Goal: Task Accomplishment & Management: Manage account settings

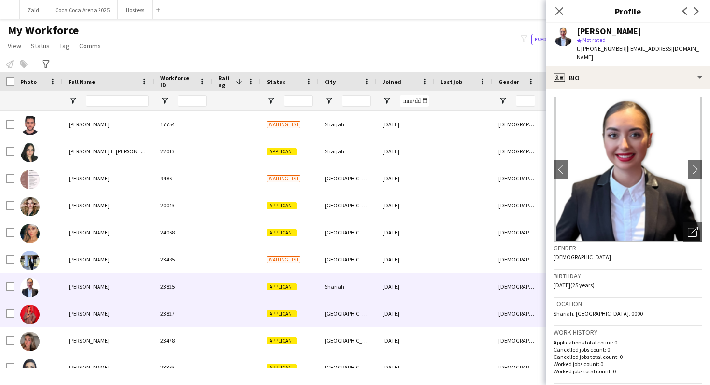
click at [326, 305] on div "Doha" at bounding box center [348, 313] width 58 height 27
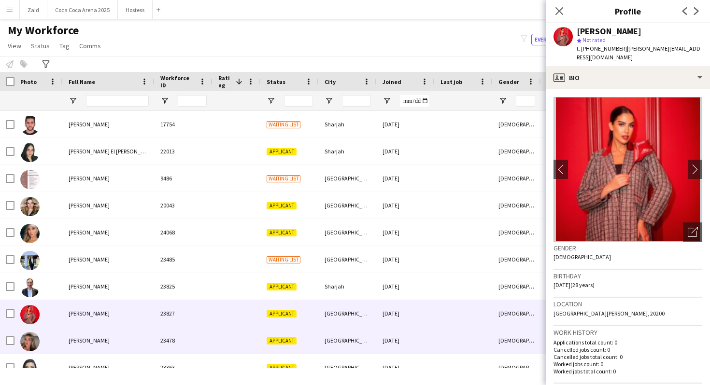
click at [303, 332] on div "Applicant" at bounding box center [290, 341] width 58 height 27
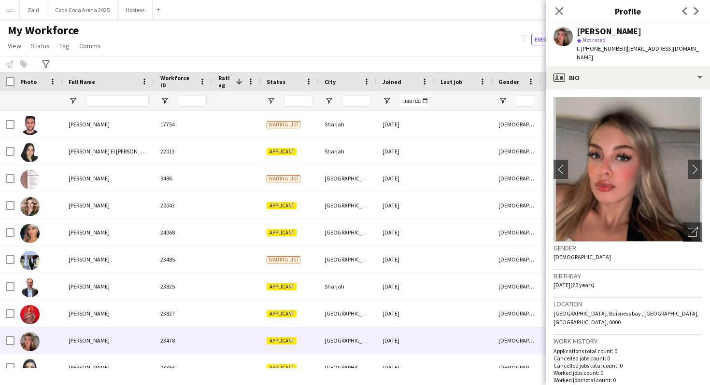
click at [550, 10] on div "Close pop-in" at bounding box center [559, 11] width 27 height 22
click at [554, 10] on app-icon "Close pop-in" at bounding box center [560, 11] width 14 height 14
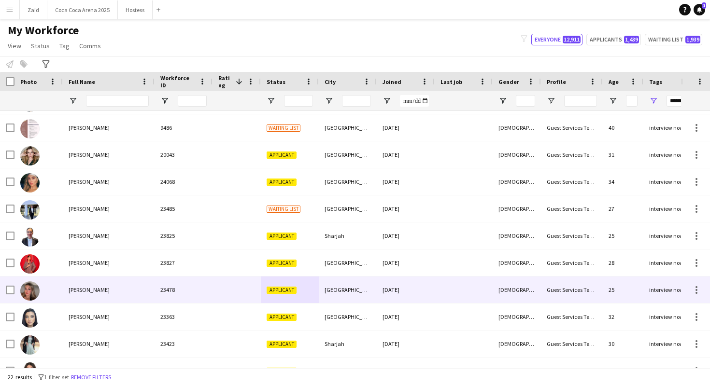
scroll to position [51, 0]
click at [530, 297] on div "[DEMOGRAPHIC_DATA]" at bounding box center [517, 289] width 48 height 27
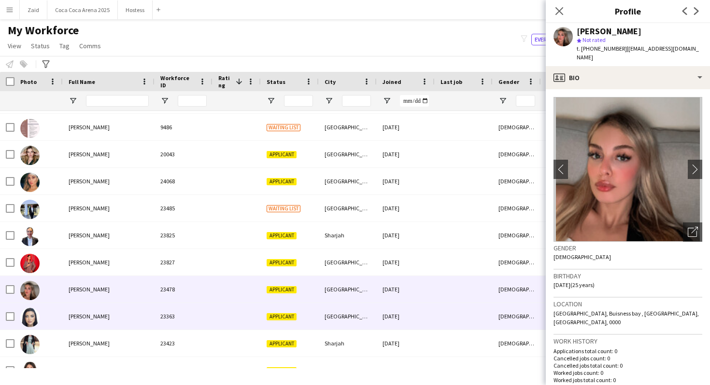
click at [524, 310] on div "[DEMOGRAPHIC_DATA]" at bounding box center [517, 316] width 48 height 27
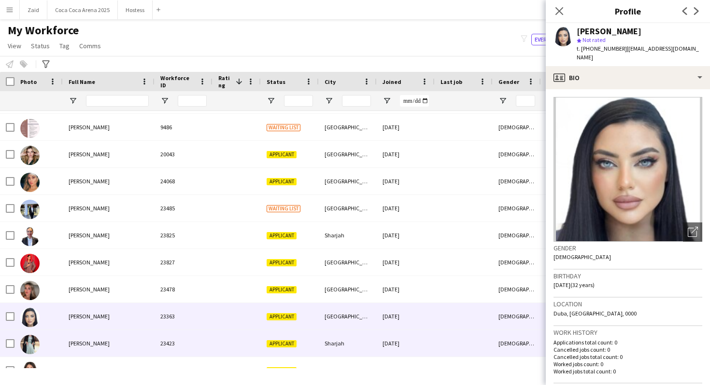
click at [508, 339] on div "[DEMOGRAPHIC_DATA]" at bounding box center [517, 343] width 48 height 27
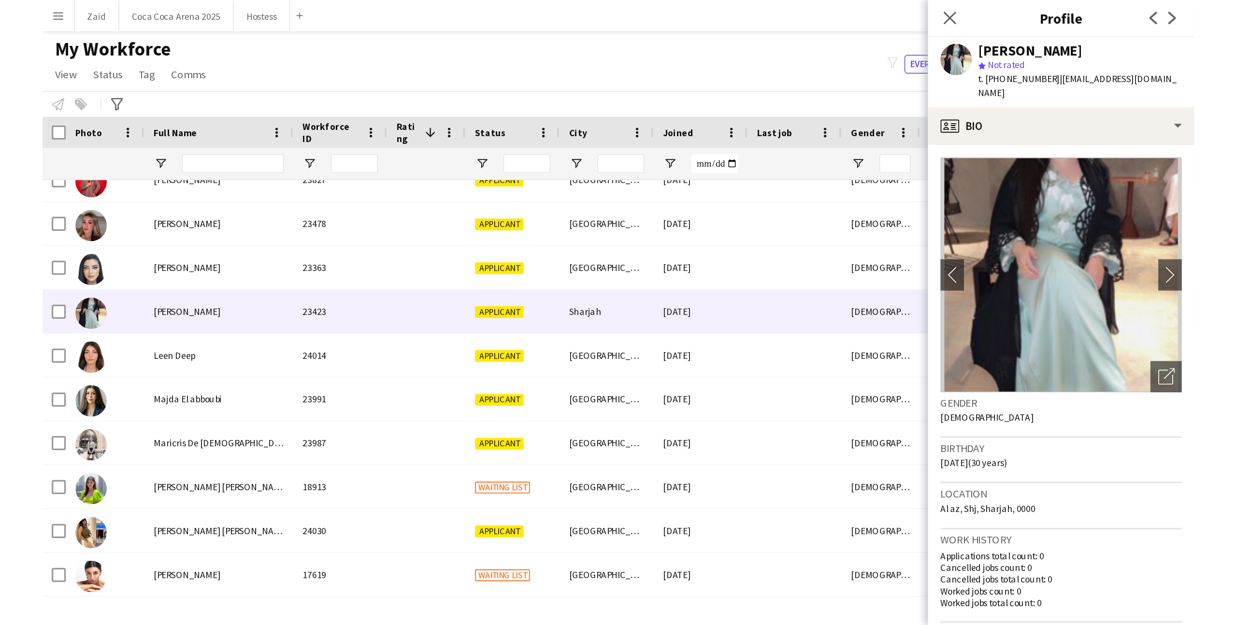
scroll to position [338, 0]
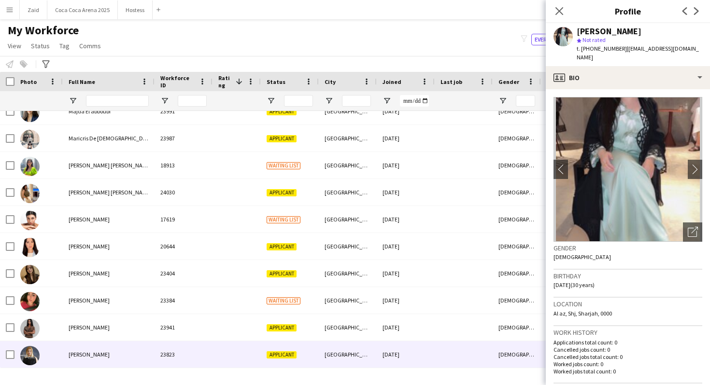
click at [473, 361] on div at bounding box center [464, 355] width 58 height 27
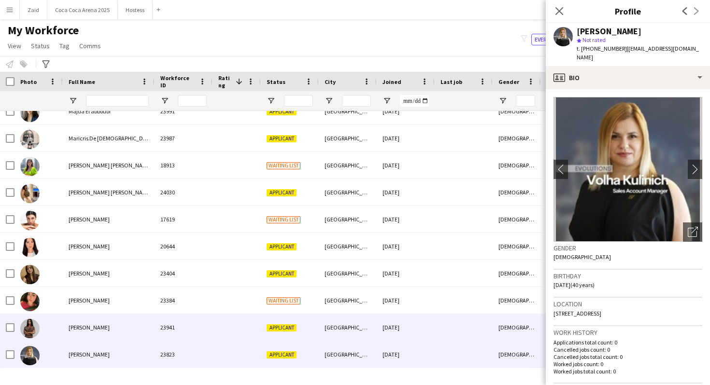
click at [473, 318] on div at bounding box center [464, 327] width 58 height 27
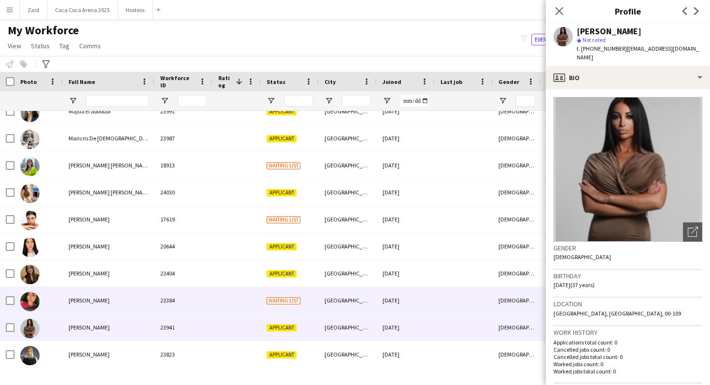
click at [473, 298] on div at bounding box center [464, 300] width 58 height 27
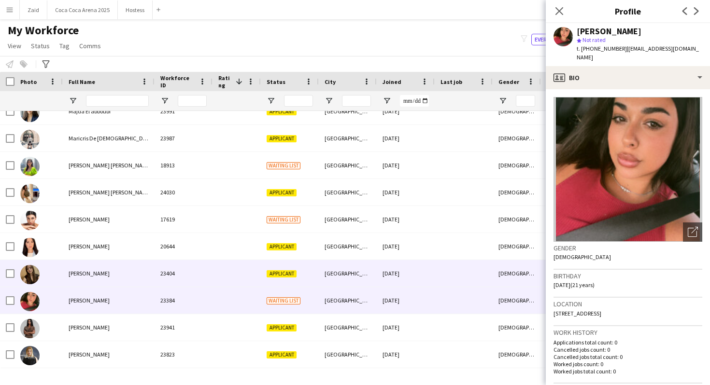
click at [480, 276] on div at bounding box center [464, 273] width 58 height 27
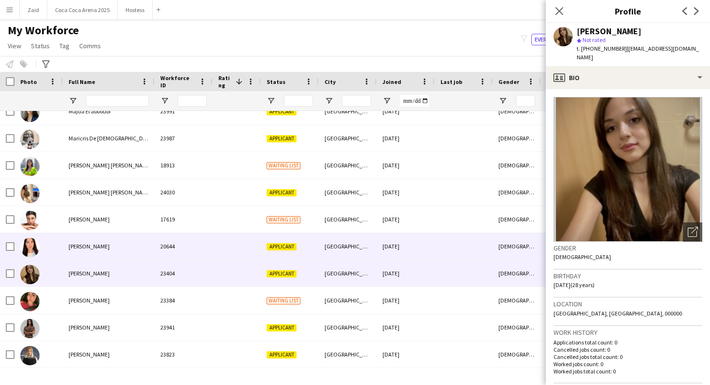
click at [480, 257] on div at bounding box center [464, 246] width 58 height 27
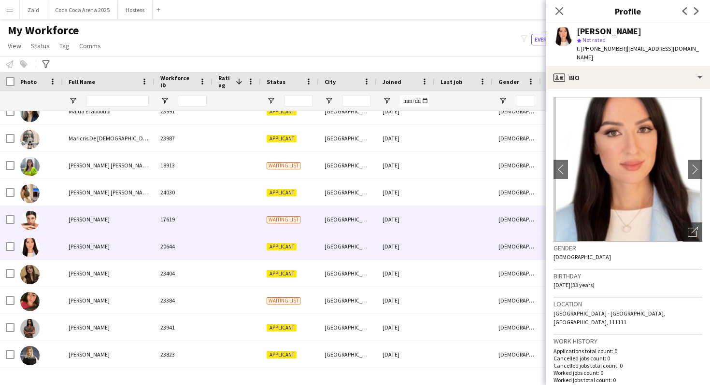
click at [478, 230] on div at bounding box center [464, 219] width 58 height 27
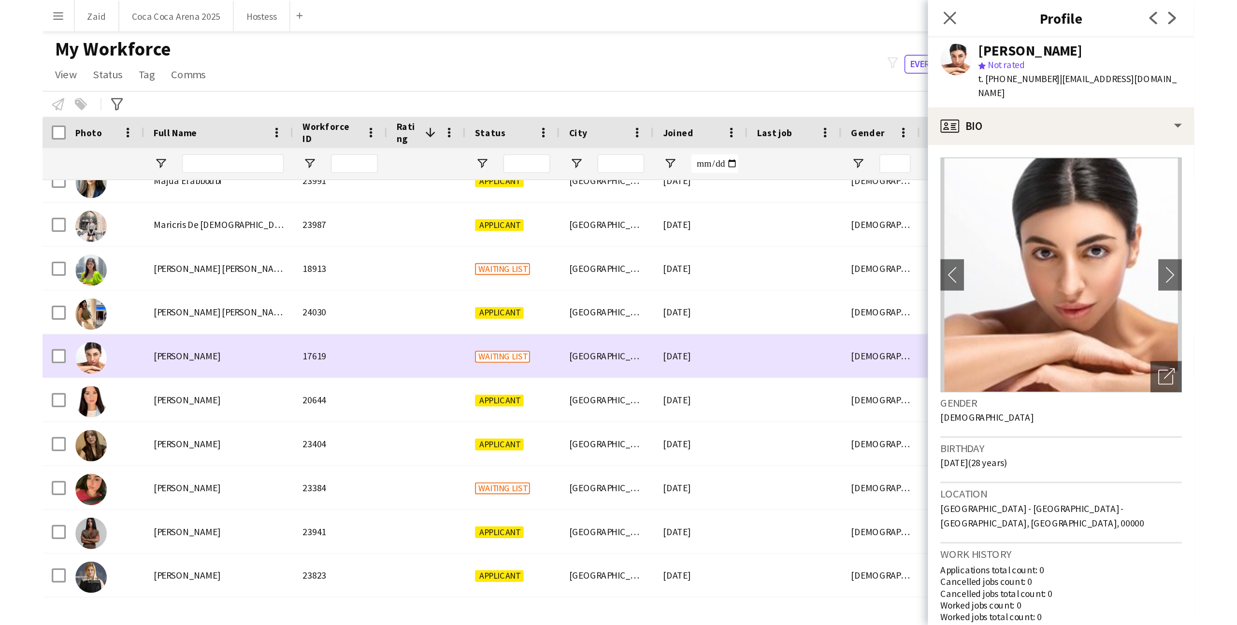
scroll to position [98, 0]
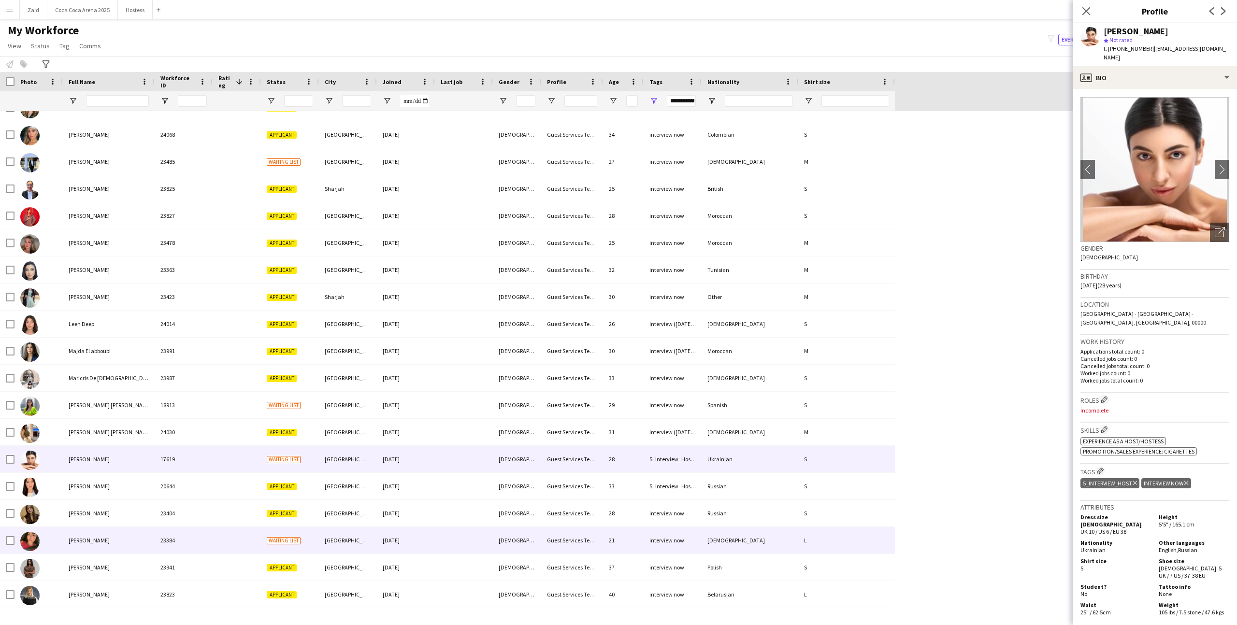
click at [277, 385] on div "Waiting list" at bounding box center [290, 540] width 58 height 27
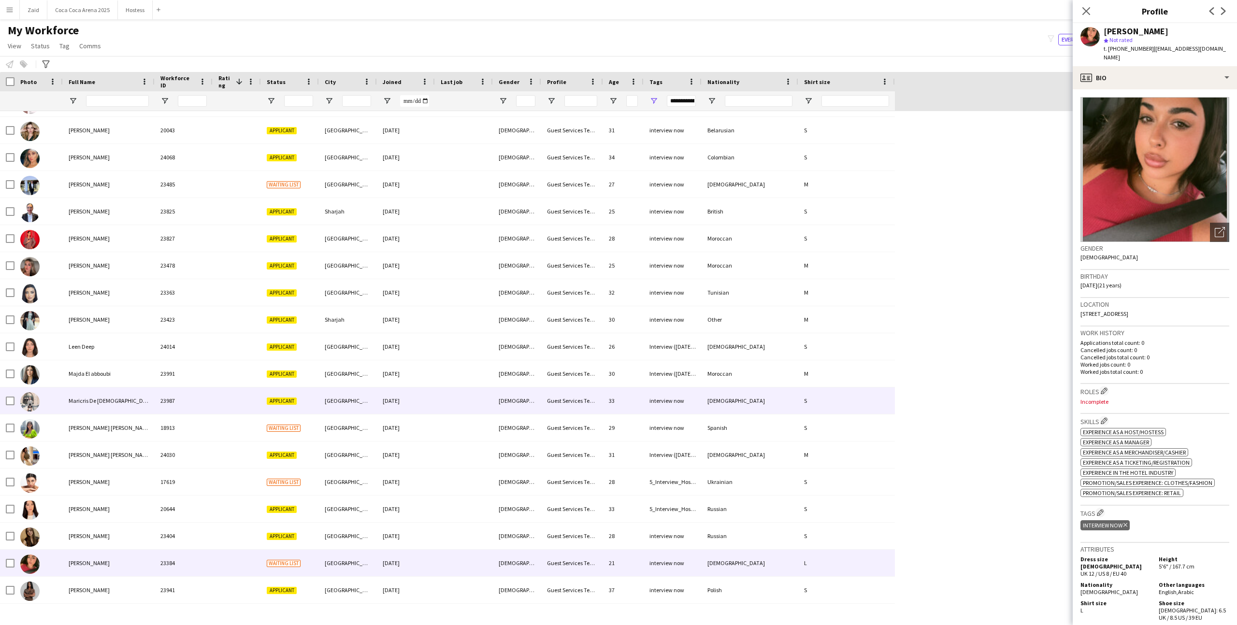
scroll to position [0, 0]
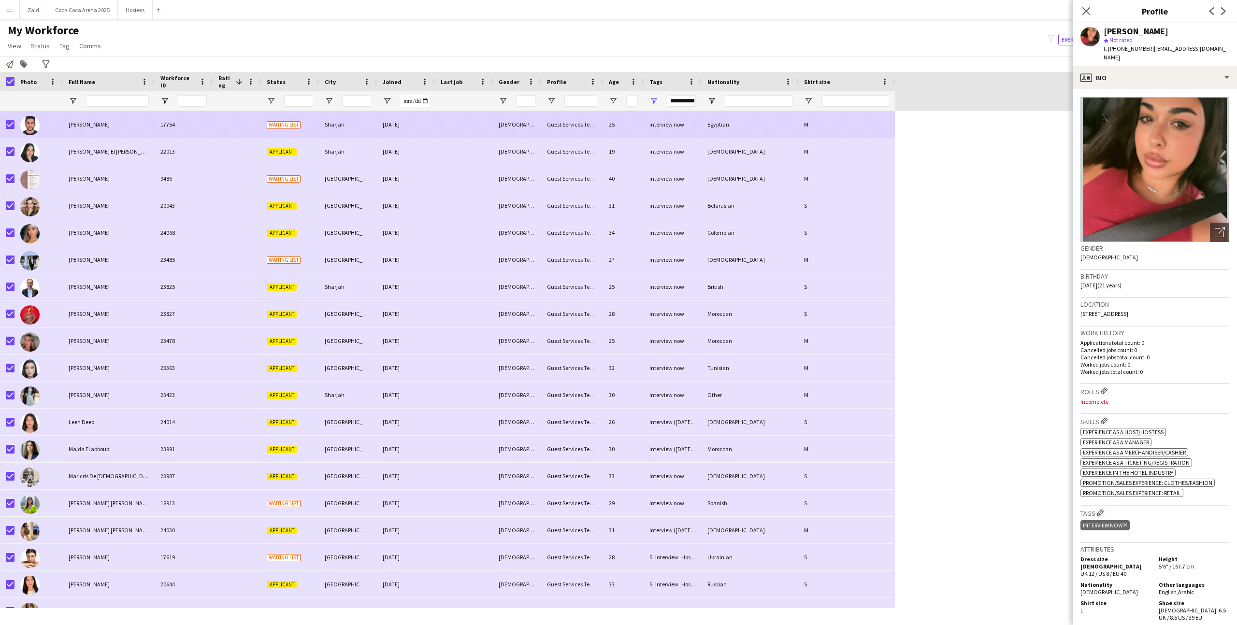
click at [97, 127] on span "Abdalla Nashat" at bounding box center [89, 124] width 41 height 7
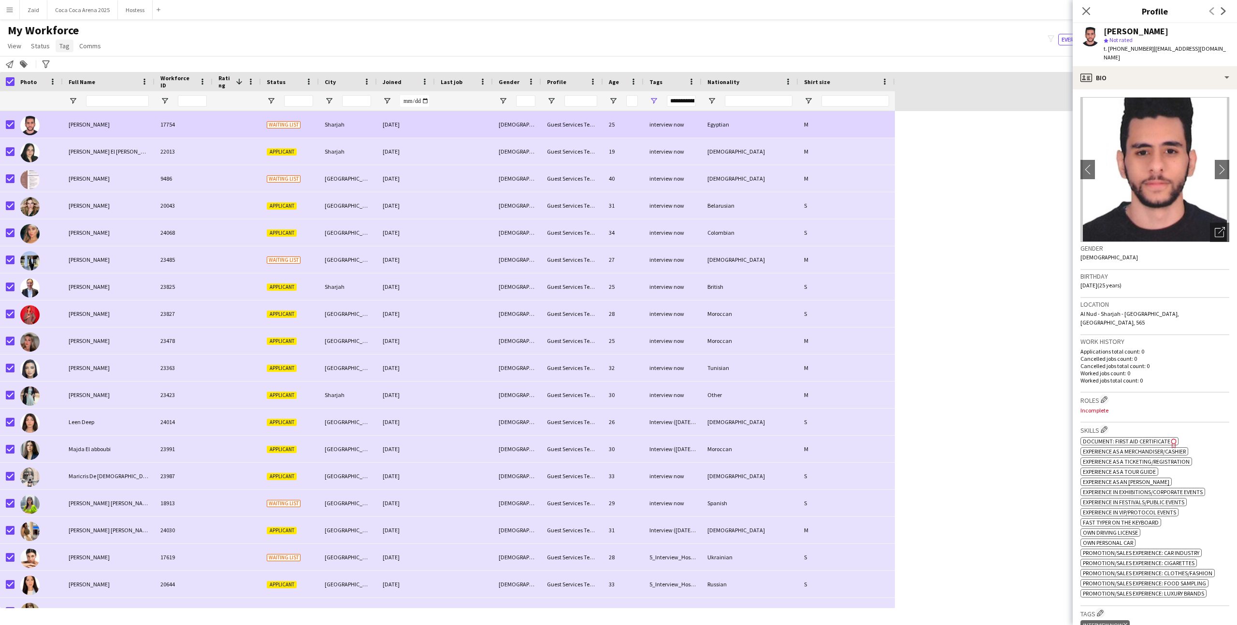
click at [63, 44] on span "Tag" at bounding box center [64, 46] width 10 height 9
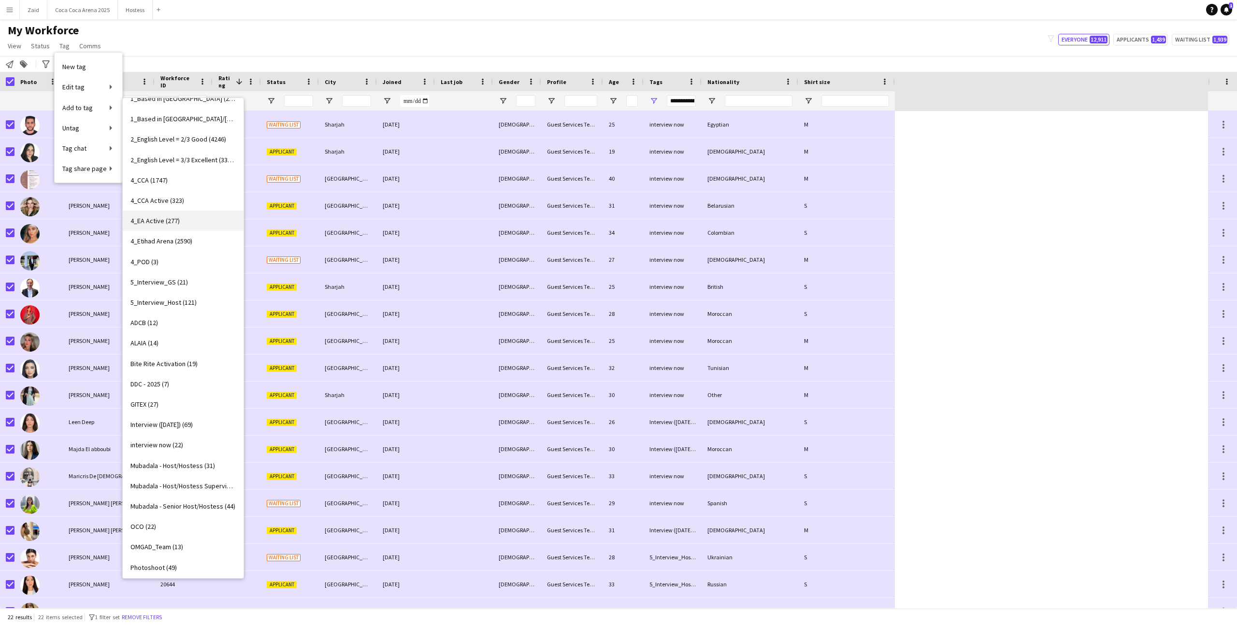
scroll to position [55, 0]
click at [210, 385] on link "interview now (22)" at bounding box center [183, 444] width 121 height 20
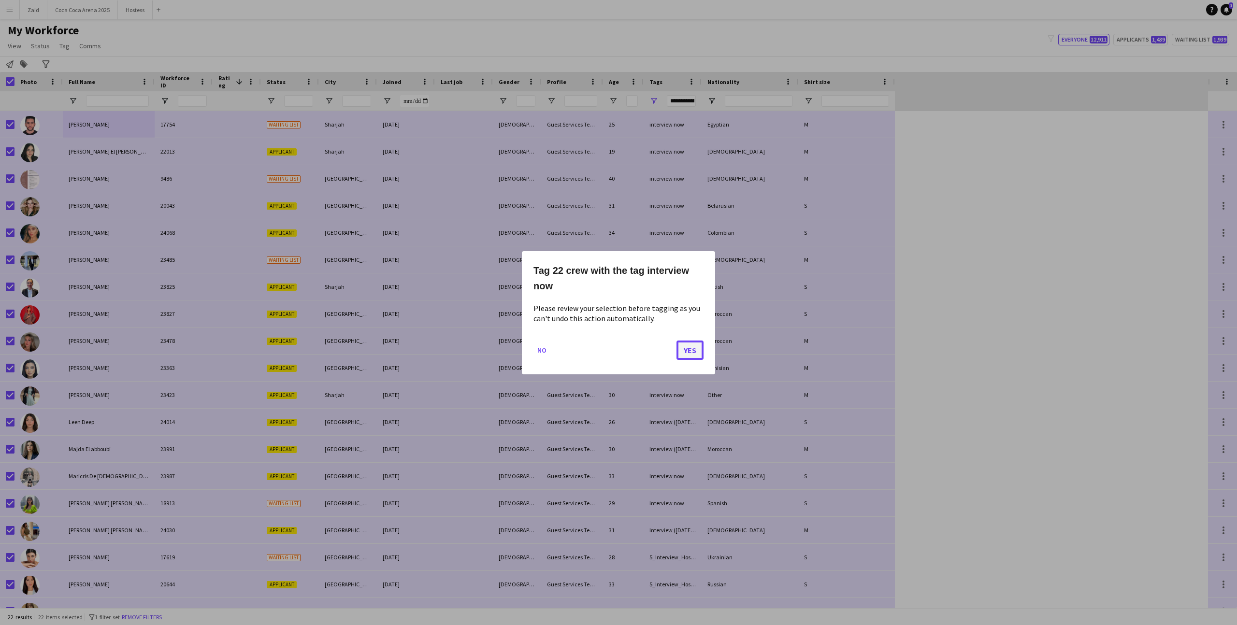
click at [682, 357] on button "Yes" at bounding box center [689, 349] width 27 height 19
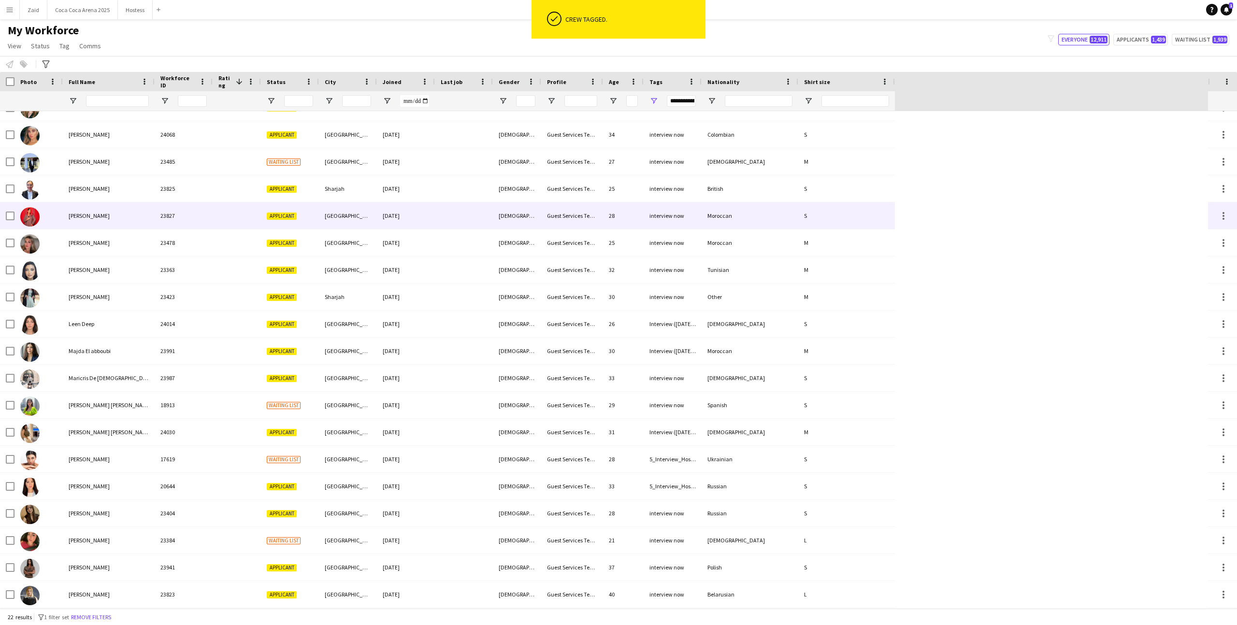
scroll to position [0, 0]
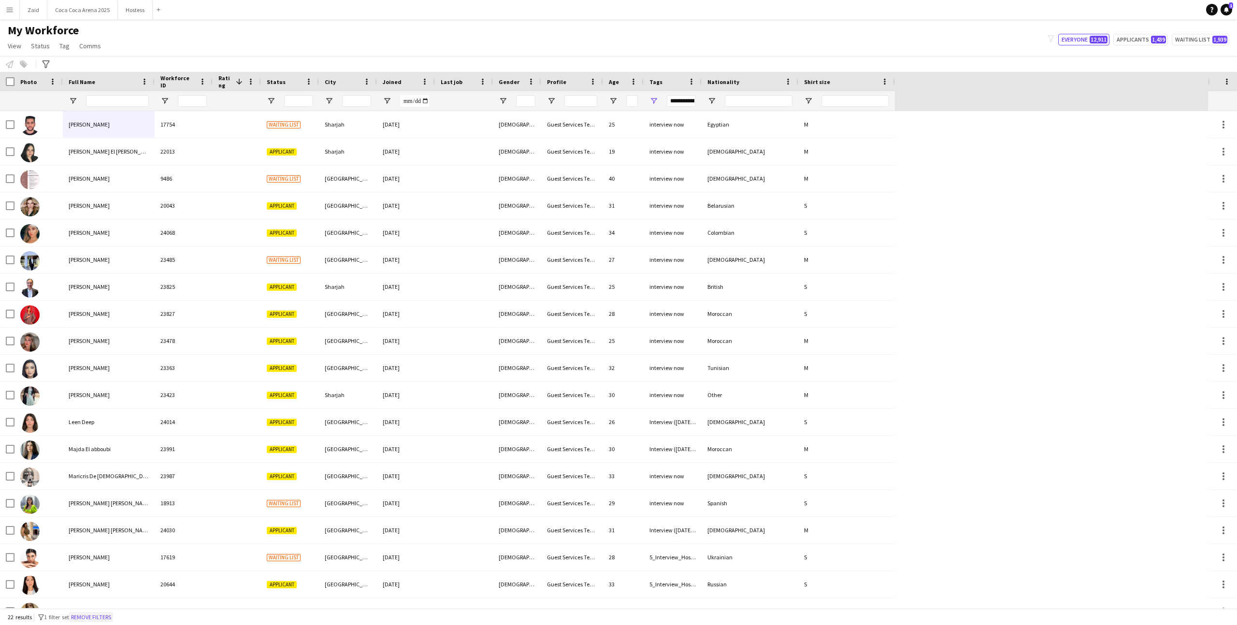
click at [106, 385] on button "Remove filters" at bounding box center [91, 617] width 44 height 11
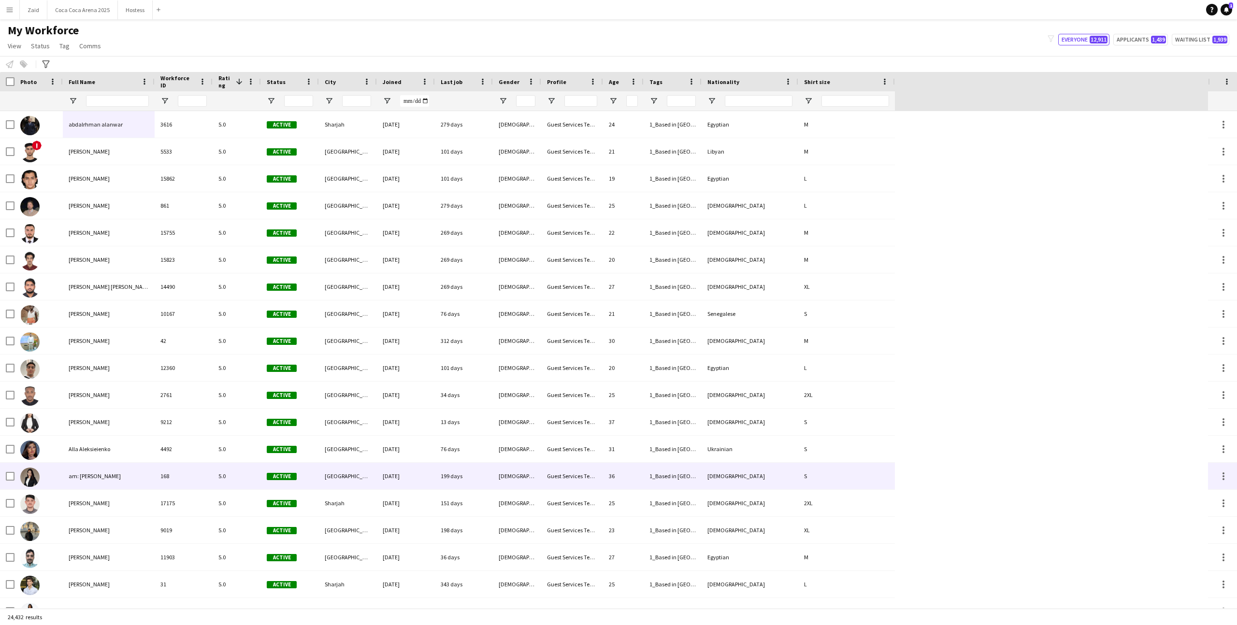
click at [270, 385] on div "Active" at bounding box center [290, 476] width 58 height 27
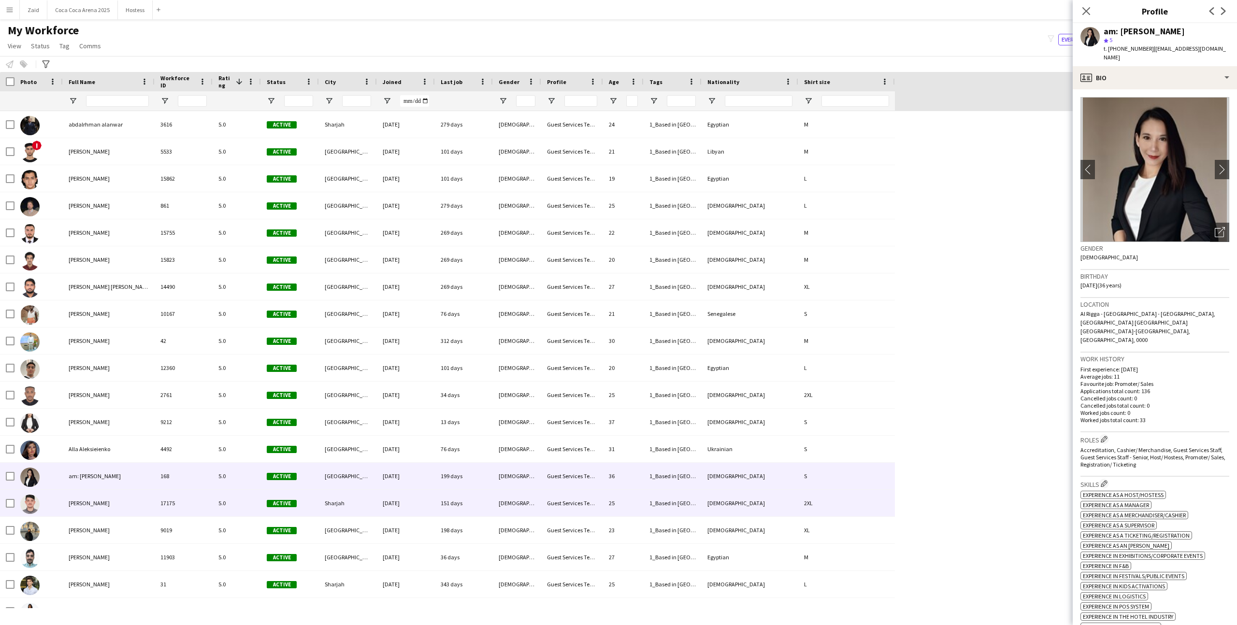
click at [278, 385] on span "Active" at bounding box center [282, 503] width 30 height 7
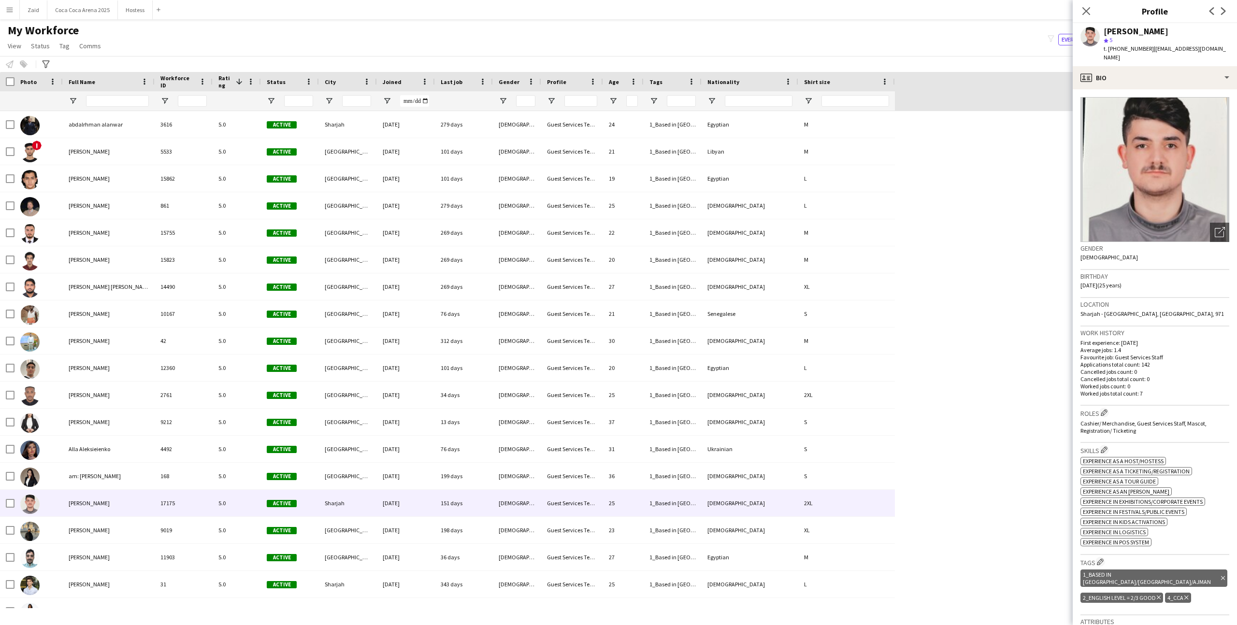
click at [373, 40] on div "My Workforce View Views Default view New view Update view Delete view Edit name…" at bounding box center [618, 39] width 1237 height 33
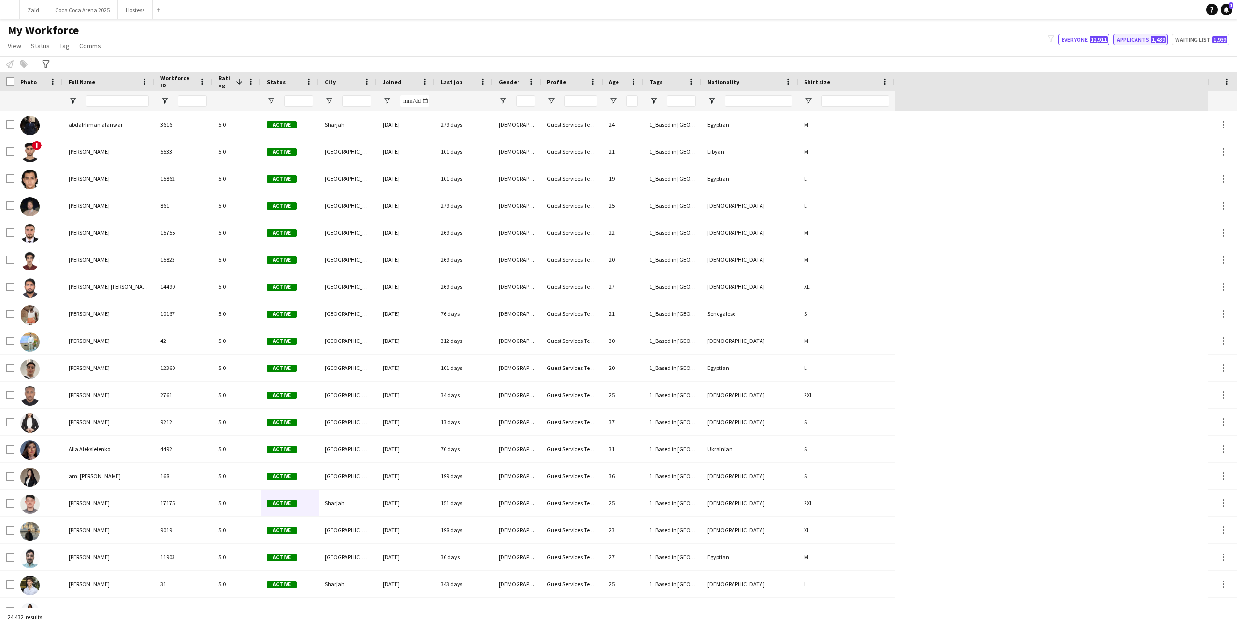
click at [710, 35] on button "Applicants 1,439" at bounding box center [1140, 40] width 55 height 12
type input "**********"
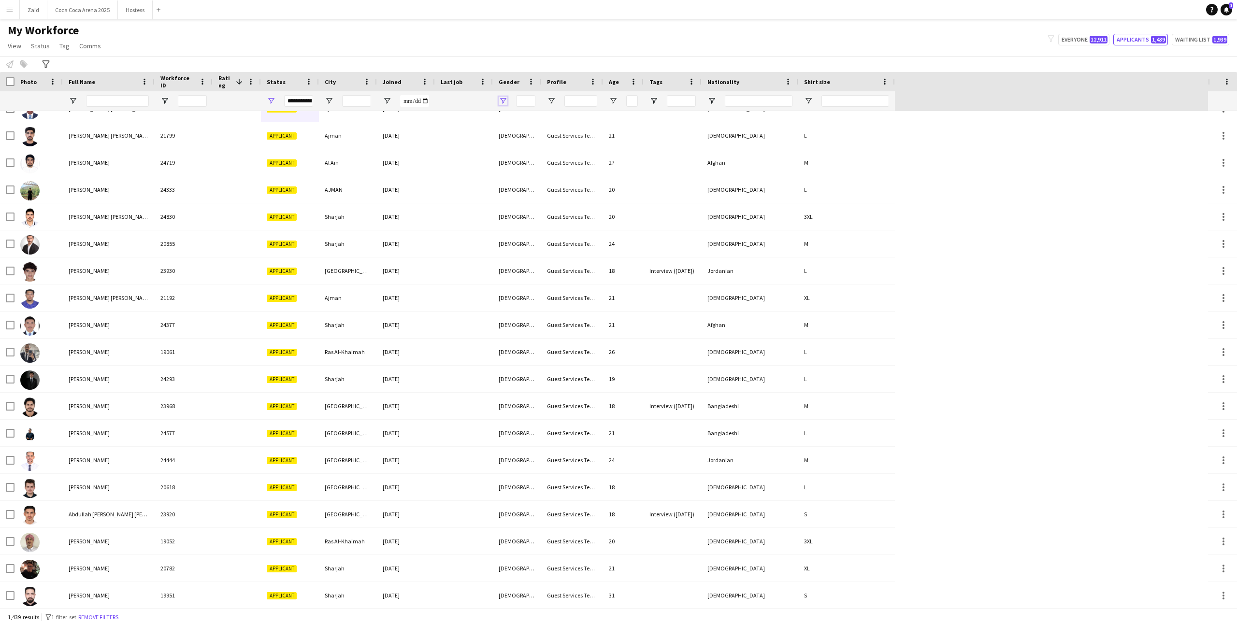
click at [504, 103] on span "Open Filter Menu" at bounding box center [503, 101] width 9 height 9
click at [521, 185] on div "[DEMOGRAPHIC_DATA]" at bounding box center [552, 183] width 76 height 7
type input "**********"
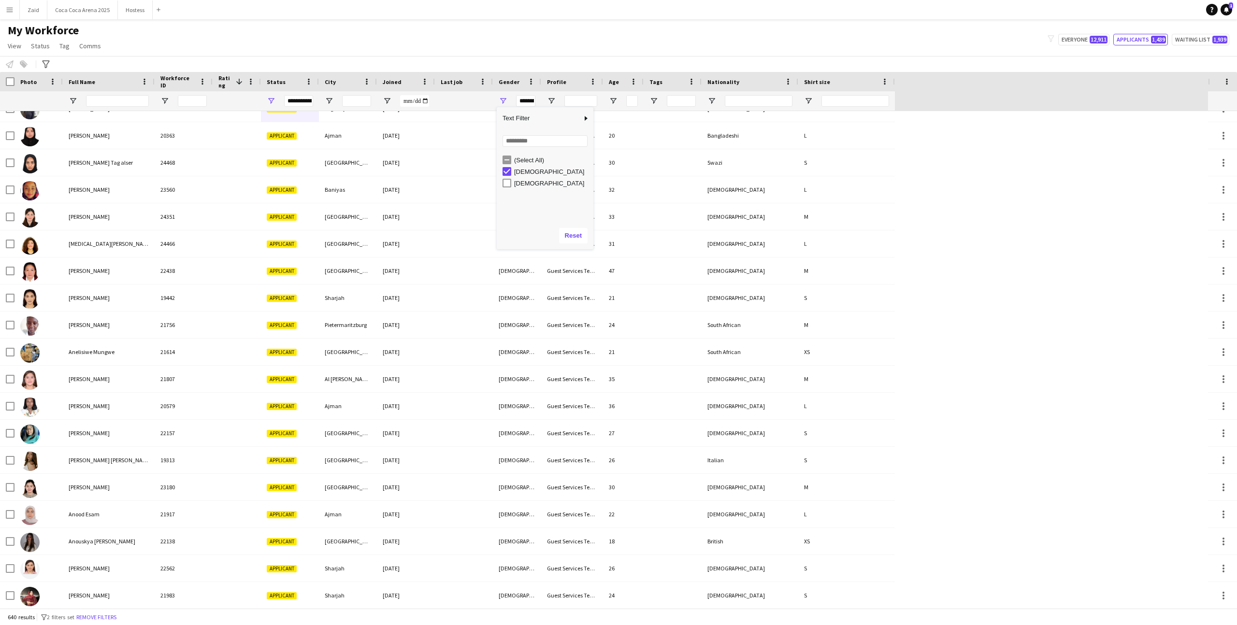
click at [531, 43] on div "My Workforce View Views Default view New view Update view Delete view Edit name…" at bounding box center [618, 39] width 1237 height 33
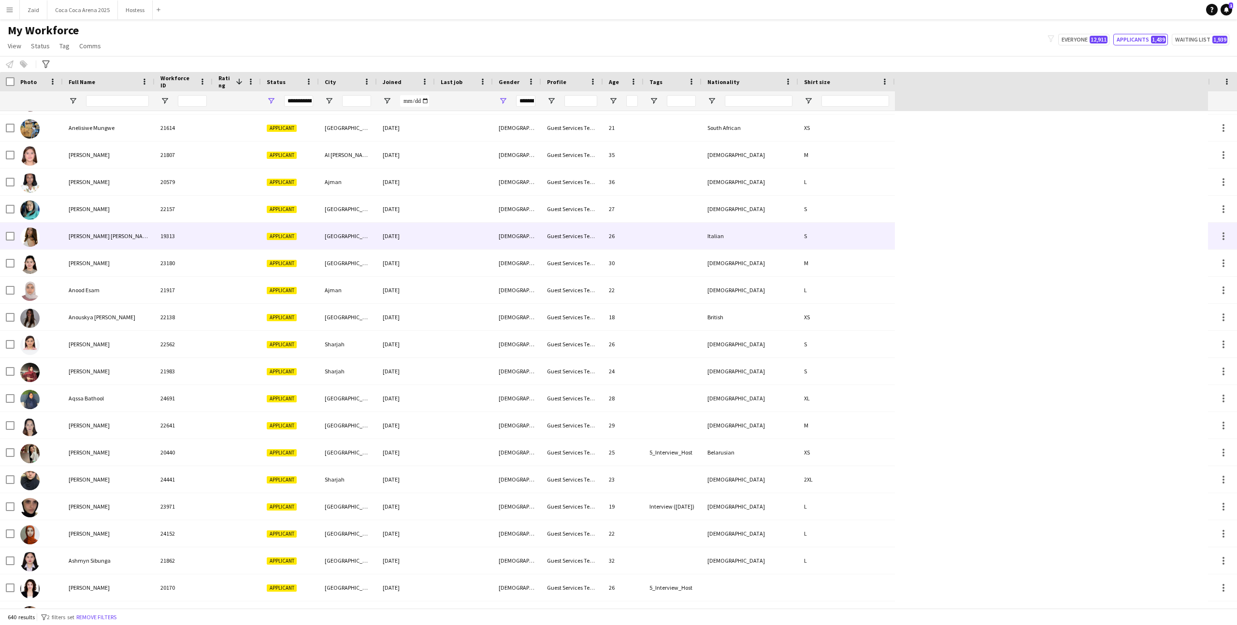
click at [578, 250] on div "Guest Services Team" at bounding box center [572, 263] width 62 height 27
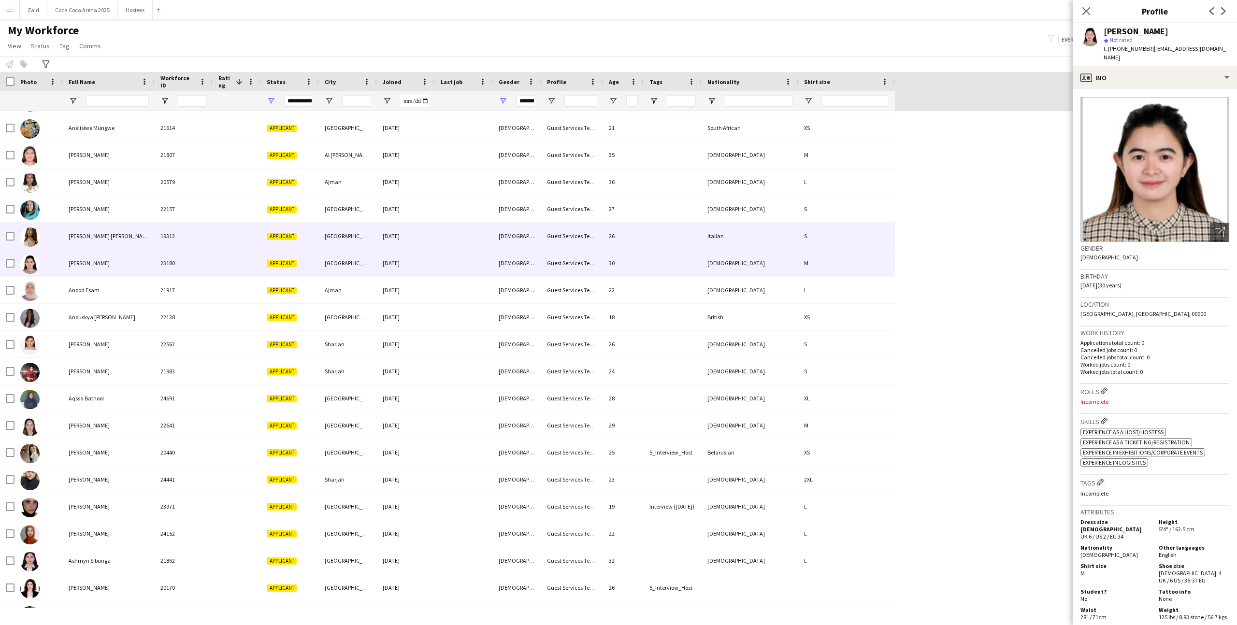
click at [461, 244] on div at bounding box center [464, 236] width 58 height 27
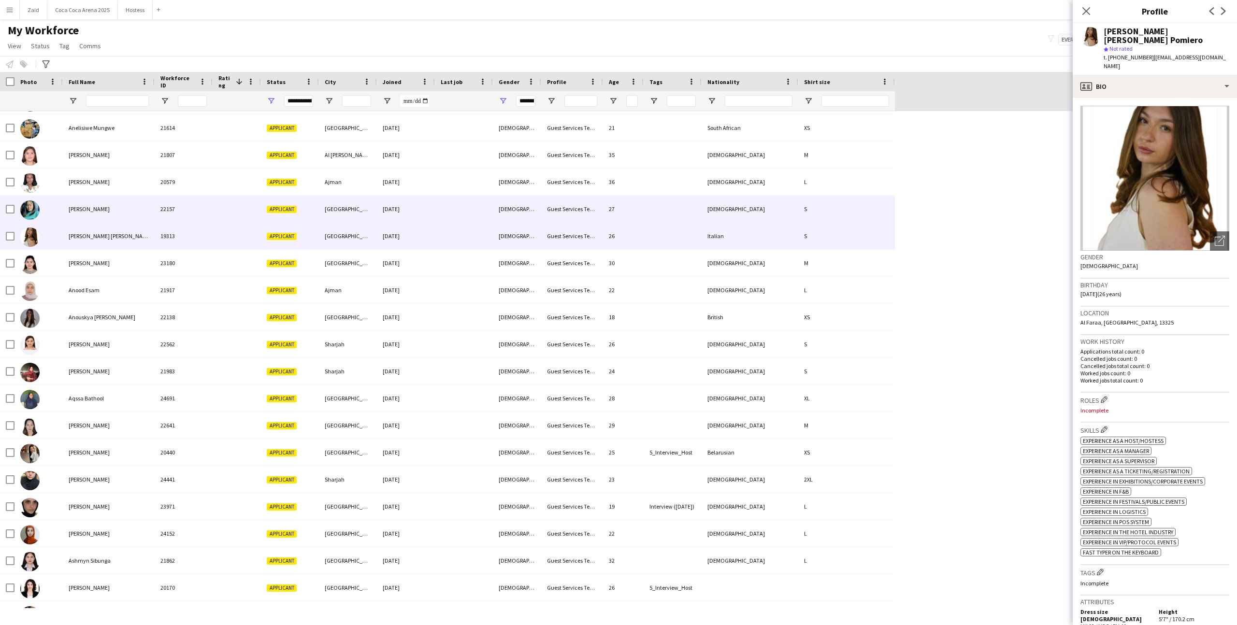
click at [375, 207] on div "[GEOGRAPHIC_DATA]" at bounding box center [348, 209] width 58 height 27
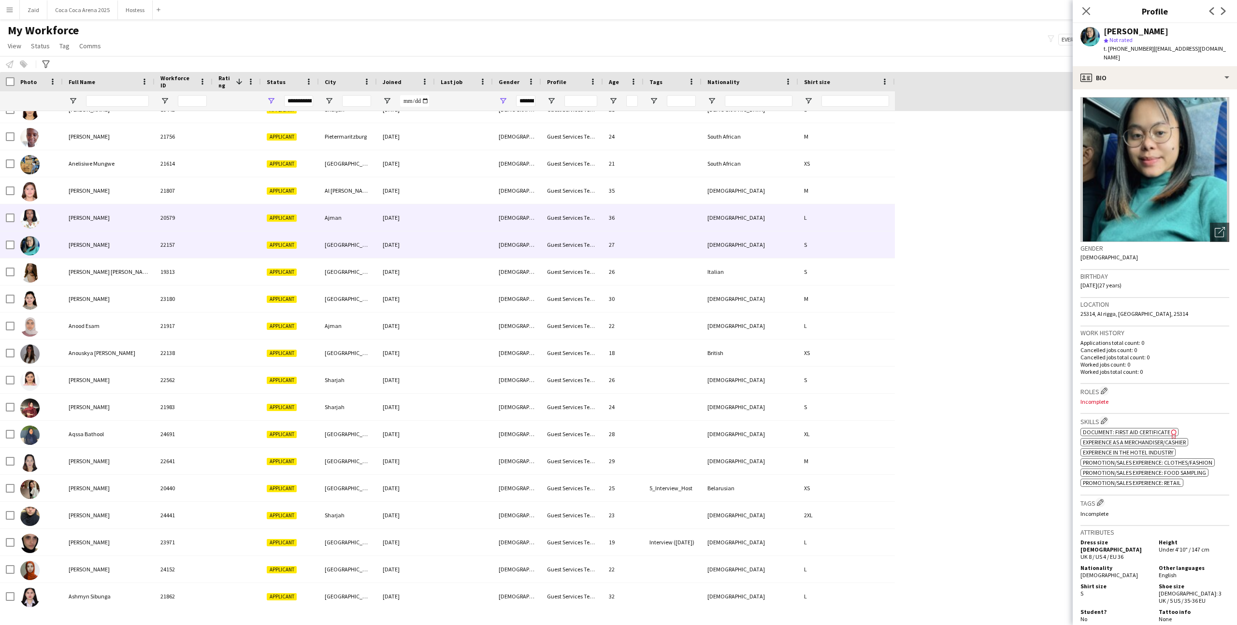
click at [521, 211] on div "[DEMOGRAPHIC_DATA]" at bounding box center [517, 217] width 48 height 27
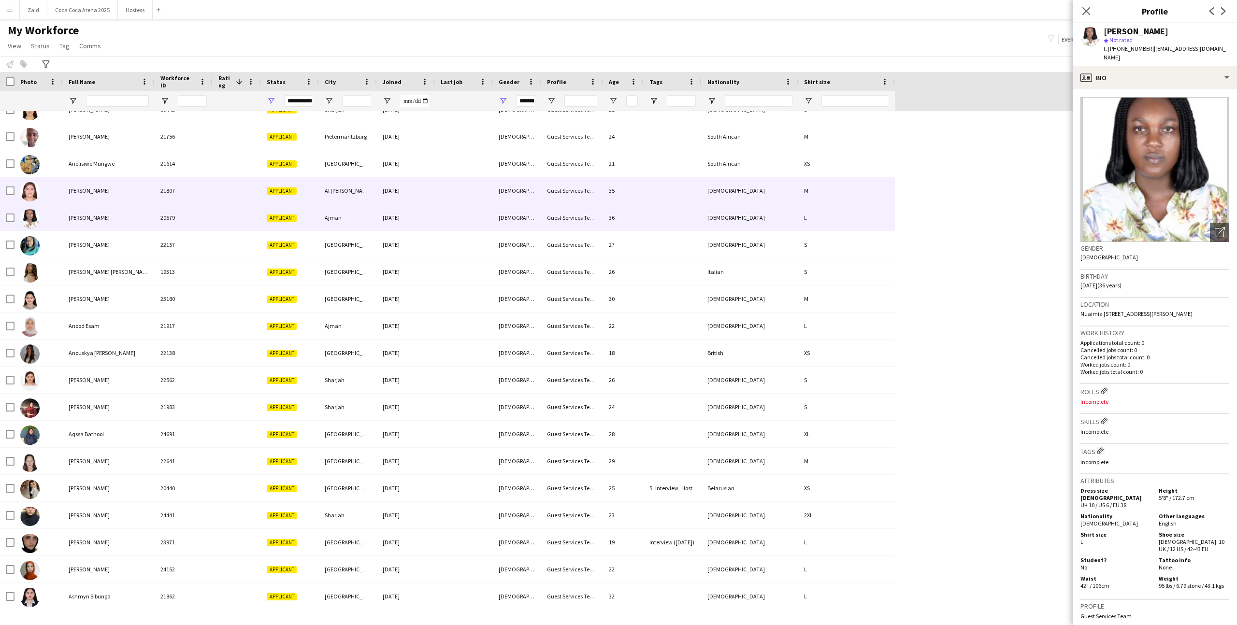
click at [532, 191] on div "[DEMOGRAPHIC_DATA]" at bounding box center [517, 190] width 48 height 27
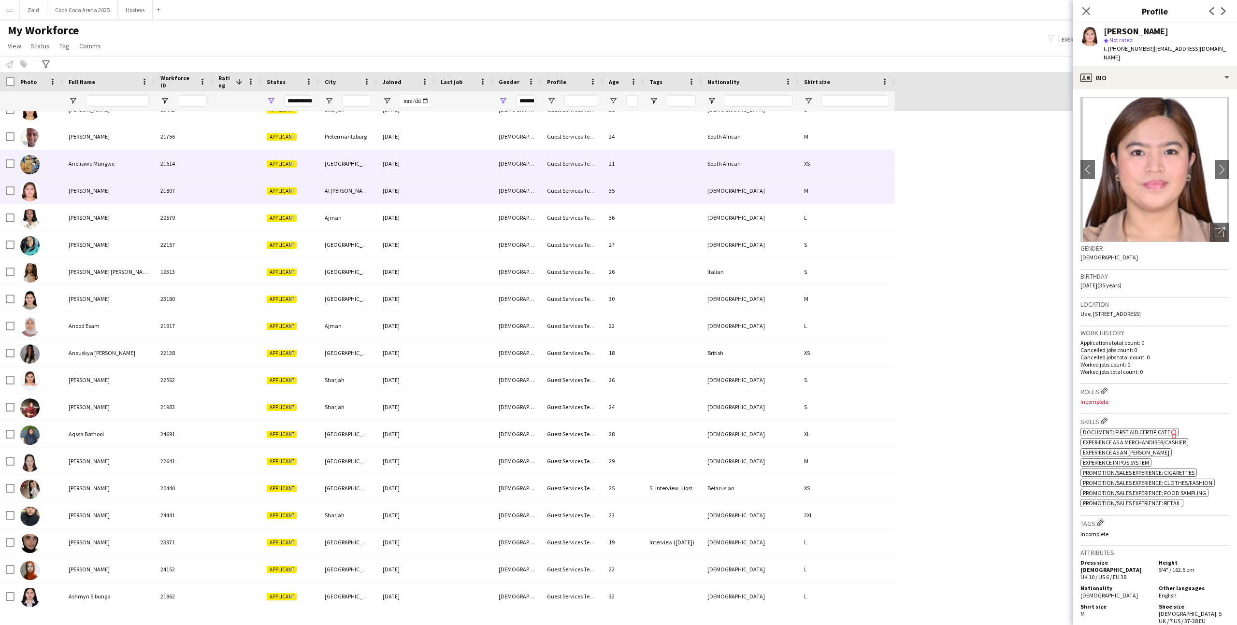
click at [561, 171] on div "Guest Services Team" at bounding box center [572, 163] width 62 height 27
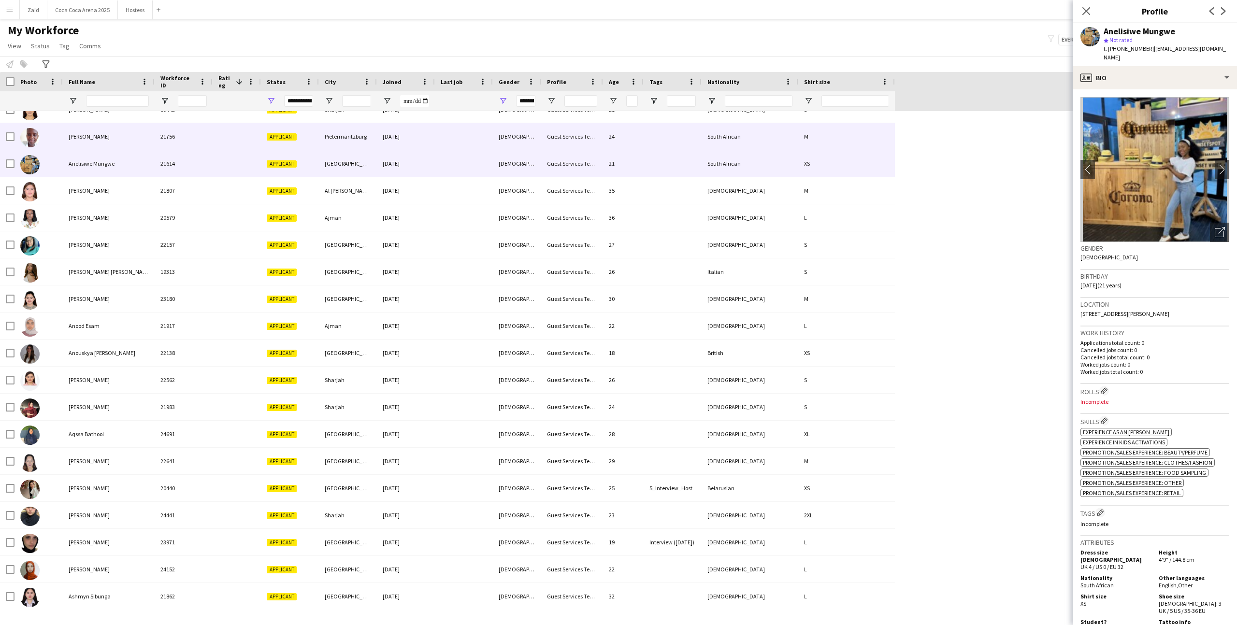
click at [558, 148] on div "Guest Services Team" at bounding box center [572, 136] width 62 height 27
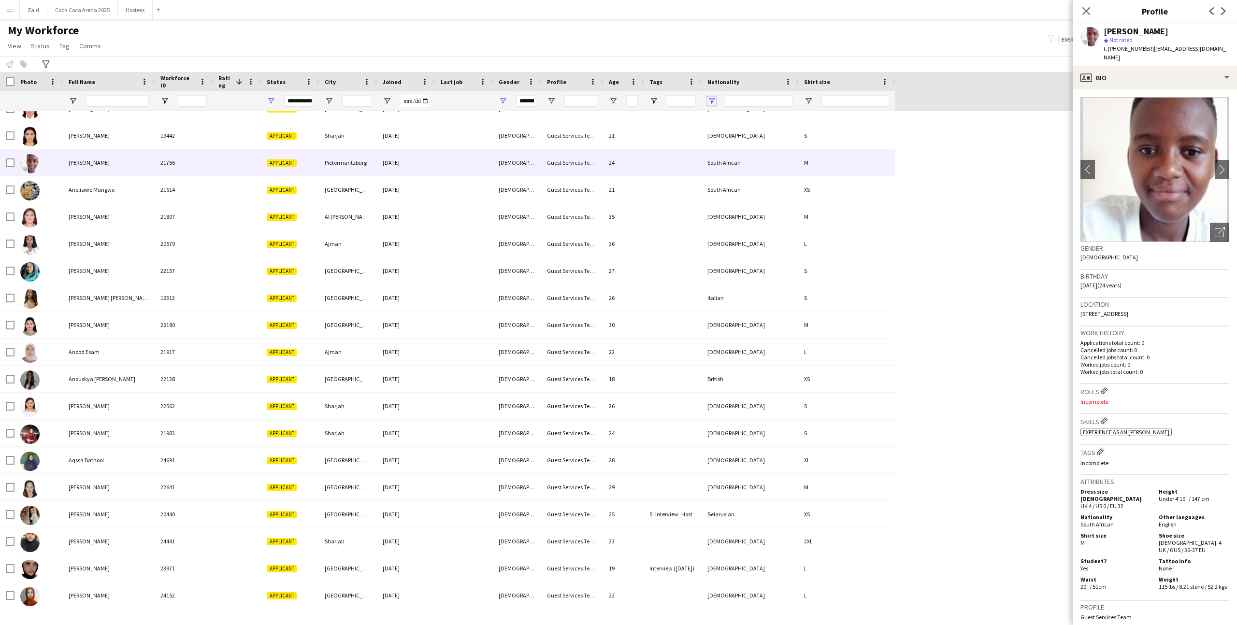
click at [710, 97] on span "Open Filter Menu" at bounding box center [711, 101] width 9 height 9
click at [710, 157] on div "(Select All)" at bounding box center [761, 160] width 76 height 7
type input "***"
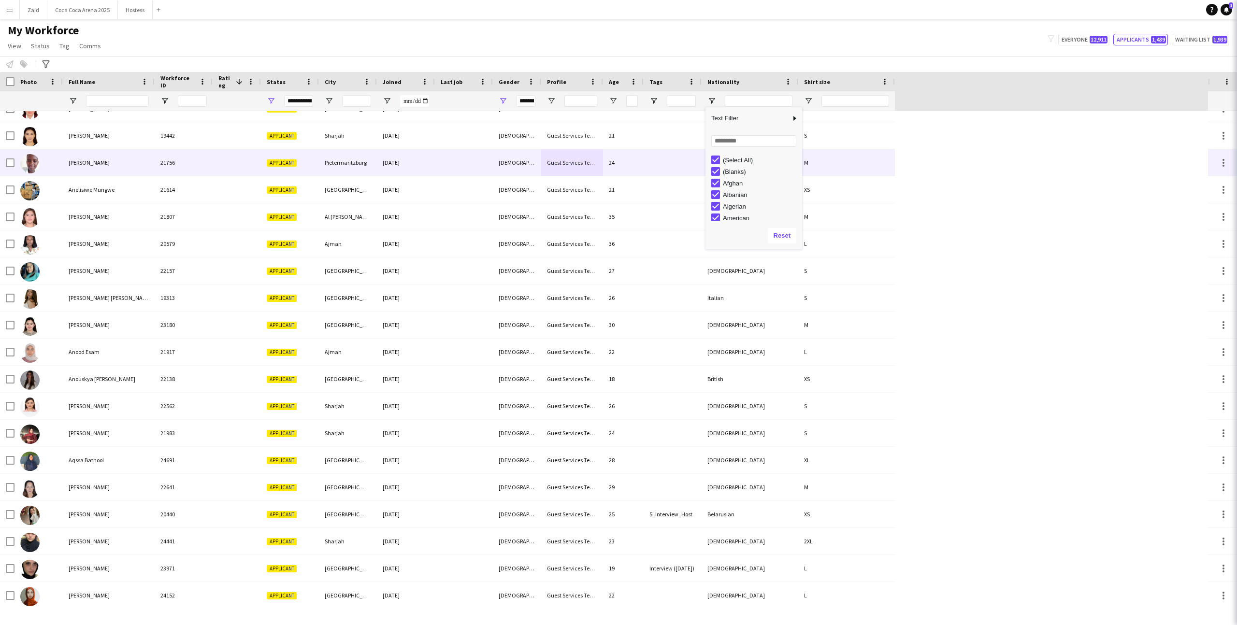
type input "***"
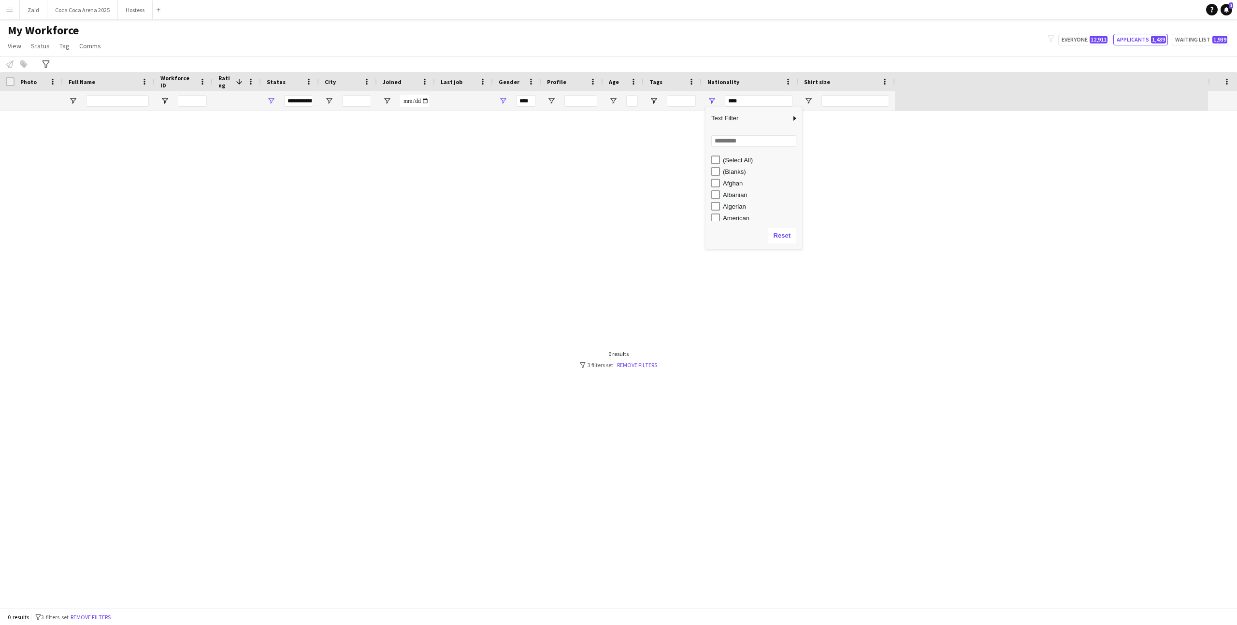
click at [710, 189] on div "Albanian" at bounding box center [756, 195] width 91 height 12
click at [710, 191] on div "Albanian" at bounding box center [761, 194] width 76 height 7
type input "**********"
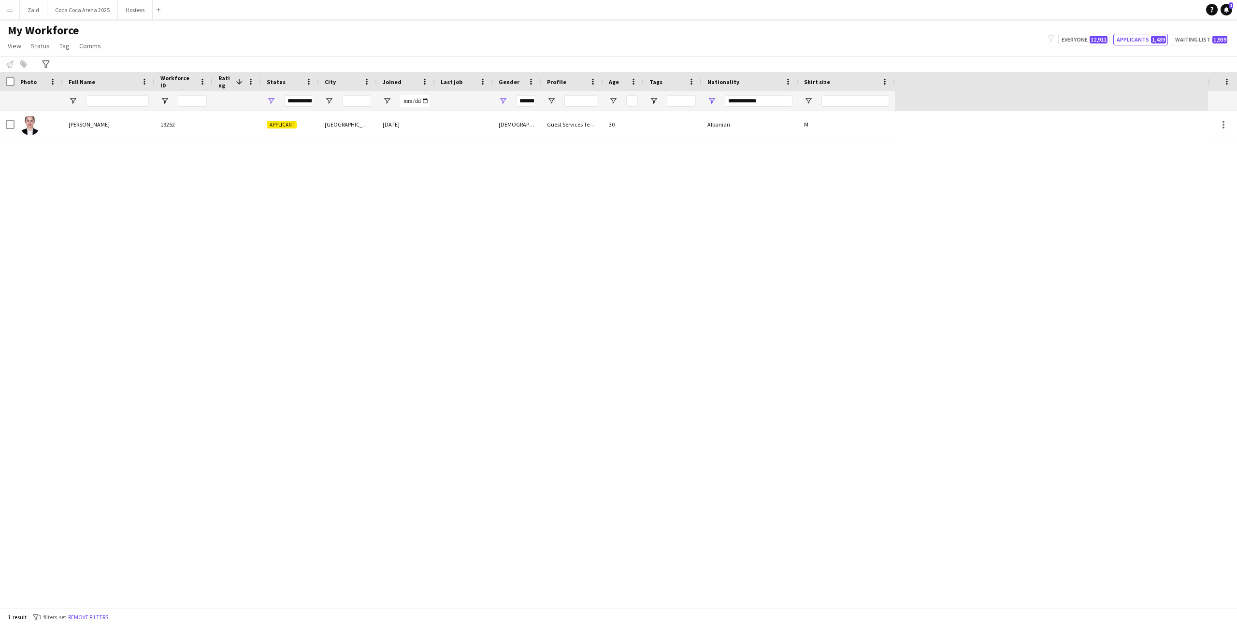
click at [473, 139] on div "Aurela Iseini 19252 Applicant Dubai 13-01-2025 Female Guest Services Team 30 Al…" at bounding box center [604, 359] width 1208 height 497
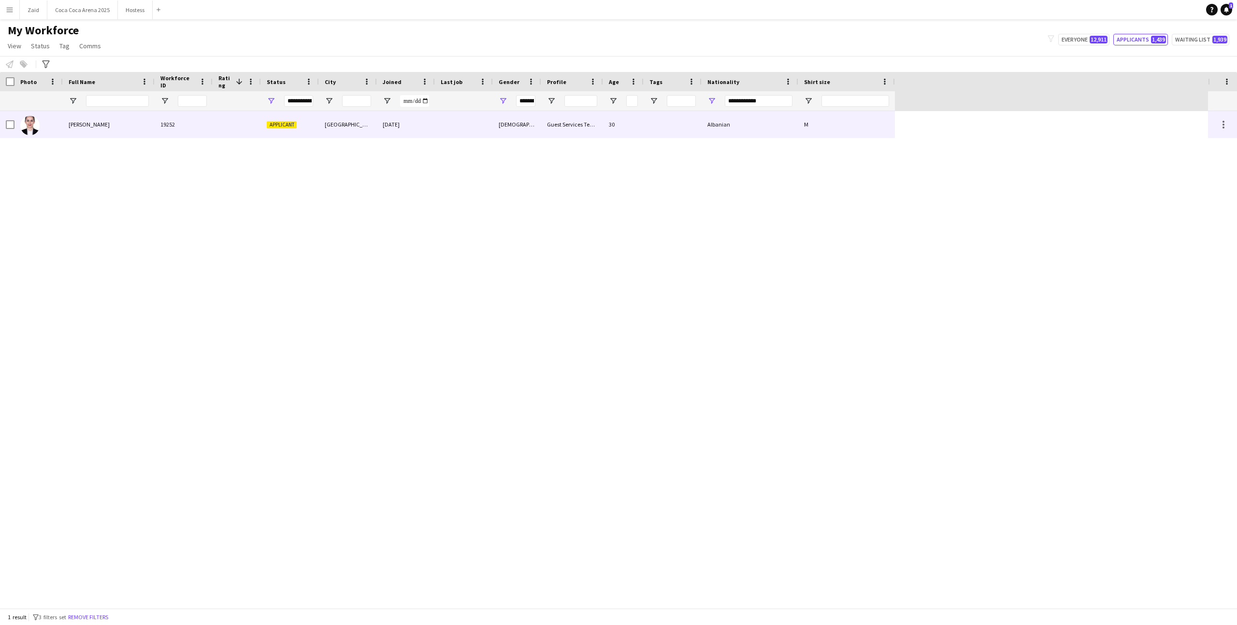
click at [455, 120] on div at bounding box center [464, 124] width 58 height 27
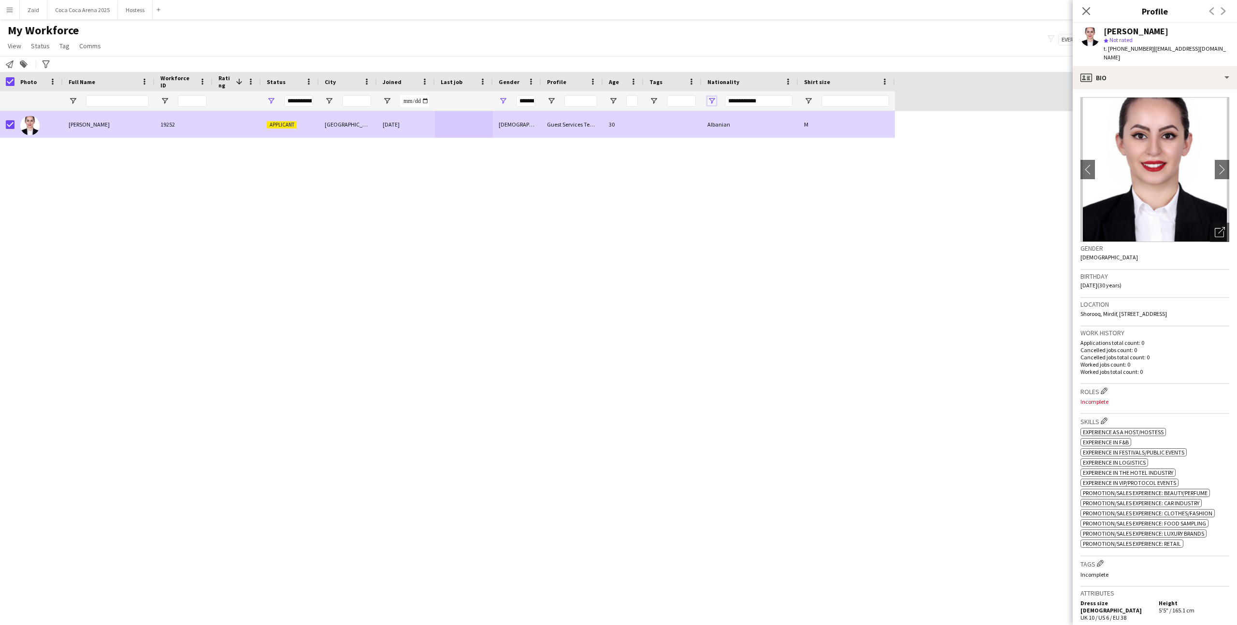
click at [710, 100] on span "Open Filter Menu" at bounding box center [711, 101] width 9 height 9
click at [710, 192] on div "Albanian" at bounding box center [761, 194] width 76 height 7
type input "***"
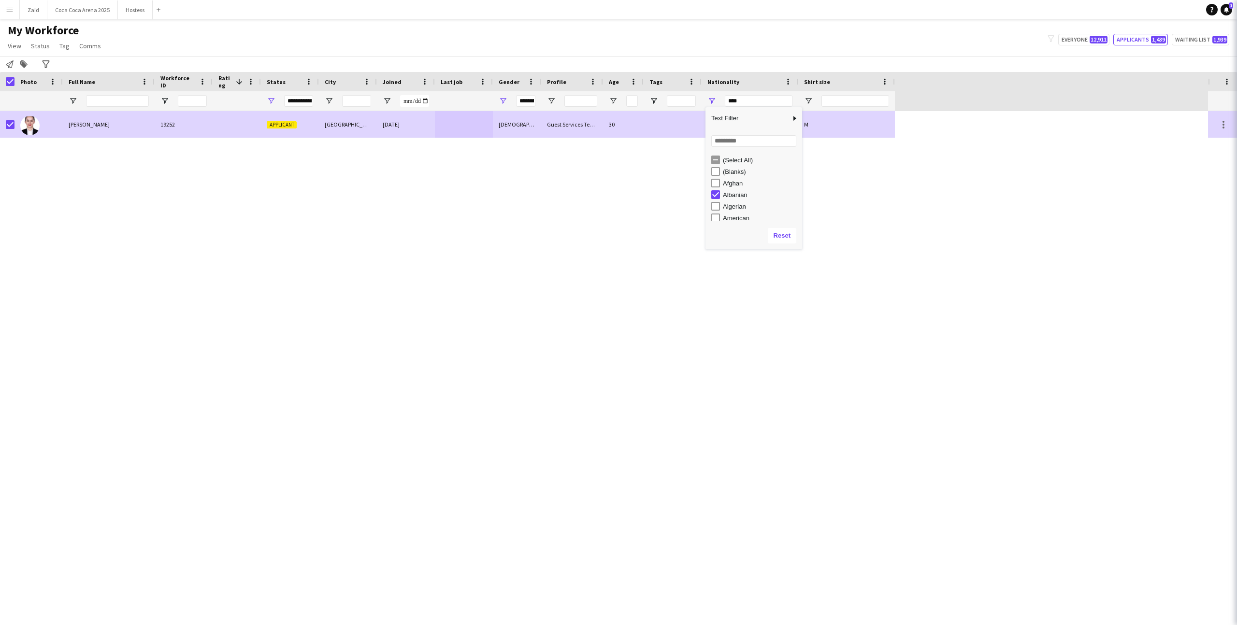
type input "***"
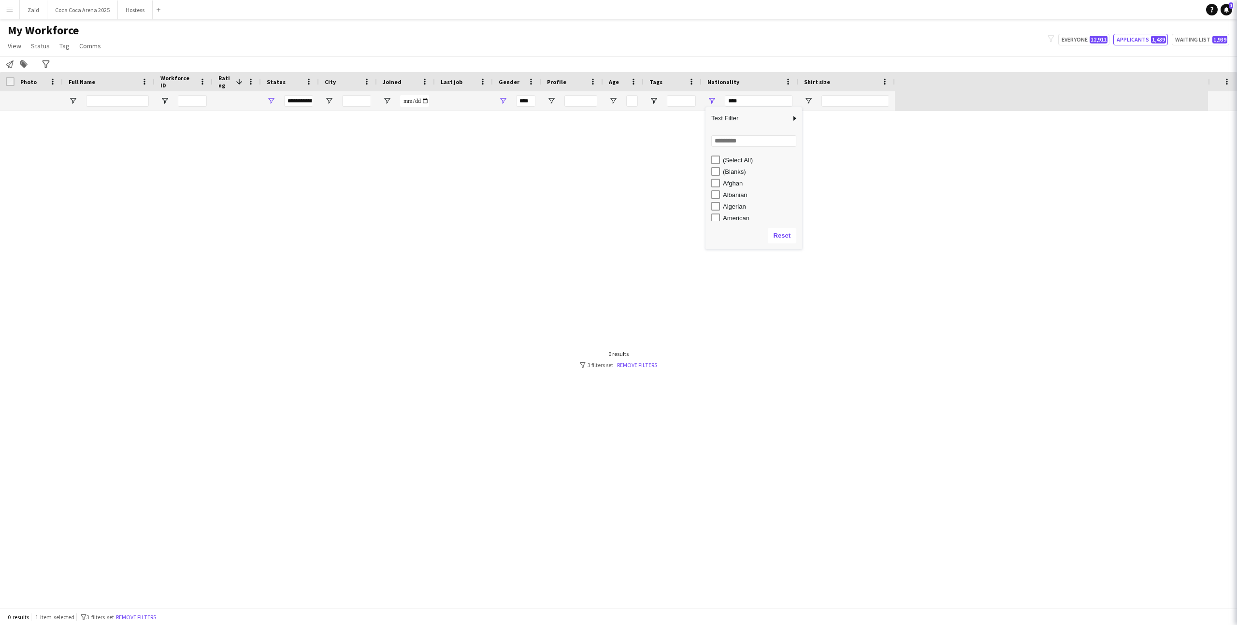
click at [710, 181] on div "Afghan" at bounding box center [761, 183] width 76 height 7
type input "**********"
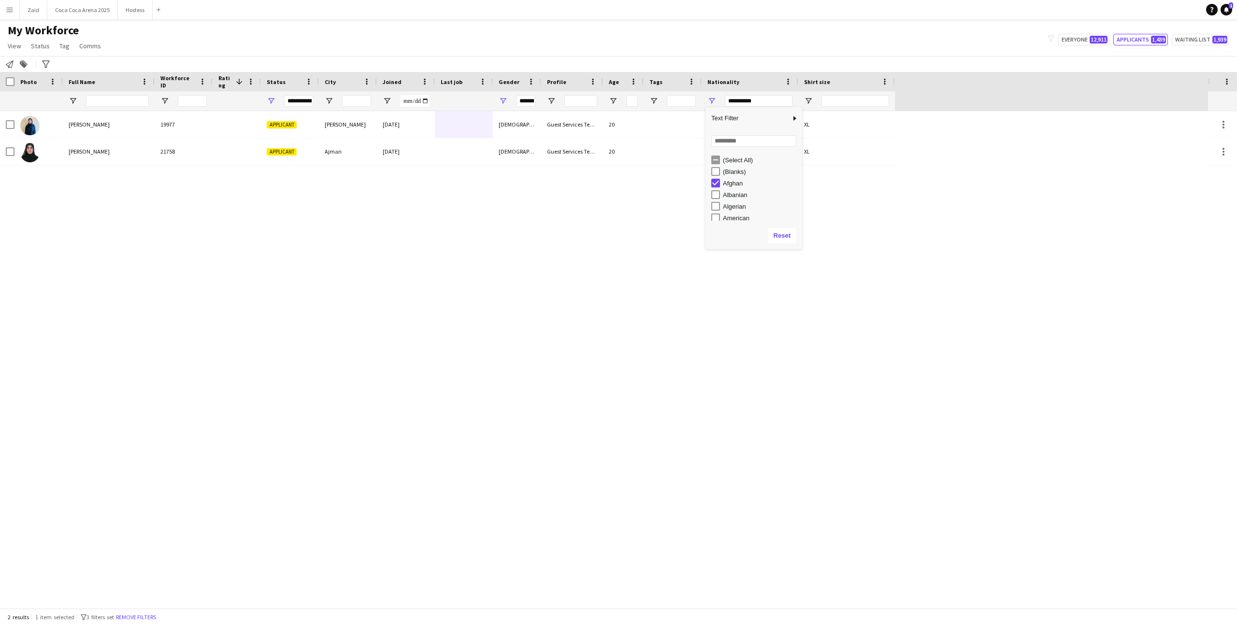
click at [710, 181] on div "Afghan" at bounding box center [761, 183] width 76 height 7
type input "***"
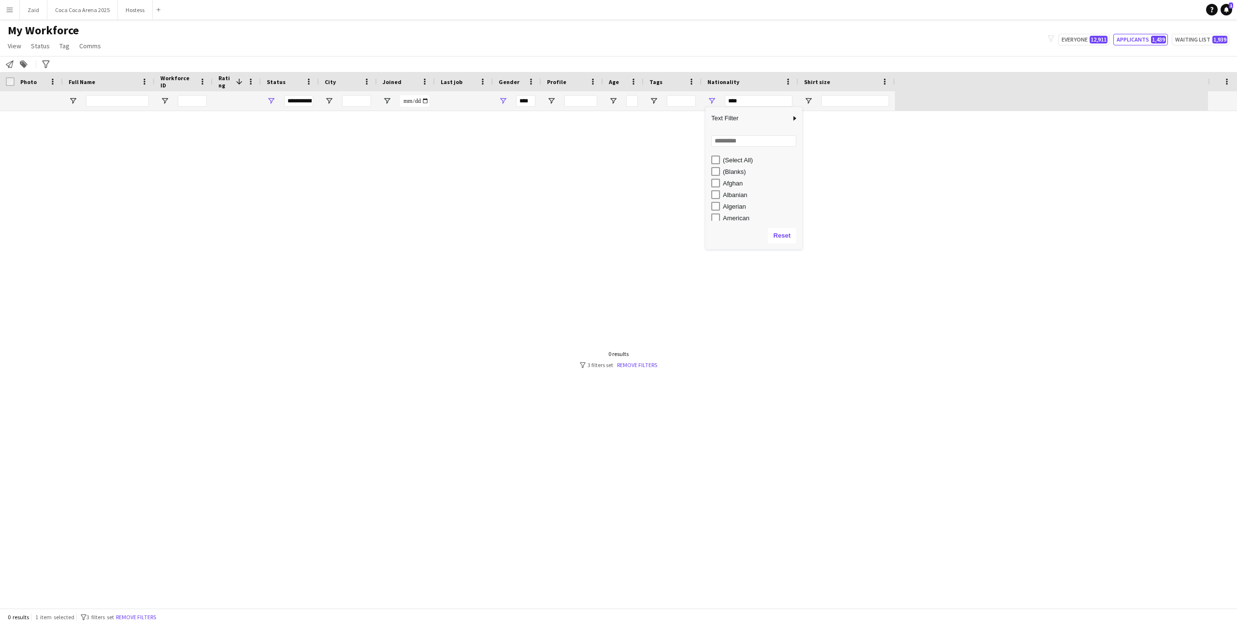
click at [710, 203] on div "Algerian" at bounding box center [761, 206] width 76 height 7
type input "**********"
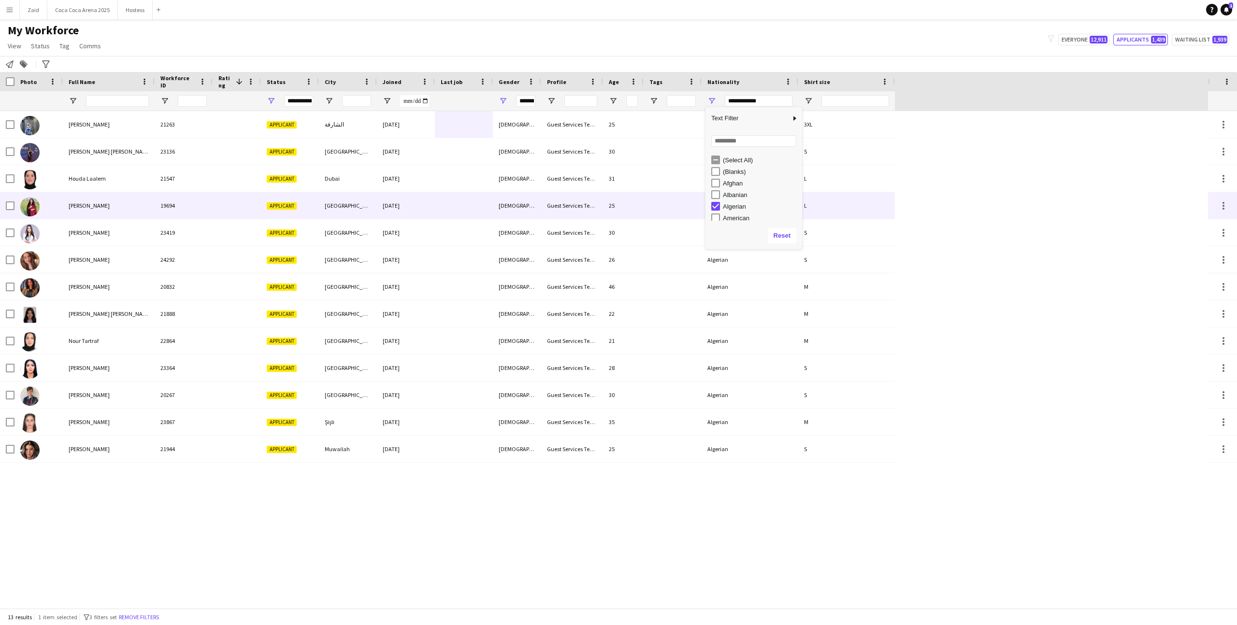
click at [454, 215] on div at bounding box center [464, 205] width 58 height 27
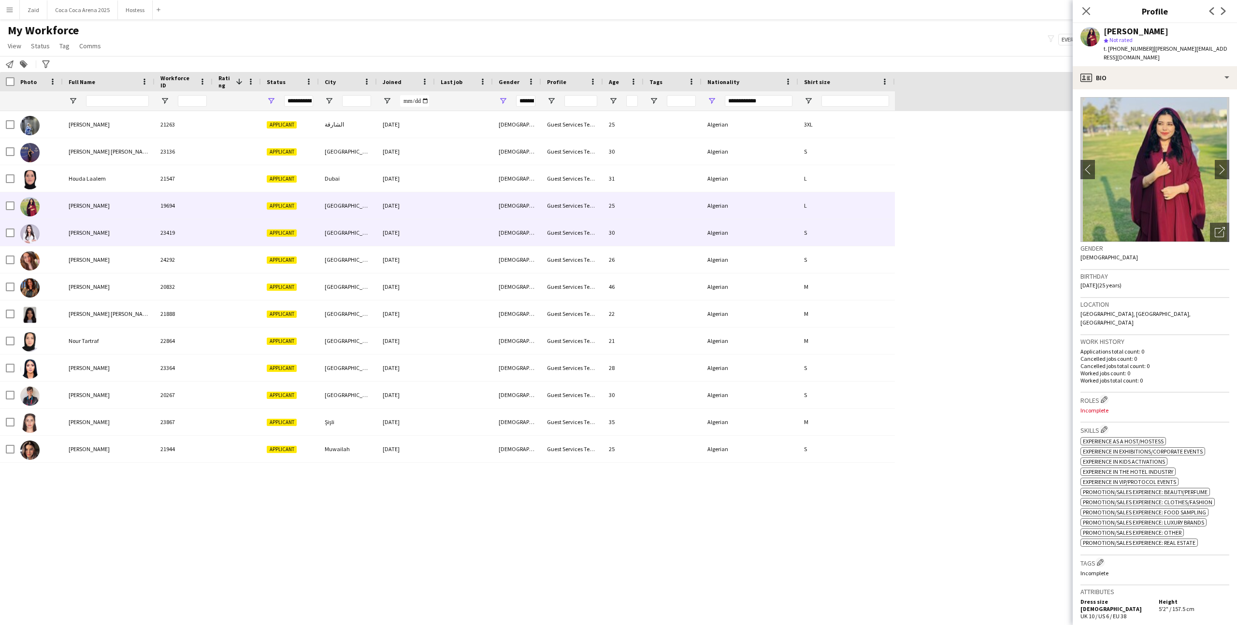
click at [118, 237] on div "Kamilia Belaid" at bounding box center [109, 232] width 92 height 27
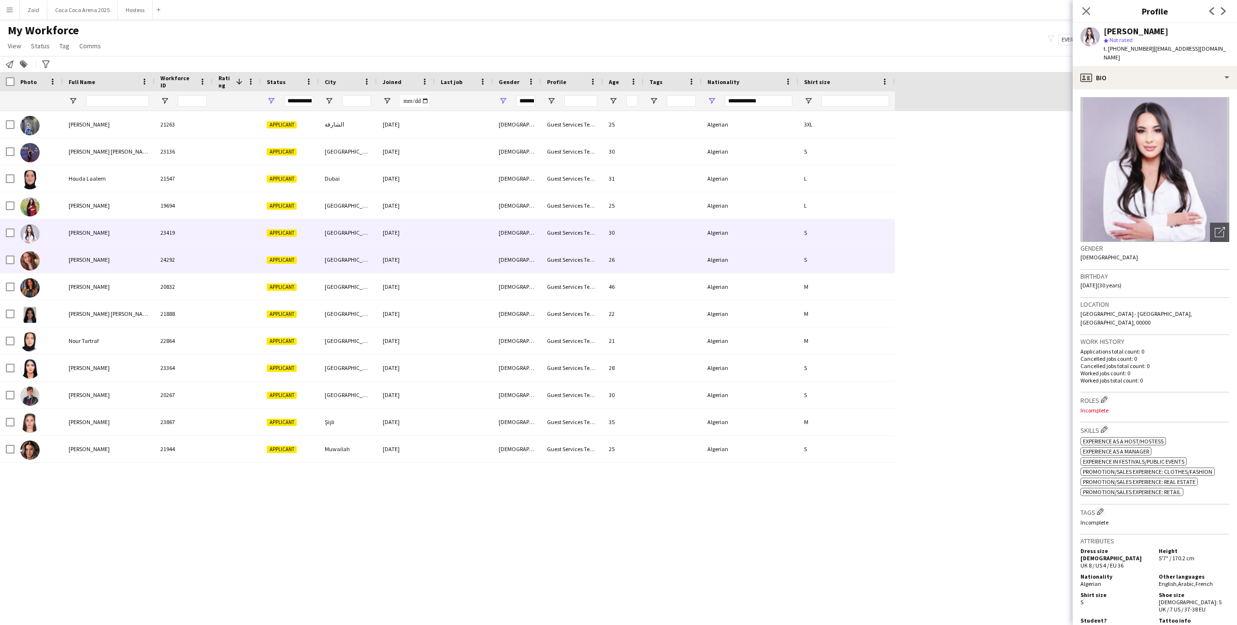
click at [123, 248] on div "Nadia Ouddane" at bounding box center [109, 259] width 92 height 27
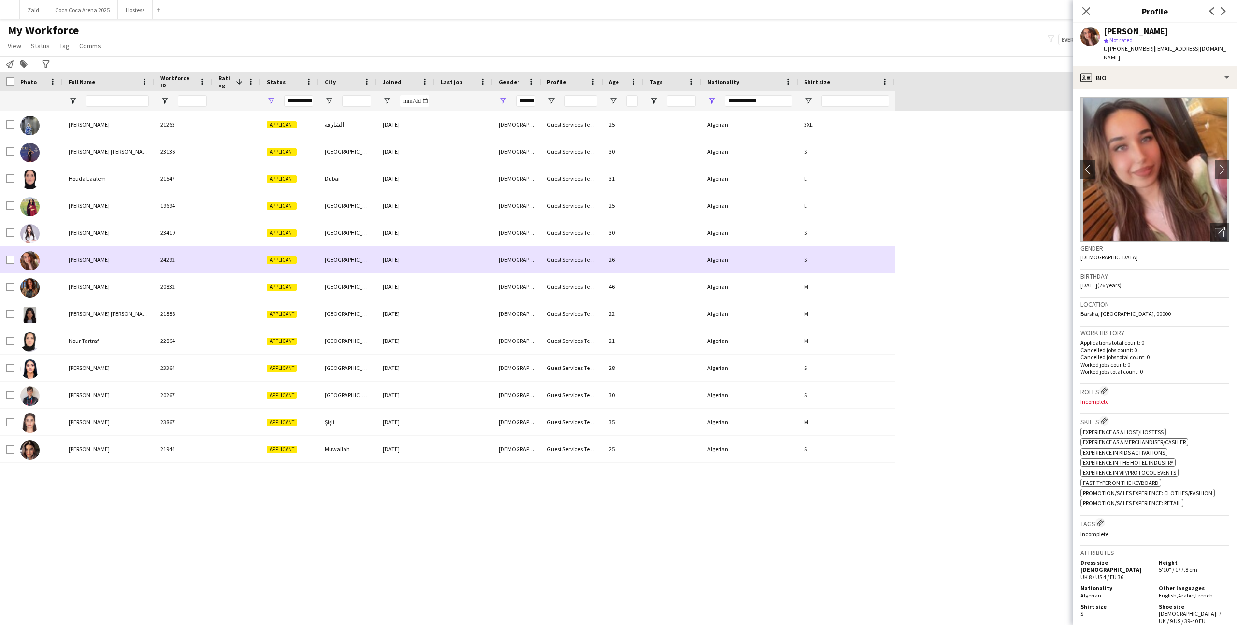
click at [126, 262] on div "Nadia Ouddane" at bounding box center [109, 259] width 92 height 27
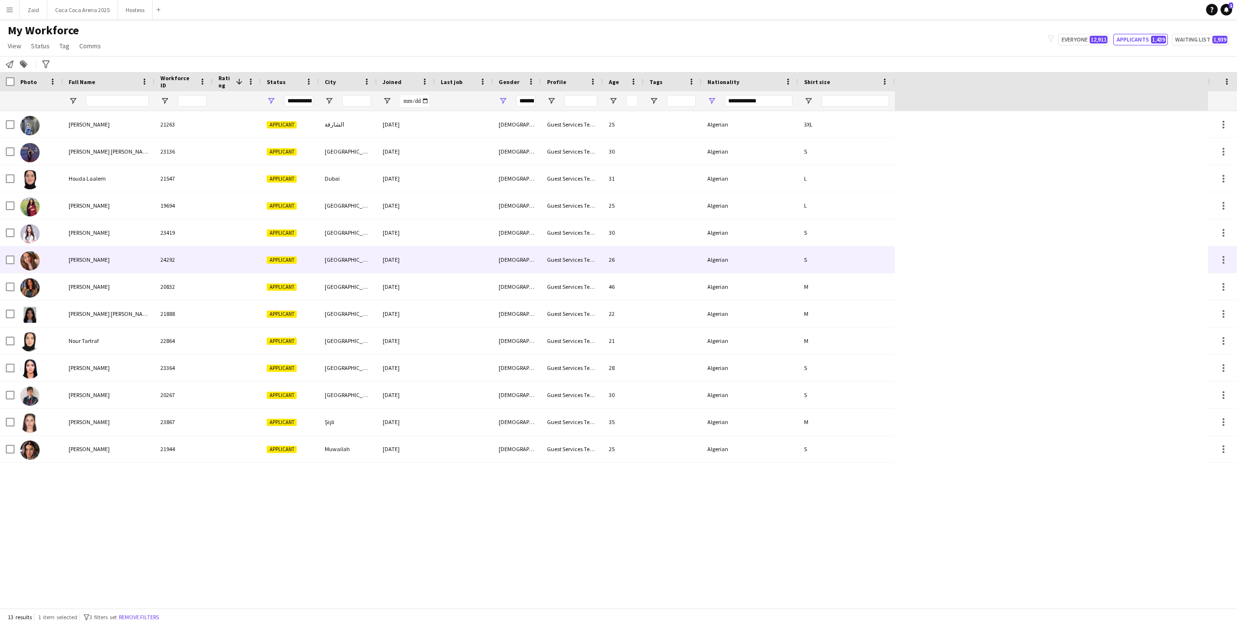
click at [131, 274] on div "Nivine Al Machhour" at bounding box center [109, 286] width 92 height 27
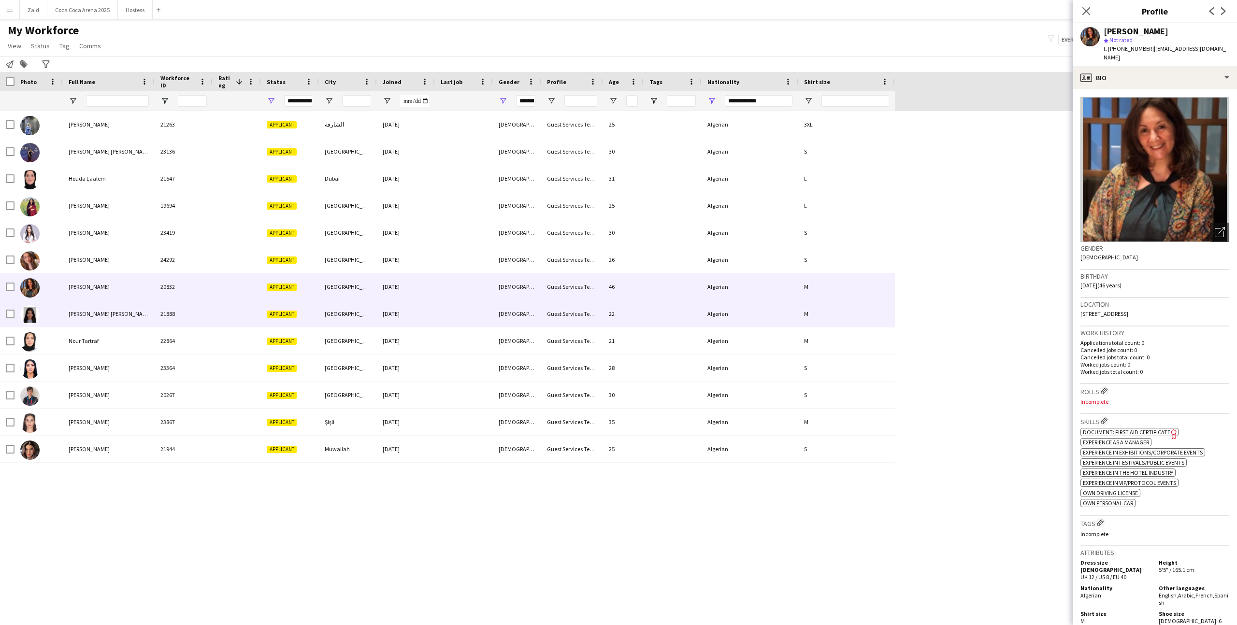
click at [136, 307] on div "Noor Hanafy taha" at bounding box center [109, 313] width 92 height 27
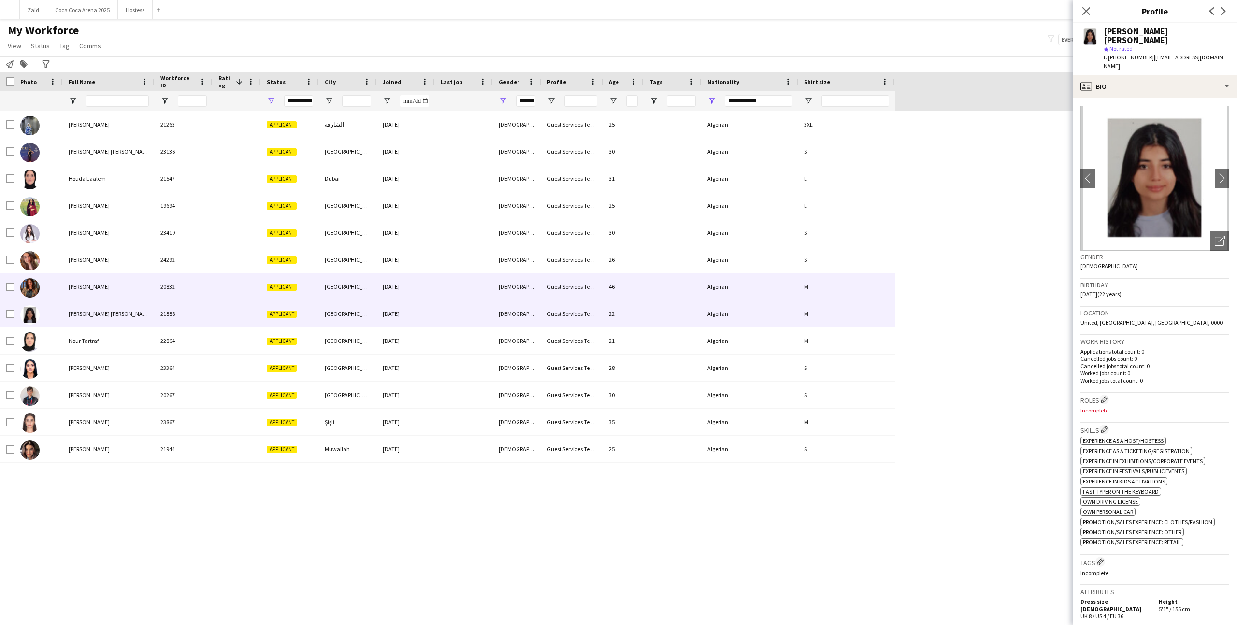
click at [137, 290] on div "Nivine Al Machhour" at bounding box center [109, 286] width 92 height 27
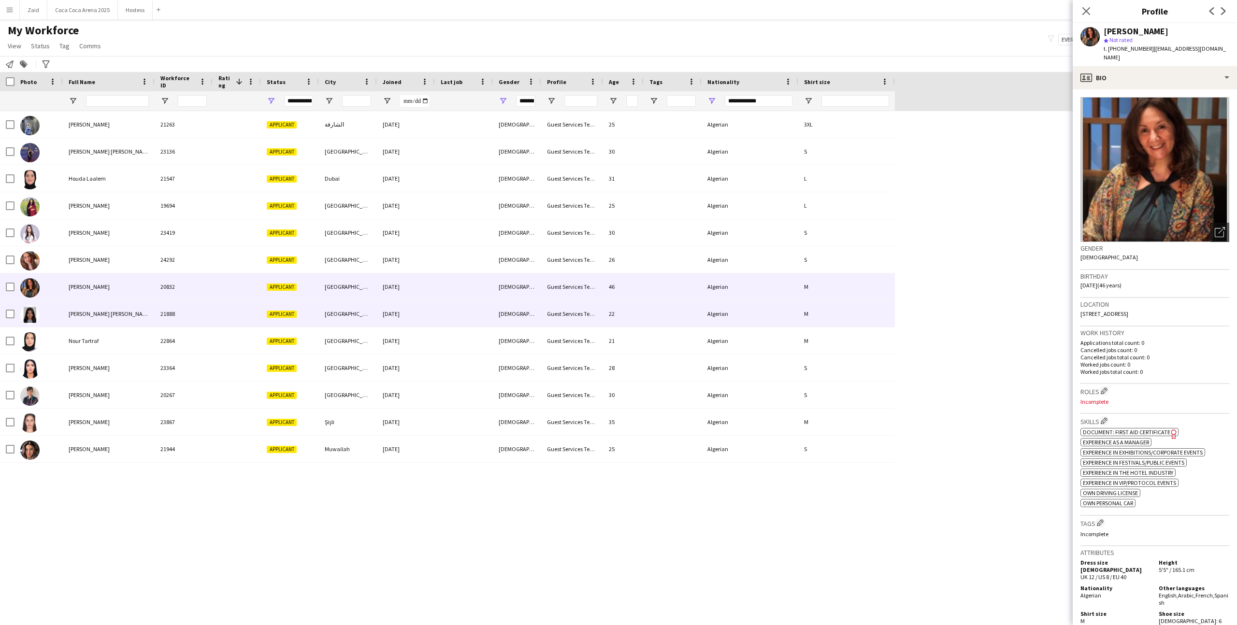
click at [148, 319] on div "Noor Hanafy taha" at bounding box center [109, 313] width 92 height 27
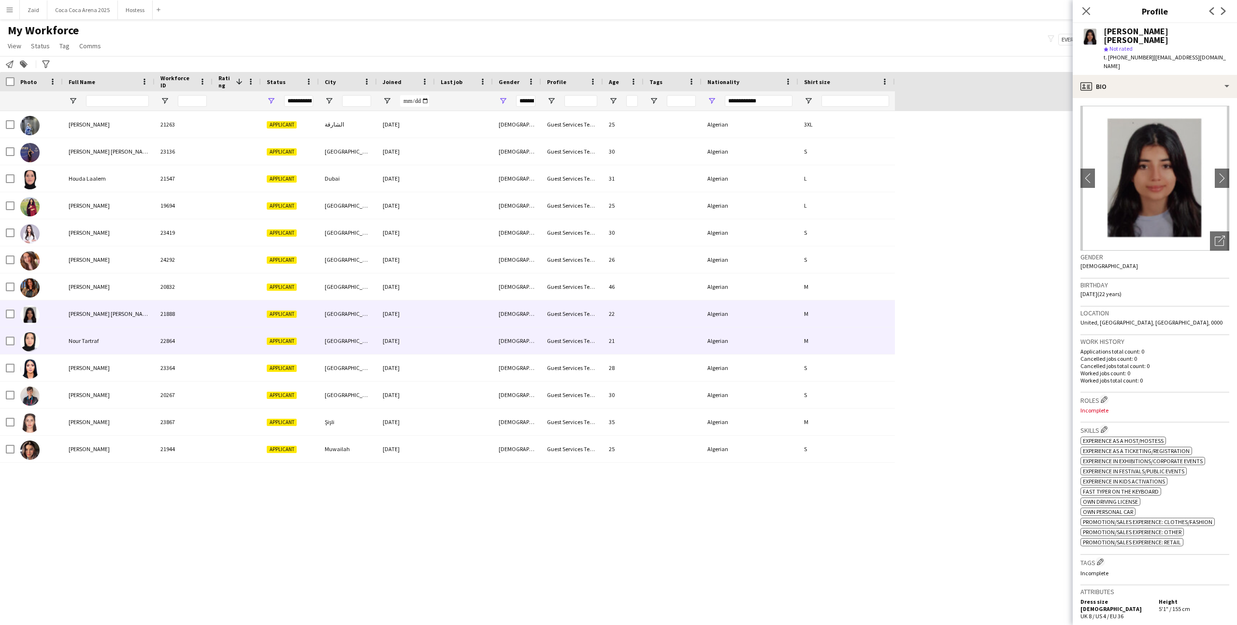
click at [151, 345] on div "Nour Tartraf" at bounding box center [109, 341] width 92 height 27
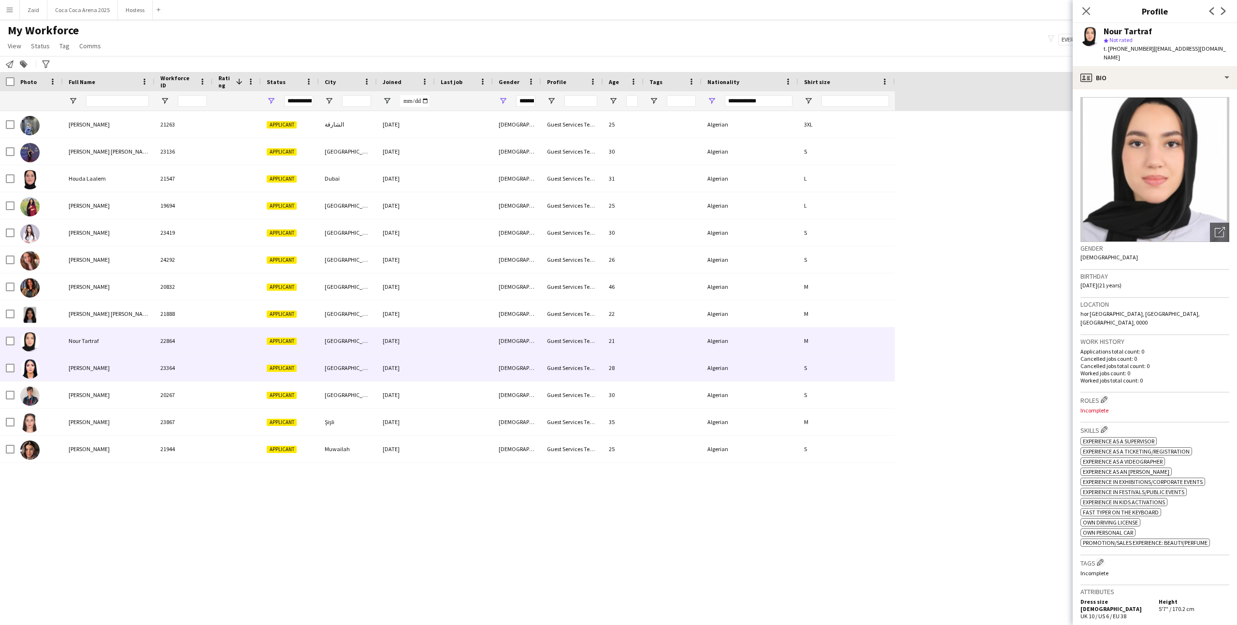
click at [157, 368] on div "23364" at bounding box center [184, 368] width 58 height 27
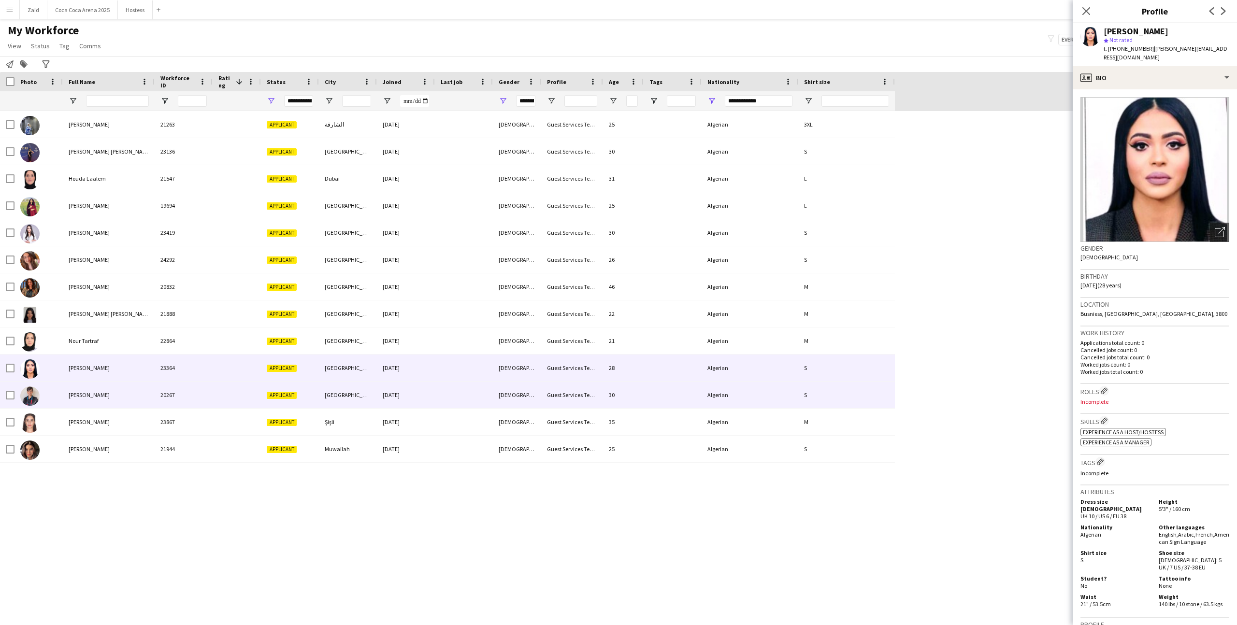
click at [163, 385] on div "20267" at bounding box center [184, 395] width 58 height 27
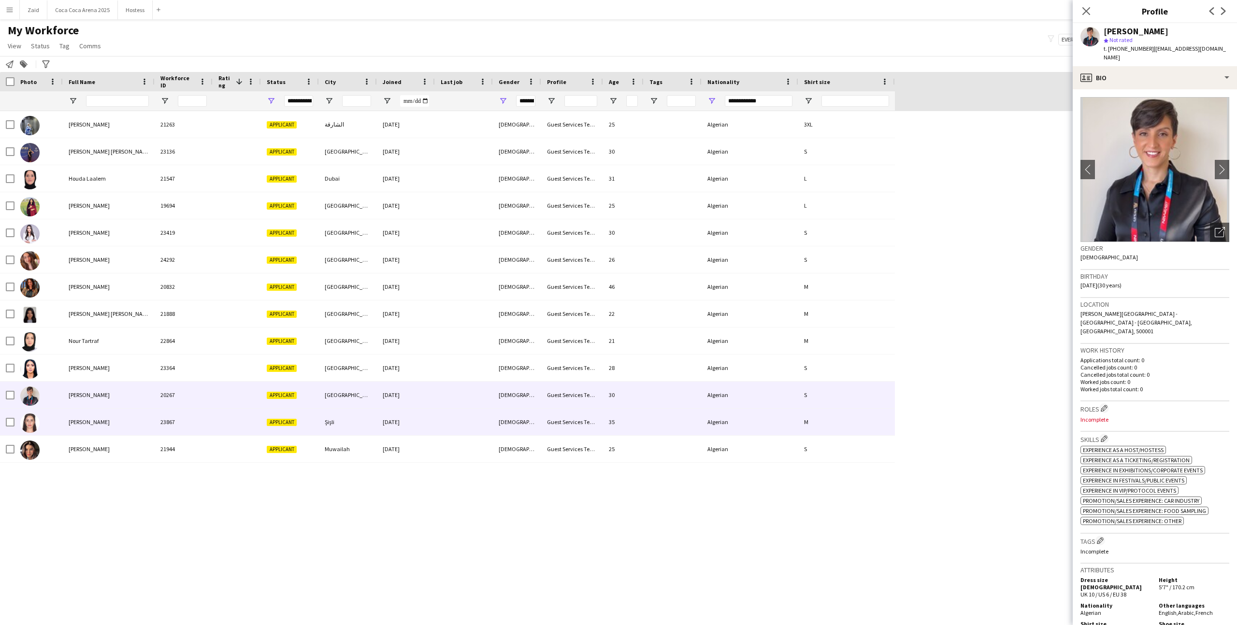
click at [167, 385] on div "23867" at bounding box center [184, 422] width 58 height 27
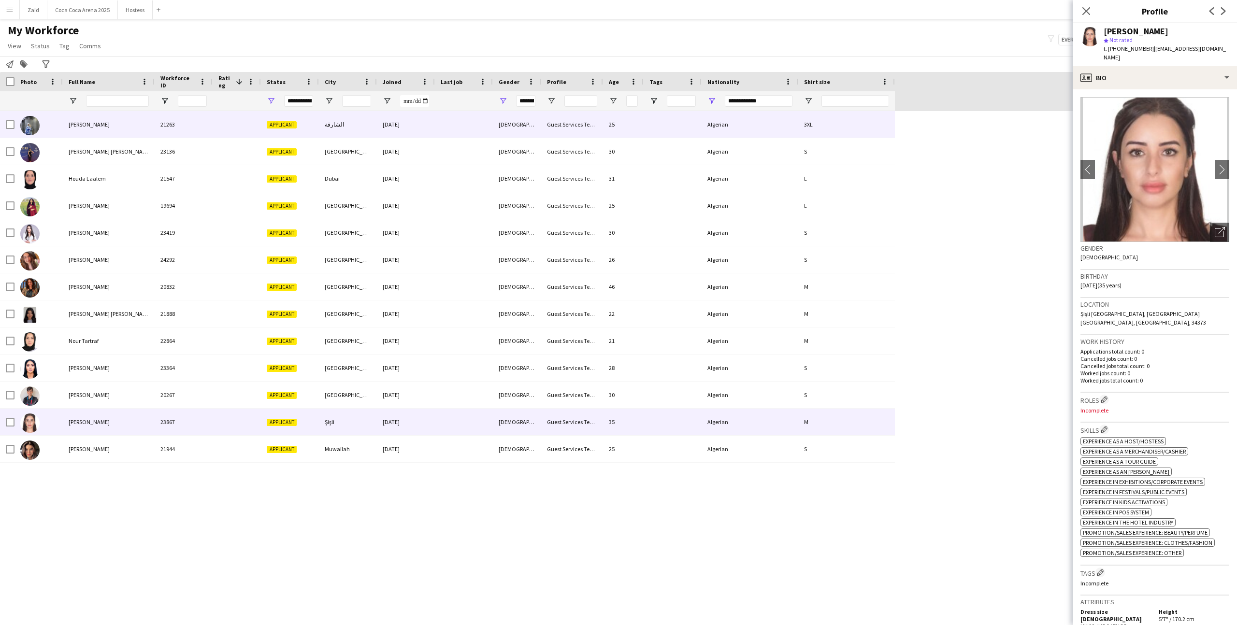
click at [26, 124] on img at bounding box center [29, 125] width 19 height 19
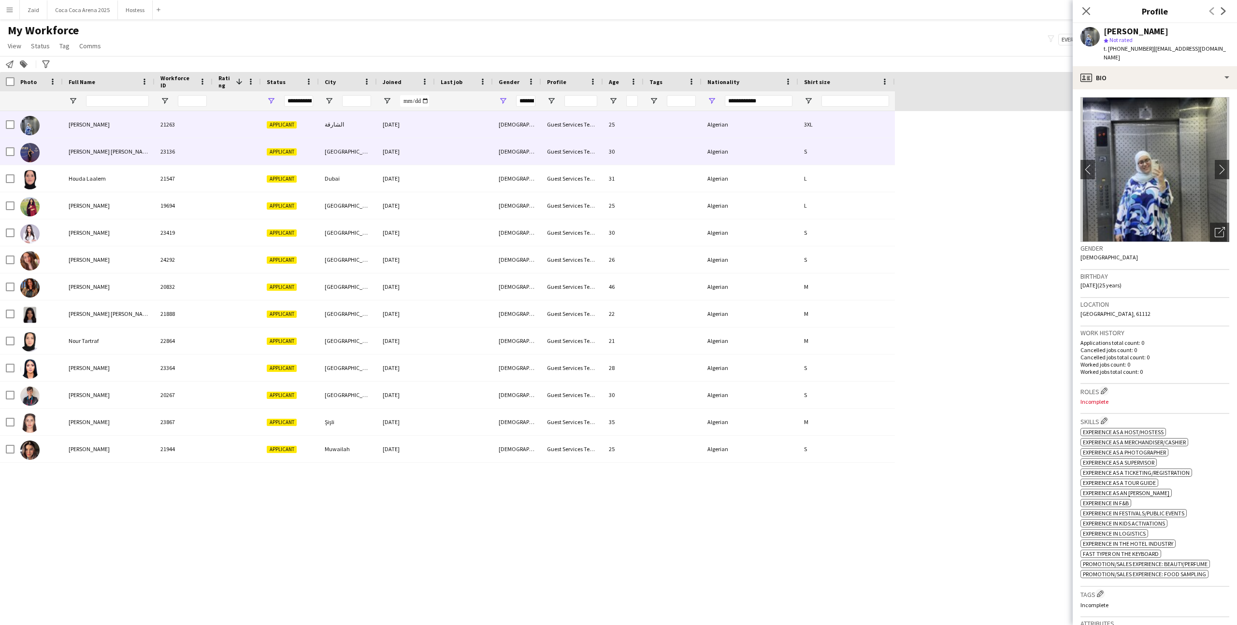
click at [40, 143] on div at bounding box center [38, 151] width 48 height 27
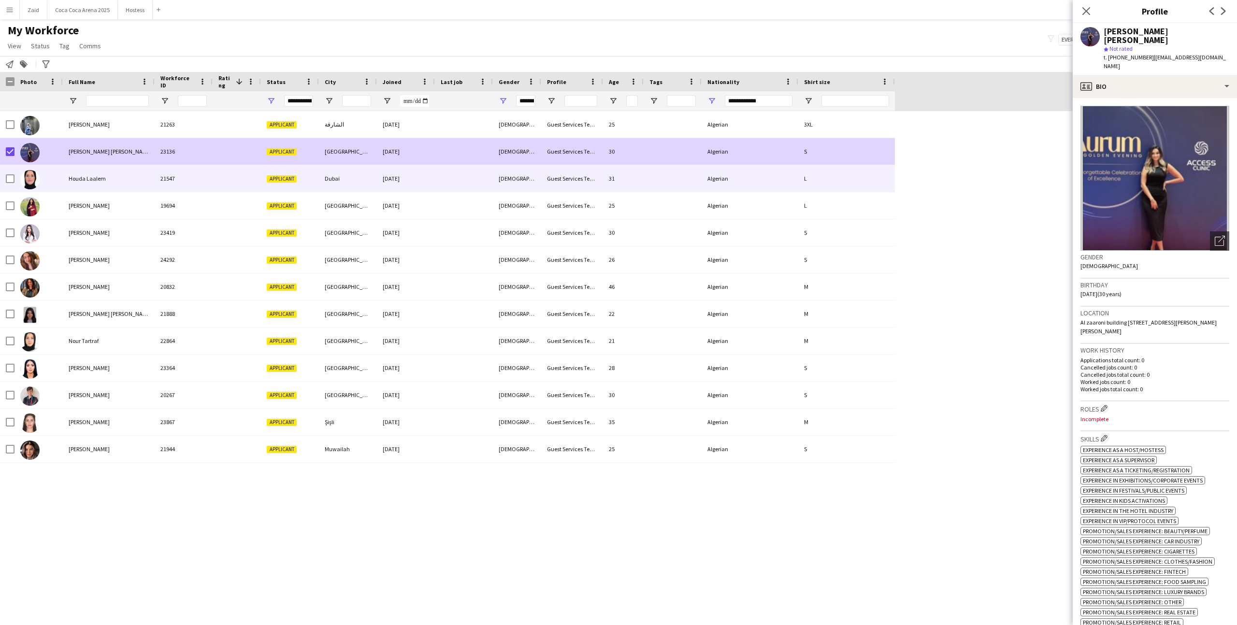
click at [37, 174] on img at bounding box center [29, 179] width 19 height 19
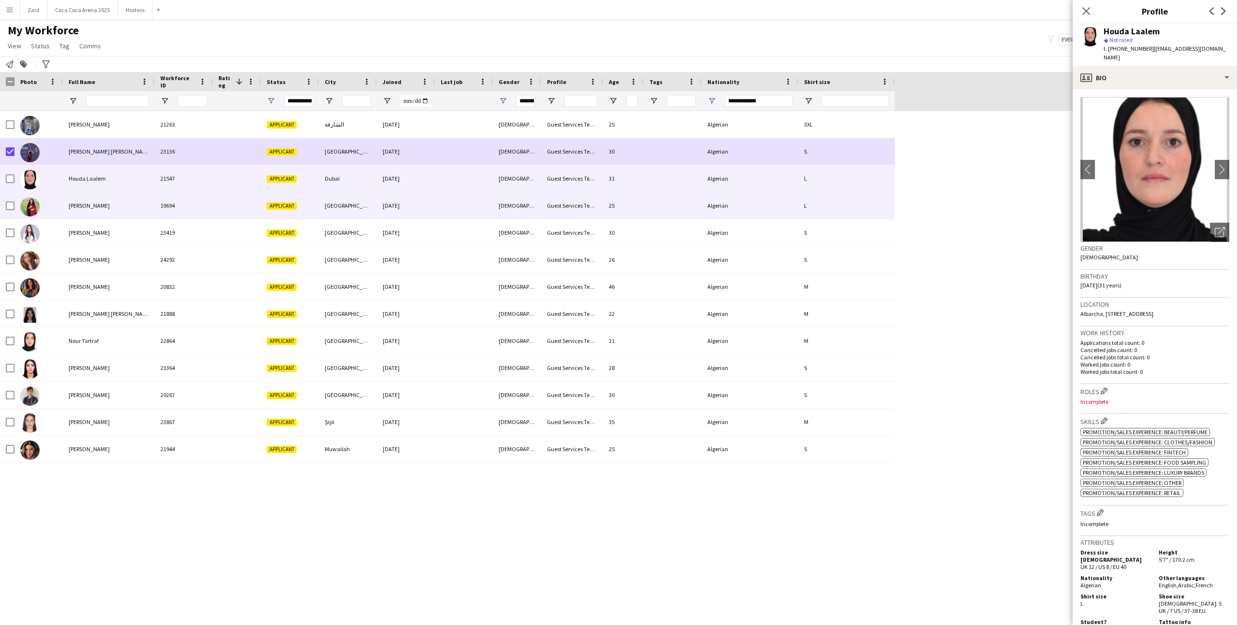
click at [49, 211] on div at bounding box center [38, 205] width 48 height 27
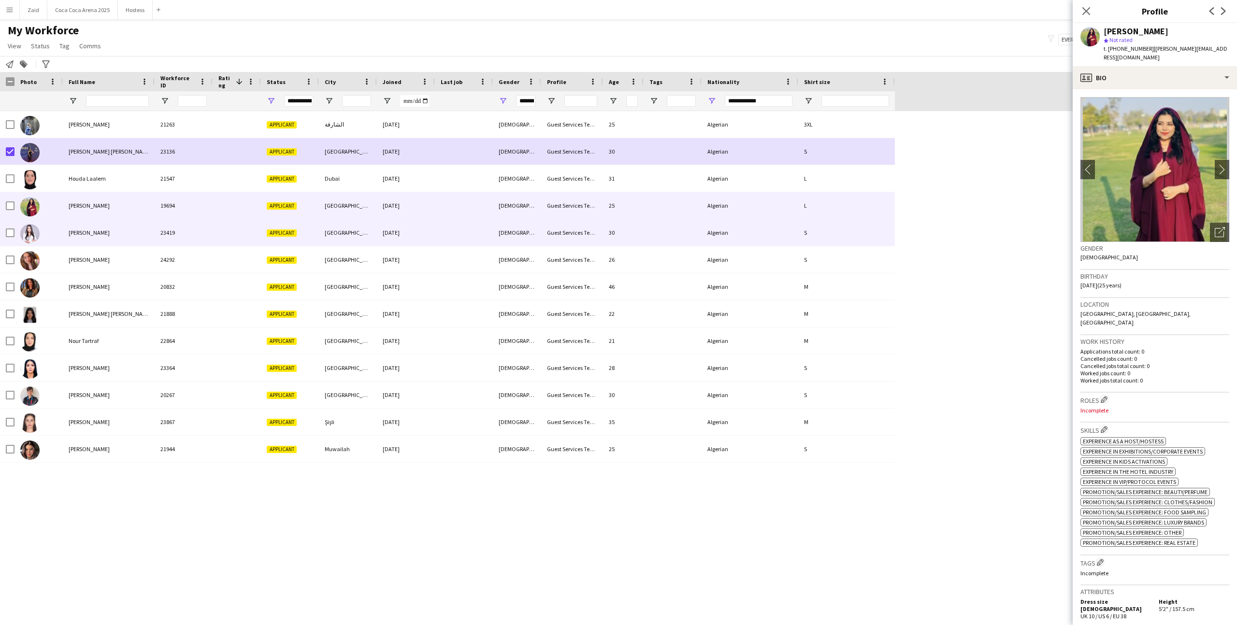
click at [57, 235] on div at bounding box center [38, 232] width 48 height 27
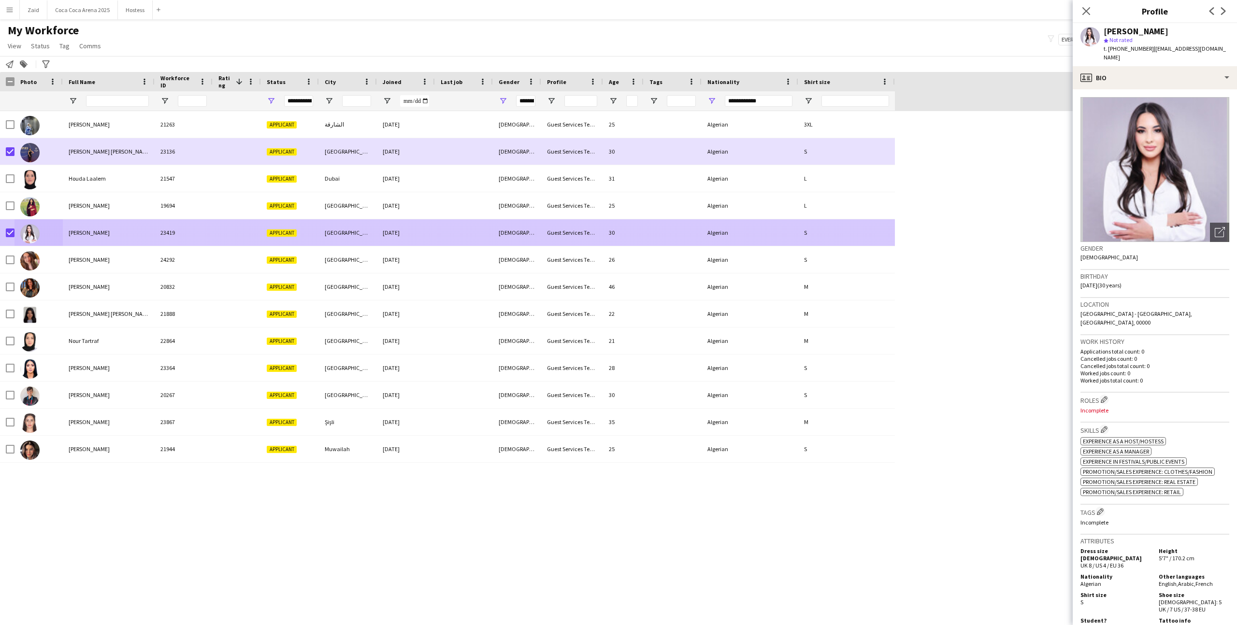
click at [44, 259] on div at bounding box center [38, 259] width 48 height 27
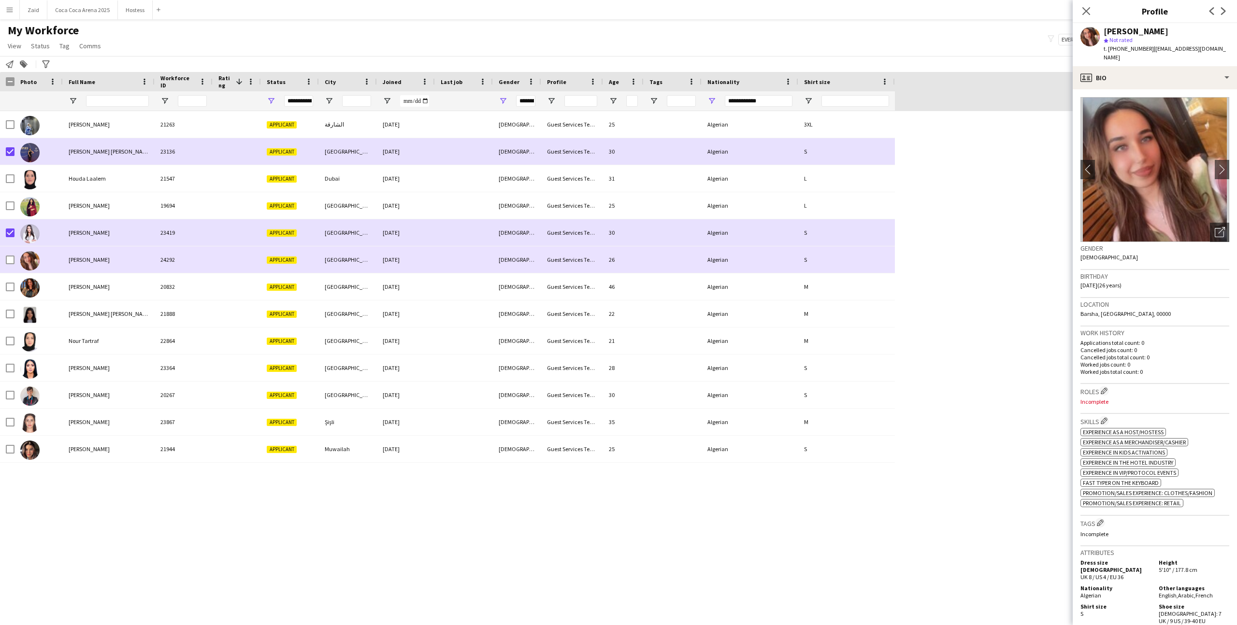
click at [15, 257] on div at bounding box center [38, 259] width 48 height 27
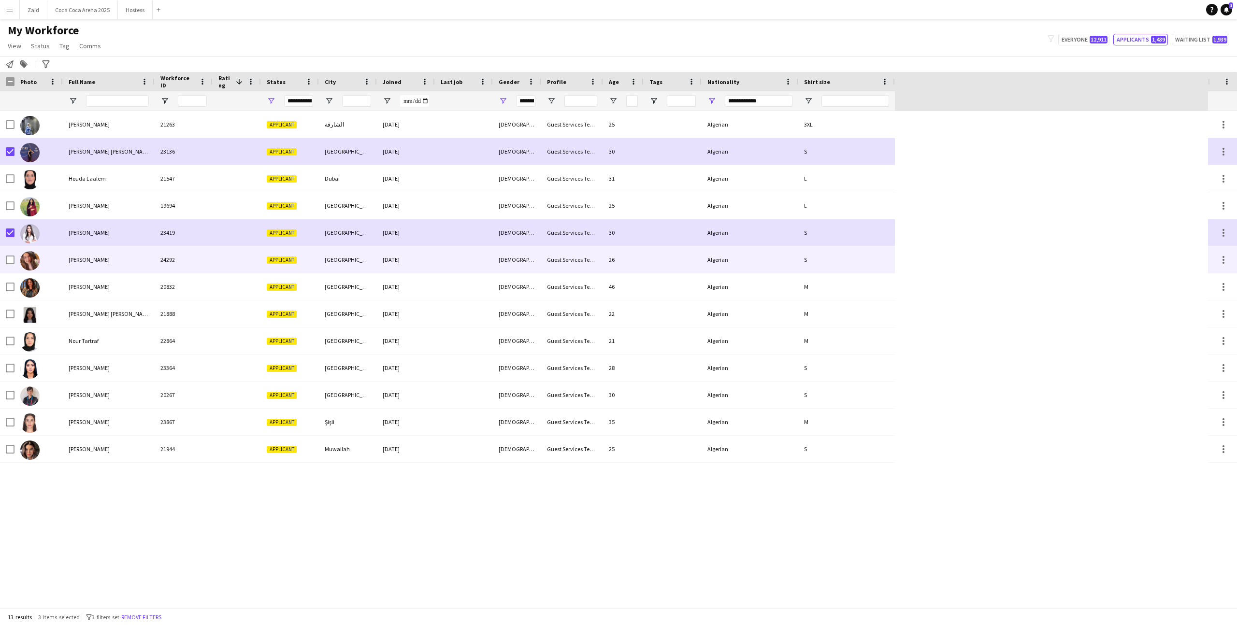
click at [29, 269] on img at bounding box center [29, 260] width 19 height 19
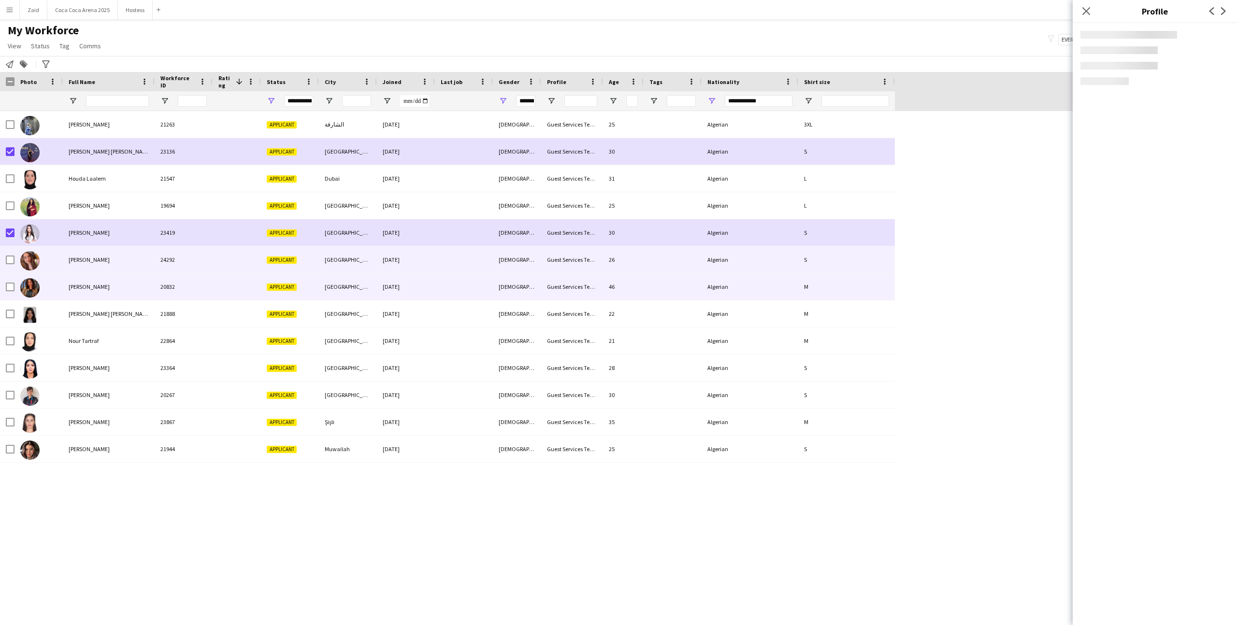
click at [35, 284] on img at bounding box center [29, 287] width 19 height 19
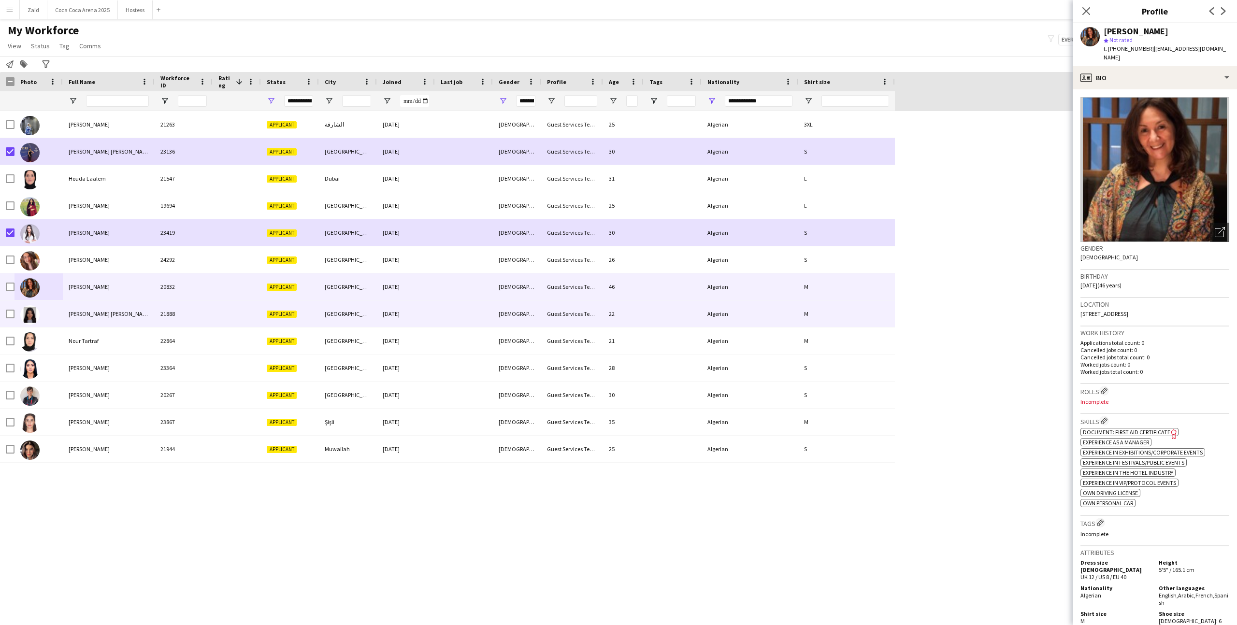
click at [40, 314] on div at bounding box center [38, 313] width 48 height 27
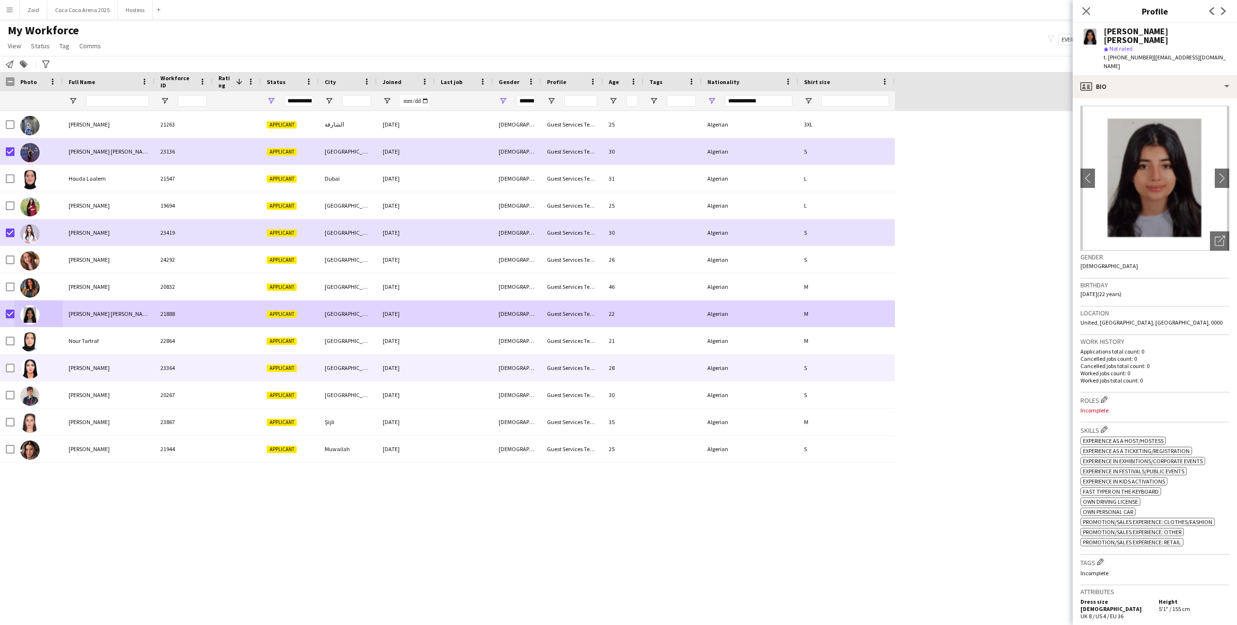
click at [10, 360] on div at bounding box center [10, 368] width 9 height 27
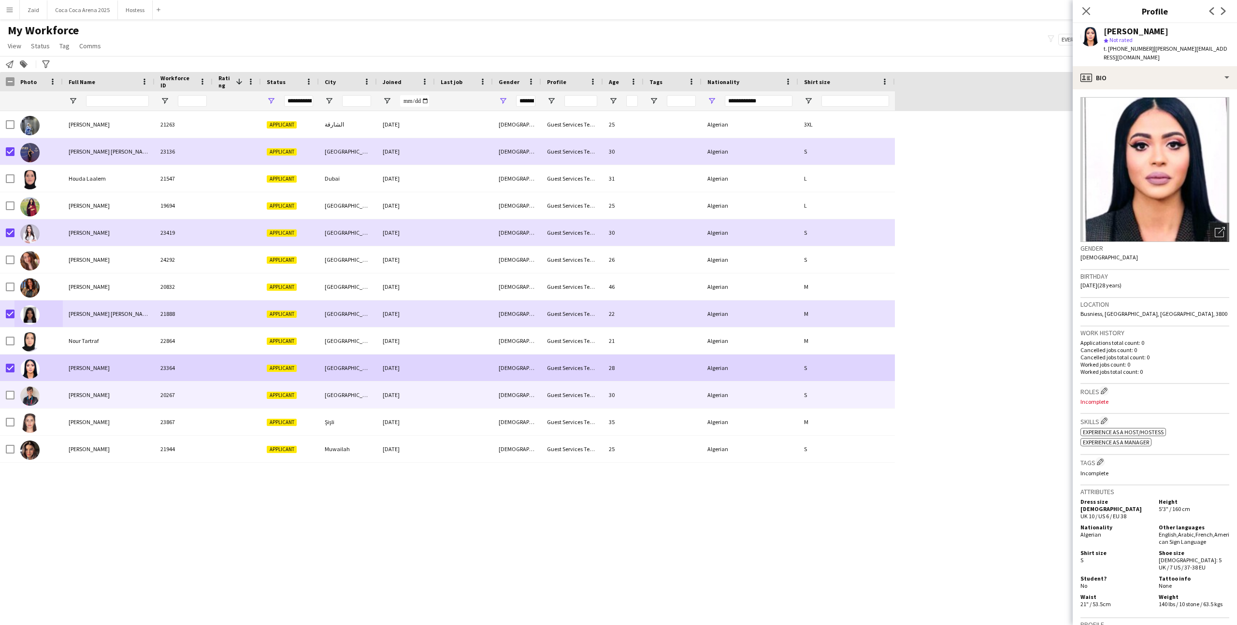
click at [9, 385] on div at bounding box center [10, 395] width 9 height 27
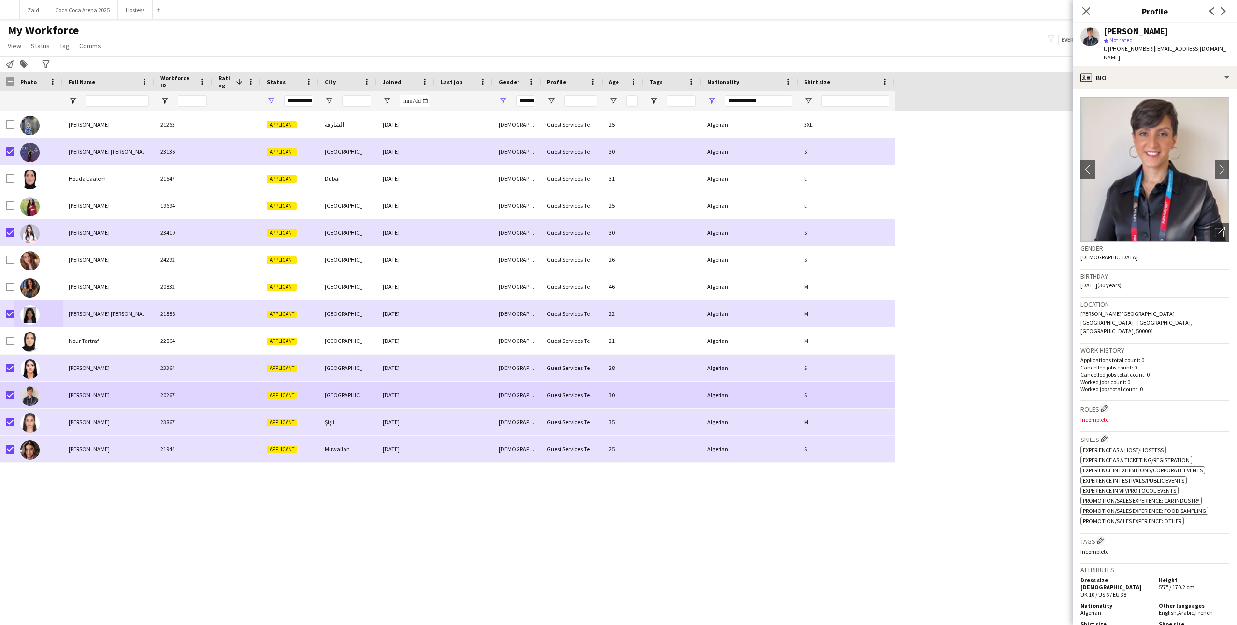
click at [710, 99] on div "**********" at bounding box center [749, 100] width 97 height 19
click at [710, 99] on span "Open Filter Menu" at bounding box center [711, 101] width 9 height 9
click at [710, 204] on div "Algerian" at bounding box center [761, 206] width 76 height 7
type input "***"
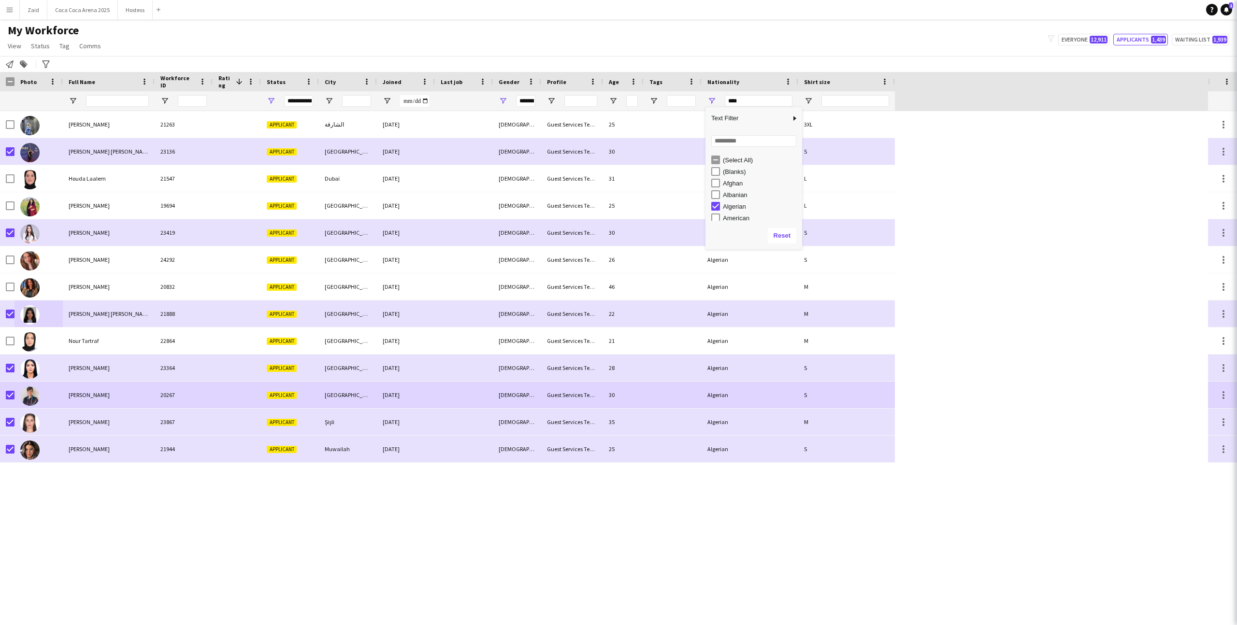
type input "***"
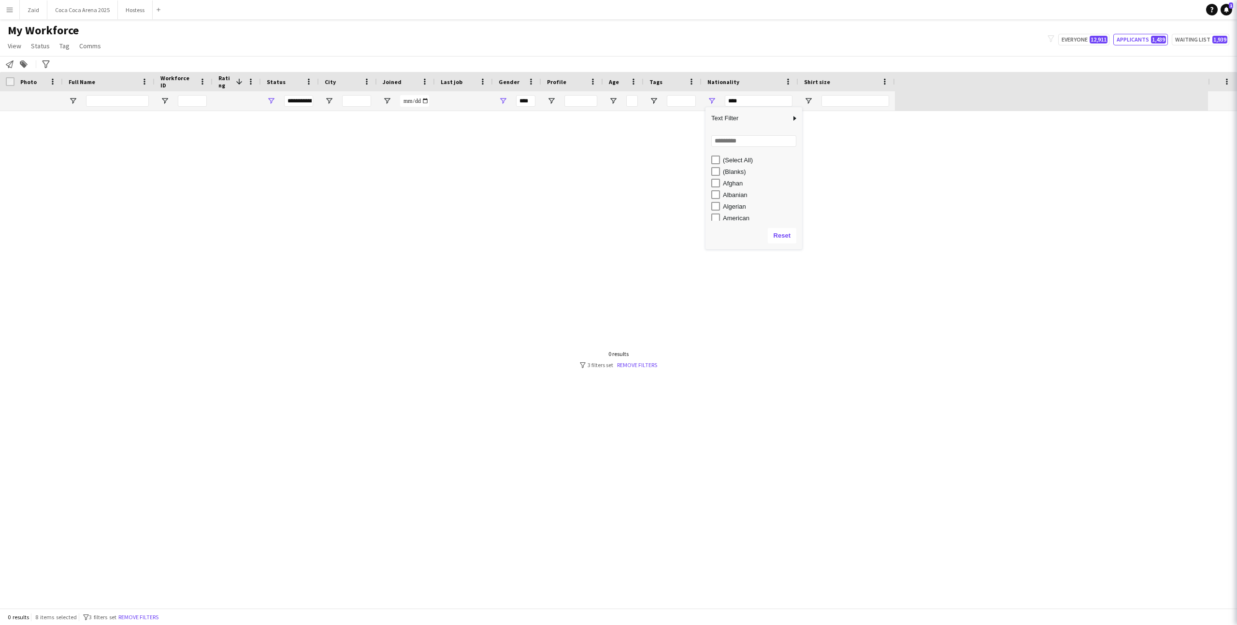
click at [710, 216] on div "American" at bounding box center [761, 217] width 76 height 7
type input "**********"
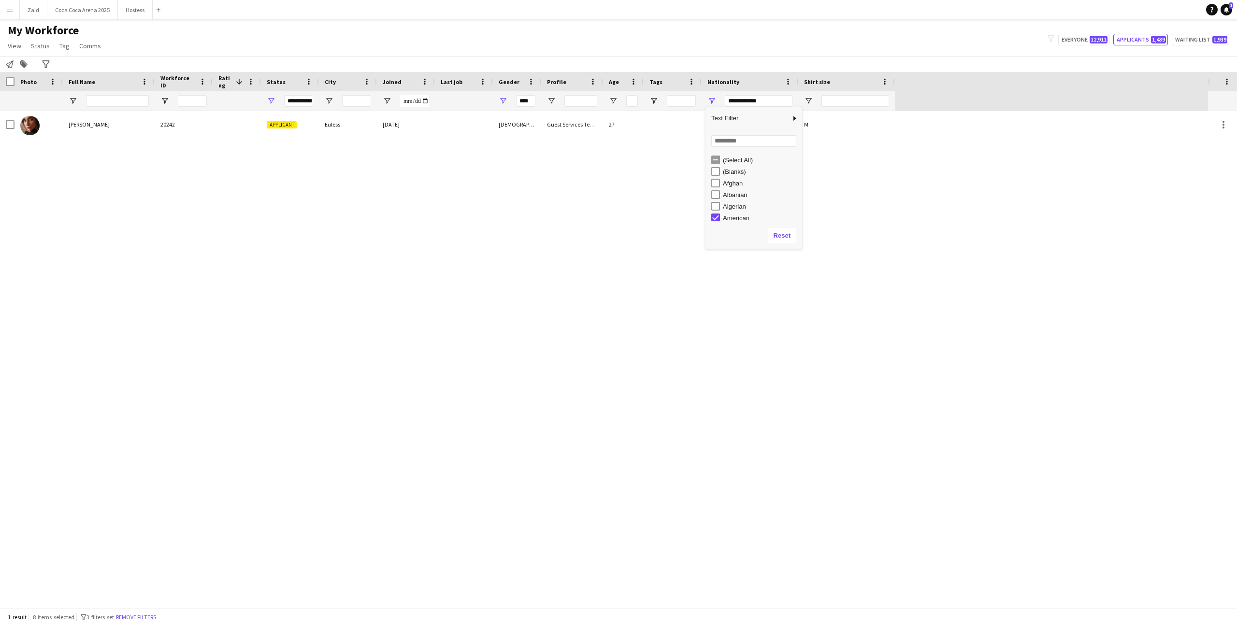
type input "**********"
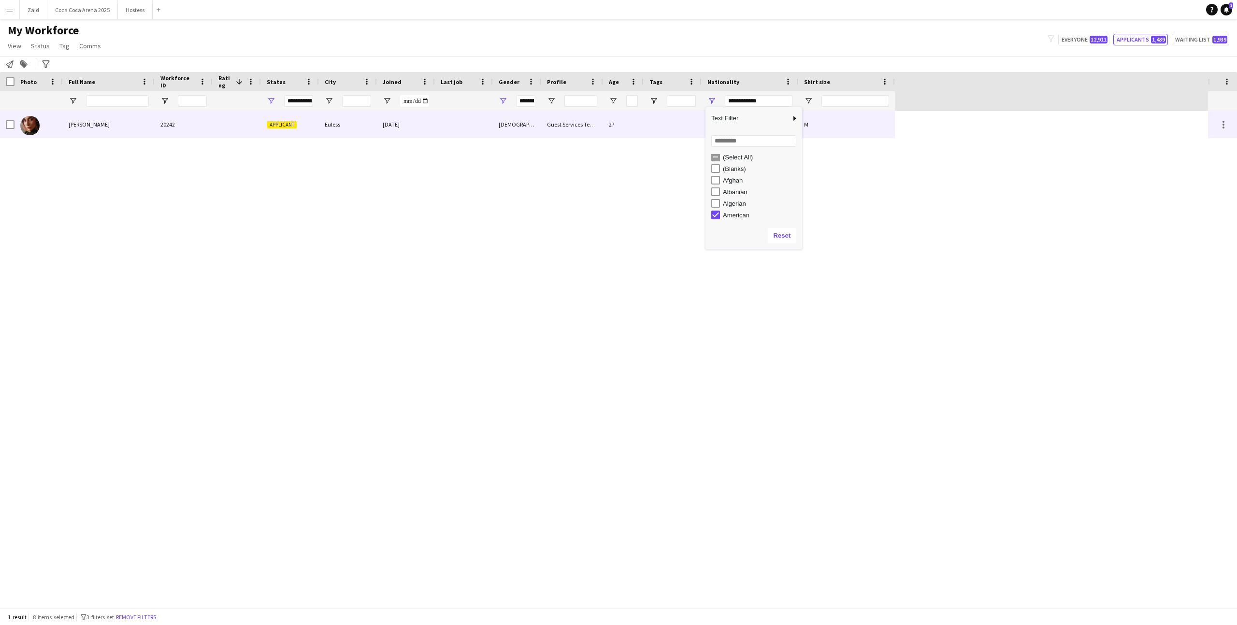
click at [473, 118] on div at bounding box center [464, 124] width 58 height 27
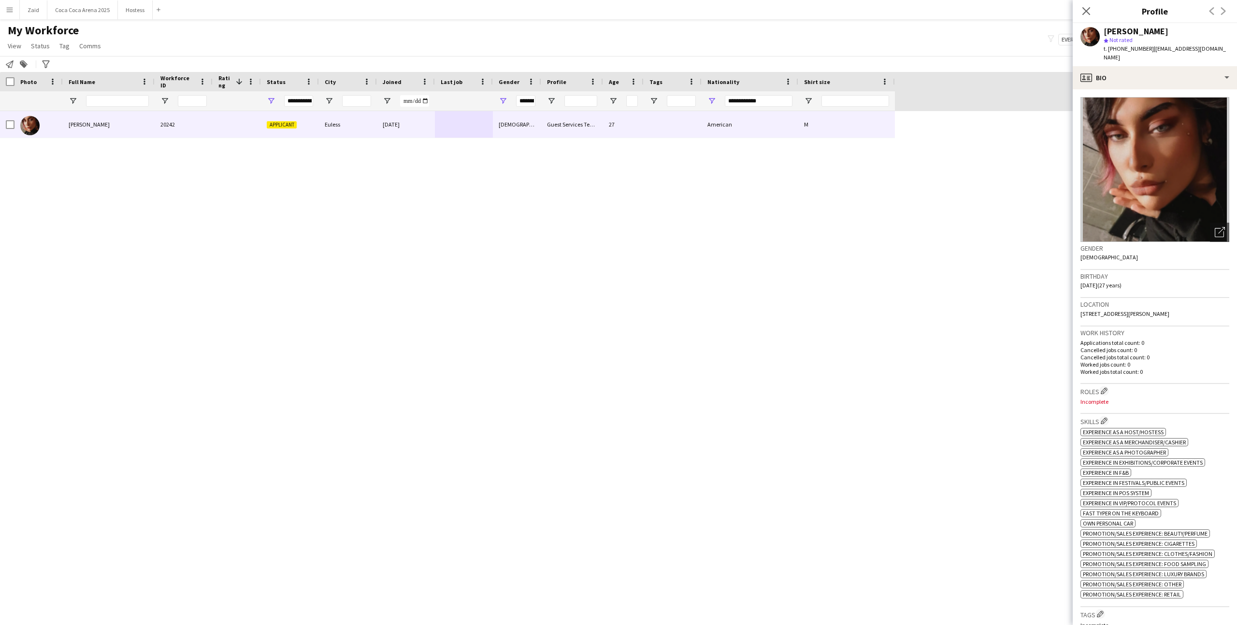
click at [710, 97] on img at bounding box center [1154, 169] width 149 height 145
click at [710, 89] on app-crew-profile-bio "Open photos pop-in Gender Female Birthday 17-05-1998 (27 years) Location 304 No…" at bounding box center [1154, 357] width 164 height 536
click at [710, 71] on div "profile Bio" at bounding box center [1154, 77] width 164 height 23
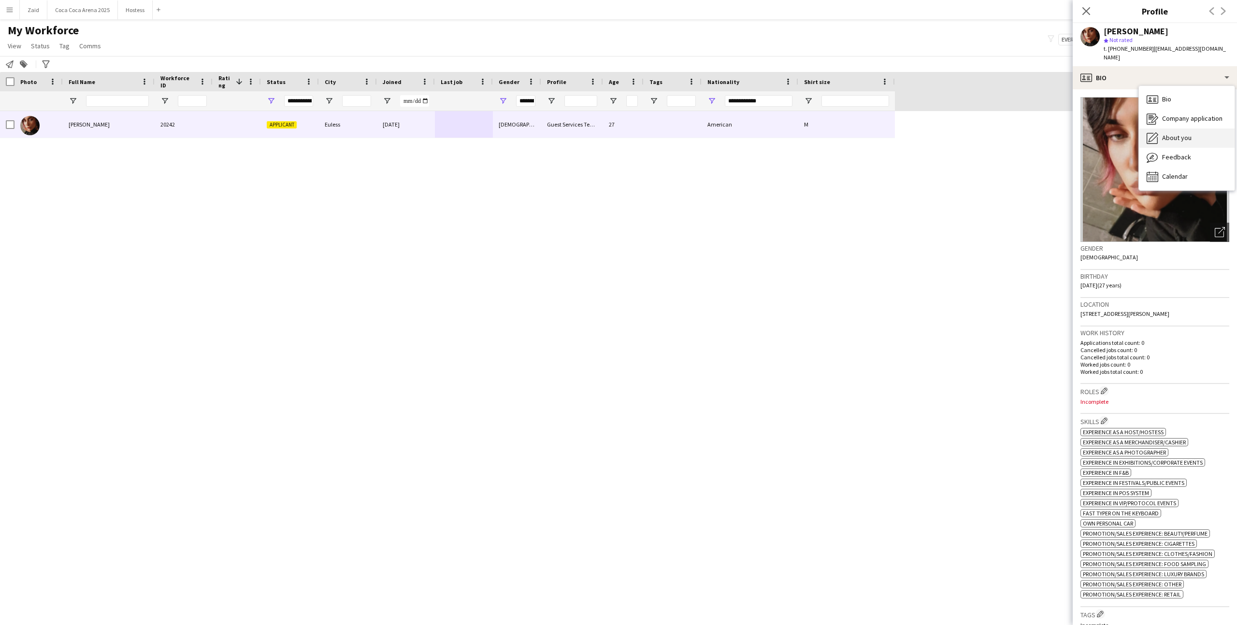
click at [710, 128] on div "About you About you" at bounding box center [1187, 137] width 96 height 19
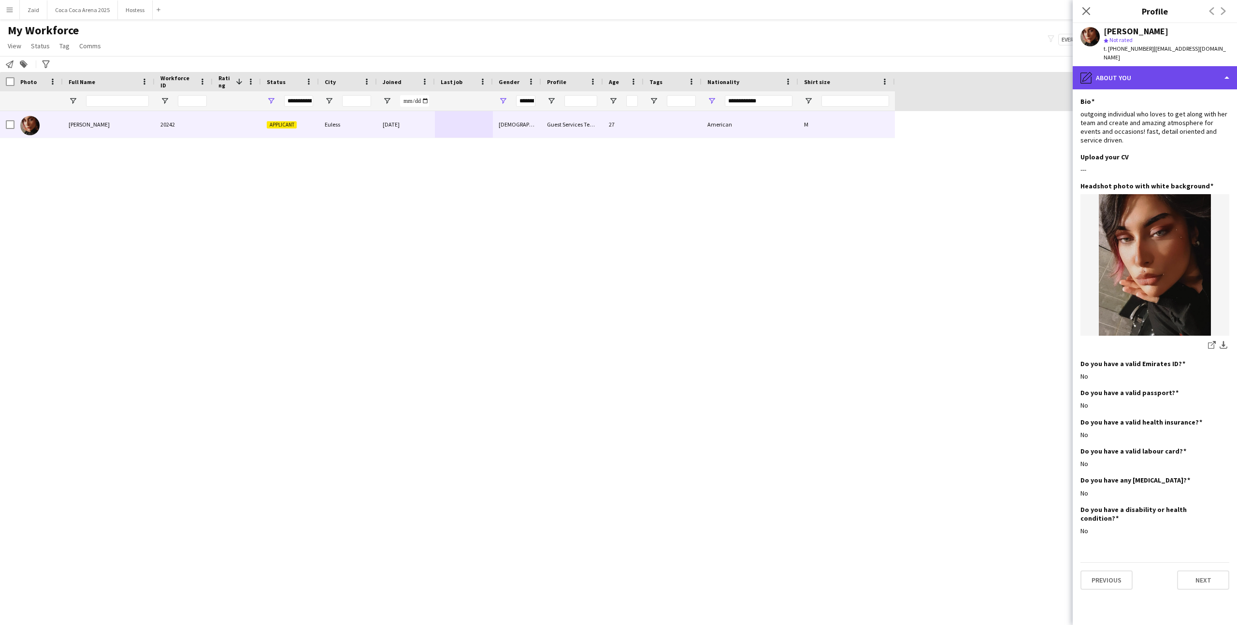
click at [710, 66] on div "pencil4 About you" at bounding box center [1154, 77] width 164 height 23
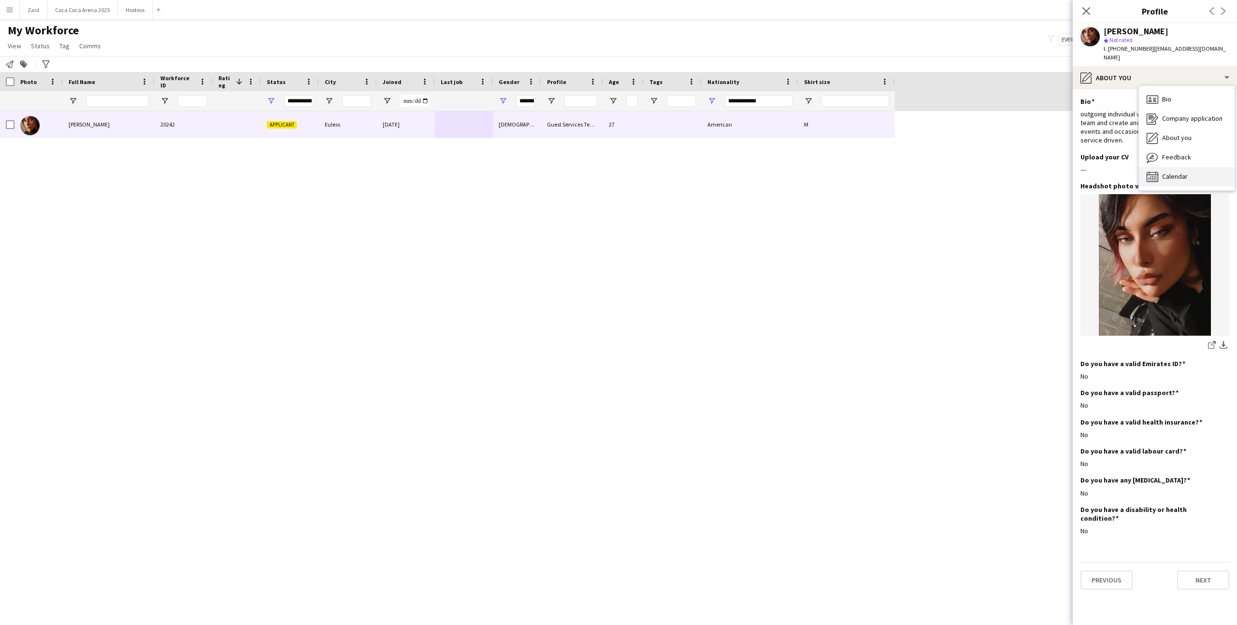
click at [710, 172] on div "Calendar Calendar" at bounding box center [1187, 176] width 96 height 19
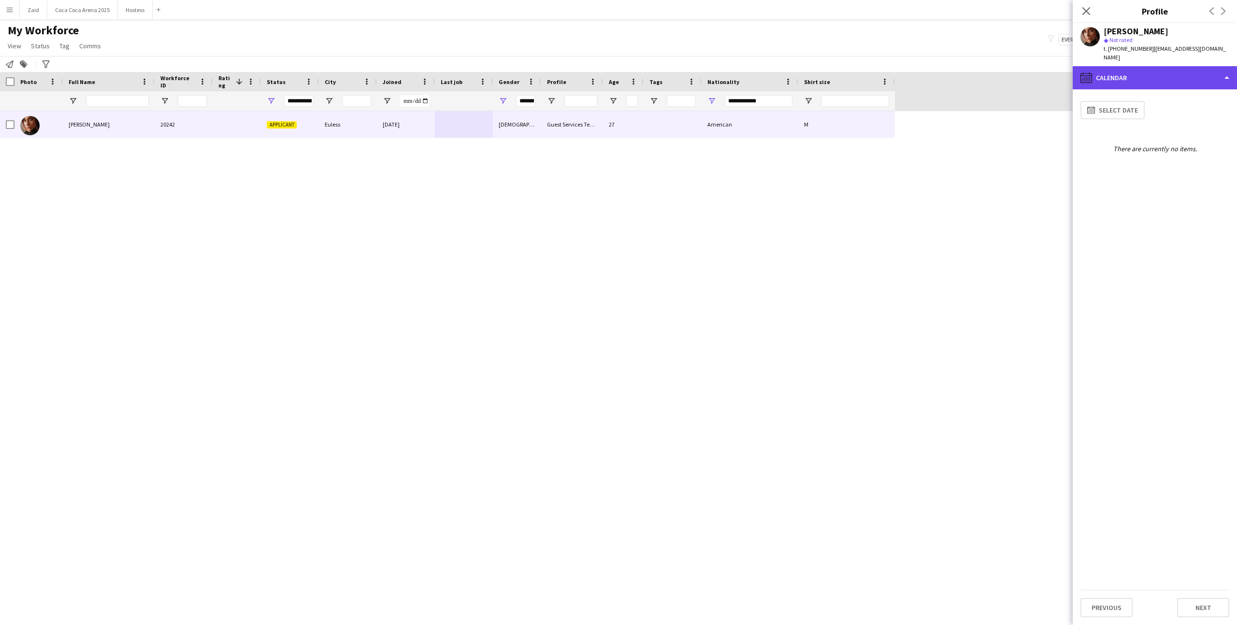
click at [710, 77] on div "calendar-full Calendar" at bounding box center [1154, 77] width 164 height 23
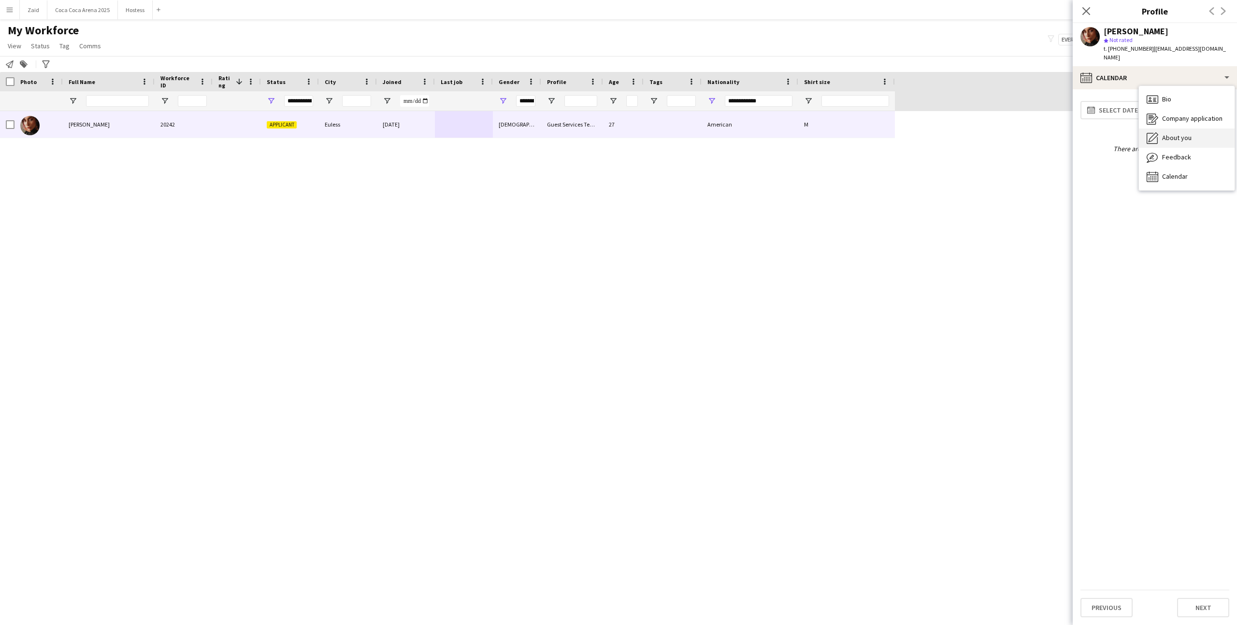
click at [710, 134] on div "About you About you" at bounding box center [1187, 137] width 96 height 19
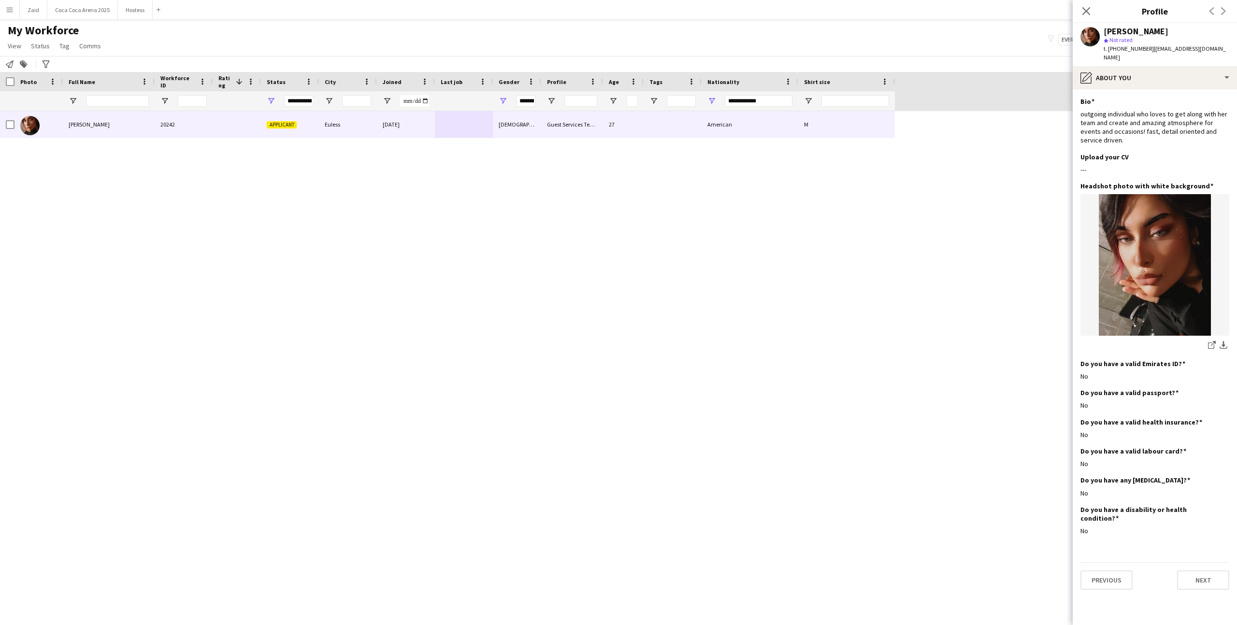
click at [710, 89] on app-section-data-types "Bio Edit this field outgoing individual who loves to get along with her team an…" at bounding box center [1154, 357] width 164 height 536
click at [710, 74] on div "pencil4 About you" at bounding box center [1154, 77] width 164 height 23
click at [710, 93] on div "Bio Bio" at bounding box center [1187, 99] width 96 height 19
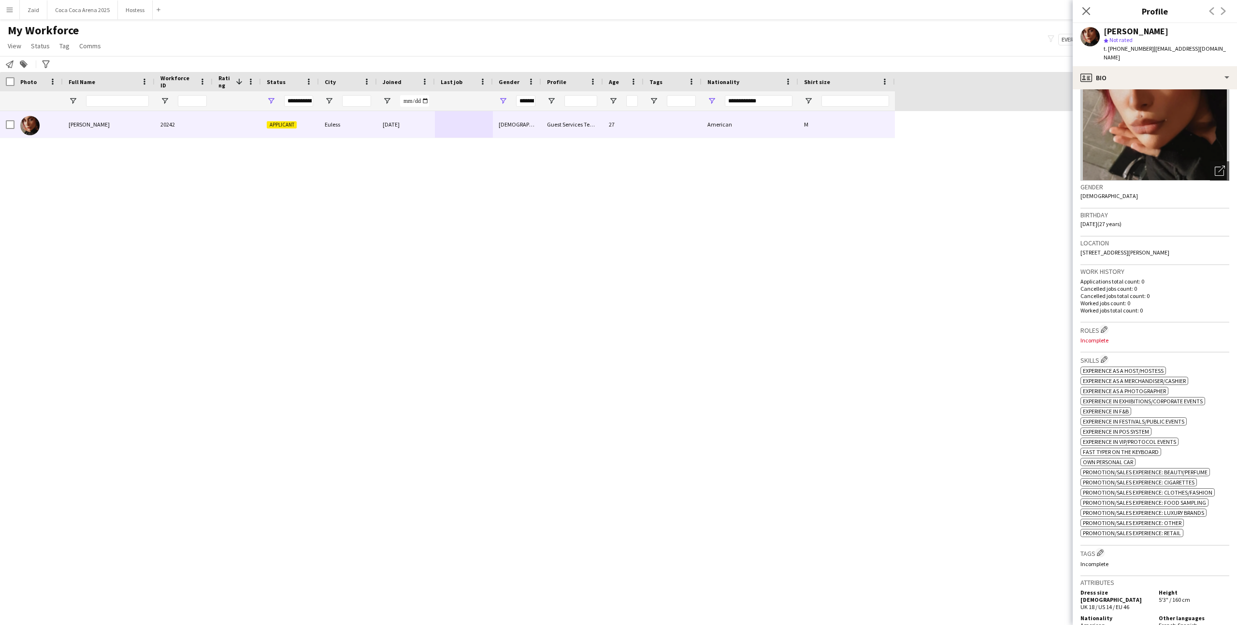
scroll to position [62, 0]
click at [710, 85] on img at bounding box center [1154, 107] width 149 height 145
click at [710, 74] on div "profile Bio" at bounding box center [1154, 77] width 164 height 23
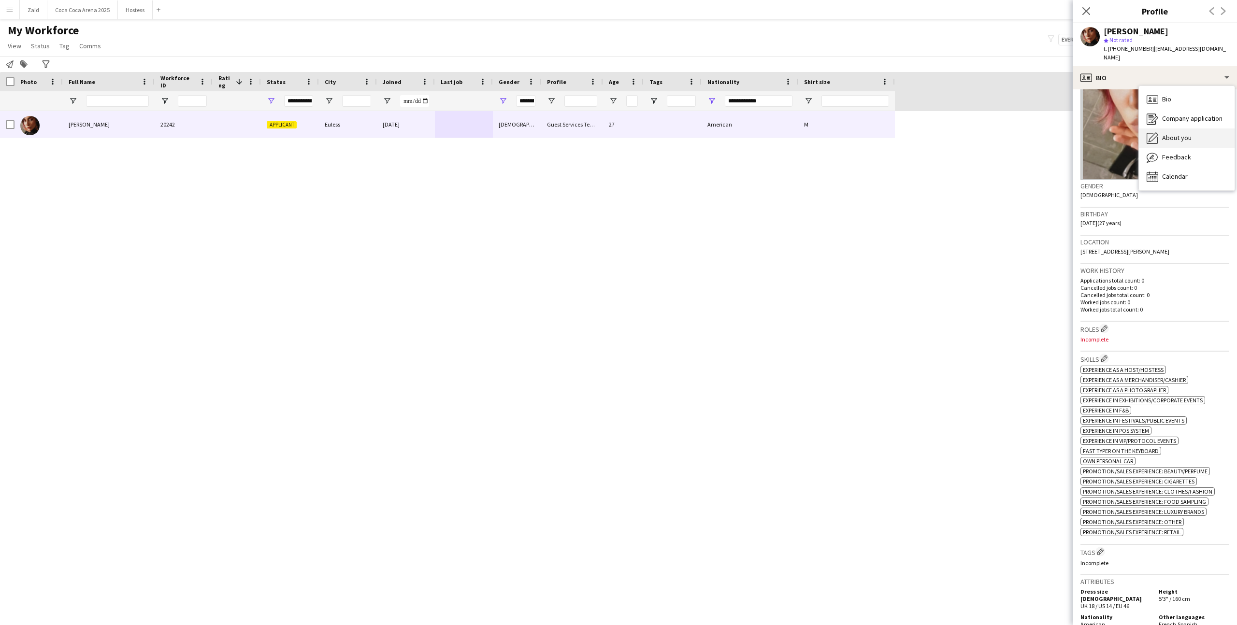
click at [710, 128] on div "About you About you" at bounding box center [1187, 137] width 96 height 19
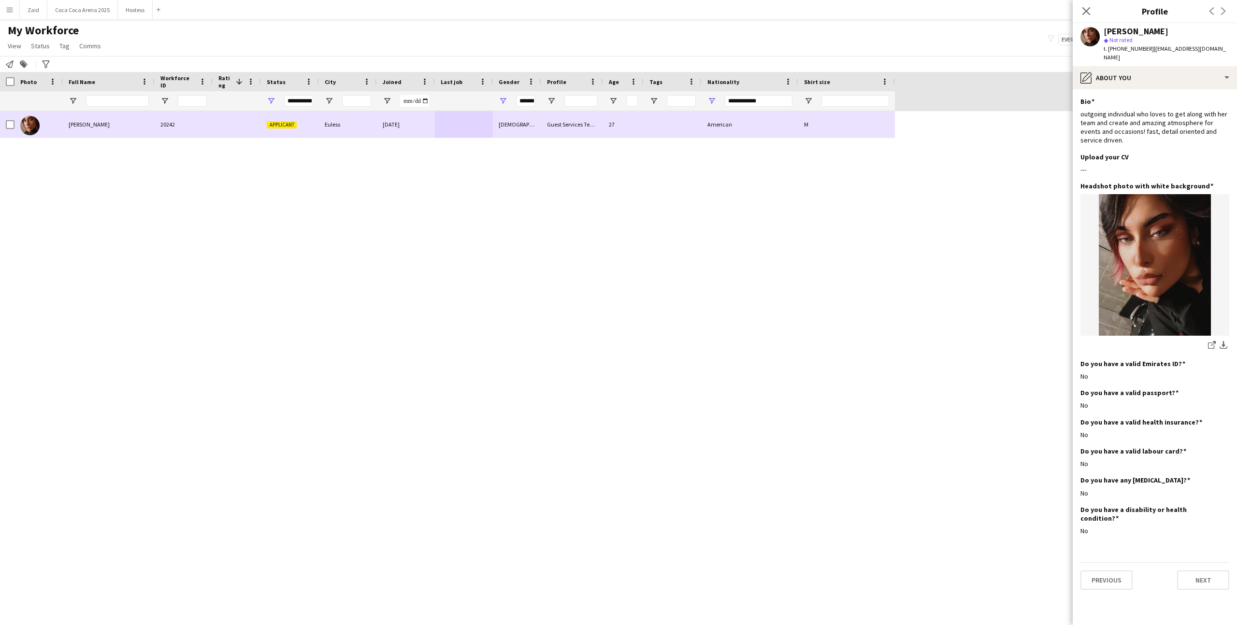
click at [9, 130] on div at bounding box center [10, 124] width 9 height 27
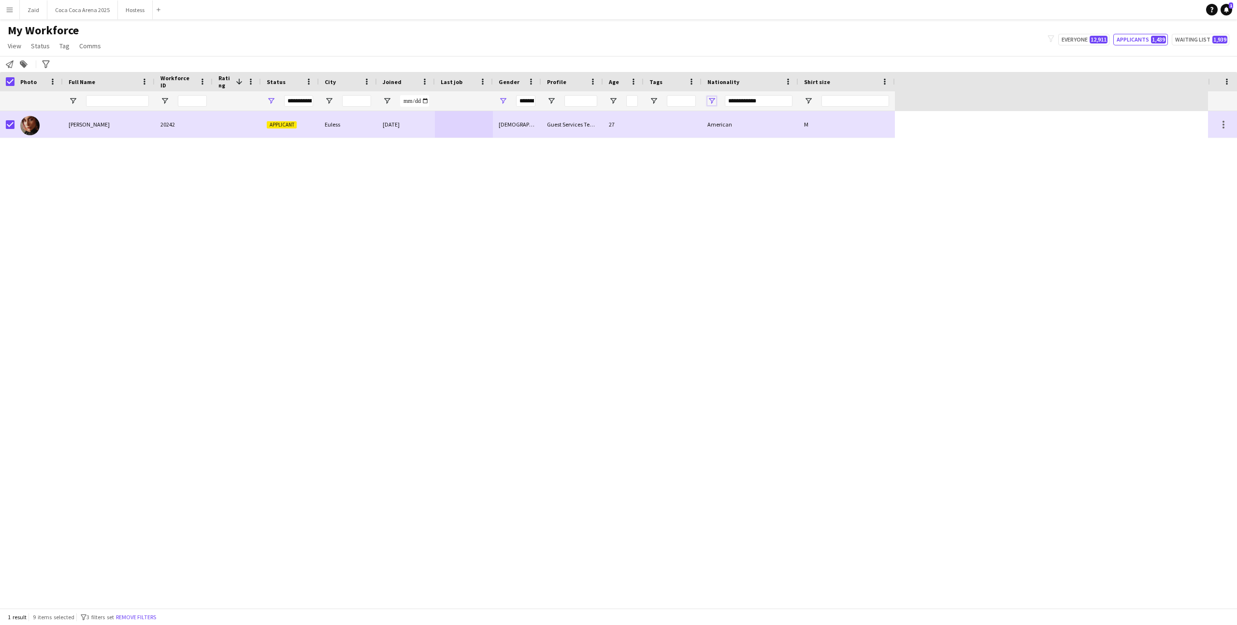
click at [710, 100] on span "Open Filter Menu" at bounding box center [711, 101] width 9 height 9
click at [710, 161] on div "American" at bounding box center [761, 160] width 76 height 7
type input "***"
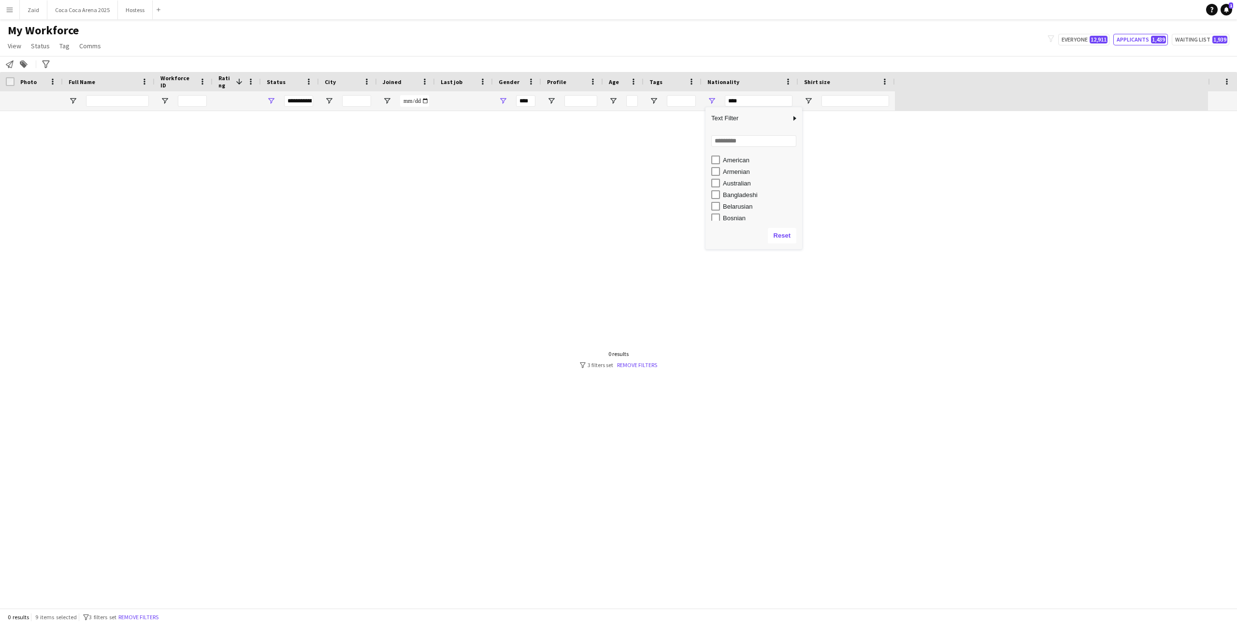
click at [710, 168] on div "Armenian" at bounding box center [761, 171] width 76 height 7
type input "**********"
click at [710, 182] on div "Australian" at bounding box center [761, 183] width 76 height 7
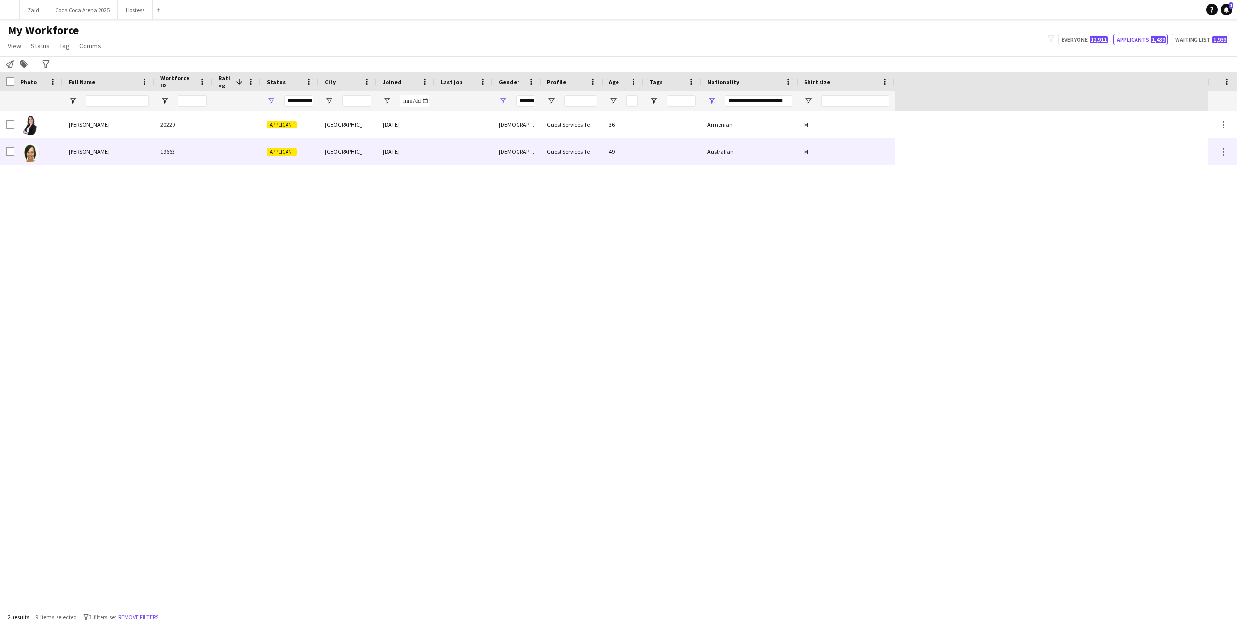
click at [565, 140] on div "Guest Services Team" at bounding box center [572, 151] width 62 height 27
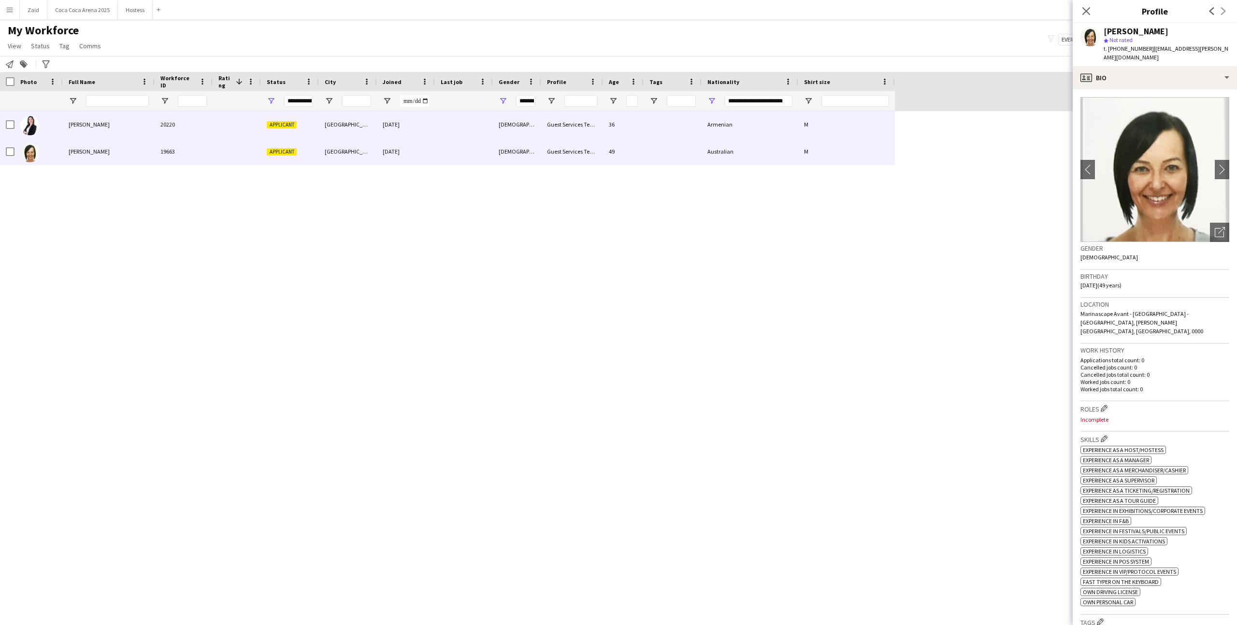
click at [491, 119] on div at bounding box center [464, 124] width 58 height 27
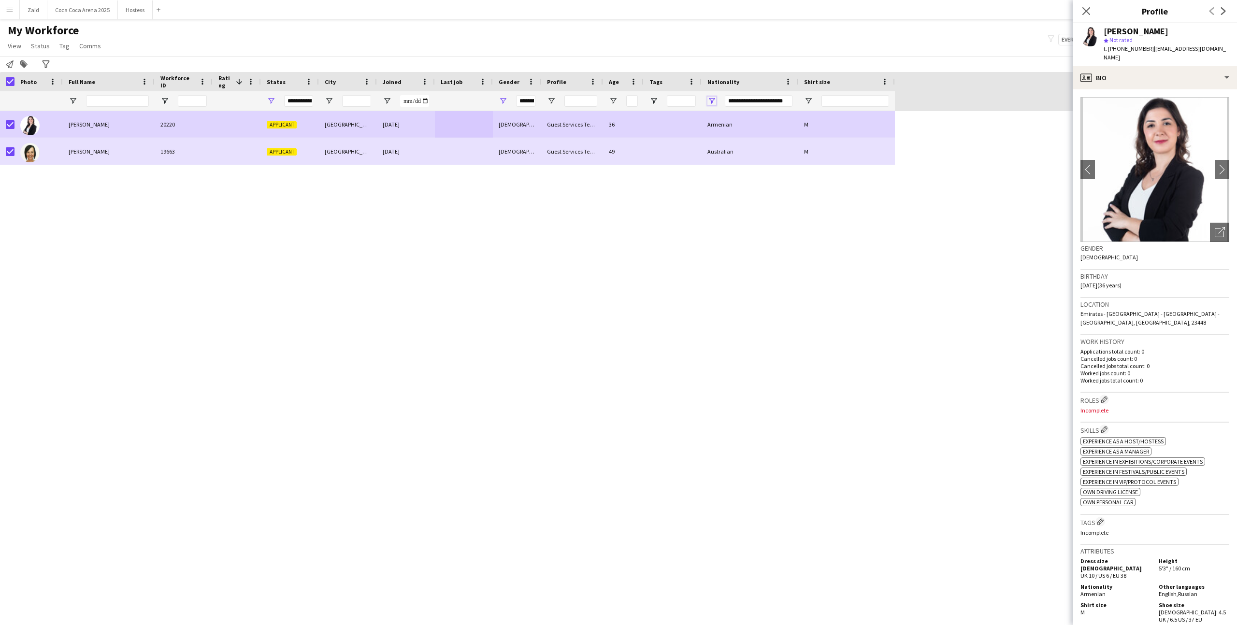
click at [710, 100] on span "Open Filter Menu" at bounding box center [711, 101] width 9 height 9
click at [710, 177] on div "Armenian" at bounding box center [761, 177] width 76 height 7
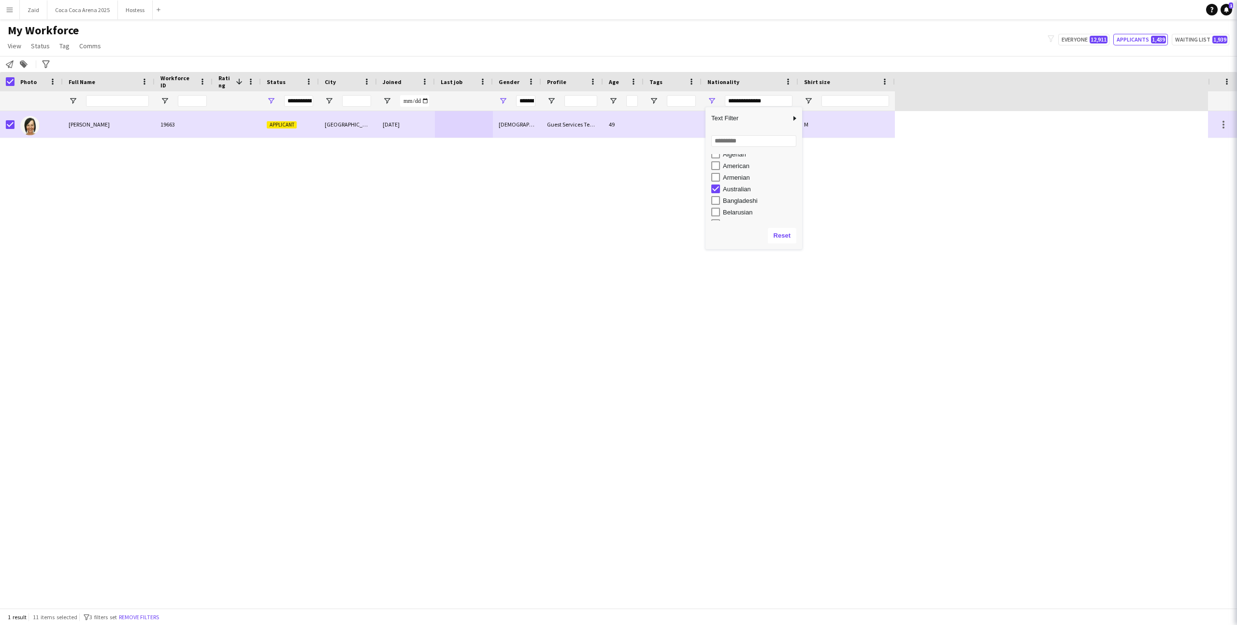
click at [710, 187] on div "Australian" at bounding box center [761, 188] width 76 height 7
type input "***"
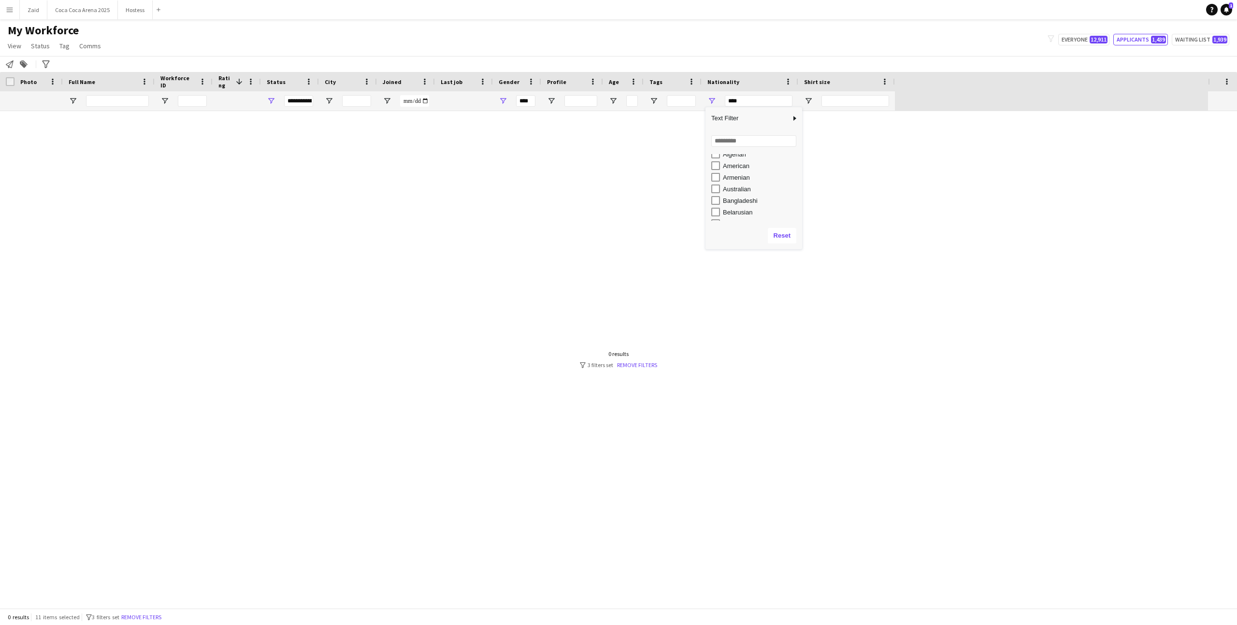
click at [710, 210] on div "Belarusian" at bounding box center [761, 212] width 76 height 7
type input "**********"
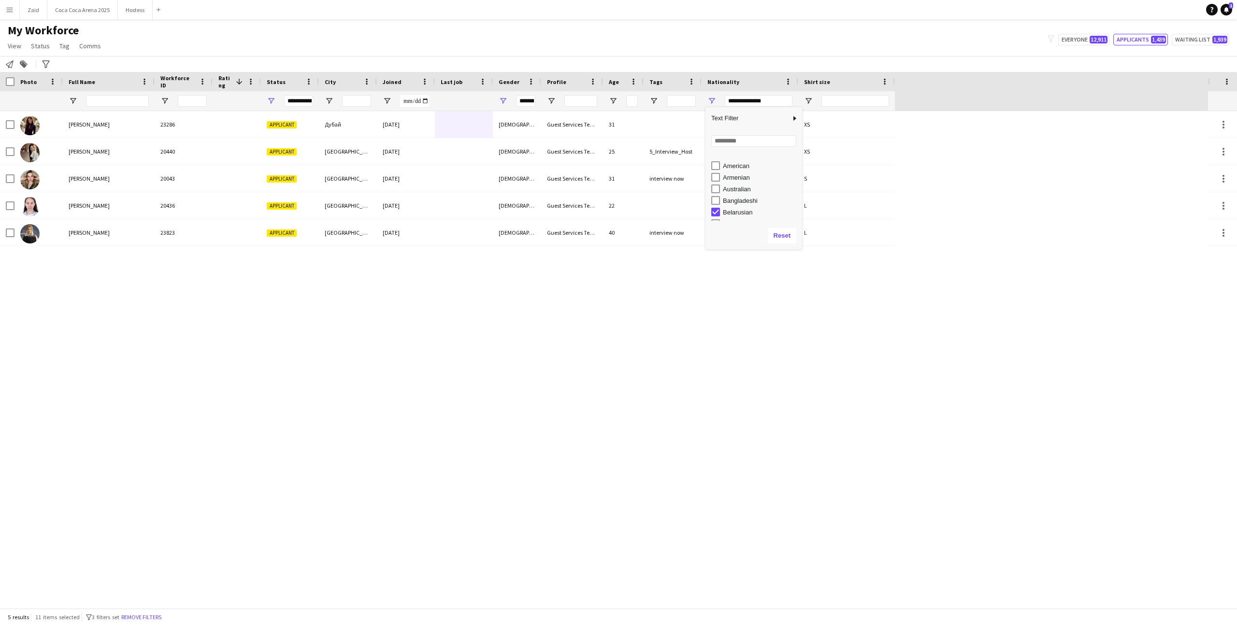
scroll to position [81, 0]
click at [710, 195] on div "Bosnian" at bounding box center [761, 194] width 76 height 7
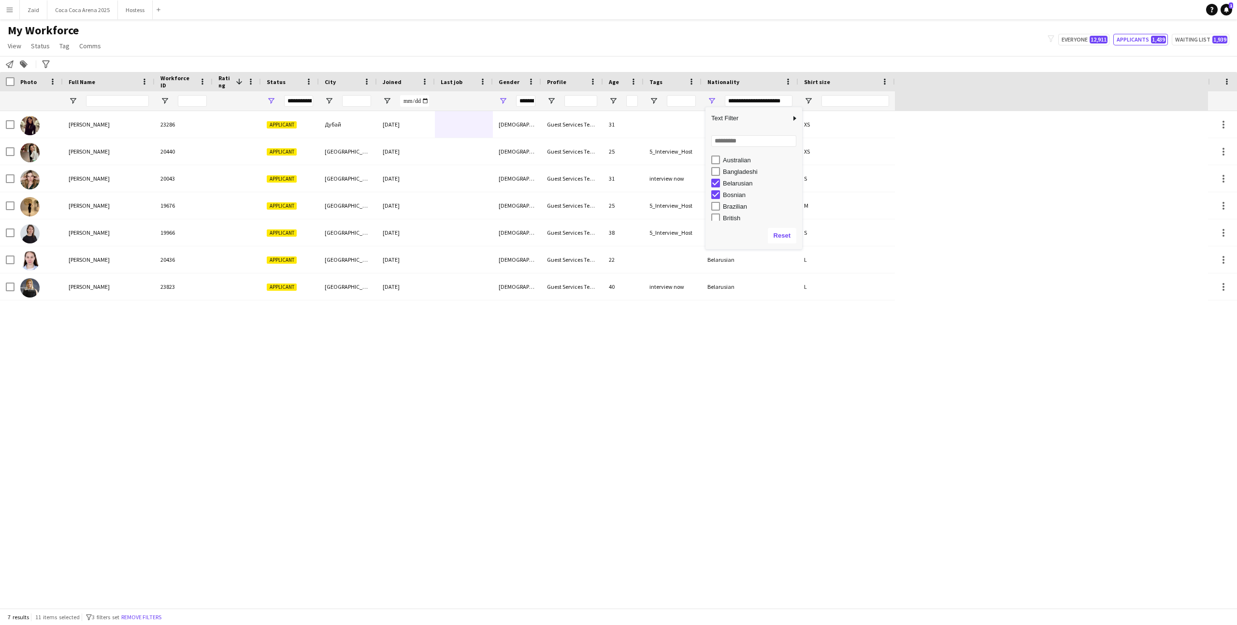
click at [710, 206] on div "Brazilian" at bounding box center [761, 206] width 76 height 7
click at [710, 219] on div "British" at bounding box center [761, 217] width 76 height 7
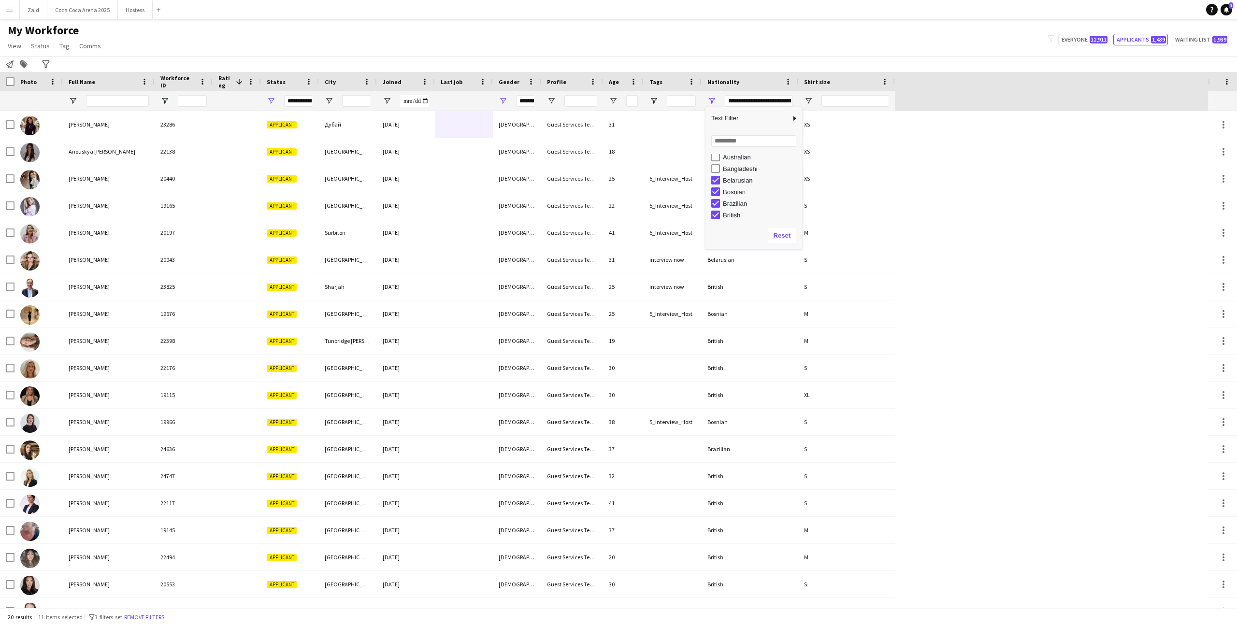
click at [710, 217] on div "British" at bounding box center [761, 215] width 76 height 7
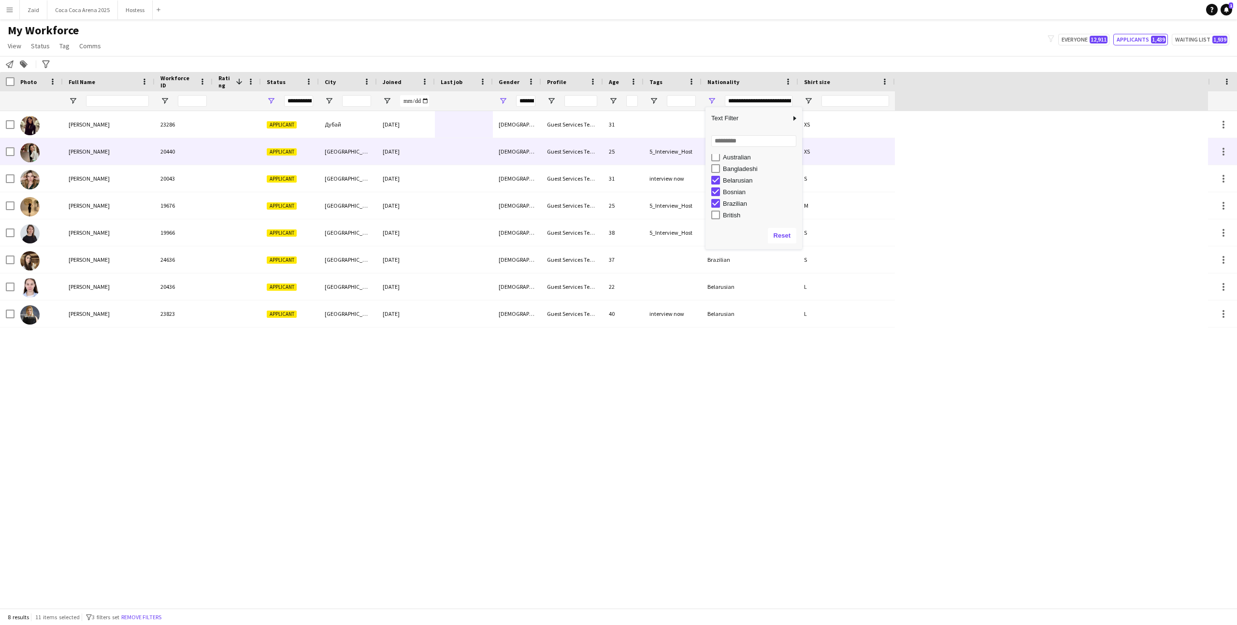
click at [359, 140] on div "[GEOGRAPHIC_DATA]" at bounding box center [348, 151] width 58 height 27
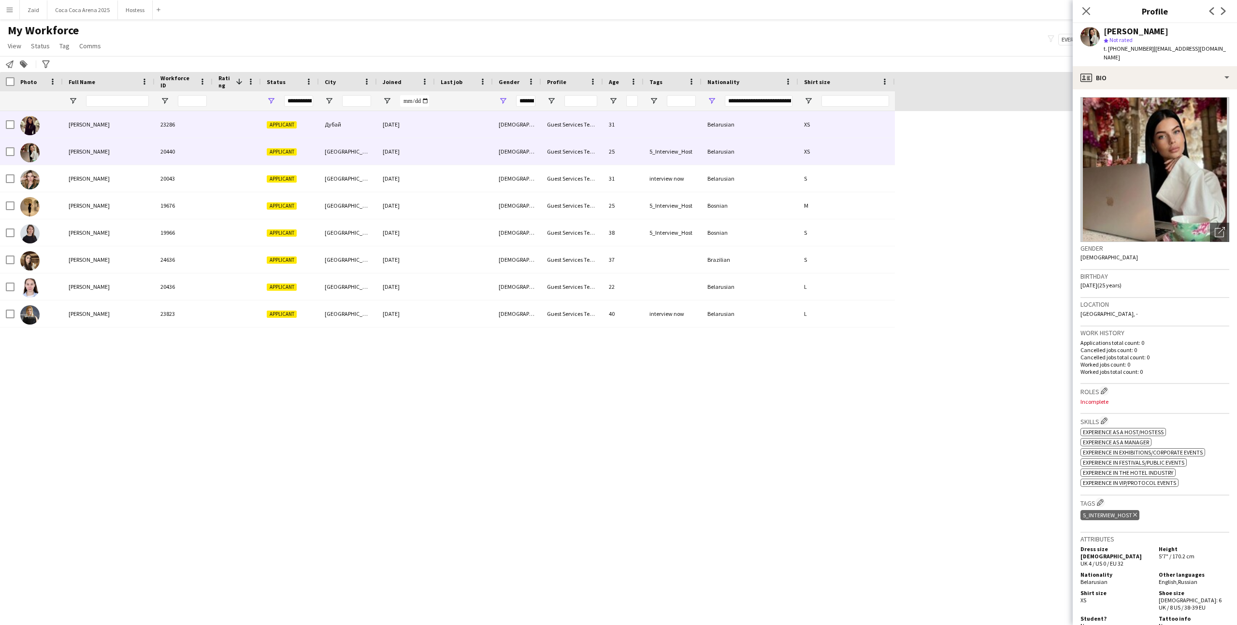
click at [351, 128] on div "Дубай" at bounding box center [348, 124] width 58 height 27
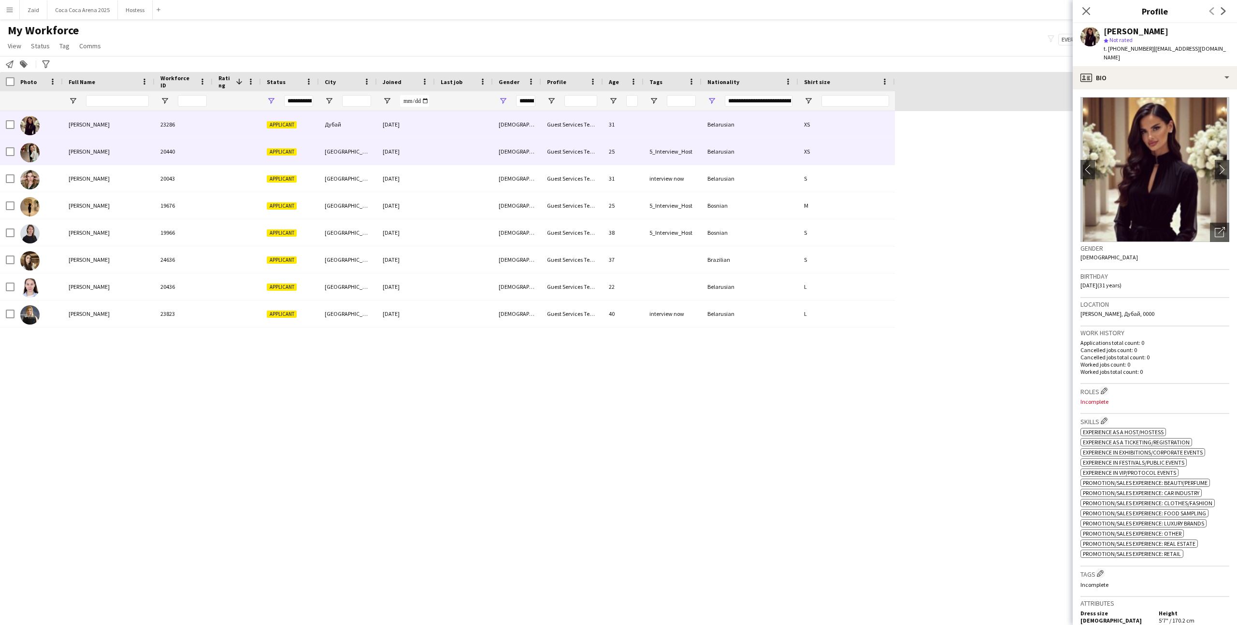
click at [357, 161] on div "[GEOGRAPHIC_DATA]" at bounding box center [348, 151] width 58 height 27
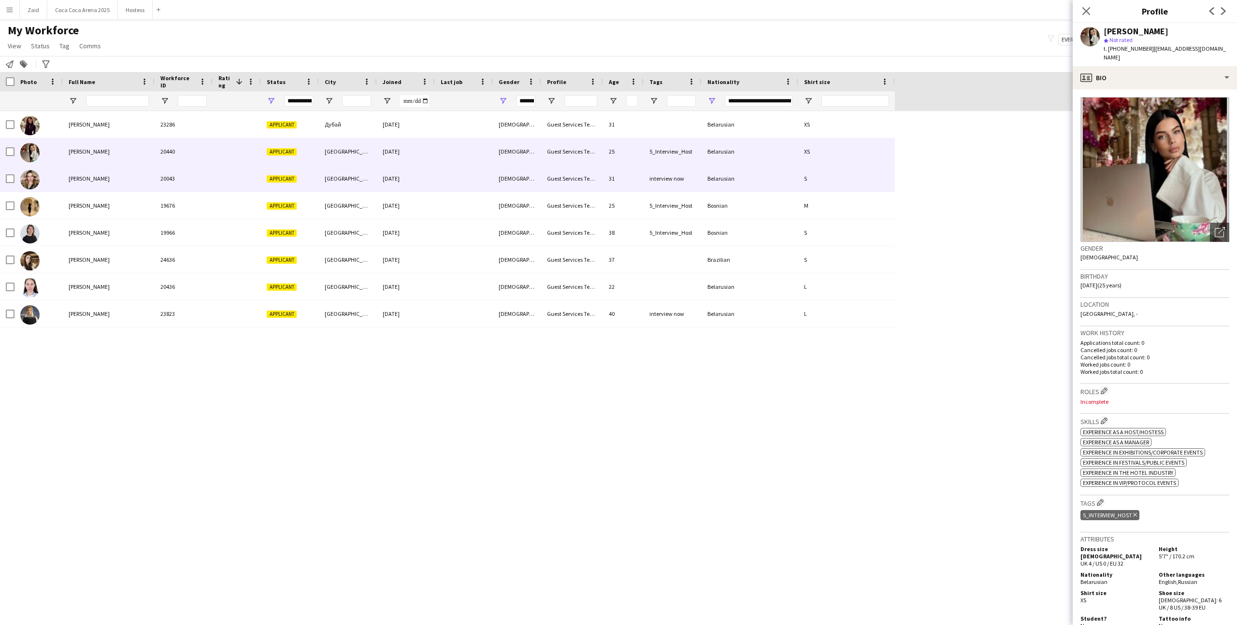
click at [364, 188] on div "[GEOGRAPHIC_DATA]" at bounding box center [348, 178] width 58 height 27
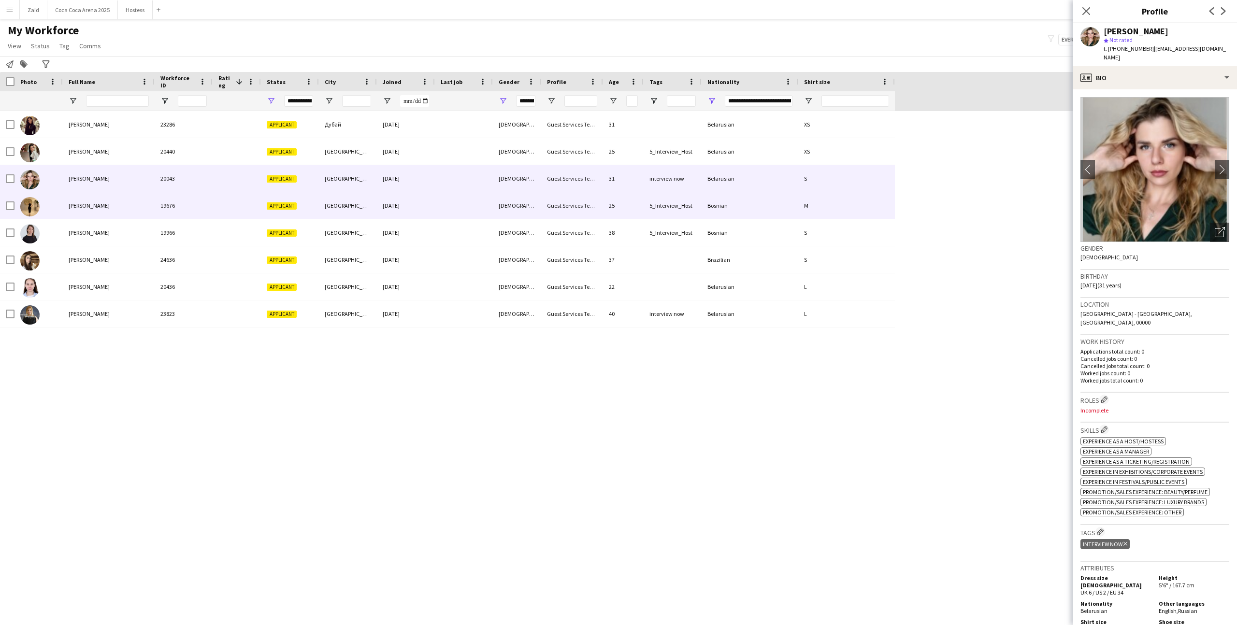
click at [373, 217] on div "[GEOGRAPHIC_DATA]" at bounding box center [348, 205] width 58 height 27
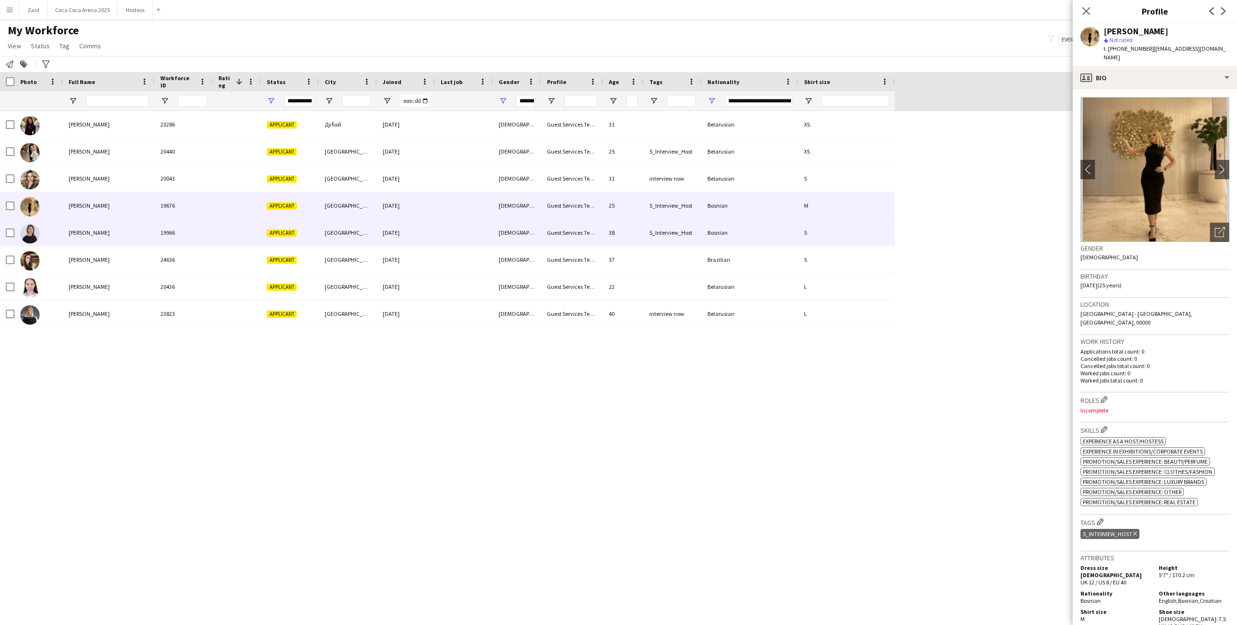
click at [376, 239] on div "[GEOGRAPHIC_DATA]" at bounding box center [348, 232] width 58 height 27
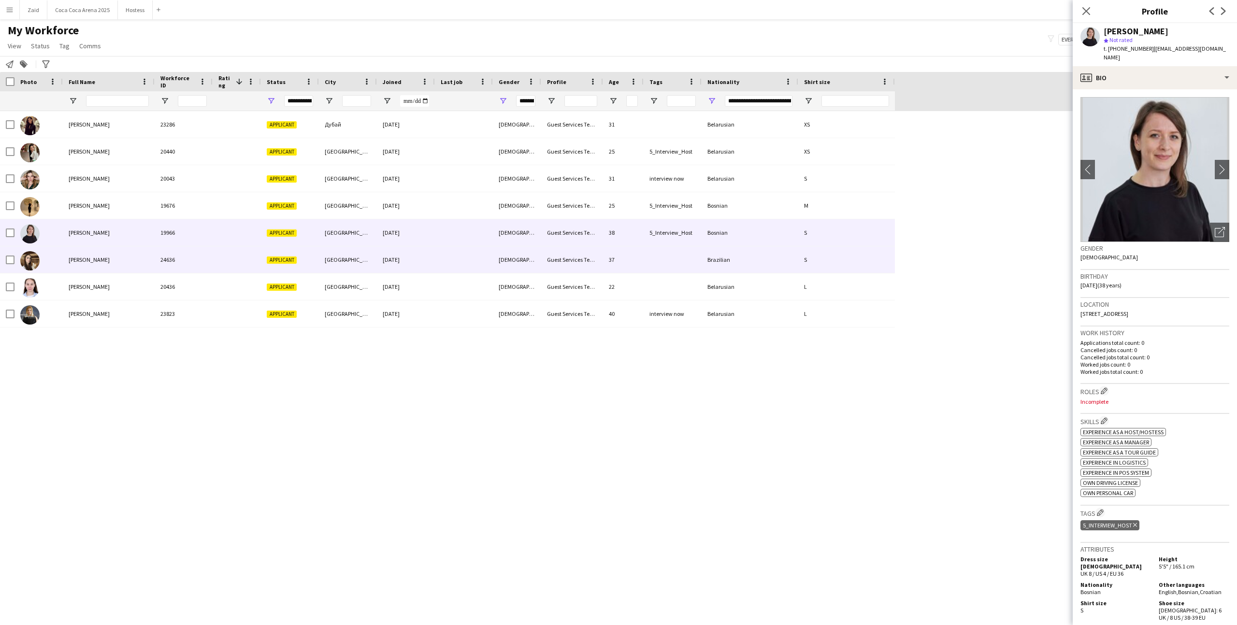
click at [385, 263] on div "[DATE]" at bounding box center [406, 259] width 58 height 27
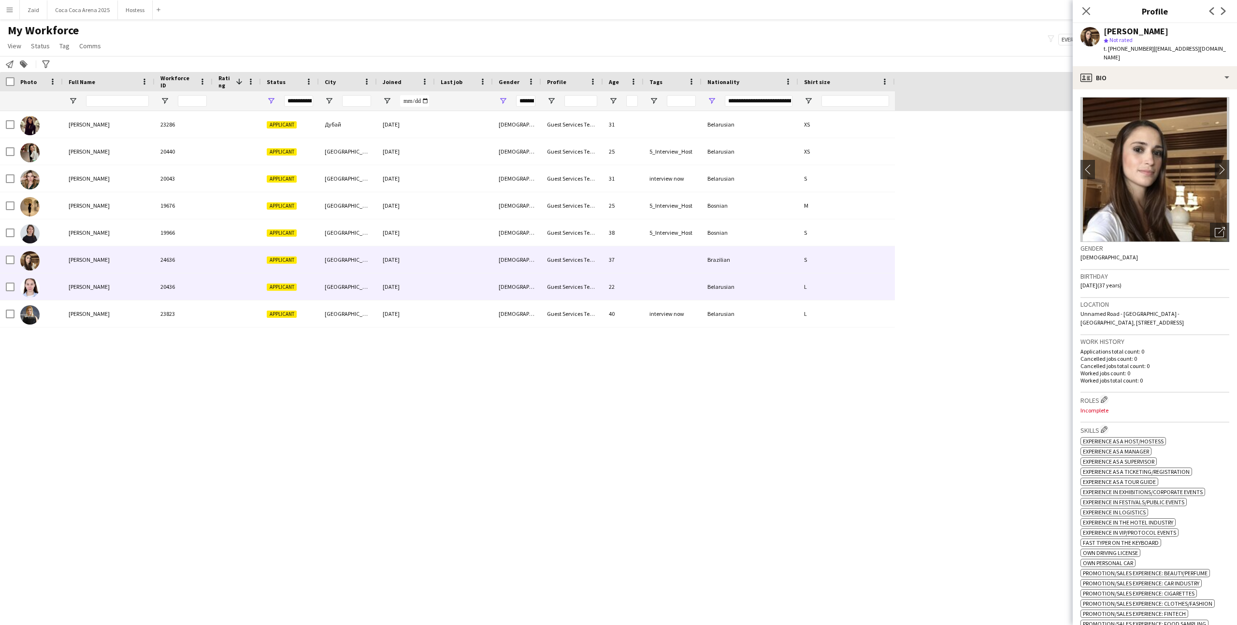
click at [388, 285] on div "[DATE]" at bounding box center [406, 286] width 58 height 27
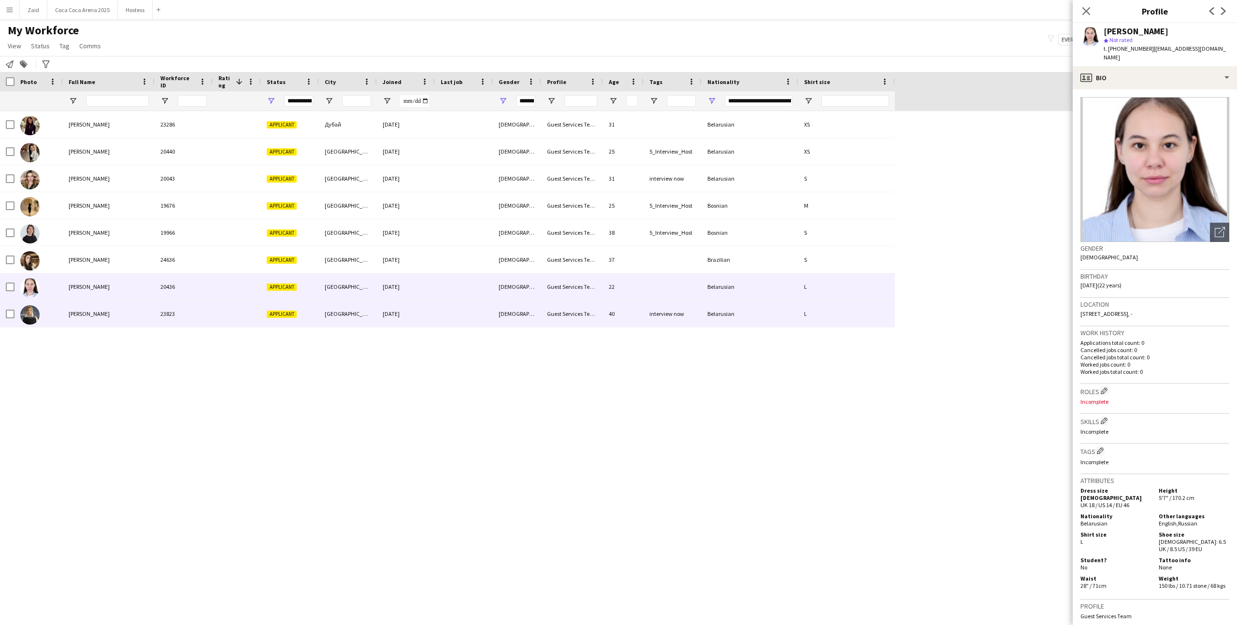
click at [394, 309] on div "[DATE]" at bounding box center [406, 313] width 58 height 27
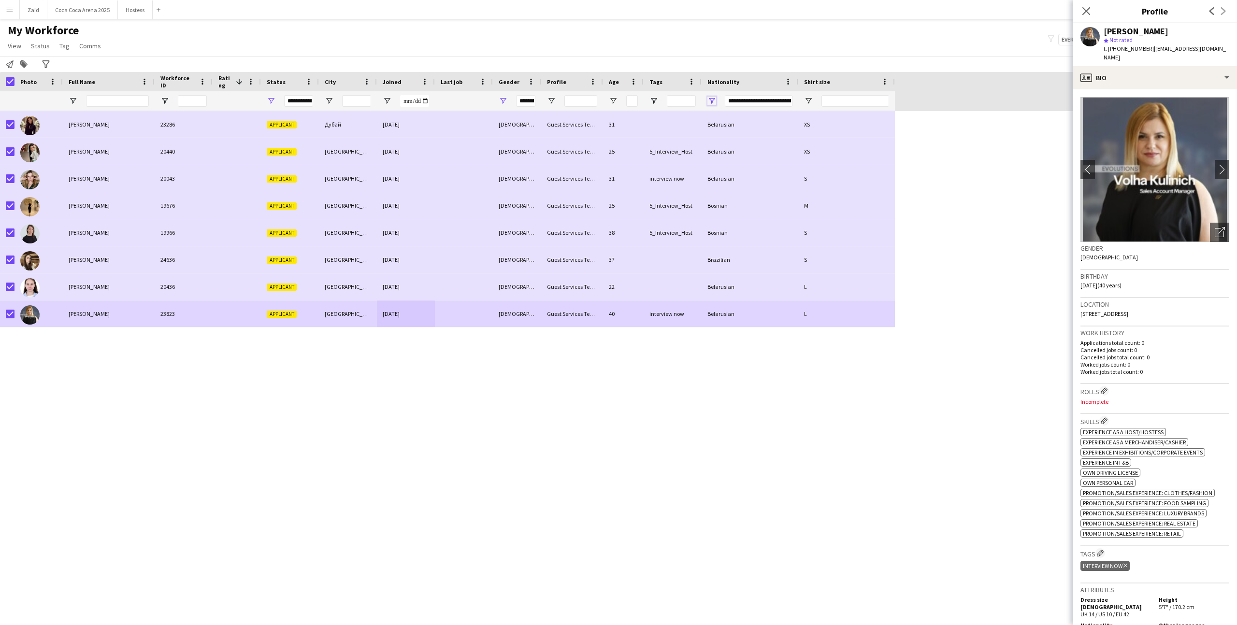
click at [710, 98] on span "Open Filter Menu" at bounding box center [711, 101] width 9 height 9
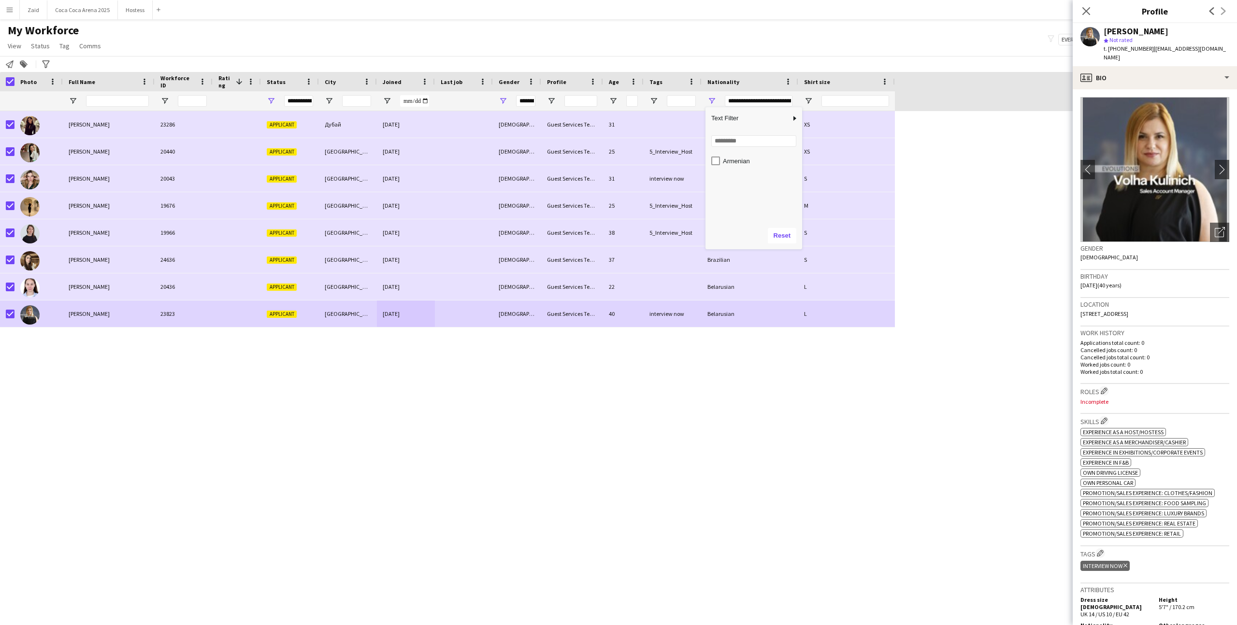
scroll to position [73, 0]
click at [710, 188] on div "Belarusian" at bounding box center [761, 191] width 76 height 7
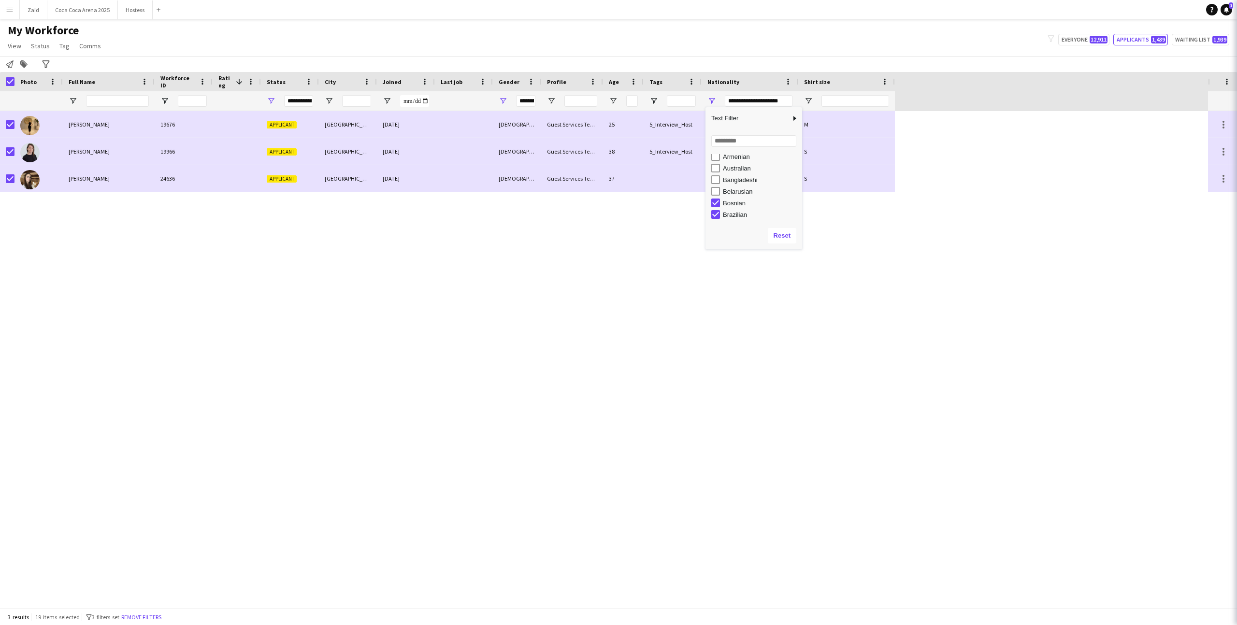
click at [710, 198] on div "Bosnian" at bounding box center [756, 203] width 91 height 12
click at [710, 205] on div "Bosnian" at bounding box center [761, 203] width 76 height 7
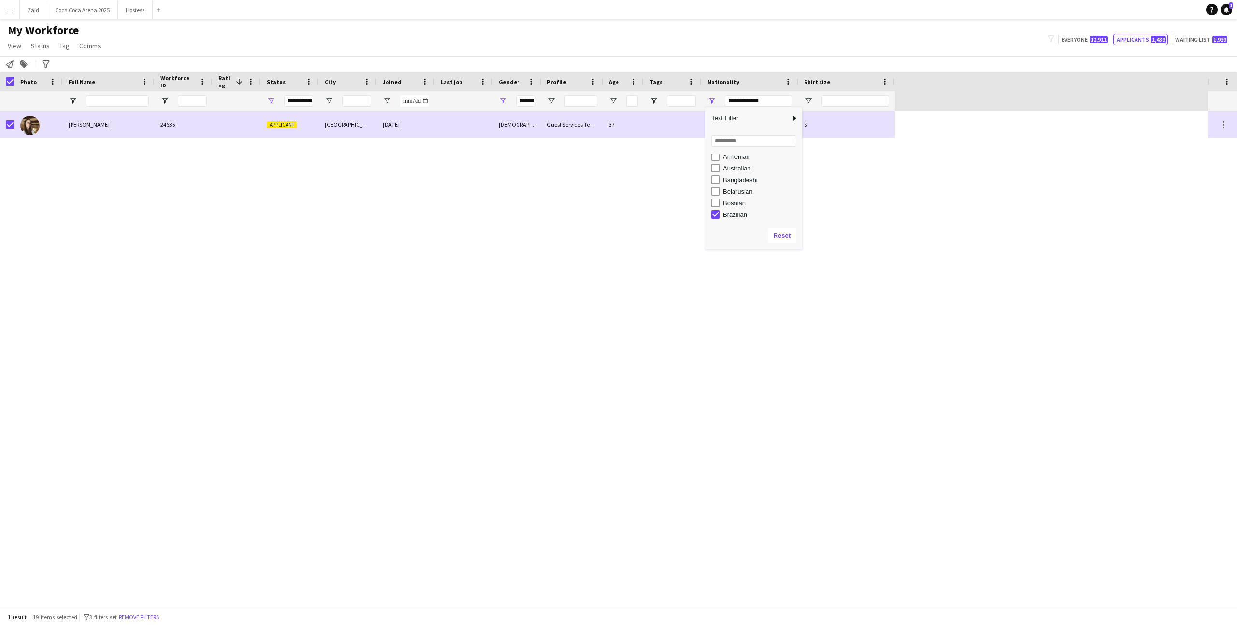
click at [710, 213] on div "Brazilian" at bounding box center [761, 214] width 76 height 7
type input "***"
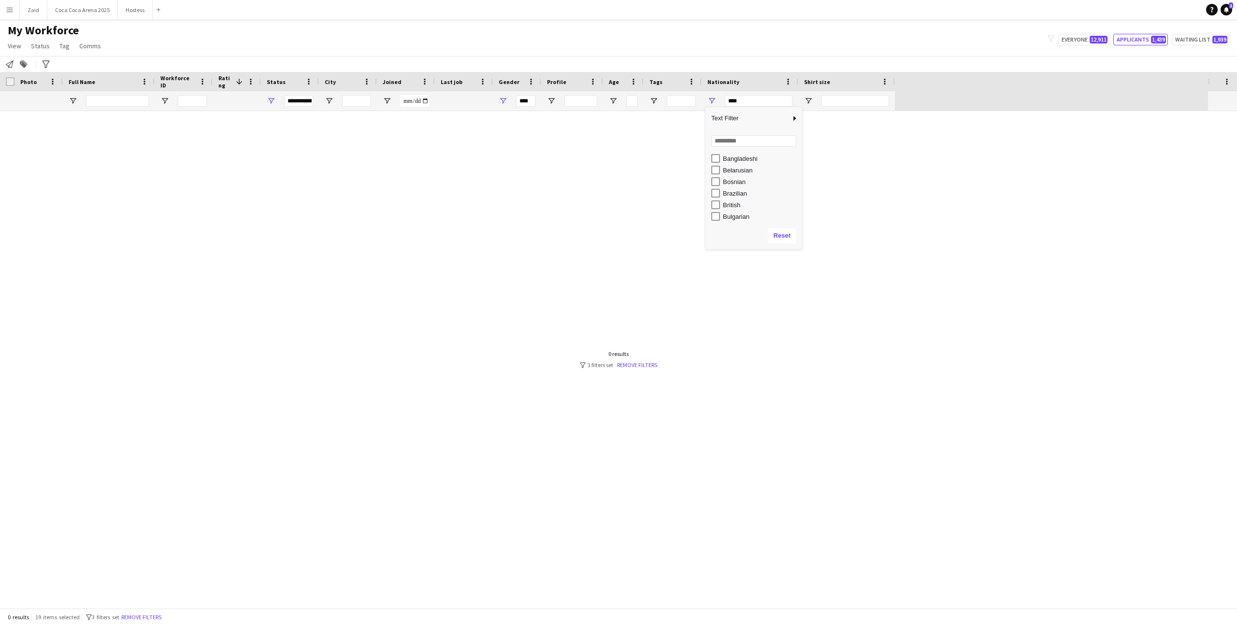
scroll to position [99, 0]
click at [710, 198] on div "British" at bounding box center [761, 200] width 76 height 7
type input "**********"
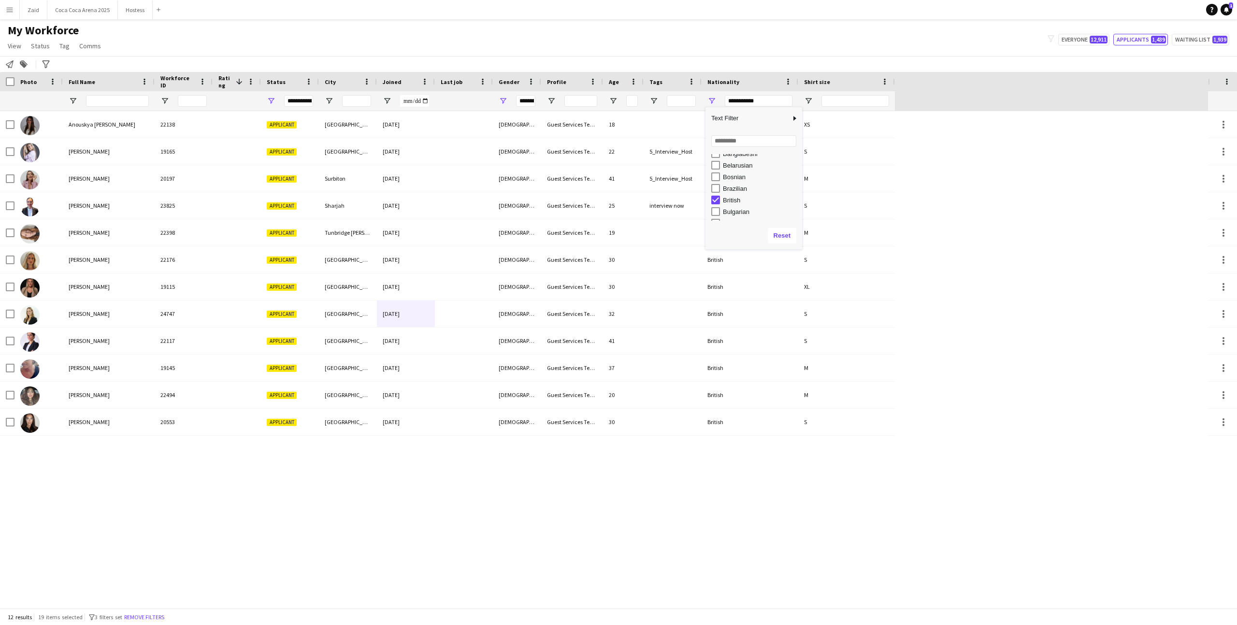
click at [710, 213] on div "Bulgarian" at bounding box center [761, 211] width 76 height 7
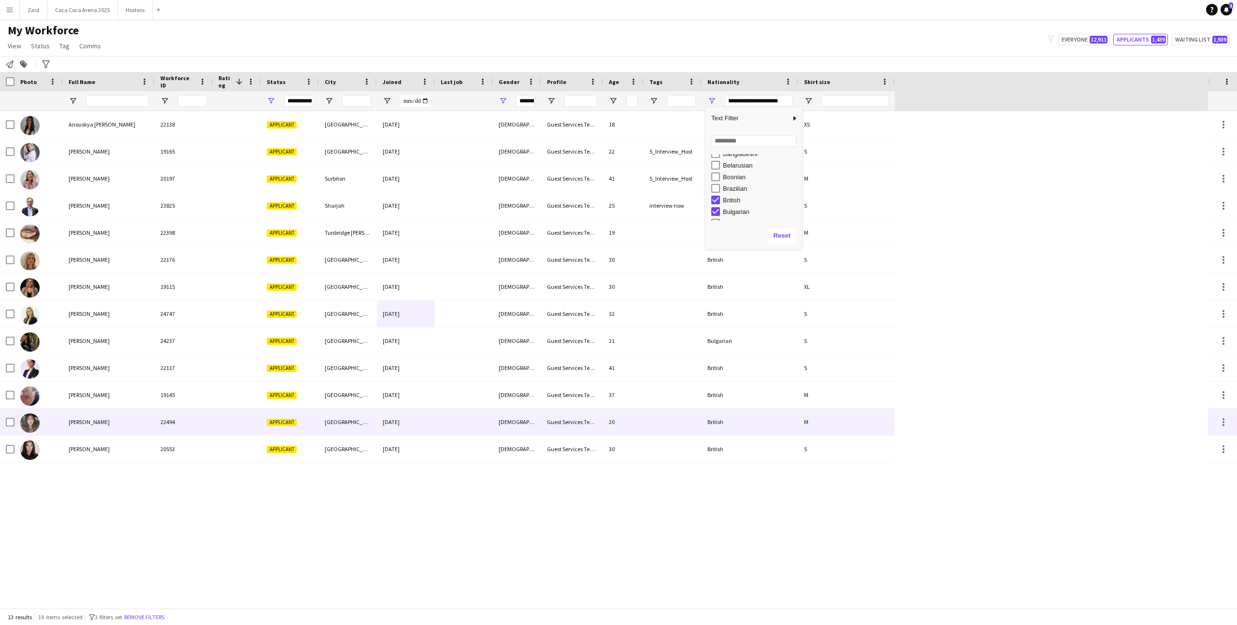
click at [242, 385] on div at bounding box center [237, 449] width 48 height 27
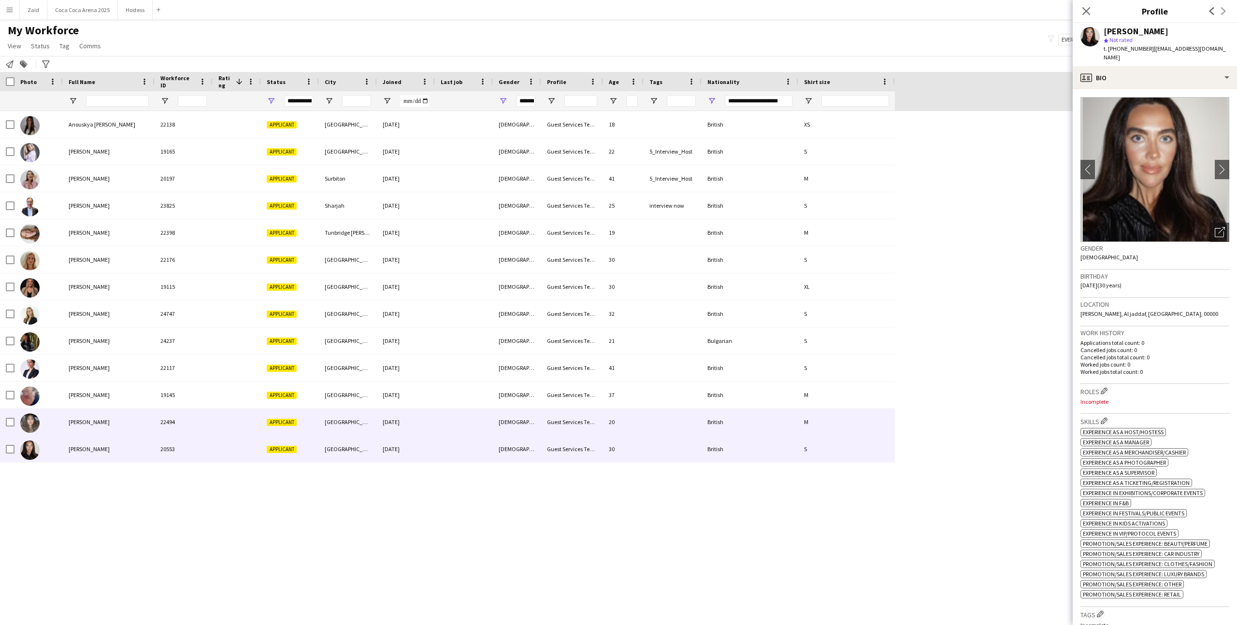
click at [202, 385] on div "22494" at bounding box center [184, 422] width 58 height 27
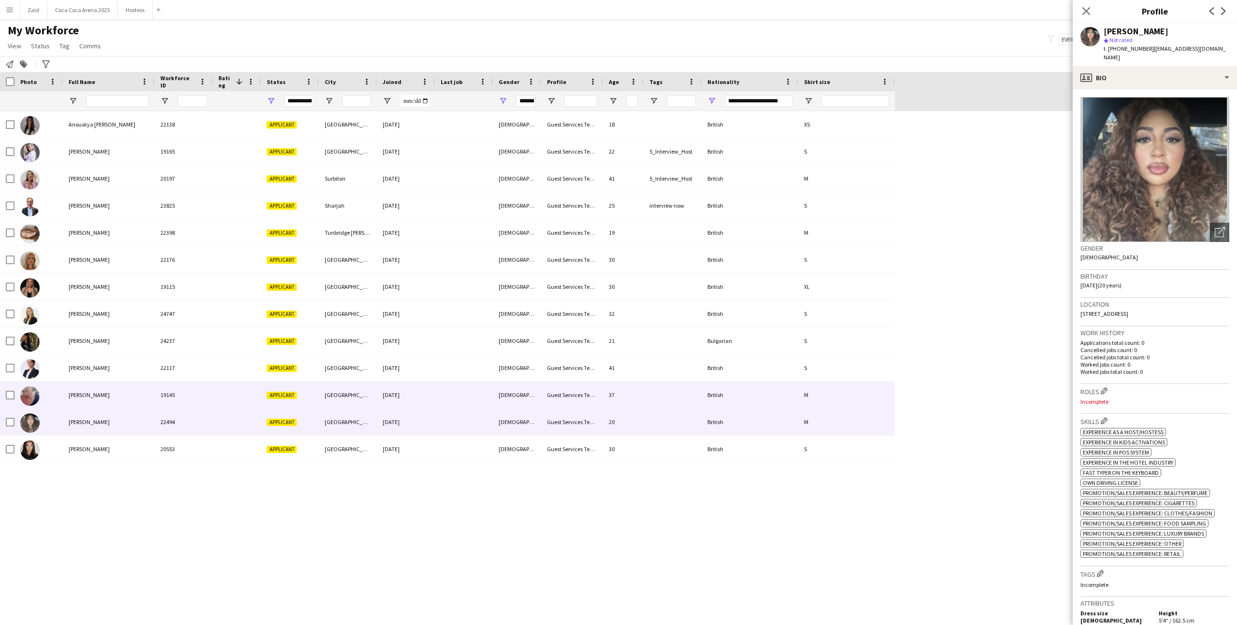
click at [209, 385] on div "19145" at bounding box center [184, 395] width 58 height 27
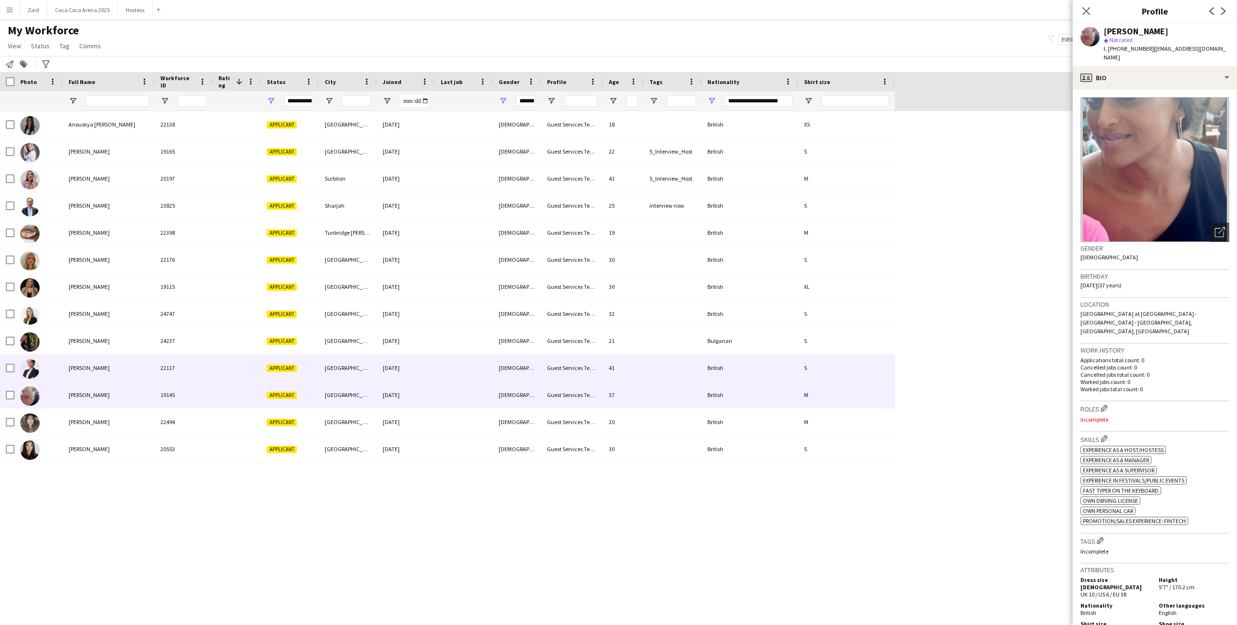
click at [266, 374] on div "Applicant" at bounding box center [290, 368] width 58 height 27
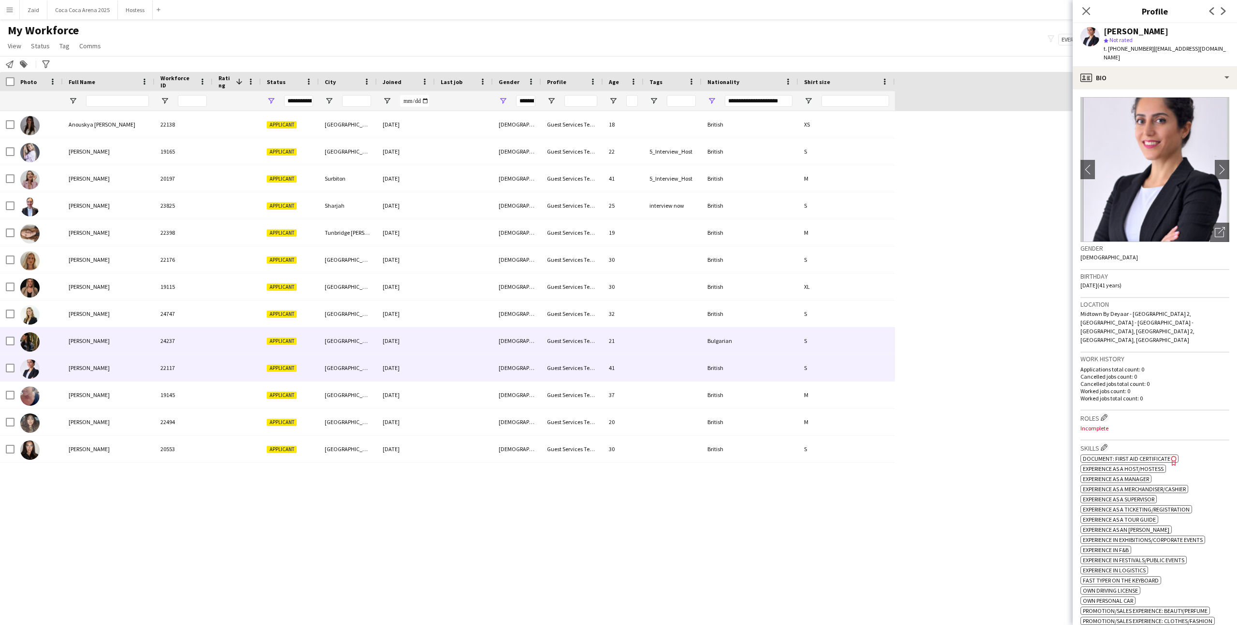
click at [270, 345] on div "Applicant" at bounding box center [290, 341] width 58 height 27
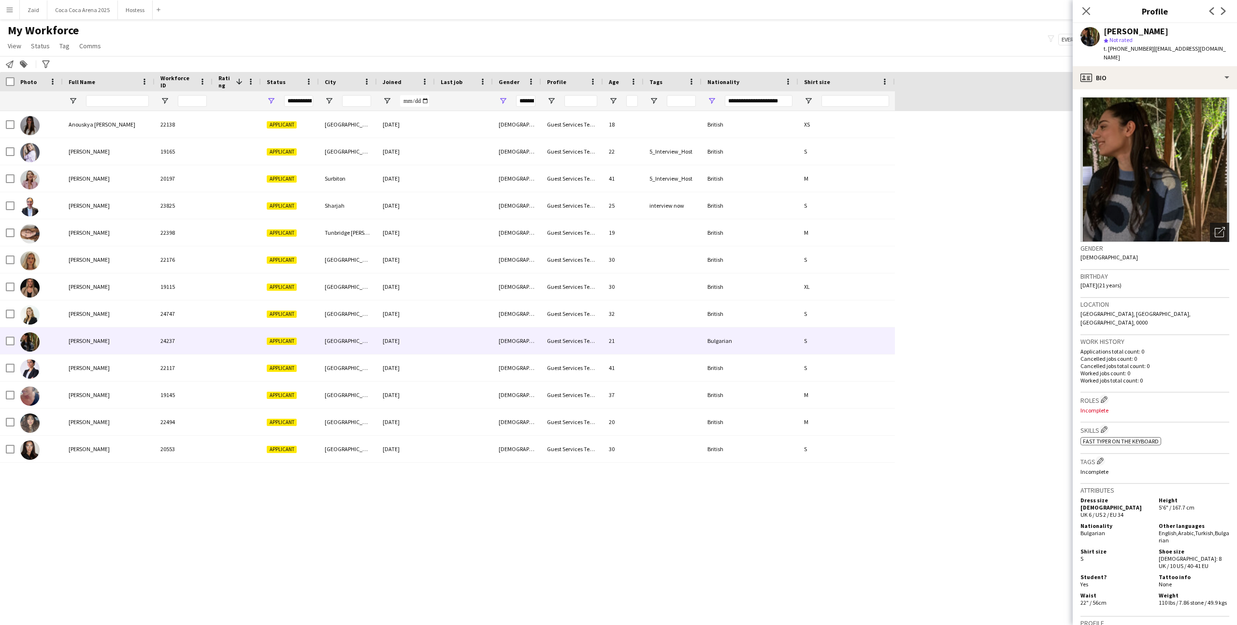
click at [710, 227] on icon "Open photos pop-in" at bounding box center [1219, 232] width 10 height 10
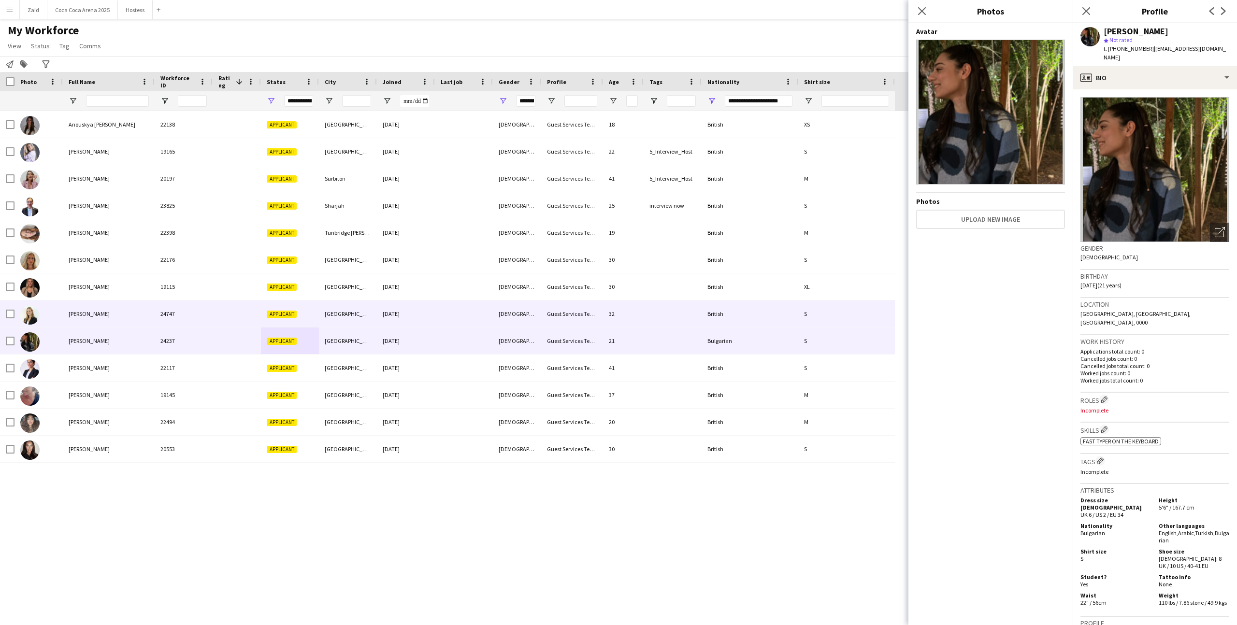
click at [710, 328] on div "Bulgarian" at bounding box center [749, 341] width 97 height 27
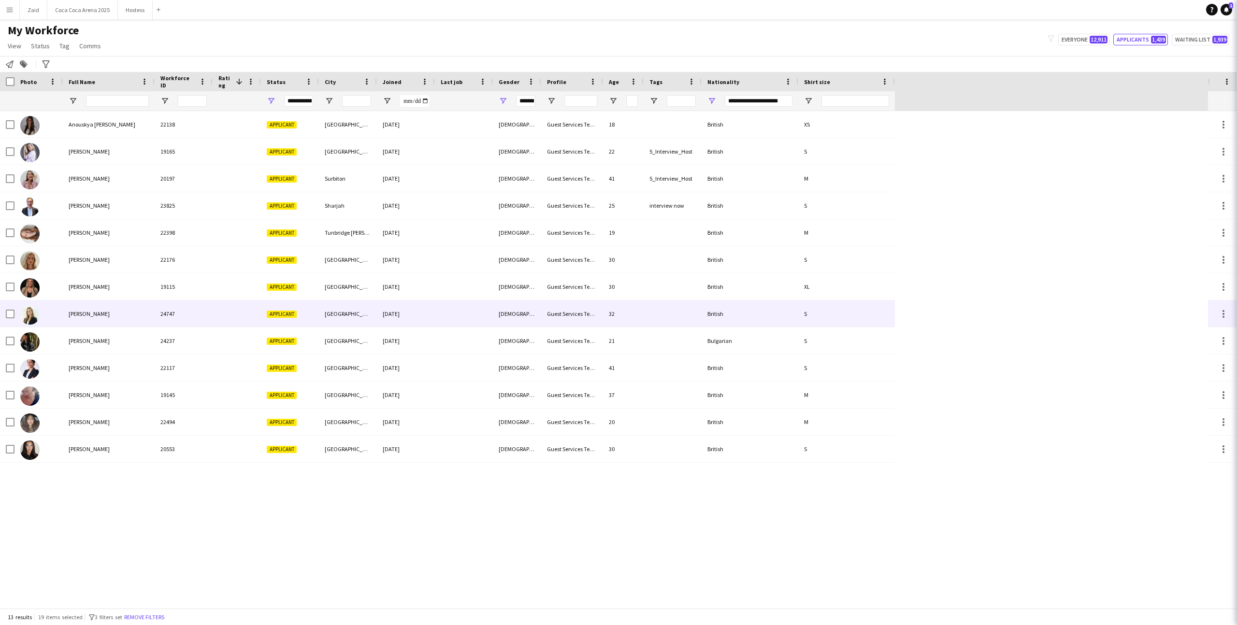
click at [710, 318] on div "British" at bounding box center [749, 313] width 97 height 27
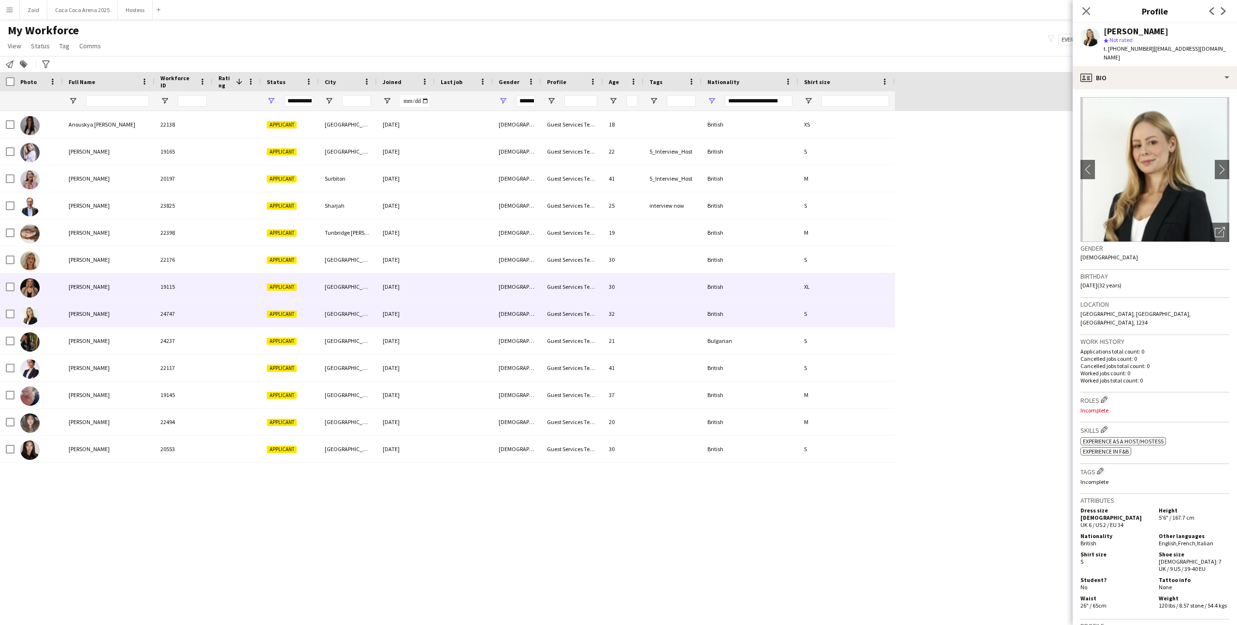
click at [710, 285] on div "British" at bounding box center [749, 286] width 97 height 27
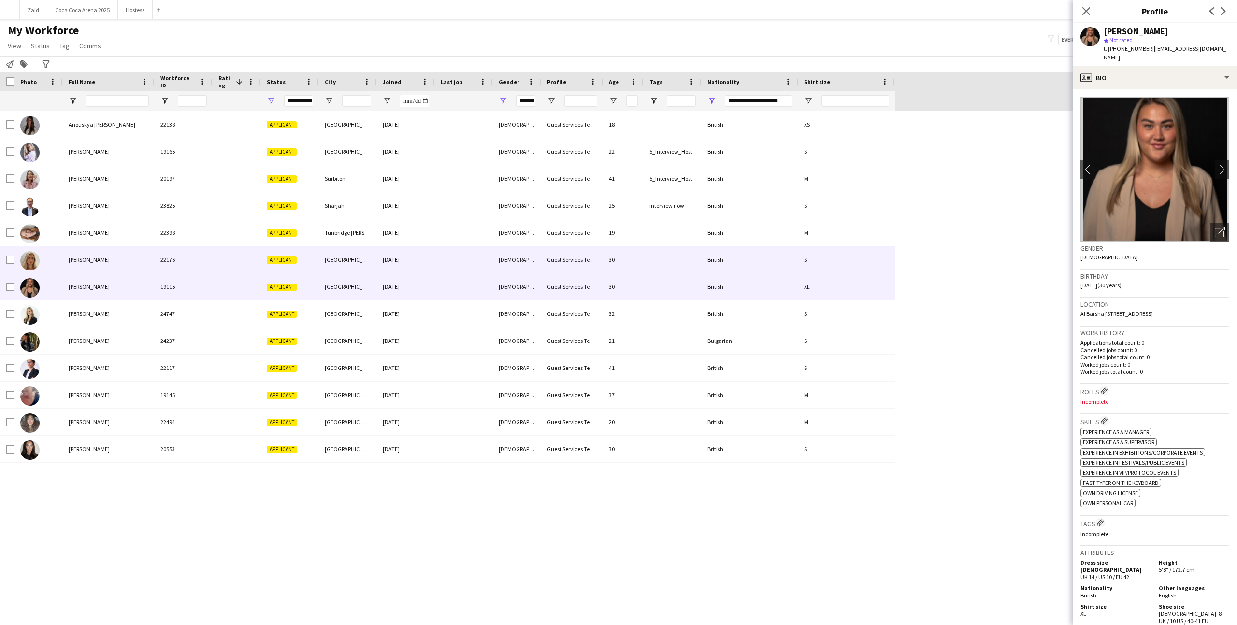
click at [710, 262] on div "British" at bounding box center [749, 259] width 97 height 27
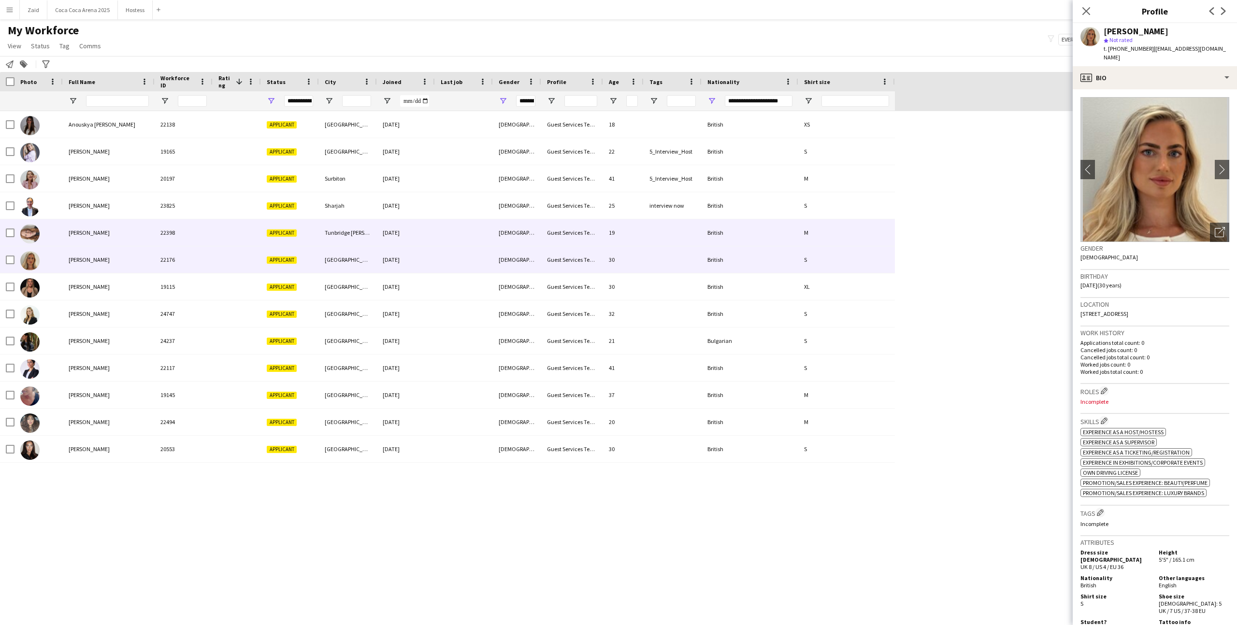
click at [710, 237] on div "British" at bounding box center [749, 232] width 97 height 27
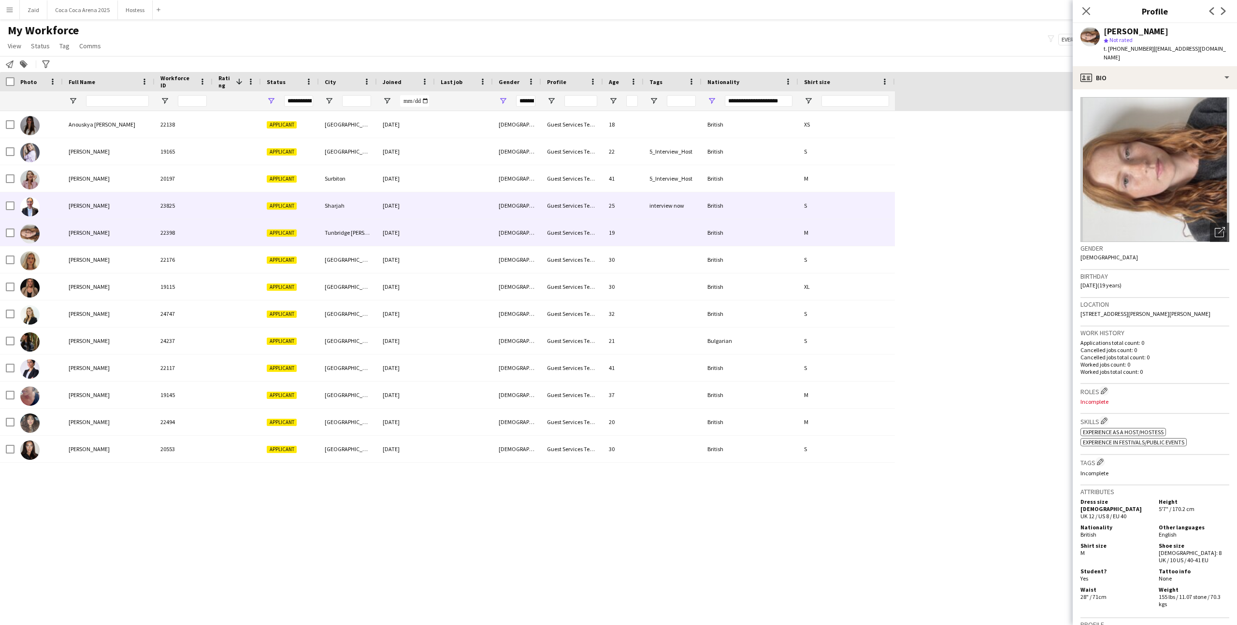
click at [710, 212] on div "British" at bounding box center [749, 205] width 97 height 27
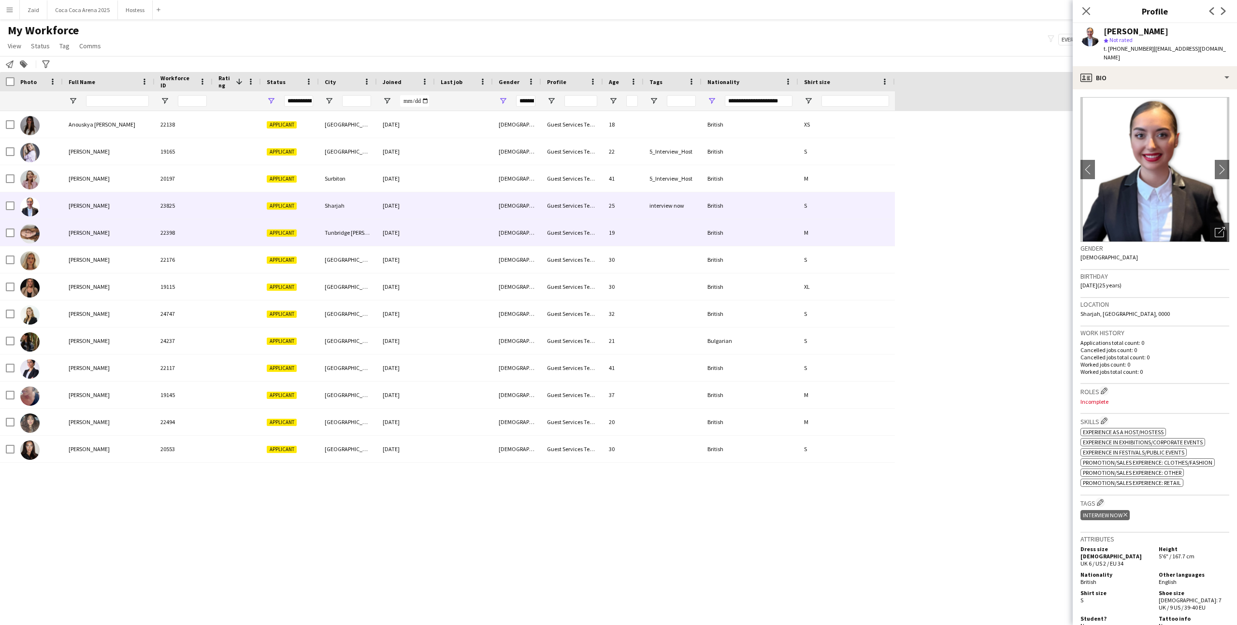
click at [710, 234] on div "British" at bounding box center [749, 232] width 97 height 27
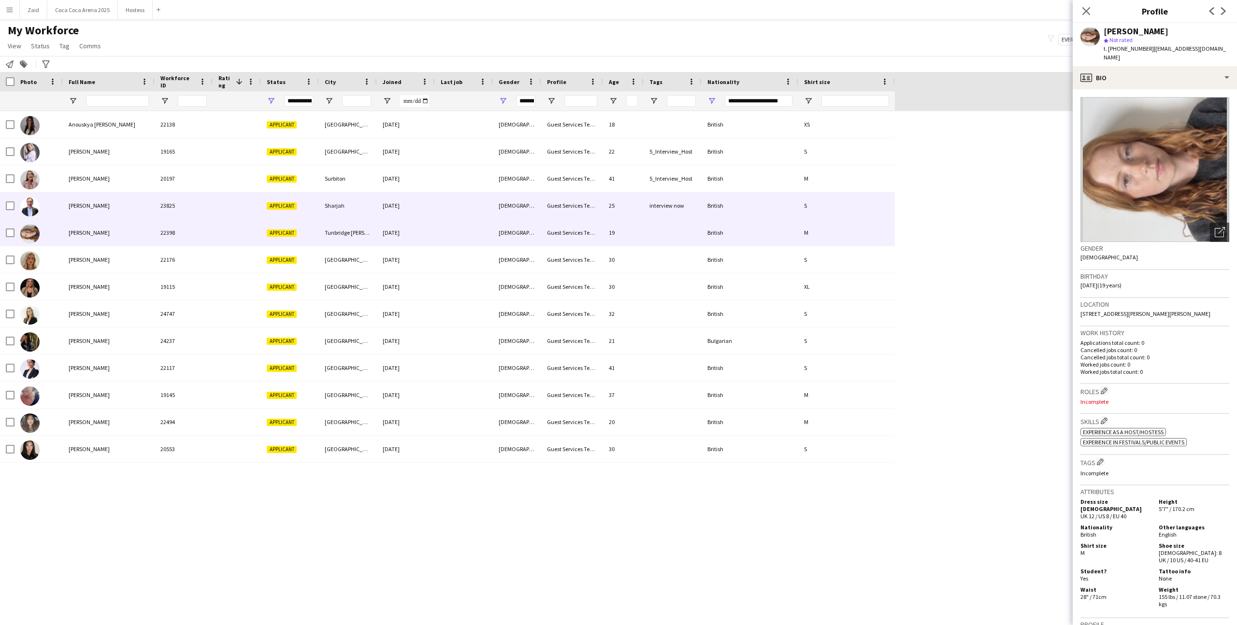
click at [710, 214] on div "British" at bounding box center [749, 205] width 97 height 27
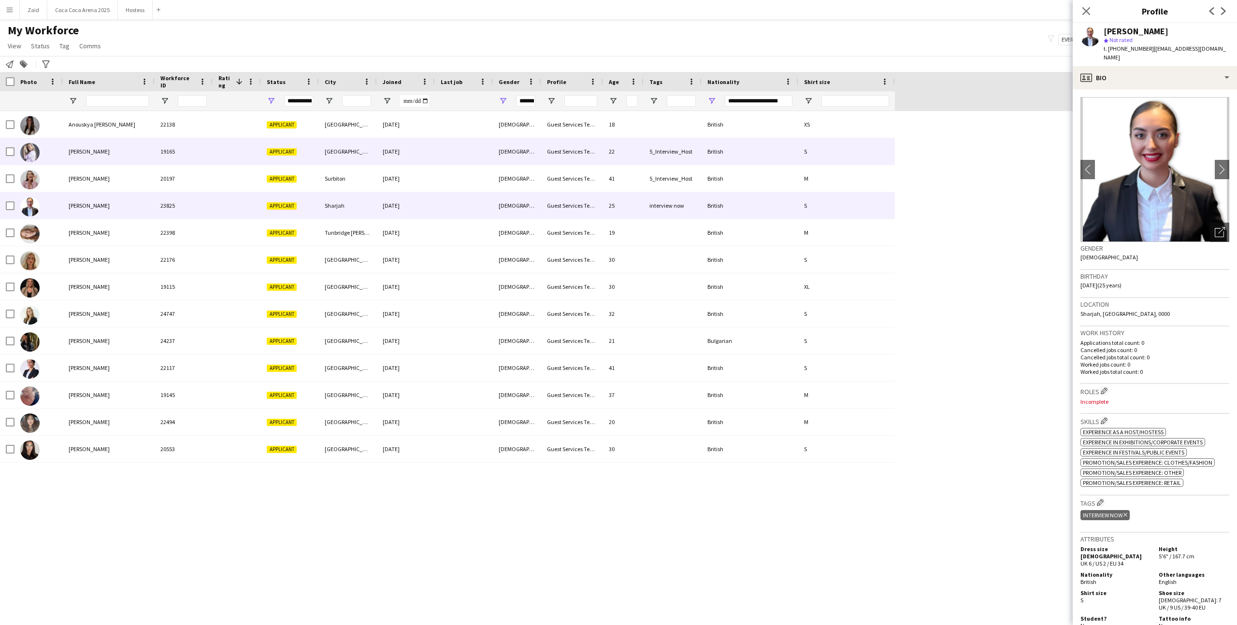
click at [710, 157] on div "British" at bounding box center [749, 151] width 97 height 27
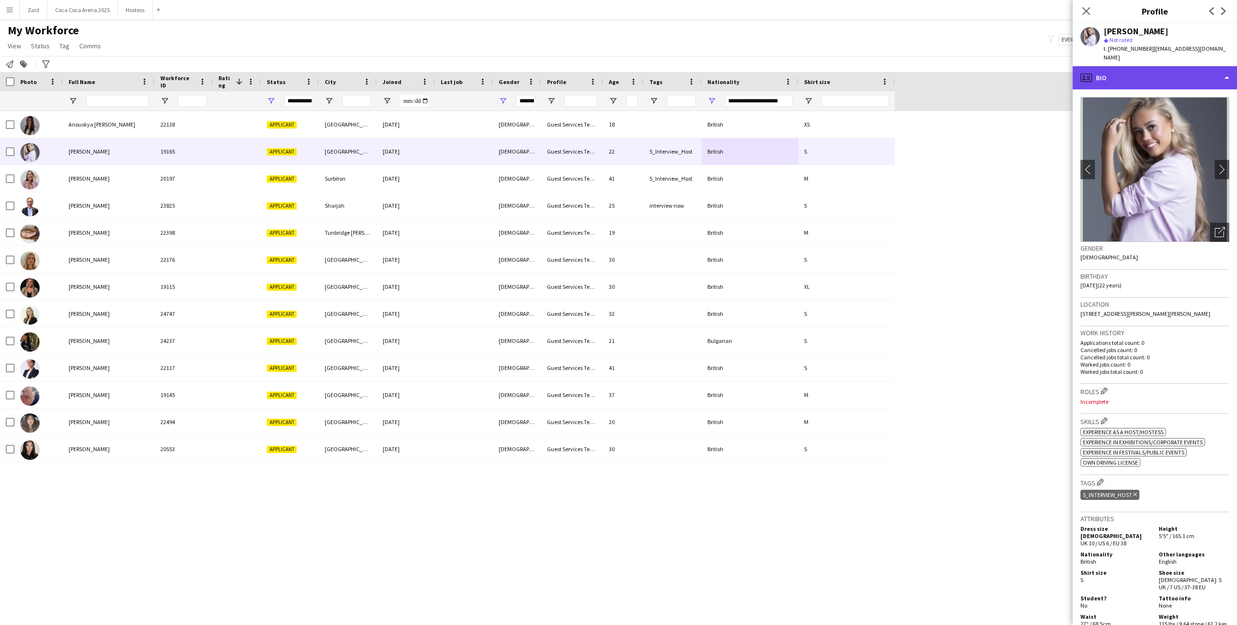
click at [710, 77] on div "profile Bio" at bounding box center [1154, 77] width 164 height 23
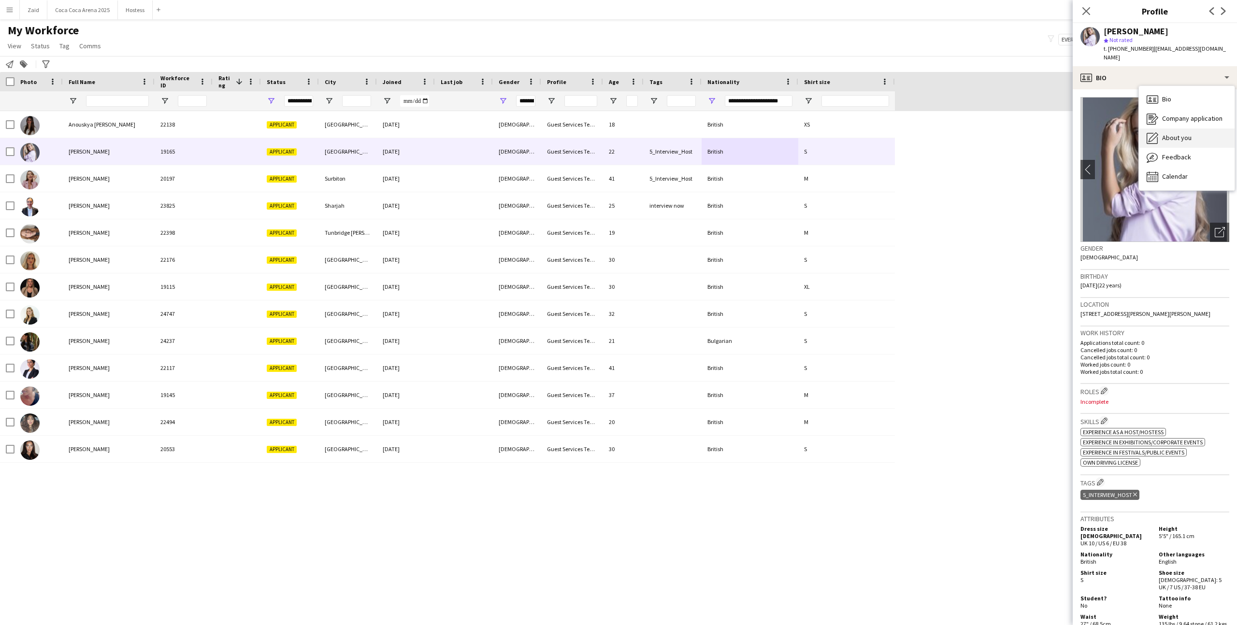
click at [710, 128] on div "About you About you" at bounding box center [1187, 137] width 96 height 19
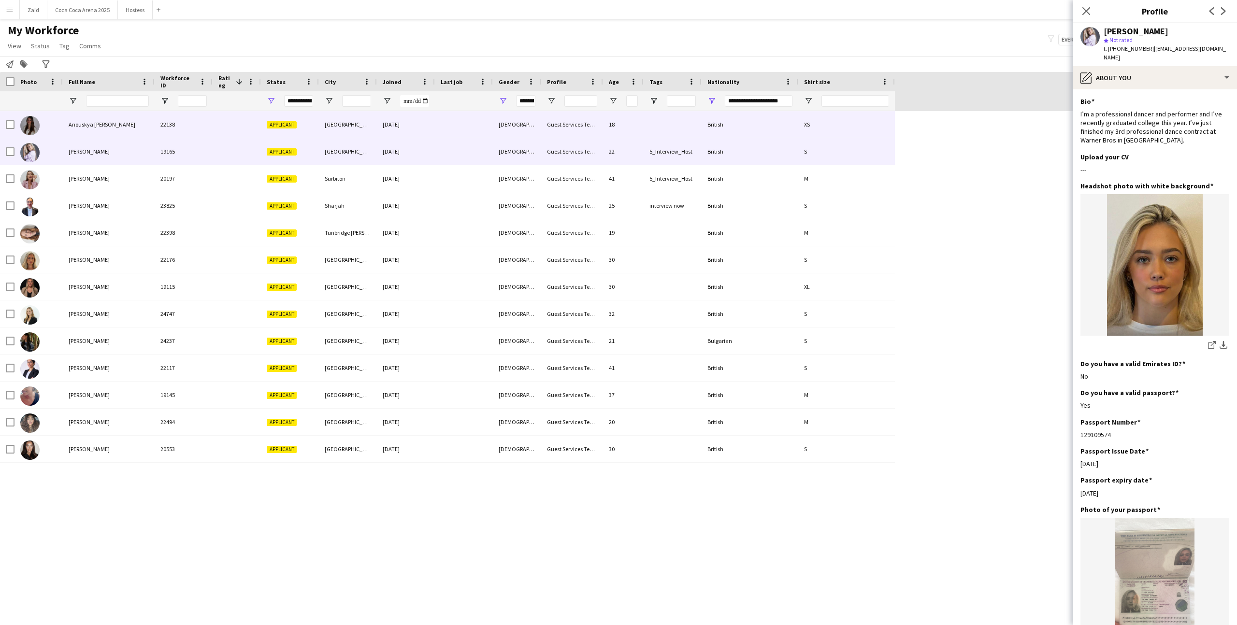
click at [412, 130] on div "[DATE]" at bounding box center [406, 124] width 58 height 27
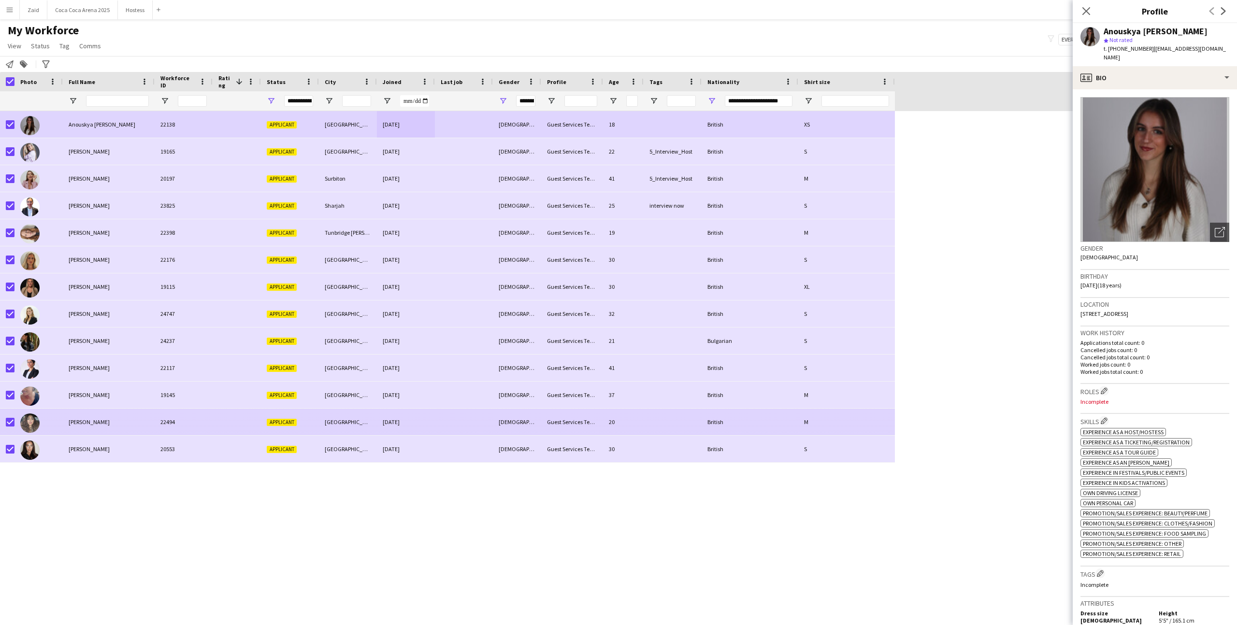
click at [456, 385] on div at bounding box center [464, 422] width 58 height 27
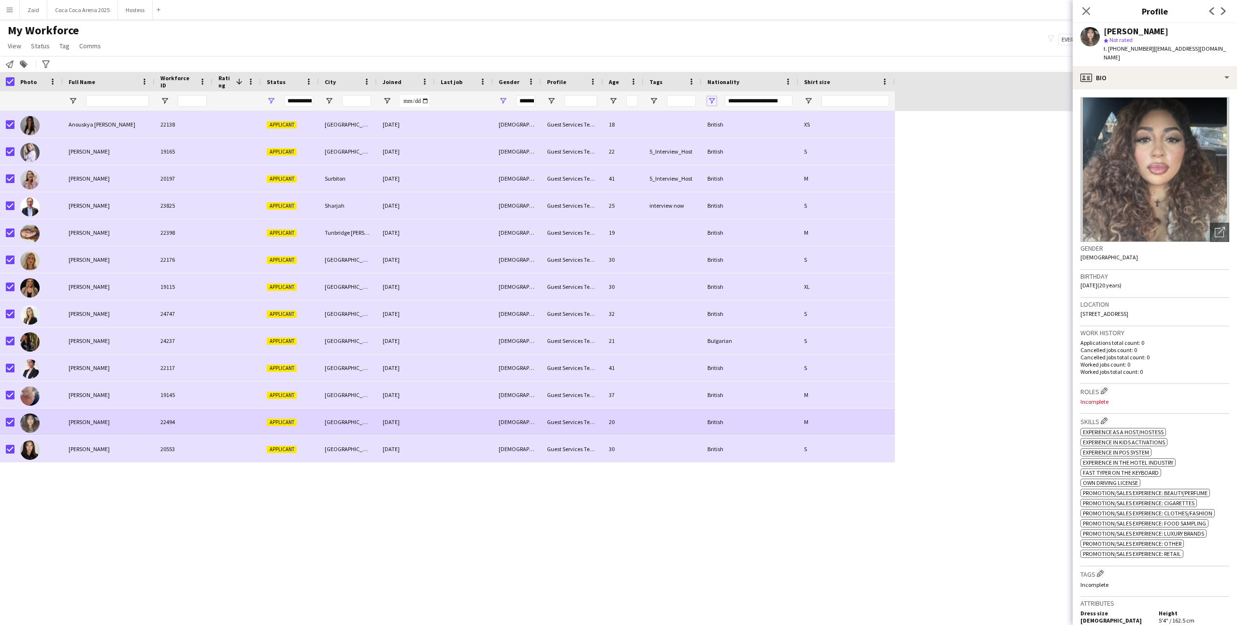
click at [710, 102] on span "Open Filter Menu" at bounding box center [711, 101] width 9 height 9
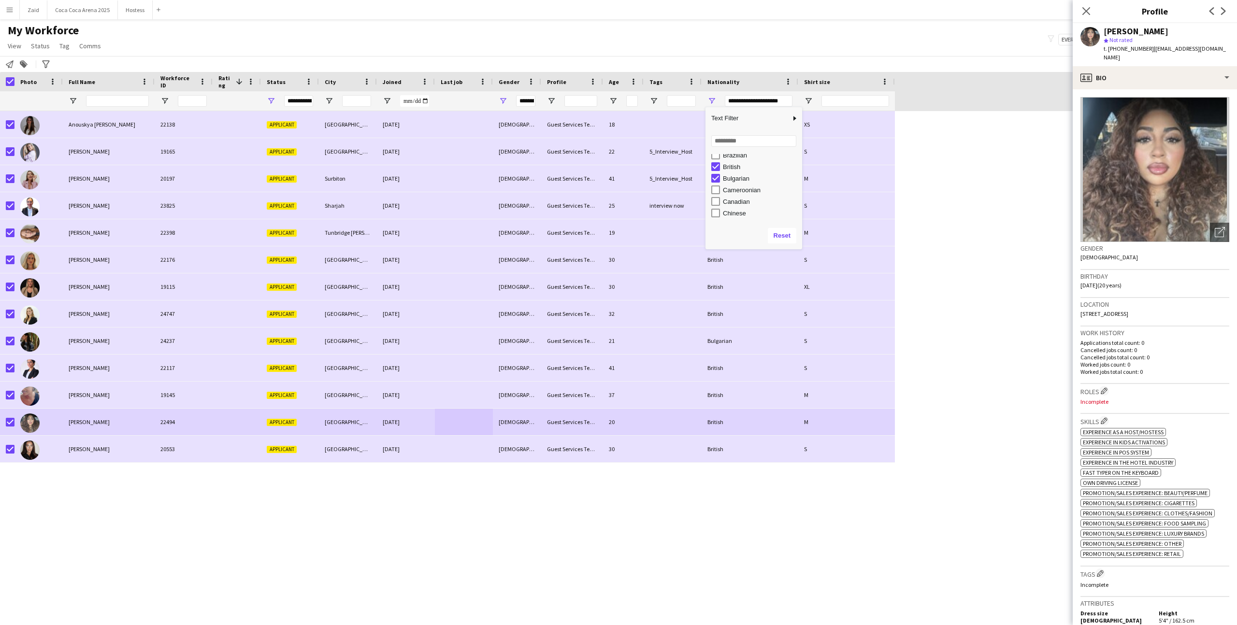
scroll to position [138, 0]
click at [710, 173] on div "Bulgarian" at bounding box center [761, 172] width 76 height 7
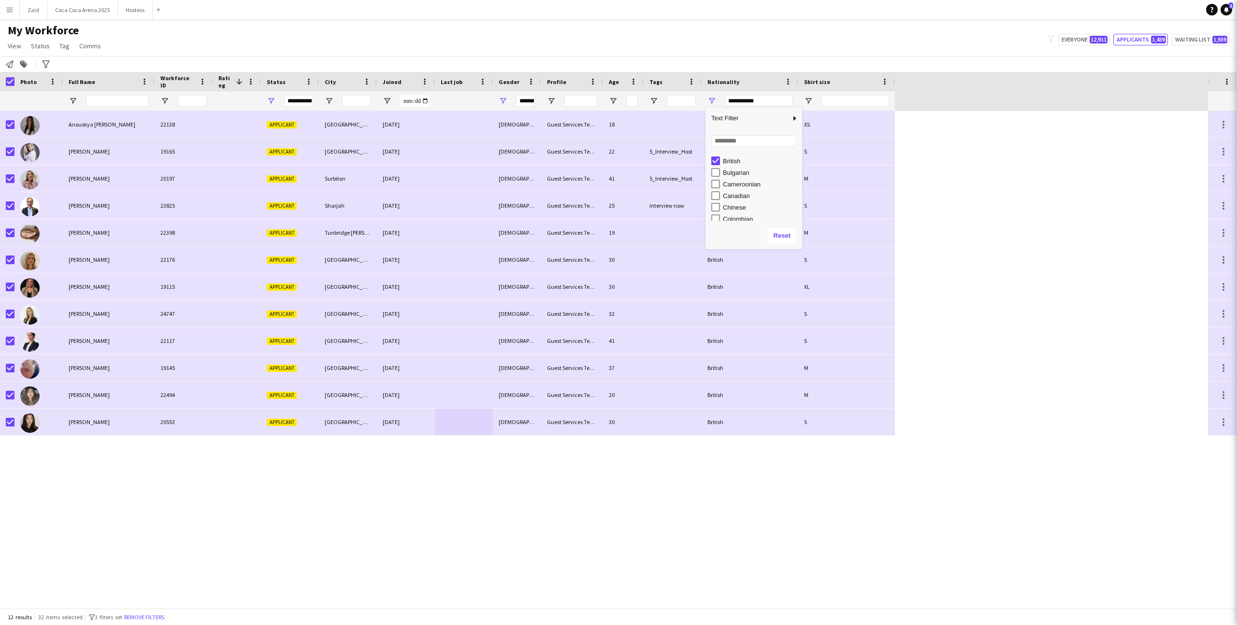
click at [710, 162] on div "British" at bounding box center [761, 160] width 76 height 7
type input "***"
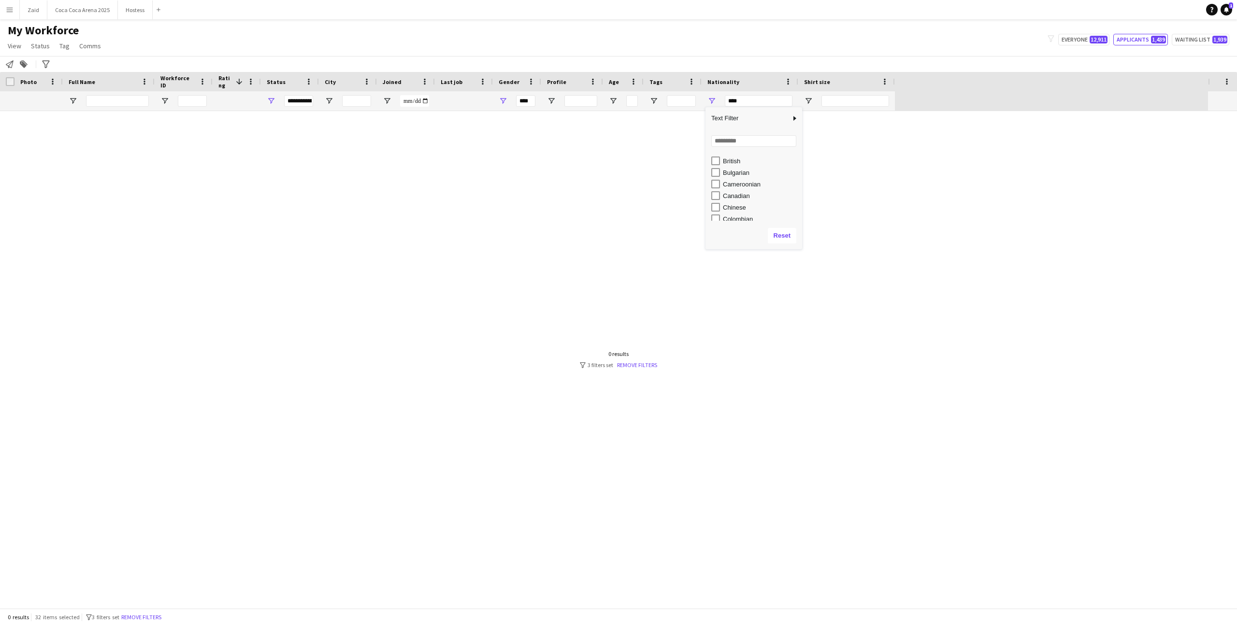
click at [710, 181] on div "Cameroonian" at bounding box center [761, 184] width 76 height 7
type input "**********"
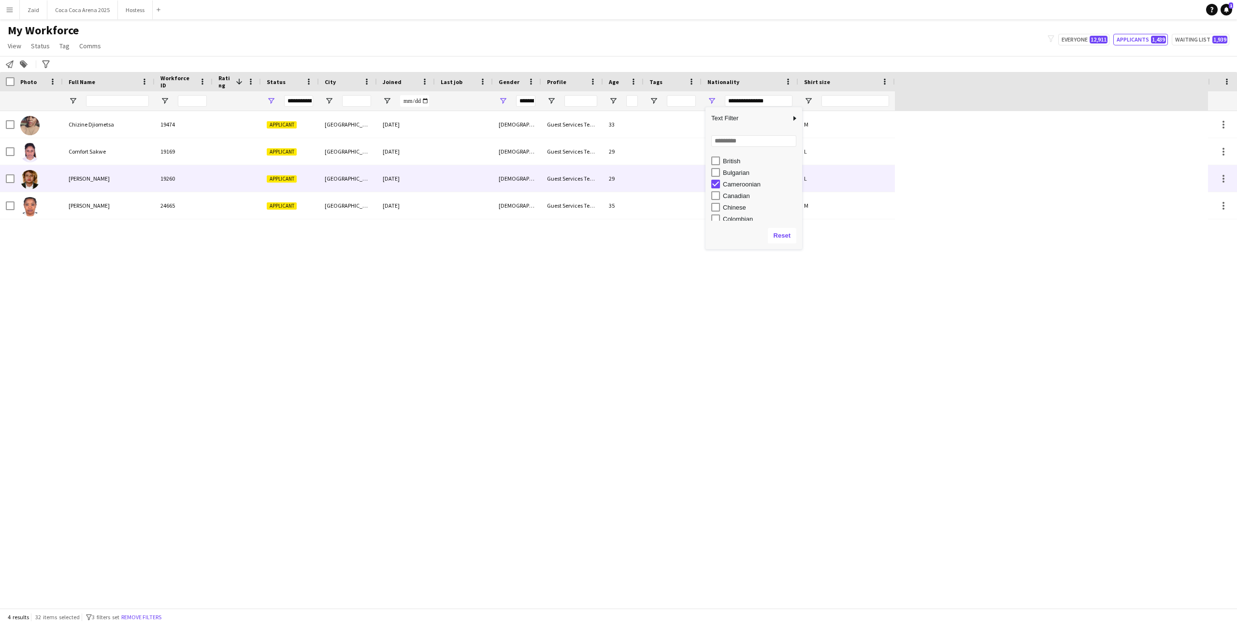
click at [603, 184] on div "29" at bounding box center [623, 178] width 41 height 27
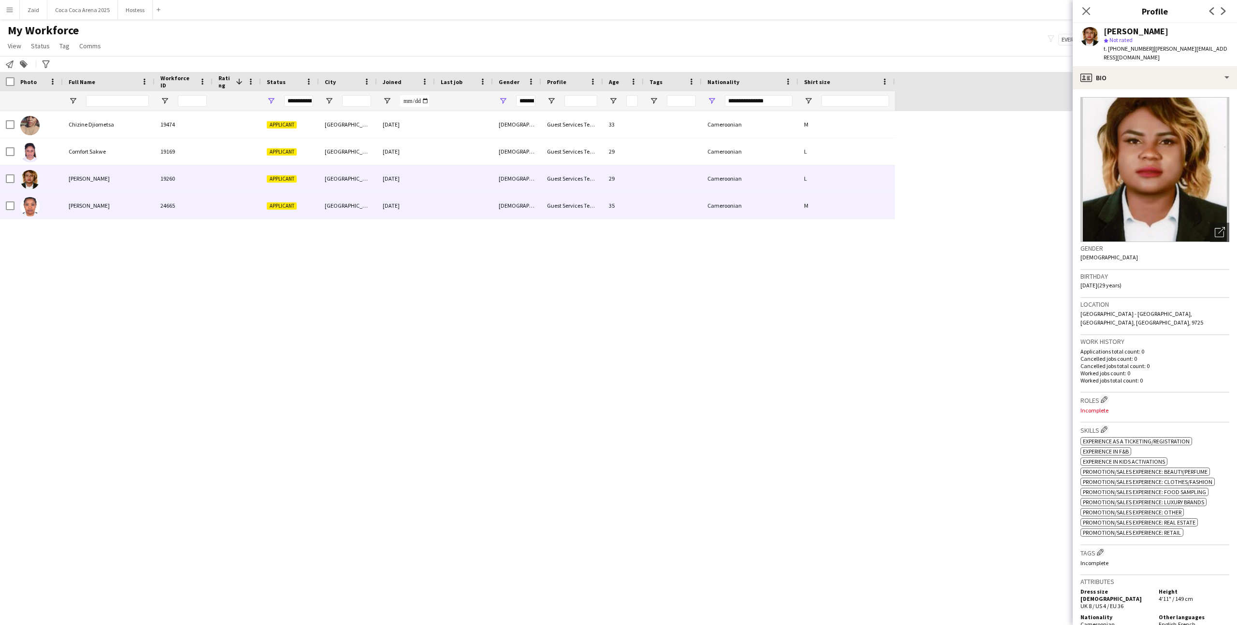
click at [606, 196] on div "35" at bounding box center [623, 205] width 41 height 27
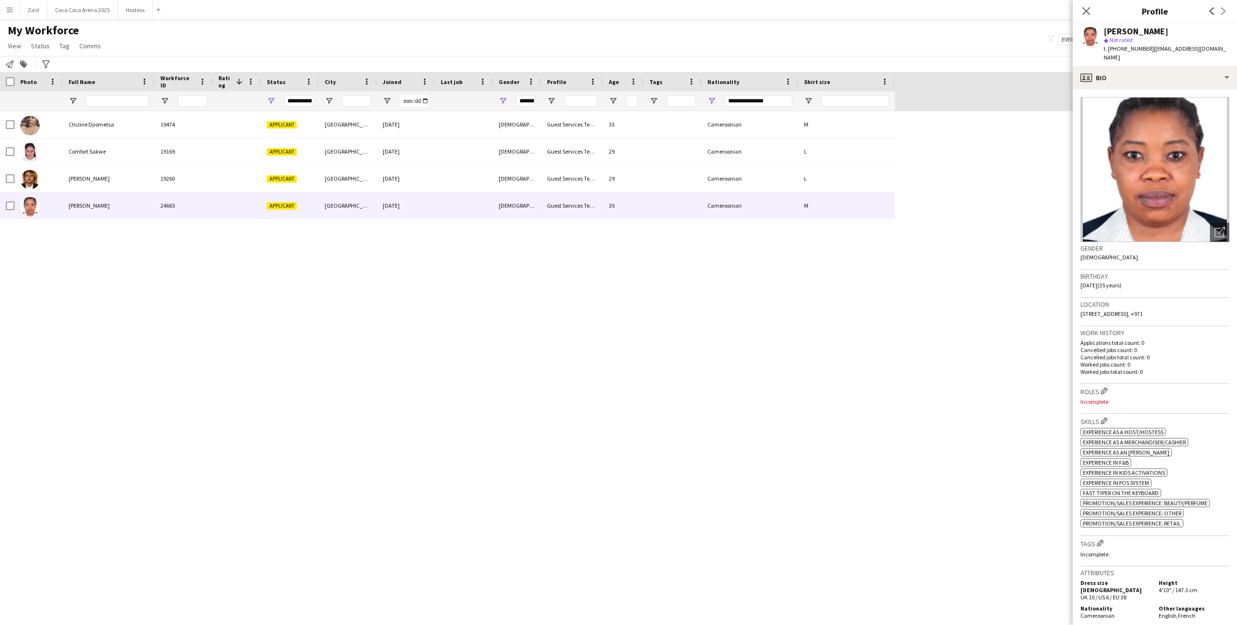
click at [710, 100] on div "**********" at bounding box center [749, 100] width 97 height 19
click at [710, 100] on span "Open Filter Menu" at bounding box center [711, 101] width 9 height 9
click at [710, 176] on div "Canadian" at bounding box center [761, 175] width 76 height 7
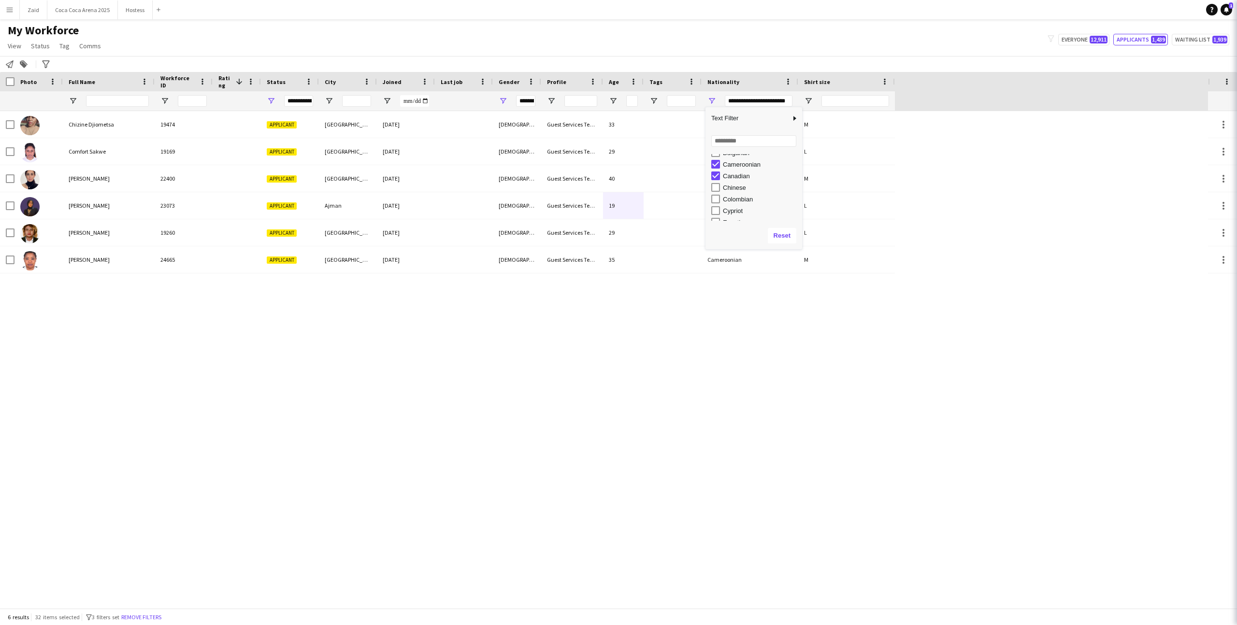
click at [710, 168] on div "Cameroonian" at bounding box center [756, 164] width 91 height 12
click at [710, 166] on div "Cameroonian" at bounding box center [761, 164] width 76 height 7
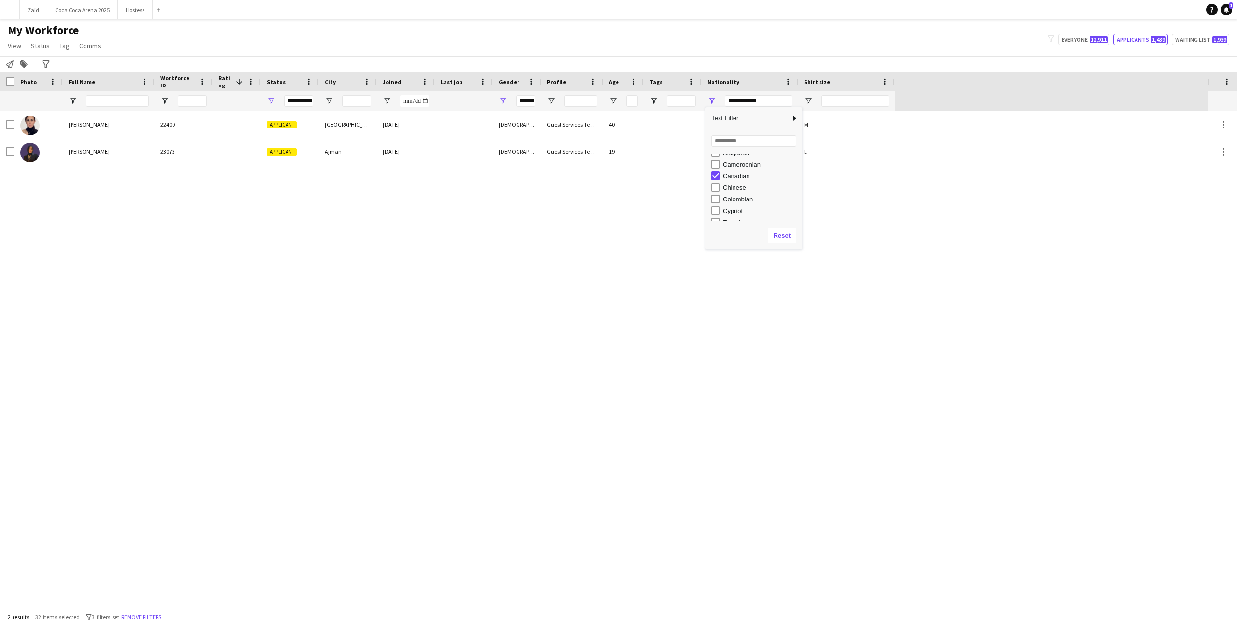
click at [710, 184] on div "Chinese" at bounding box center [761, 187] width 76 height 7
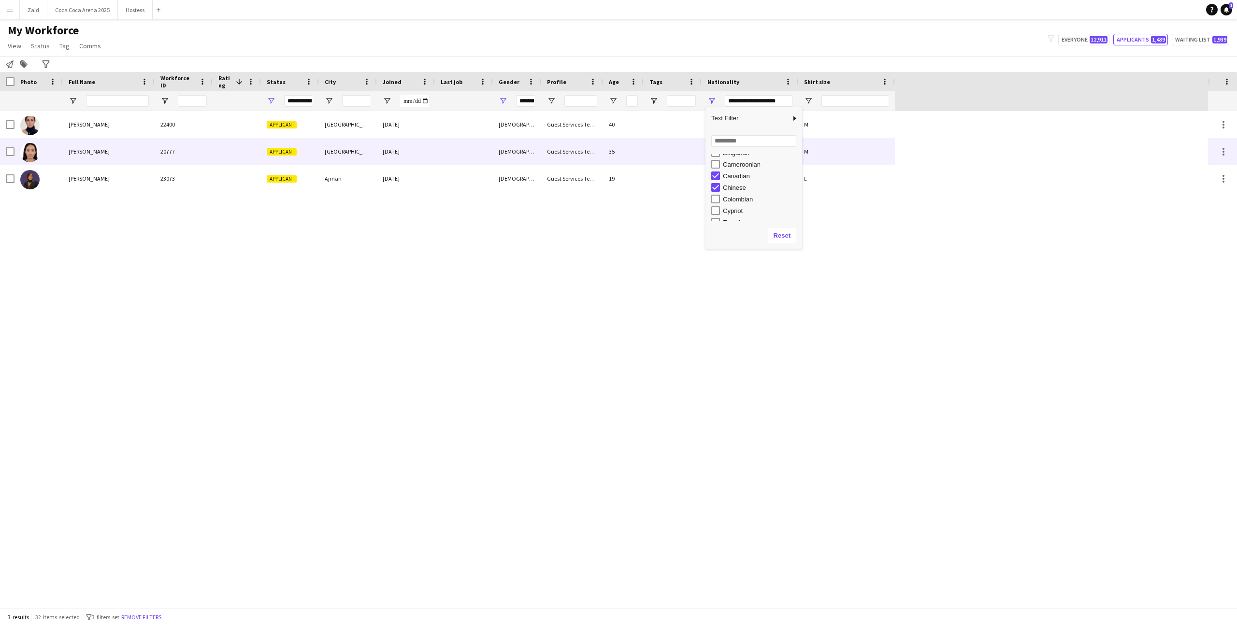
click at [604, 155] on div "35" at bounding box center [623, 151] width 41 height 27
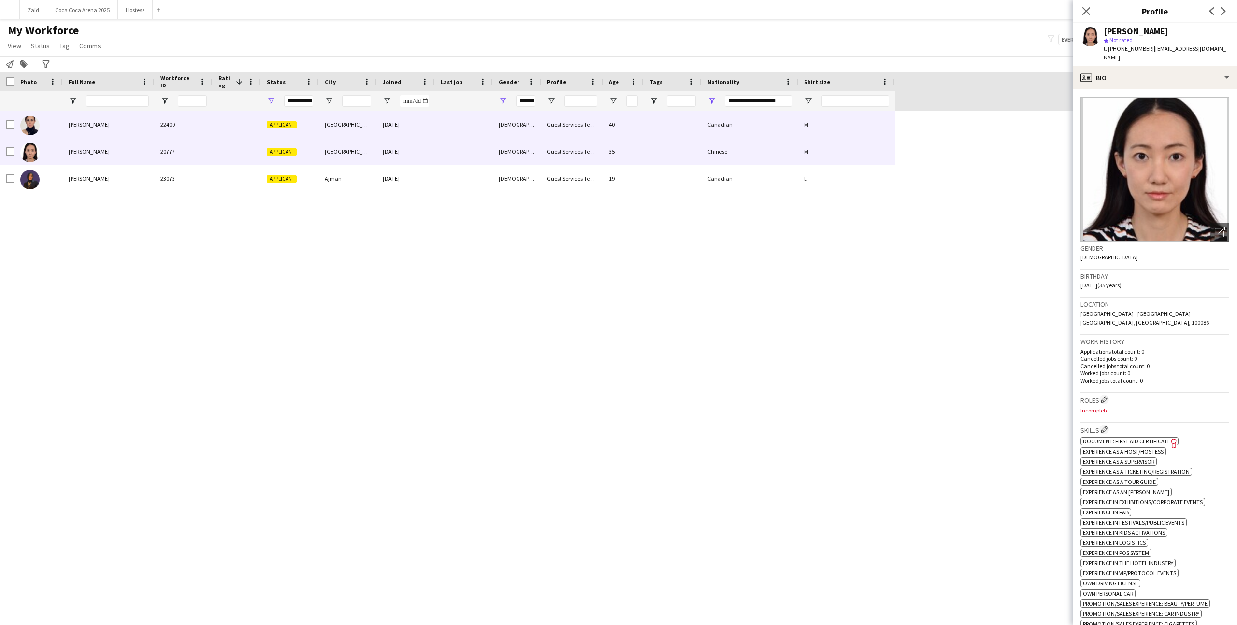
click at [583, 128] on div "Guest Services Team" at bounding box center [572, 124] width 62 height 27
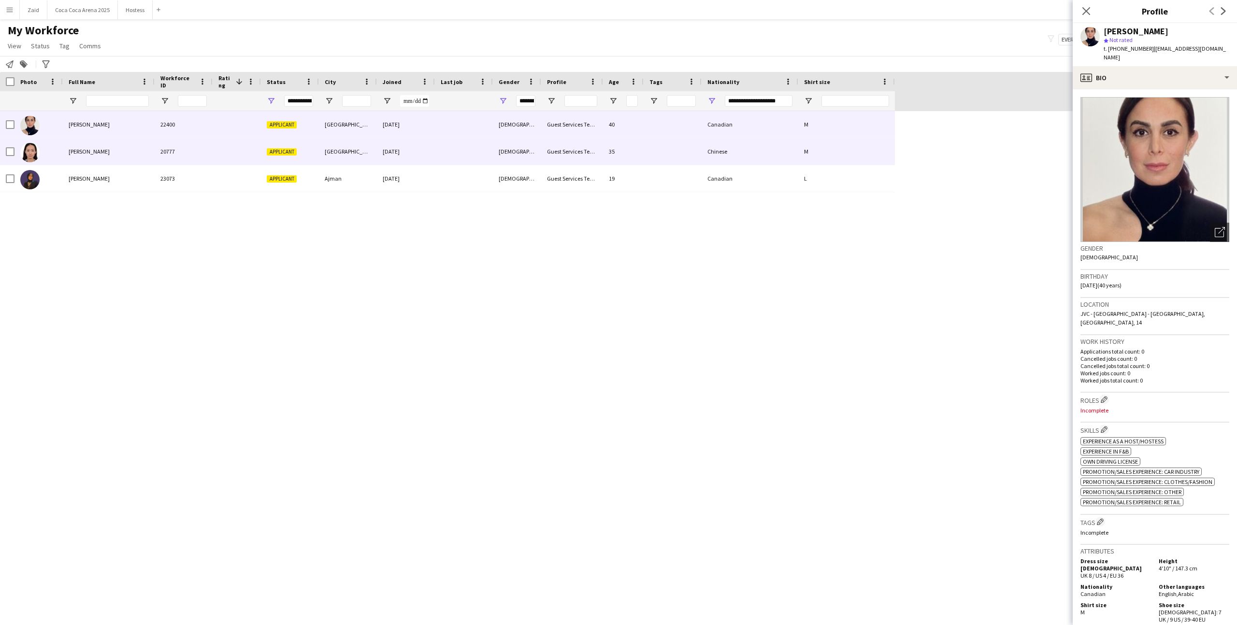
click at [584, 161] on div "Guest Services Team" at bounding box center [572, 151] width 62 height 27
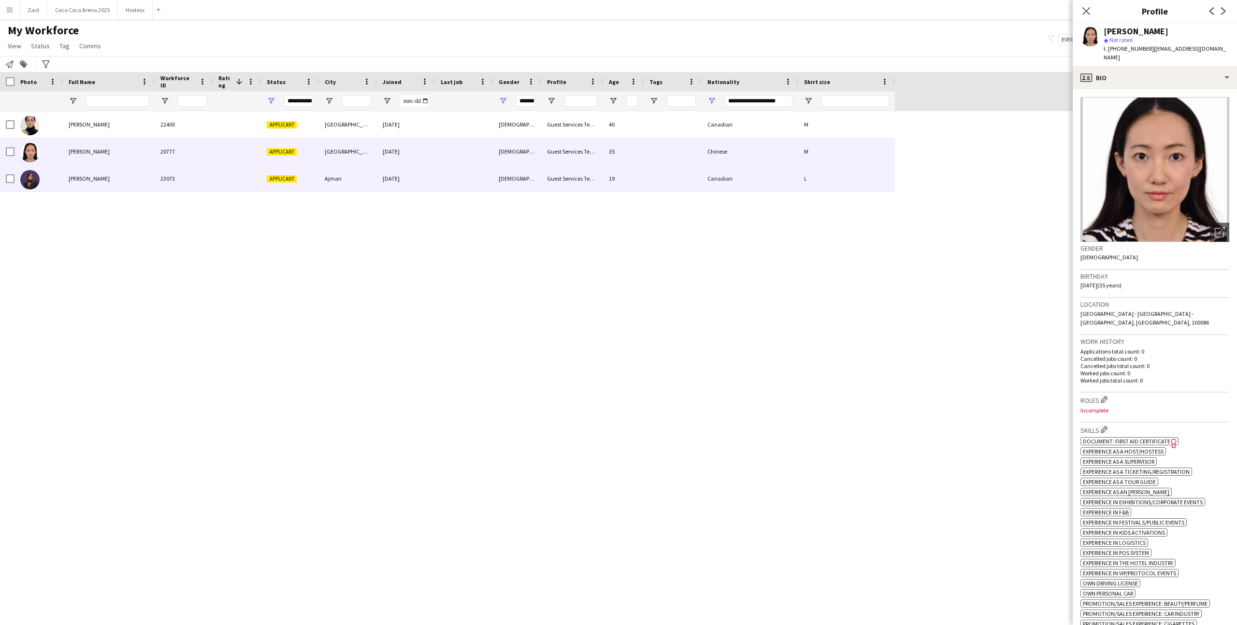
click at [593, 171] on div "Guest Services Team" at bounding box center [572, 178] width 62 height 27
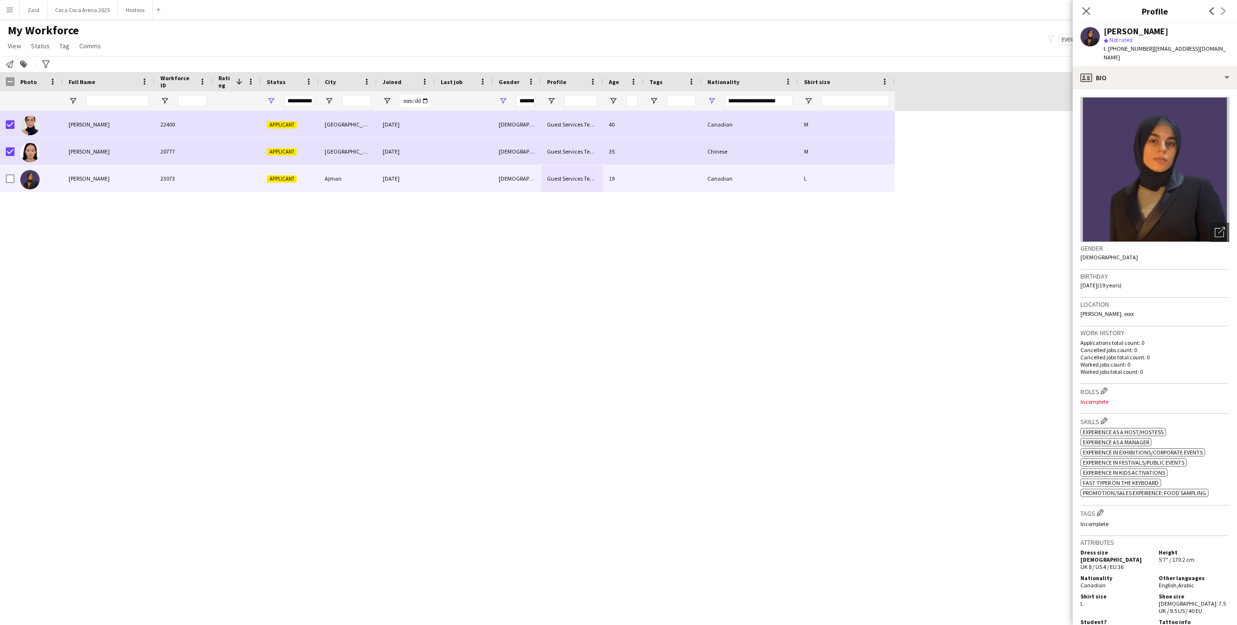
click at [710, 105] on div "**********" at bounding box center [749, 100] width 97 height 19
click at [710, 102] on span "Open Filter Menu" at bounding box center [711, 101] width 9 height 9
click at [710, 191] on div "Canadian" at bounding box center [761, 190] width 76 height 7
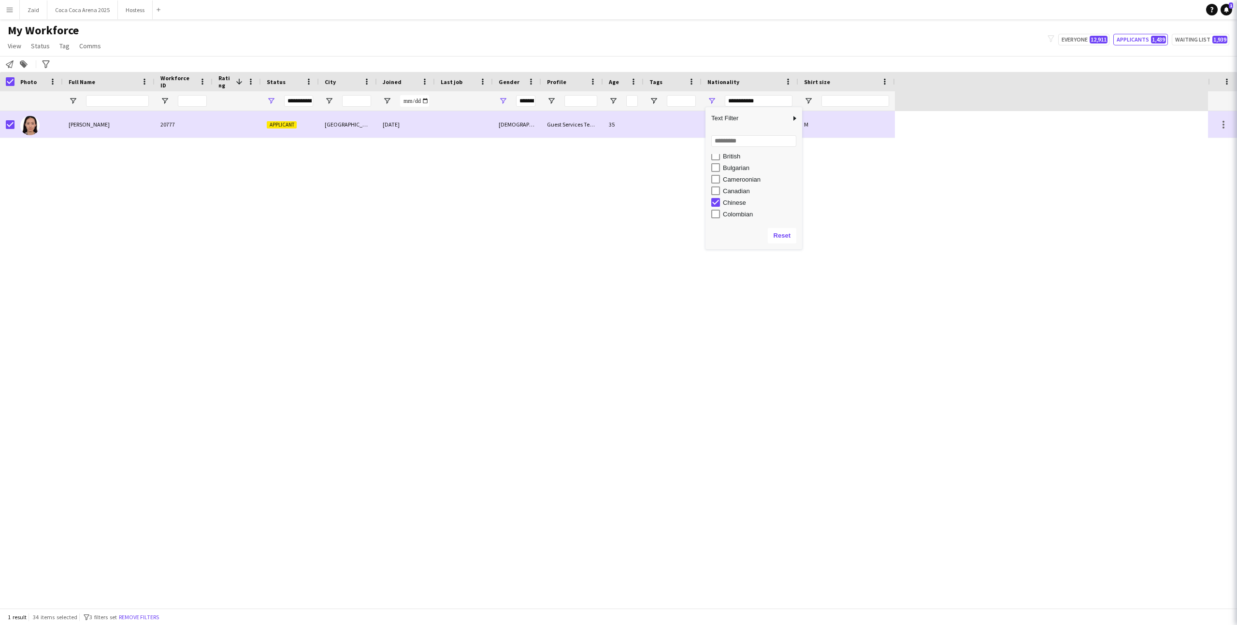
click at [710, 202] on div "Chinese" at bounding box center [761, 202] width 76 height 7
type input "***"
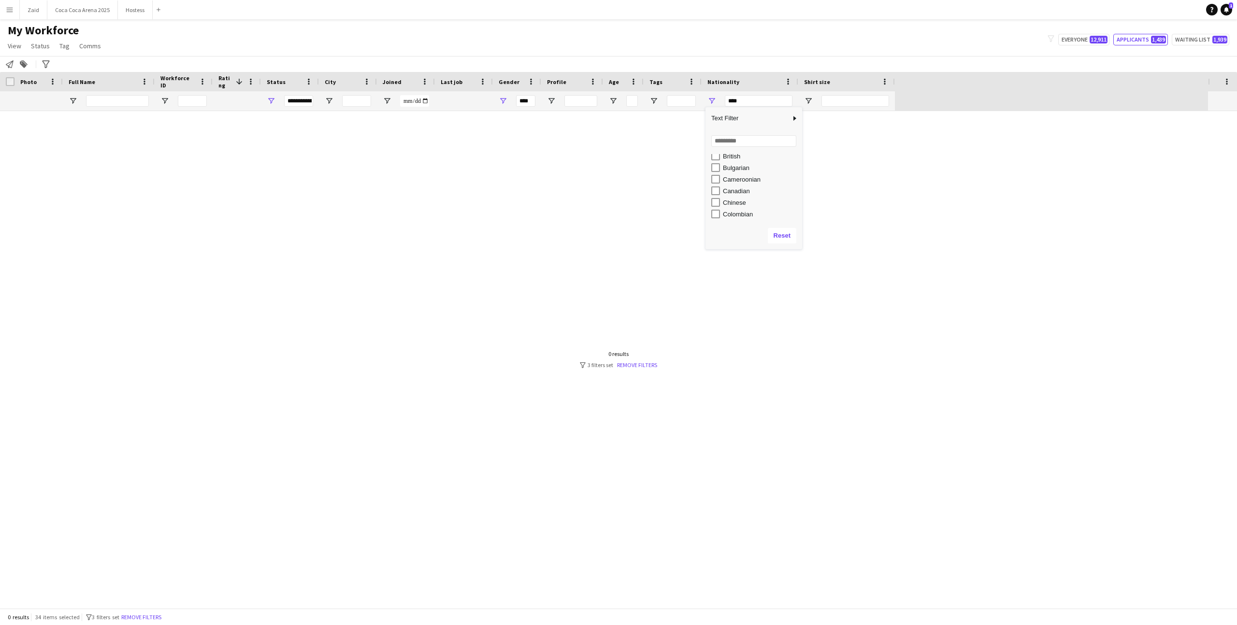
click at [710, 212] on div "Colombian" at bounding box center [761, 214] width 76 height 7
type input "**********"
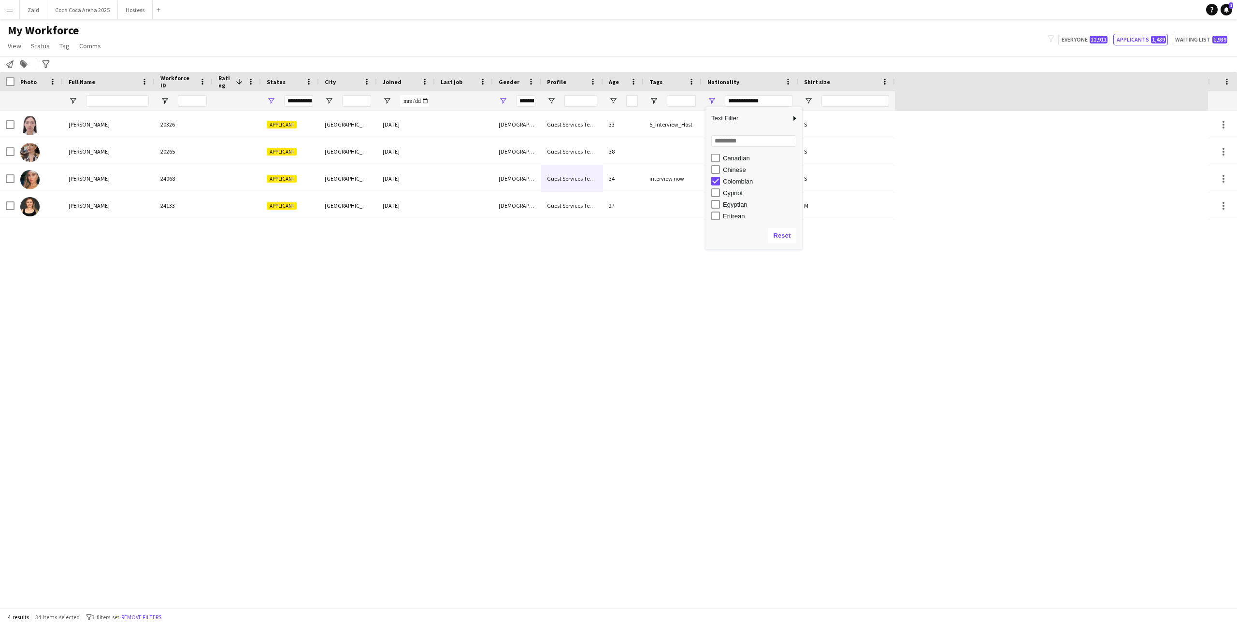
scroll to position [180, 0]
click at [710, 188] on div "Cypriot" at bounding box center [761, 188] width 76 height 7
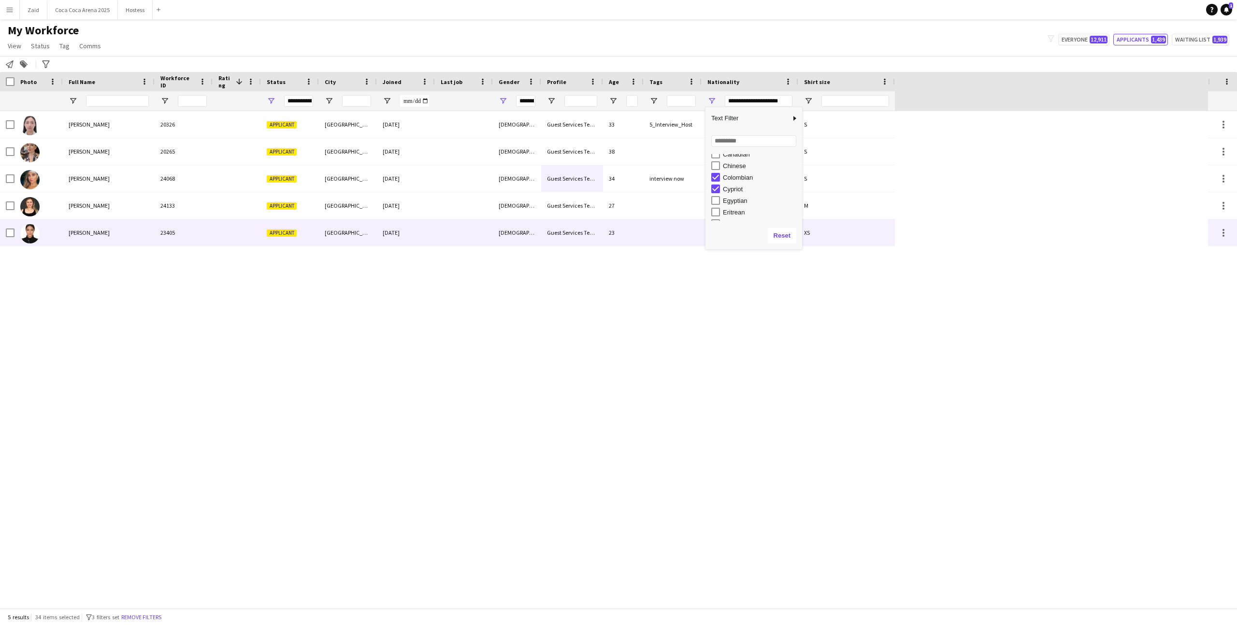
click at [475, 239] on div at bounding box center [464, 232] width 58 height 27
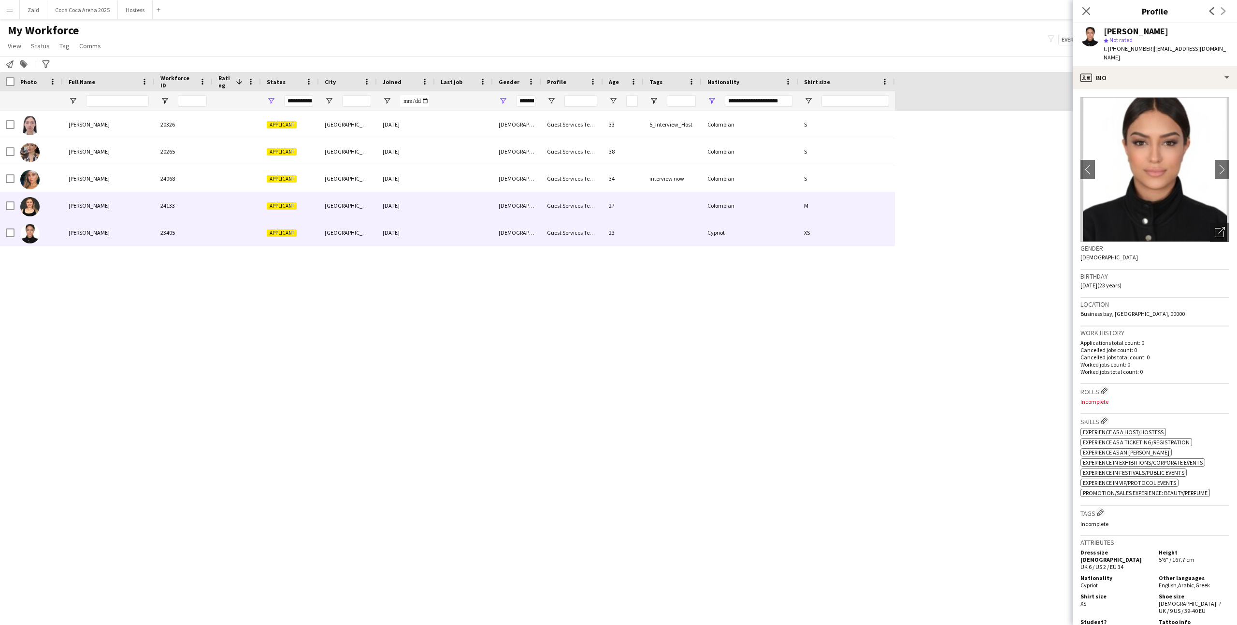
click at [440, 210] on div at bounding box center [464, 205] width 58 height 27
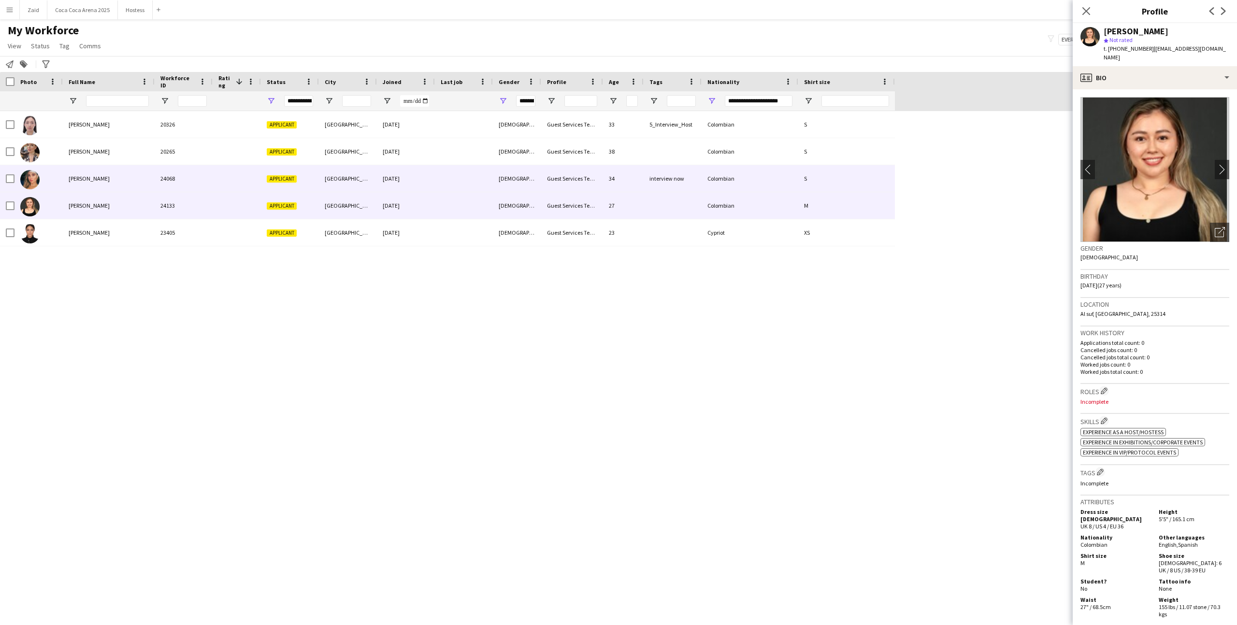
click at [436, 185] on div at bounding box center [464, 178] width 58 height 27
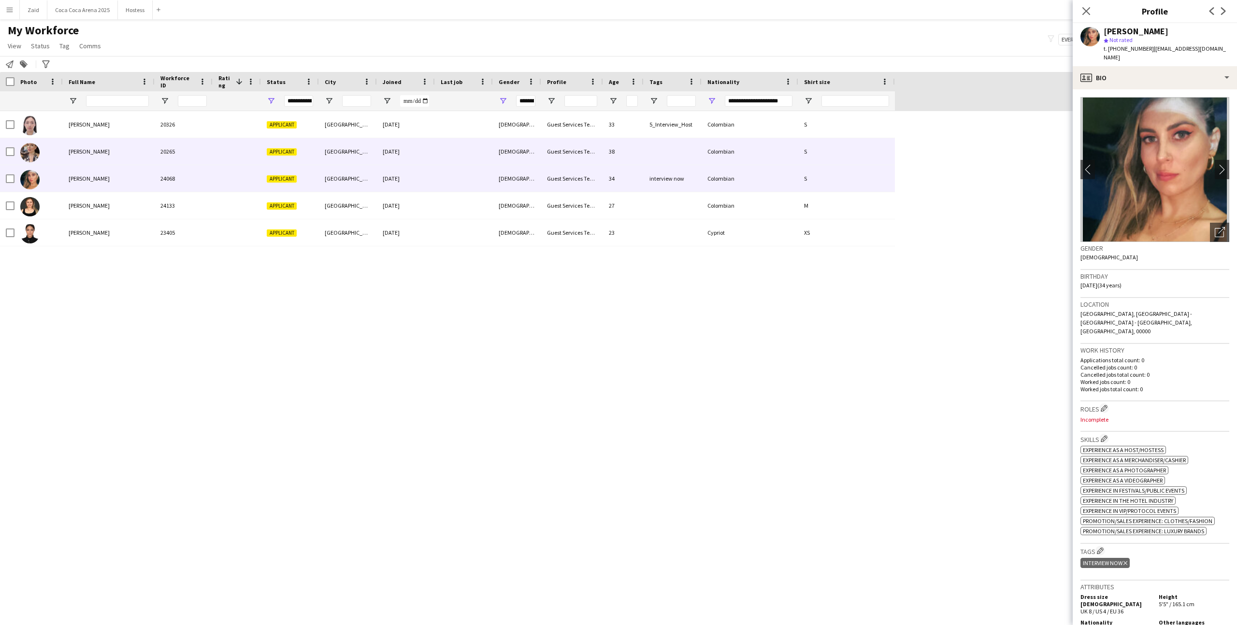
click at [428, 149] on div "[DATE]" at bounding box center [406, 151] width 58 height 27
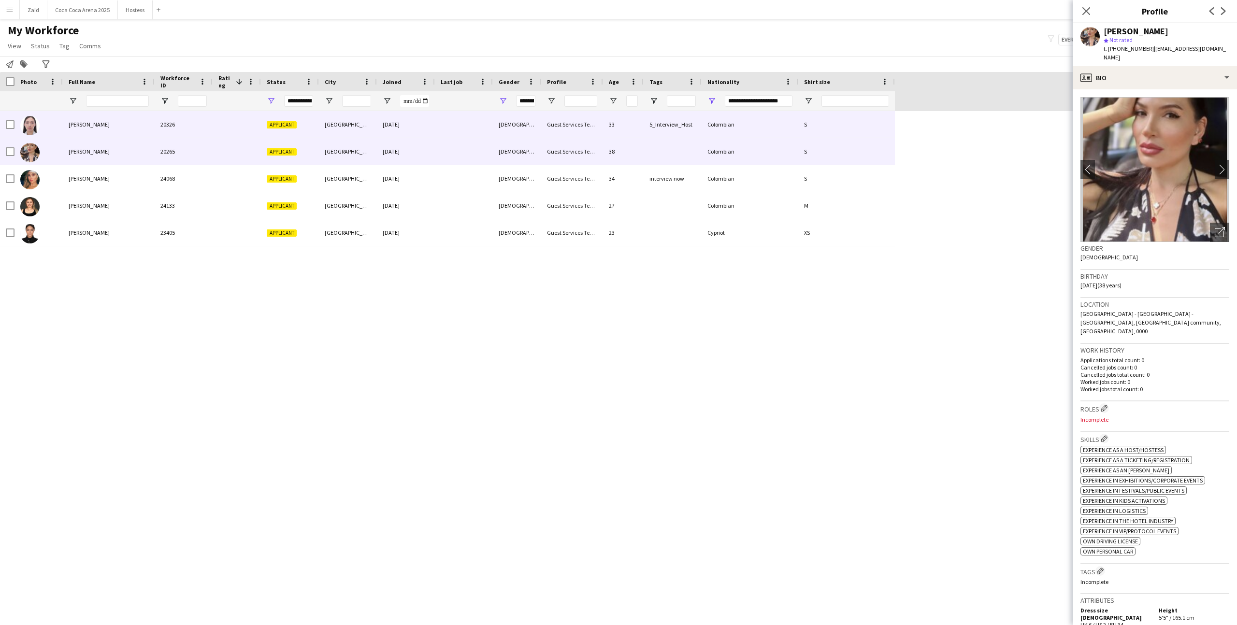
click at [425, 126] on div "[DATE]" at bounding box center [406, 124] width 58 height 27
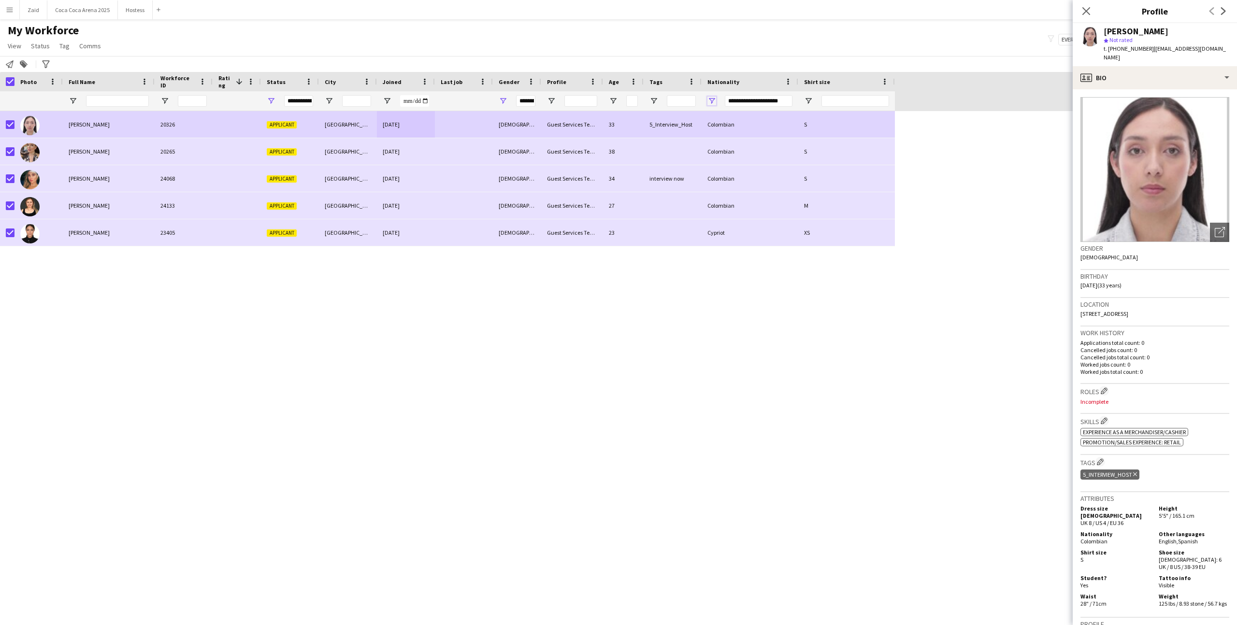
click at [710, 100] on span "Open Filter Menu" at bounding box center [711, 101] width 9 height 9
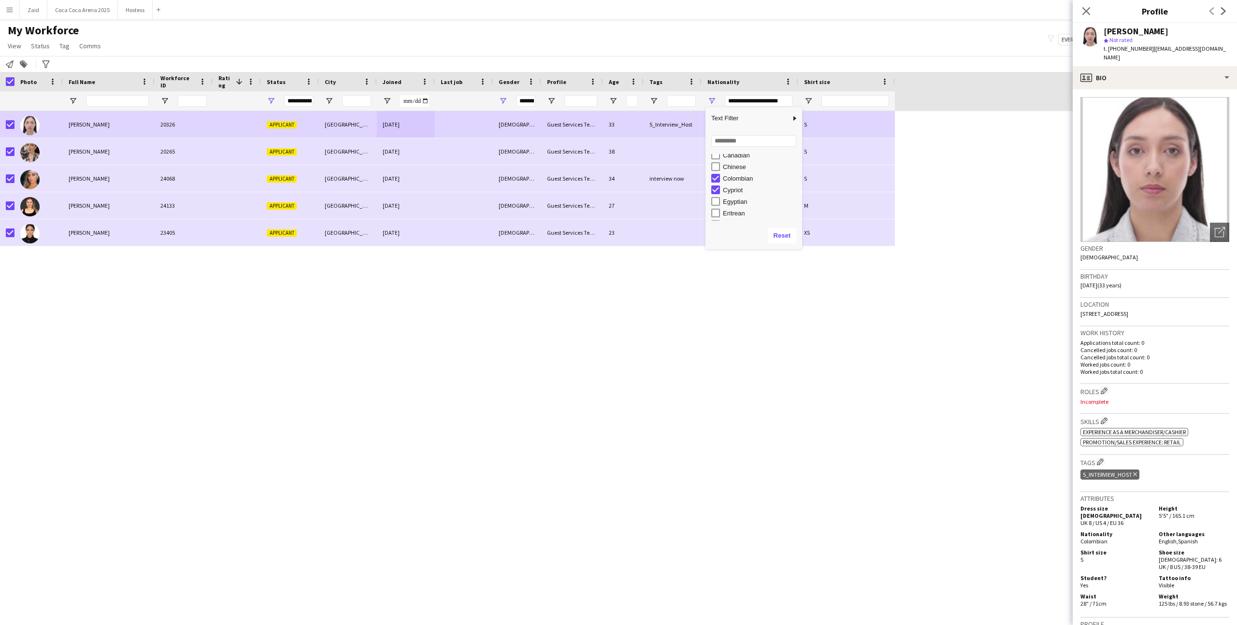
scroll to position [185, 0]
click at [710, 173] on div "Colombian" at bounding box center [761, 172] width 76 height 7
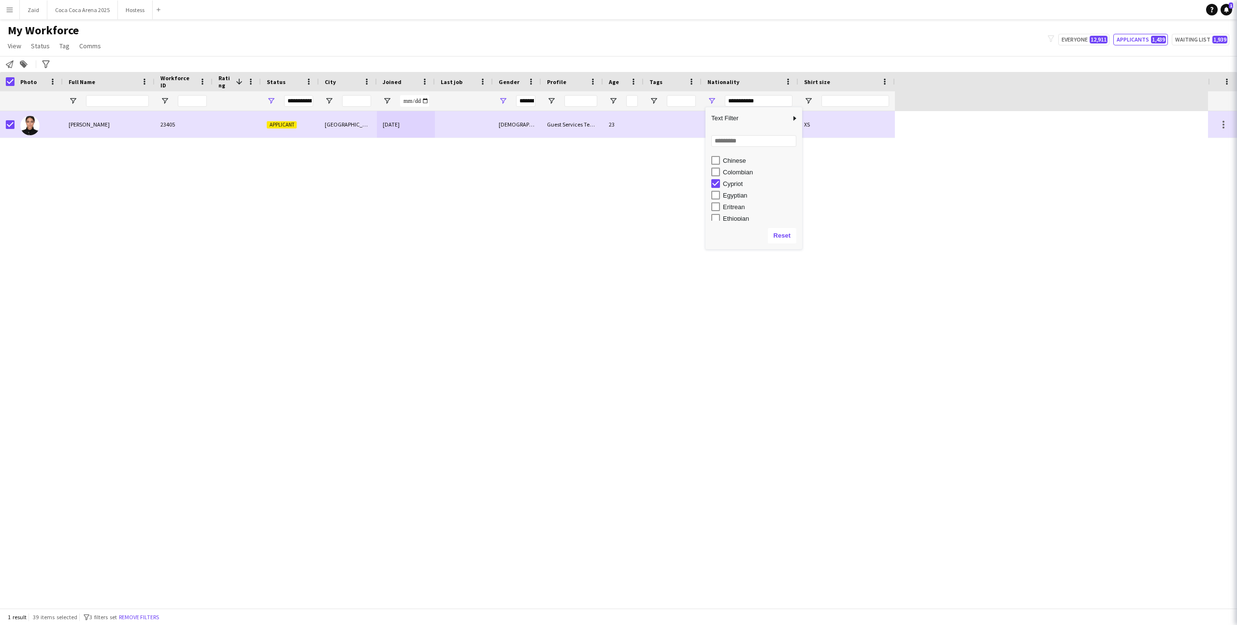
click at [710, 182] on div "Cypriot" at bounding box center [761, 183] width 76 height 7
type input "***"
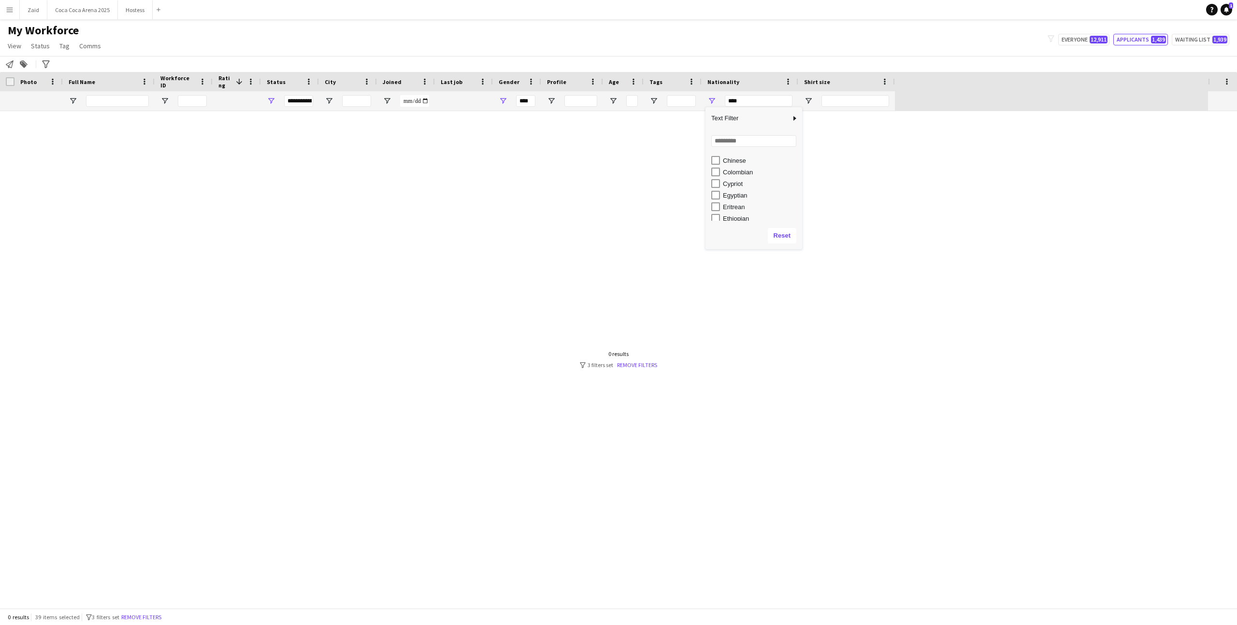
click at [710, 194] on div "Egyptian" at bounding box center [761, 195] width 76 height 7
type input "**********"
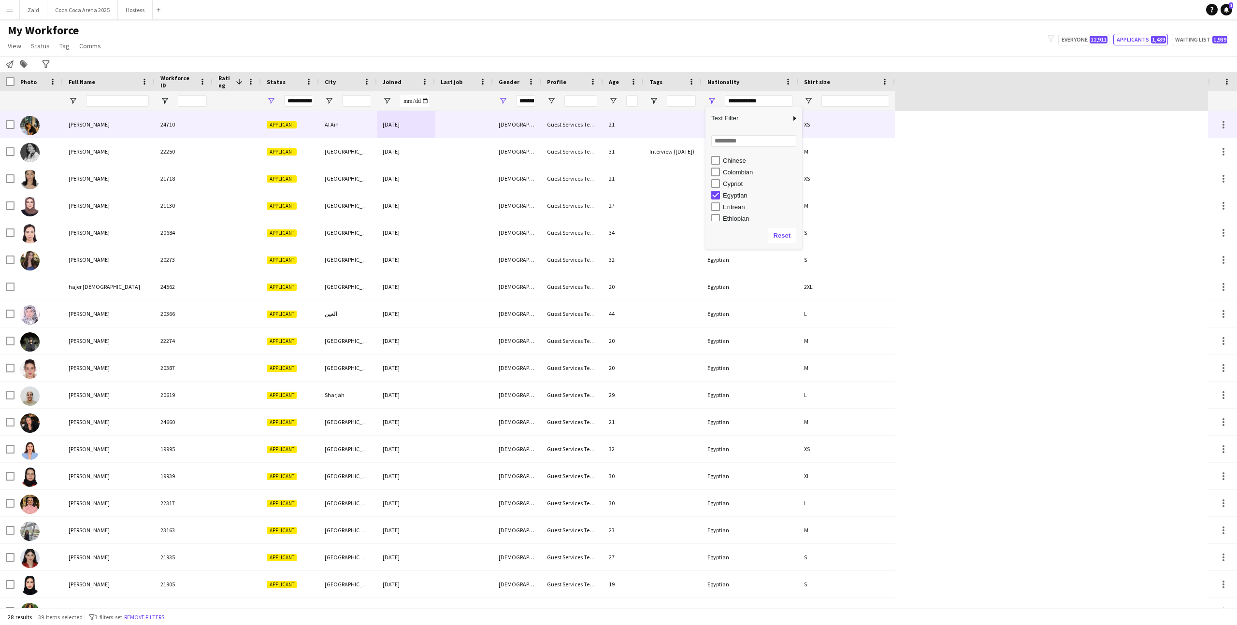
click at [600, 120] on div "Guest Services Team" at bounding box center [572, 124] width 62 height 27
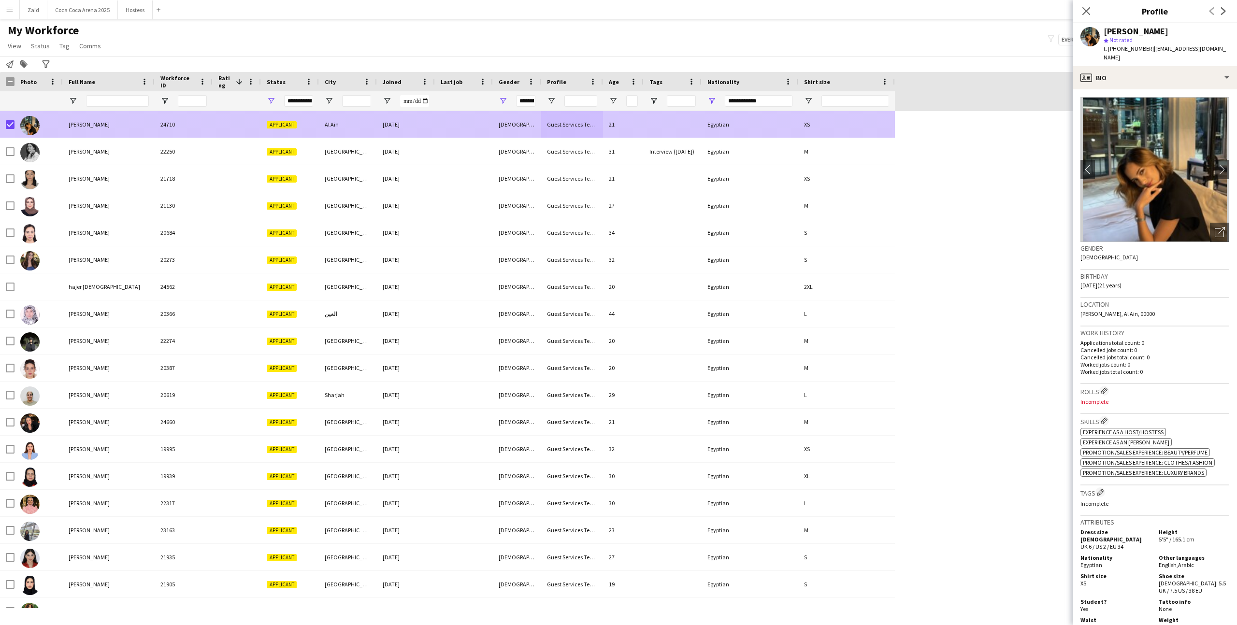
click at [30, 143] on img at bounding box center [29, 152] width 19 height 19
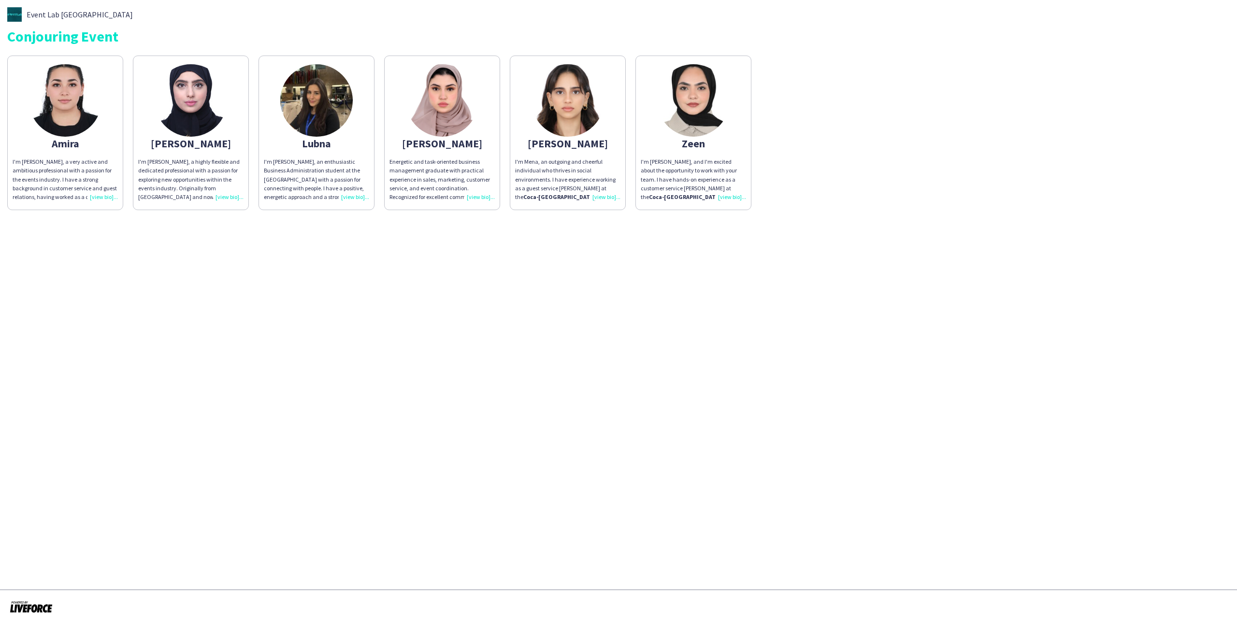
click at [341, 125] on img at bounding box center [316, 100] width 72 height 72
click at [202, 139] on div "[PERSON_NAME]" at bounding box center [190, 143] width 105 height 9
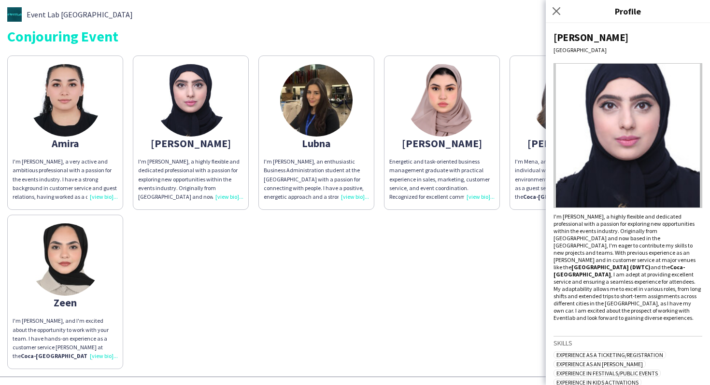
click at [361, 271] on div "Amira I'm [PERSON_NAME], a very active and ambitious professional with a passio…" at bounding box center [355, 210] width 696 height 319
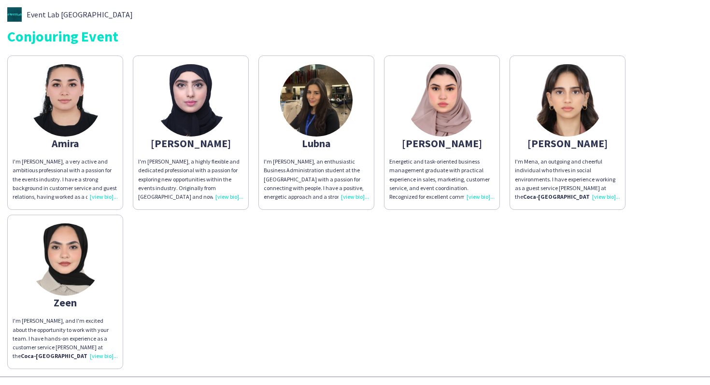
click at [570, 179] on div "I'm Mena, an outgoing and cheerful individual who thrives in social environment…" at bounding box center [567, 179] width 105 height 44
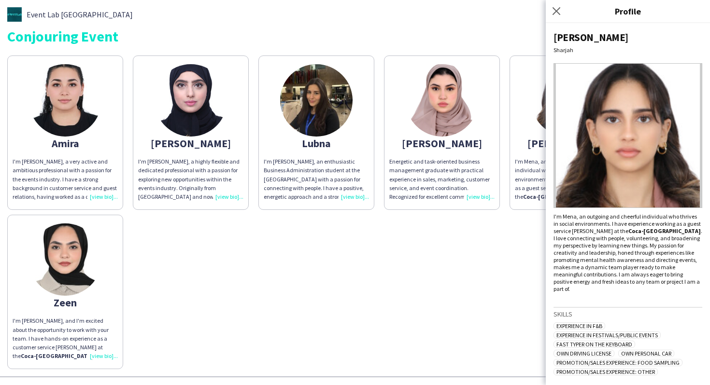
click at [697, 195] on img at bounding box center [628, 135] width 149 height 145
click at [467, 226] on div "Amira I'm [PERSON_NAME], a very active and ambitious professional with a passio…" at bounding box center [355, 210] width 696 height 319
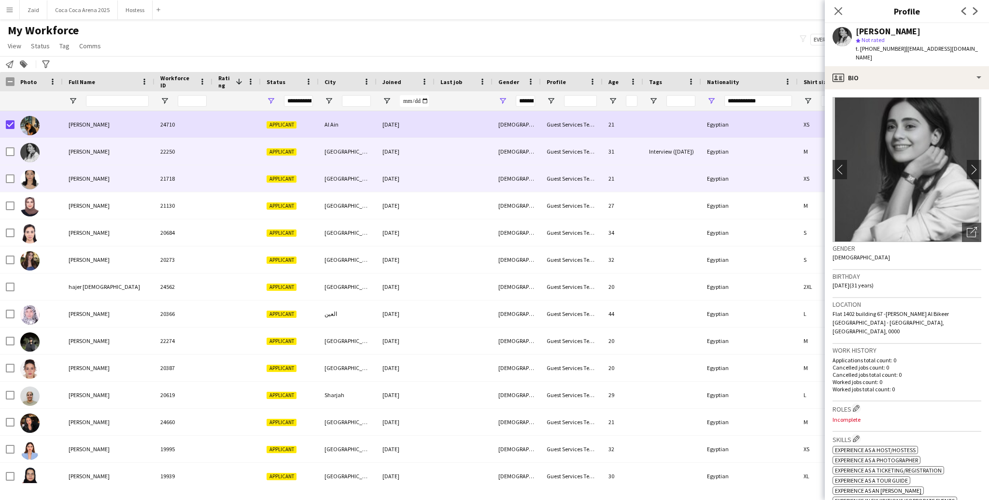
click at [196, 178] on div "21718" at bounding box center [184, 178] width 58 height 27
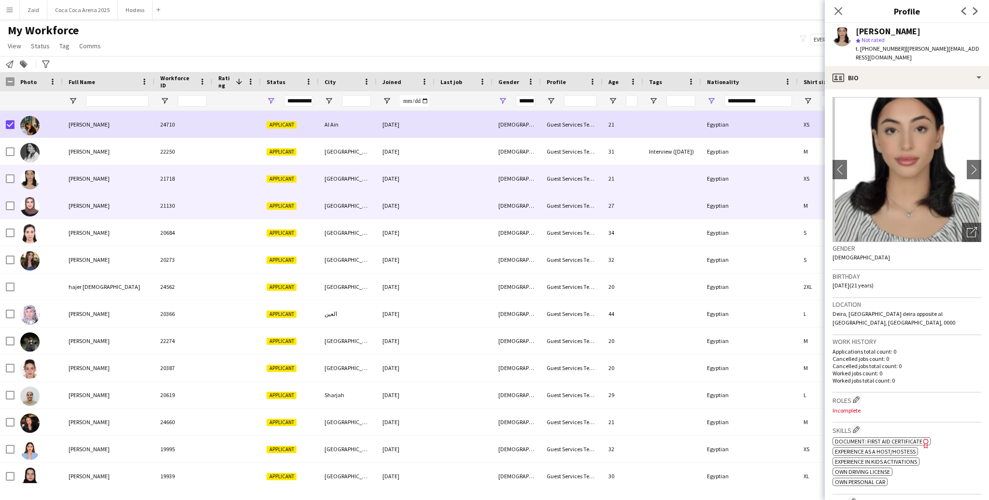
click at [201, 213] on div "21130" at bounding box center [184, 205] width 58 height 27
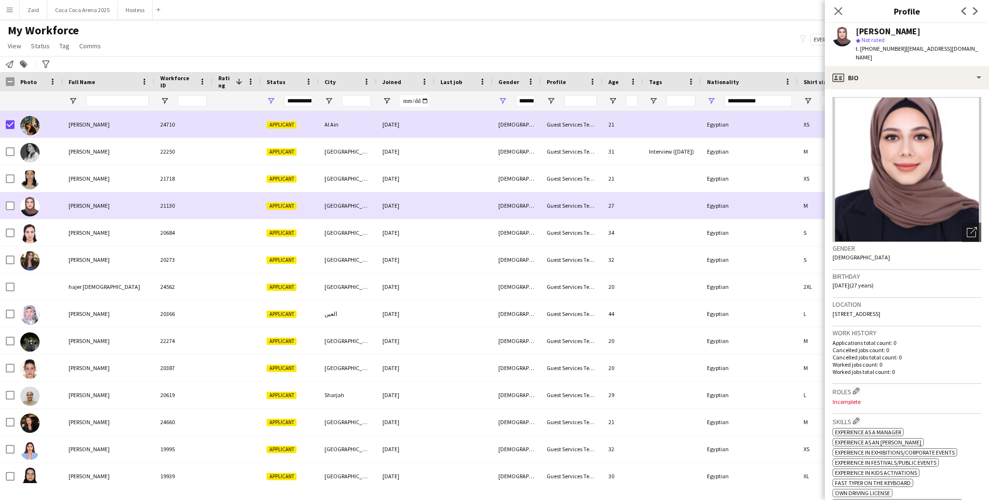
click at [190, 196] on div "21130" at bounding box center [184, 205] width 58 height 27
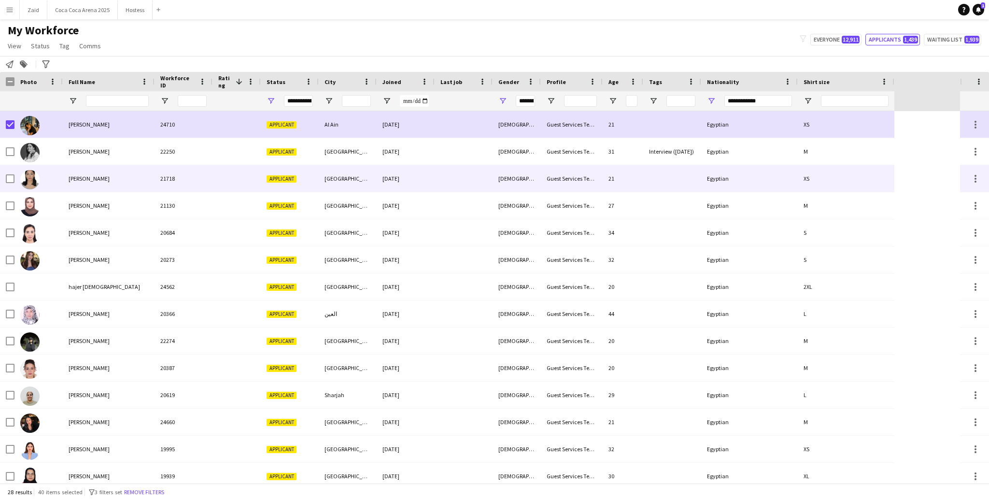
click at [158, 178] on div "21718" at bounding box center [184, 178] width 58 height 27
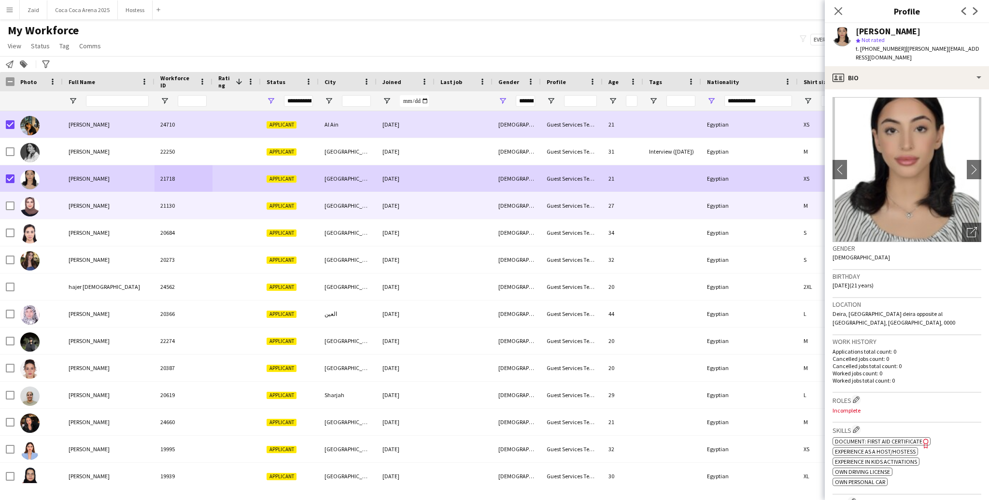
click at [43, 223] on div at bounding box center [38, 232] width 48 height 27
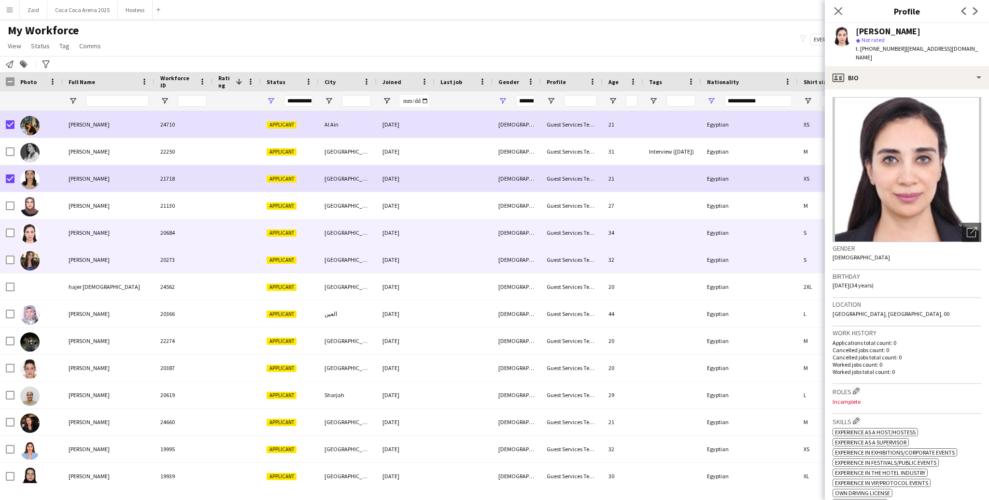
click at [58, 257] on div at bounding box center [38, 259] width 48 height 27
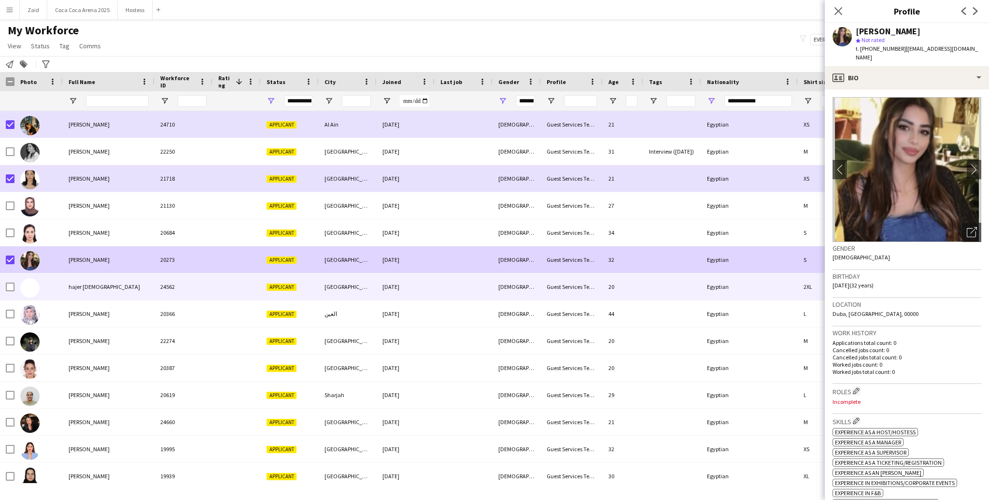
click at [47, 286] on div at bounding box center [38, 286] width 48 height 27
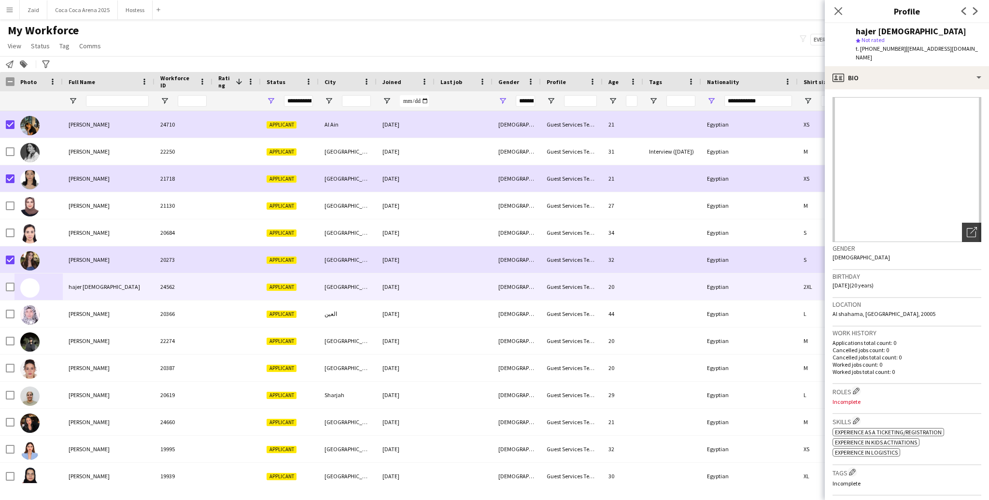
click at [700, 227] on icon "Open photos pop-in" at bounding box center [972, 232] width 10 height 10
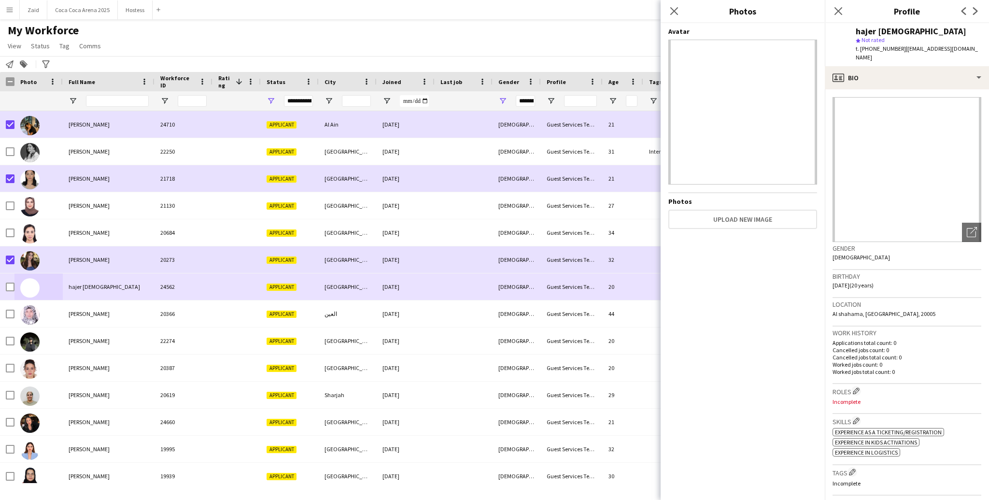
click at [481, 307] on div at bounding box center [464, 313] width 58 height 27
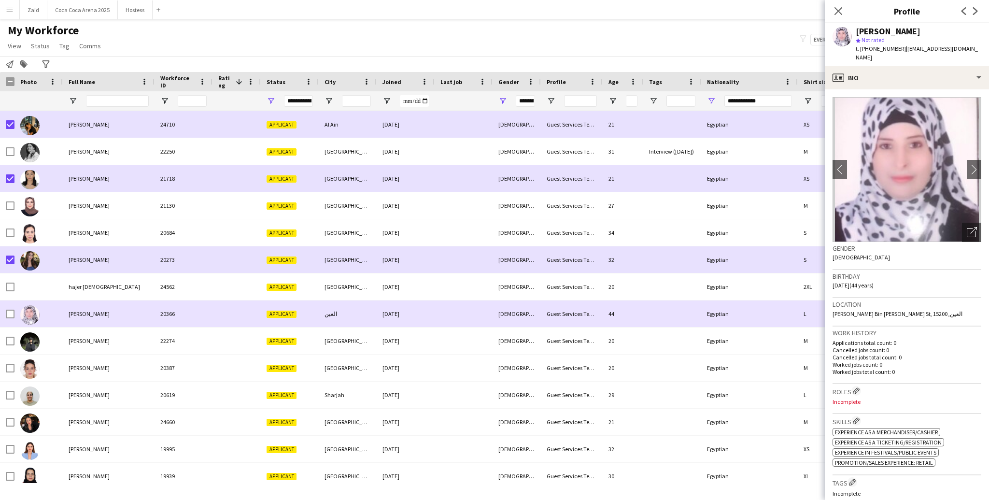
click at [466, 324] on div at bounding box center [464, 313] width 58 height 27
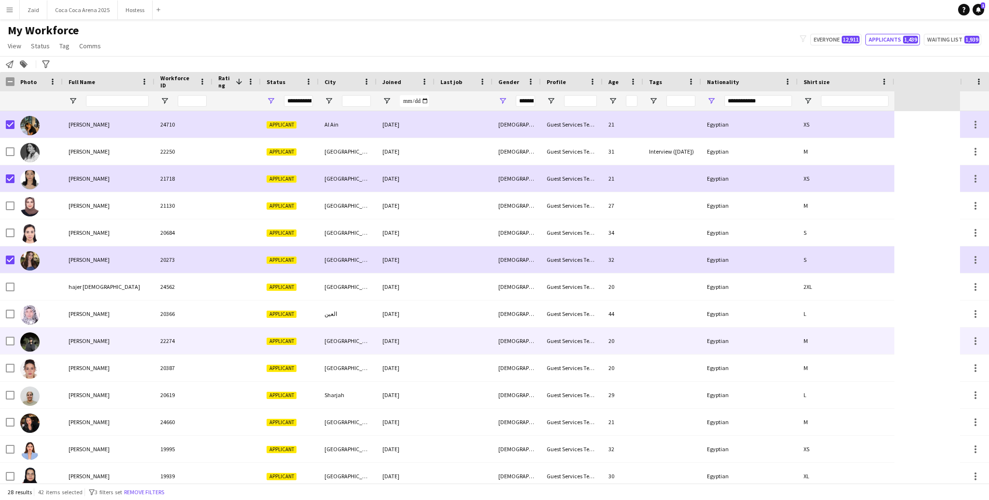
click at [331, 350] on div "[GEOGRAPHIC_DATA]" at bounding box center [348, 341] width 58 height 27
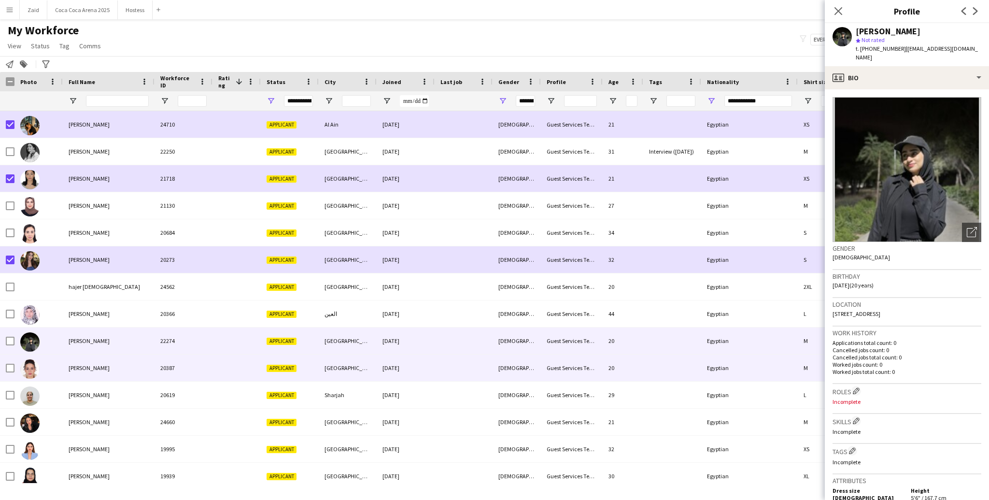
click at [276, 358] on div "Applicant" at bounding box center [290, 368] width 58 height 27
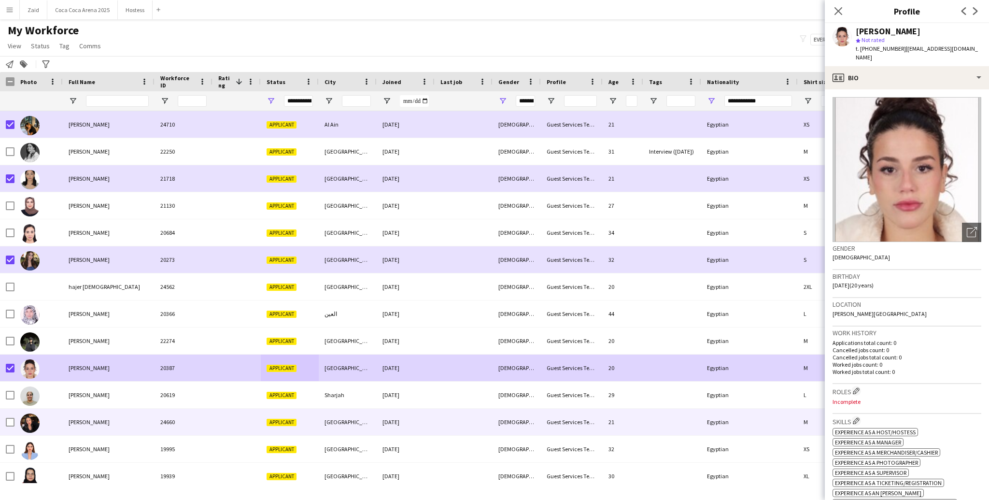
click at [63, 375] on div "mariam taia" at bounding box center [109, 422] width 92 height 27
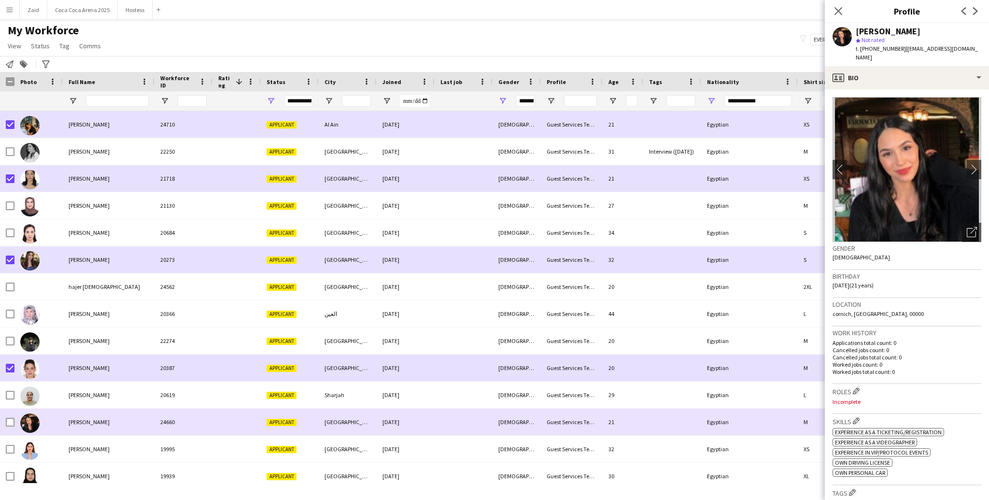
click at [5, 375] on div at bounding box center [7, 422] width 14 height 27
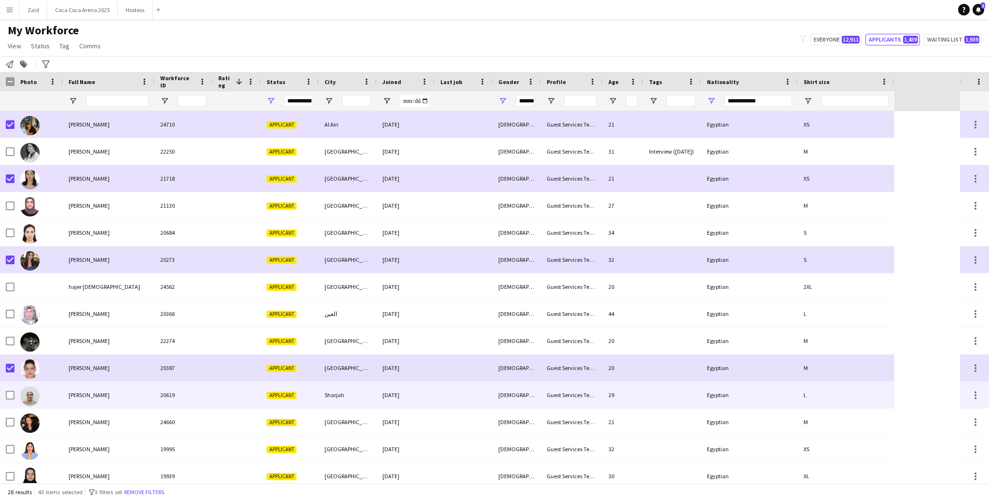
click at [40, 375] on div at bounding box center [38, 395] width 48 height 27
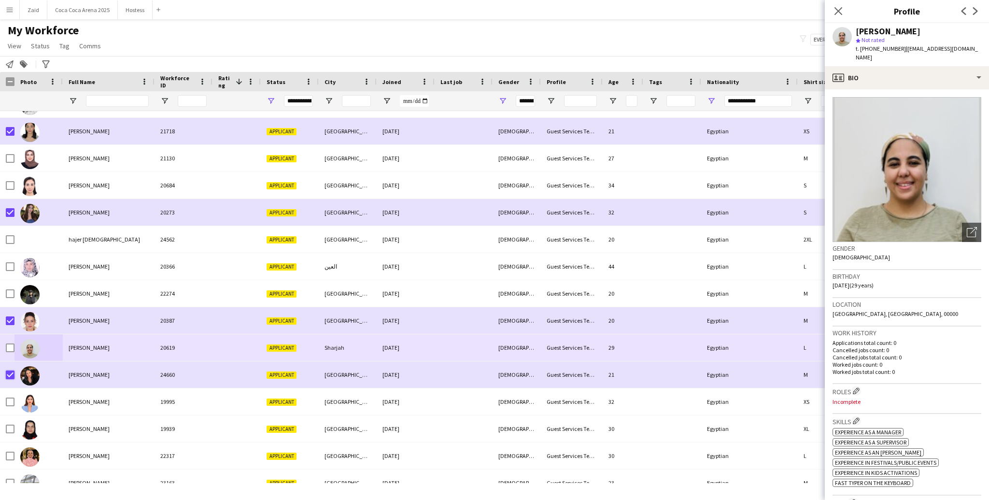
scroll to position [47, 0]
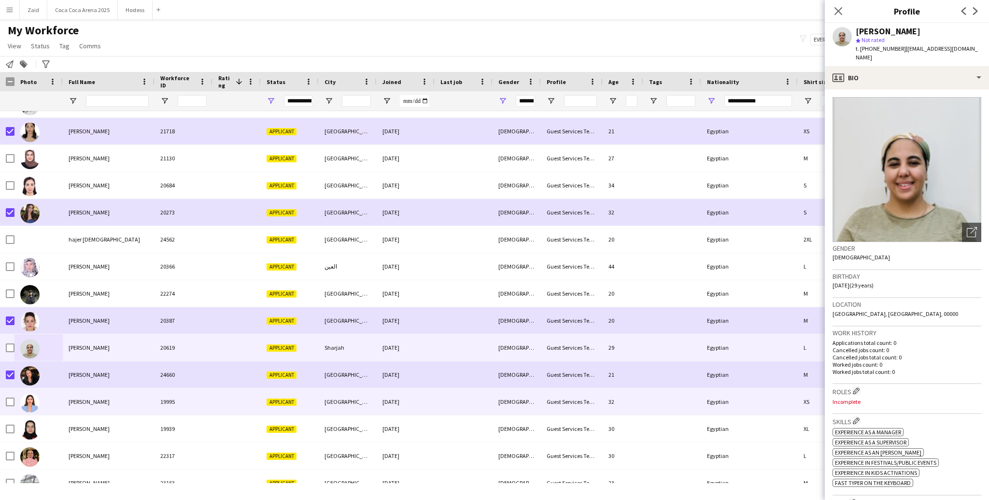
click at [86, 375] on div "Marina Abdelmalak" at bounding box center [109, 401] width 92 height 27
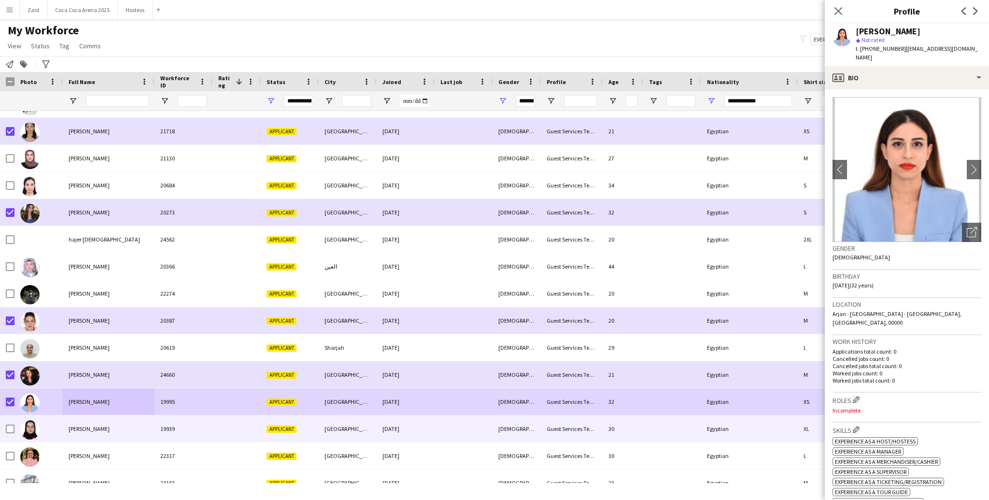
click at [32, 375] on img at bounding box center [29, 429] width 19 height 19
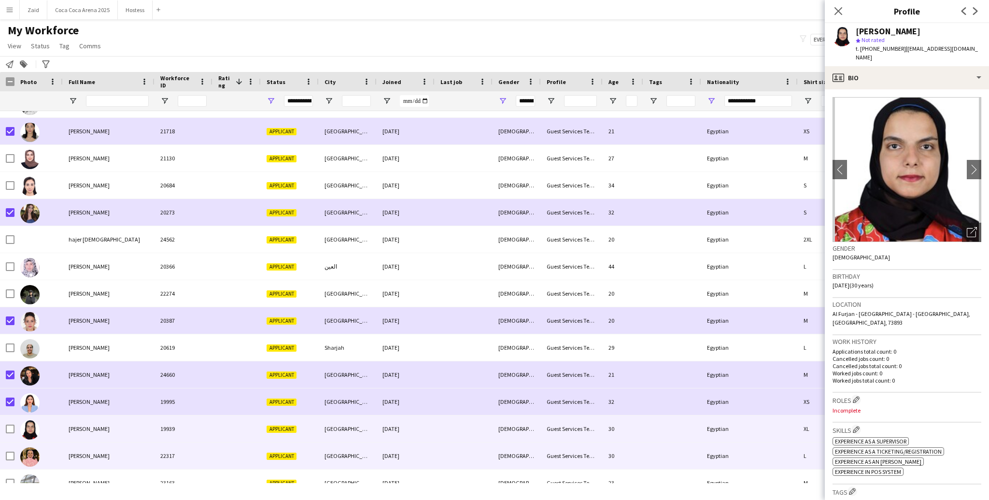
scroll to position [63, 0]
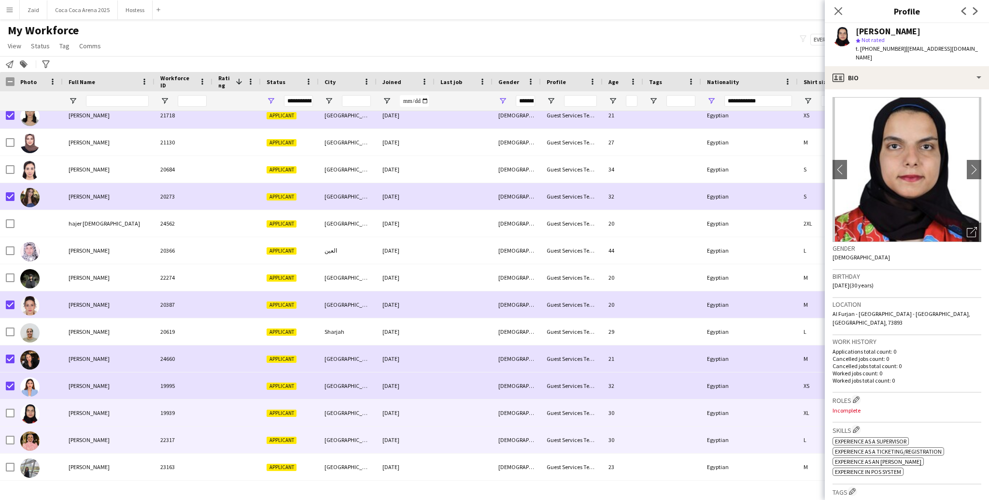
click at [41, 375] on div at bounding box center [38, 440] width 48 height 27
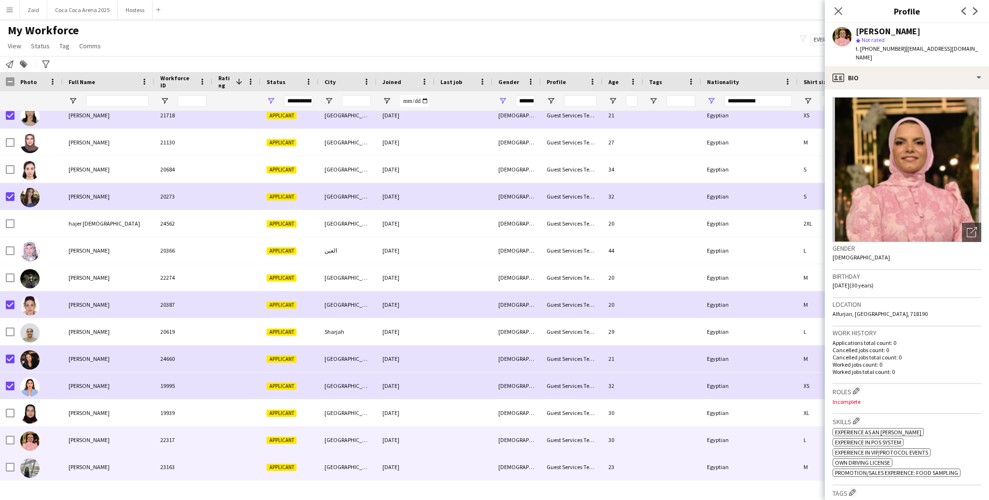
click at [69, 375] on span "Myriam Nakhle" at bounding box center [89, 466] width 41 height 7
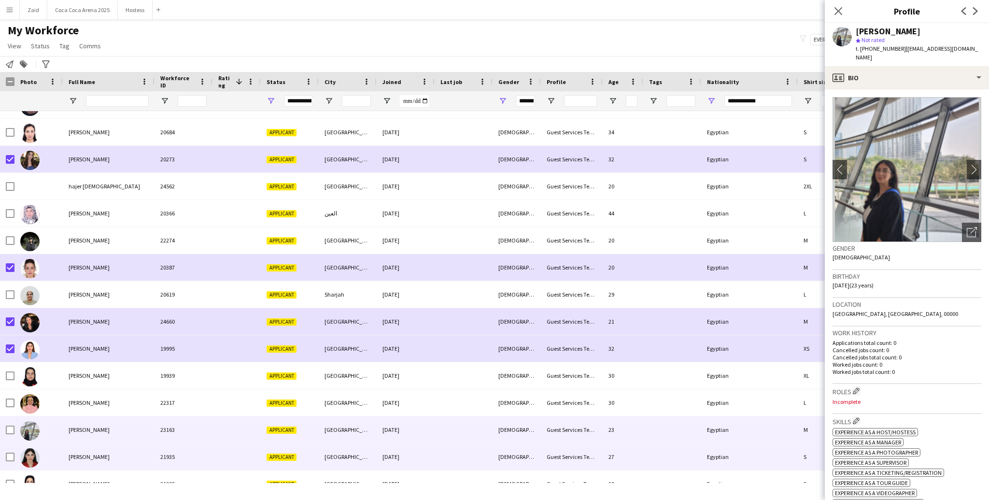
scroll to position [102, 0]
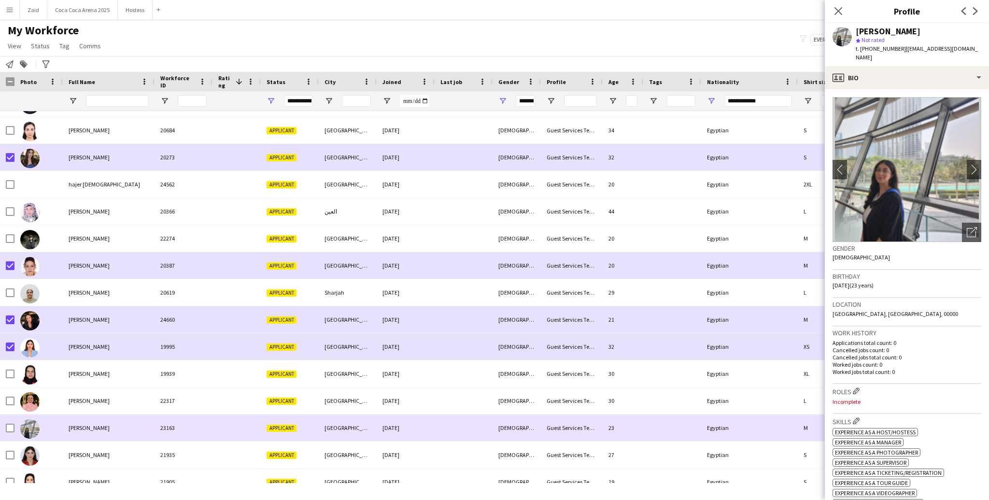
click at [47, 375] on div at bounding box center [38, 455] width 48 height 27
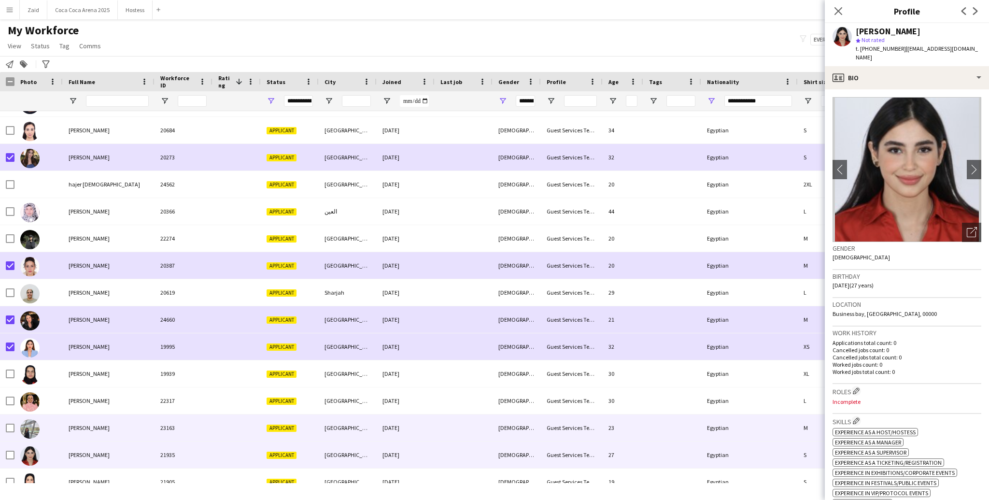
scroll to position [151, 0]
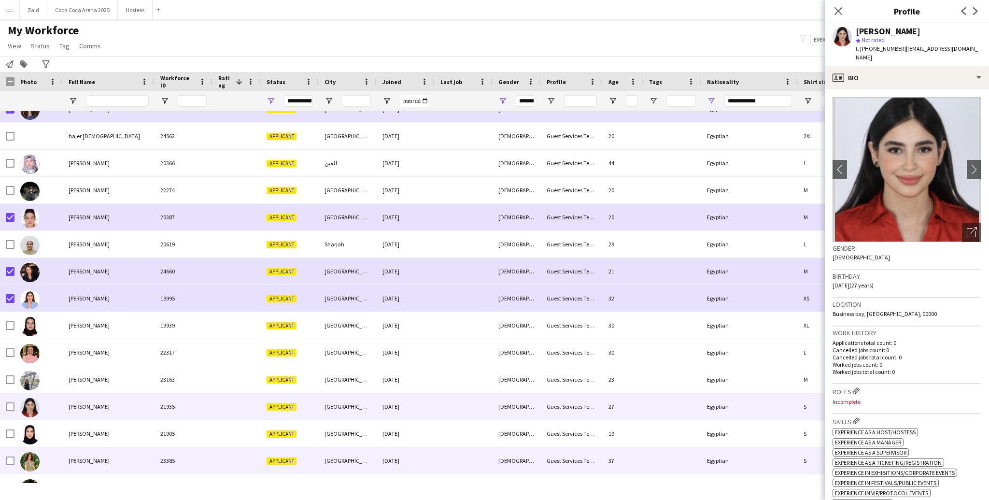
click at [123, 375] on div "Nourhan Ibrahem" at bounding box center [109, 460] width 92 height 27
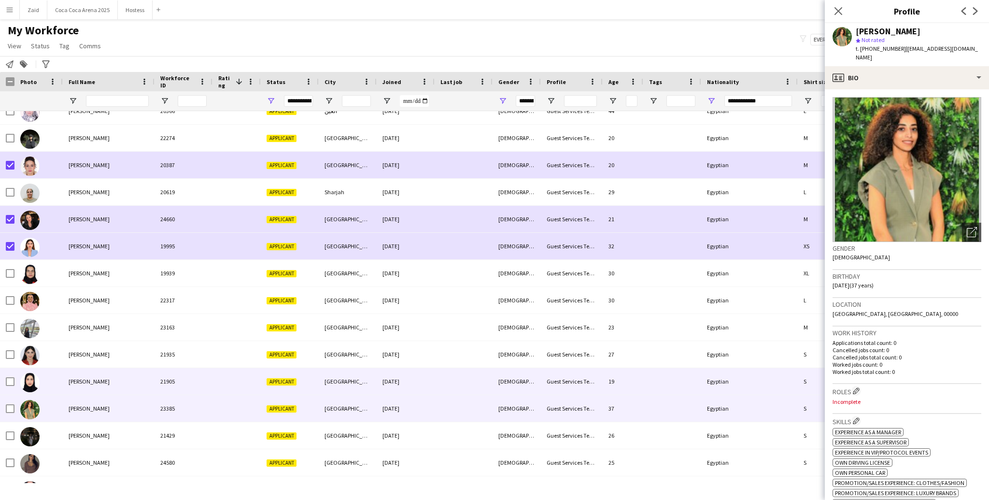
scroll to position [203, 0]
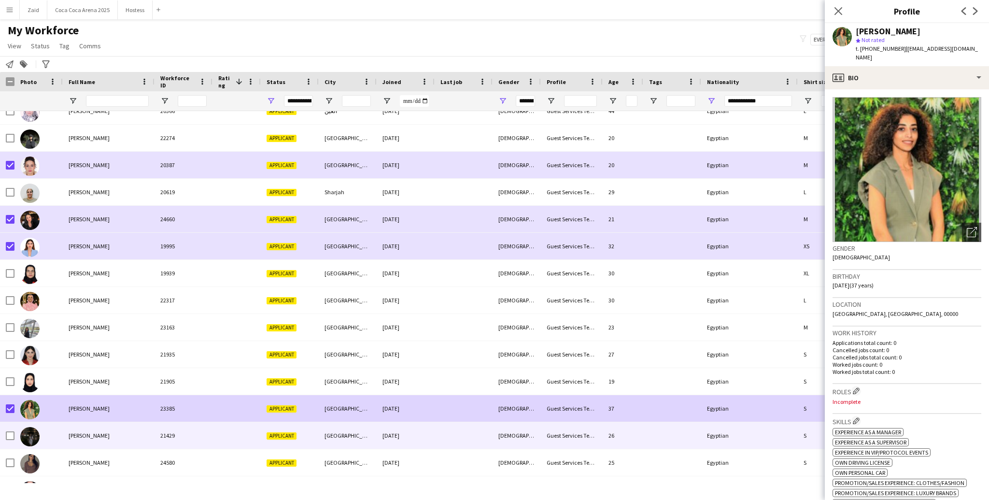
click at [49, 375] on div at bounding box center [38, 435] width 48 height 27
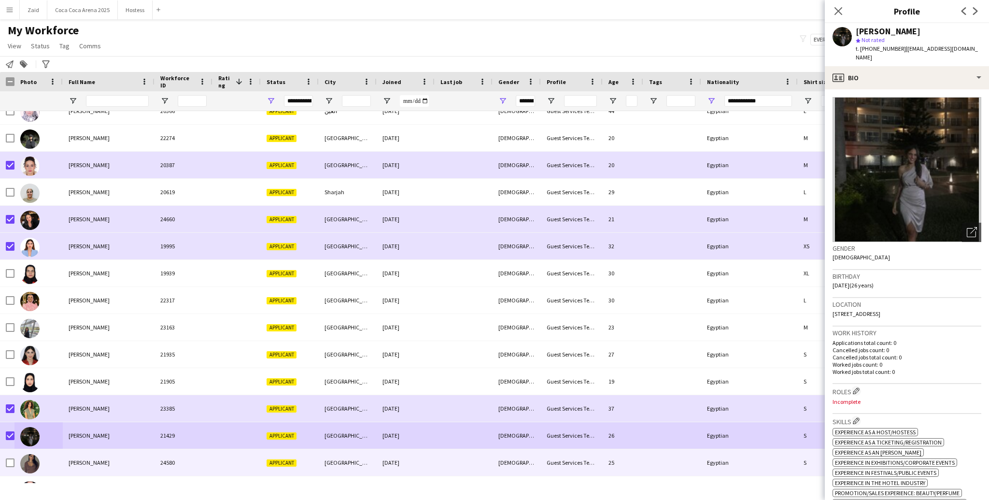
click at [61, 375] on div at bounding box center [38, 462] width 48 height 27
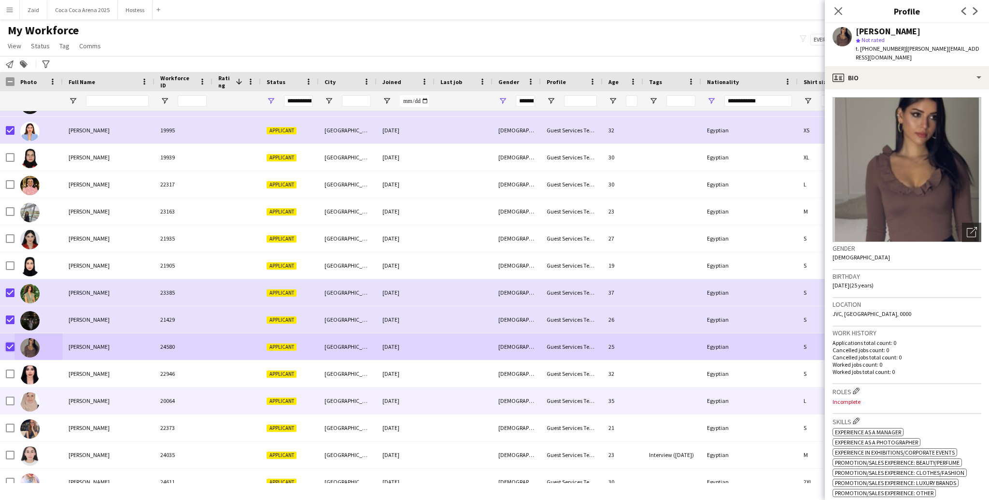
scroll to position [385, 0]
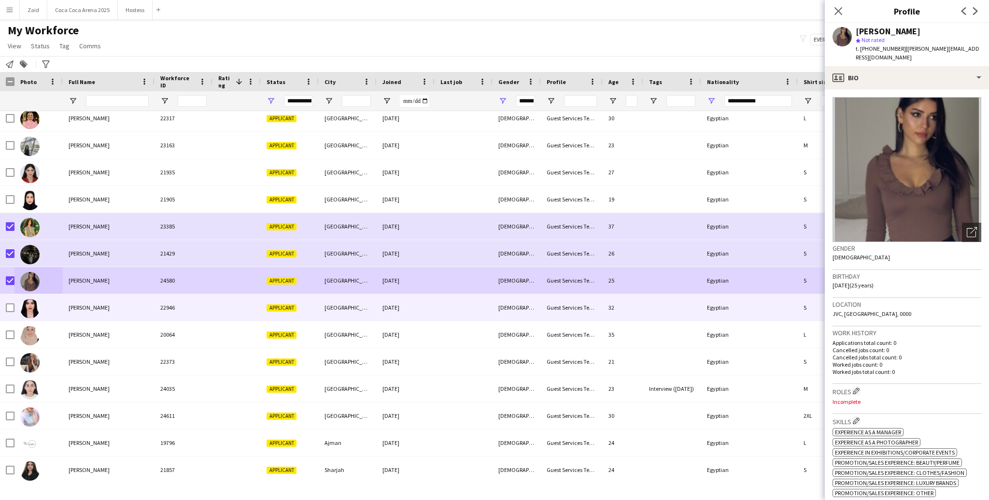
click at [31, 316] on img at bounding box center [29, 308] width 19 height 19
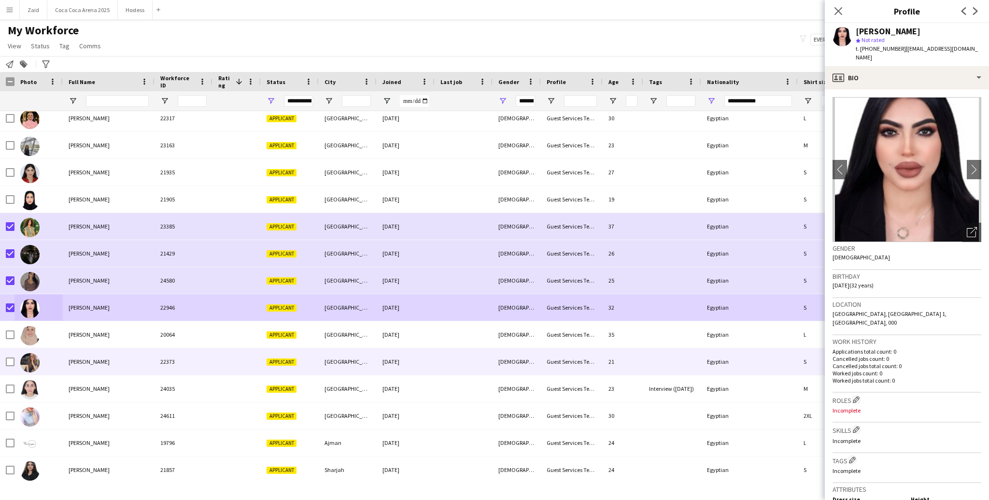
click at [38, 352] on div at bounding box center [29, 362] width 19 height 27
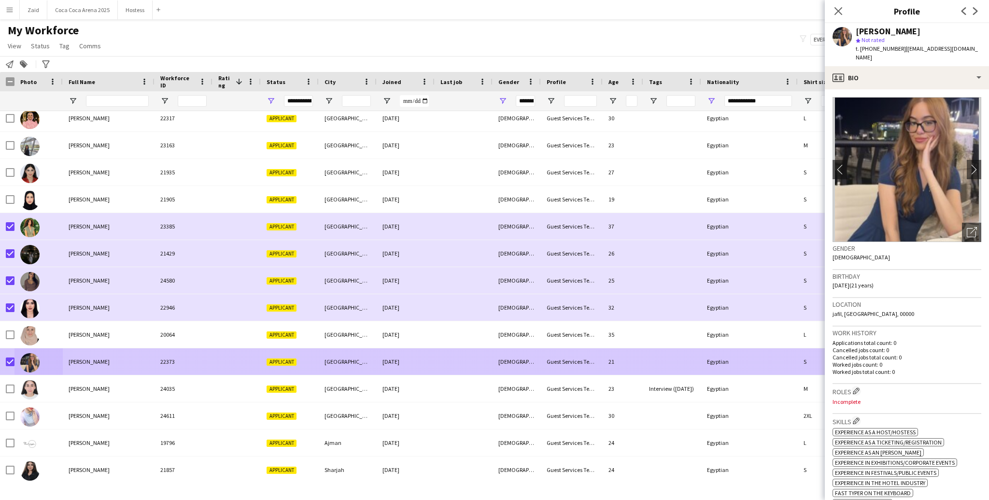
click at [30, 375] on img at bounding box center [29, 389] width 19 height 19
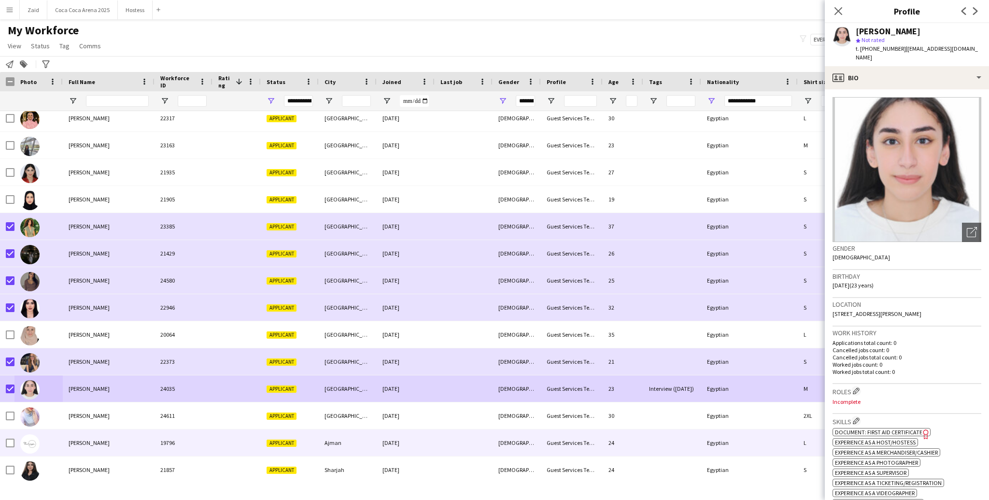
click at [42, 375] on div at bounding box center [38, 442] width 48 height 27
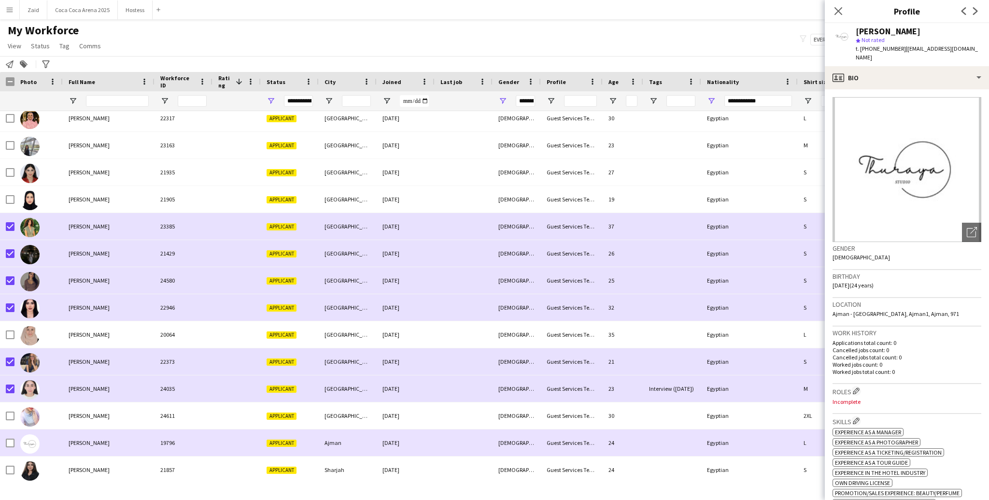
click at [51, 375] on div at bounding box center [38, 442] width 48 height 27
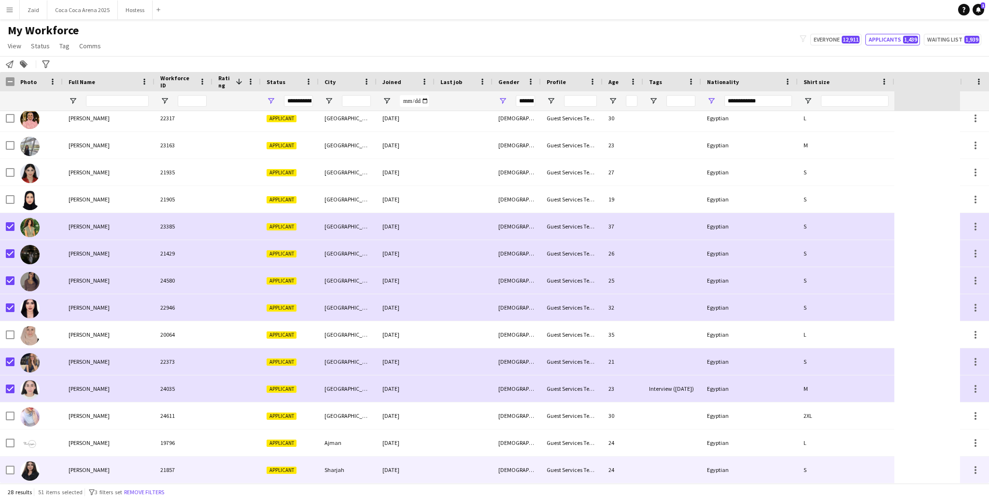
click at [66, 375] on div "Yara Darwish" at bounding box center [109, 469] width 92 height 27
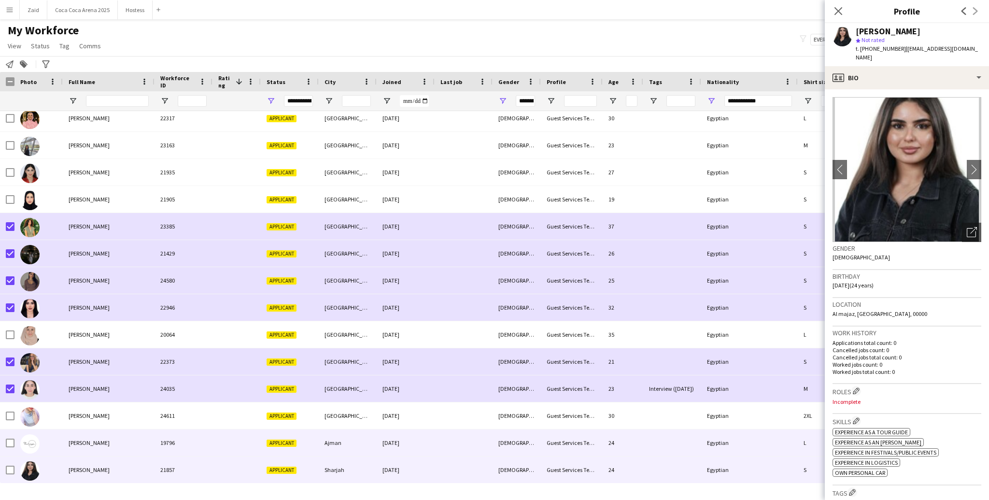
click at [67, 375] on div "Thuraya Mustafa" at bounding box center [109, 442] width 92 height 27
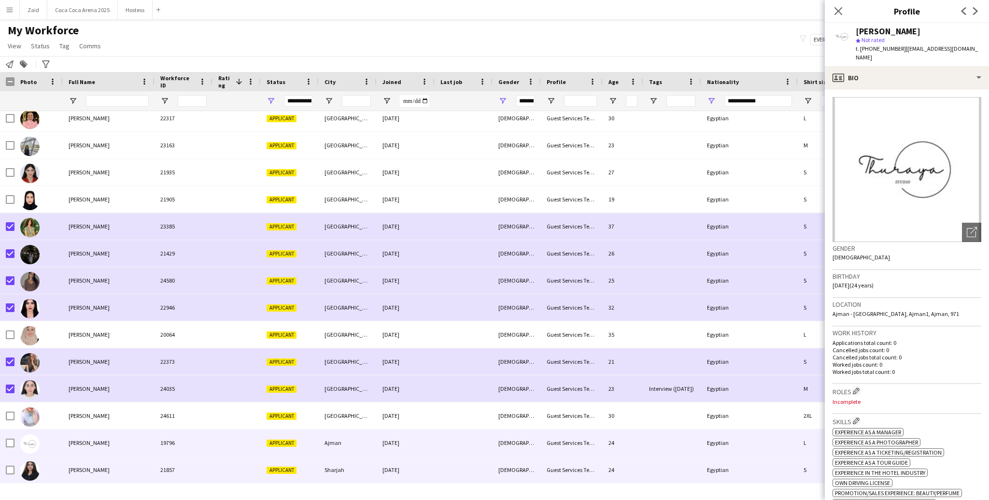
click at [70, 375] on div "Yara Darwish" at bounding box center [109, 469] width 92 height 27
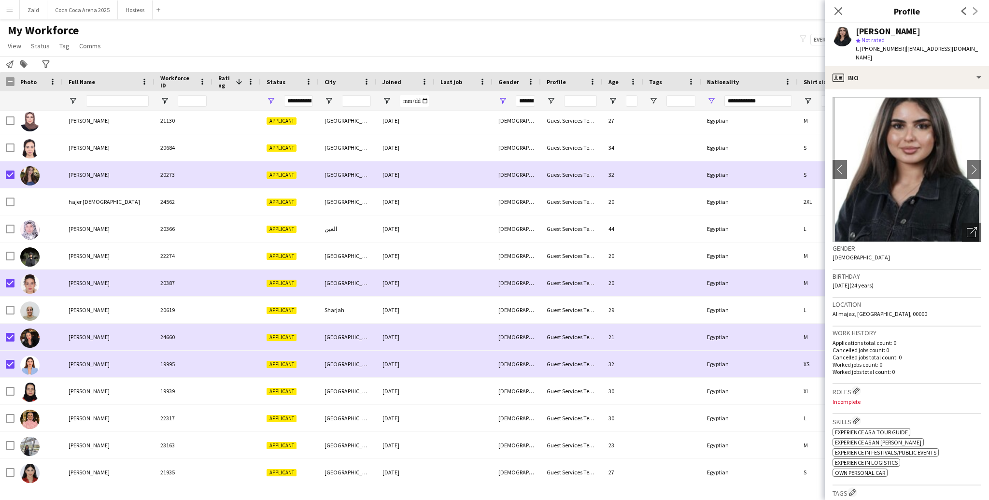
scroll to position [0, 0]
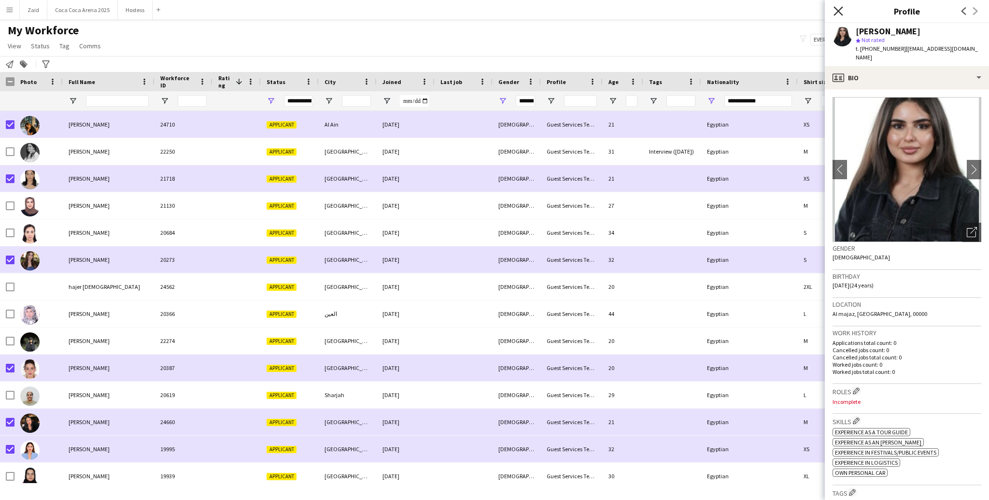
click at [700, 15] on icon "Close pop-in" at bounding box center [838, 10] width 9 height 9
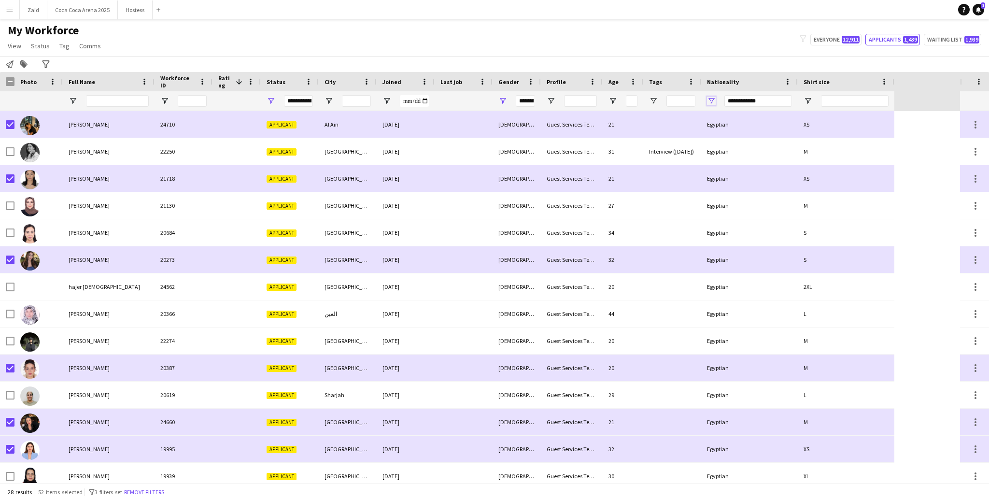
click at [700, 99] on span "Open Filter Menu" at bounding box center [711, 101] width 9 height 9
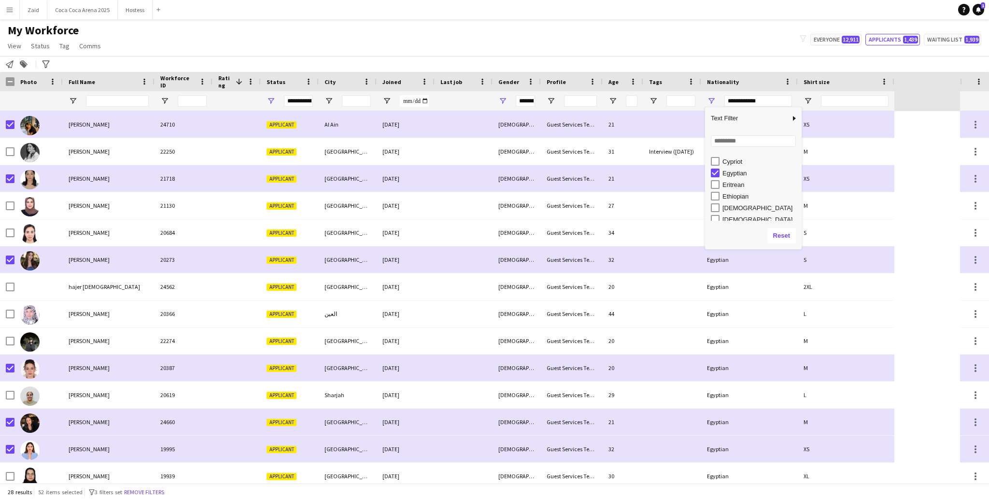
scroll to position [207, 0]
type input "***"
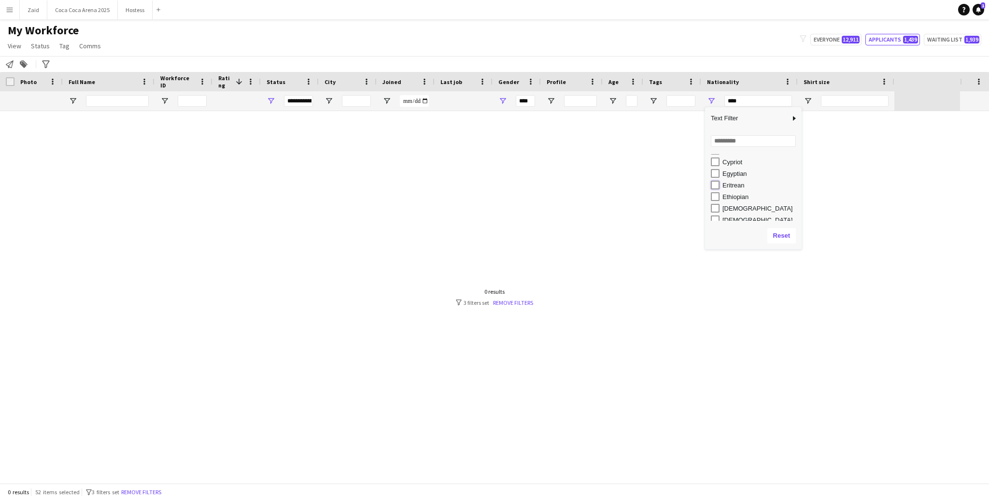
type input "**********"
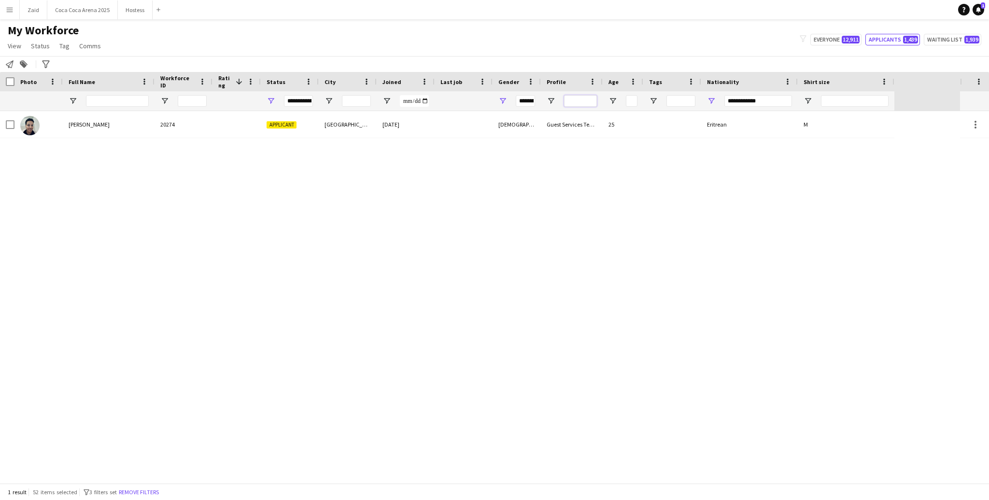
click at [573, 100] on input "Profile Filter Input" at bounding box center [580, 101] width 33 height 12
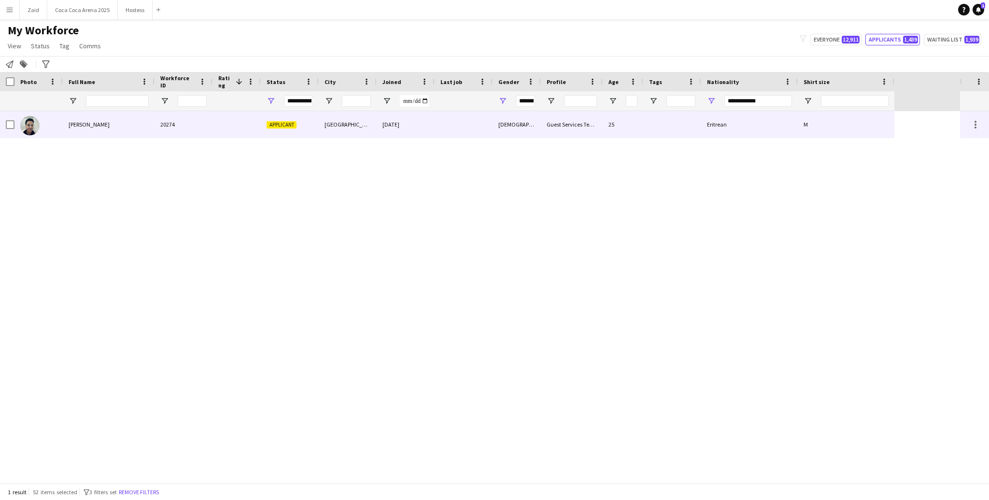
click at [565, 111] on div "Guest Services Team" at bounding box center [572, 124] width 62 height 27
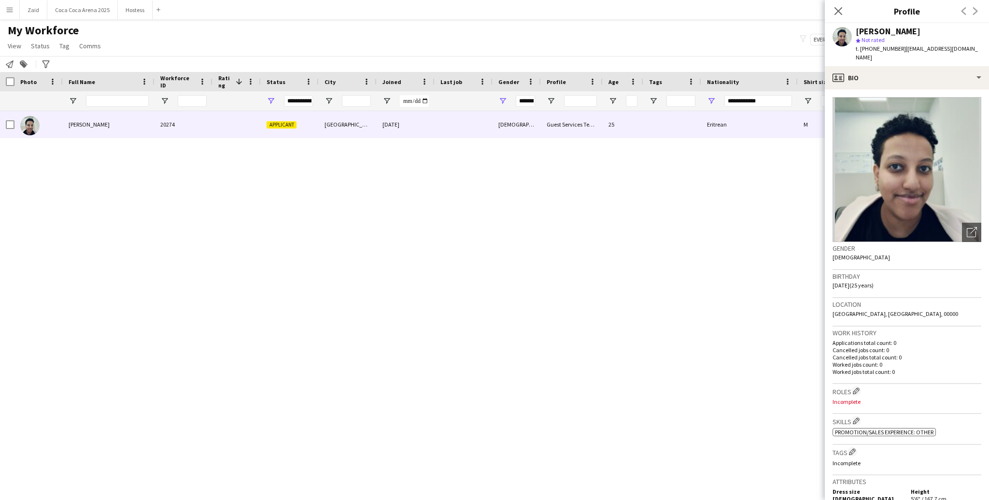
click at [700, 95] on div "**********" at bounding box center [749, 100] width 97 height 19
click at [700, 97] on span "Open Filter Menu" at bounding box center [711, 101] width 9 height 9
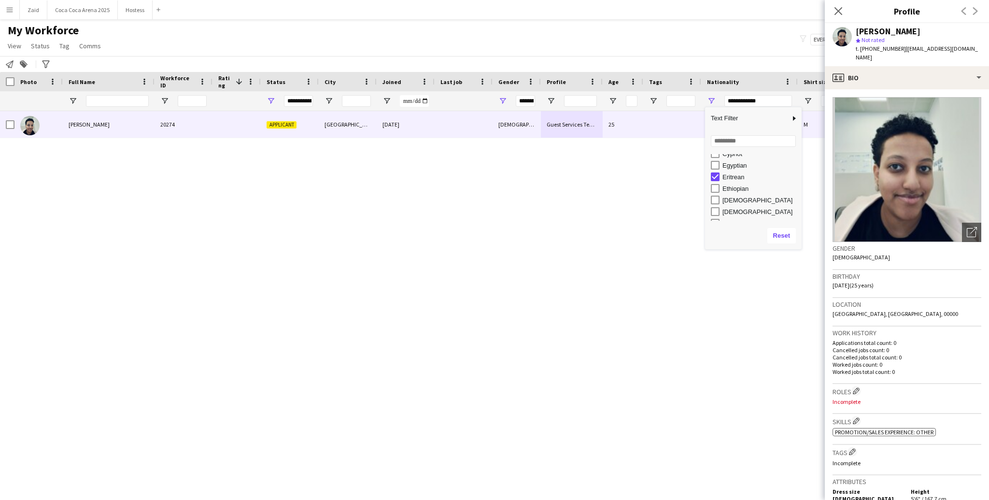
click at [700, 188] on div "Ethiopian" at bounding box center [761, 188] width 76 height 7
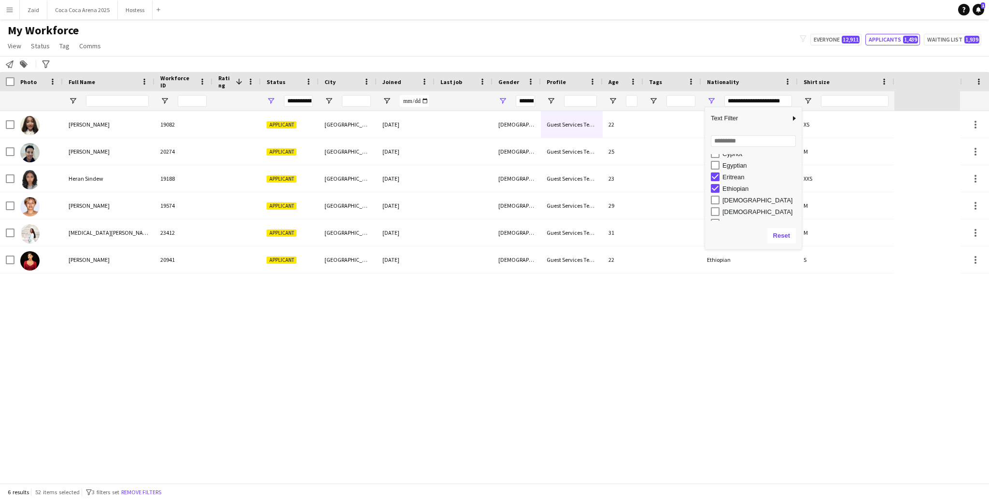
click at [700, 177] on div "Eritrean" at bounding box center [761, 176] width 76 height 7
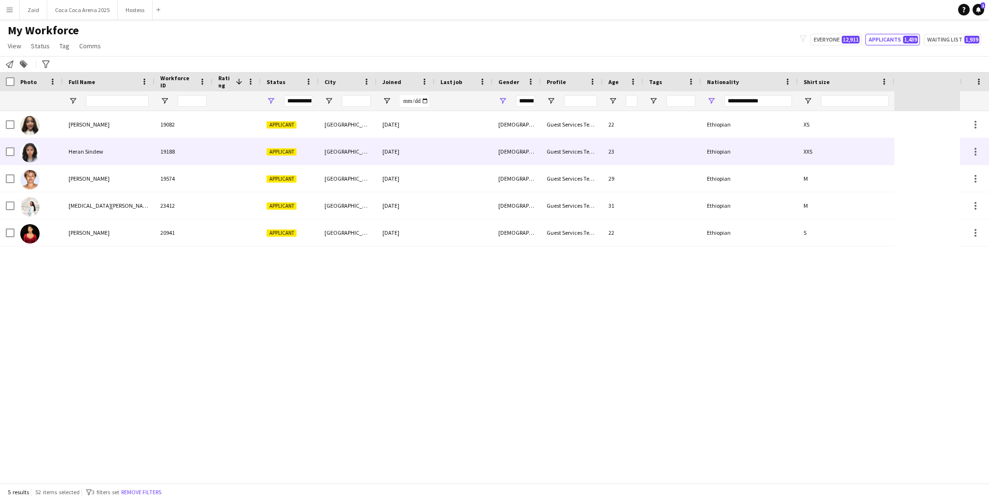
click at [491, 140] on div at bounding box center [464, 151] width 58 height 27
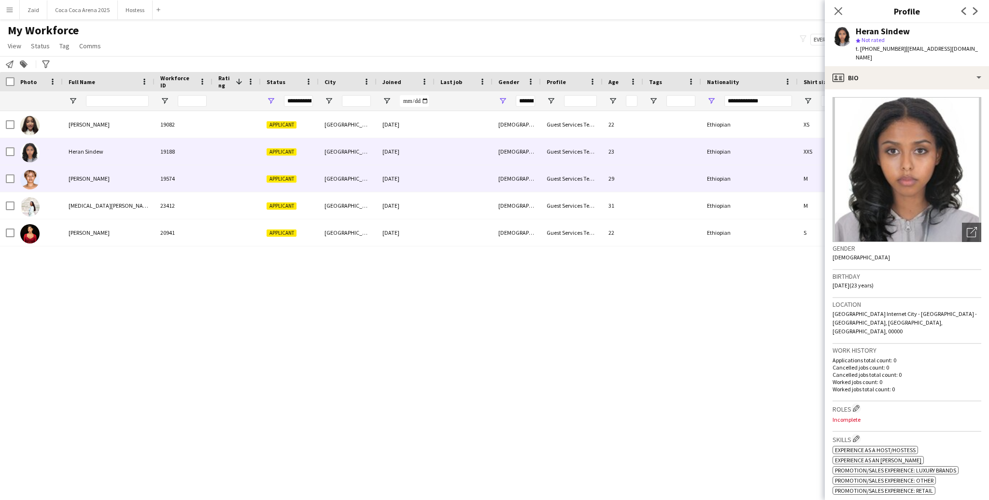
click at [496, 165] on div "[DEMOGRAPHIC_DATA]" at bounding box center [517, 178] width 48 height 27
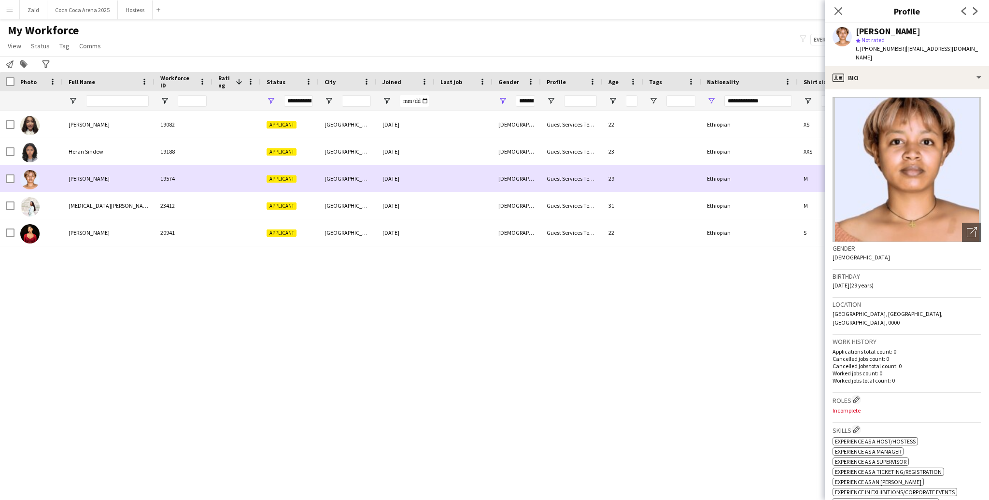
click at [491, 179] on div at bounding box center [464, 178] width 58 height 27
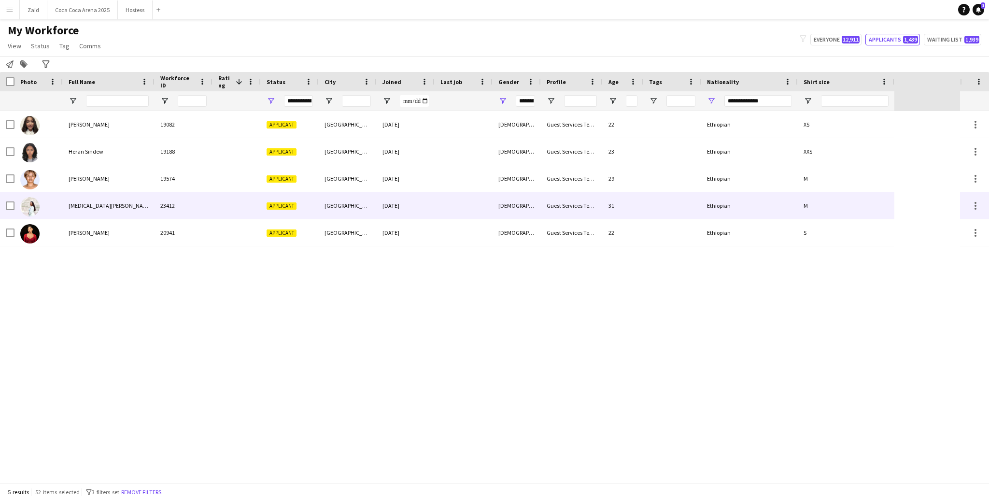
click at [494, 193] on div "[DEMOGRAPHIC_DATA]" at bounding box center [517, 205] width 48 height 27
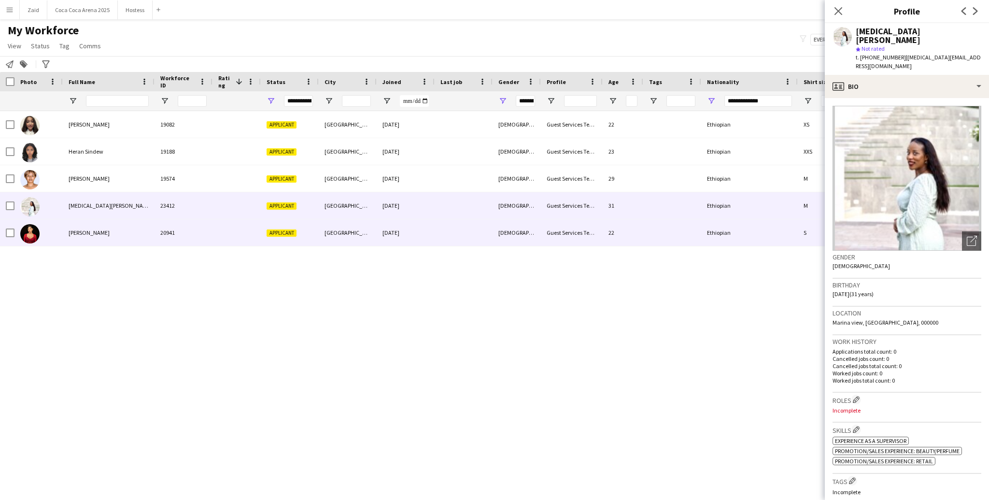
click at [502, 222] on div "[DEMOGRAPHIC_DATA]" at bounding box center [517, 232] width 48 height 27
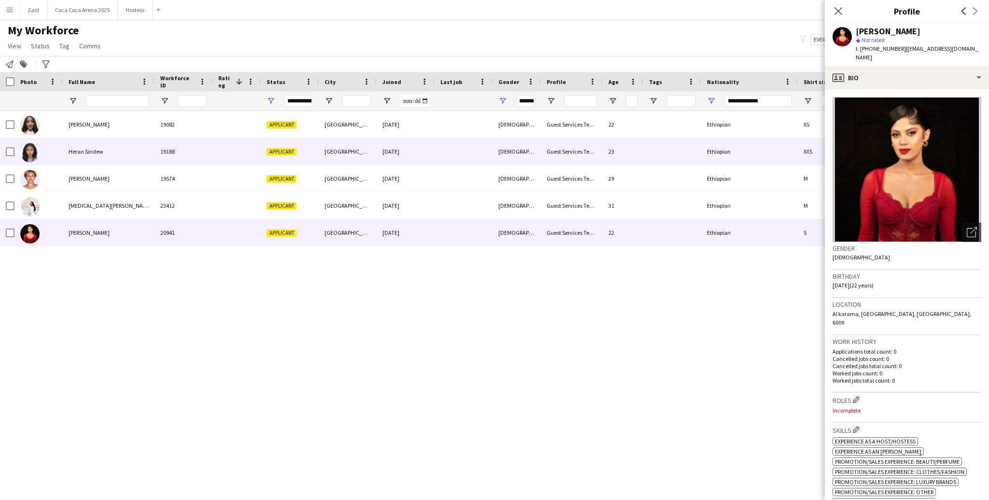
click at [137, 151] on div "Heran Sindew" at bounding box center [109, 151] width 92 height 27
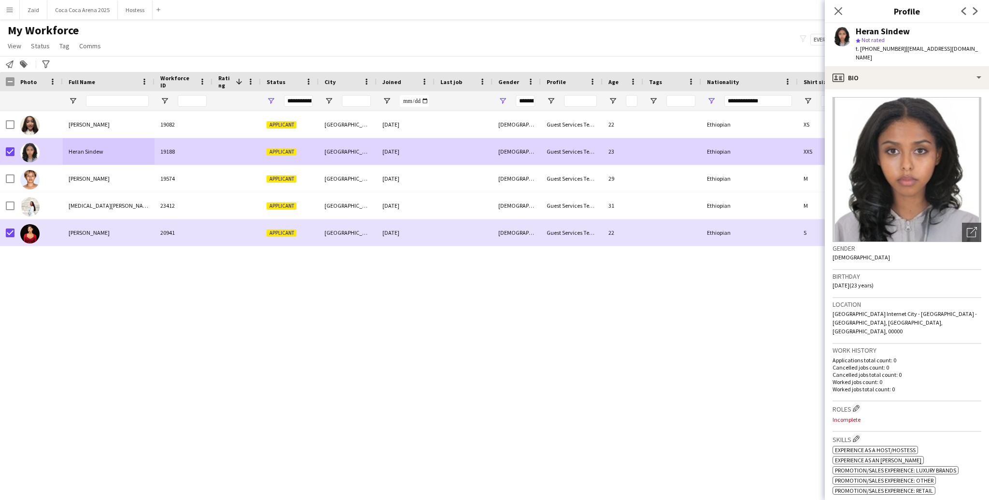
click at [700, 100] on div "**********" at bounding box center [749, 100] width 97 height 19
click at [700, 100] on span "Open Filter Menu" at bounding box center [711, 101] width 9 height 9
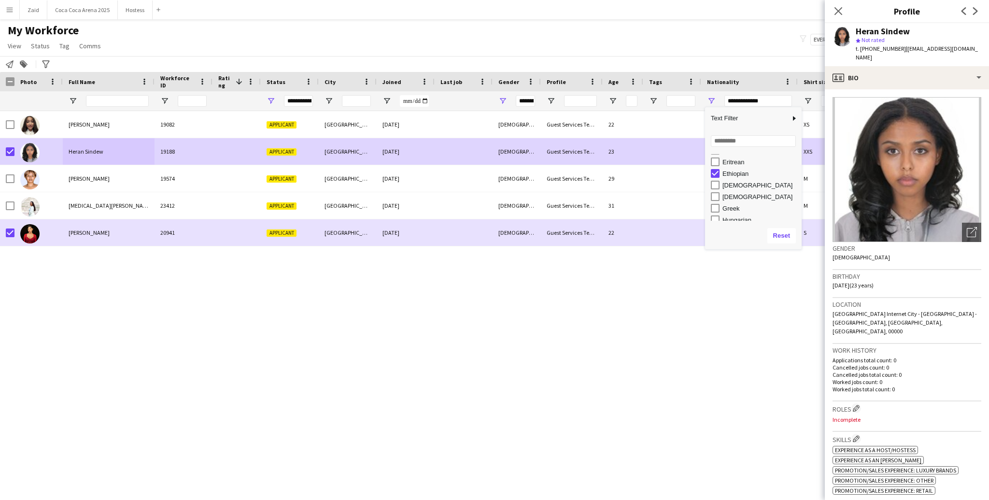
scroll to position [229, 0]
click at [700, 174] on div "Ethiopian" at bounding box center [761, 174] width 76 height 7
type input "***"
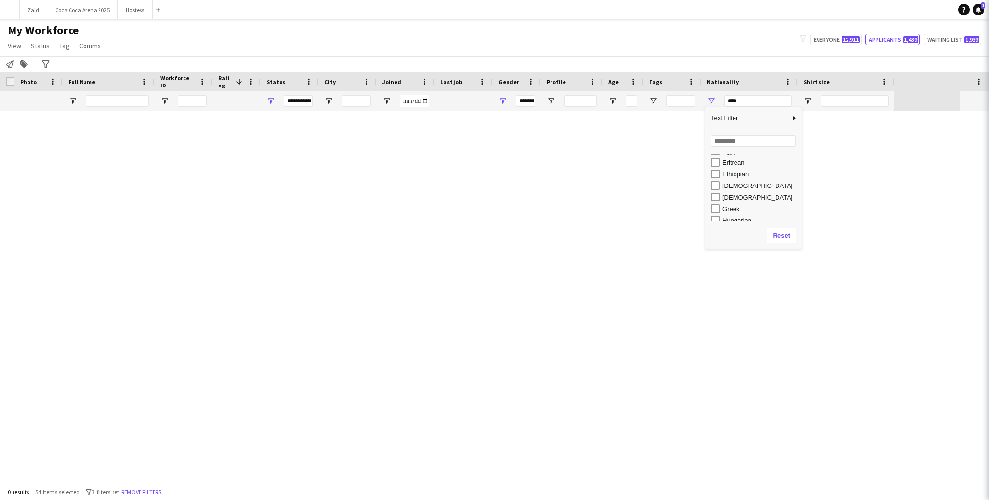
type input "***"
click at [700, 184] on div "[DEMOGRAPHIC_DATA]" at bounding box center [761, 185] width 76 height 7
type input "**********"
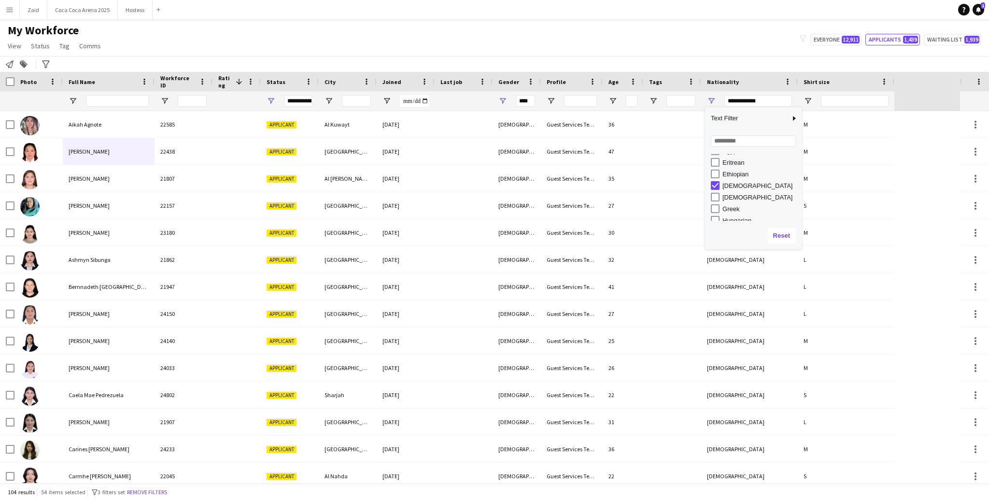
type input "**********"
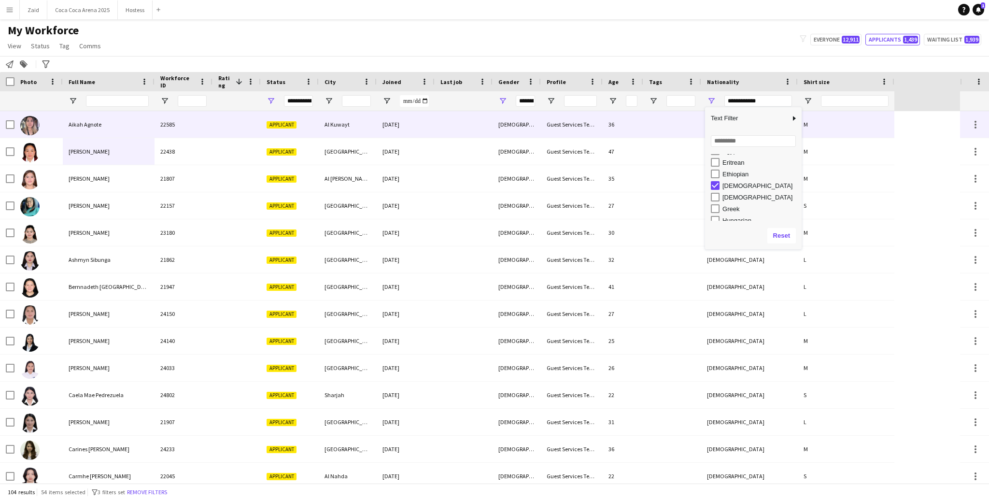
click at [100, 128] on div "Aikah Agnote" at bounding box center [109, 124] width 92 height 27
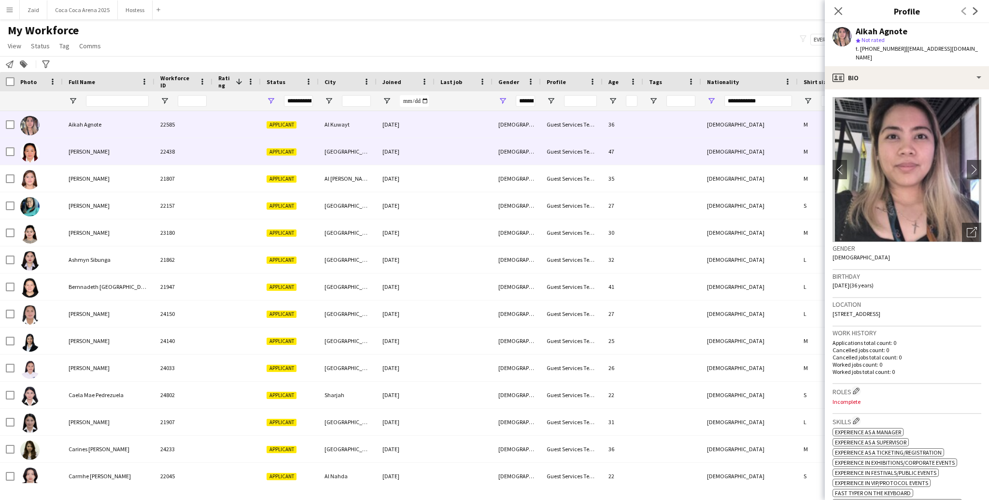
click at [111, 149] on div "Analiza Gutierrez" at bounding box center [109, 151] width 92 height 27
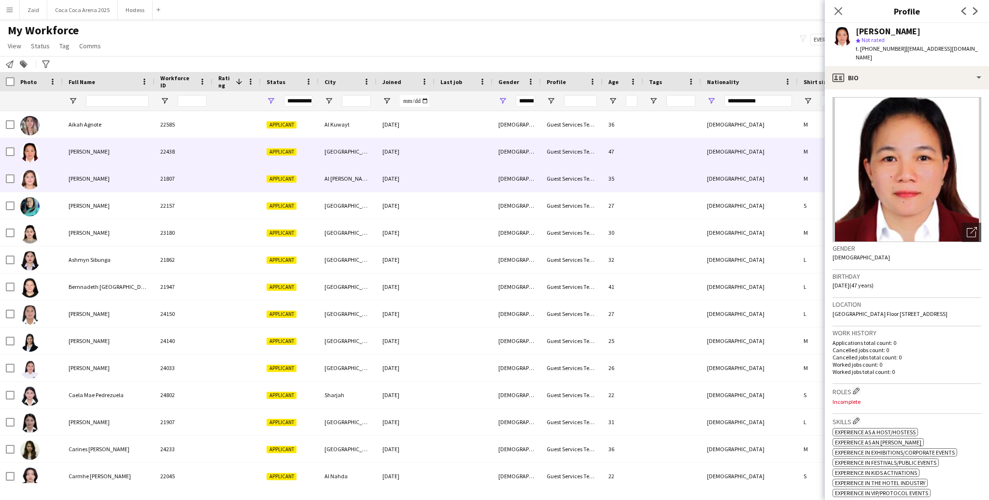
click at [114, 168] on div "Angela Cerillo" at bounding box center [109, 178] width 92 height 27
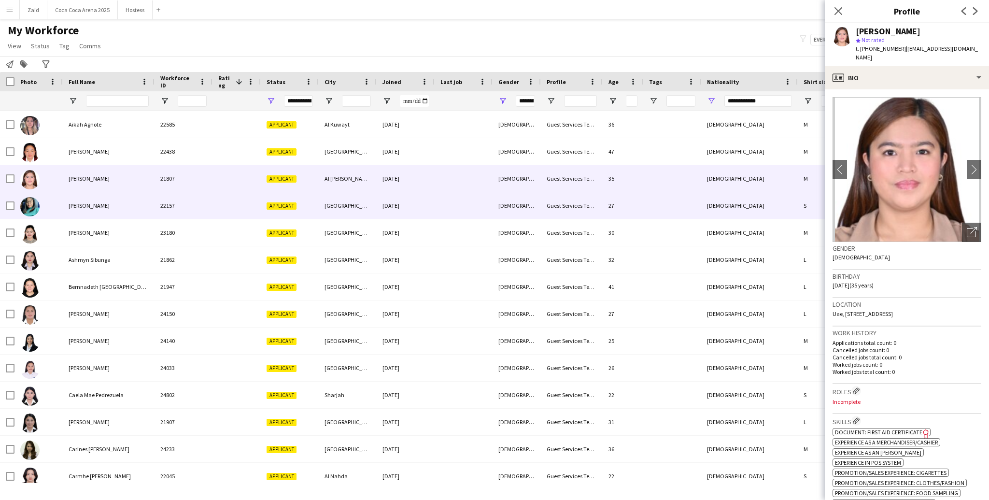
click at [118, 196] on div "Angelica Castante" at bounding box center [109, 205] width 92 height 27
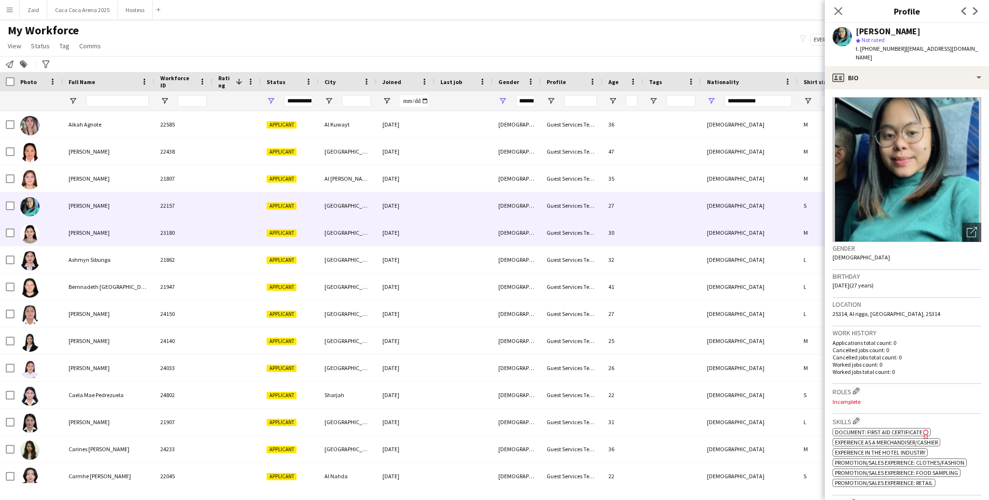
click at [124, 223] on div "Anne Alejo" at bounding box center [109, 232] width 92 height 27
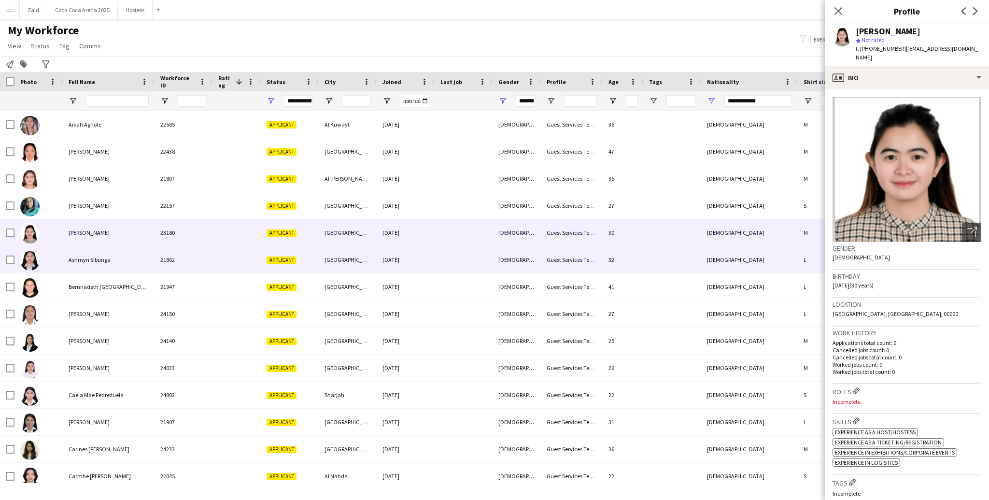
click at [133, 251] on div "Ashmyn Sibunga" at bounding box center [109, 259] width 92 height 27
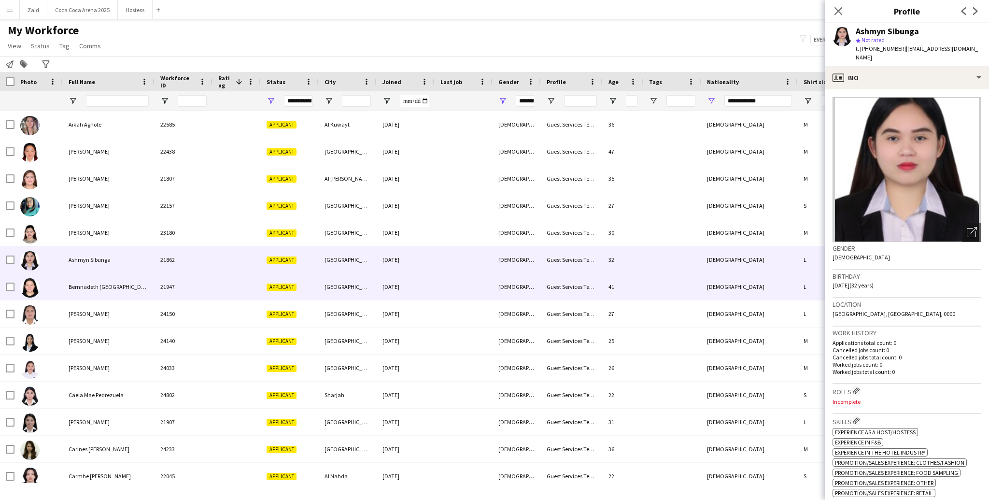
click at [140, 277] on div "Bernnadeth Galicia" at bounding box center [109, 286] width 92 height 27
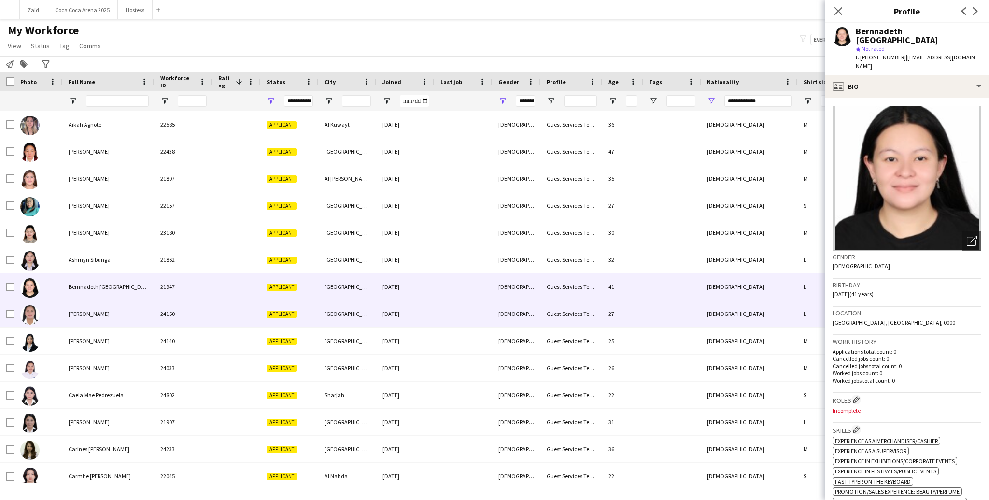
click at [143, 304] on div "Blesilda Mejia" at bounding box center [109, 313] width 92 height 27
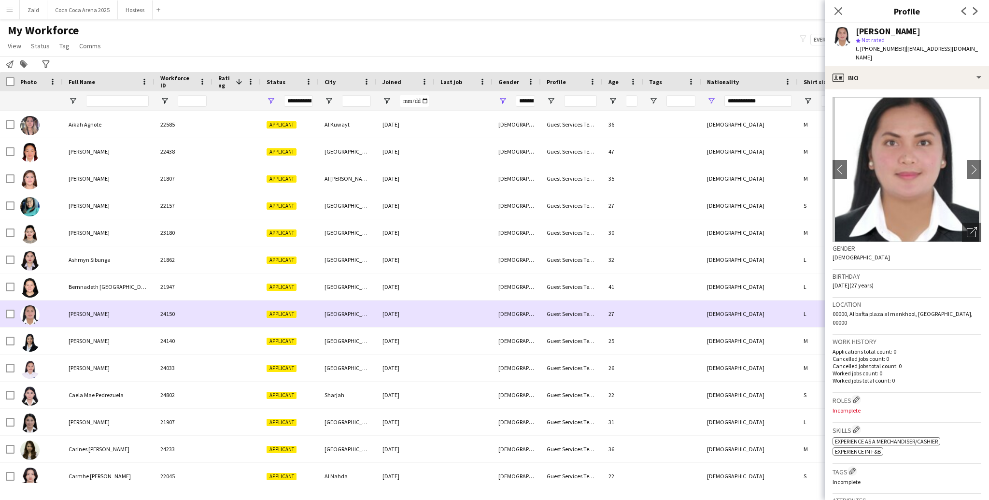
click at [153, 326] on div "Blesilda Mejia" at bounding box center [109, 313] width 92 height 27
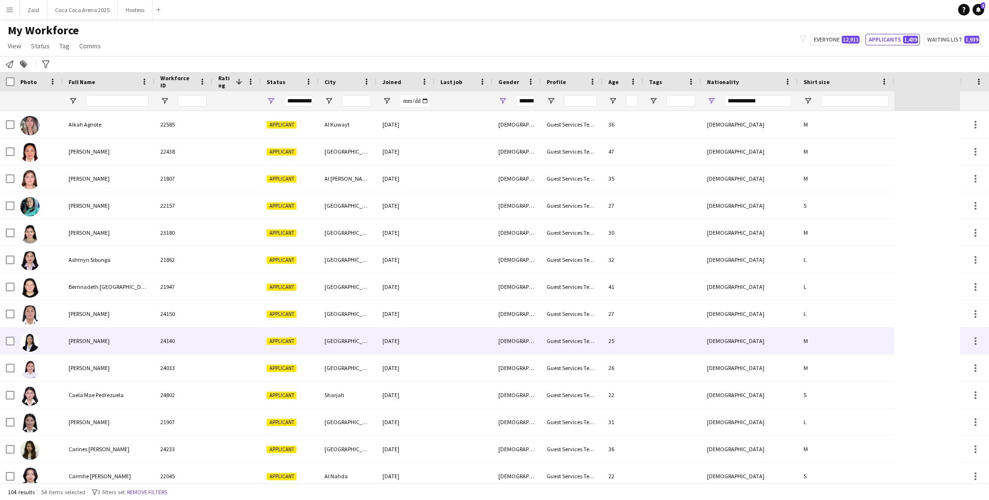
click at [154, 337] on div "Breethny Dolot" at bounding box center [109, 341] width 92 height 27
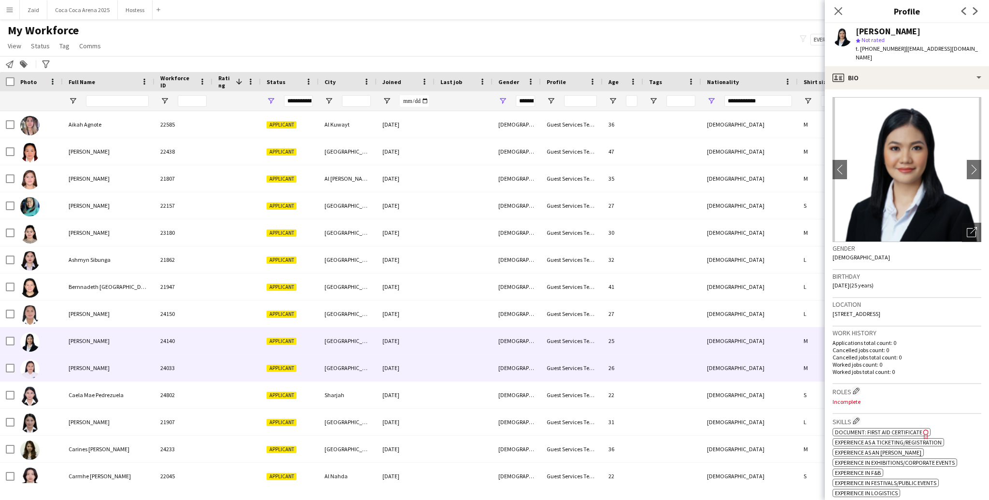
click at [155, 359] on div "24033" at bounding box center [184, 368] width 58 height 27
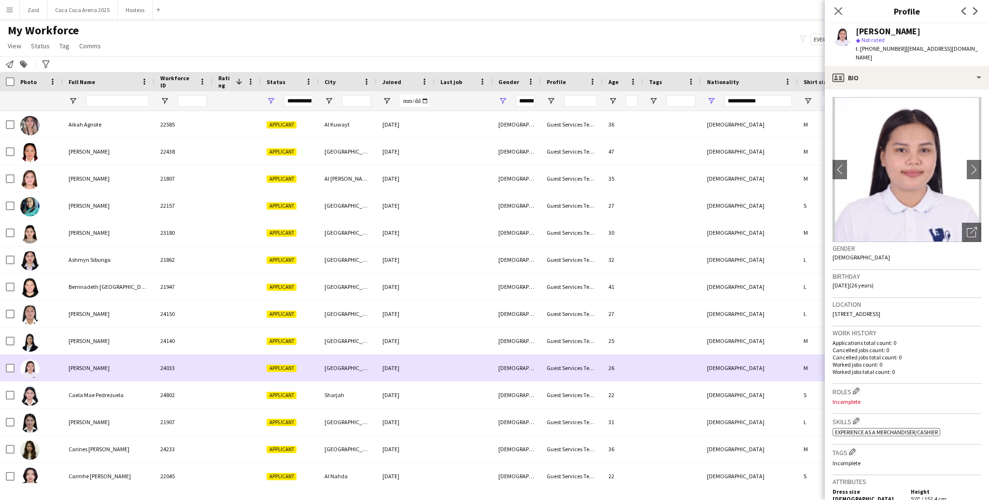
click at [154, 371] on div "Brigette Mejia" at bounding box center [109, 368] width 92 height 27
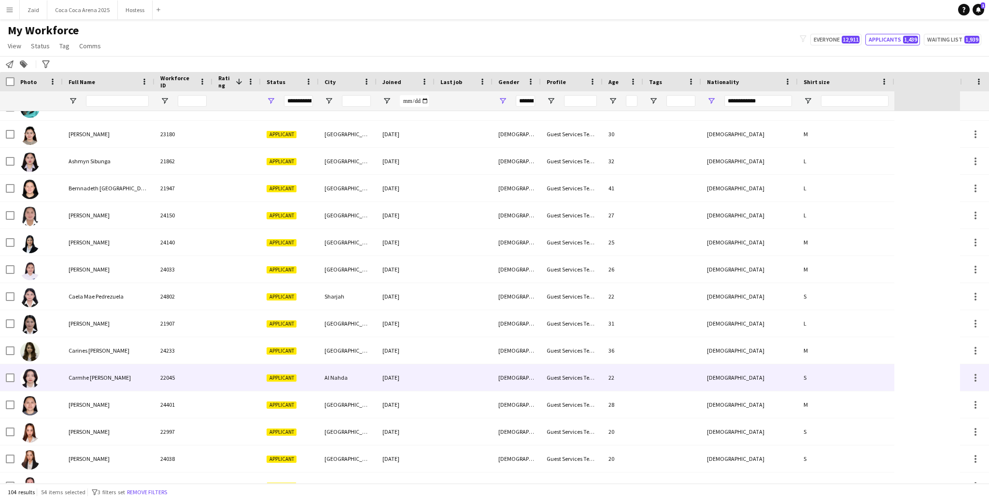
scroll to position [101, 0]
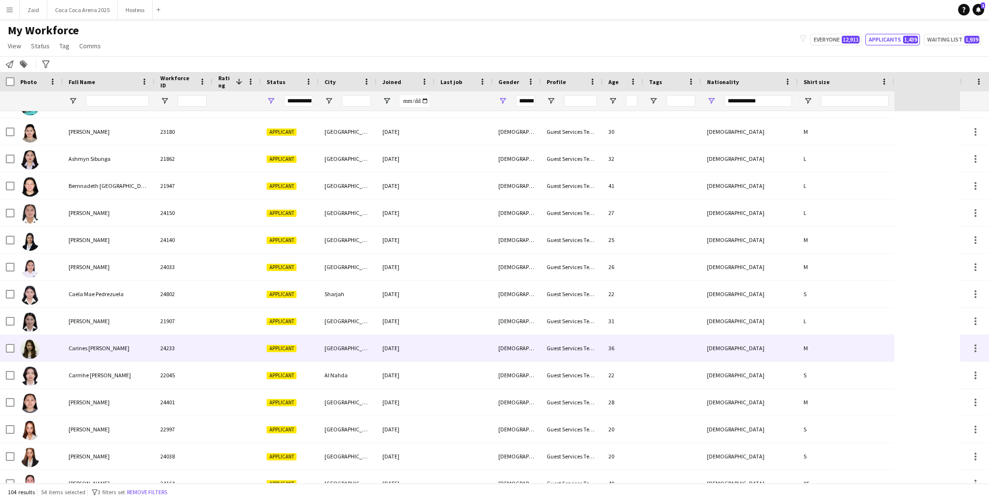
click at [149, 359] on div "Carines Escano" at bounding box center [109, 348] width 92 height 27
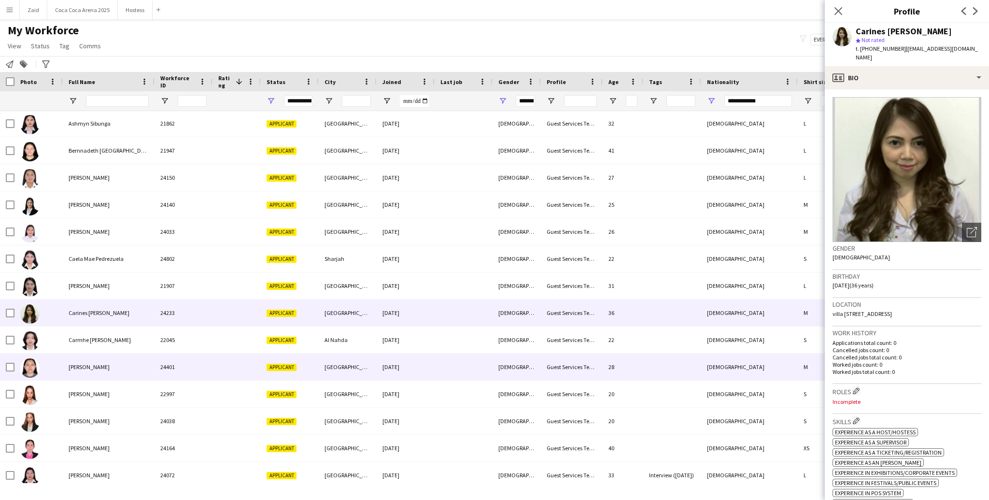
scroll to position [151, 0]
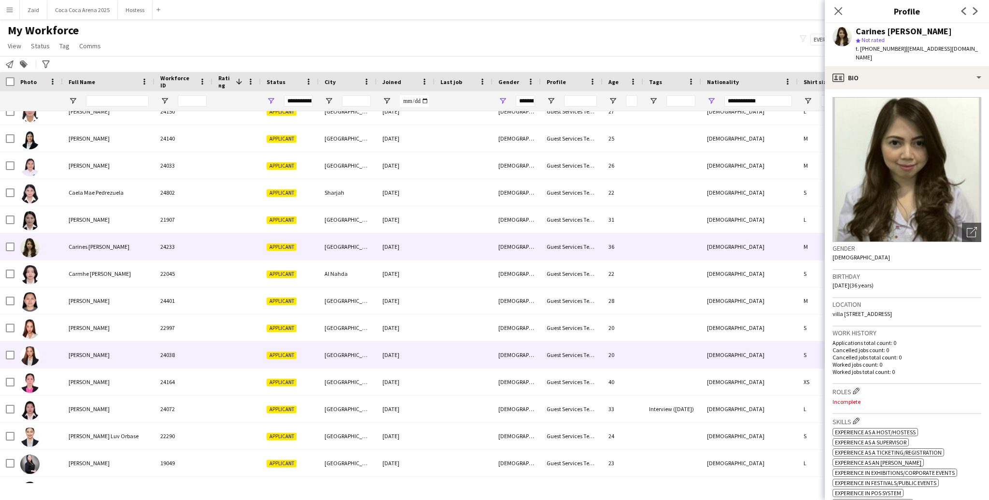
click at [149, 359] on div "chelsey yerro" at bounding box center [109, 355] width 92 height 27
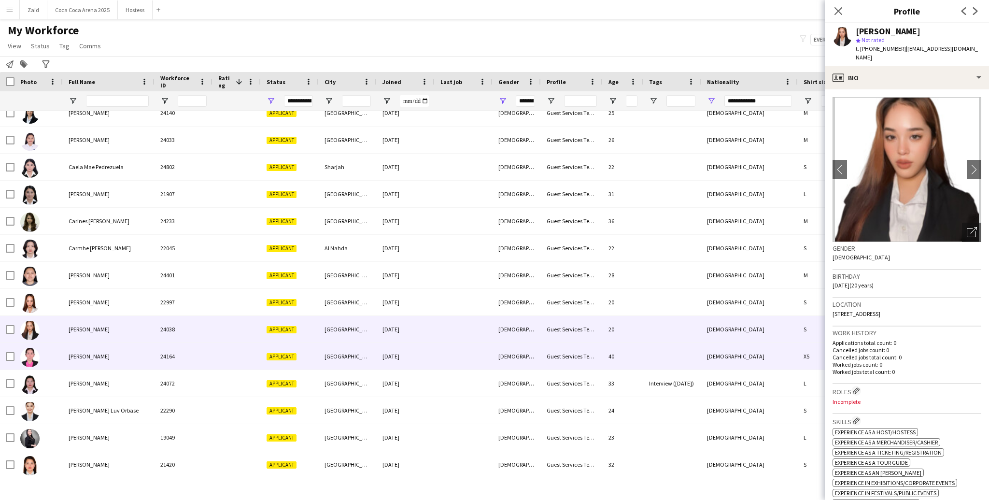
click at [149, 359] on div "Cherry Pernia" at bounding box center [109, 356] width 92 height 27
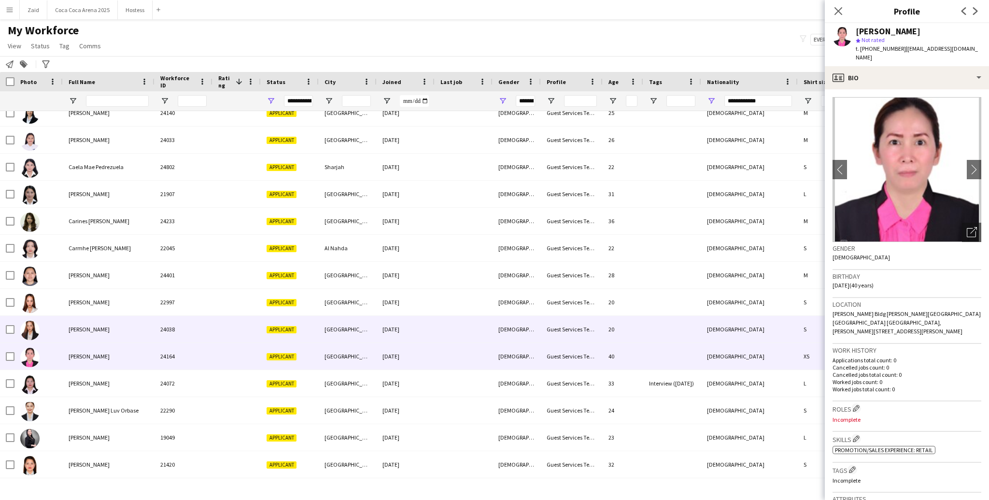
click at [143, 342] on div "chelsey yerro" at bounding box center [109, 329] width 92 height 27
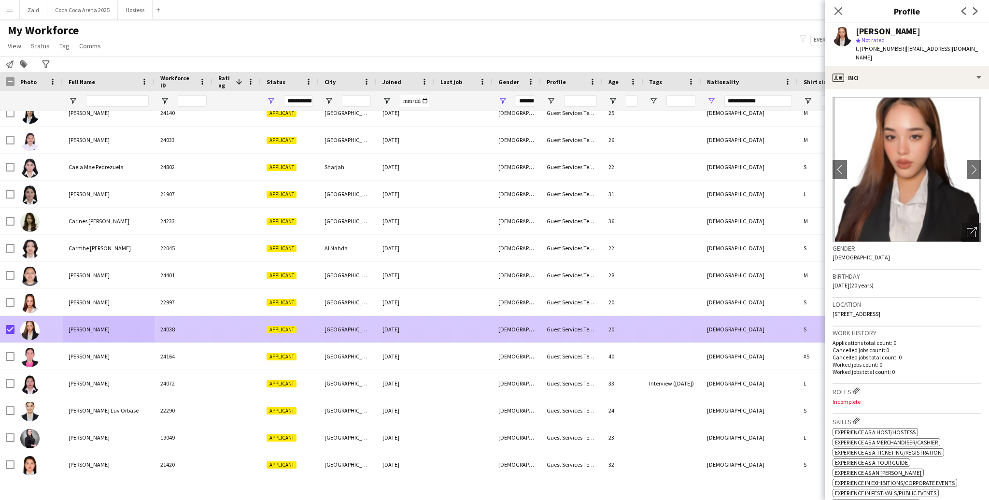
click at [82, 314] on div "chelsey yerro" at bounding box center [109, 302] width 92 height 27
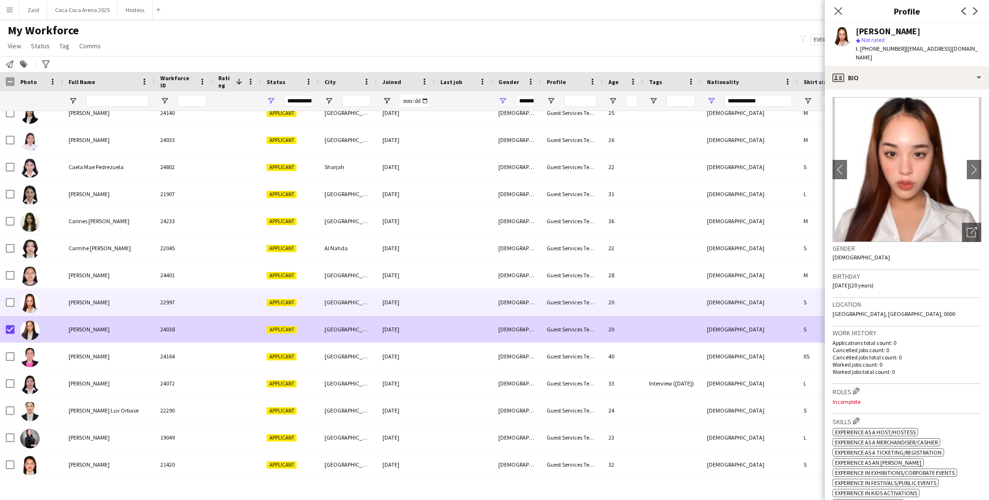
click at [96, 322] on div "chelsey yerro" at bounding box center [109, 329] width 92 height 27
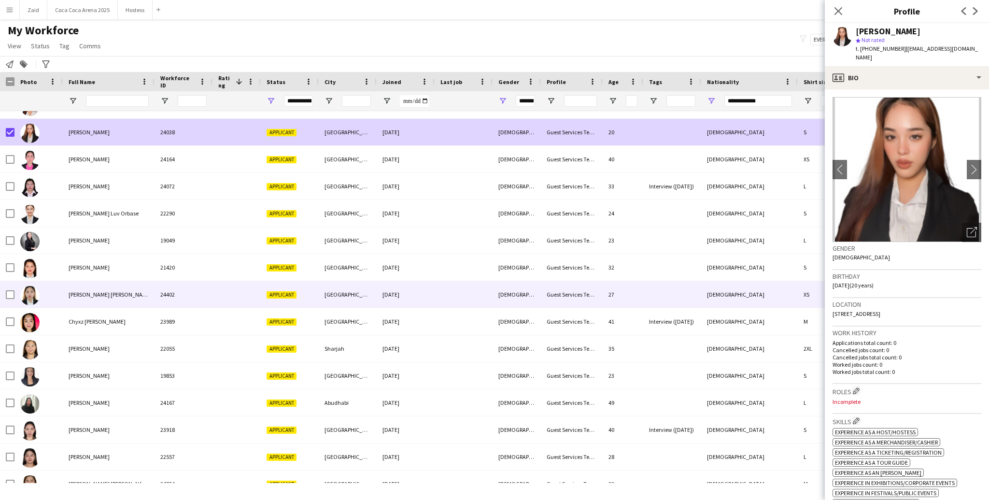
click at [110, 296] on span "Christine Dharia Jane Gloria" at bounding box center [110, 294] width 83 height 7
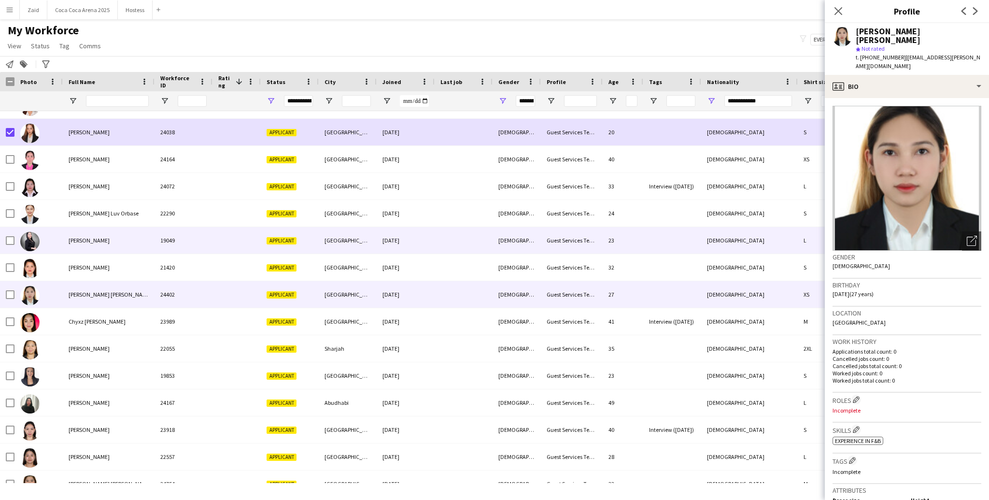
click at [108, 248] on div "Christer Rubio" at bounding box center [109, 240] width 92 height 27
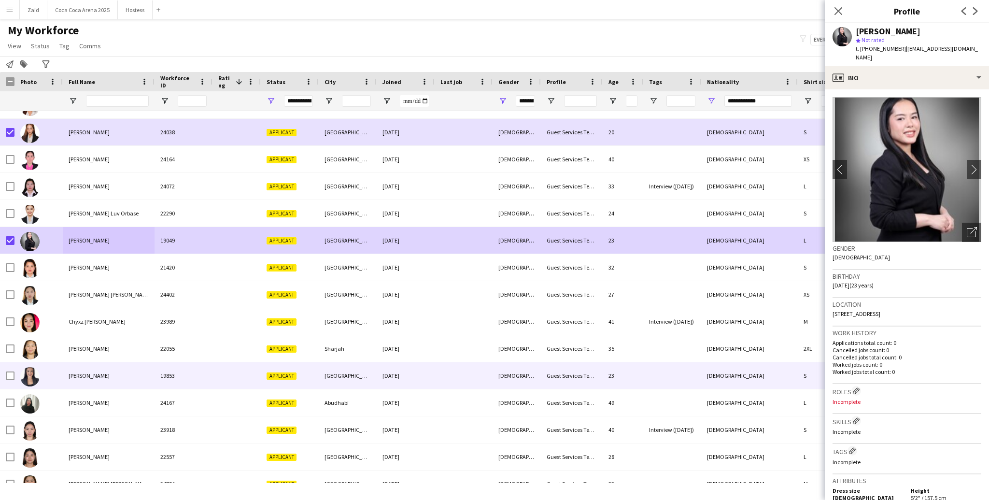
click at [121, 375] on div "Desiree Salazar" at bounding box center [109, 402] width 92 height 27
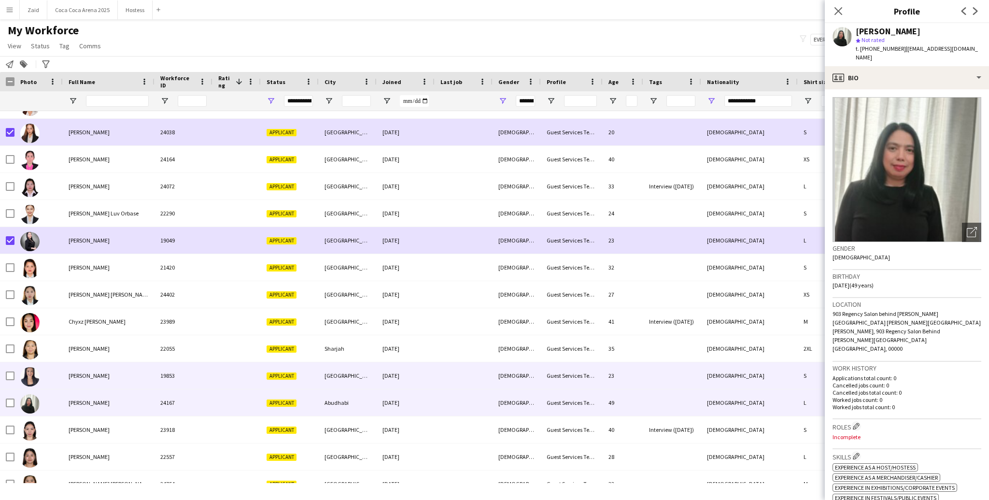
click at [118, 371] on div "Daniela Flores" at bounding box center [109, 375] width 92 height 27
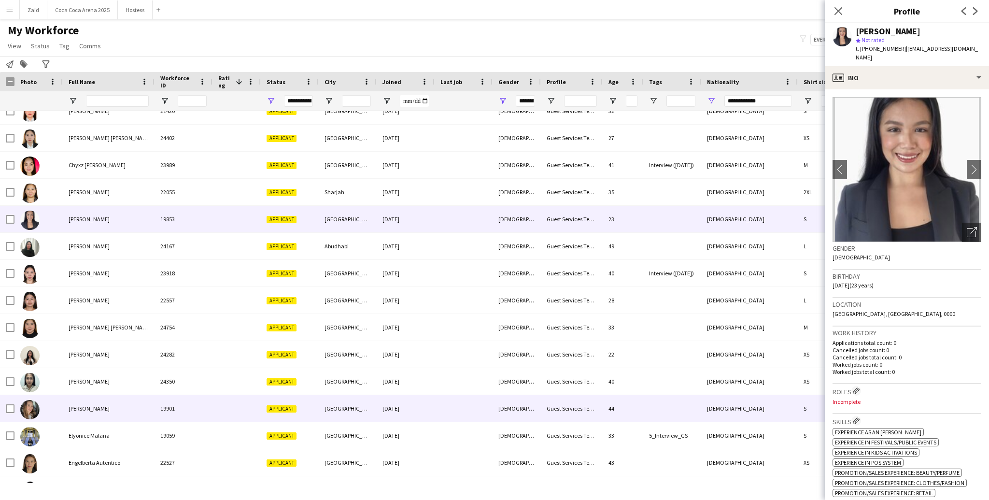
click at [109, 375] on div "Elyn Sagun" at bounding box center [109, 408] width 92 height 27
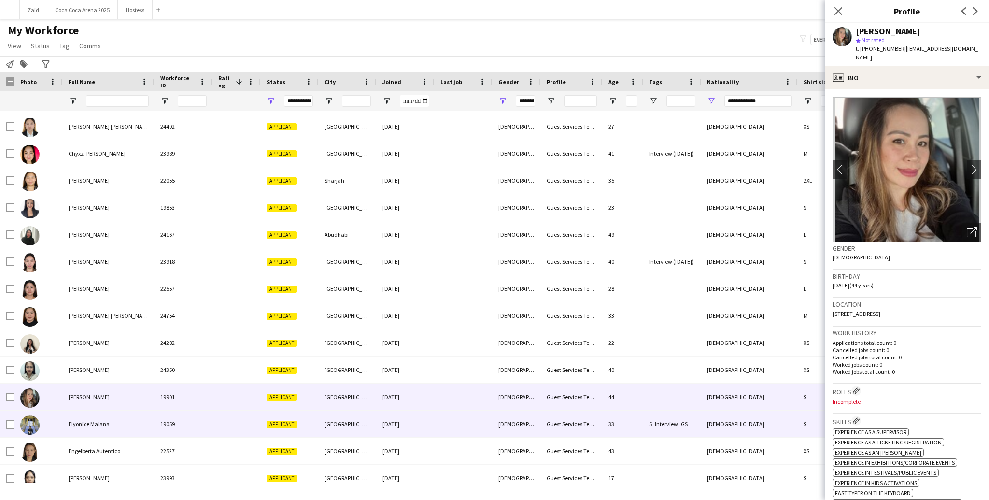
click at [115, 375] on div "Elyonice Malana" at bounding box center [109, 424] width 92 height 27
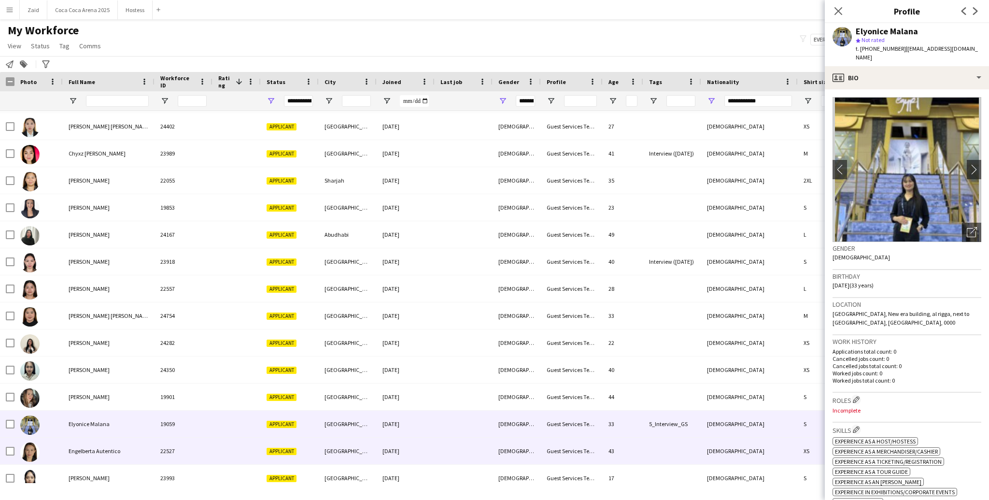
click at [135, 375] on div "Engelberta Autentico" at bounding box center [109, 451] width 92 height 27
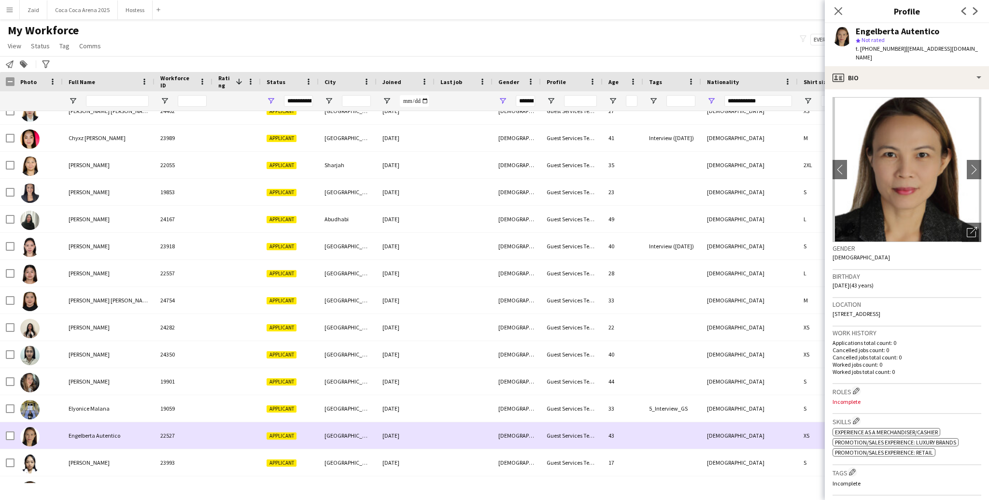
click at [135, 375] on div "Engelberta Autentico" at bounding box center [109, 435] width 92 height 27
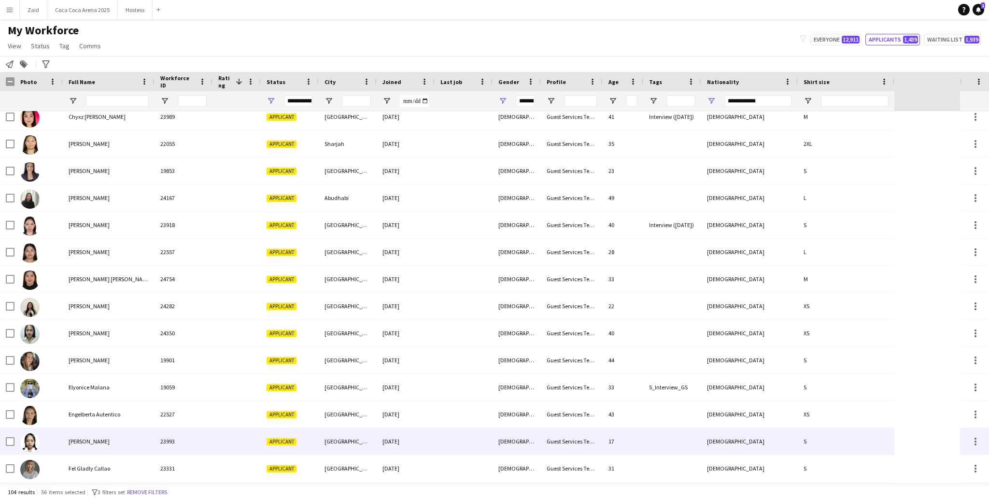
click at [135, 375] on div "Erika Angelie Biñas" at bounding box center [109, 441] width 92 height 27
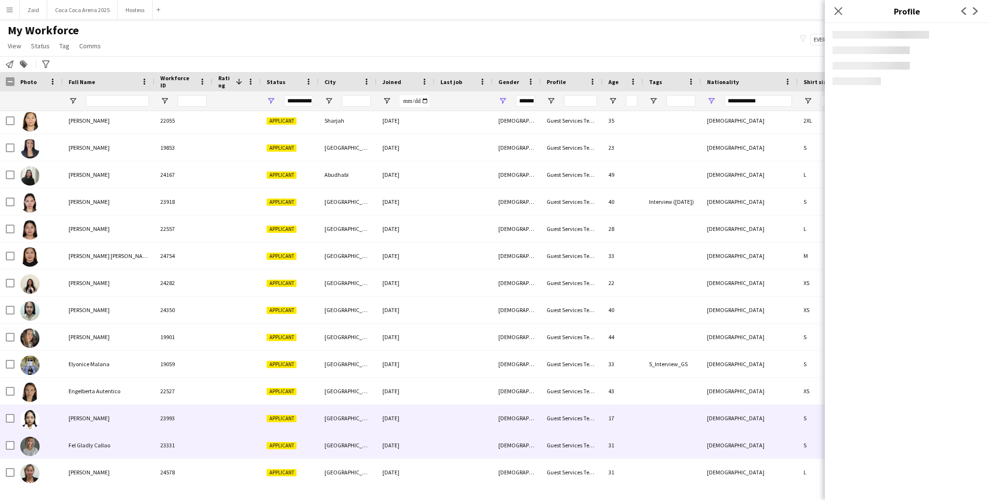
click at [135, 375] on div "Fel Gladly Callao" at bounding box center [109, 445] width 92 height 27
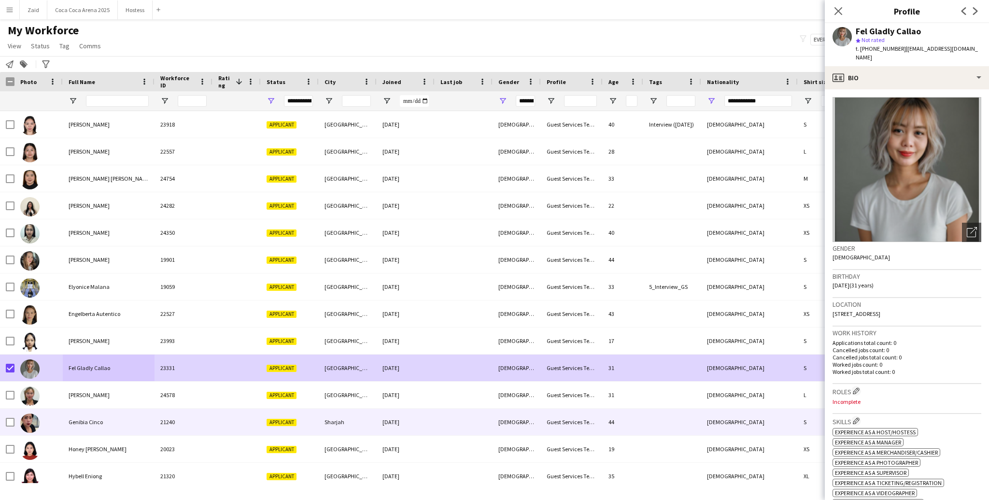
click at [80, 375] on div "Genibia Cinco" at bounding box center [109, 422] width 92 height 27
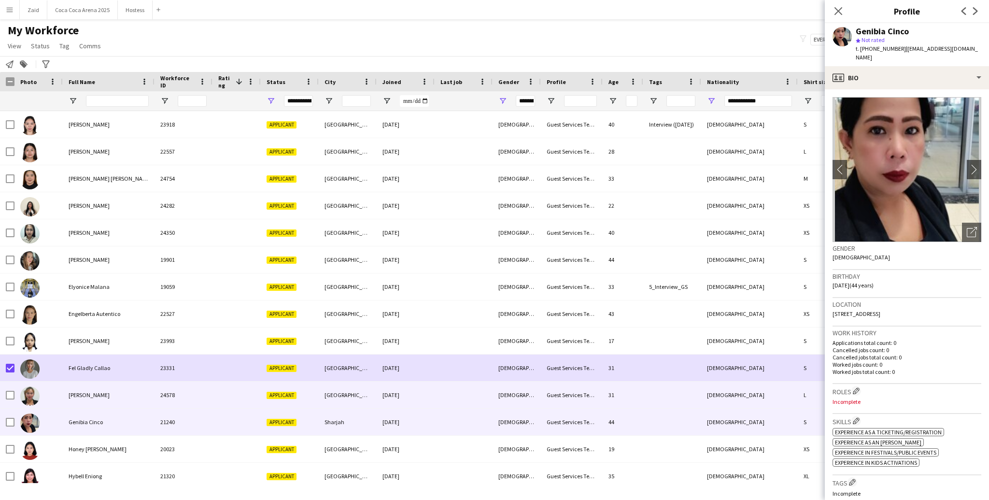
click at [91, 375] on div "Fritzie Domingo" at bounding box center [109, 395] width 92 height 27
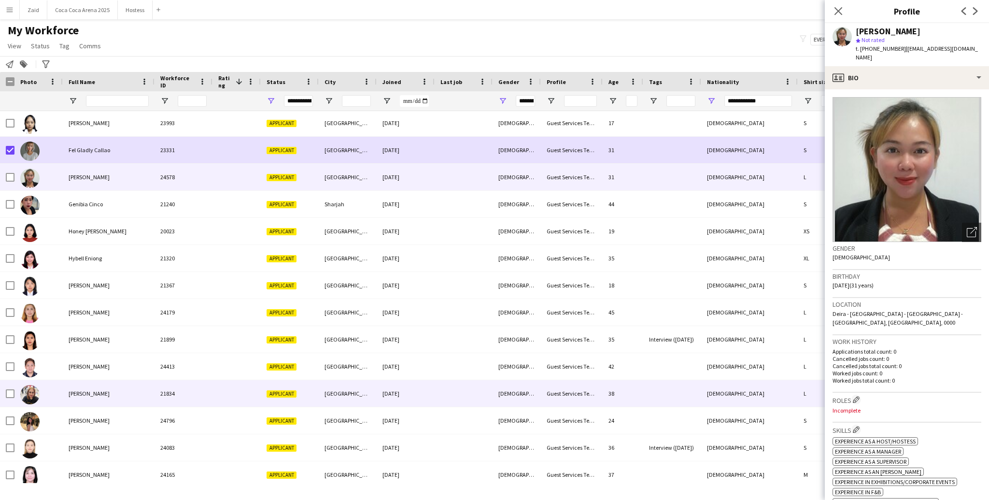
click at [103, 375] on div "Janice Balsamo" at bounding box center [109, 393] width 92 height 27
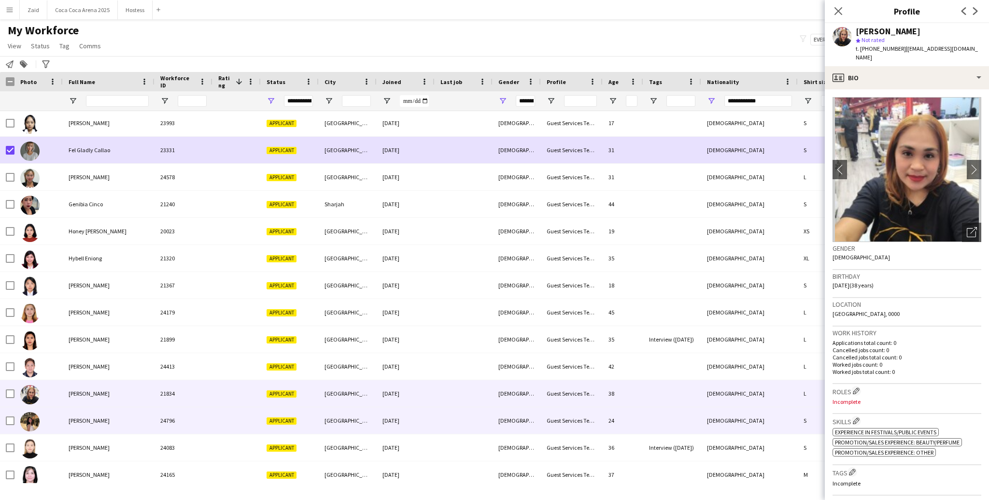
click at [132, 375] on div "Janine Labbao" at bounding box center [109, 420] width 92 height 27
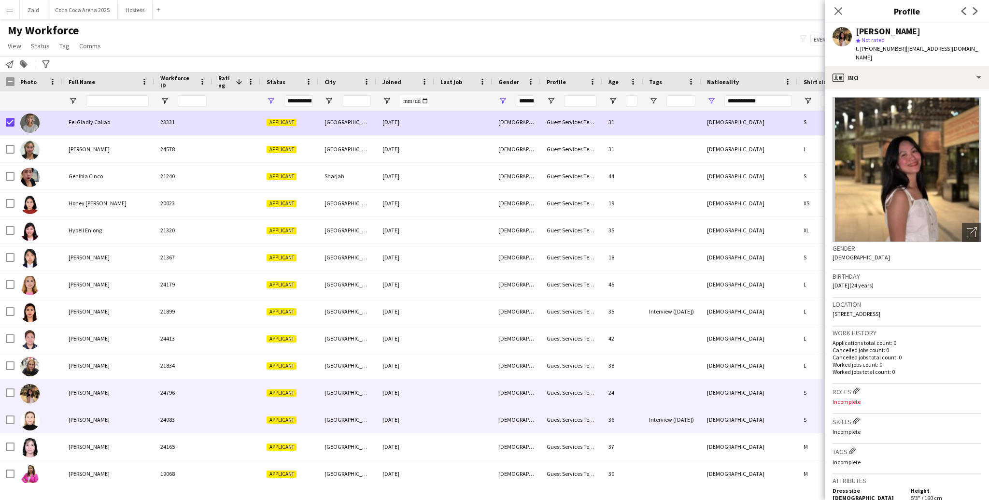
click at [132, 375] on div "Jenelyn Egbert" at bounding box center [109, 419] width 92 height 27
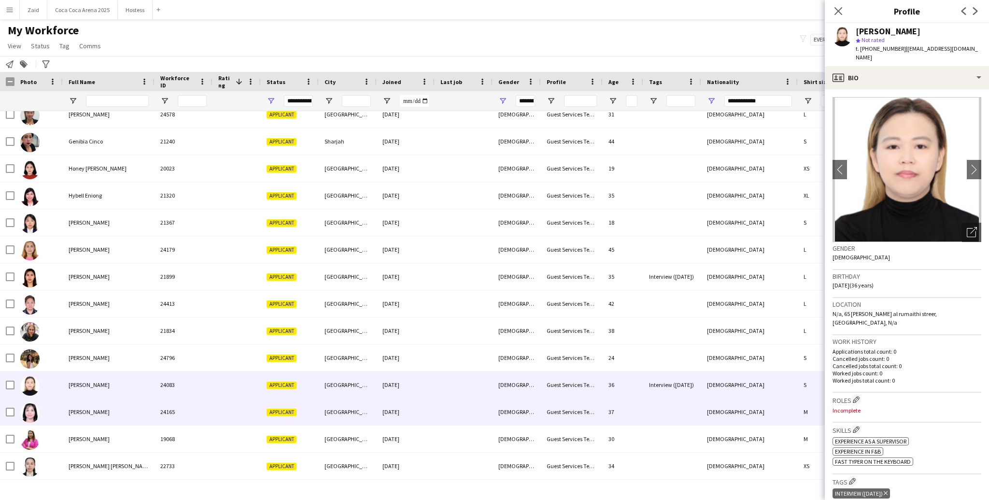
click at [132, 375] on div "Jenelyn Evangelio" at bounding box center [109, 412] width 92 height 27
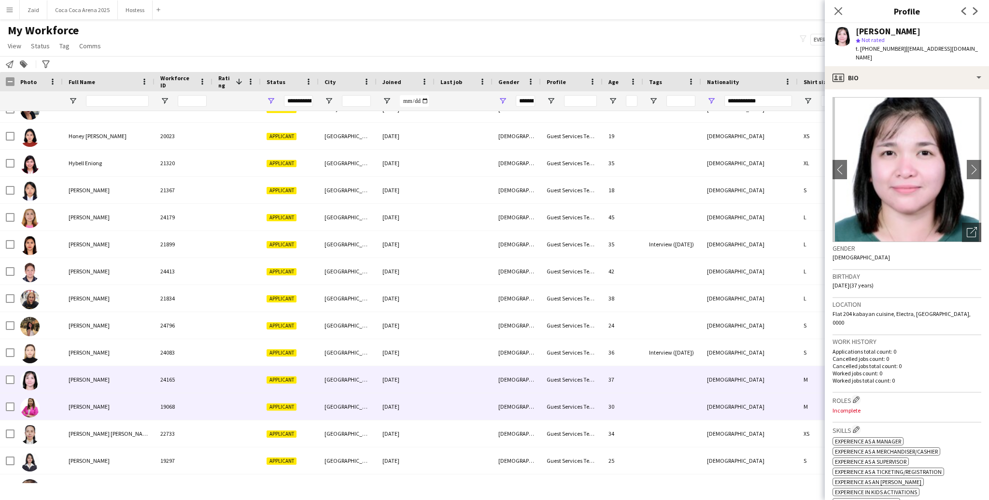
click at [112, 375] on div "Jessa Joie Almanzor" at bounding box center [109, 406] width 92 height 27
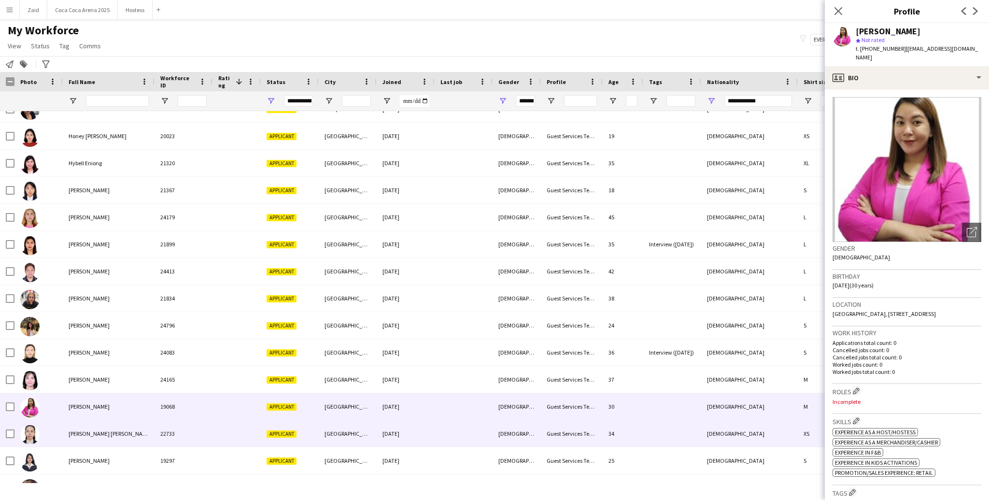
click at [120, 375] on span "Jessica fiona Arzadon" at bounding box center [110, 433] width 83 height 7
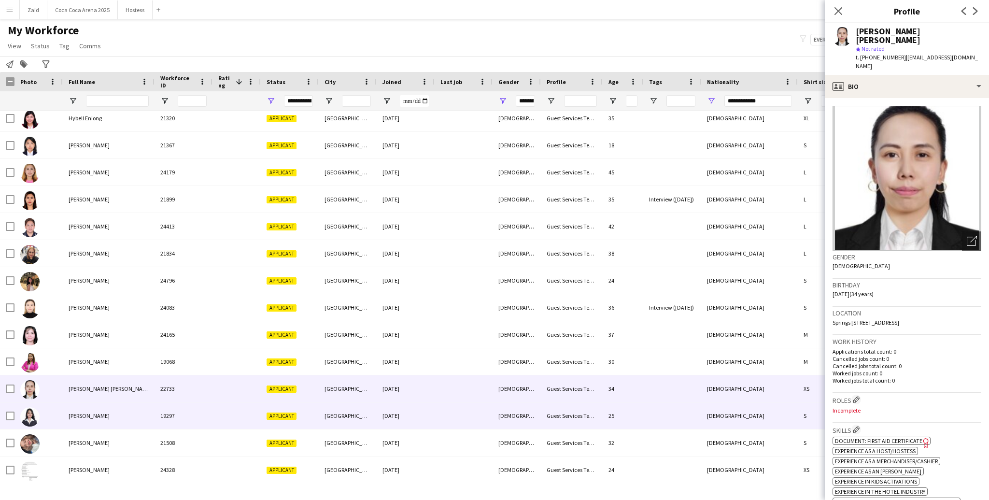
click at [115, 375] on div "Jillian Julian" at bounding box center [109, 415] width 92 height 27
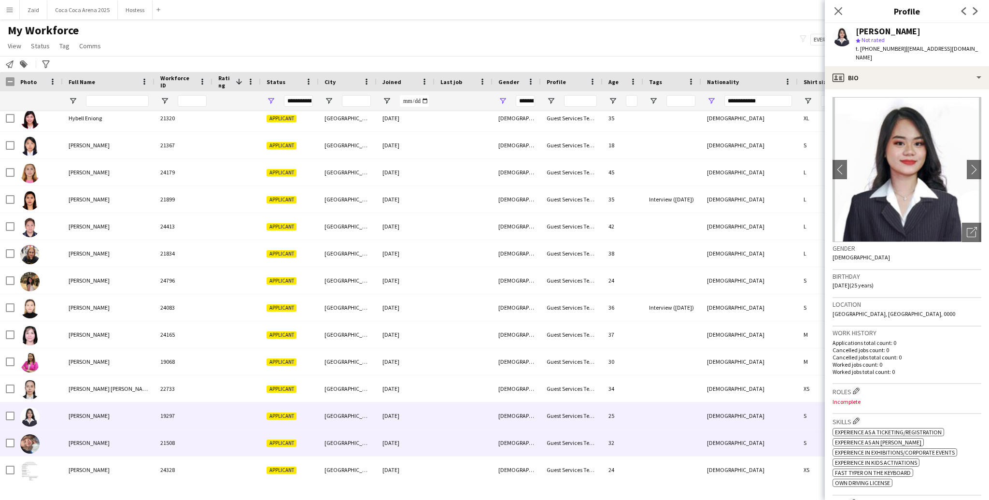
click at [128, 375] on div "Judy Ann Maynigo" at bounding box center [109, 442] width 92 height 27
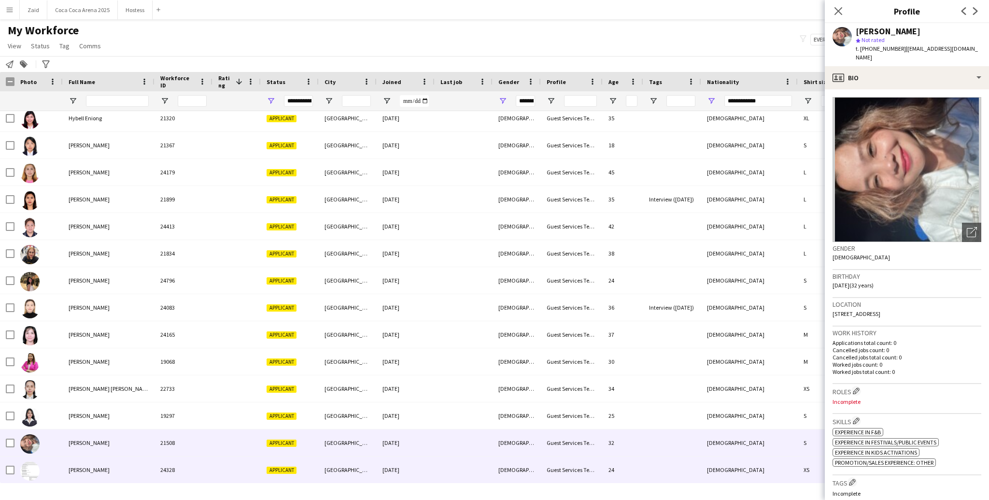
click at [131, 375] on div "Jyhne Caburao" at bounding box center [109, 469] width 92 height 27
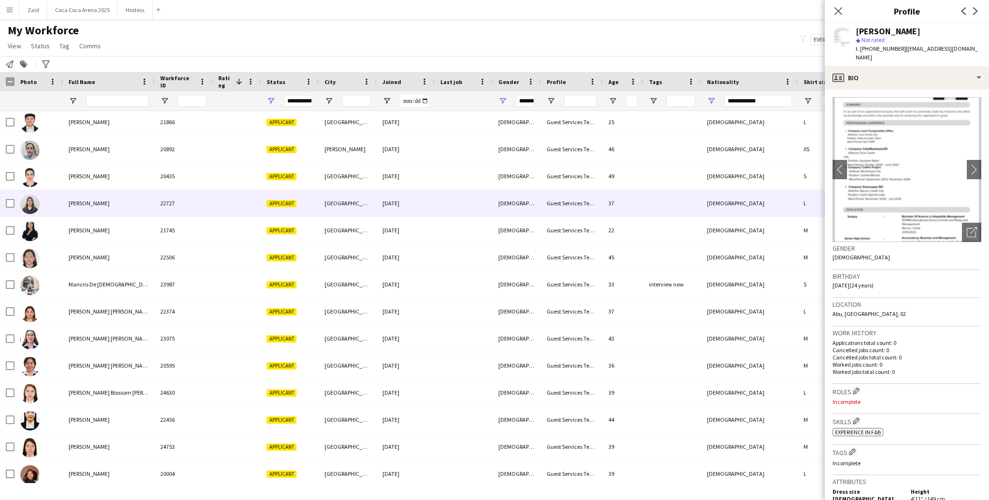
click at [105, 190] on div "MARIA ELSA DELMO" at bounding box center [109, 203] width 92 height 27
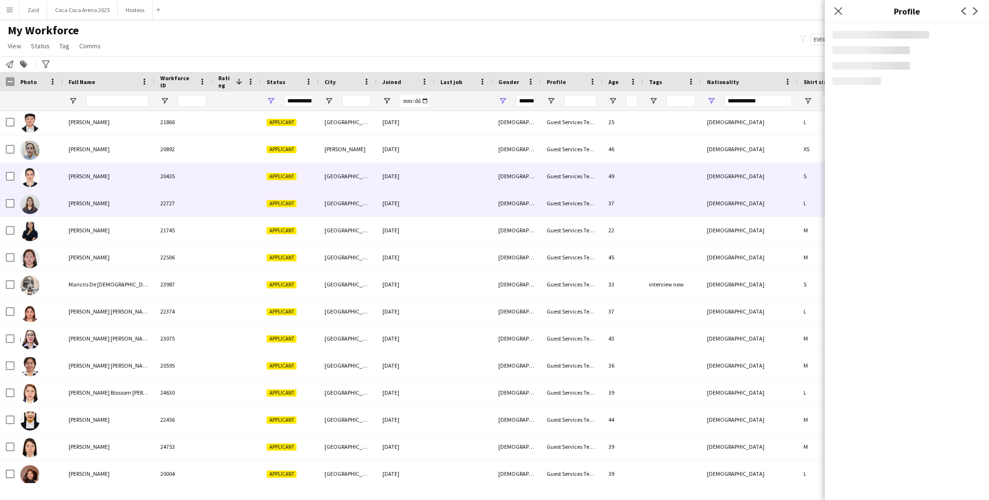
click at [102, 181] on div "Maria Christina Cadavillo" at bounding box center [109, 176] width 92 height 27
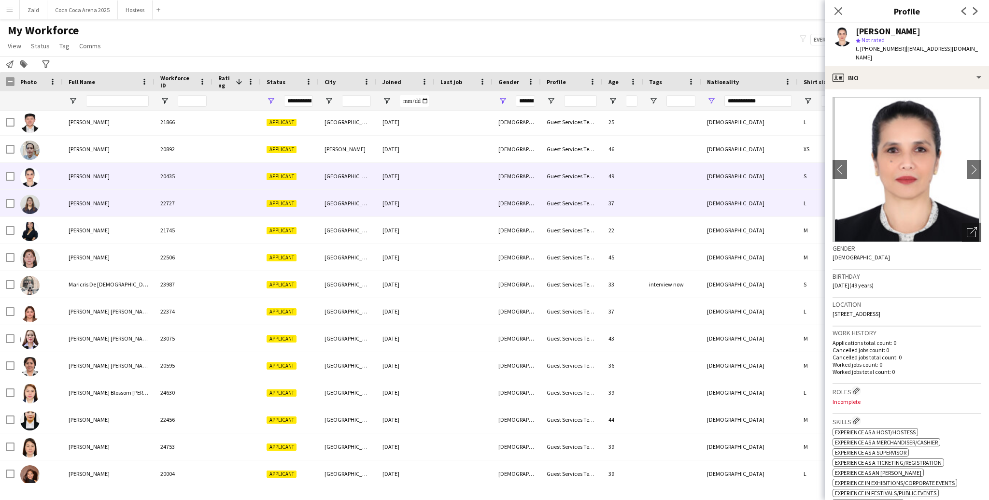
click at [107, 197] on div "MARIA ELSA DELMO" at bounding box center [109, 203] width 92 height 27
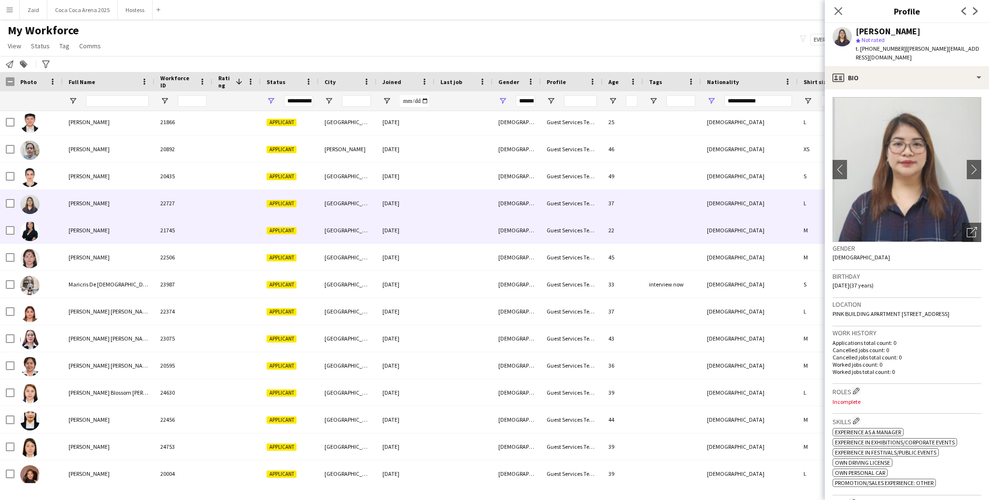
click at [114, 218] on div "Maria Sedo" at bounding box center [109, 230] width 92 height 27
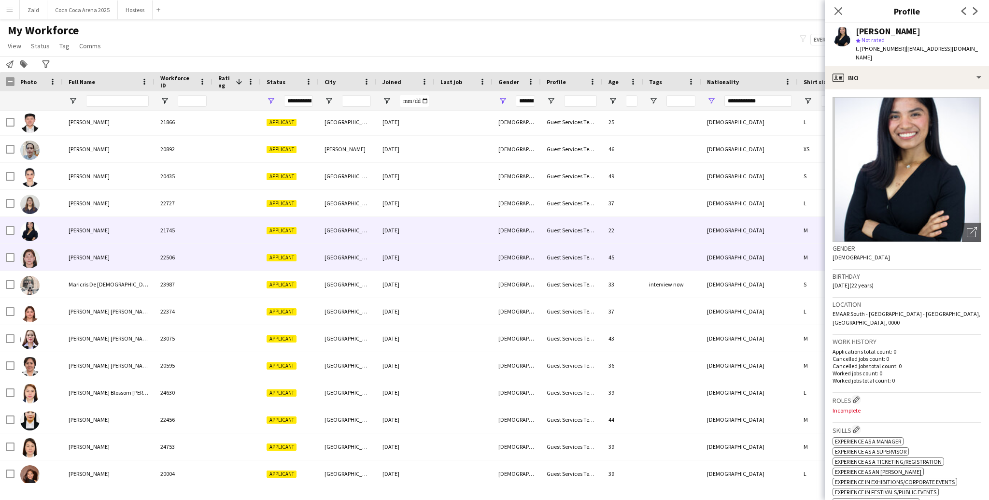
click at [123, 254] on div "Mariann Sarmiento" at bounding box center [109, 257] width 92 height 27
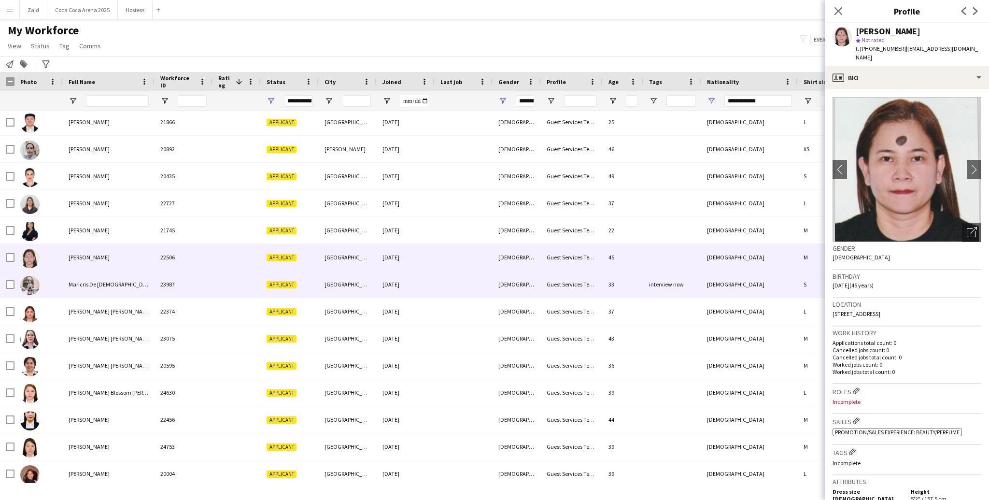
click at [137, 290] on div "Maricris De Jesus" at bounding box center [109, 284] width 92 height 27
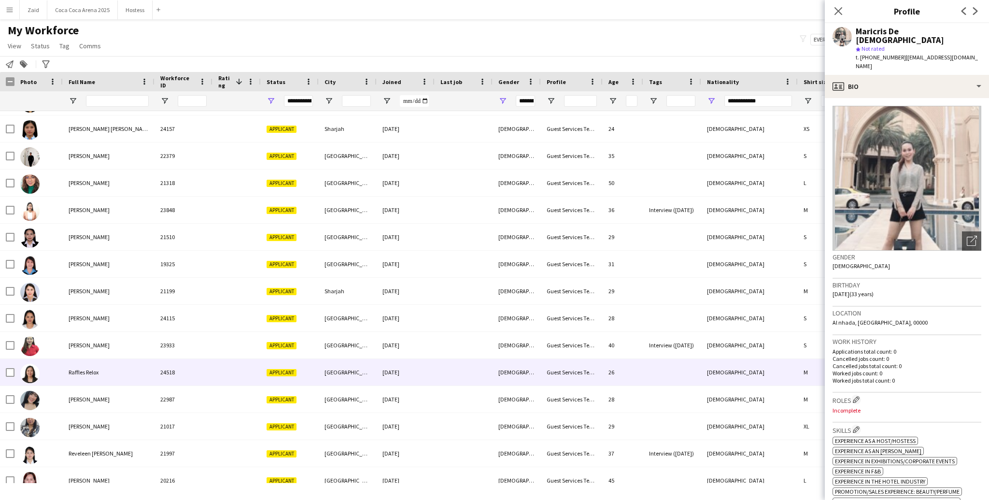
click at [114, 375] on div "Raffles Relox" at bounding box center [109, 372] width 92 height 27
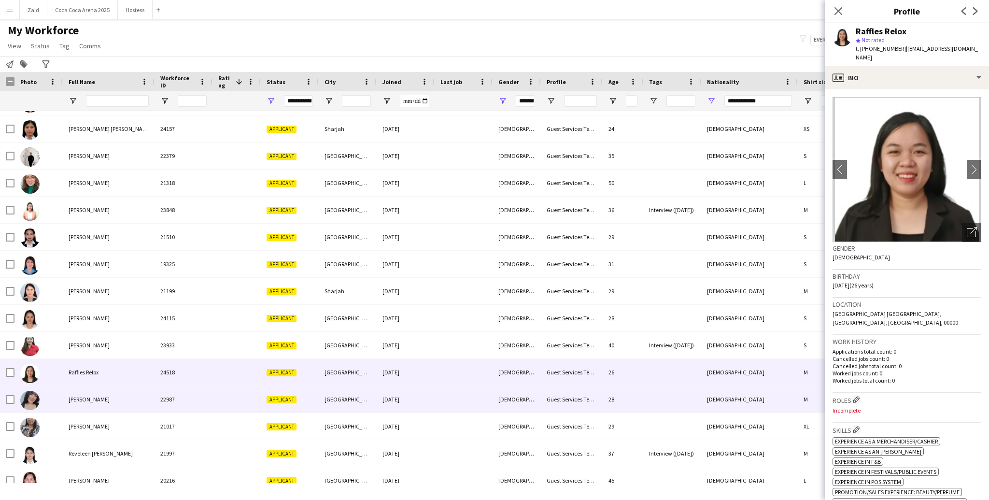
click at [121, 375] on div "Raiyzah Torres" at bounding box center [109, 399] width 92 height 27
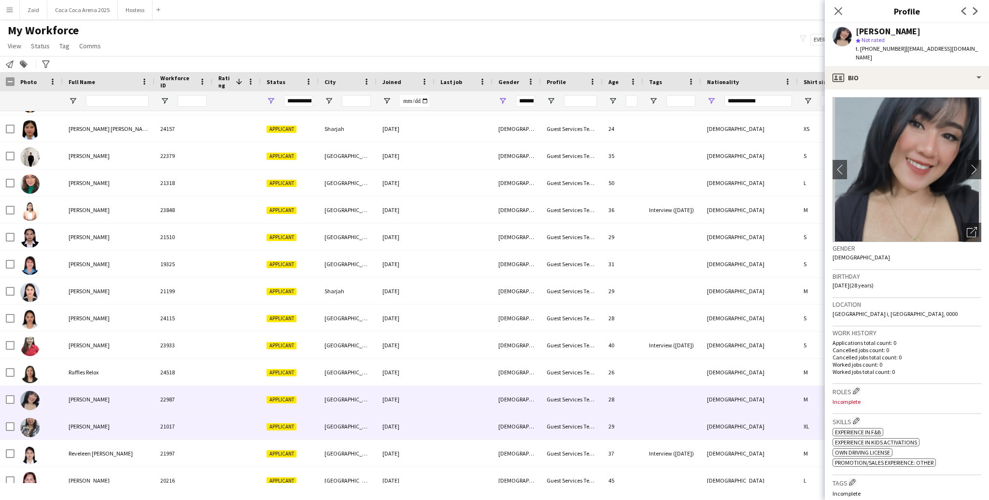
click at [123, 375] on div "Raizle Bartido" at bounding box center [109, 426] width 92 height 27
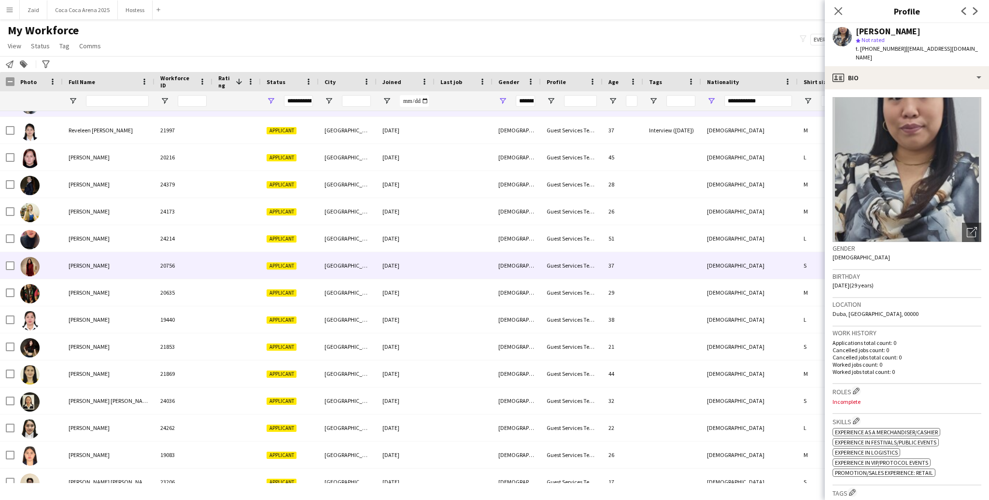
click at [133, 264] on div "Rose Velasquez" at bounding box center [109, 265] width 92 height 27
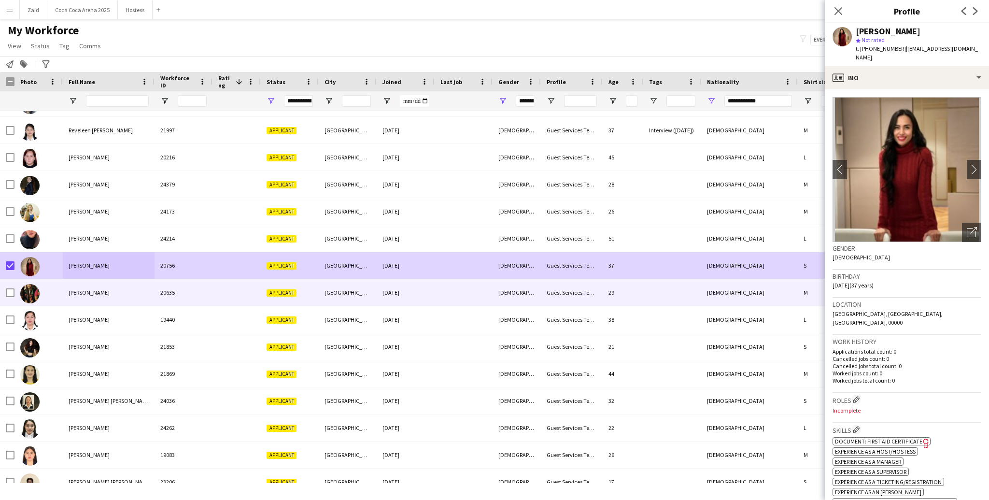
click at [43, 294] on div at bounding box center [38, 292] width 48 height 27
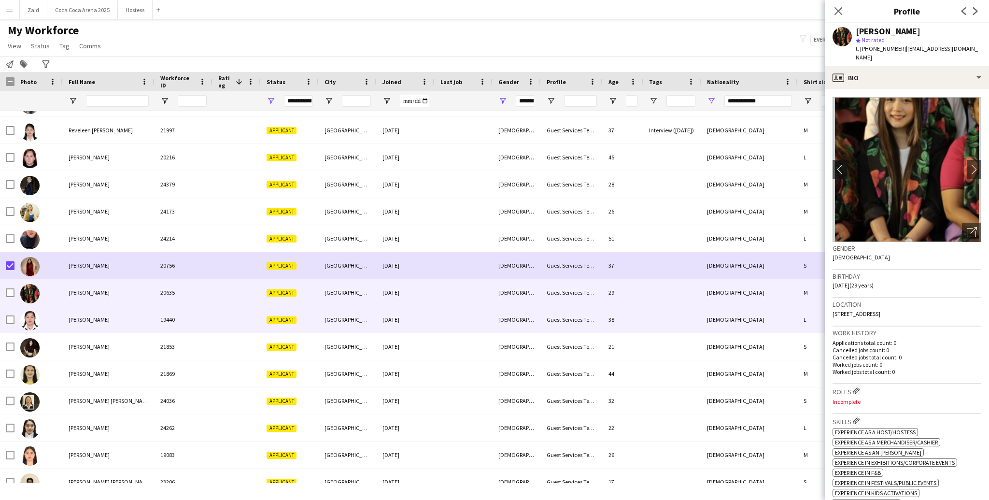
click at [56, 322] on div at bounding box center [38, 319] width 48 height 27
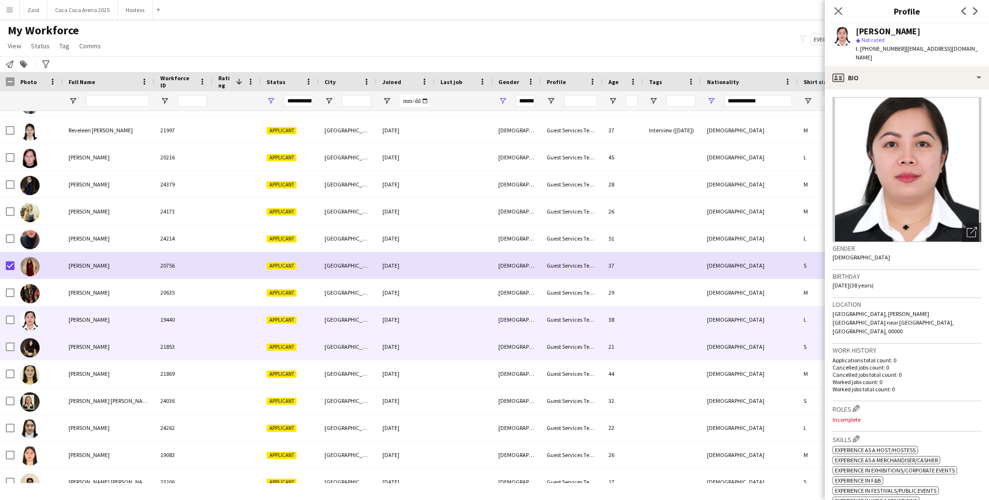
click at [72, 353] on div "Shanna Almeda" at bounding box center [109, 346] width 92 height 27
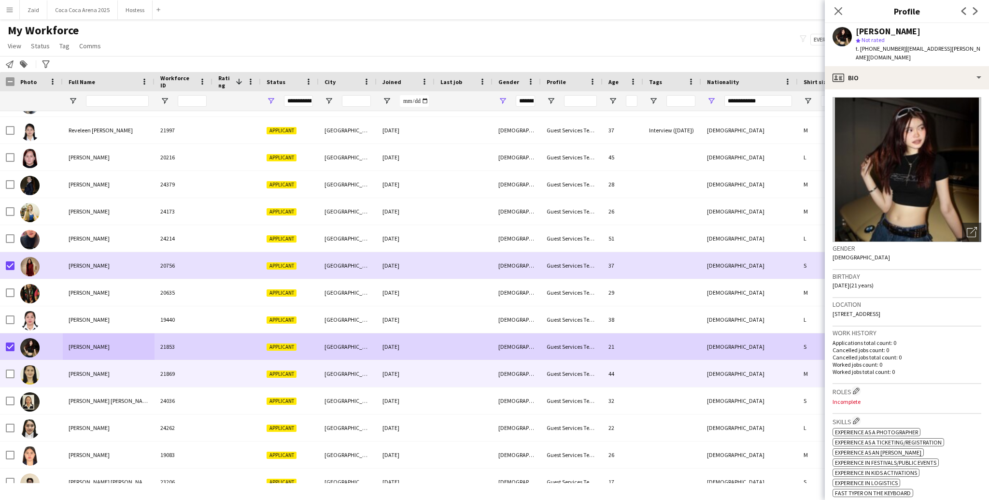
click at [43, 371] on div at bounding box center [38, 373] width 48 height 27
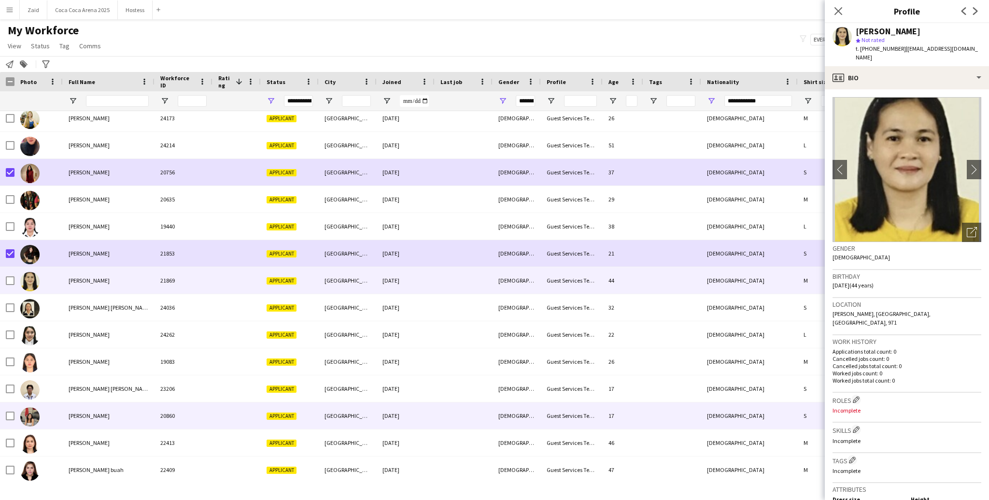
click at [56, 375] on div at bounding box center [38, 415] width 48 height 27
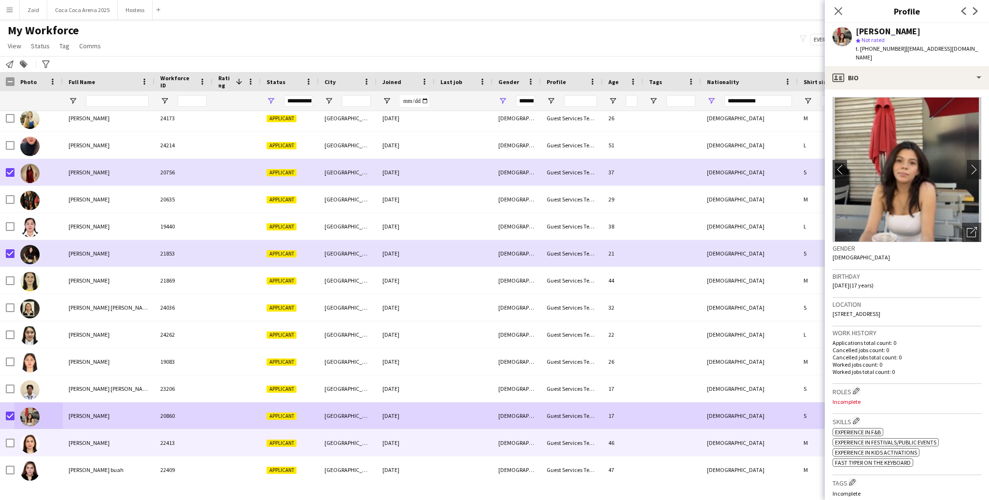
click at [33, 375] on img at bounding box center [29, 443] width 19 height 19
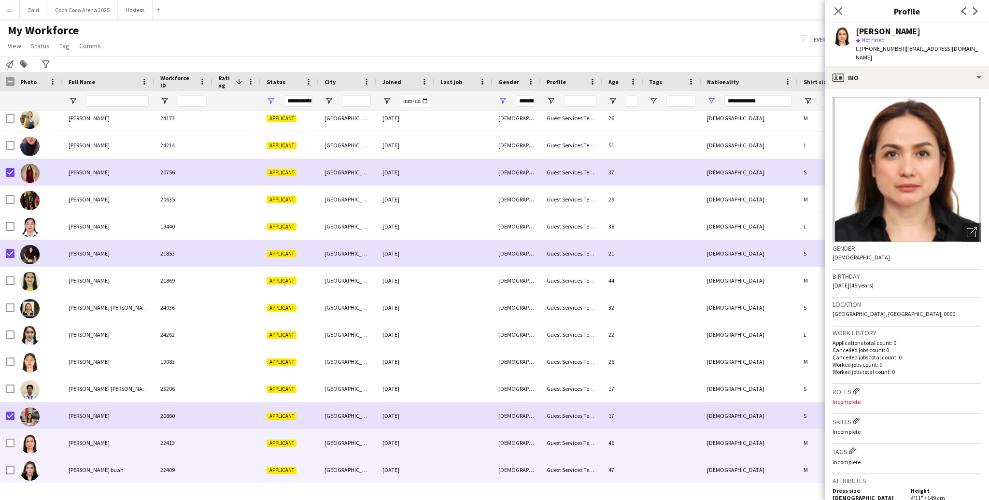
click at [35, 375] on img at bounding box center [29, 470] width 19 height 19
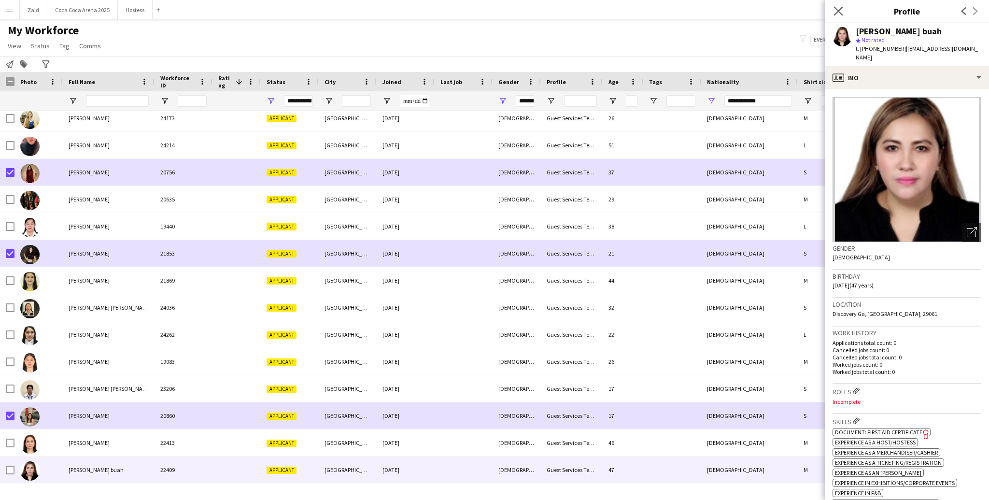
click at [700, 15] on app-icon "Close pop-in" at bounding box center [839, 11] width 14 height 14
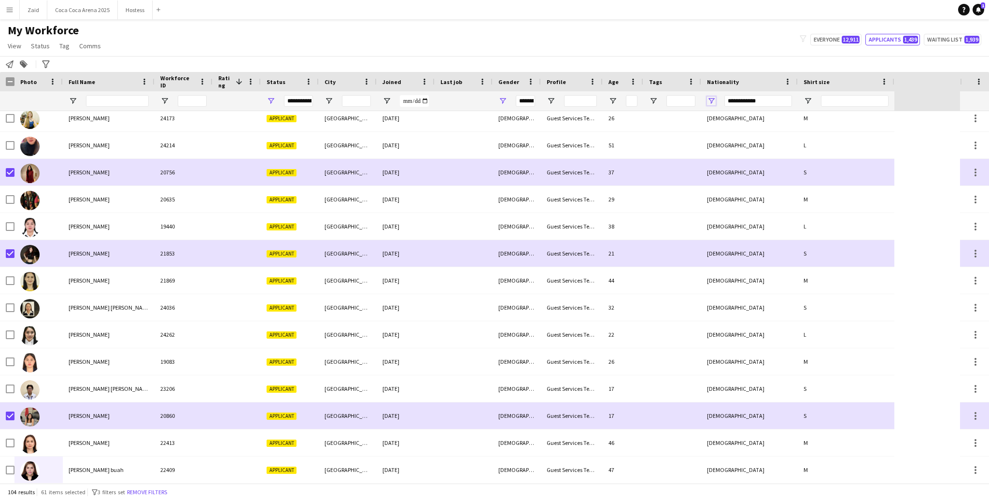
click at [700, 99] on span "Open Filter Menu" at bounding box center [711, 101] width 9 height 9
click at [700, 186] on div "[DEMOGRAPHIC_DATA]" at bounding box center [761, 184] width 76 height 7
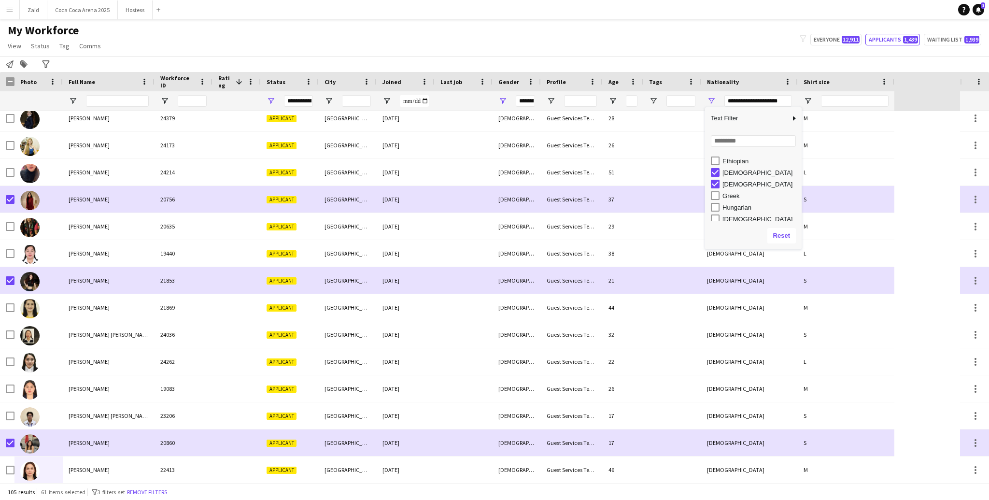
click at [700, 171] on div "[DEMOGRAPHIC_DATA]" at bounding box center [761, 172] width 76 height 7
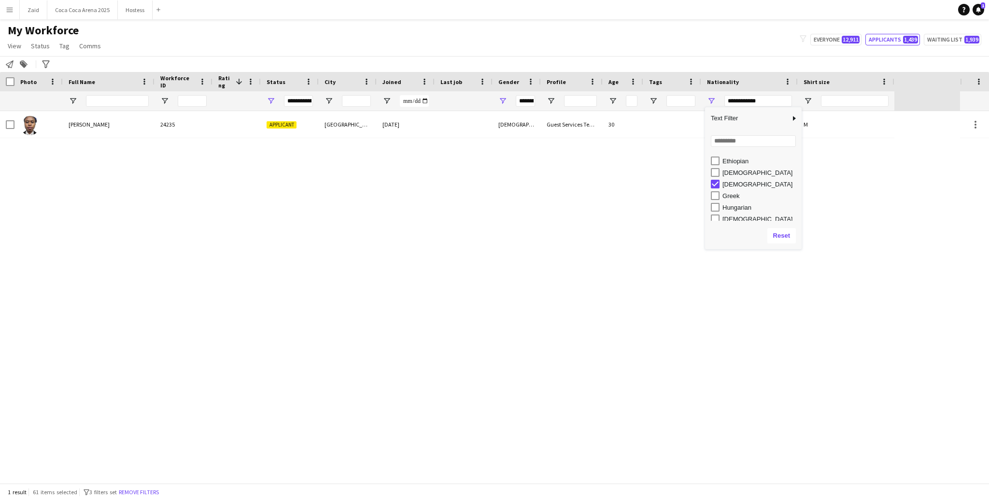
click at [700, 185] on div "[DEMOGRAPHIC_DATA]" at bounding box center [756, 184] width 91 height 12
type input "***"
type input "*********"
type input "**********"
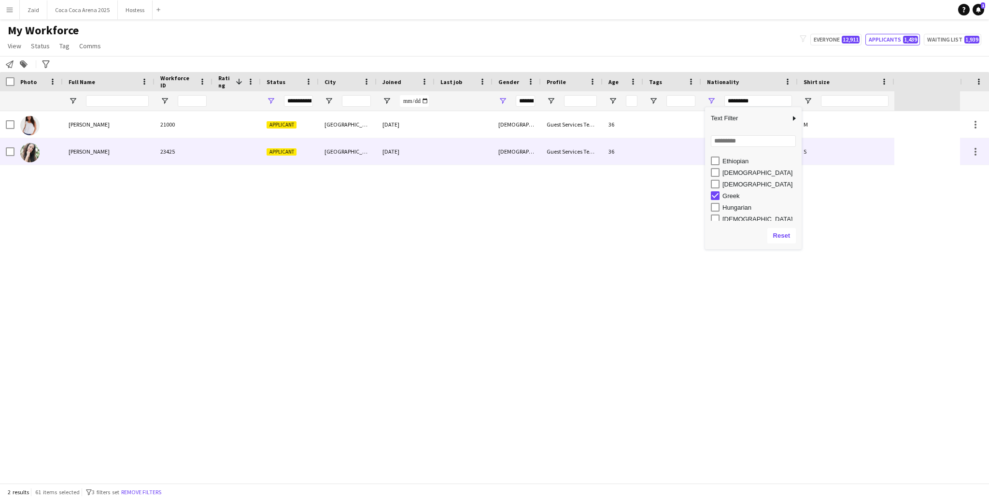
click at [443, 142] on div at bounding box center [464, 151] width 58 height 27
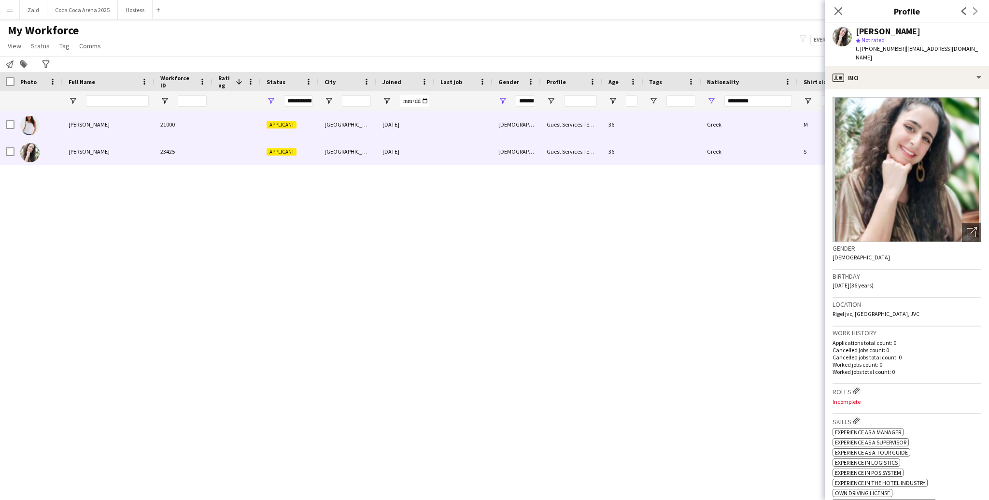
click at [382, 127] on div "[DATE]" at bounding box center [406, 124] width 58 height 27
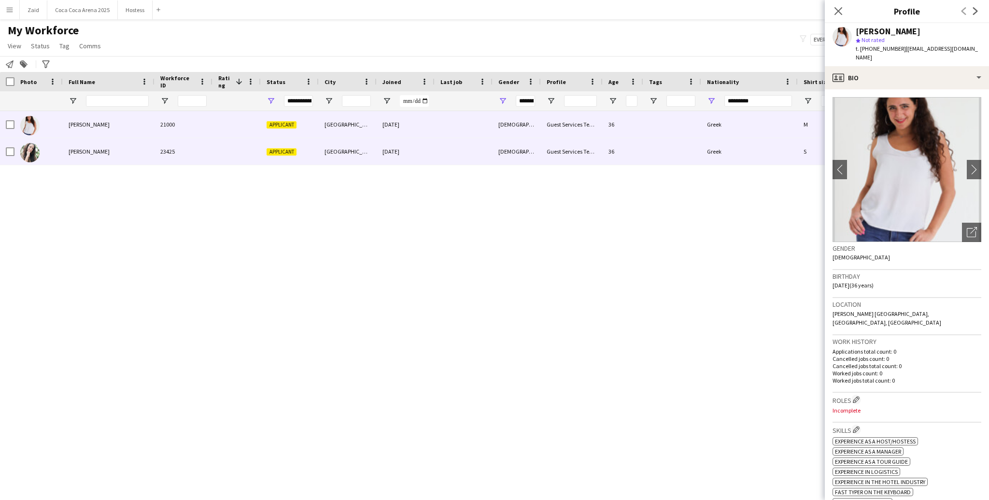
click at [384, 146] on div "[DATE]" at bounding box center [406, 151] width 58 height 27
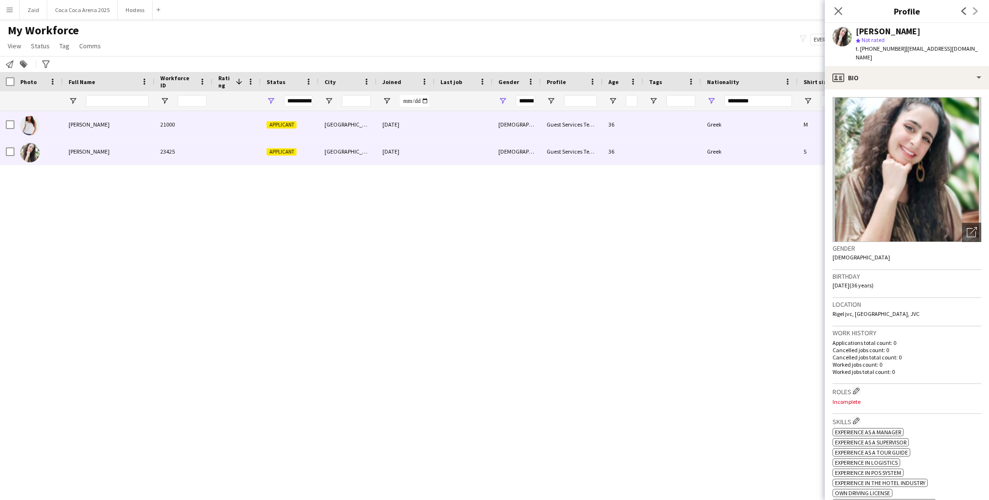
click at [381, 120] on div "[DATE]" at bounding box center [406, 124] width 58 height 27
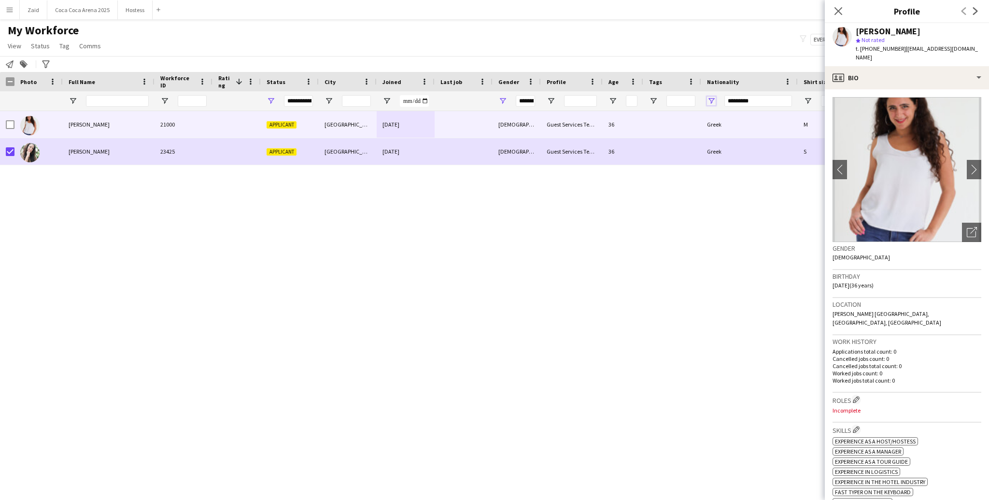
click at [700, 98] on span "Open Filter Menu" at bounding box center [711, 101] width 9 height 9
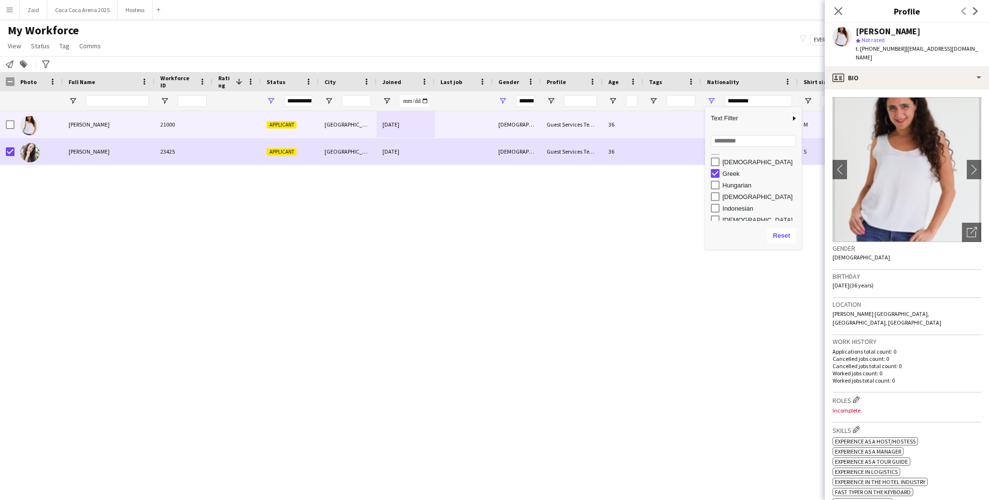
click at [700, 184] on div "Hungarian" at bounding box center [761, 185] width 76 height 7
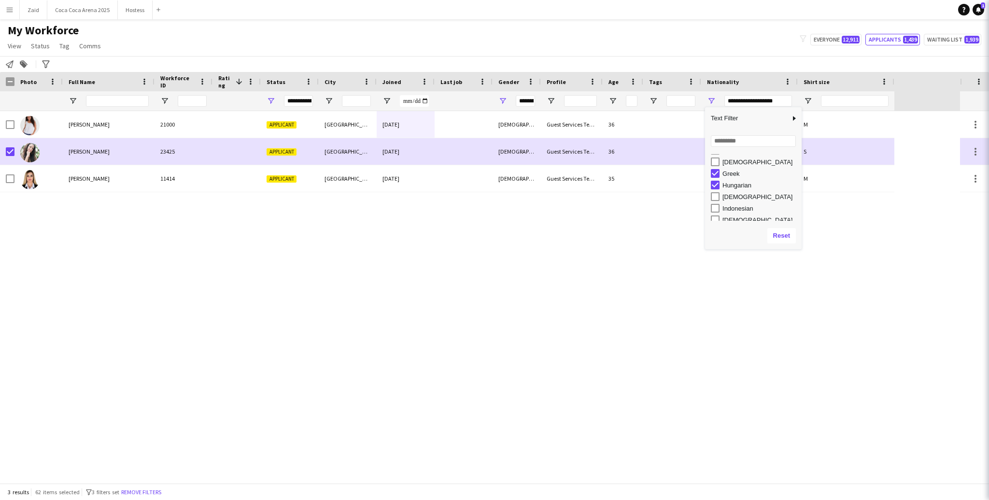
click at [700, 173] on div "Greek" at bounding box center [761, 173] width 76 height 7
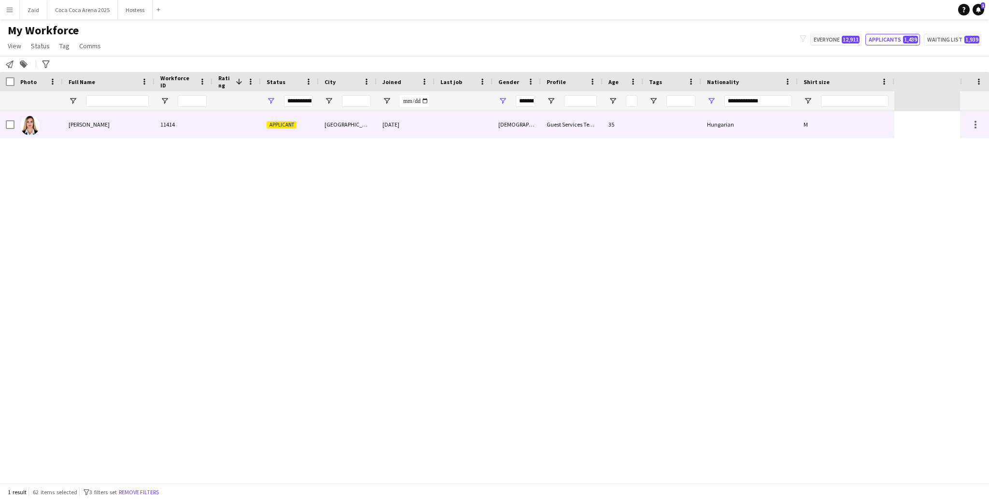
click at [536, 120] on div "[DEMOGRAPHIC_DATA]" at bounding box center [517, 124] width 48 height 27
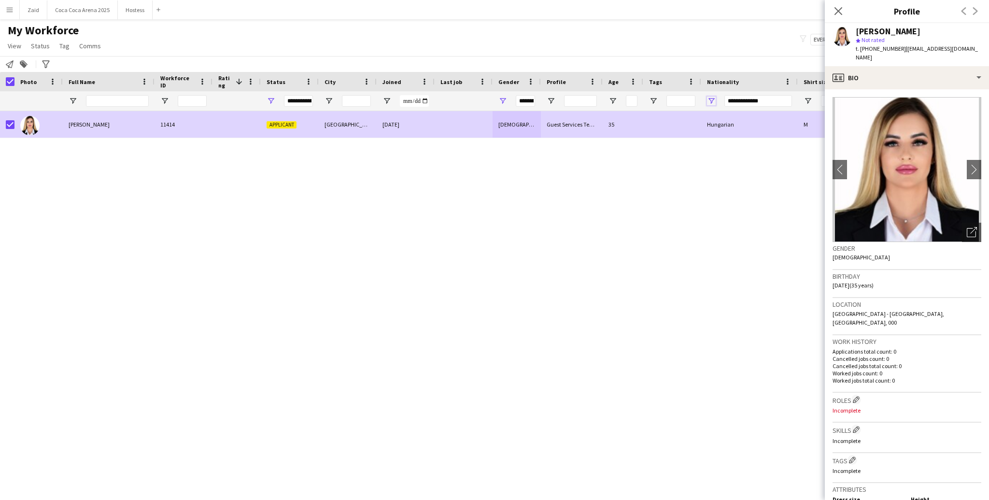
click at [700, 98] on span "Open Filter Menu" at bounding box center [711, 101] width 9 height 9
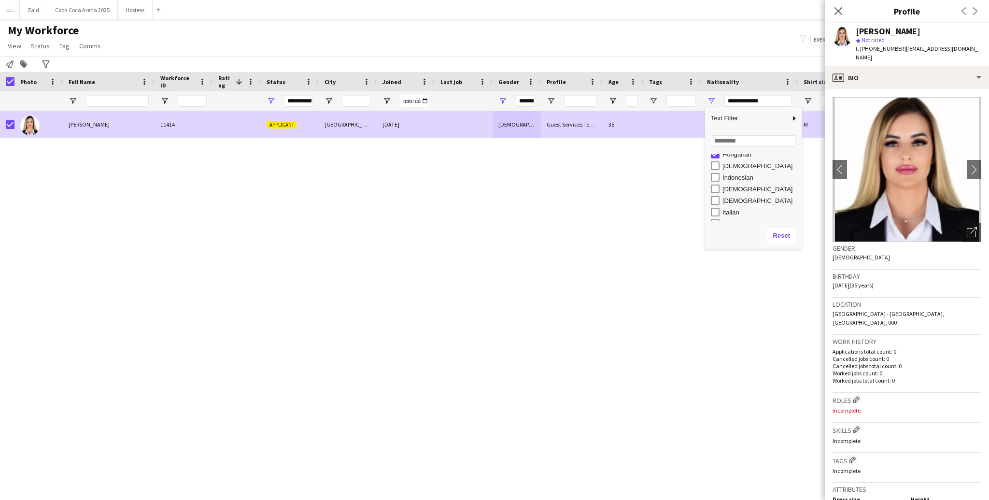
scroll to position [295, 0]
click at [700, 166] on div "[DEMOGRAPHIC_DATA]" at bounding box center [761, 166] width 76 height 7
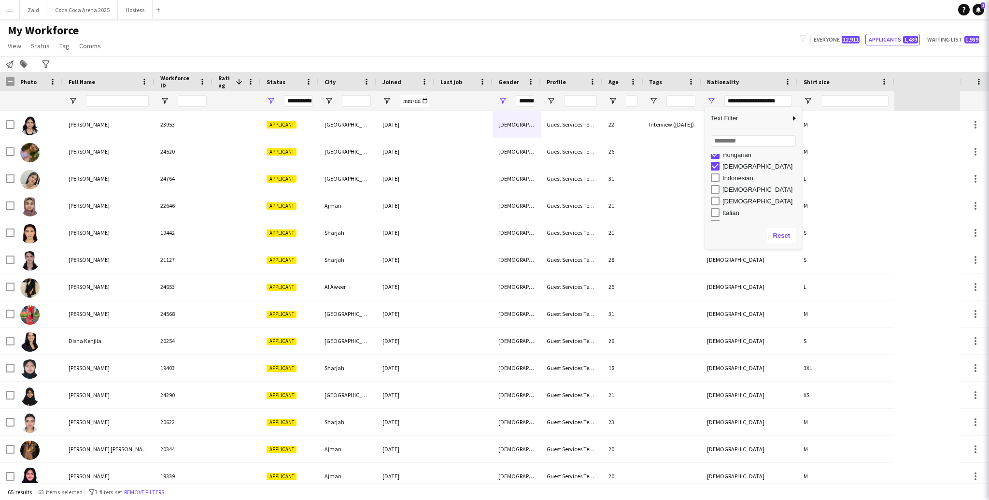
scroll to position [284, 0]
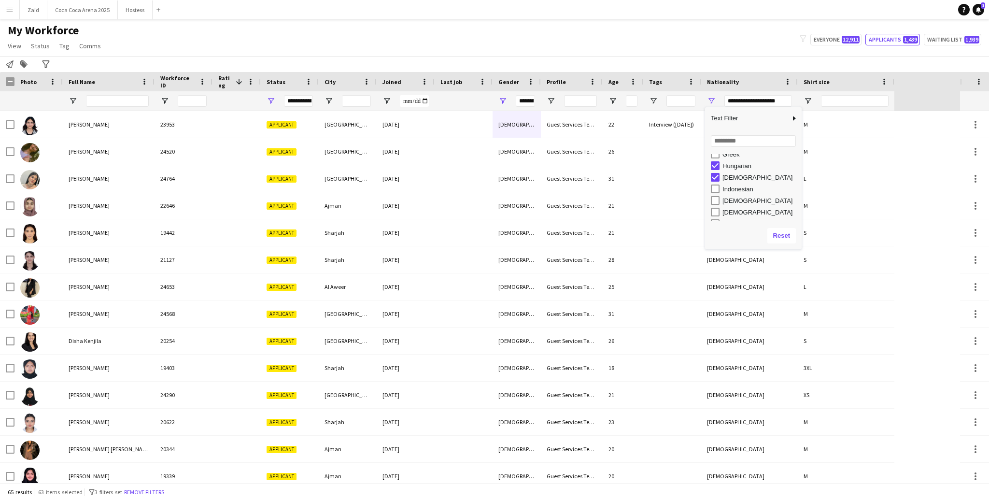
click at [700, 166] on div "Hungarian" at bounding box center [761, 165] width 76 height 7
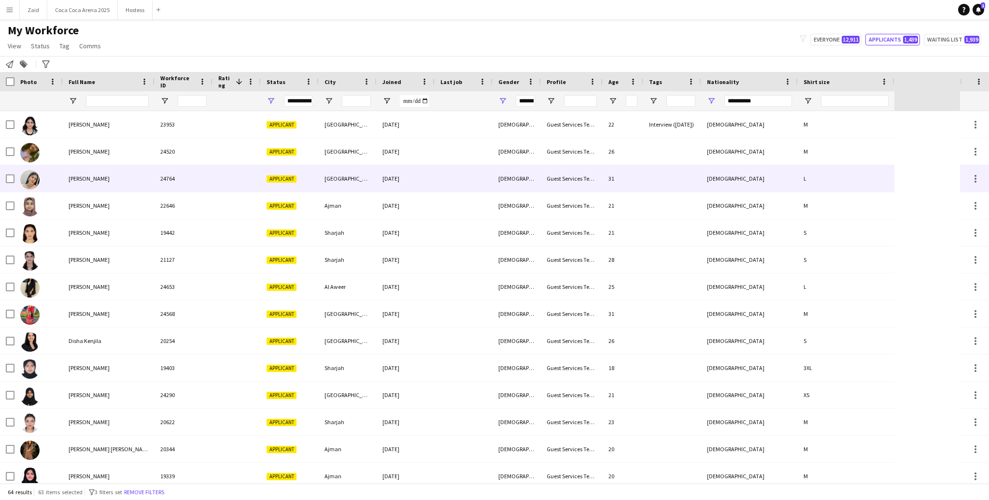
click at [328, 180] on div "Dubai International city" at bounding box center [348, 178] width 58 height 27
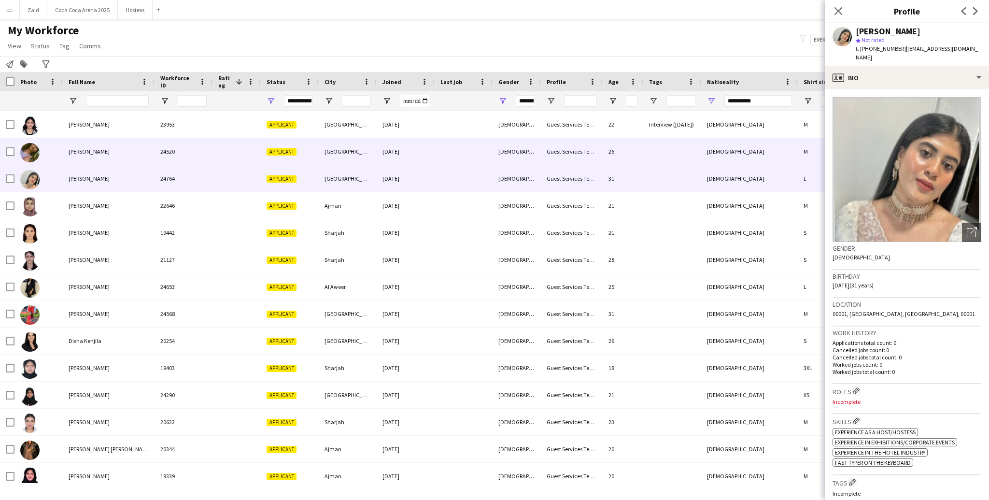
click at [325, 160] on div "[GEOGRAPHIC_DATA]" at bounding box center [348, 151] width 58 height 27
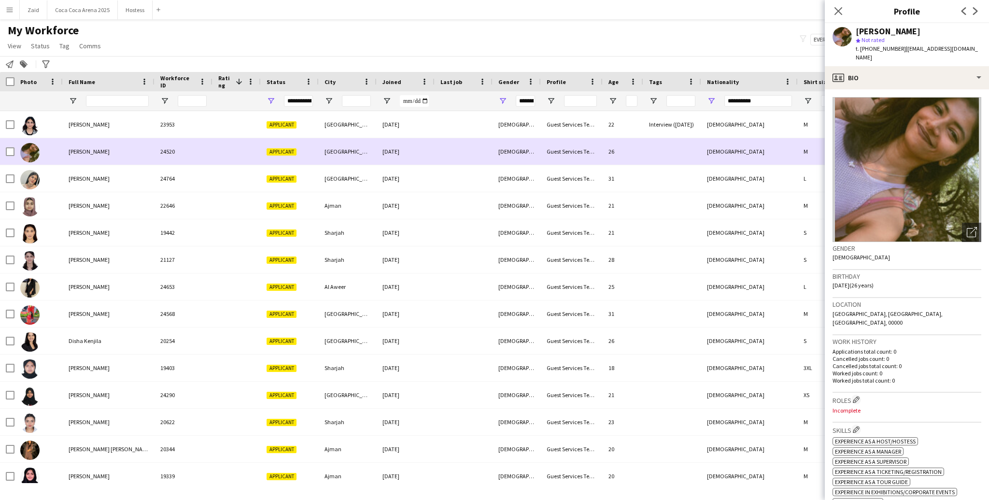
click at [324, 144] on div "[GEOGRAPHIC_DATA]" at bounding box center [348, 151] width 58 height 27
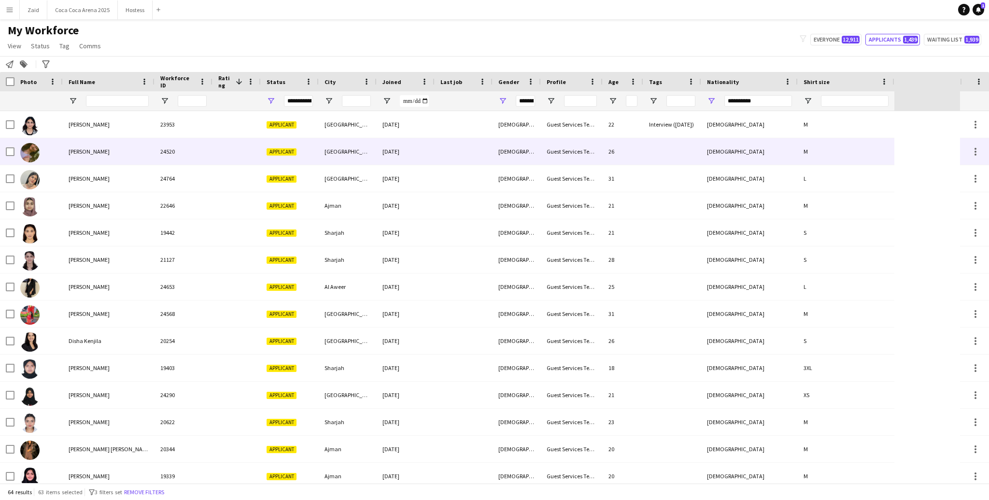
click at [329, 133] on div "[GEOGRAPHIC_DATA]" at bounding box center [348, 124] width 58 height 27
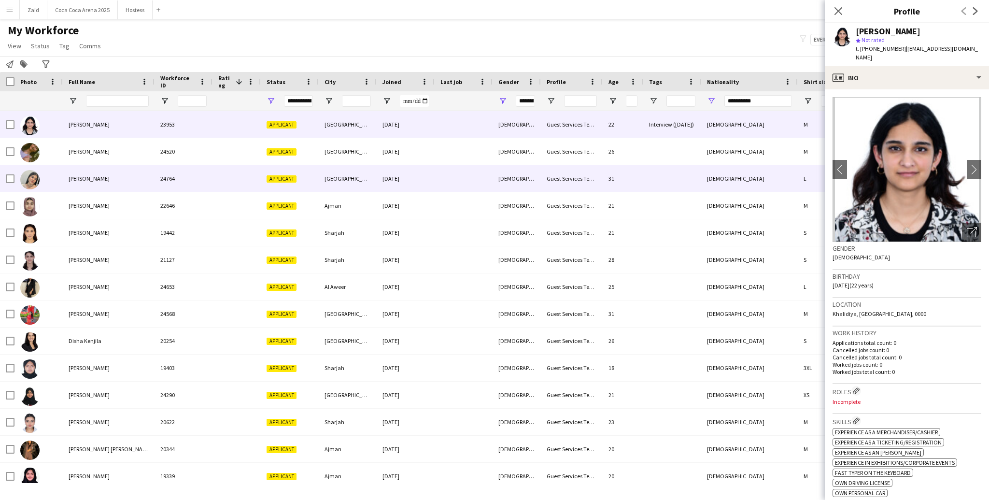
click at [341, 189] on div "Dubai International city" at bounding box center [348, 178] width 58 height 27
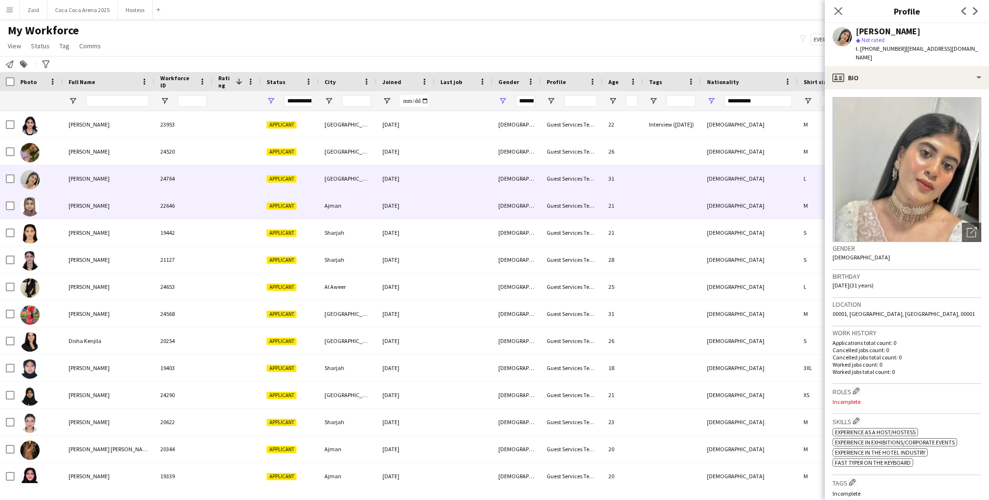
click at [344, 212] on div "Ajman" at bounding box center [348, 205] width 58 height 27
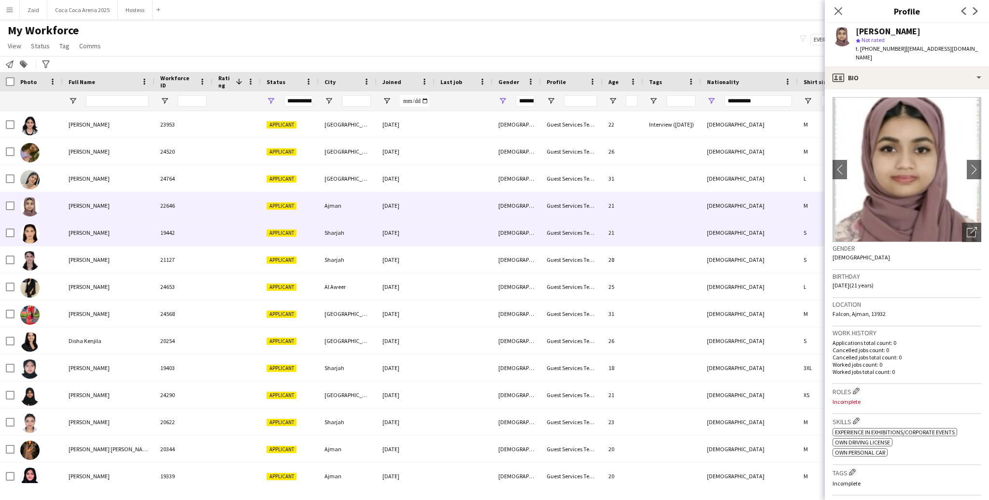
click at [348, 235] on div "Sharjah" at bounding box center [348, 232] width 58 height 27
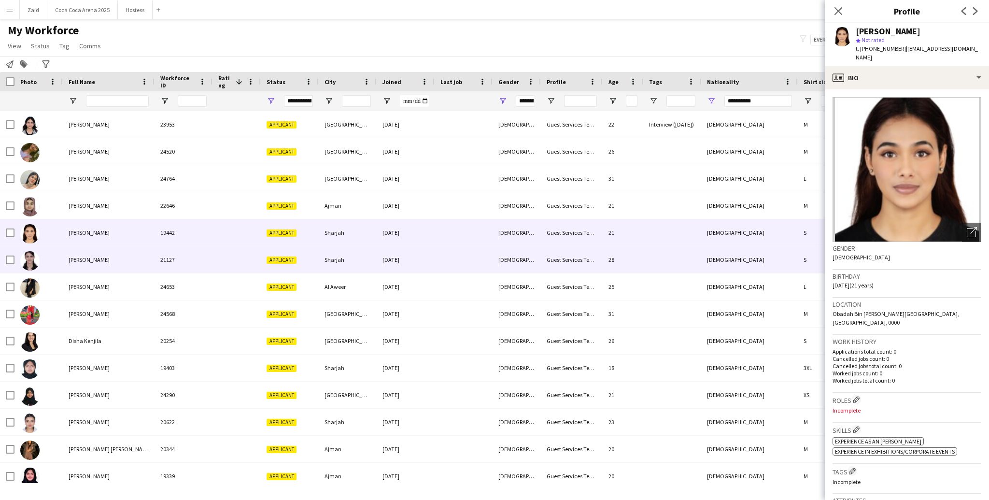
click at [282, 266] on div "Applicant" at bounding box center [290, 259] width 58 height 27
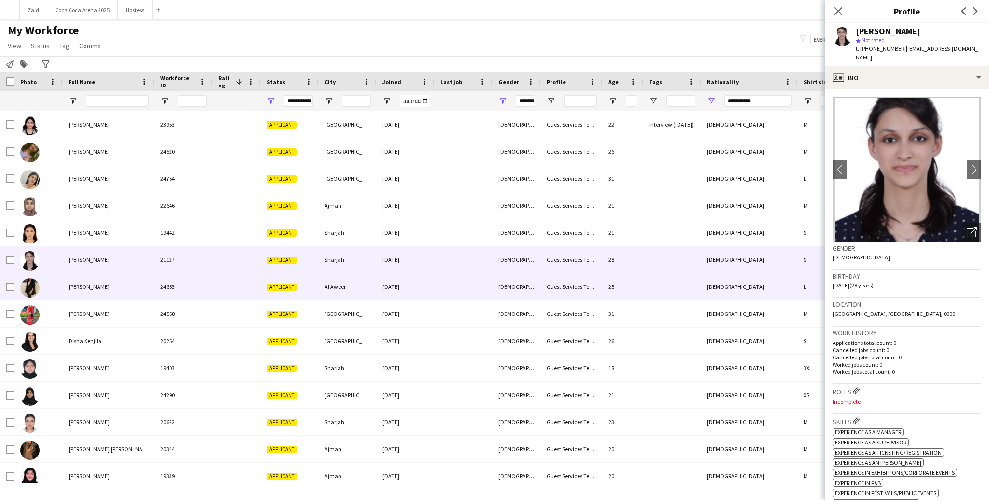
click at [234, 288] on div at bounding box center [237, 286] width 48 height 27
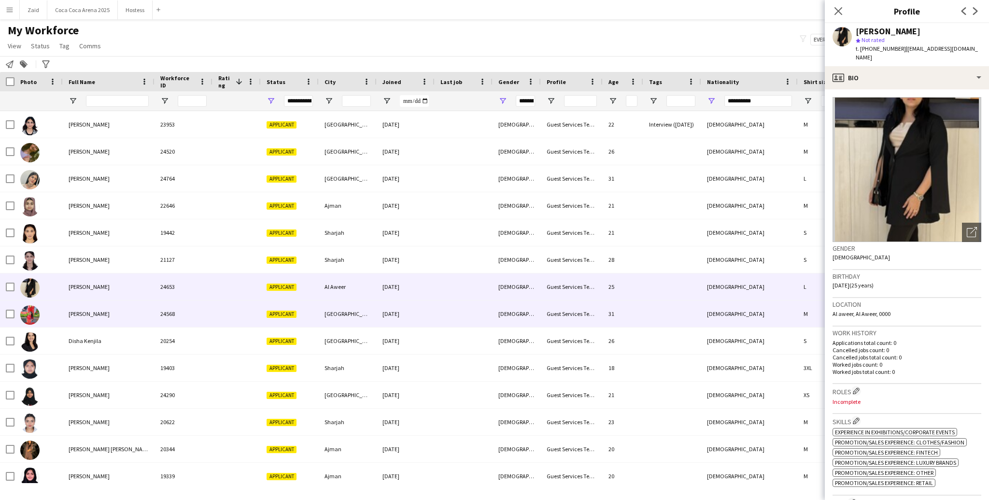
click at [231, 306] on div at bounding box center [237, 313] width 48 height 27
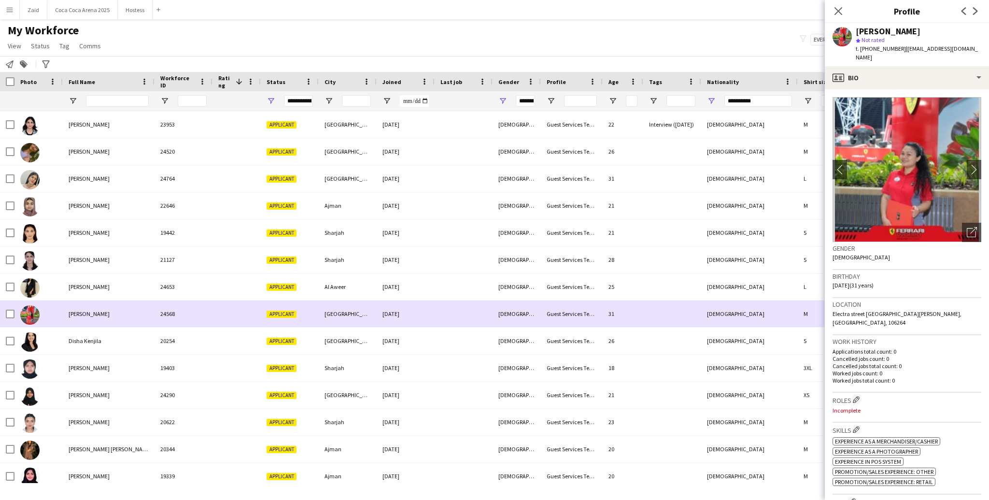
click at [249, 304] on div at bounding box center [237, 313] width 48 height 27
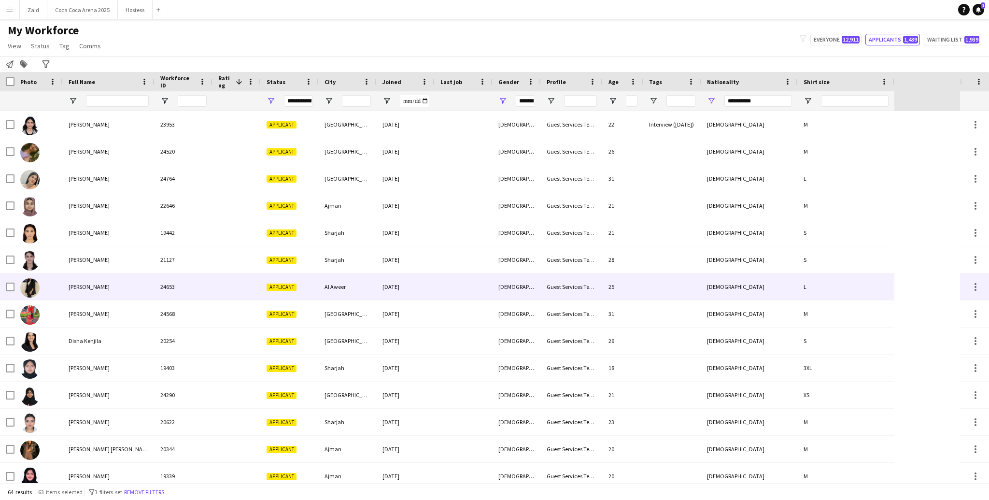
click at [252, 297] on div at bounding box center [237, 286] width 48 height 27
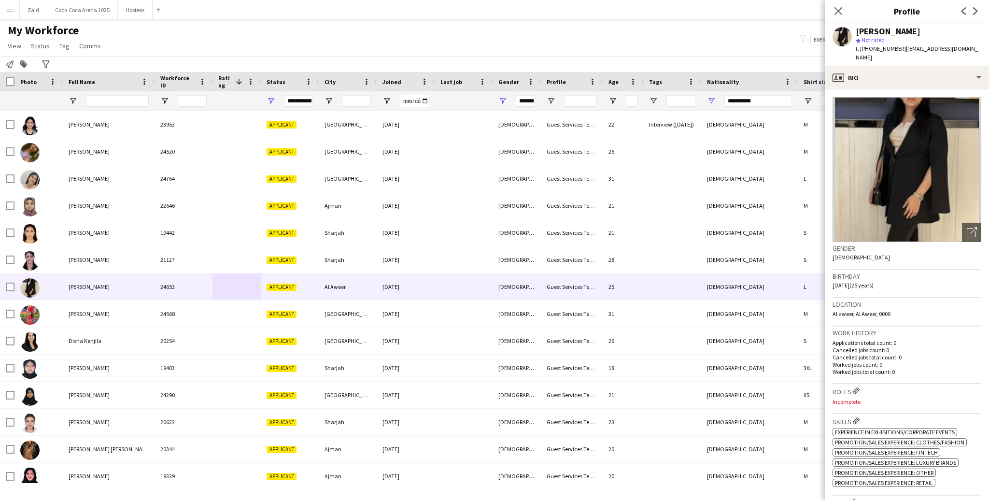
click at [700, 244] on h3 "Gender" at bounding box center [907, 248] width 149 height 9
click at [700, 229] on div "Open photos pop-in" at bounding box center [971, 232] width 19 height 19
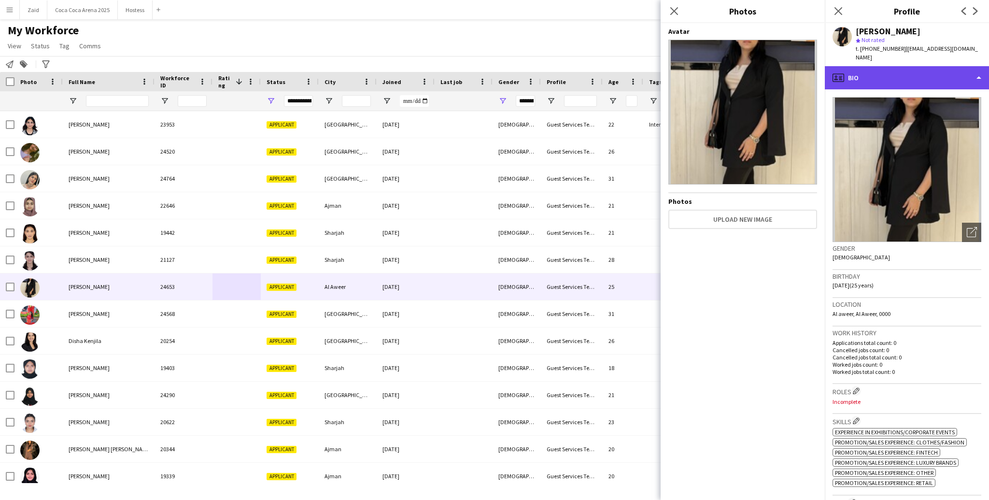
click at [700, 75] on div "profile Bio" at bounding box center [907, 77] width 164 height 23
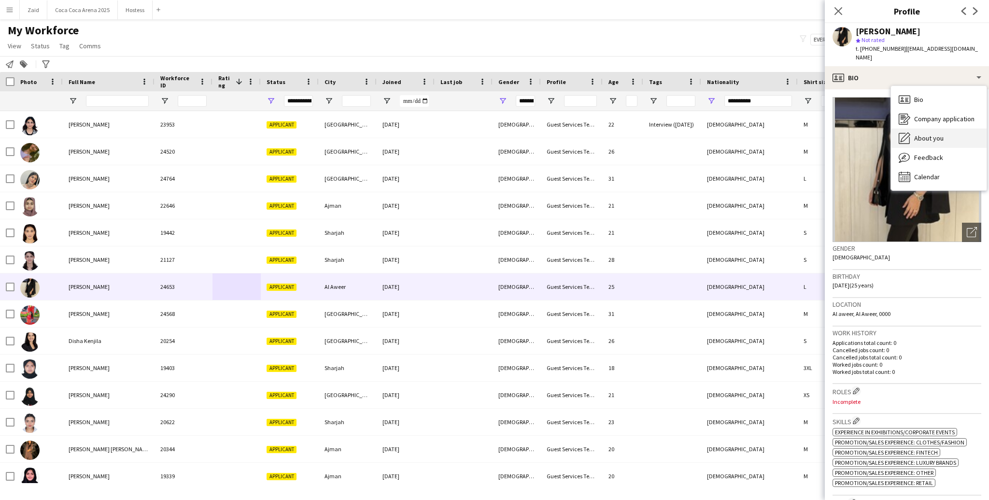
click at [700, 134] on div "About you About you" at bounding box center [939, 137] width 96 height 19
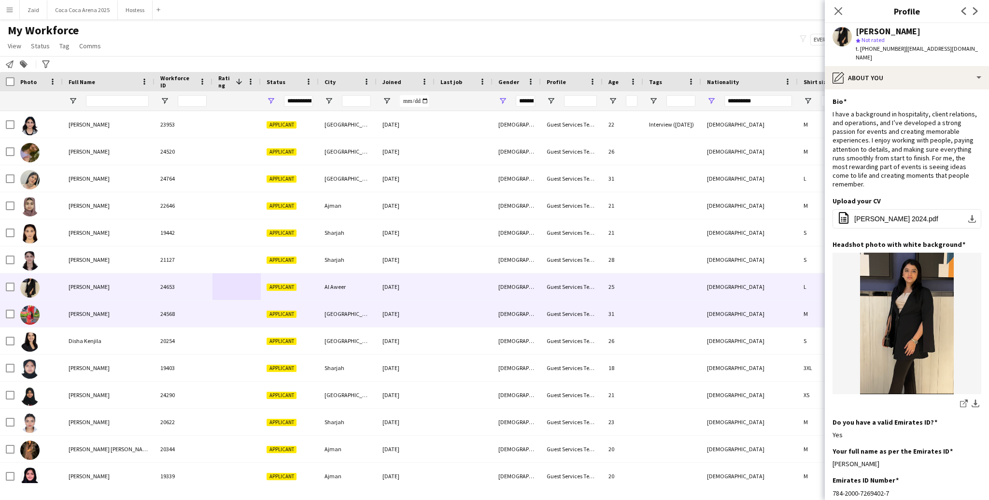
click at [577, 314] on div "Guest Services Team" at bounding box center [572, 313] width 62 height 27
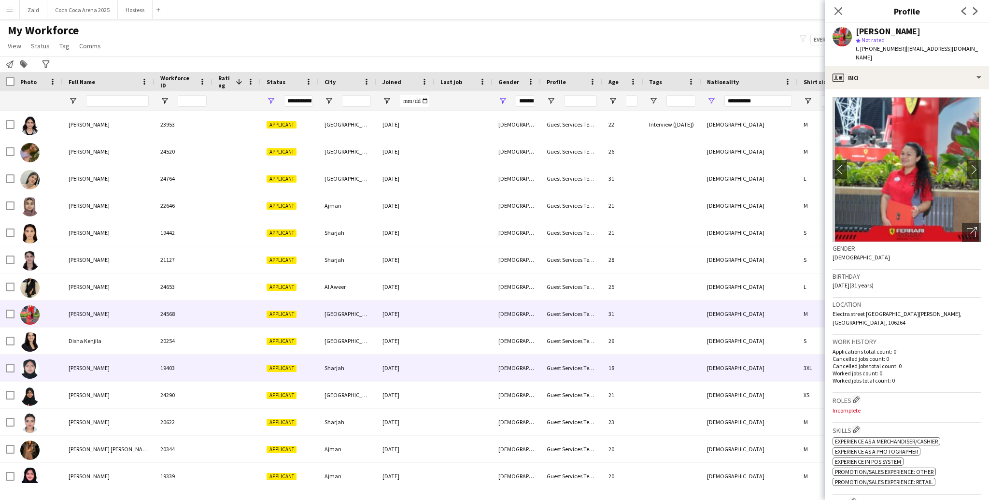
scroll to position [11, 0]
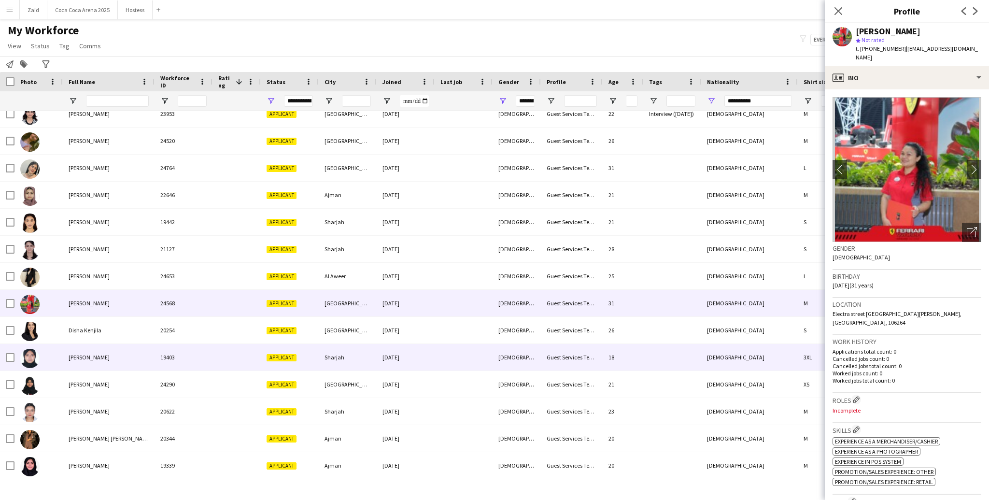
click at [562, 356] on div "Guest Services Team" at bounding box center [572, 357] width 62 height 27
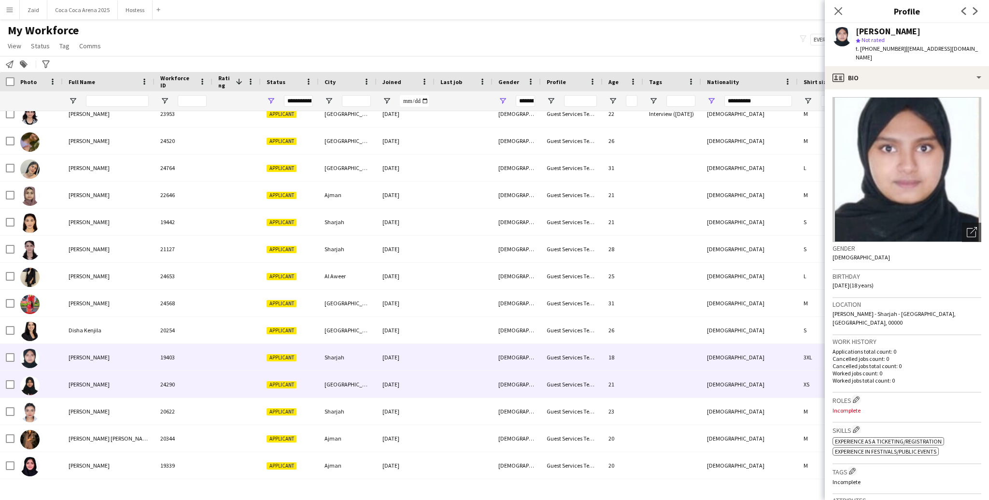
click at [579, 375] on div "Guest Services Team" at bounding box center [572, 384] width 62 height 27
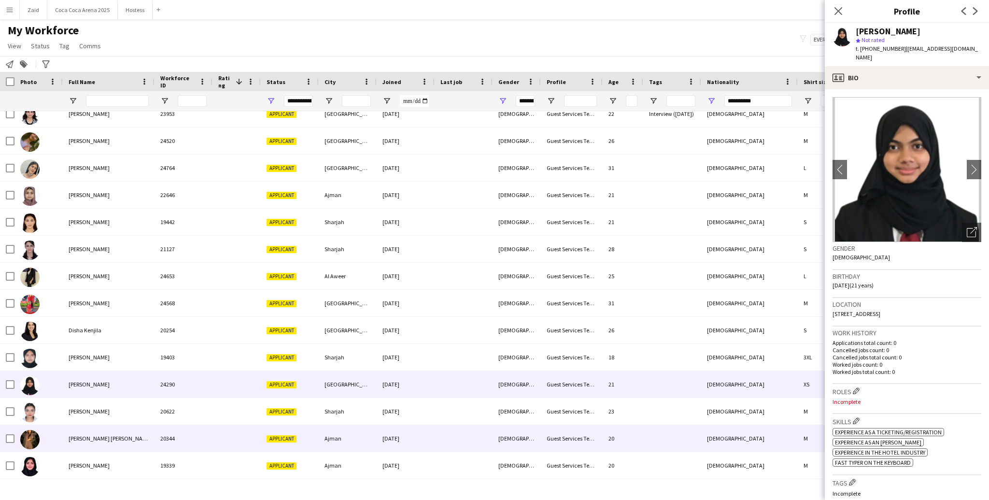
click at [568, 375] on div "Guest Services Team" at bounding box center [572, 438] width 62 height 27
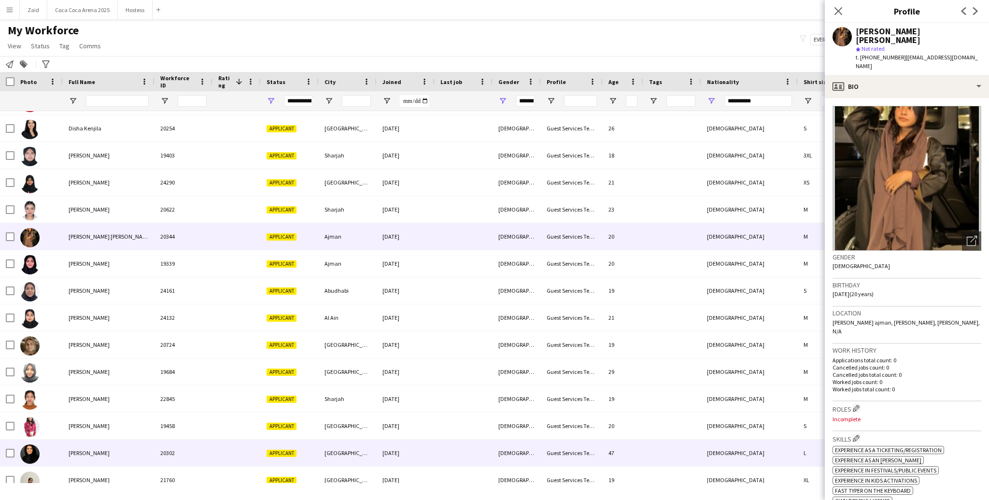
scroll to position [214, 0]
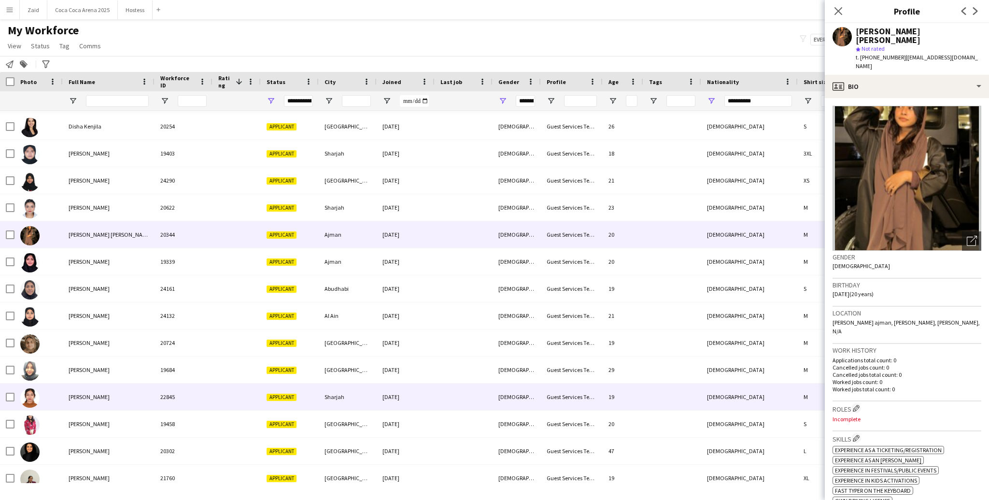
click at [559, 375] on div "Guest Services Team" at bounding box center [572, 397] width 62 height 27
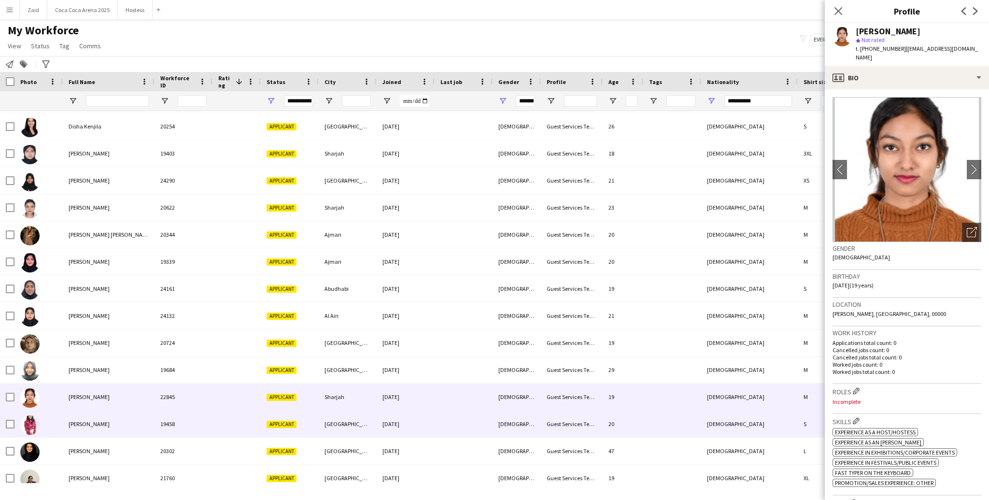
click at [550, 375] on div "Guest Services Team" at bounding box center [572, 424] width 62 height 27
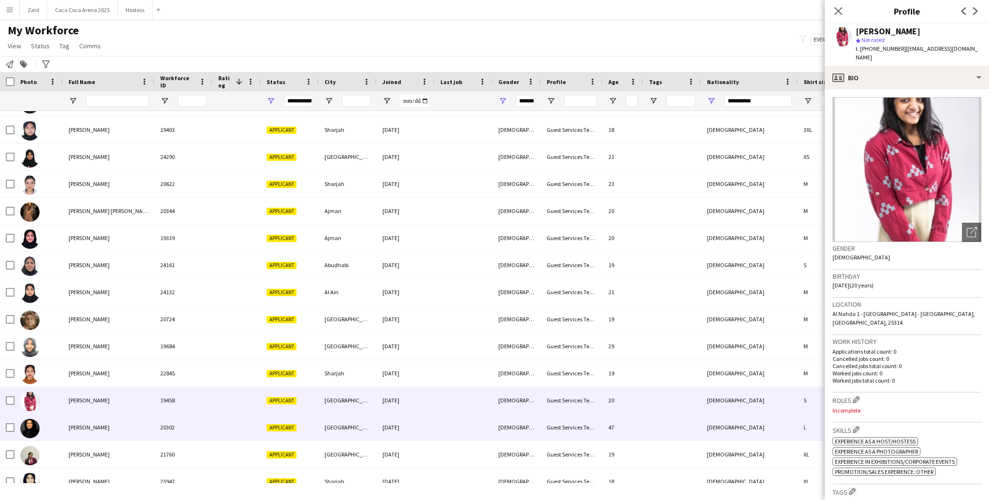
scroll to position [247, 0]
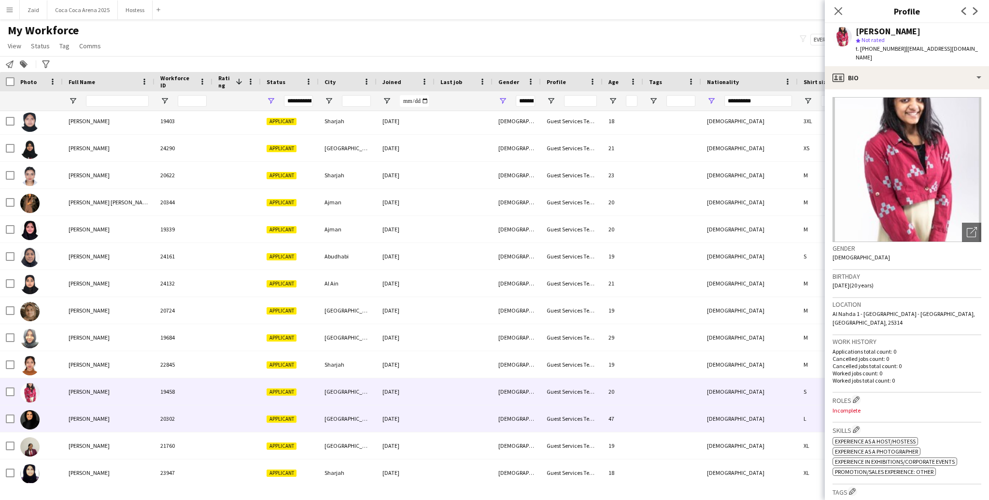
click at [550, 375] on div "Guest Services Team" at bounding box center [572, 418] width 62 height 27
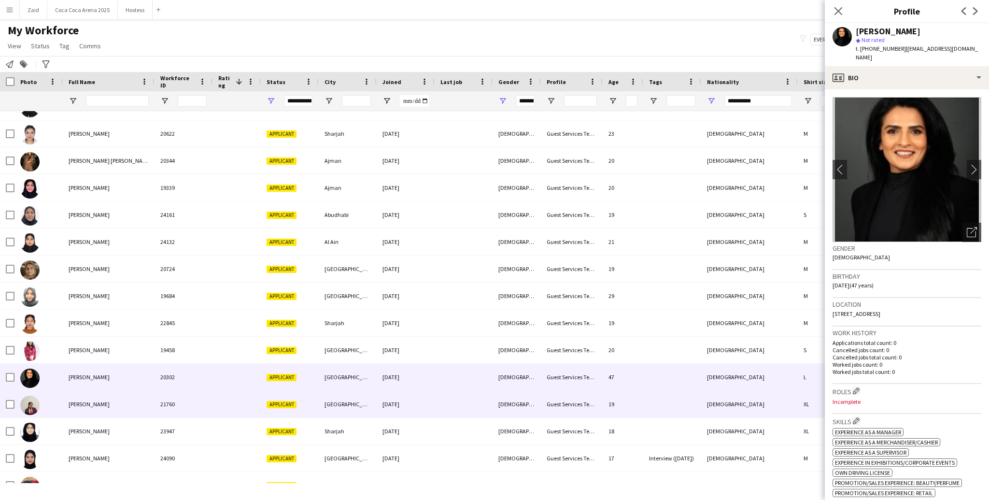
scroll to position [288, 0]
click at [550, 375] on div "Guest Services Team" at bounding box center [572, 404] width 62 height 27
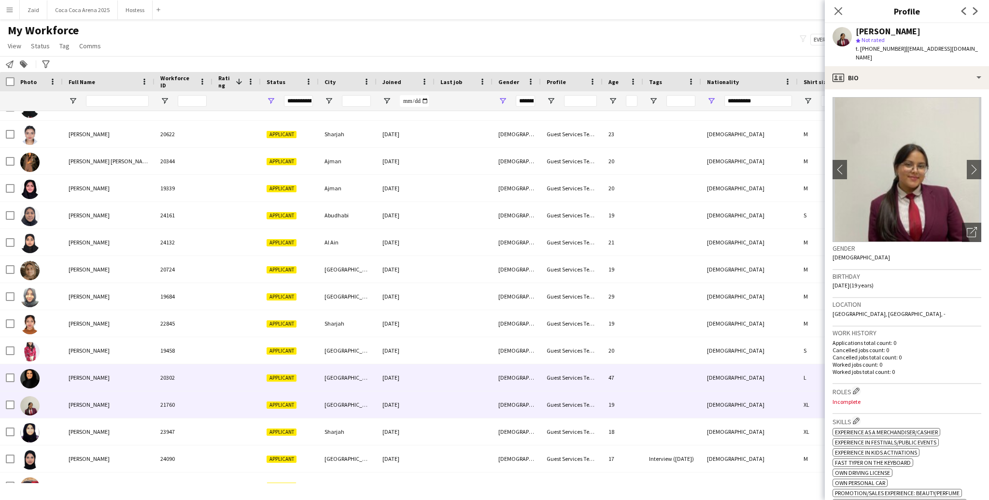
click at [534, 375] on div "[DEMOGRAPHIC_DATA]" at bounding box center [517, 377] width 48 height 27
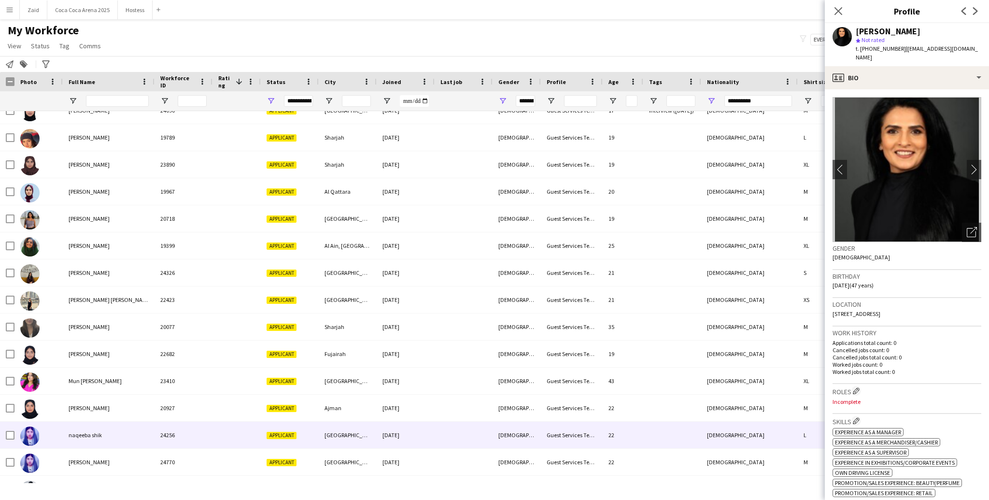
scroll to position [667, 0]
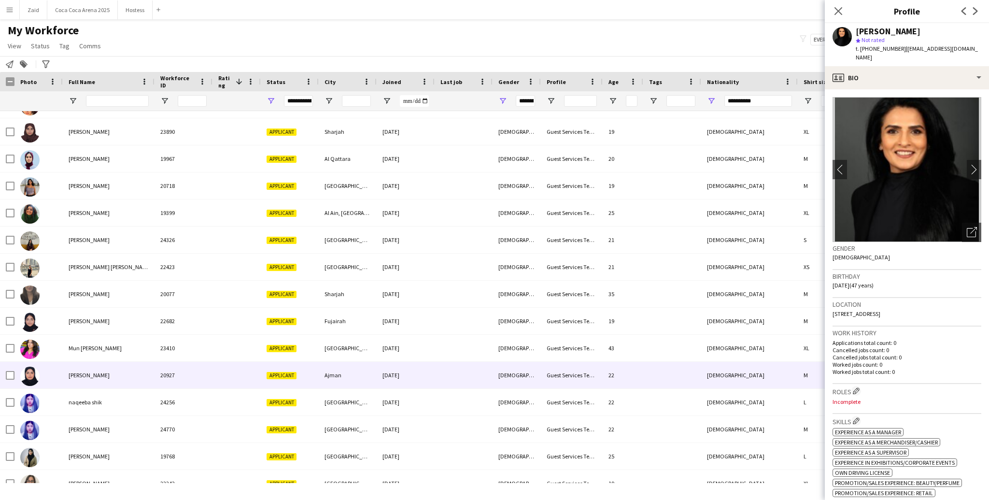
click at [73, 365] on div "Muskan Safi" at bounding box center [109, 375] width 92 height 27
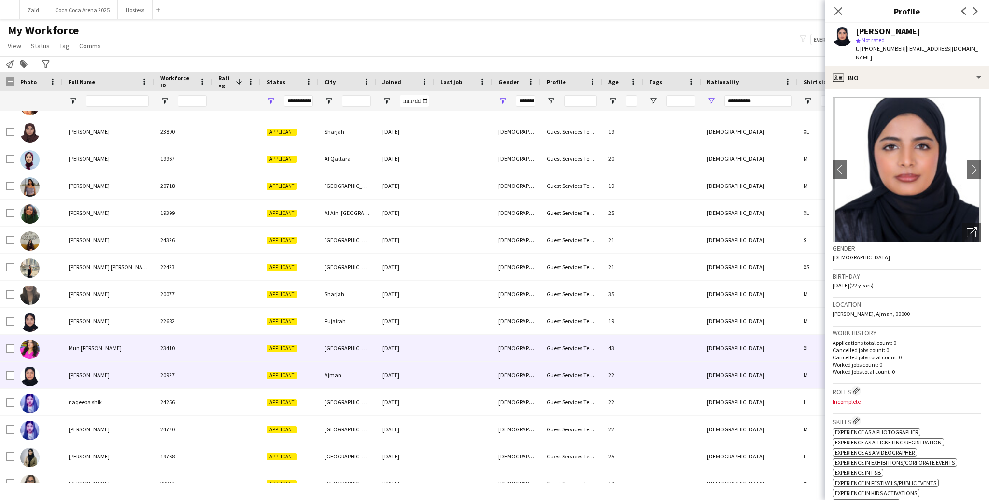
click at [76, 345] on span "Mun Mun Ghosh" at bounding box center [95, 347] width 53 height 7
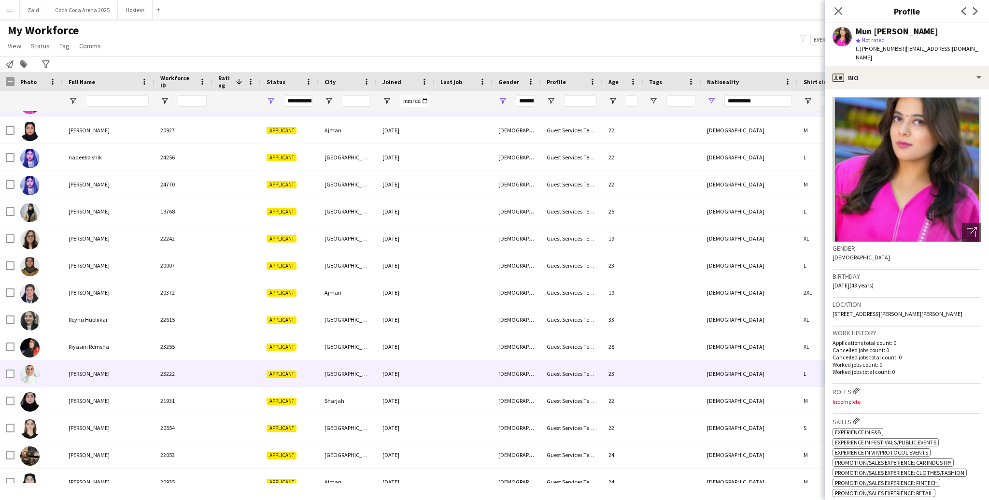
click at [100, 367] on div "Saamiyah Fathullah" at bounding box center [109, 373] width 92 height 27
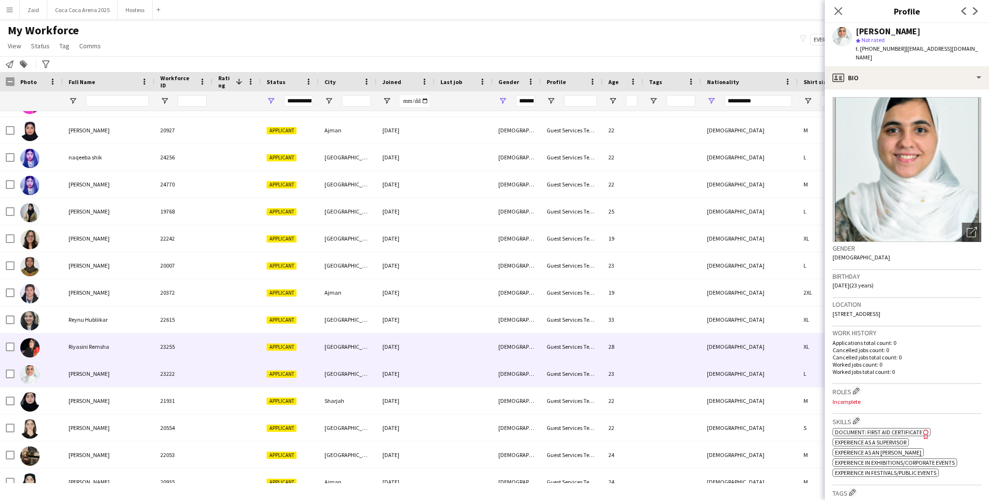
click at [100, 350] on div "Riyasini Remsha" at bounding box center [109, 346] width 92 height 27
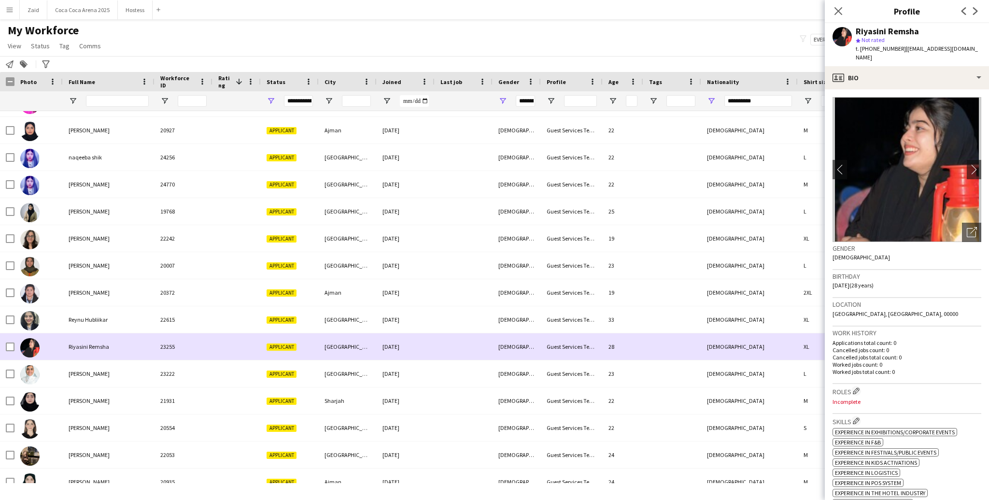
click at [102, 330] on div "Reynu Hubliikar" at bounding box center [109, 319] width 92 height 27
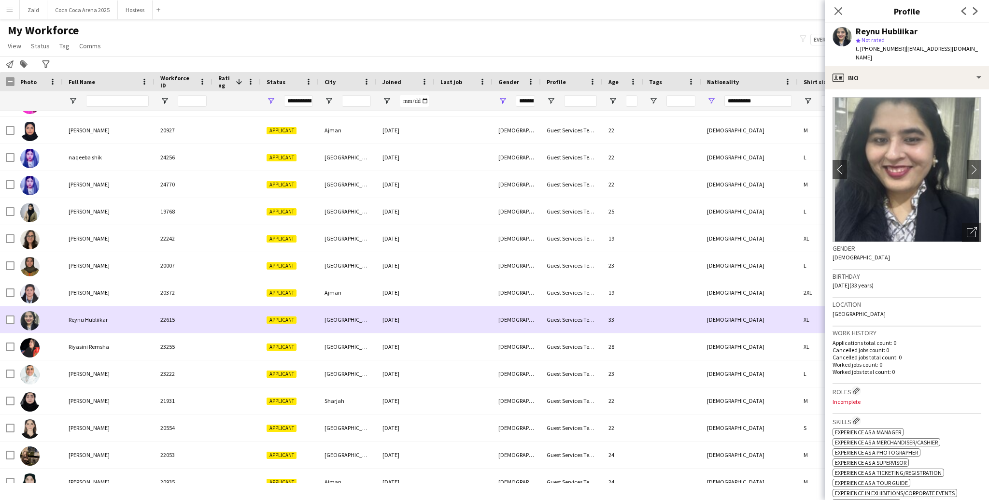
click at [102, 309] on div "Reynu Hubliikar" at bounding box center [109, 319] width 92 height 27
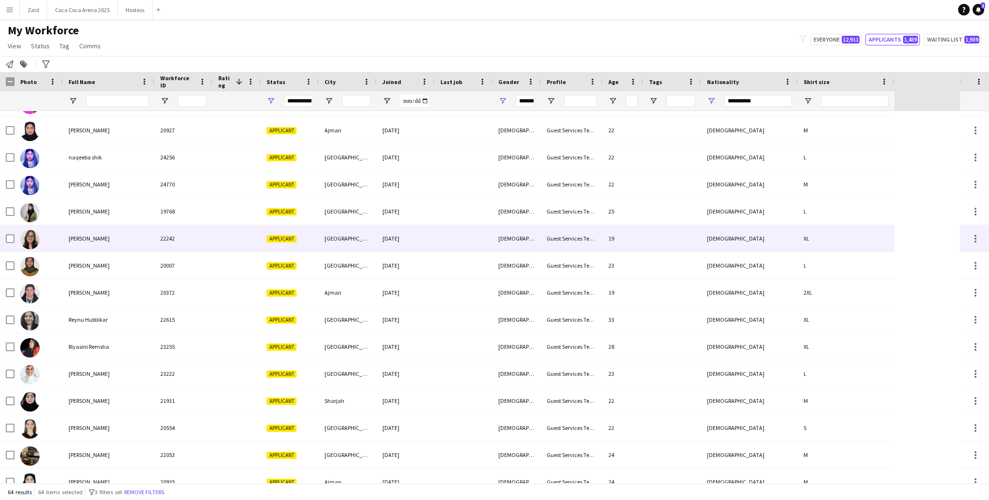
click at [111, 251] on div "Nidhi Awtani" at bounding box center [109, 238] width 92 height 27
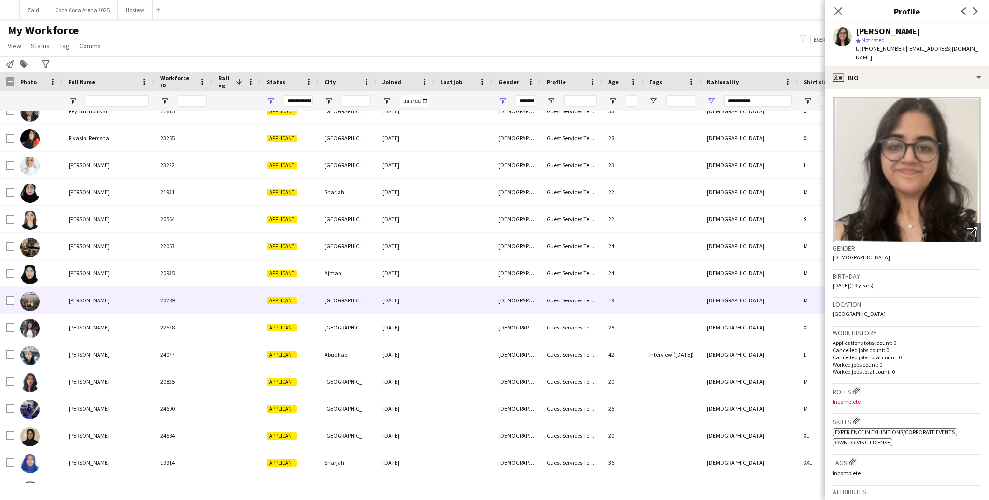
click at [132, 306] on div "Sandhra Balan" at bounding box center [109, 300] width 92 height 27
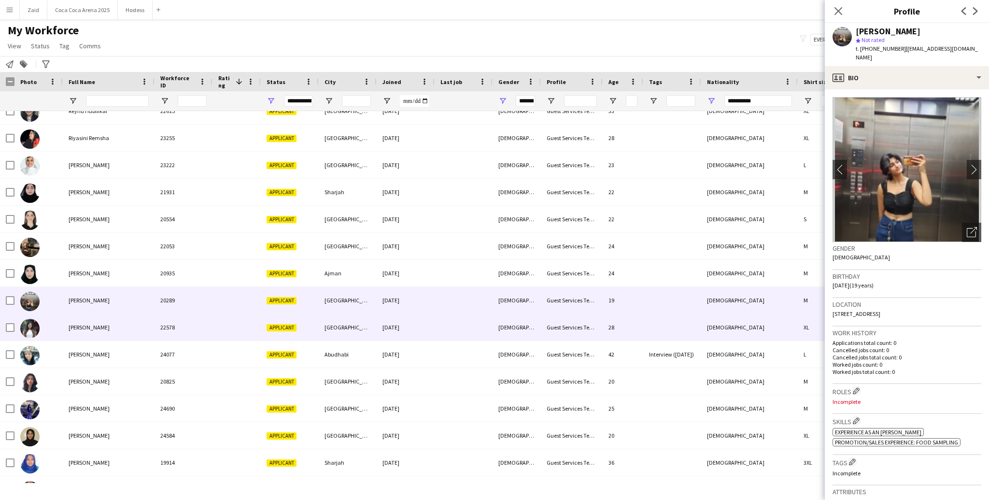
click at [135, 320] on div "Sandhra Soman" at bounding box center [109, 327] width 92 height 27
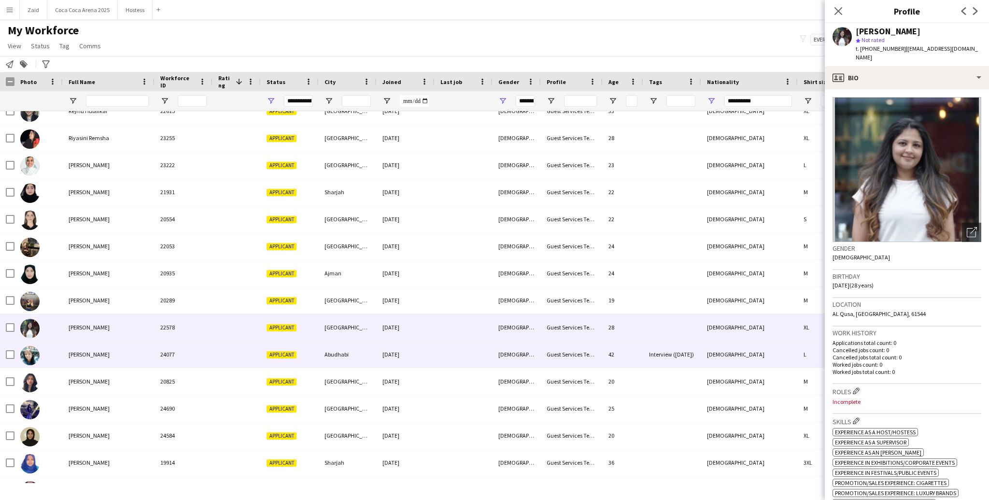
click at [133, 350] on div "Saumya Vivian Vincent" at bounding box center [109, 354] width 92 height 27
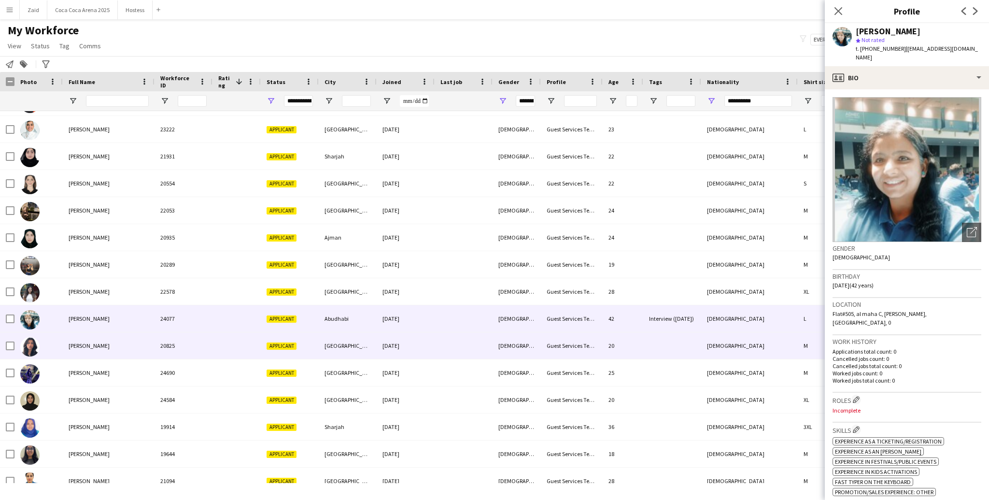
click at [133, 350] on div "Shaavetha Mohankumar" at bounding box center [109, 345] width 92 height 27
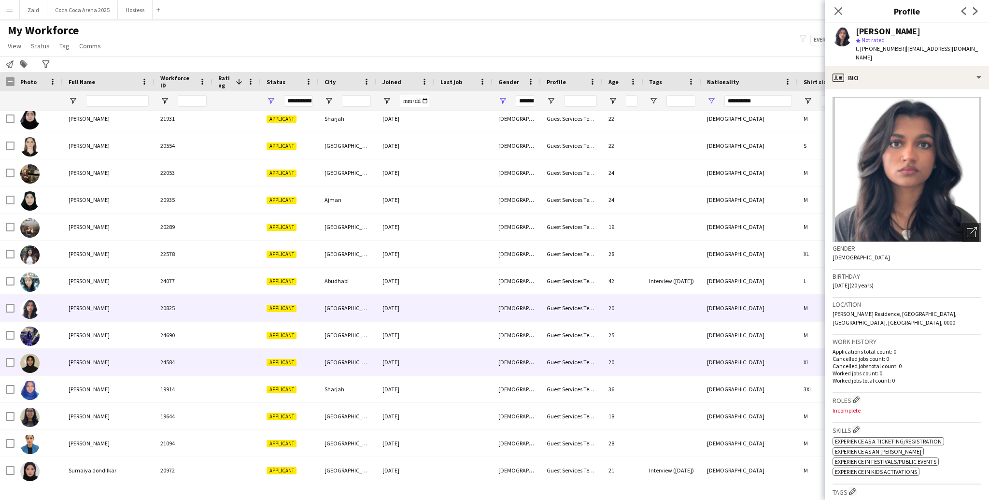
click at [133, 350] on div "Sheza Hashim" at bounding box center [109, 362] width 92 height 27
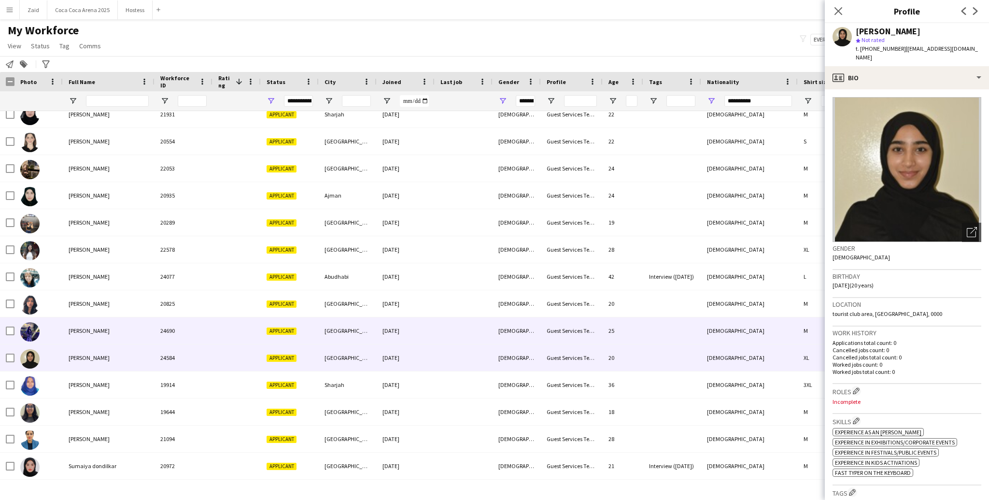
click at [132, 333] on div "Shahla Anver" at bounding box center [109, 330] width 92 height 27
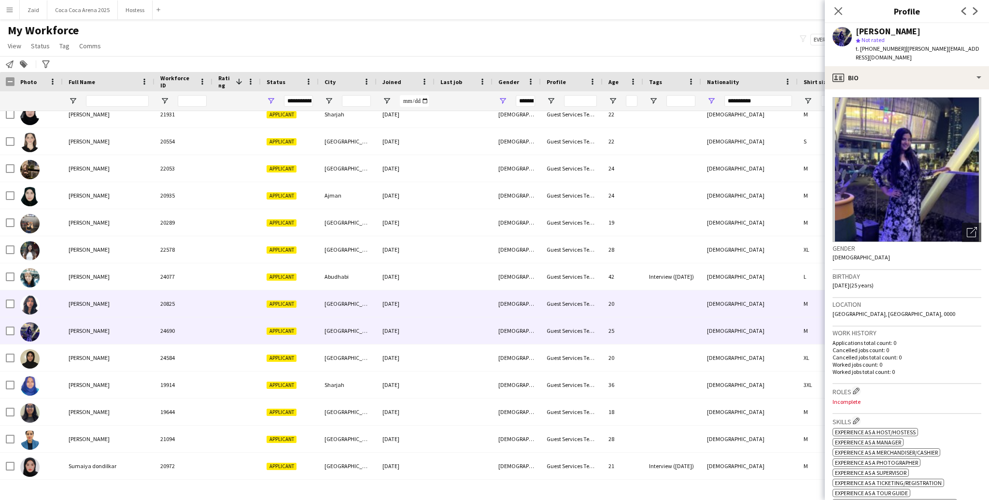
click at [78, 312] on div "Shaavetha Mohankumar" at bounding box center [109, 303] width 92 height 27
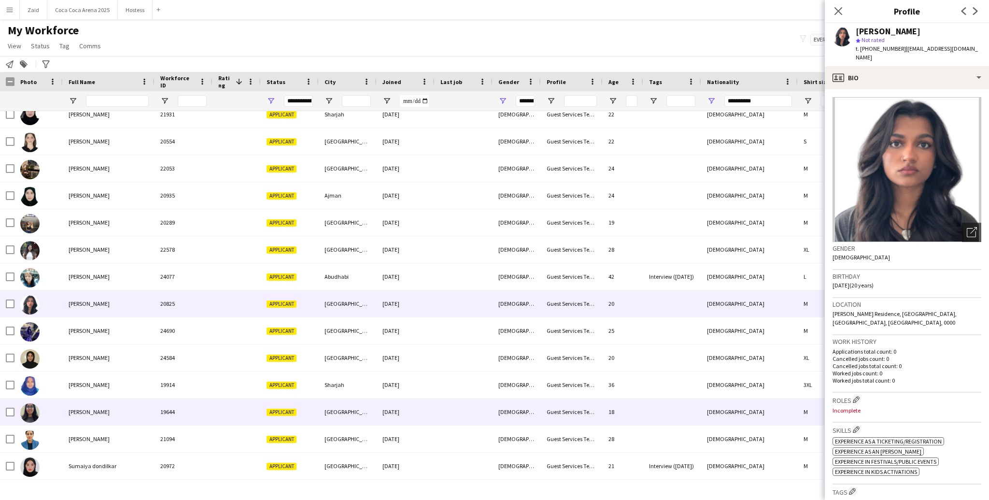
click at [90, 375] on div "Siiya Thukral" at bounding box center [109, 412] width 92 height 27
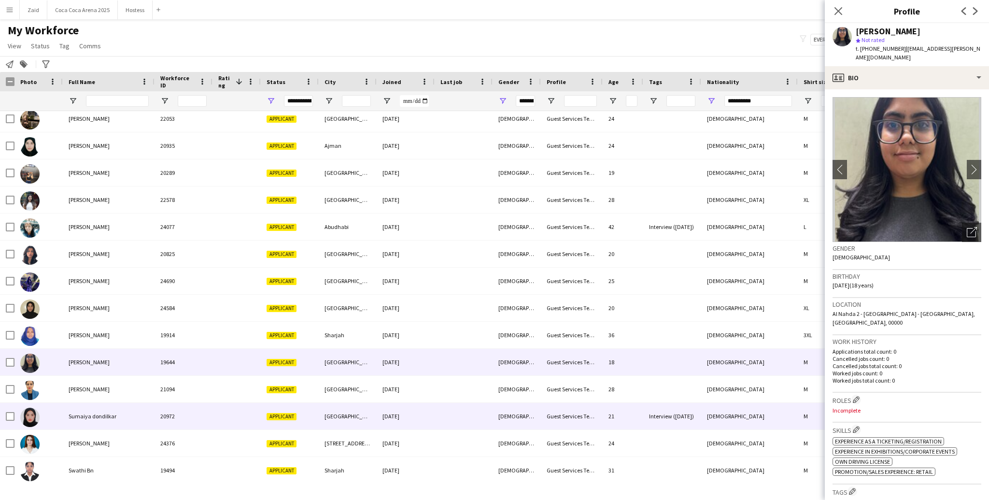
click at [106, 375] on span "Sumaiya dondilkar" at bounding box center [93, 416] width 48 height 7
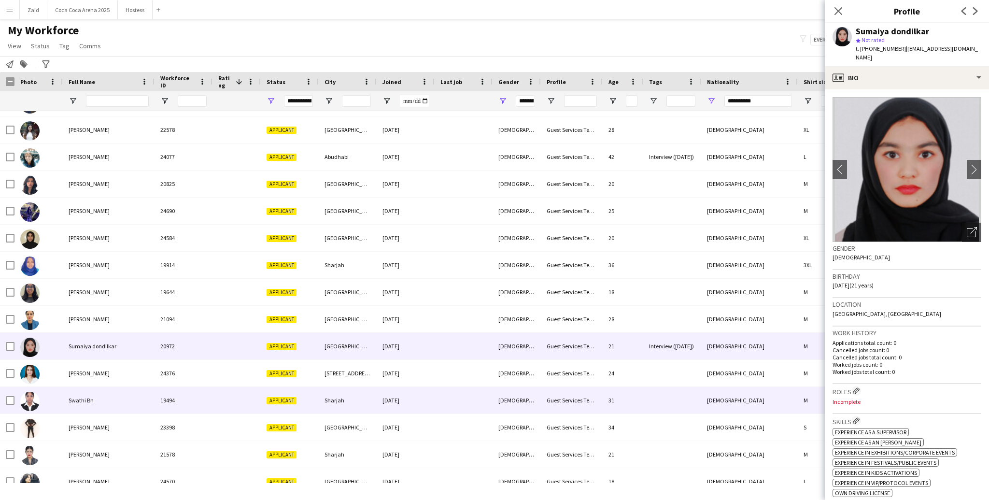
click at [109, 375] on div "Swathi Bn" at bounding box center [109, 400] width 92 height 27
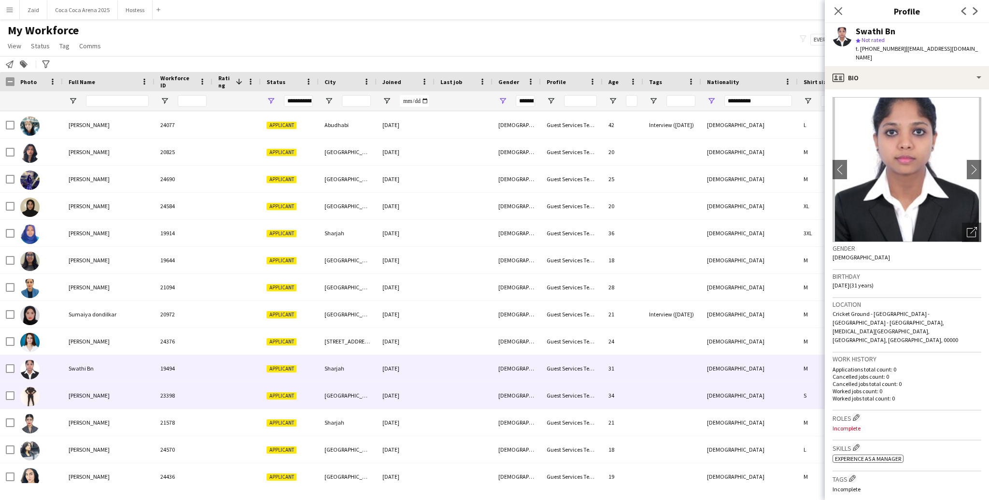
click at [109, 375] on div "Tina Nenwani" at bounding box center [109, 395] width 92 height 27
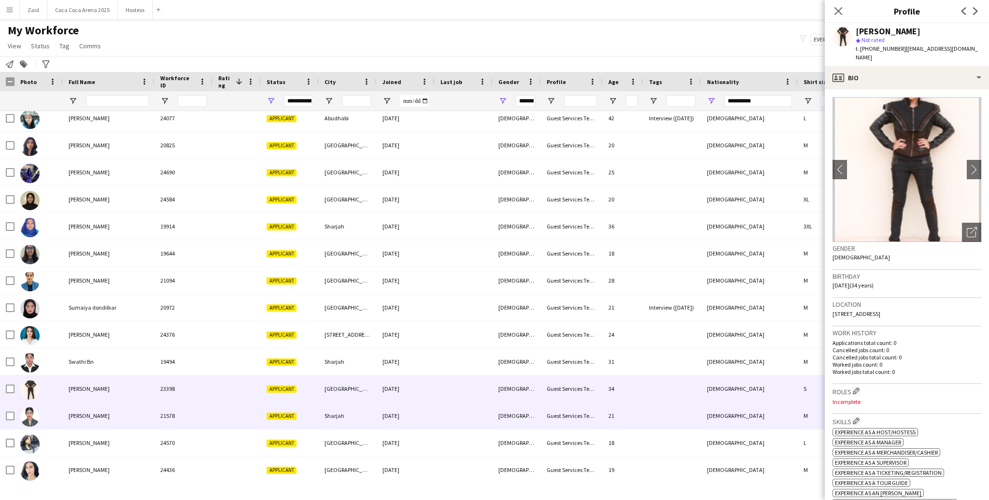
click at [109, 375] on div "Varsha Valsalan" at bounding box center [109, 415] width 92 height 27
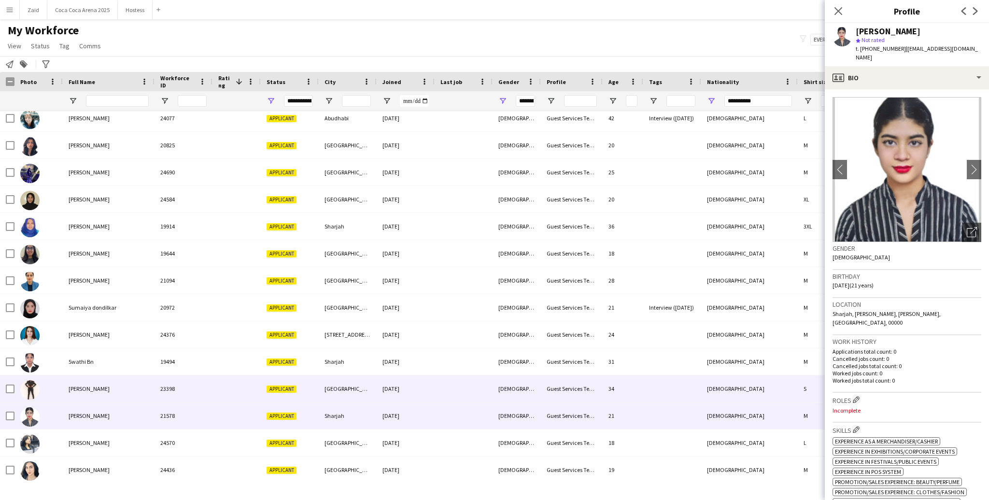
click at [105, 375] on div "Tina Nenwani" at bounding box center [109, 388] width 92 height 27
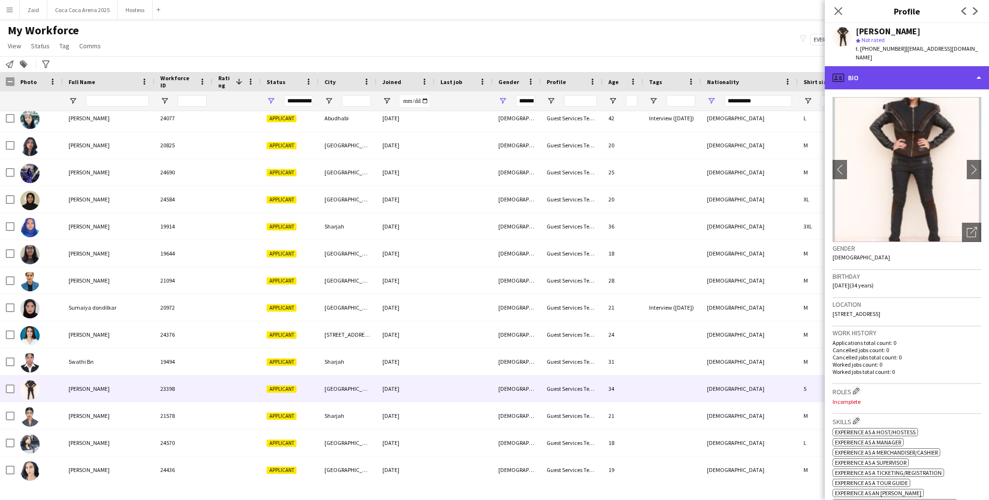
click at [700, 66] on div "profile Bio" at bounding box center [907, 77] width 164 height 23
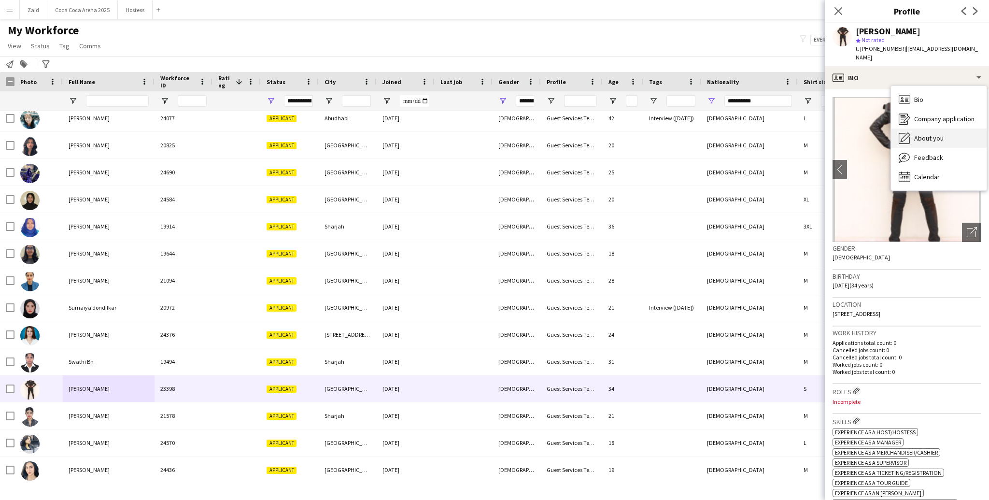
click at [700, 132] on div "About you About you" at bounding box center [939, 137] width 96 height 19
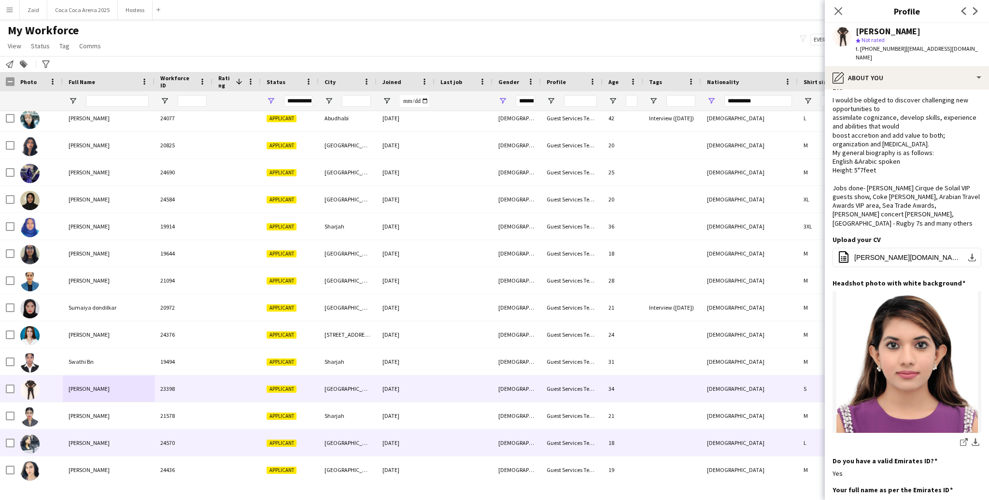
click at [591, 375] on div "Guest Services Team" at bounding box center [572, 442] width 62 height 27
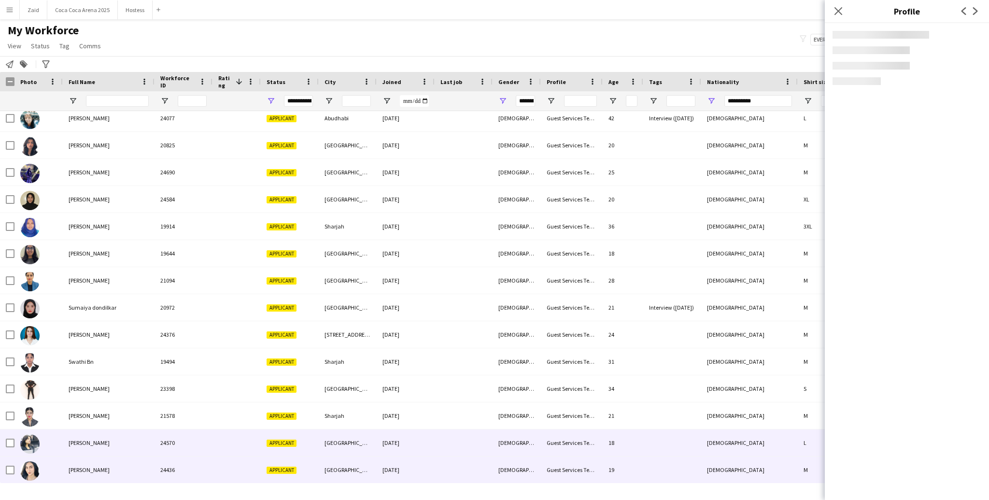
click at [589, 375] on div "Guest Services Team" at bounding box center [572, 469] width 62 height 27
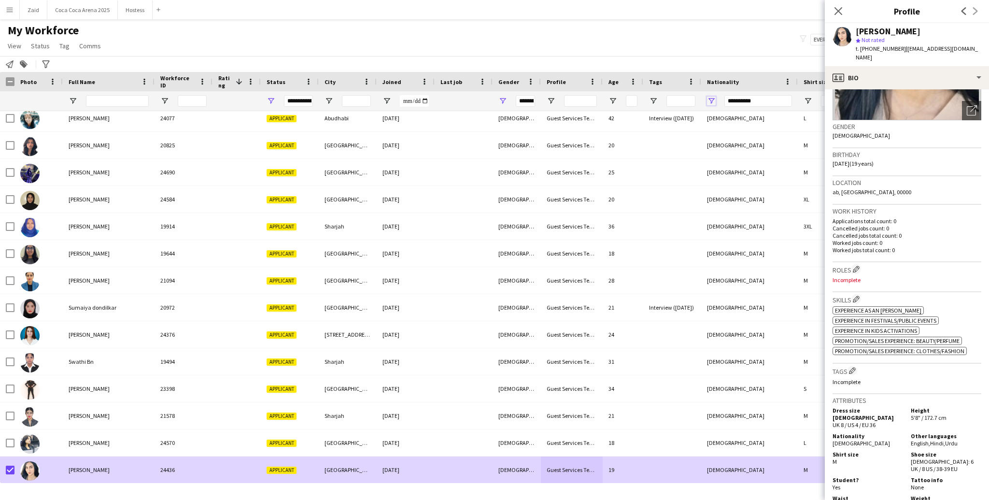
click at [700, 99] on span "Open Filter Menu" at bounding box center [711, 101] width 9 height 9
click at [700, 187] on div "Indonesian" at bounding box center [761, 185] width 76 height 7
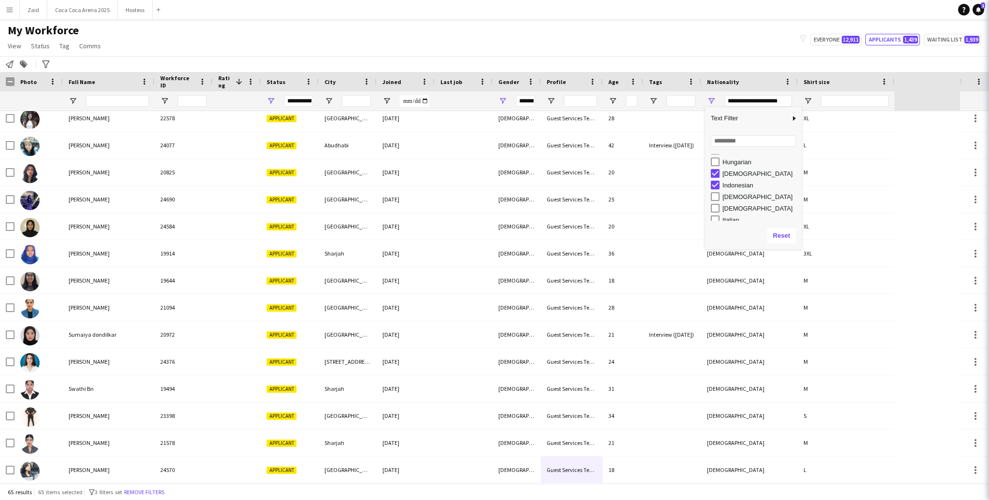
click at [700, 172] on div "Indian" at bounding box center [761, 173] width 76 height 7
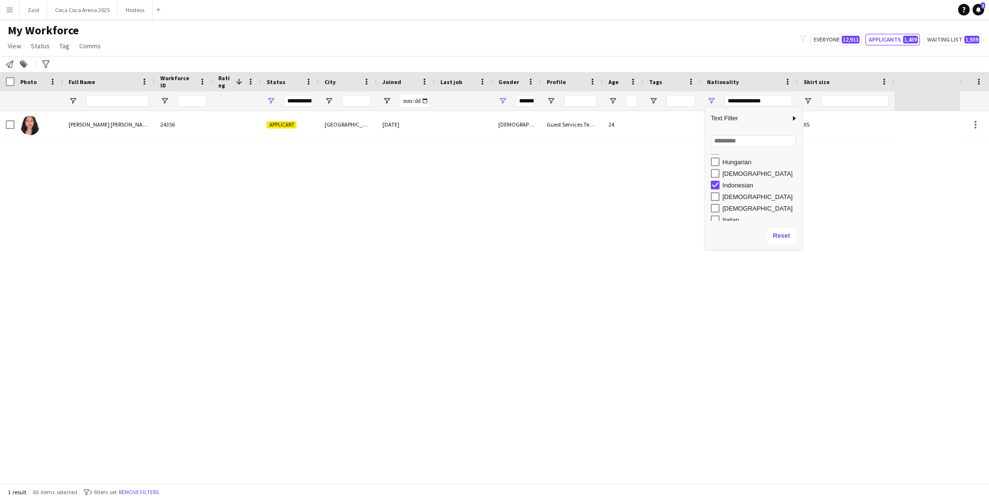
click at [700, 196] on div "Iranian" at bounding box center [761, 196] width 76 height 7
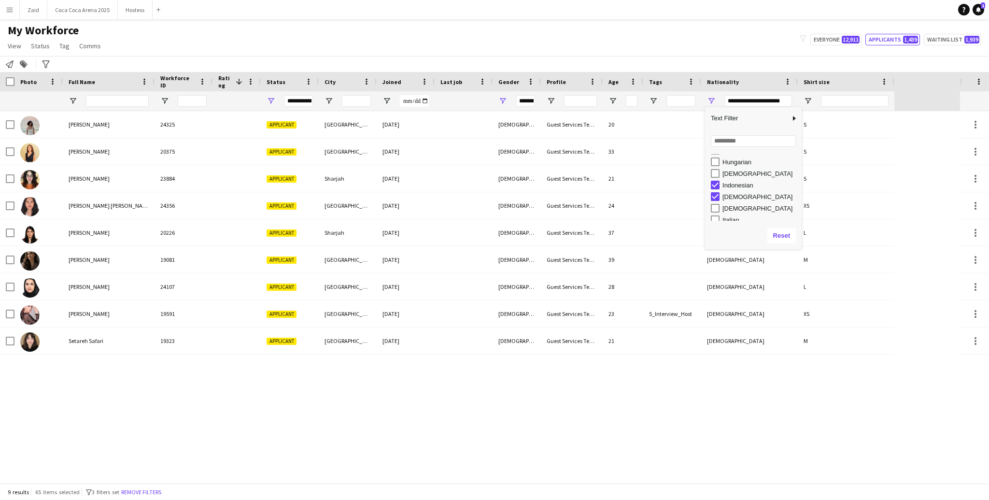
click at [700, 207] on div "Iraqi" at bounding box center [761, 208] width 76 height 7
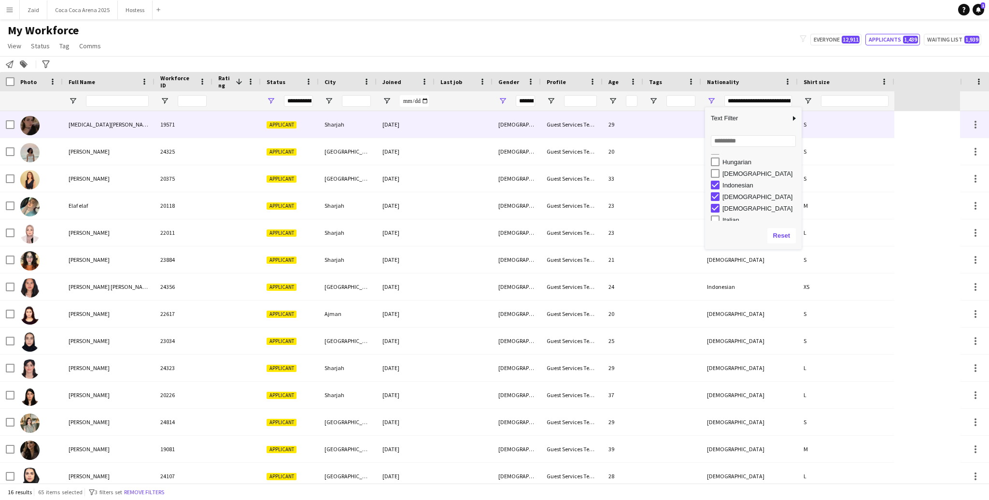
click at [391, 122] on div "26-01-2025" at bounding box center [406, 124] width 58 height 27
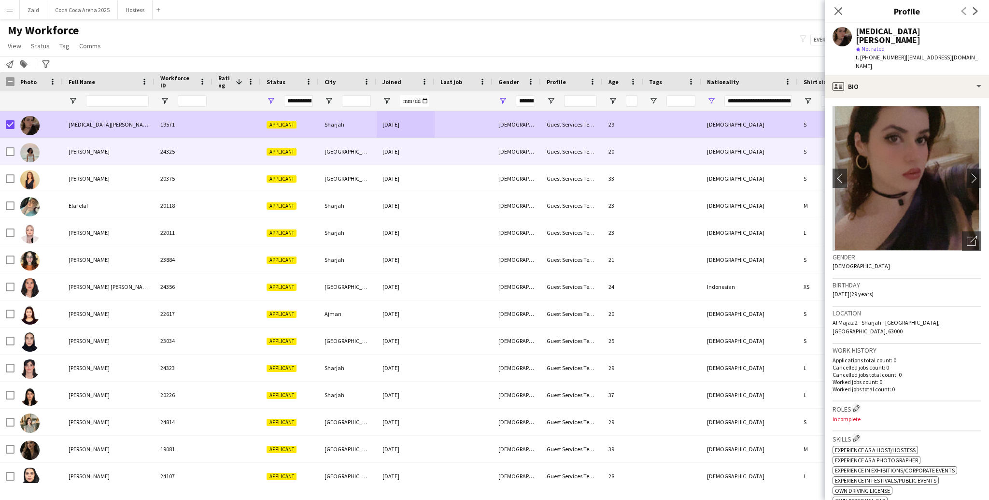
click at [56, 142] on div at bounding box center [38, 151] width 48 height 27
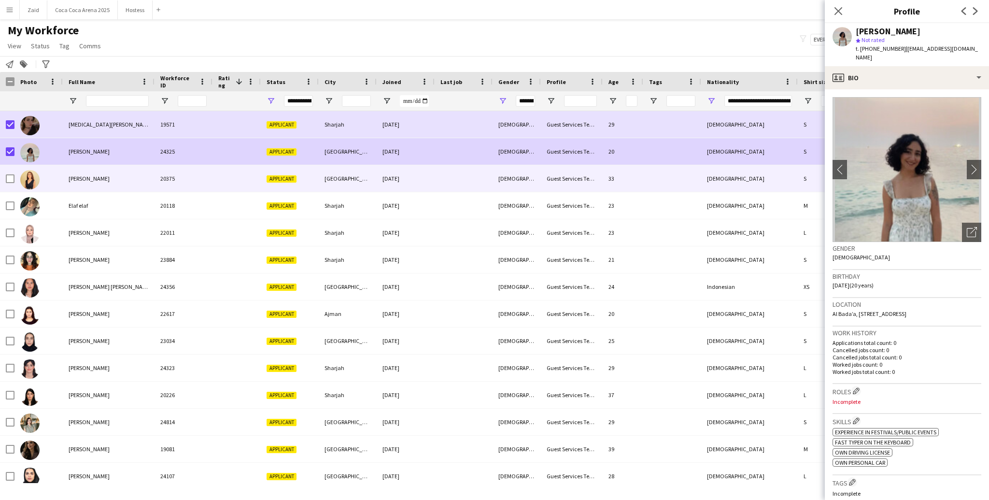
click at [36, 175] on img at bounding box center [29, 179] width 19 height 19
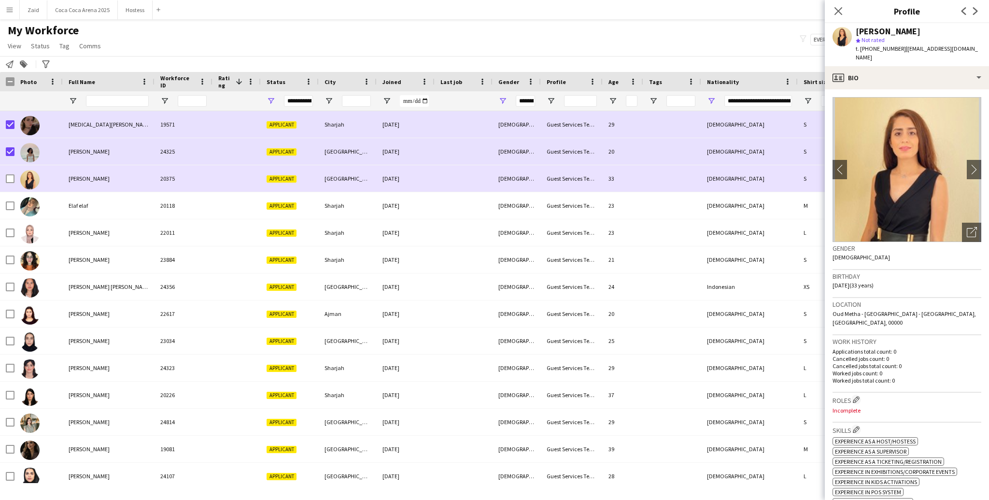
click at [4, 179] on div at bounding box center [7, 178] width 14 height 27
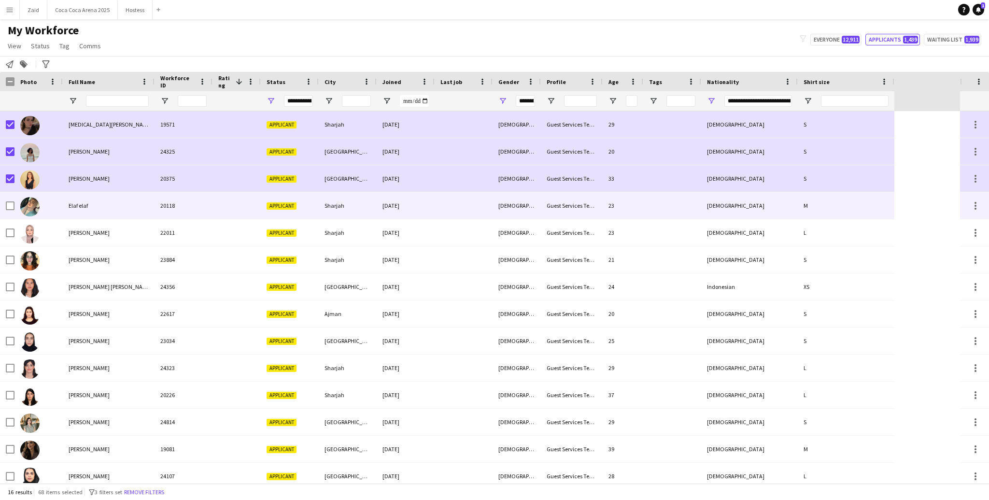
click at [39, 201] on div at bounding box center [29, 206] width 19 height 27
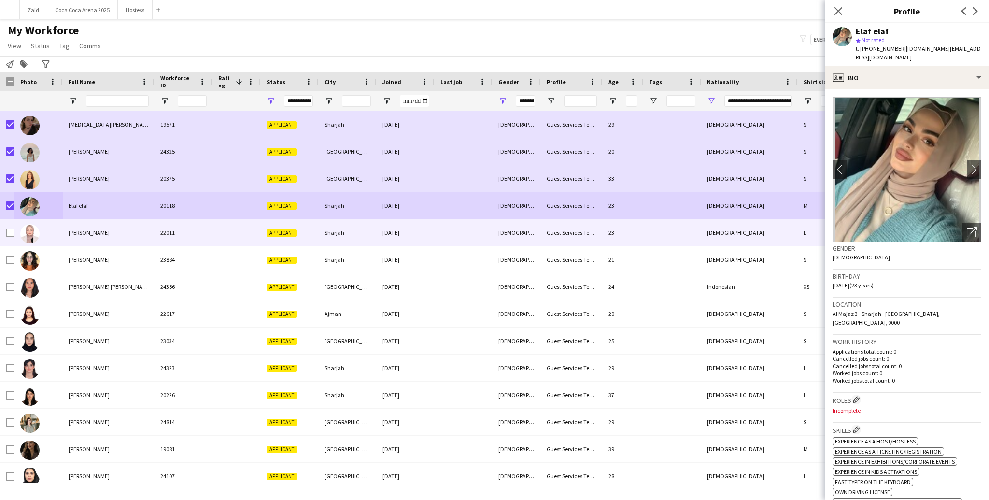
click at [32, 230] on img at bounding box center [29, 233] width 19 height 19
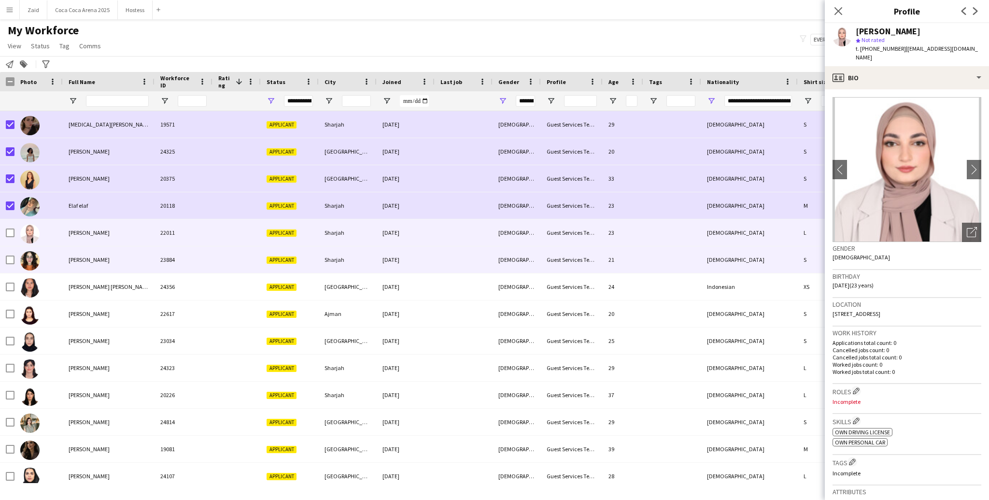
click at [32, 255] on img at bounding box center [29, 260] width 19 height 19
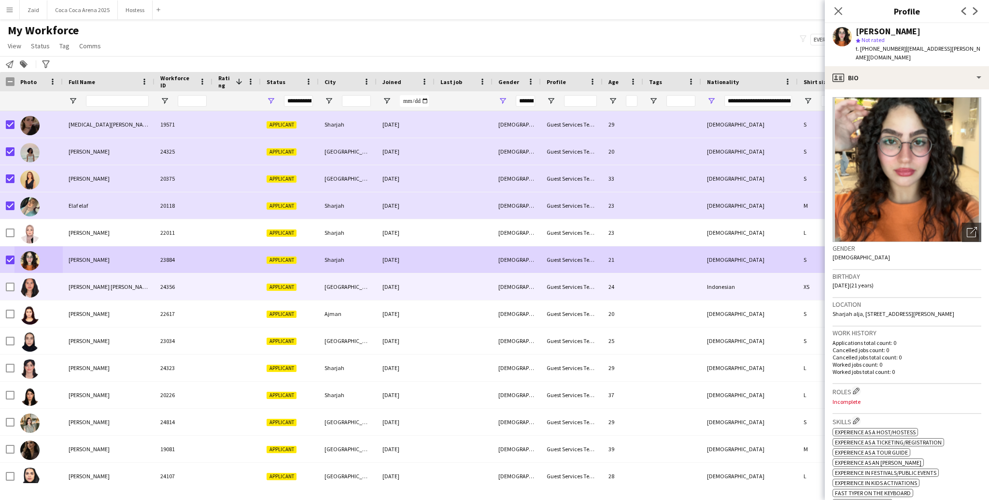
click at [34, 276] on div at bounding box center [29, 287] width 19 height 27
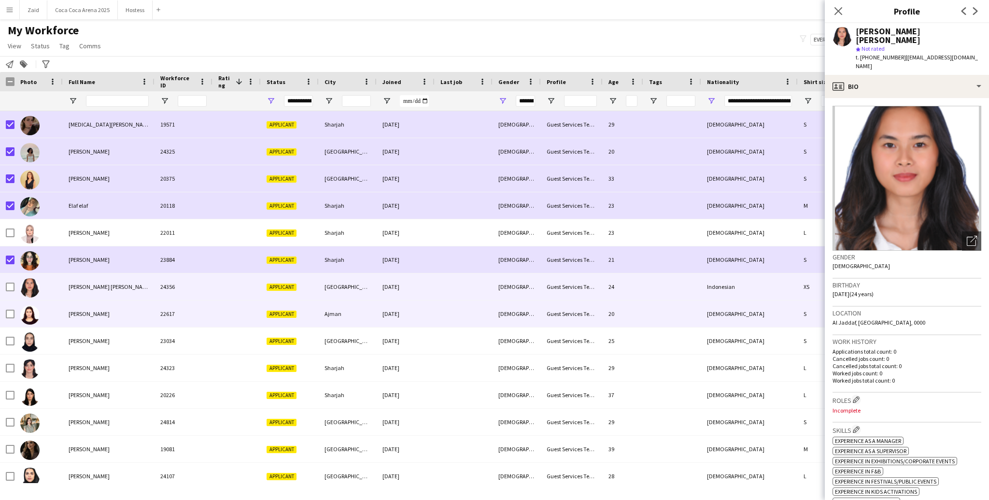
click at [62, 314] on div at bounding box center [38, 313] width 48 height 27
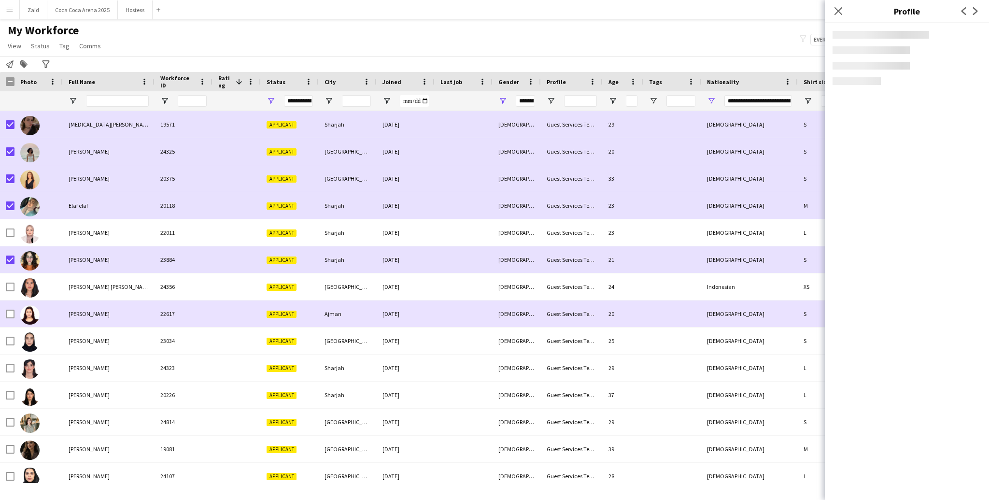
scroll to position [11, 0]
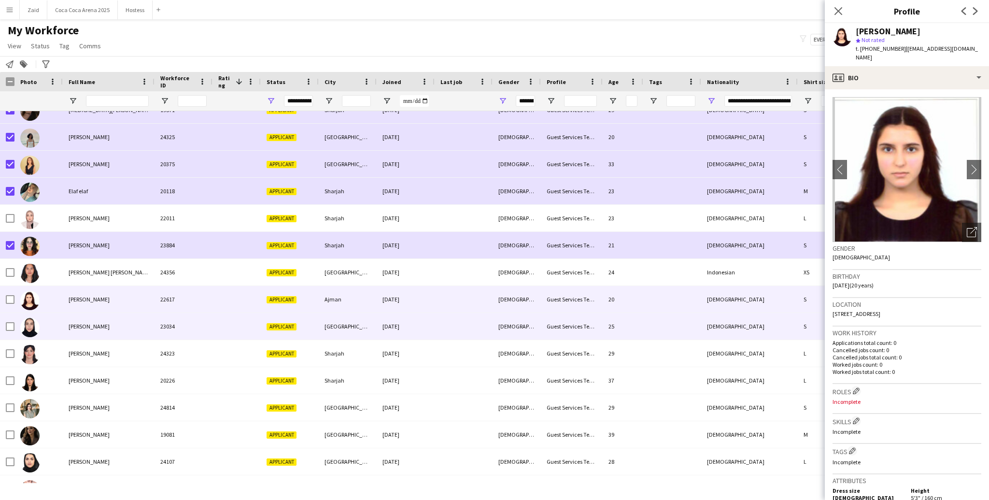
click at [59, 313] on div at bounding box center [38, 326] width 48 height 27
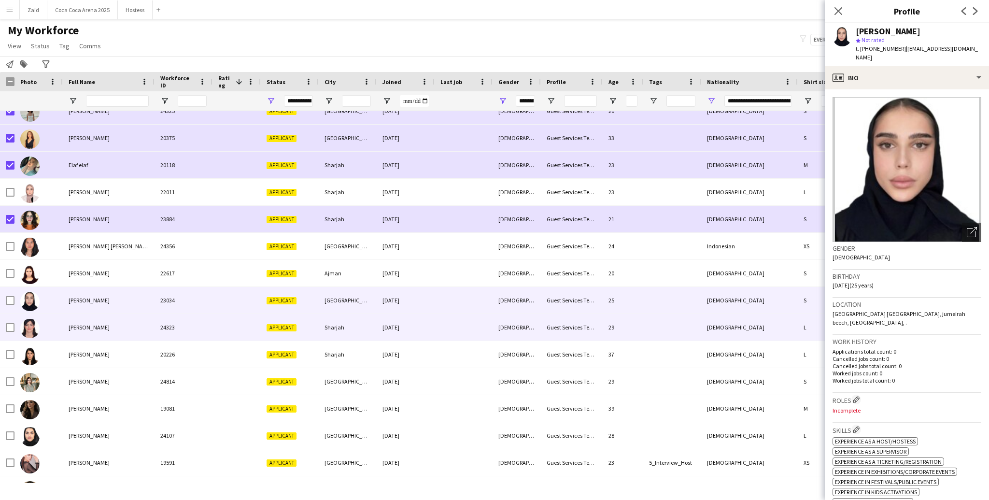
click at [58, 321] on div at bounding box center [38, 327] width 48 height 27
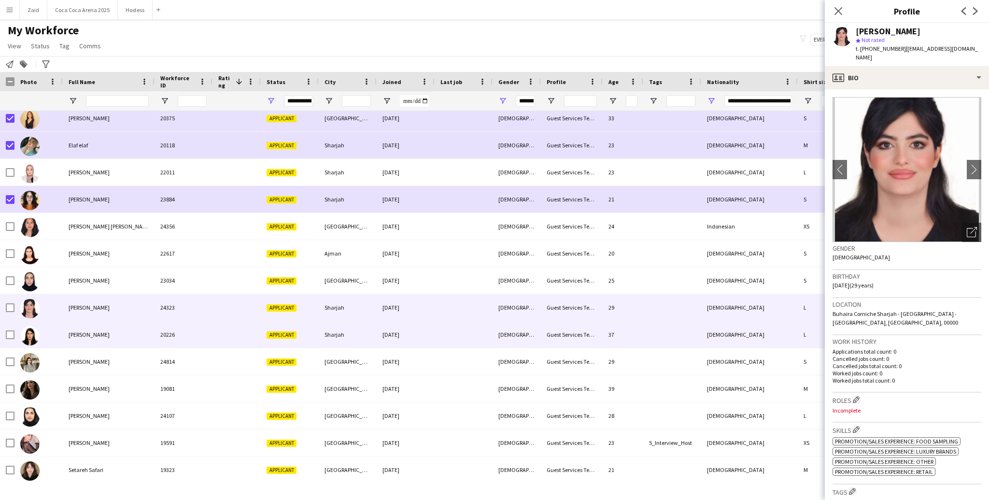
click at [58, 321] on div at bounding box center [38, 334] width 48 height 27
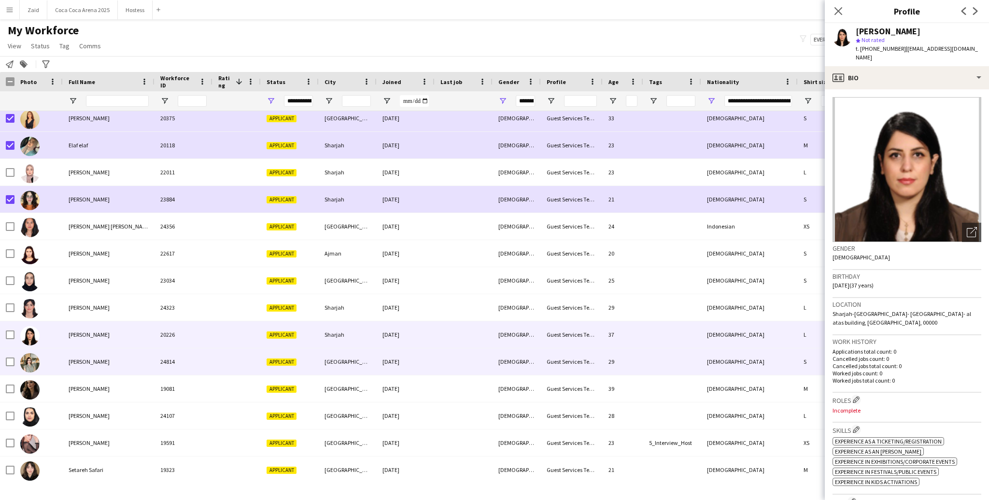
click at [70, 355] on div "Reem Algazi" at bounding box center [109, 361] width 92 height 27
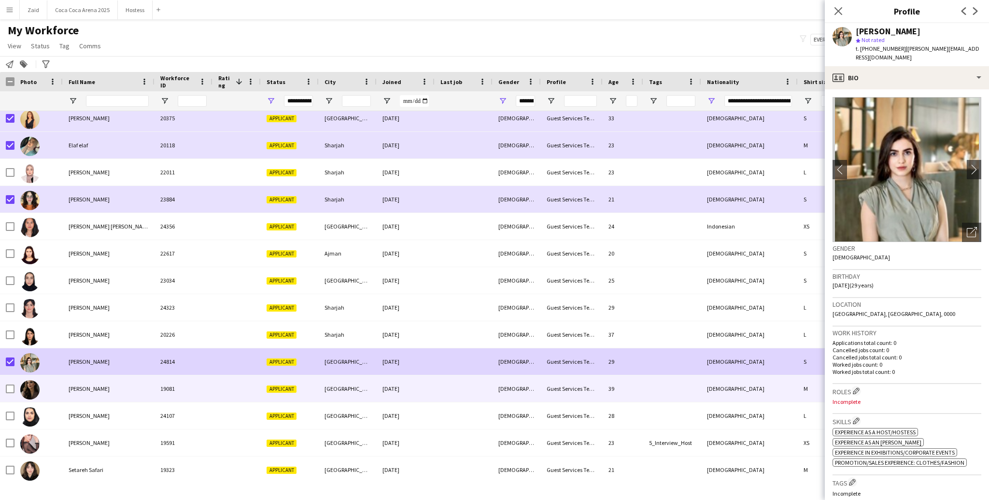
click at [50, 375] on div at bounding box center [38, 388] width 48 height 27
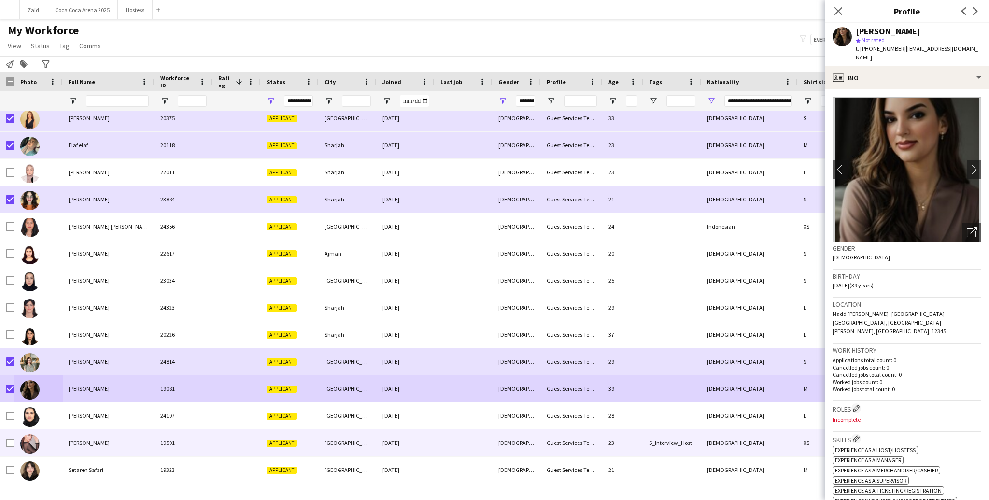
click at [52, 375] on div at bounding box center [38, 442] width 48 height 27
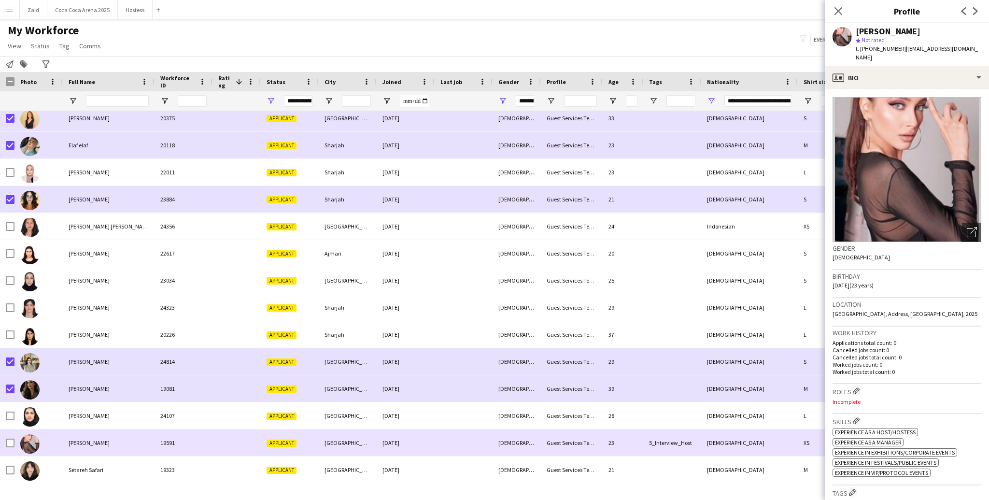
click at [14, 375] on div at bounding box center [38, 442] width 48 height 27
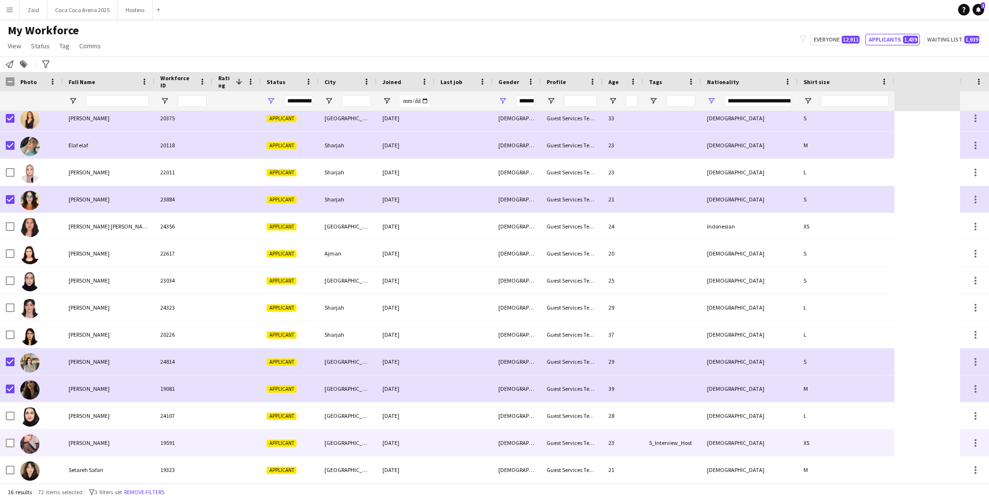
click at [42, 375] on div at bounding box center [38, 442] width 48 height 27
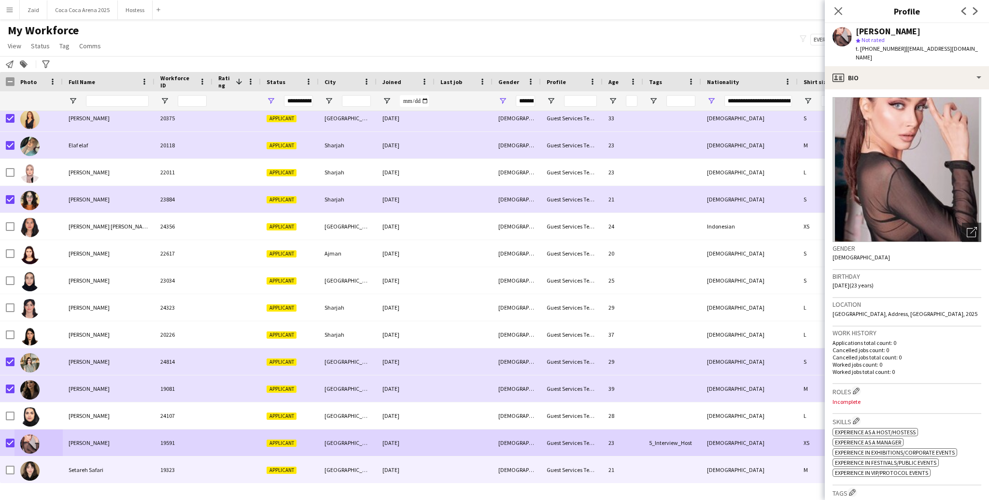
click at [52, 375] on div at bounding box center [38, 469] width 48 height 27
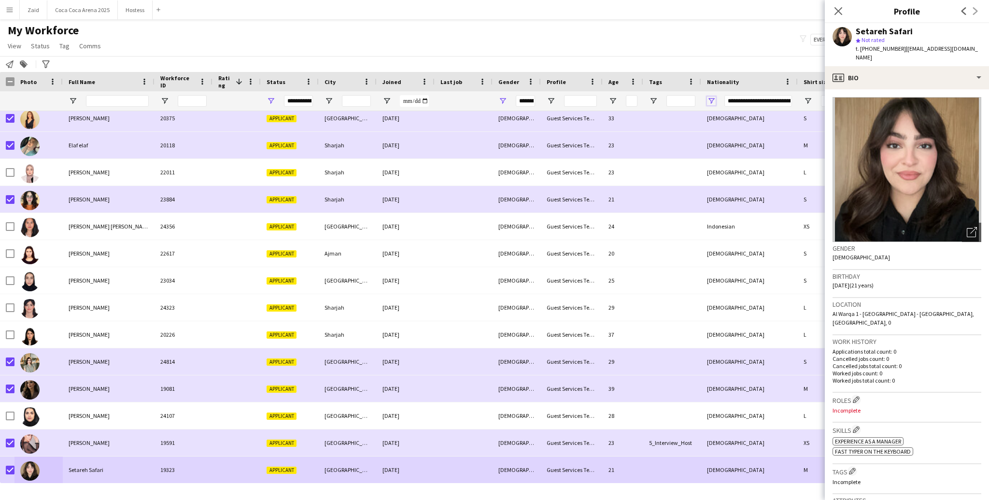
click at [700, 100] on span "Open Filter Menu" at bounding box center [711, 101] width 9 height 9
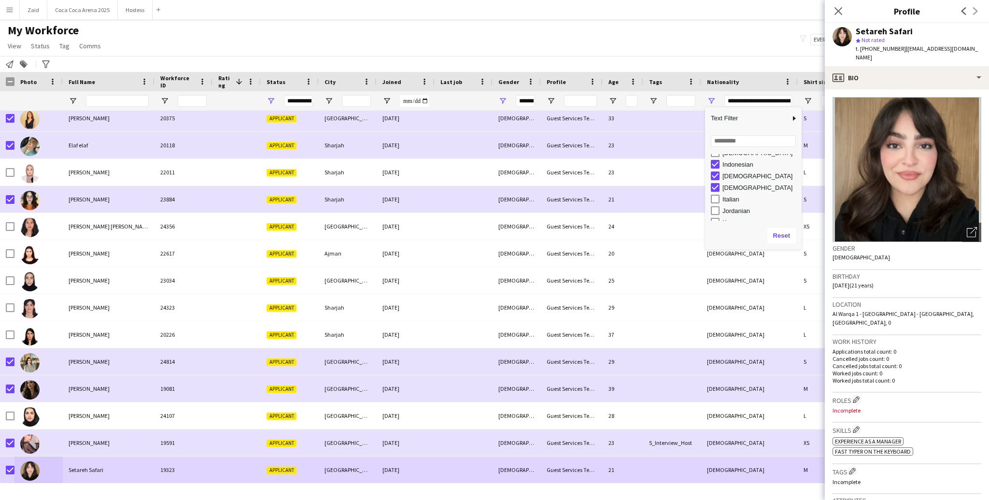
scroll to position [315, 0]
click at [700, 178] on div "Iraqi" at bounding box center [761, 180] width 76 height 7
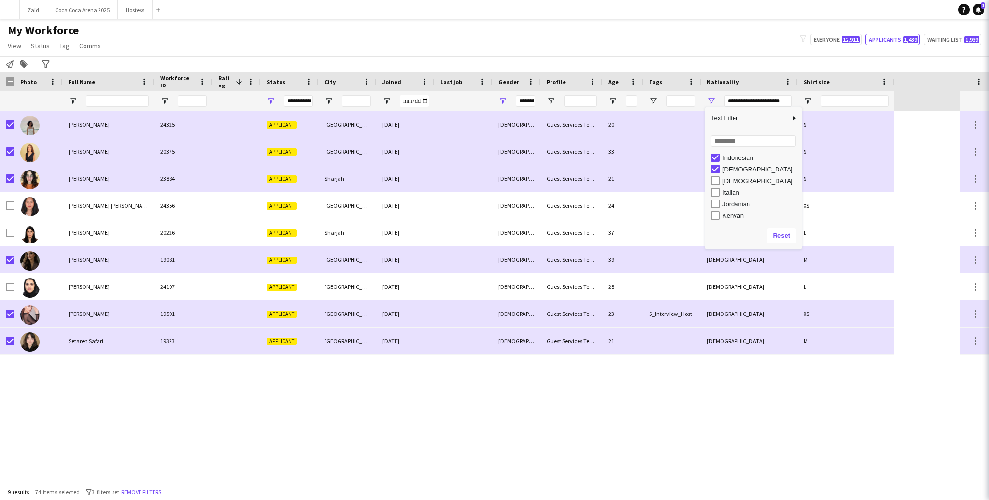
scroll to position [0, 0]
click at [700, 171] on div "Iranian" at bounding box center [761, 169] width 76 height 7
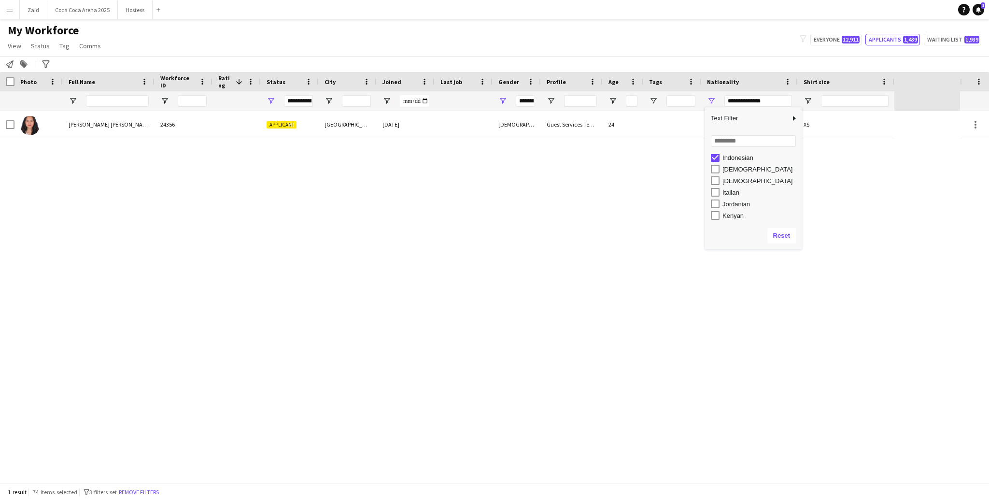
click at [700, 161] on div "Indonesian" at bounding box center [756, 158] width 91 height 12
click at [700, 157] on div "Indonesian" at bounding box center [761, 157] width 76 height 7
type input "***"
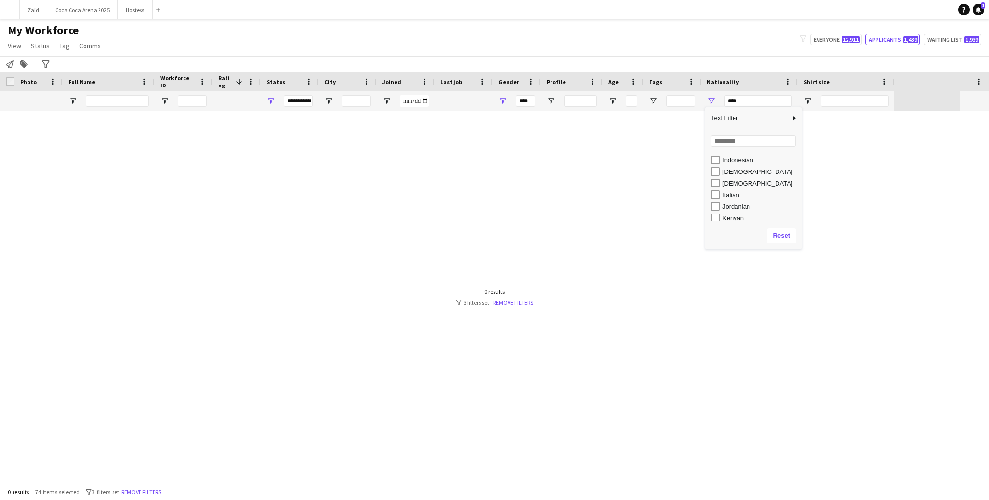
click at [700, 196] on div "Italian" at bounding box center [761, 194] width 76 height 7
type input "**********"
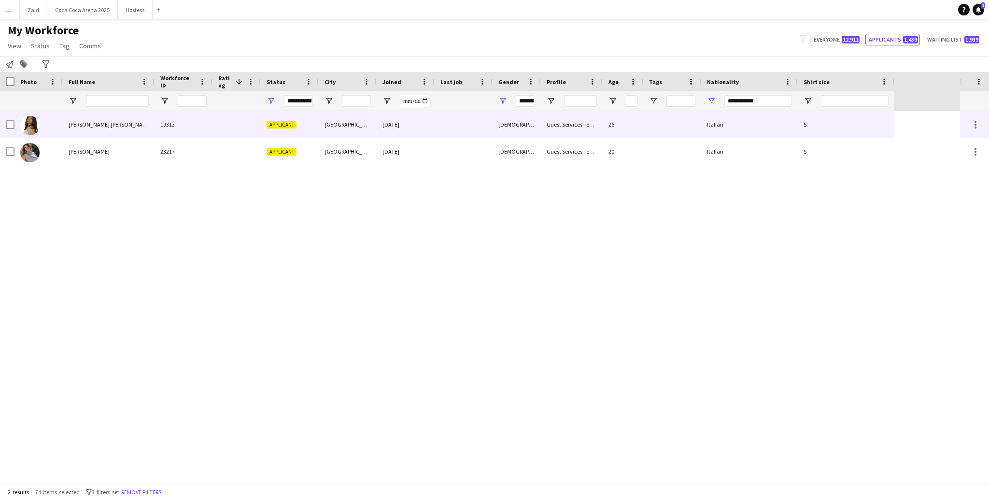
click at [590, 137] on div "Guest Services Team" at bounding box center [572, 124] width 62 height 27
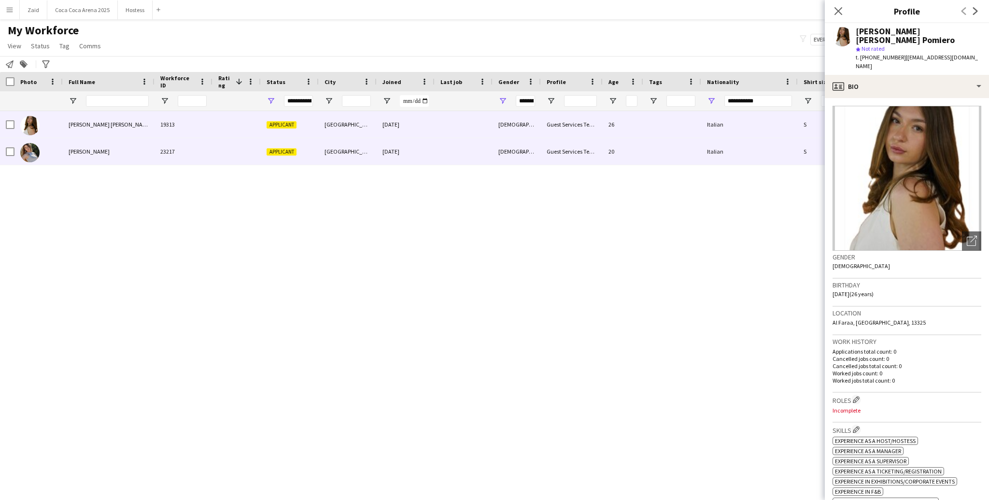
click at [584, 153] on div "Guest Services Team" at bounding box center [572, 151] width 62 height 27
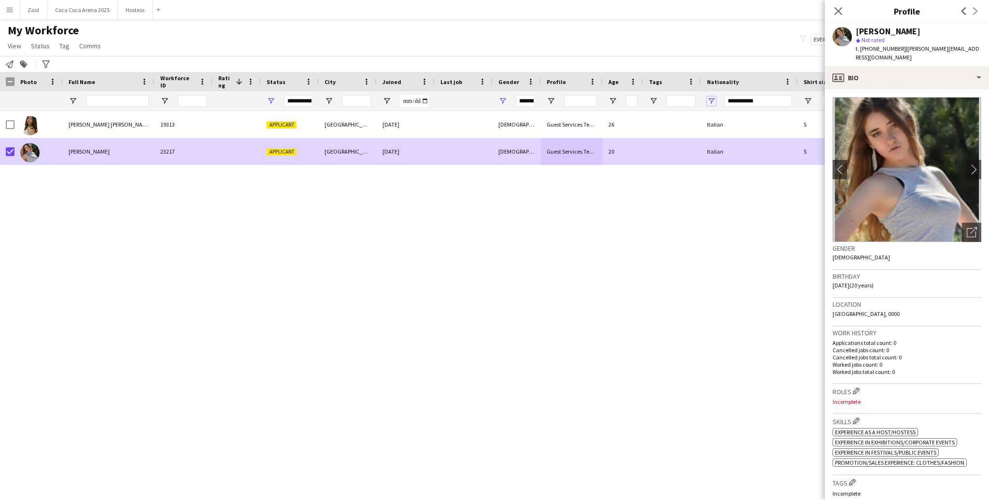
click at [700, 99] on span "Open Filter Menu" at bounding box center [711, 101] width 9 height 9
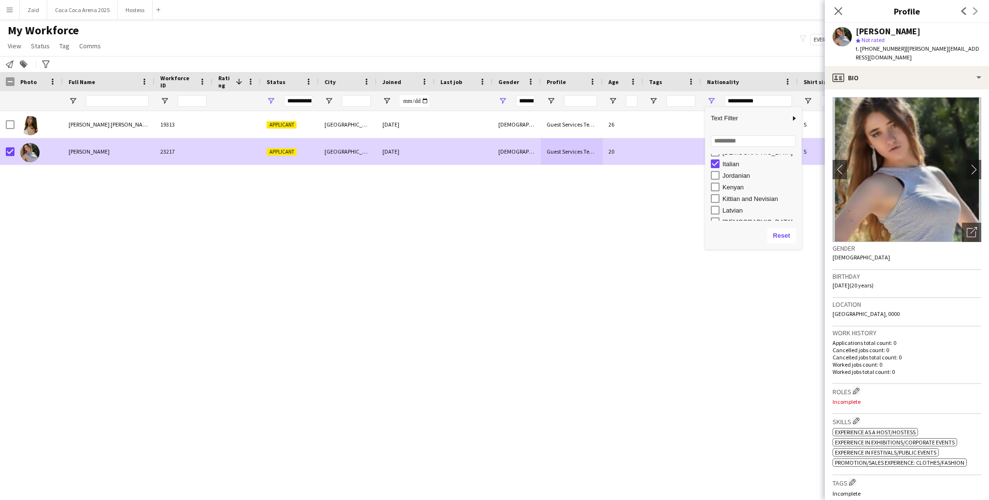
scroll to position [338, 0]
drag, startPoint x: 730, startPoint y: 182, endPoint x: 730, endPoint y: 176, distance: 5.8
click at [700, 182] on div "Jordanian" at bounding box center [761, 181] width 76 height 7
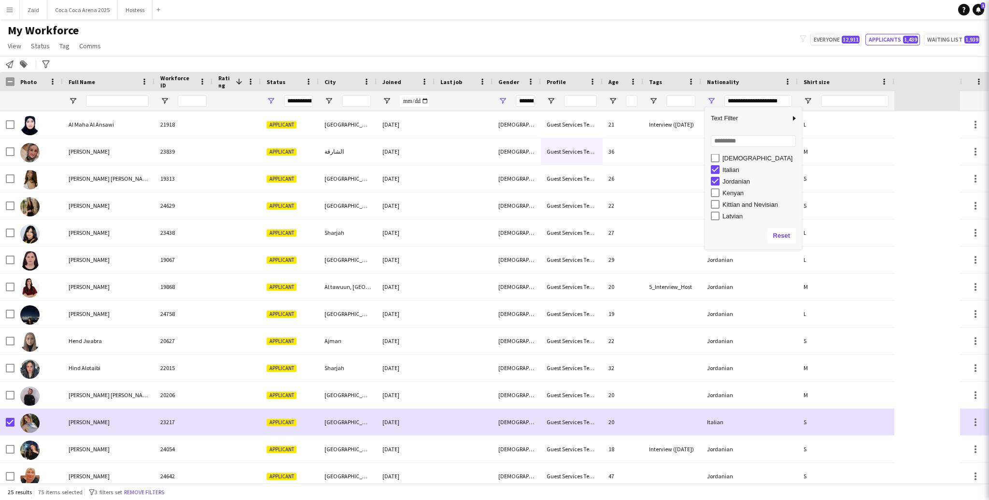
click at [700, 170] on div "Italian" at bounding box center [761, 169] width 76 height 7
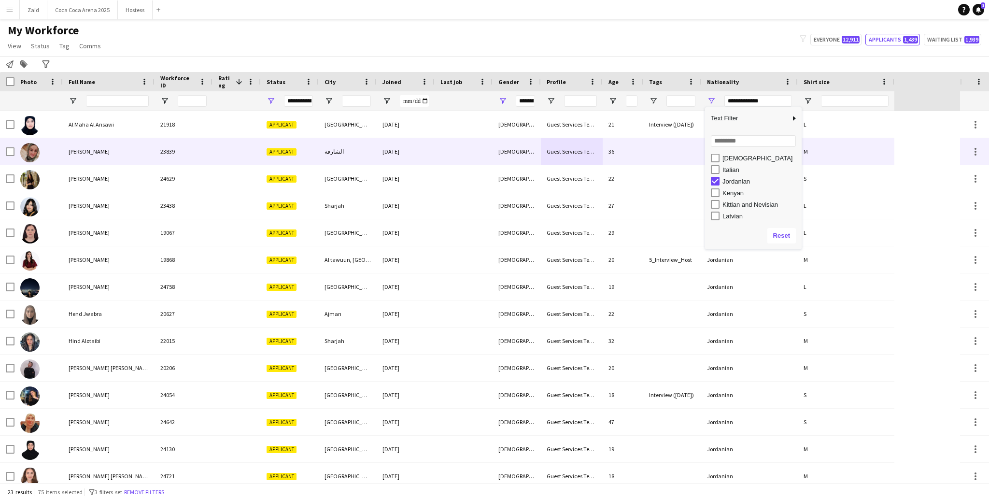
click at [524, 166] on div "[DEMOGRAPHIC_DATA]" at bounding box center [517, 178] width 48 height 27
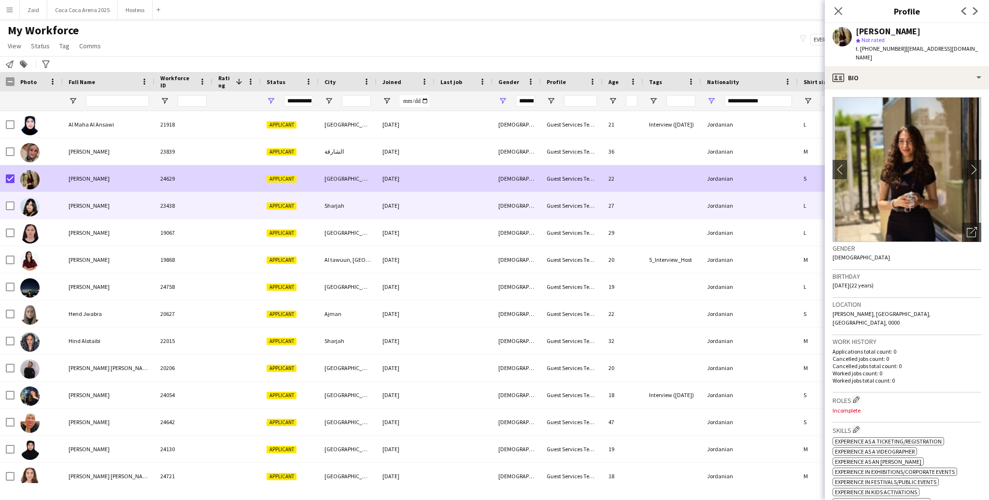
click at [52, 205] on div at bounding box center [38, 205] width 48 height 27
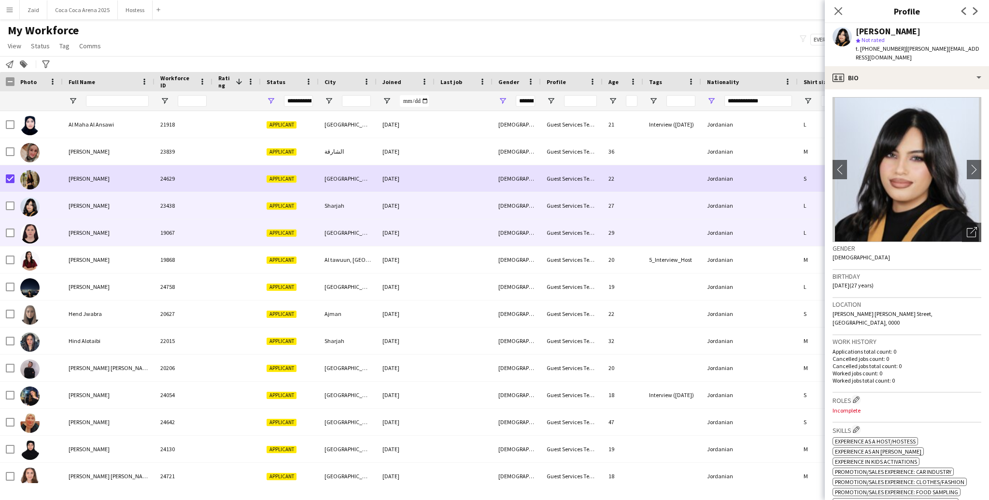
click at [71, 223] on div "Dina Alhamdan" at bounding box center [109, 232] width 92 height 27
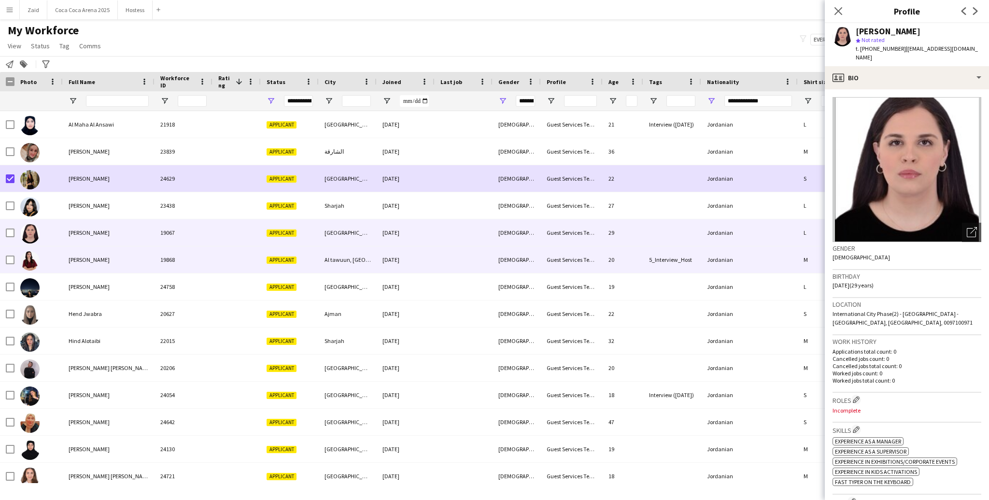
click at [76, 253] on div "[PERSON_NAME]" at bounding box center [109, 259] width 92 height 27
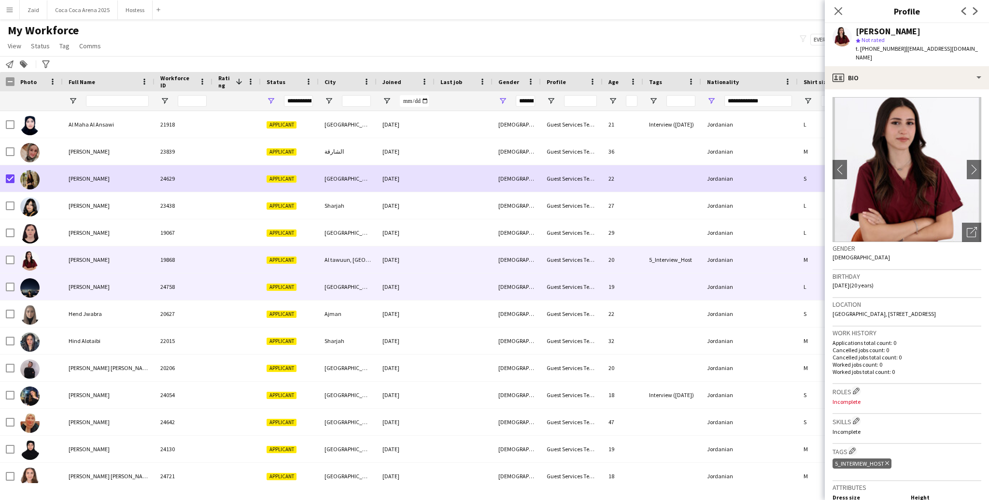
click at [94, 284] on span "Hana Mohammed" at bounding box center [89, 286] width 41 height 7
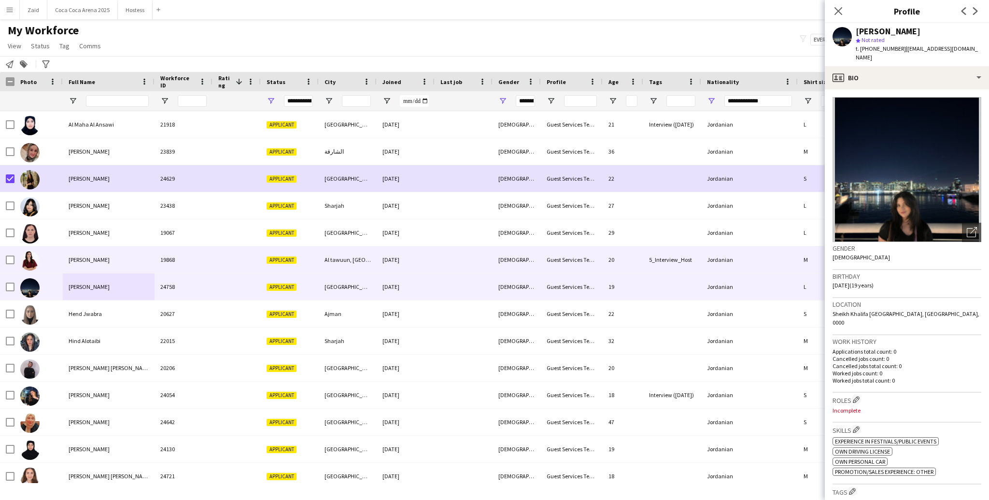
click at [7, 254] on div at bounding box center [10, 259] width 9 height 27
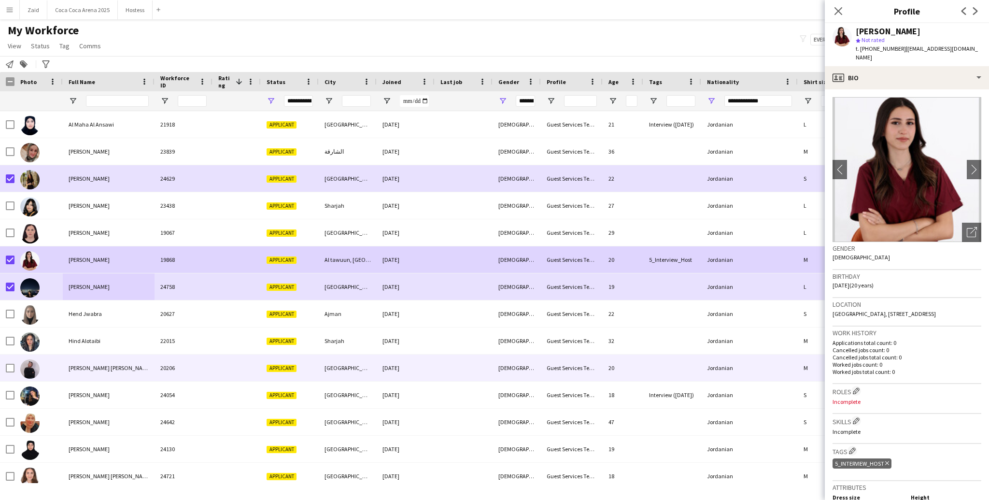
click at [51, 354] on div at bounding box center [38, 341] width 48 height 27
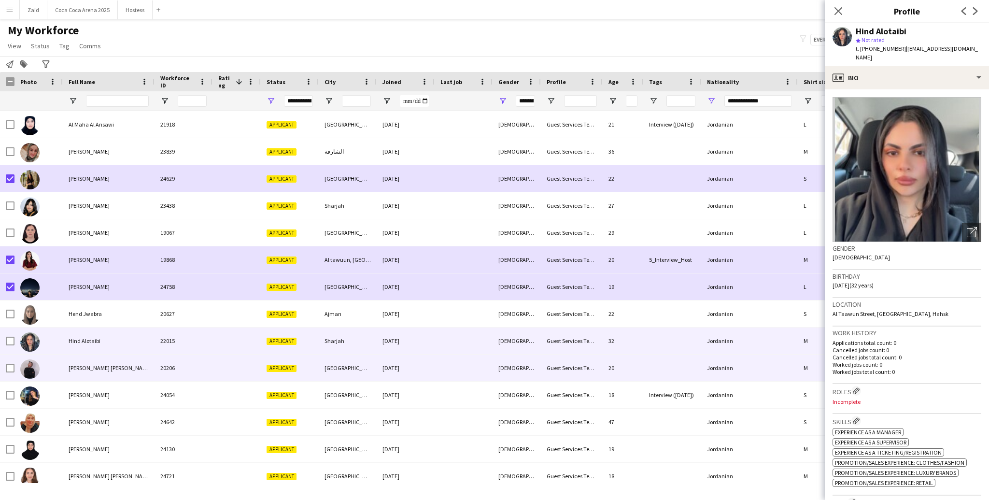
click at [57, 367] on div at bounding box center [38, 368] width 48 height 27
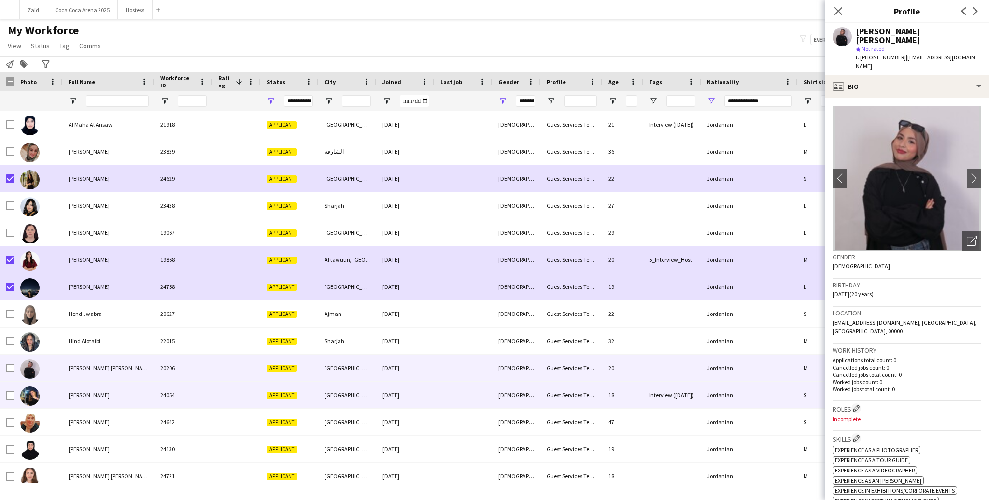
click at [57, 375] on div at bounding box center [38, 395] width 48 height 27
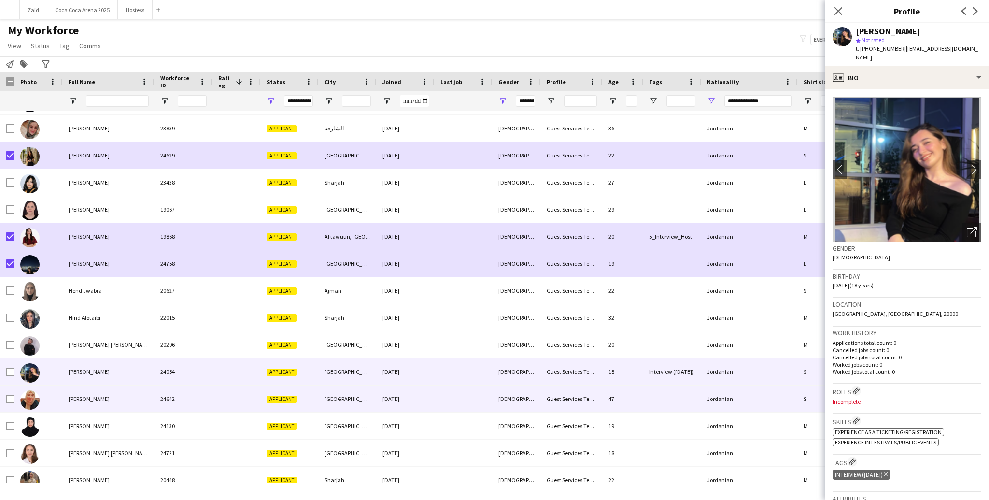
scroll to position [30, 0]
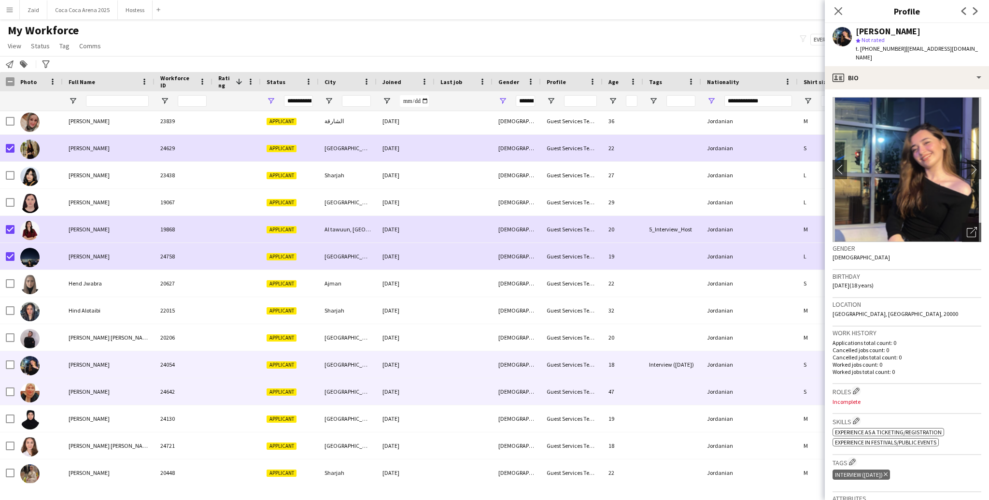
click at [57, 375] on div at bounding box center [38, 391] width 48 height 27
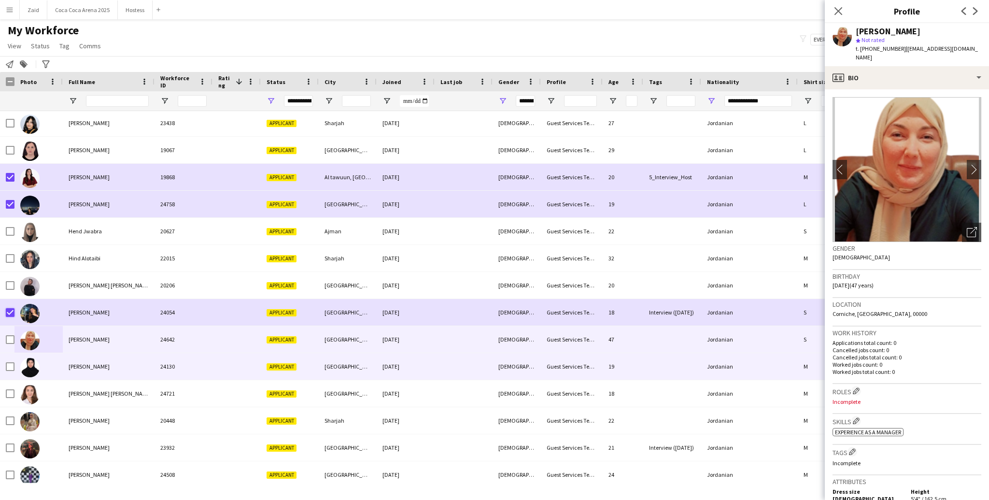
scroll to position [83, 0]
click at [65, 364] on div "Lina Majdi" at bounding box center [109, 366] width 92 height 27
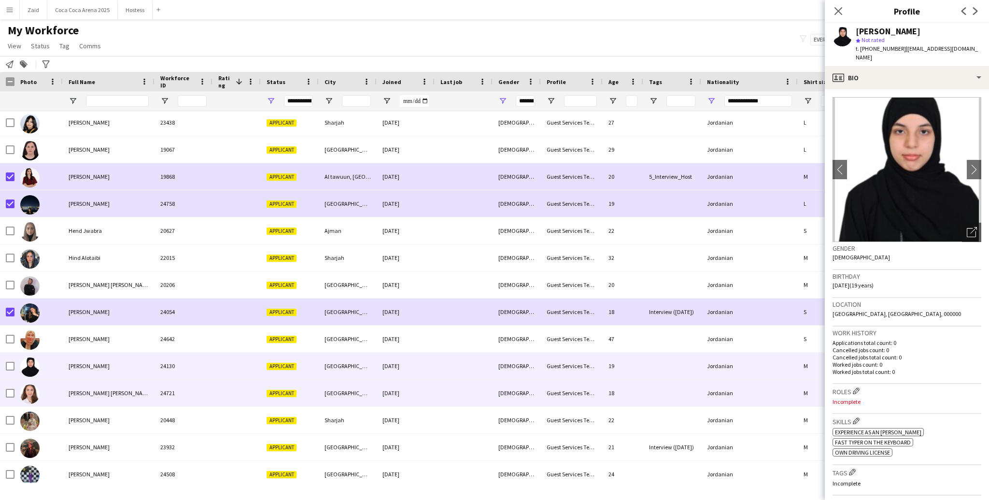
click at [91, 375] on span "Liyan Abu farha" at bounding box center [110, 392] width 83 height 7
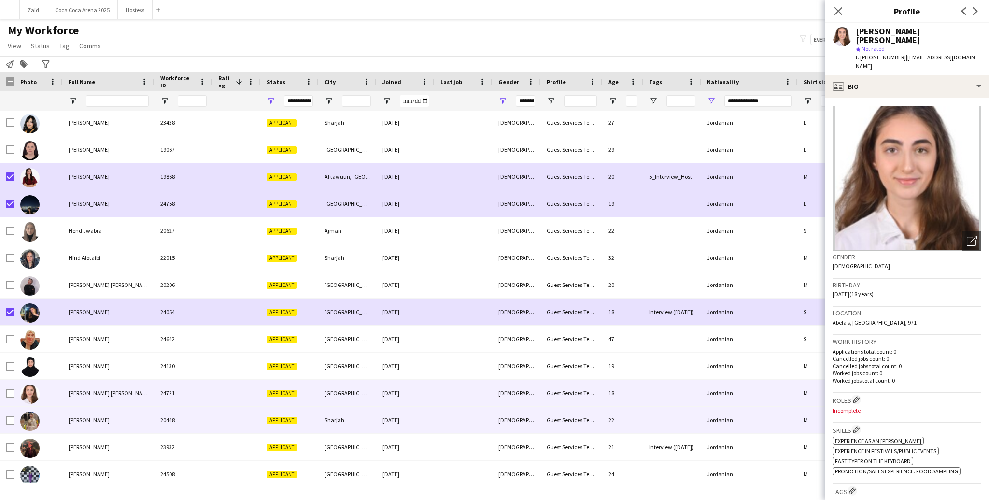
click at [98, 375] on span "Maya Adel hanieh" at bounding box center [89, 419] width 41 height 7
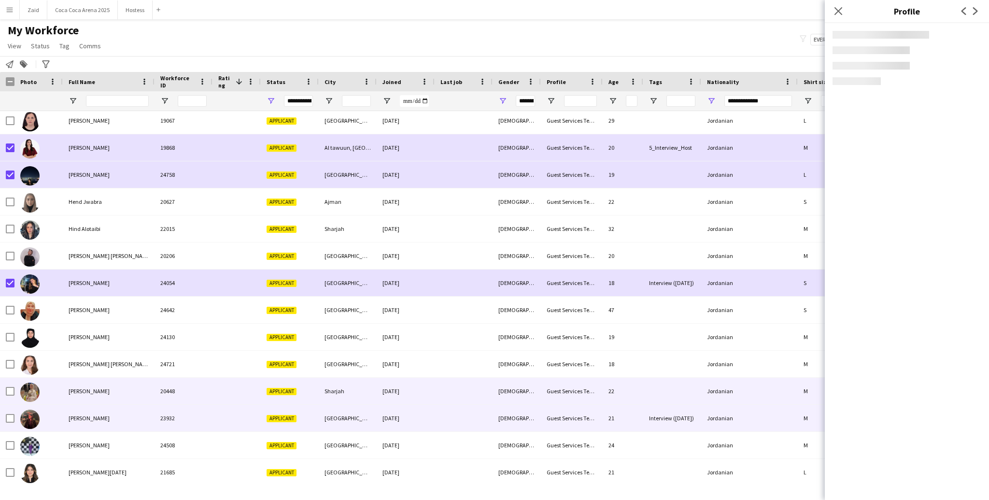
scroll to position [111, 0]
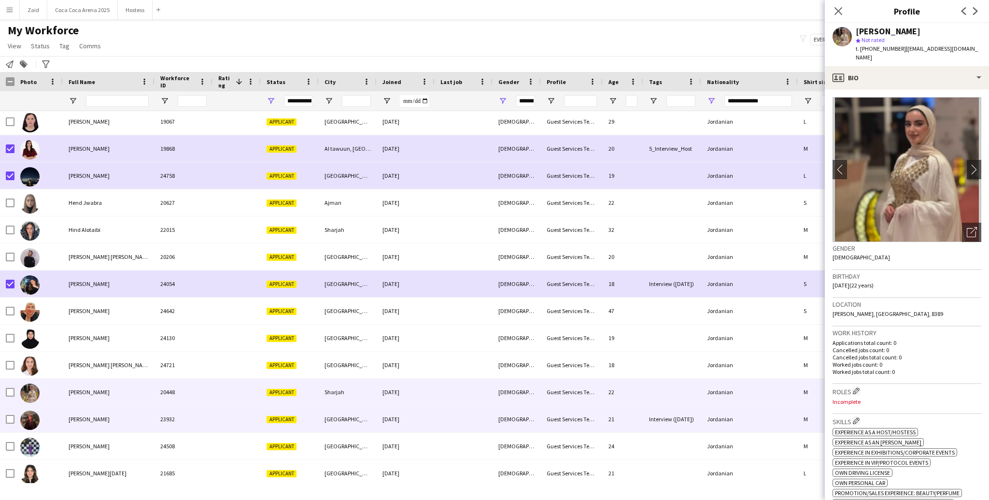
click at [98, 375] on span "Meera Mohammed Qundah" at bounding box center [89, 418] width 41 height 7
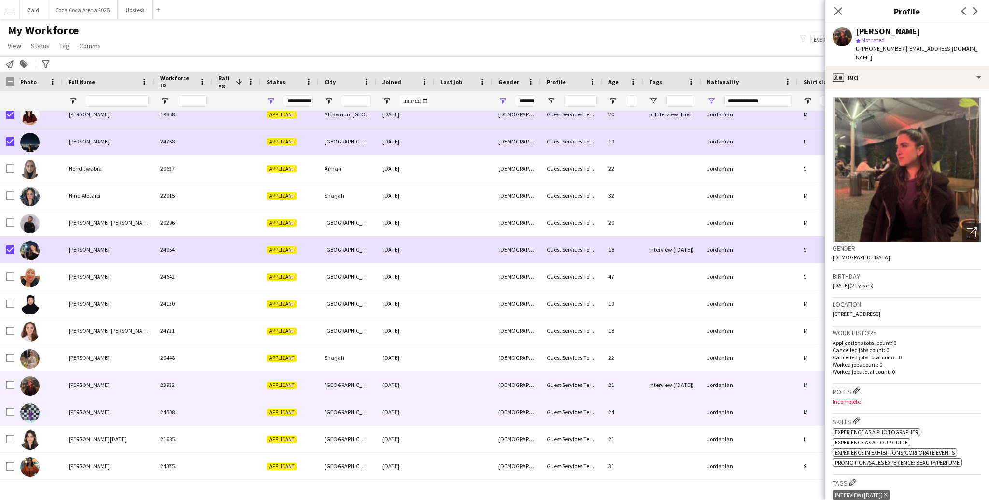
scroll to position [147, 0]
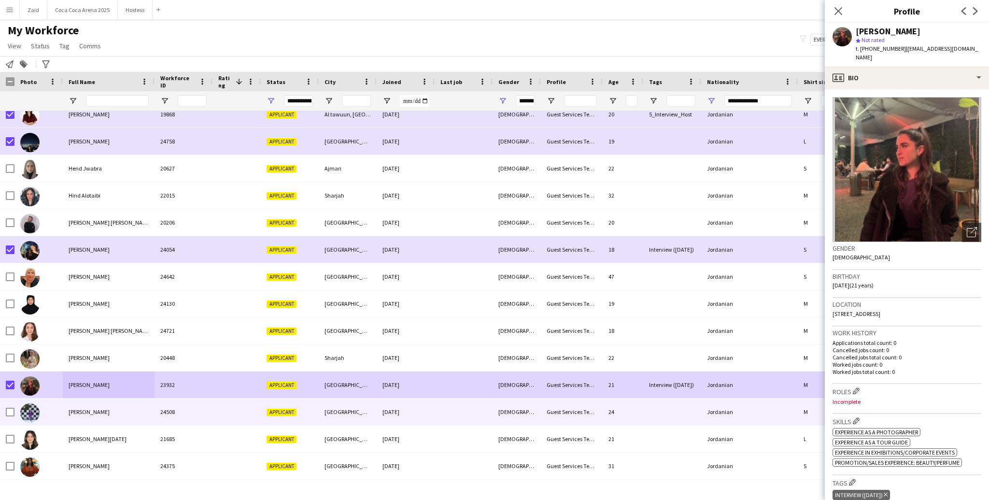
click at [47, 375] on div at bounding box center [38, 412] width 48 height 27
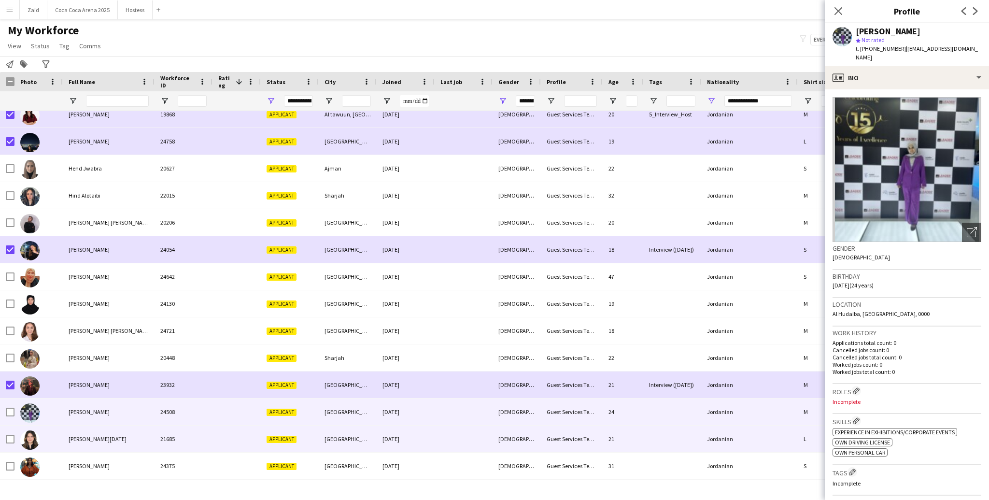
click at [62, 375] on div at bounding box center [38, 439] width 48 height 27
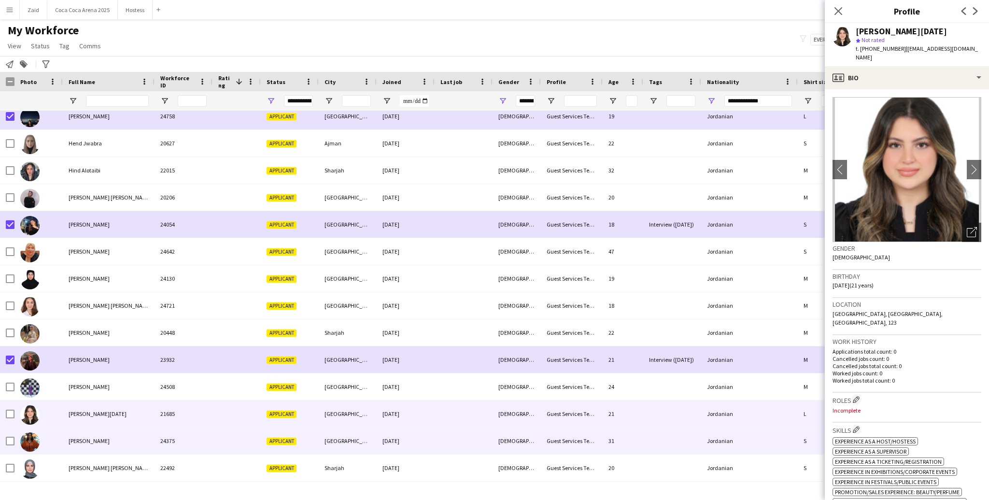
click at [62, 375] on div at bounding box center [38, 441] width 48 height 27
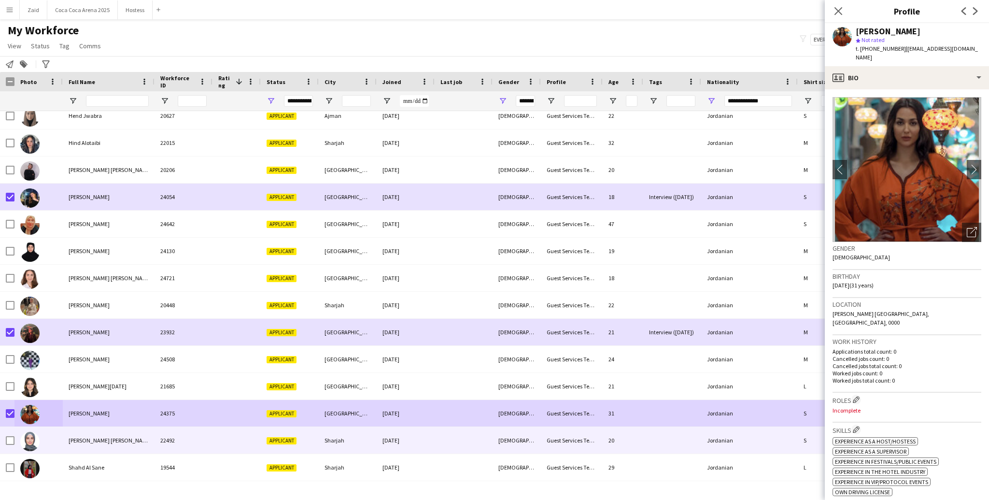
click at [41, 375] on div at bounding box center [38, 440] width 48 height 27
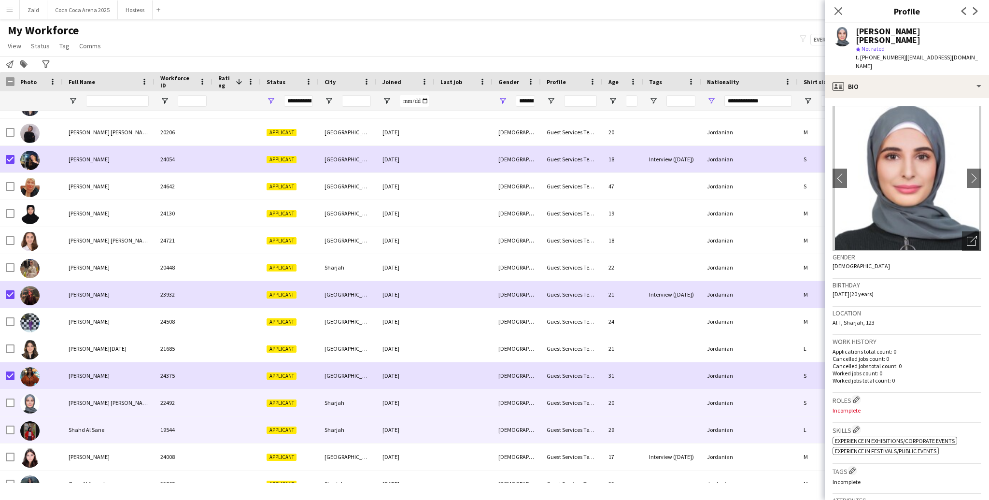
click at [41, 375] on div at bounding box center [38, 429] width 48 height 27
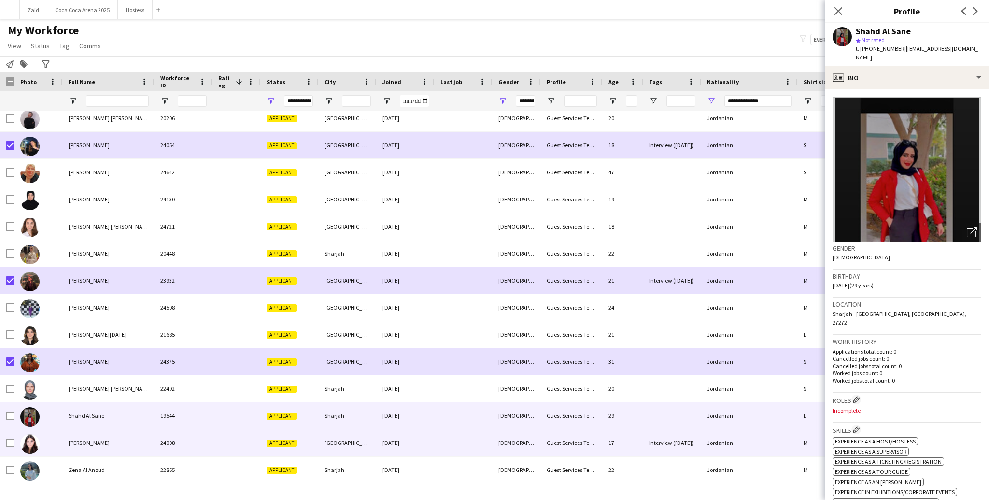
click at [41, 375] on div at bounding box center [38, 442] width 48 height 27
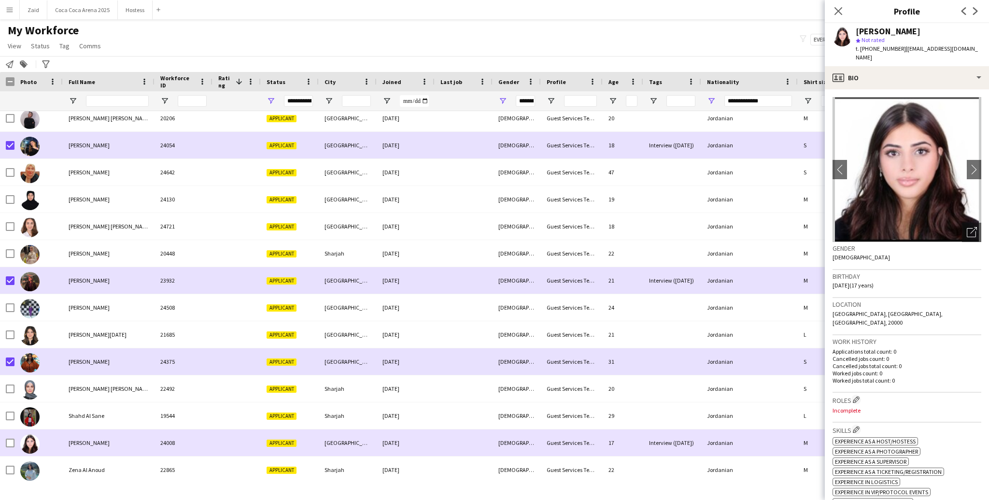
click at [49, 375] on div at bounding box center [38, 469] width 48 height 27
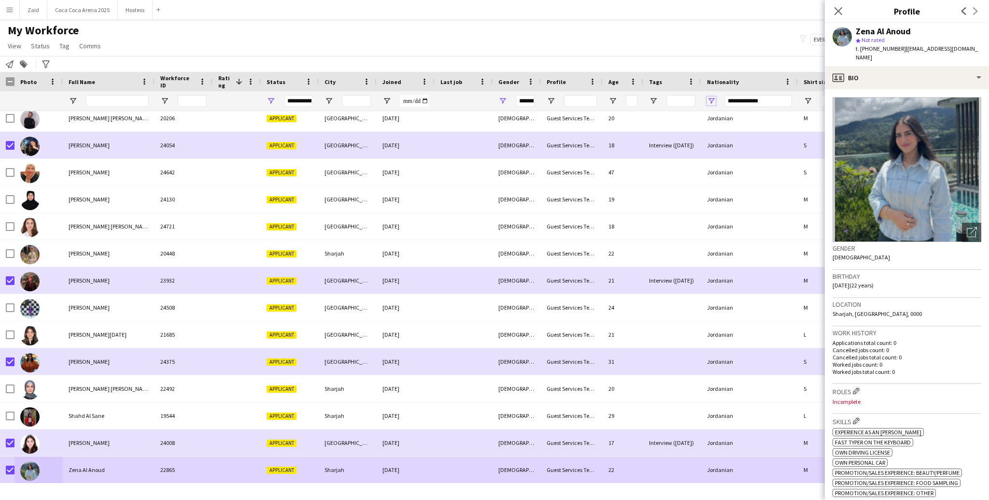
click at [700, 99] on span "Open Filter Menu" at bounding box center [711, 101] width 9 height 9
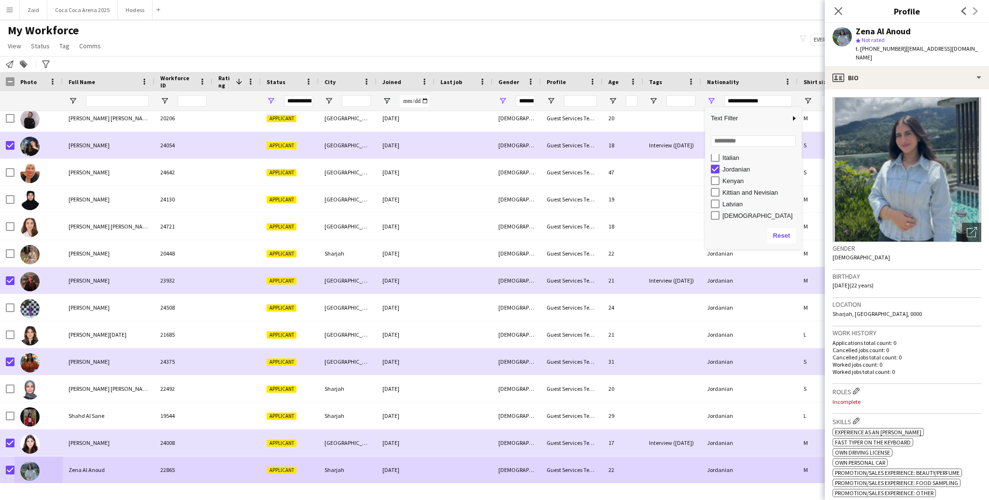
click at [700, 177] on div "Kenyan" at bounding box center [761, 180] width 76 height 7
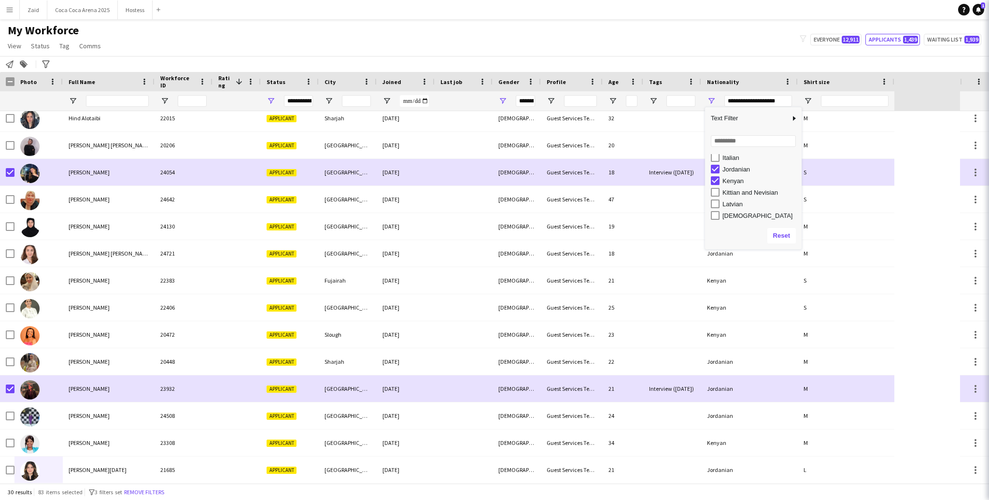
click at [700, 174] on div "Jordanian" at bounding box center [756, 169] width 91 height 12
click at [700, 171] on div "Jordanian" at bounding box center [761, 169] width 76 height 7
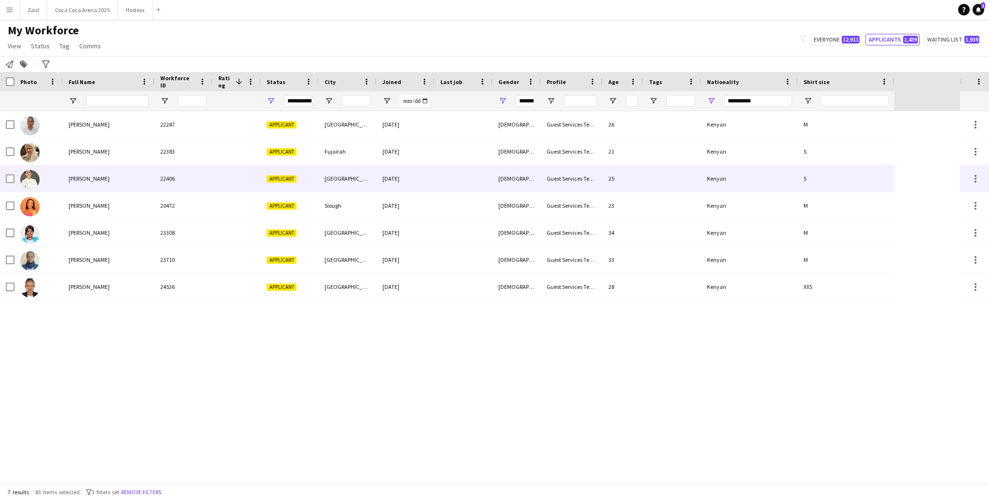
click at [483, 179] on div at bounding box center [464, 178] width 58 height 27
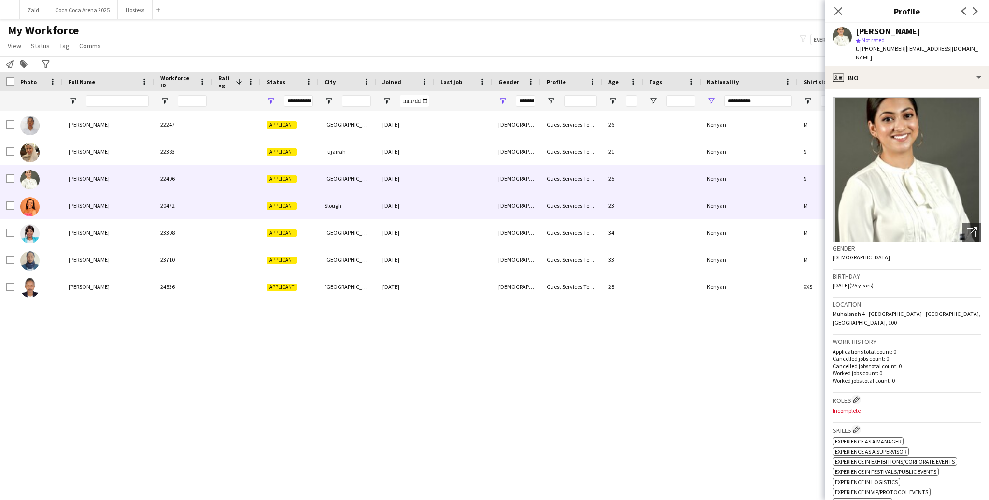
click at [448, 206] on div at bounding box center [464, 205] width 58 height 27
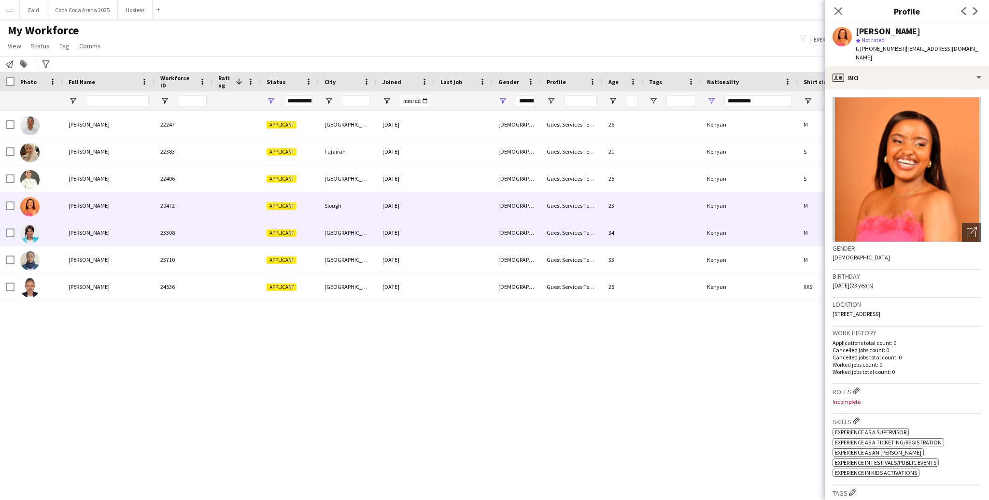
click at [449, 230] on div at bounding box center [464, 232] width 58 height 27
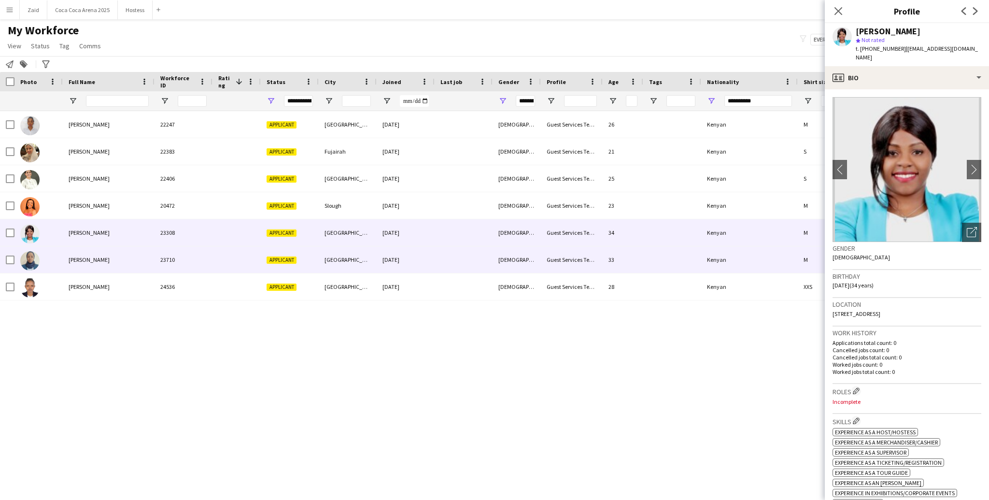
click at [448, 252] on div at bounding box center [464, 259] width 58 height 27
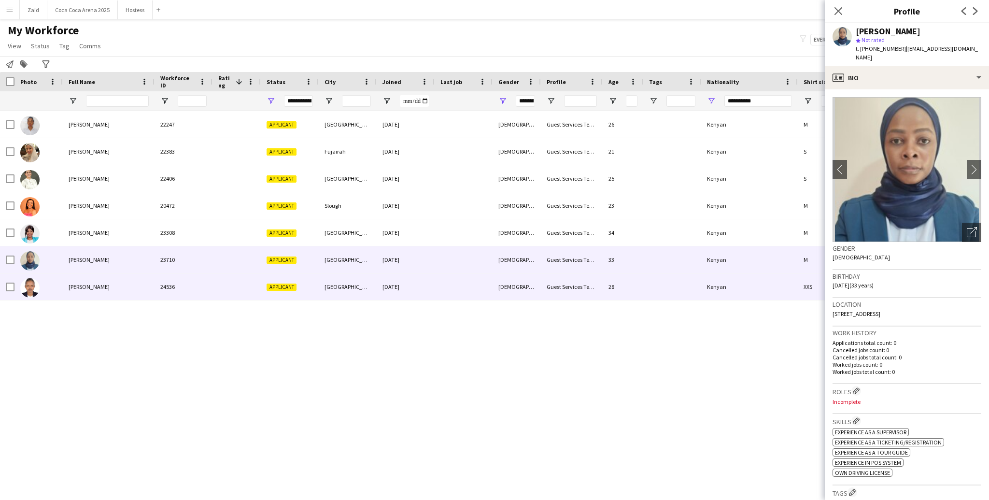
click at [453, 280] on div at bounding box center [464, 286] width 58 height 27
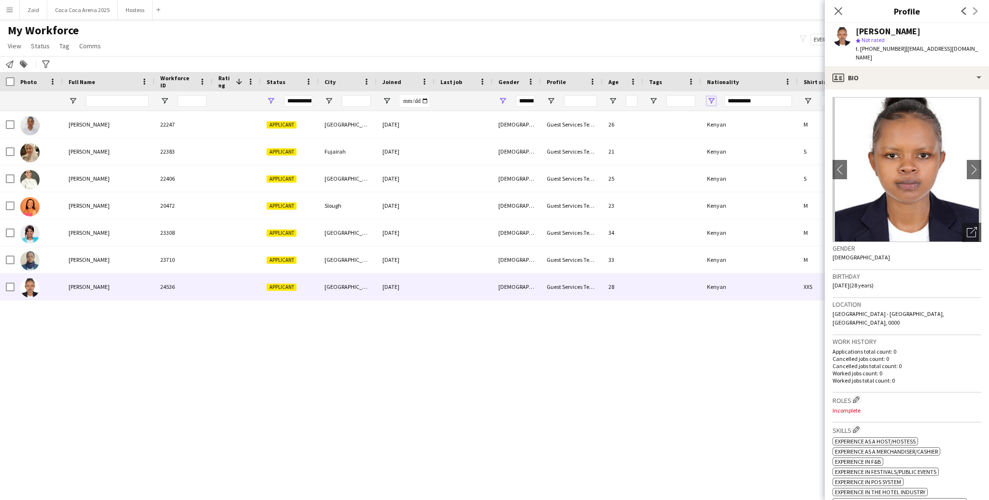
click at [700, 99] on span "Open Filter Menu" at bounding box center [711, 101] width 9 height 9
click at [700, 181] on div "Kenyan" at bounding box center [761, 183] width 76 height 7
type input "***"
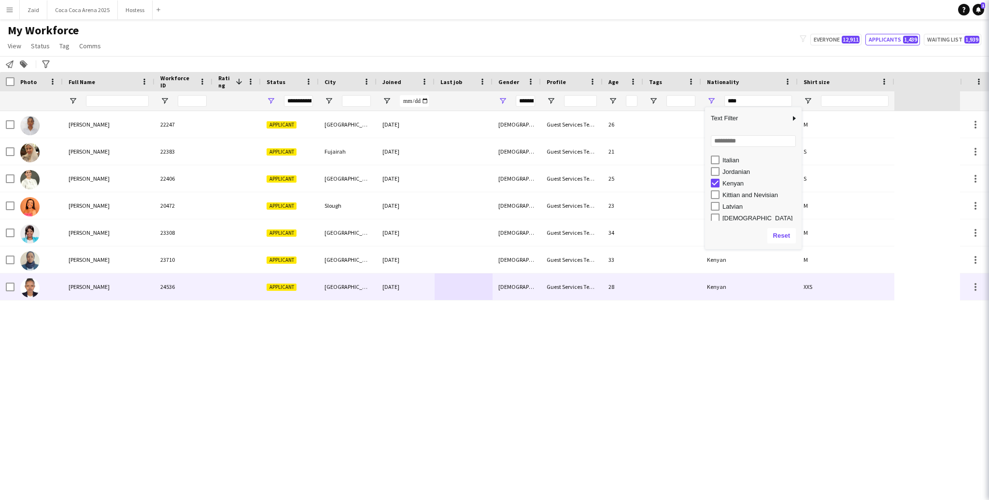
type input "***"
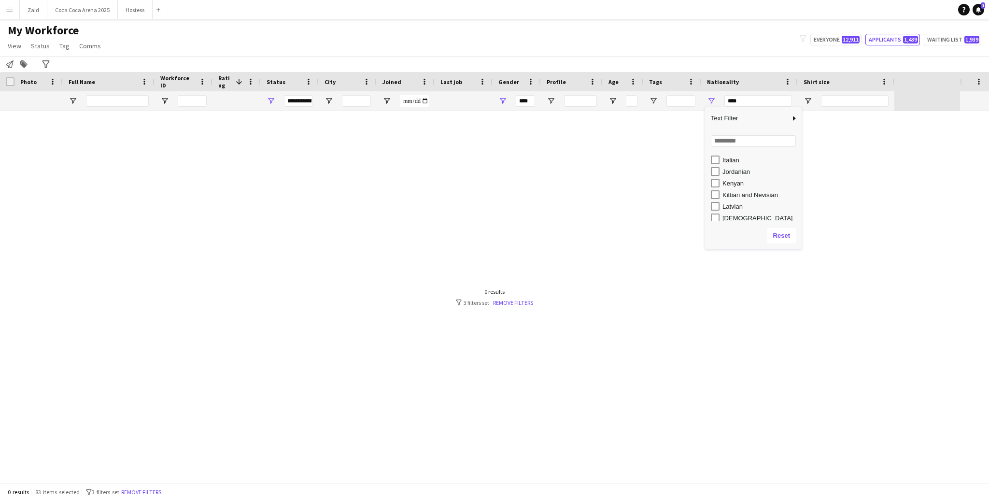
click at [700, 193] on div "Kittian and Nevisian" at bounding box center [761, 194] width 76 height 7
type input "**********"
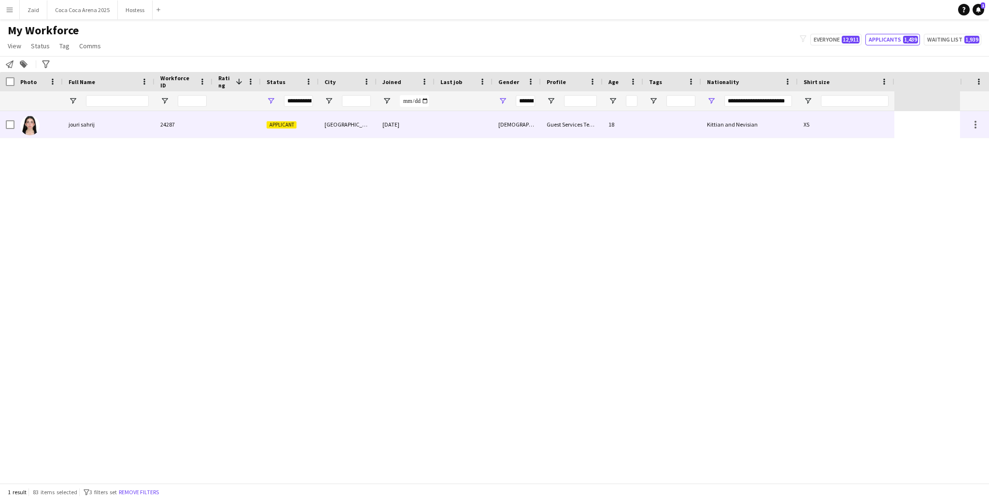
click at [542, 117] on div "Guest Services Team" at bounding box center [572, 124] width 62 height 27
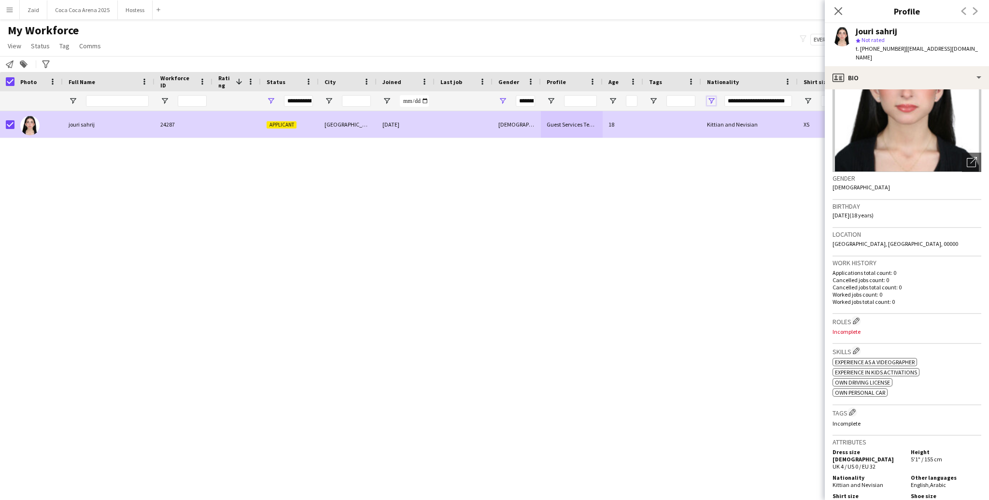
click at [700, 103] on span "Open Filter Menu" at bounding box center [711, 101] width 9 height 9
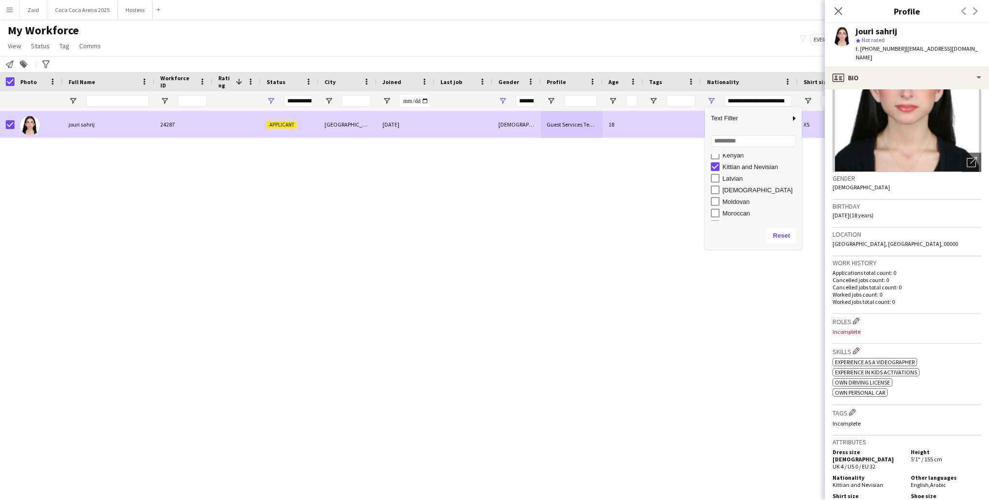
click at [700, 179] on div "Latvian" at bounding box center [761, 178] width 76 height 7
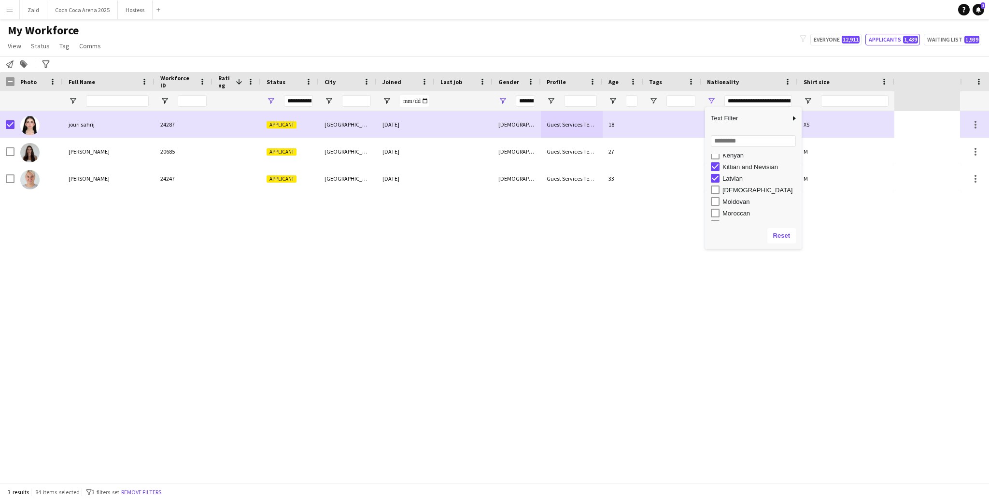
click at [700, 164] on div "Kittian and Nevisian" at bounding box center [761, 166] width 76 height 7
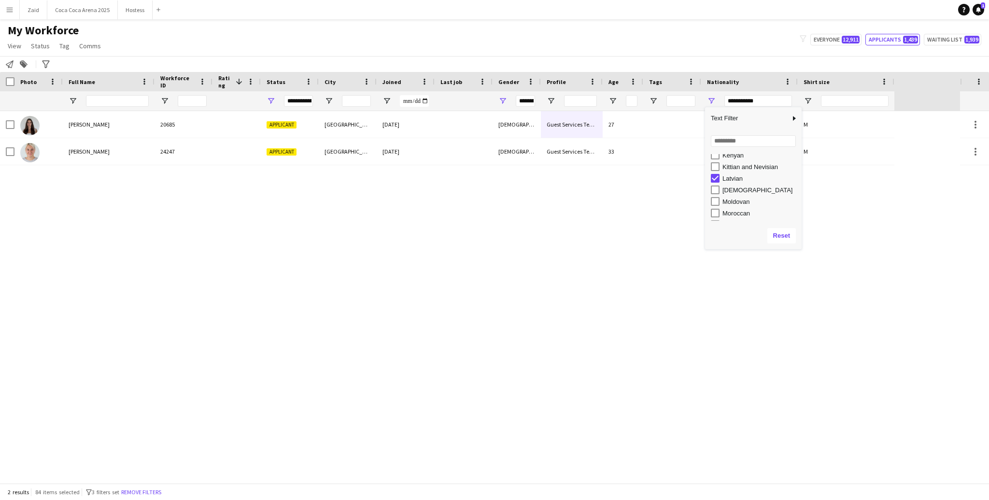
click at [700, 188] on div "Lebanese" at bounding box center [761, 189] width 76 height 7
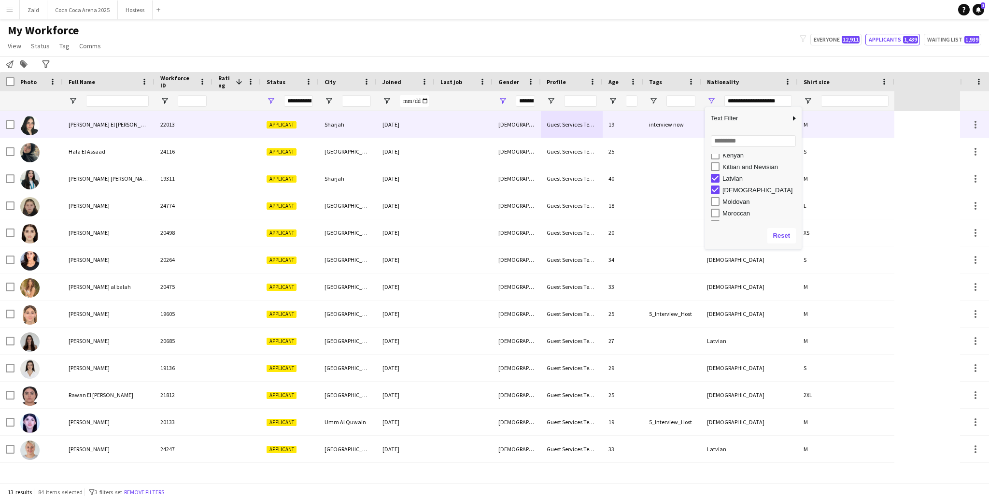
click at [448, 117] on div at bounding box center [464, 124] width 58 height 27
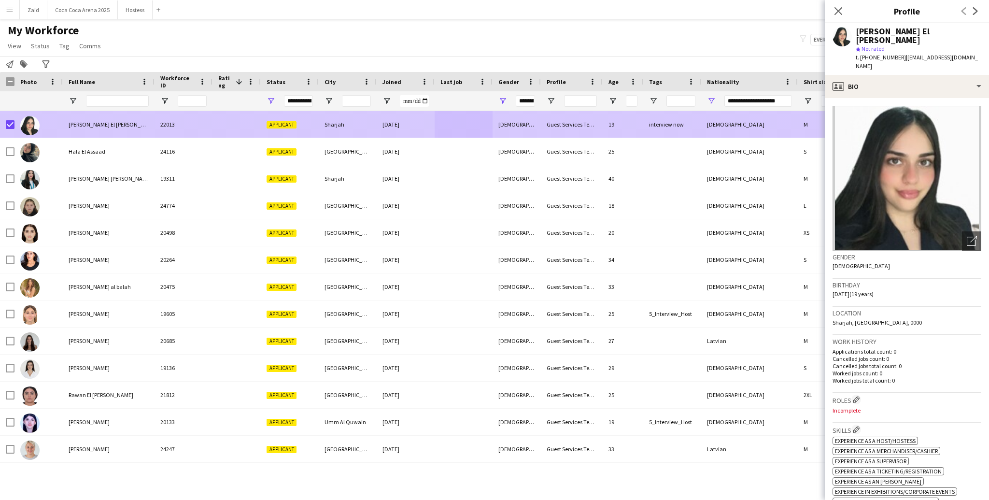
click at [41, 143] on div at bounding box center [38, 151] width 48 height 27
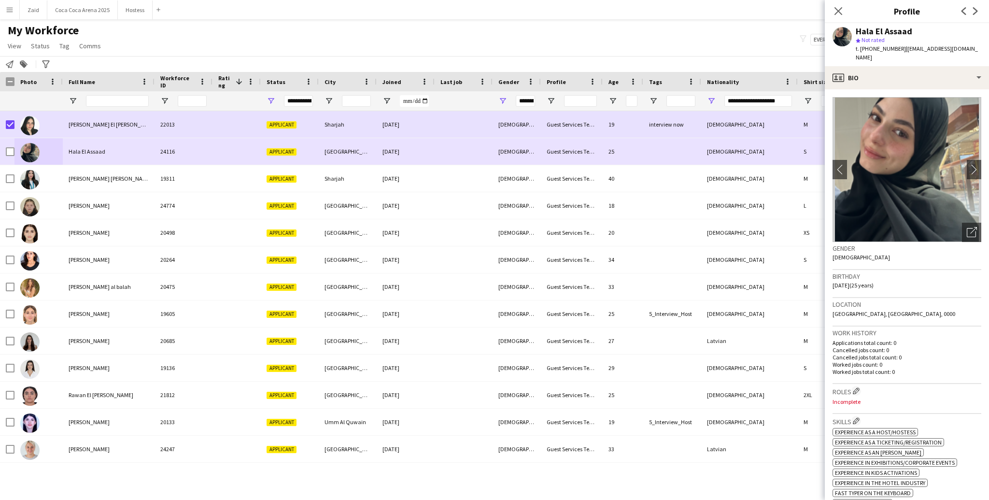
click at [13, 156] on div at bounding box center [10, 151] width 9 height 27
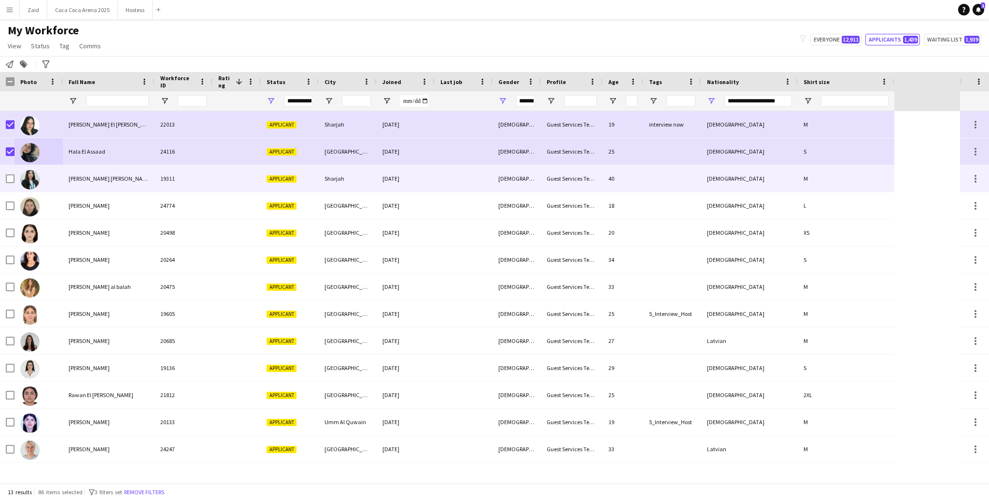
click at [40, 176] on div at bounding box center [38, 178] width 48 height 27
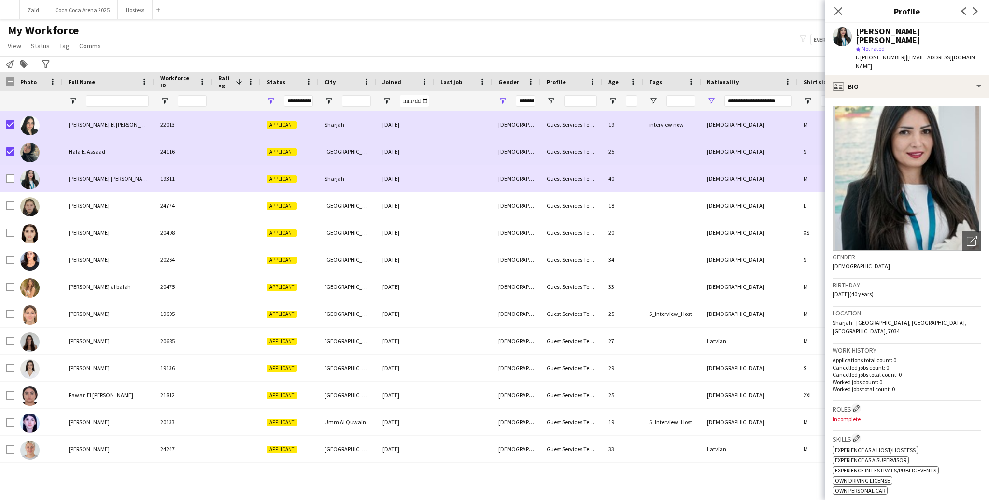
click at [15, 179] on div at bounding box center [38, 178] width 48 height 27
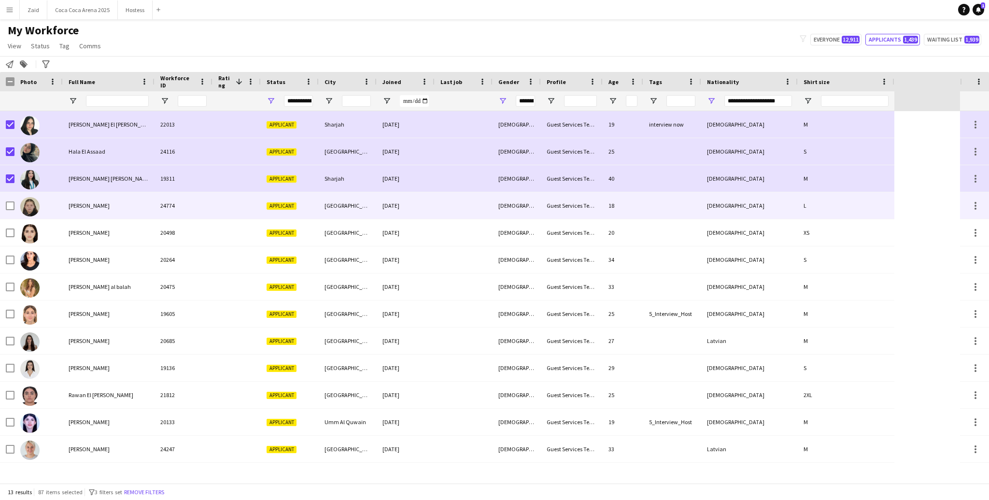
click at [65, 202] on div "Lana Kandakji" at bounding box center [109, 205] width 92 height 27
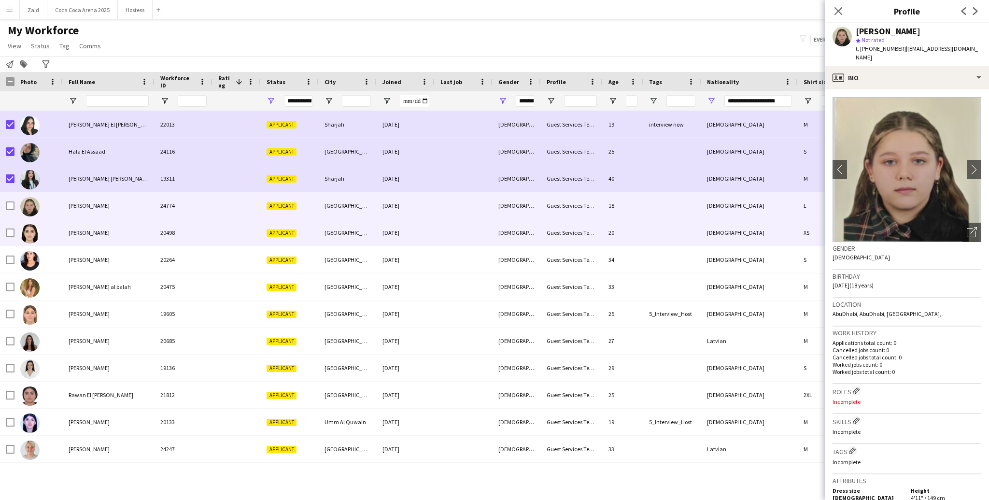
click at [68, 226] on div "Layana Kebbe" at bounding box center [109, 232] width 92 height 27
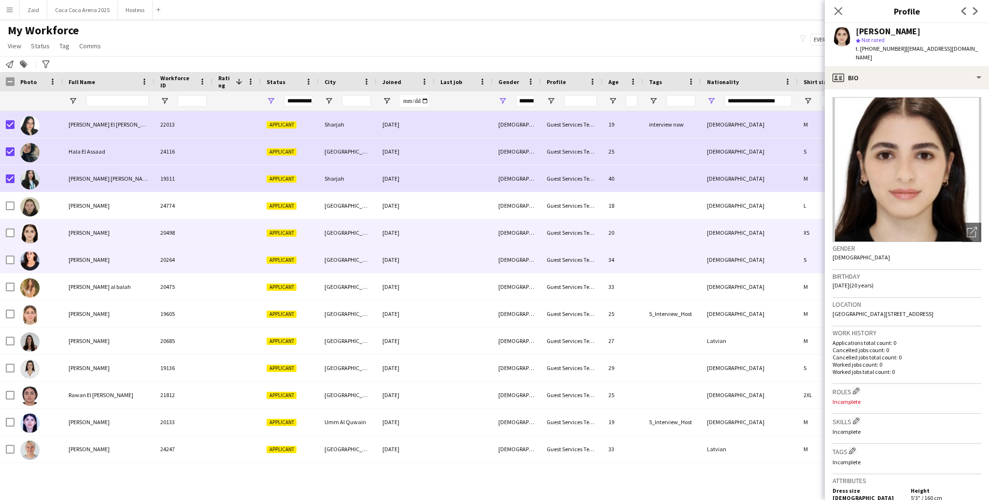
click at [73, 252] on div "Leda Chehade" at bounding box center [109, 259] width 92 height 27
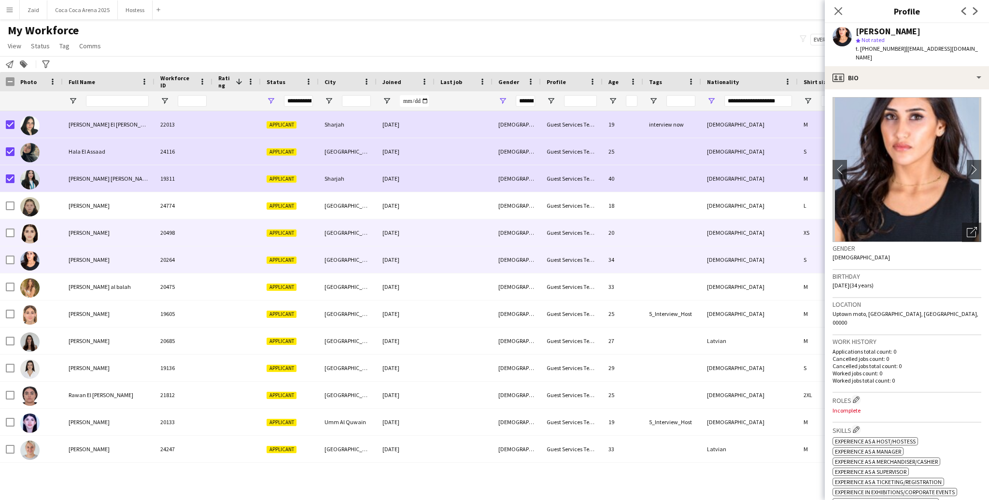
click at [14, 231] on div at bounding box center [38, 232] width 48 height 27
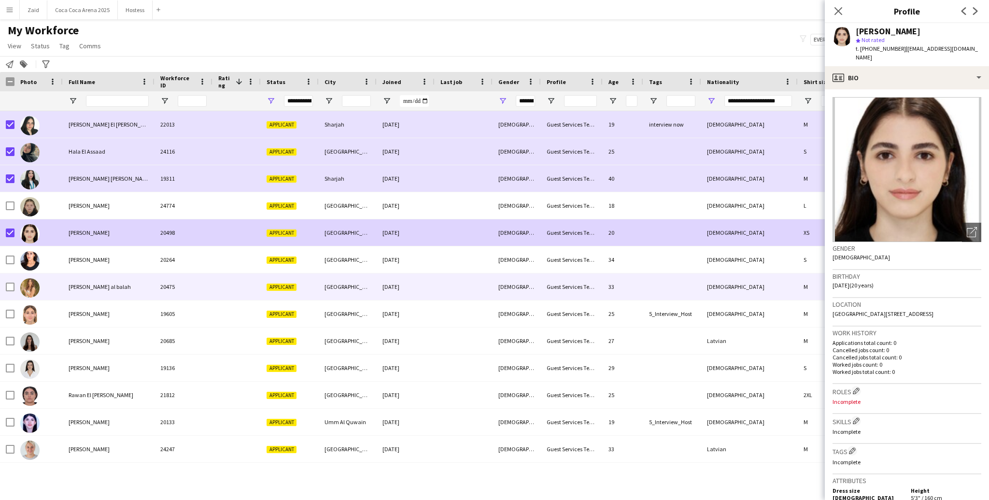
click at [46, 275] on div at bounding box center [38, 286] width 48 height 27
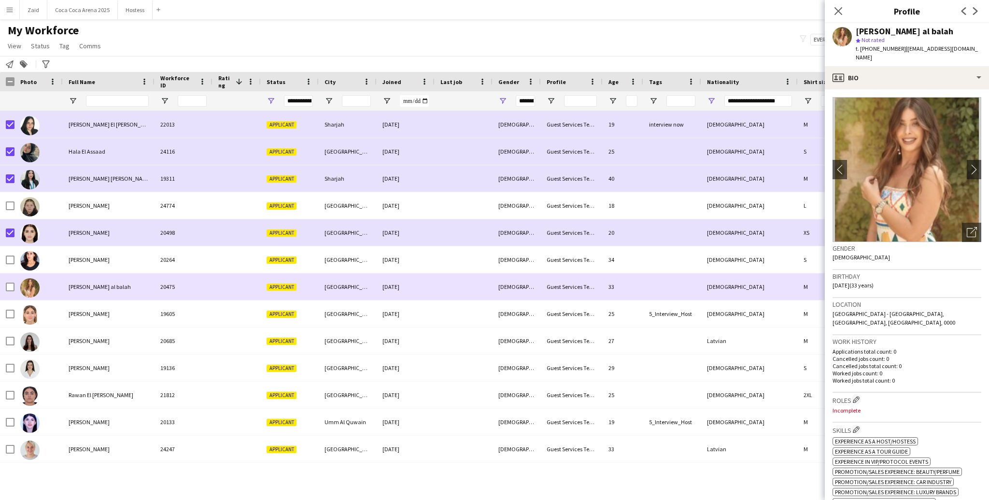
click at [14, 287] on div at bounding box center [38, 286] width 48 height 27
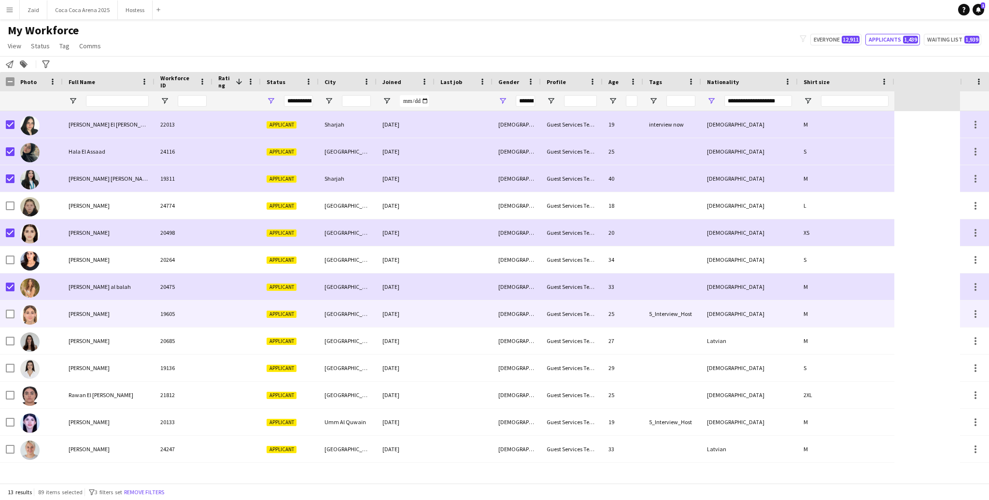
click at [26, 309] on img at bounding box center [29, 314] width 19 height 19
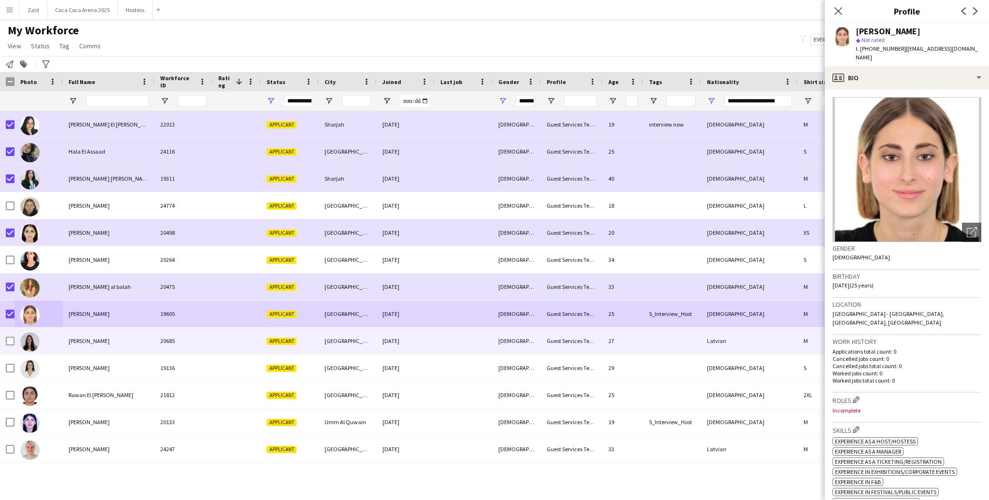
click at [20, 330] on div at bounding box center [29, 341] width 19 height 27
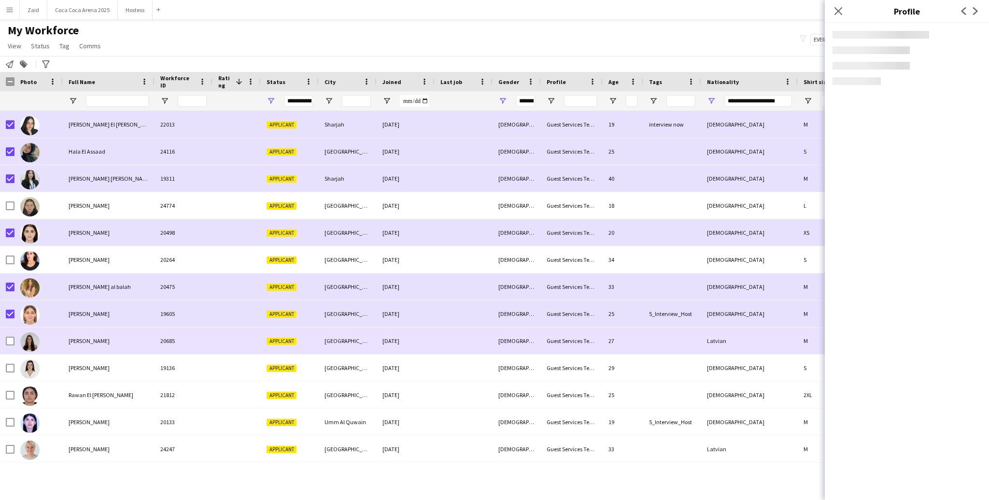
click at [20, 330] on div at bounding box center [29, 341] width 19 height 27
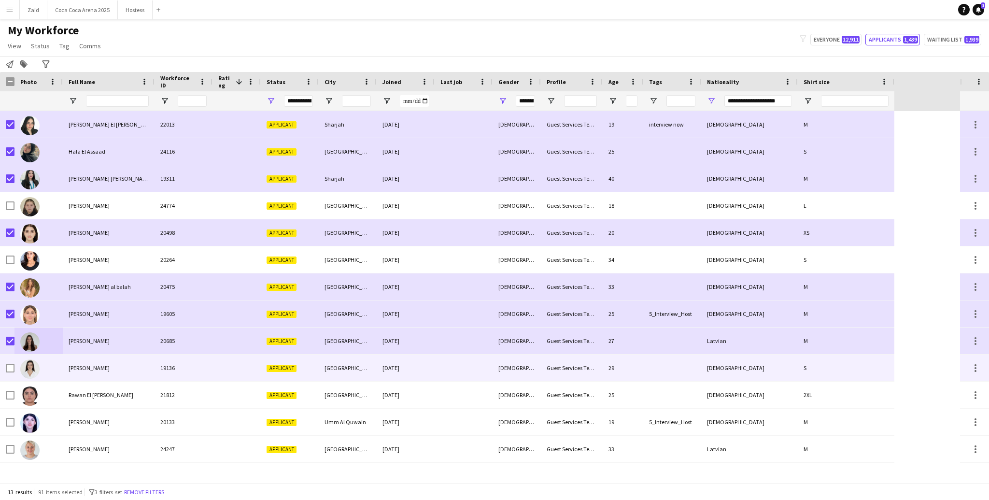
click at [29, 365] on img at bounding box center [29, 368] width 19 height 19
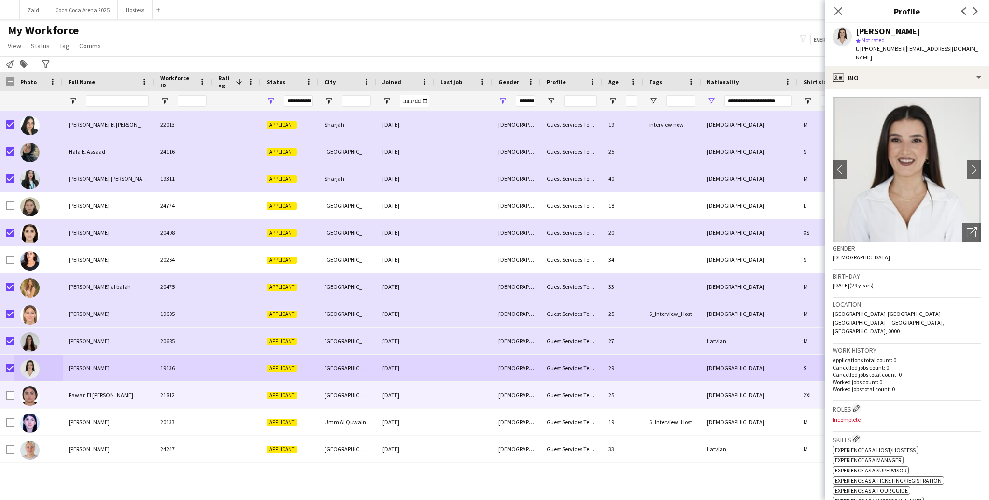
click at [10, 375] on div at bounding box center [10, 395] width 9 height 27
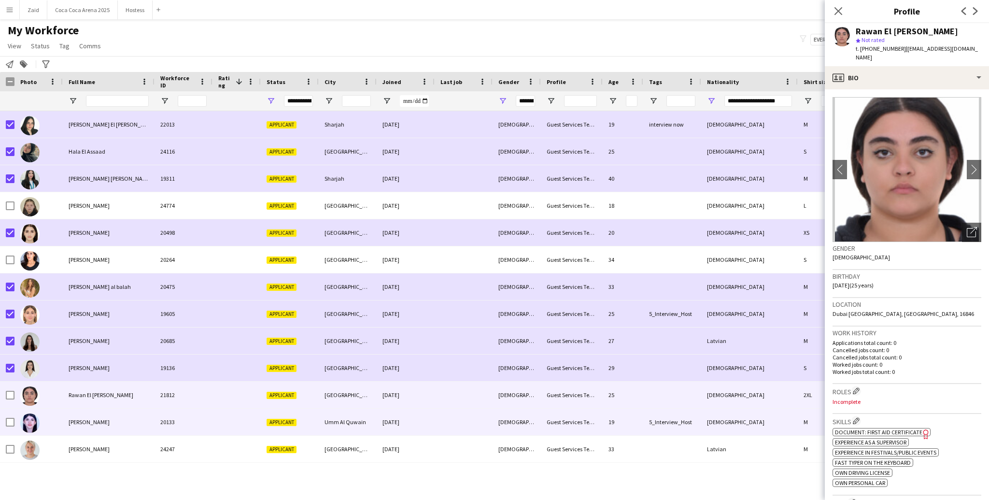
click at [44, 375] on div at bounding box center [38, 422] width 48 height 27
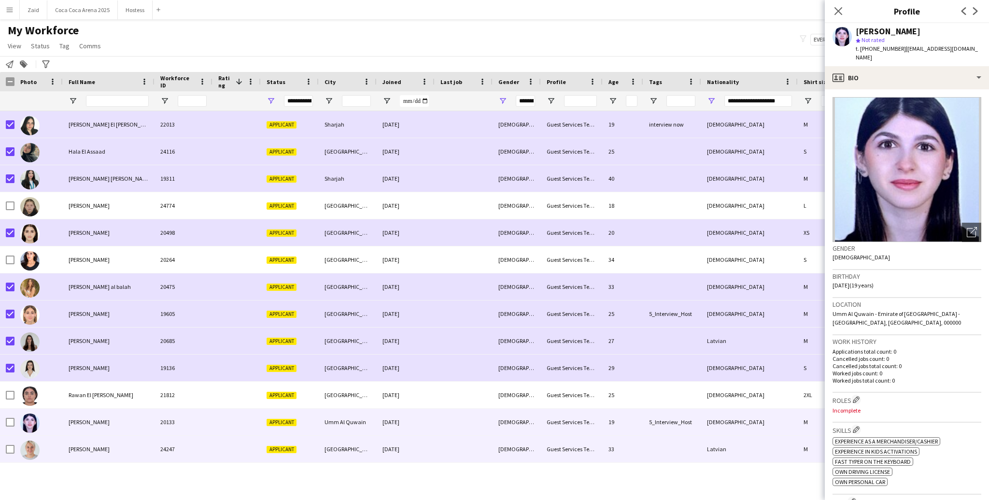
click at [65, 375] on div "Veronika Orlova" at bounding box center [109, 449] width 92 height 27
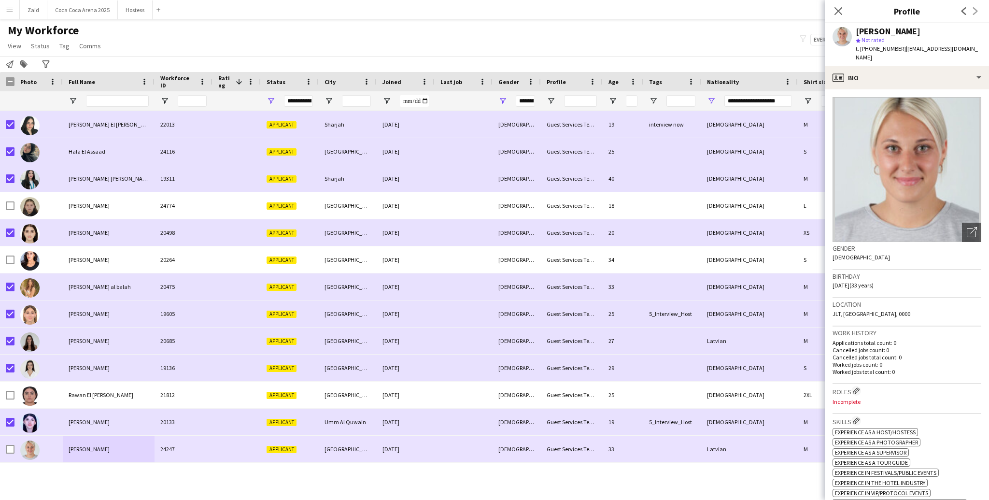
click at [11, 375] on div at bounding box center [10, 449] width 9 height 27
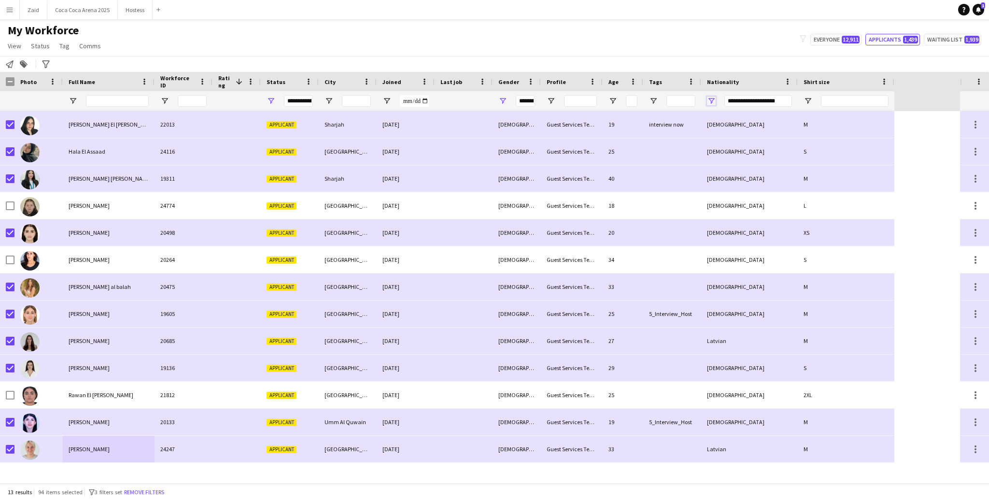
click at [700, 97] on span "Open Filter Menu" at bounding box center [711, 101] width 9 height 9
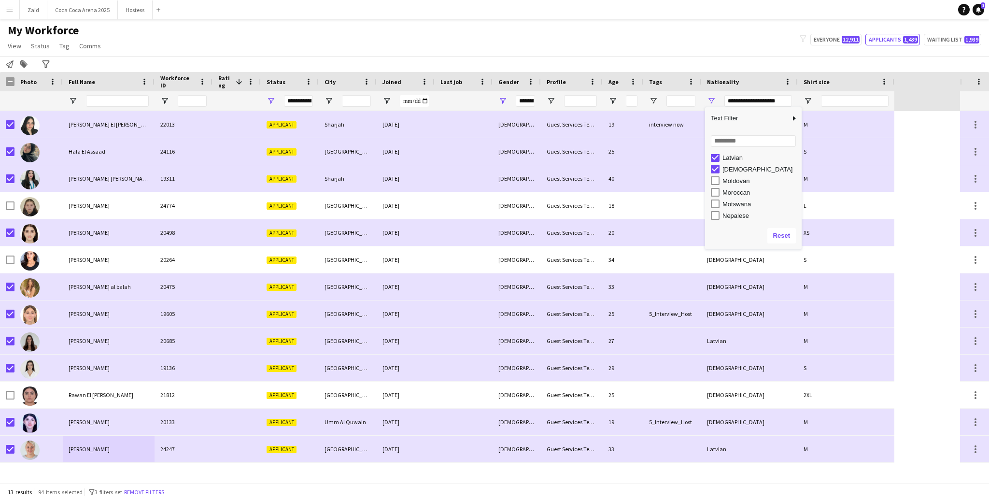
scroll to position [399, 0]
click at [700, 167] on div "Lebanese" at bounding box center [761, 166] width 76 height 7
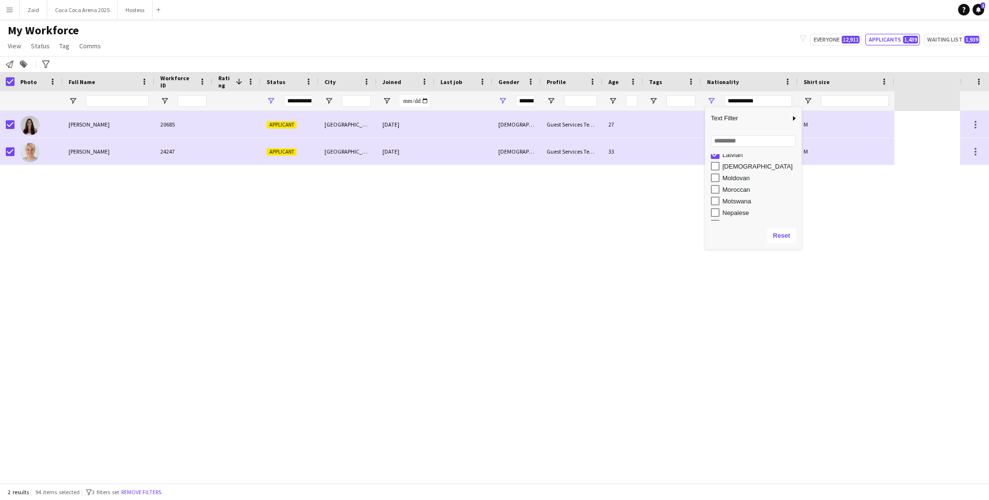
click at [700, 156] on div "Latvian" at bounding box center [761, 154] width 76 height 7
type input "***"
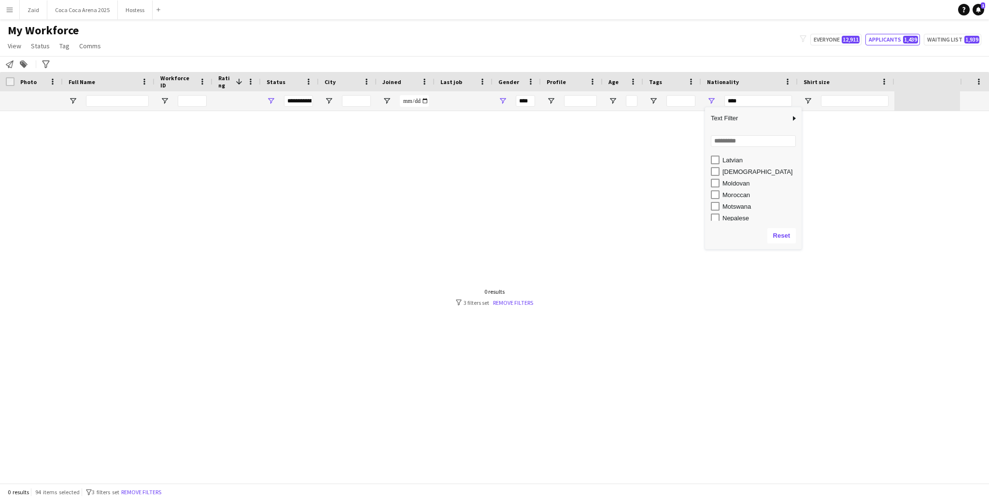
click at [700, 169] on div "Lebanese" at bounding box center [761, 171] width 76 height 7
type input "**********"
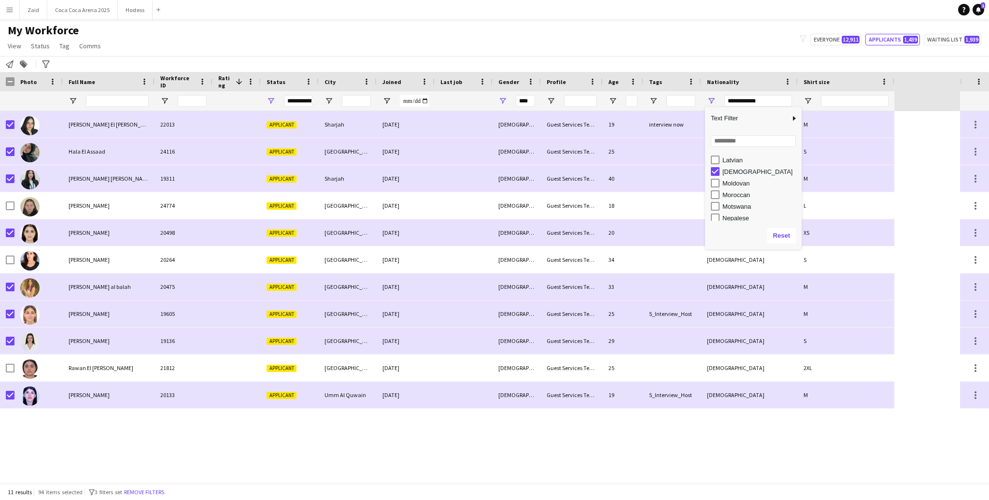
type input "**********"
click at [700, 172] on div "Lebanese" at bounding box center [761, 171] width 76 height 7
type input "***"
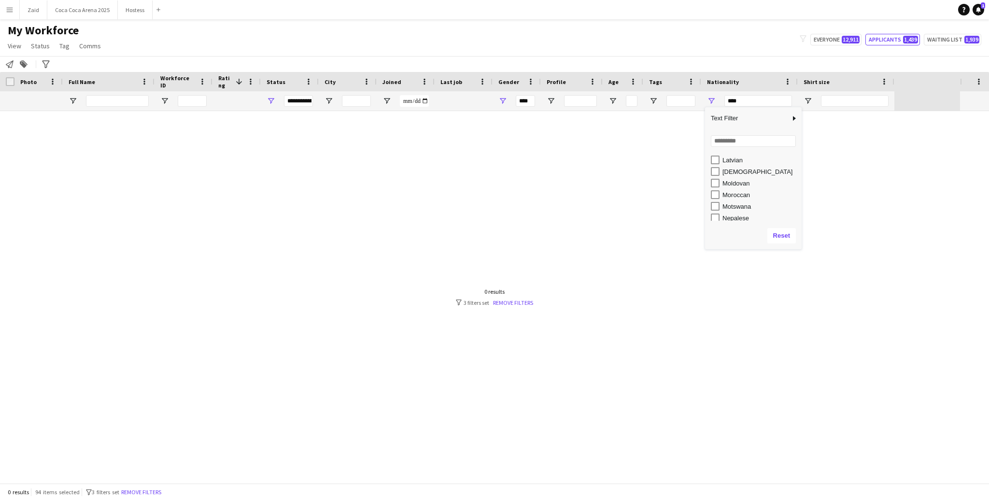
click at [700, 178] on div "Moldovan" at bounding box center [756, 183] width 91 height 12
click at [700, 182] on div "Moldovan" at bounding box center [761, 183] width 76 height 7
type input "**********"
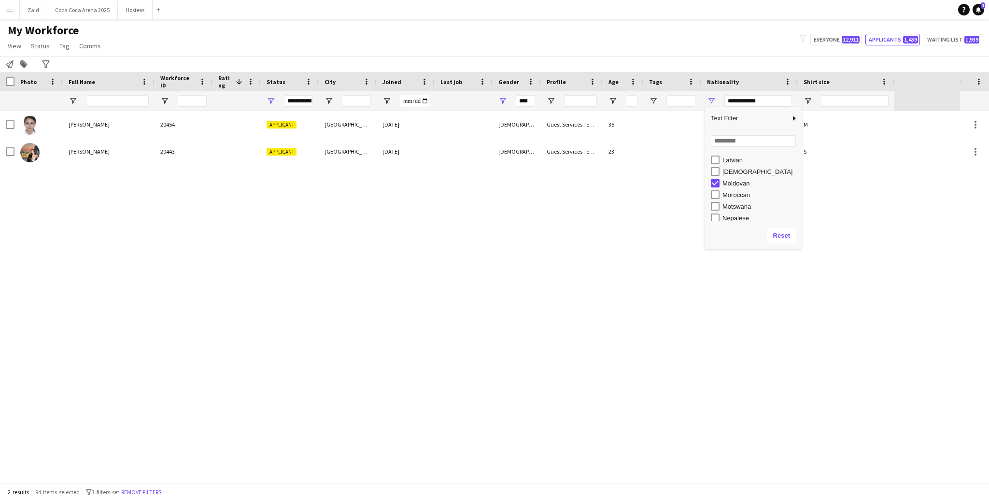
type input "**********"
click at [700, 193] on div "Moroccan" at bounding box center [761, 194] width 76 height 7
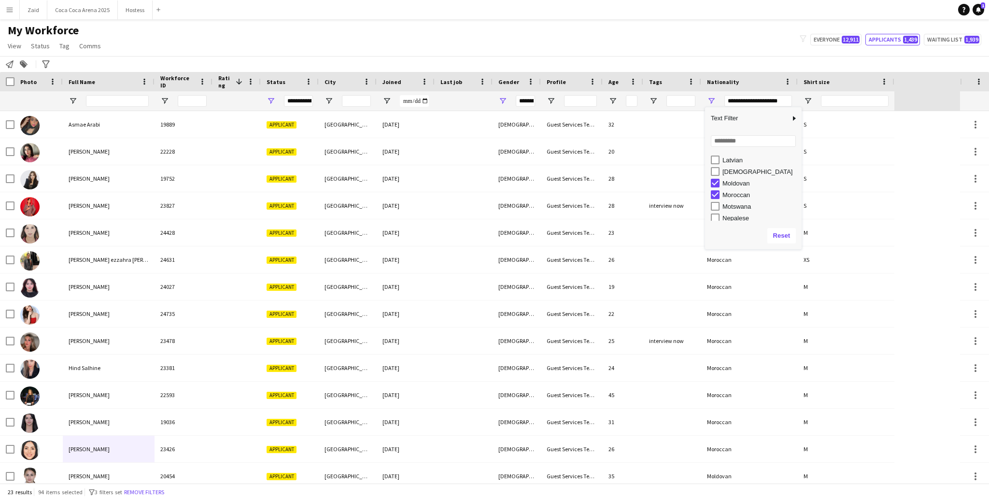
click at [700, 193] on div "Moroccan" at bounding box center [761, 194] width 76 height 7
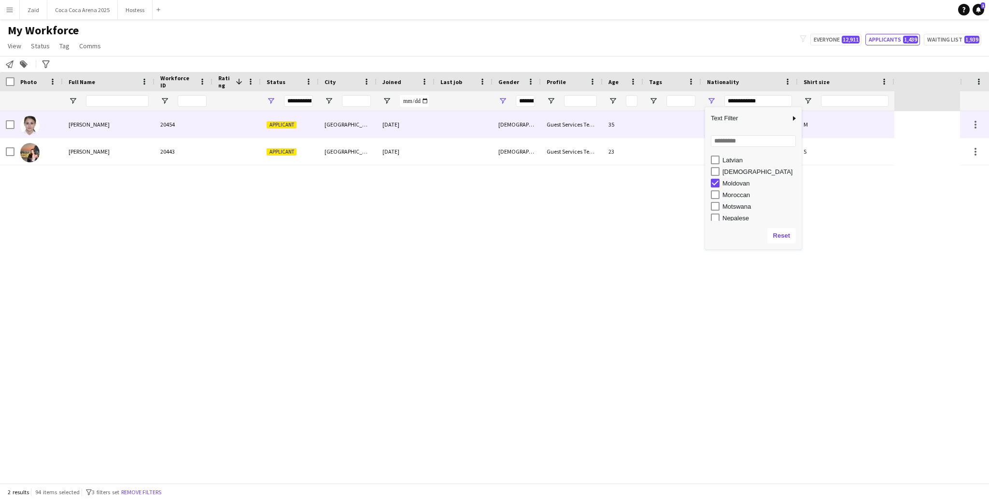
click at [93, 111] on div "Irina Gulica" at bounding box center [109, 124] width 92 height 27
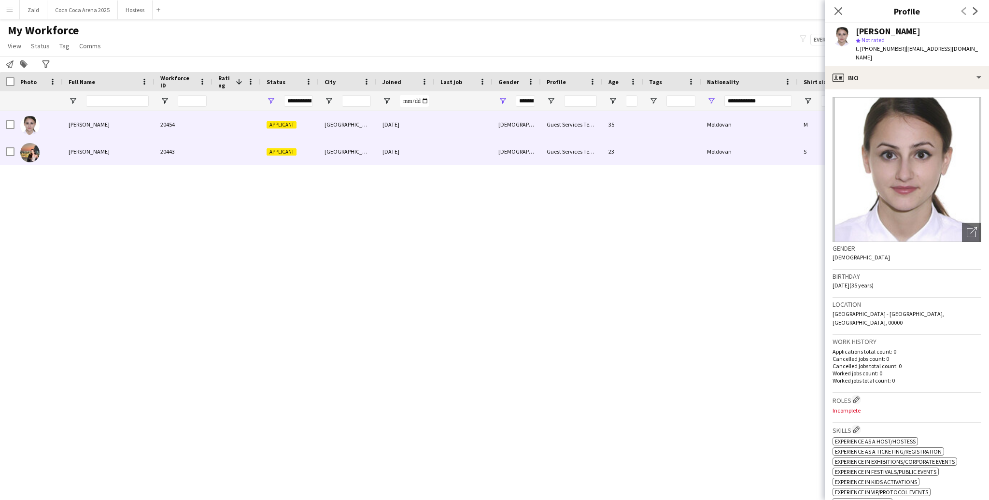
click at [98, 146] on div "Mihaela Banari" at bounding box center [109, 151] width 92 height 27
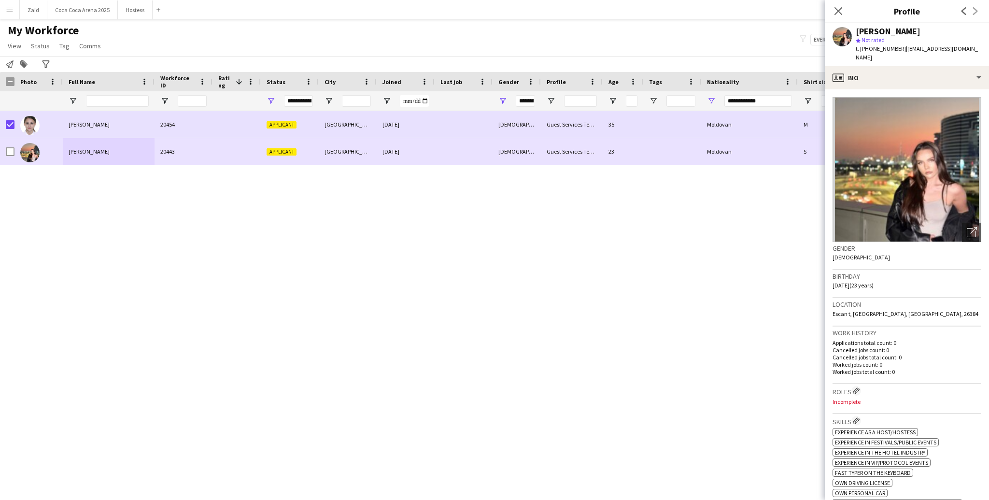
click at [11, 143] on div at bounding box center [10, 151] width 9 height 27
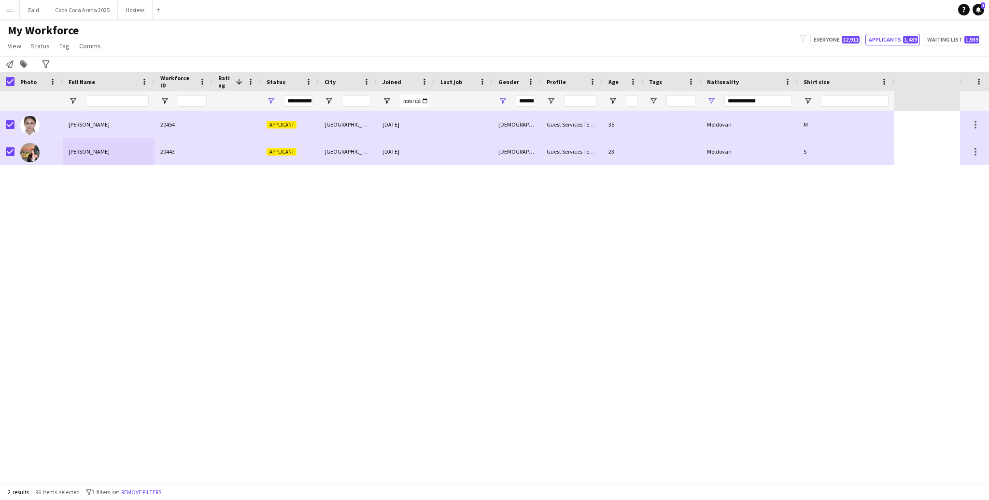
click at [71, 54] on app-page-menu "View Views Default view New view Update view Delete view Edit name Customise vi…" at bounding box center [55, 47] width 111 height 18
click at [69, 49] on link "Tag" at bounding box center [65, 46] width 18 height 13
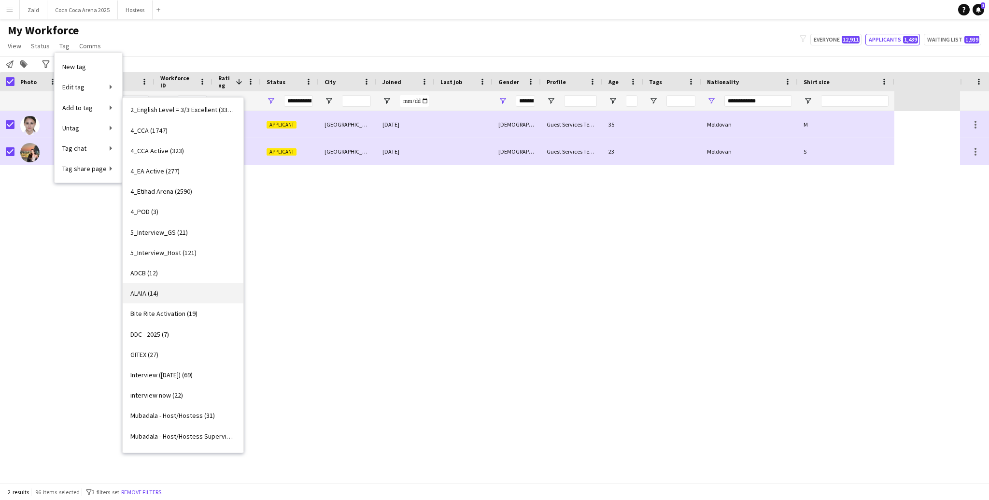
scroll to position [106, 0]
click at [208, 375] on link "interview now (22)" at bounding box center [183, 393] width 121 height 20
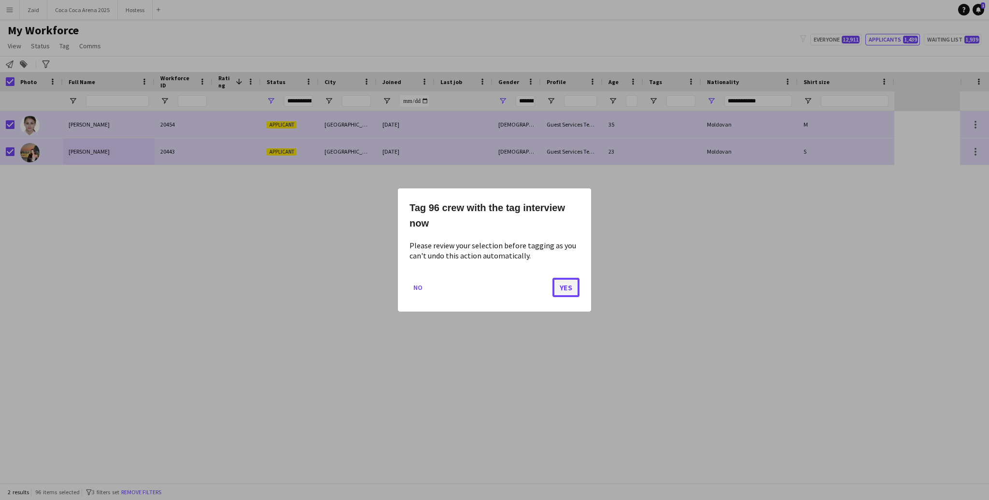
click at [558, 286] on button "Yes" at bounding box center [566, 287] width 27 height 19
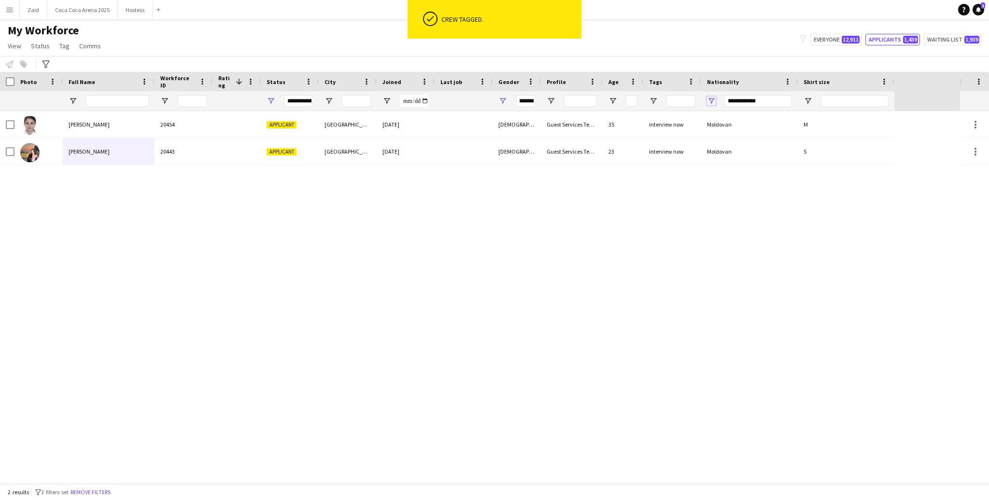
click at [700, 104] on span "Open Filter Menu" at bounding box center [711, 101] width 9 height 9
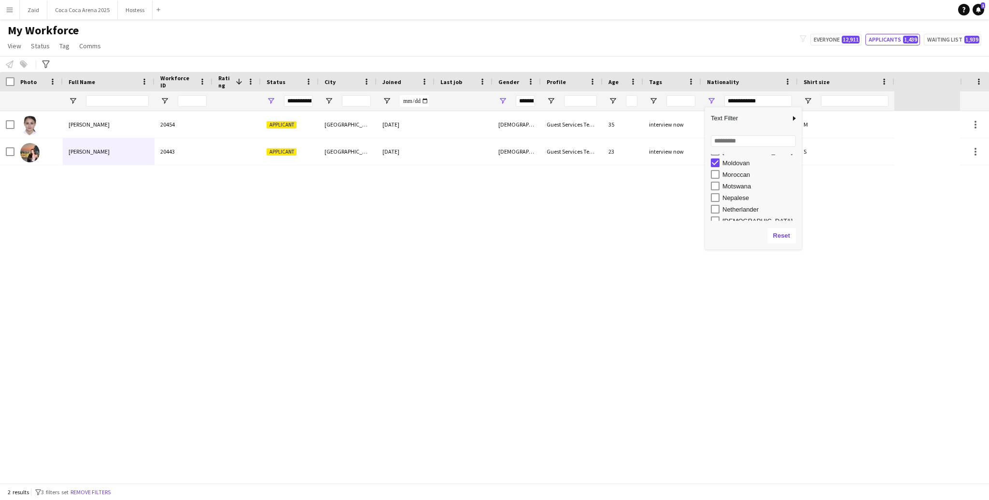
scroll to position [413, 0]
click at [700, 165] on div "Moldovan" at bounding box center [761, 163] width 76 height 7
type input "***"
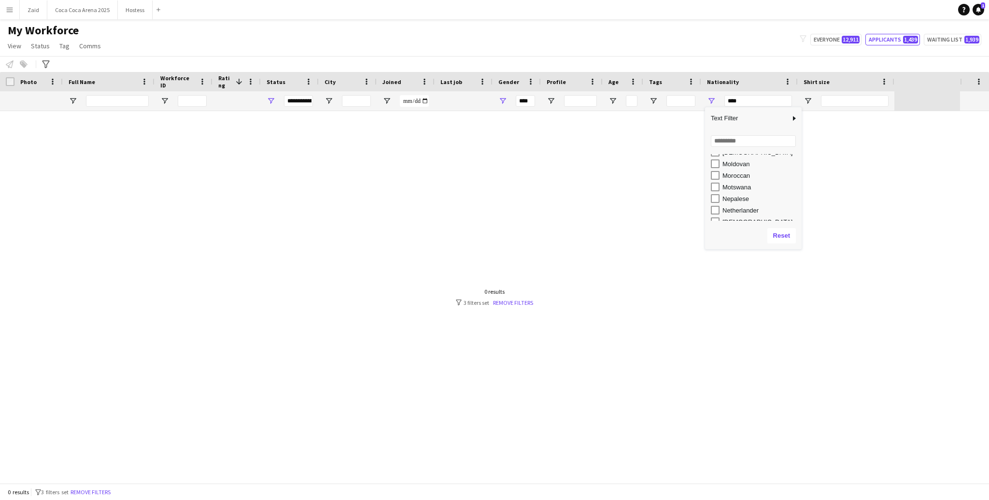
click at [700, 175] on div "Moroccan" at bounding box center [761, 175] width 76 height 7
type input "**********"
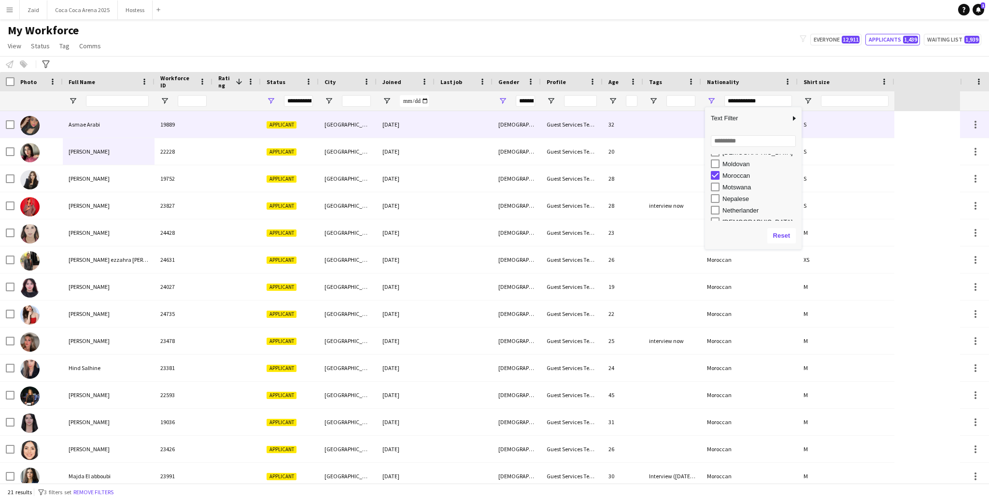
click at [198, 135] on div "19889" at bounding box center [184, 124] width 58 height 27
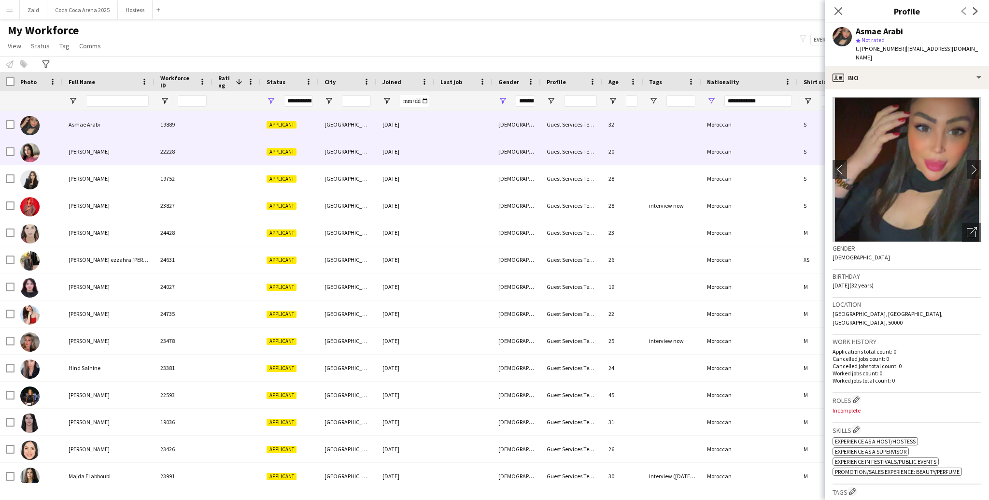
click at [200, 159] on div "22228" at bounding box center [184, 151] width 58 height 27
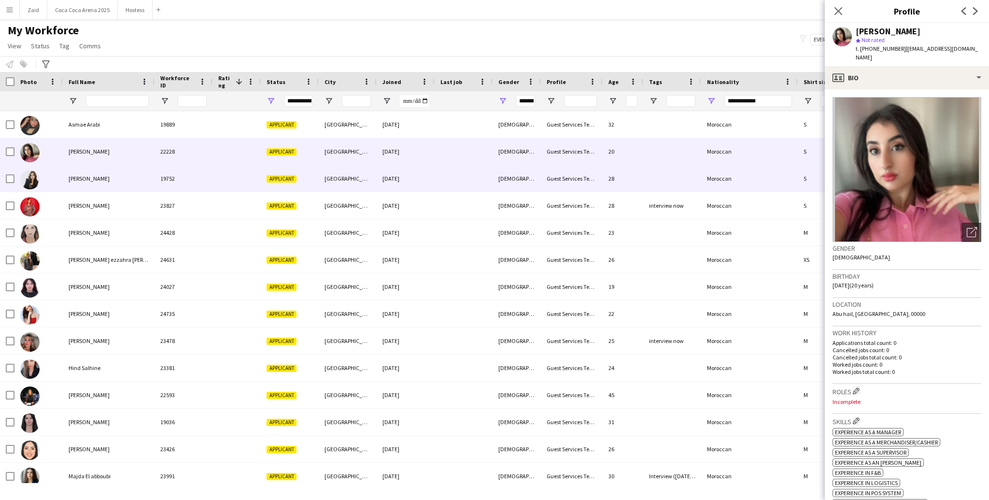
click at [203, 177] on div "19752" at bounding box center [184, 178] width 58 height 27
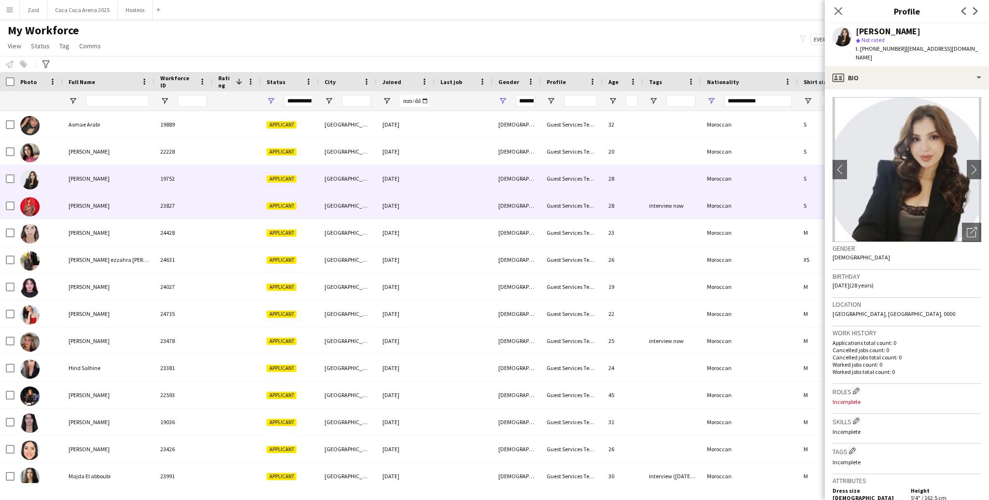
click at [204, 196] on div "23827" at bounding box center [184, 205] width 58 height 27
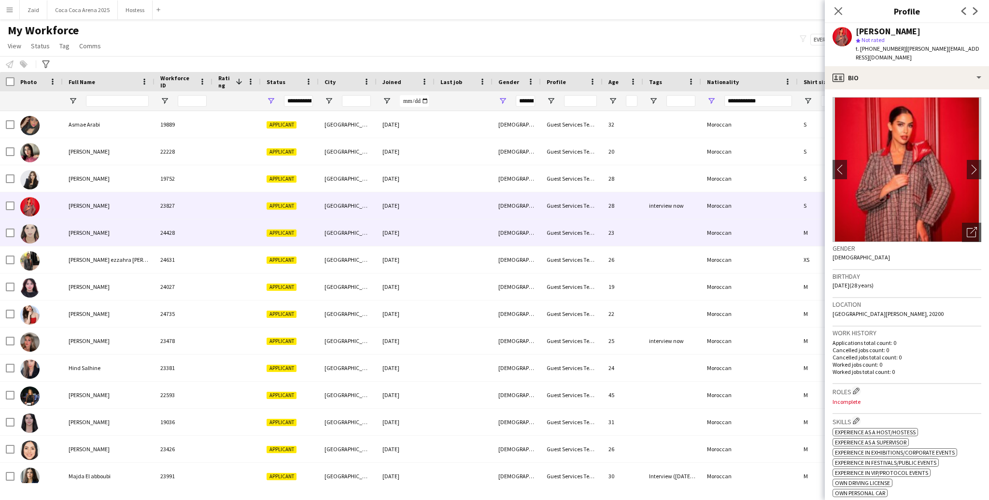
click at [210, 226] on div "24428" at bounding box center [184, 232] width 58 height 27
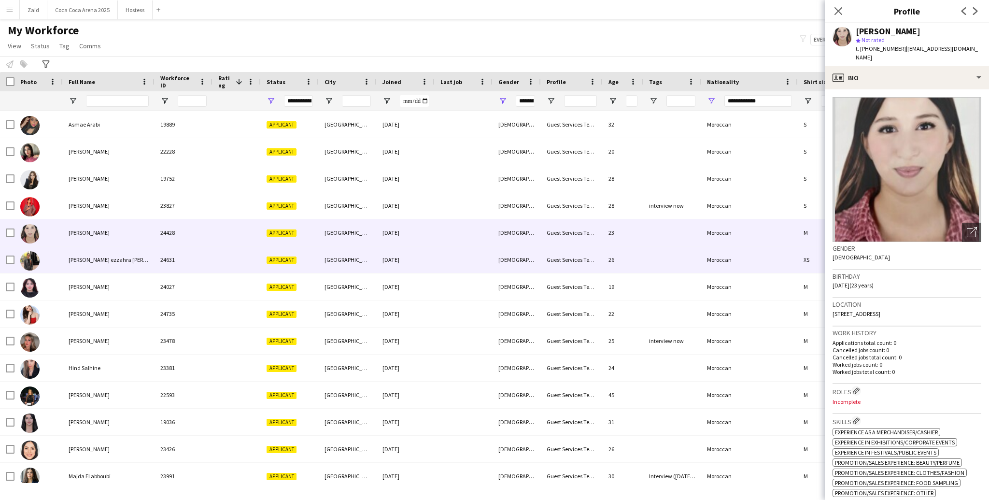
click at [213, 252] on div at bounding box center [237, 259] width 48 height 27
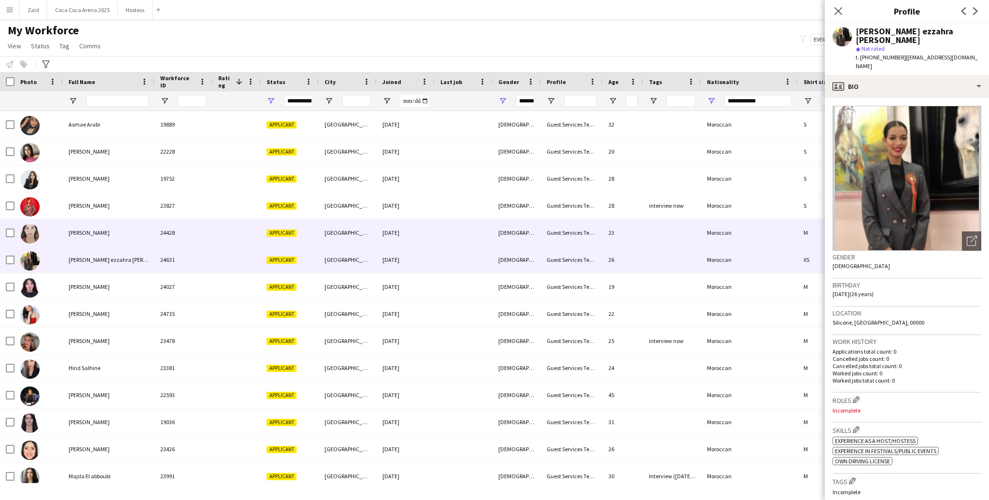
scroll to position [21, 0]
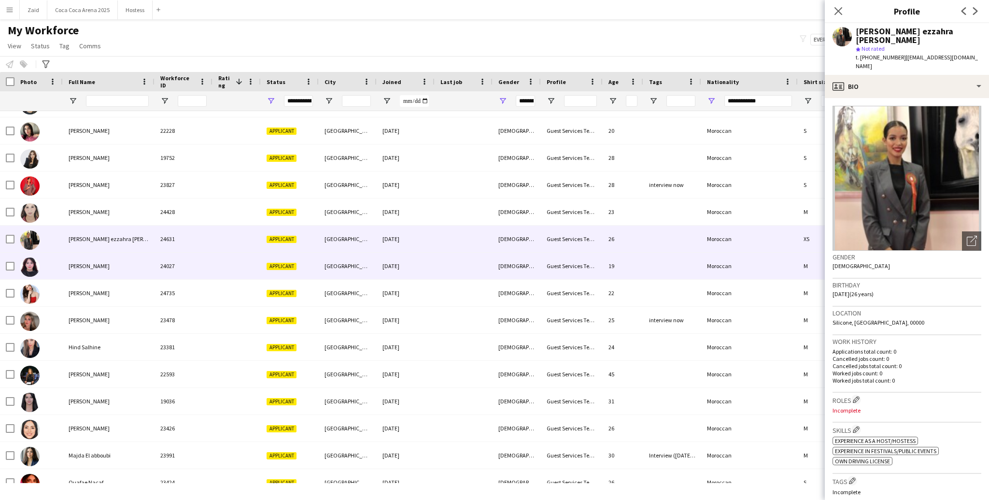
click at [218, 267] on div at bounding box center [237, 266] width 48 height 27
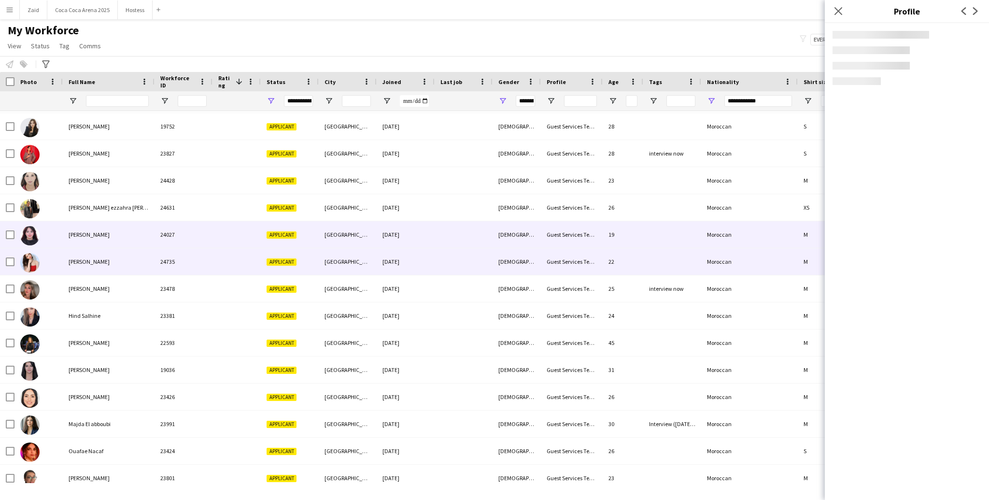
scroll to position [52, 0]
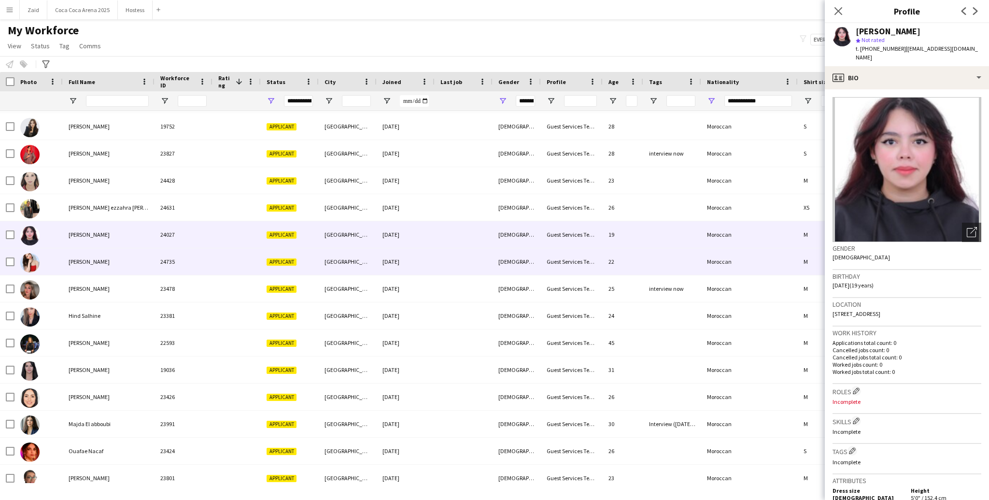
click at [218, 267] on div at bounding box center [237, 261] width 48 height 27
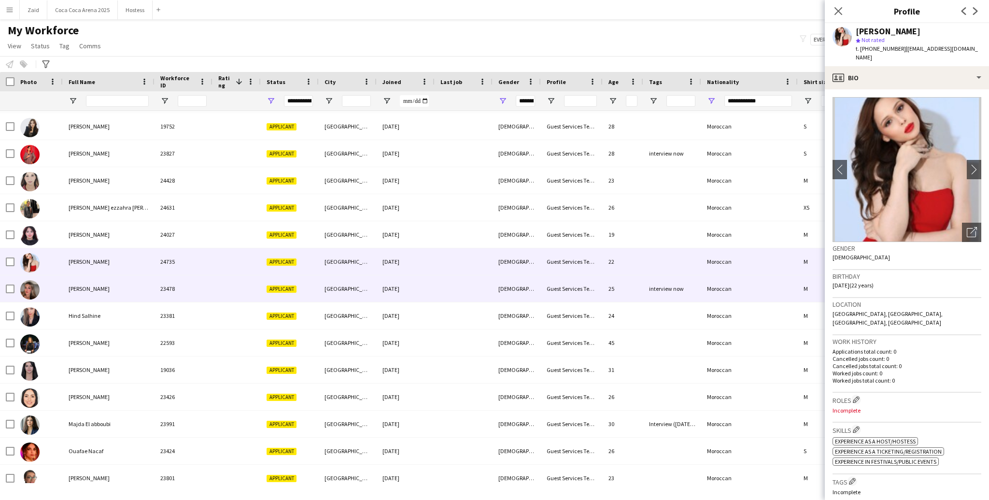
click at [222, 287] on div at bounding box center [237, 288] width 48 height 27
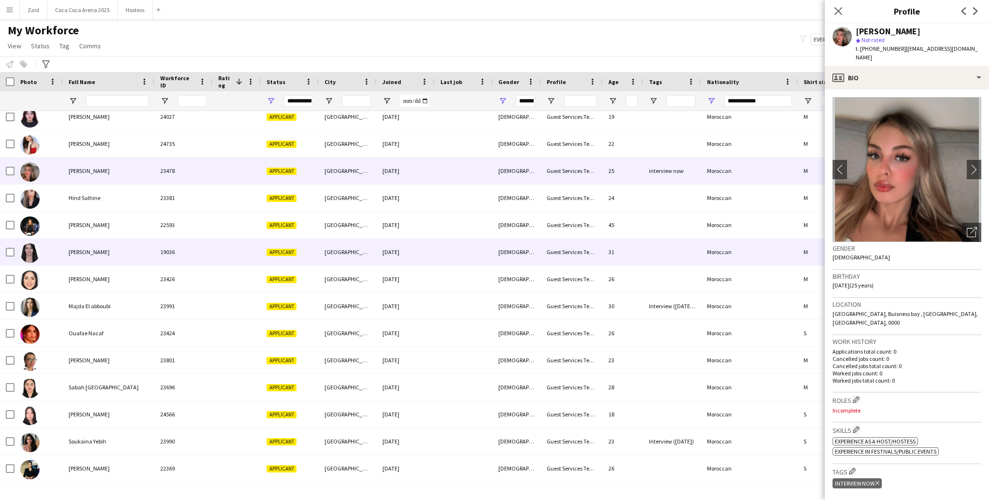
scroll to position [0, 0]
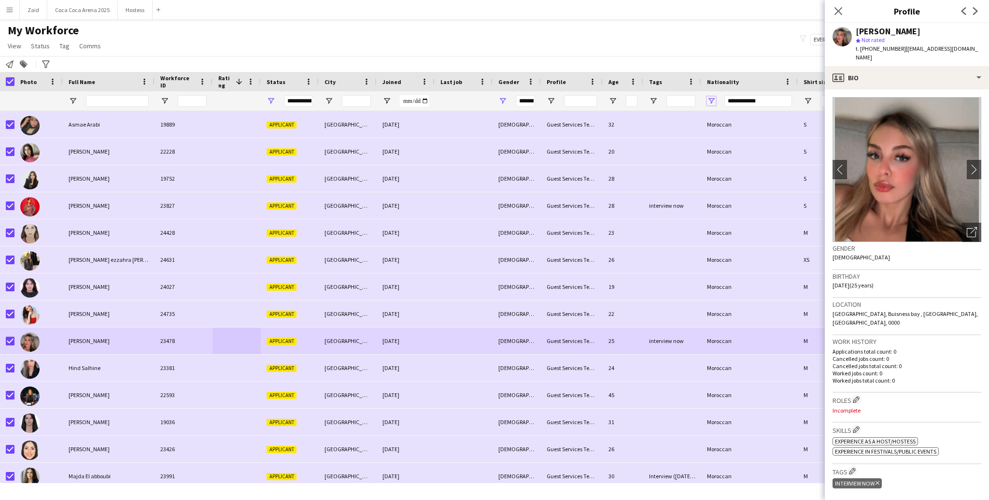
click at [700, 98] on span "Open Filter Menu" at bounding box center [711, 101] width 9 height 9
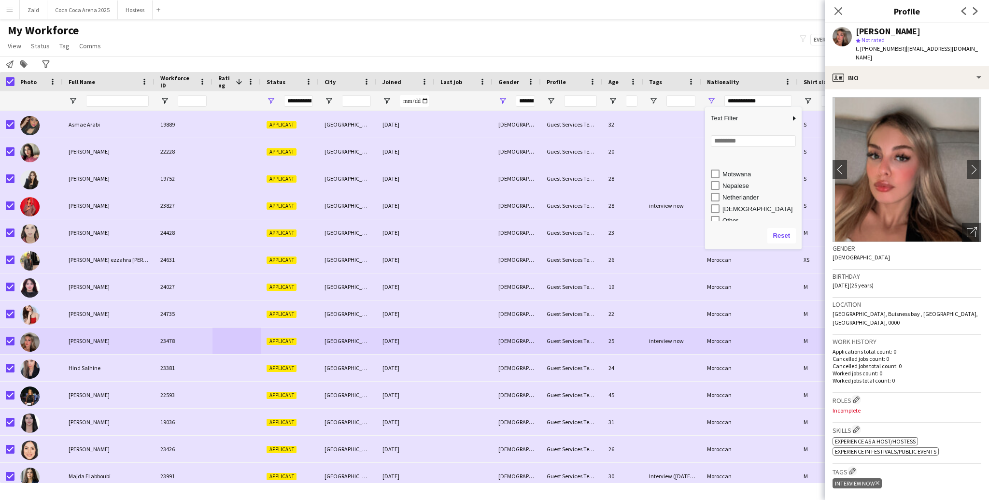
scroll to position [426, 0]
click at [700, 164] on div "Moroccan" at bounding box center [761, 163] width 76 height 7
type input "***"
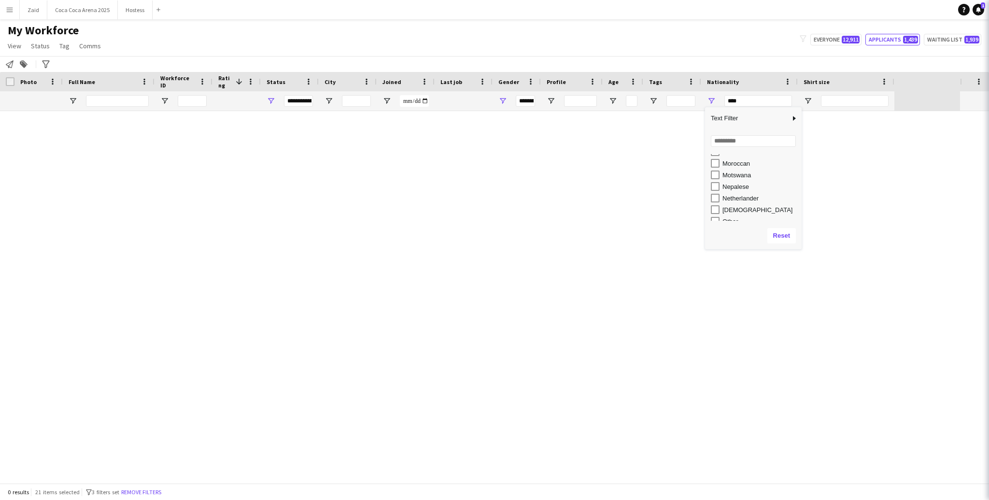
type input "***"
click at [700, 174] on div "Motswana" at bounding box center [761, 174] width 76 height 7
type input "**********"
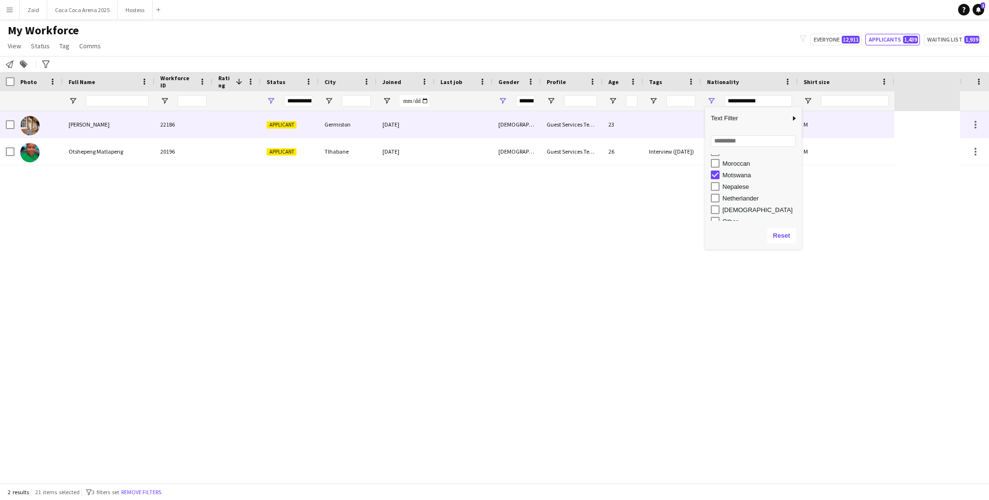
click at [584, 130] on div "Guest Services Team" at bounding box center [572, 124] width 62 height 27
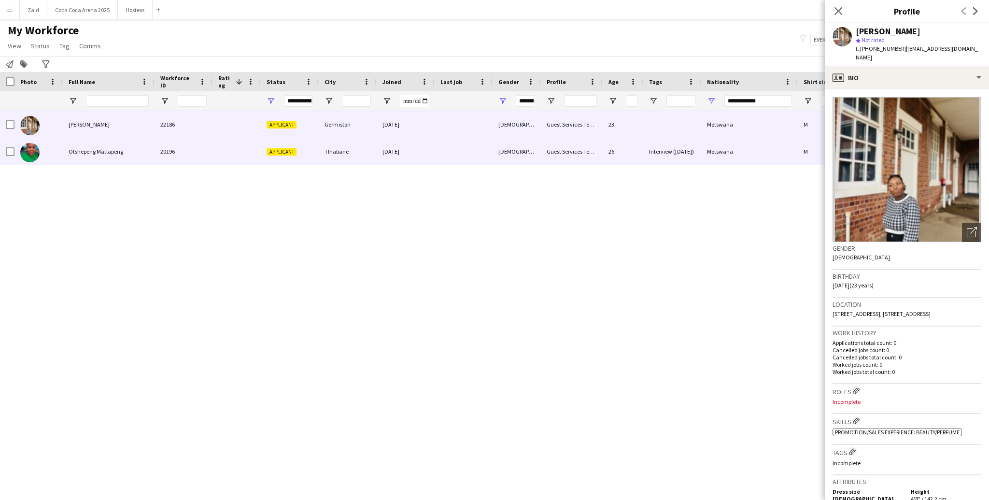
click at [555, 148] on div "Guest Services Team" at bounding box center [572, 151] width 62 height 27
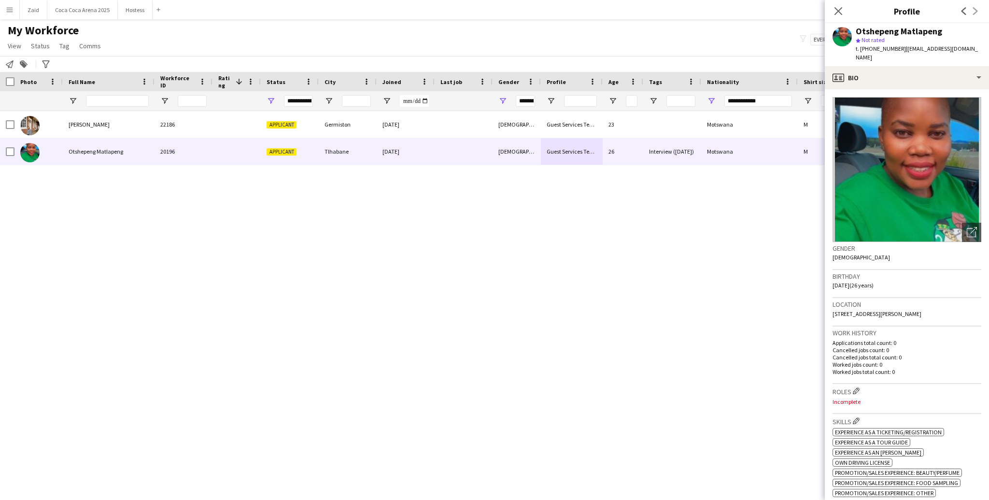
click at [700, 100] on div "**********" at bounding box center [749, 100] width 97 height 19
click at [700, 99] on div "**********" at bounding box center [749, 100] width 97 height 19
click at [700, 103] on span "Open Filter Menu" at bounding box center [711, 101] width 9 height 9
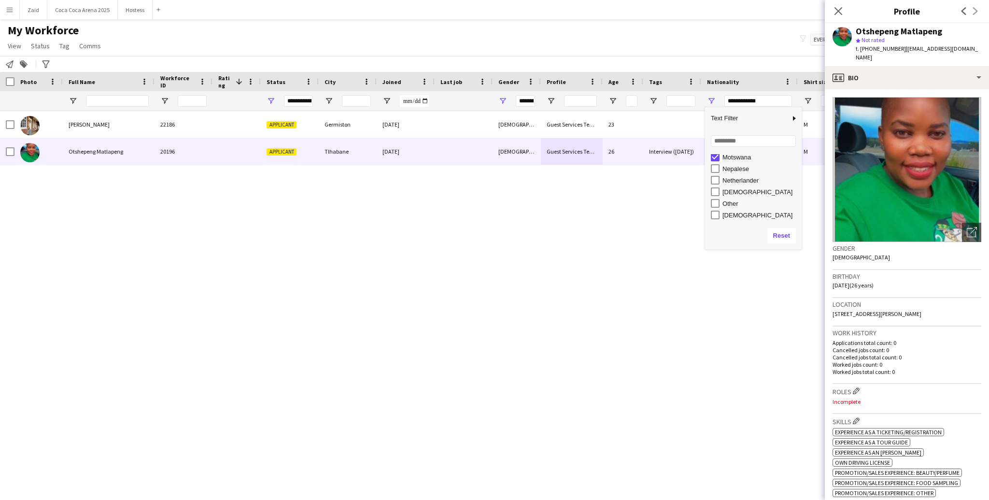
scroll to position [440, 0]
click at [700, 174] on div "Nepalese" at bounding box center [761, 172] width 76 height 7
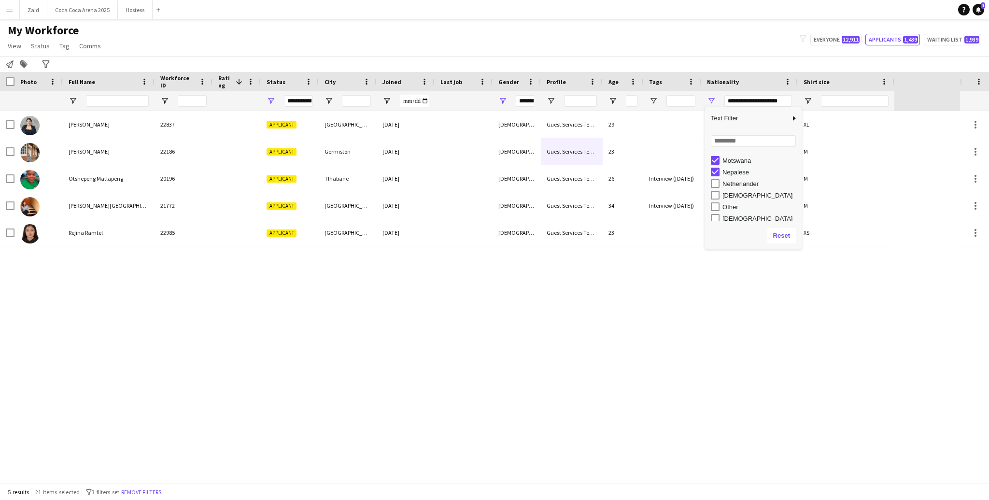
click at [700, 161] on div "Motswana" at bounding box center [761, 160] width 76 height 7
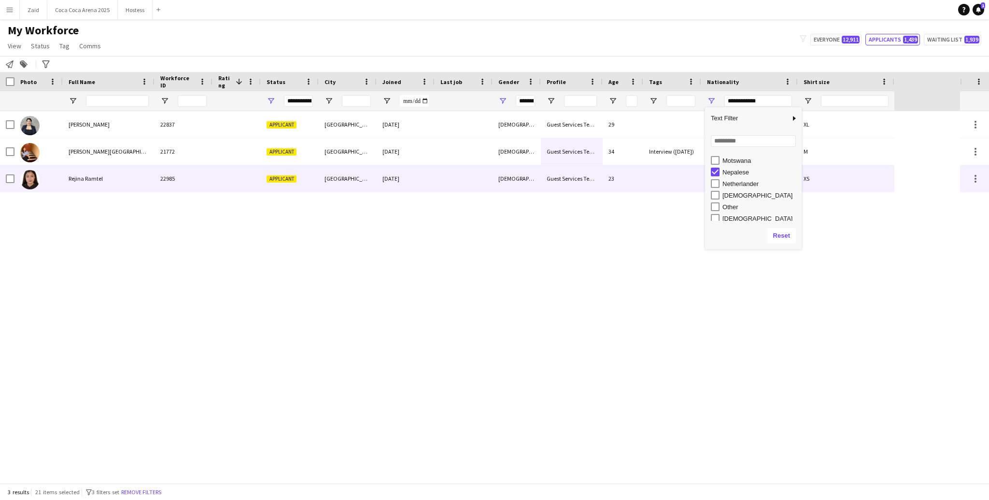
click at [642, 171] on div "23" at bounding box center [623, 178] width 41 height 27
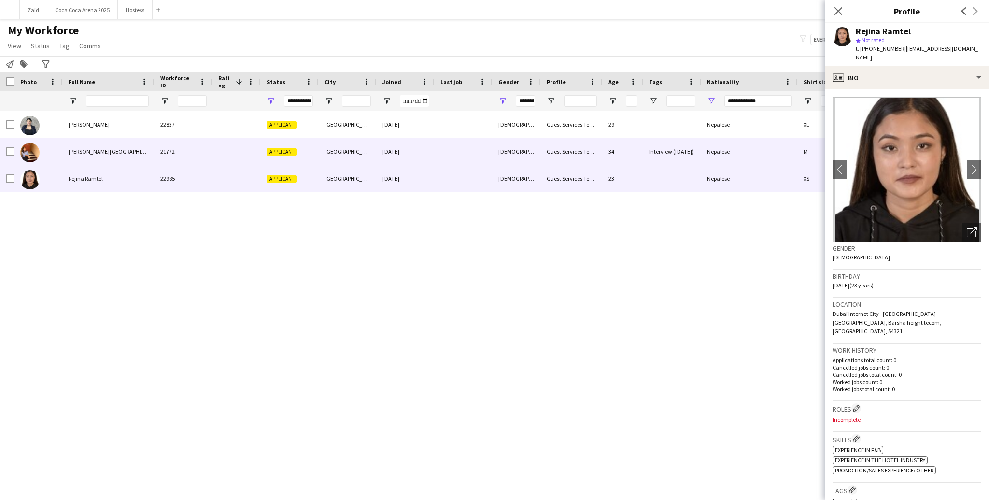
click at [635, 150] on div "34" at bounding box center [623, 151] width 41 height 27
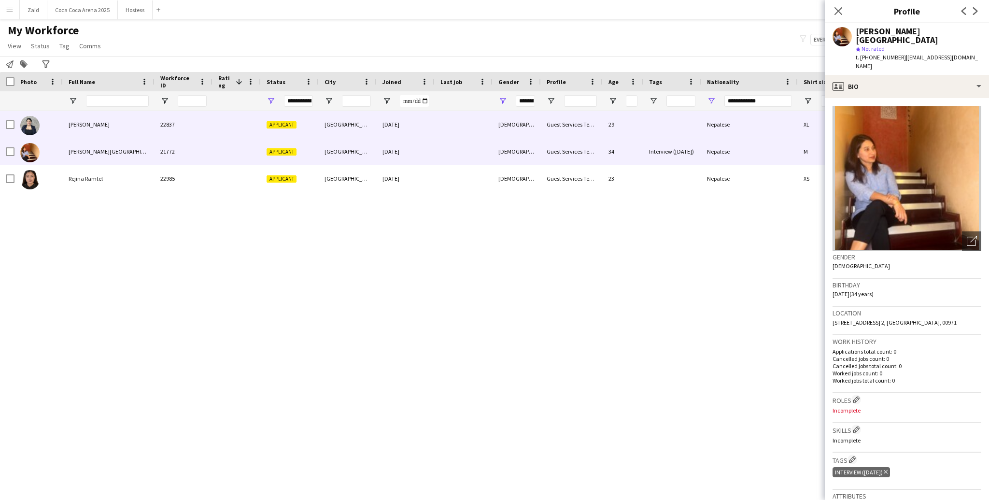
click at [634, 129] on div "29" at bounding box center [623, 124] width 41 height 27
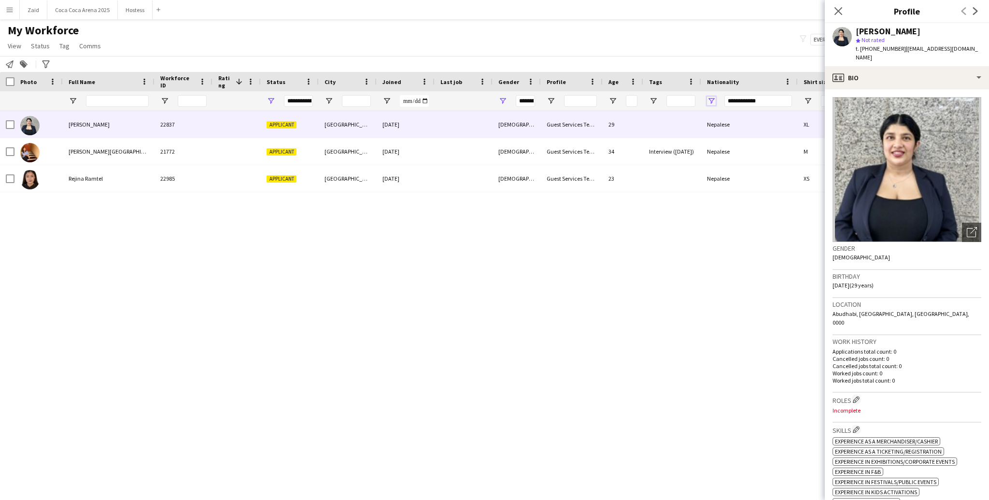
click at [700, 99] on span "Open Filter Menu" at bounding box center [711, 101] width 9 height 9
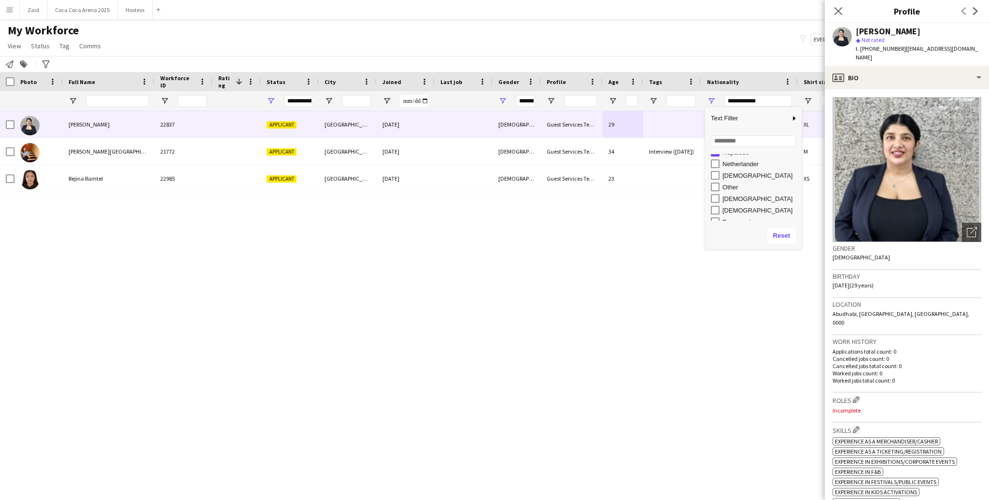
scroll to position [455, 0]
click at [700, 170] on div "Netherlander" at bounding box center [761, 168] width 76 height 7
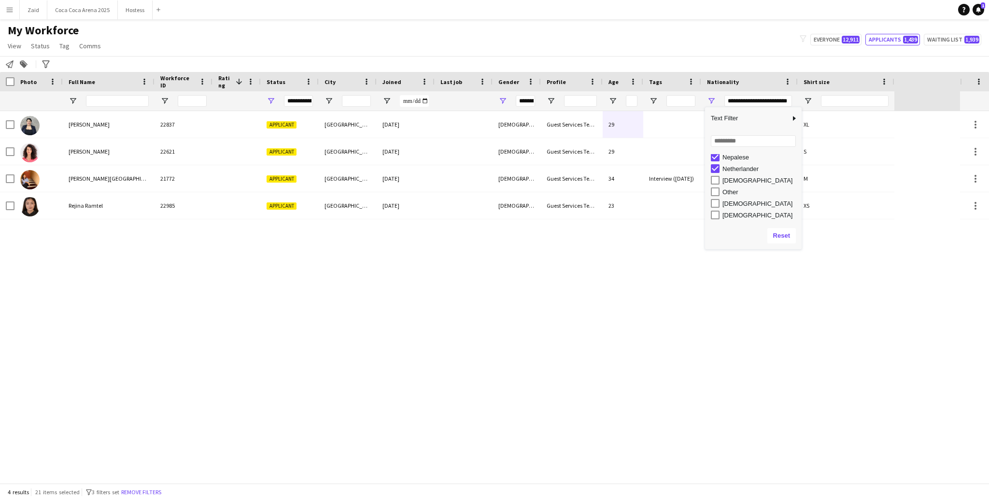
click at [700, 157] on div "Nepalese" at bounding box center [761, 157] width 76 height 7
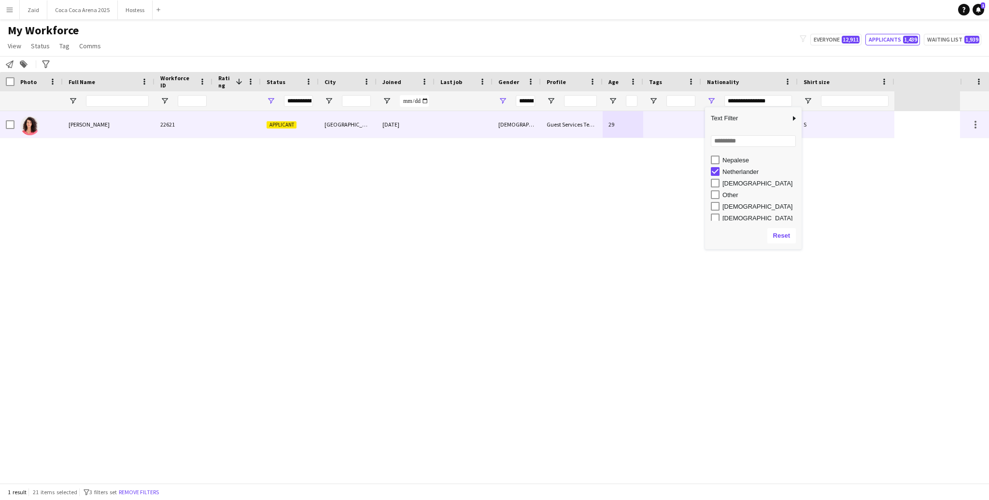
click at [582, 121] on div "Guest Services Team" at bounding box center [572, 124] width 62 height 27
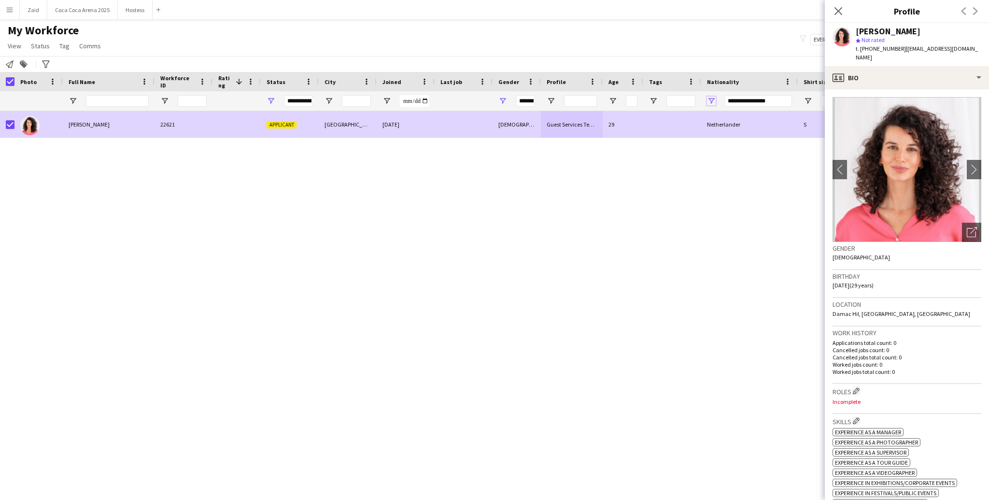
click at [700, 100] on span "Open Filter Menu" at bounding box center [711, 101] width 9 height 9
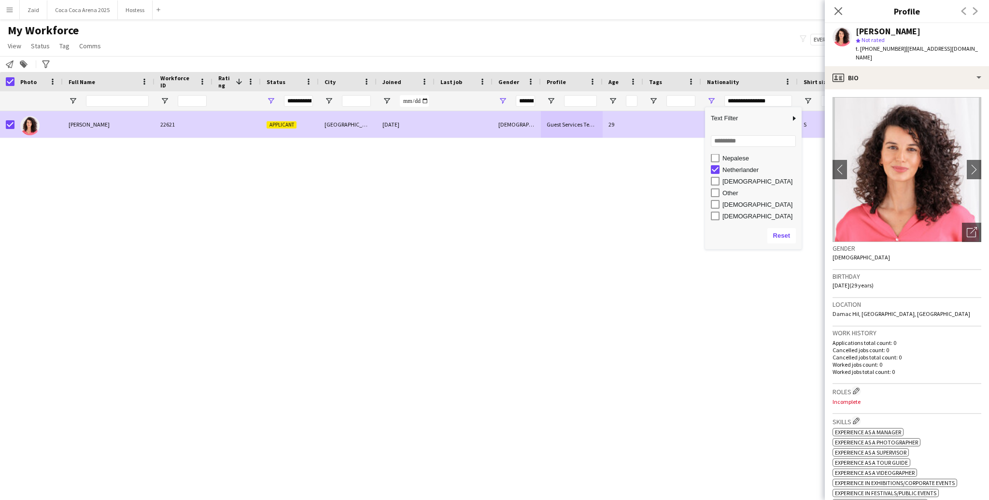
scroll to position [456, 0]
click at [700, 178] on div "Nigerian" at bounding box center [761, 178] width 76 height 7
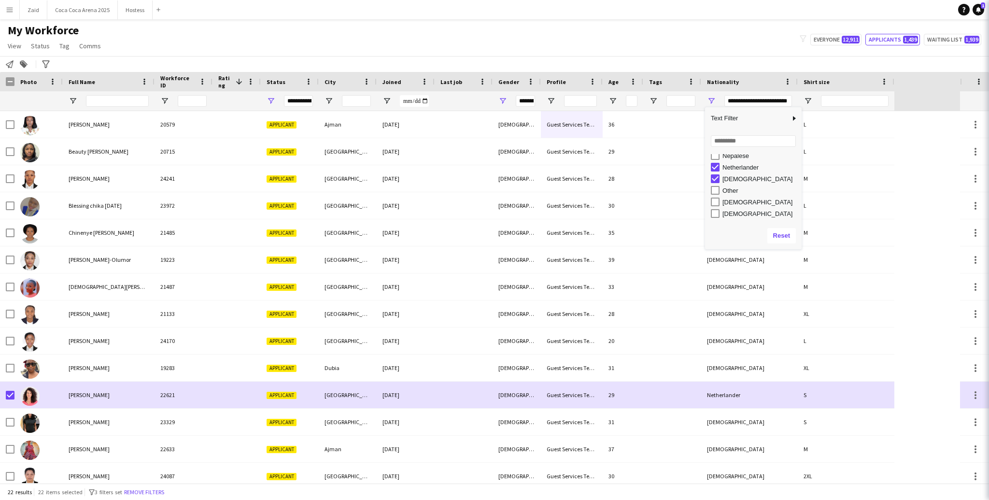
click at [700, 169] on div "Netherlander" at bounding box center [761, 167] width 76 height 7
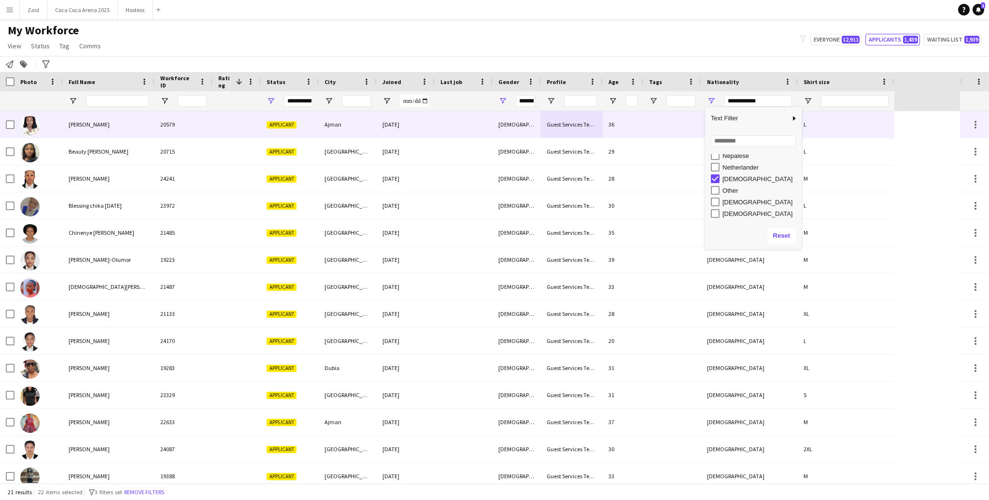
click at [239, 124] on div at bounding box center [237, 124] width 48 height 27
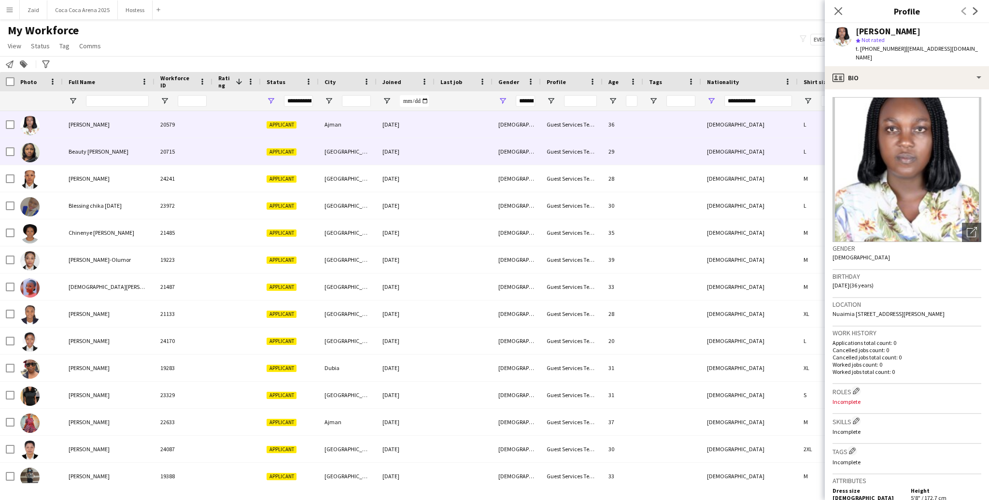
click at [248, 146] on div at bounding box center [237, 151] width 48 height 27
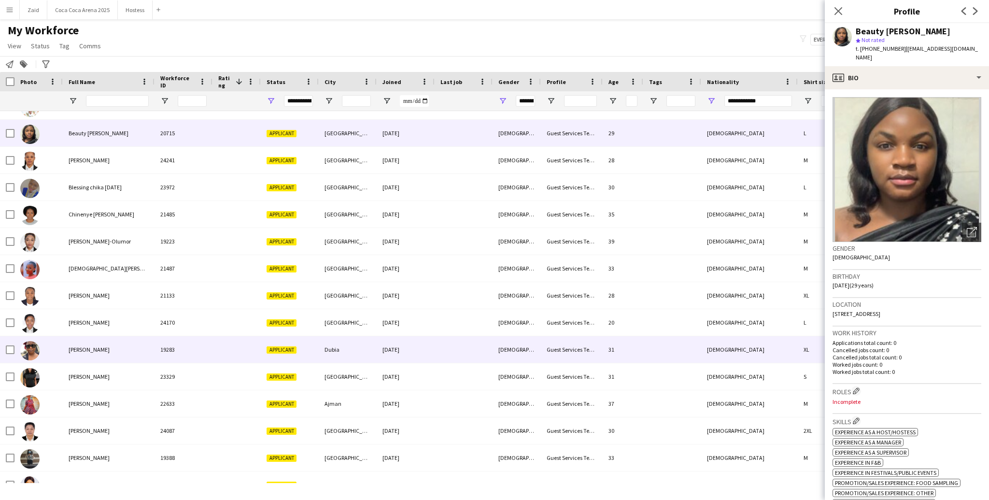
scroll to position [24, 0]
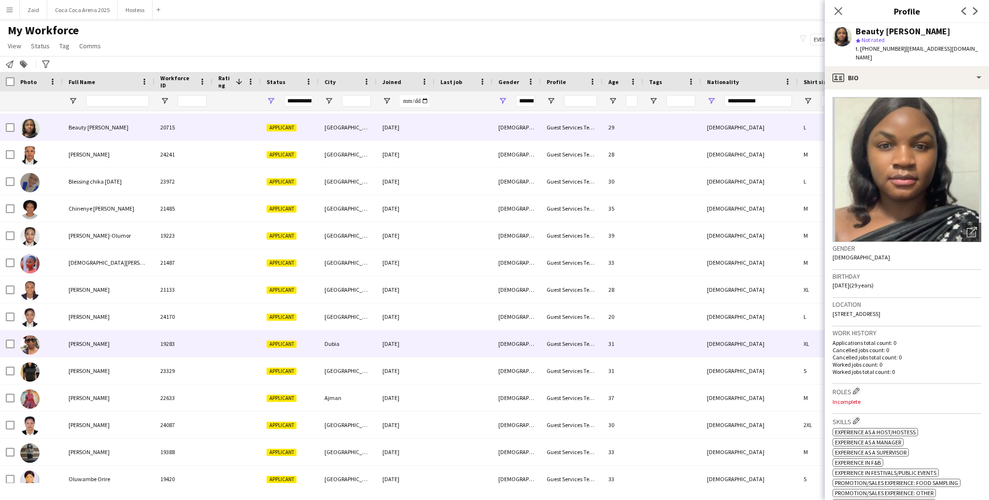
click at [187, 356] on div "19283" at bounding box center [184, 343] width 58 height 27
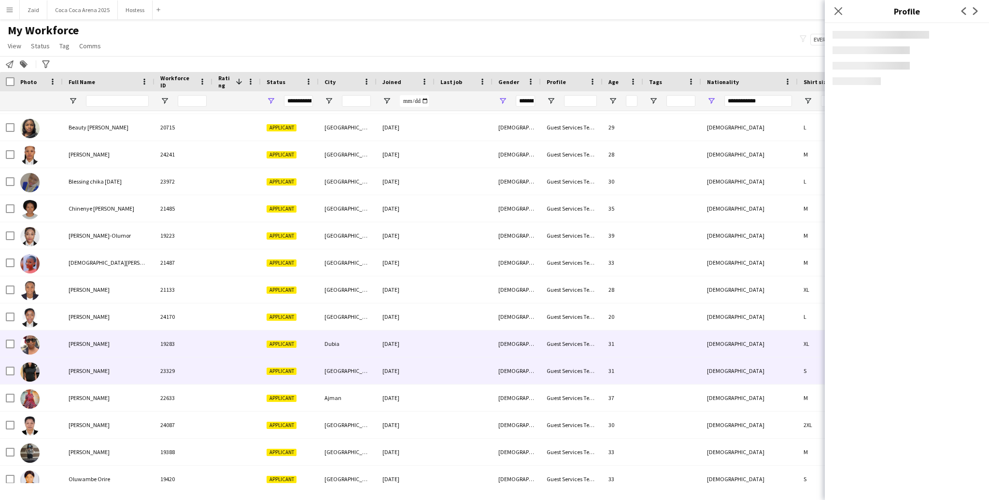
click at [190, 371] on div "23329" at bounding box center [184, 370] width 58 height 27
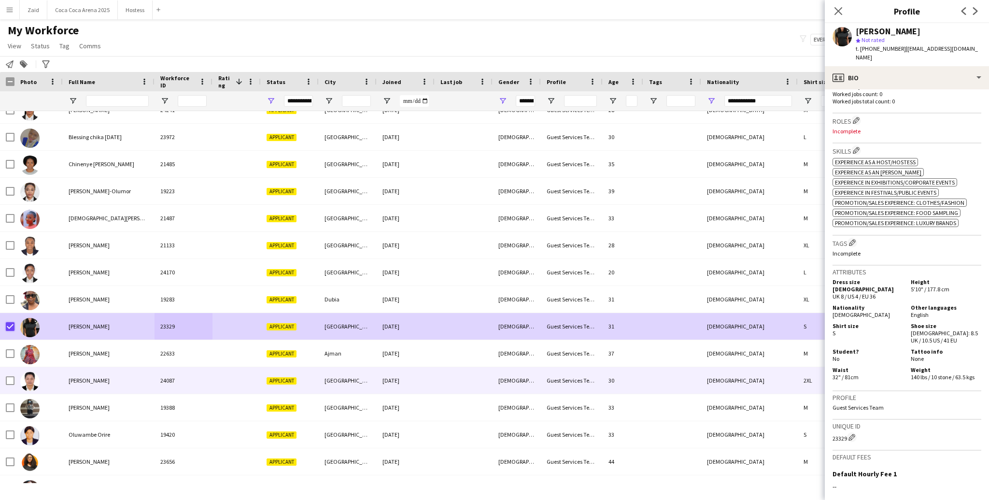
scroll to position [82, 0]
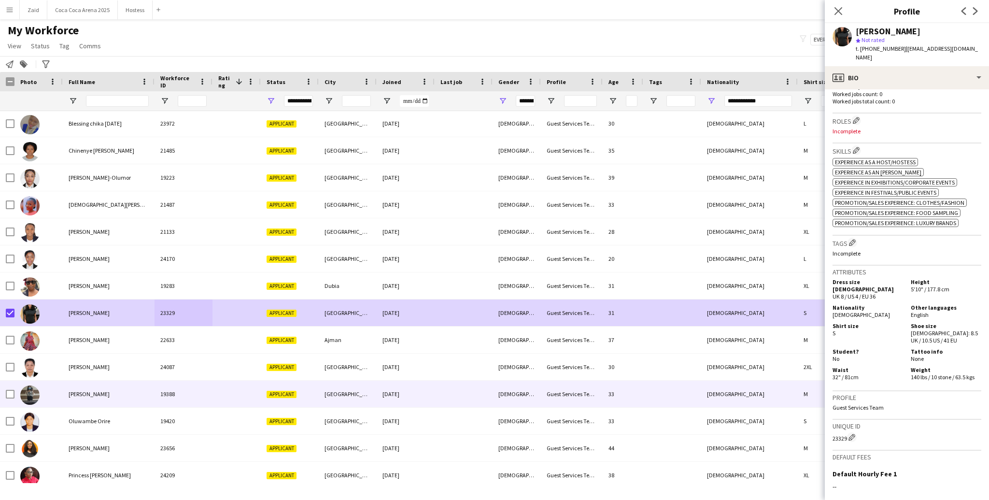
click at [65, 375] on div "Mercy Ogboi" at bounding box center [109, 394] width 92 height 27
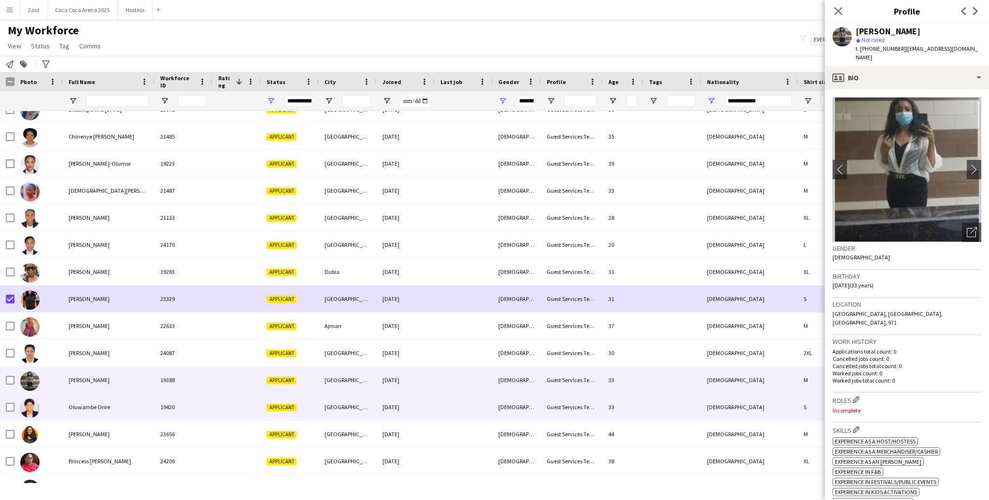
scroll to position [110, 0]
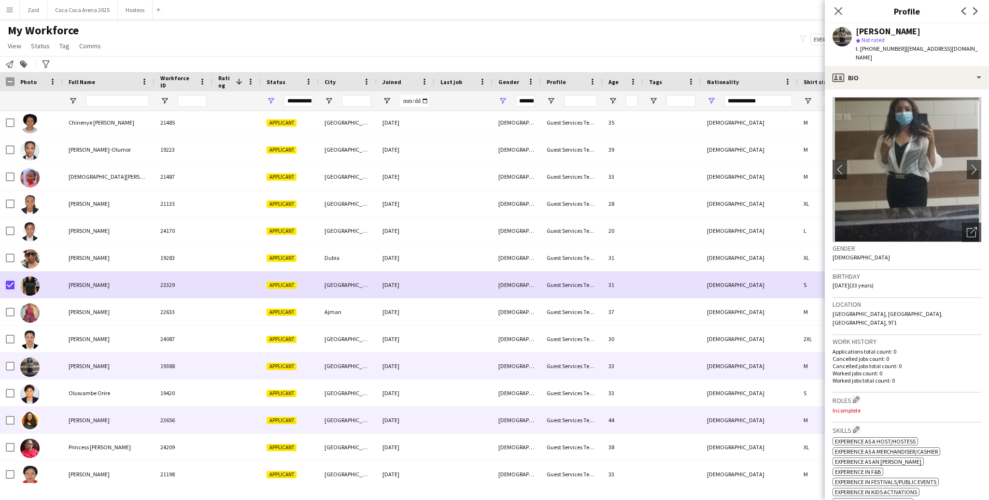
click at [77, 375] on div "Oluwatoyin Akinlade" at bounding box center [109, 420] width 92 height 27
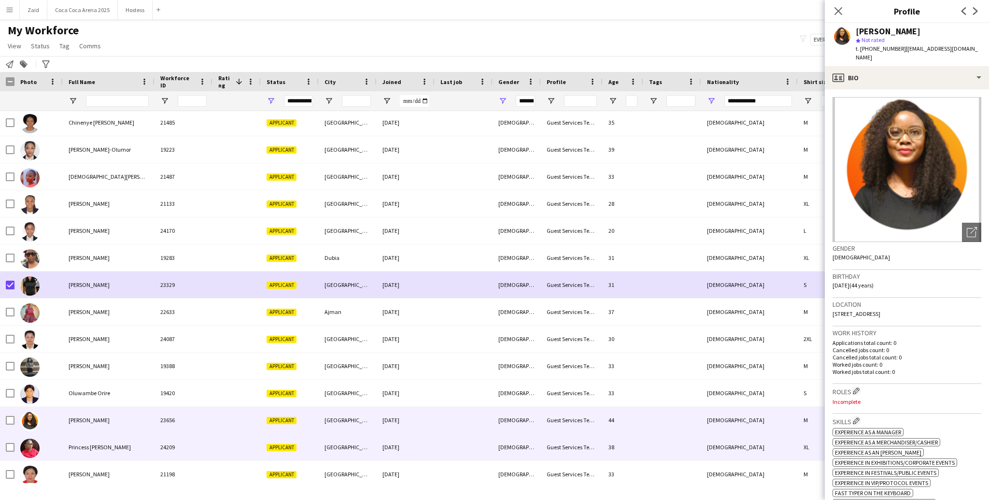
click at [98, 375] on span "Princess Silas" at bounding box center [100, 446] width 62 height 7
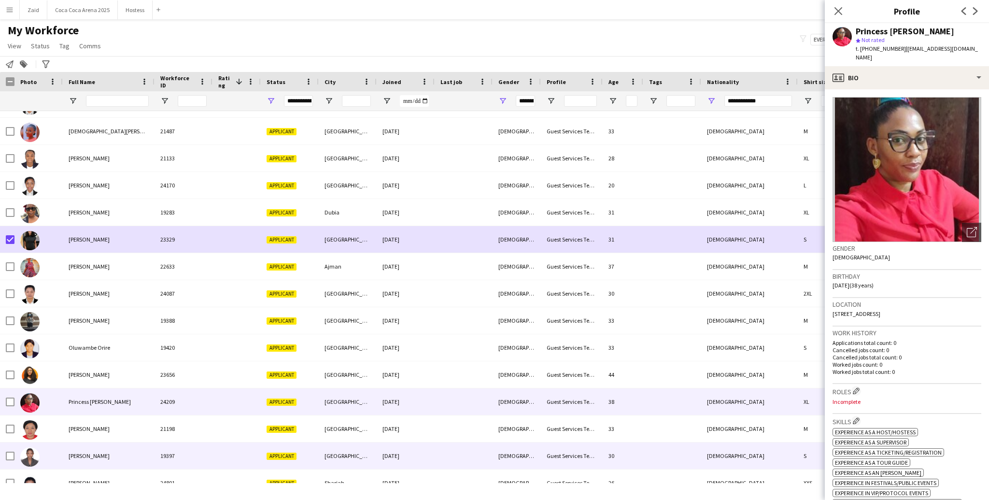
scroll to position [196, 0]
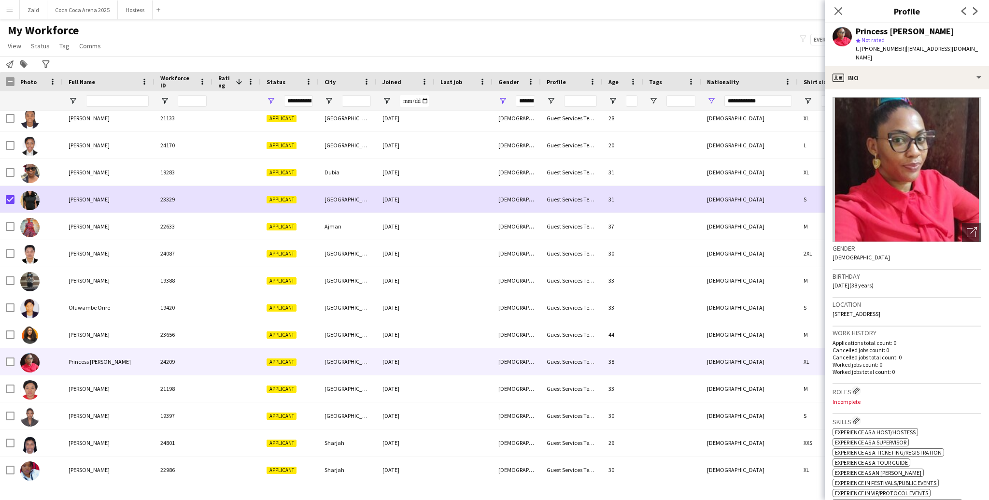
click at [700, 101] on div "**********" at bounding box center [749, 100] width 97 height 19
click at [700, 99] on span "Open Filter Menu" at bounding box center [711, 101] width 9 height 9
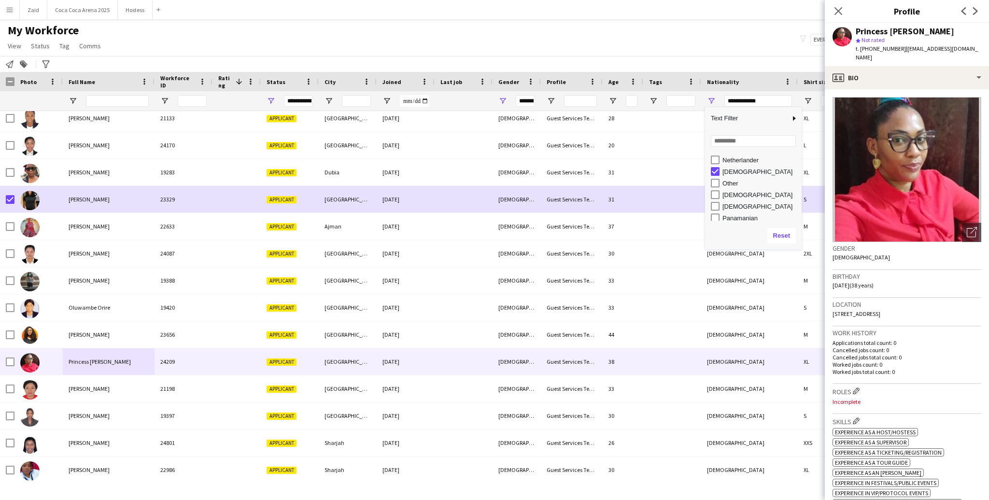
scroll to position [473, 0]
click at [700, 163] on div "Nigerian" at bounding box center [761, 162] width 76 height 7
type input "***"
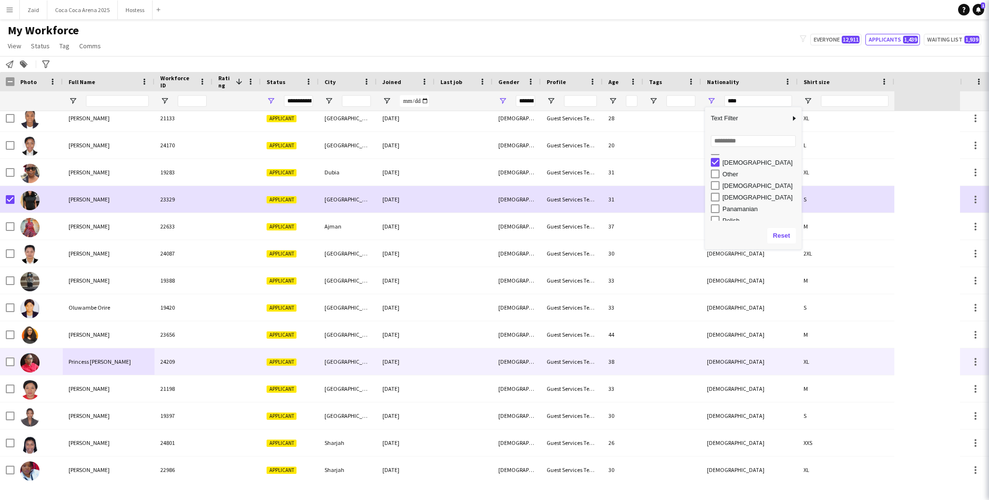
type input "***"
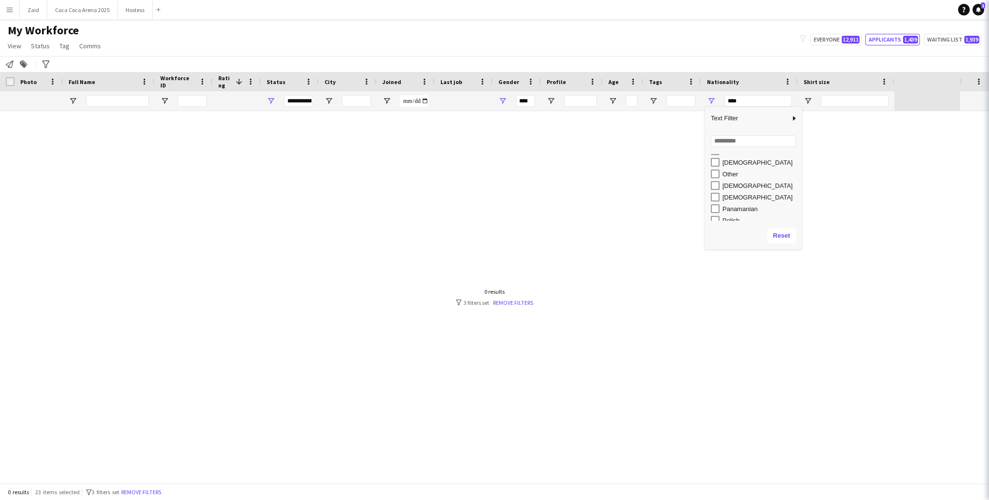
scroll to position [0, 0]
click at [700, 171] on div "Other" at bounding box center [761, 174] width 76 height 7
type input "*********"
type input "**********"
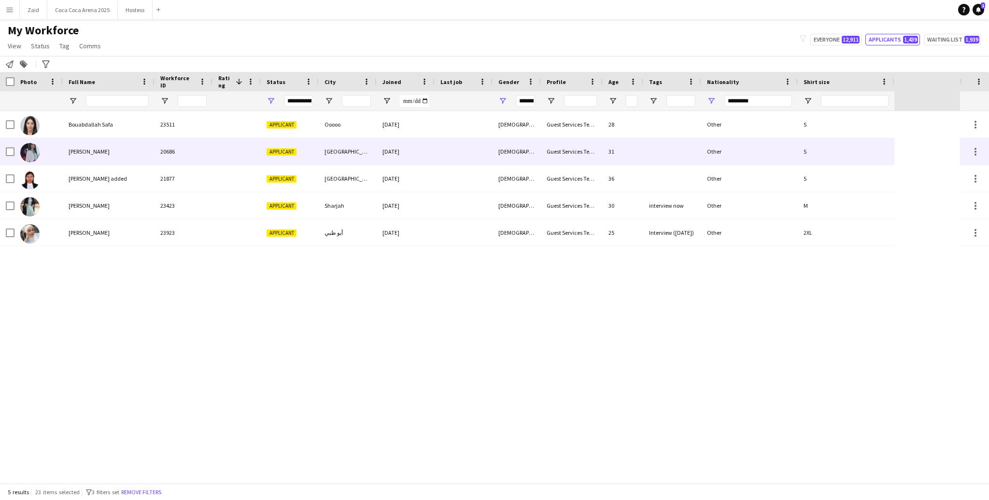
click at [539, 139] on div "[DEMOGRAPHIC_DATA]" at bounding box center [517, 151] width 48 height 27
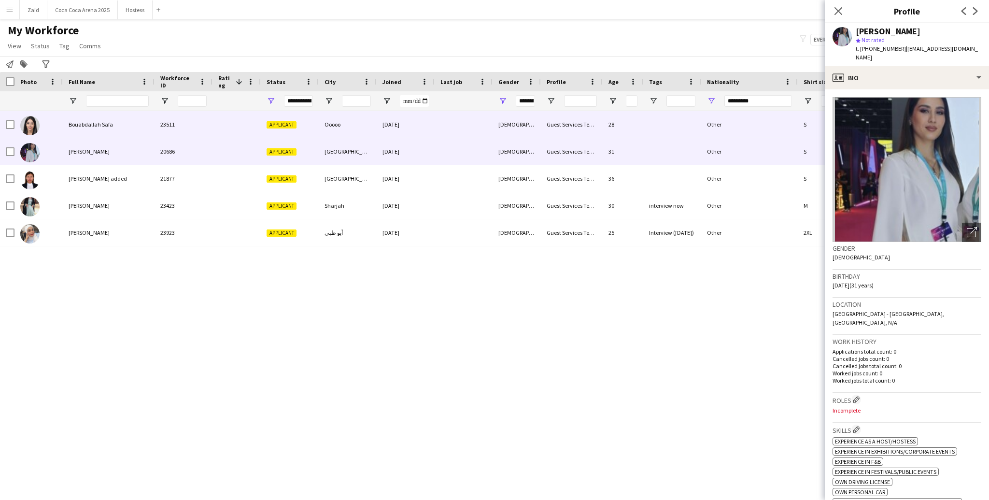
click at [523, 127] on div "[DEMOGRAPHIC_DATA]" at bounding box center [517, 124] width 48 height 27
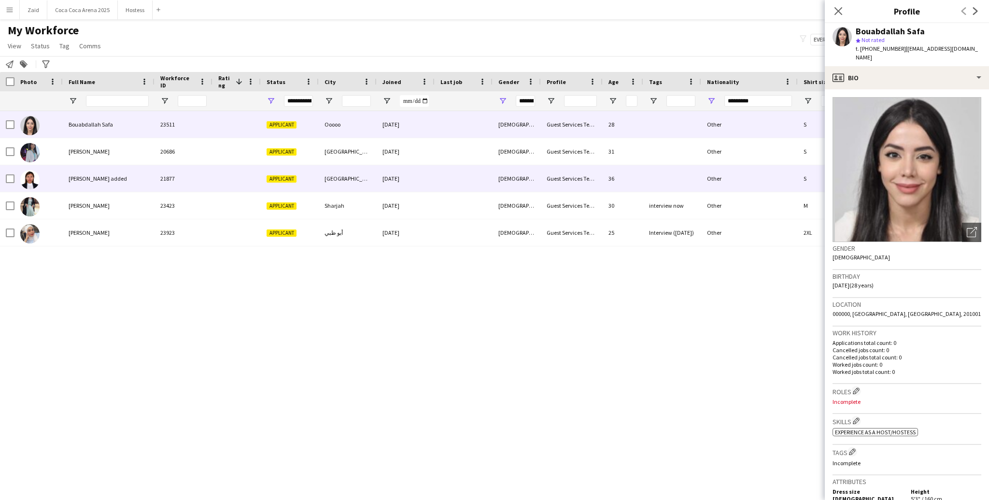
click at [521, 168] on div "[DEMOGRAPHIC_DATA]" at bounding box center [517, 178] width 48 height 27
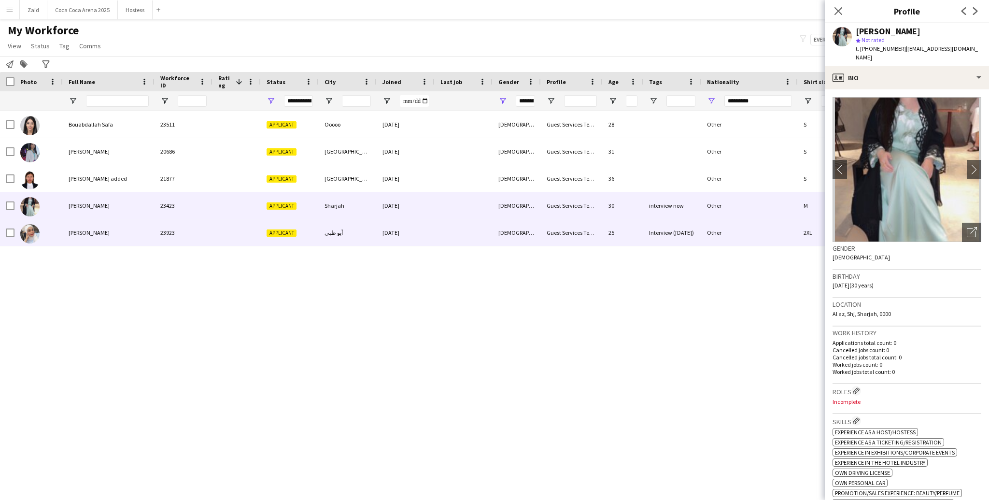
click at [526, 226] on div "[DEMOGRAPHIC_DATA]" at bounding box center [517, 232] width 48 height 27
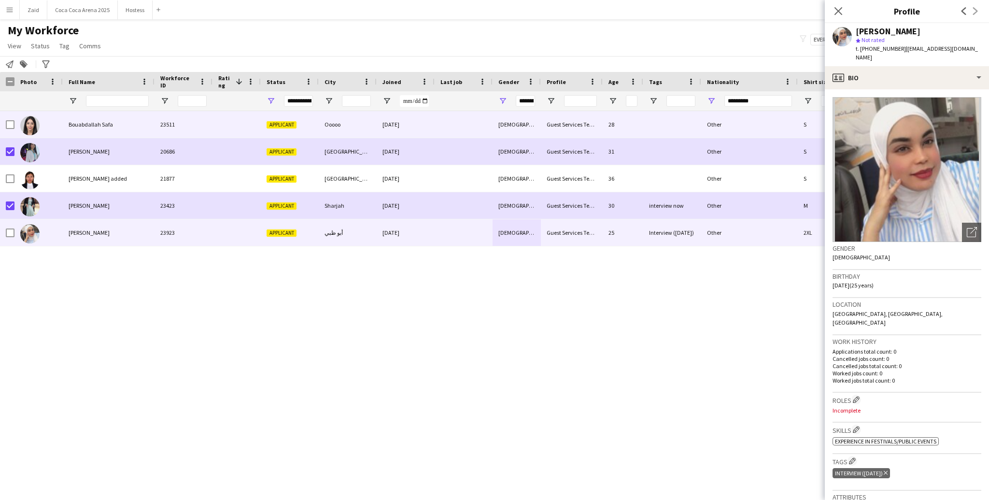
click at [9, 129] on div at bounding box center [10, 124] width 9 height 27
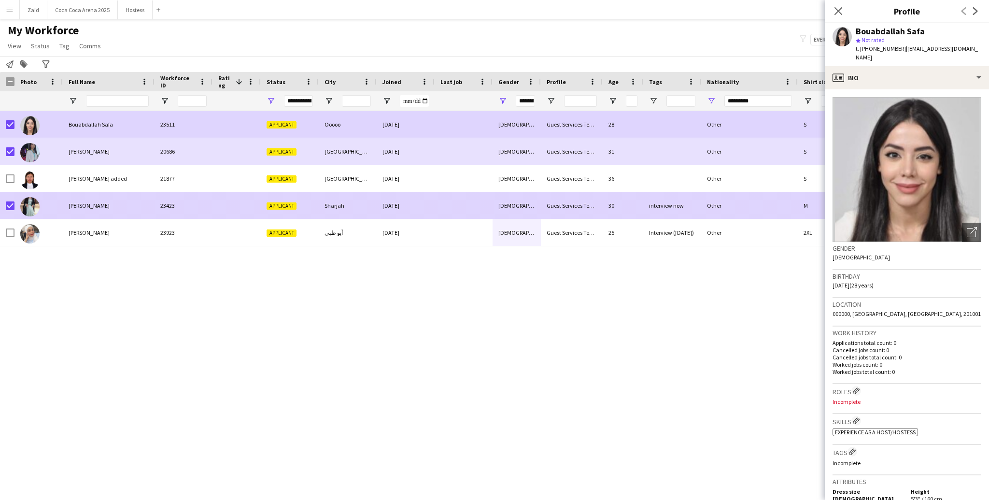
click at [634, 211] on div "30" at bounding box center [623, 205] width 41 height 27
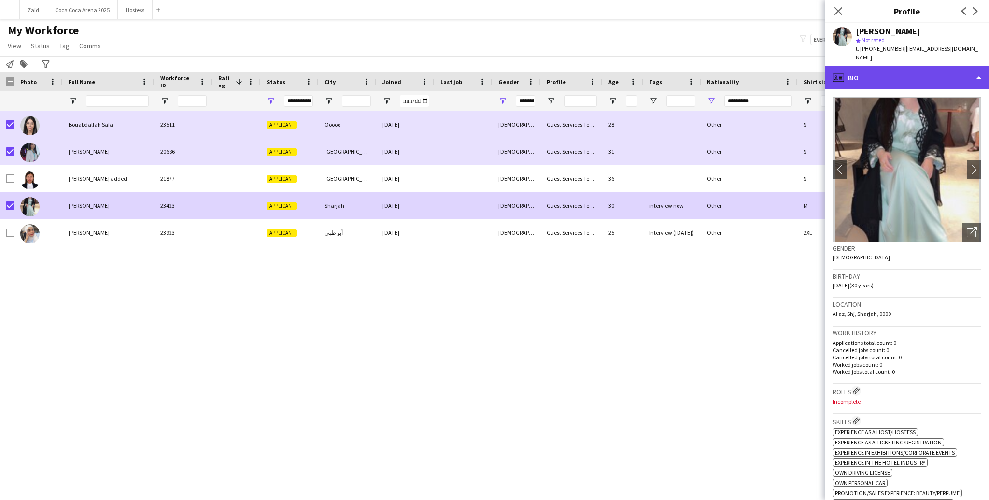
click at [939, 76] on div "profile Bio" at bounding box center [907, 77] width 164 height 23
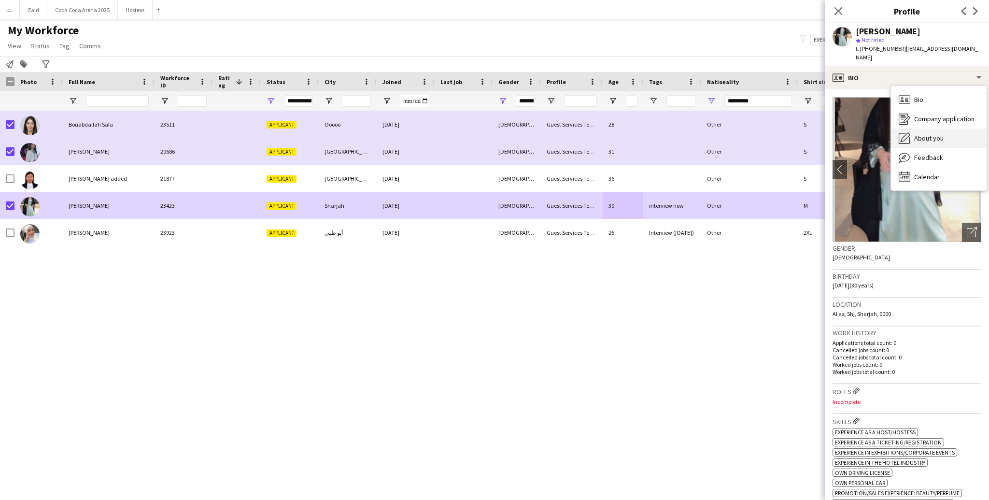
click at [938, 134] on span "About you" at bounding box center [928, 138] width 29 height 9
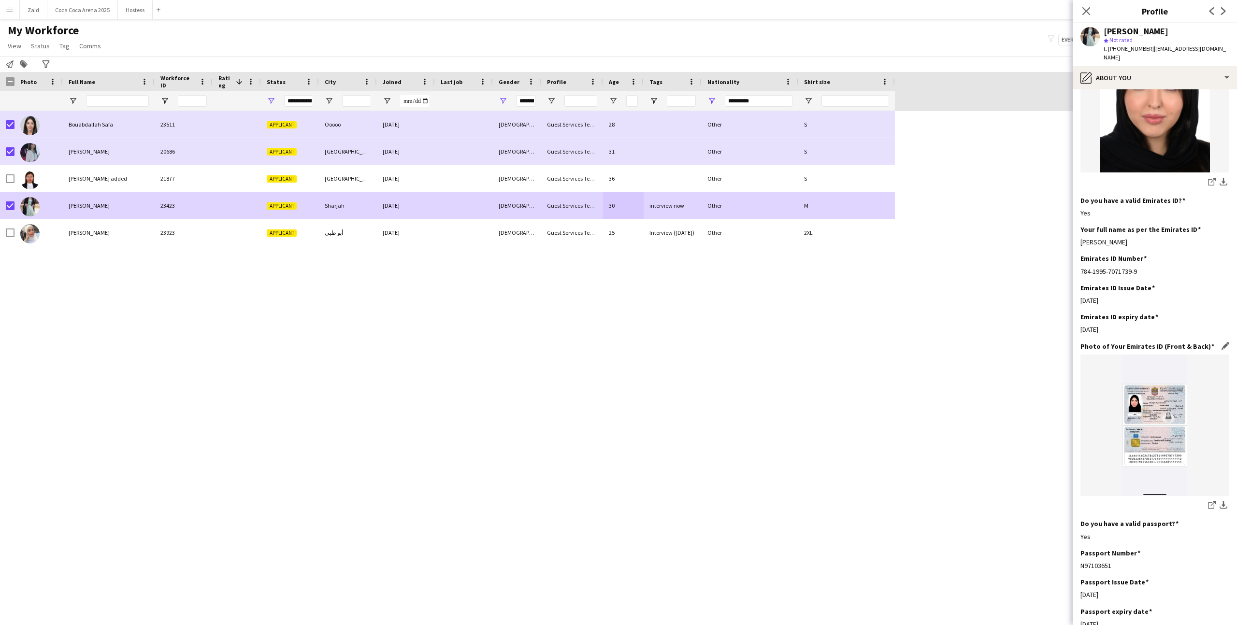
scroll to position [222, 0]
click at [894, 324] on div "Bouabdallah Safa 23511 Applicant Ooooo 17-07-2025 Female Guest Services Team 28…" at bounding box center [604, 359] width 1208 height 497
click at [715, 102] on span "Open Filter Menu" at bounding box center [711, 101] width 9 height 9
click at [733, 162] on div "Other" at bounding box center [761, 160] width 76 height 7
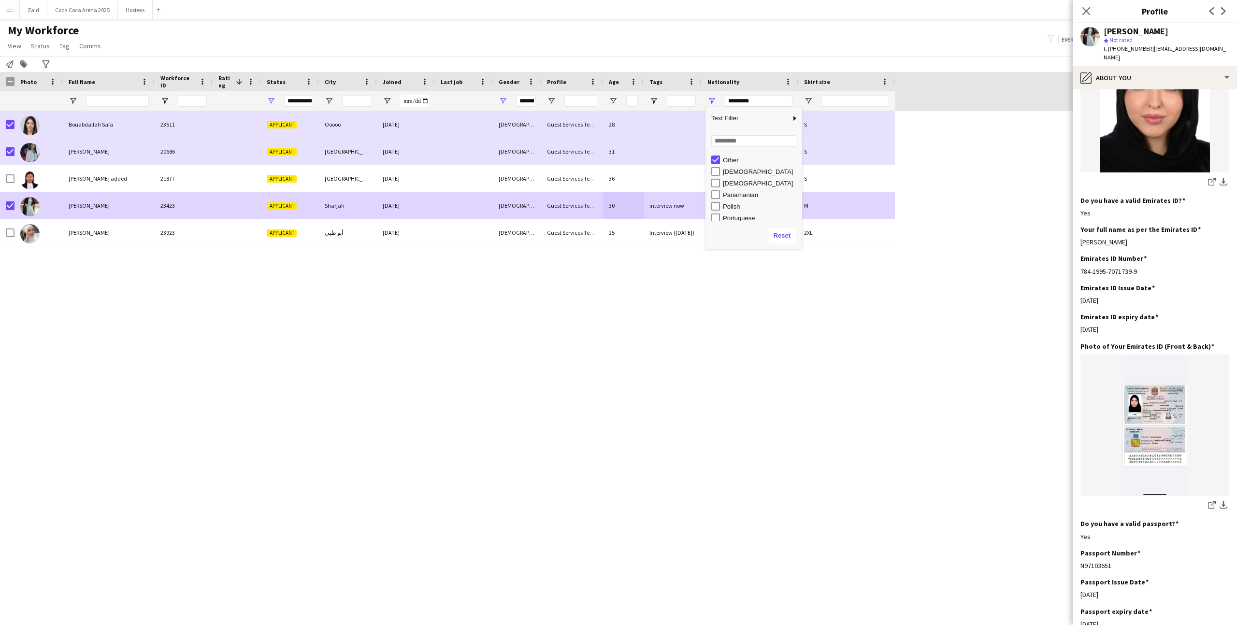
type input "***"
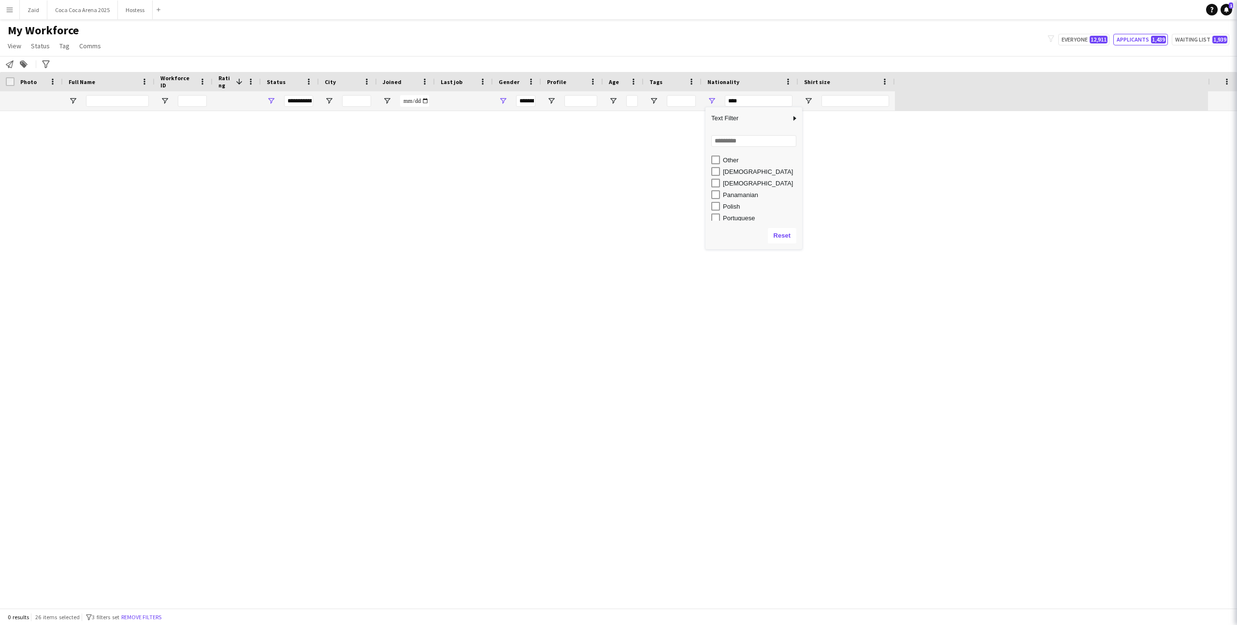
type input "***"
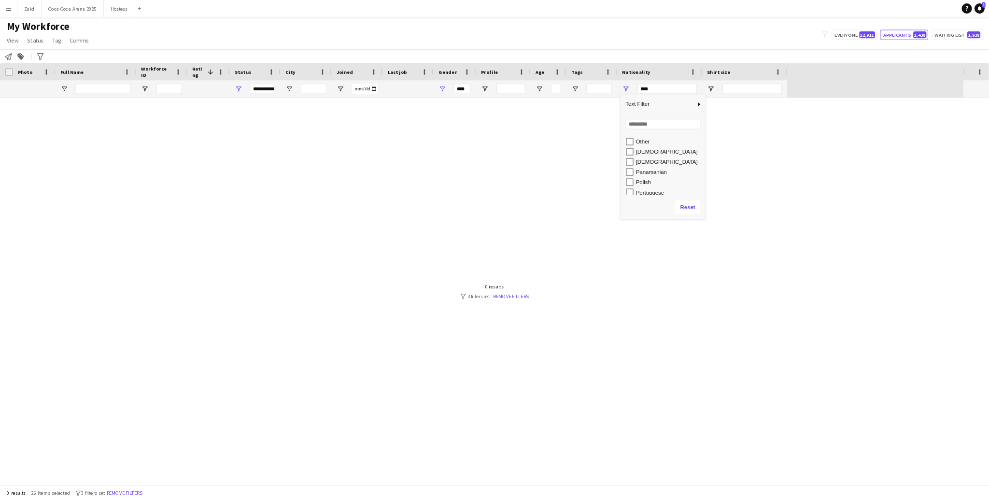
scroll to position [486, 0]
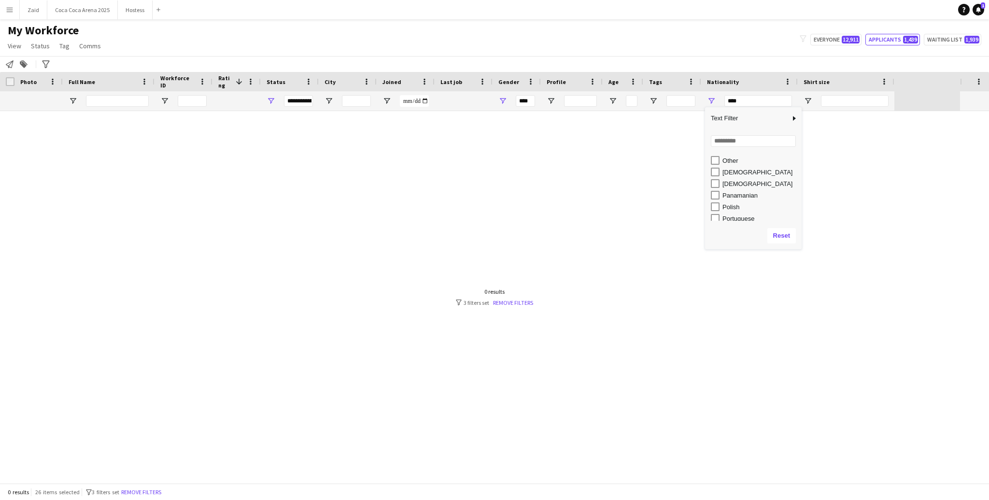
click at [725, 161] on div "Other" at bounding box center [761, 160] width 76 height 7
type input "*********"
type input "**********"
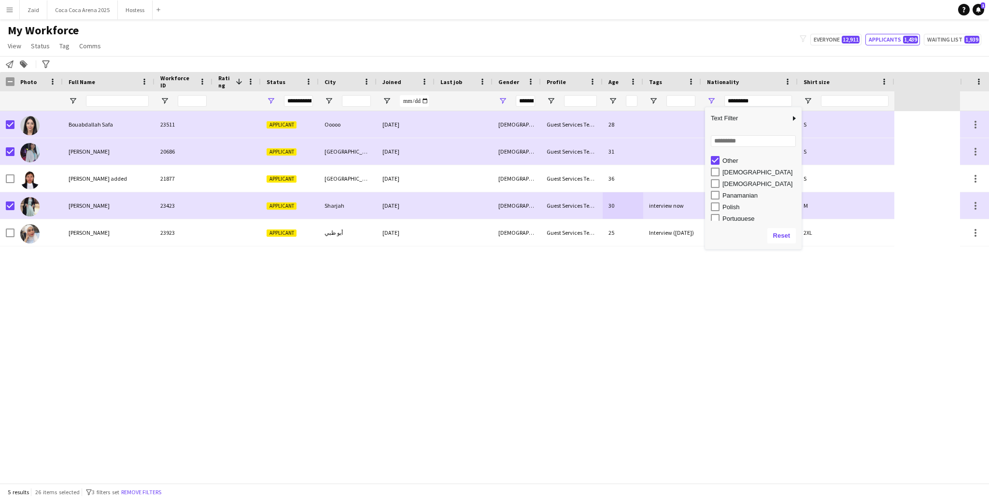
click at [731, 163] on div "Other" at bounding box center [761, 160] width 76 height 7
type input "***"
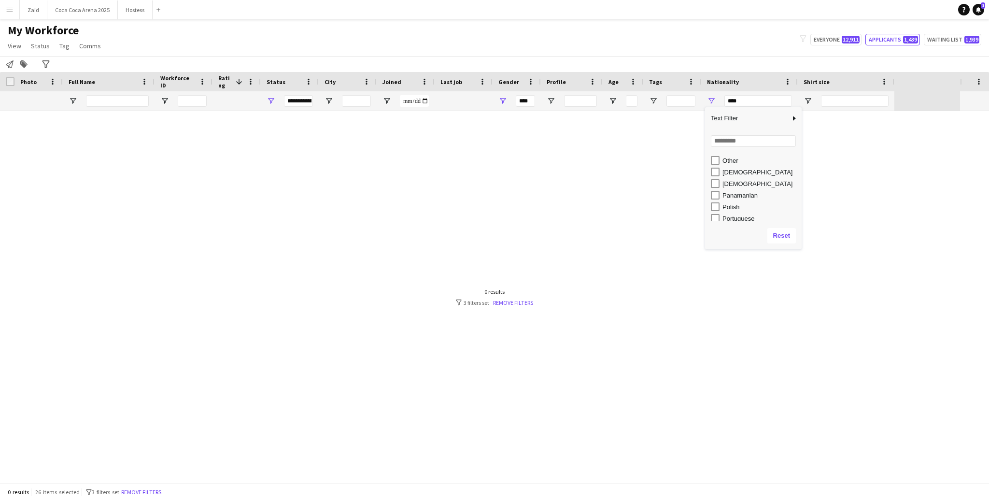
click at [733, 171] on div "[DEMOGRAPHIC_DATA]" at bounding box center [761, 172] width 76 height 7
type input "**********"
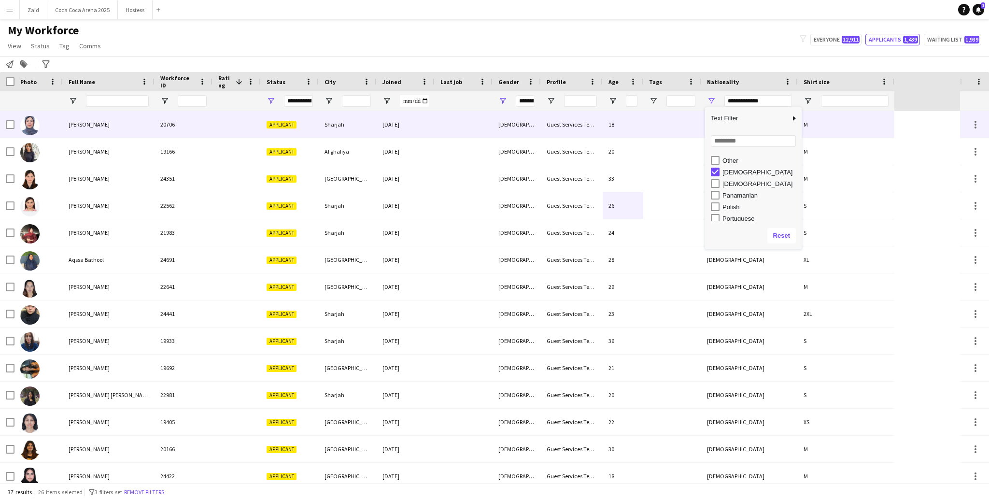
click at [461, 117] on div at bounding box center [464, 124] width 58 height 27
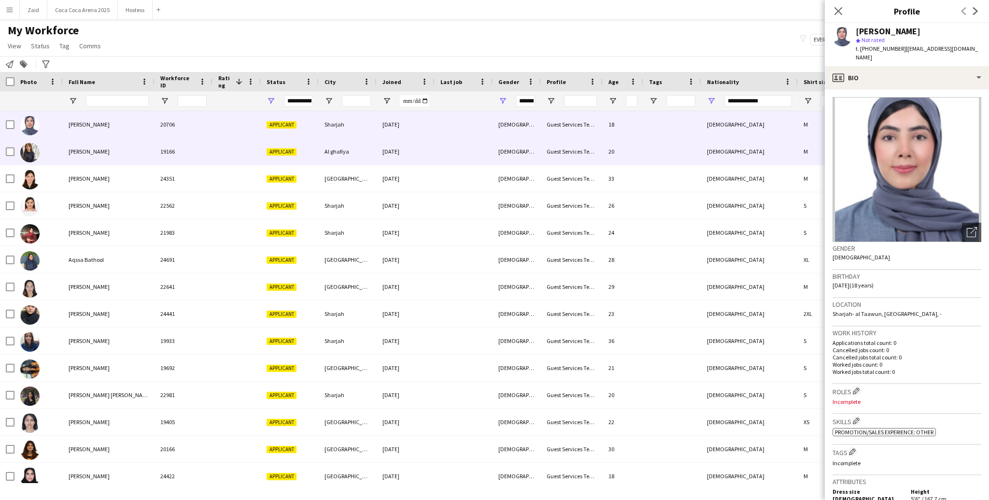
click at [440, 144] on div at bounding box center [464, 151] width 58 height 27
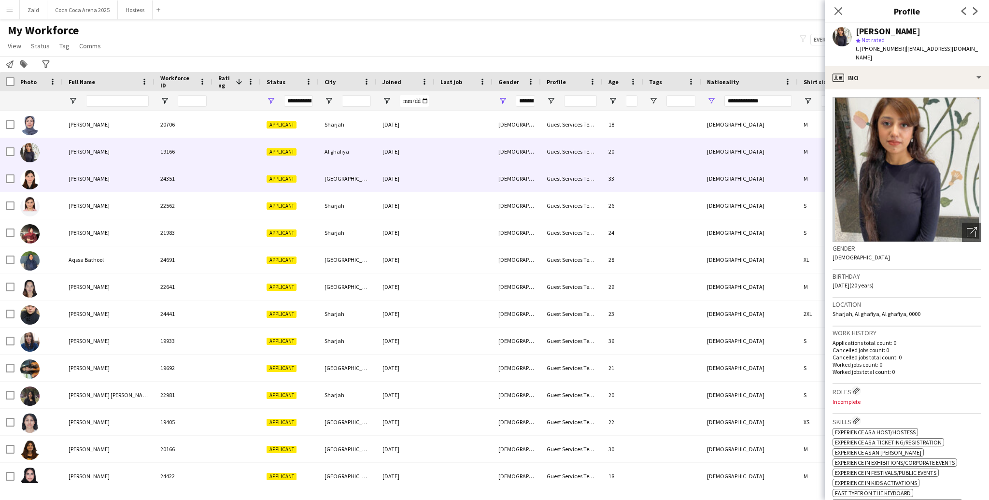
click at [449, 182] on div at bounding box center [464, 178] width 58 height 27
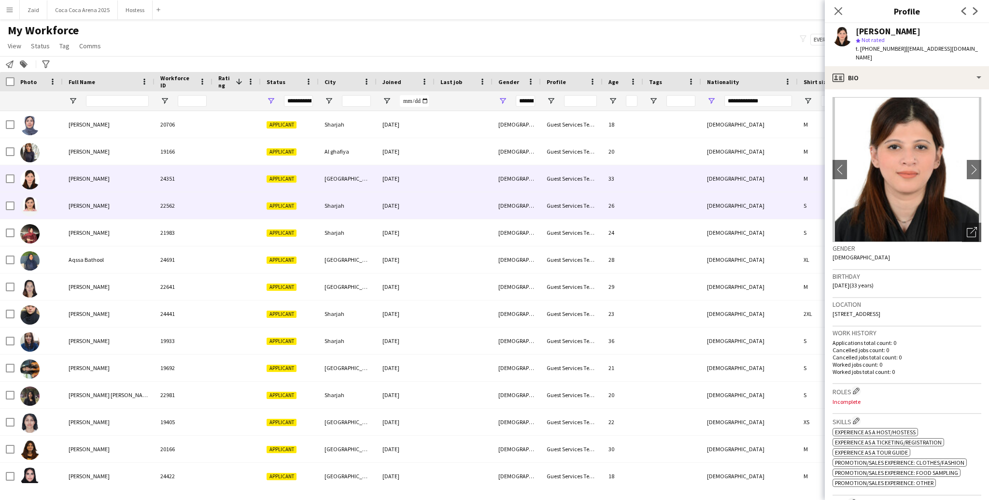
click at [447, 206] on div at bounding box center [464, 205] width 58 height 27
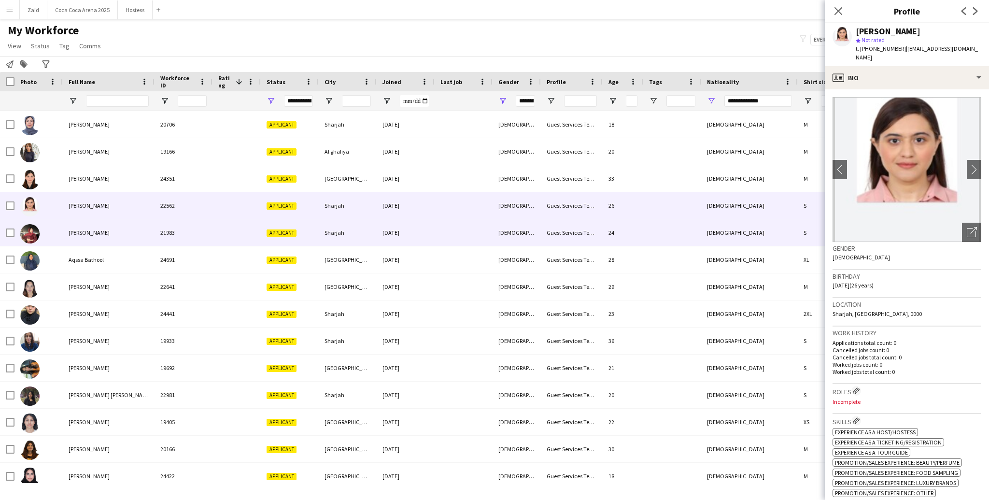
click at [445, 225] on div at bounding box center [464, 232] width 58 height 27
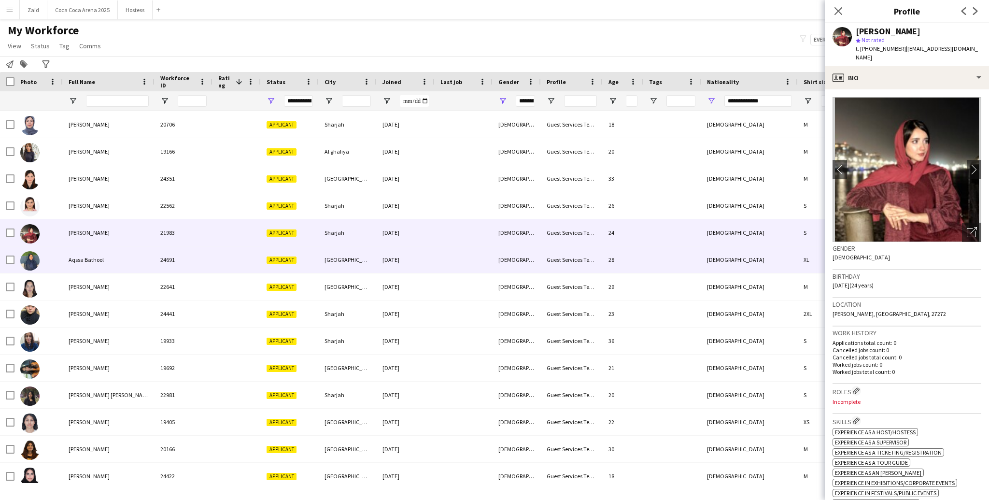
click at [449, 254] on div at bounding box center [464, 259] width 58 height 27
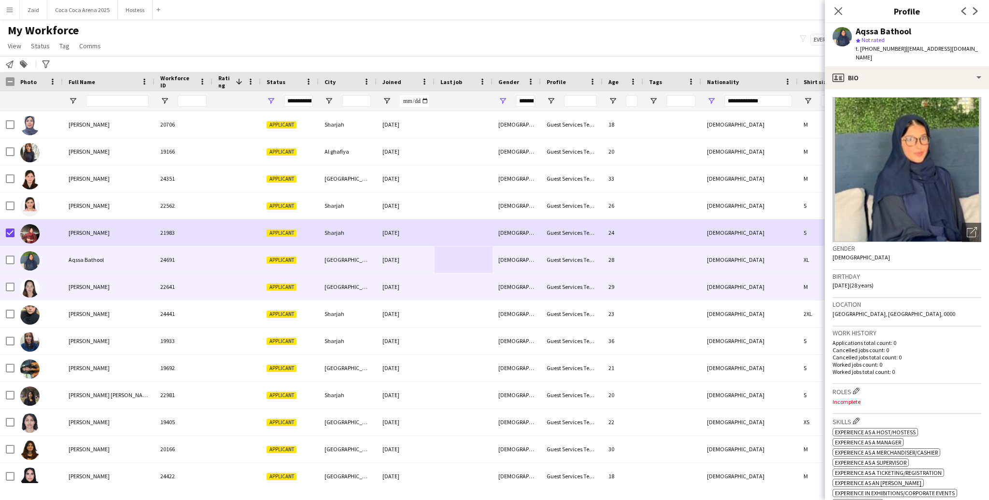
click at [65, 286] on div "Areeba Ahmed" at bounding box center [109, 286] width 92 height 27
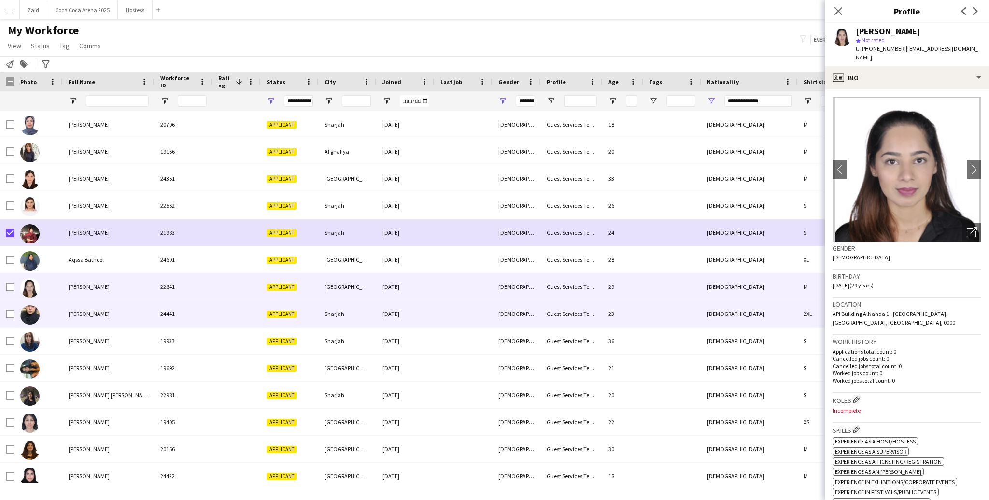
click at [74, 311] on span "Arisha Nadeem" at bounding box center [89, 313] width 41 height 7
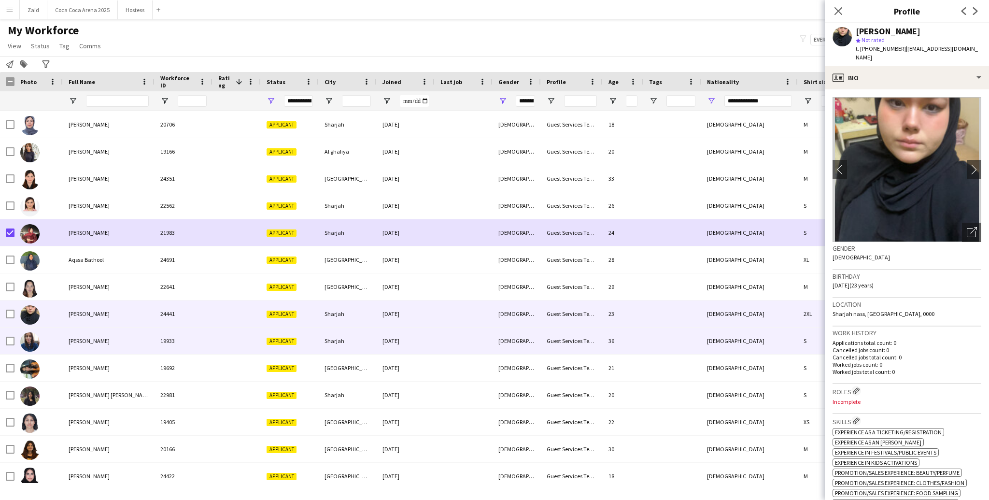
click at [80, 332] on div "Atika Butt" at bounding box center [109, 341] width 92 height 27
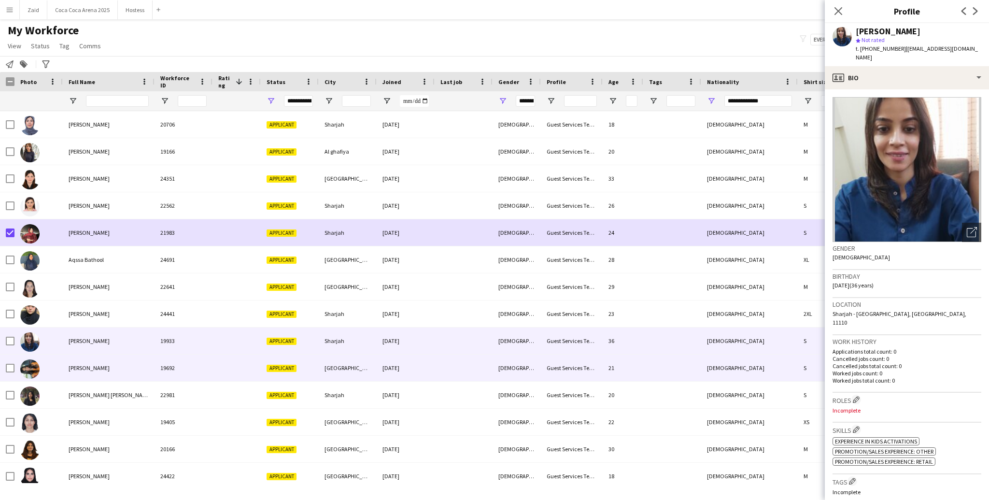
click at [90, 363] on div "aymen zaib" at bounding box center [109, 368] width 92 height 27
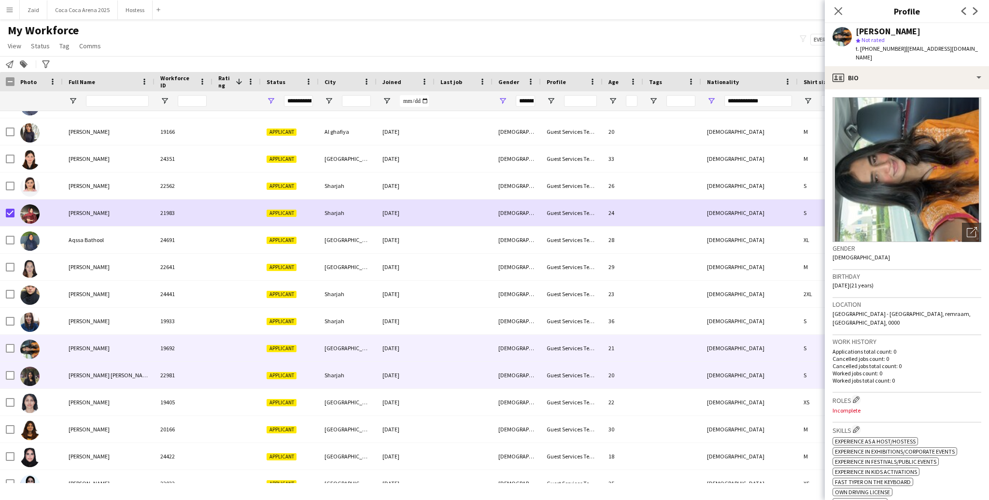
scroll to position [18, 0]
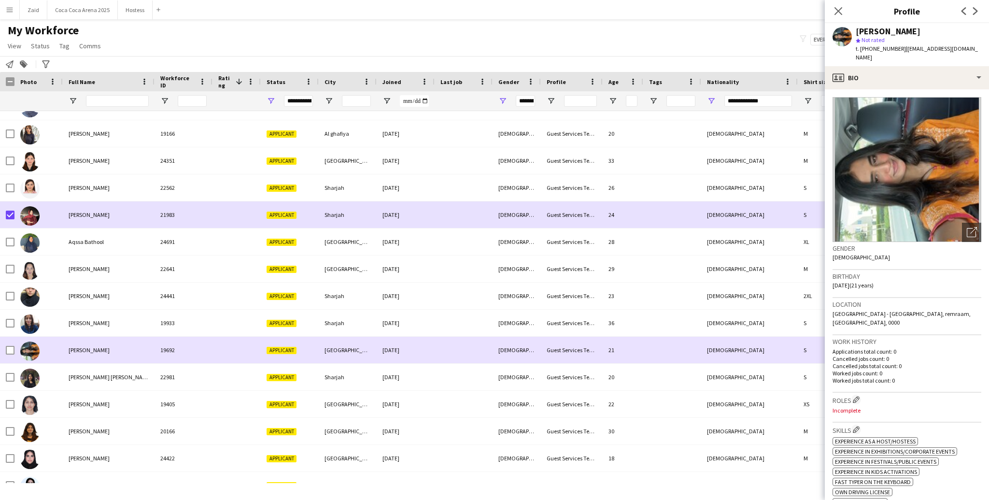
click at [14, 349] on div at bounding box center [38, 350] width 48 height 27
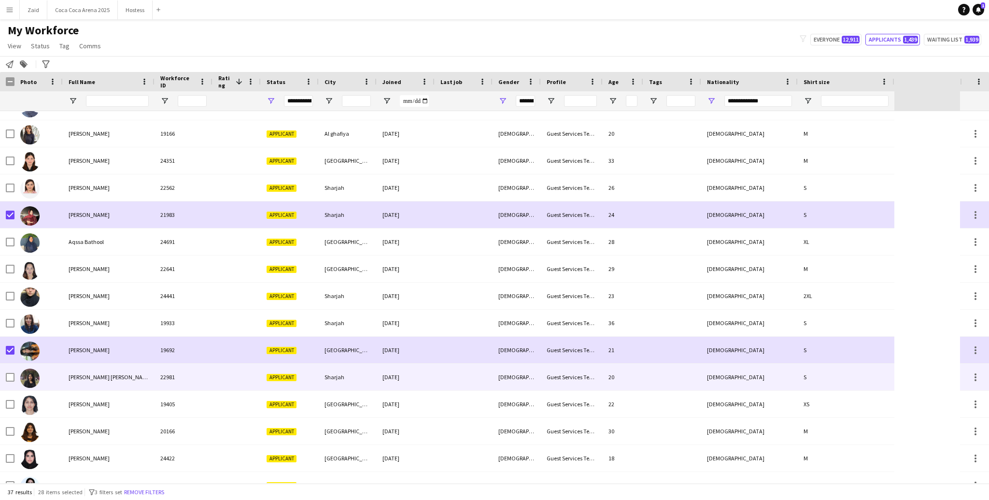
click at [56, 378] on div at bounding box center [38, 377] width 48 height 27
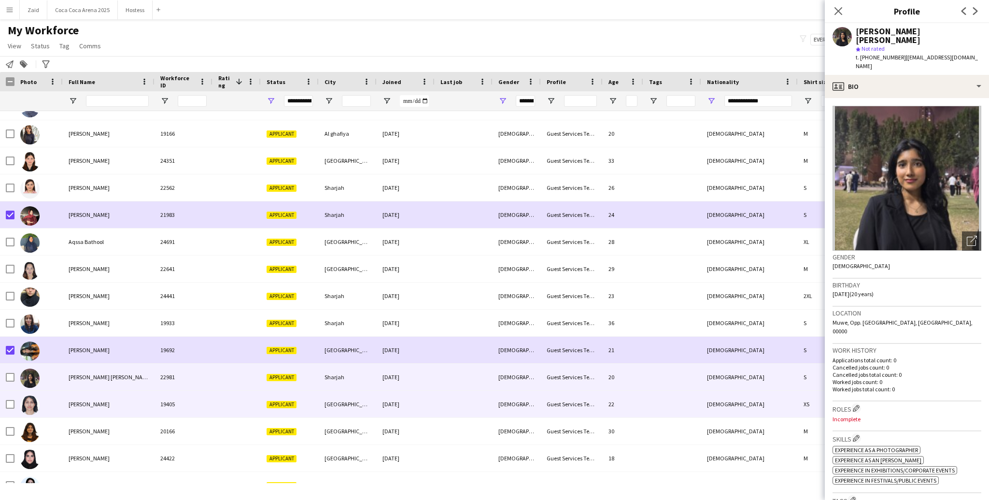
click at [57, 414] on div at bounding box center [38, 404] width 48 height 27
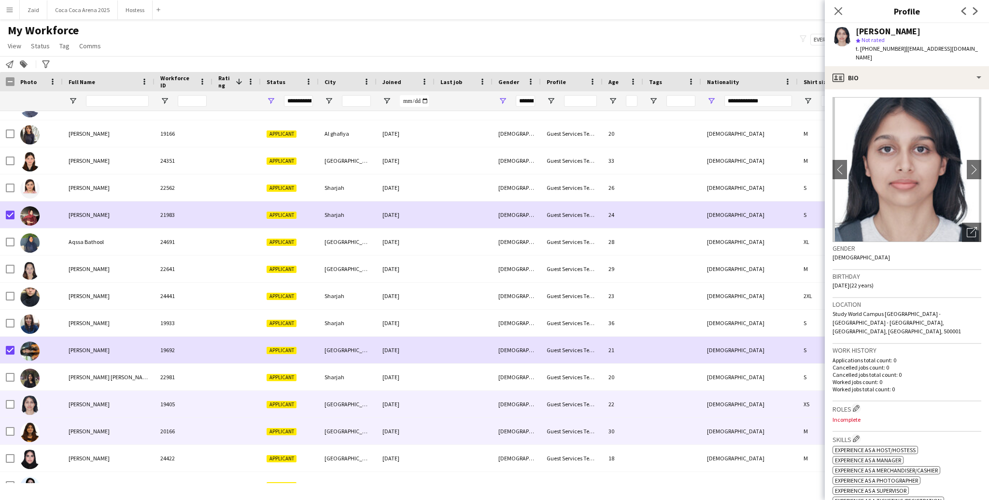
click at [72, 428] on span "Hadiqa Saleem" at bounding box center [89, 431] width 41 height 7
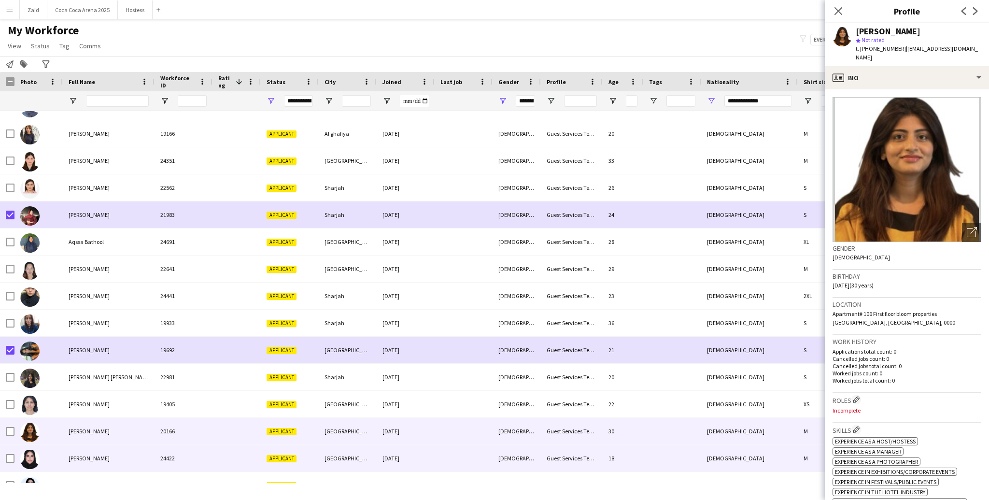
scroll to position [45, 0]
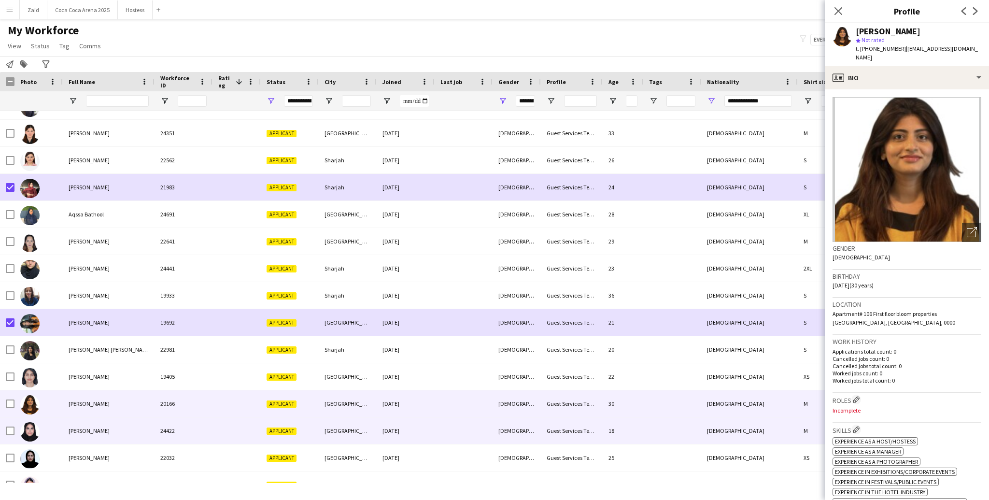
click at [72, 428] on span "Hamdah Umer" at bounding box center [89, 430] width 41 height 7
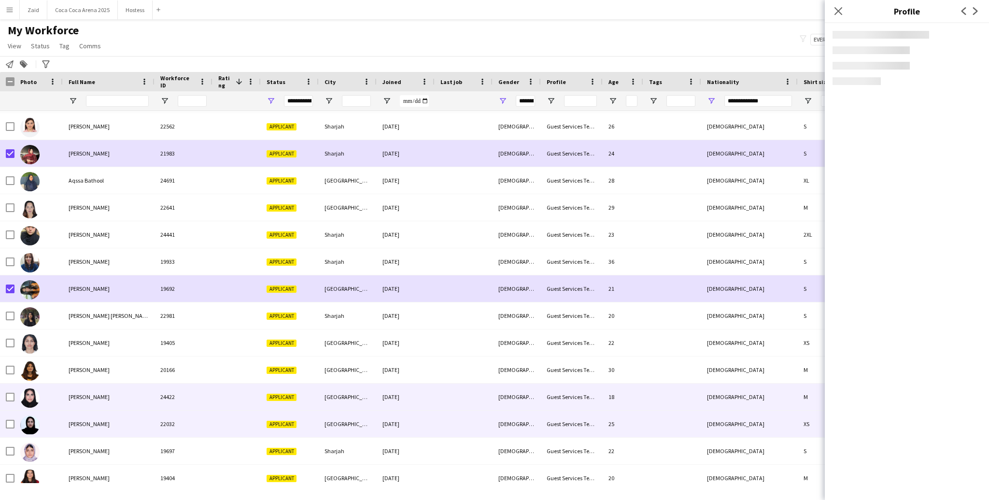
scroll to position [78, 0]
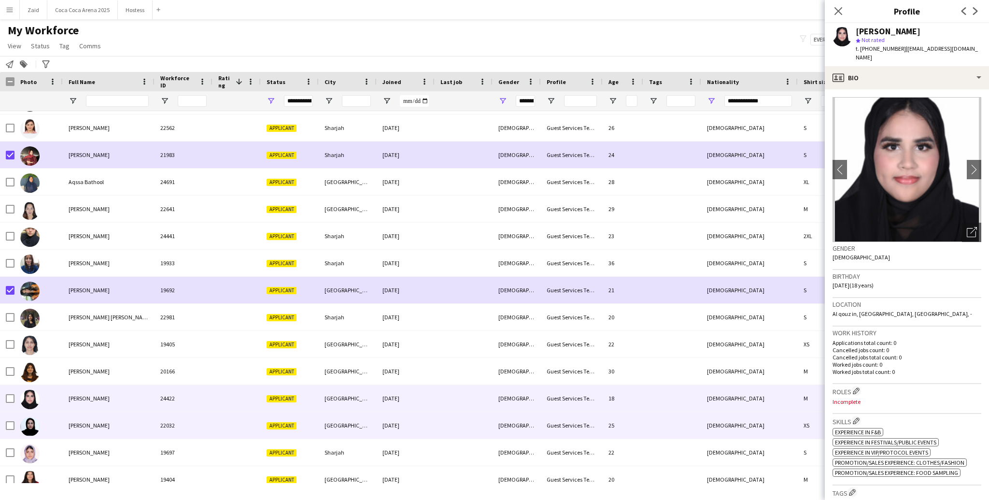
click at [72, 428] on span "Hiba Baig" at bounding box center [89, 425] width 41 height 7
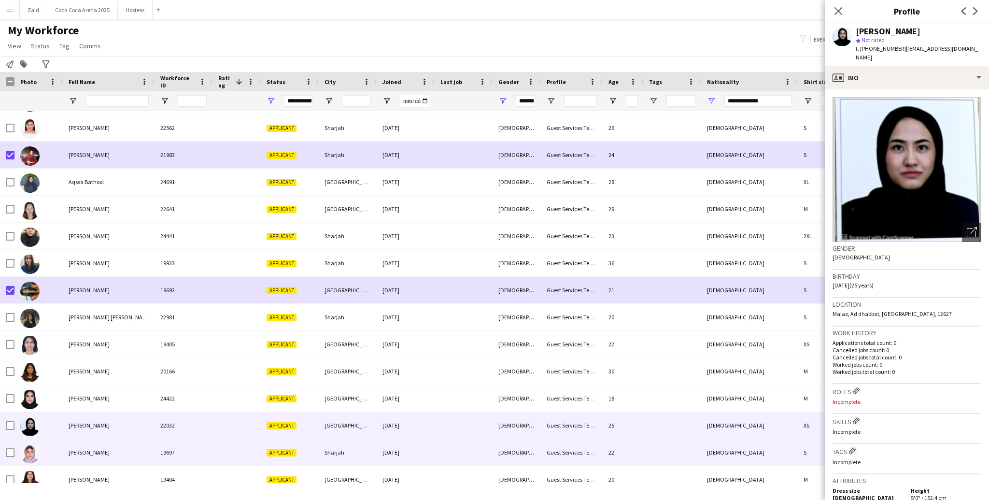
click at [82, 444] on div "Laiba Aslam" at bounding box center [109, 452] width 92 height 27
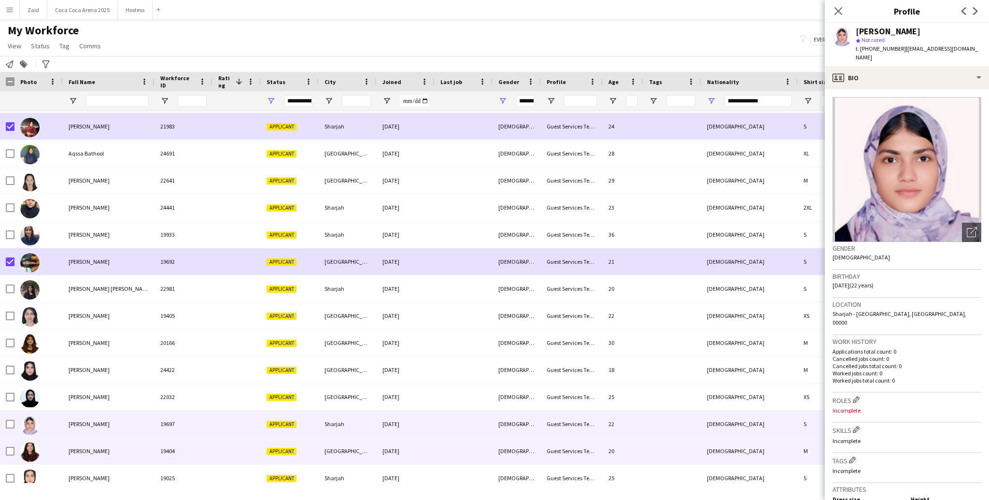
scroll to position [108, 0]
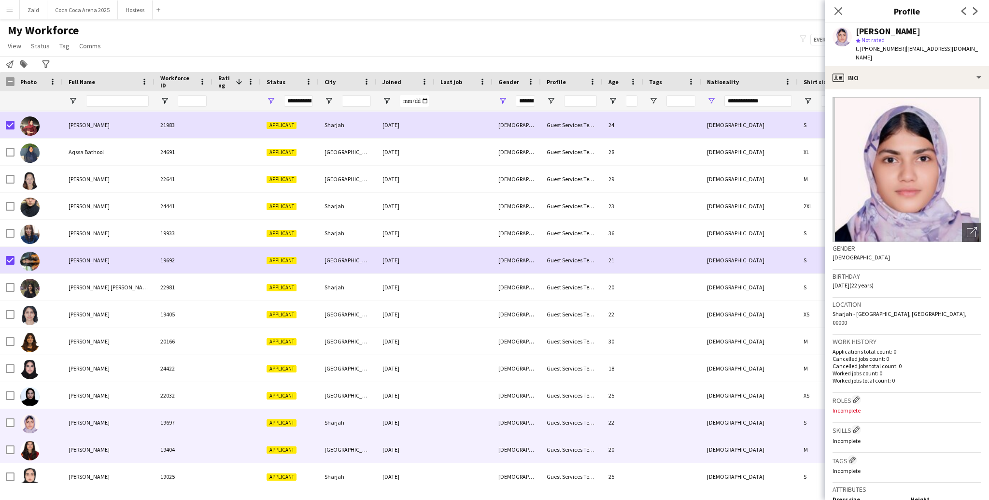
click at [82, 444] on div "Laiba Eman" at bounding box center [109, 449] width 92 height 27
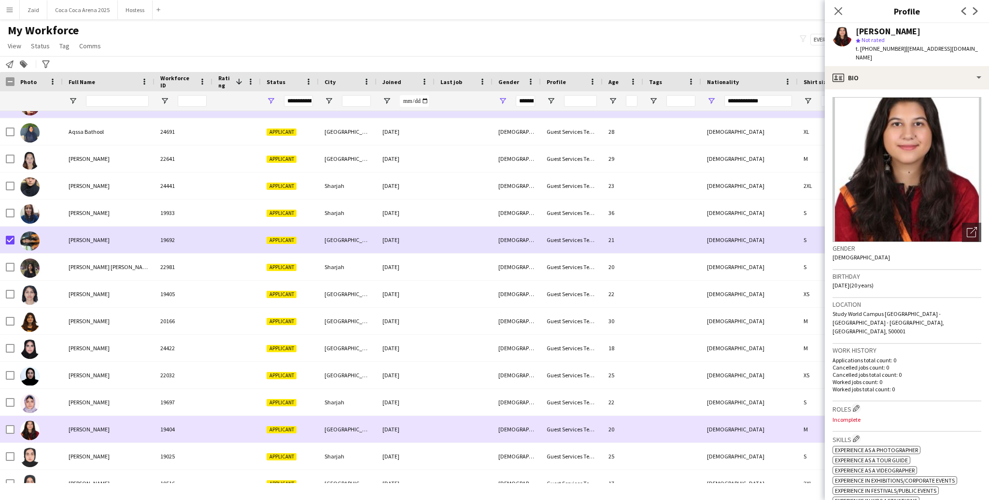
scroll to position [0, 0]
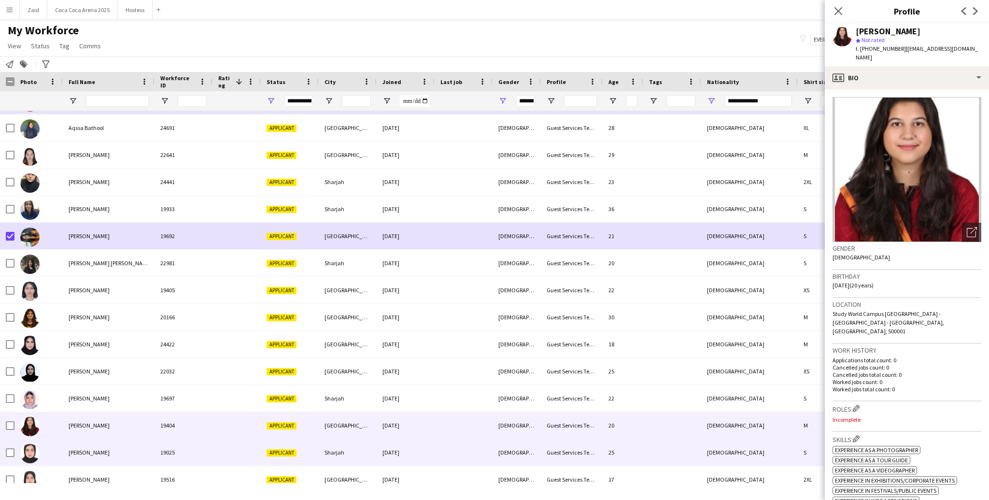
click at [82, 445] on div "Laiba Rehman" at bounding box center [109, 452] width 92 height 27
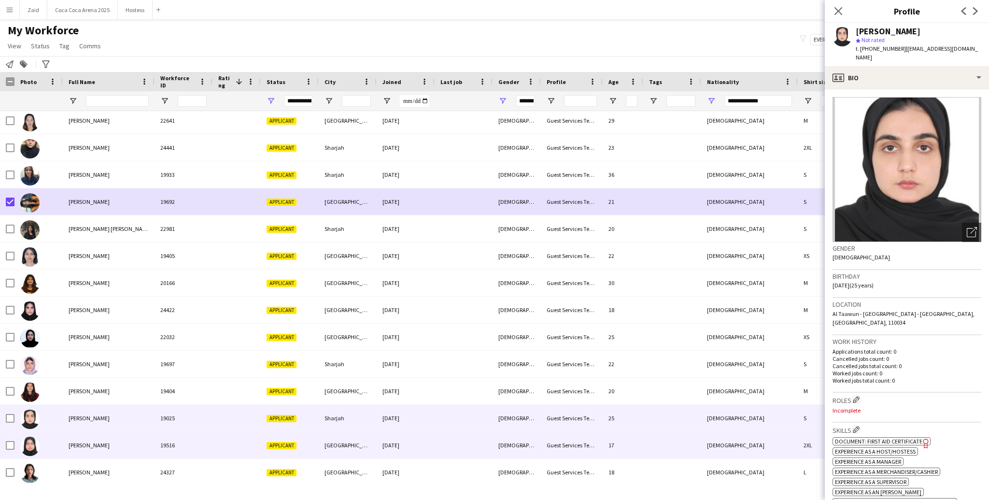
click at [82, 445] on span "maryam shakil" at bounding box center [89, 445] width 41 height 7
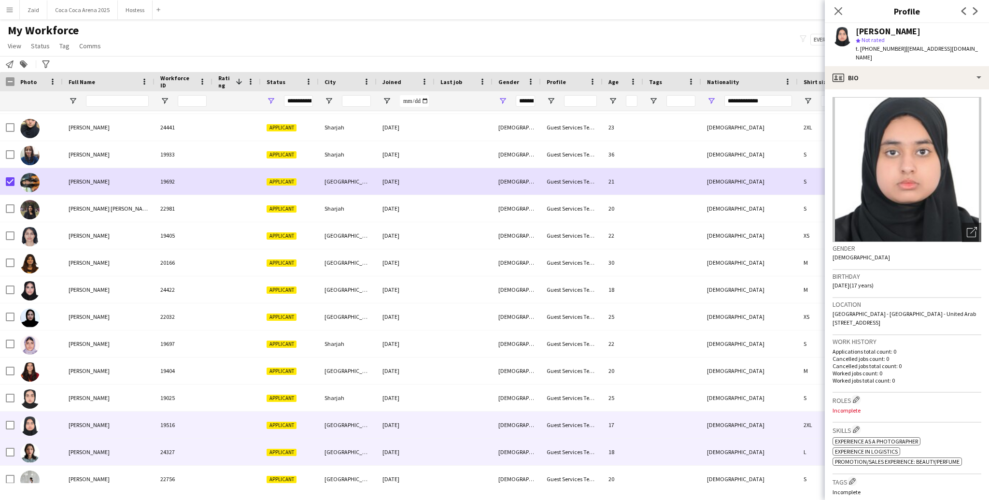
click at [82, 445] on div "Meerab Tariq" at bounding box center [109, 452] width 92 height 27
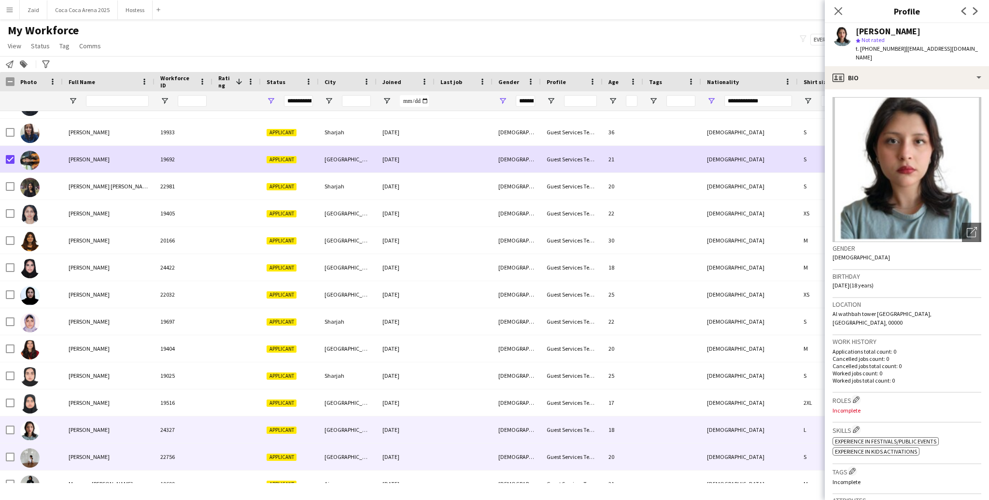
click at [82, 445] on div "Mehak Muhammad" at bounding box center [109, 456] width 92 height 27
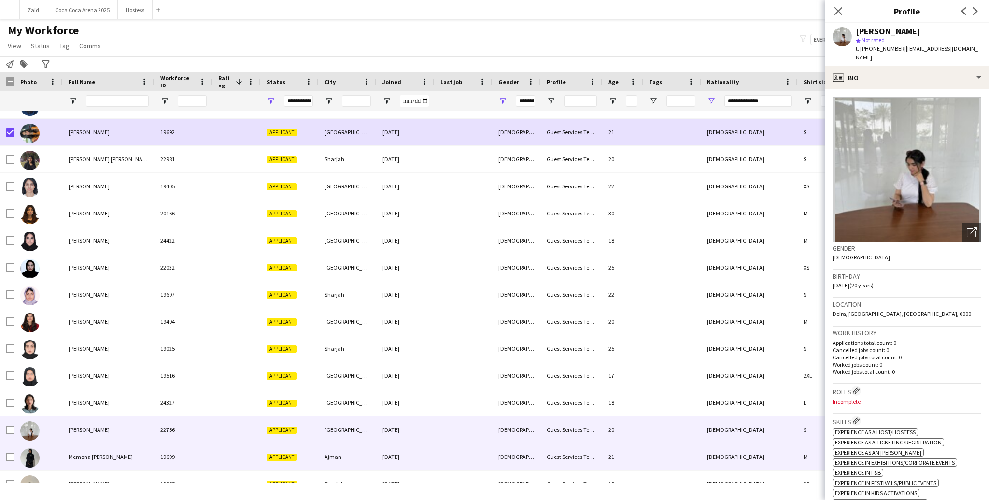
click at [82, 445] on div "Memona Khurram" at bounding box center [109, 456] width 92 height 27
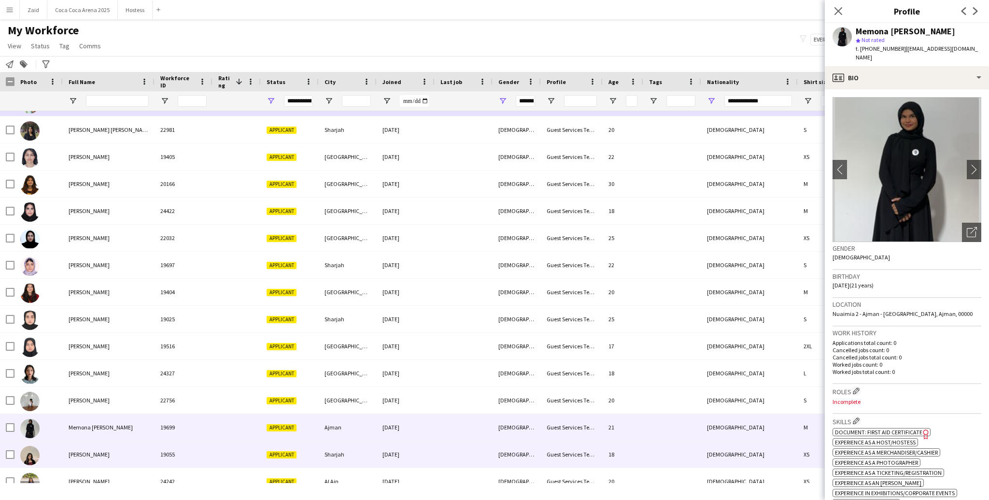
click at [84, 448] on div "Mohibe Zainab" at bounding box center [109, 454] width 92 height 27
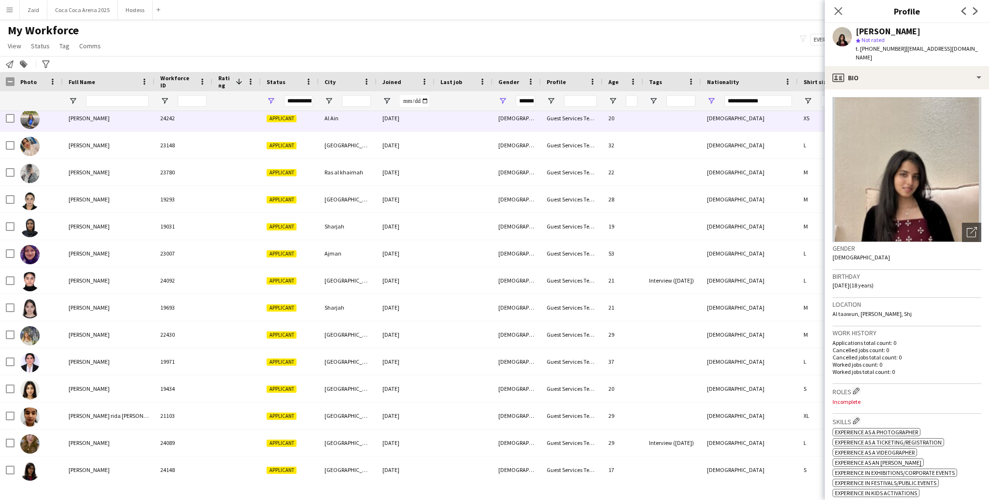
click at [123, 120] on div "Nabiha Taimuri" at bounding box center [109, 118] width 92 height 27
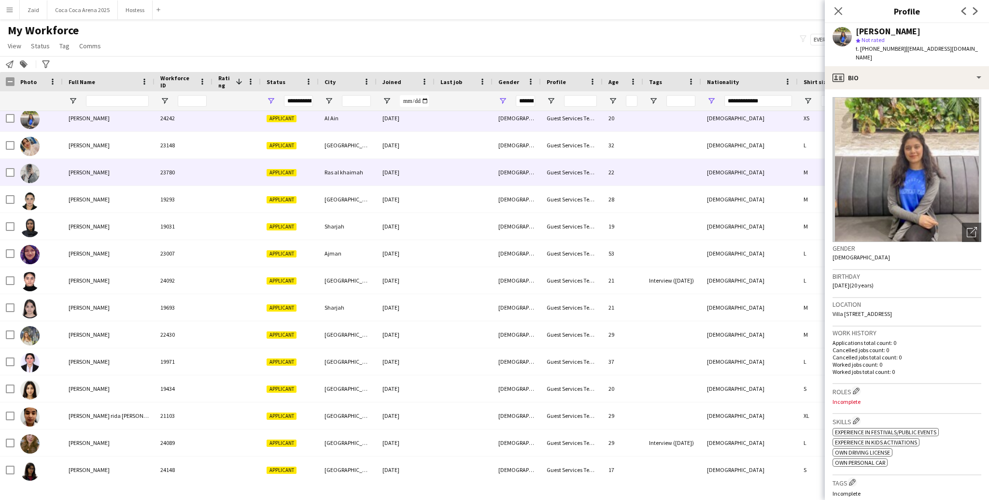
click at [140, 173] on div "Noora Mudassir" at bounding box center [109, 172] width 92 height 27
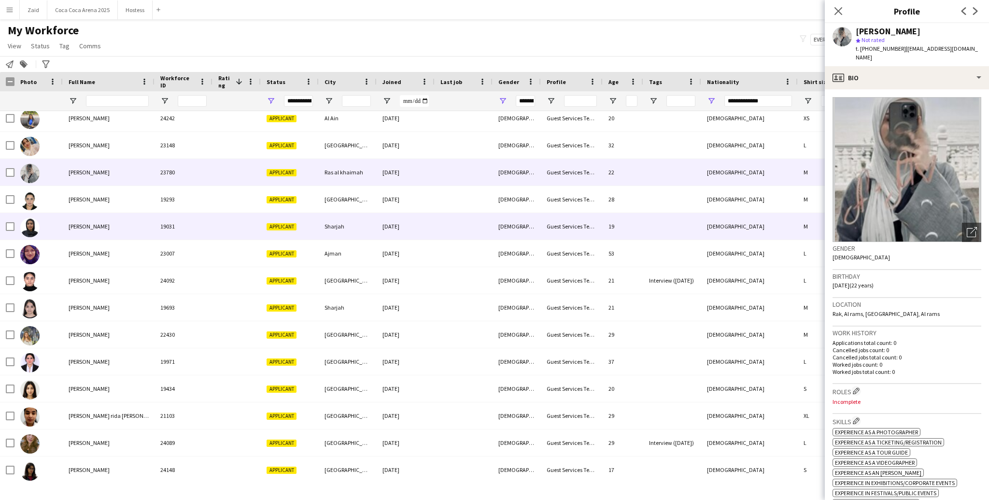
click at [138, 247] on div "Rahat Tariq" at bounding box center [109, 253] width 92 height 27
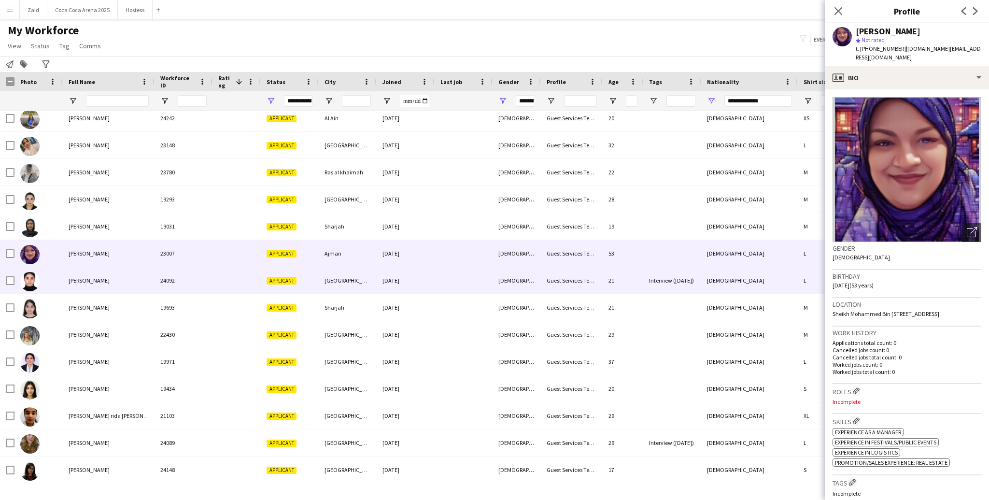
click at [157, 285] on div "24092" at bounding box center [184, 280] width 58 height 27
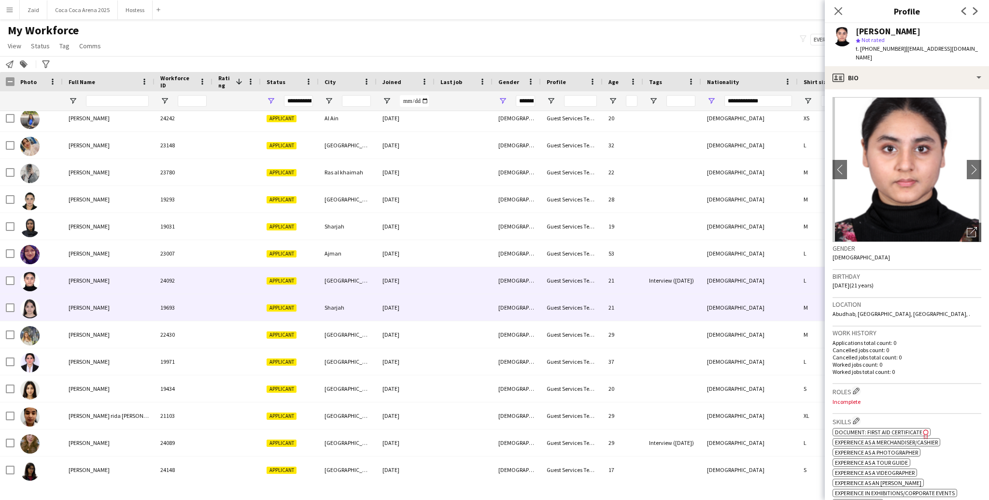
click at [159, 303] on div "19693" at bounding box center [184, 307] width 58 height 27
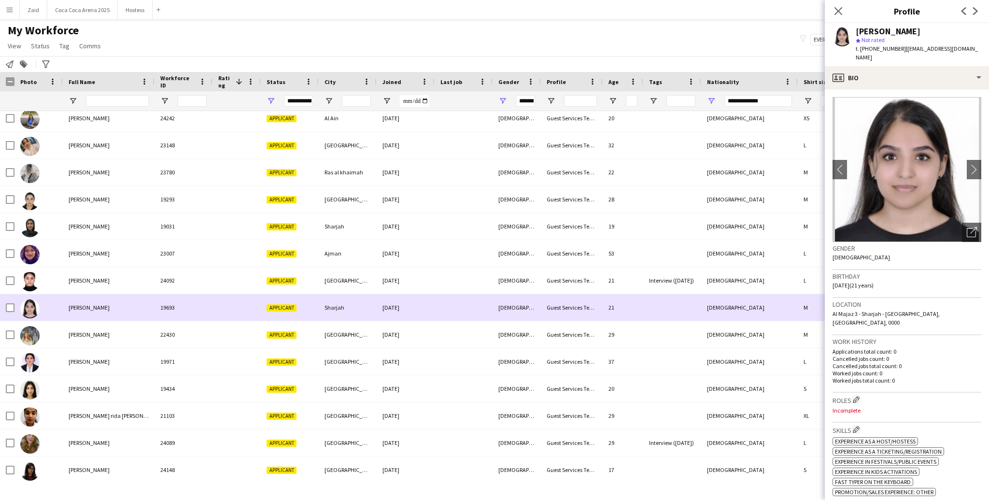
click at [159, 319] on div "19693" at bounding box center [184, 307] width 58 height 27
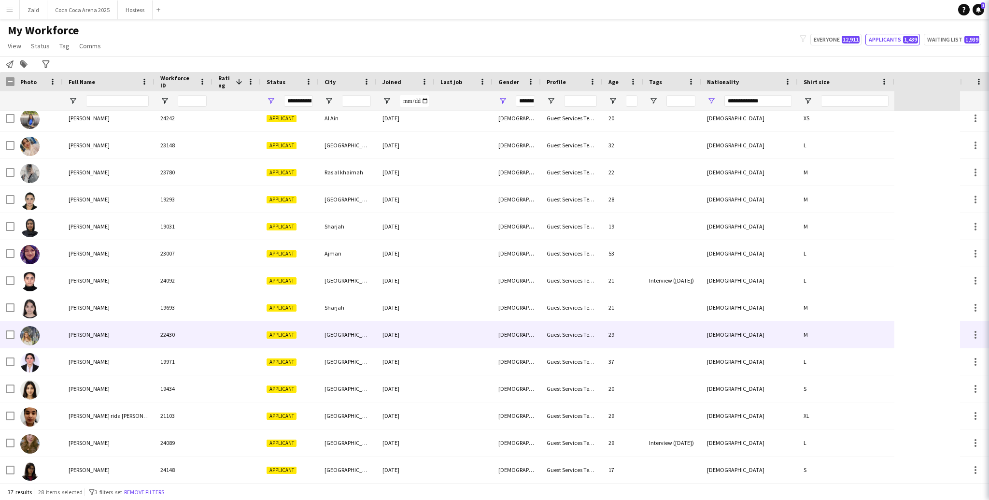
click at [159, 336] on div "22430" at bounding box center [184, 334] width 58 height 27
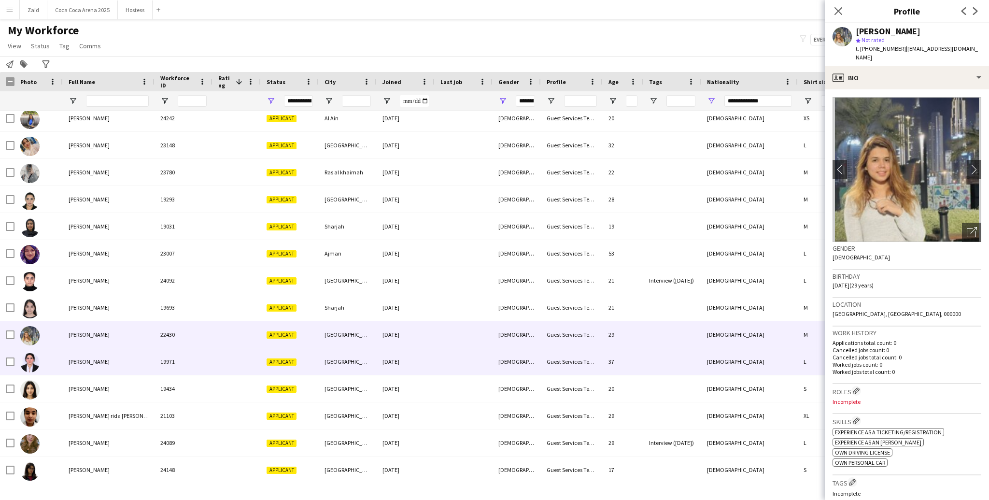
click at [95, 366] on div "Sehrish Arif" at bounding box center [109, 361] width 92 height 27
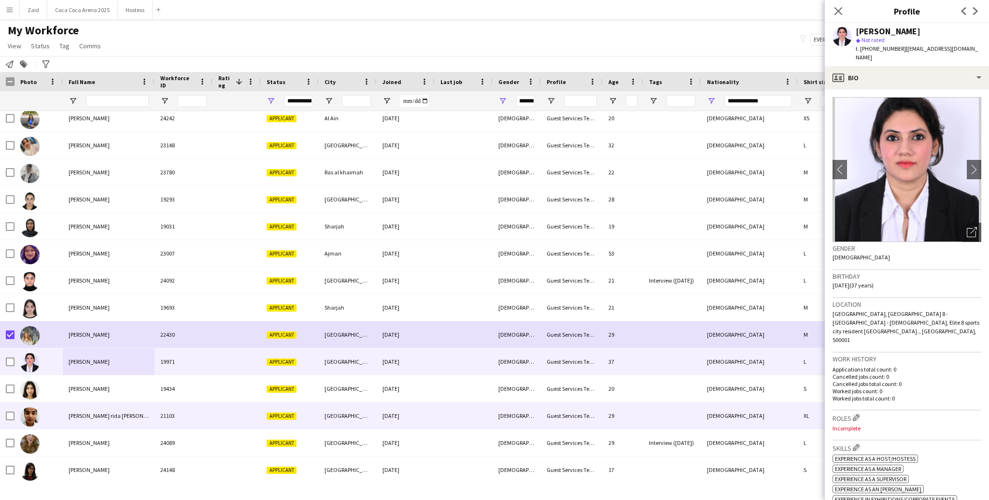
click at [75, 415] on span "Syeda rida Zaidi" at bounding box center [116, 415] width 94 height 7
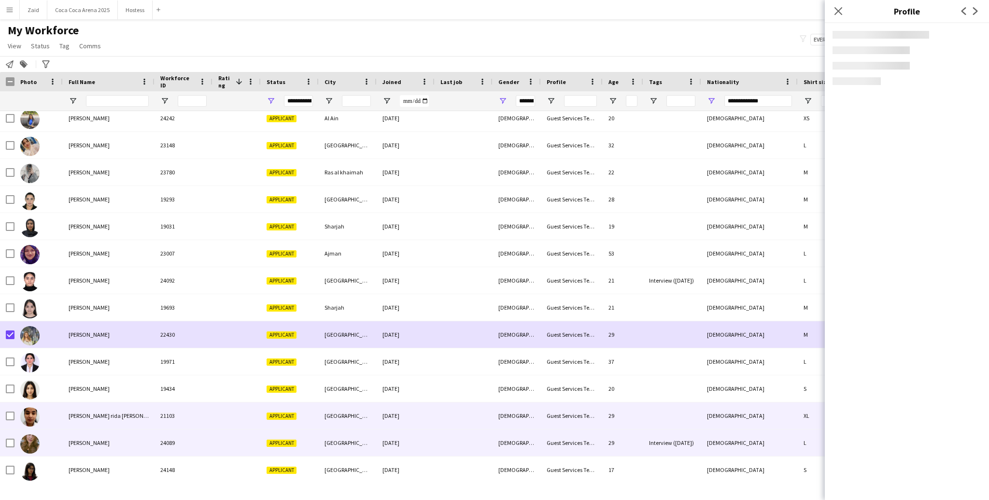
click at [92, 445] on span "Vanessa Shakil" at bounding box center [89, 442] width 41 height 7
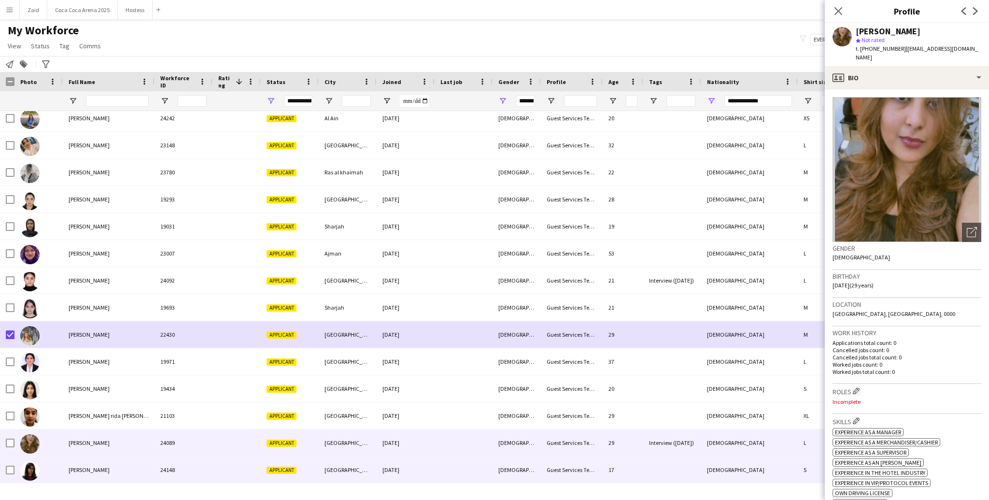
click at [94, 469] on span "Zainab Mazhar" at bounding box center [89, 469] width 41 height 7
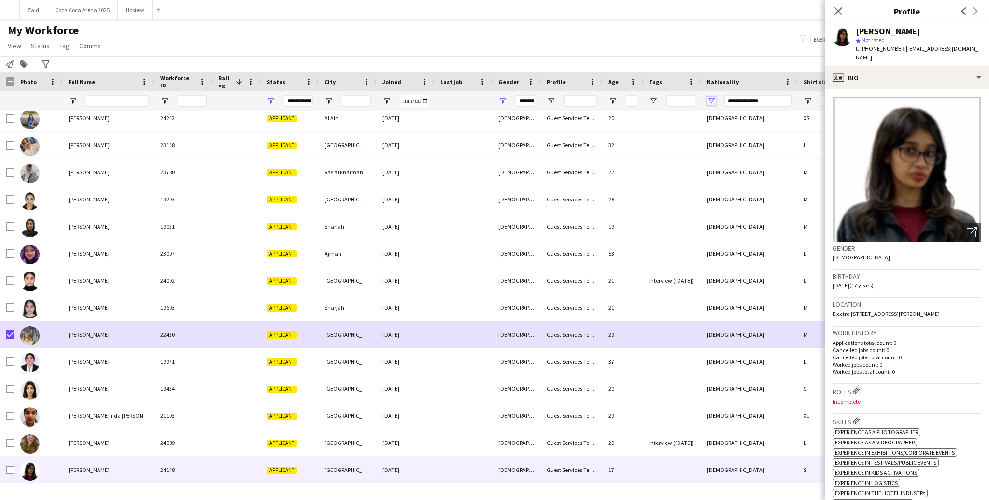
click at [713, 100] on span "Open Filter Menu" at bounding box center [711, 101] width 9 height 9
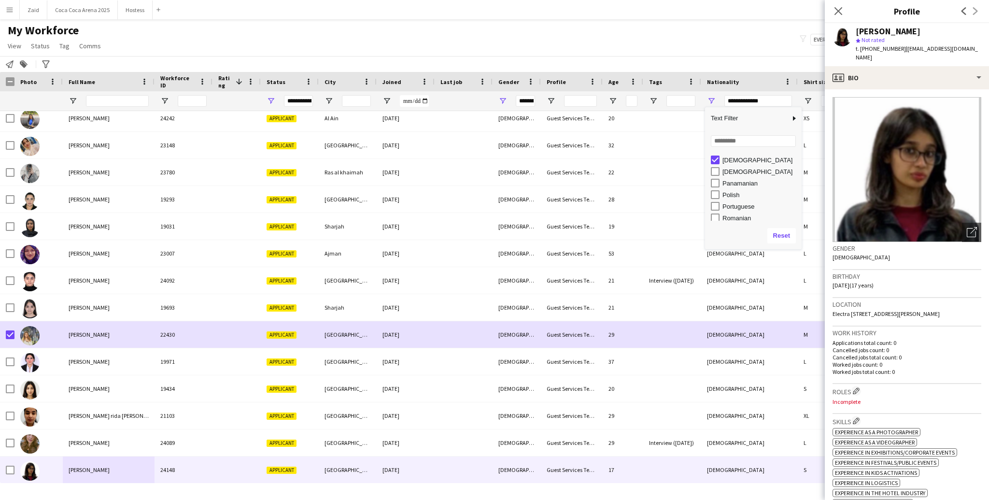
click at [739, 160] on div "[DEMOGRAPHIC_DATA]" at bounding box center [761, 160] width 76 height 7
type input "***"
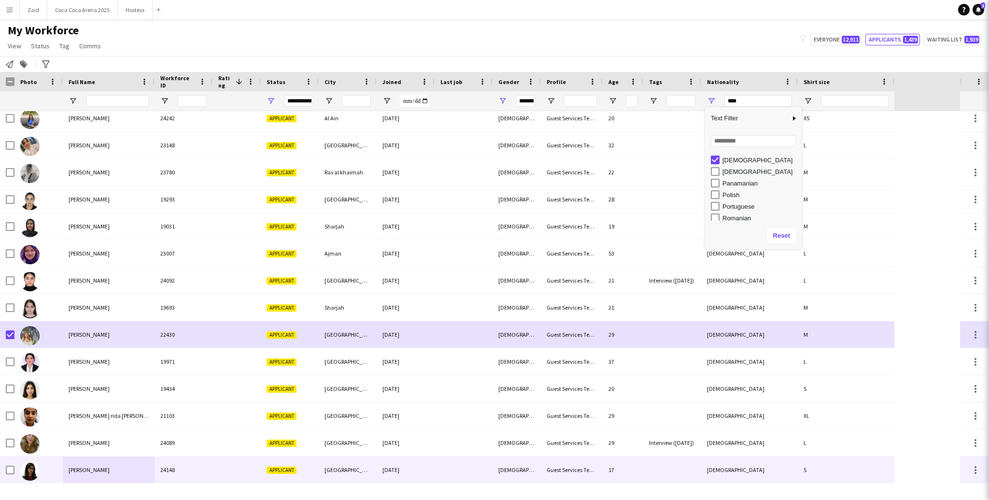
type input "***"
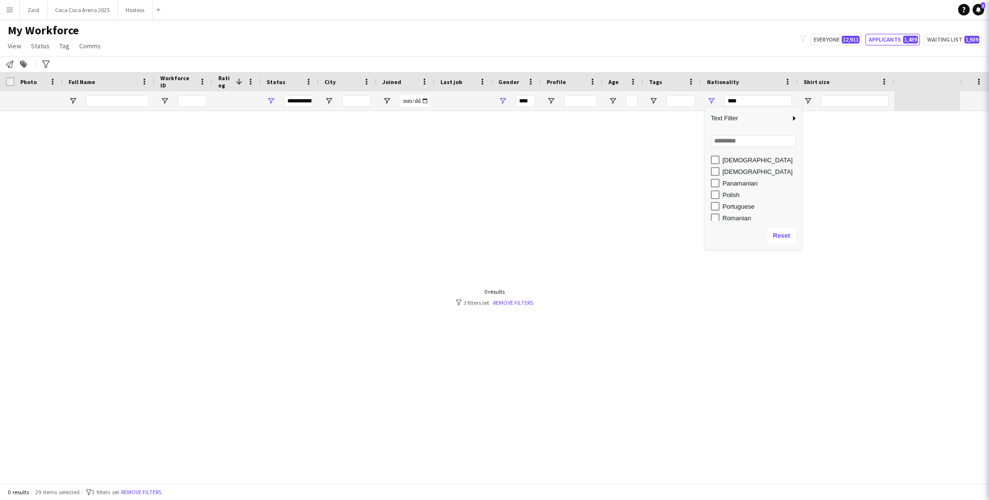
click at [740, 168] on div "[DEMOGRAPHIC_DATA]" at bounding box center [761, 171] width 76 height 7
type input "**********"
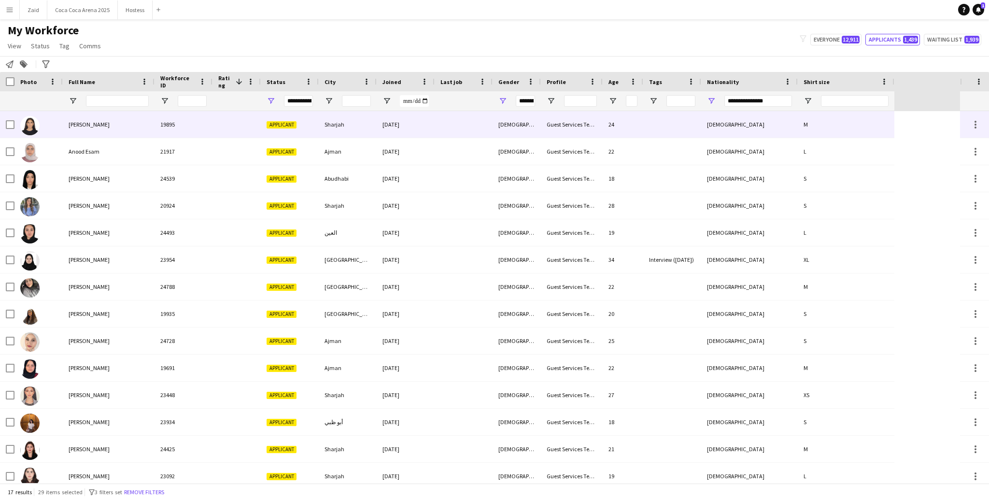
click at [532, 134] on div "[DEMOGRAPHIC_DATA]" at bounding box center [517, 124] width 48 height 27
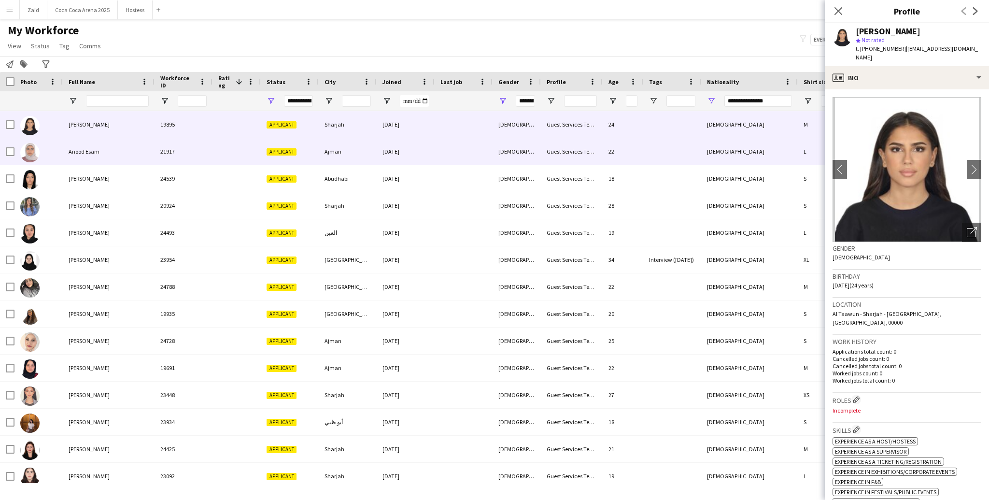
click at [513, 157] on div "[DEMOGRAPHIC_DATA]" at bounding box center [517, 151] width 48 height 27
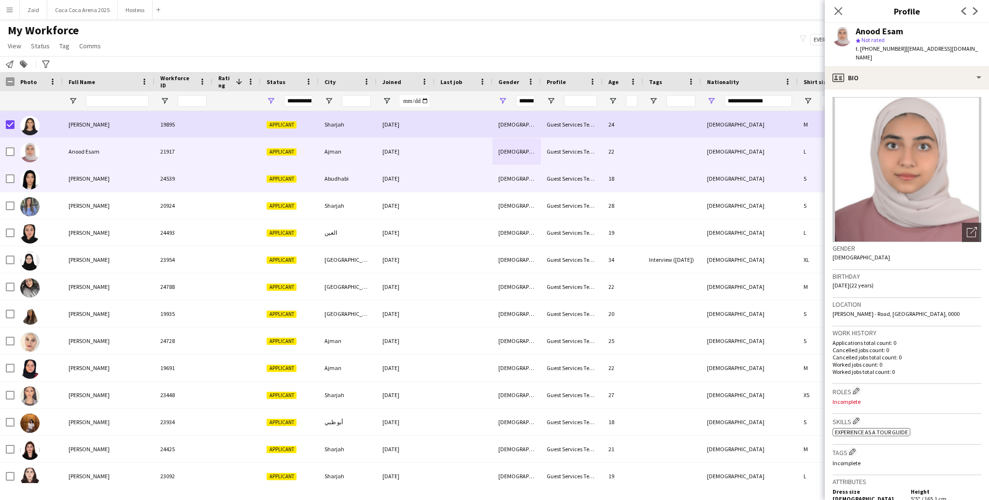
click at [66, 169] on div "Aya Rizk" at bounding box center [109, 178] width 92 height 27
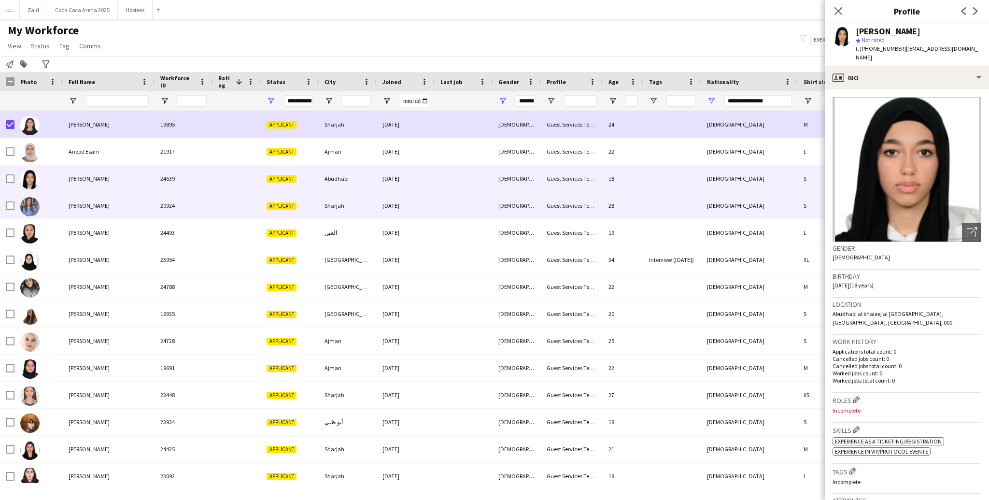
click at [78, 206] on span "Farah Hassan" at bounding box center [89, 205] width 41 height 7
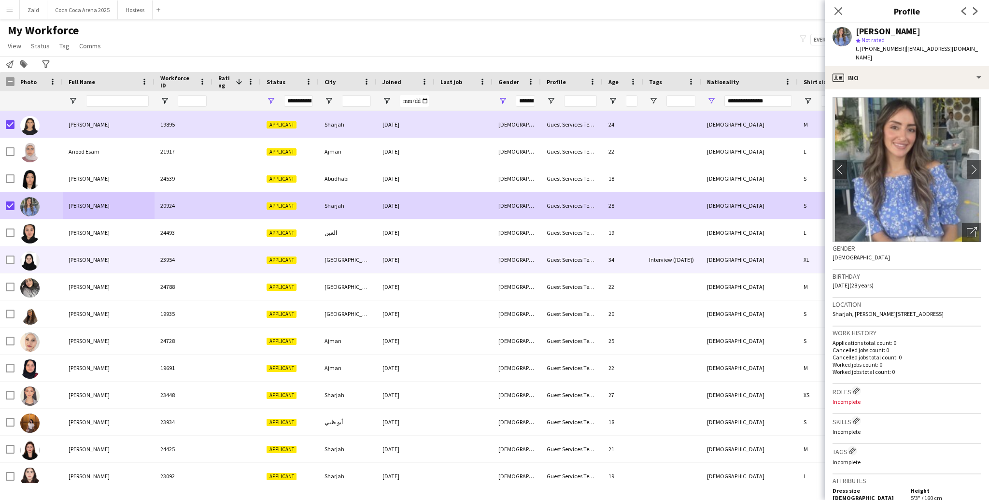
click at [58, 276] on div at bounding box center [38, 286] width 48 height 27
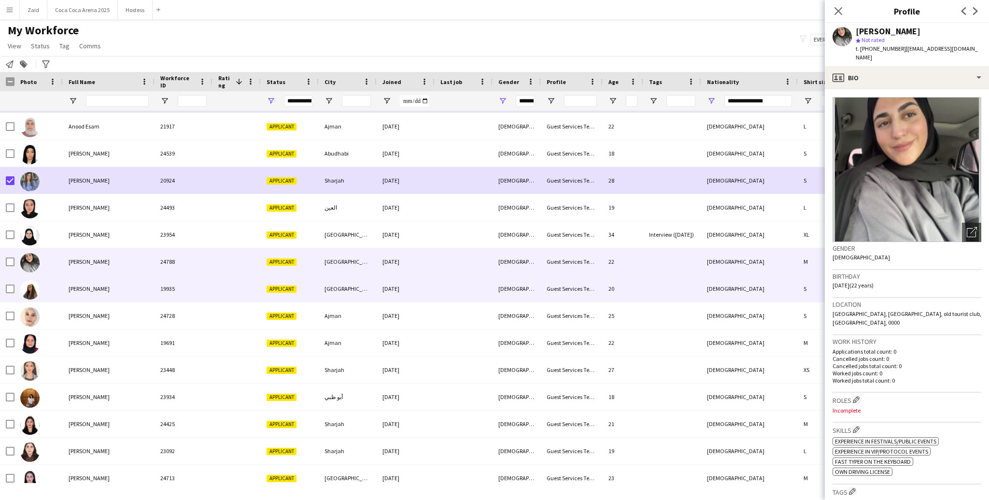
click at [58, 277] on div at bounding box center [38, 288] width 48 height 27
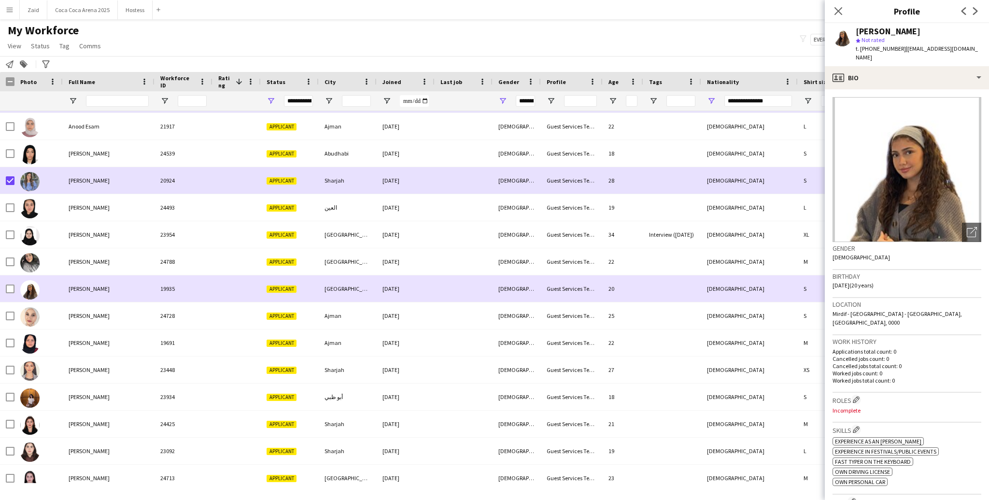
click at [14, 288] on div at bounding box center [38, 288] width 48 height 27
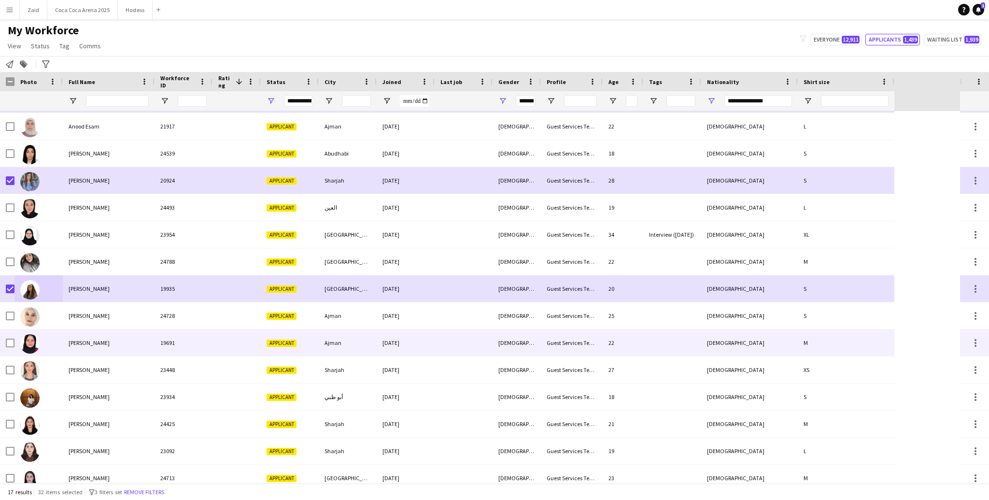
click at [73, 342] on span "Mais Mohammed" at bounding box center [89, 342] width 41 height 7
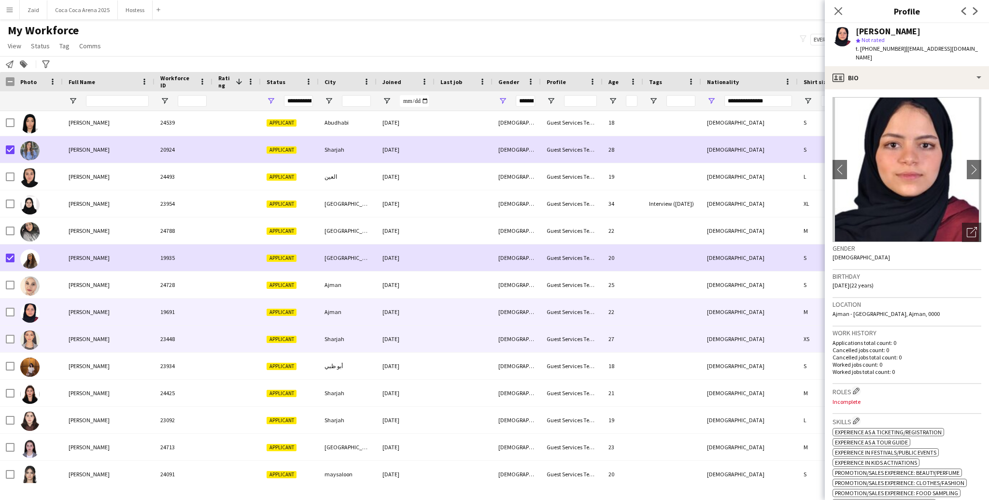
click at [73, 342] on div "Mareyam Ebrahem" at bounding box center [109, 339] width 92 height 27
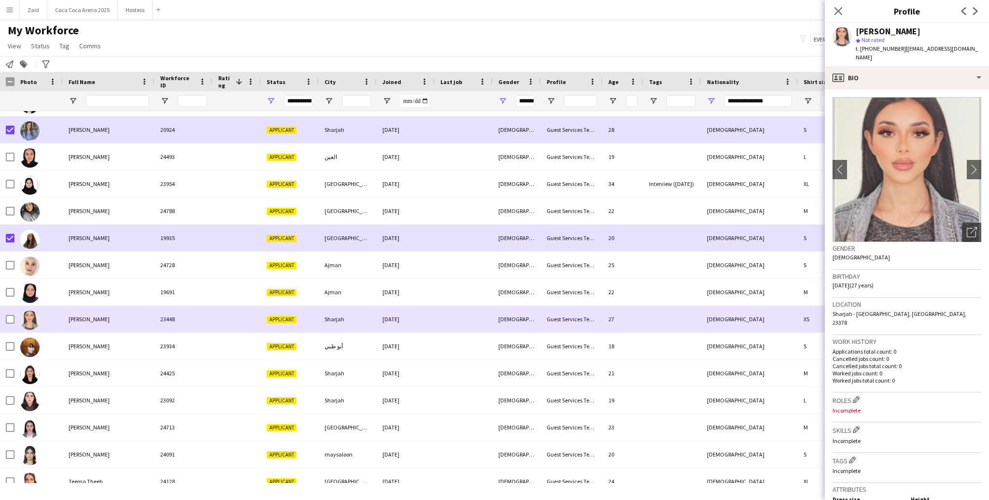
click at [7, 314] on div at bounding box center [10, 319] width 9 height 27
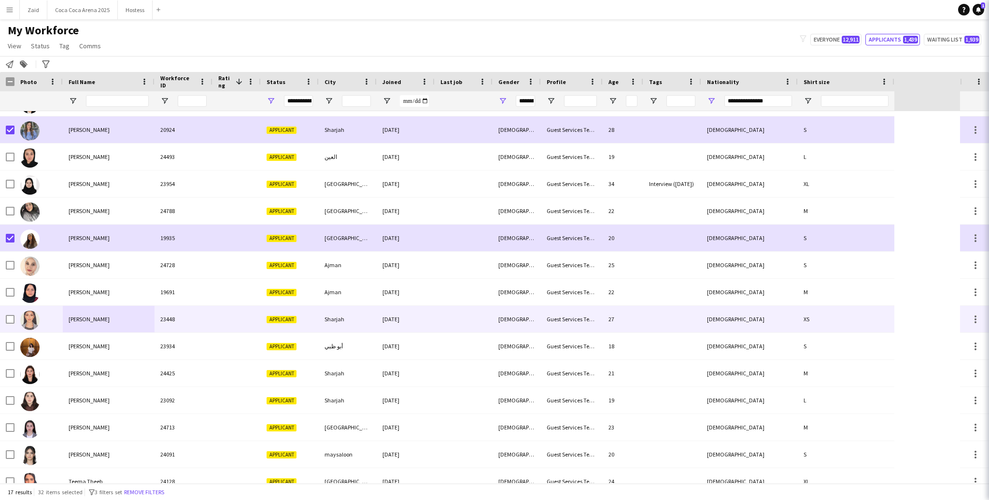
click at [47, 337] on div at bounding box center [38, 346] width 48 height 27
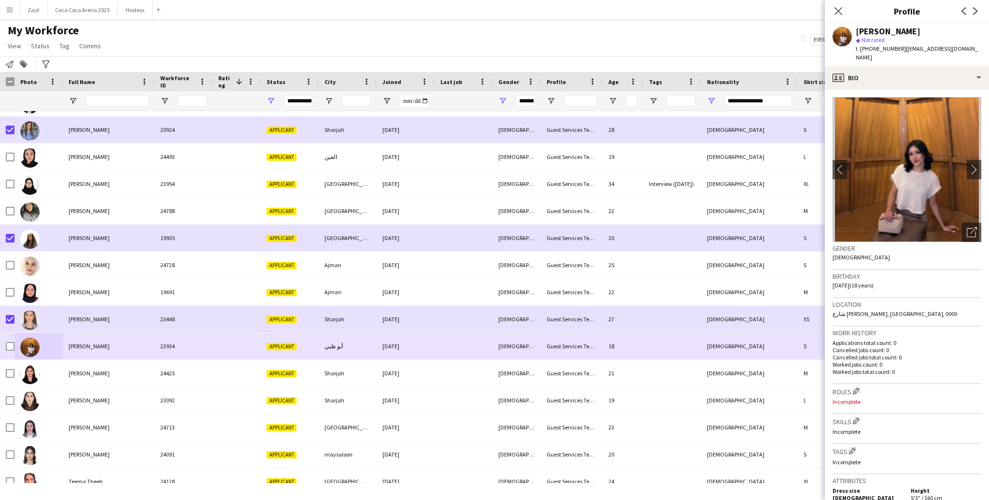
click at [10, 351] on div at bounding box center [10, 346] width 9 height 27
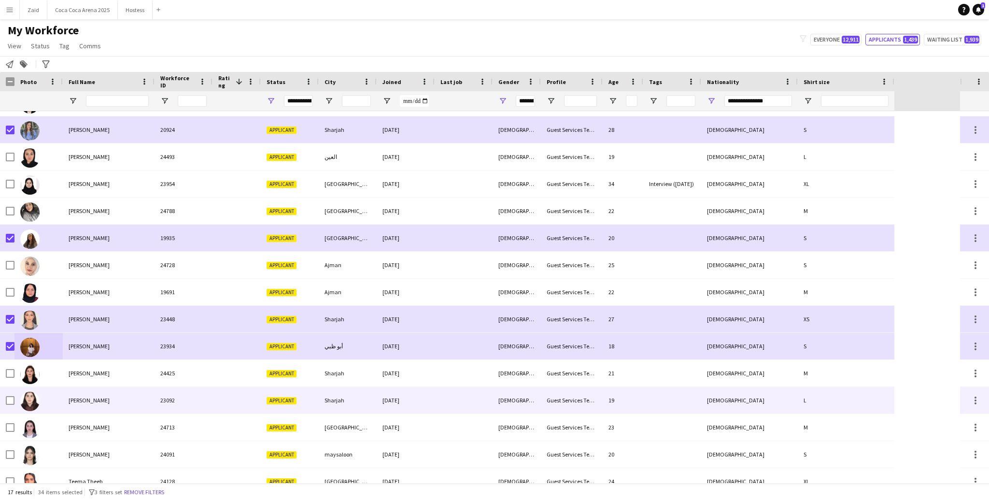
click at [43, 387] on div at bounding box center [38, 400] width 48 height 27
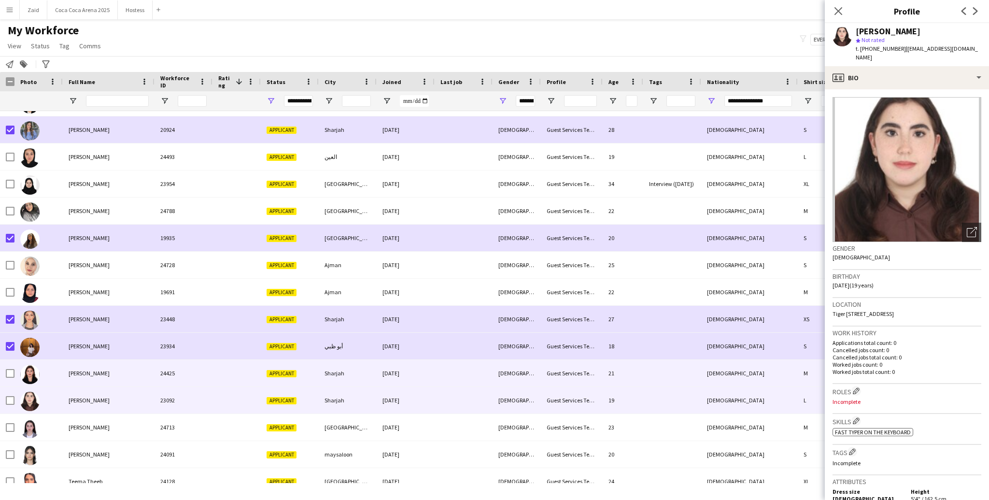
click at [42, 376] on div at bounding box center [38, 373] width 48 height 27
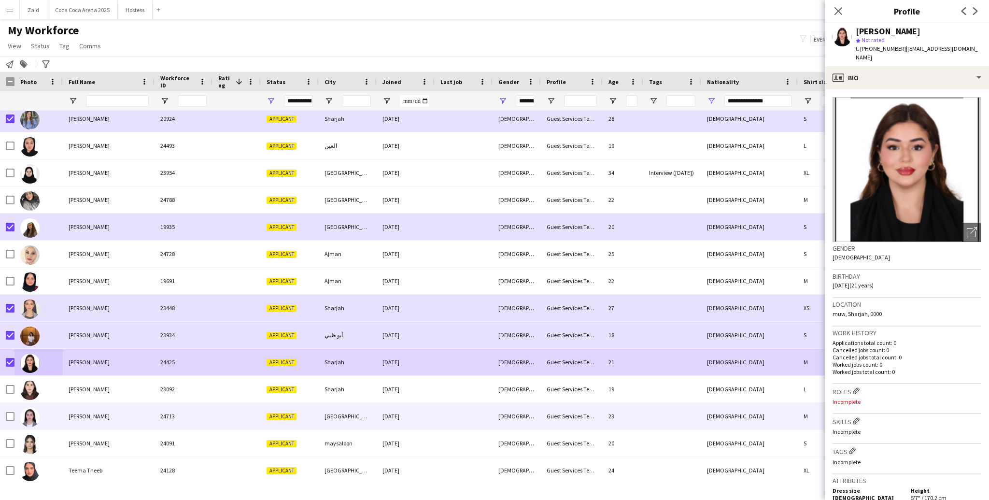
click at [77, 413] on span "Rana Karim" at bounding box center [89, 416] width 41 height 7
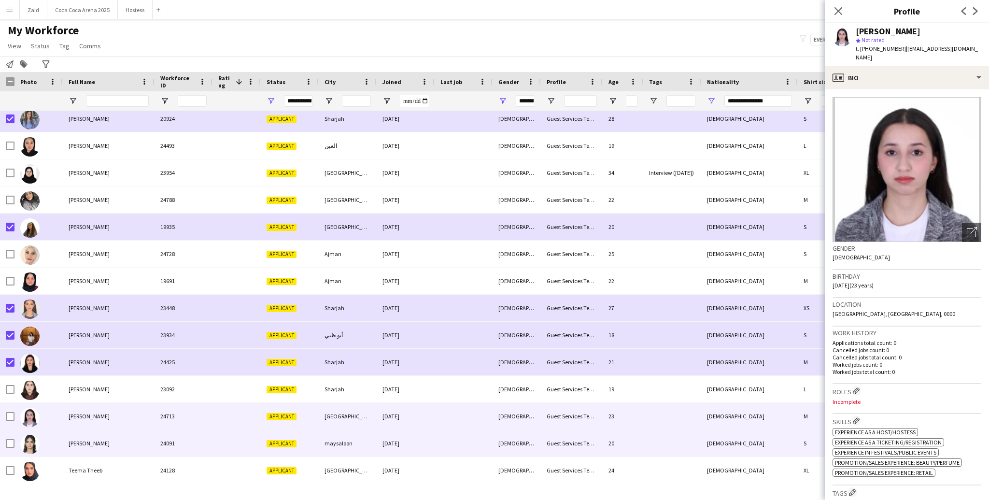
click at [86, 445] on span "Raneem Raneem" at bounding box center [89, 443] width 41 height 7
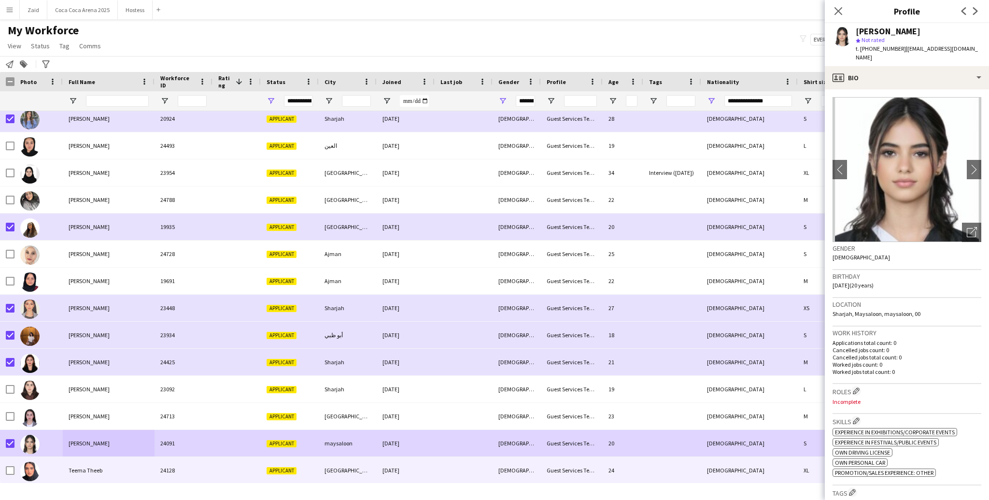
click at [43, 468] on div at bounding box center [38, 470] width 48 height 27
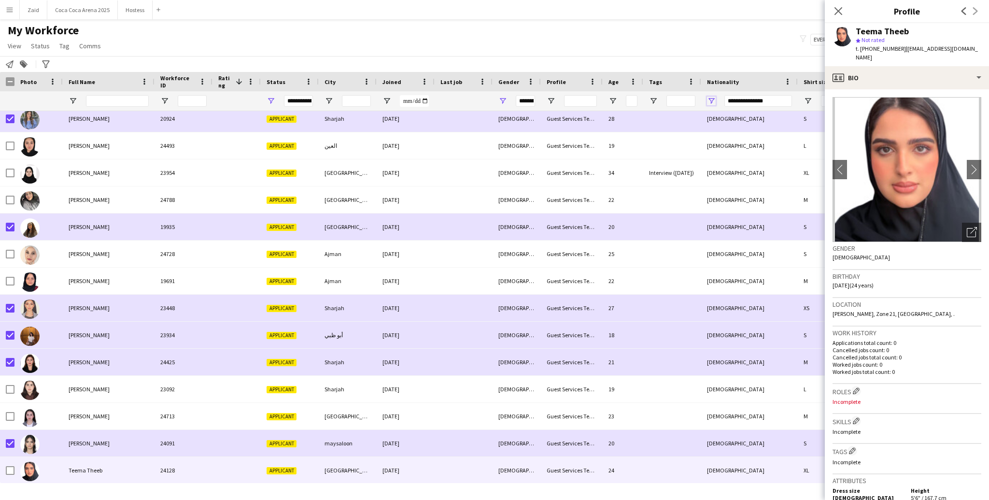
click at [710, 100] on span "Open Filter Menu" at bounding box center [711, 101] width 9 height 9
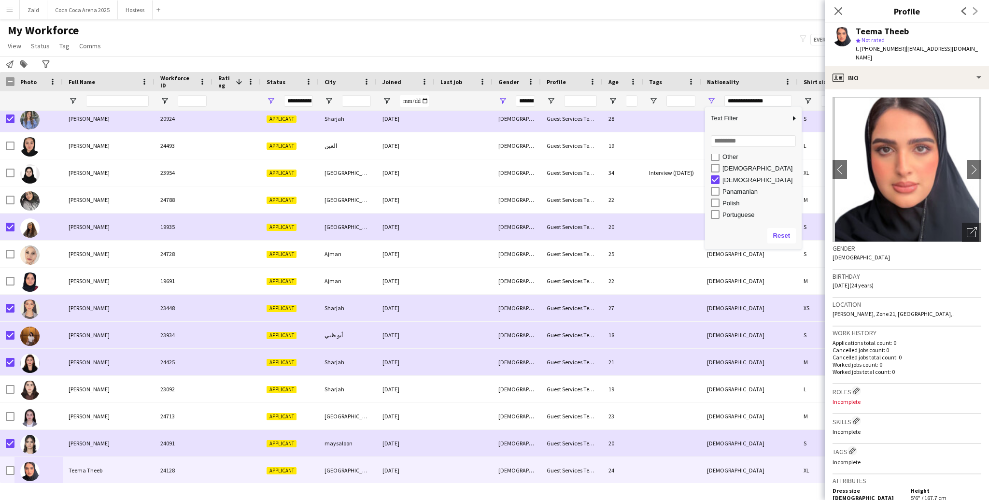
click at [736, 177] on div "[DEMOGRAPHIC_DATA]" at bounding box center [761, 179] width 76 height 7
type input "***"
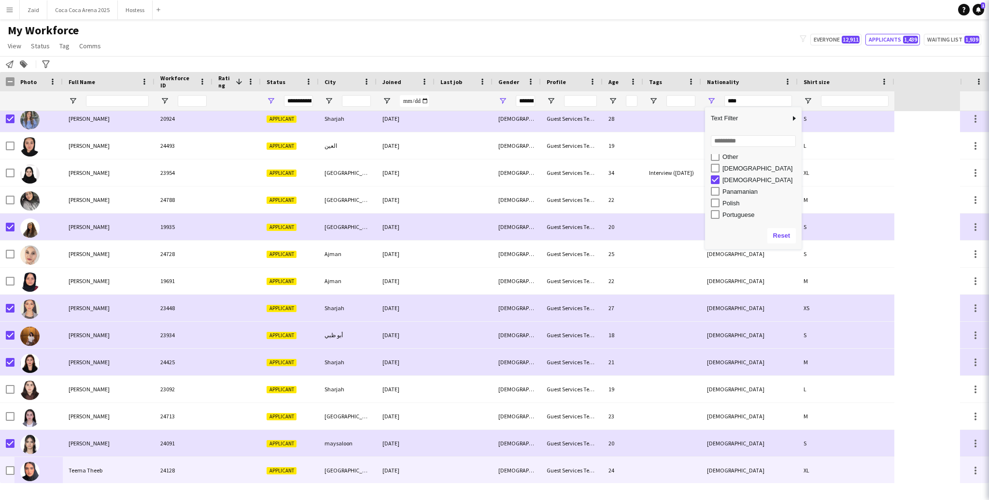
type input "***"
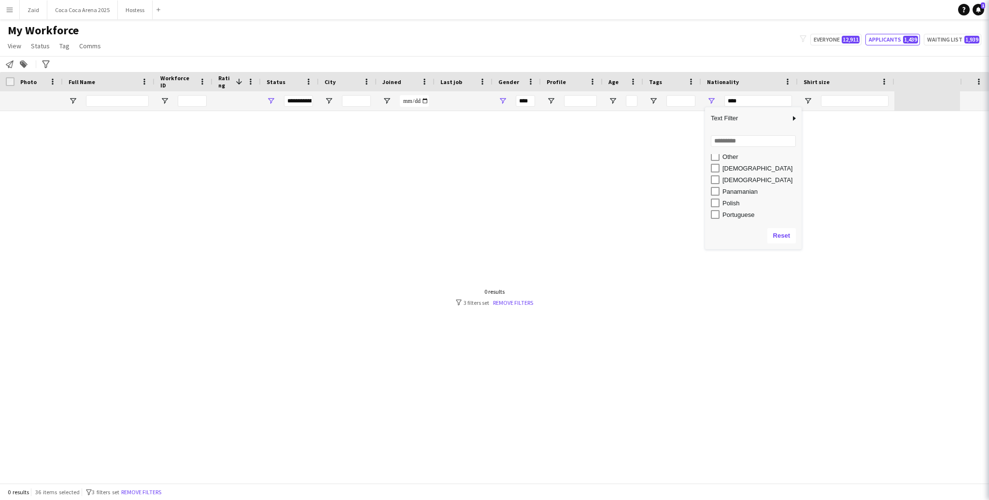
click at [741, 191] on div "Panamanian" at bounding box center [761, 191] width 76 height 7
type input "**********"
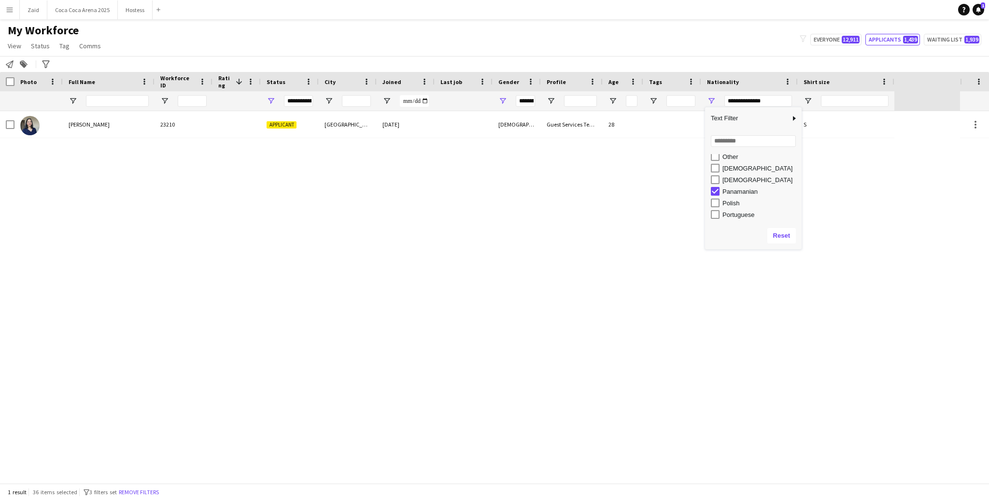
click at [731, 200] on div "Polish" at bounding box center [761, 203] width 76 height 7
click at [734, 213] on div "Portuguese" at bounding box center [761, 214] width 76 height 7
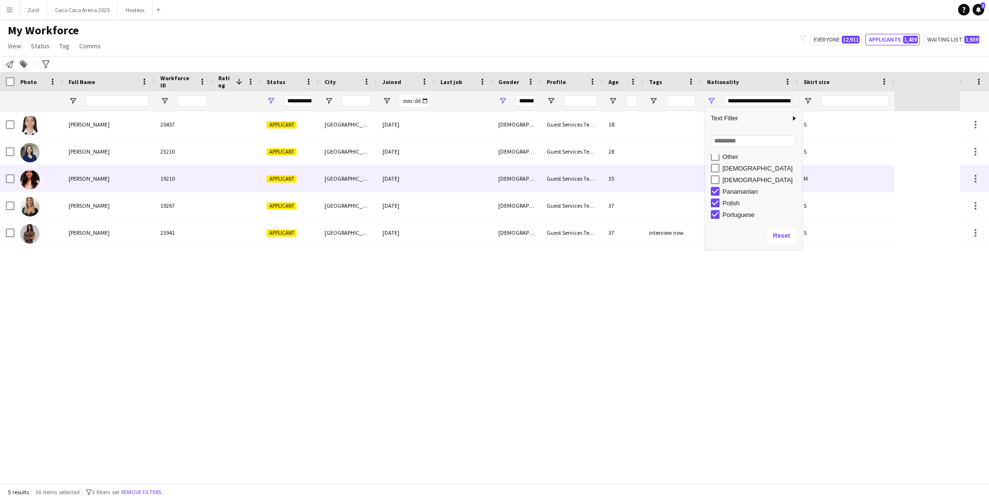
click at [588, 208] on div "Guest Services Team" at bounding box center [572, 205] width 62 height 27
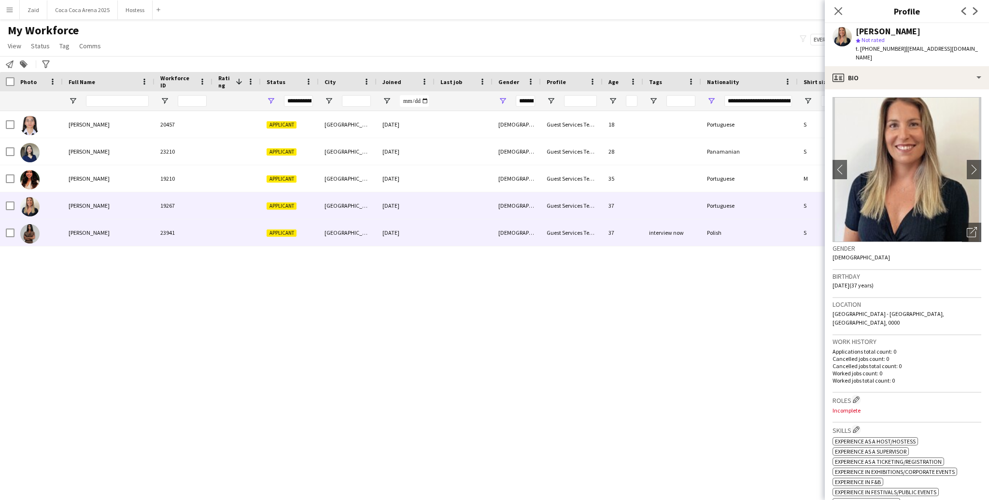
click at [564, 228] on div "Guest Services Team" at bounding box center [572, 232] width 62 height 27
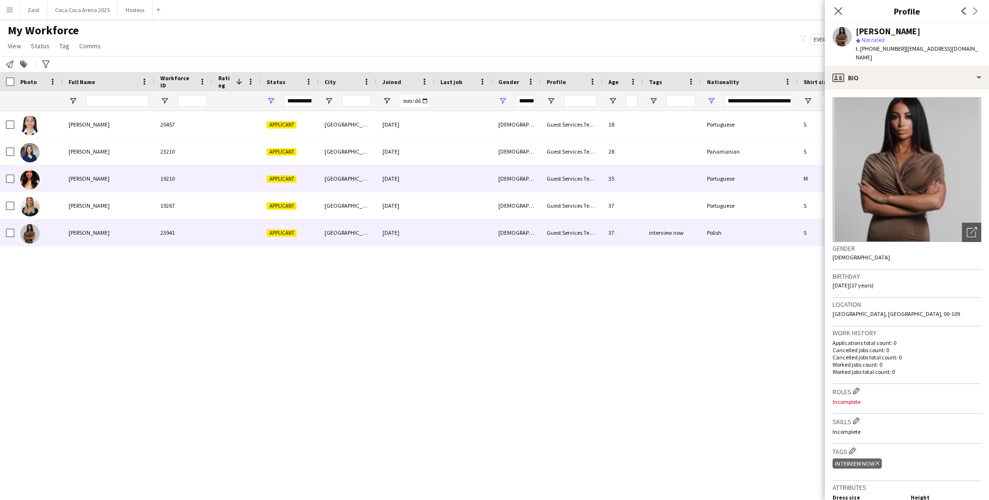
click at [453, 182] on div at bounding box center [464, 178] width 58 height 27
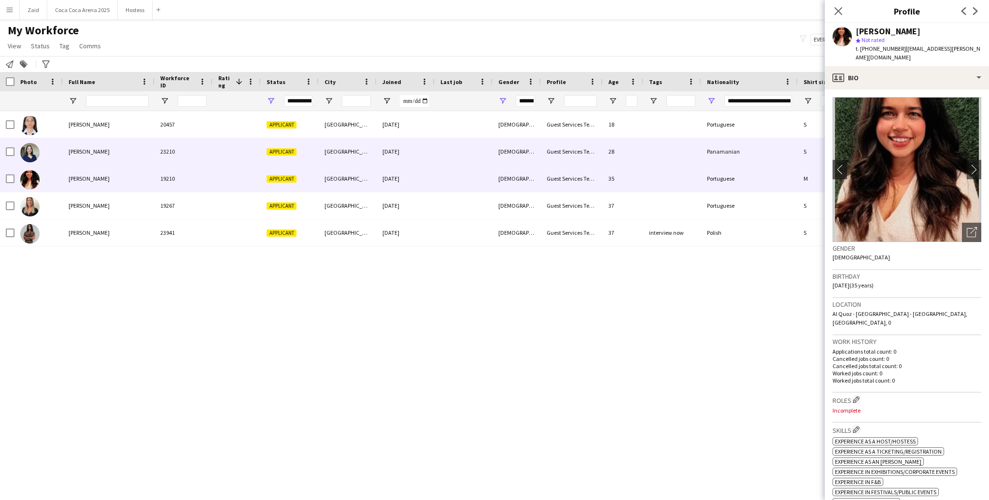
click at [435, 156] on div at bounding box center [464, 151] width 58 height 27
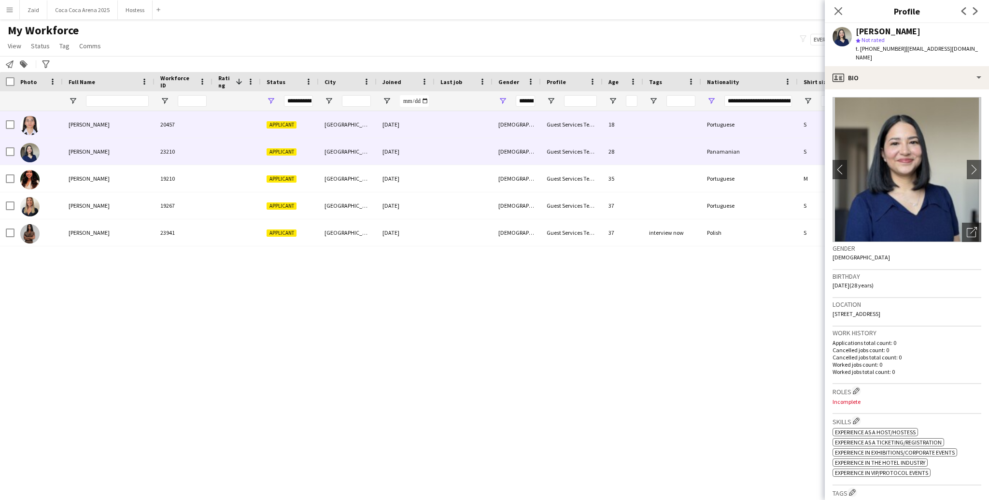
click at [428, 135] on div "[DATE]" at bounding box center [406, 124] width 58 height 27
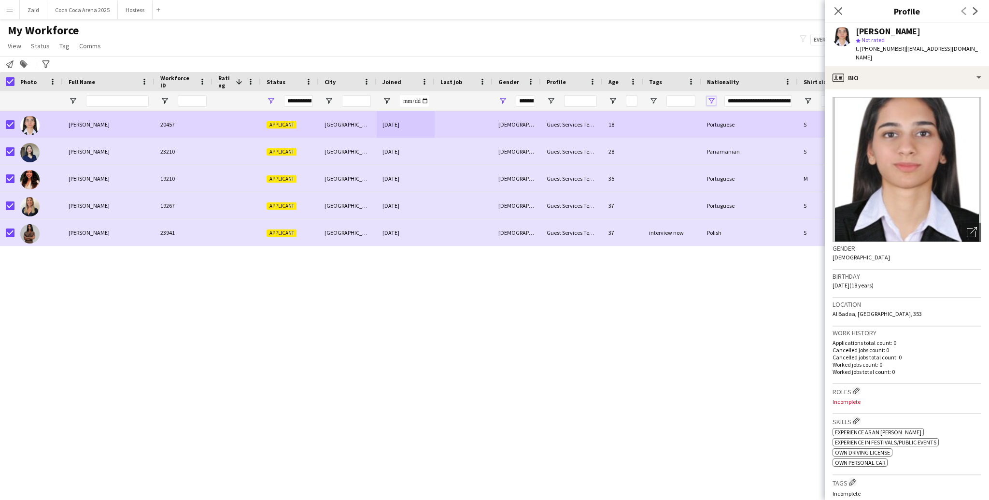
click at [710, 102] on span "Open Filter Menu" at bounding box center [711, 101] width 9 height 9
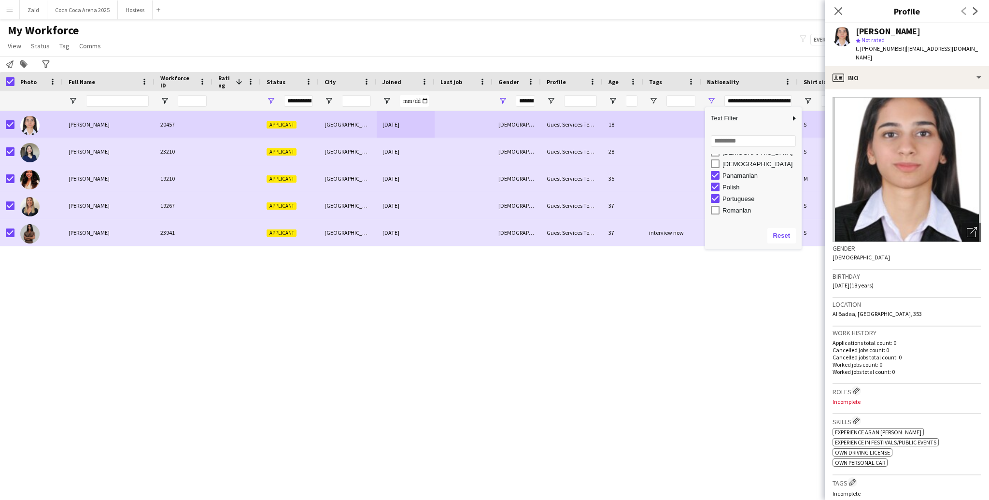
scroll to position [508, 0]
click at [738, 174] on div "Panamanian" at bounding box center [761, 174] width 76 height 7
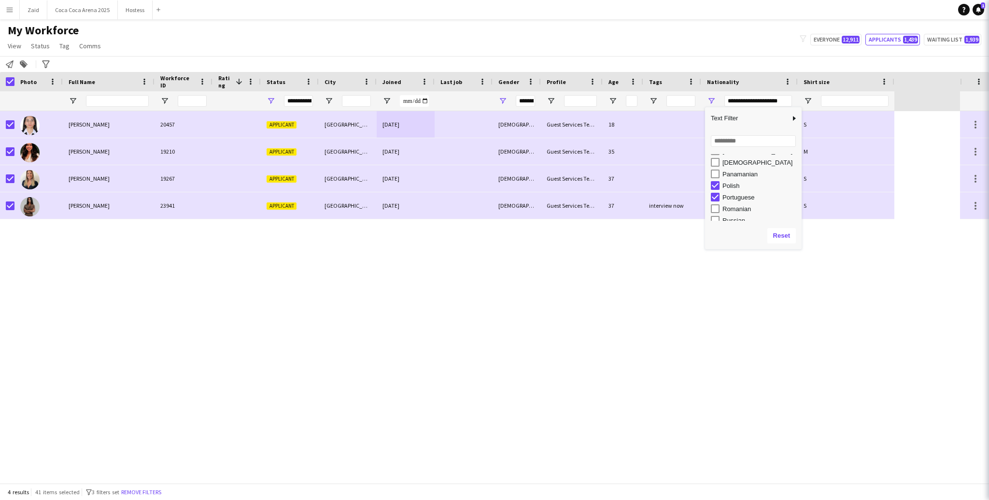
click at [736, 184] on div "Polish" at bounding box center [761, 185] width 76 height 7
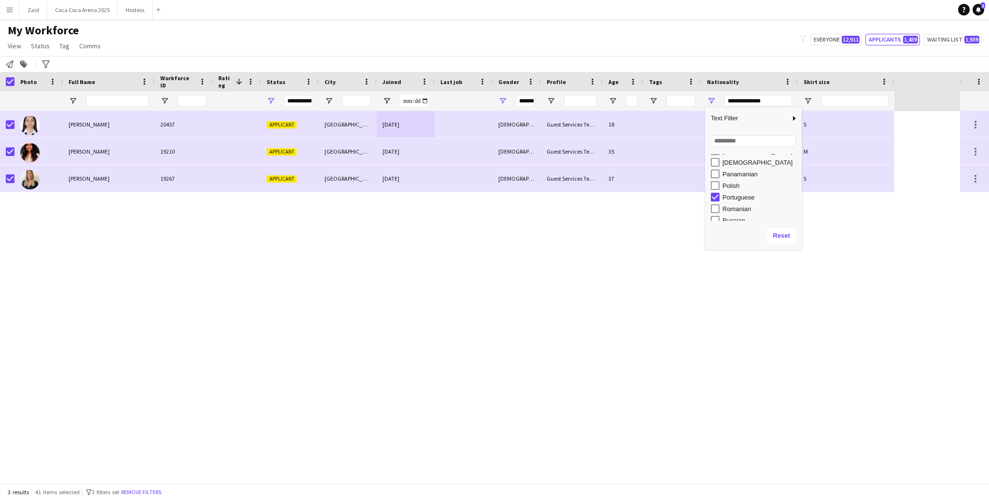
click at [736, 195] on div "Portuguese" at bounding box center [761, 197] width 76 height 7
type input "***"
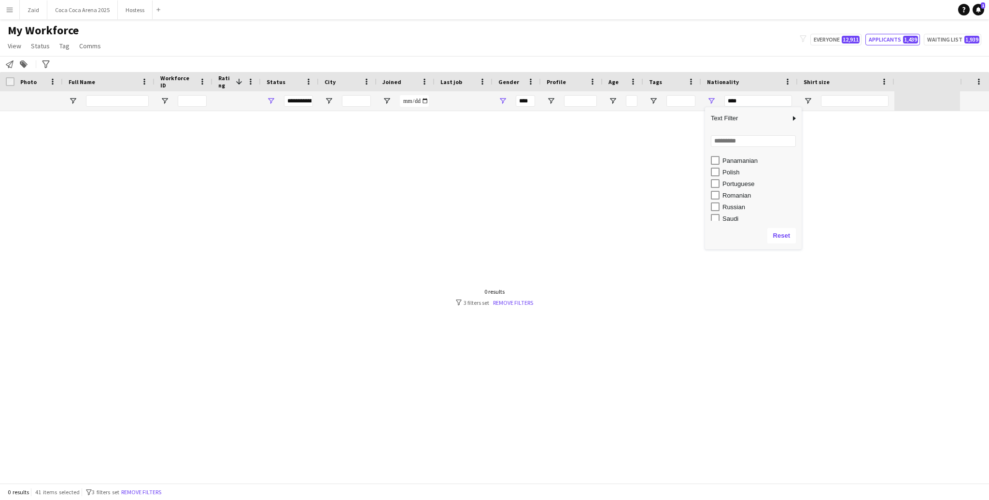
scroll to position [522, 0]
click at [737, 197] on div "Romanian" at bounding box center [761, 194] width 76 height 7
type input "**********"
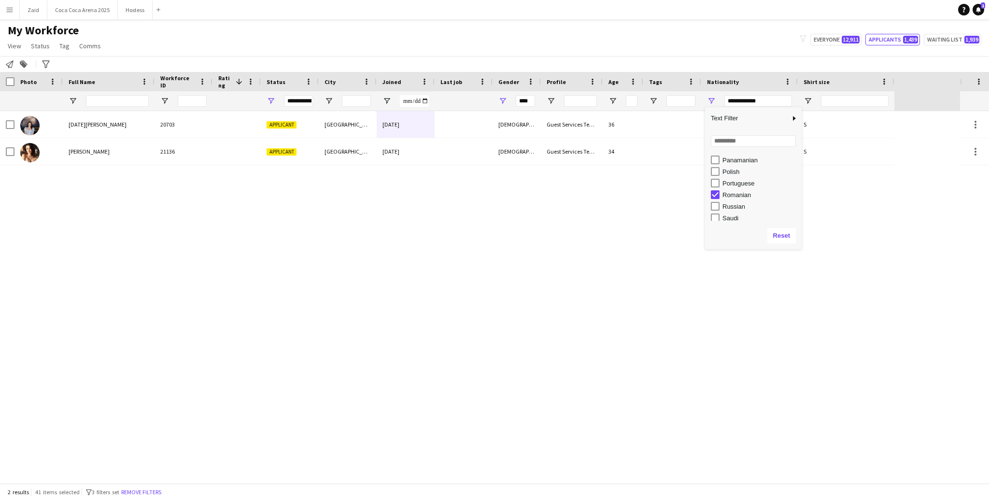
type input "**********"
click at [737, 204] on div "Russian" at bounding box center [761, 206] width 76 height 7
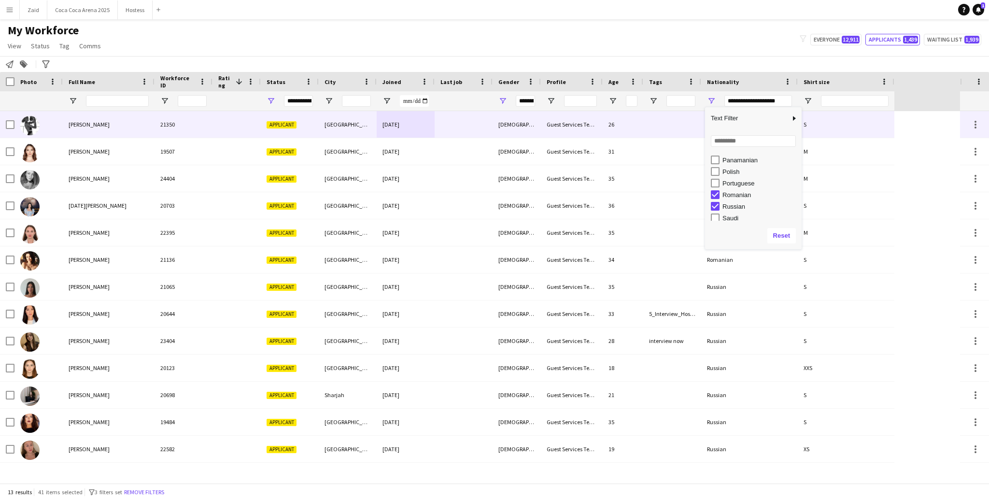
click at [437, 134] on div at bounding box center [464, 124] width 58 height 27
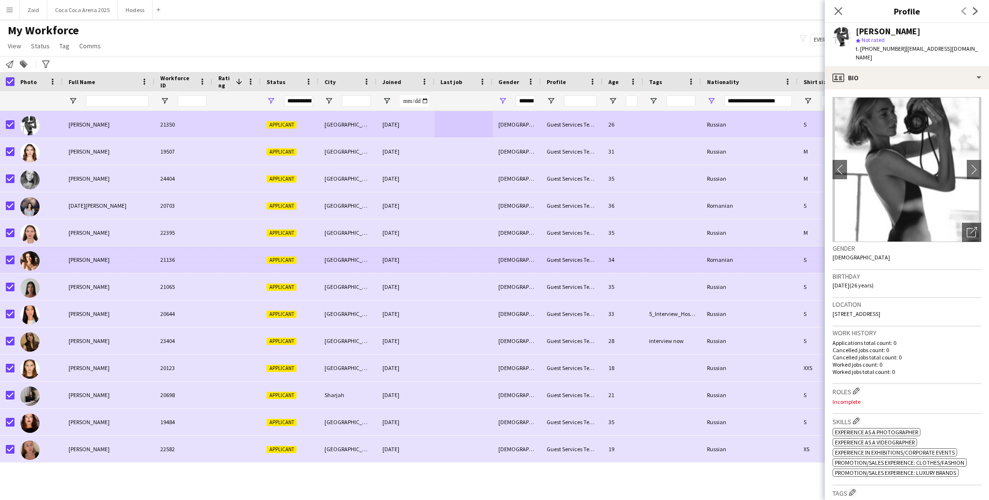
click at [601, 252] on div "Guest Services Team" at bounding box center [572, 259] width 62 height 27
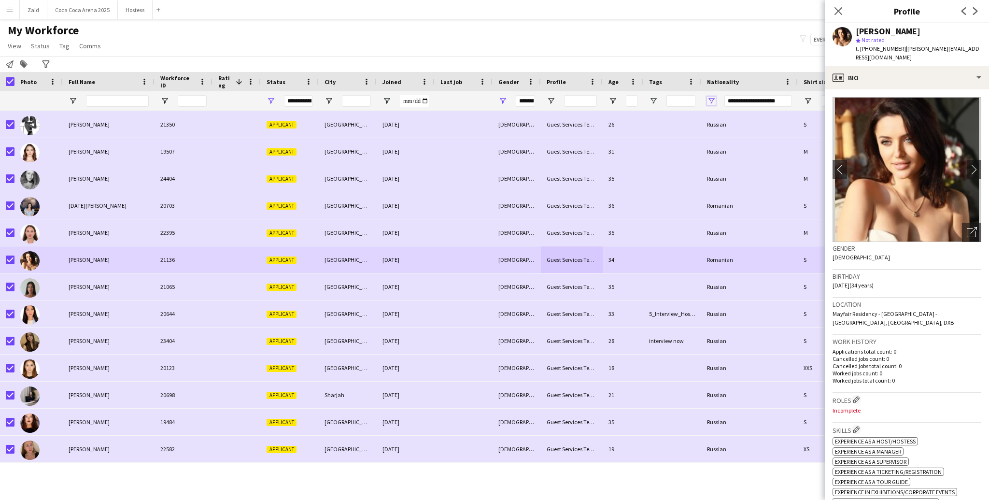
click at [710, 99] on span "Open Filter Menu" at bounding box center [711, 101] width 9 height 9
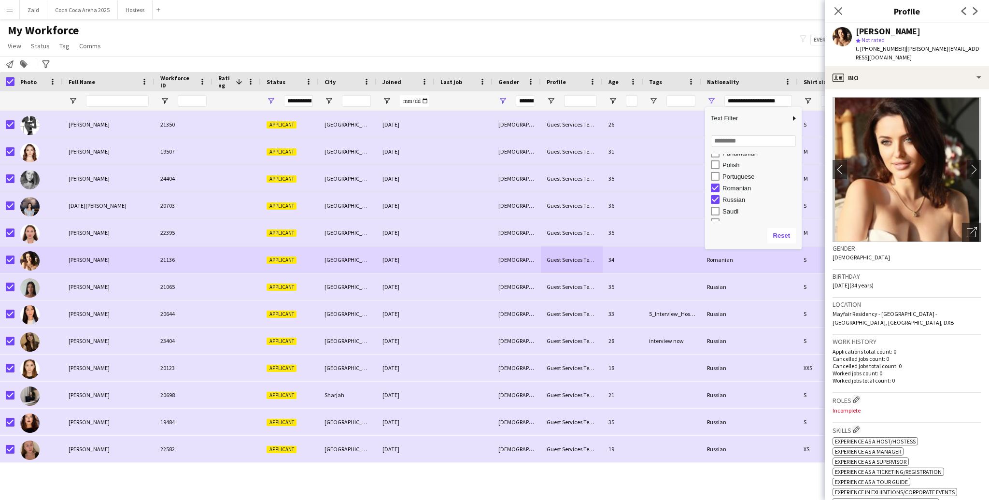
scroll to position [535, 0]
click at [733, 181] on div "Romanian" at bounding box center [761, 181] width 76 height 7
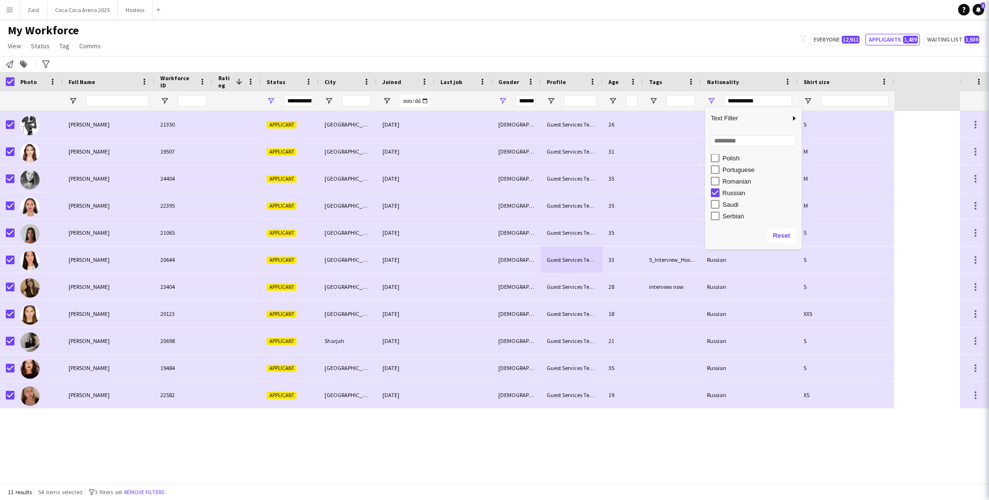
click at [734, 191] on div "Russian" at bounding box center [761, 192] width 76 height 7
type input "***"
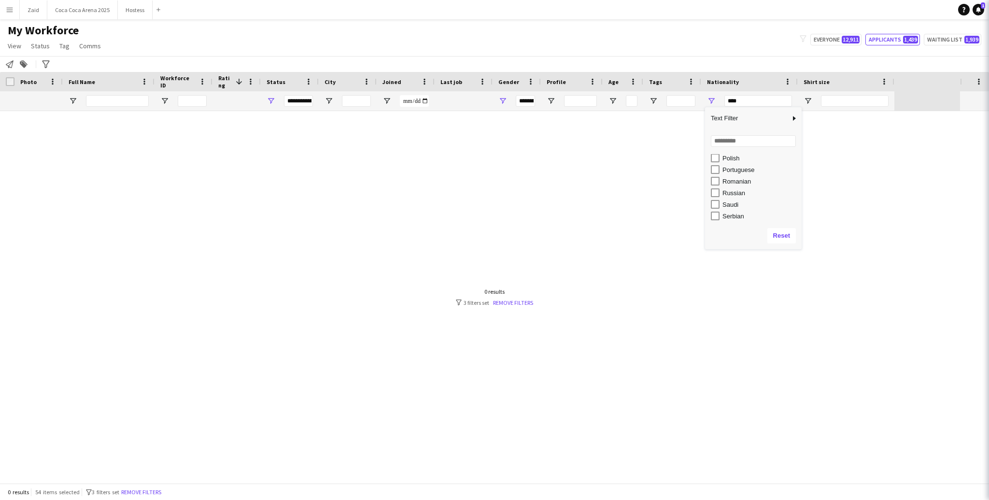
type input "***"
click at [734, 195] on div "Saudi" at bounding box center [756, 191] width 91 height 12
click at [733, 191] on div "Saudi" at bounding box center [761, 191] width 76 height 7
type input "*********"
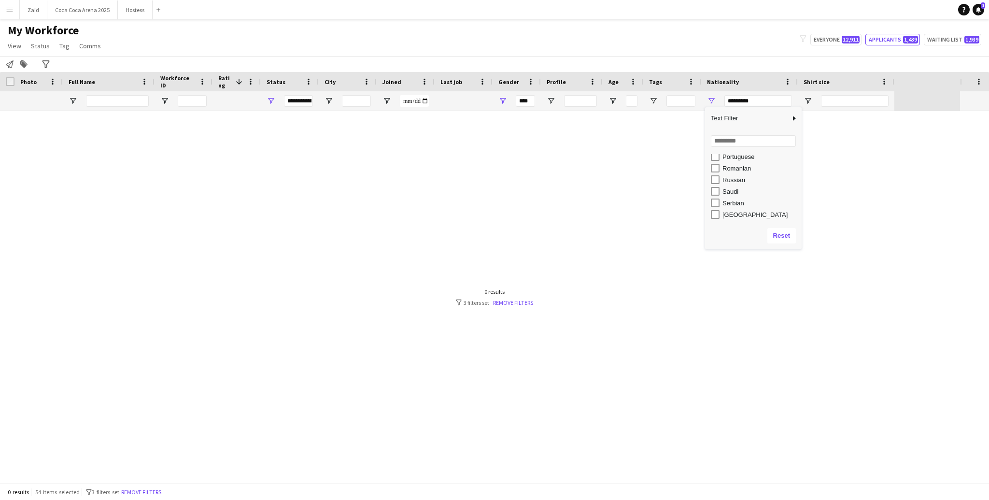
type input "**********"
click at [733, 201] on div "Serbian" at bounding box center [761, 203] width 76 height 7
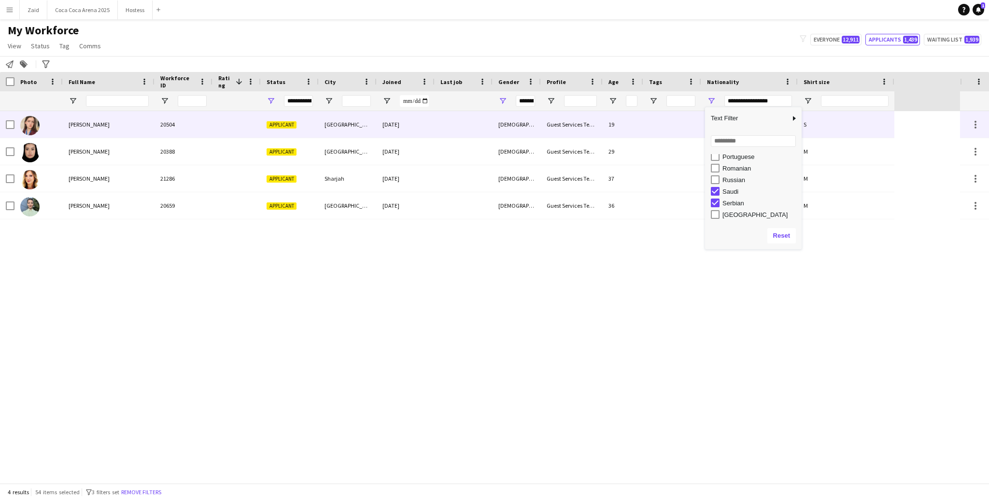
click at [472, 120] on div at bounding box center [464, 124] width 58 height 27
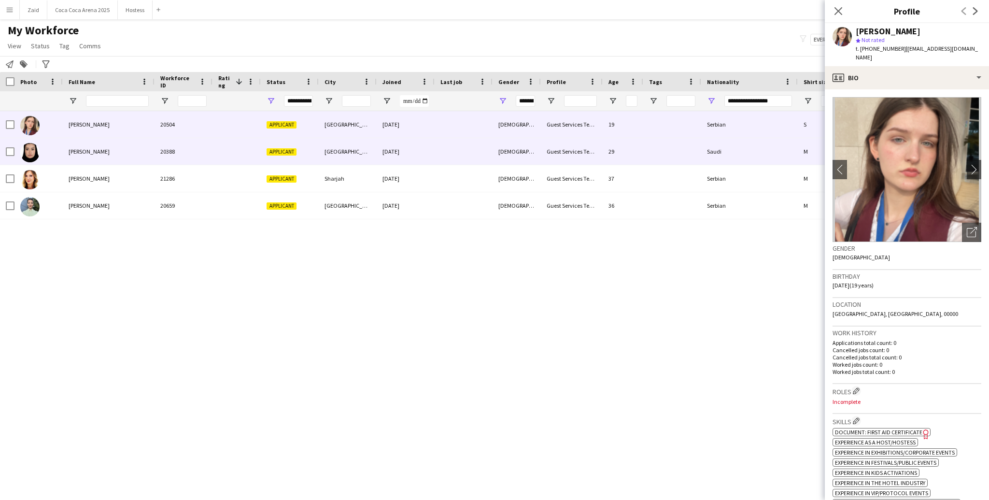
click at [454, 151] on div at bounding box center [464, 151] width 58 height 27
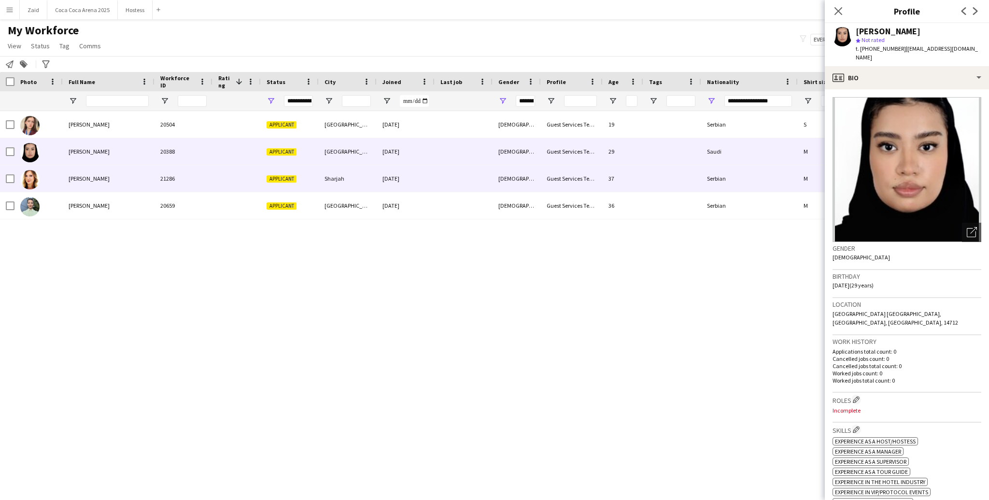
click at [456, 166] on div at bounding box center [464, 178] width 58 height 27
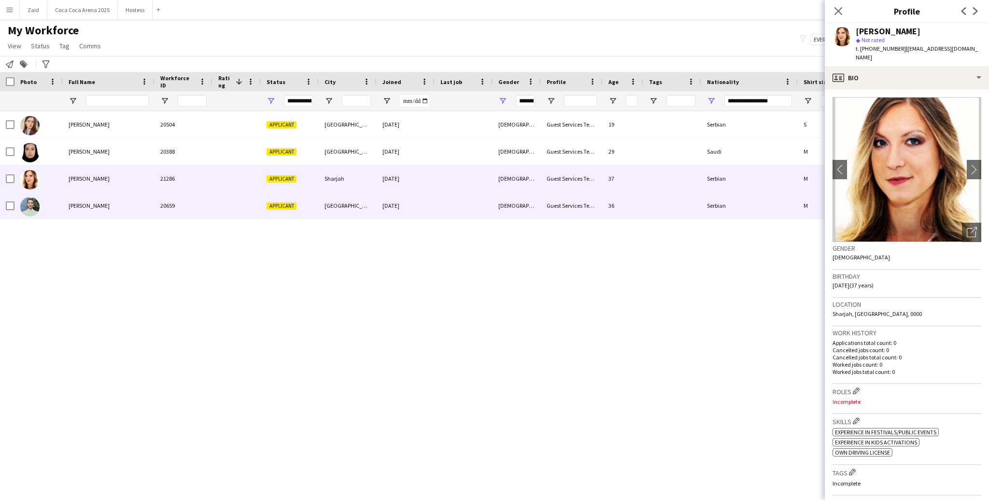
click at [452, 193] on div at bounding box center [464, 205] width 58 height 27
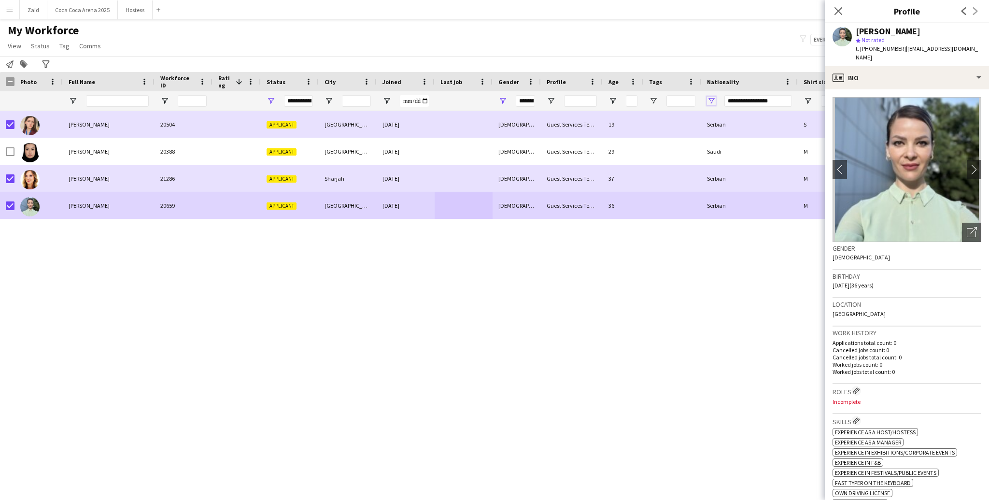
click at [712, 103] on span "Open Filter Menu" at bounding box center [711, 101] width 9 height 9
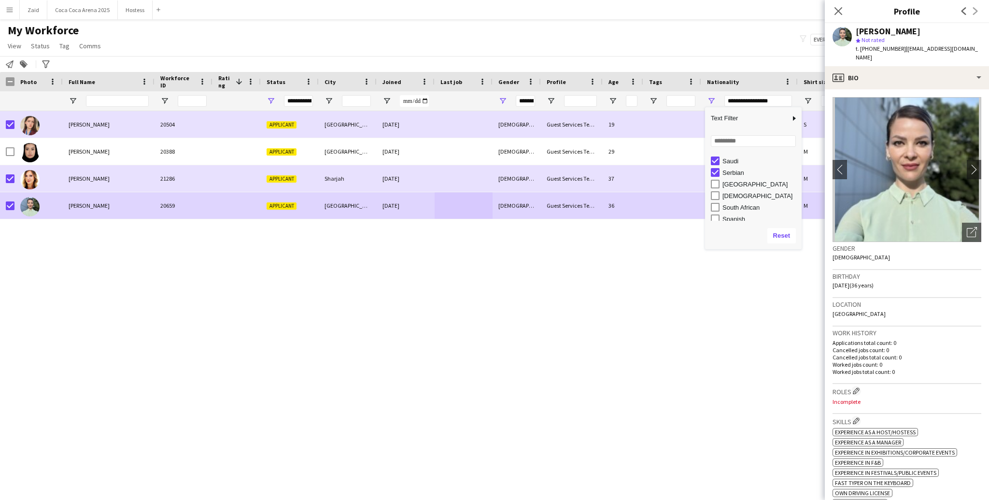
scroll to position [562, 0]
click at [731, 191] on div "Serbian" at bounding box center [761, 188] width 76 height 7
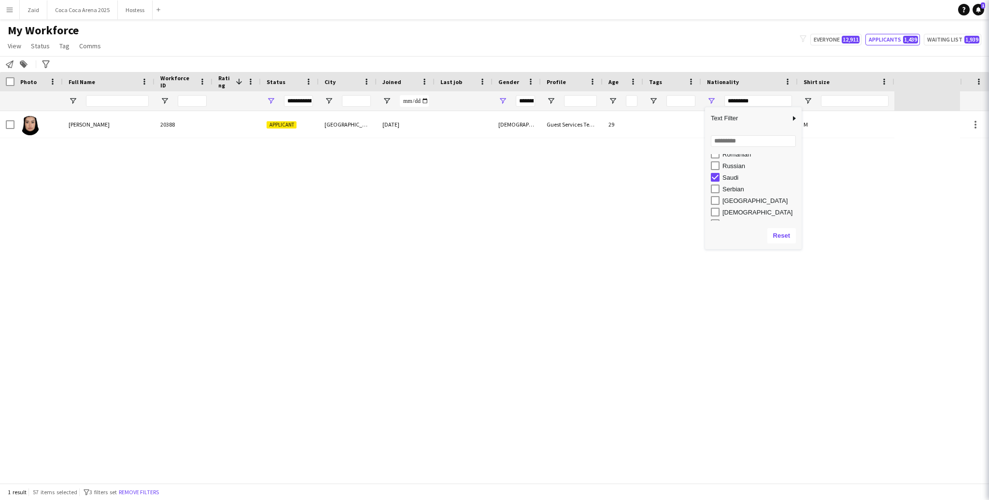
click at [729, 176] on div "Saudi" at bounding box center [761, 177] width 76 height 7
type input "***"
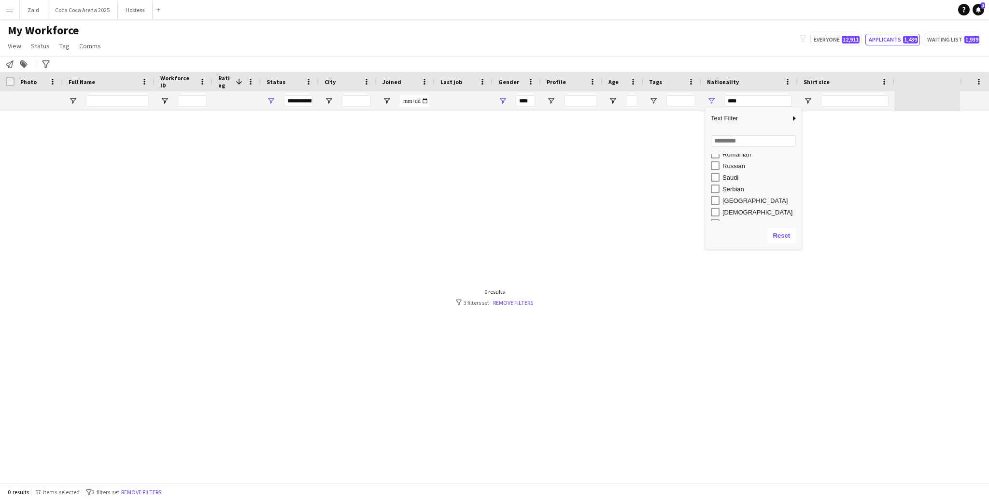
click at [736, 201] on div "Sierra Leonean" at bounding box center [761, 200] width 76 height 7
type input "**********"
click at [735, 207] on div "[DEMOGRAPHIC_DATA]" at bounding box center [756, 212] width 91 height 12
click at [734, 201] on div "Sierra Leonean" at bounding box center [761, 200] width 76 height 7
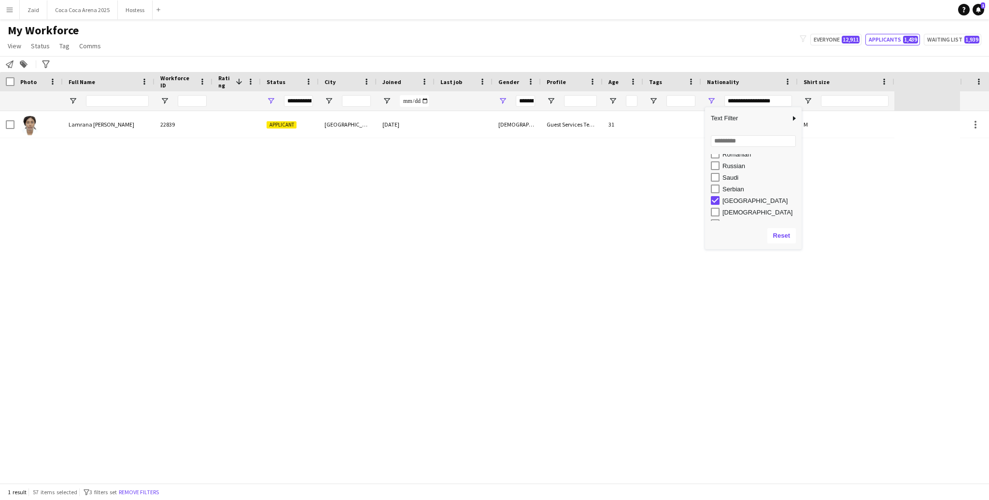
type input "***"
click at [734, 209] on div "[DEMOGRAPHIC_DATA]" at bounding box center [761, 212] width 76 height 7
type input "**********"
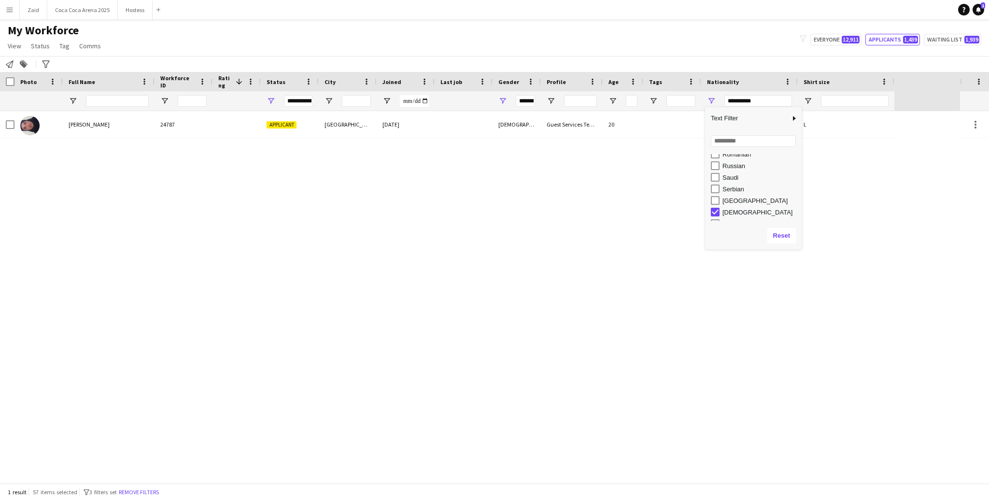
click at [734, 209] on div "[DEMOGRAPHIC_DATA]" at bounding box center [761, 212] width 76 height 7
type input "***"
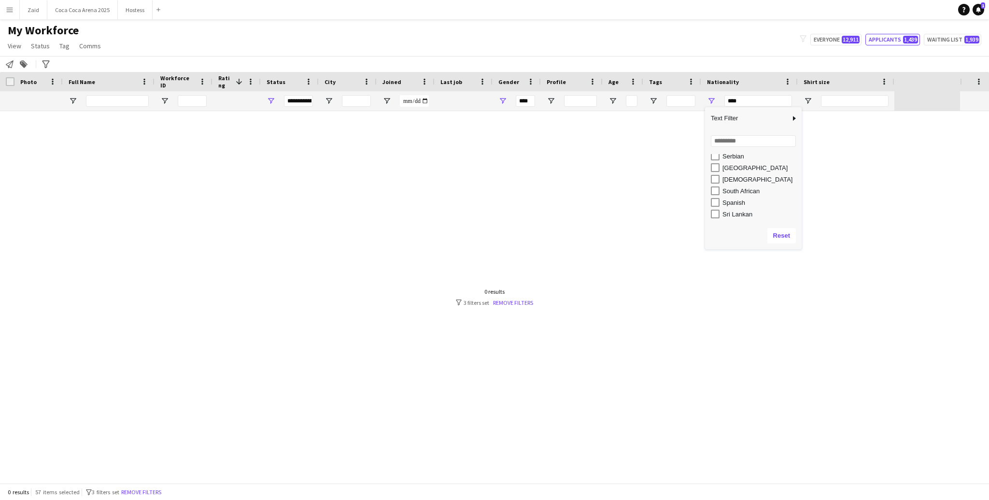
scroll to position [601, 0]
click at [738, 186] on div "South African" at bounding box center [761, 185] width 76 height 7
type input "**********"
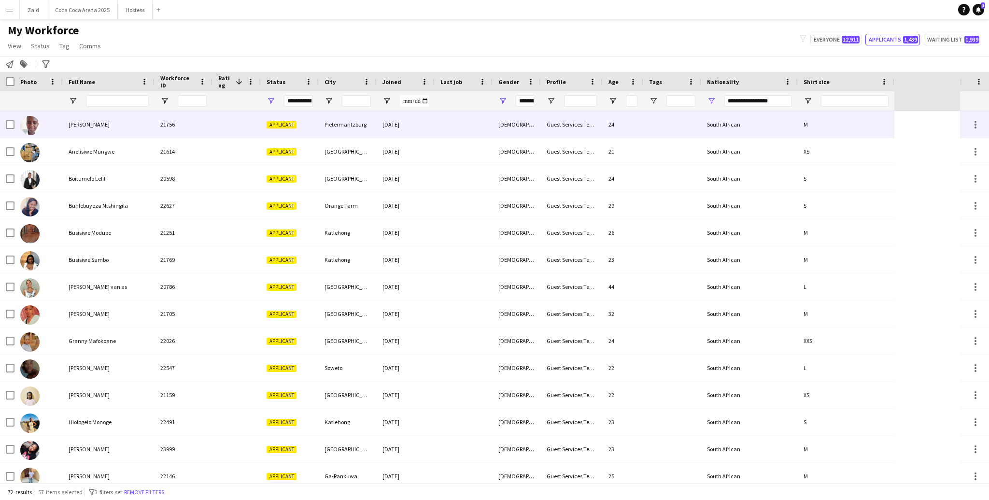
click at [556, 125] on div "Guest Services Team" at bounding box center [572, 124] width 62 height 27
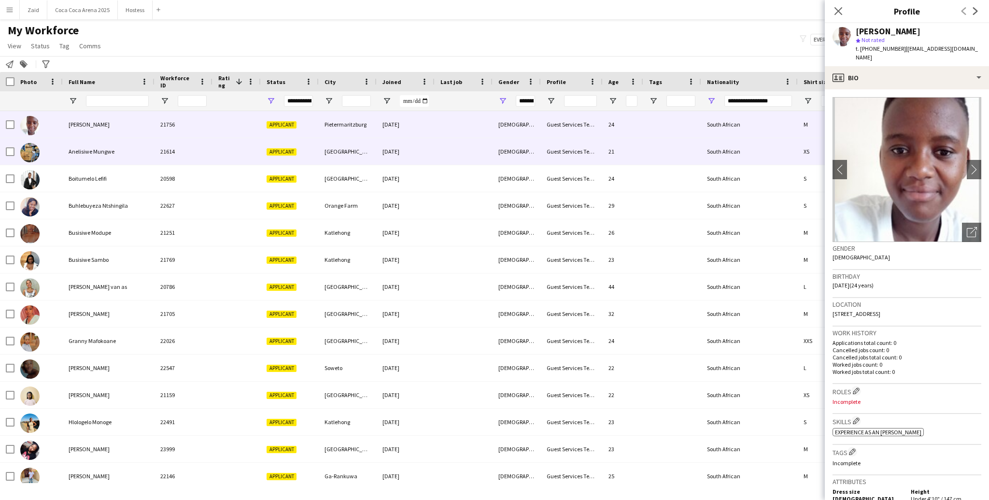
click at [556, 148] on div "Guest Services Team" at bounding box center [572, 151] width 62 height 27
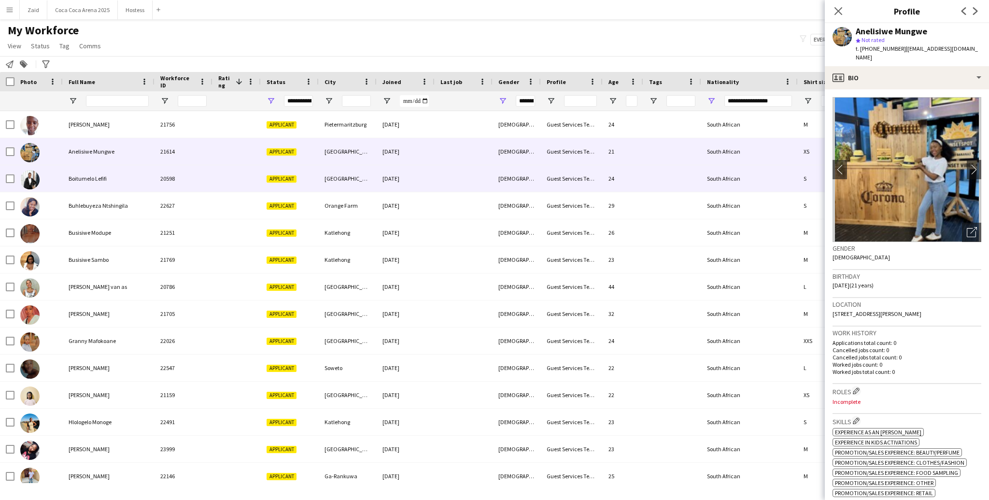
click at [560, 166] on div "Guest Services Team" at bounding box center [572, 178] width 62 height 27
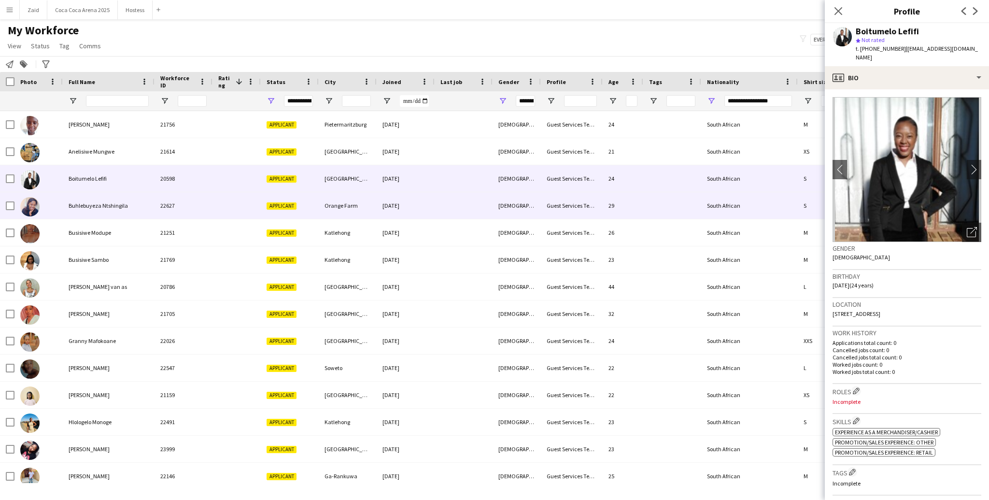
click at [562, 198] on div "Guest Services Team" at bounding box center [572, 205] width 62 height 27
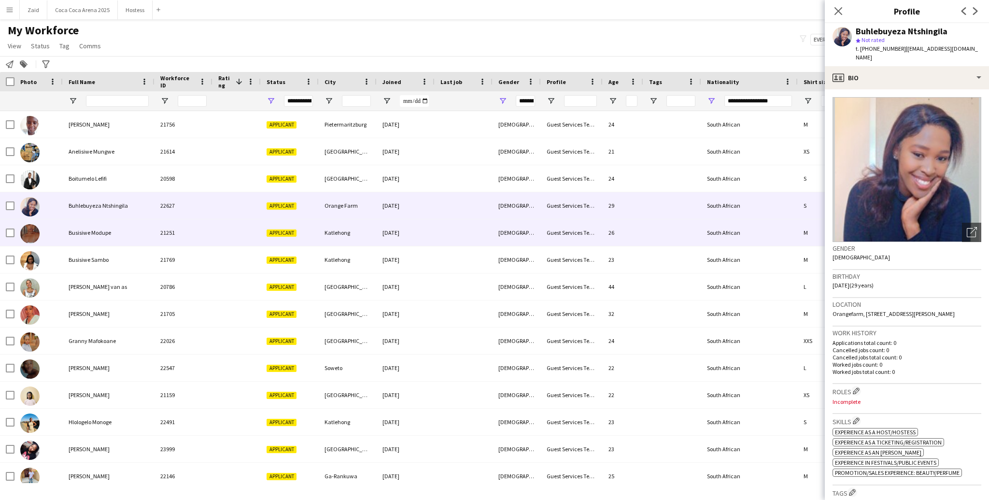
click at [569, 234] on div "Guest Services Team" at bounding box center [572, 232] width 62 height 27
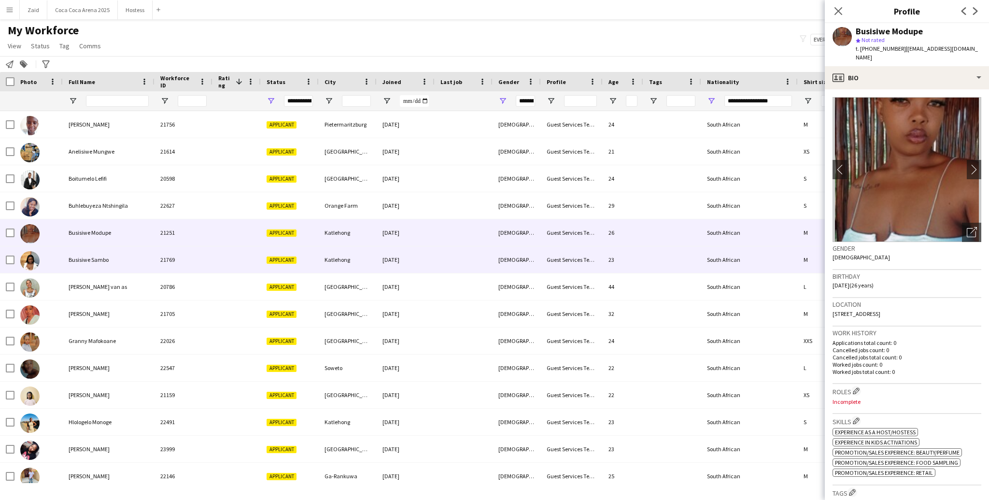
click at [570, 261] on div "Guest Services Team" at bounding box center [572, 259] width 62 height 27
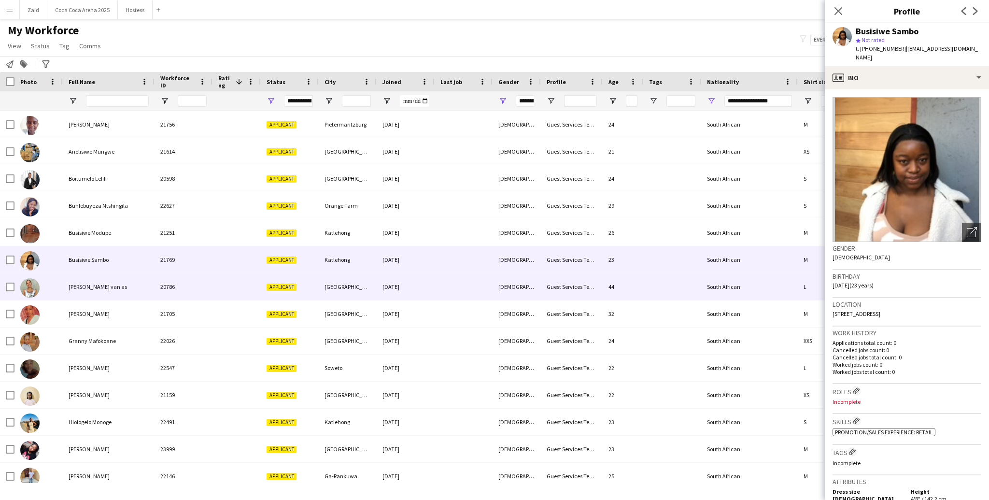
click at [575, 284] on div "Guest Services Team" at bounding box center [572, 286] width 62 height 27
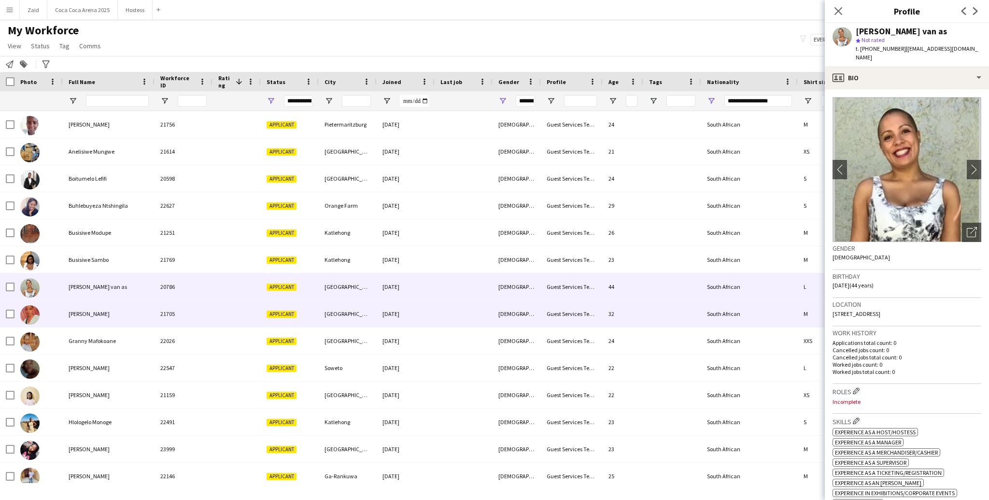
click at [581, 312] on div "Guest Services Team" at bounding box center [572, 313] width 62 height 27
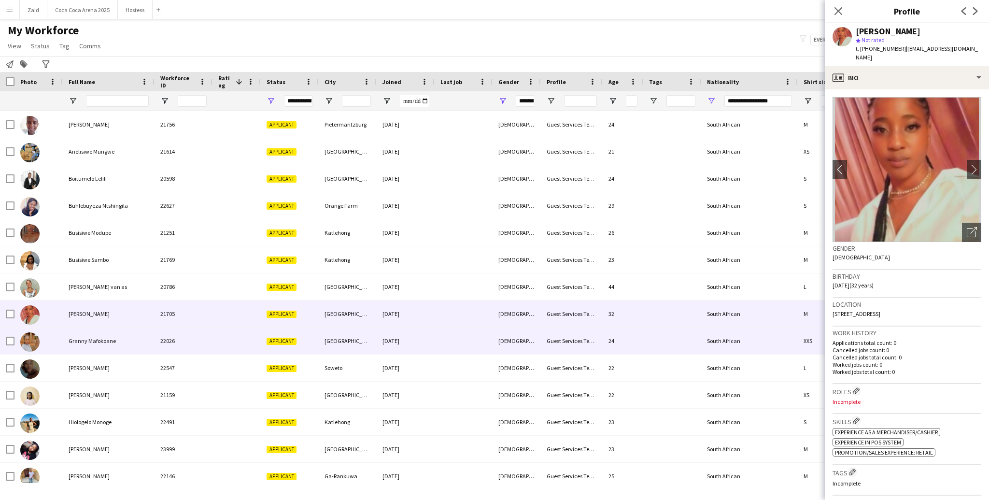
click at [588, 333] on div "Guest Services Team" at bounding box center [572, 341] width 62 height 27
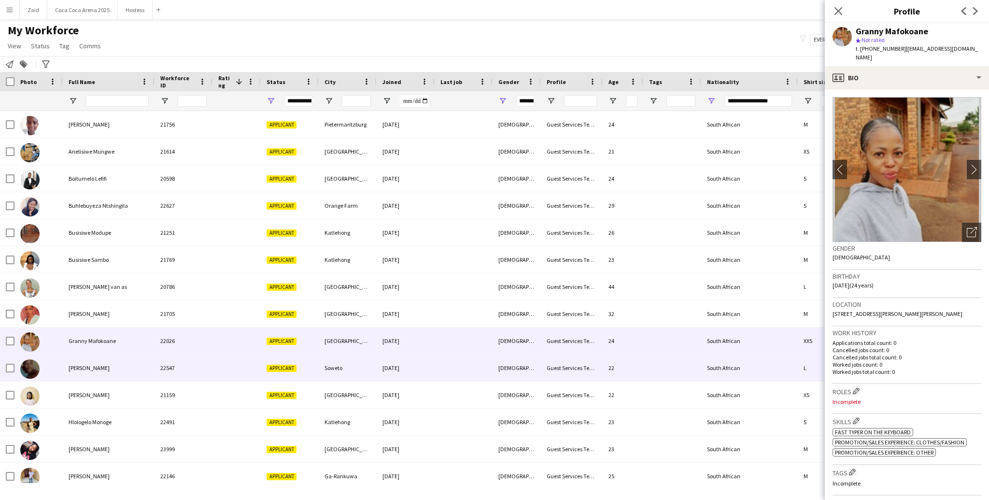
click at [592, 359] on div "Guest Services Team" at bounding box center [572, 368] width 62 height 27
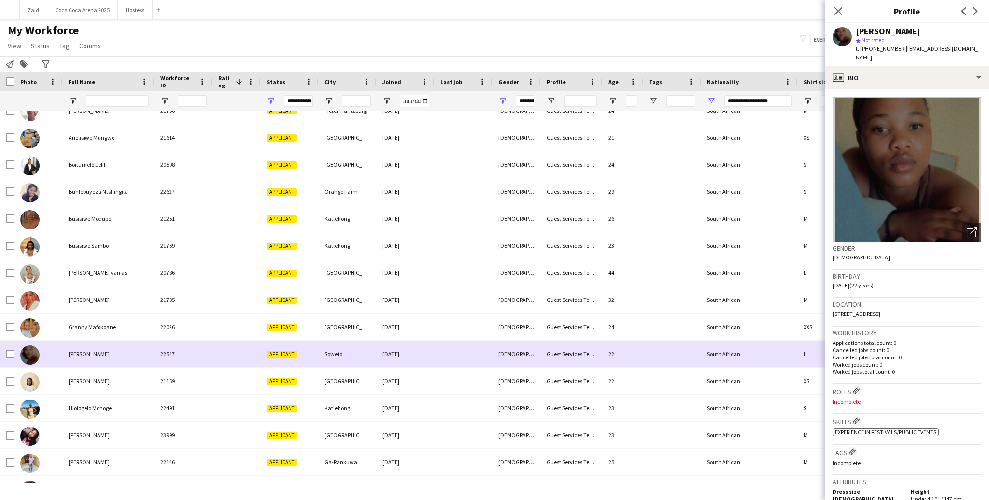
scroll to position [17, 0]
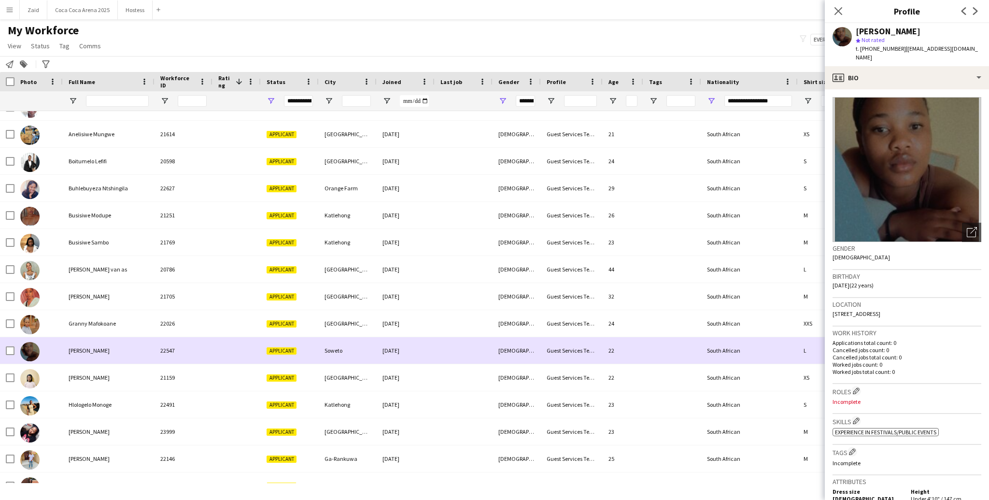
click at [591, 359] on div "Guest Services Team" at bounding box center [572, 350] width 62 height 27
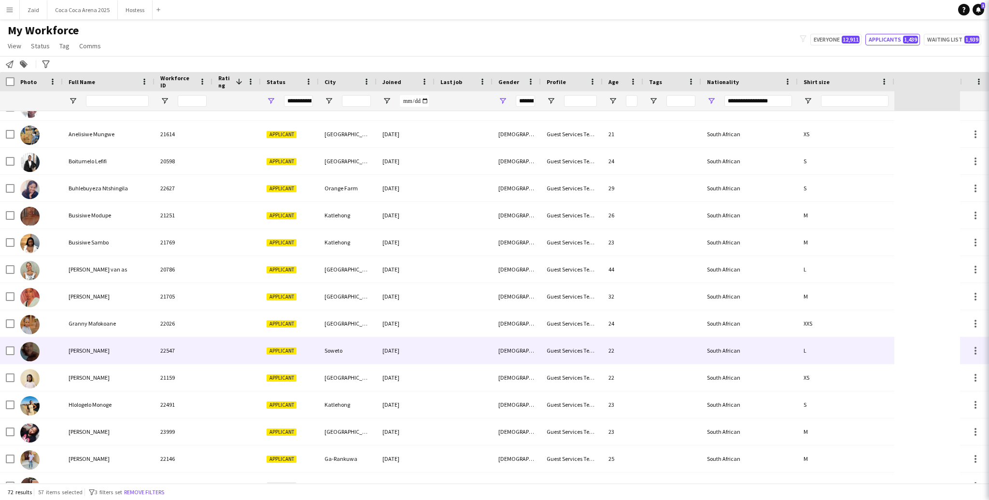
click at [593, 371] on div "Guest Services Team" at bounding box center [572, 377] width 62 height 27
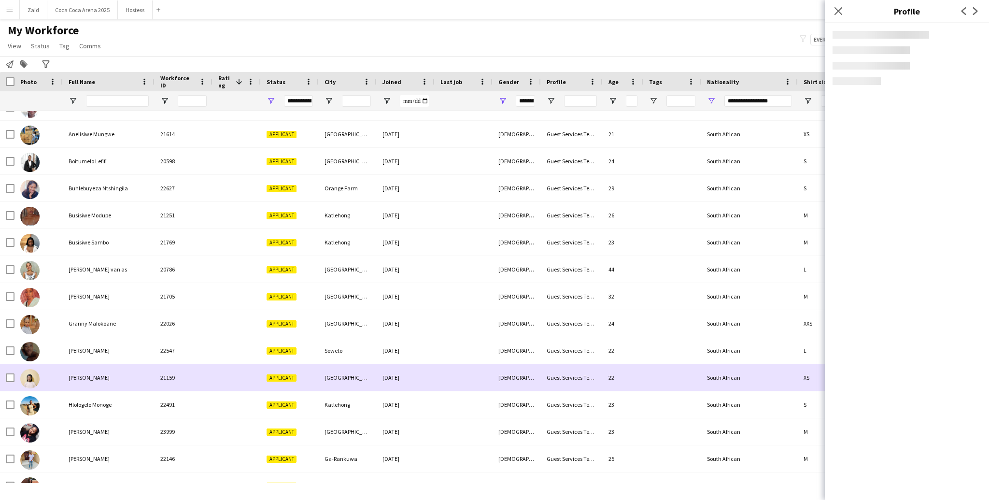
scroll to position [38, 0]
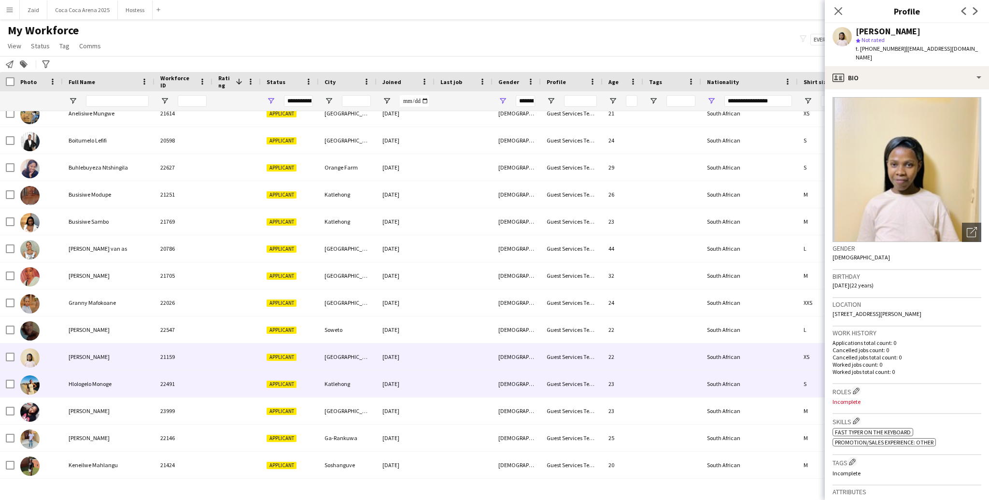
click at [590, 376] on div "Guest Services Team" at bounding box center [572, 384] width 62 height 27
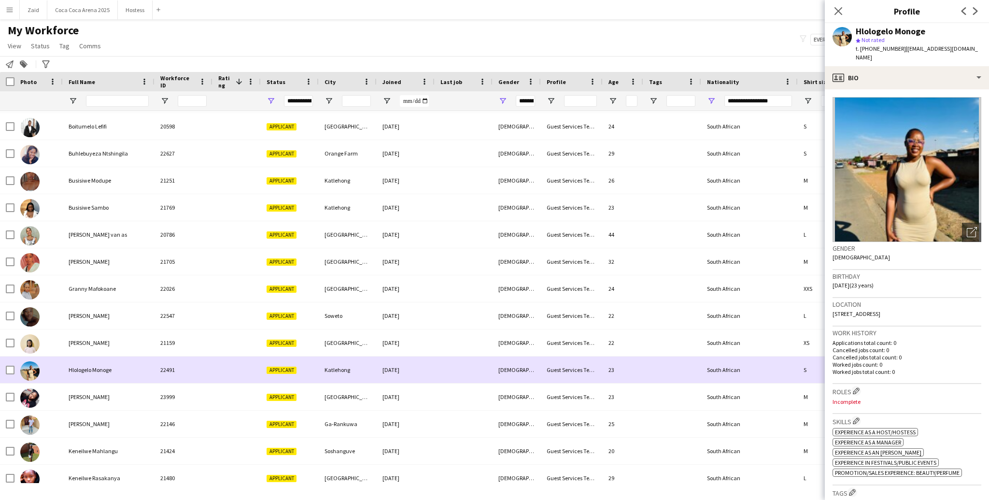
scroll to position [58, 0]
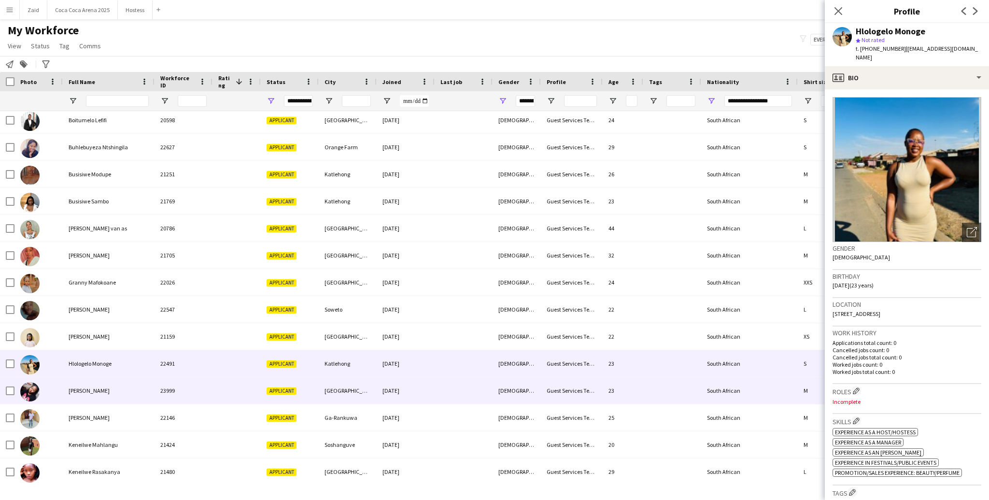
click at [590, 377] on div "Guest Services Team" at bounding box center [572, 390] width 62 height 27
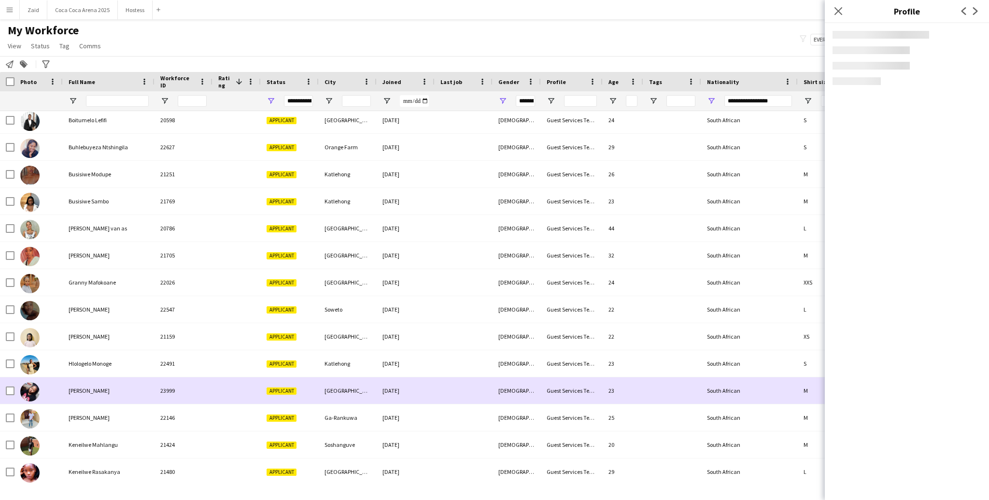
scroll to position [80, 0]
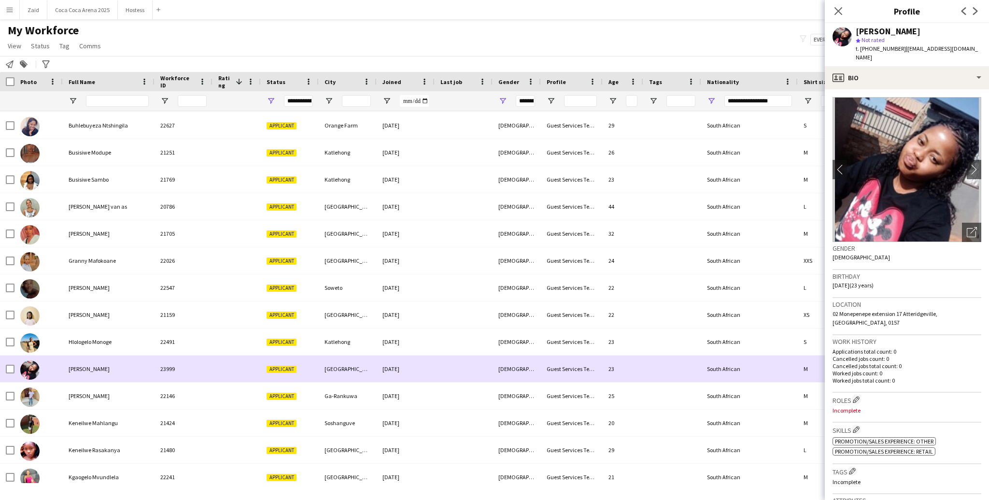
click at [590, 376] on div "Guest Services Team" at bounding box center [572, 369] width 62 height 27
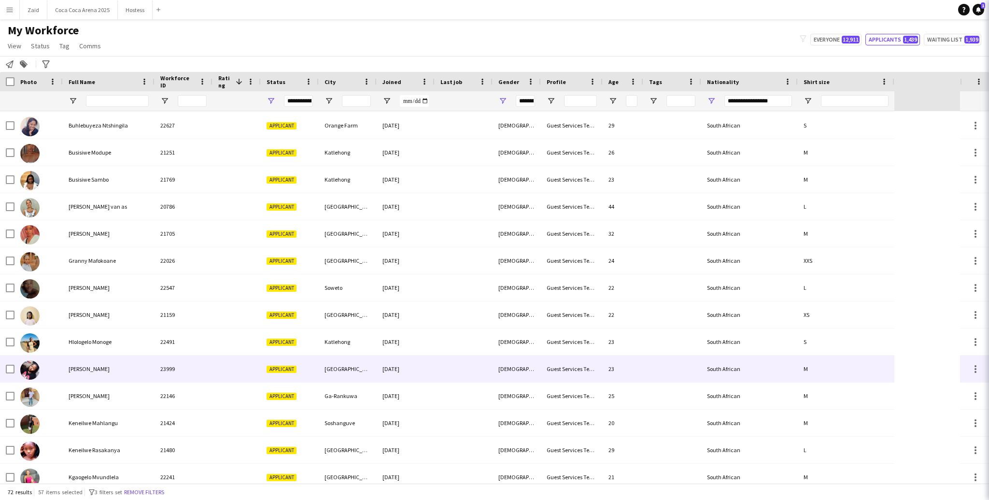
click at [591, 385] on div "Guest Services Team" at bounding box center [572, 396] width 62 height 27
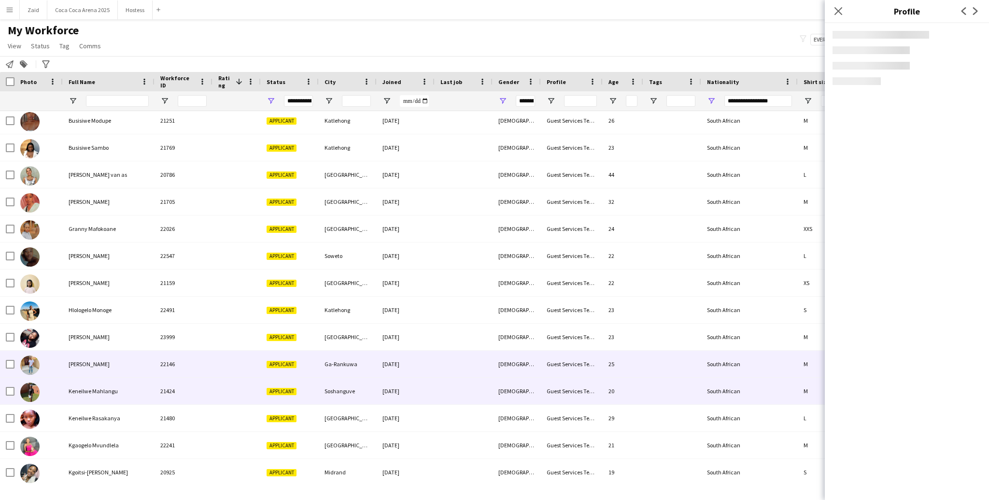
scroll to position [113, 0]
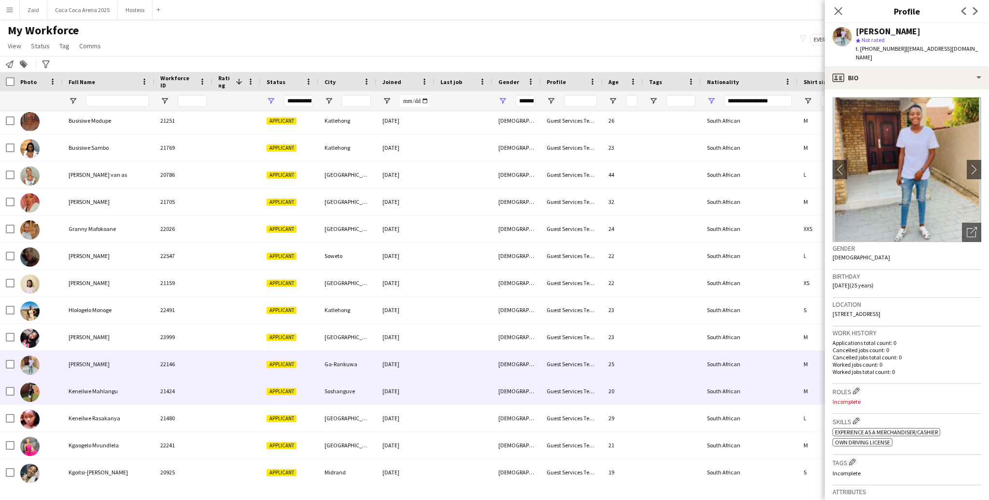
click at [575, 395] on div "Guest Services Team" at bounding box center [572, 391] width 62 height 27
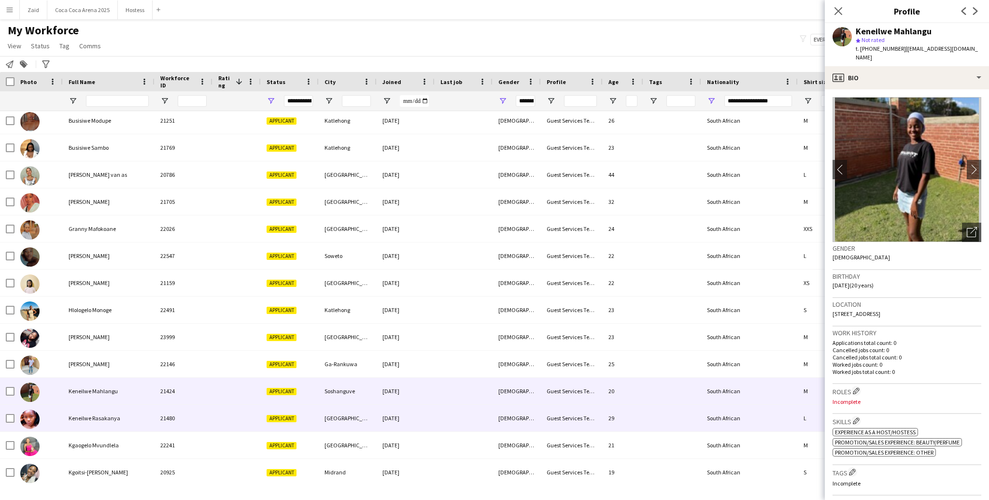
click at [575, 415] on div "Guest Services Team" at bounding box center [572, 418] width 62 height 27
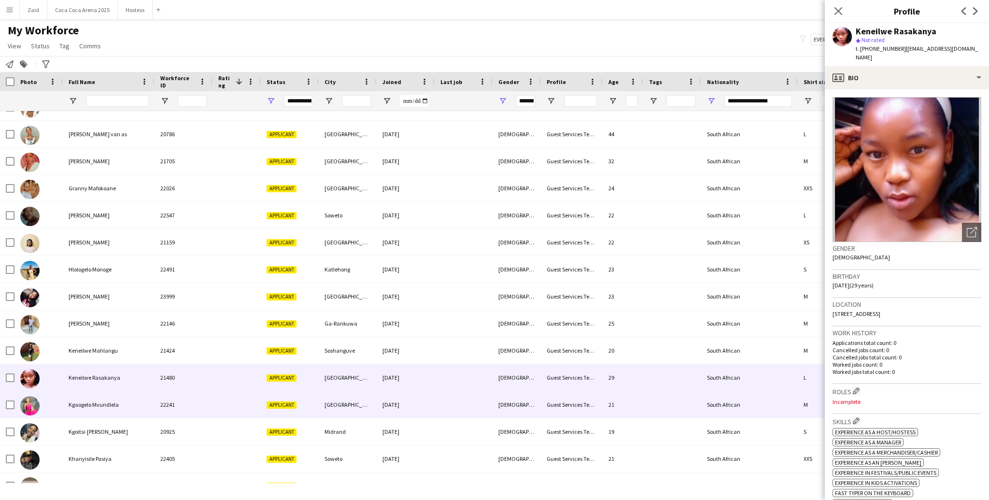
scroll to position [152, 0]
click at [575, 415] on div "Guest Services Team" at bounding box center [572, 405] width 62 height 27
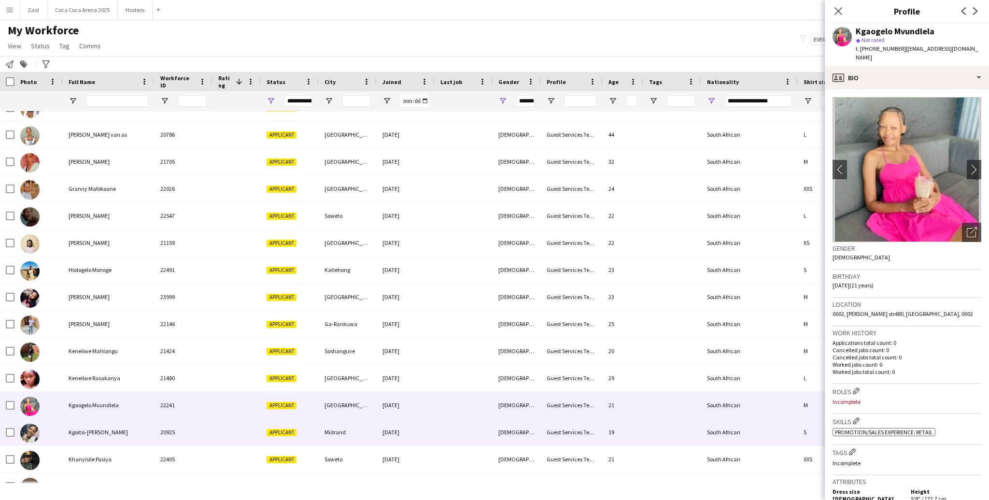
click at [577, 434] on div "Guest Services Team" at bounding box center [572, 432] width 62 height 27
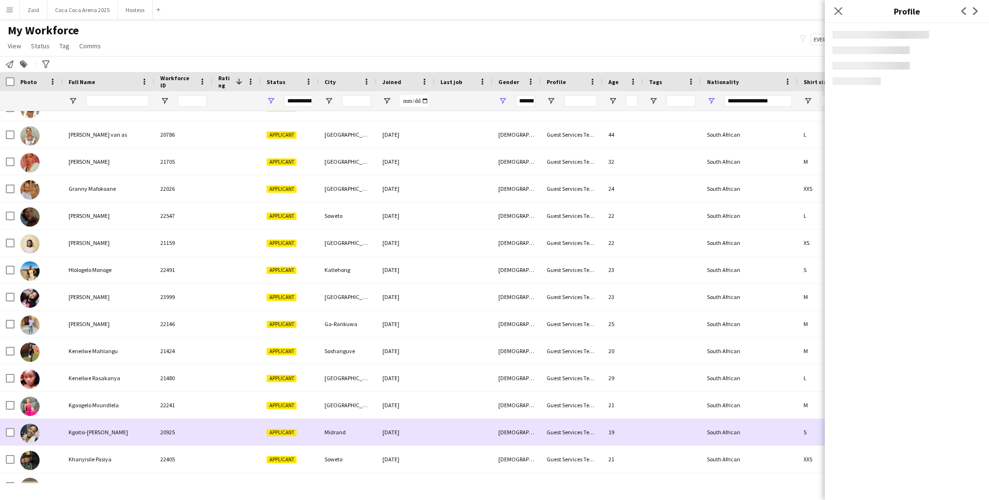
click at [577, 434] on div "Guest Services Team" at bounding box center [572, 432] width 62 height 27
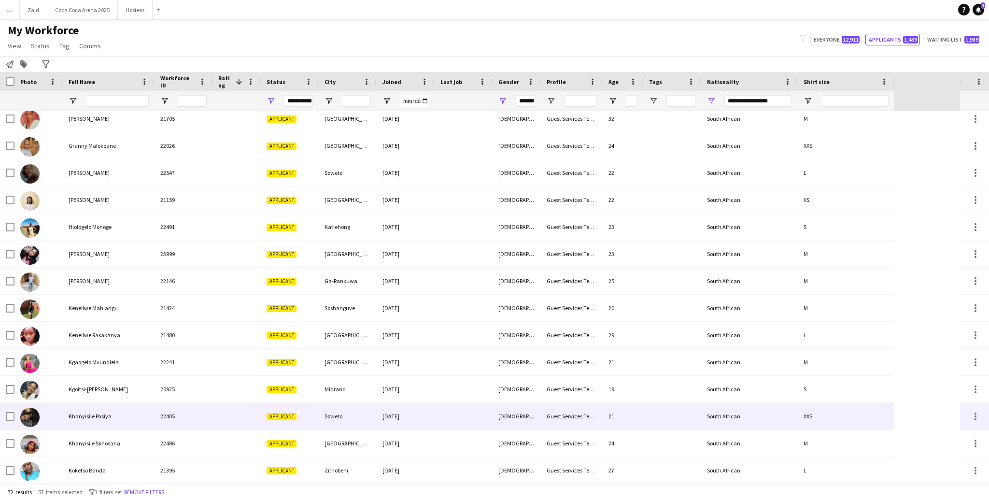
click at [574, 427] on div "Guest Services Team" at bounding box center [572, 416] width 62 height 27
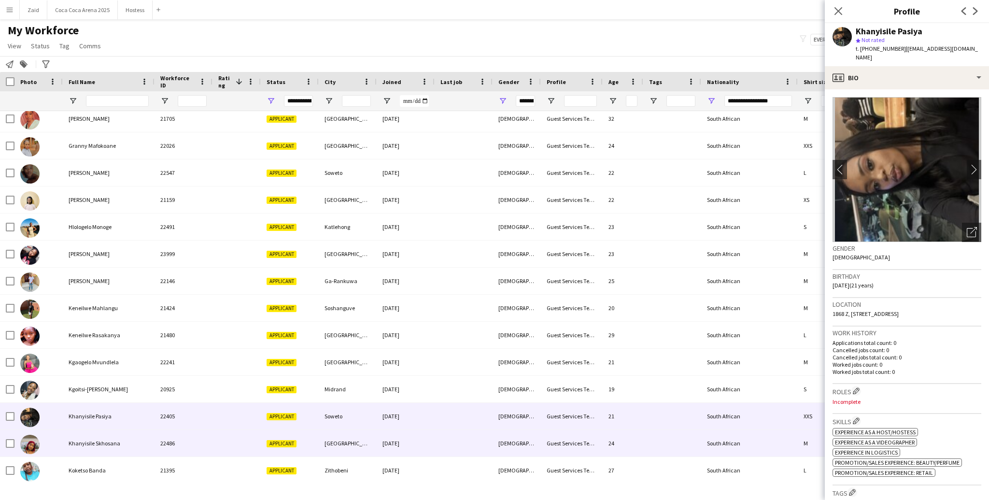
click at [576, 442] on div "Guest Services Team" at bounding box center [572, 443] width 62 height 27
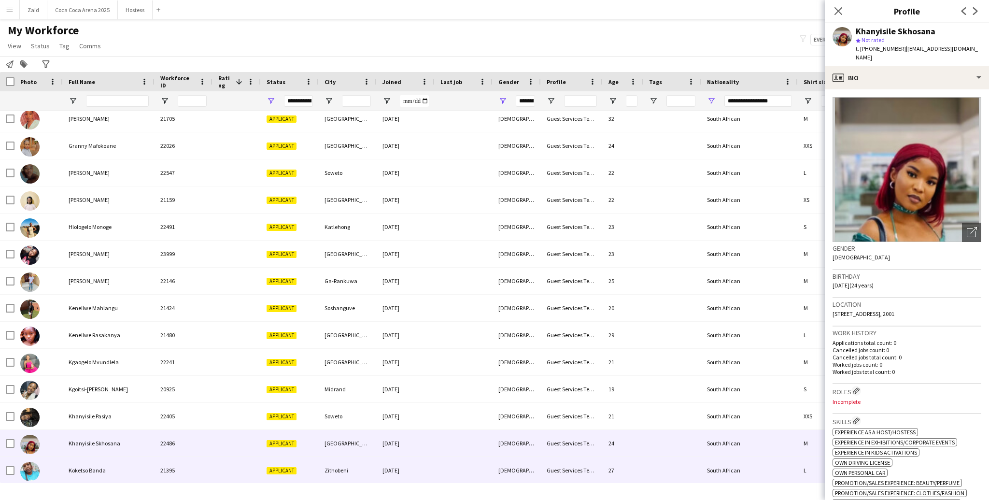
click at [580, 461] on div "Guest Services Team" at bounding box center [572, 470] width 62 height 27
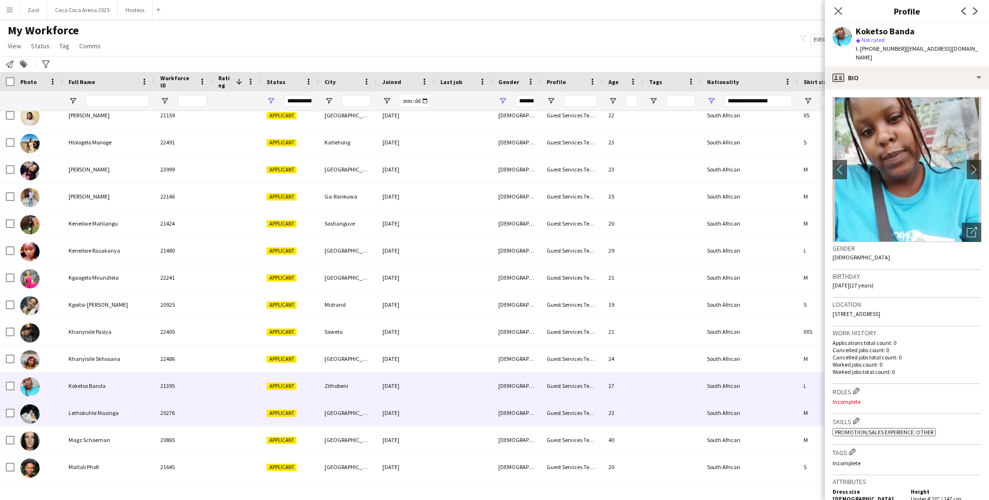
click at [575, 421] on div "Guest Services Team" at bounding box center [572, 412] width 62 height 27
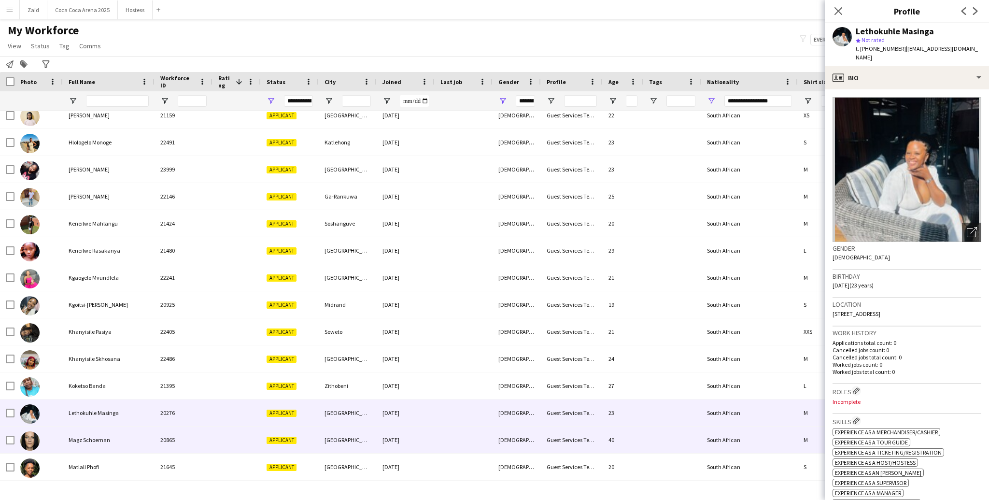
click at [581, 442] on div "Guest Services Team" at bounding box center [572, 440] width 62 height 27
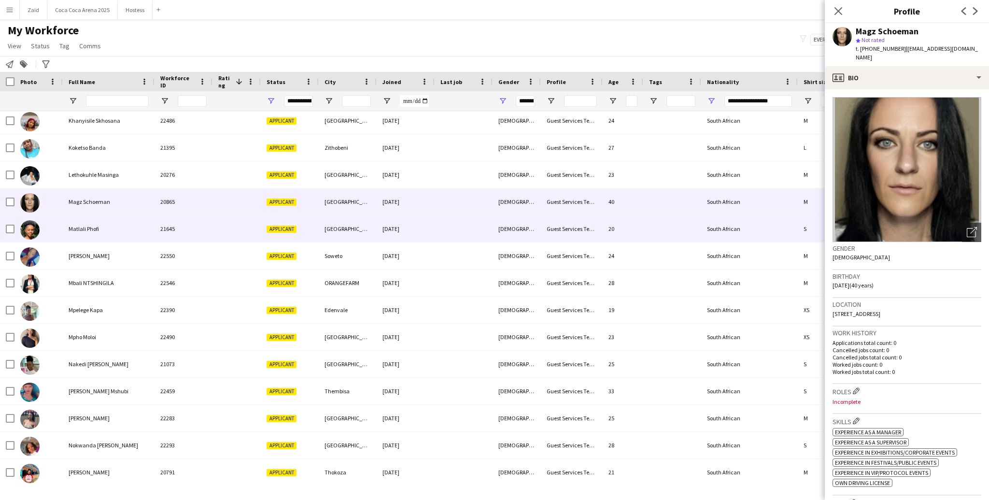
click at [228, 230] on div at bounding box center [237, 228] width 48 height 27
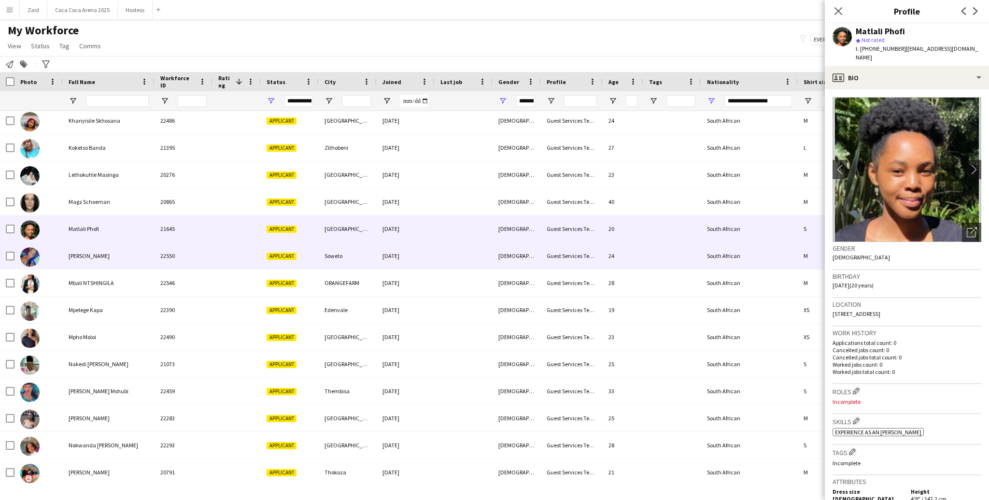
click at [246, 251] on div at bounding box center [237, 255] width 48 height 27
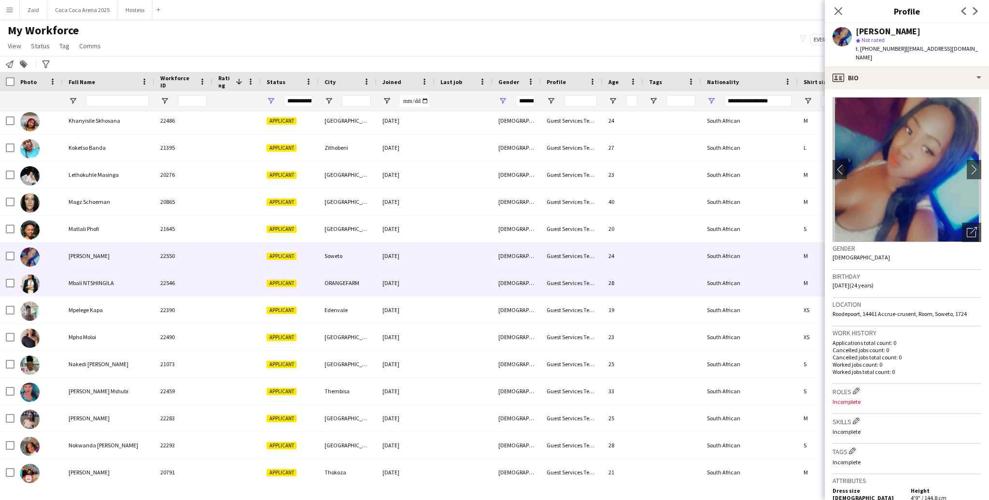
click at [258, 277] on div at bounding box center [237, 283] width 48 height 27
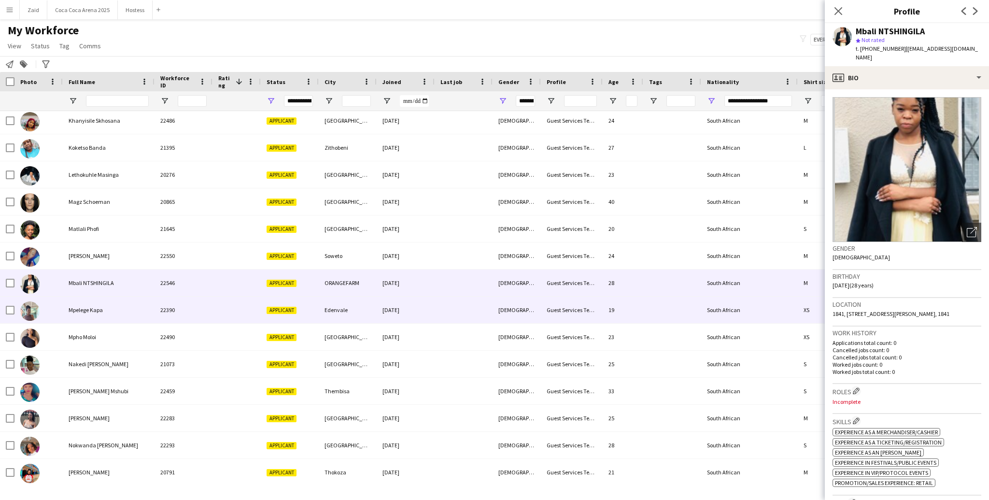
click at [259, 298] on div at bounding box center [237, 310] width 48 height 27
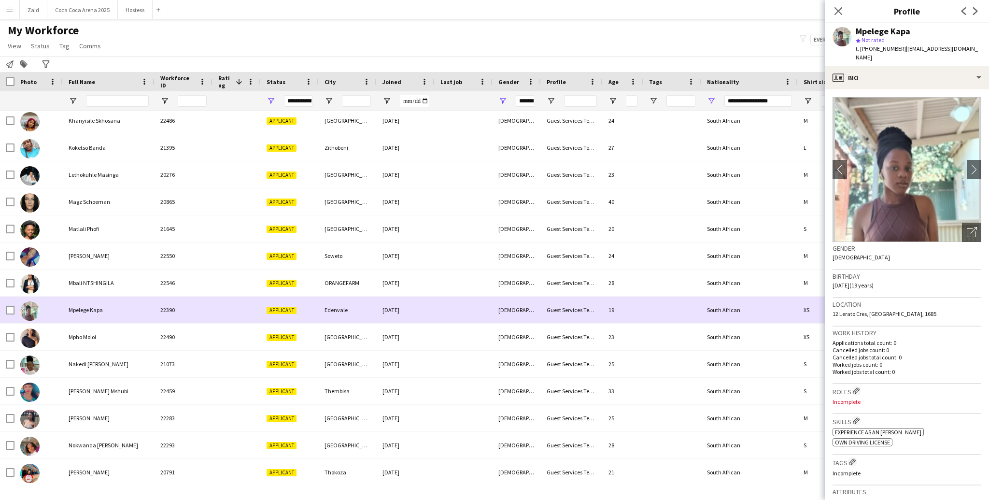
click at [274, 324] on div "Applicant" at bounding box center [290, 337] width 58 height 27
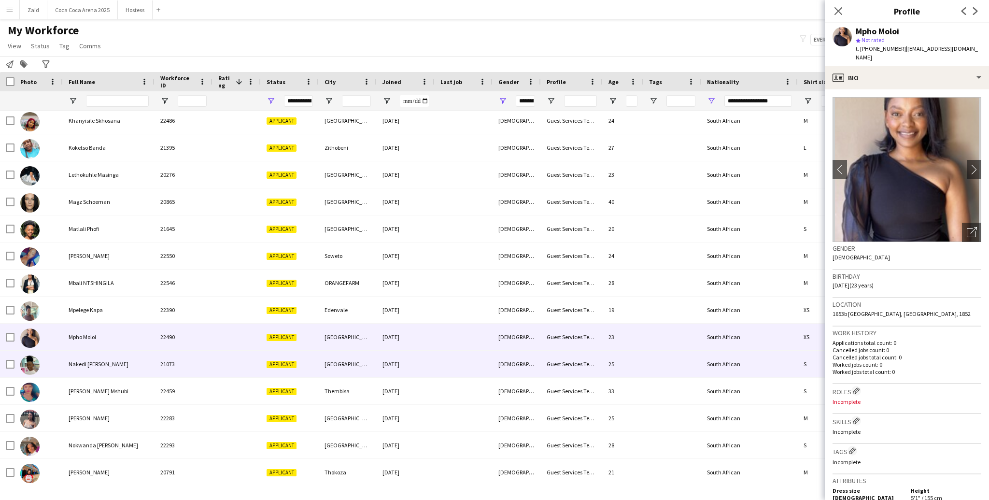
click at [267, 363] on span "Applicant" at bounding box center [282, 364] width 30 height 7
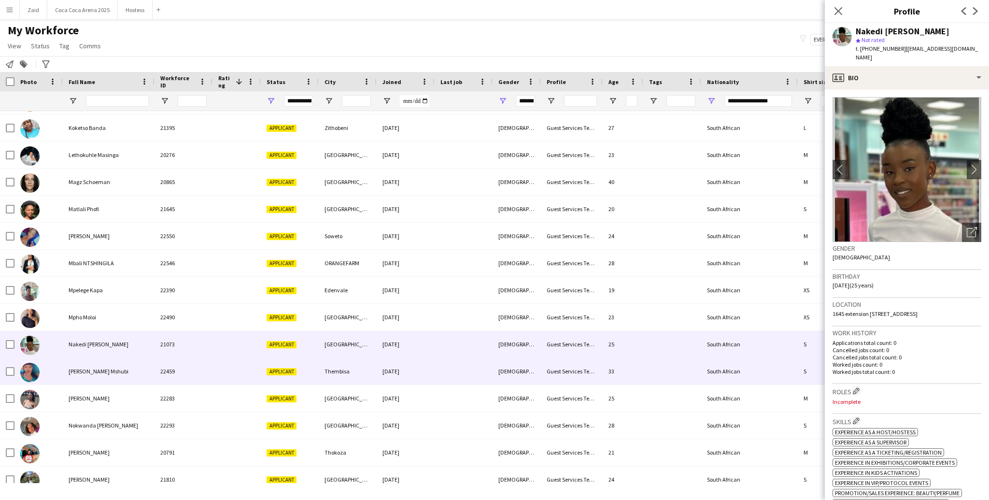
click at [266, 363] on div "Applicant" at bounding box center [290, 371] width 58 height 27
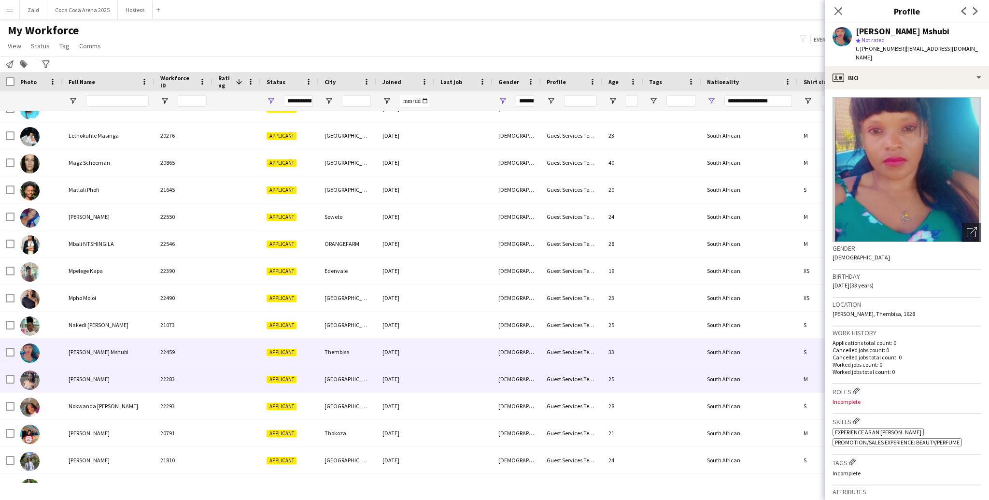
click at [266, 386] on div "Applicant" at bounding box center [290, 379] width 58 height 27
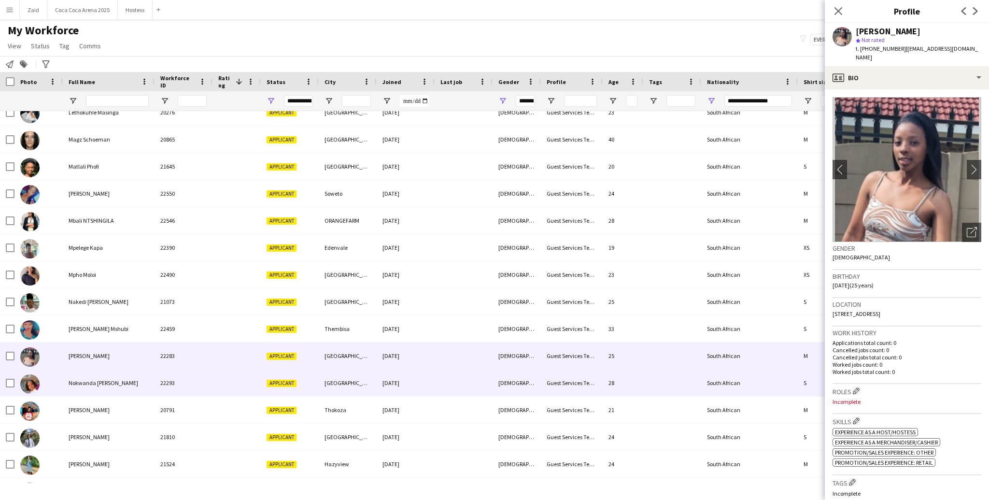
click at [266, 386] on div "Applicant" at bounding box center [290, 383] width 58 height 27
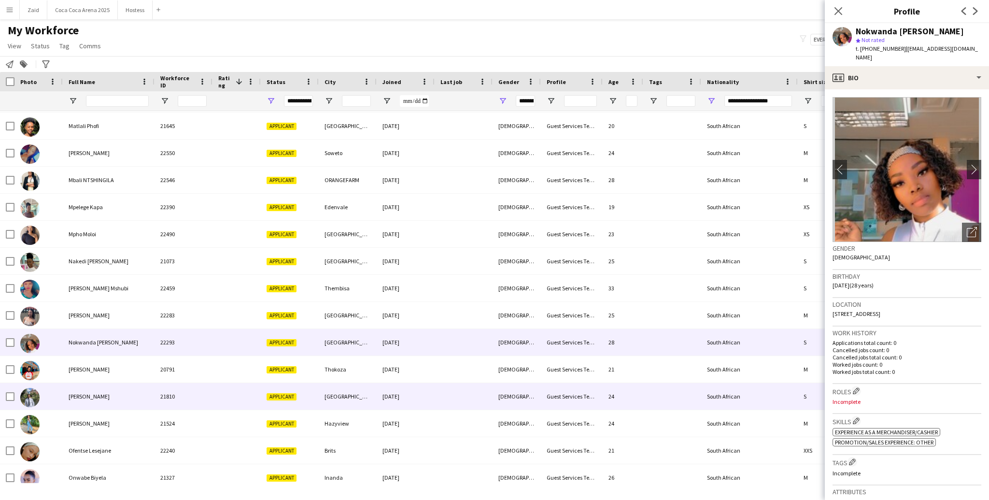
click at [266, 386] on div "Applicant" at bounding box center [290, 396] width 58 height 27
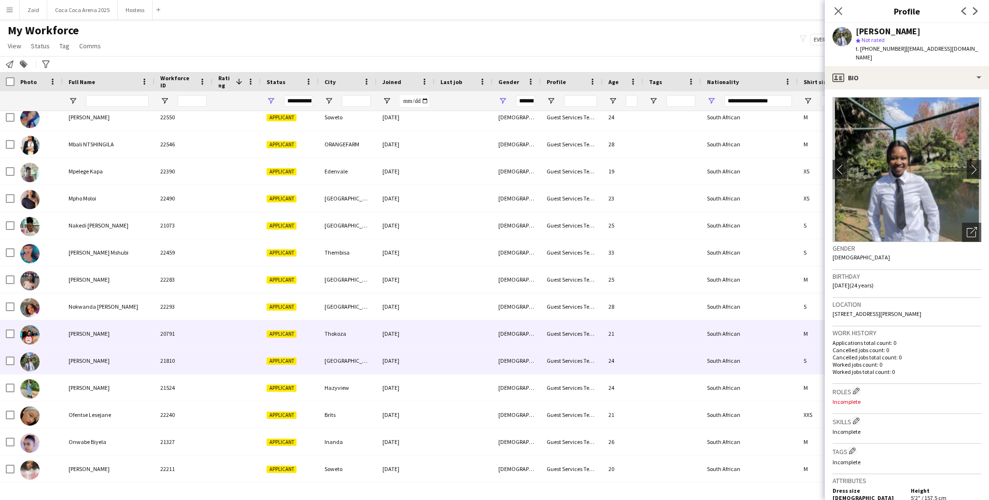
click at [251, 344] on div at bounding box center [237, 333] width 48 height 27
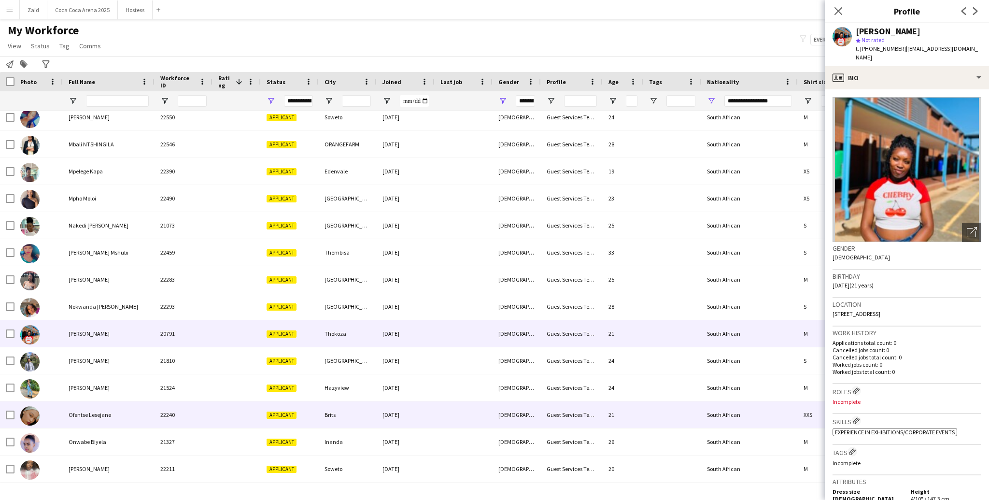
click at [262, 403] on div "Applicant" at bounding box center [290, 414] width 58 height 27
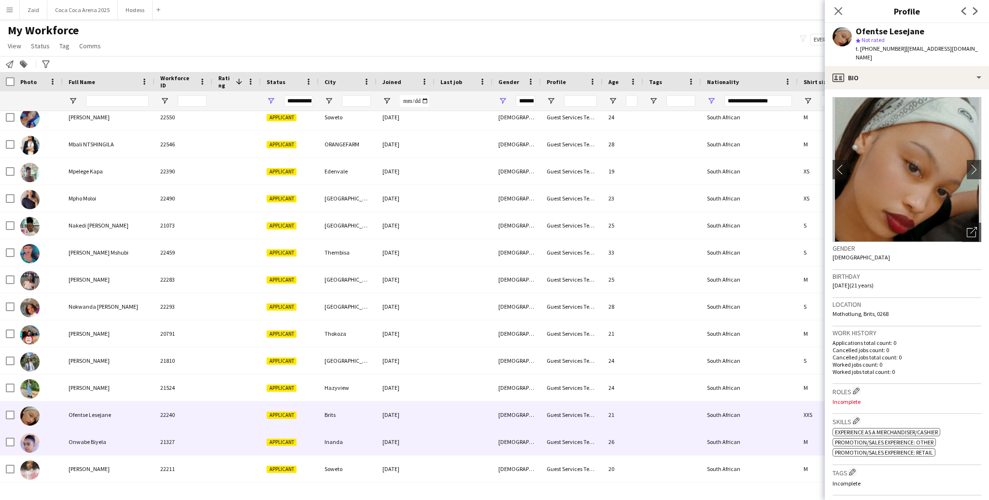
click at [259, 436] on div at bounding box center [237, 441] width 48 height 27
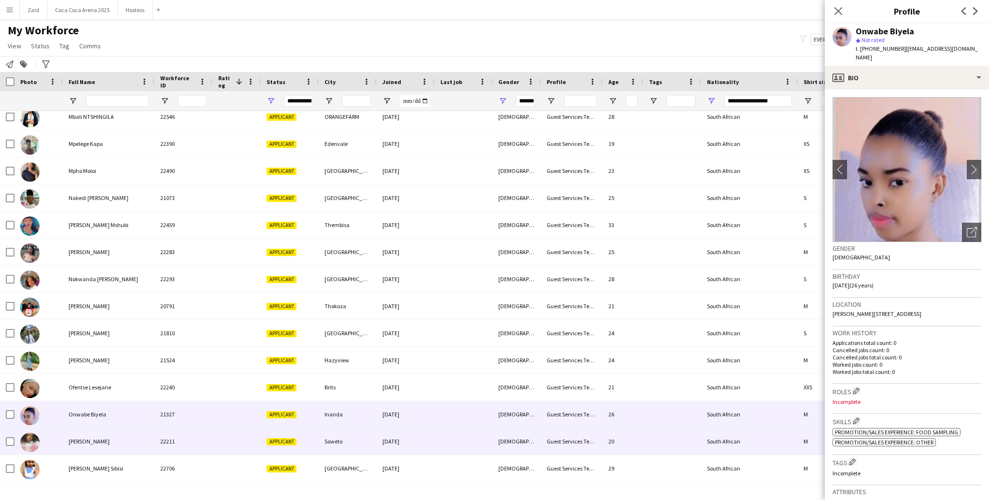
click at [259, 436] on div at bounding box center [237, 441] width 48 height 27
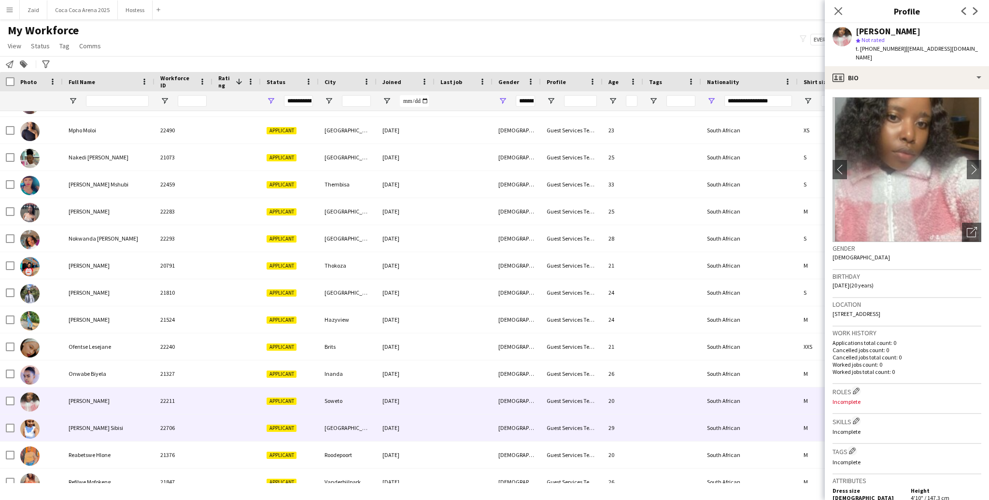
click at [259, 436] on div at bounding box center [237, 427] width 48 height 27
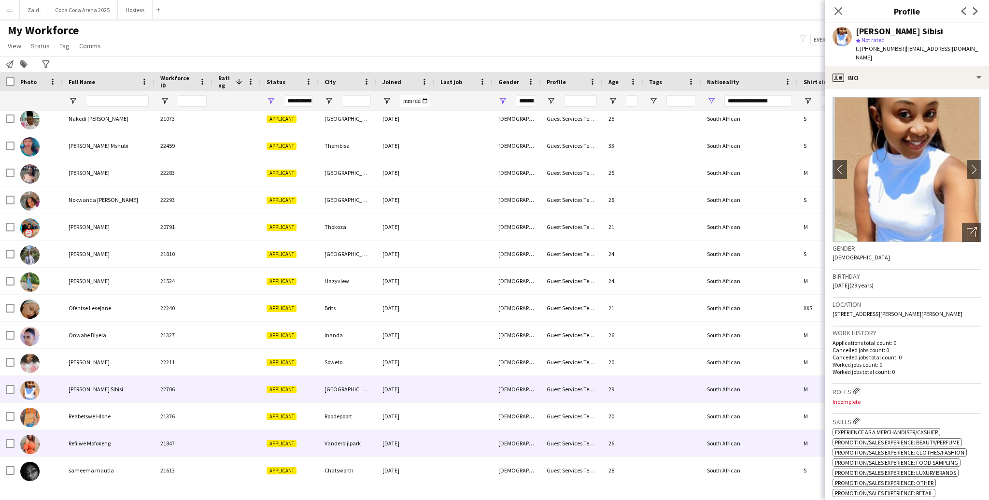
click at [259, 436] on div at bounding box center [237, 443] width 48 height 27
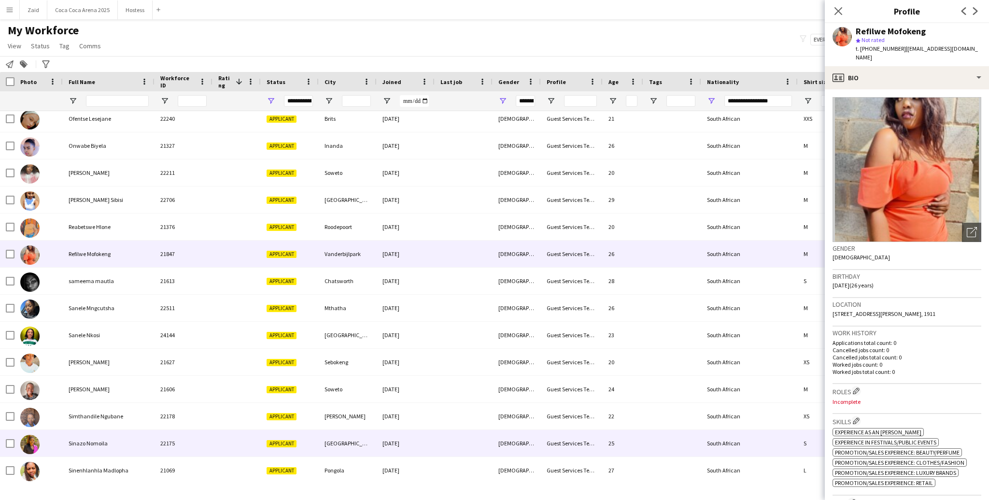
click at [256, 439] on div at bounding box center [237, 443] width 48 height 27
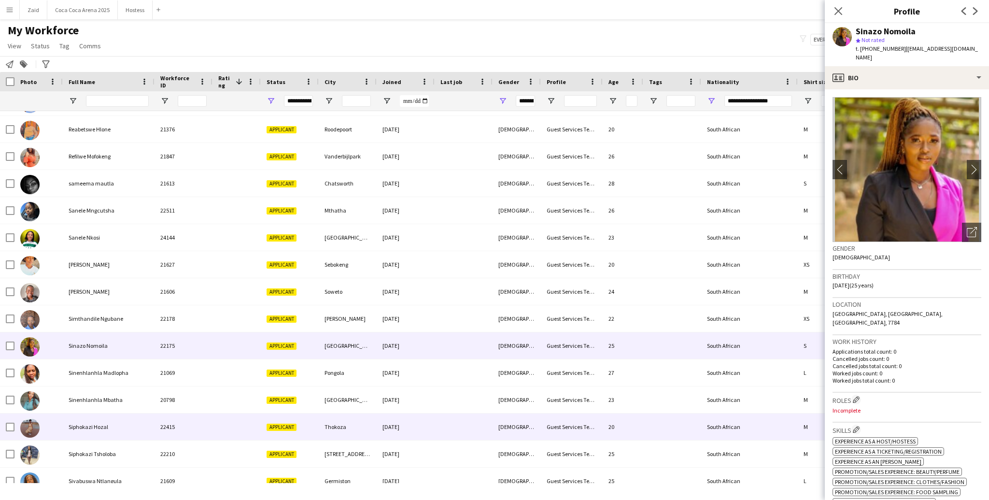
click at [254, 412] on div at bounding box center [237, 399] width 48 height 27
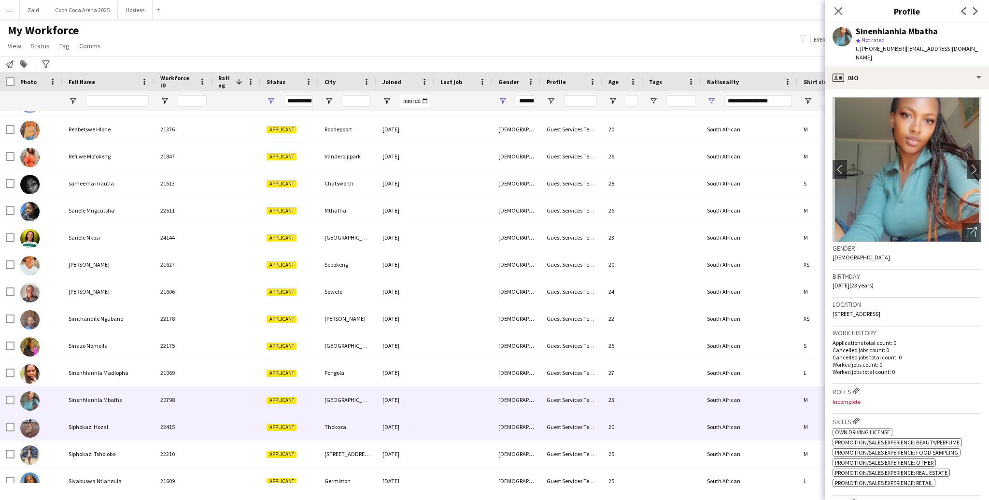
click at [257, 426] on div at bounding box center [237, 426] width 48 height 27
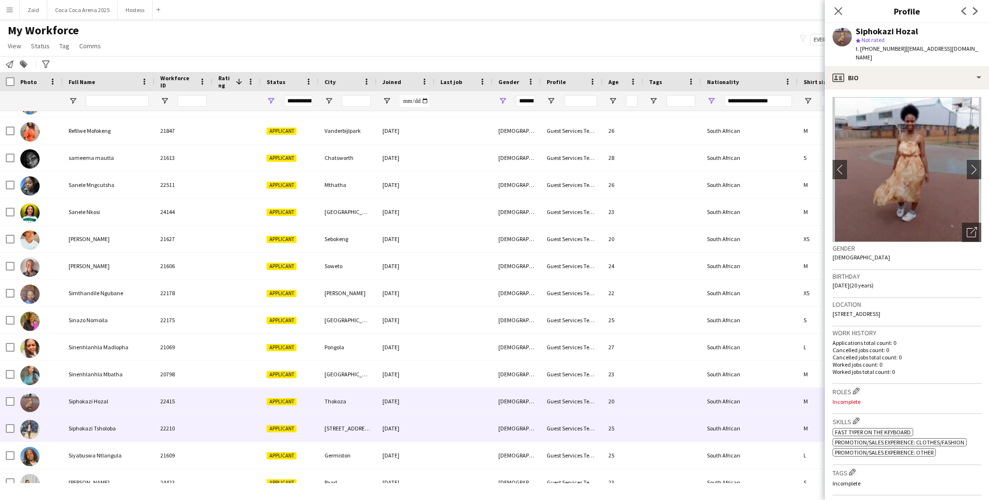
click at [257, 426] on div at bounding box center [237, 428] width 48 height 27
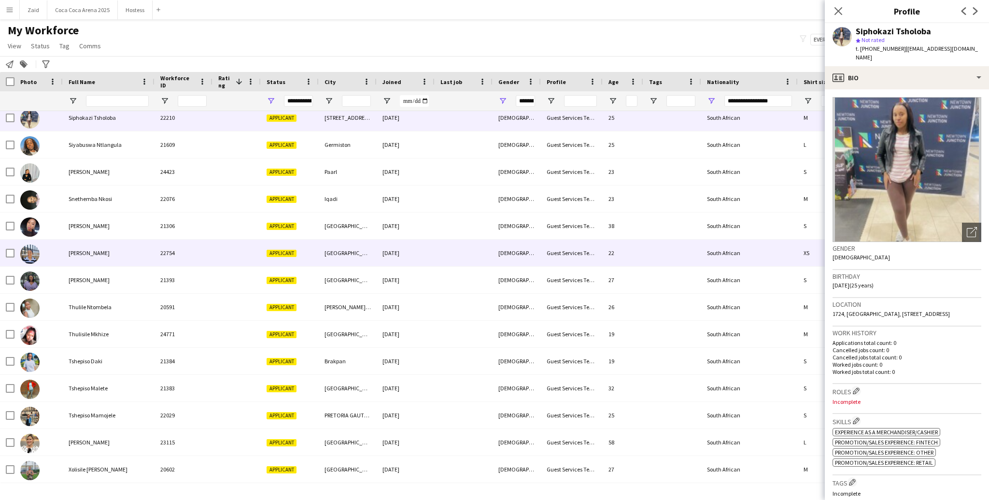
click at [248, 247] on div at bounding box center [237, 253] width 48 height 27
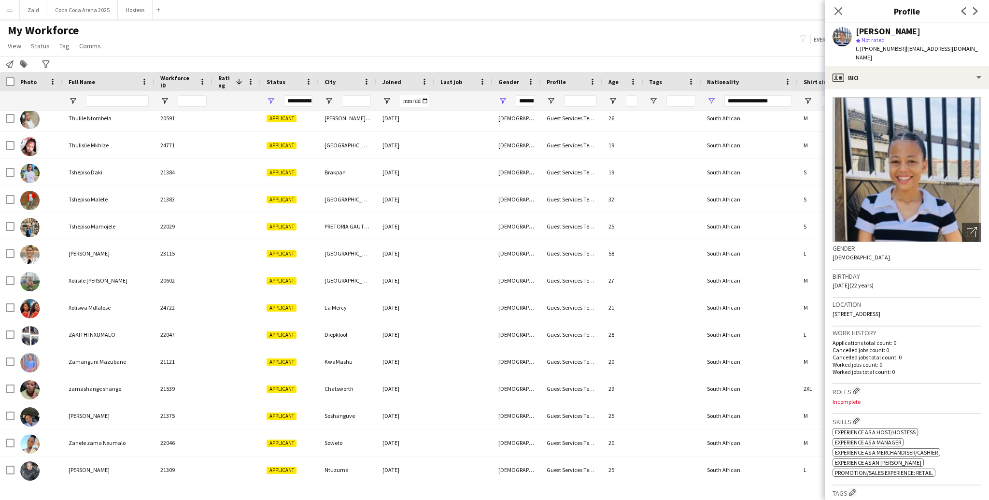
click at [533, 59] on div "Notify workforce Add to tag Search tags magnifier Add tag Advanced filters Adva…" at bounding box center [494, 64] width 989 height 16
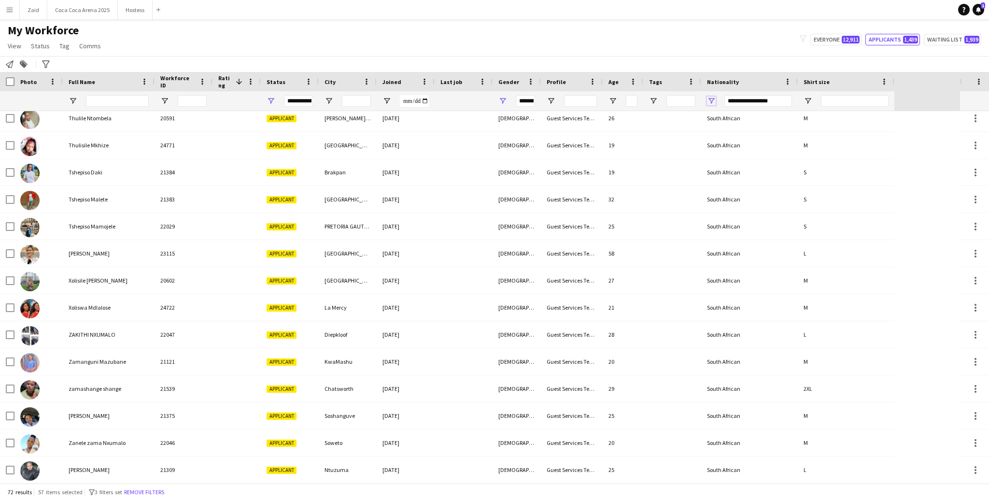
click at [713, 99] on span "Open Filter Menu" at bounding box center [711, 101] width 9 height 9
click at [734, 162] on div "South African" at bounding box center [761, 161] width 76 height 7
type input "***"
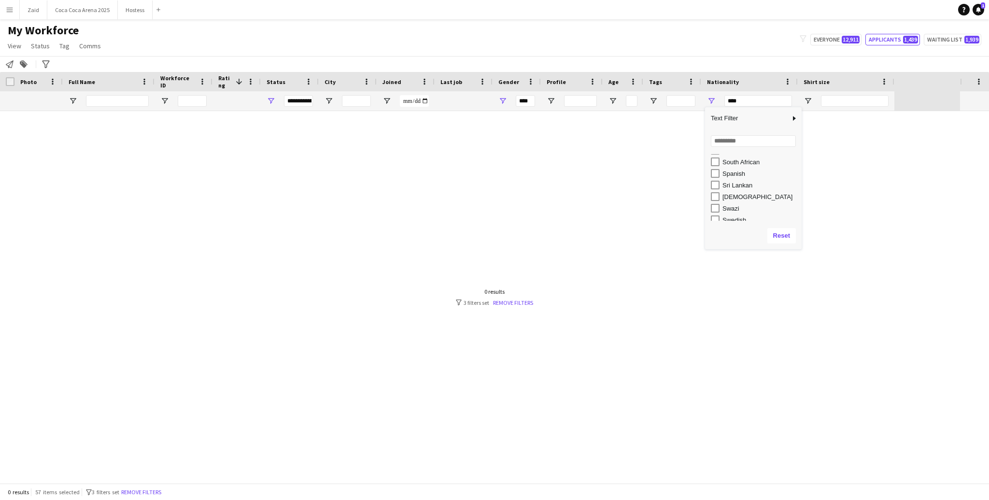
click at [735, 175] on div "Spanish" at bounding box center [761, 173] width 76 height 7
type input "**********"
click at [738, 183] on div "Sri Lankan" at bounding box center [761, 185] width 76 height 7
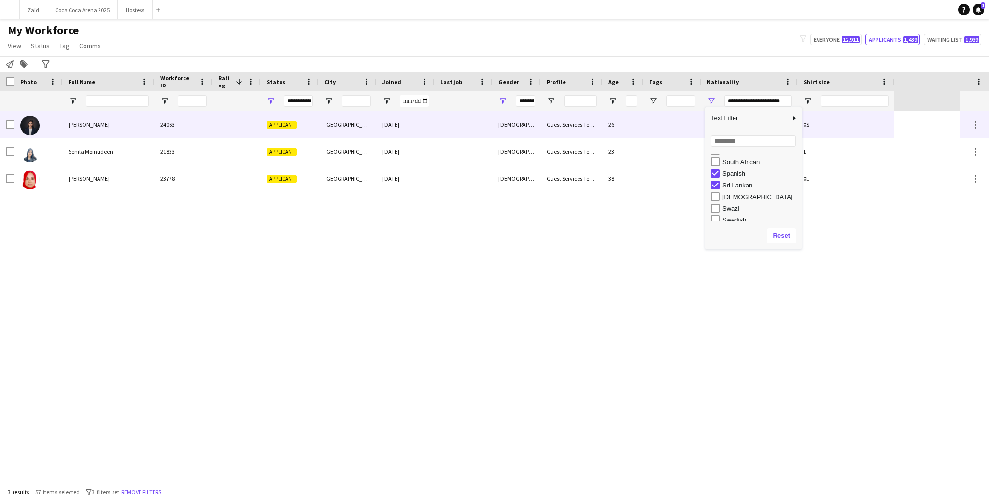
click at [627, 136] on div "26" at bounding box center [623, 124] width 41 height 27
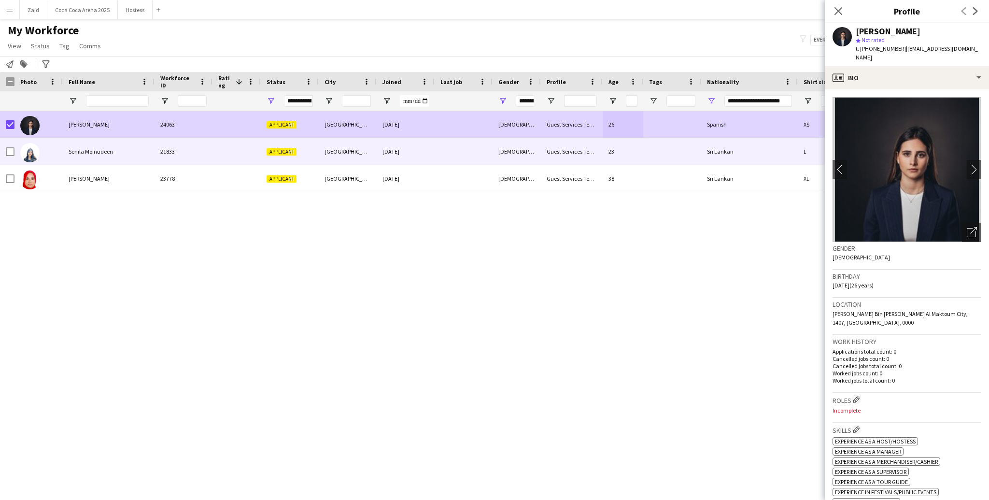
click at [47, 149] on div at bounding box center [38, 151] width 48 height 27
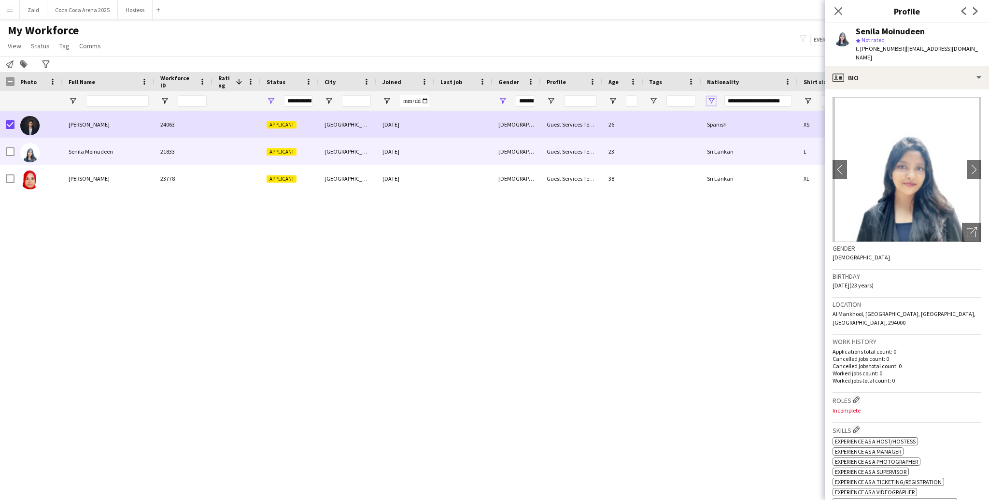
click at [709, 101] on span "Open Filter Menu" at bounding box center [711, 101] width 9 height 9
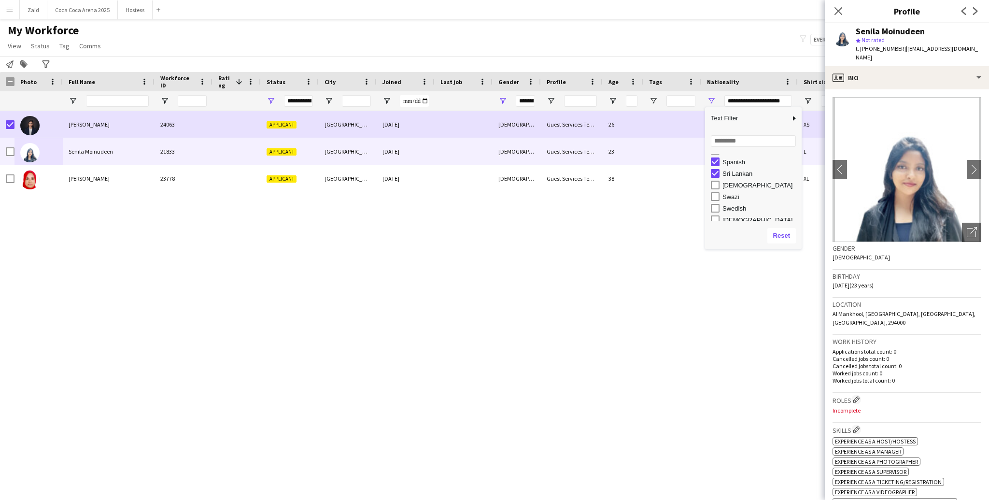
click at [737, 173] on div "Sri Lankan" at bounding box center [761, 173] width 76 height 7
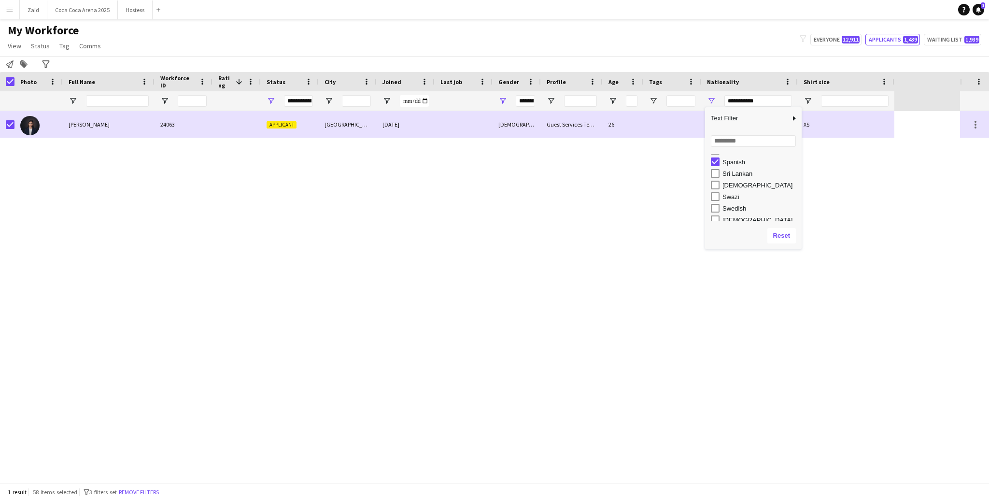
click at [734, 161] on div "Spanish" at bounding box center [761, 161] width 76 height 7
type input "***"
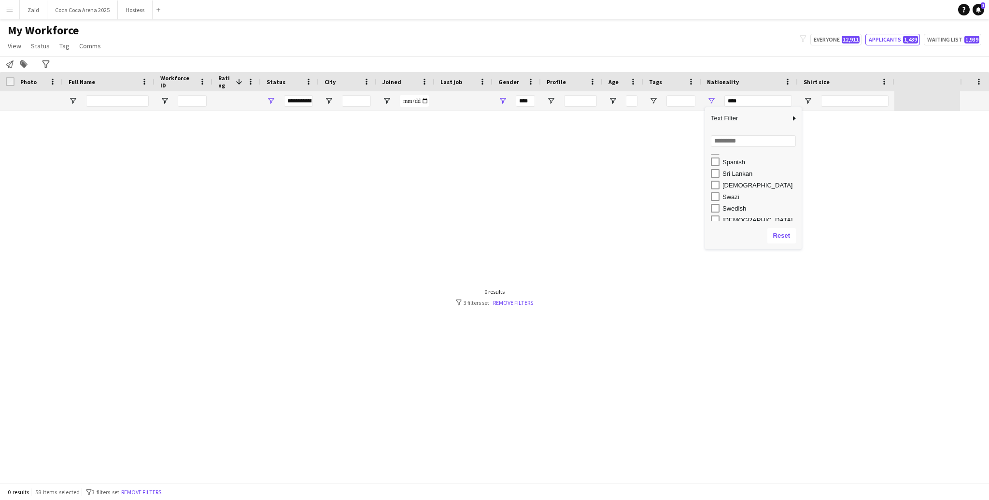
click at [739, 183] on div "[DEMOGRAPHIC_DATA]" at bounding box center [761, 185] width 76 height 7
type input "**********"
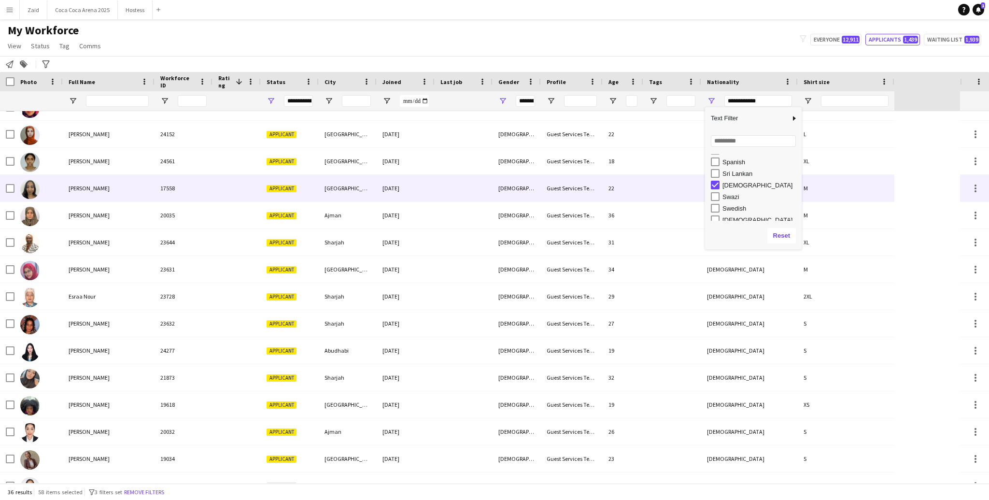
click at [401, 180] on div "15-11-2024" at bounding box center [406, 188] width 58 height 27
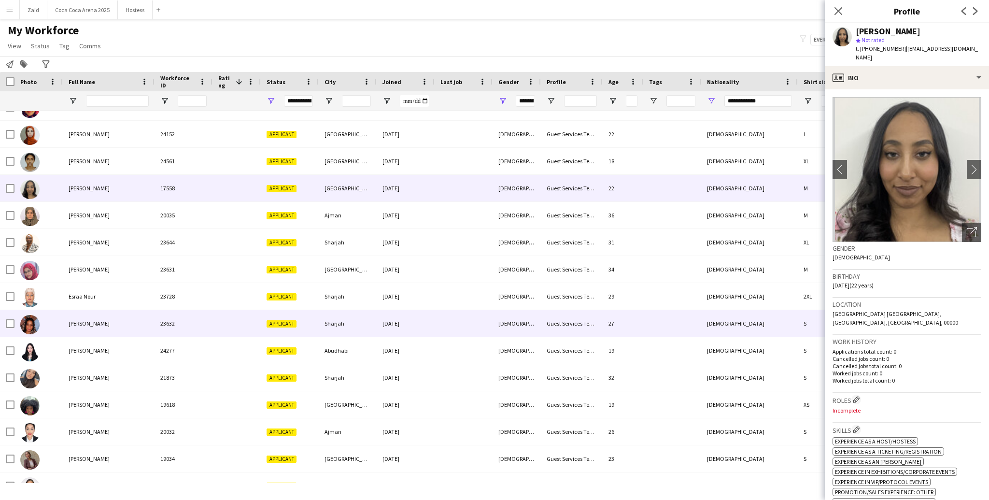
click at [316, 320] on div "Applicant" at bounding box center [290, 323] width 58 height 27
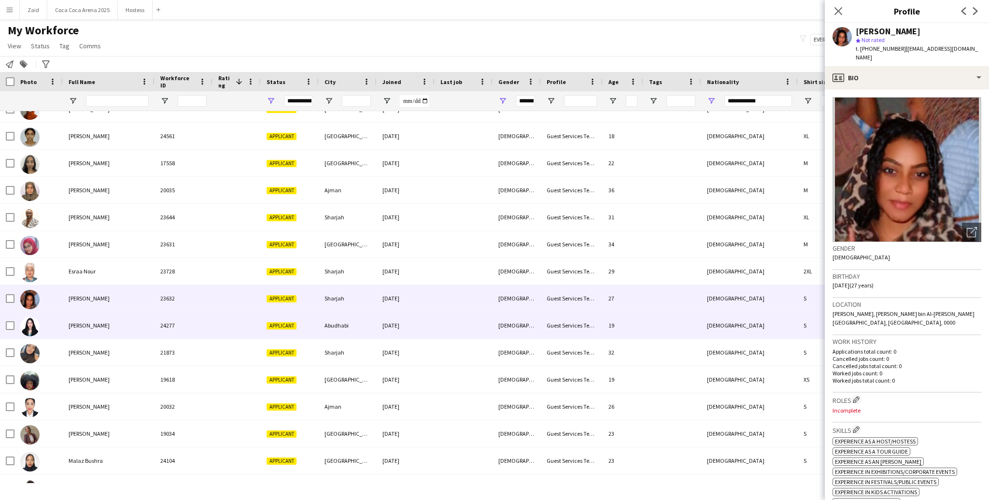
click at [316, 320] on div "Applicant" at bounding box center [290, 325] width 58 height 27
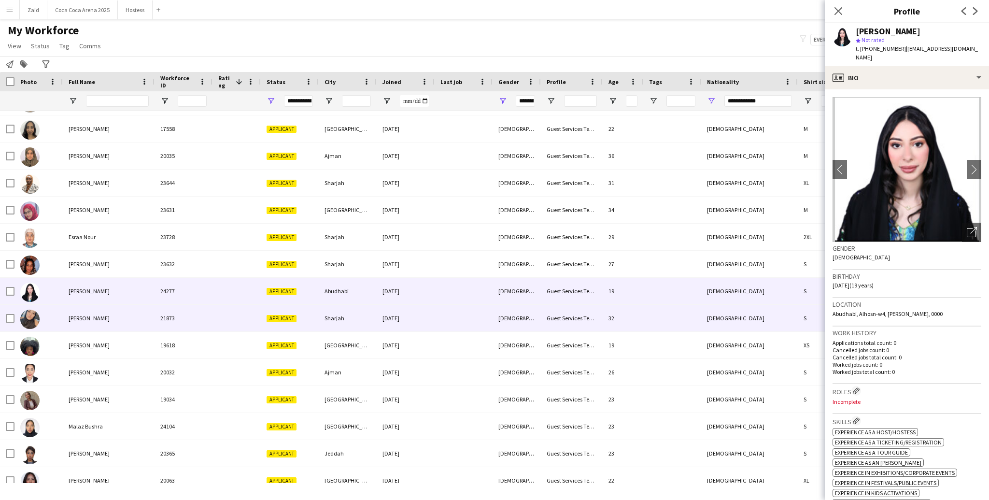
click at [316, 320] on div "Applicant" at bounding box center [290, 318] width 58 height 27
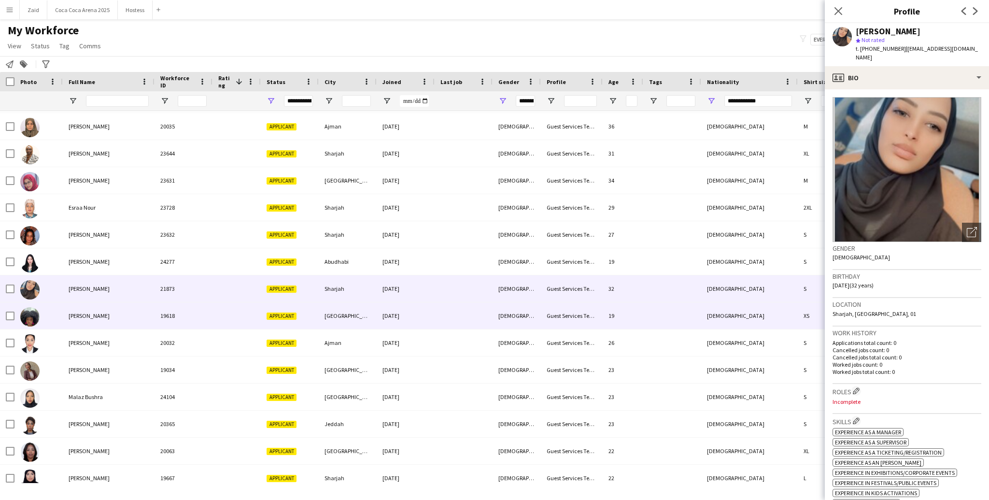
click at [316, 320] on div "Applicant" at bounding box center [290, 315] width 58 height 27
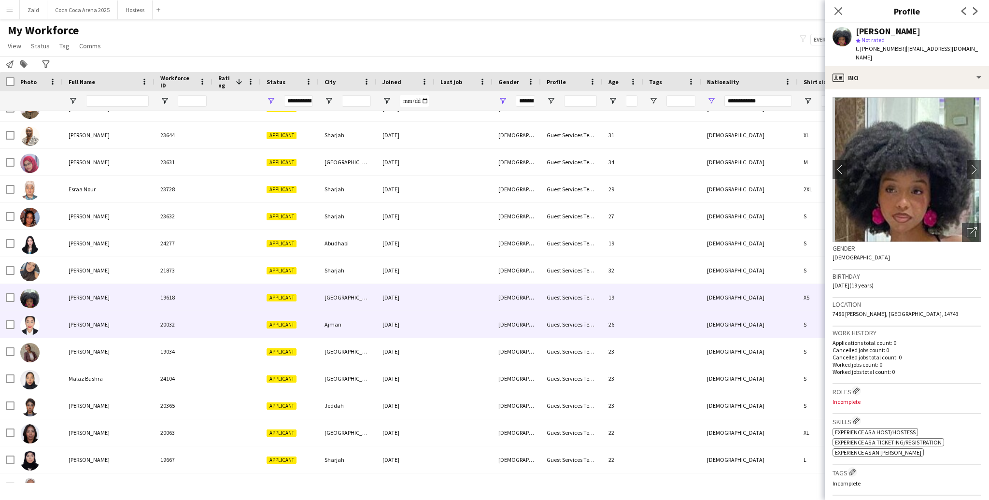
click at [316, 320] on div "Applicant" at bounding box center [290, 324] width 58 height 27
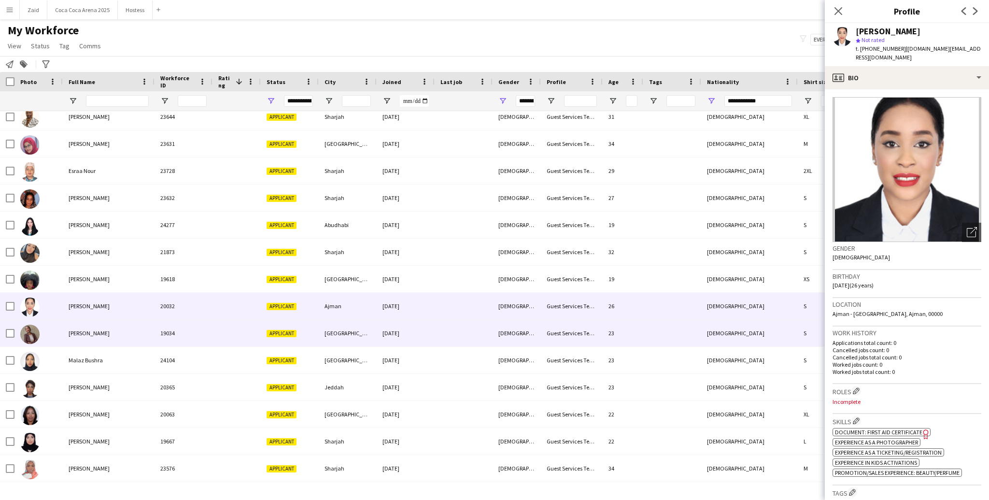
click at [316, 320] on div "Applicant" at bounding box center [290, 333] width 58 height 27
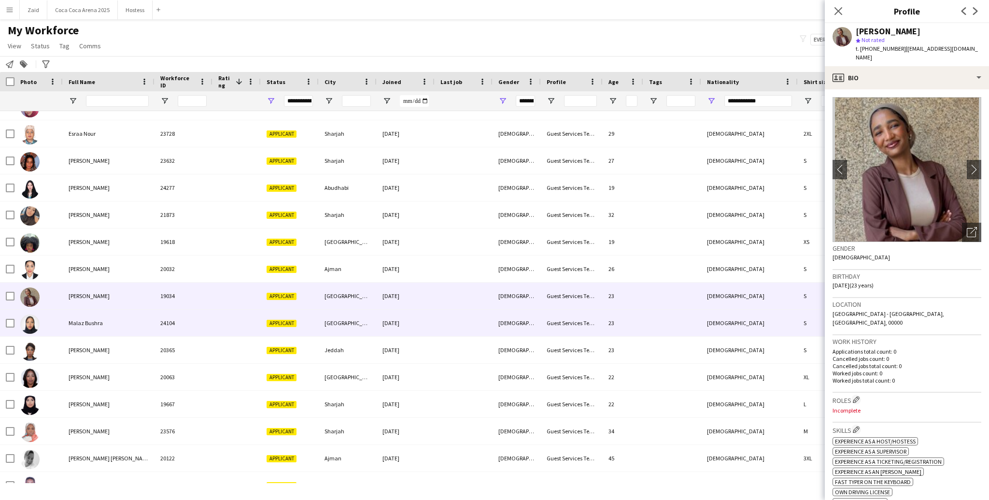
click at [315, 320] on div "Applicant" at bounding box center [290, 323] width 58 height 27
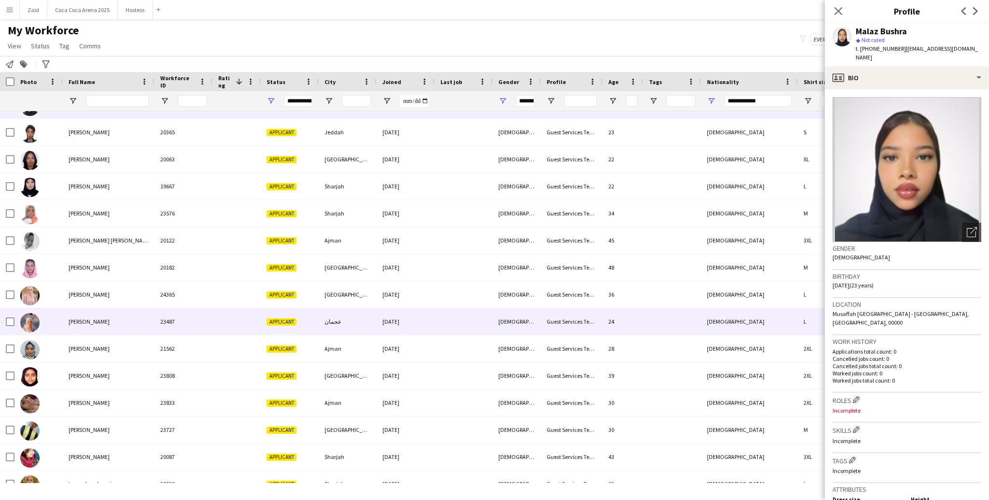
click at [315, 320] on div "Applicant" at bounding box center [290, 321] width 58 height 27
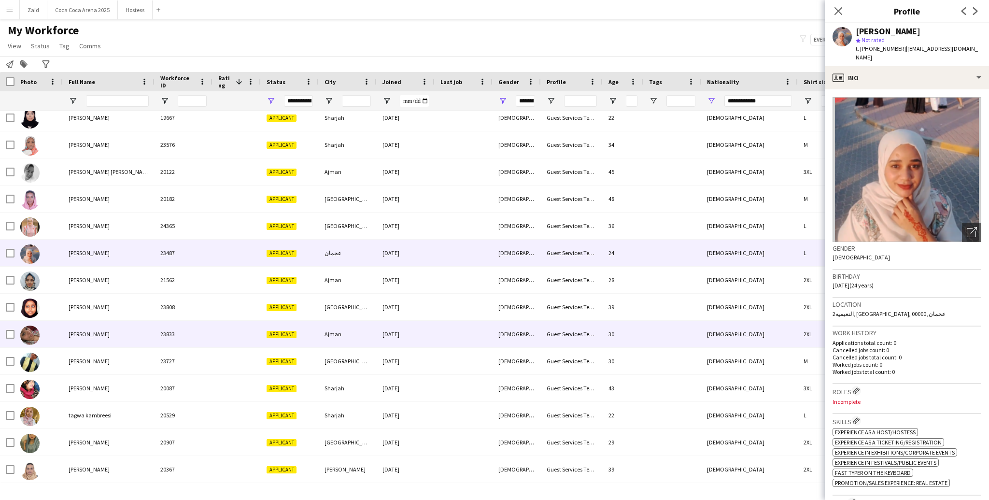
click at [315, 321] on div "Applicant" at bounding box center [290, 334] width 58 height 27
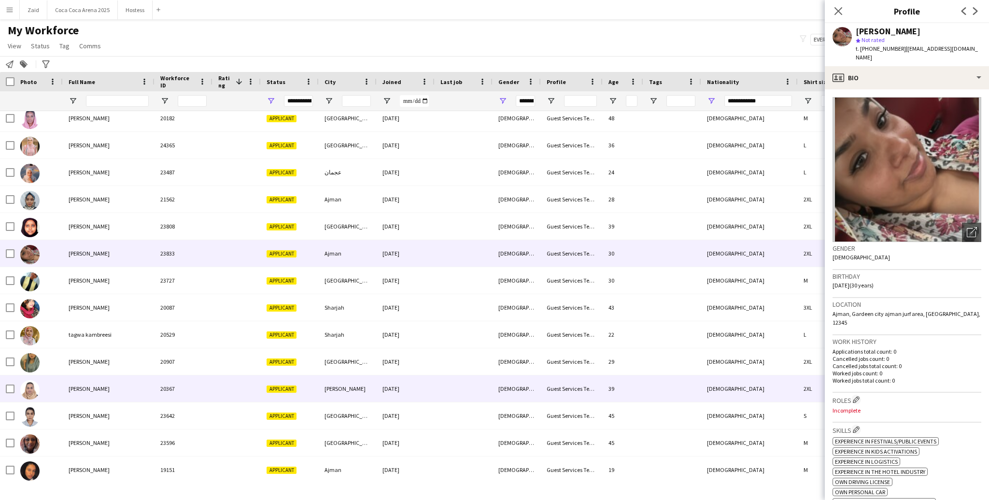
click at [313, 400] on div "Applicant" at bounding box center [290, 388] width 58 height 27
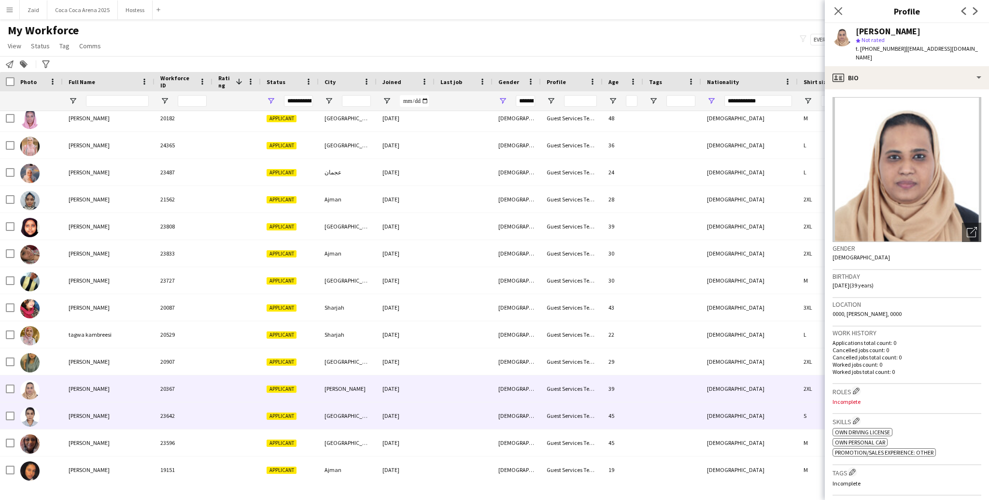
click at [317, 414] on div "Applicant" at bounding box center [290, 415] width 58 height 27
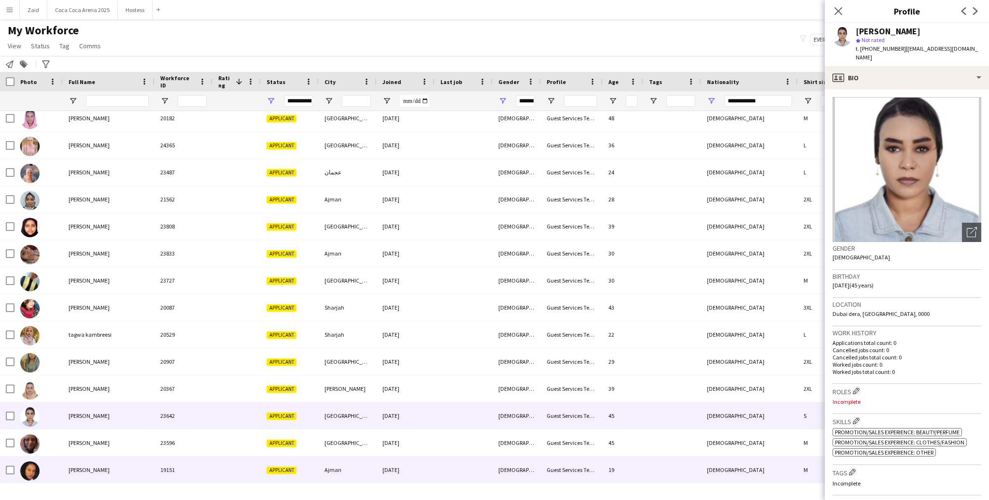
click at [328, 461] on div "Ajman" at bounding box center [348, 469] width 58 height 27
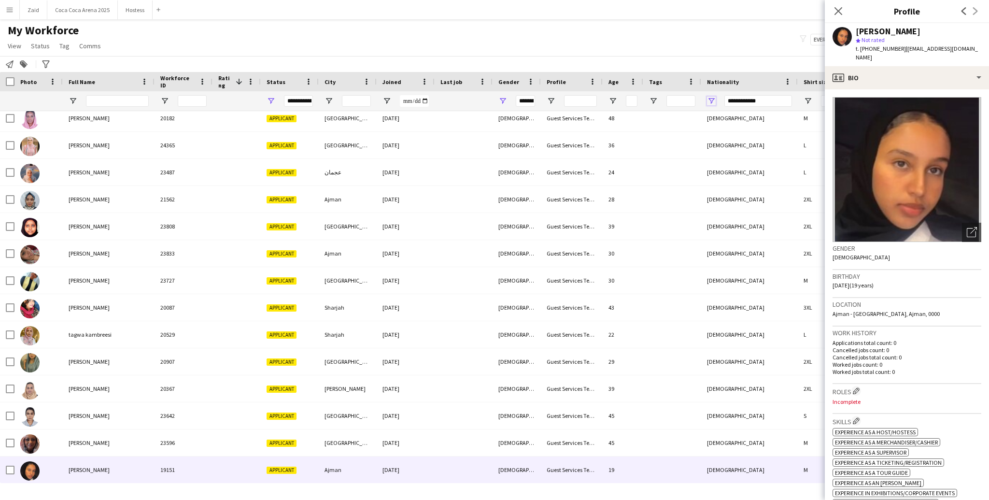
click at [708, 102] on span "Open Filter Menu" at bounding box center [711, 101] width 9 height 9
click at [726, 172] on div "[DEMOGRAPHIC_DATA]" at bounding box center [761, 171] width 76 height 7
type input "***"
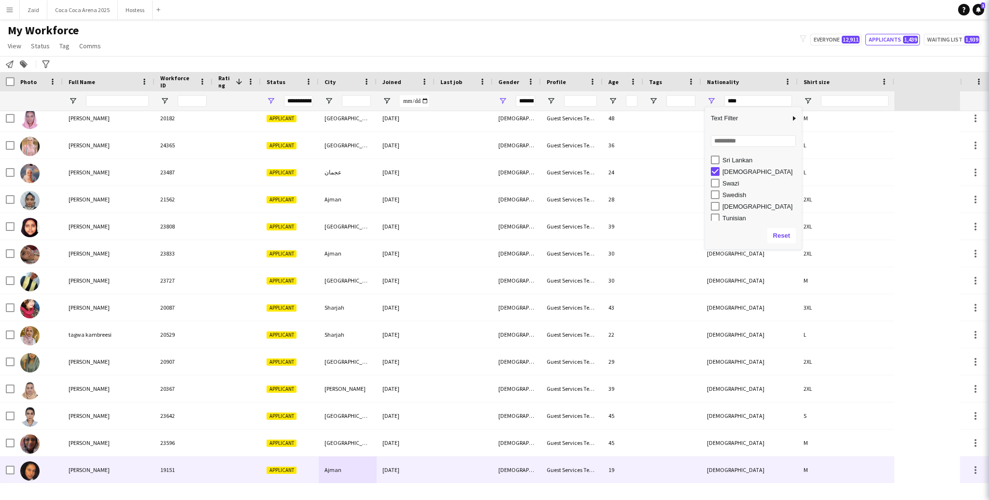
type input "***"
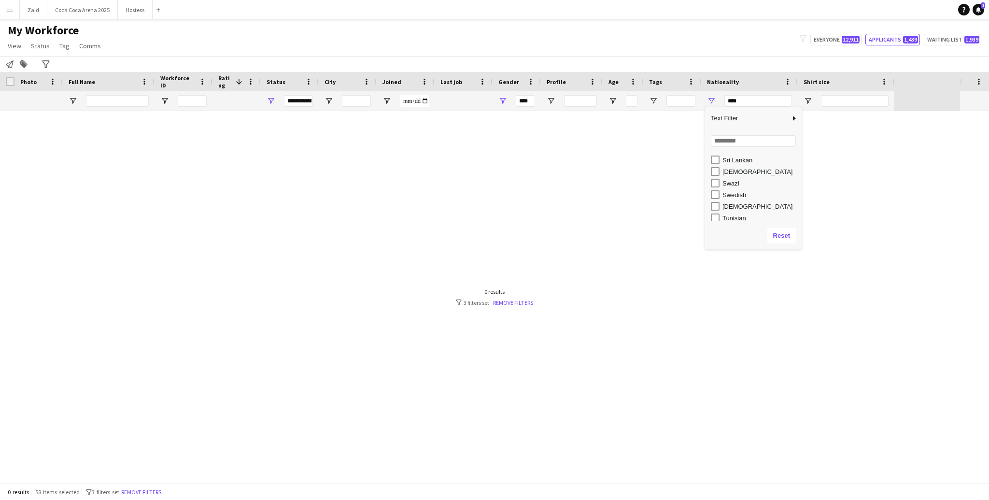
click at [730, 182] on div "Swazi" at bounding box center [761, 183] width 76 height 7
type input "*********"
type input "**********"
click at [730, 182] on div "Swazi" at bounding box center [761, 183] width 76 height 7
type input "***"
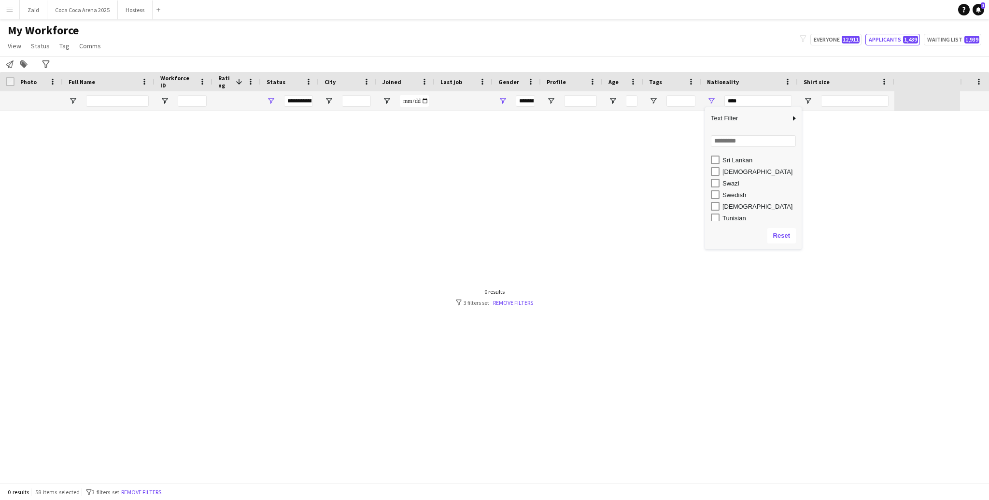
type input "***"
click at [734, 197] on div "Swedish" at bounding box center [761, 194] width 76 height 7
type input "**********"
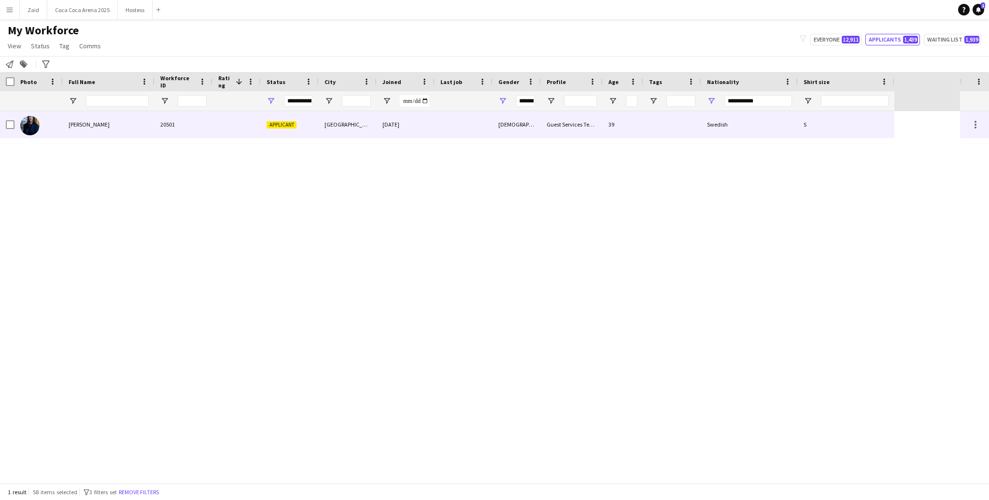
click at [509, 115] on div "[DEMOGRAPHIC_DATA]" at bounding box center [517, 124] width 48 height 27
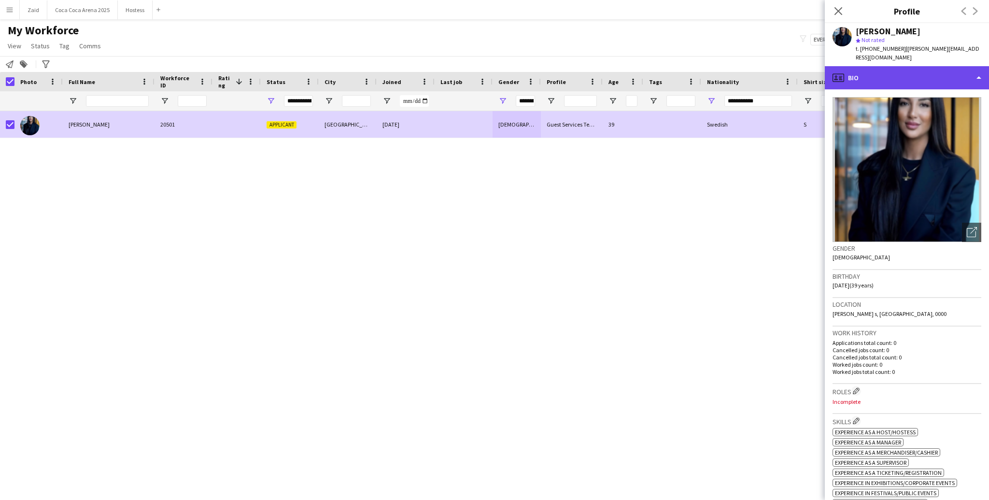
click at [913, 75] on div "profile Bio" at bounding box center [907, 77] width 164 height 23
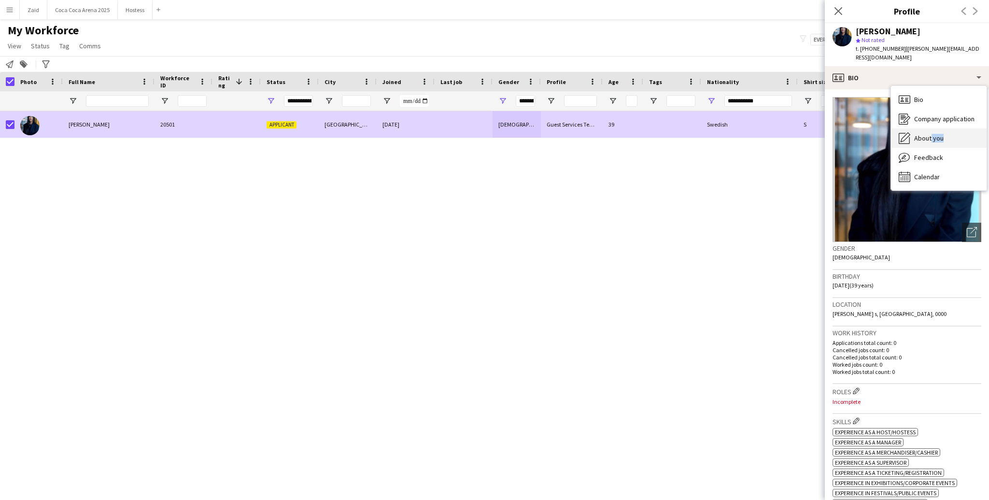
drag, startPoint x: 928, startPoint y: 139, endPoint x: 927, endPoint y: 129, distance: 9.8
click at [927, 129] on div "Bio Bio Company application Company application About you About you Feedback Fe…" at bounding box center [939, 138] width 96 height 104
click at [927, 134] on span "About you" at bounding box center [928, 138] width 29 height 9
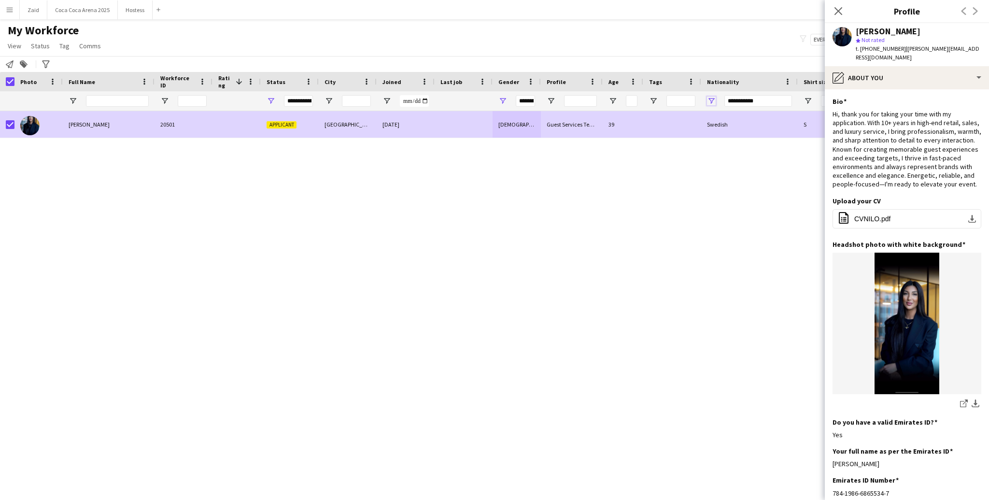
click at [713, 100] on span "Open Filter Menu" at bounding box center [711, 101] width 9 height 9
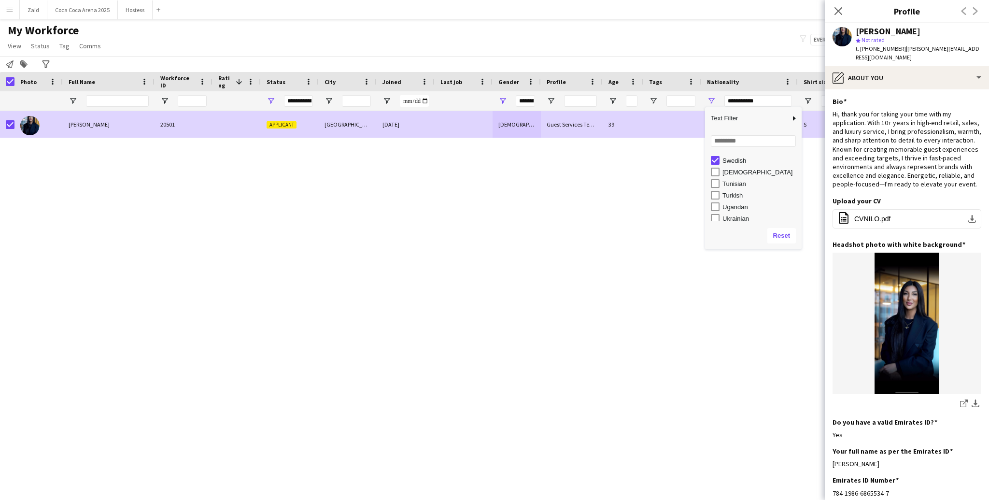
click at [727, 160] on div "Swedish" at bounding box center [761, 160] width 76 height 7
type input "***"
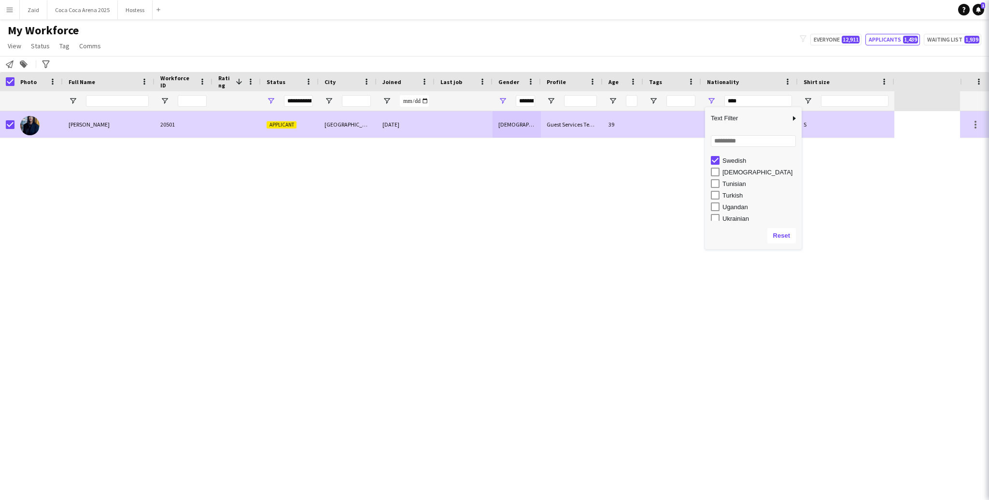
type input "***"
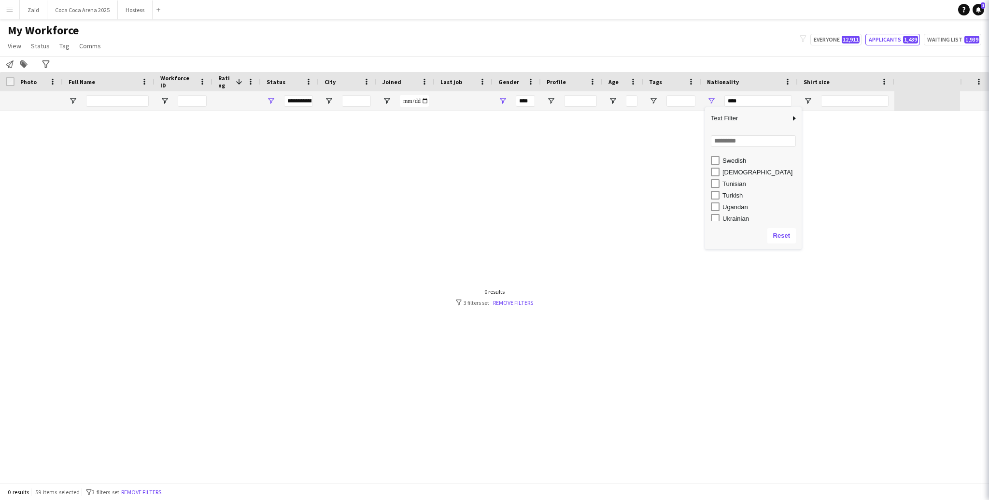
click at [729, 170] on div "[DEMOGRAPHIC_DATA]" at bounding box center [761, 172] width 76 height 7
type input "**********"
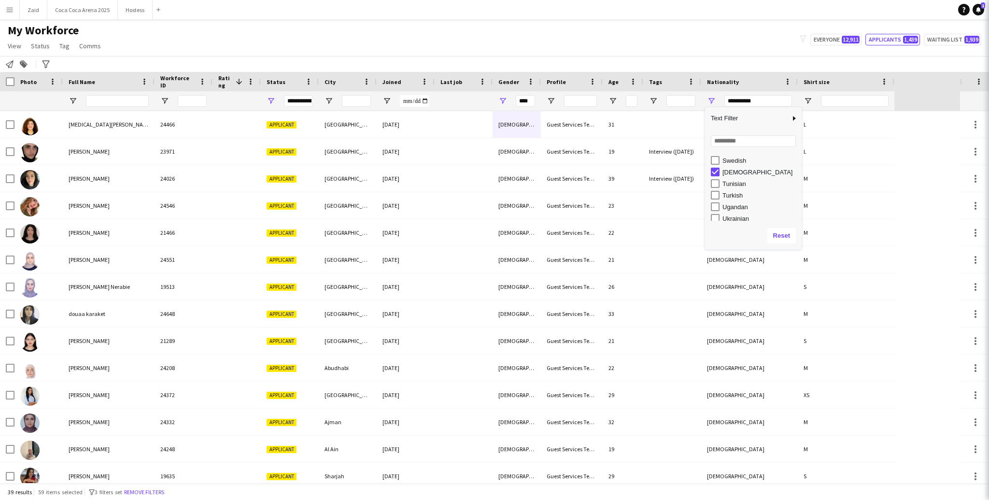
type input "**********"
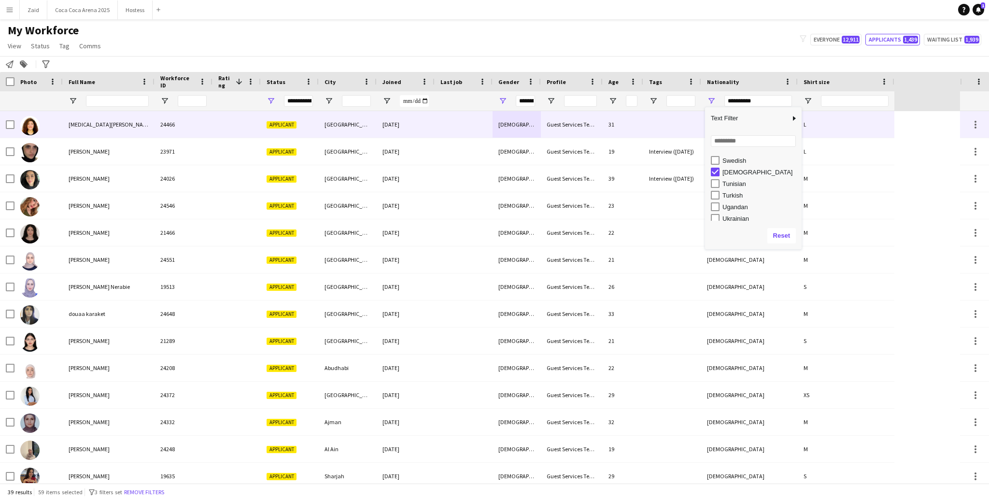
click at [655, 137] on div at bounding box center [672, 124] width 58 height 27
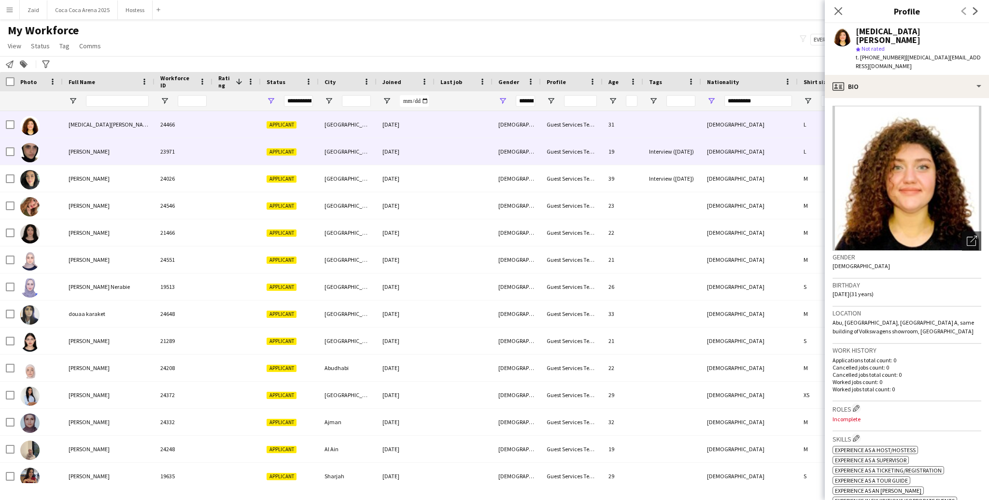
click at [650, 156] on div "Interview ([DATE])" at bounding box center [672, 151] width 58 height 27
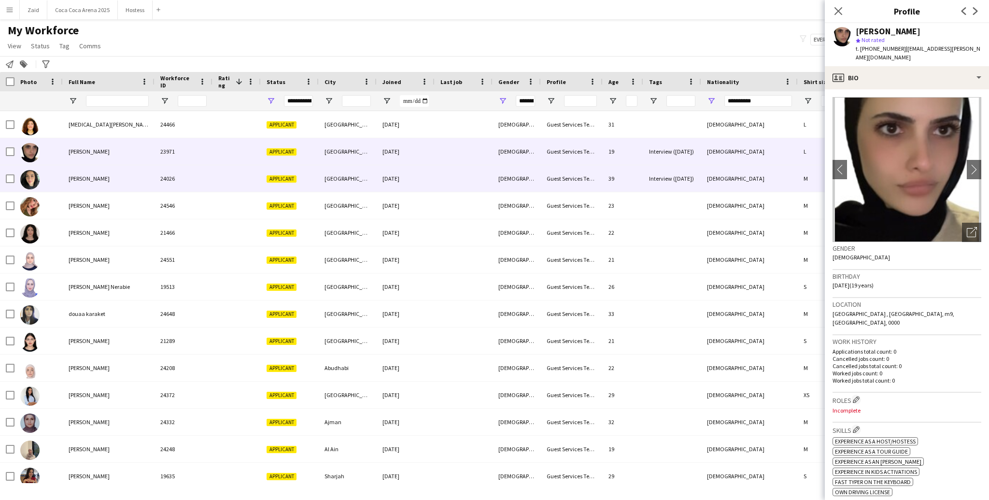
click at [657, 178] on div "Interview ([DATE])" at bounding box center [672, 178] width 58 height 27
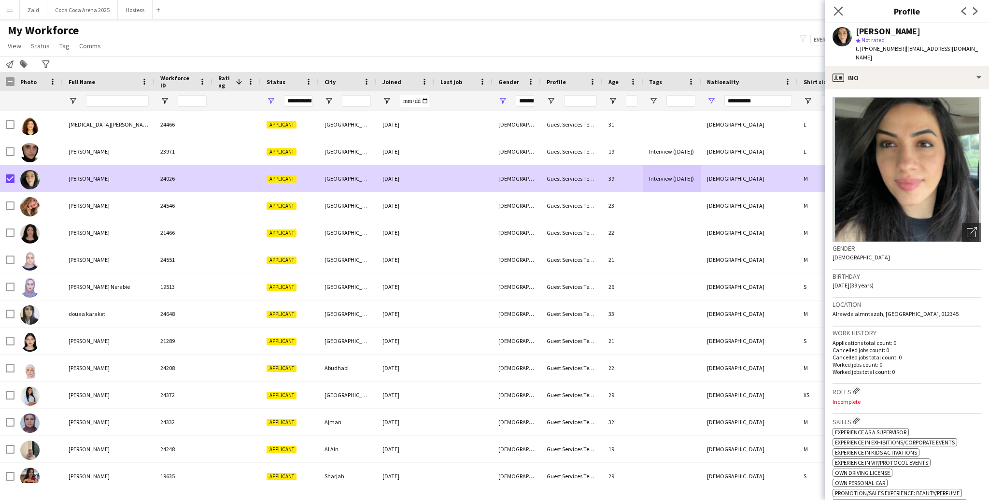
click at [840, 16] on app-icon "Close pop-in" at bounding box center [839, 11] width 14 height 14
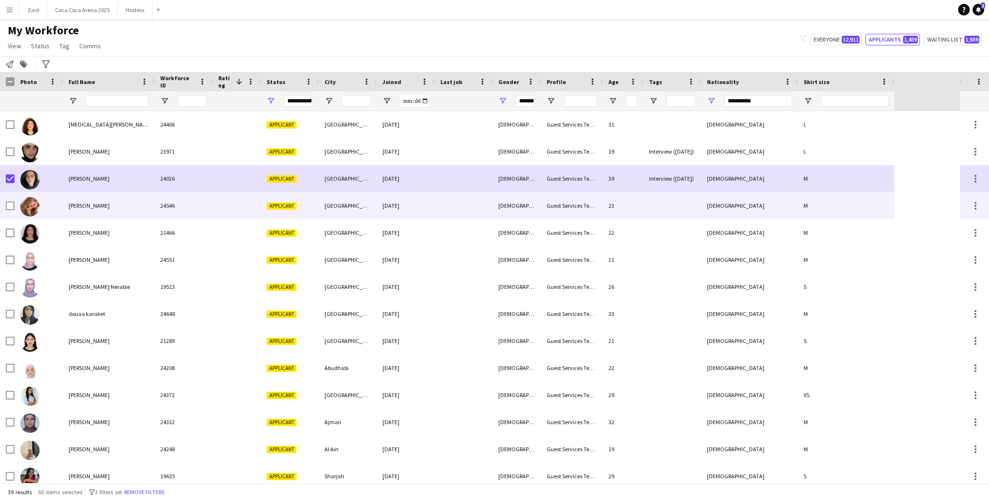
click at [63, 205] on div "Aya Alhafez" at bounding box center [109, 205] width 92 height 27
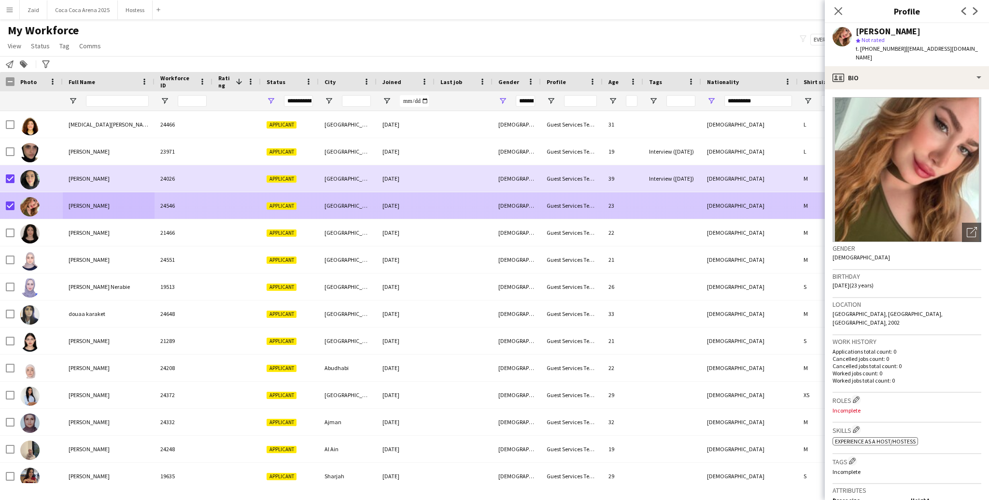
click at [30, 218] on div at bounding box center [29, 206] width 19 height 27
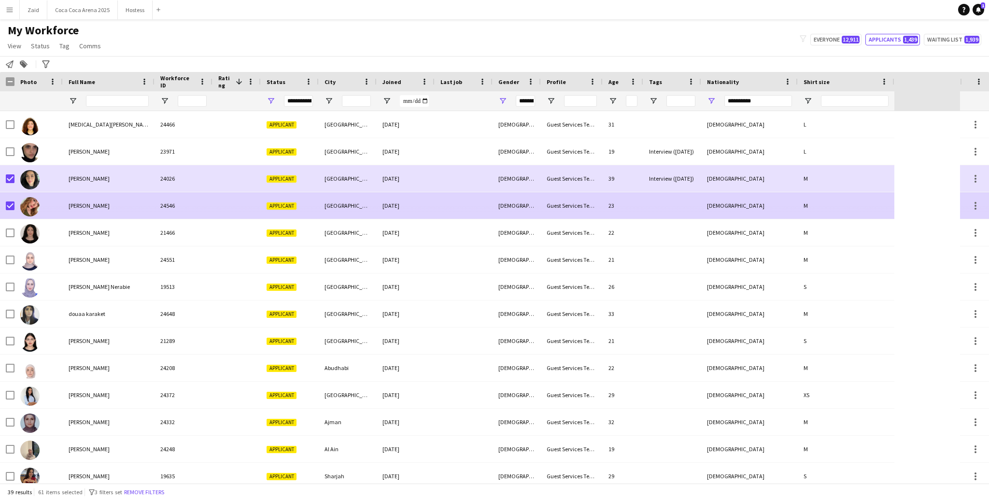
click at [53, 216] on div at bounding box center [38, 205] width 48 height 27
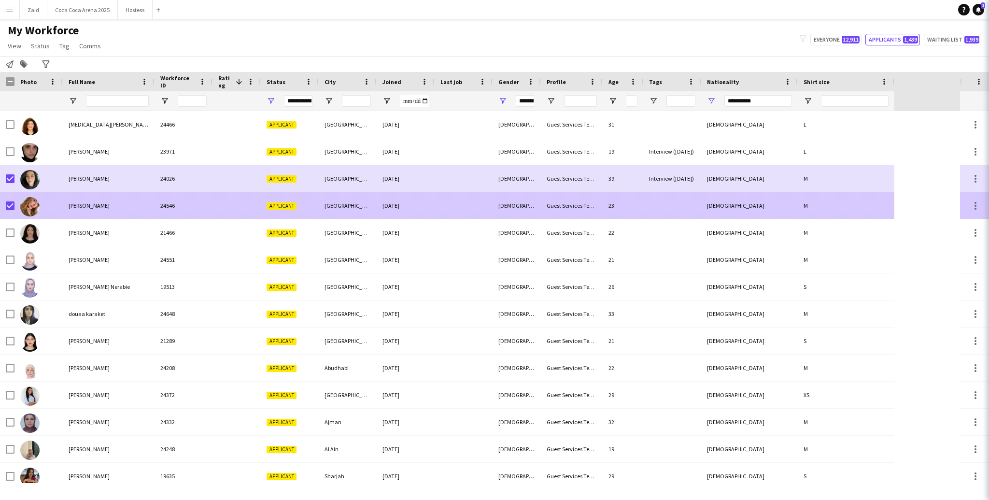
click at [58, 234] on div at bounding box center [38, 232] width 48 height 27
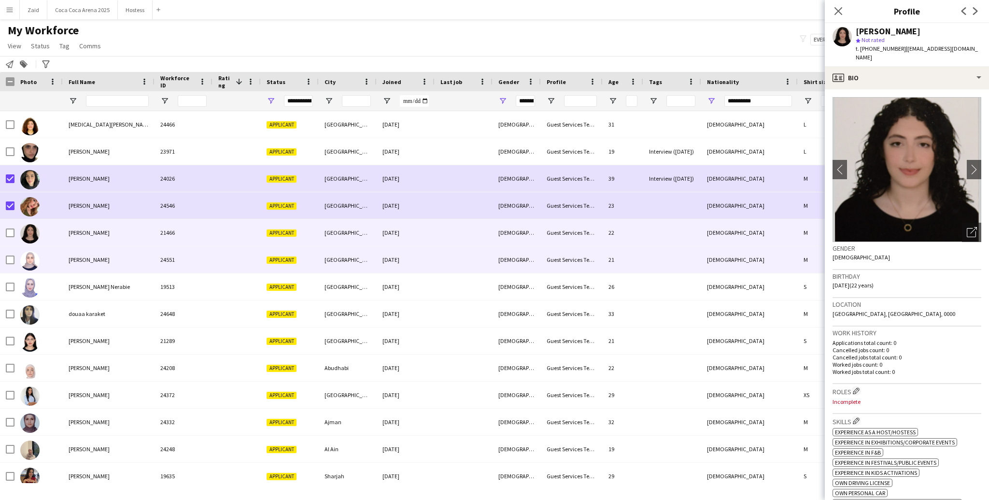
click at [66, 255] on div "Batoul Mardini" at bounding box center [109, 259] width 92 height 27
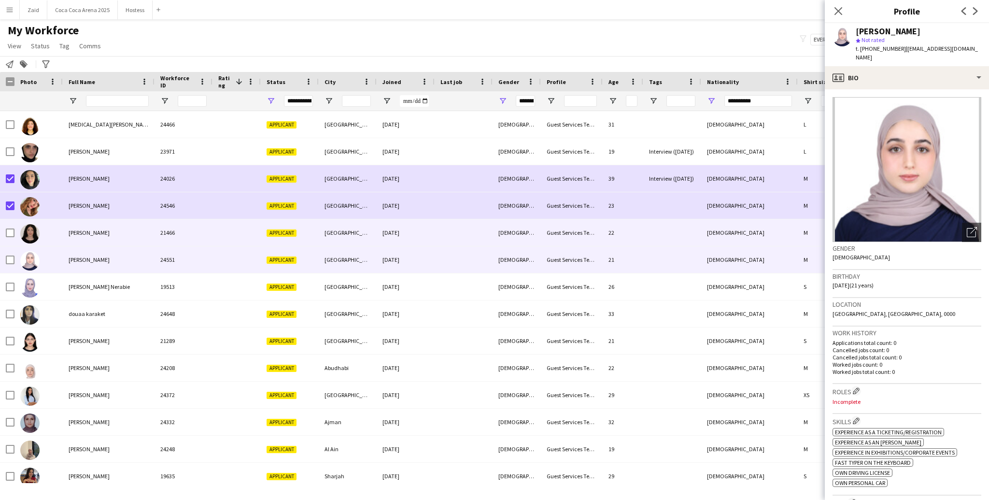
click at [58, 232] on div at bounding box center [38, 232] width 48 height 27
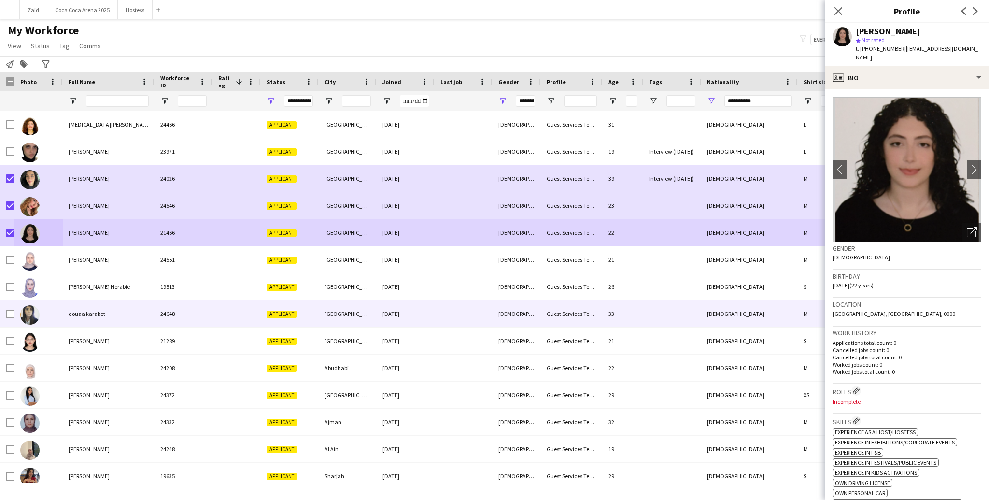
click at [64, 314] on div "douaa karaket" at bounding box center [109, 313] width 92 height 27
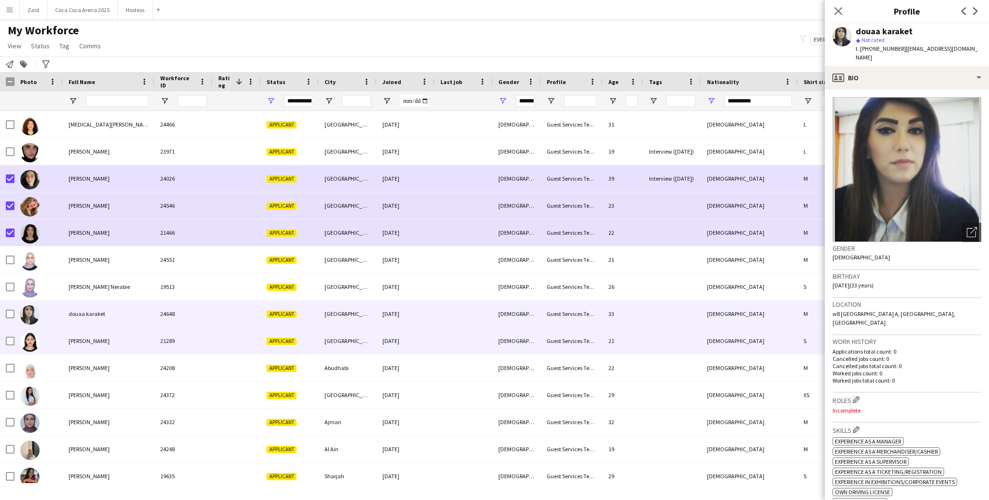
click at [57, 341] on div at bounding box center [38, 341] width 48 height 27
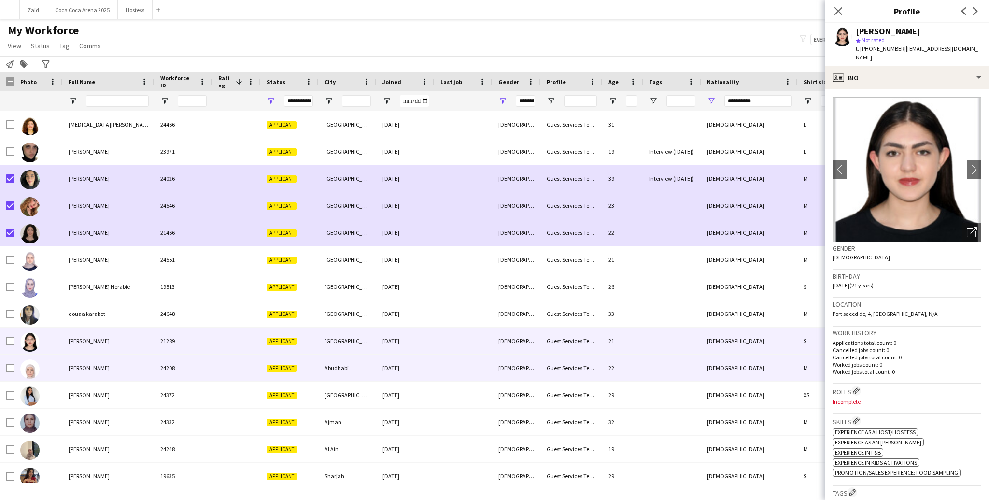
click at [60, 363] on div at bounding box center [38, 368] width 48 height 27
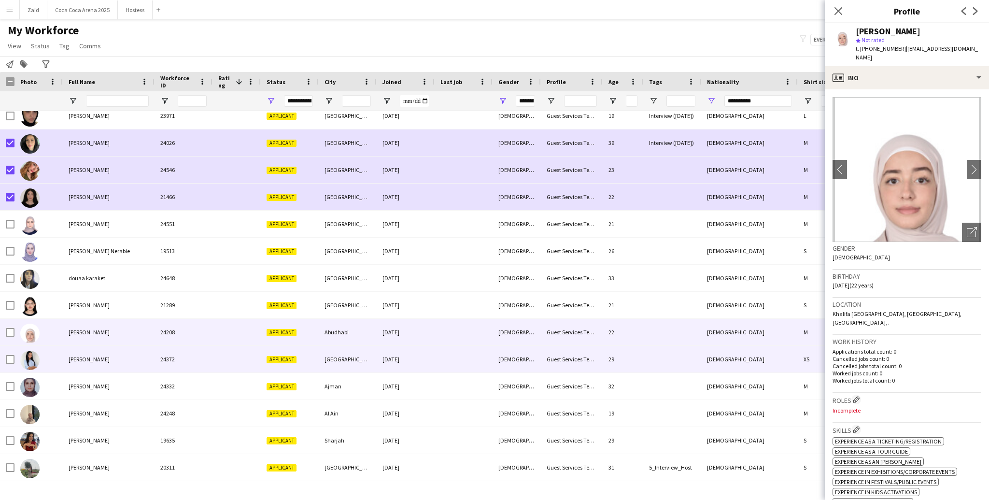
scroll to position [36, 0]
click at [60, 363] on div at bounding box center [38, 358] width 48 height 27
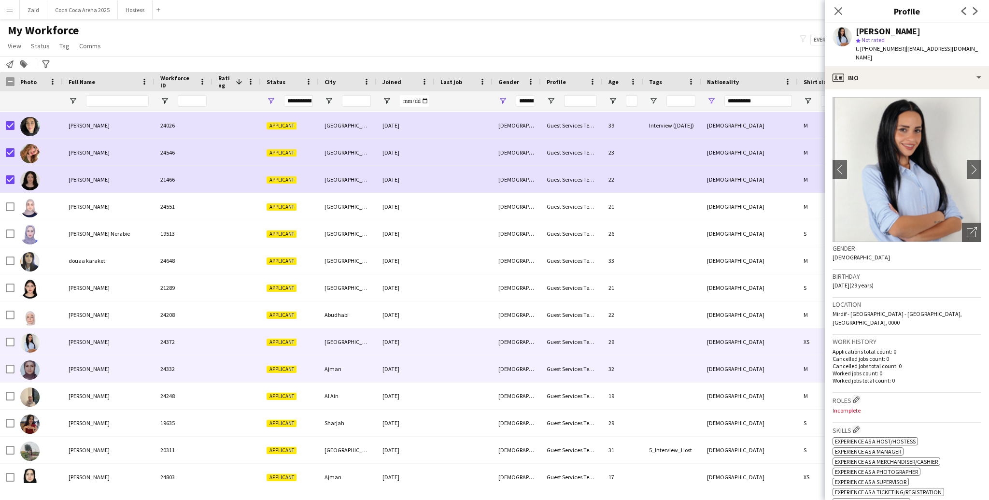
scroll to position [57, 0]
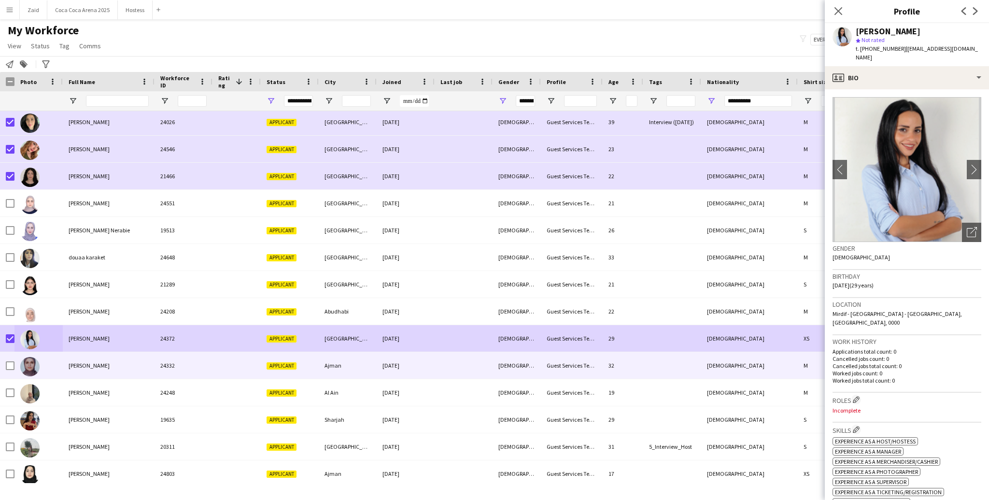
click at [55, 369] on div at bounding box center [38, 365] width 48 height 27
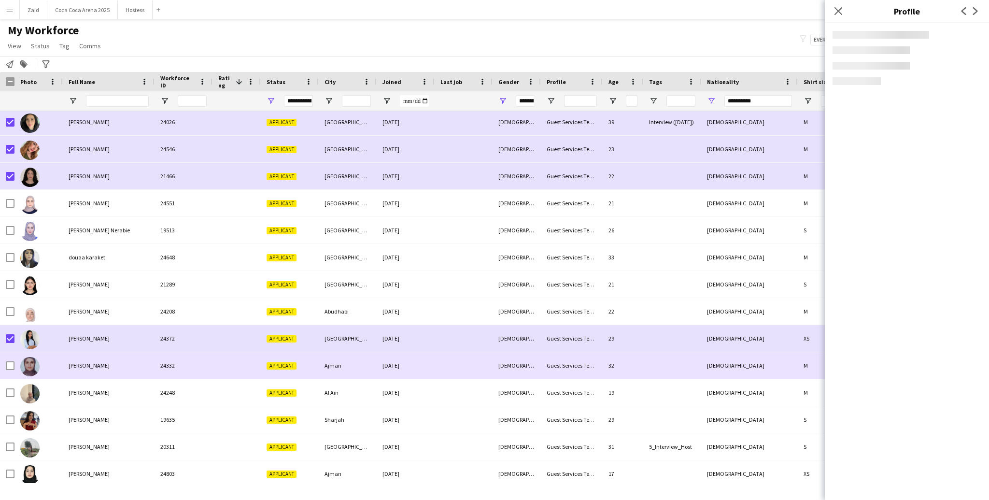
scroll to position [80, 0]
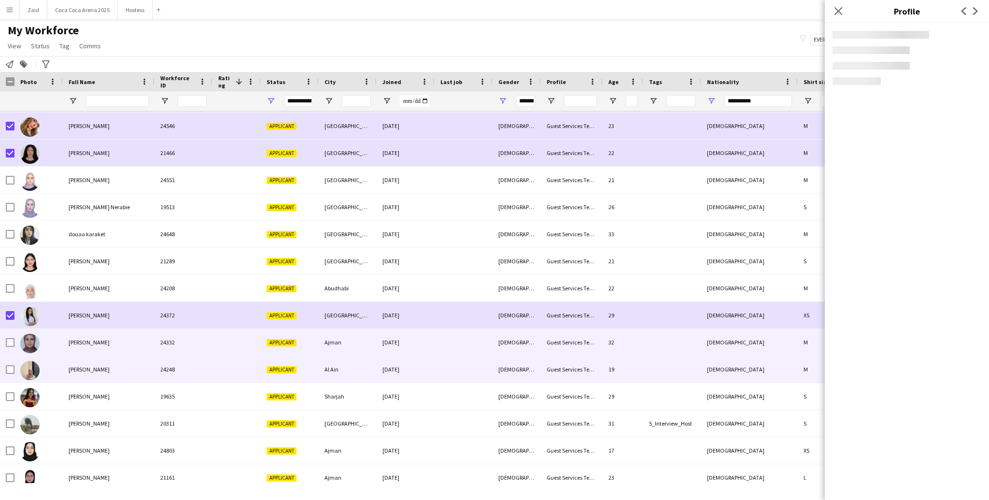
click at [55, 369] on div at bounding box center [38, 369] width 48 height 27
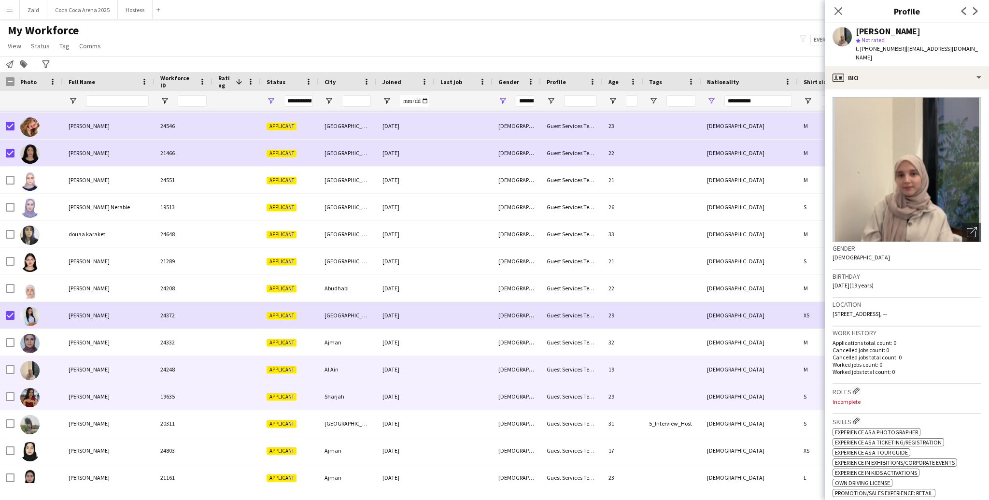
click at [63, 395] on div "Hiba Dahmoush" at bounding box center [109, 396] width 92 height 27
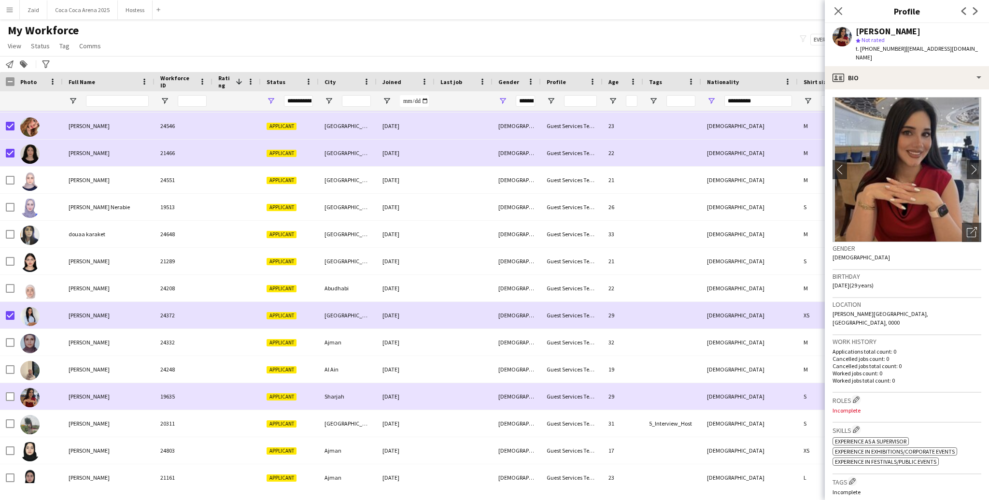
scroll to position [100, 0]
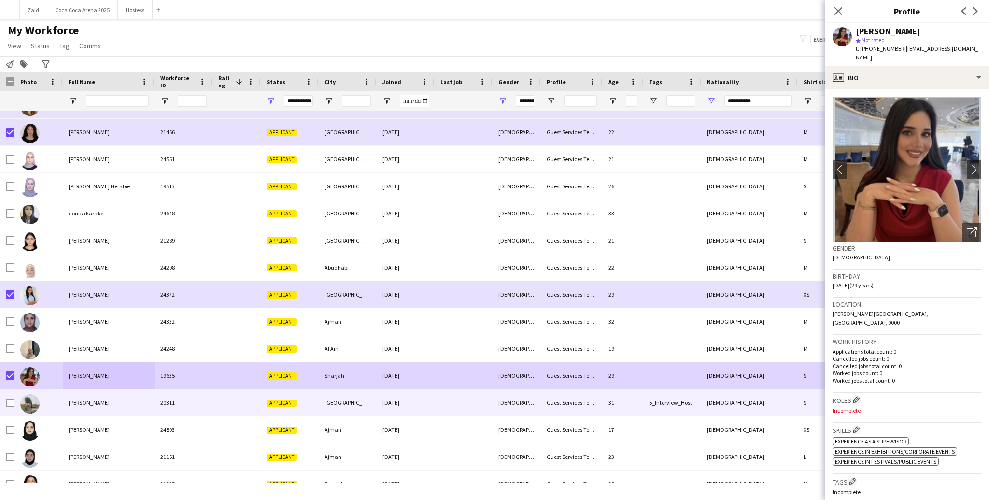
click at [42, 410] on div at bounding box center [38, 402] width 48 height 27
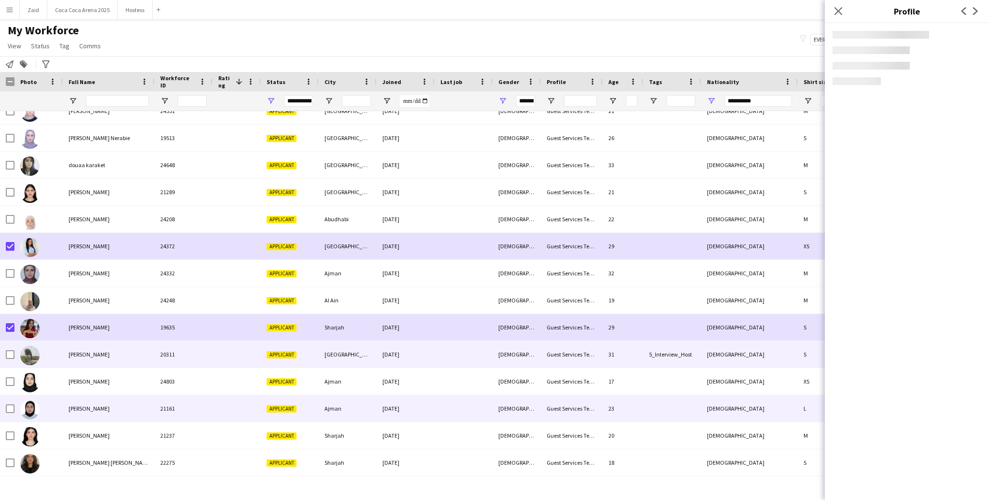
scroll to position [149, 0]
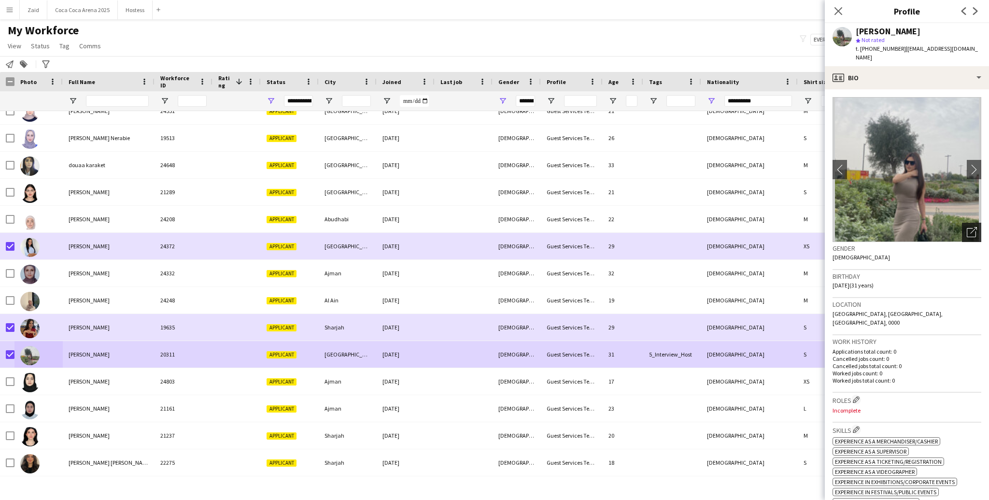
click at [970, 227] on icon "Open photos pop-in" at bounding box center [972, 232] width 10 height 10
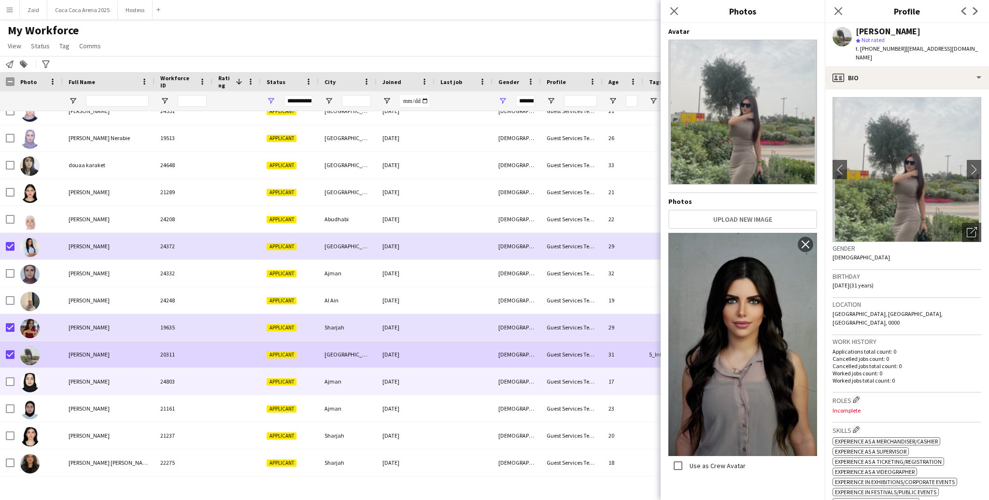
click at [504, 390] on div "[DEMOGRAPHIC_DATA]" at bounding box center [517, 381] width 48 height 27
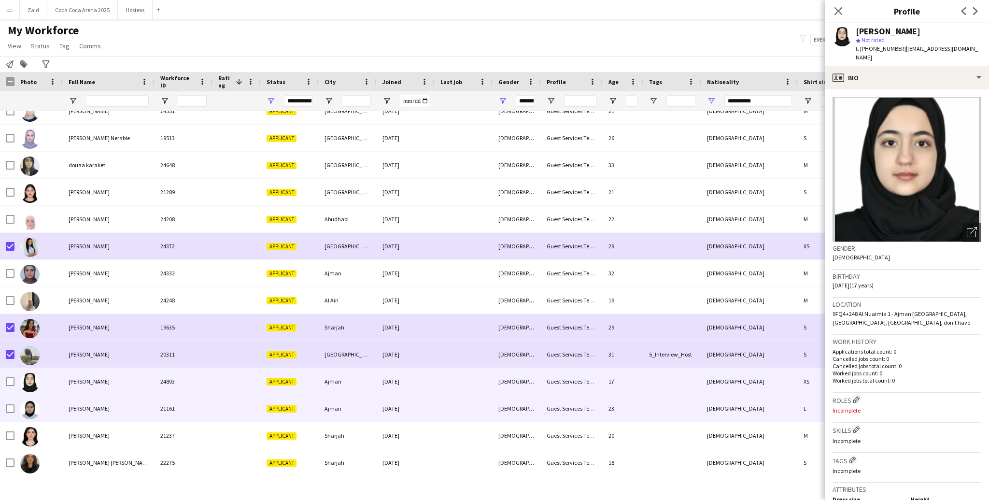
click at [500, 406] on div "[DEMOGRAPHIC_DATA]" at bounding box center [517, 408] width 48 height 27
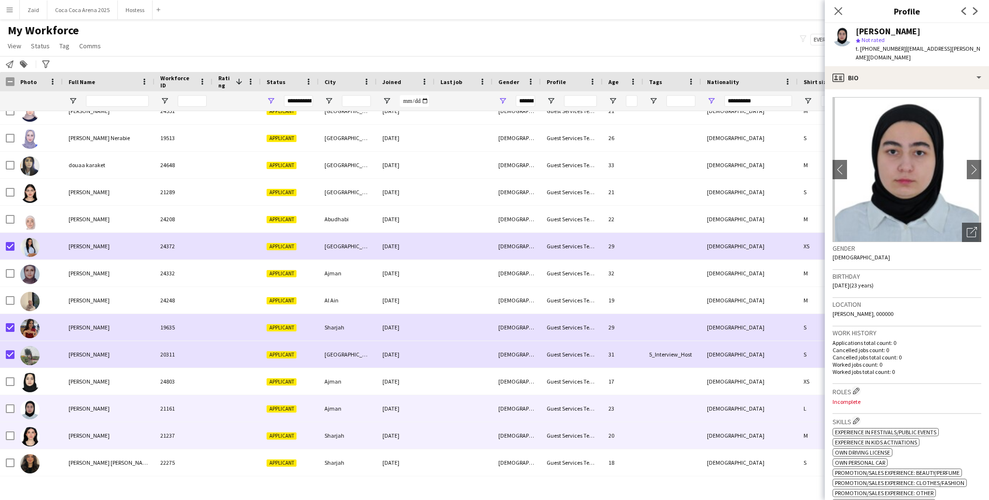
click at [498, 425] on div "[DEMOGRAPHIC_DATA]" at bounding box center [517, 435] width 48 height 27
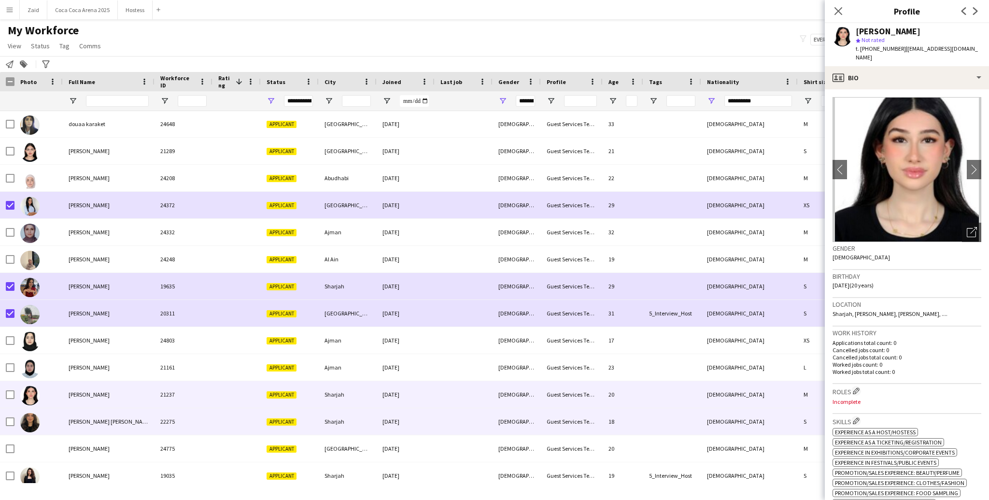
scroll to position [189, 0]
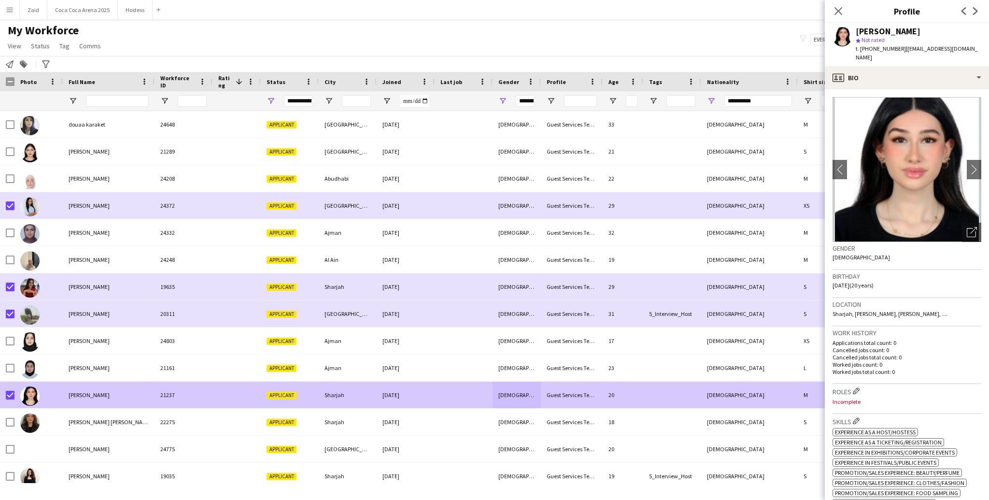
click at [54, 423] on div at bounding box center [38, 422] width 48 height 27
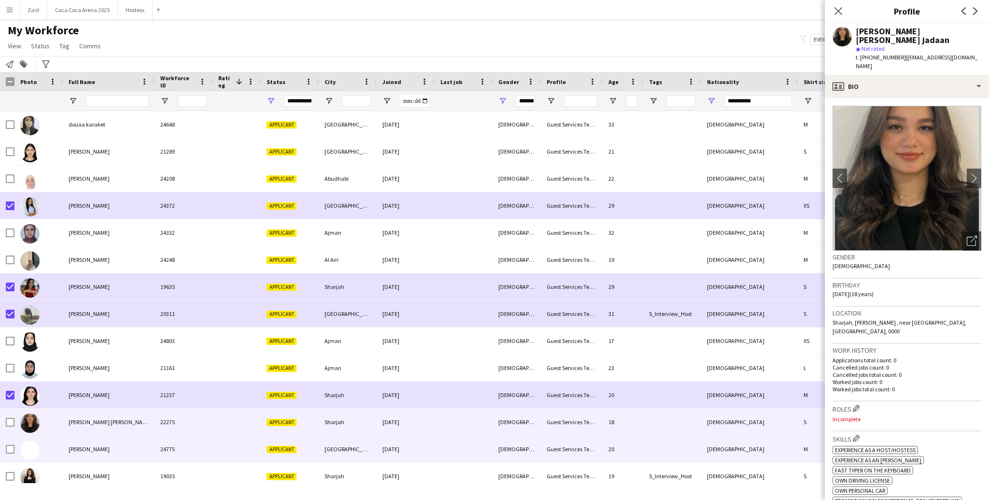
click at [84, 450] on span "Jude Saleh" at bounding box center [89, 448] width 41 height 7
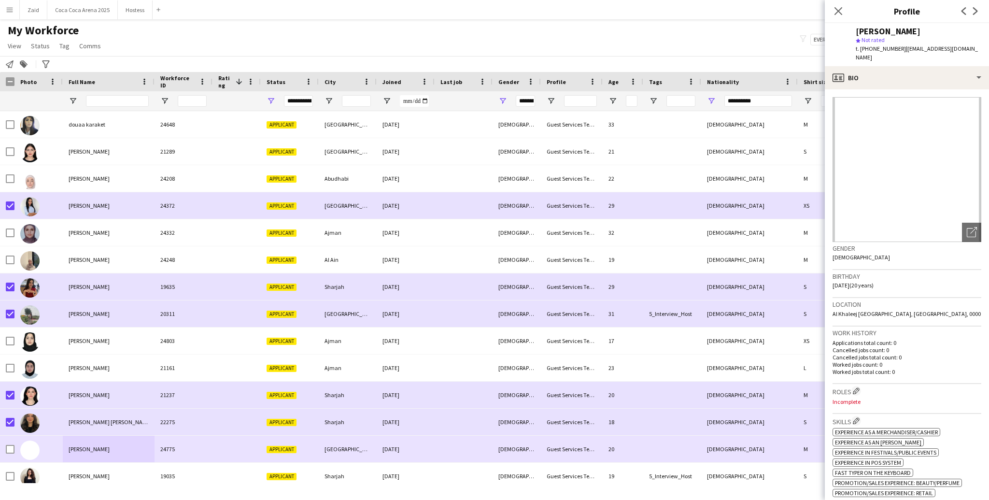
click at [14, 438] on div at bounding box center [10, 449] width 9 height 27
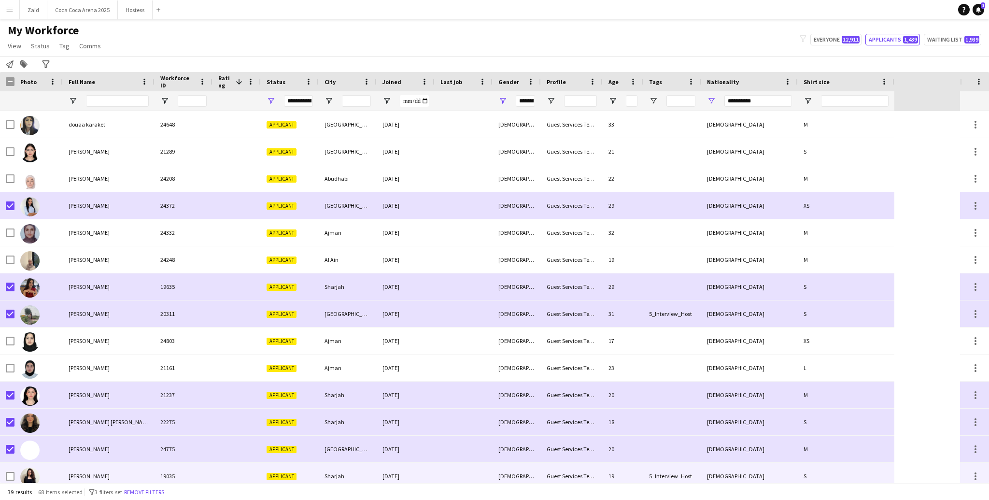
click at [36, 469] on div at bounding box center [29, 476] width 19 height 27
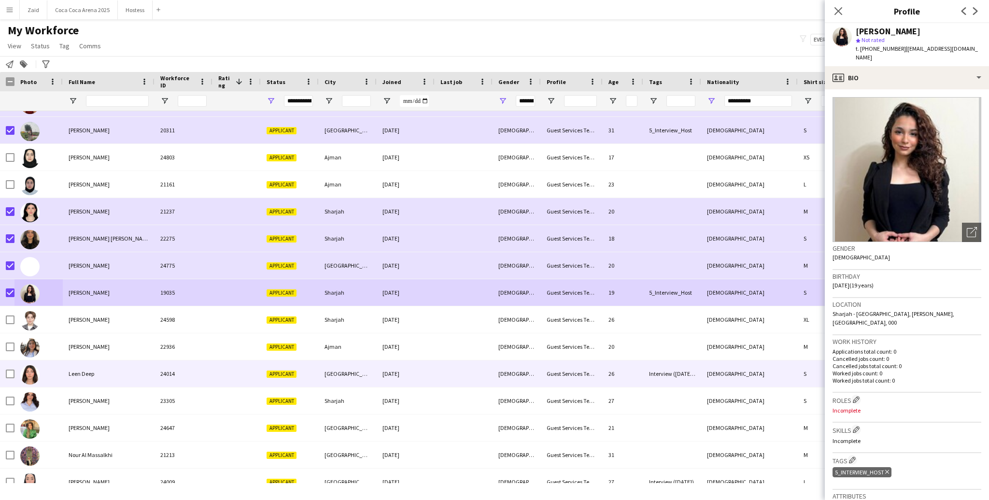
click at [17, 374] on div at bounding box center [38, 373] width 48 height 27
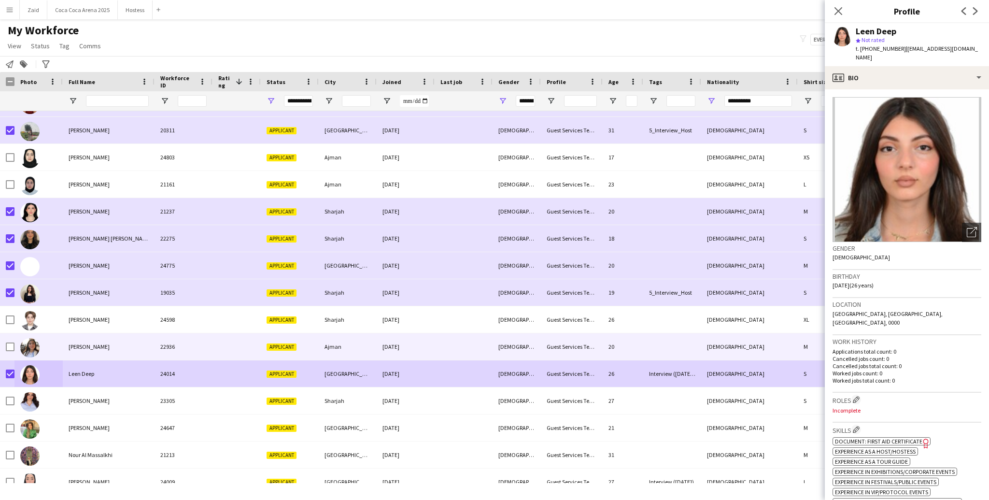
click at [24, 348] on img at bounding box center [29, 347] width 19 height 19
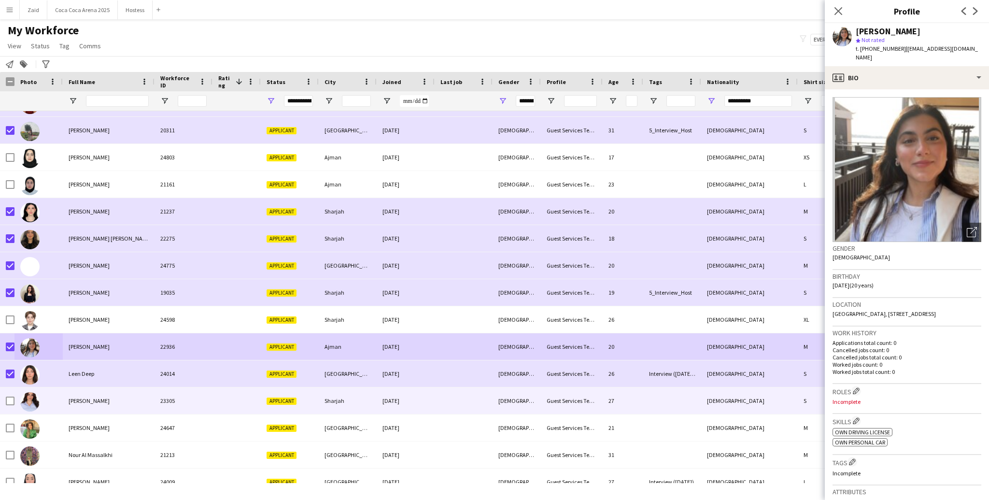
click at [41, 403] on div at bounding box center [38, 400] width 48 height 27
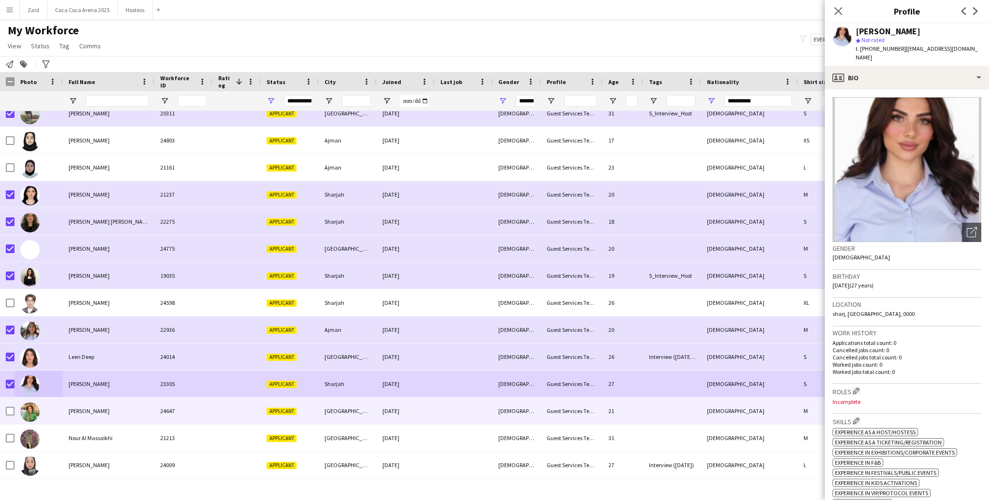
click at [30, 408] on img at bounding box center [29, 411] width 19 height 19
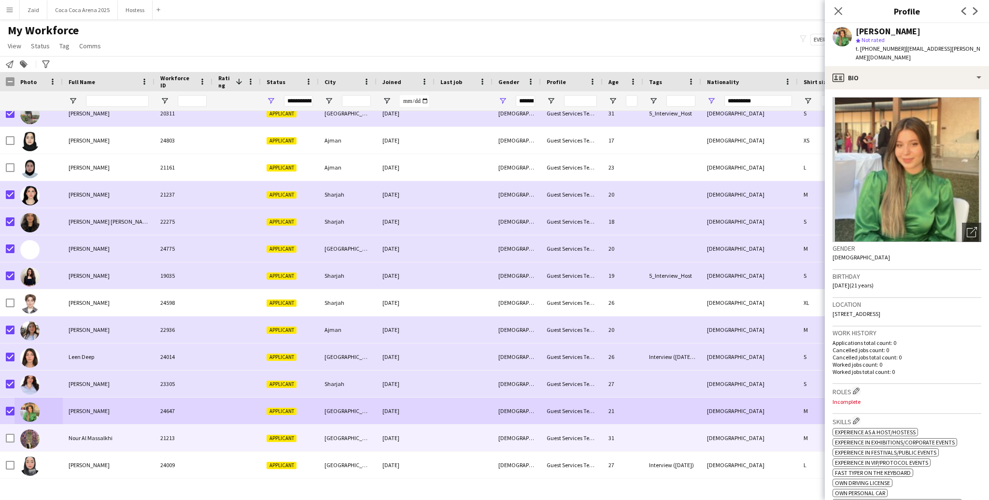
click at [24, 431] on img at bounding box center [29, 438] width 19 height 19
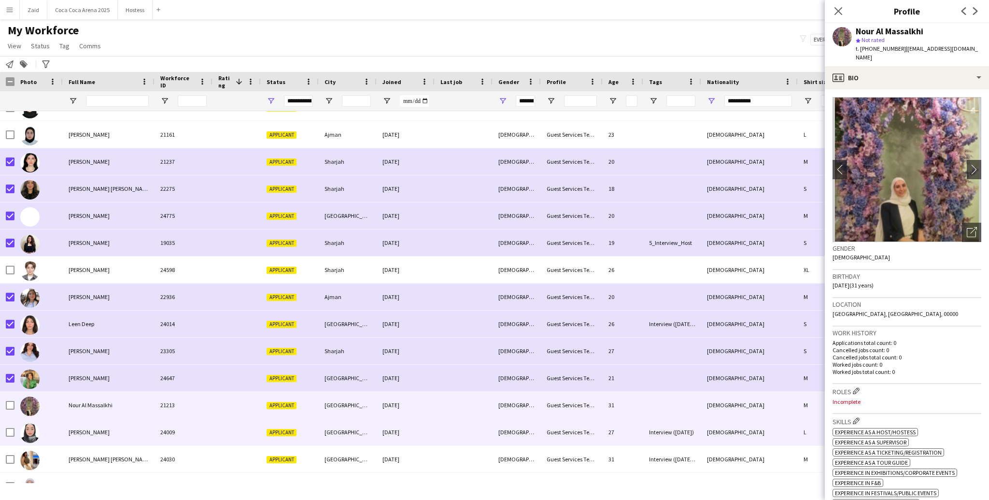
click at [24, 431] on img at bounding box center [29, 433] width 19 height 19
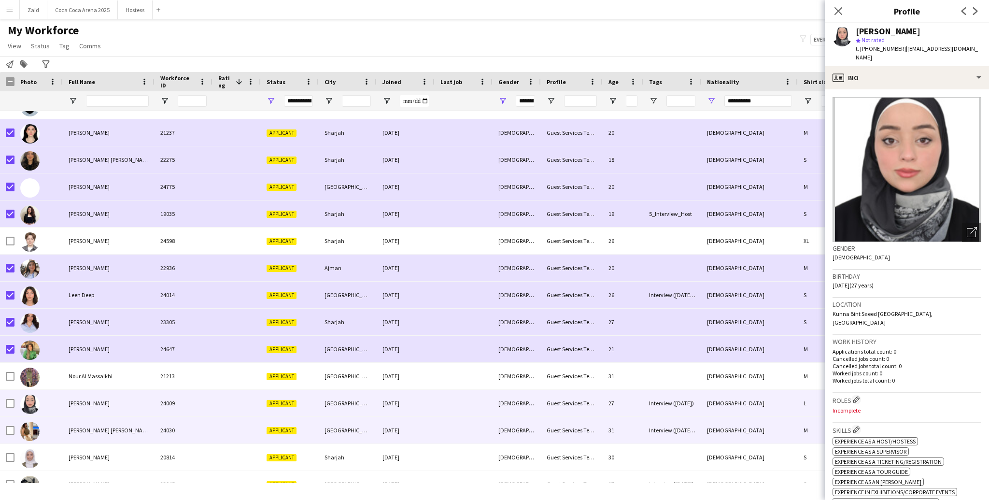
click at [24, 431] on img at bounding box center [29, 431] width 19 height 19
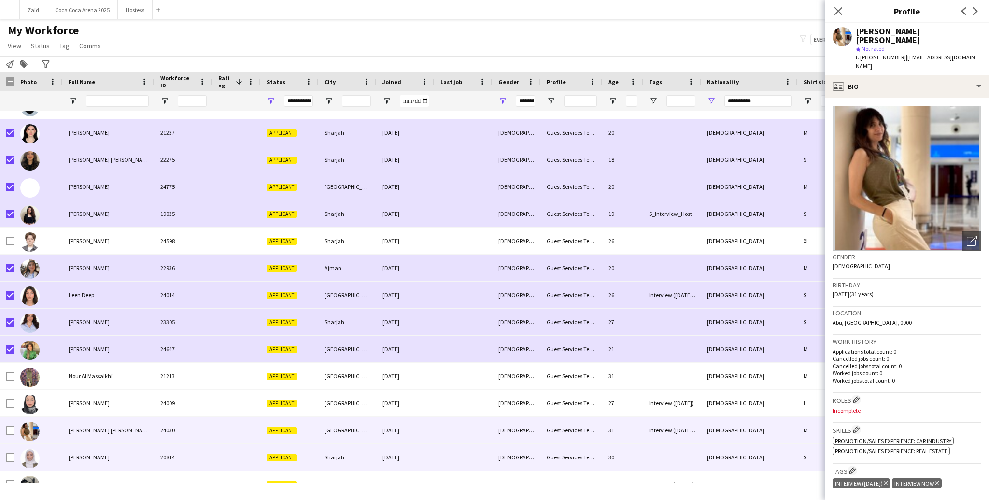
click at [42, 449] on div at bounding box center [38, 457] width 48 height 27
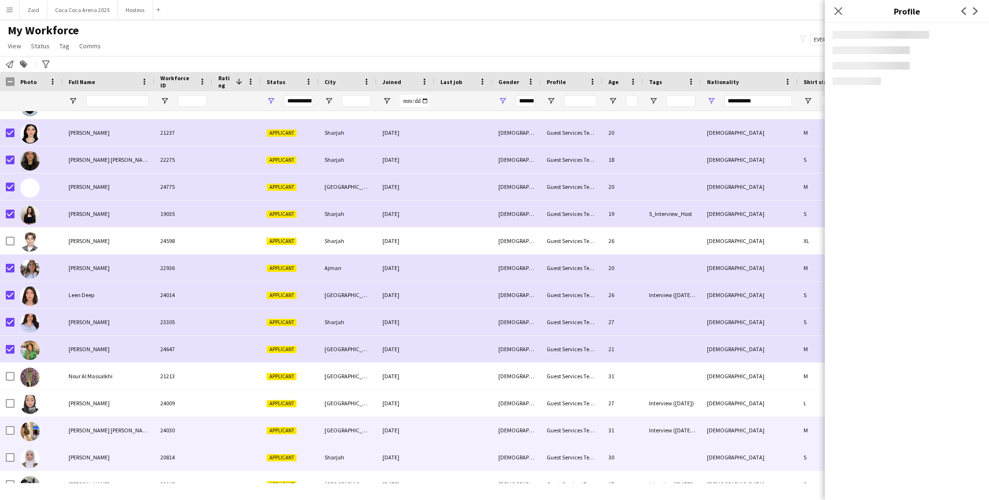
click at [40, 434] on div at bounding box center [38, 430] width 48 height 27
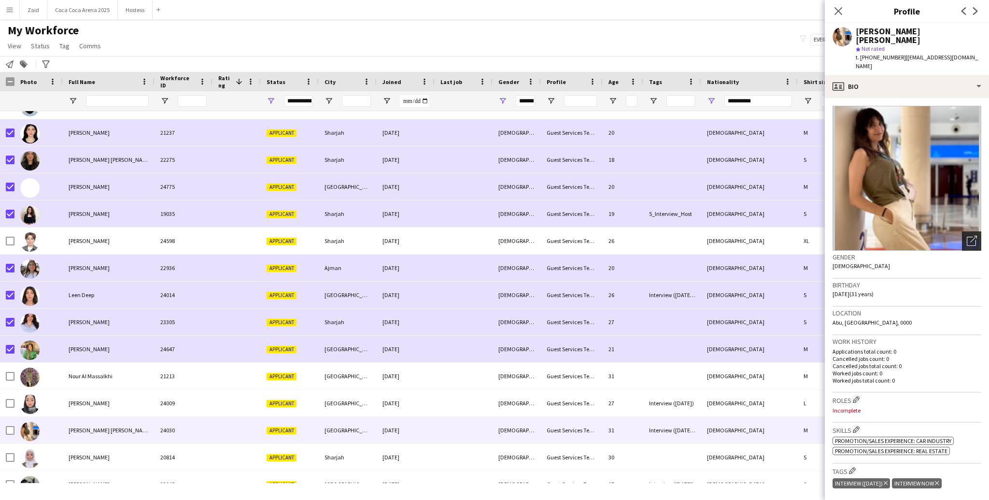
click at [973, 236] on icon "Open photos pop-in" at bounding box center [972, 241] width 10 height 10
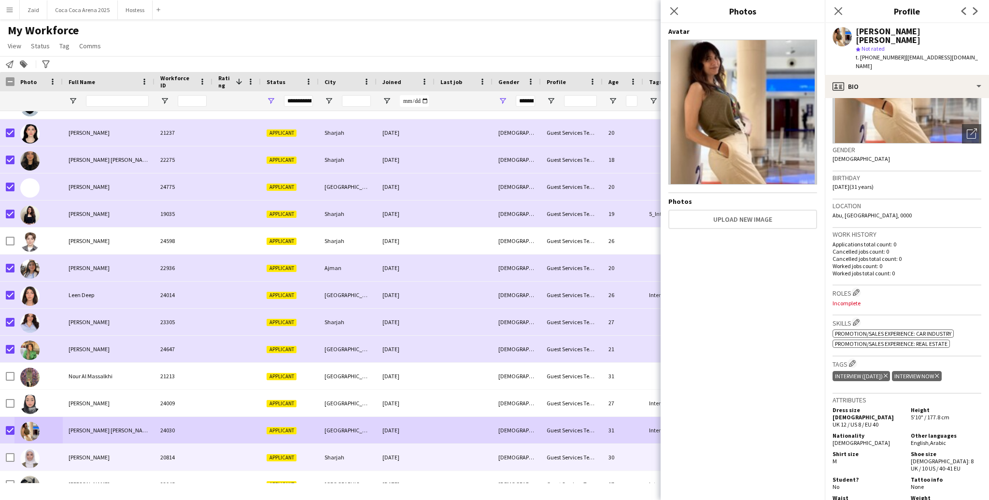
click at [49, 467] on div at bounding box center [38, 457] width 48 height 27
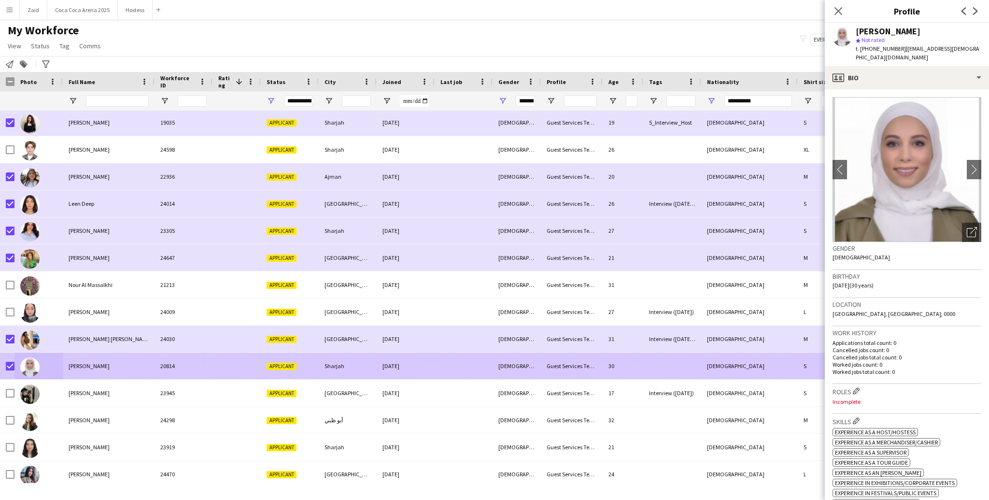
click at [33, 386] on img at bounding box center [29, 394] width 19 height 19
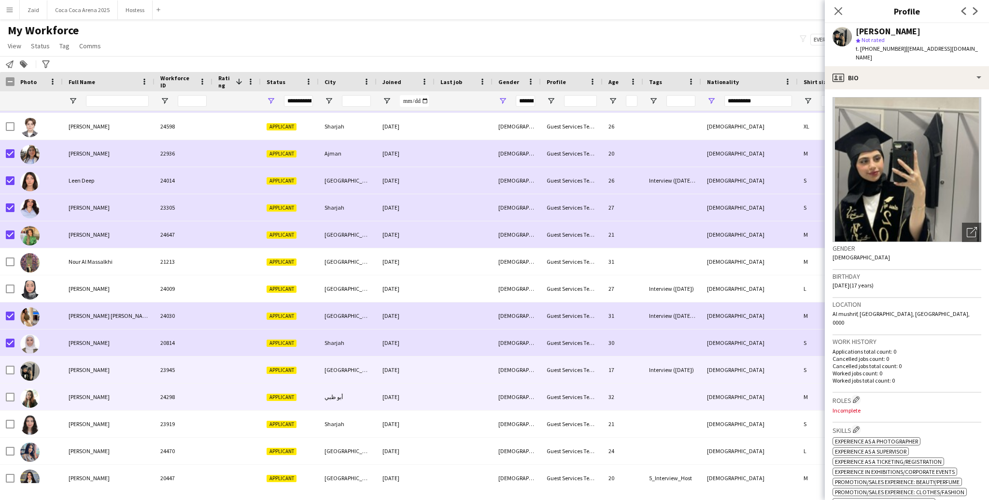
click at [33, 386] on div at bounding box center [29, 397] width 19 height 27
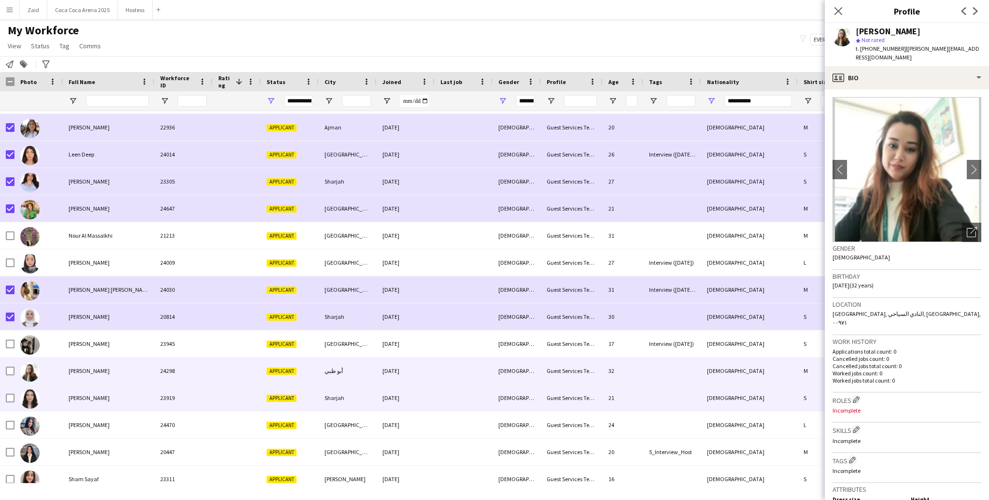
click at [33, 386] on div at bounding box center [29, 398] width 19 height 27
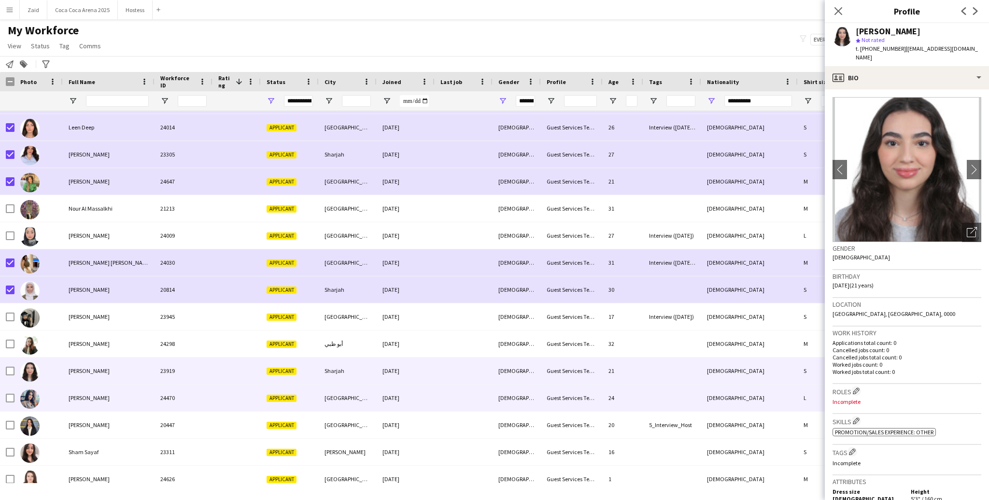
click at [37, 393] on img at bounding box center [29, 398] width 19 height 19
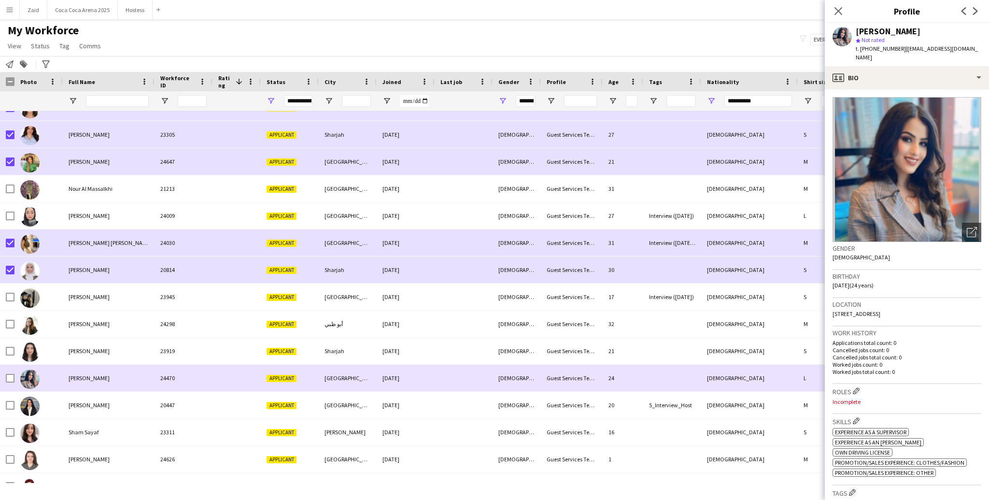
click at [14, 374] on div at bounding box center [38, 378] width 48 height 27
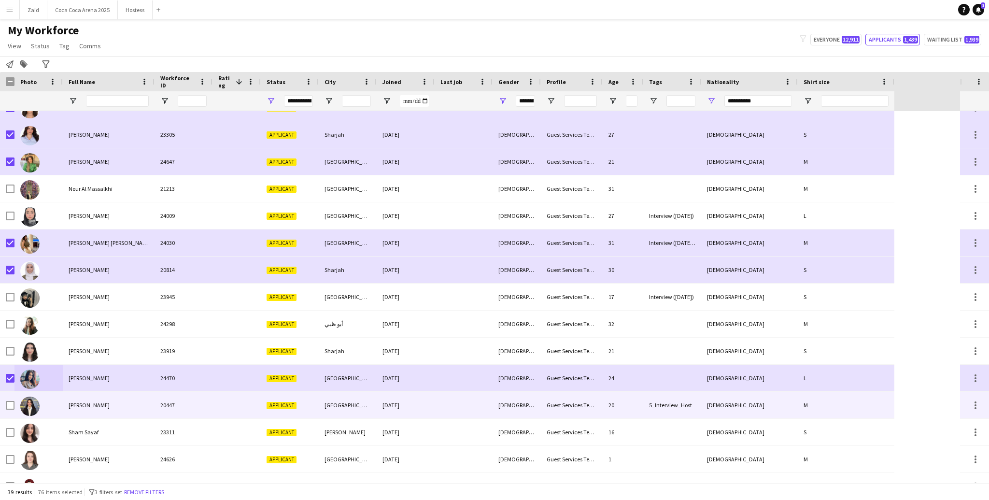
click at [25, 397] on div at bounding box center [29, 405] width 19 height 27
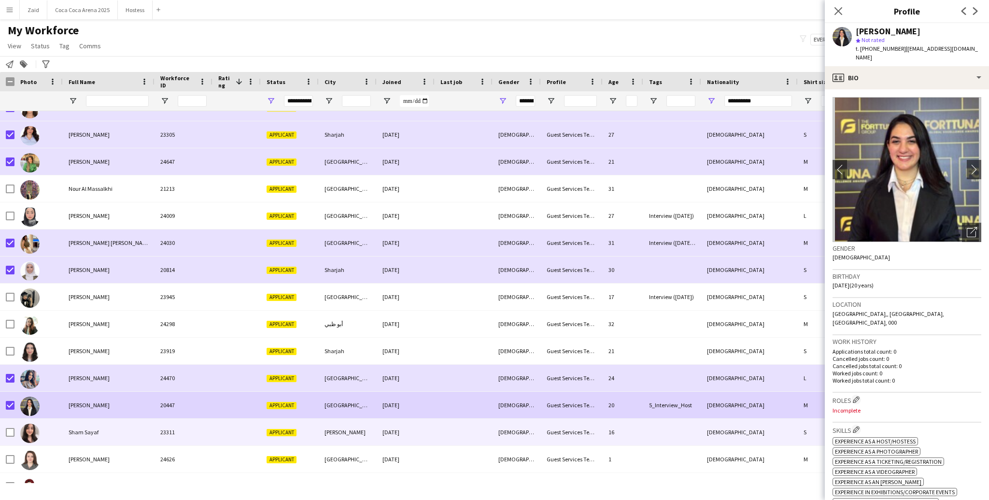
click at [46, 432] on div at bounding box center [38, 432] width 48 height 27
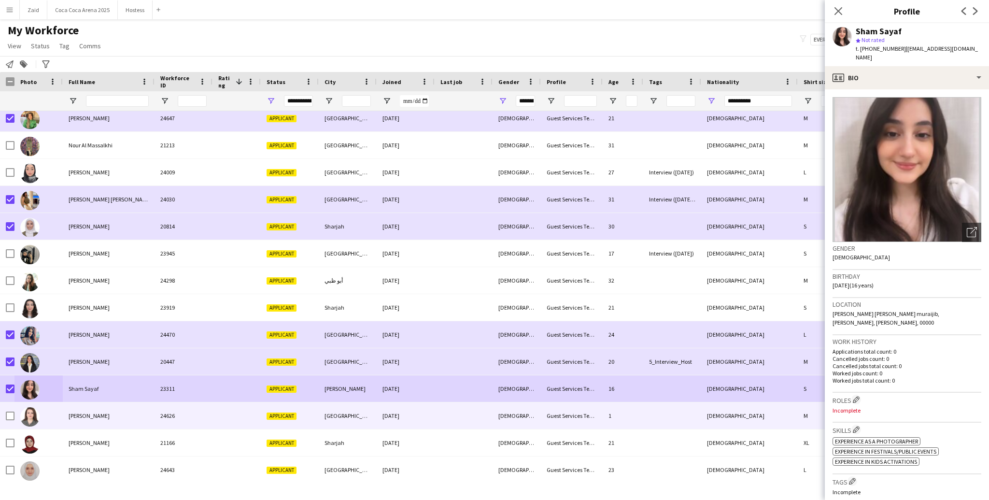
click at [33, 424] on img at bounding box center [29, 416] width 19 height 19
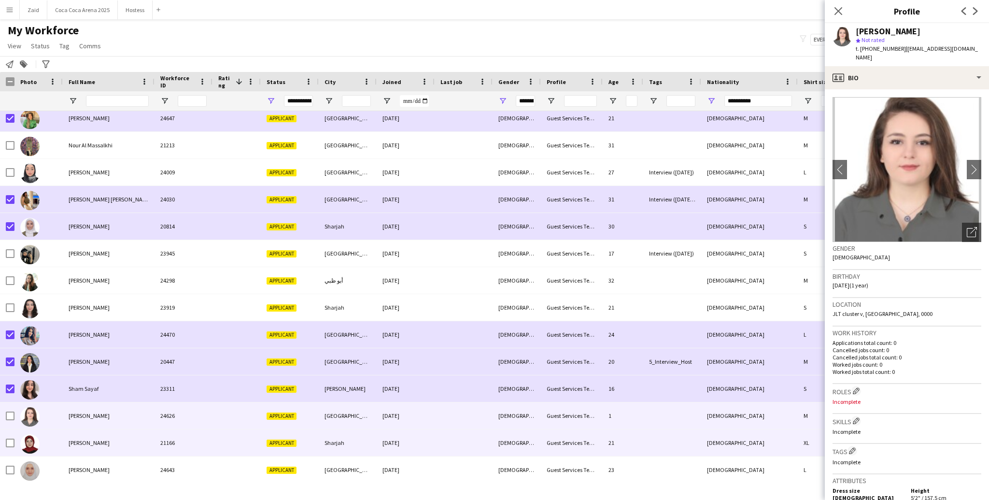
click at [37, 443] on img at bounding box center [29, 443] width 19 height 19
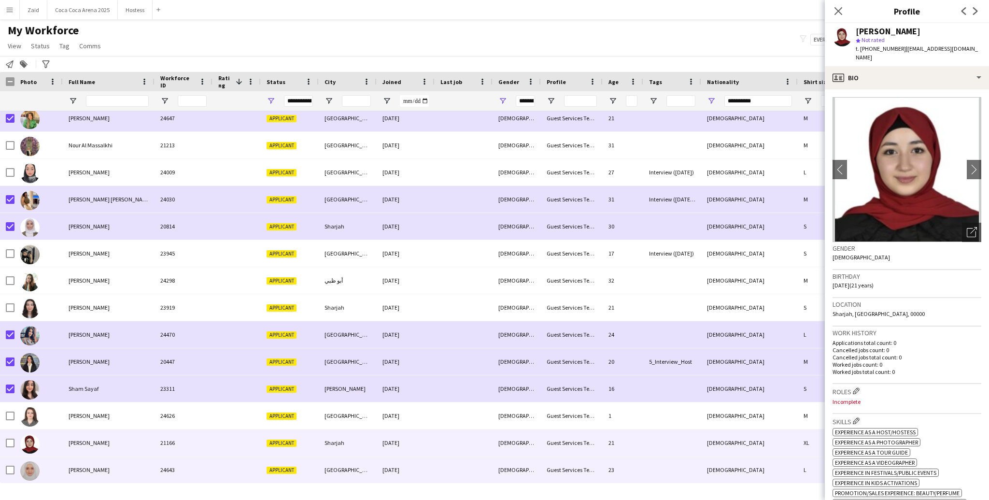
click at [51, 458] on div at bounding box center [38, 469] width 48 height 27
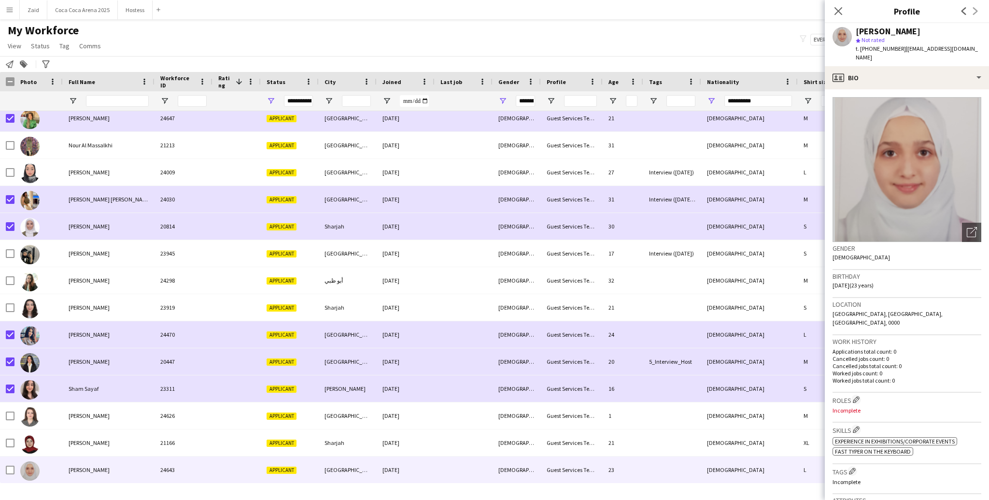
click at [716, 101] on div "**********" at bounding box center [749, 100] width 97 height 19
click at [714, 100] on span "Open Filter Menu" at bounding box center [711, 101] width 9 height 9
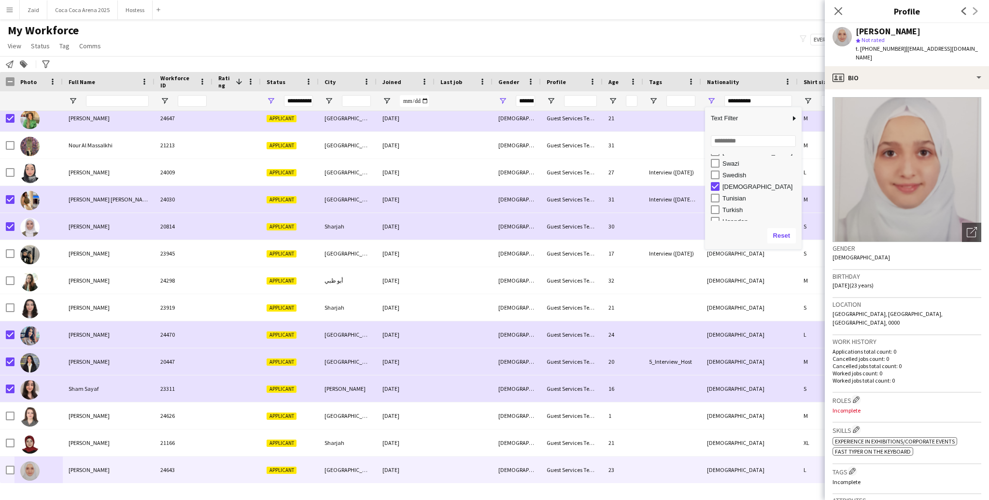
click at [723, 188] on div "Syrian" at bounding box center [761, 186] width 76 height 7
type input "***"
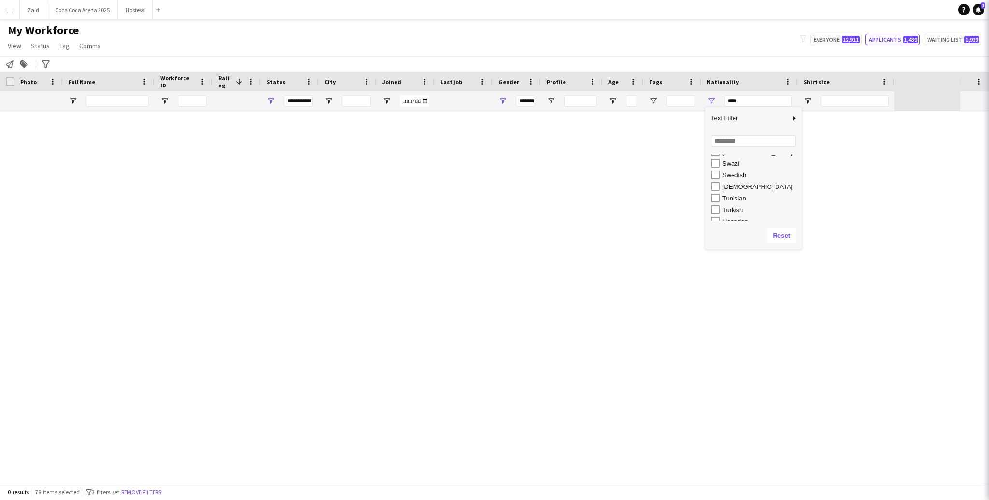
type input "***"
click at [726, 196] on div "Tunisian" at bounding box center [761, 198] width 76 height 7
type input "**********"
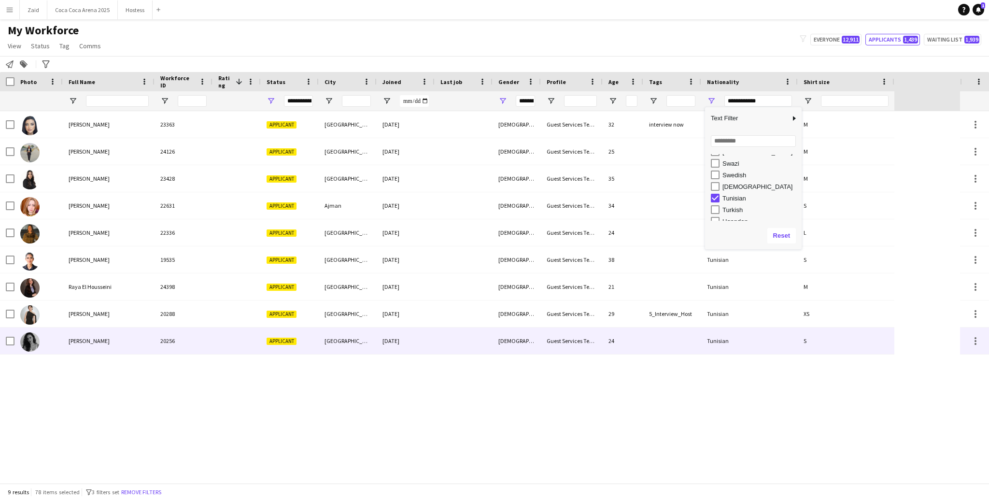
click at [298, 334] on div "Applicant" at bounding box center [290, 341] width 58 height 27
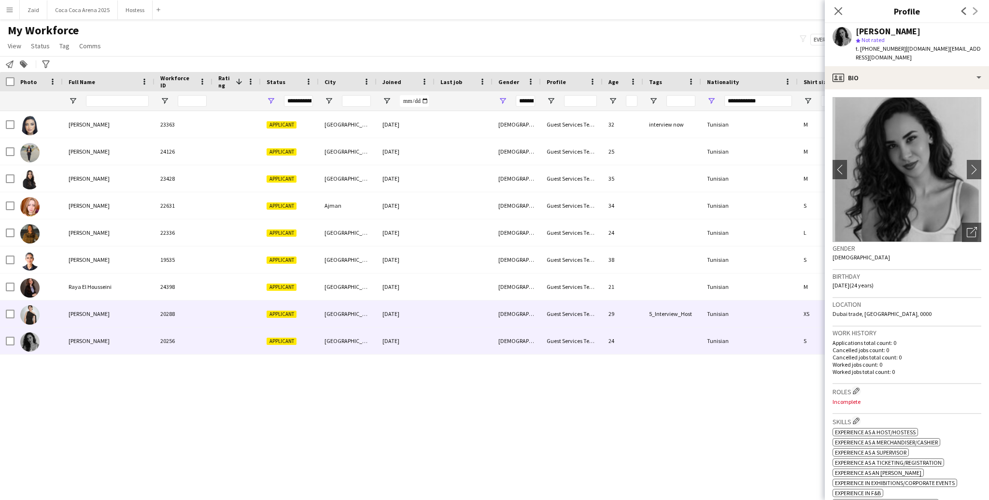
click at [215, 313] on div at bounding box center [237, 313] width 48 height 27
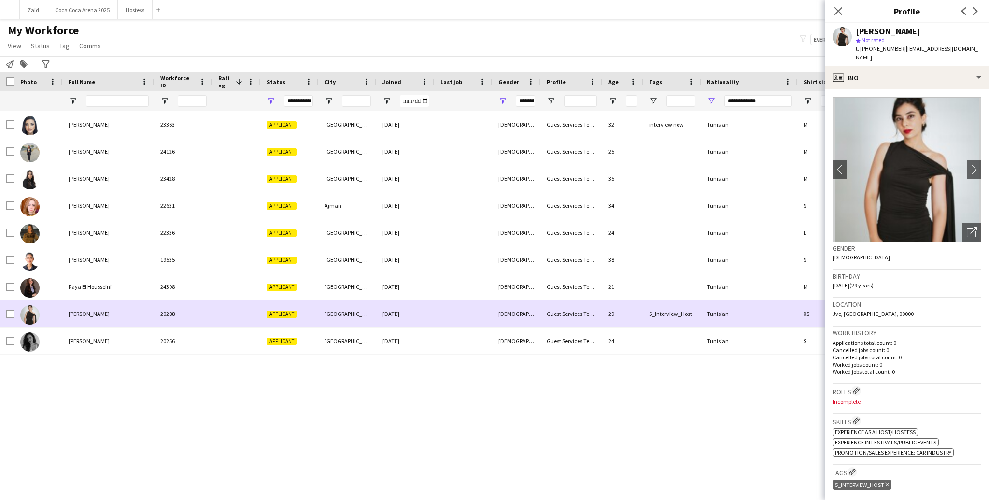
click at [209, 302] on div "20288" at bounding box center [184, 313] width 58 height 27
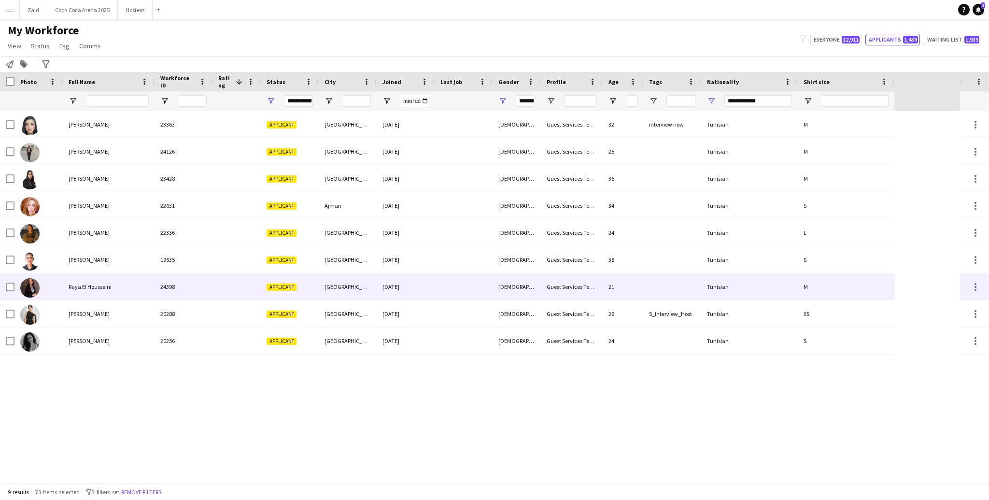
click at [206, 296] on div "24398" at bounding box center [184, 286] width 58 height 27
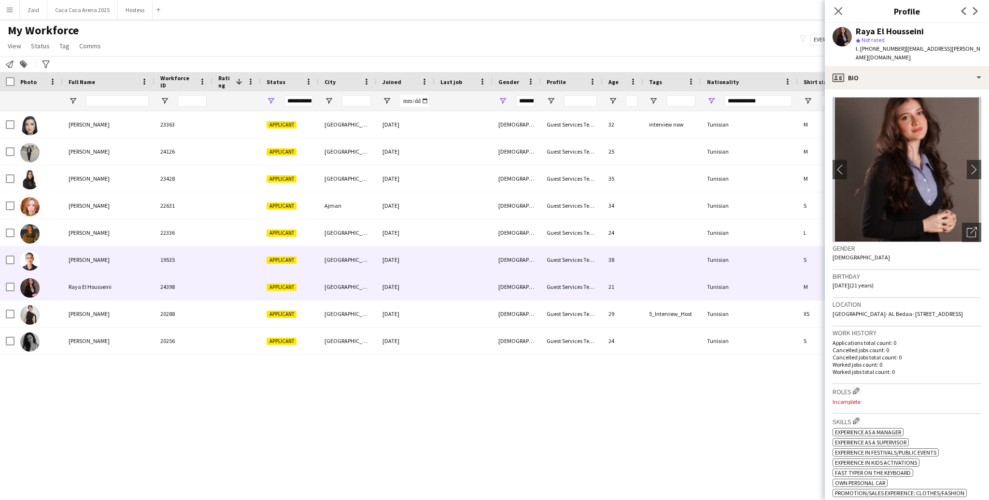
click at [206, 269] on div "19535" at bounding box center [184, 259] width 58 height 27
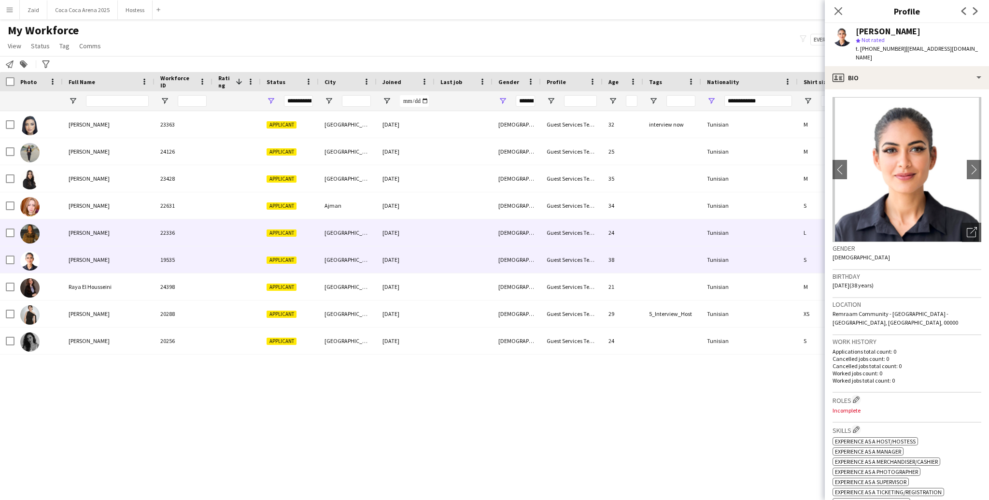
click at [213, 243] on div at bounding box center [237, 232] width 48 height 27
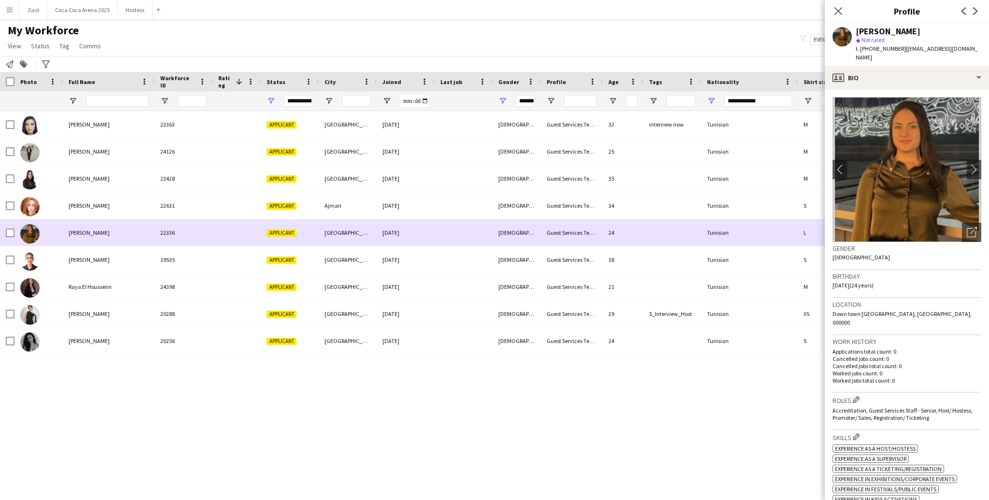
click at [215, 226] on div at bounding box center [237, 232] width 48 height 27
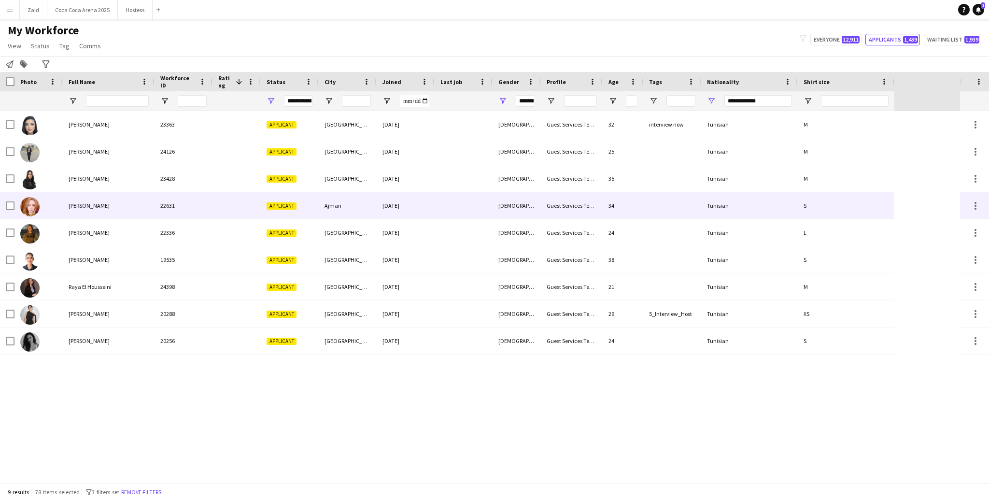
click at [216, 216] on div at bounding box center [237, 205] width 48 height 27
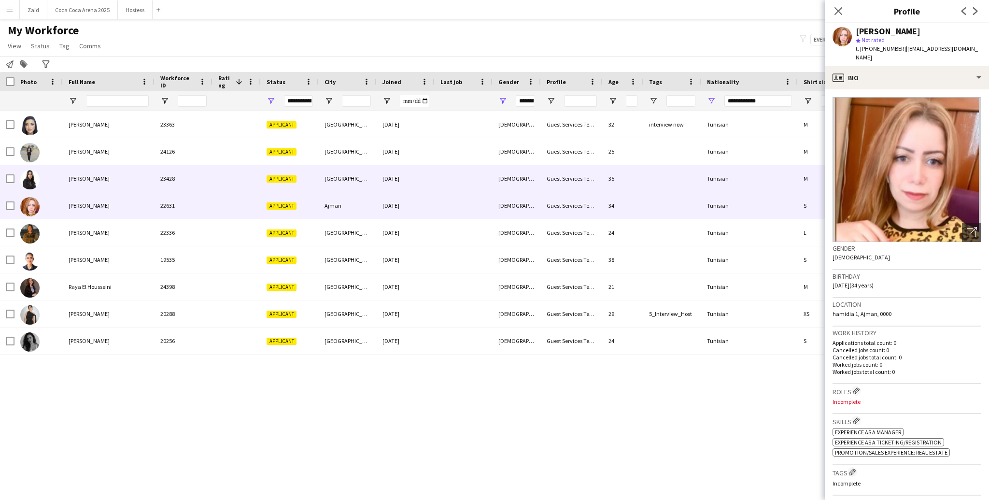
click at [211, 186] on div "23428" at bounding box center [184, 178] width 58 height 27
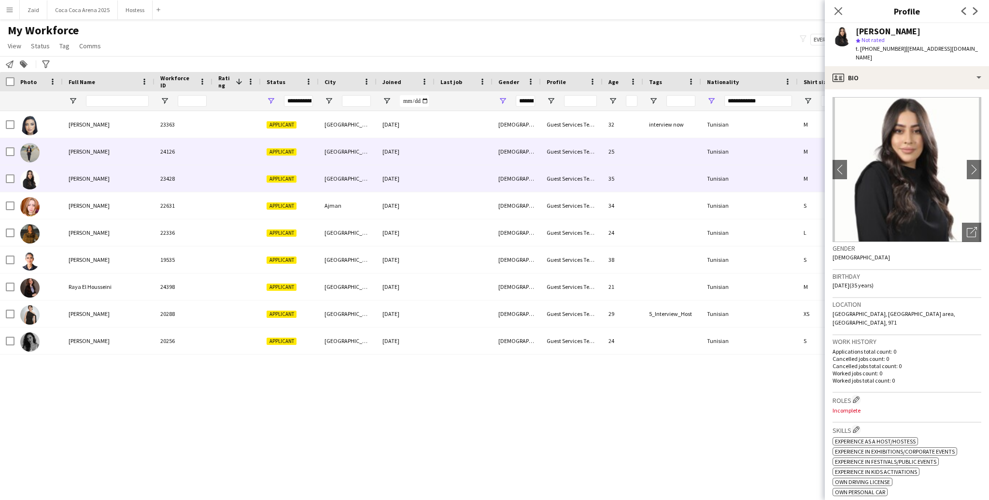
click at [208, 163] on div "24126" at bounding box center [184, 151] width 58 height 27
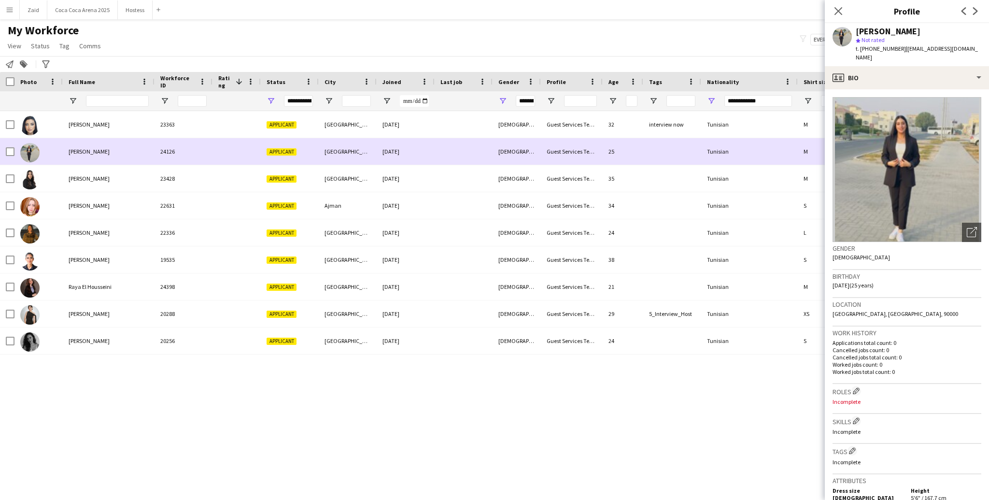
click at [206, 145] on div "24126" at bounding box center [184, 151] width 58 height 27
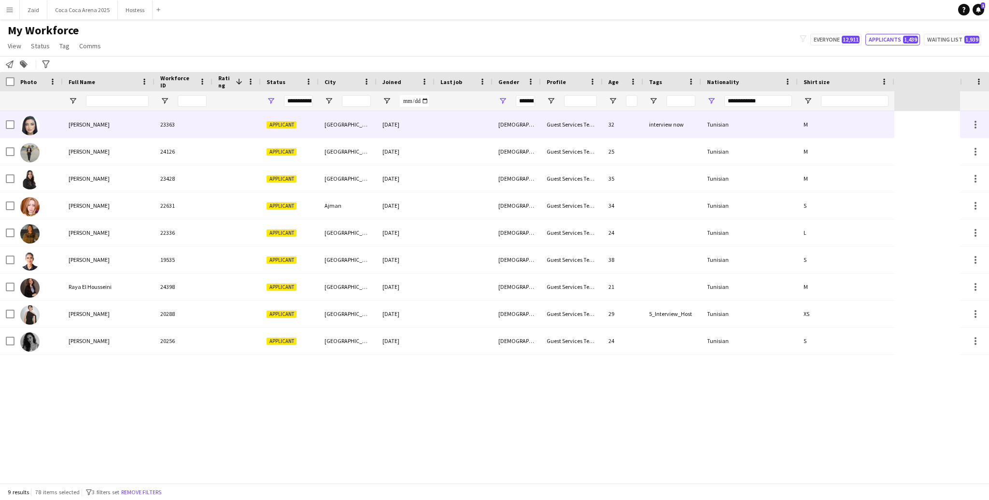
click at [163, 133] on div "23363" at bounding box center [184, 124] width 58 height 27
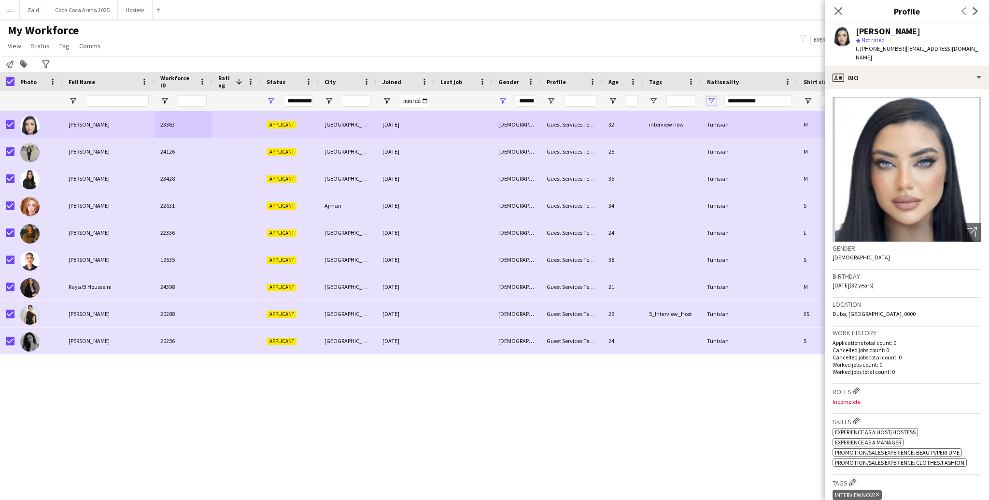
click at [715, 97] on span "Open Filter Menu" at bounding box center [711, 101] width 9 height 9
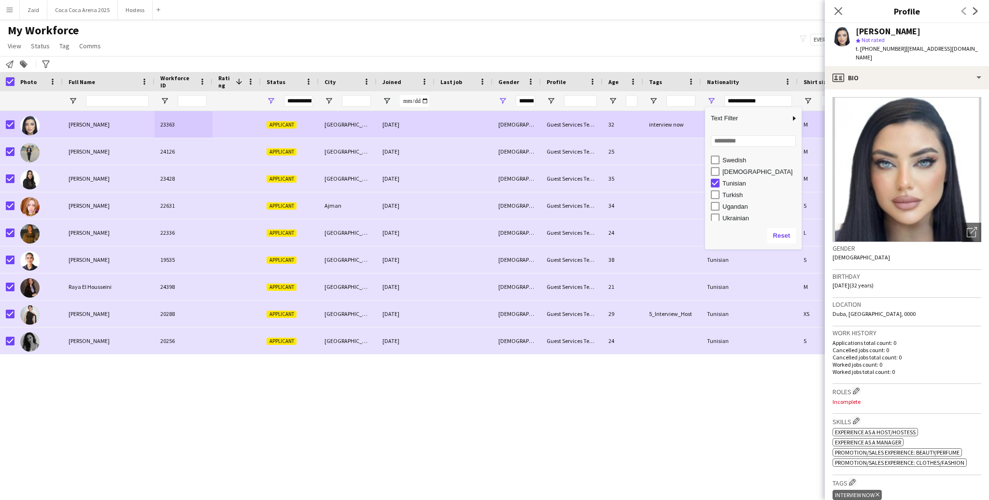
click at [736, 185] on div "Tunisian" at bounding box center [761, 183] width 76 height 7
type input "***"
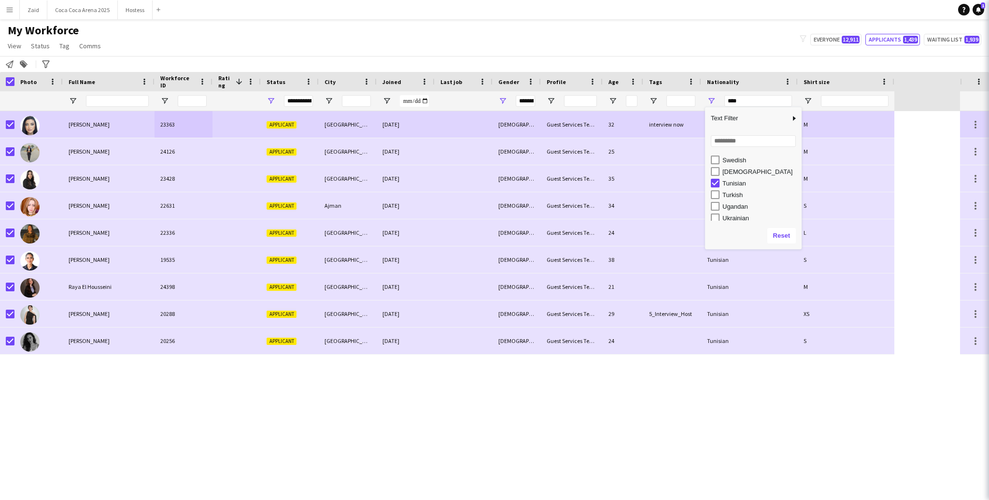
type input "***"
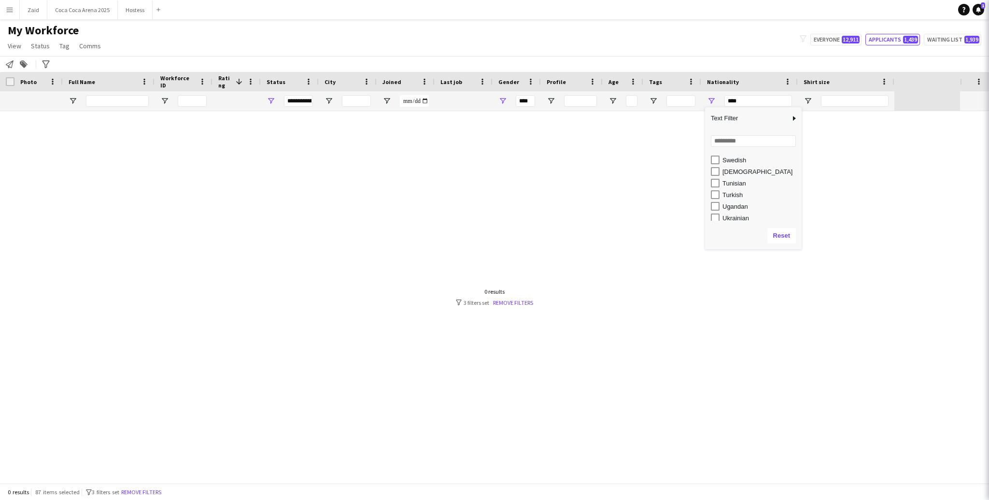
click at [735, 197] on div "Turkish" at bounding box center [761, 194] width 76 height 7
type input "**********"
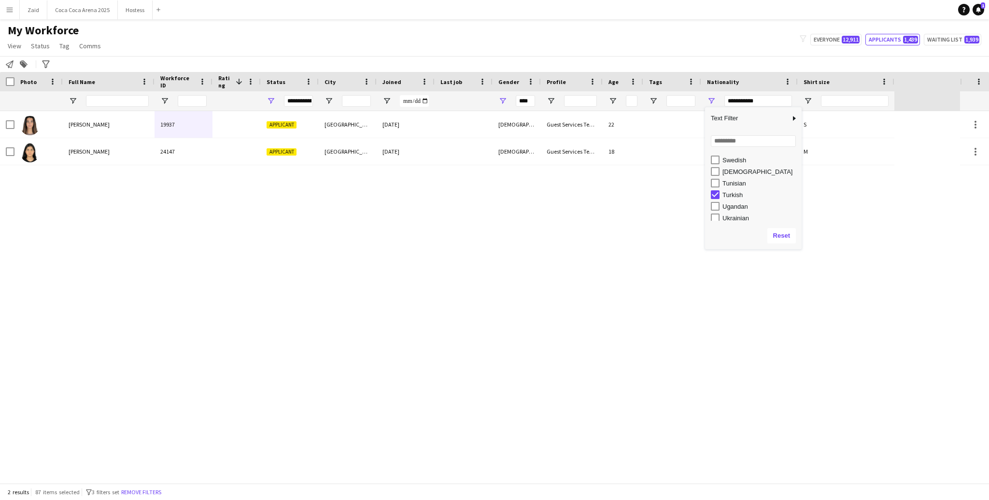
type input "**********"
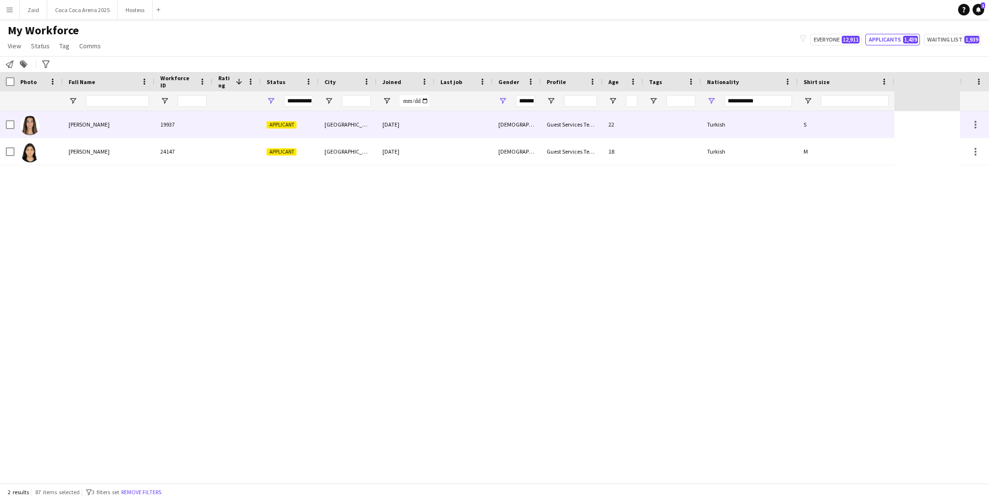
click at [581, 137] on div "Guest Services Team" at bounding box center [572, 124] width 62 height 27
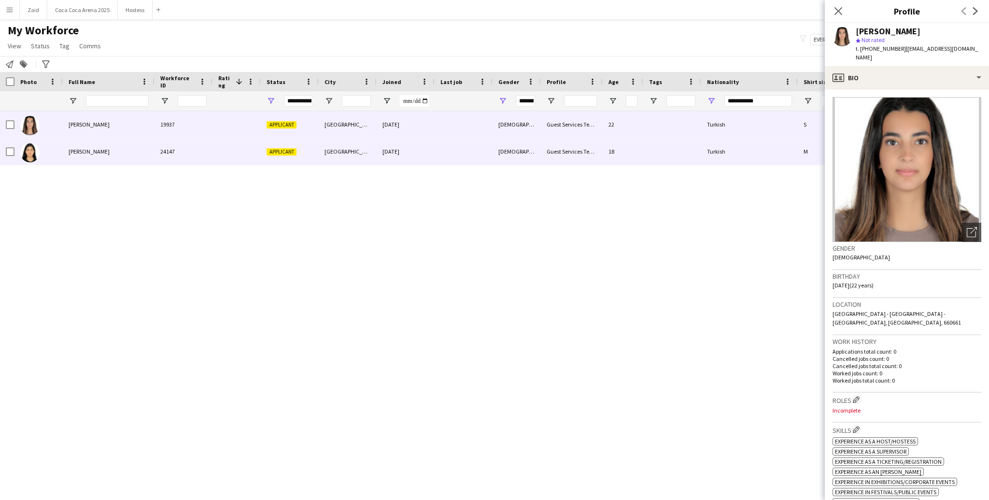
click at [564, 150] on div "Guest Services Team" at bounding box center [572, 151] width 62 height 27
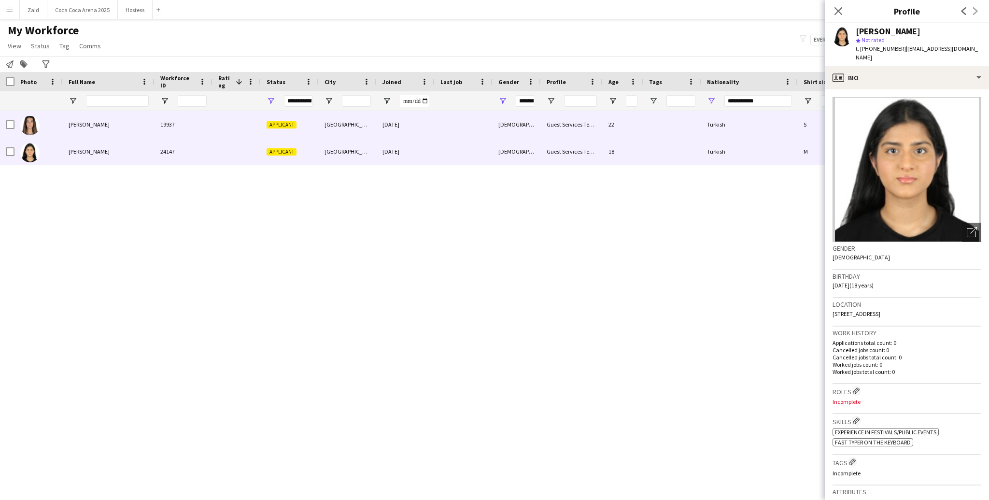
click at [491, 117] on div at bounding box center [464, 124] width 58 height 27
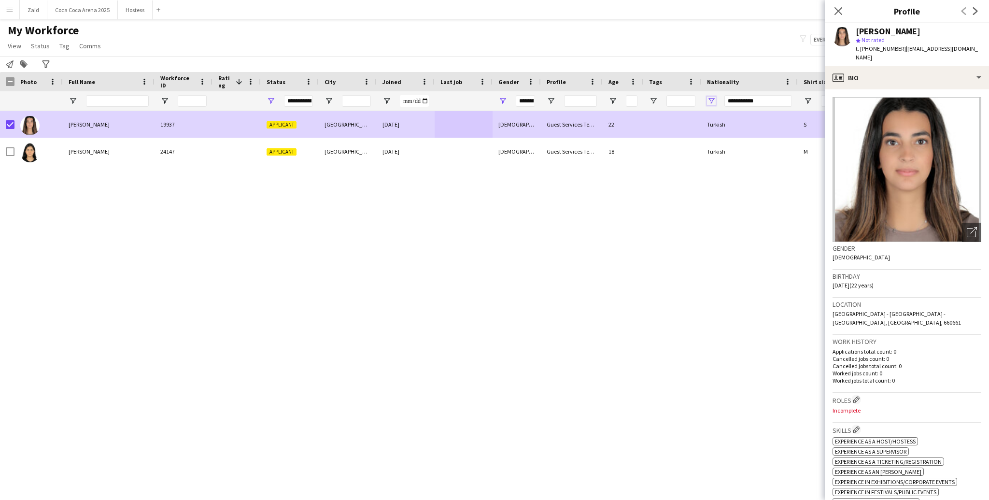
click at [714, 104] on span "Open Filter Menu" at bounding box center [711, 101] width 9 height 9
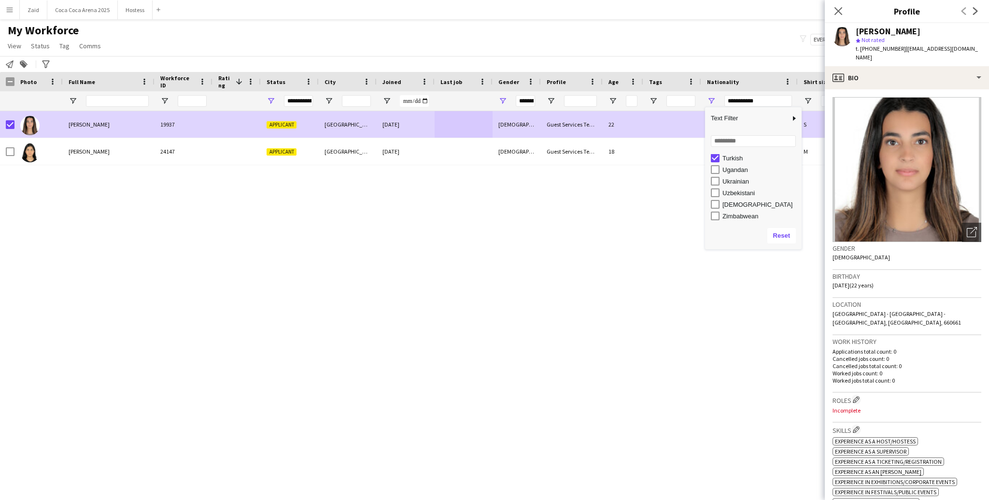
click at [728, 170] on div "Ugandan" at bounding box center [761, 169] width 76 height 7
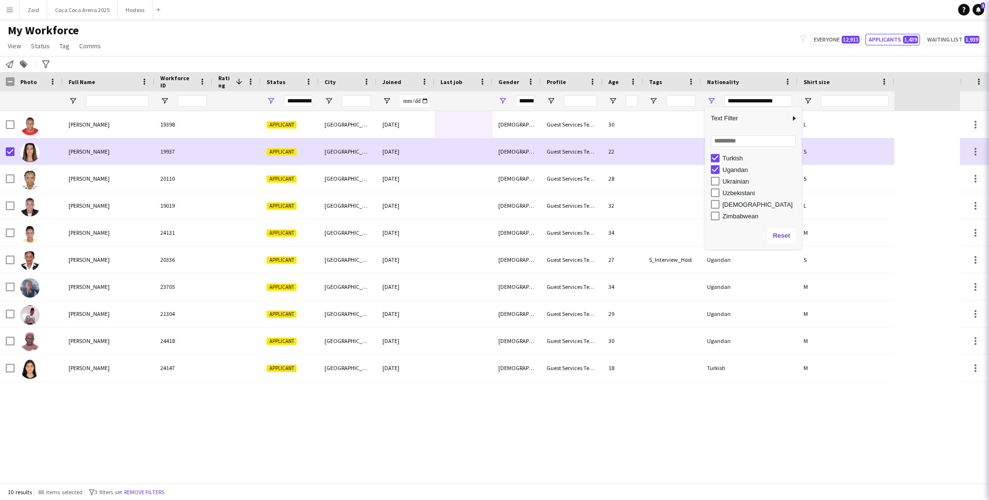
click at [728, 156] on div "Turkish" at bounding box center [761, 158] width 76 height 7
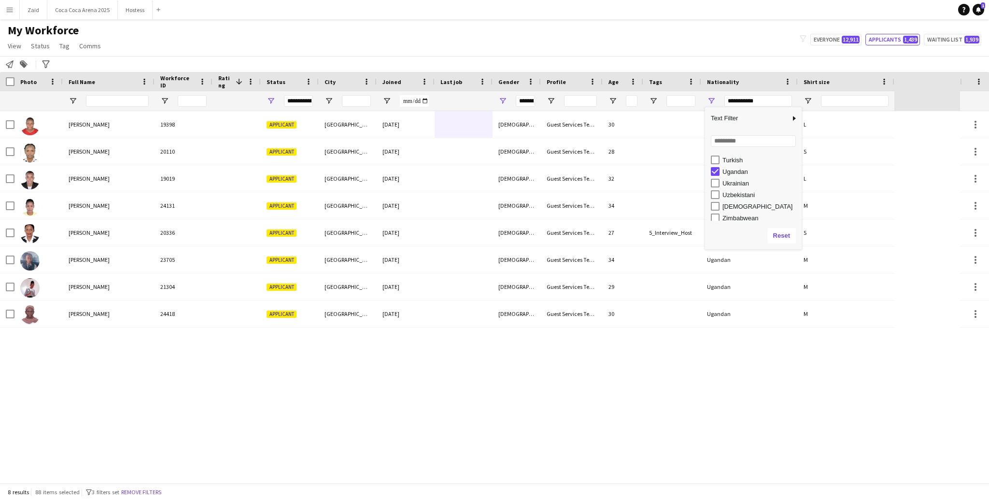
click at [732, 174] on div "Ugandan" at bounding box center [761, 171] width 76 height 7
type input "***"
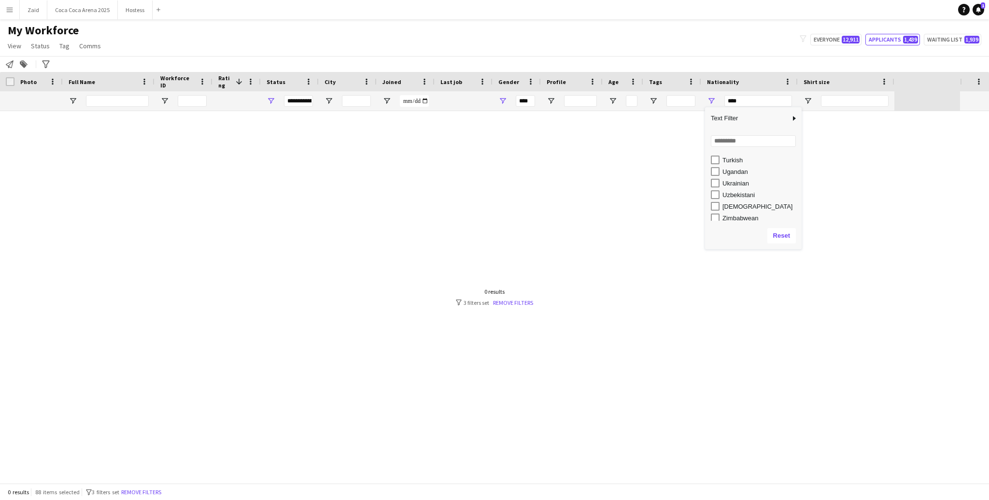
click at [736, 183] on div "Ukrainian" at bounding box center [761, 183] width 76 height 7
type input "**********"
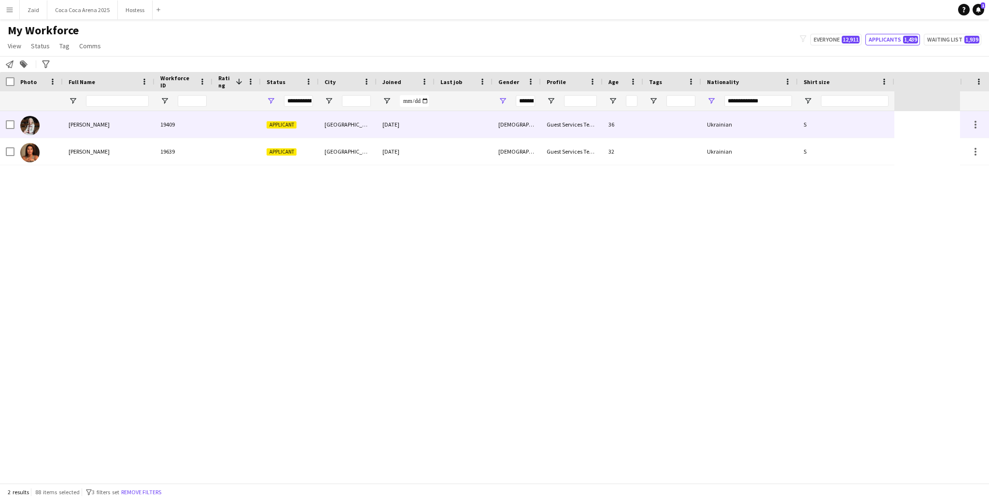
click at [309, 126] on div "Applicant" at bounding box center [290, 124] width 58 height 27
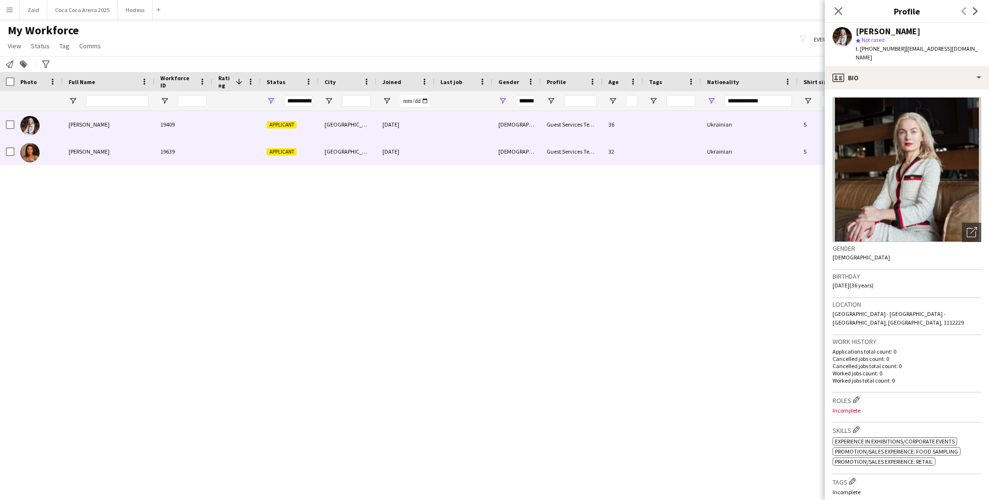
click at [66, 148] on div "Tetiana Einberh" at bounding box center [109, 151] width 92 height 27
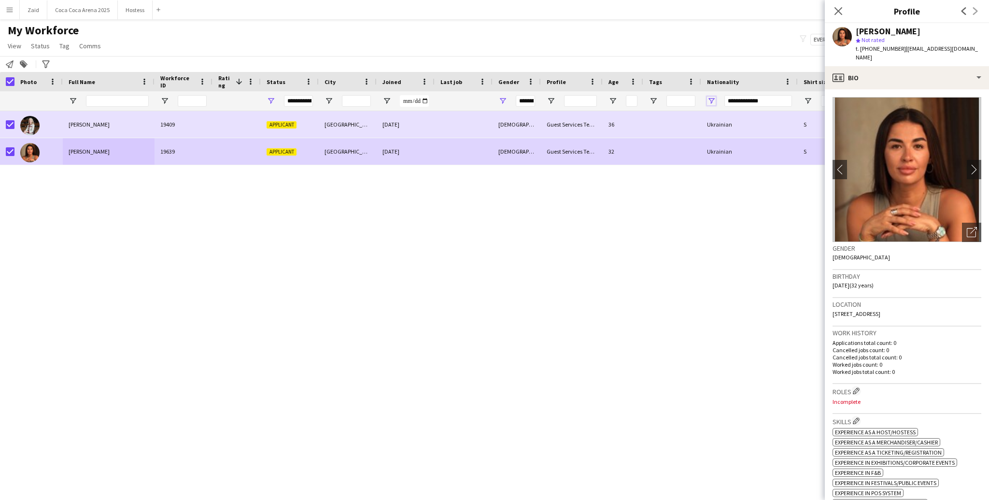
click at [715, 97] on span "Open Filter Menu" at bounding box center [711, 101] width 9 height 9
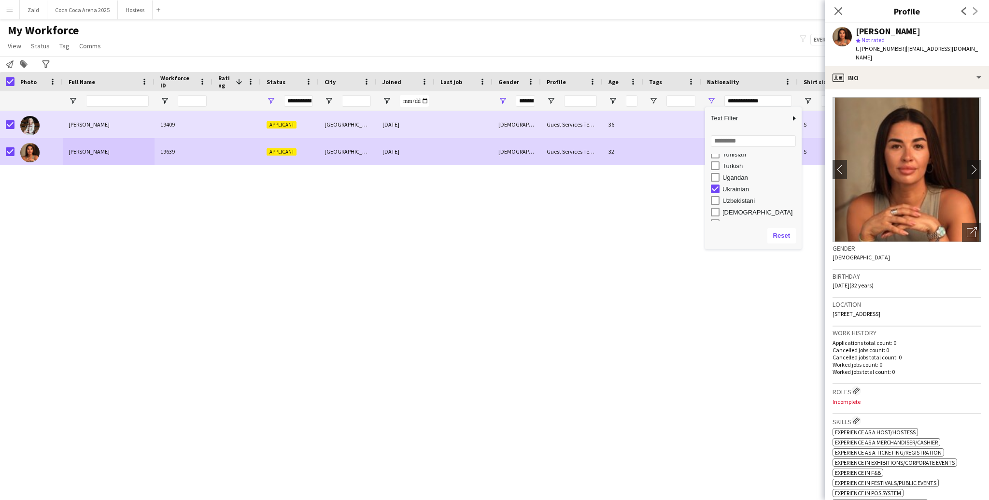
scroll to position [721, 0]
click at [732, 191] on div "Uzbekistani" at bounding box center [761, 192] width 76 height 7
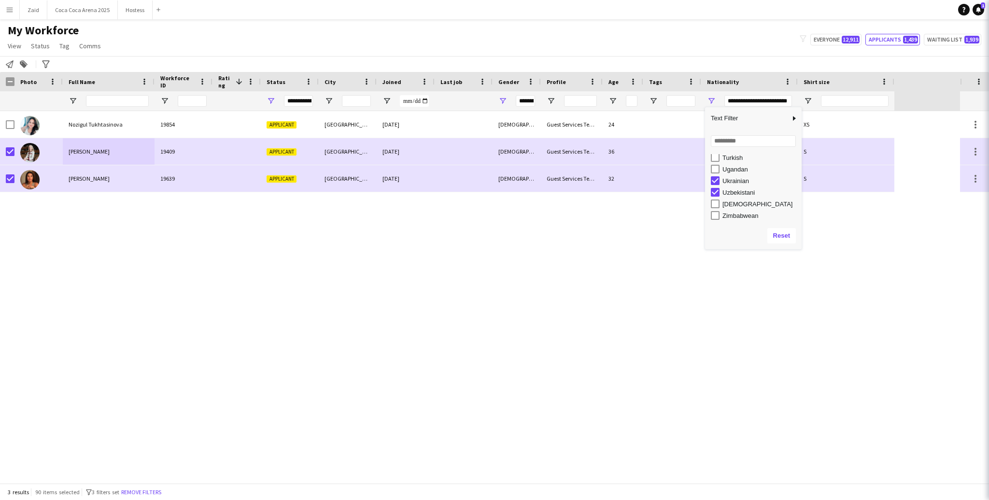
click at [730, 182] on div "Ukrainian" at bounding box center [761, 180] width 76 height 7
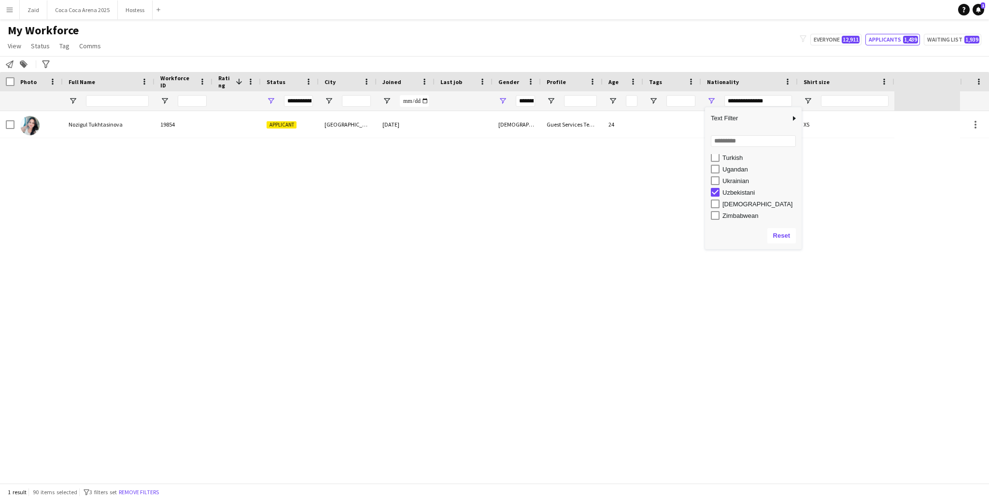
click at [735, 204] on div "Yemenite" at bounding box center [761, 203] width 76 height 7
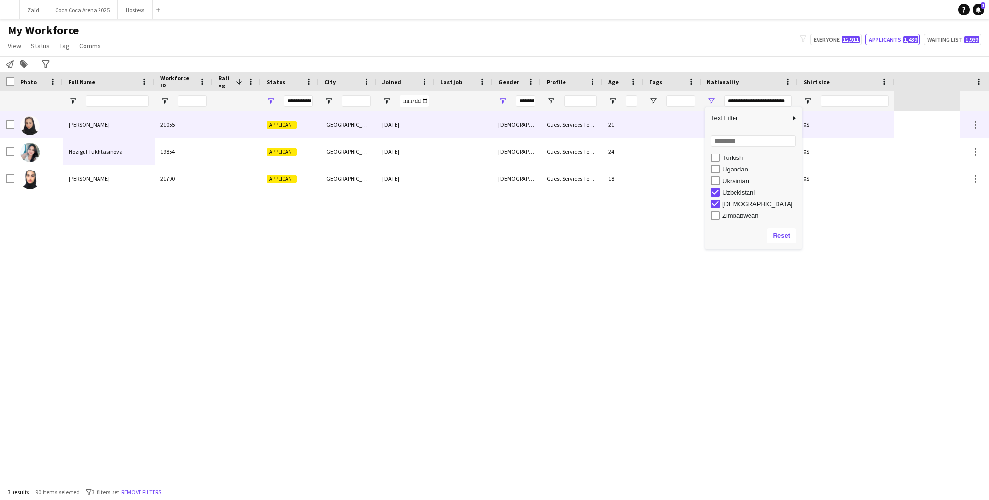
click at [499, 116] on div "[DEMOGRAPHIC_DATA]" at bounding box center [517, 124] width 48 height 27
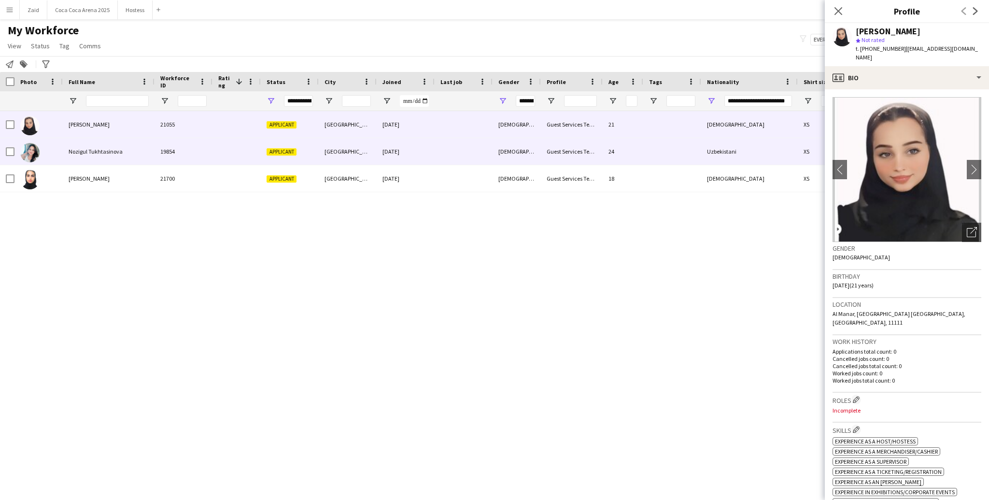
click at [456, 149] on div at bounding box center [464, 151] width 58 height 27
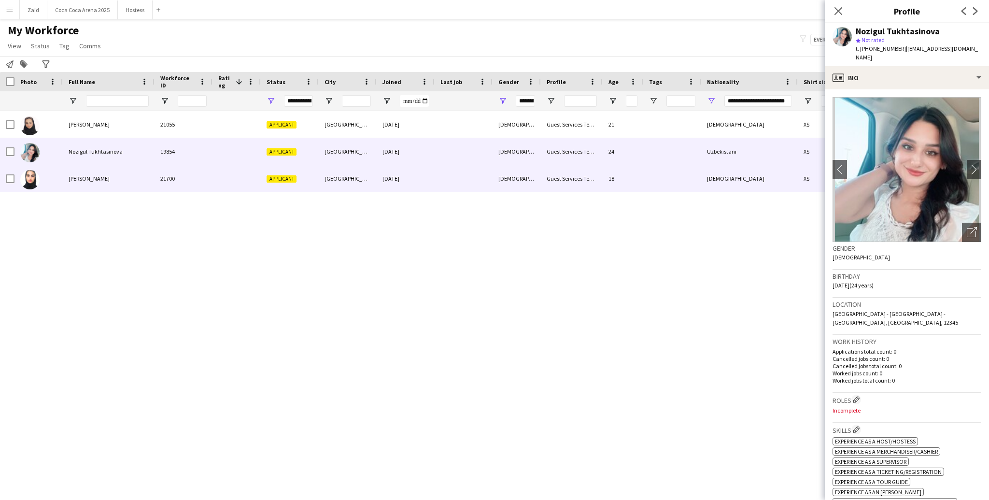
click at [456, 173] on div at bounding box center [464, 178] width 58 height 27
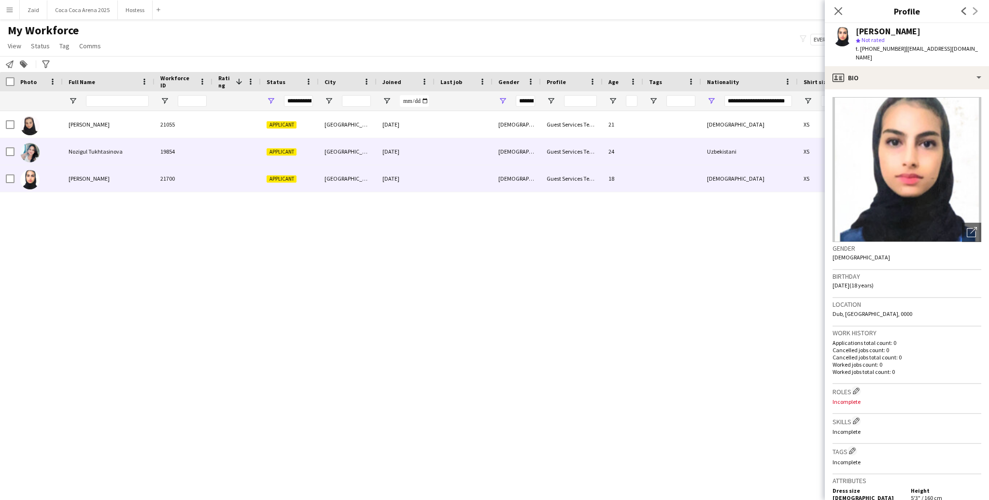
click at [217, 158] on div at bounding box center [237, 151] width 48 height 27
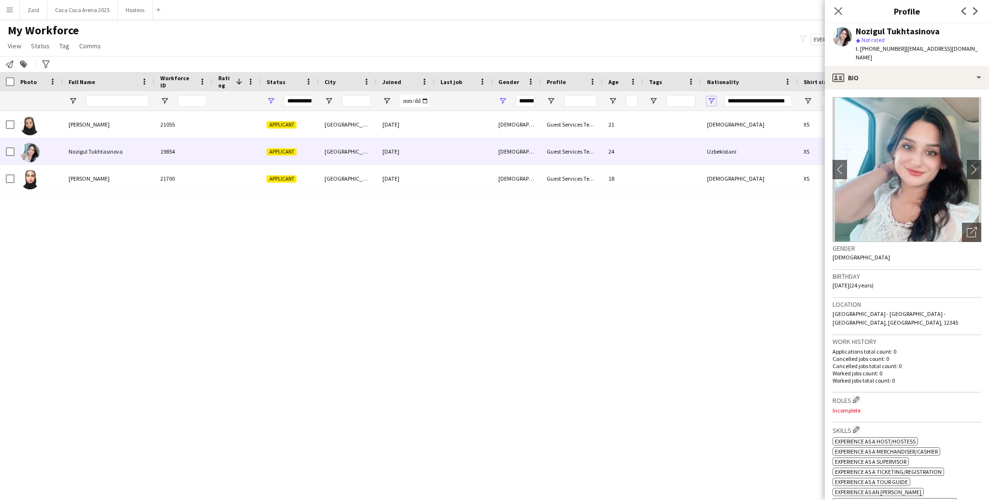
click at [713, 99] on span "Open Filter Menu" at bounding box center [711, 101] width 9 height 9
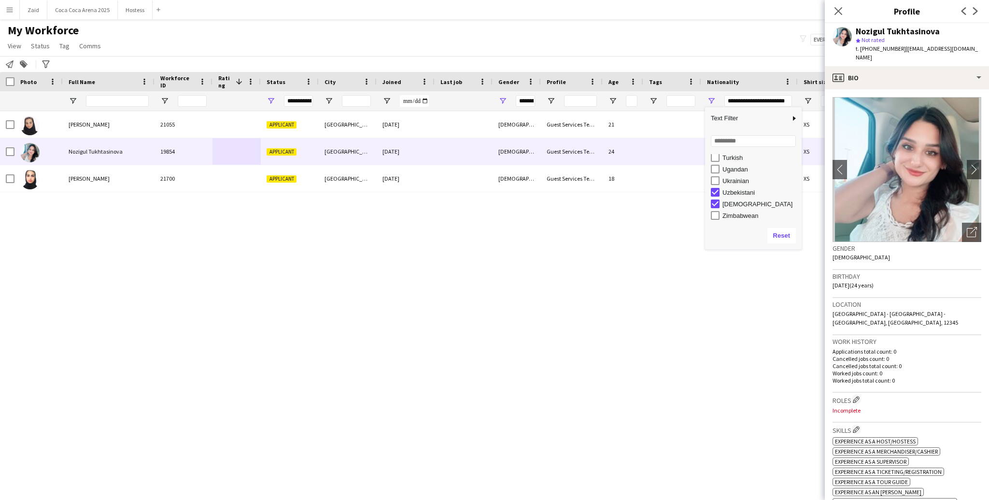
click at [736, 192] on div "Uzbekistani" at bounding box center [761, 192] width 76 height 7
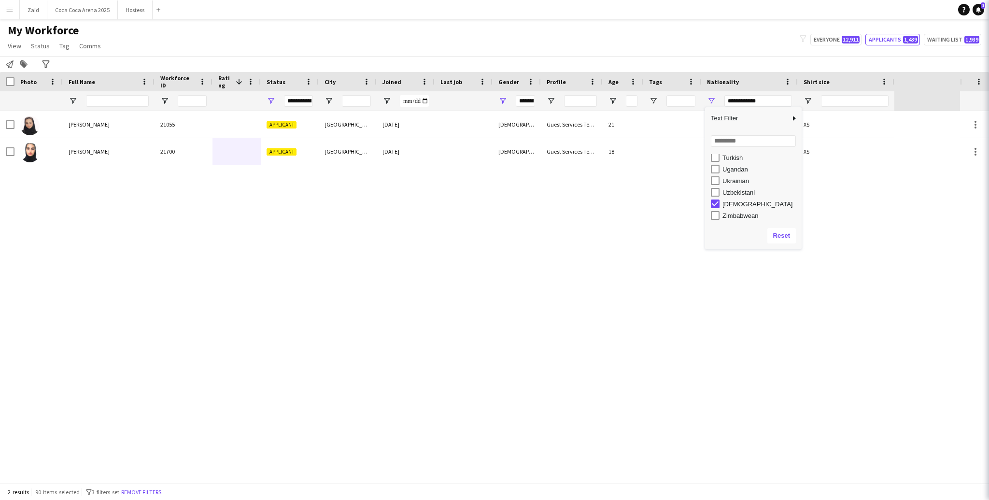
click at [737, 204] on div "Yemenite" at bounding box center [761, 203] width 76 height 7
type input "***"
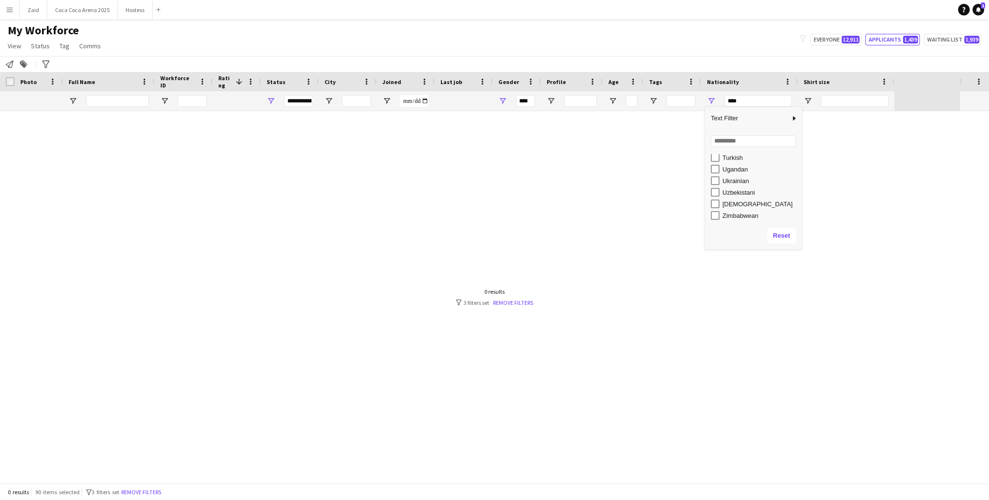
click at [739, 213] on div "Zimbabwean" at bounding box center [761, 215] width 76 height 7
type input "**********"
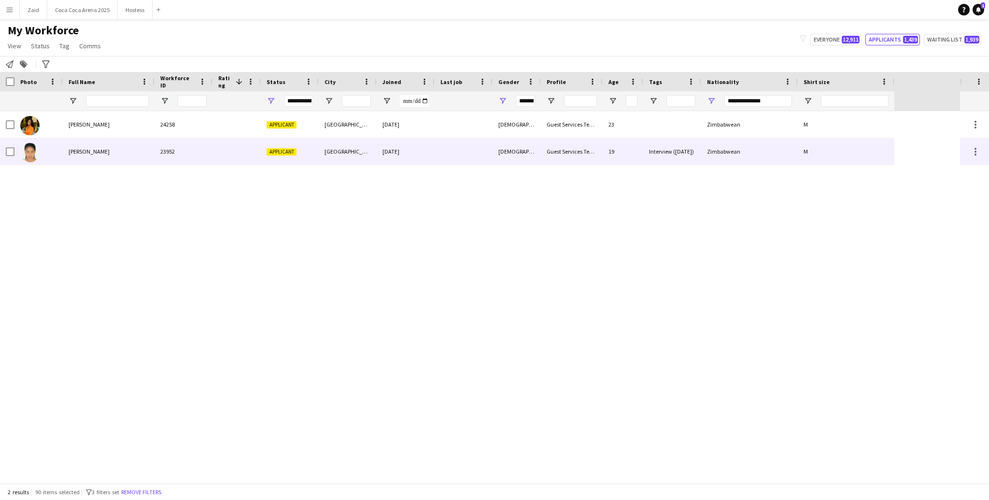
click at [500, 144] on div "[DEMOGRAPHIC_DATA]" at bounding box center [517, 151] width 48 height 27
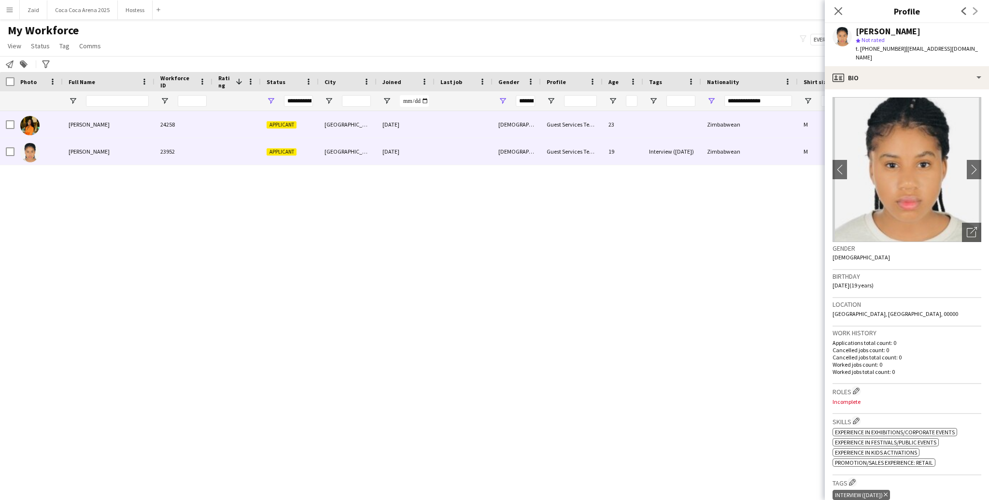
click at [475, 121] on div at bounding box center [464, 124] width 58 height 27
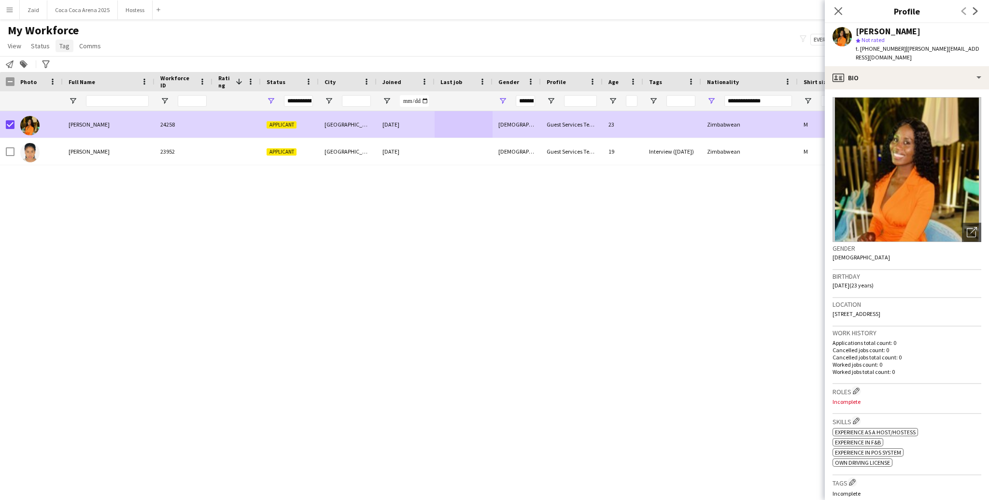
click at [69, 46] on link "Tag" at bounding box center [65, 46] width 18 height 13
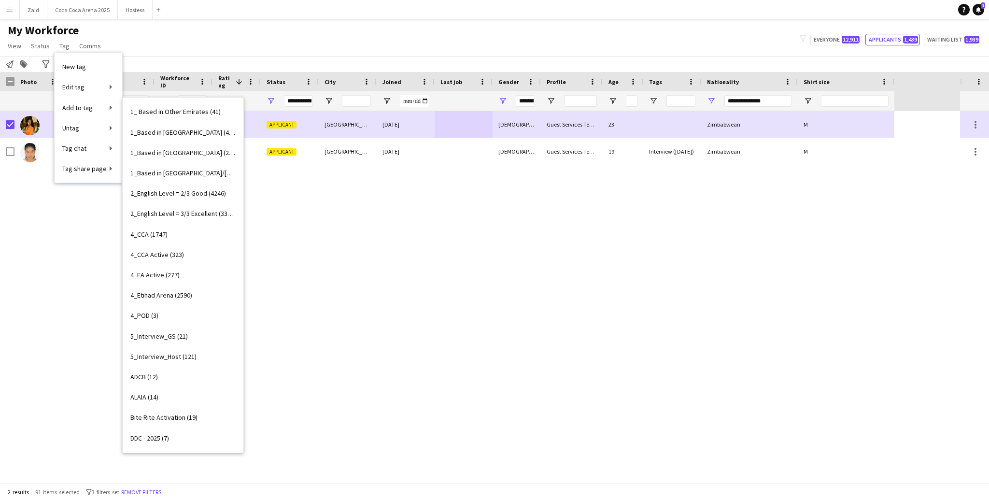
click at [210, 489] on link "interview now (112)" at bounding box center [183, 499] width 121 height 20
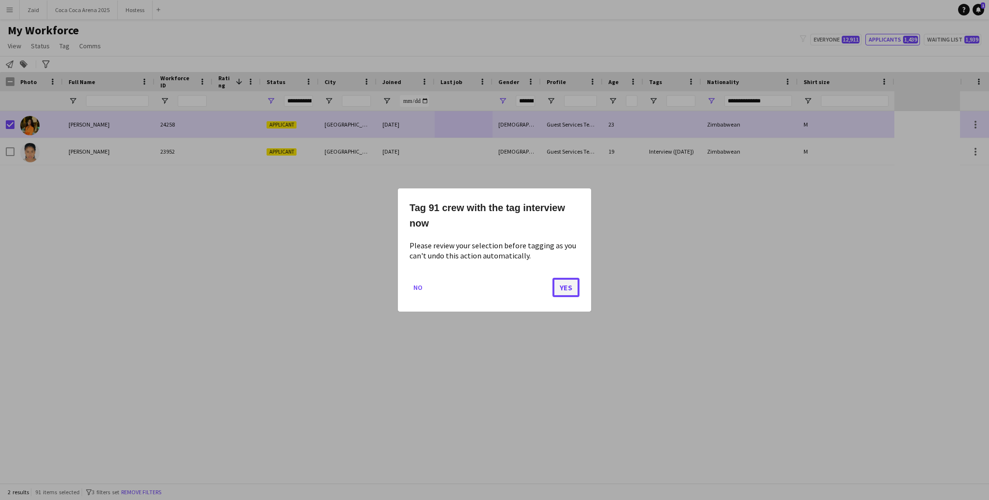
click at [560, 279] on button "Yes" at bounding box center [566, 287] width 27 height 19
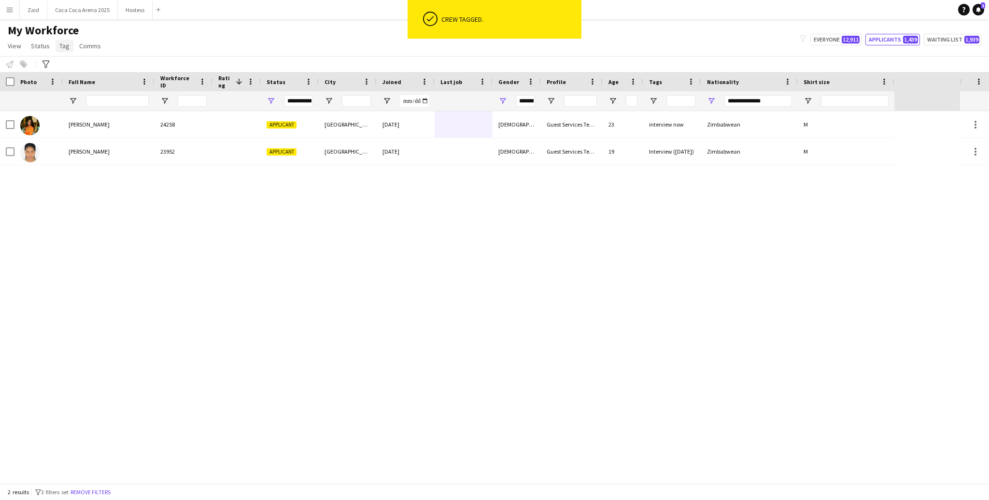
click at [69, 49] on link "Tag" at bounding box center [65, 46] width 18 height 13
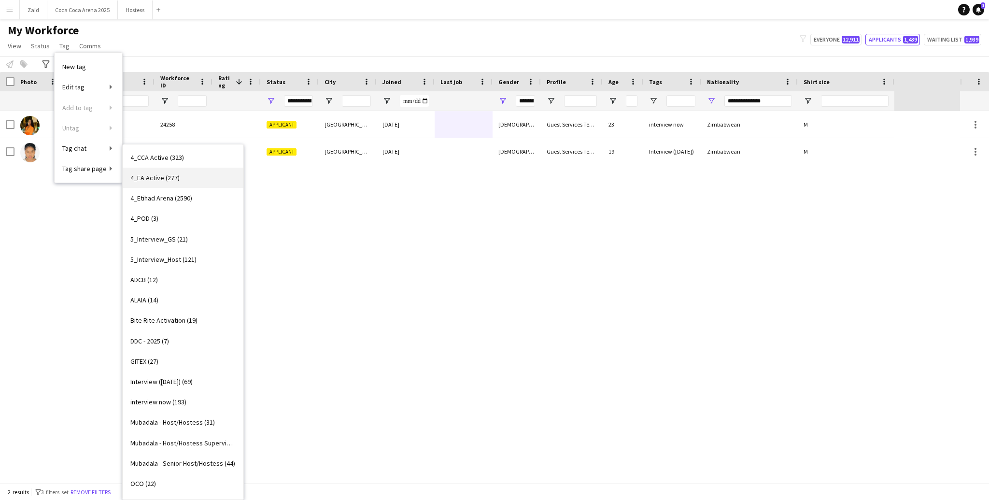
scroll to position [144, 0]
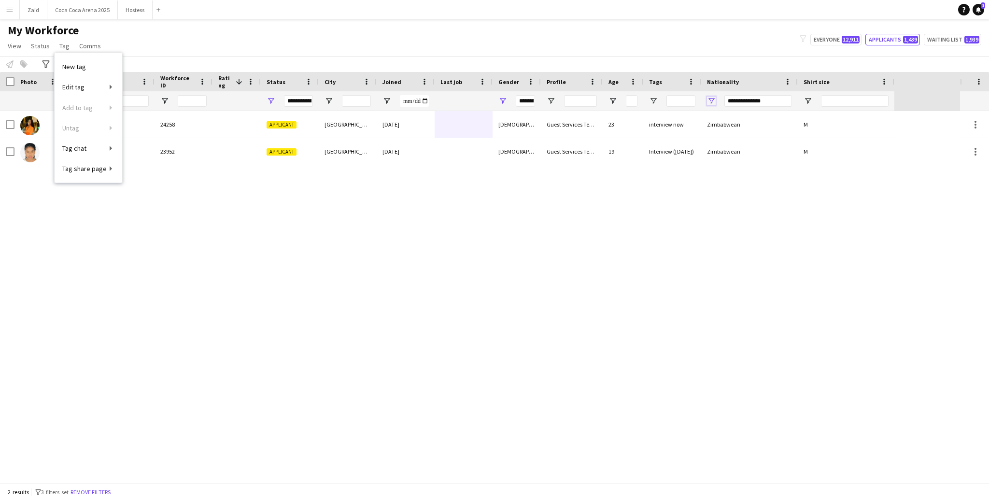
click at [713, 100] on span "Open Filter Menu" at bounding box center [711, 101] width 9 height 9
click at [634, 45] on div "My Workforce View Views Default view New view Update view Delete view Edit name…" at bounding box center [494, 39] width 989 height 33
click at [712, 102] on span "Open Filter Menu" at bounding box center [711, 101] width 9 height 9
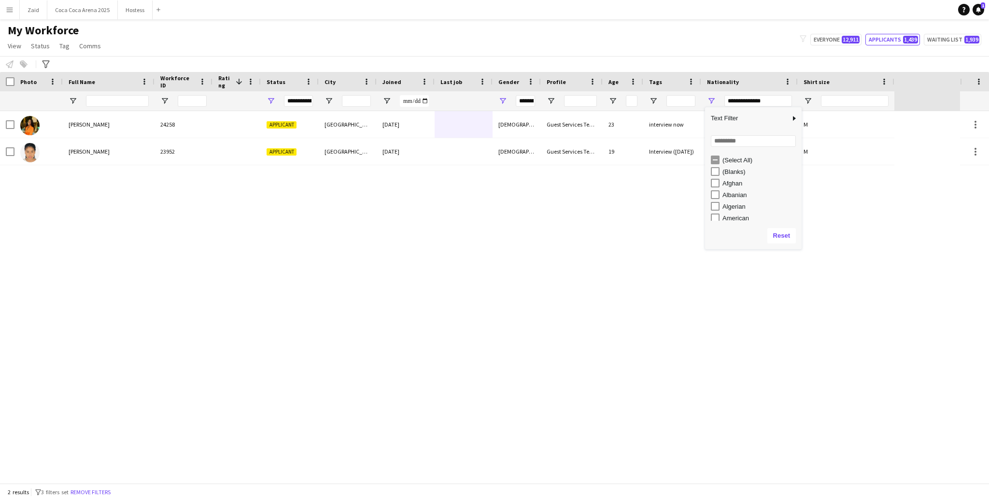
click at [744, 155] on div "(Select All)" at bounding box center [756, 160] width 91 height 12
click at [744, 161] on div "(Select All)" at bounding box center [761, 160] width 76 height 7
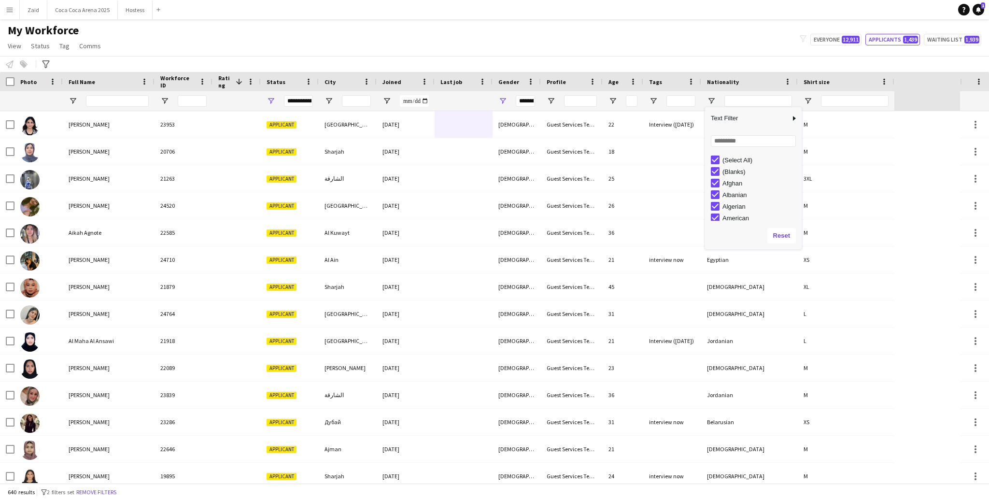
click at [735, 53] on div "My Workforce View Views Default view New view Update view Delete view Edit name…" at bounding box center [494, 39] width 989 height 33
click at [502, 102] on span "Open Filter Menu" at bounding box center [503, 101] width 9 height 9
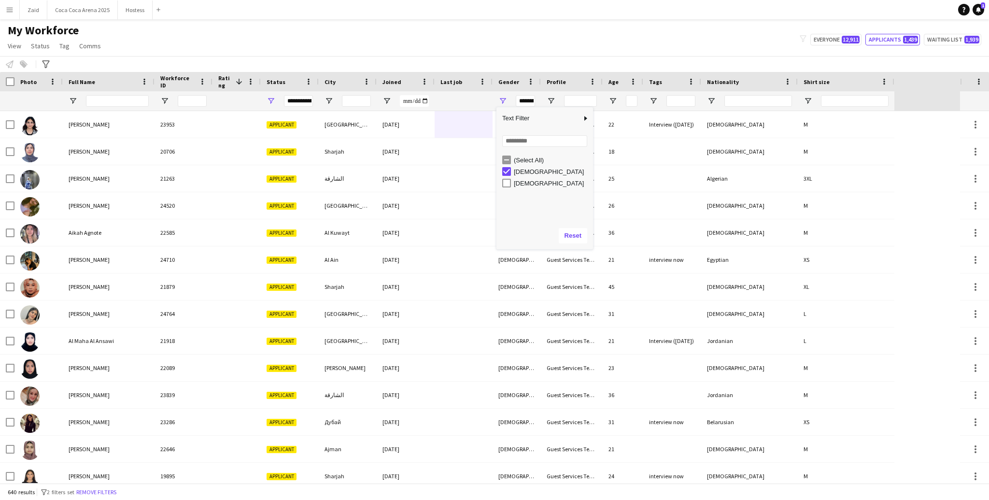
click at [520, 171] on div "[DEMOGRAPHIC_DATA]" at bounding box center [552, 171] width 76 height 7
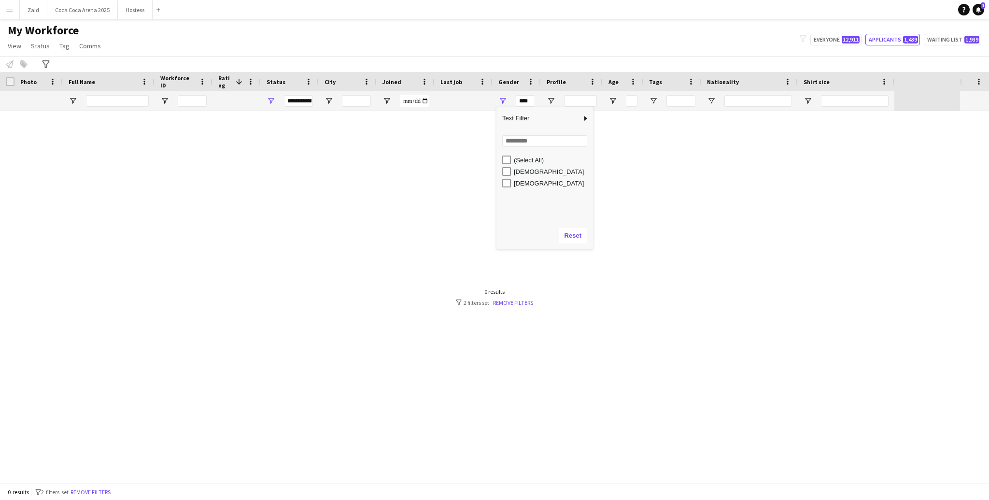
click at [519, 178] on div "[DEMOGRAPHIC_DATA]" at bounding box center [547, 183] width 91 height 12
click at [519, 189] on div "(Select All) Female Male" at bounding box center [545, 187] width 97 height 67
type input "********"
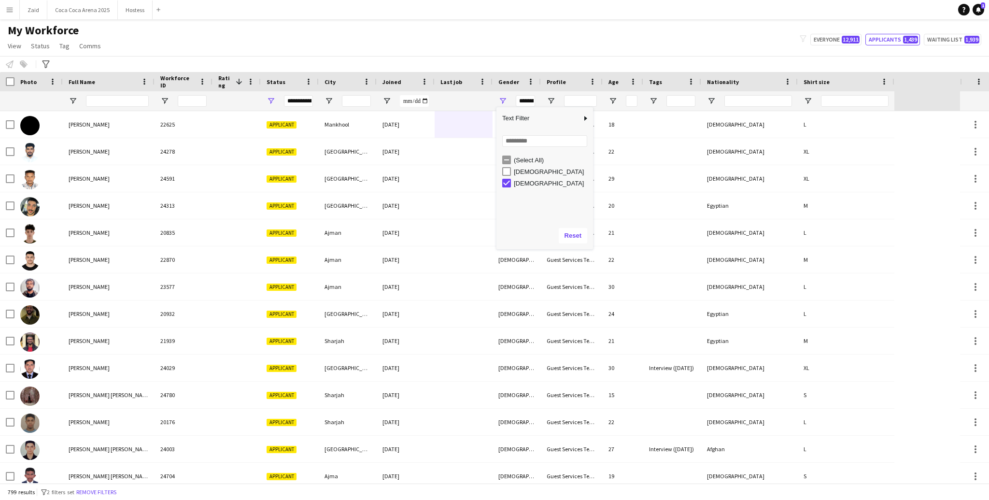
click at [585, 42] on div "My Workforce View Views Default view New view Update view Delete view Edit name…" at bounding box center [494, 39] width 989 height 33
click at [21, 48] on link "View" at bounding box center [14, 46] width 21 height 13
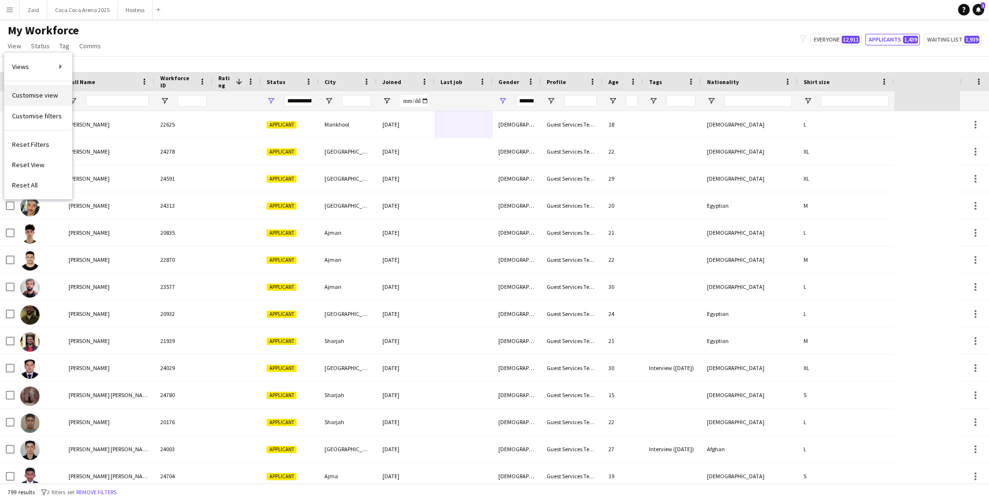
click at [47, 92] on span "Customise view" at bounding box center [35, 95] width 46 height 9
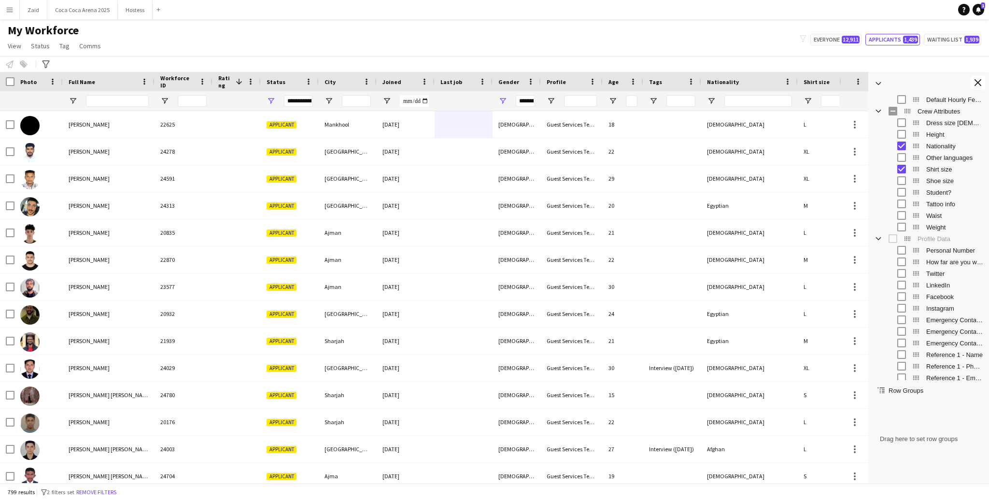
scroll to position [328, 0]
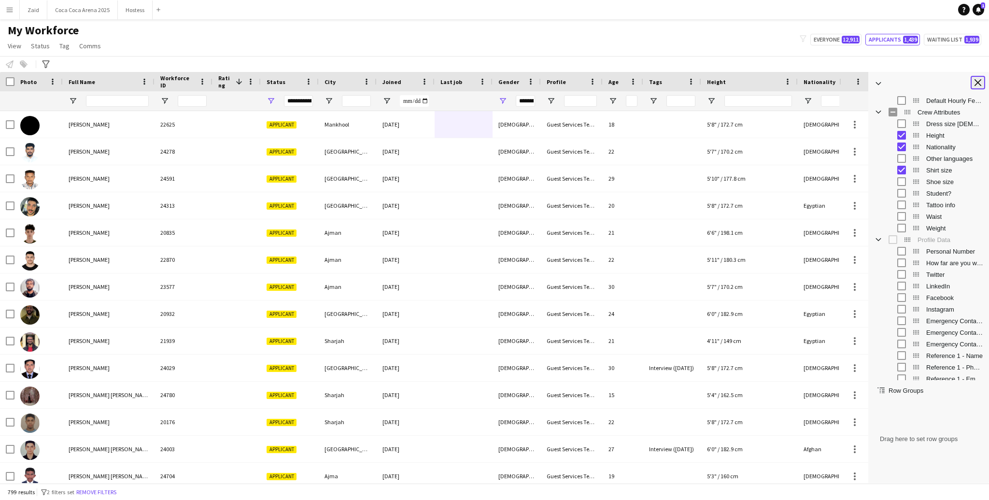
click at [974, 85] on button "Close tool panel" at bounding box center [978, 83] width 14 height 14
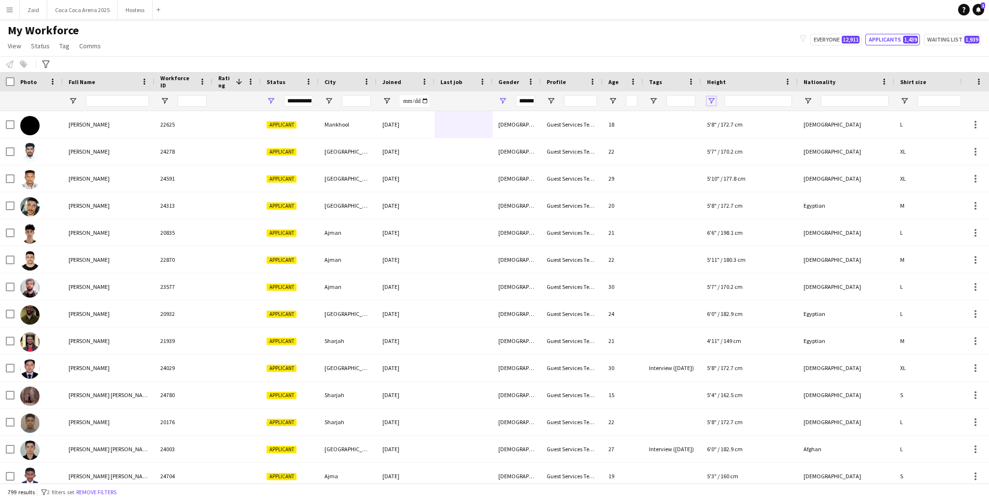
click at [711, 99] on span "Open Filter Menu" at bounding box center [711, 101] width 9 height 9
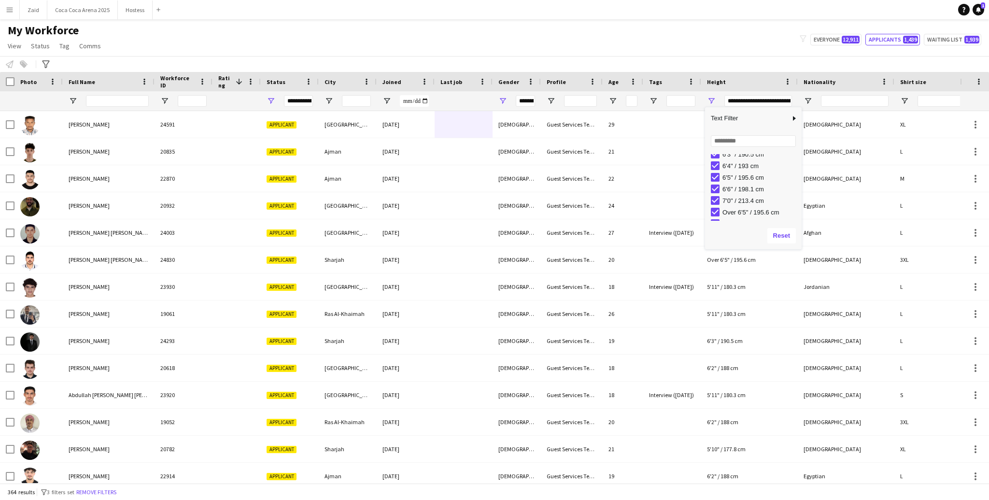
scroll to position [246, 0]
type input "**********"
click at [564, 40] on div "My Workforce View Views Default view New view Update view Delete view Edit name…" at bounding box center [494, 39] width 989 height 33
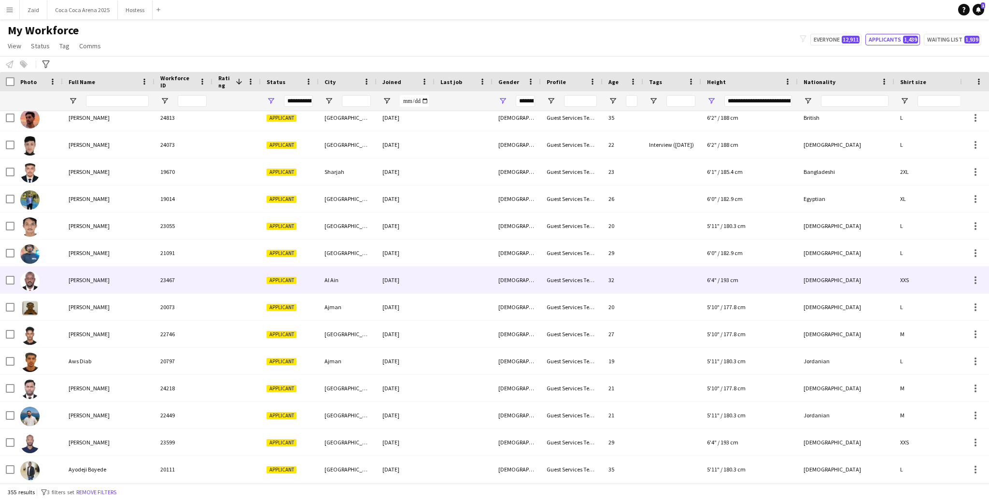
scroll to position [2235, 0]
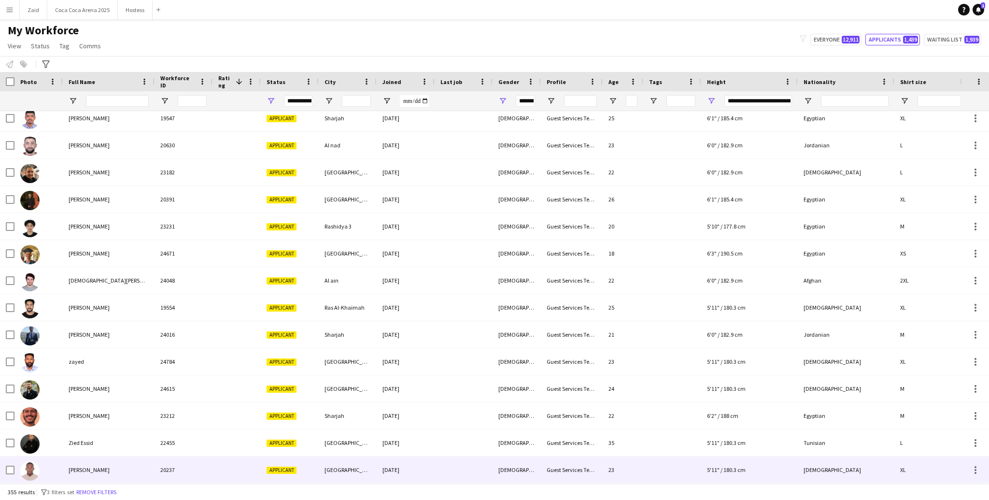
click at [322, 465] on div "[GEOGRAPHIC_DATA]" at bounding box center [348, 469] width 58 height 27
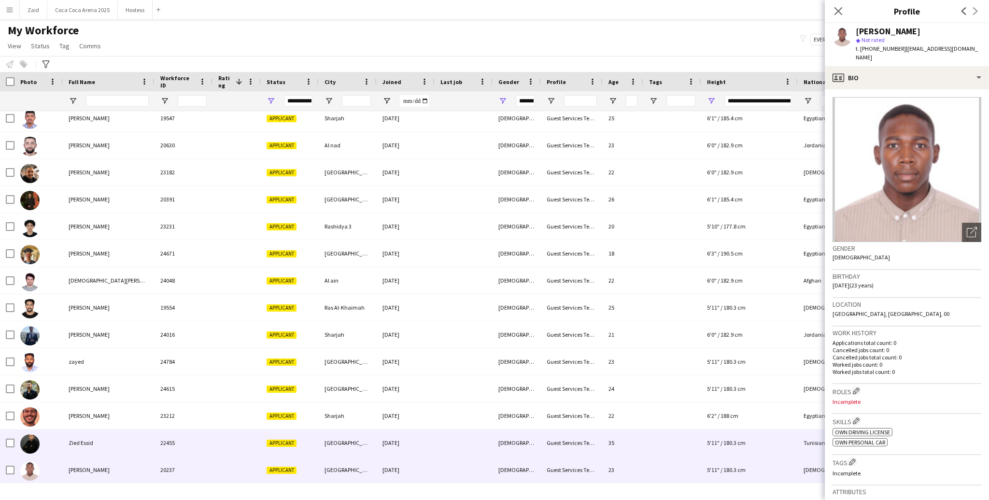
click at [322, 440] on div "[GEOGRAPHIC_DATA]" at bounding box center [348, 442] width 58 height 27
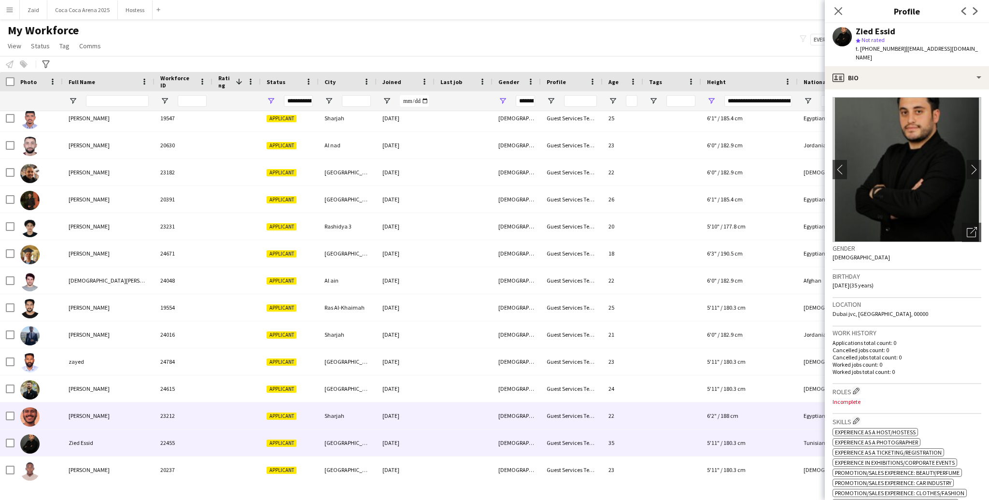
click at [324, 418] on div "Sharjah" at bounding box center [348, 415] width 58 height 27
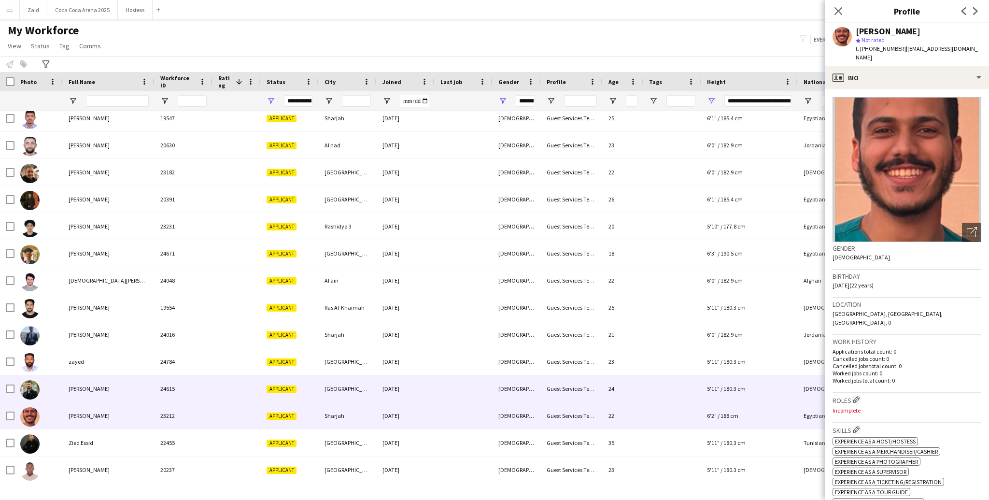
click at [319, 394] on div "[GEOGRAPHIC_DATA]" at bounding box center [348, 388] width 58 height 27
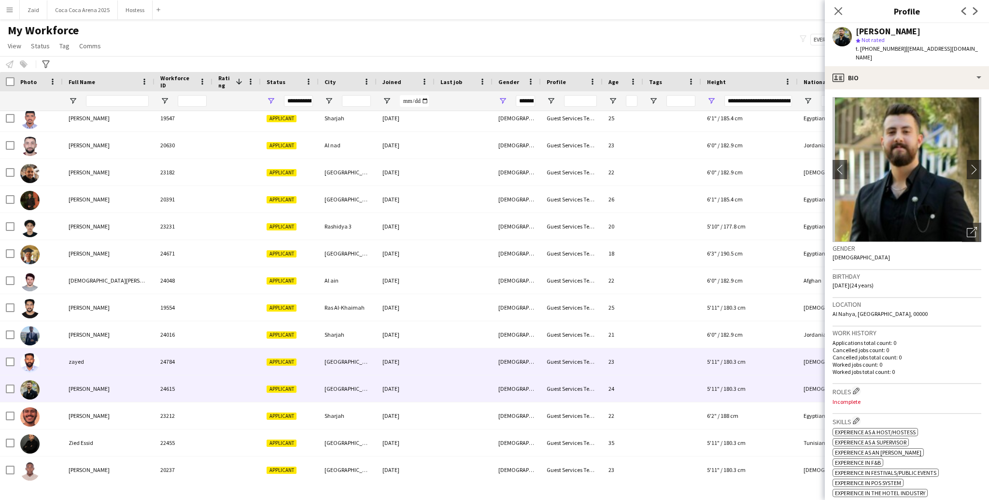
click at [246, 363] on div at bounding box center [237, 361] width 48 height 27
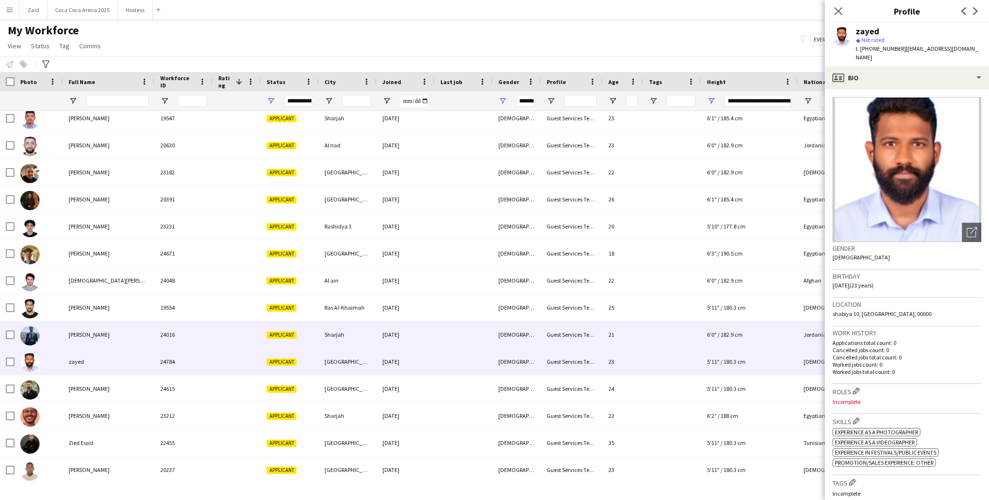
click at [225, 339] on div at bounding box center [237, 334] width 48 height 27
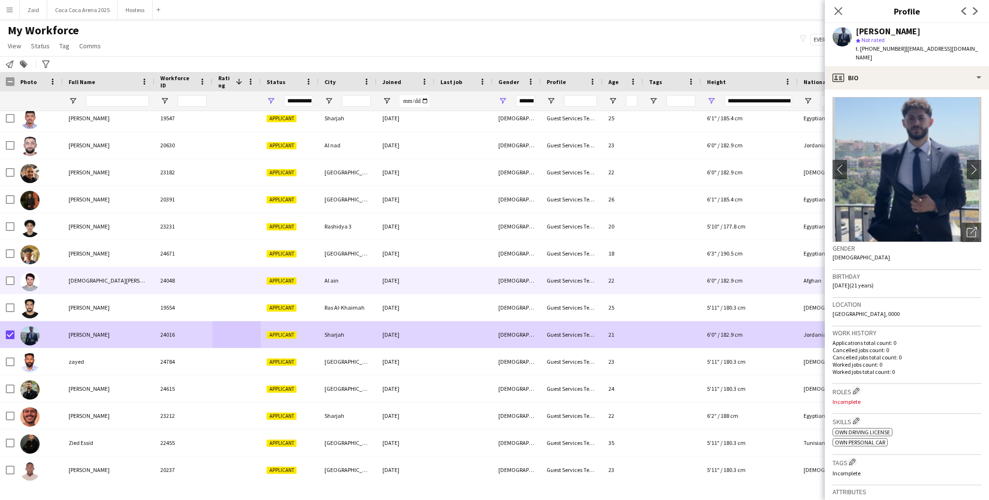
click at [63, 271] on div "ZAHID zahid" at bounding box center [109, 280] width 92 height 27
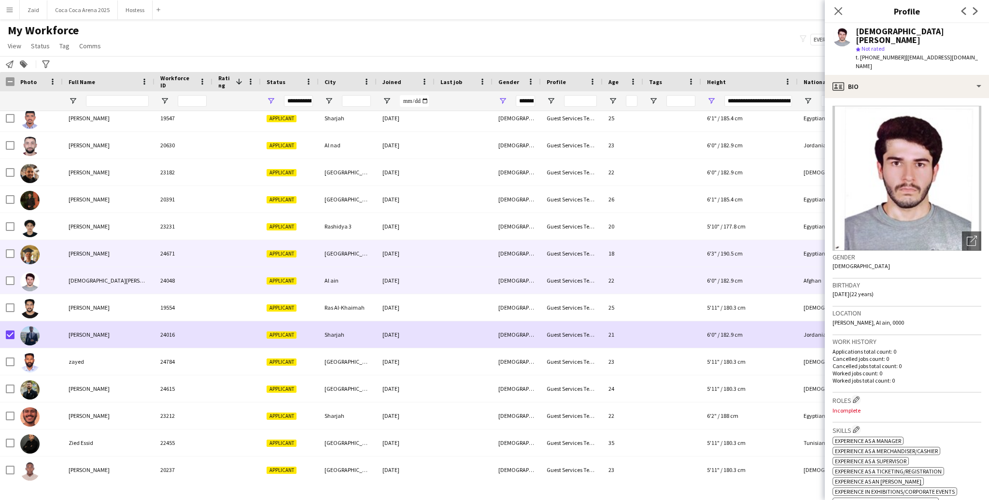
click at [72, 259] on div "yuosef Abdelmonem" at bounding box center [109, 253] width 92 height 27
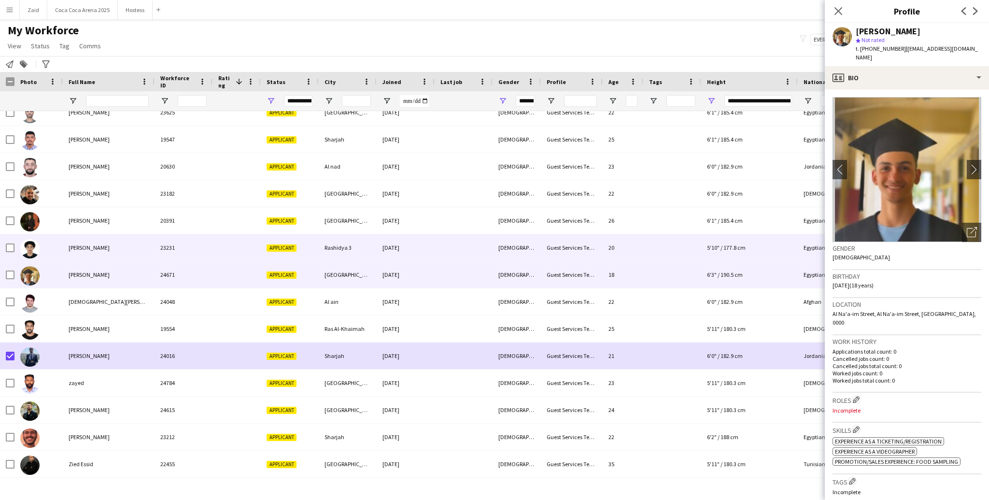
click at [72, 259] on div "Youssef Samir" at bounding box center [109, 247] width 92 height 27
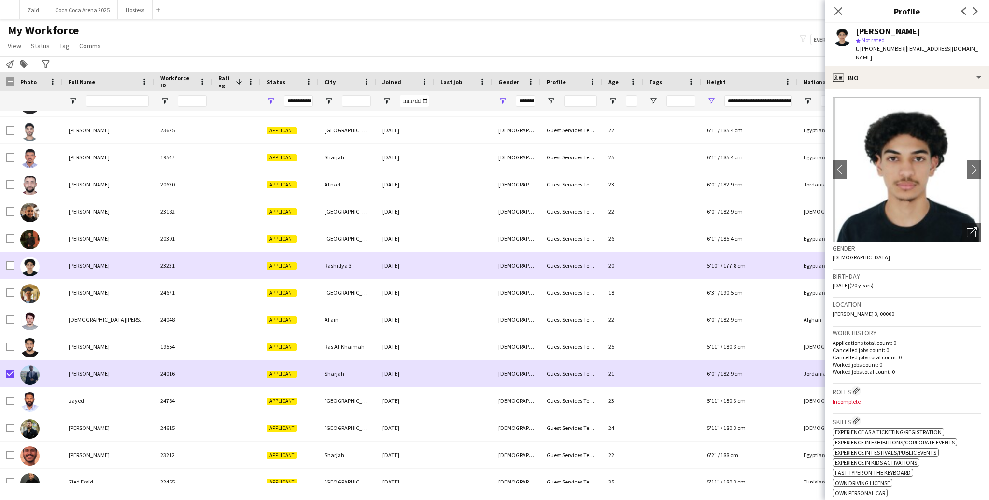
click at [74, 253] on div "Youssef Samir" at bounding box center [109, 265] width 92 height 27
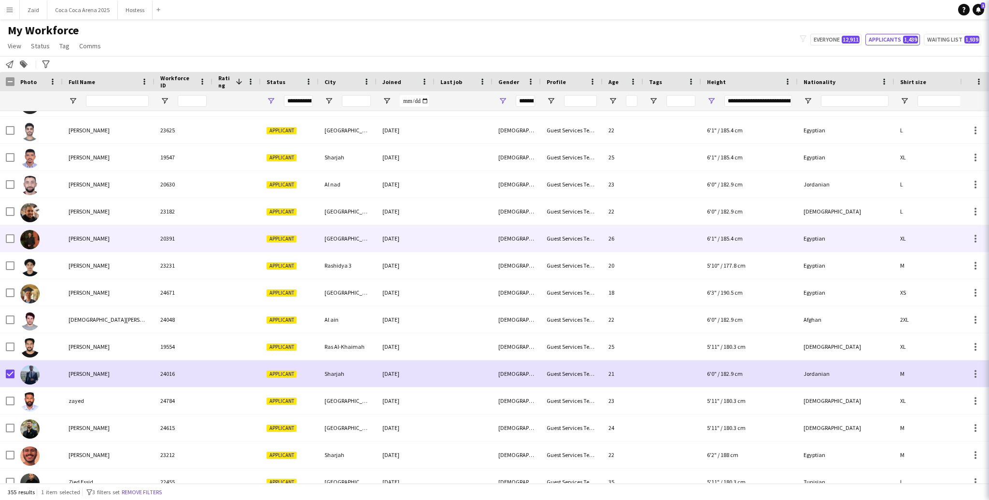
click at [77, 242] on div "Youssef Ahmed" at bounding box center [109, 238] width 92 height 27
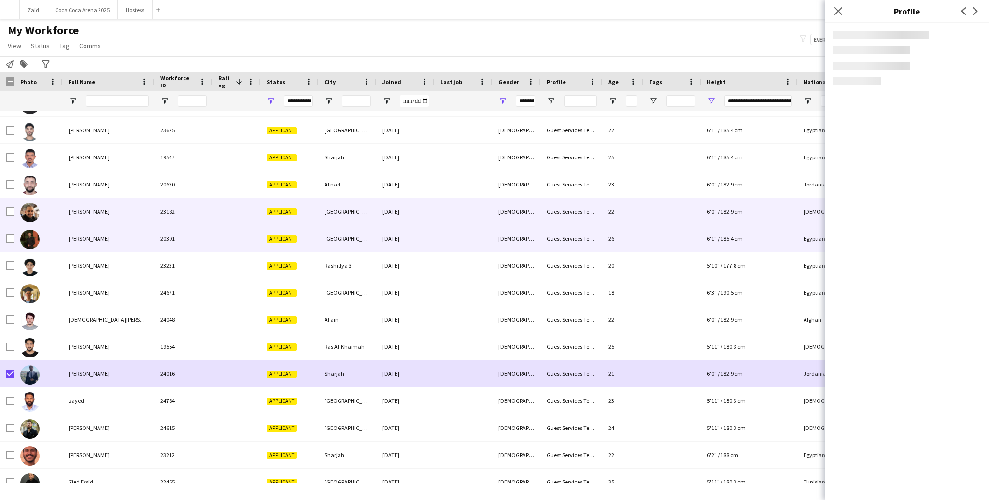
click at [86, 218] on div "Yousif Al Shabandar" at bounding box center [109, 211] width 92 height 27
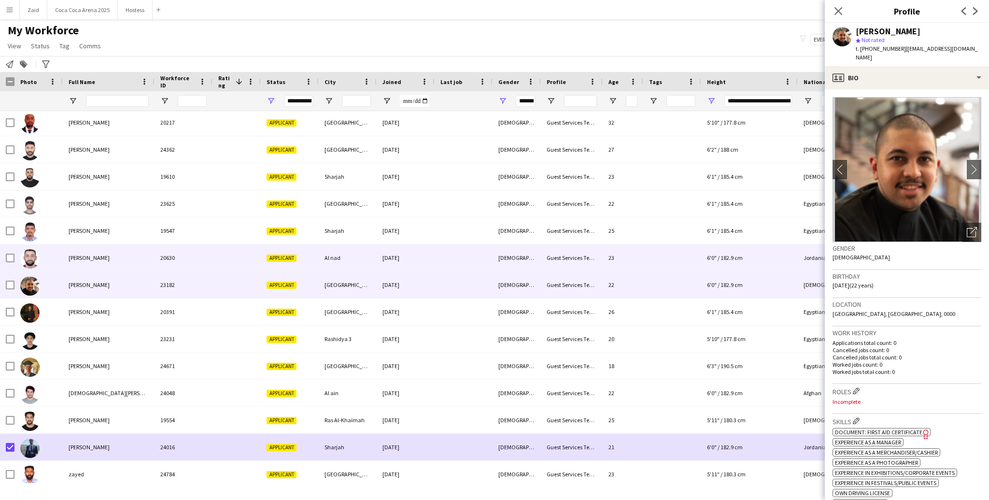
click at [100, 254] on span "Yousef Yousef" at bounding box center [89, 257] width 41 height 7
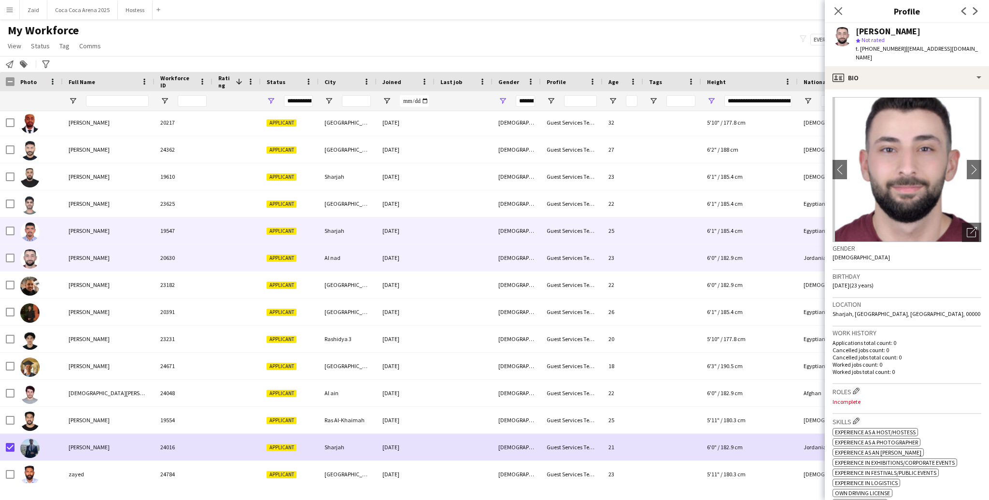
click at [103, 228] on div "Yousef Hegazy" at bounding box center [109, 230] width 92 height 27
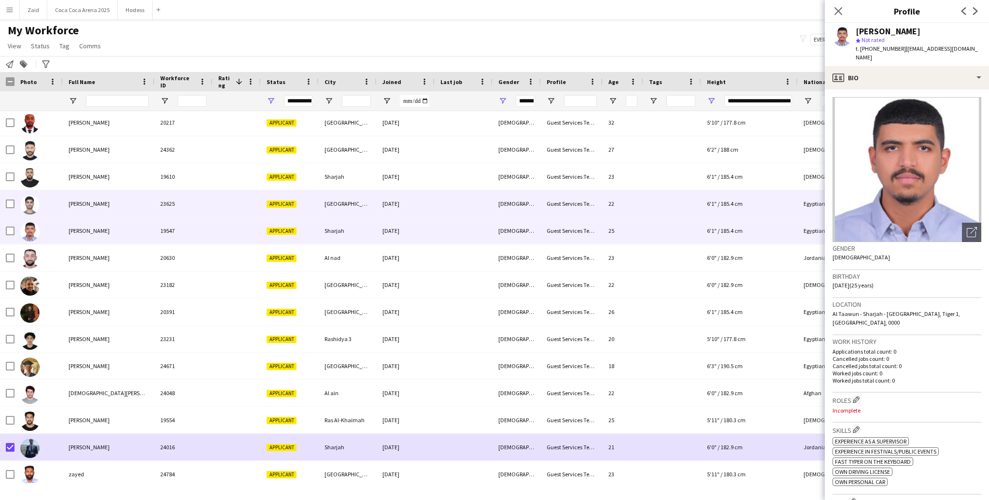
click at [115, 200] on div "Yousef Atef" at bounding box center [109, 203] width 92 height 27
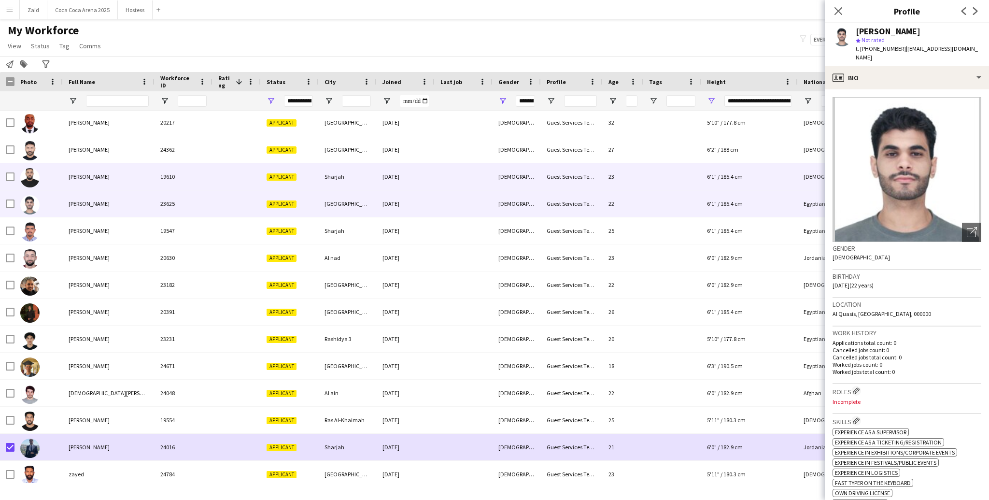
click at [116, 182] on div "Yazan Barakeh" at bounding box center [109, 176] width 92 height 27
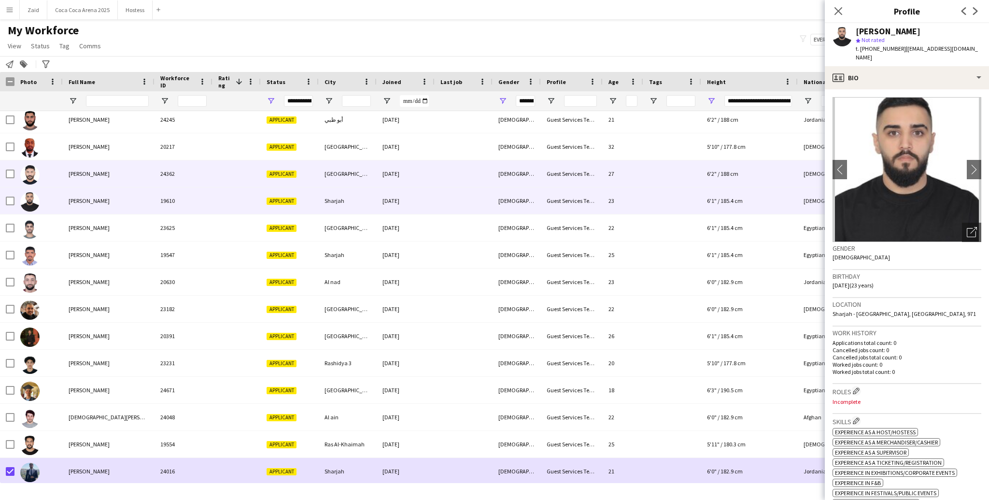
click at [116, 182] on div "Yasir Jawad" at bounding box center [109, 173] width 92 height 27
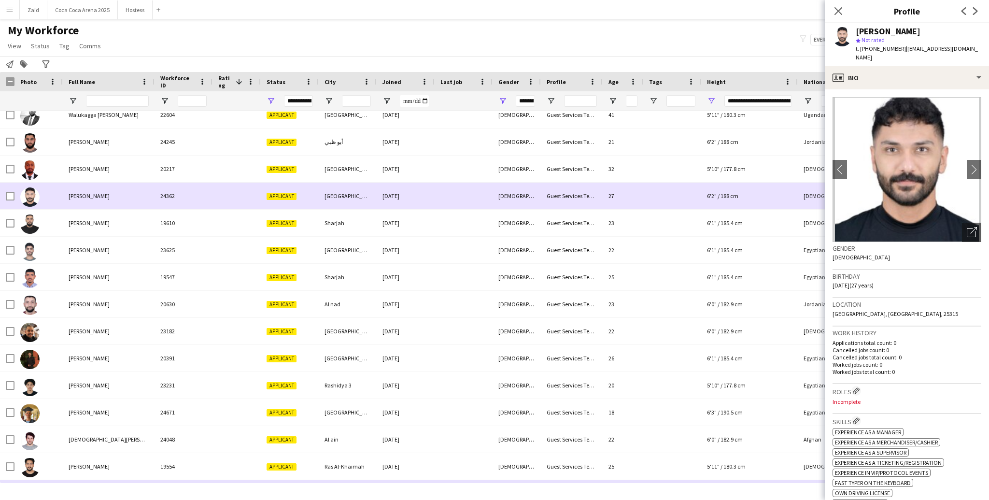
click at [116, 183] on div "Yasir Jawad" at bounding box center [109, 196] width 92 height 27
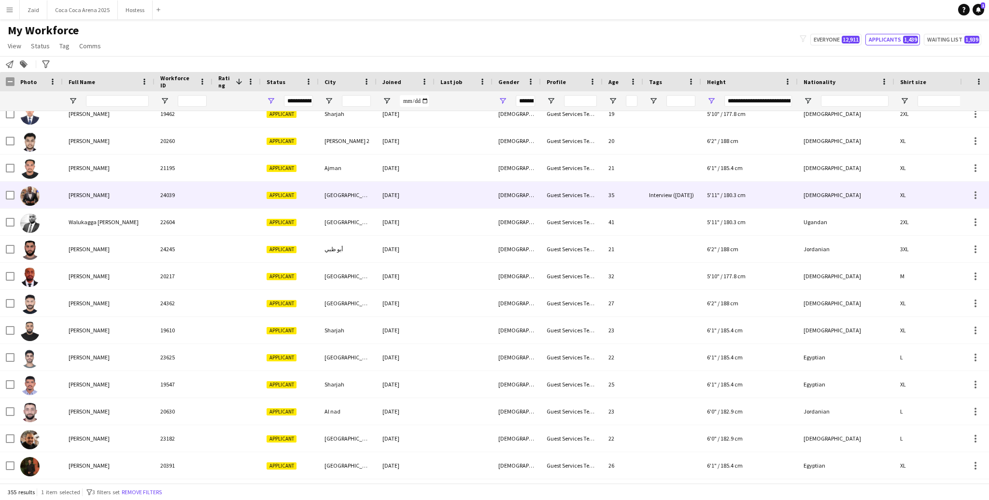
click at [108, 192] on div "Walid Ali" at bounding box center [109, 195] width 92 height 27
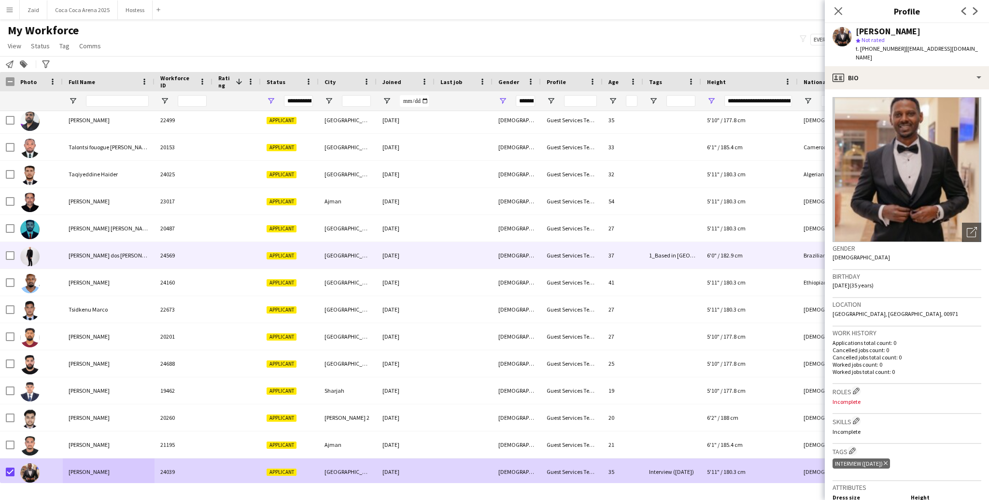
click at [112, 264] on div "Tiago Molla dos Reis" at bounding box center [109, 255] width 92 height 27
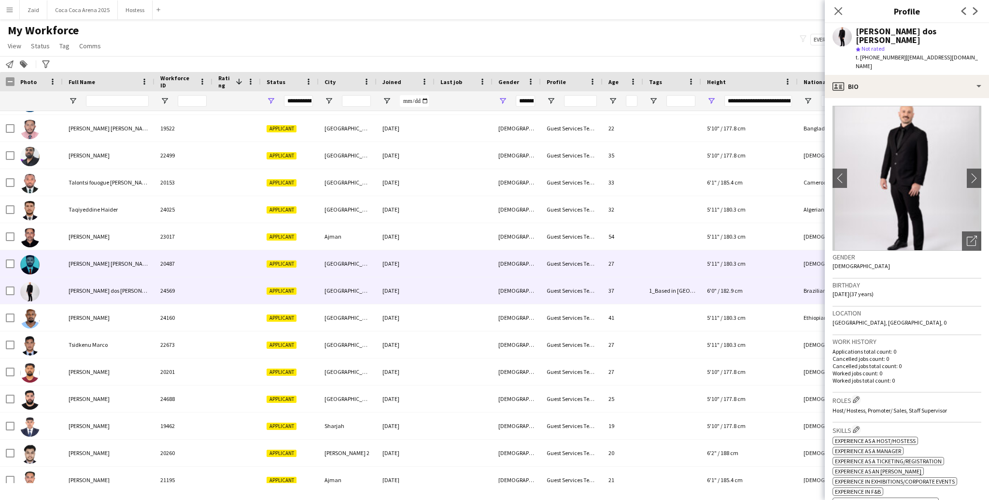
scroll to position [8647, 0]
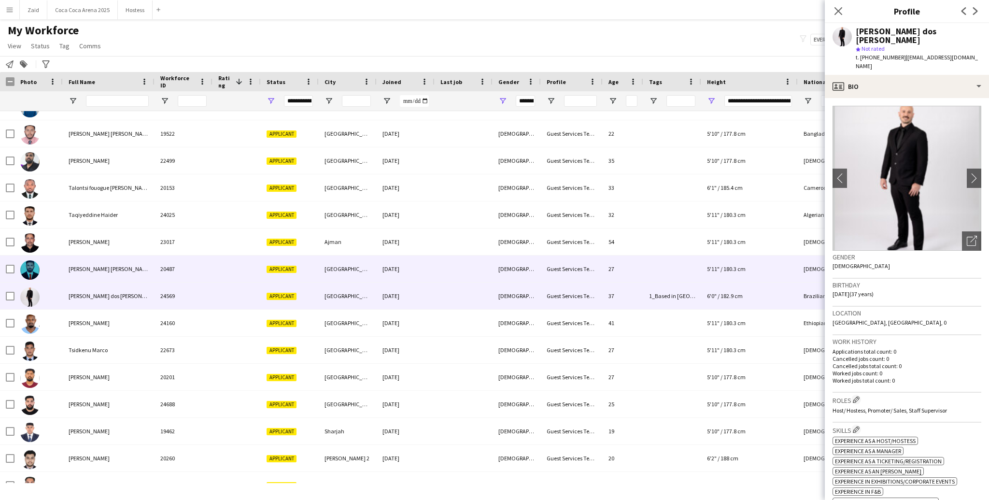
click at [138, 267] on div "[PERSON_NAME] [PERSON_NAME]" at bounding box center [109, 269] width 92 height 27
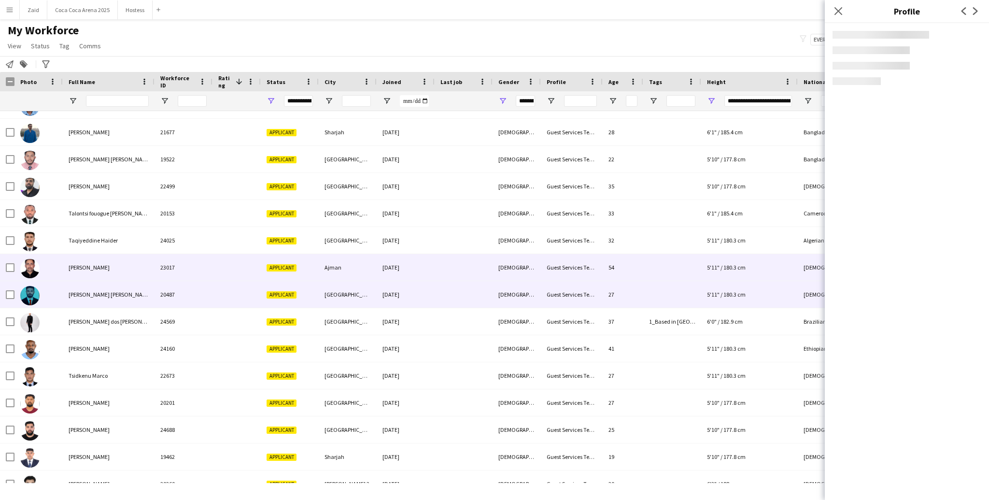
scroll to position [8620, 0]
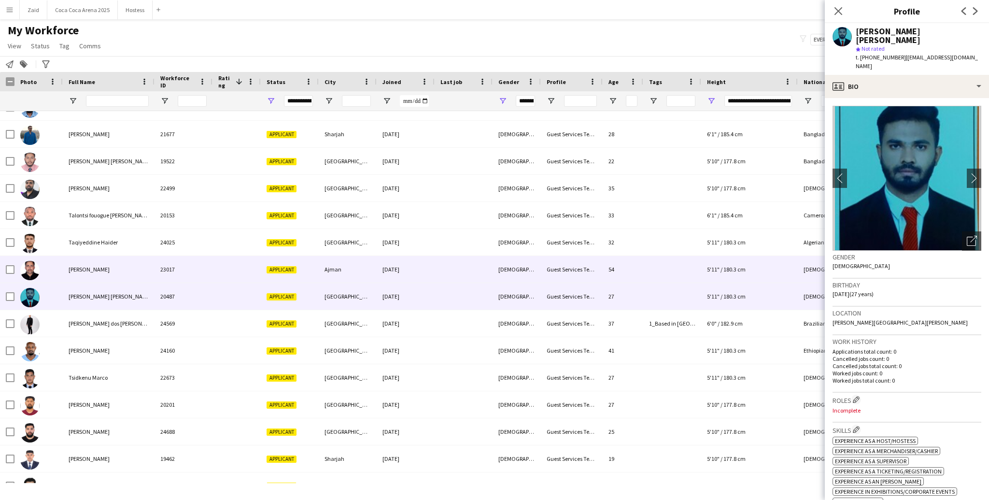
click at [138, 267] on div "[PERSON_NAME]" at bounding box center [109, 269] width 92 height 27
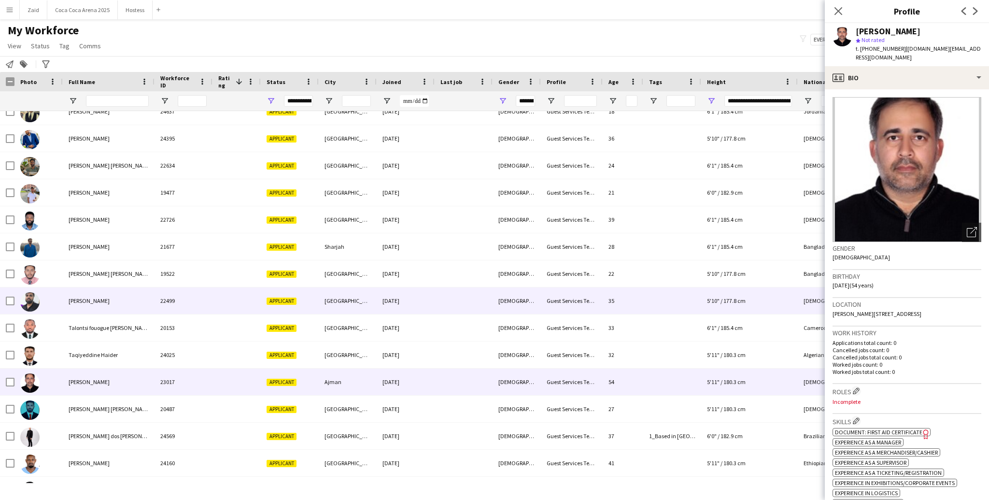
scroll to position [8511, 0]
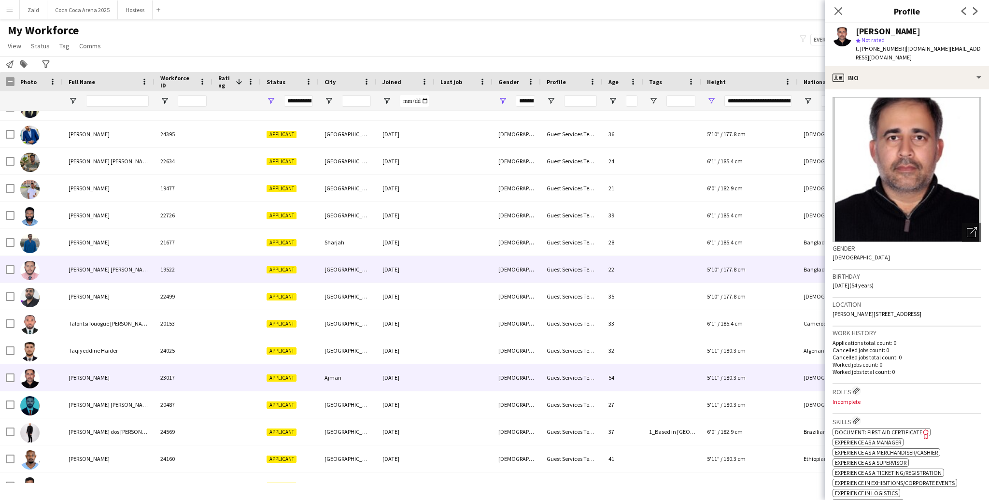
click at [135, 249] on div "[PERSON_NAME]" at bounding box center [109, 242] width 92 height 27
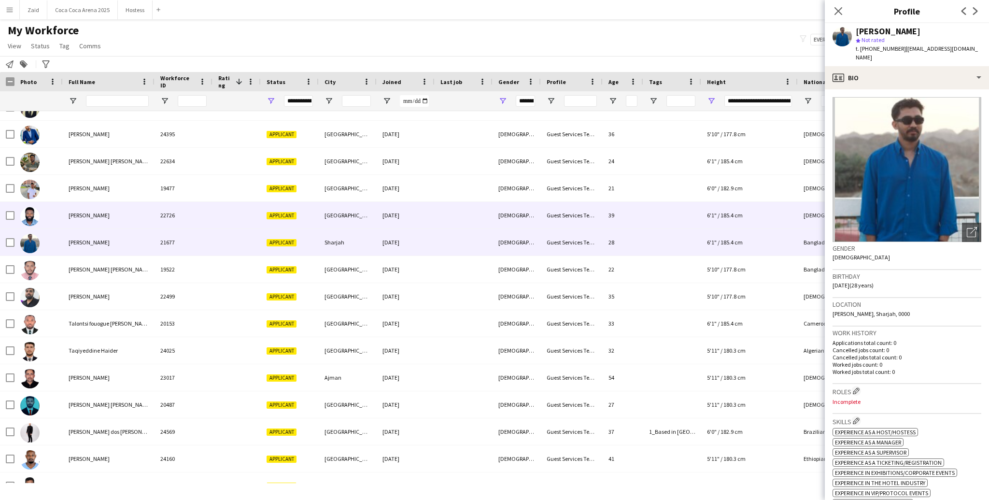
click at [136, 218] on div "[PERSON_NAME]" at bounding box center [109, 215] width 92 height 27
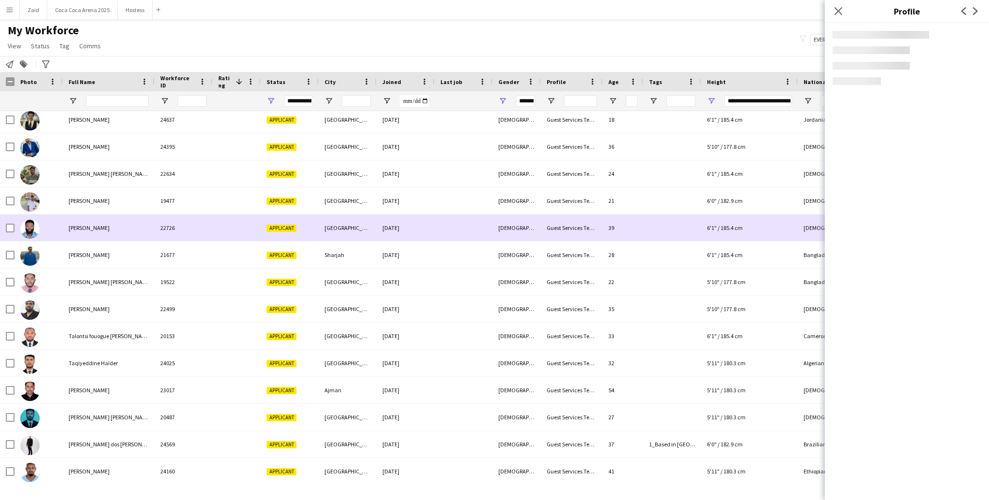
scroll to position [8500, 0]
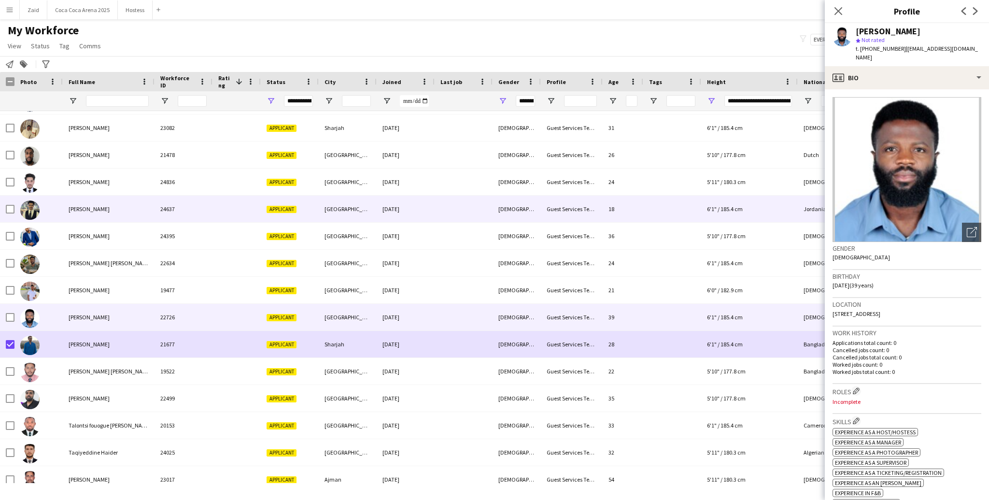
click at [111, 219] on div "[PERSON_NAME]" at bounding box center [109, 209] width 92 height 27
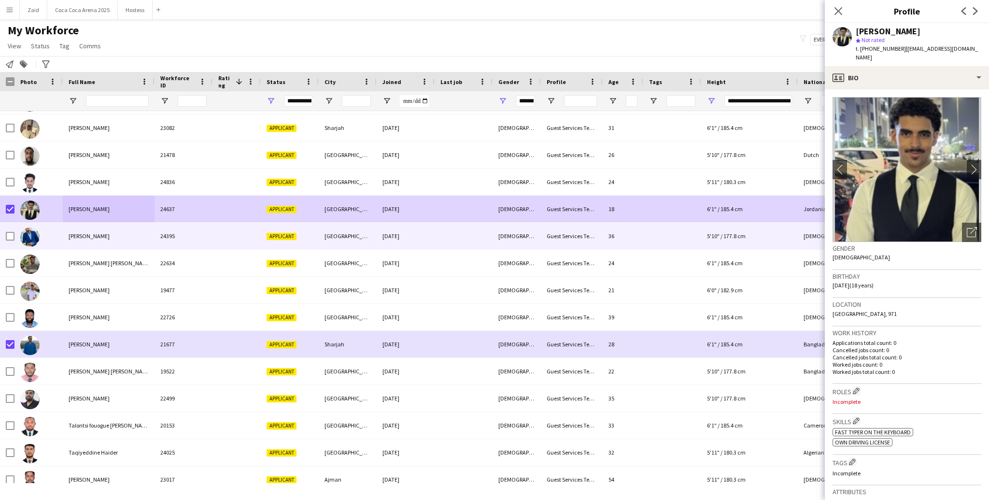
click at [64, 250] on div "[PERSON_NAME] [PERSON_NAME]" at bounding box center [109, 263] width 92 height 27
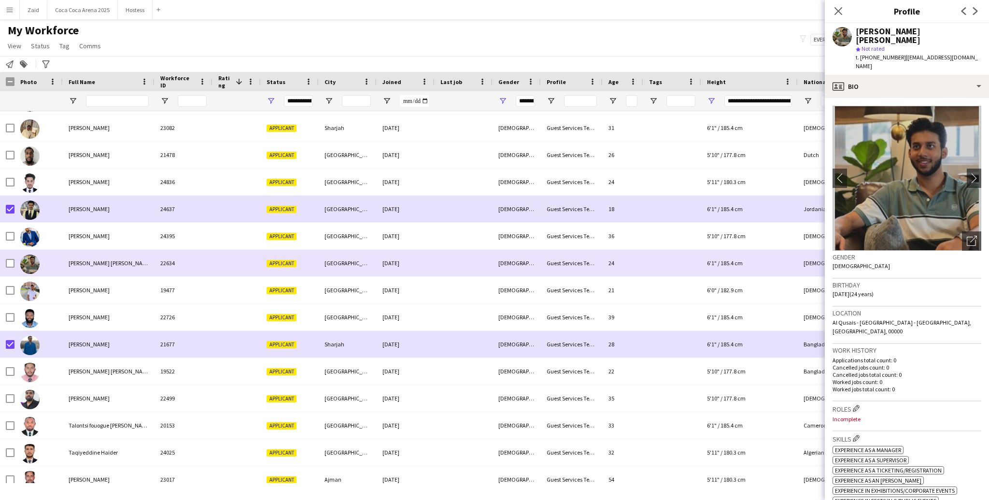
click at [82, 280] on div "[PERSON_NAME]" at bounding box center [109, 290] width 92 height 27
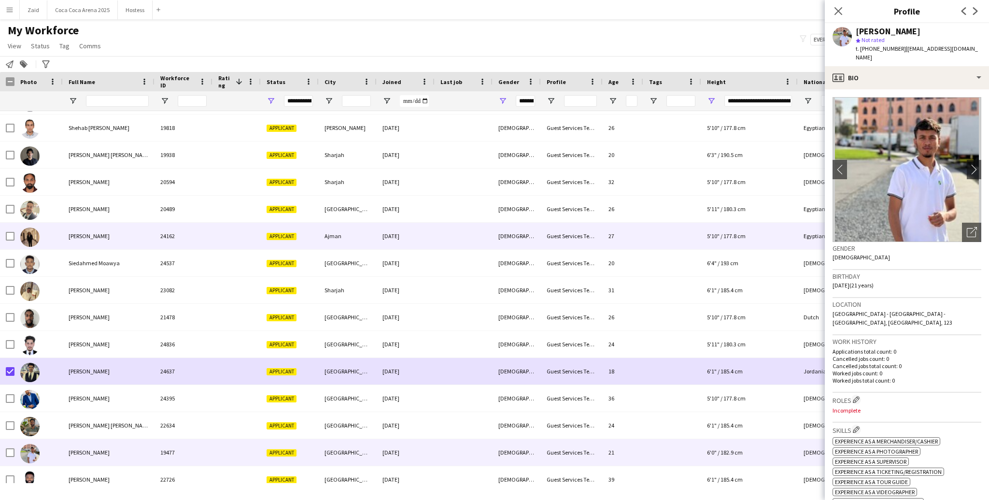
click at [71, 243] on div "[PERSON_NAME]" at bounding box center [109, 236] width 92 height 27
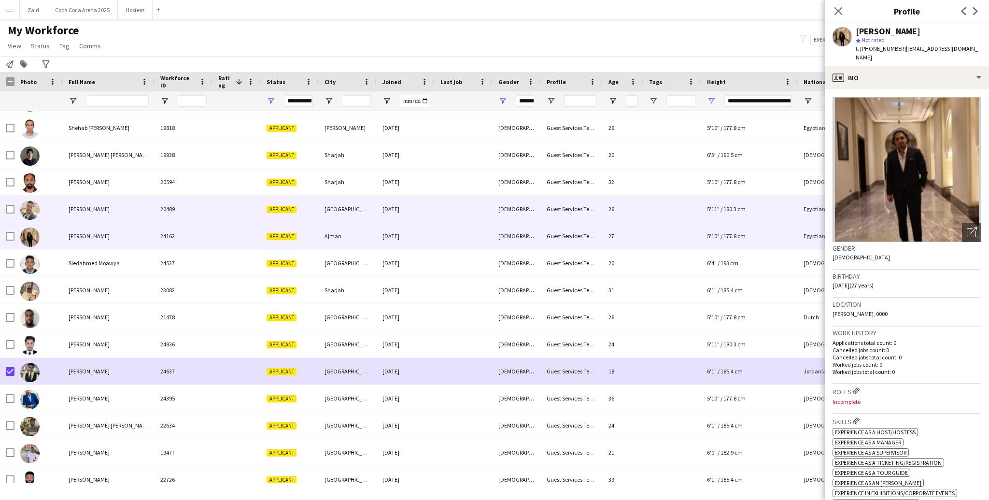
click at [70, 219] on div "[PERSON_NAME]" at bounding box center [109, 209] width 92 height 27
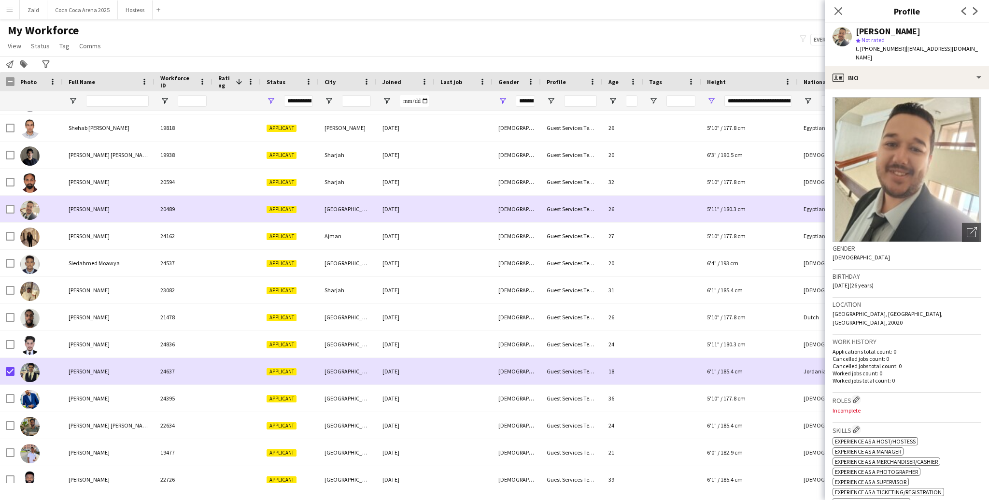
click at [70, 207] on span "[PERSON_NAME]" at bounding box center [89, 208] width 41 height 7
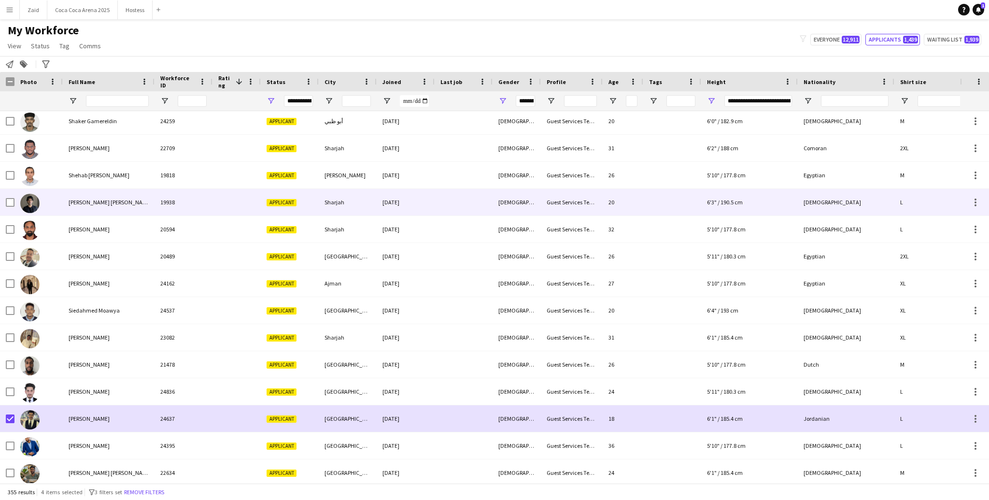
click at [104, 201] on span "[PERSON_NAME] [PERSON_NAME]" at bounding box center [110, 202] width 83 height 7
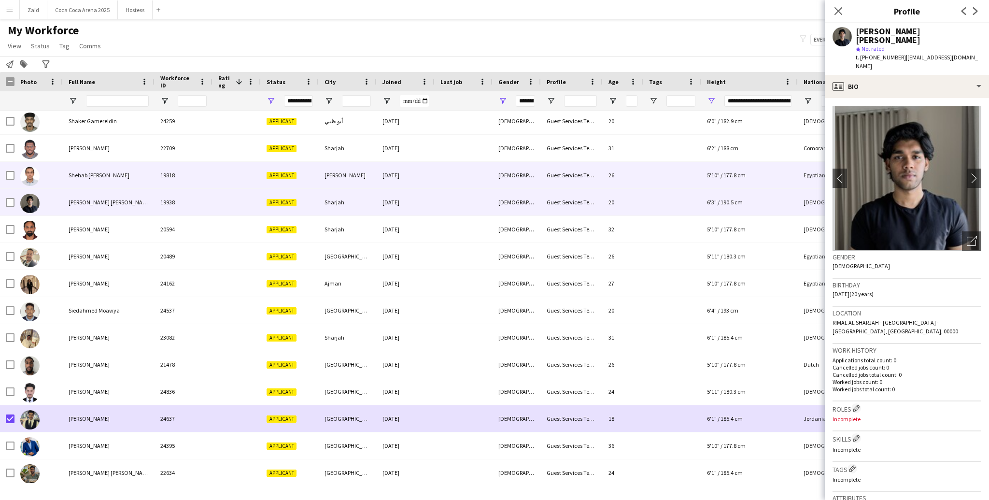
click at [104, 173] on span "Shehab [PERSON_NAME]" at bounding box center [99, 174] width 61 height 7
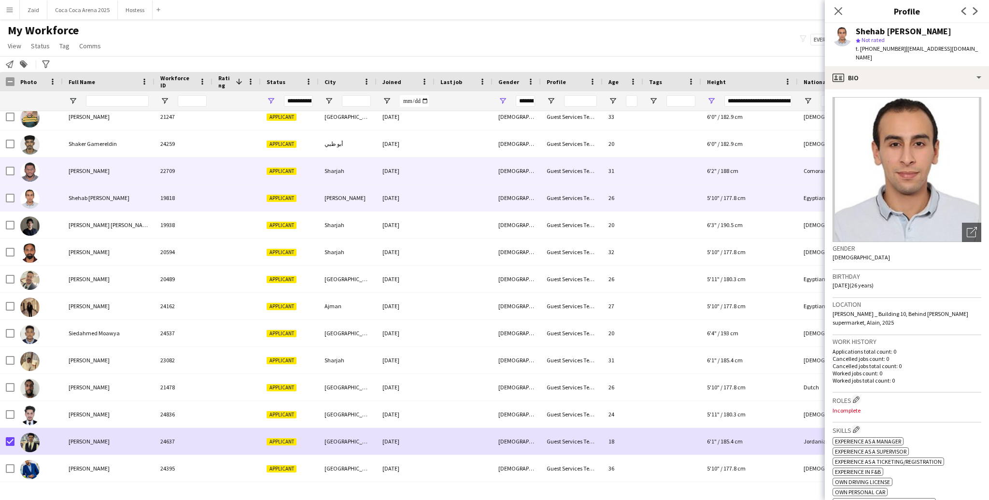
click at [104, 173] on span "[PERSON_NAME]" at bounding box center [89, 170] width 41 height 7
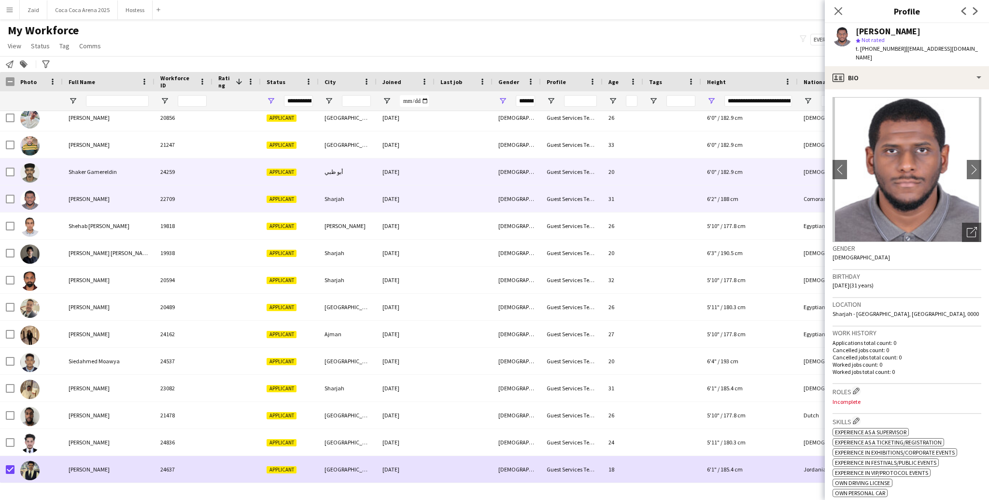
click at [104, 173] on span "Shaker Gamereldin" at bounding box center [93, 171] width 48 height 7
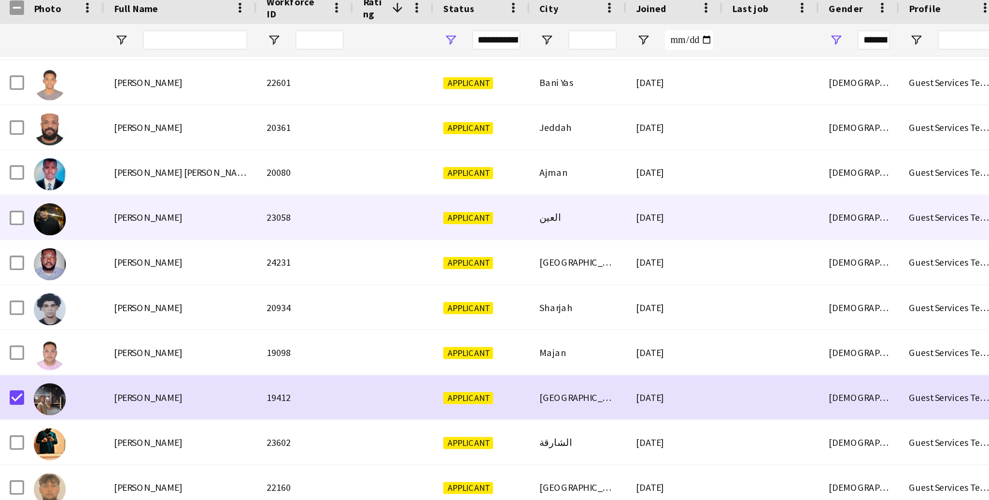
click at [30, 211] on img at bounding box center [29, 208] width 19 height 19
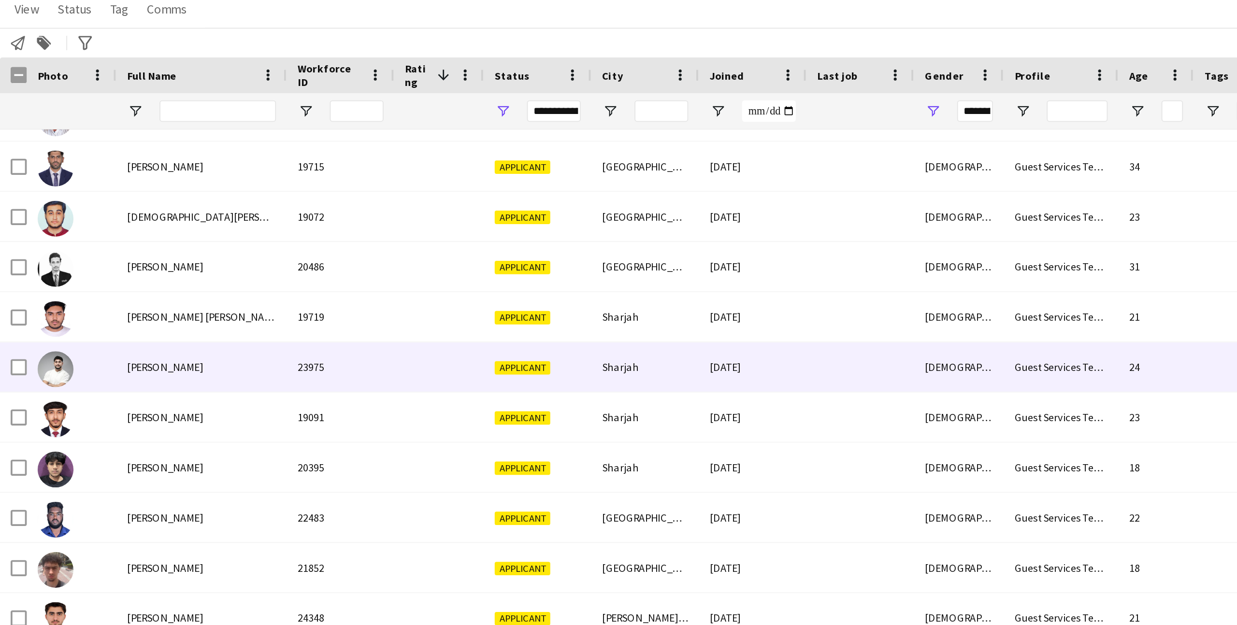
click at [35, 244] on img at bounding box center [29, 239] width 19 height 19
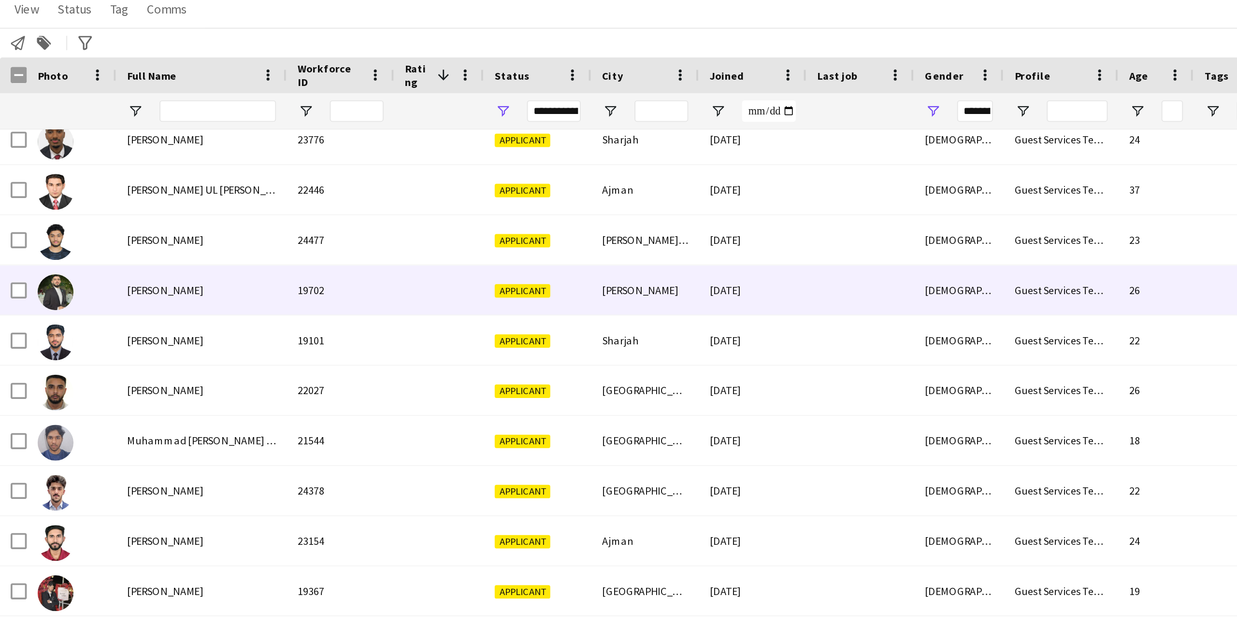
click at [55, 208] on div at bounding box center [38, 197] width 48 height 27
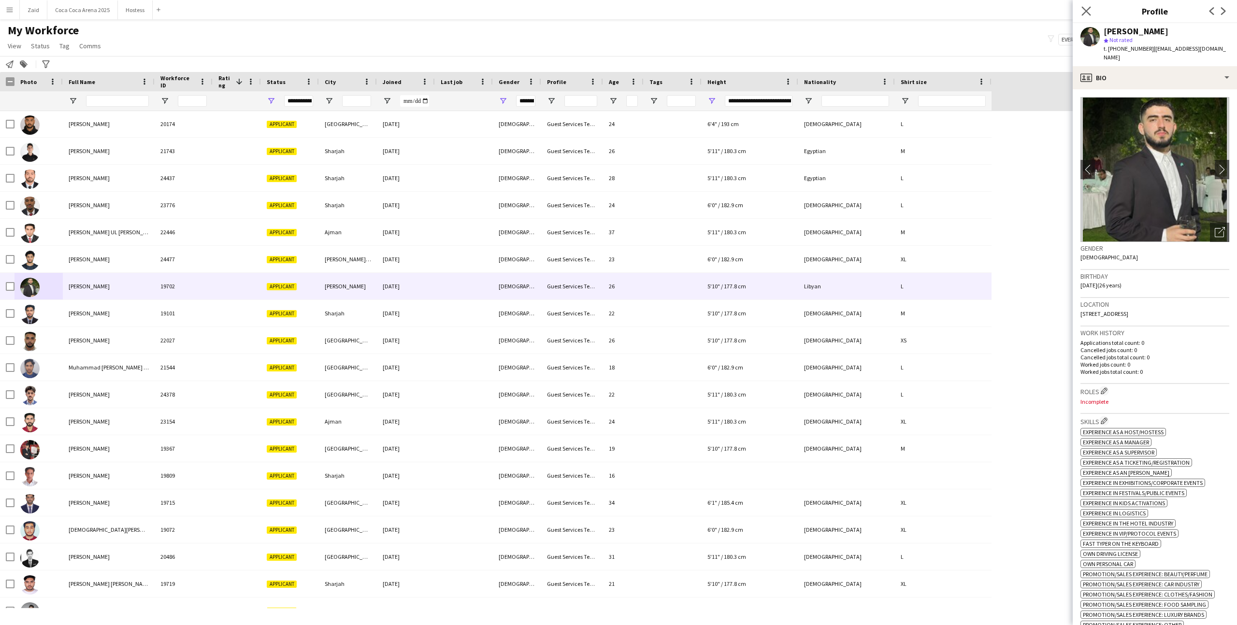
click at [989, 5] on app-icon "Close pop-in" at bounding box center [1086, 11] width 14 height 14
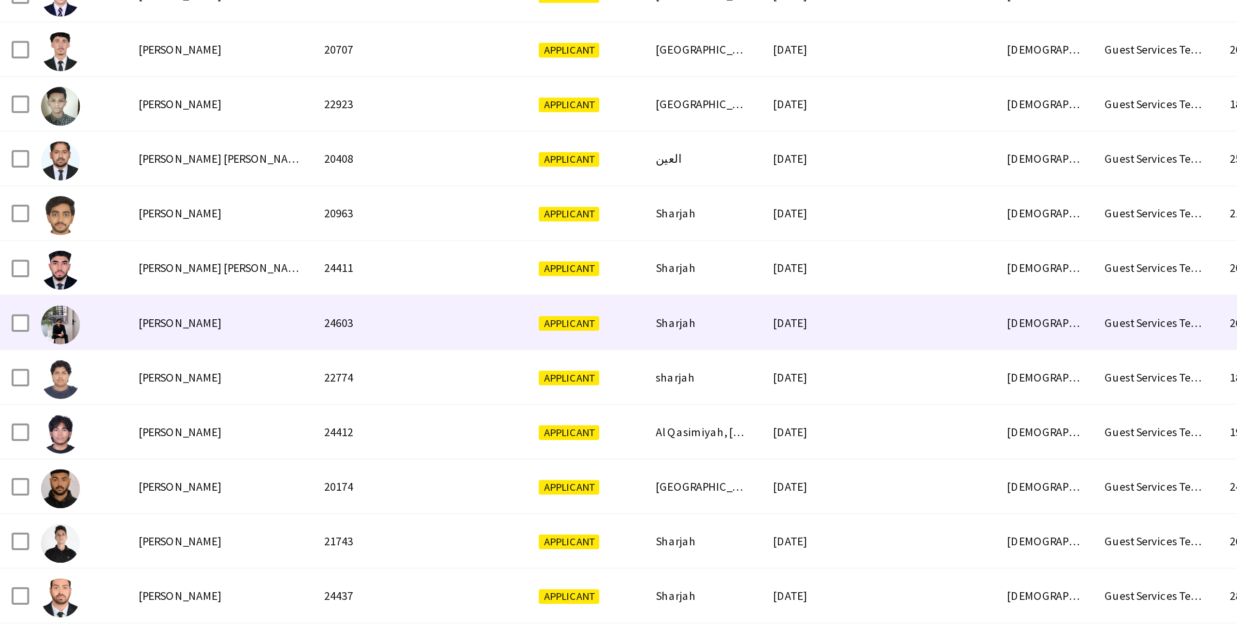
click at [14, 332] on div at bounding box center [38, 332] width 48 height 27
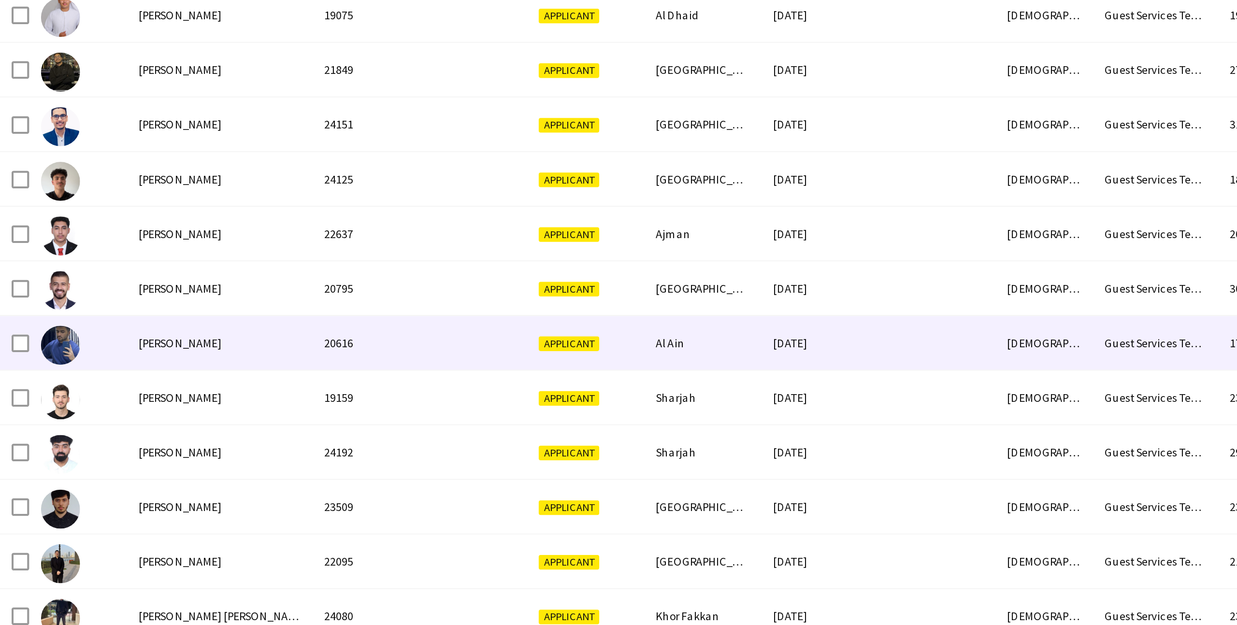
click at [59, 345] on div at bounding box center [38, 342] width 48 height 27
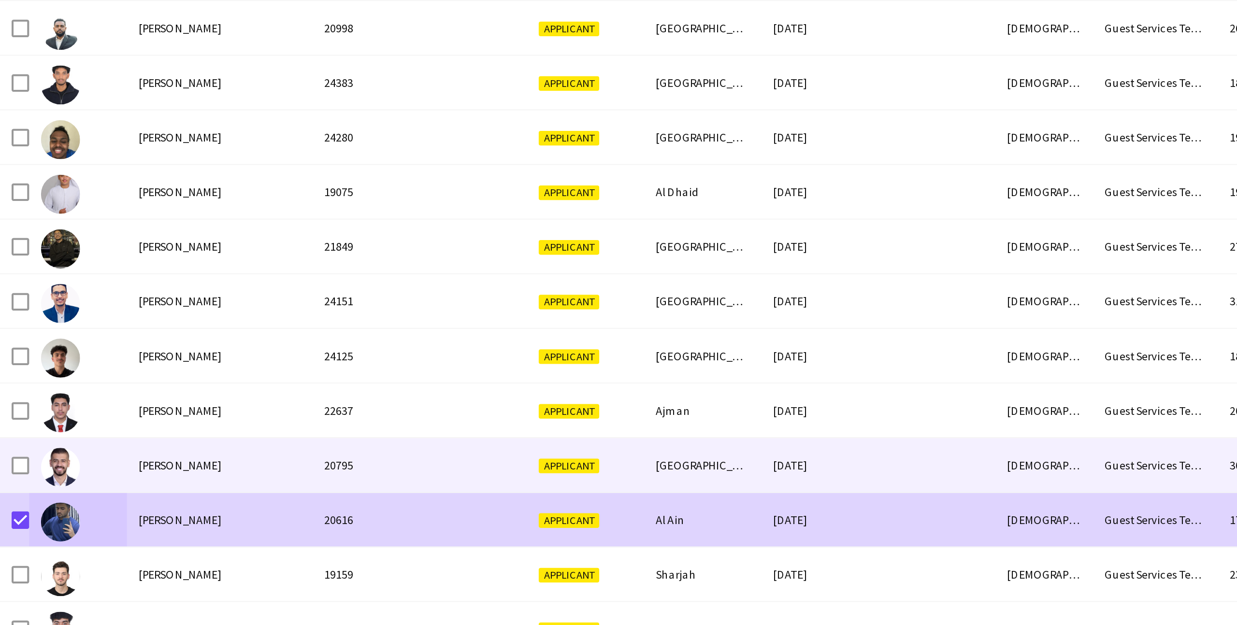
click at [45, 410] on div at bounding box center [38, 403] width 48 height 27
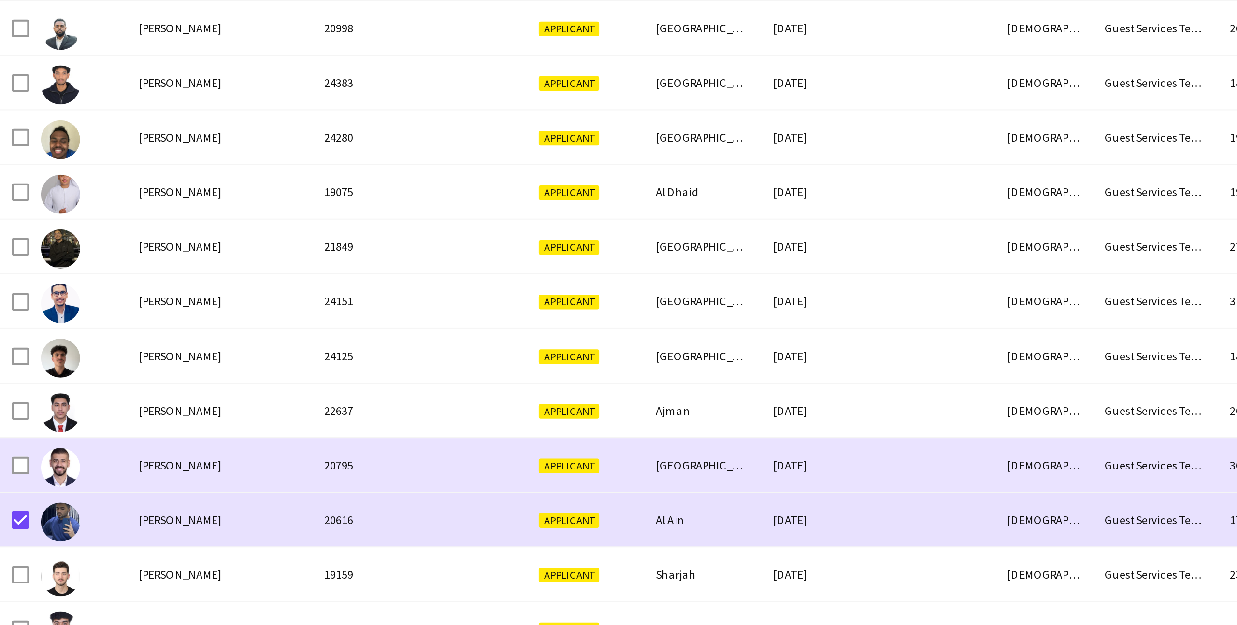
click at [16, 402] on div at bounding box center [38, 403] width 48 height 27
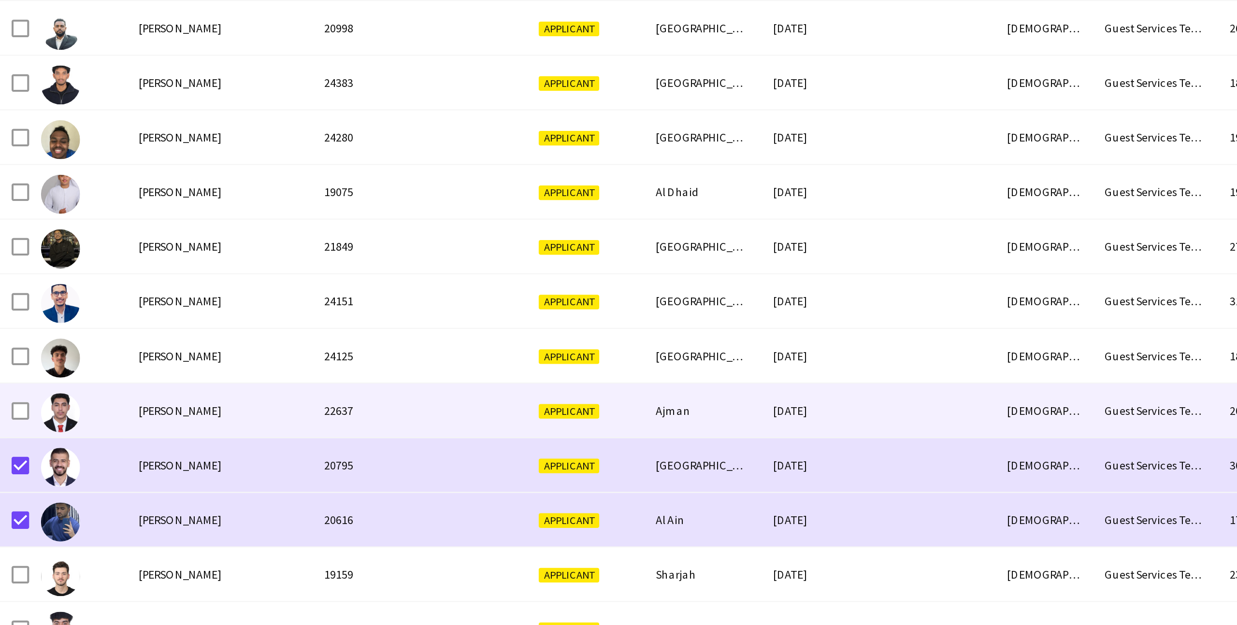
click at [49, 384] on div at bounding box center [38, 376] width 48 height 27
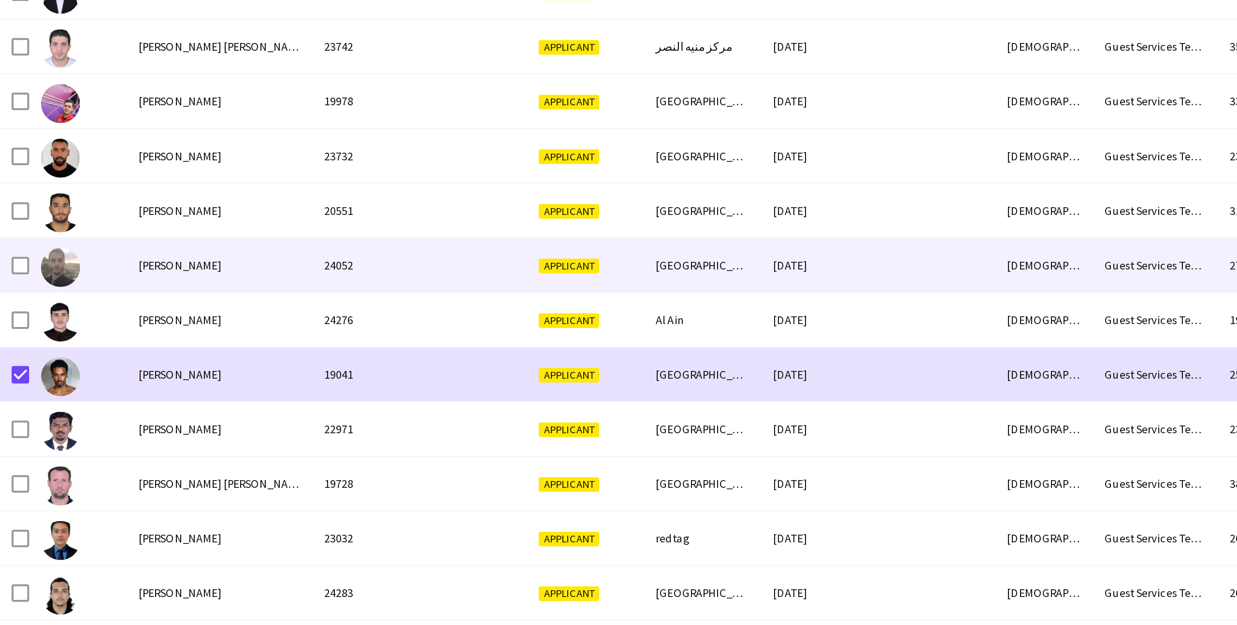
click at [74, 307] on span "[PERSON_NAME]" at bounding box center [89, 303] width 41 height 7
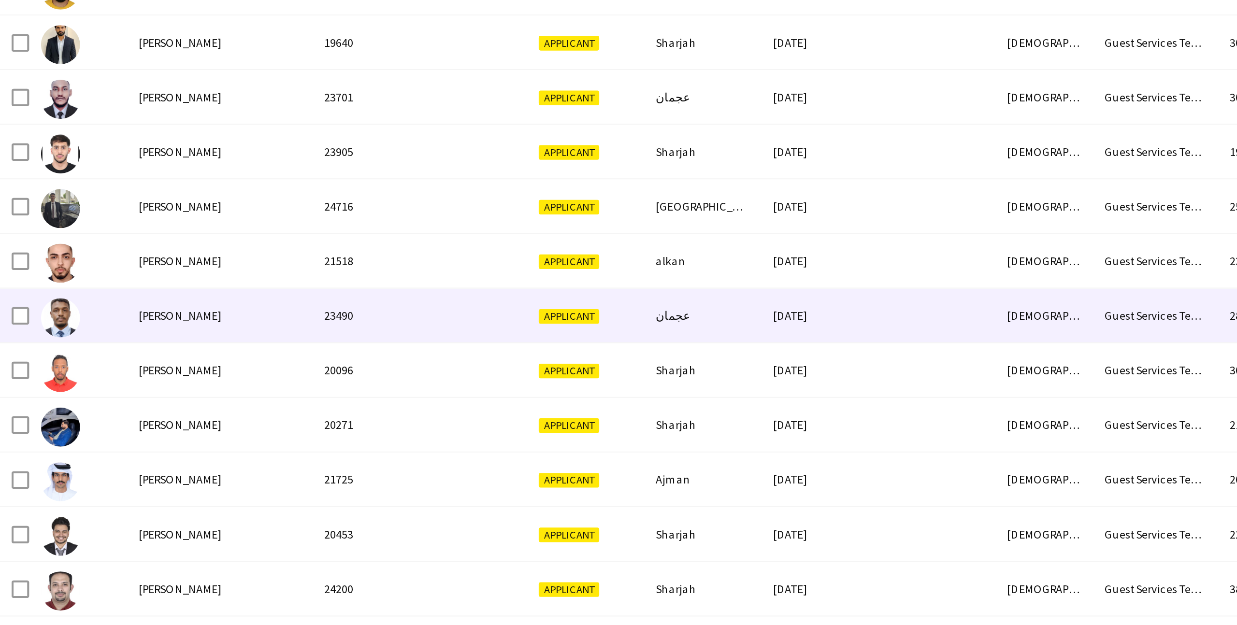
scroll to position [936, 0]
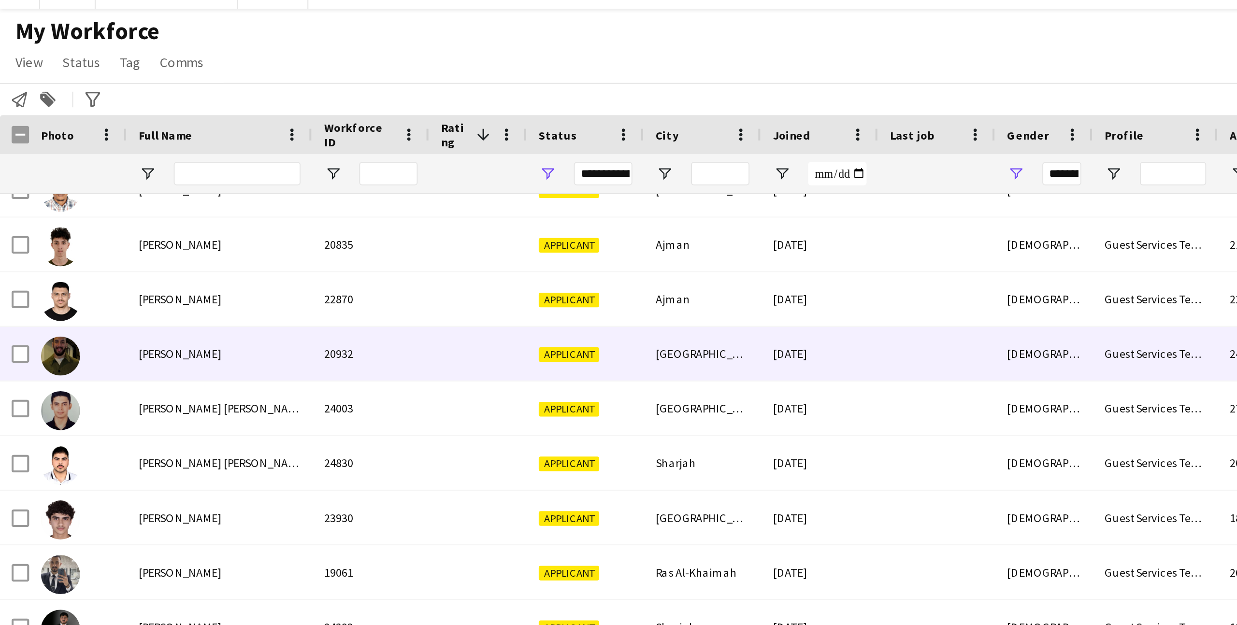
click at [14, 190] on div at bounding box center [38, 190] width 48 height 27
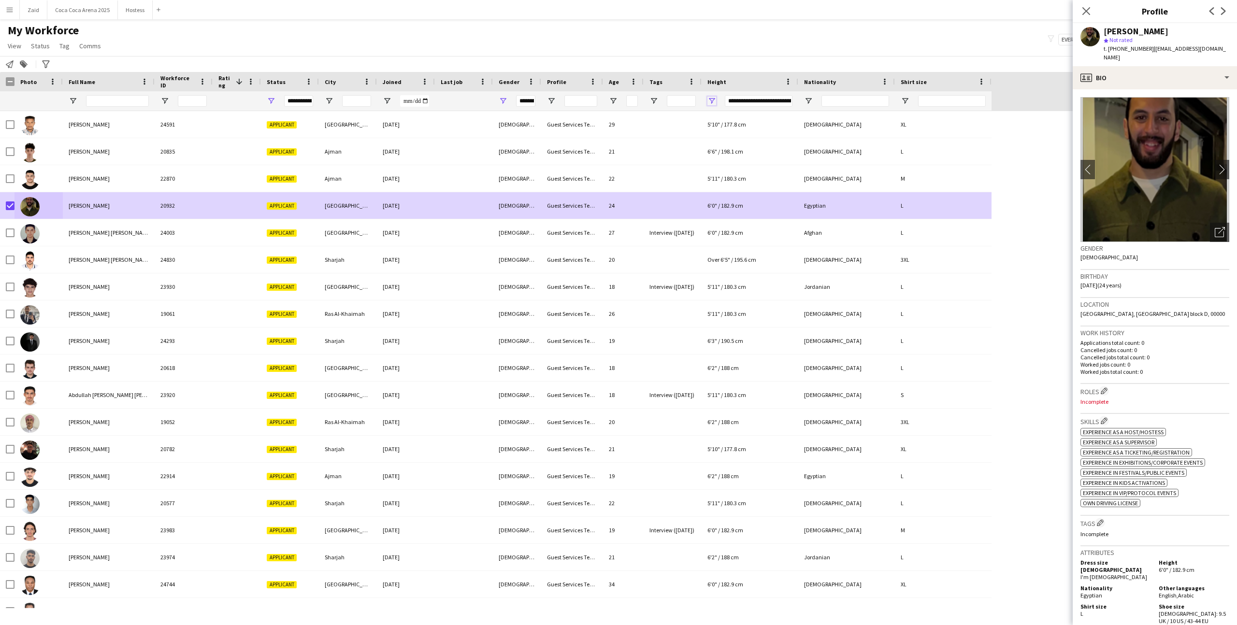
click at [712, 99] on span "Open Filter Menu" at bounding box center [711, 101] width 9 height 9
click at [728, 159] on div "(Select All)" at bounding box center [761, 160] width 76 height 7
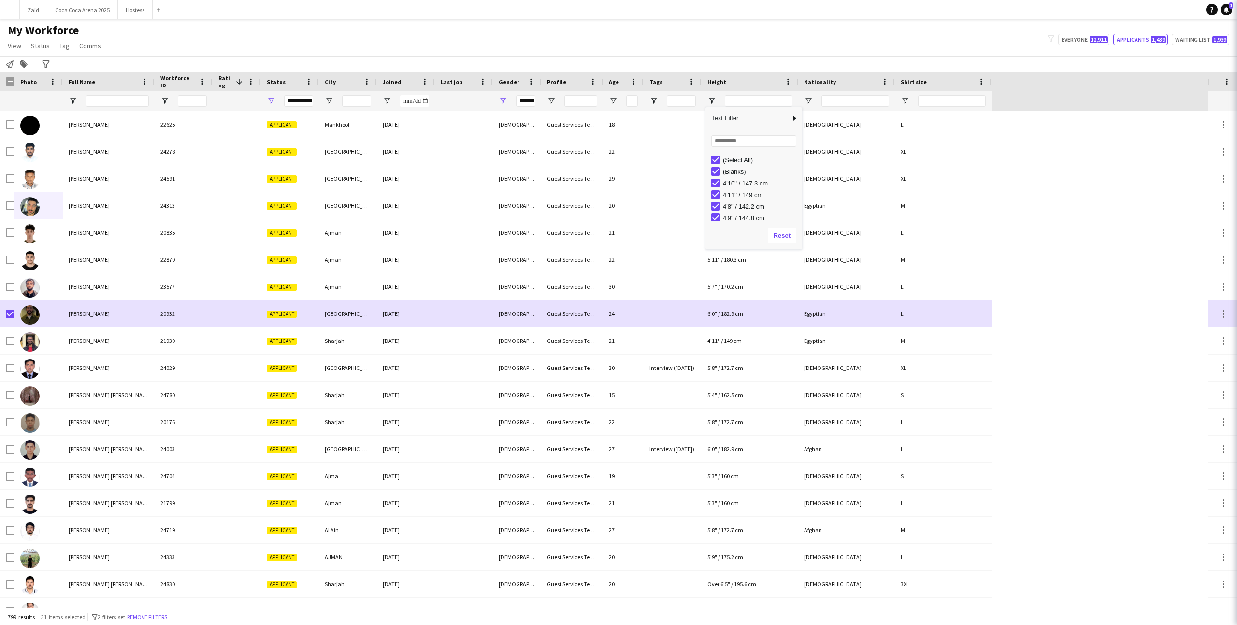
click at [728, 159] on div "(Select All)" at bounding box center [761, 160] width 76 height 7
type input "***"
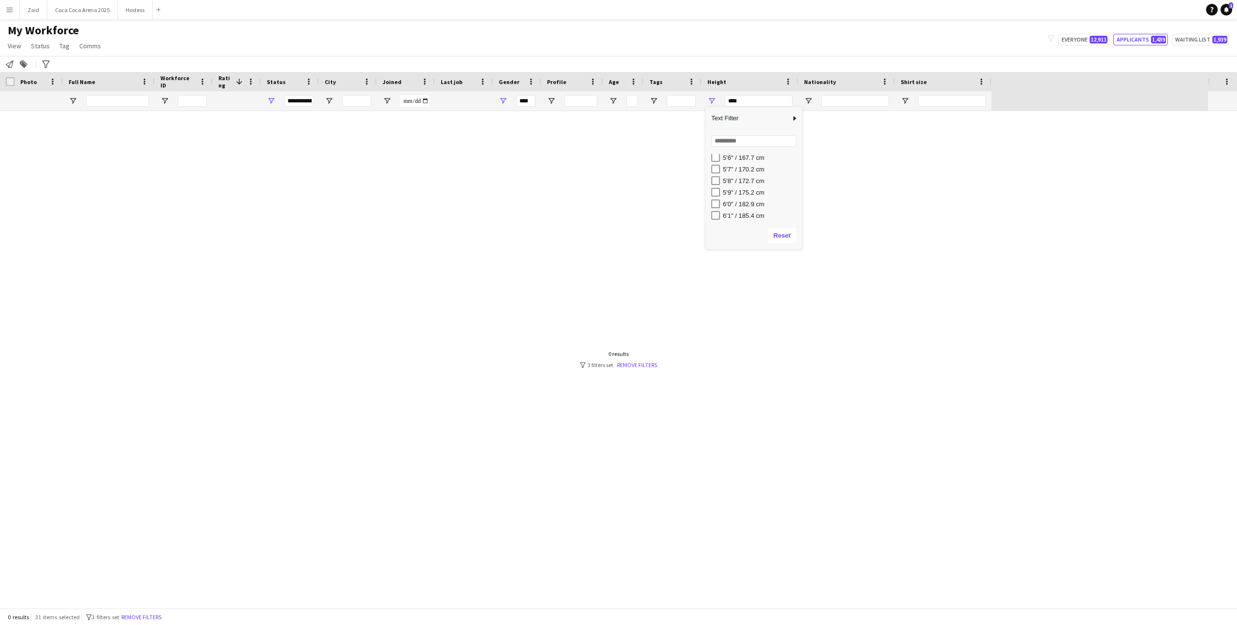
click at [737, 169] on div "5'7" / 170.2 cm" at bounding box center [761, 169] width 76 height 7
type input "**********"
type input "********"
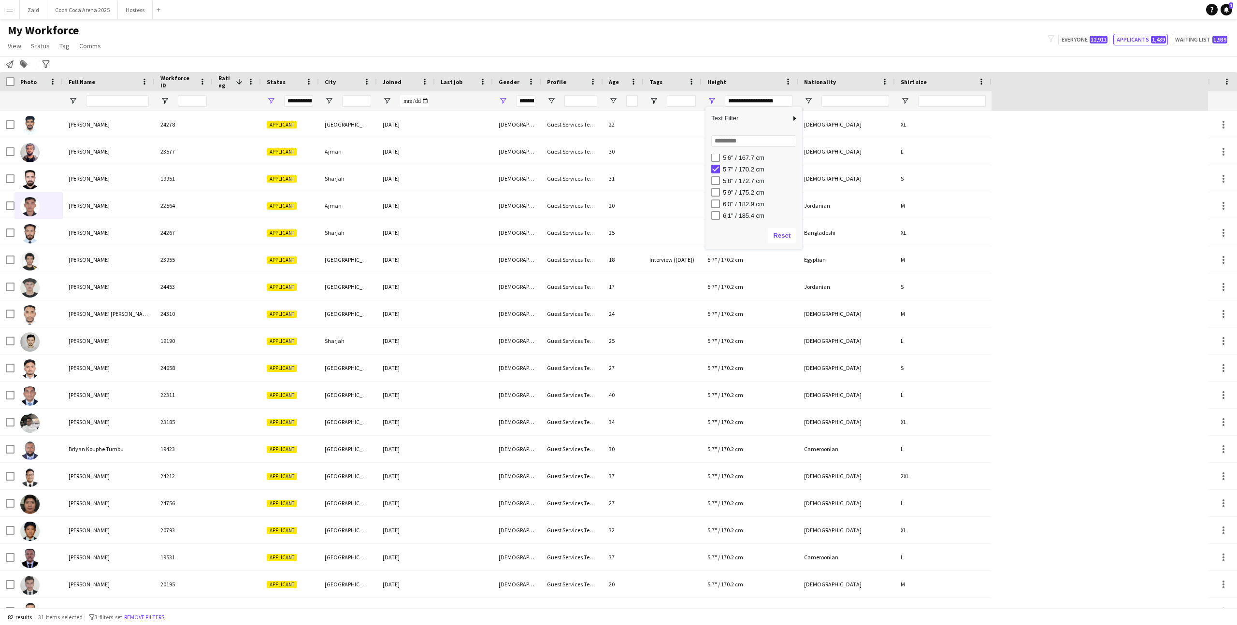
click at [741, 177] on div "5'8" / 172.7 cm" at bounding box center [761, 180] width 76 height 7
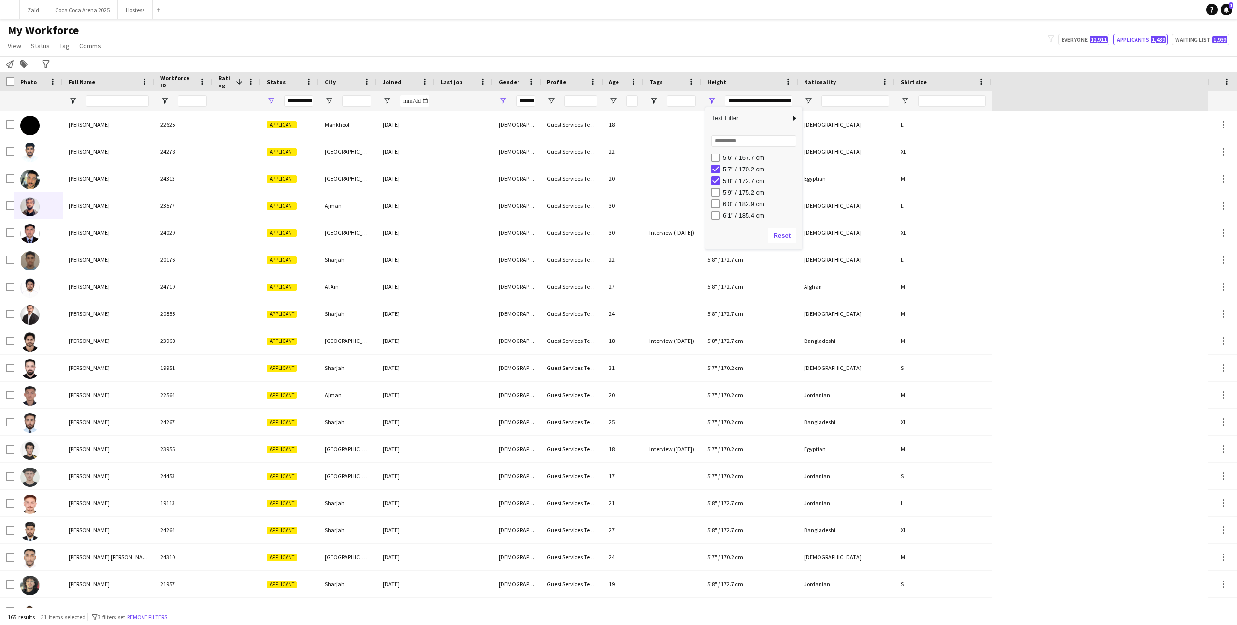
click at [745, 187] on div "5'9" / 175.2 cm" at bounding box center [756, 192] width 91 height 12
click at [746, 192] on div "5'9" / 175.2 cm" at bounding box center [761, 192] width 76 height 7
click at [746, 185] on div "5'11" / 180.3 cm" at bounding box center [756, 191] width 91 height 12
click at [755, 194] on div "5'11" / 180.3 cm" at bounding box center [761, 190] width 76 height 7
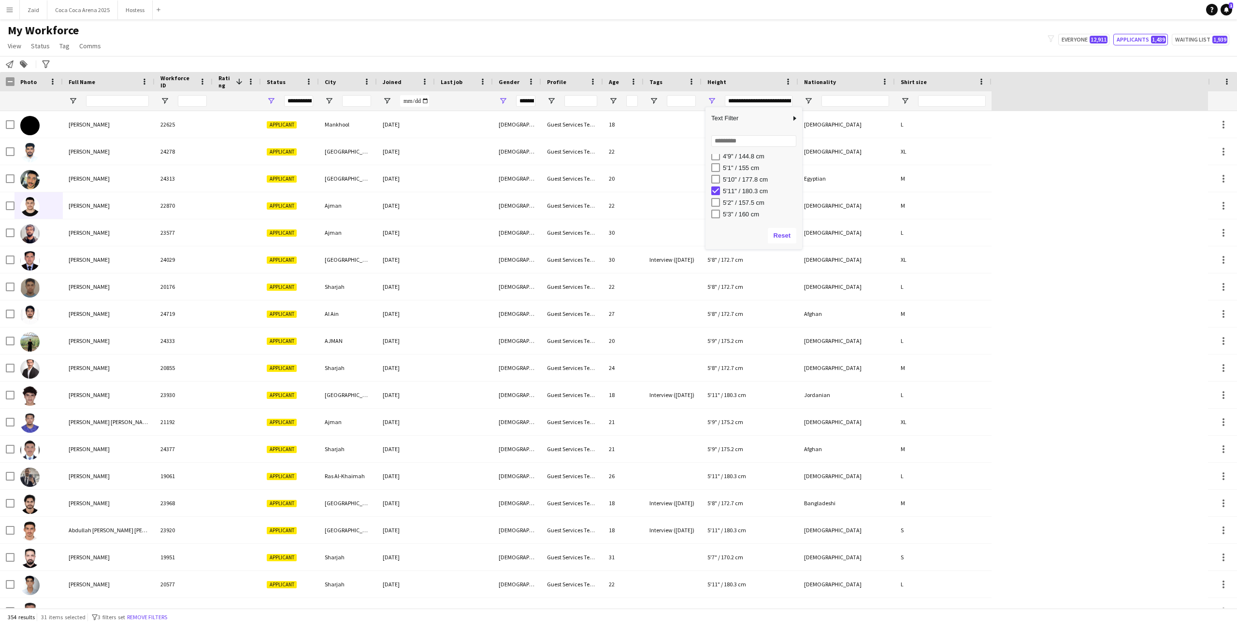
click at [751, 182] on div "5'10" / 177.8 cm" at bounding box center [761, 179] width 76 height 7
type input "**********"
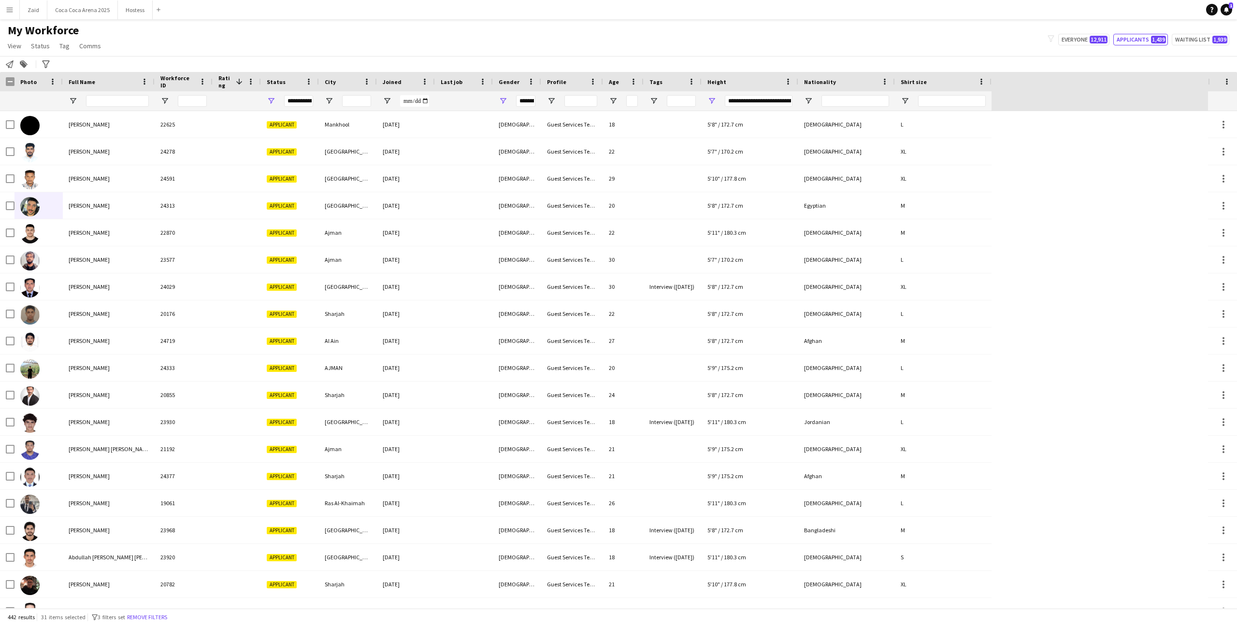
click at [207, 54] on div "My Workforce View Views Default view New view Update view Delete view Edit name…" at bounding box center [618, 39] width 1237 height 33
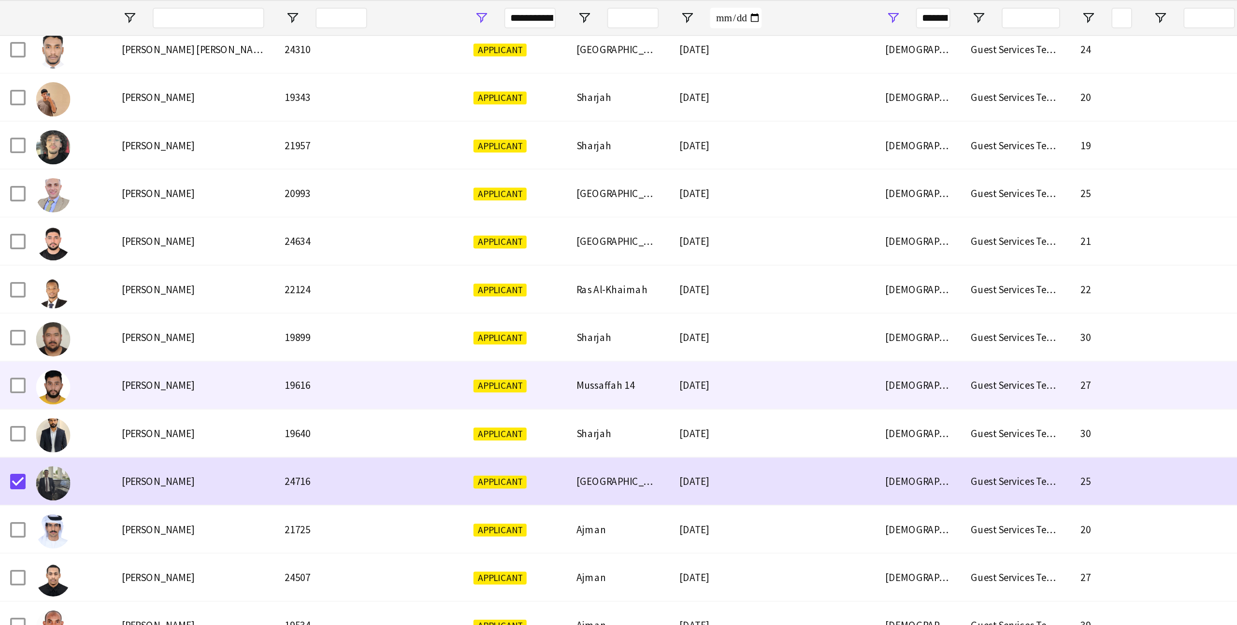
scroll to position [1094, 0]
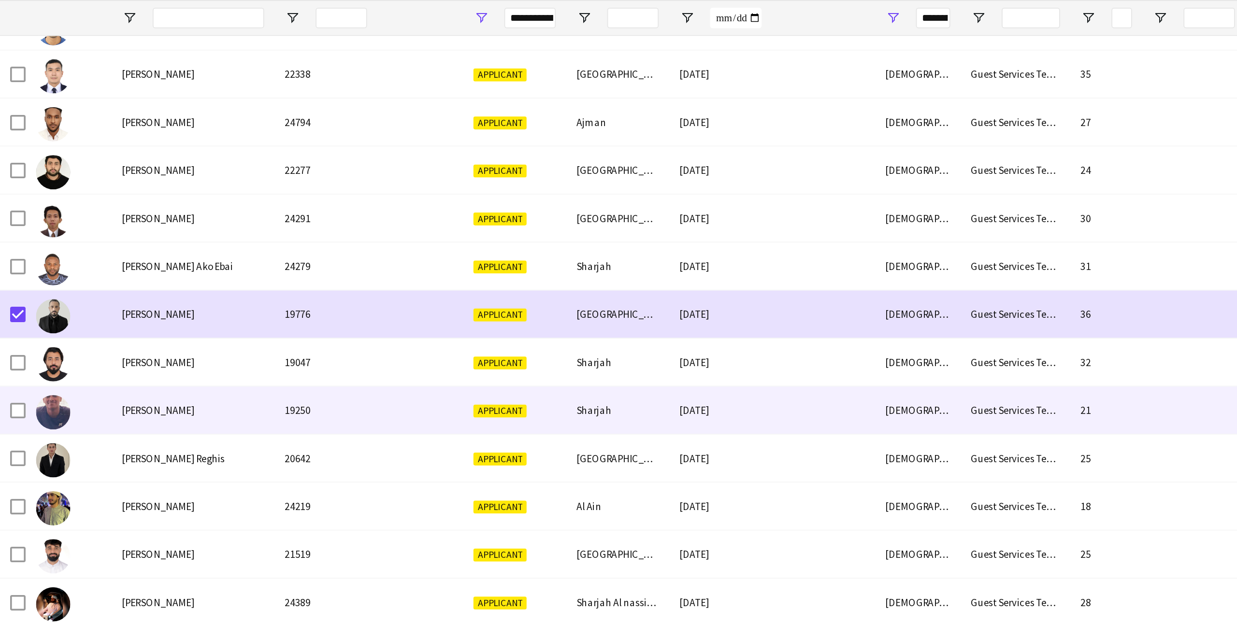
click at [68, 339] on div "[PERSON_NAME] Reghis" at bounding box center [109, 349] width 92 height 27
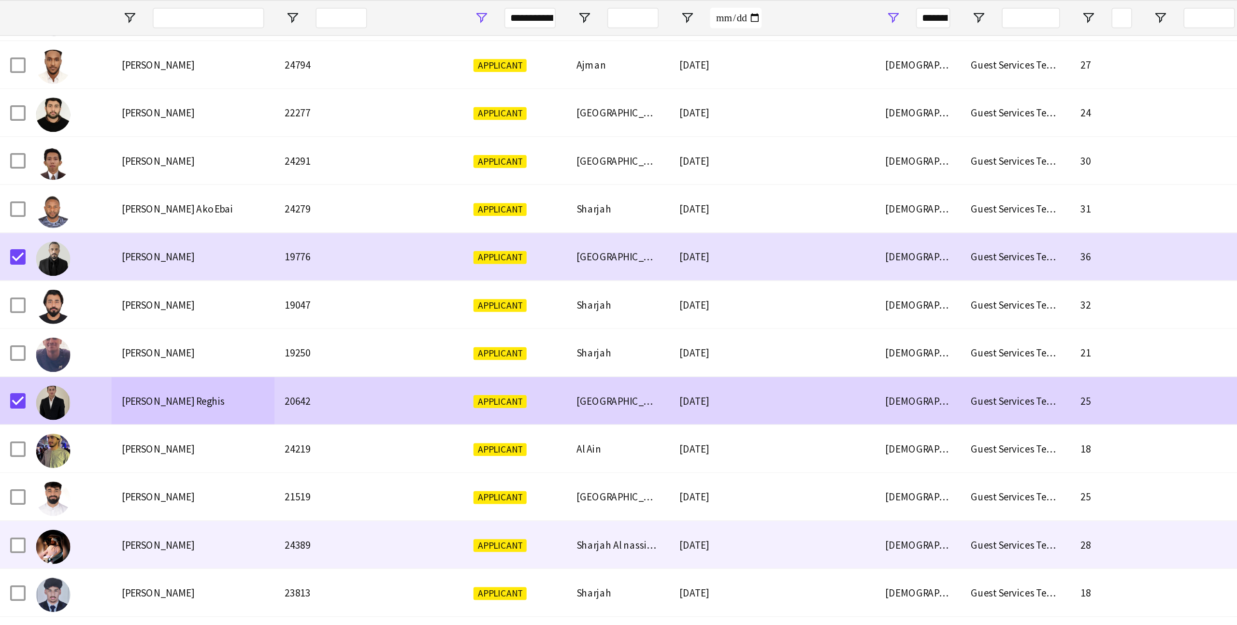
click at [65, 395] on div "[PERSON_NAME]" at bounding box center [109, 398] width 92 height 27
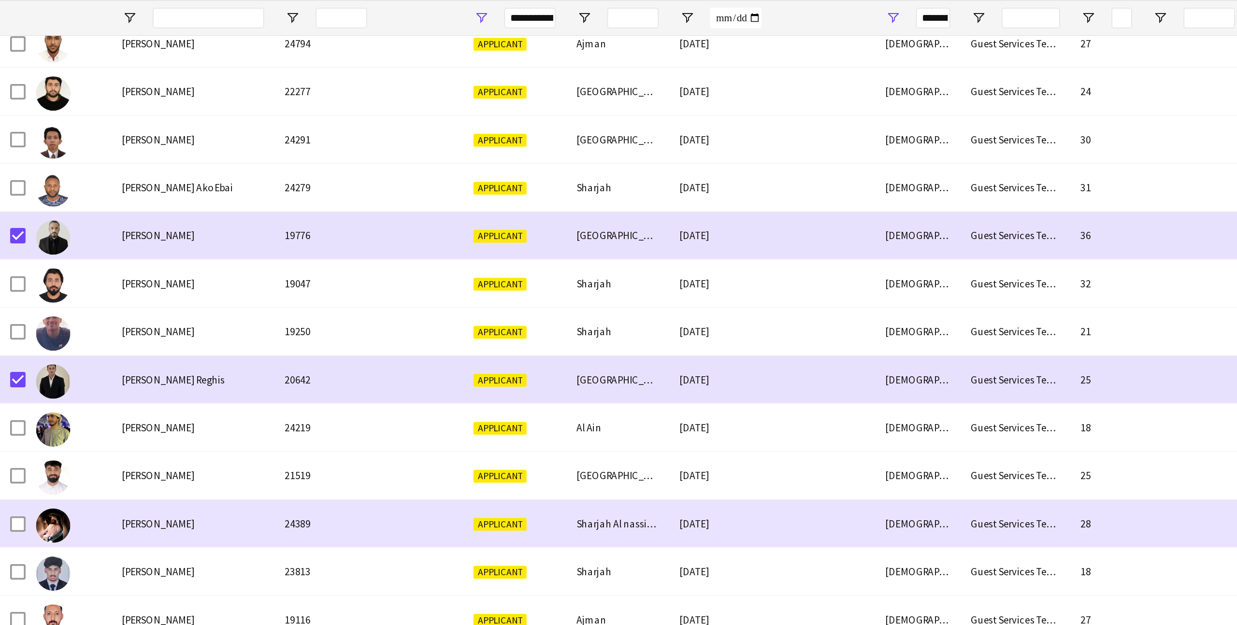
click at [14, 385] on div at bounding box center [38, 385] width 48 height 27
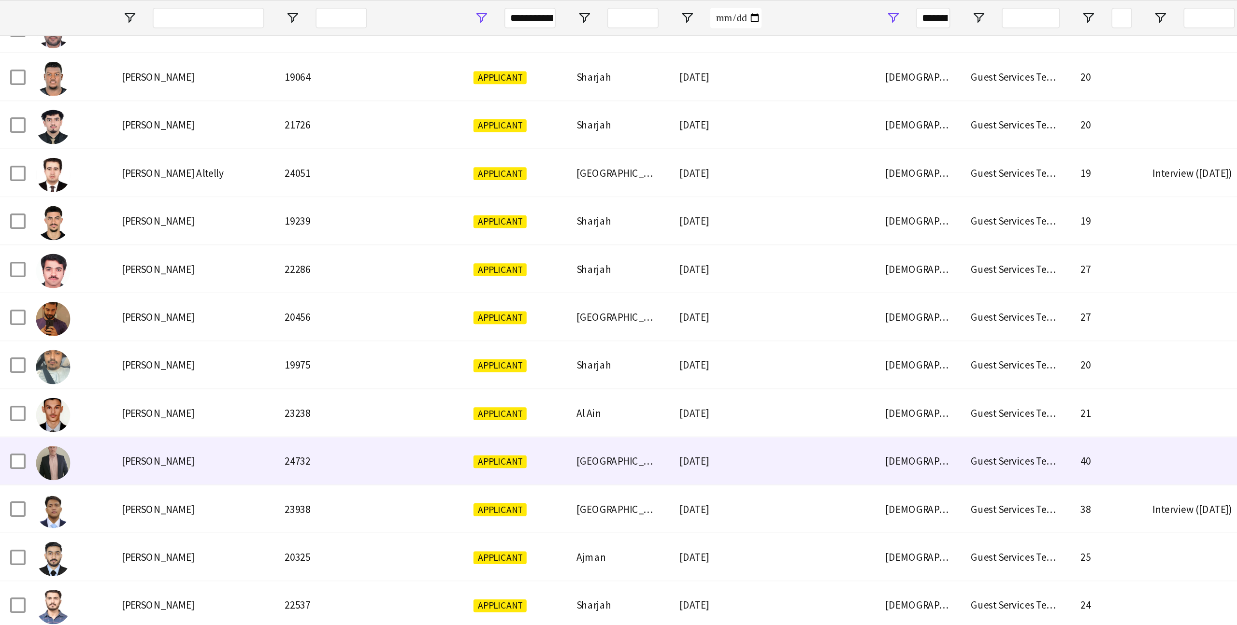
click at [49, 346] on div at bounding box center [38, 350] width 48 height 27
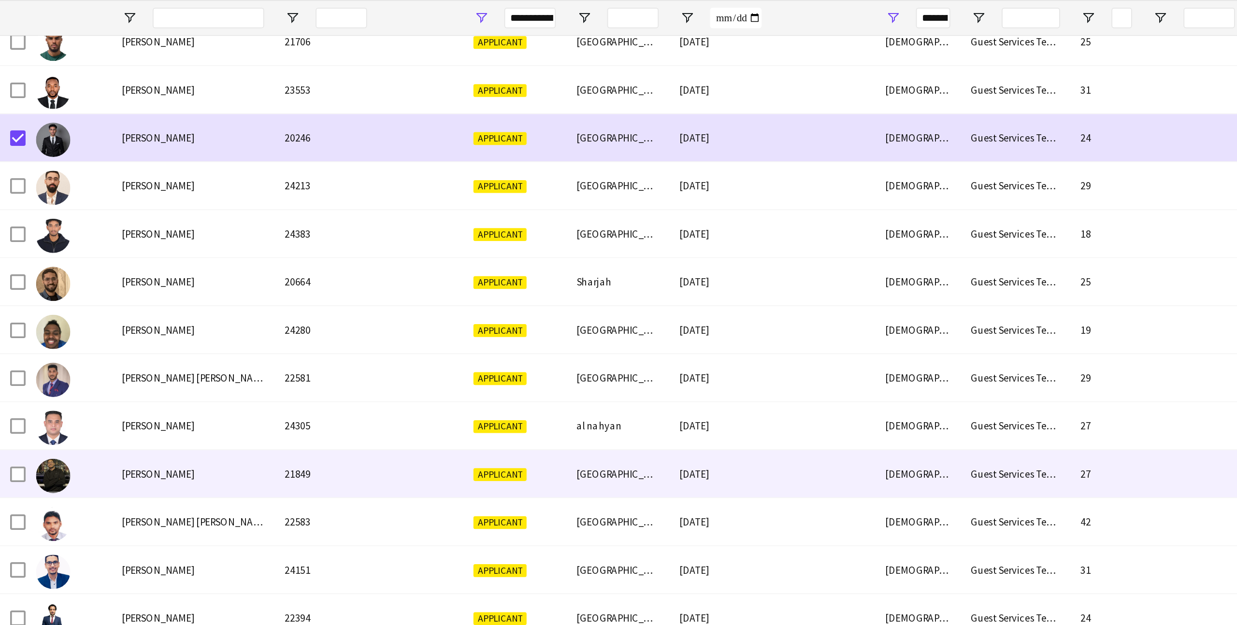
click at [75, 351] on div "[PERSON_NAME]" at bounding box center [109, 357] width 92 height 27
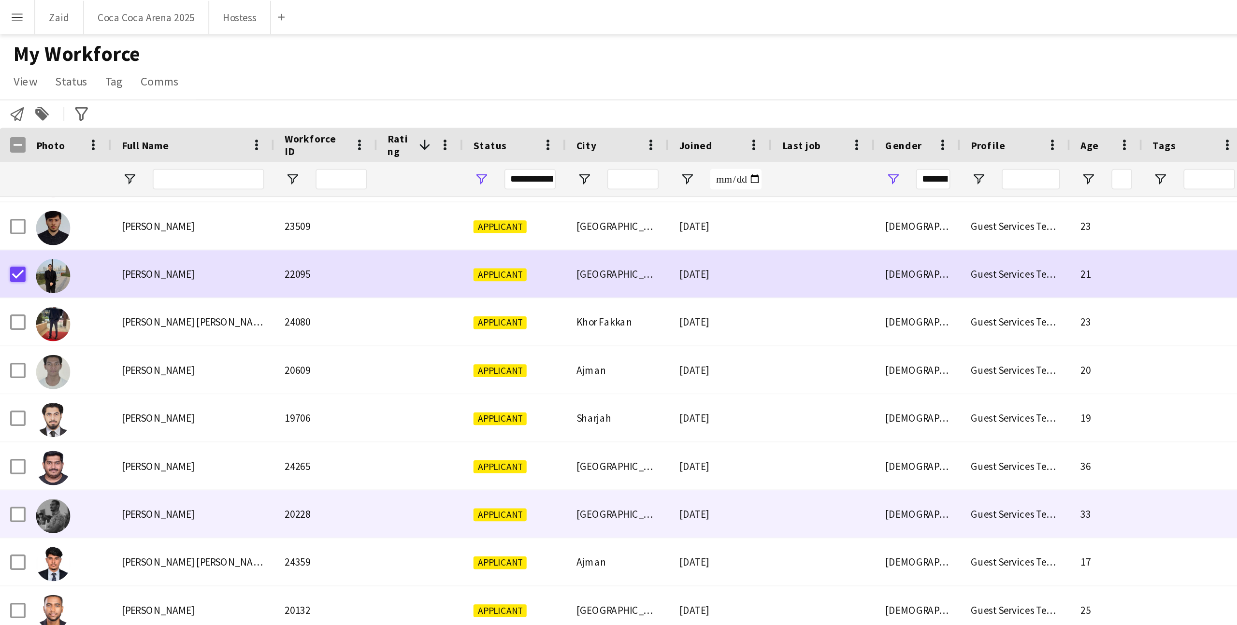
scroll to position [6973, 0]
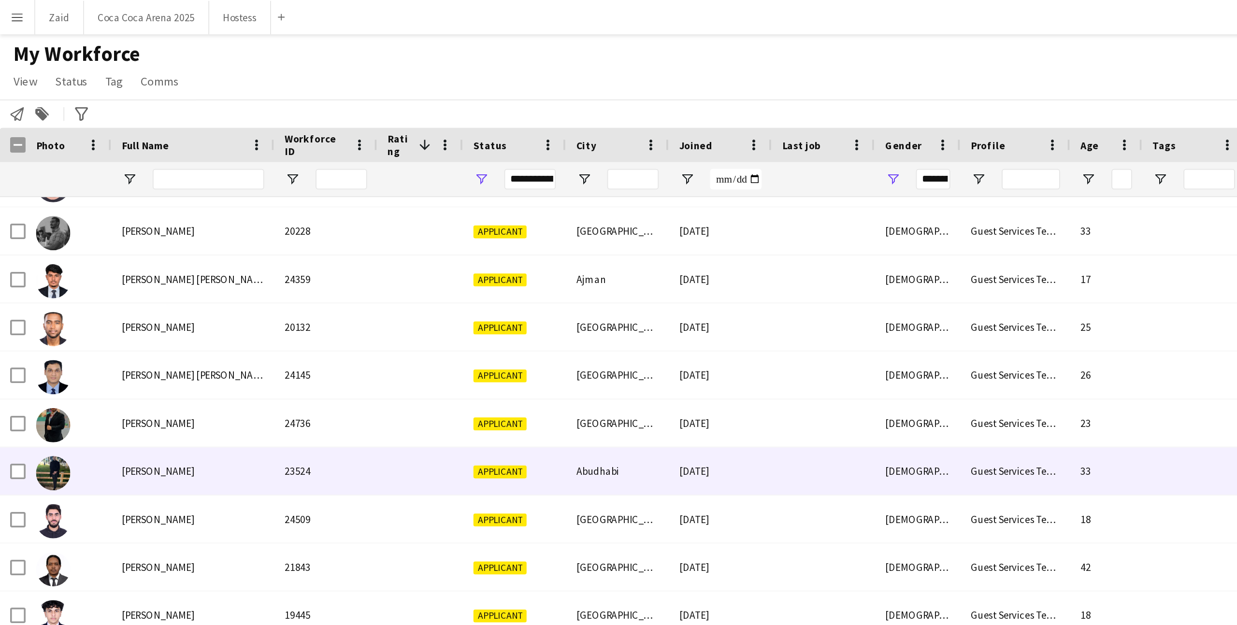
click at [43, 271] on div at bounding box center [38, 265] width 48 height 27
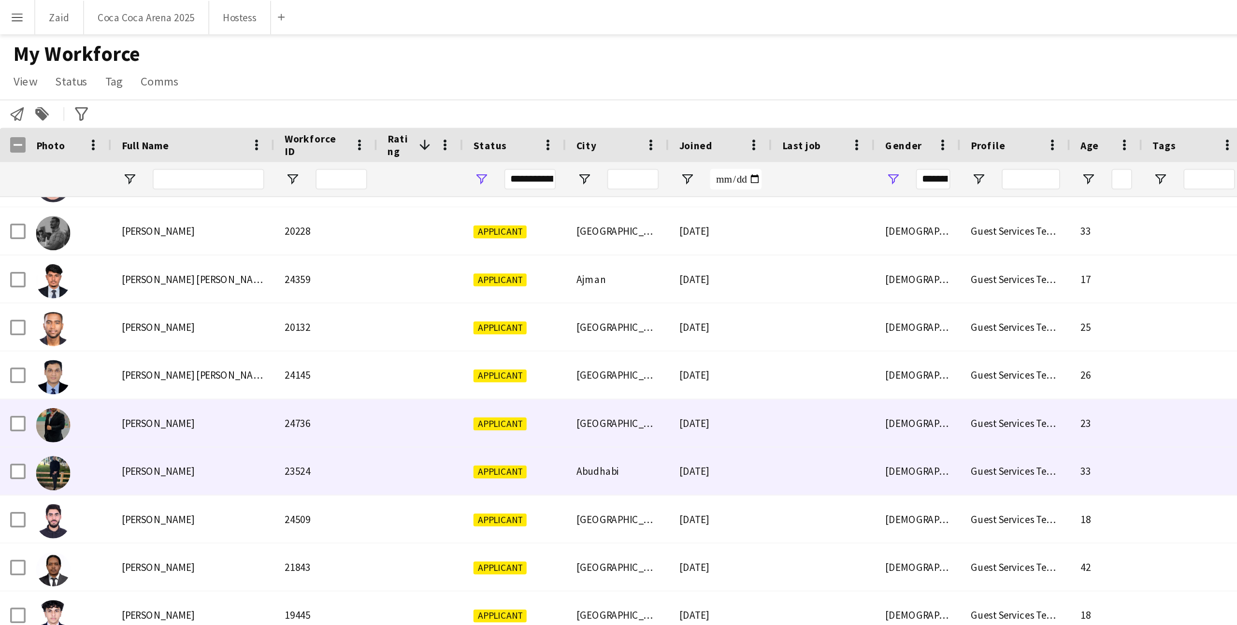
click at [40, 241] on div at bounding box center [38, 238] width 48 height 27
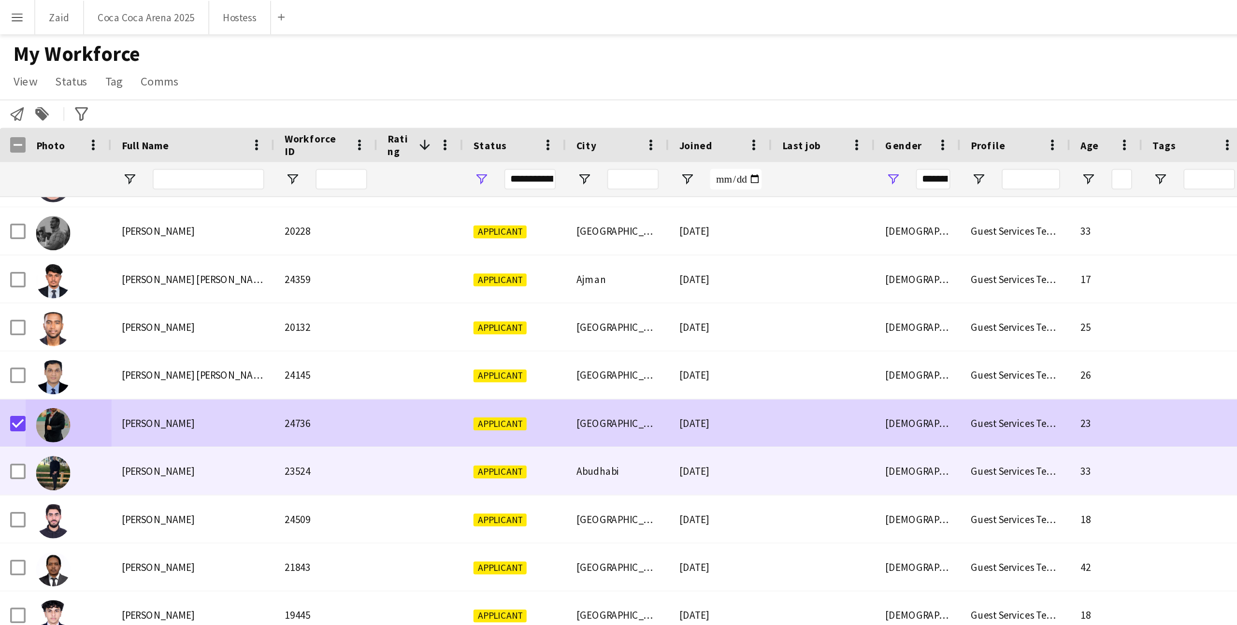
click at [14, 259] on div at bounding box center [10, 265] width 9 height 27
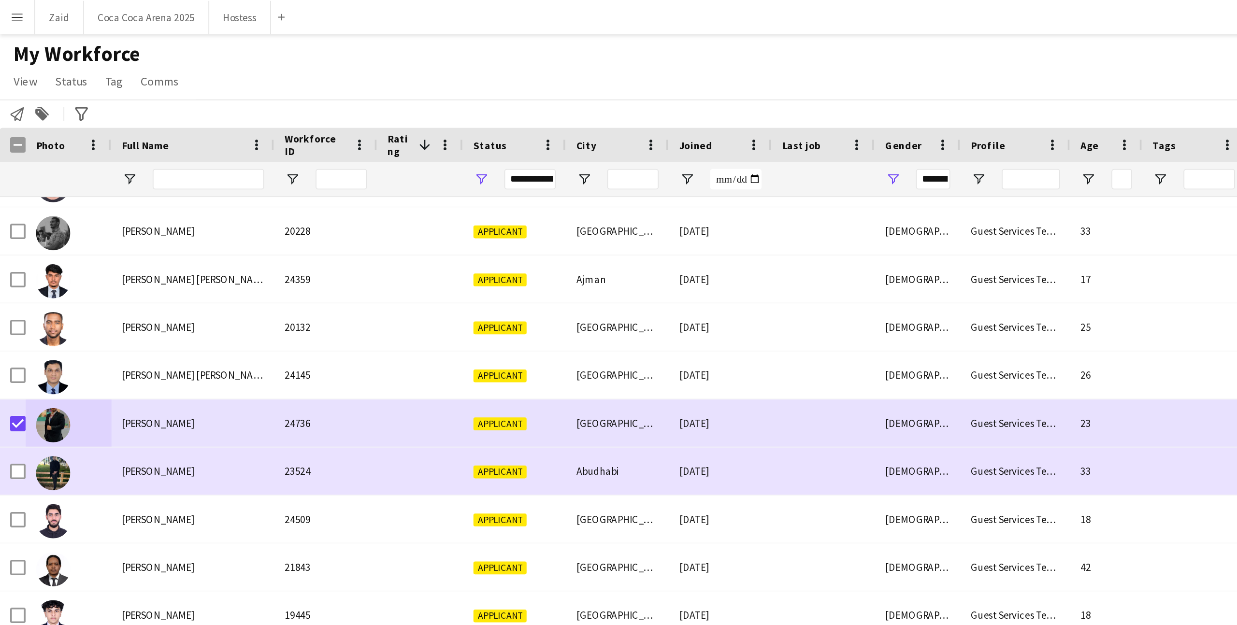
click at [11, 259] on div at bounding box center [10, 265] width 9 height 27
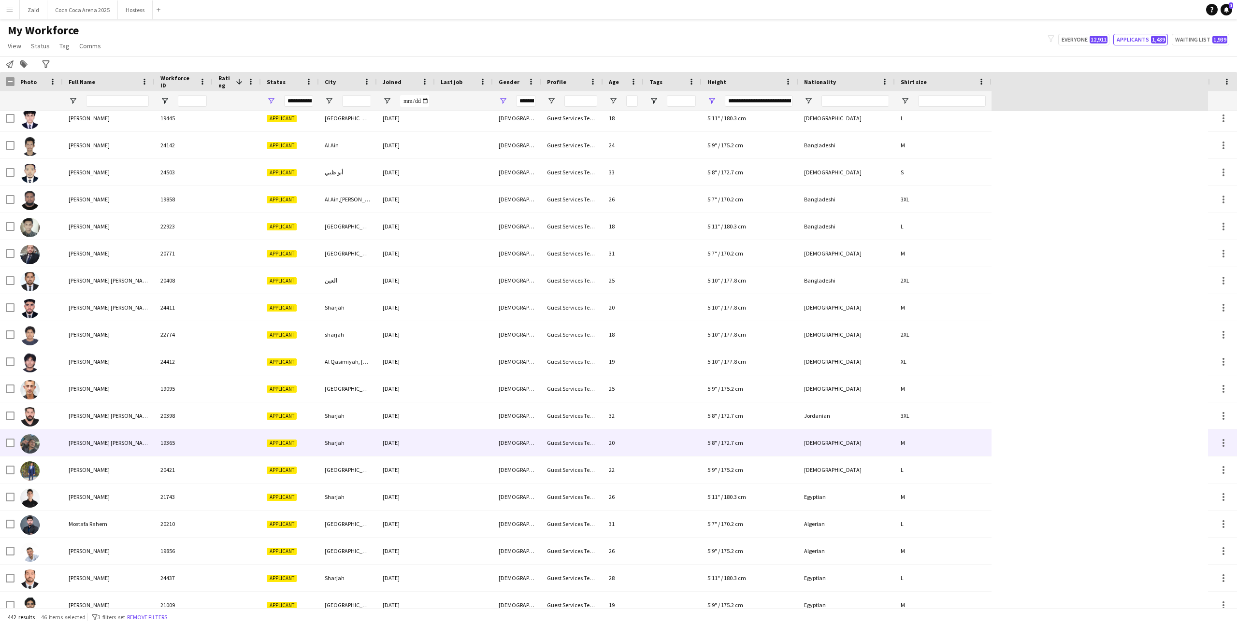
click at [103, 440] on span "Mohib Asim khan" at bounding box center [110, 442] width 83 height 7
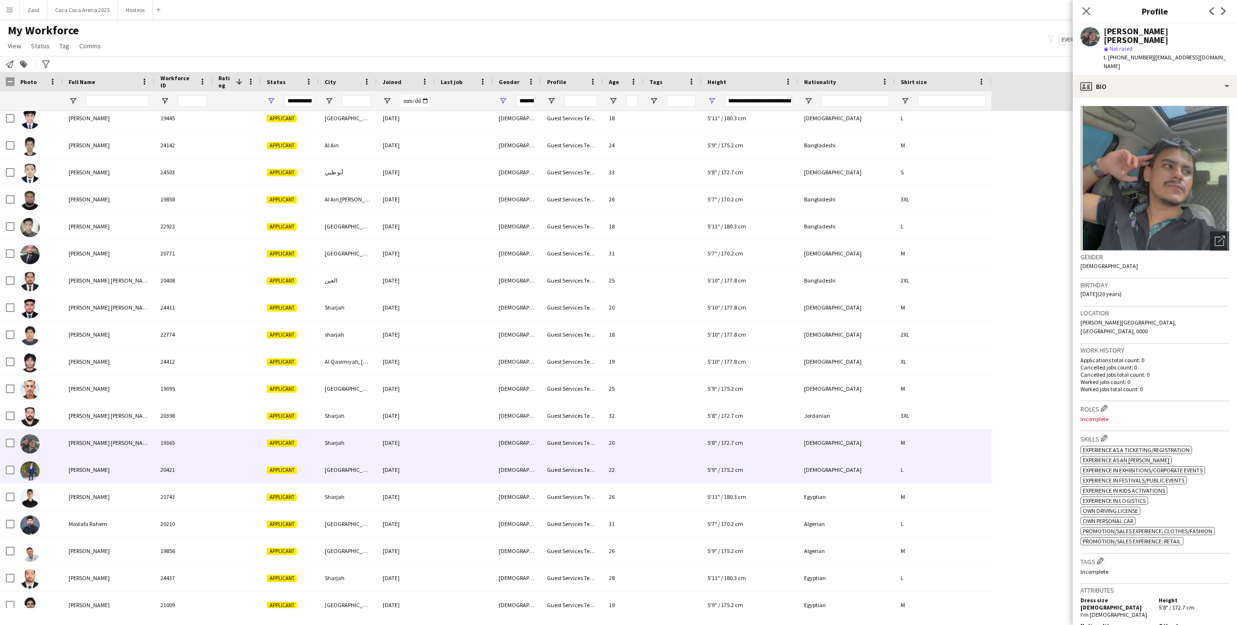
click at [103, 458] on div "Mohit sadhwani" at bounding box center [109, 469] width 92 height 27
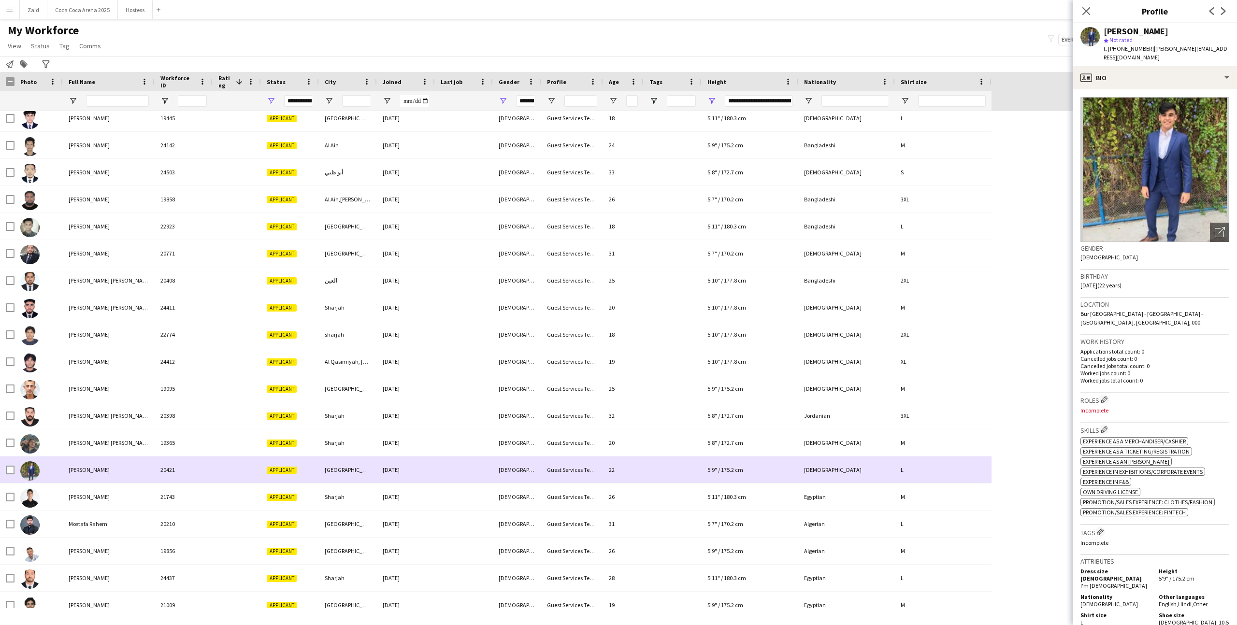
click at [103, 477] on div "Mohit sadhwani" at bounding box center [109, 469] width 92 height 27
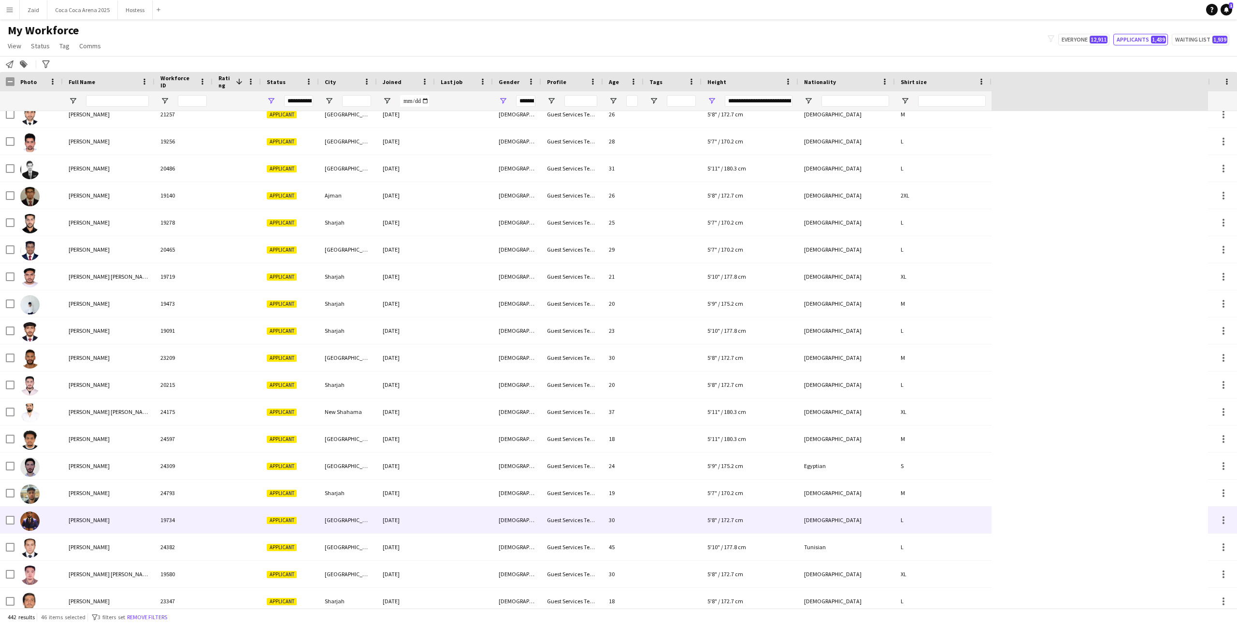
click at [80, 499] on span "Neell Chatterjee" at bounding box center [89, 519] width 41 height 7
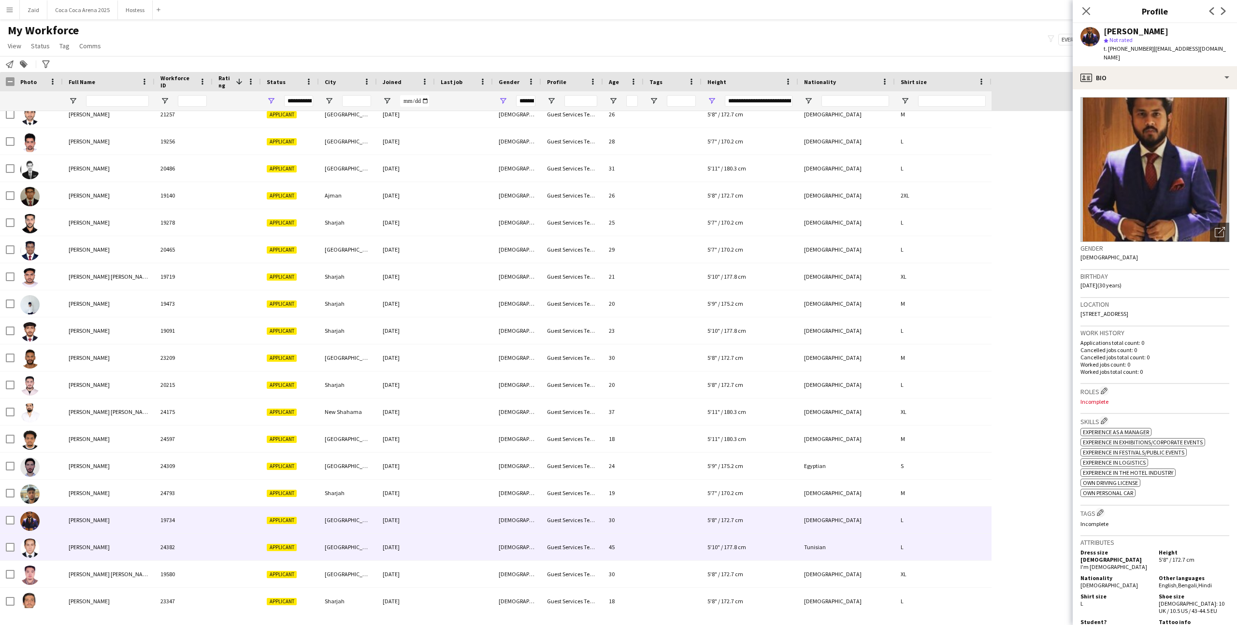
click at [86, 499] on div "Nejib Nasri" at bounding box center [109, 547] width 92 height 27
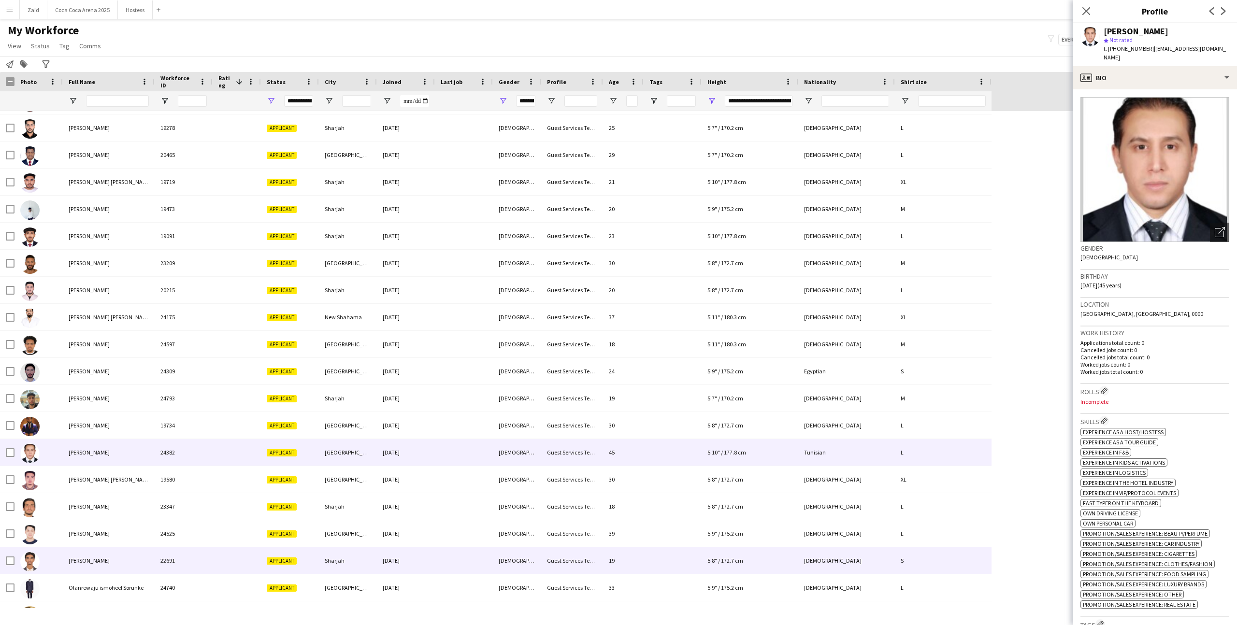
click at [83, 499] on span "Obaid ali" at bounding box center [89, 560] width 41 height 7
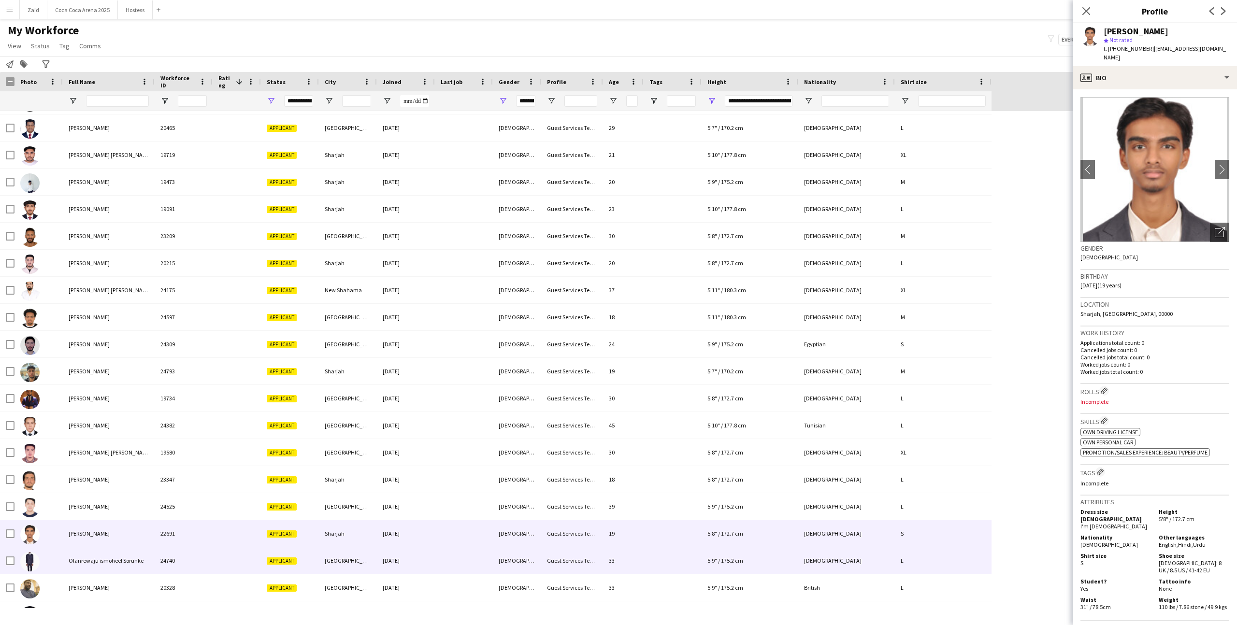
click at [83, 499] on span "Olanrewaju ismoheel Sorunke" at bounding box center [106, 560] width 75 height 7
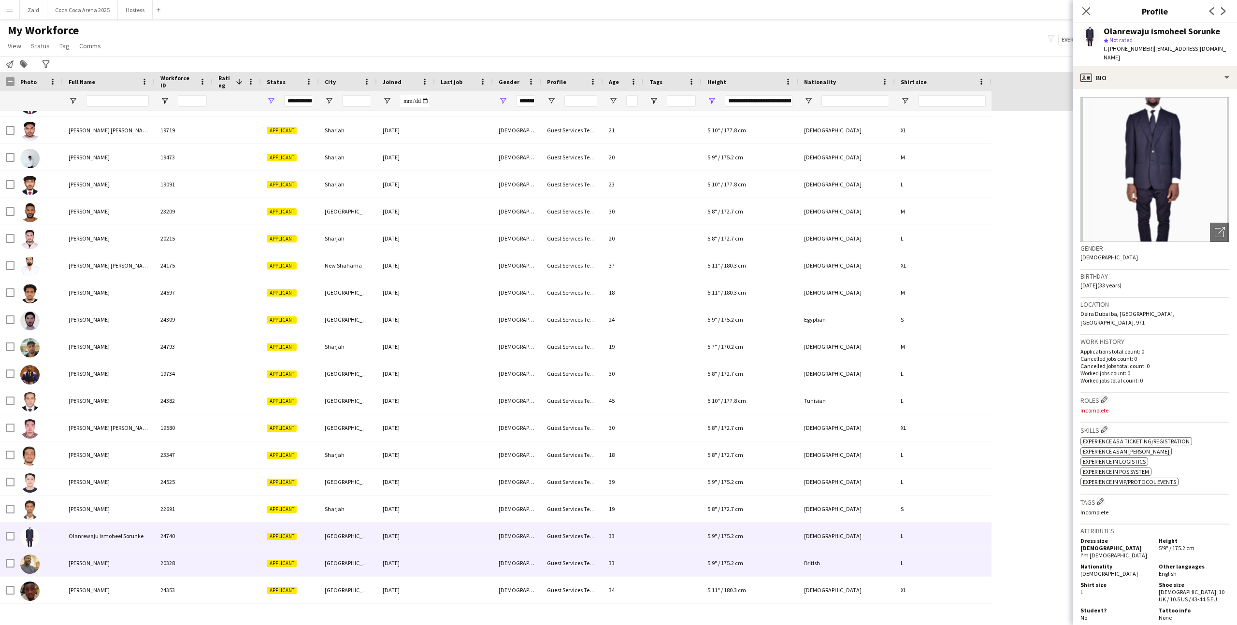
click at [83, 499] on span "Olaoluwa Richards Olajide" at bounding box center [89, 562] width 41 height 7
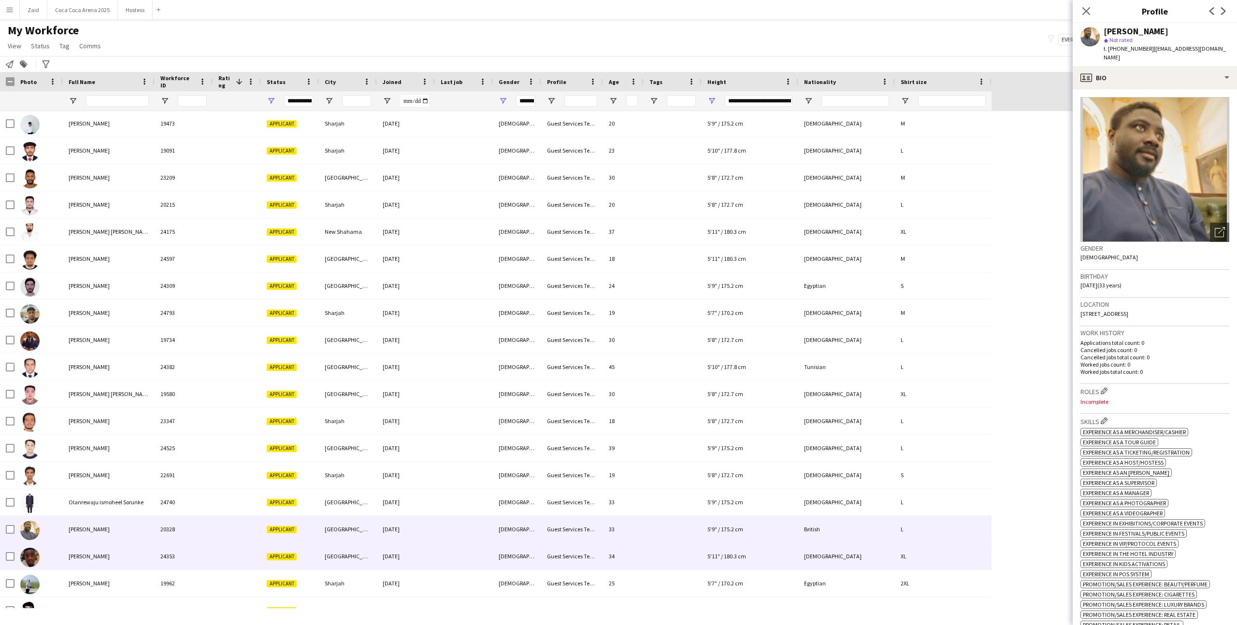
click at [83, 499] on div "Oluwafemi Oyewole" at bounding box center [109, 556] width 92 height 27
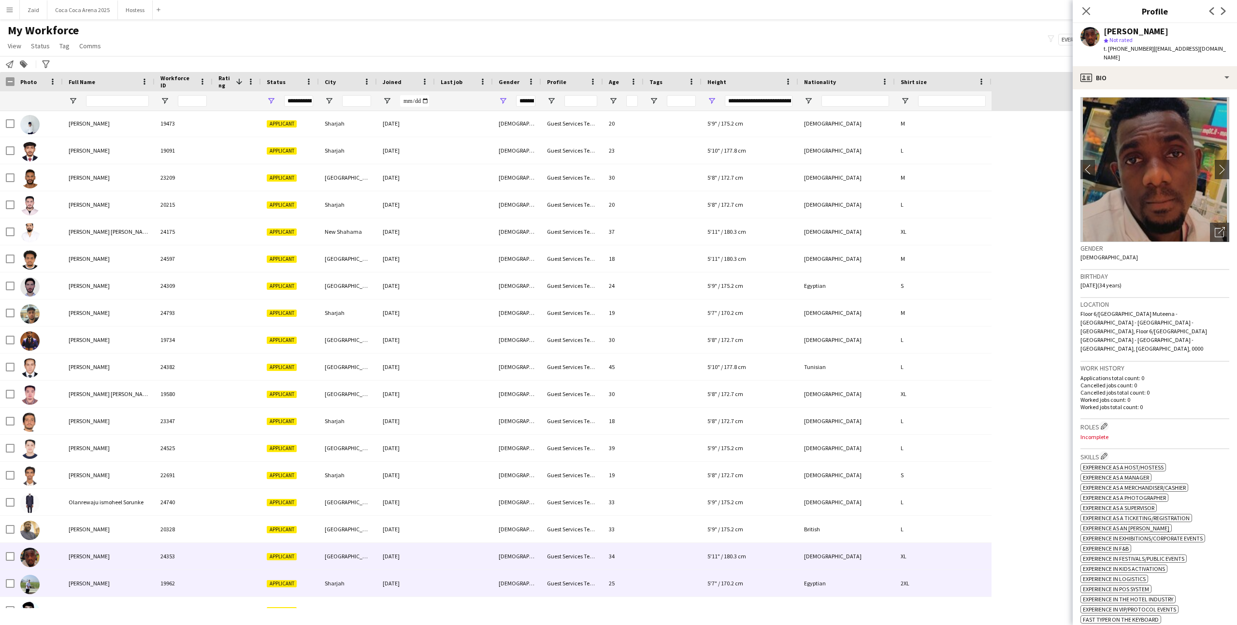
click at [89, 499] on div "Omar Gaber" at bounding box center [109, 583] width 92 height 27
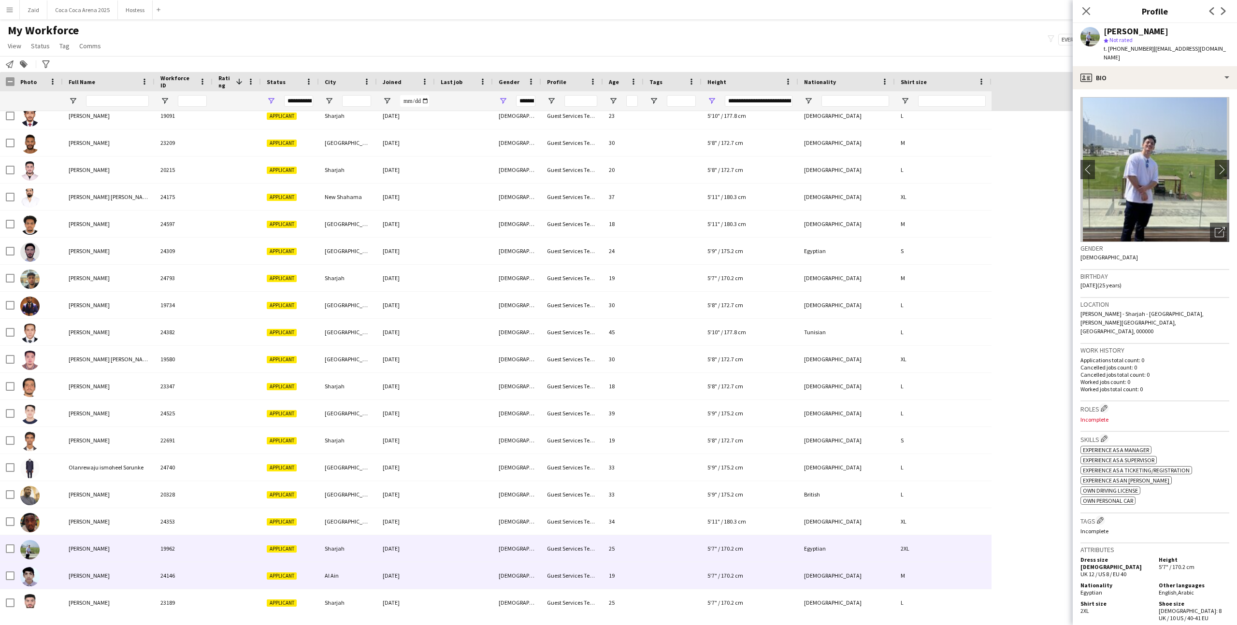
click at [89, 499] on span "Omar Ghalib" at bounding box center [89, 575] width 41 height 7
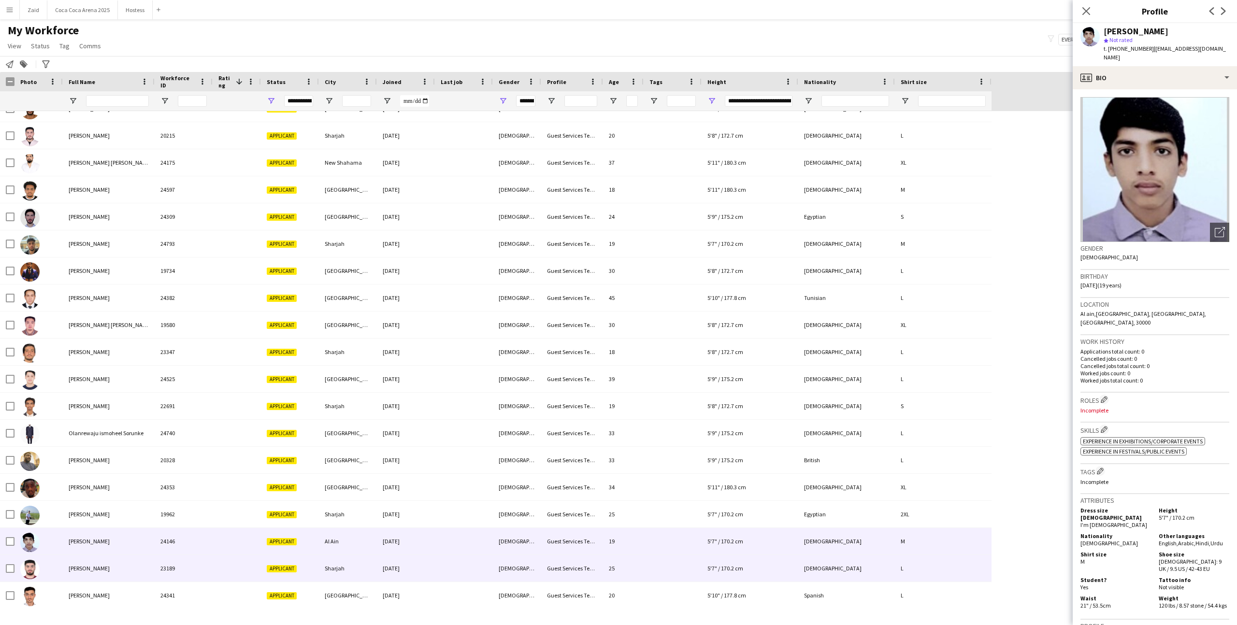
click at [89, 499] on div "Omar Kadan" at bounding box center [109, 568] width 92 height 27
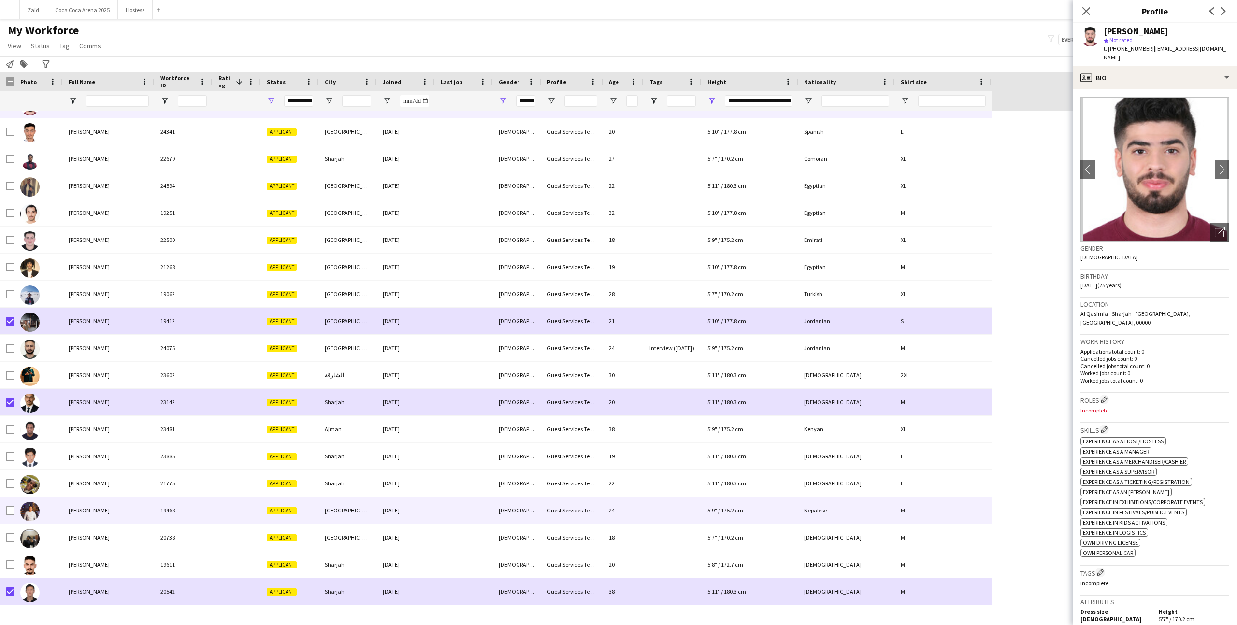
click at [87, 499] on span "Pratik Malla" at bounding box center [89, 510] width 41 height 7
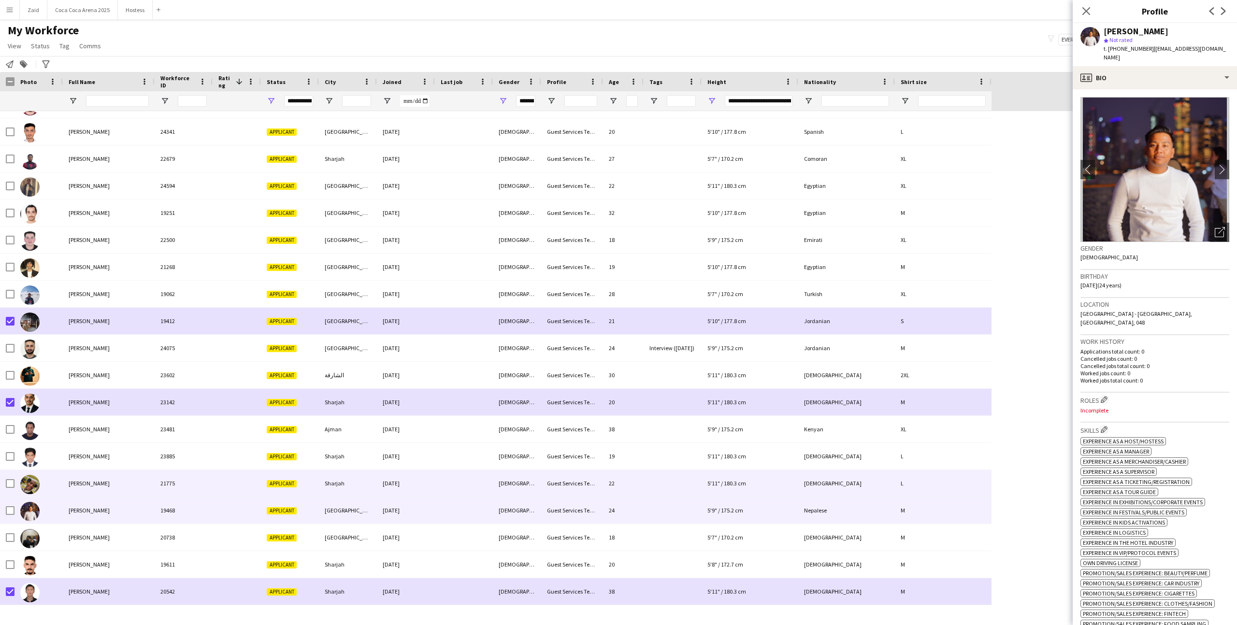
click at [86, 487] on div "Peter Martins" at bounding box center [109, 483] width 92 height 27
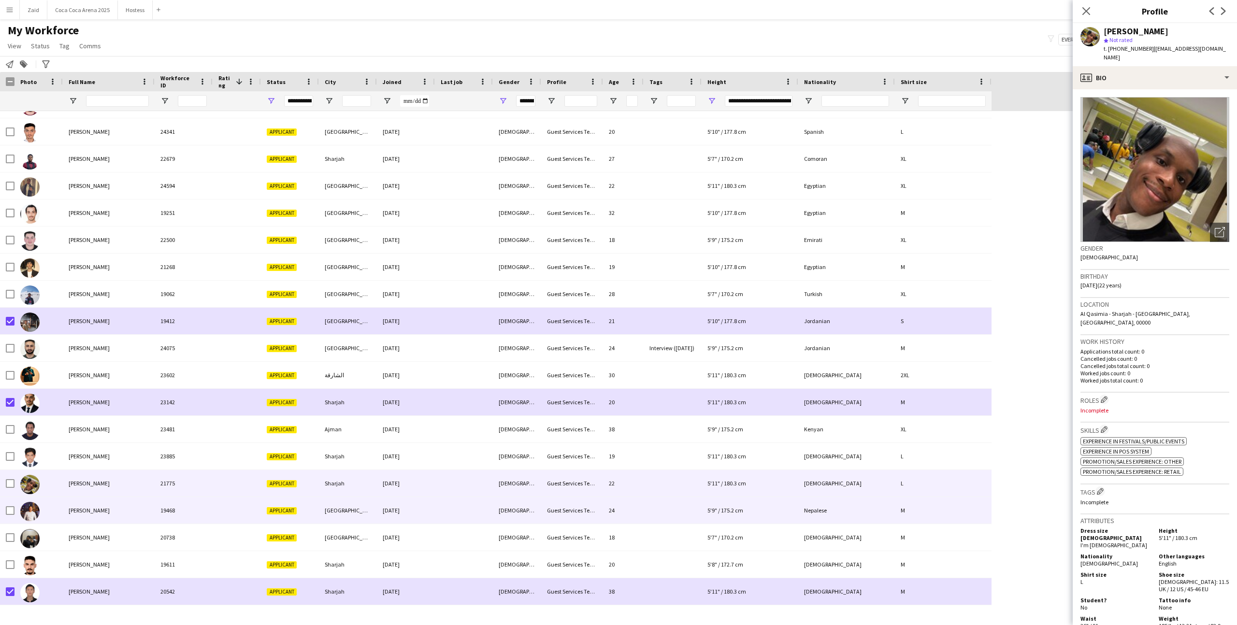
click at [88, 499] on span "Pratik Malla" at bounding box center [89, 510] width 41 height 7
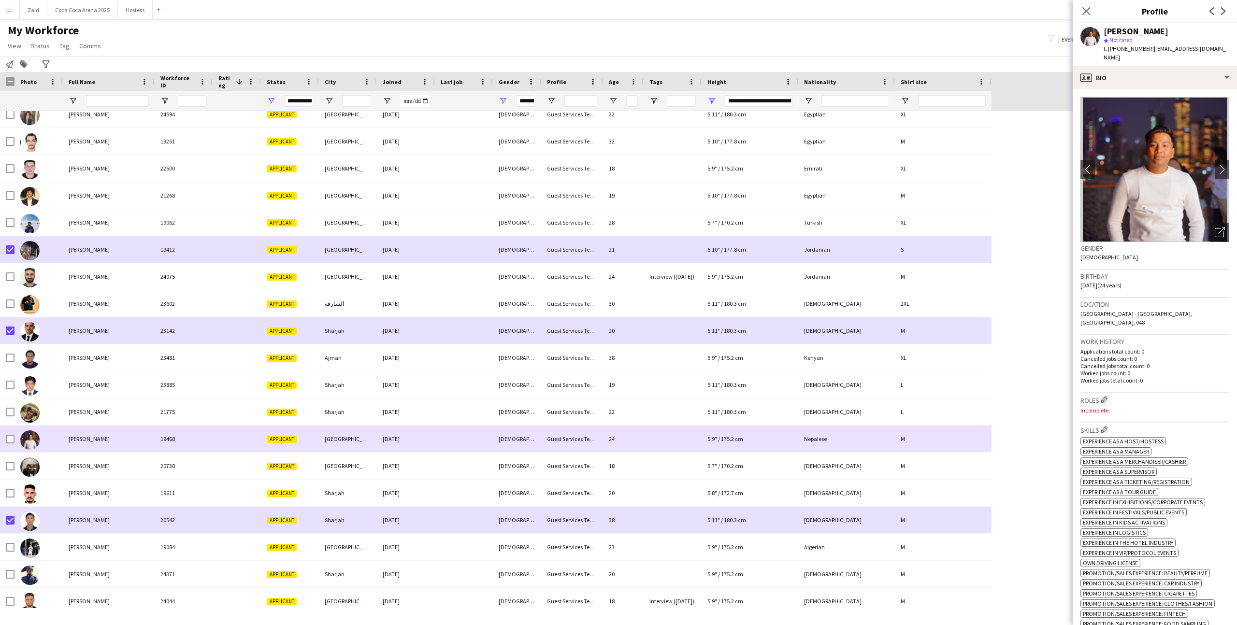
click at [69, 427] on div "Pratik Malla" at bounding box center [109, 439] width 92 height 27
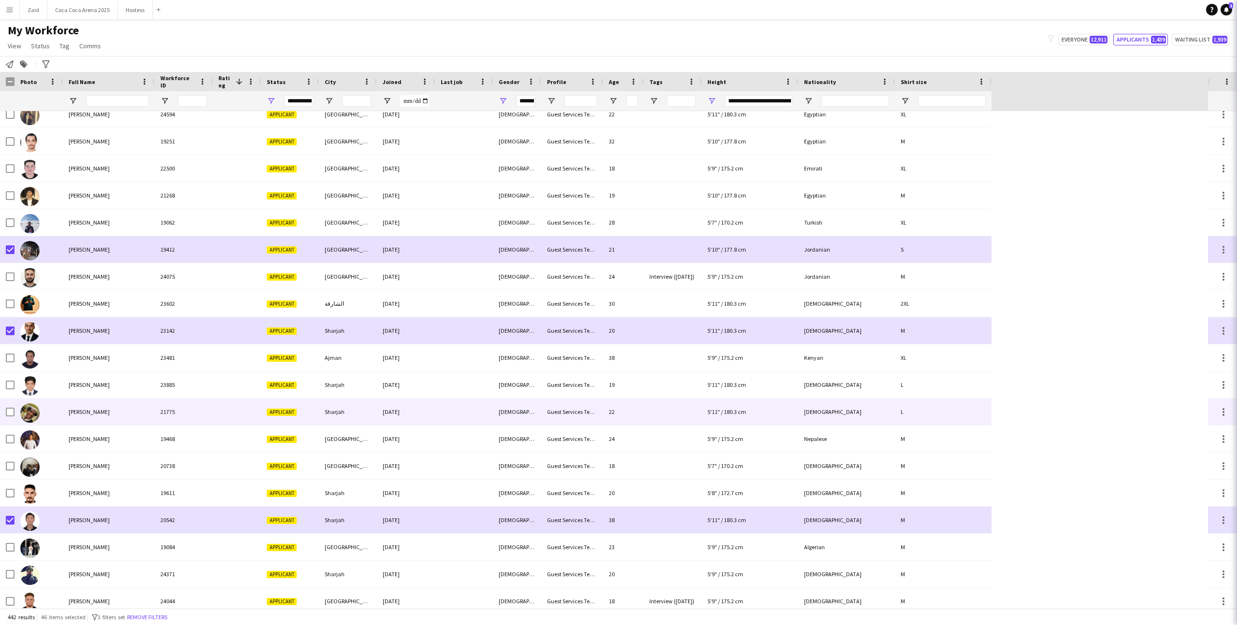
click at [69, 416] on div "Peter Martins" at bounding box center [109, 412] width 92 height 27
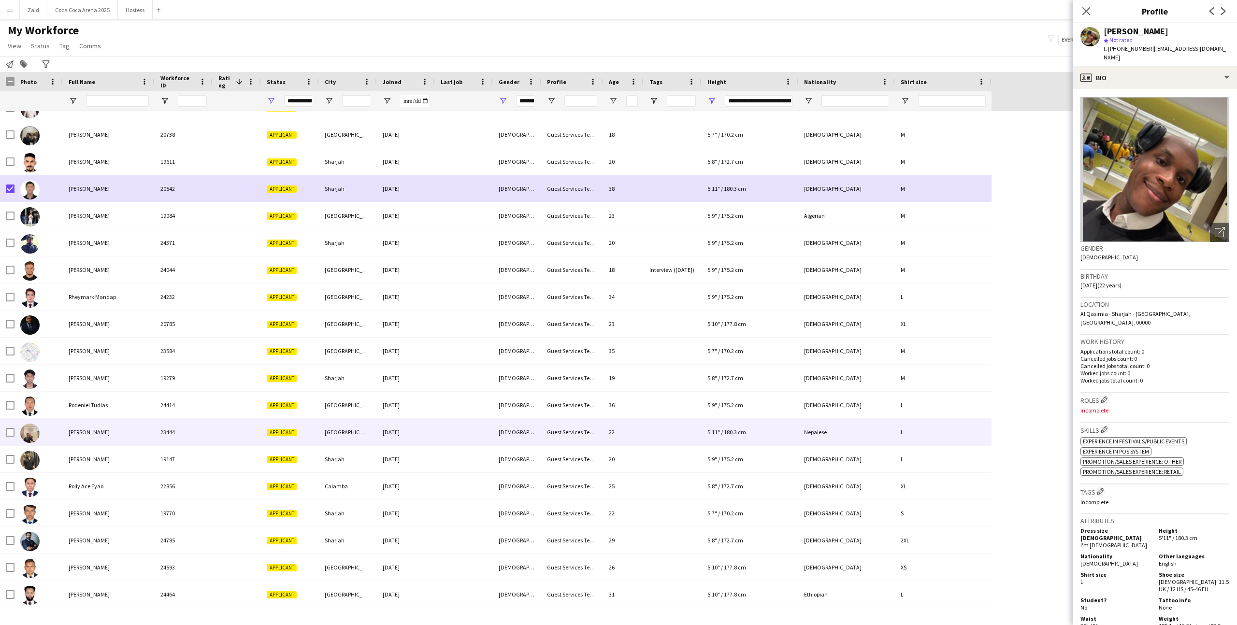
click at [78, 422] on div "Rohan Sunar" at bounding box center [109, 432] width 92 height 27
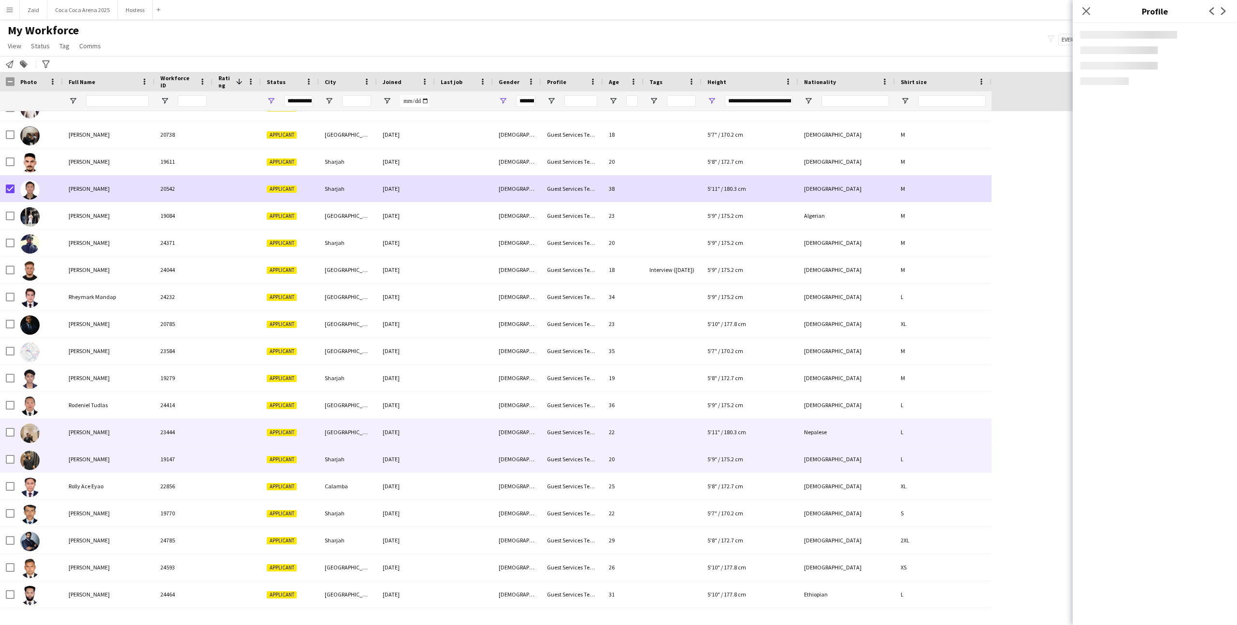
click at [88, 458] on span "Rohith Biju" at bounding box center [89, 459] width 41 height 7
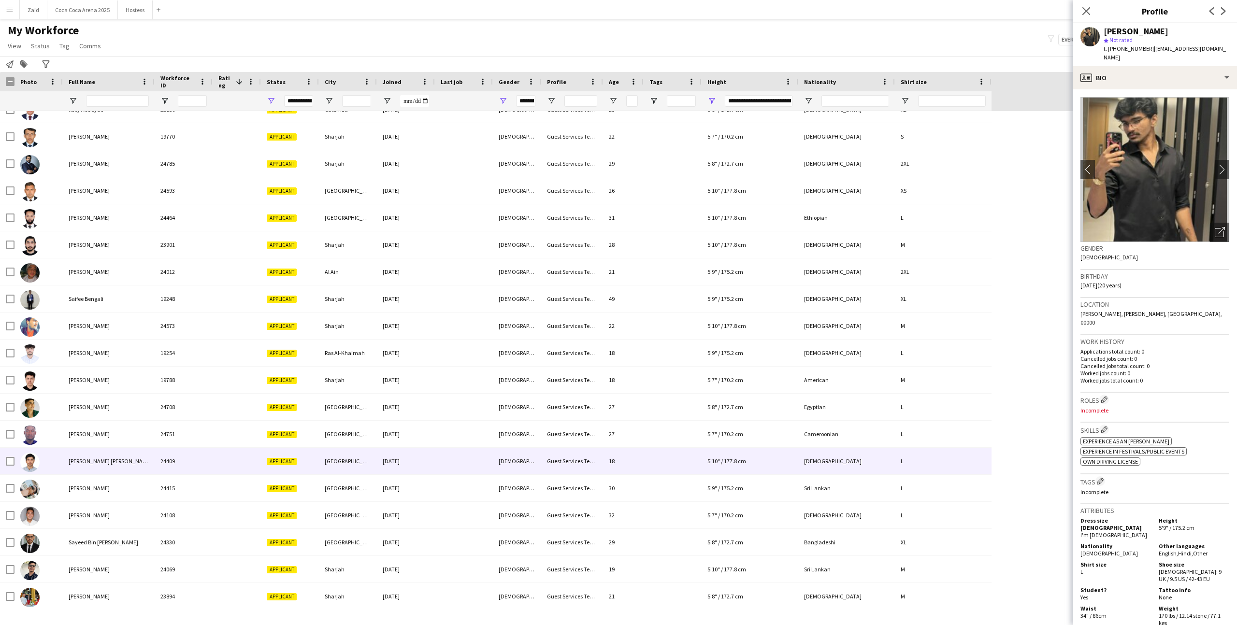
click at [88, 458] on span "Saood Wajid khan" at bounding box center [110, 460] width 83 height 7
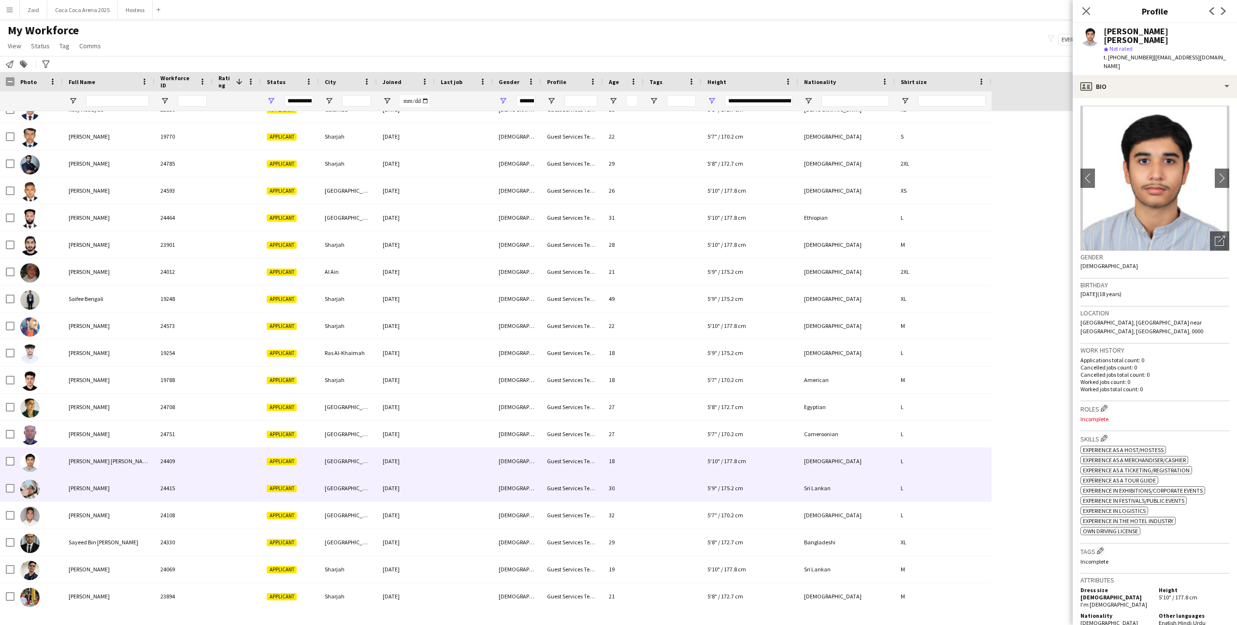
click at [98, 483] on div "Saranga Rajapaksha" at bounding box center [109, 488] width 92 height 27
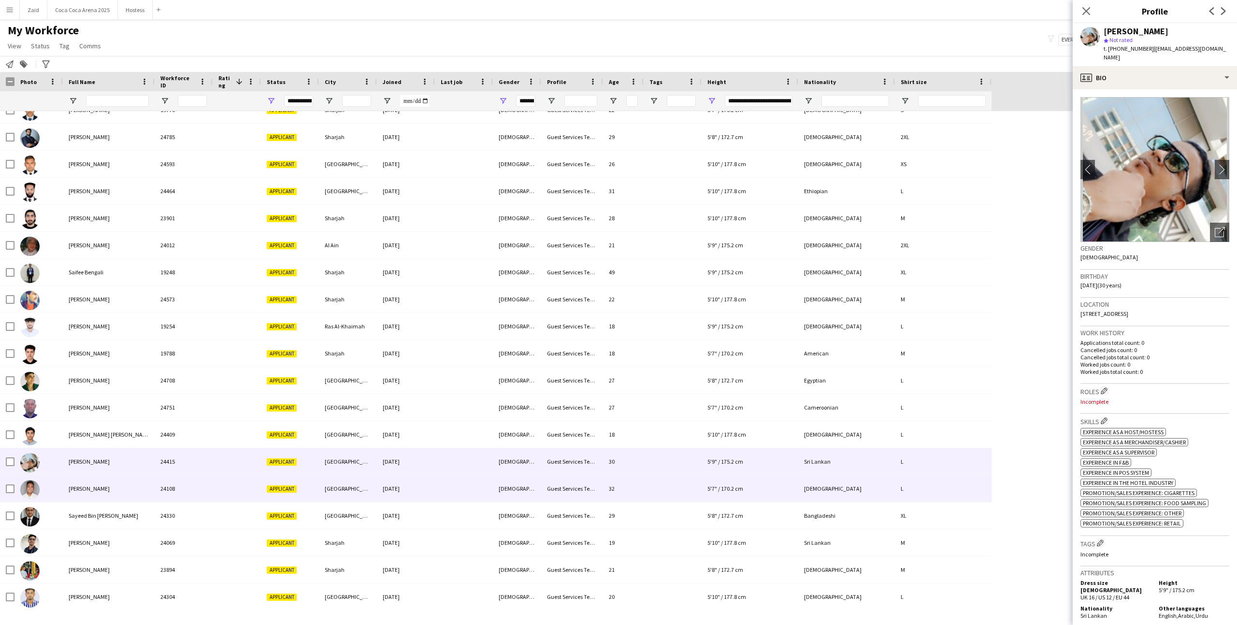
click at [98, 483] on div "Saud Alido" at bounding box center [109, 488] width 92 height 27
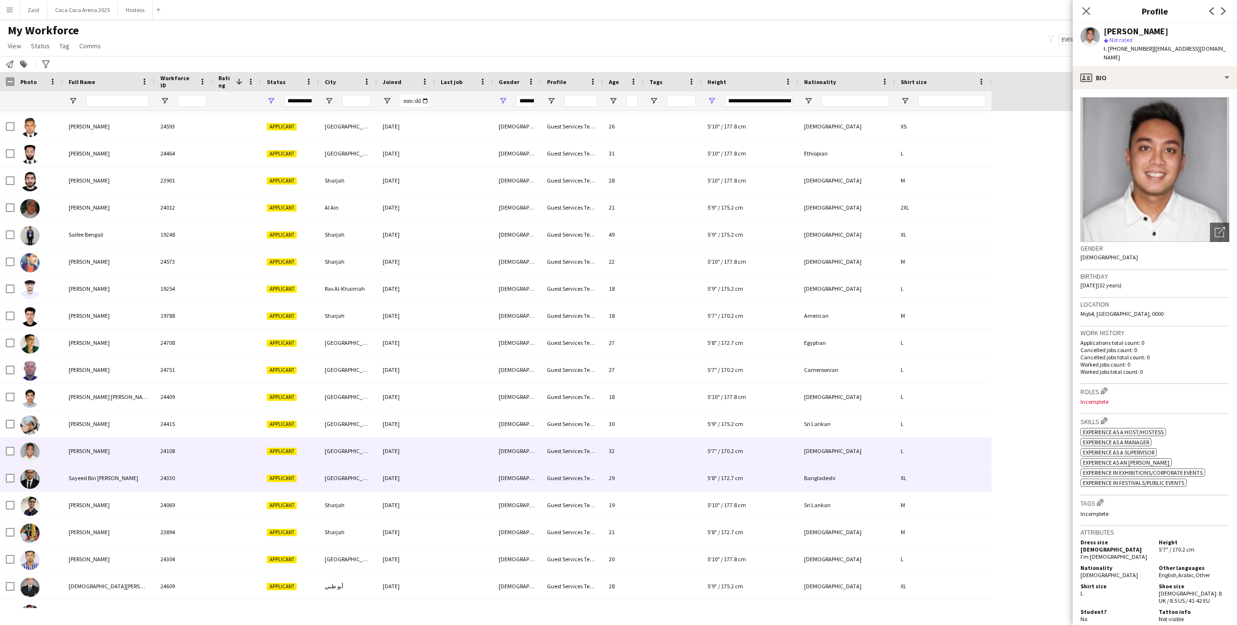
click at [98, 483] on div "Sayeed Bin Afsar" at bounding box center [109, 478] width 92 height 27
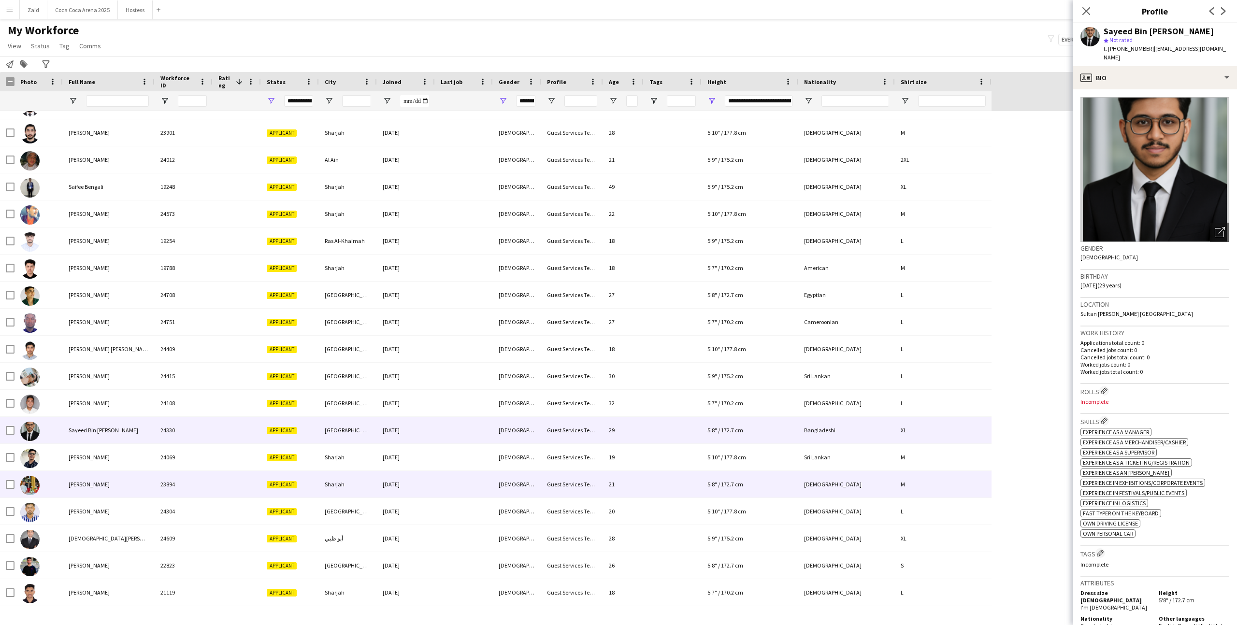
click at [97, 483] on span "SHABAN A ESBER" at bounding box center [89, 484] width 41 height 7
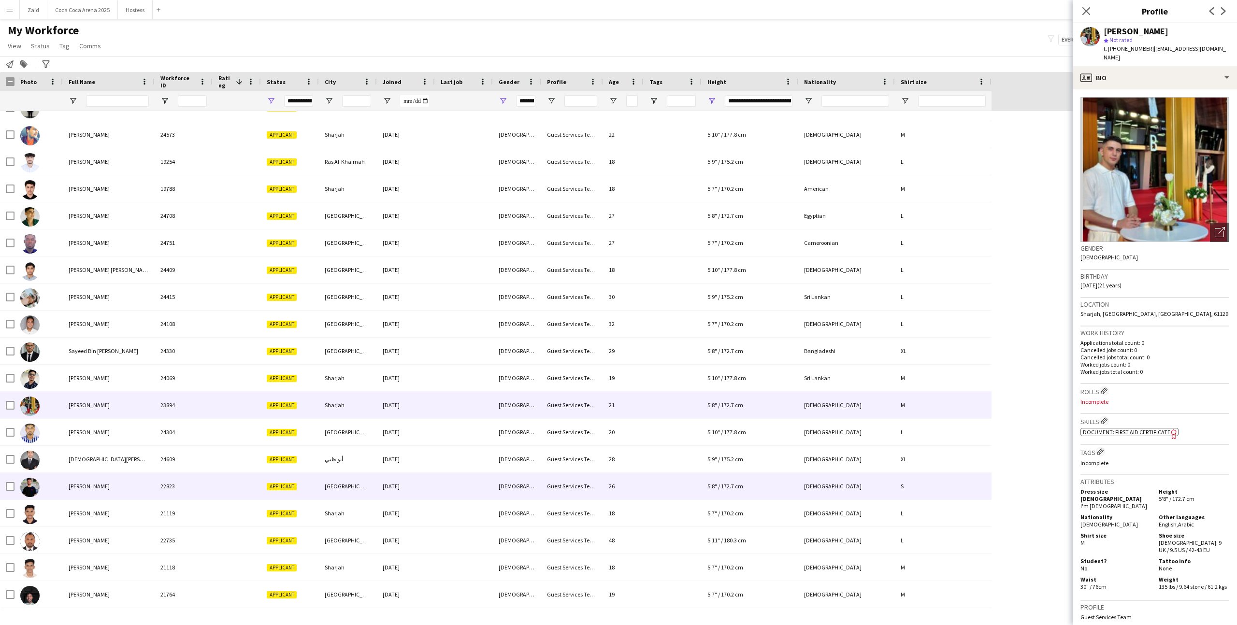
click at [97, 483] on div "Shah Zeb" at bounding box center [109, 486] width 92 height 27
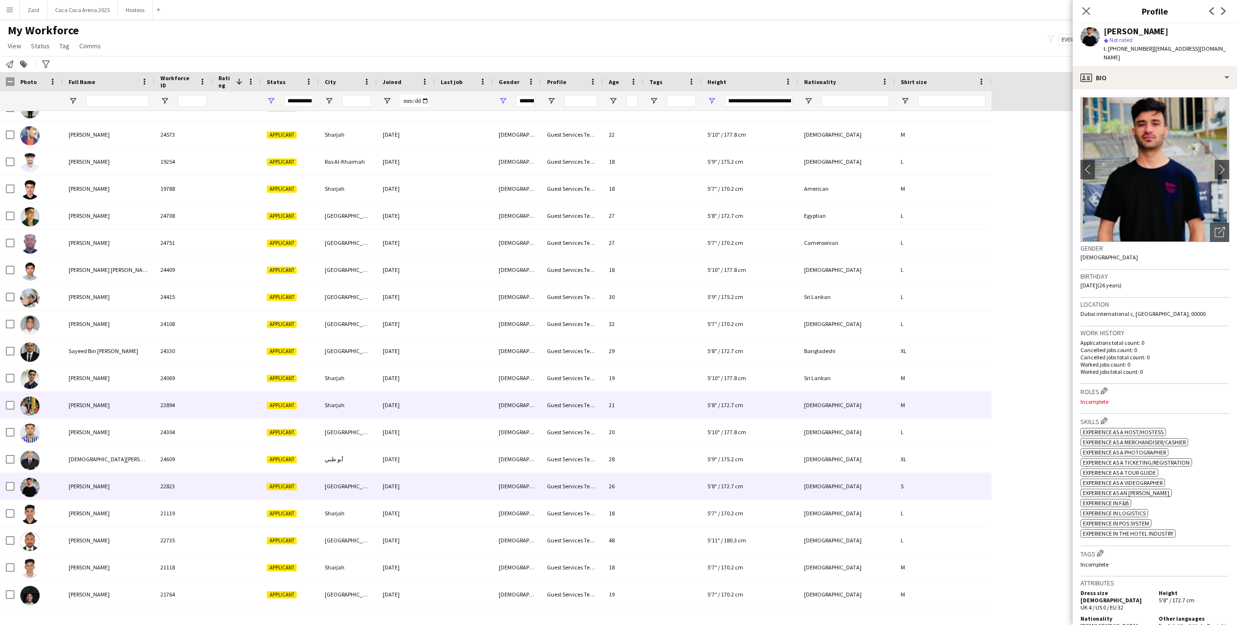
click at [75, 405] on span "SHABAN A ESBER" at bounding box center [89, 404] width 41 height 7
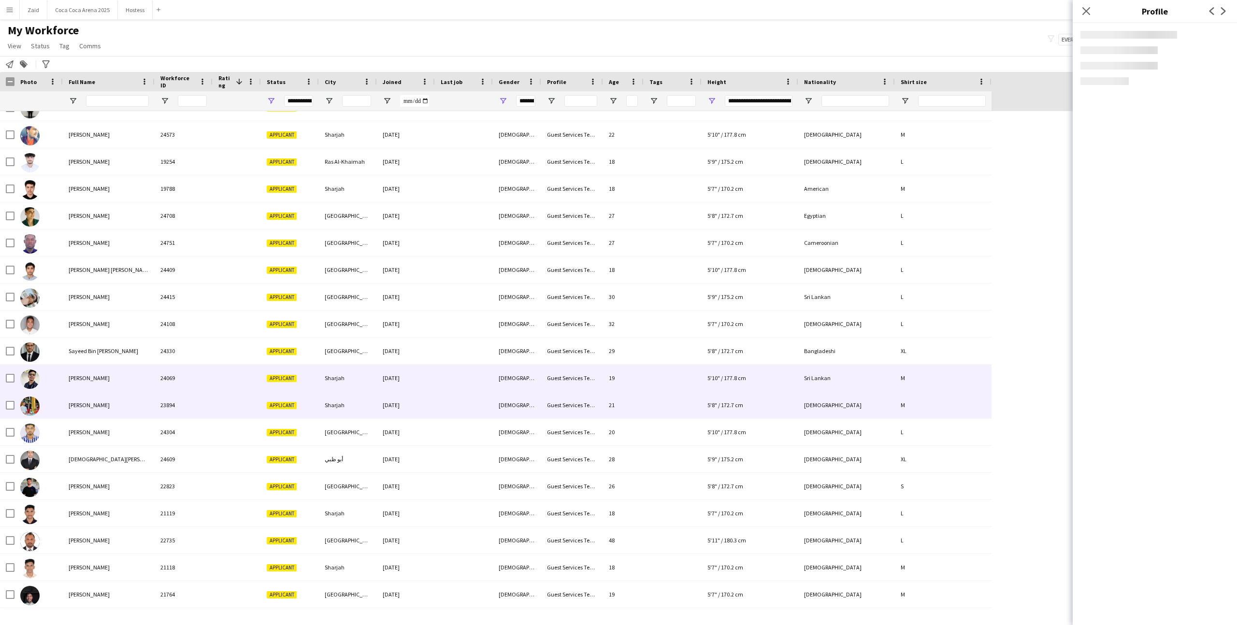
click at [71, 382] on div "Seiyedh Amar" at bounding box center [109, 378] width 92 height 27
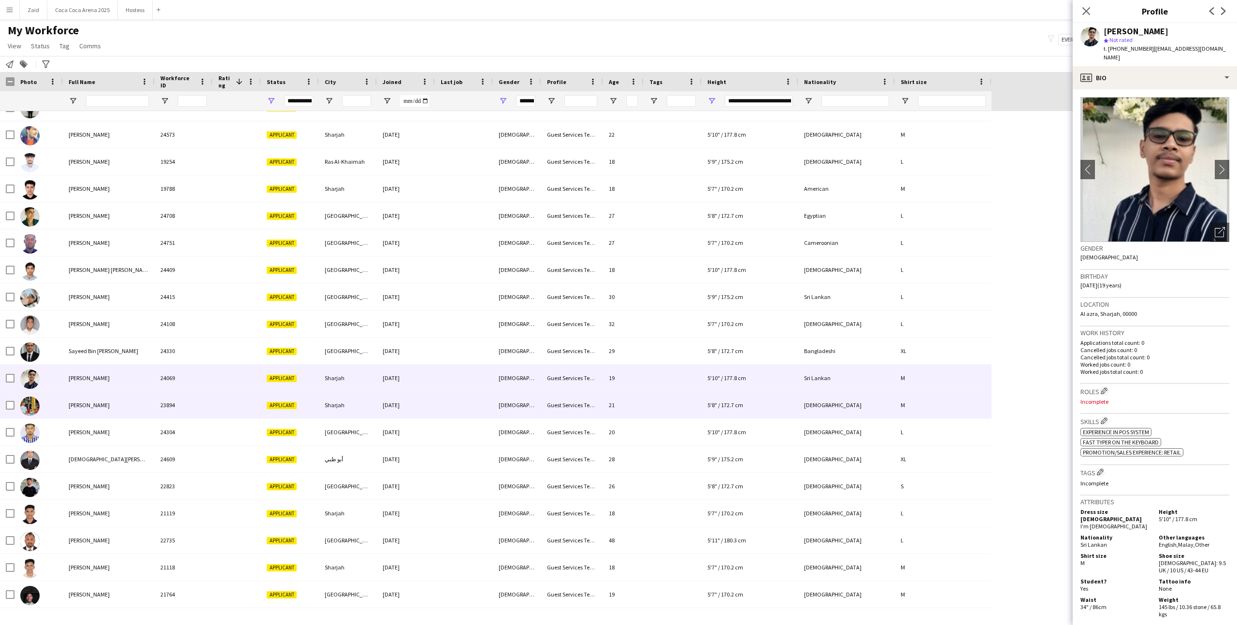
click at [72, 396] on div "SHABAN A ESBER" at bounding box center [109, 405] width 92 height 27
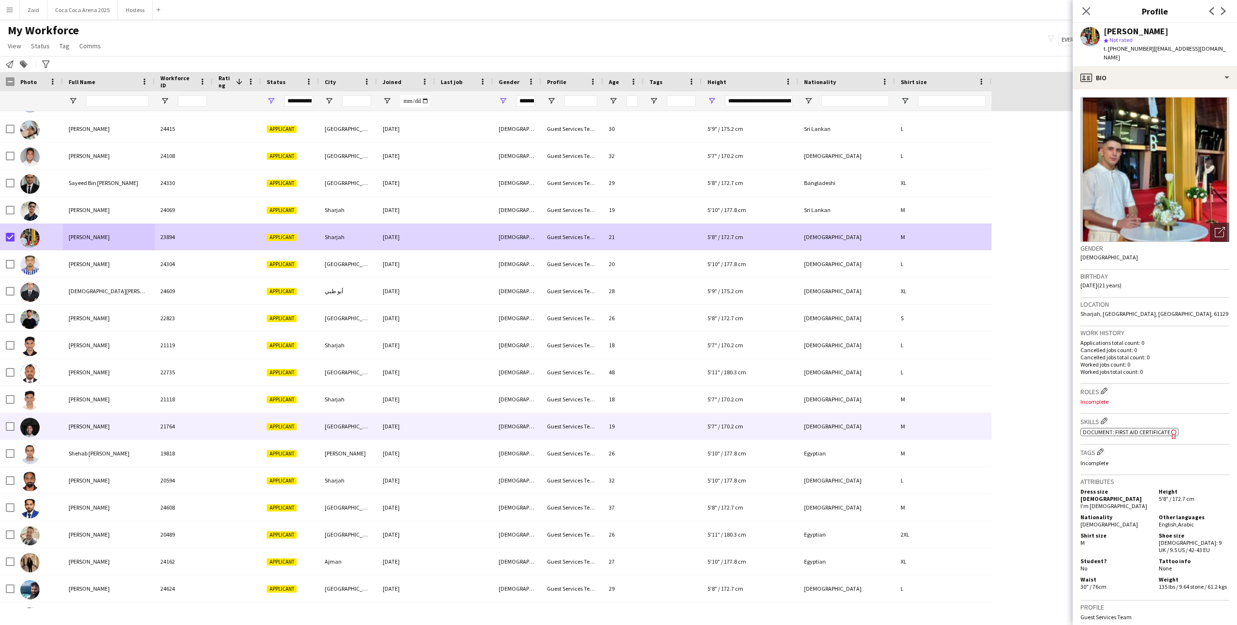
click at [79, 438] on div "Shazin Badr" at bounding box center [109, 426] width 92 height 27
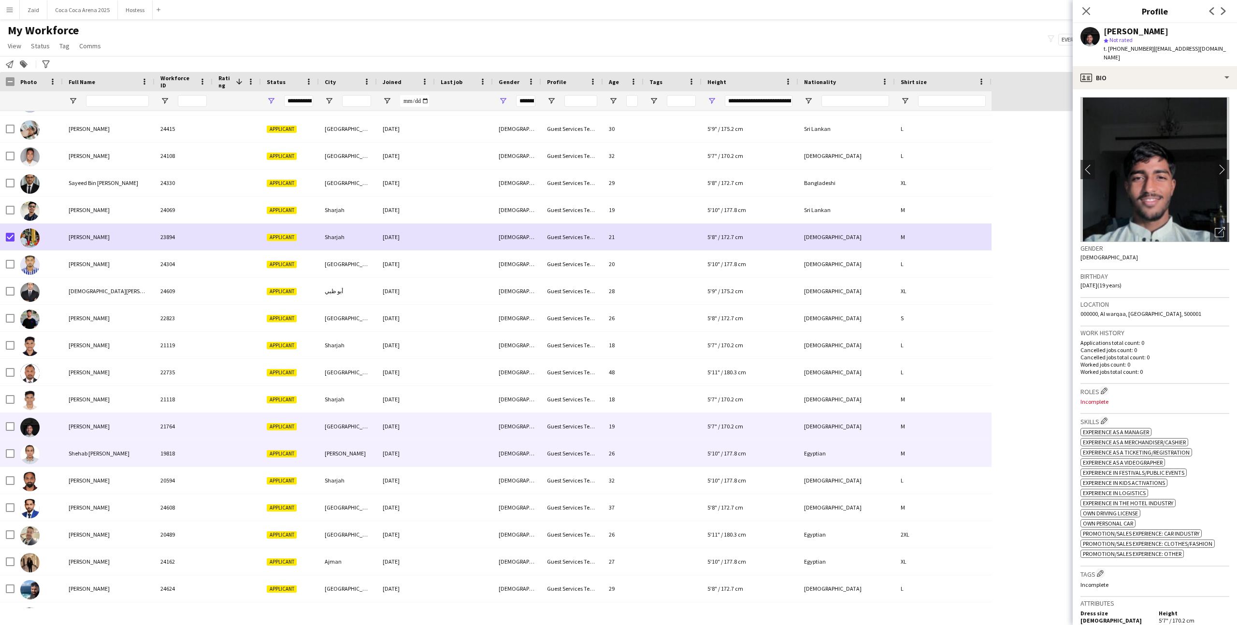
click at [85, 447] on div "Shehab elden Alazab" at bounding box center [109, 453] width 92 height 27
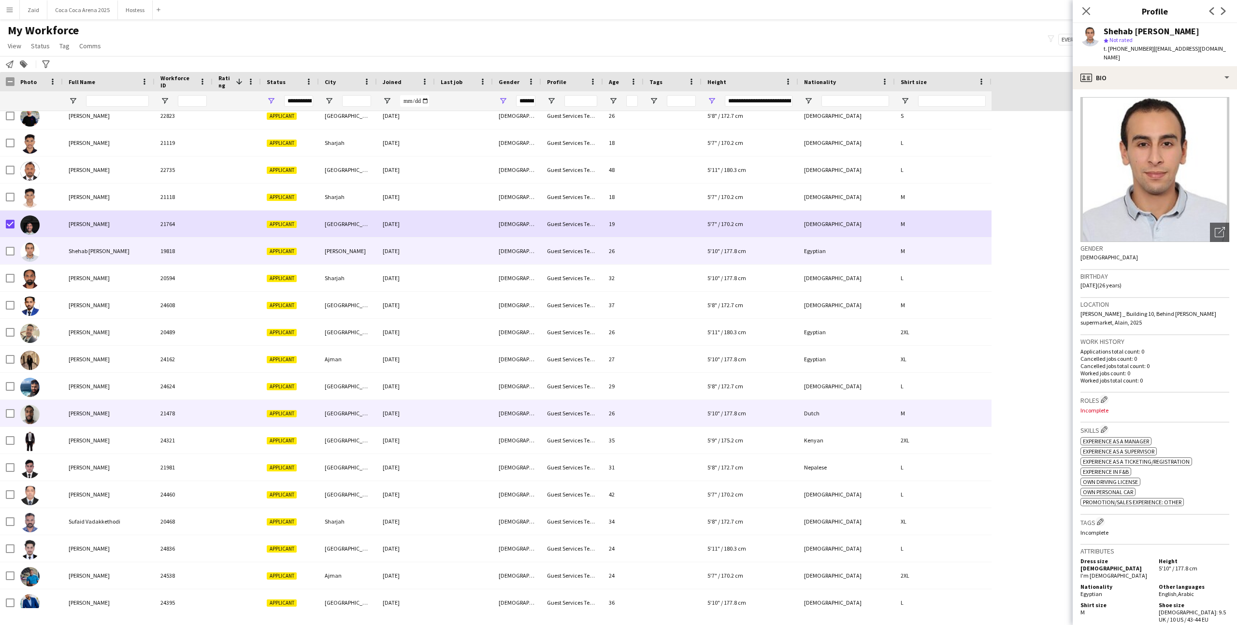
click at [95, 418] on div "Souber Omar" at bounding box center [109, 413] width 92 height 27
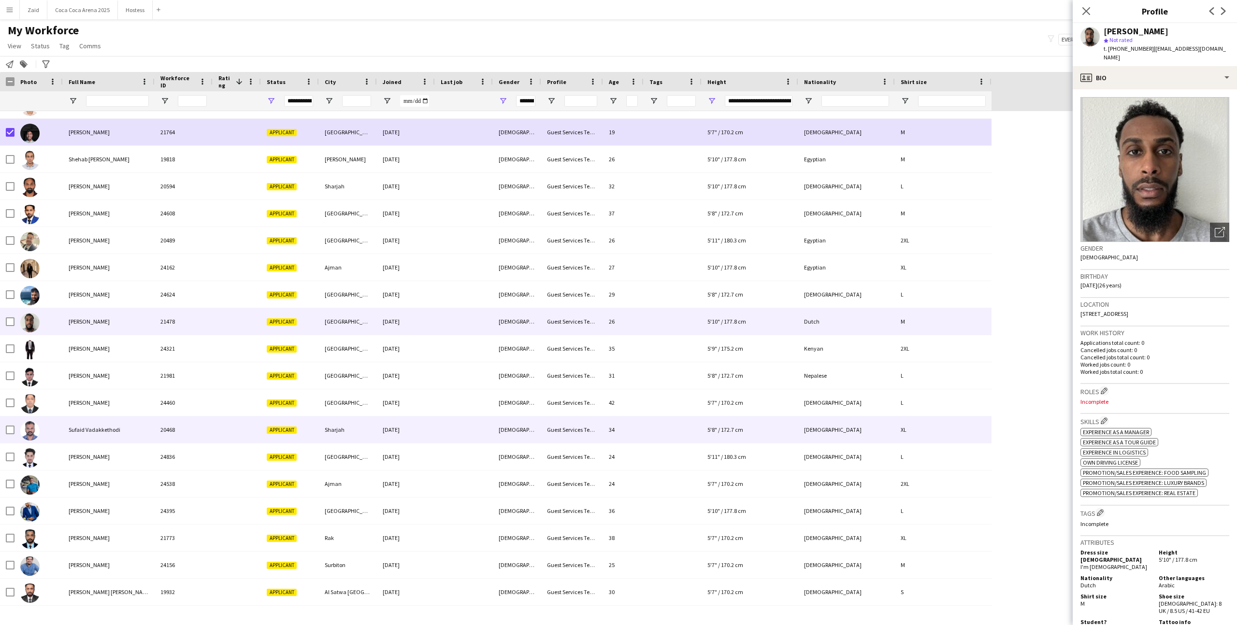
click at [95, 418] on div "Sufaid Vadakkethodi" at bounding box center [109, 429] width 92 height 27
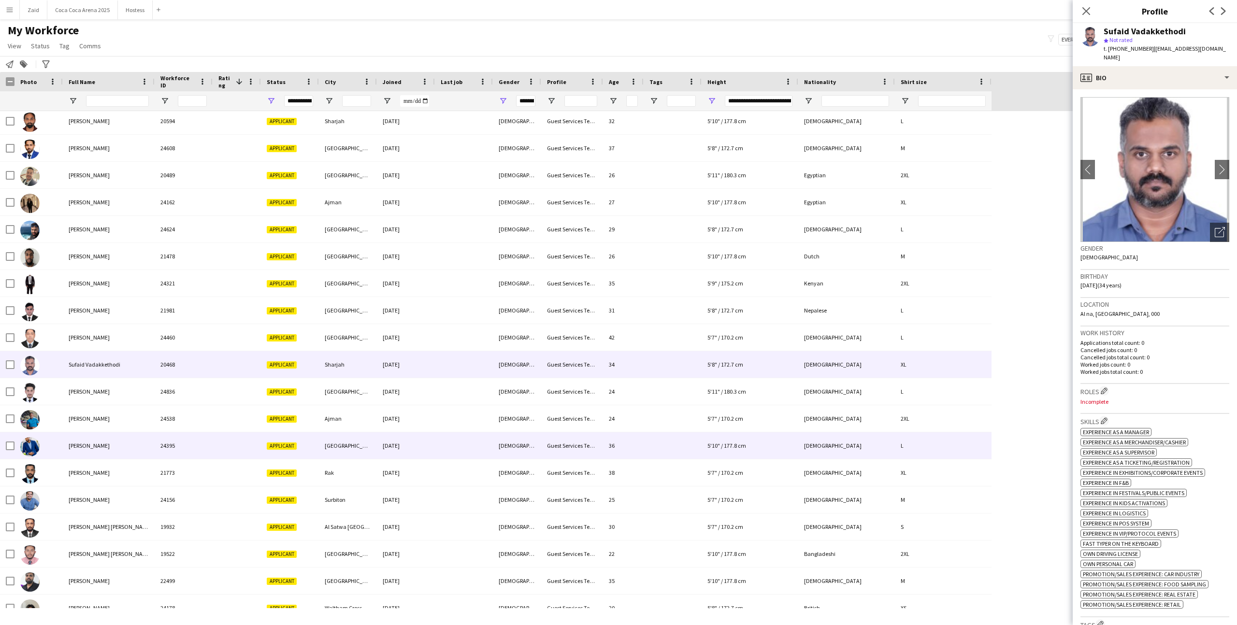
click at [95, 443] on span "Sumith Mathai" at bounding box center [89, 445] width 41 height 7
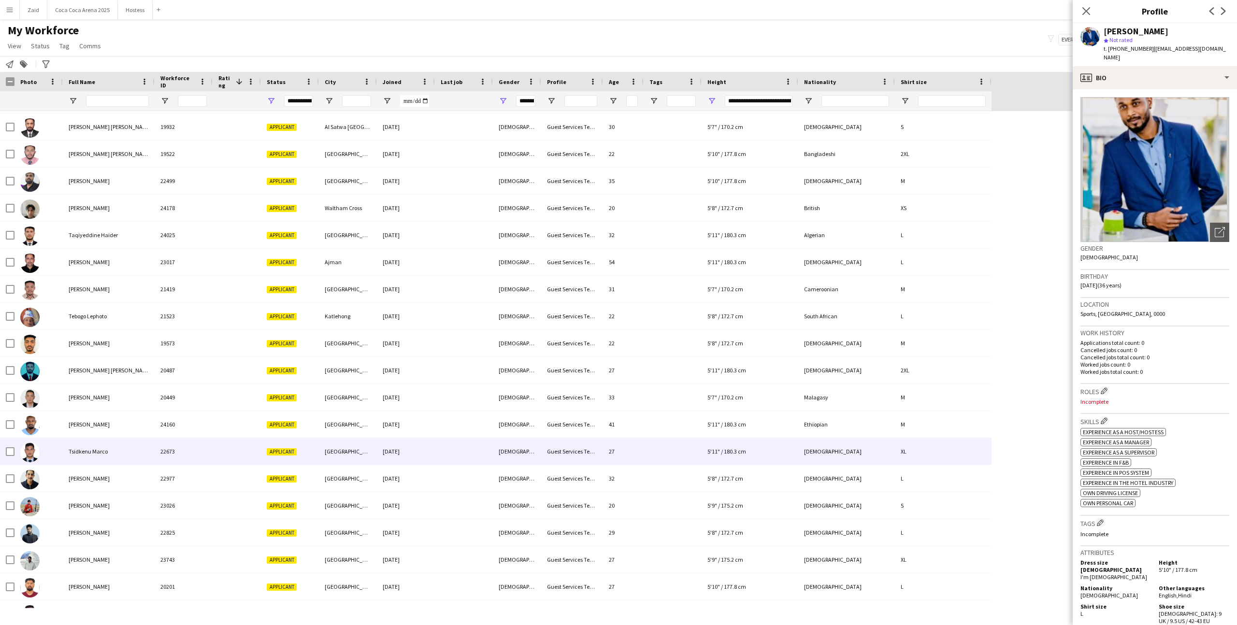
click at [95, 443] on div "Tsidkenu Marco" at bounding box center [109, 451] width 92 height 27
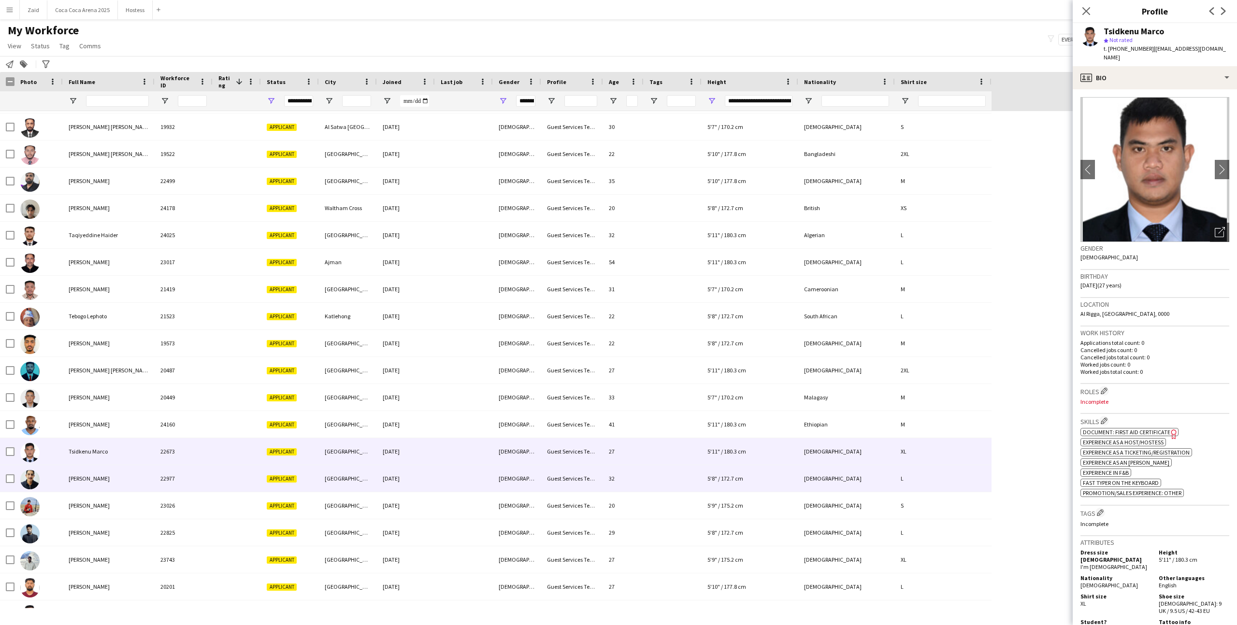
click at [102, 488] on div "Umair Maqsood" at bounding box center [109, 478] width 92 height 27
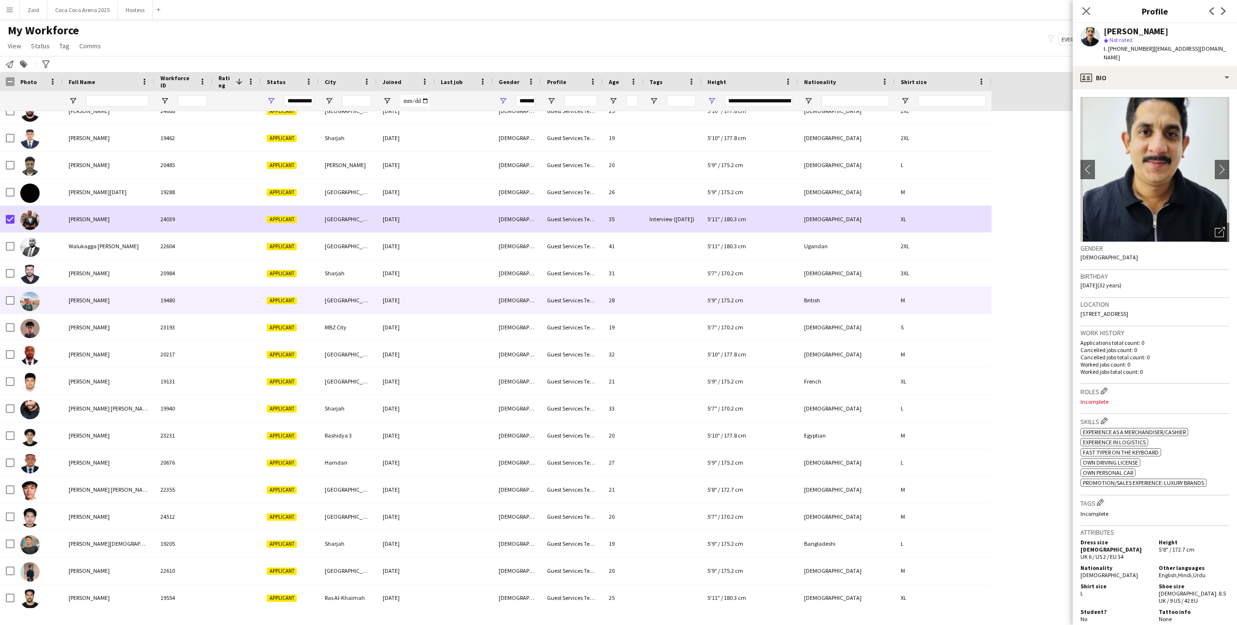
click at [94, 307] on div "William Hodges" at bounding box center [109, 300] width 92 height 27
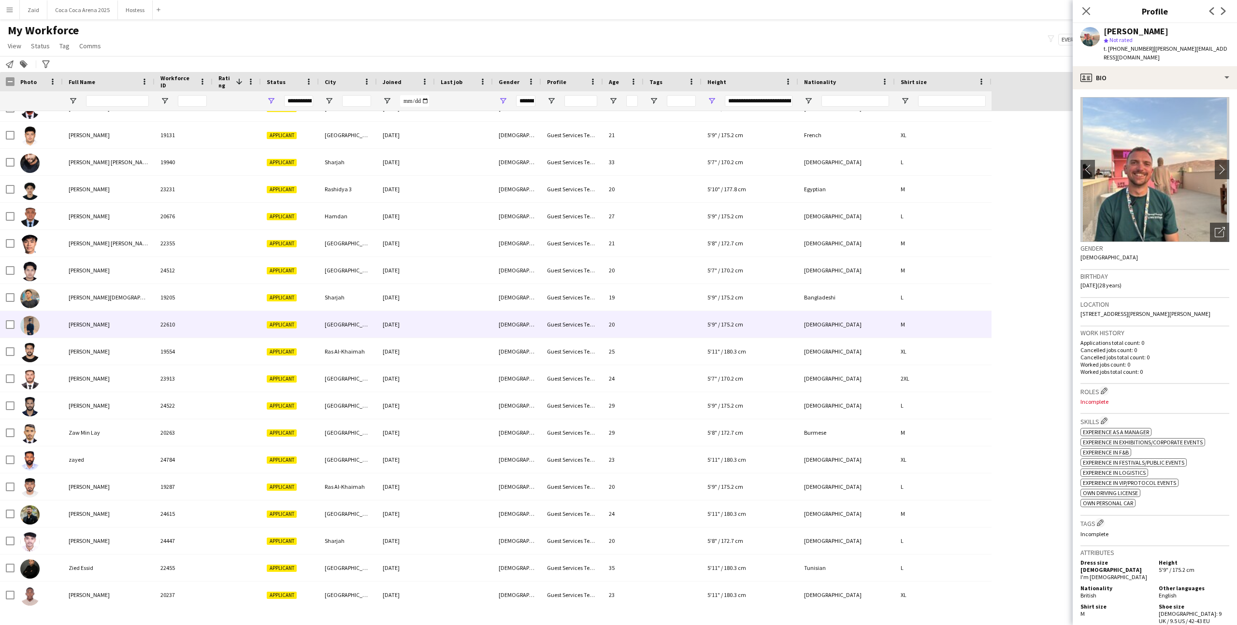
click at [70, 322] on span "Zaid Hussain" at bounding box center [89, 324] width 41 height 7
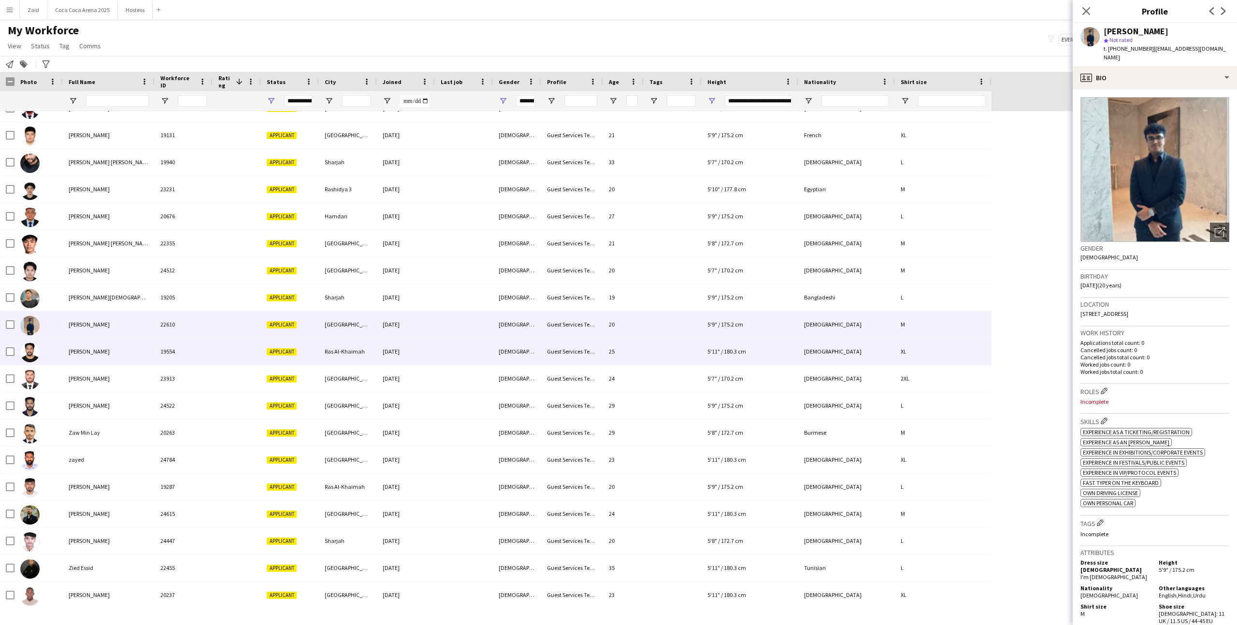
click at [63, 351] on div "Zaid Mohammad" at bounding box center [109, 351] width 92 height 27
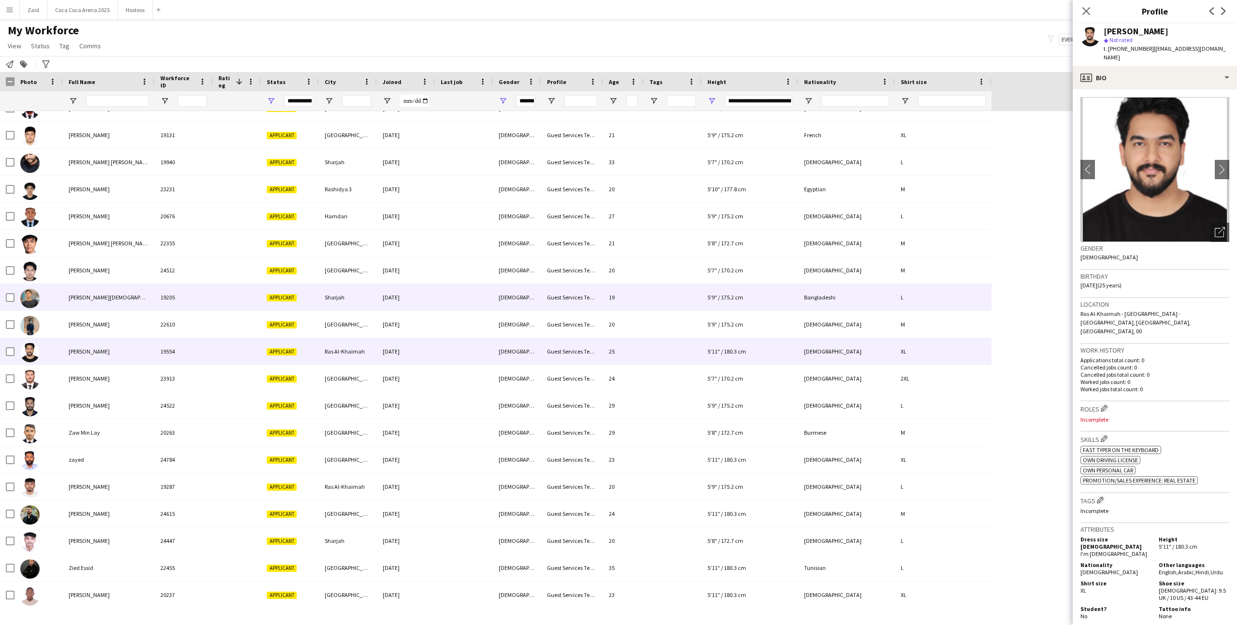
click at [54, 290] on div at bounding box center [38, 297] width 48 height 27
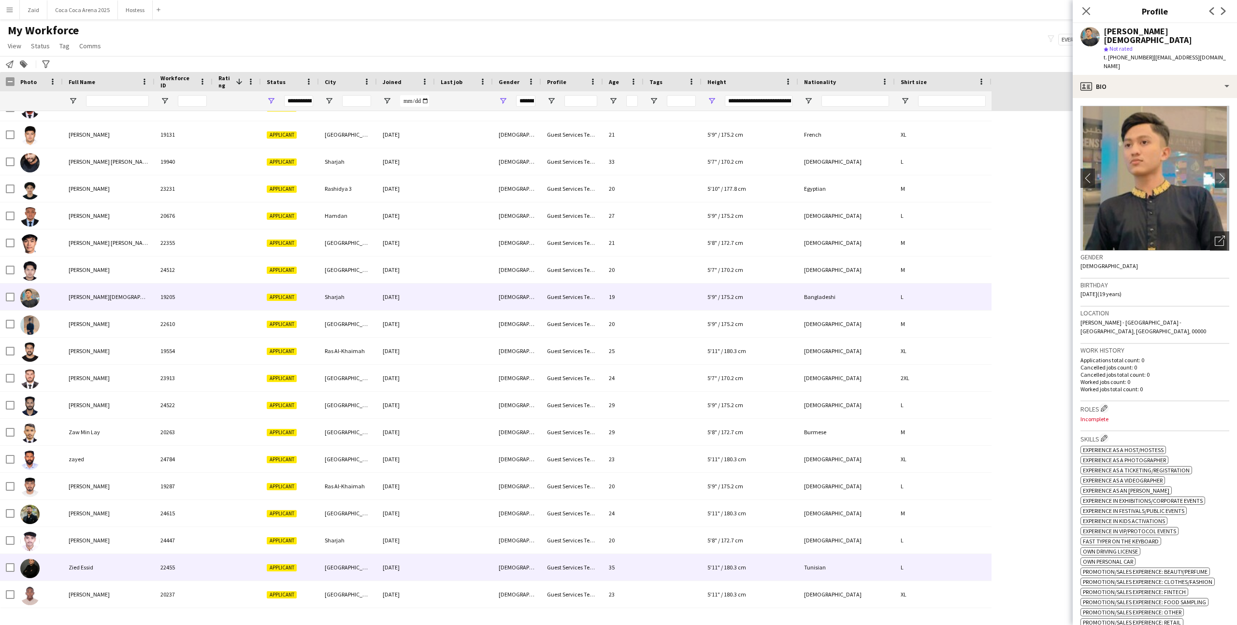
click at [92, 499] on div "Zied Essid" at bounding box center [109, 567] width 92 height 27
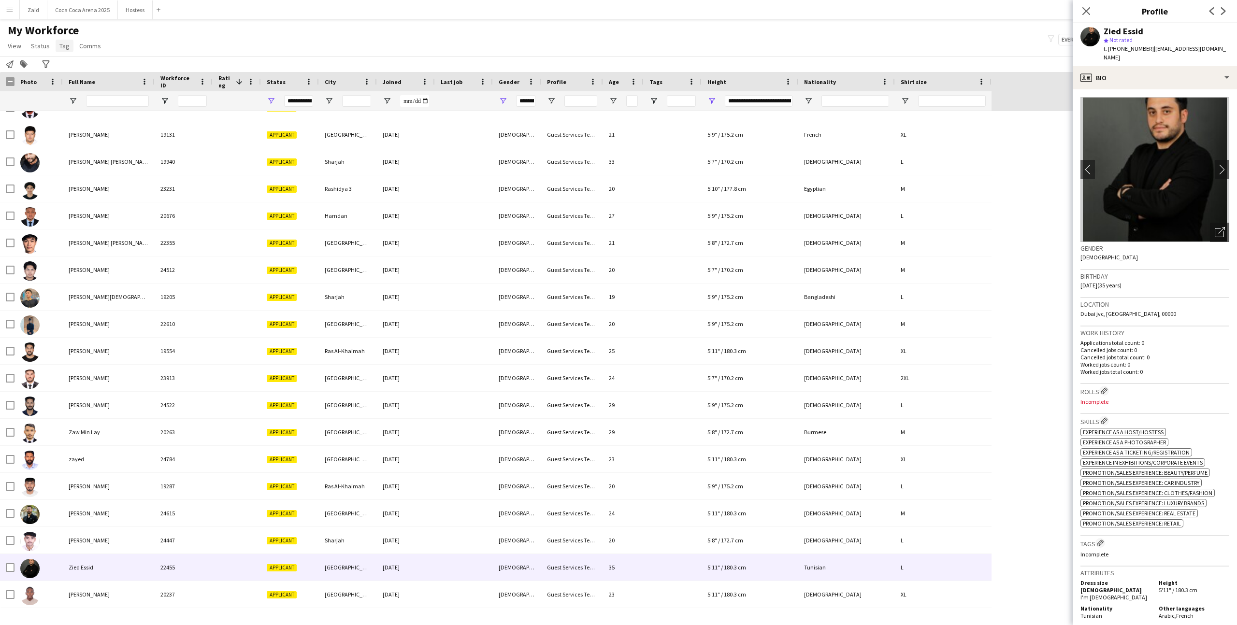
click at [66, 50] on span "Tag" at bounding box center [64, 46] width 10 height 9
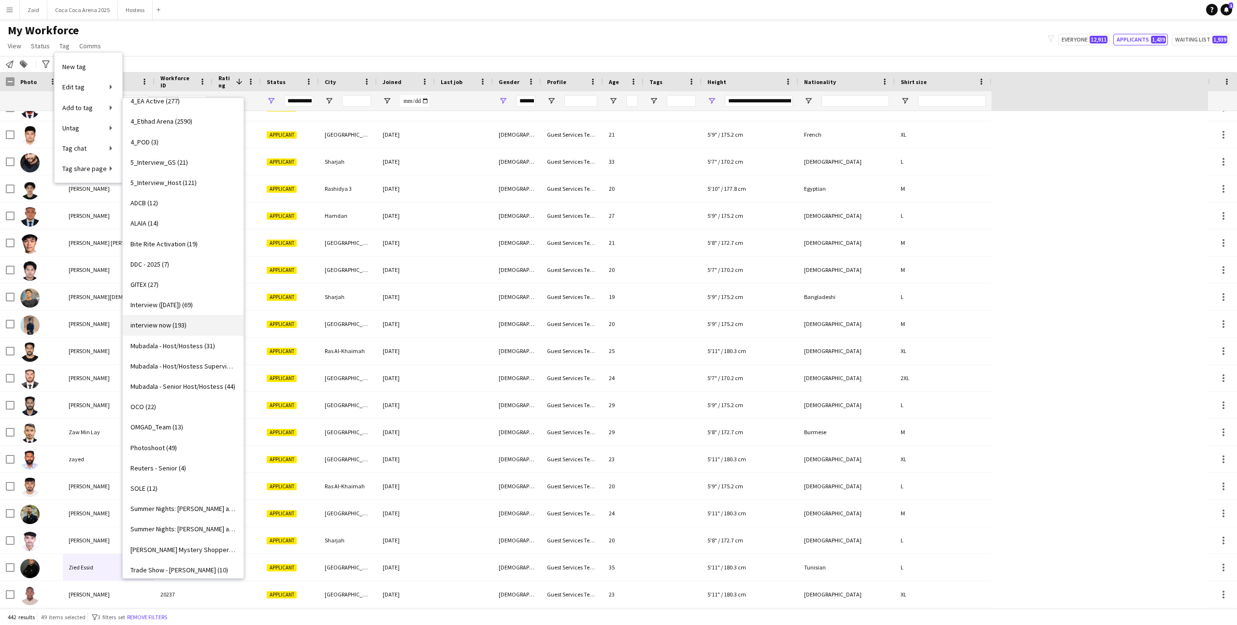
click at [215, 322] on link "interview now (193)" at bounding box center [183, 325] width 121 height 20
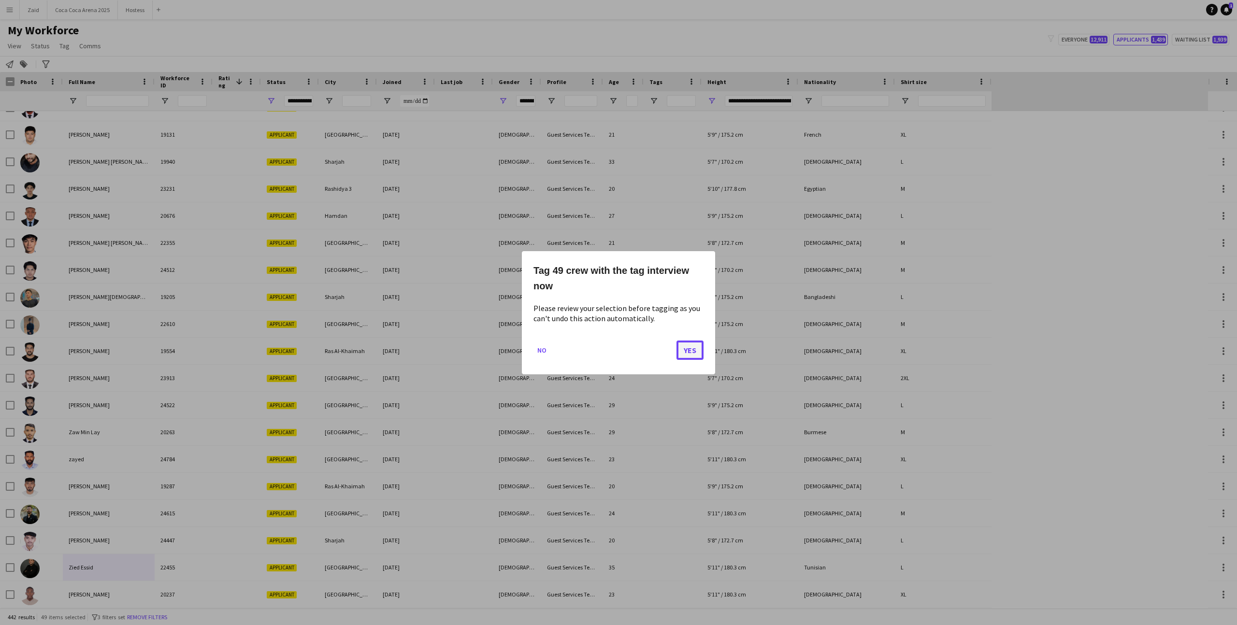
click at [682, 350] on button "Yes" at bounding box center [689, 349] width 27 height 19
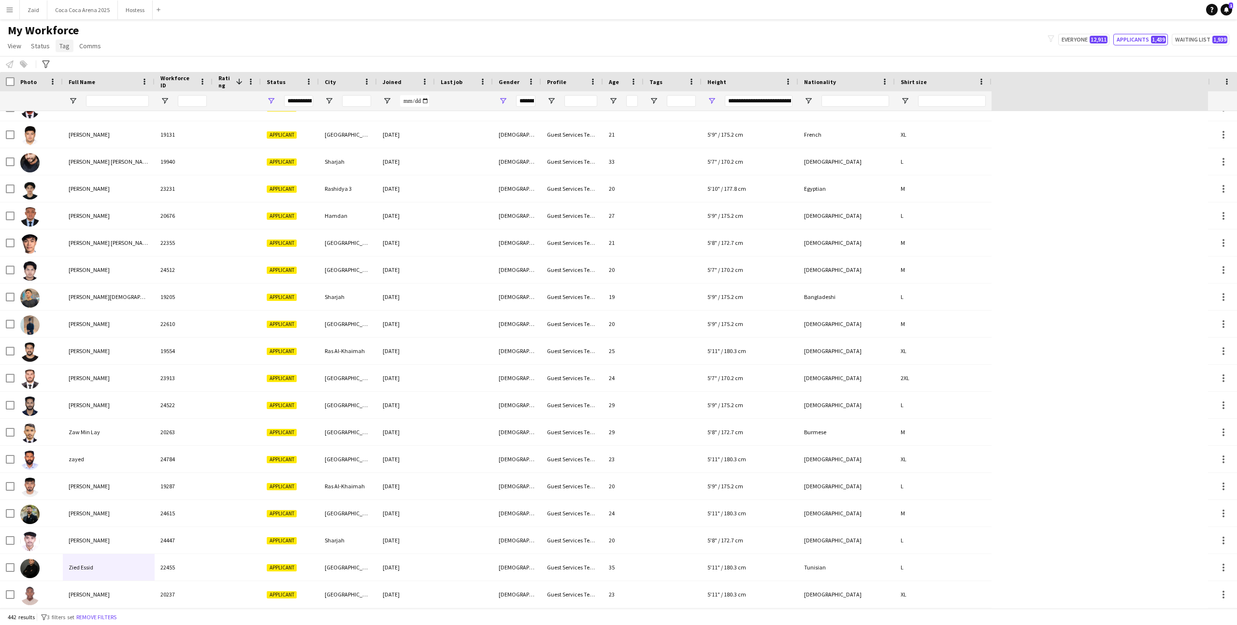
click at [59, 48] on span "Tag" at bounding box center [64, 46] width 10 height 9
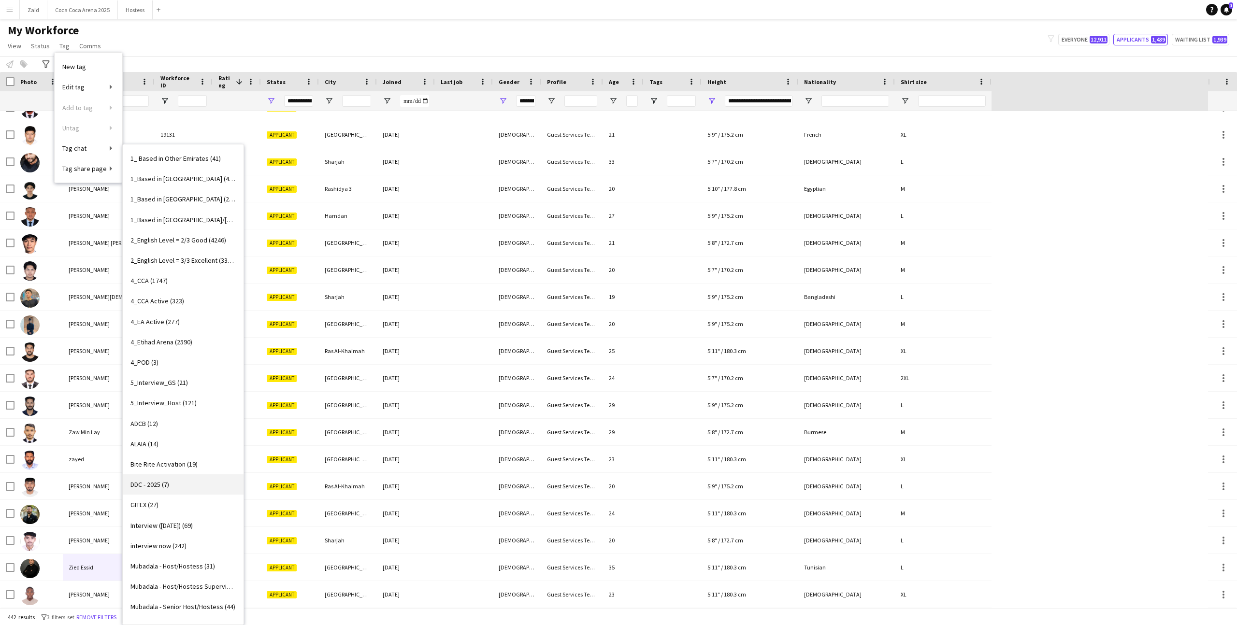
scroll to position [241, 0]
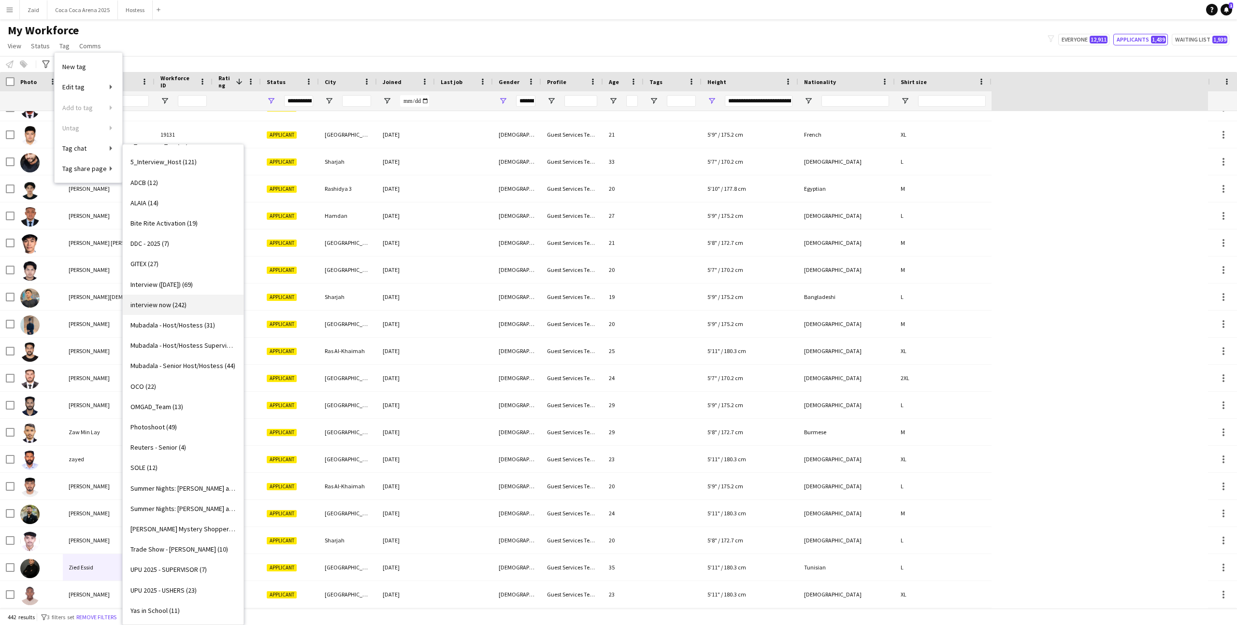
click at [201, 301] on link "interview now (242)" at bounding box center [183, 305] width 121 height 20
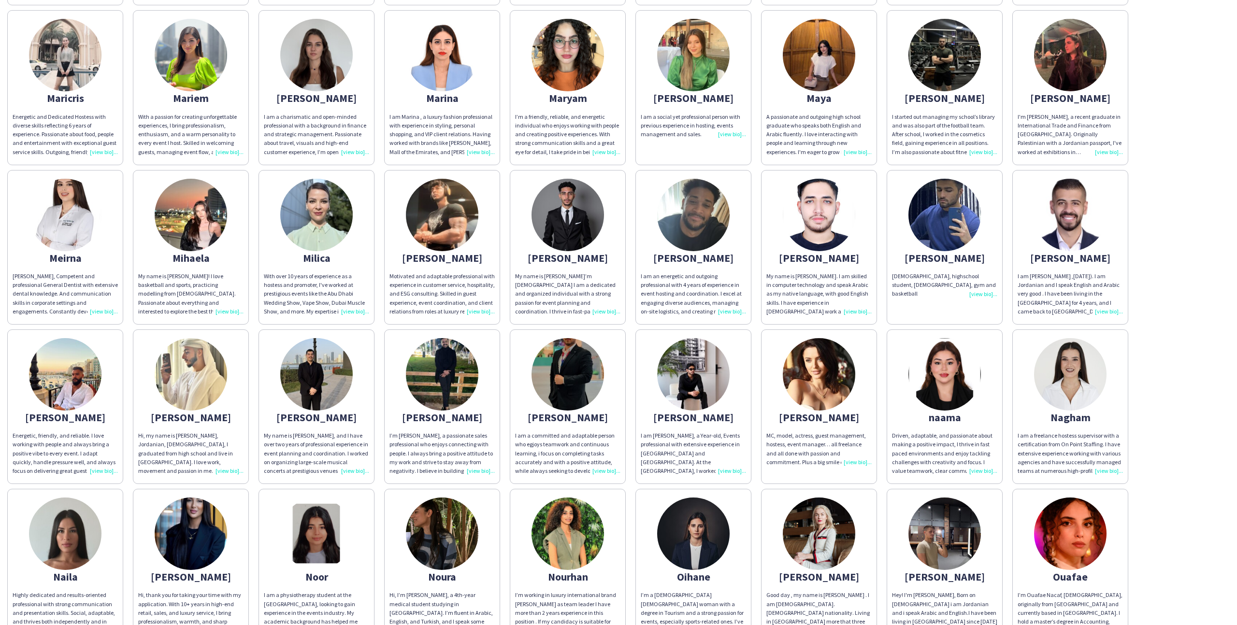
scroll to position [2458, 0]
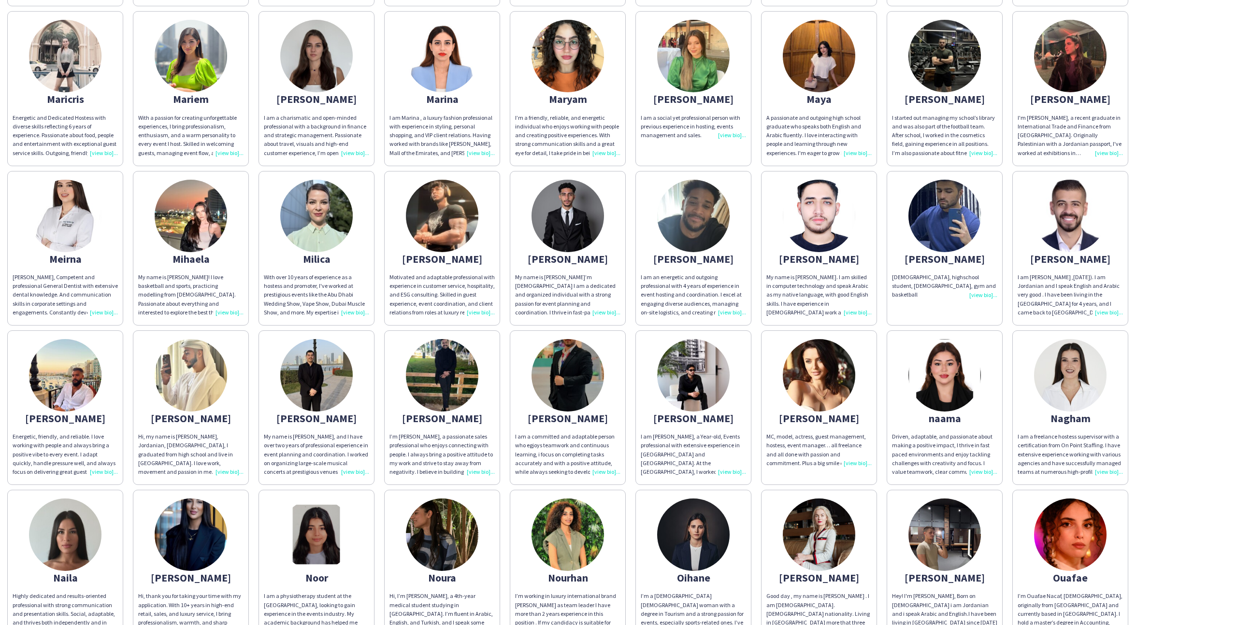
click at [116, 180] on app-share-pages-crew-card "Meirna Merna, Competent and professional General Dentist with extensive dental …" at bounding box center [65, 248] width 116 height 155
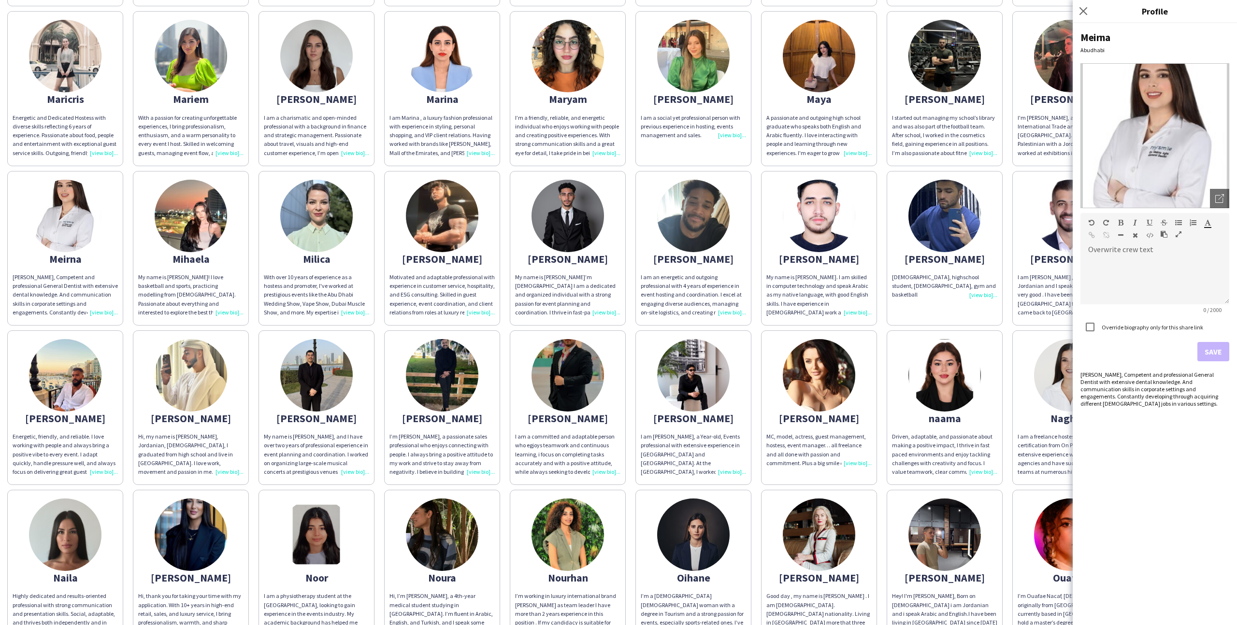
click at [133, 222] on app-share-pages-crew-card "Mihaela My name is Michella! I love basketball and sports, practicing modelling…" at bounding box center [191, 248] width 116 height 155
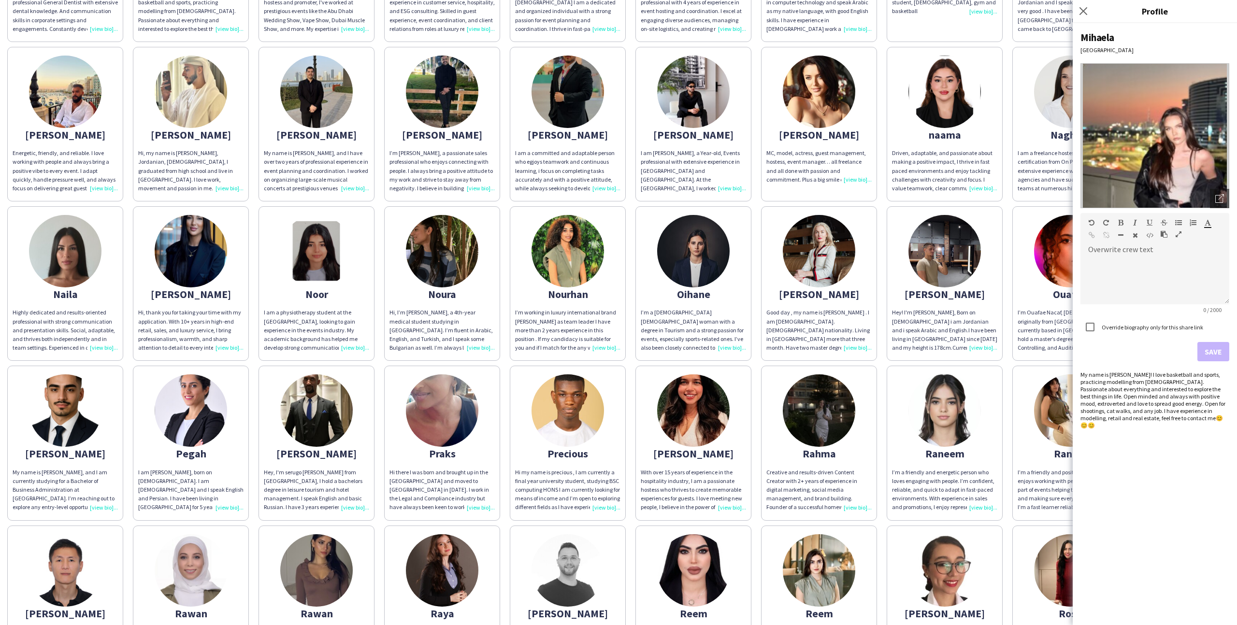
scroll to position [2742, 0]
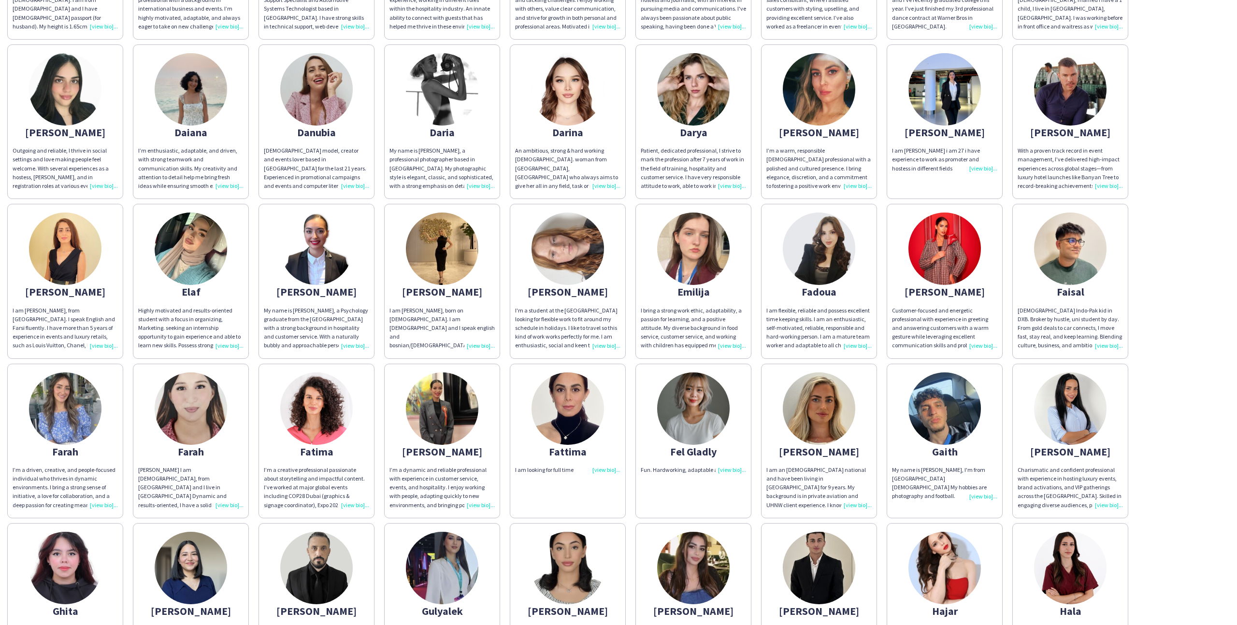
scroll to position [0, 0]
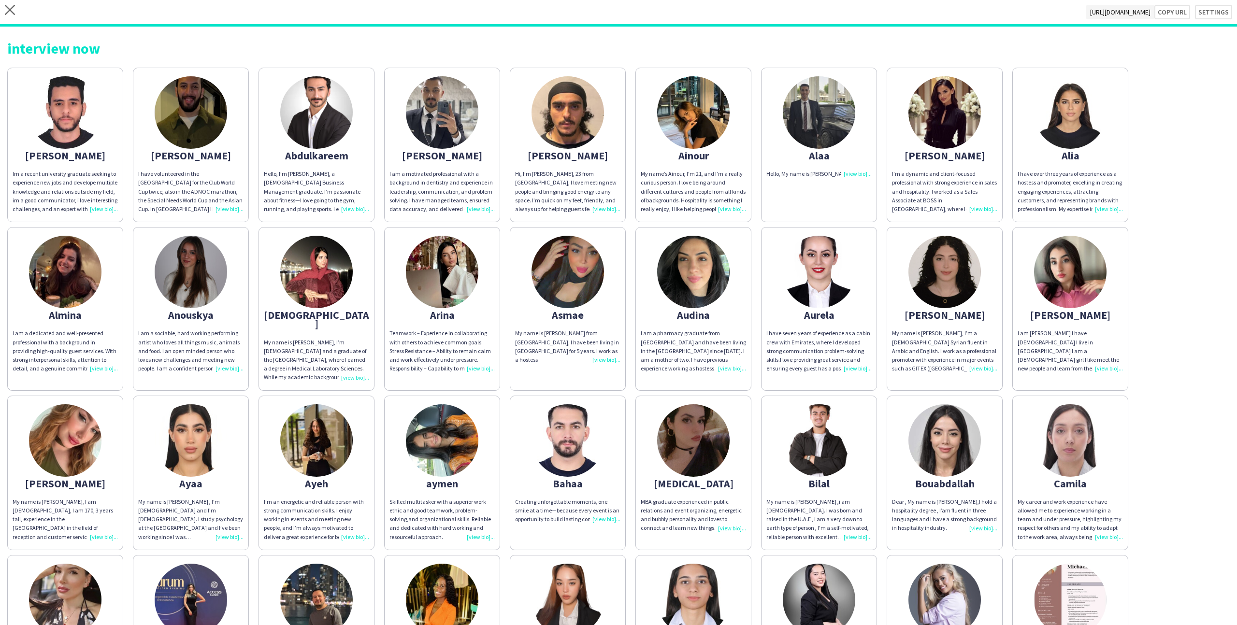
click at [453, 244] on img at bounding box center [442, 272] width 72 height 72
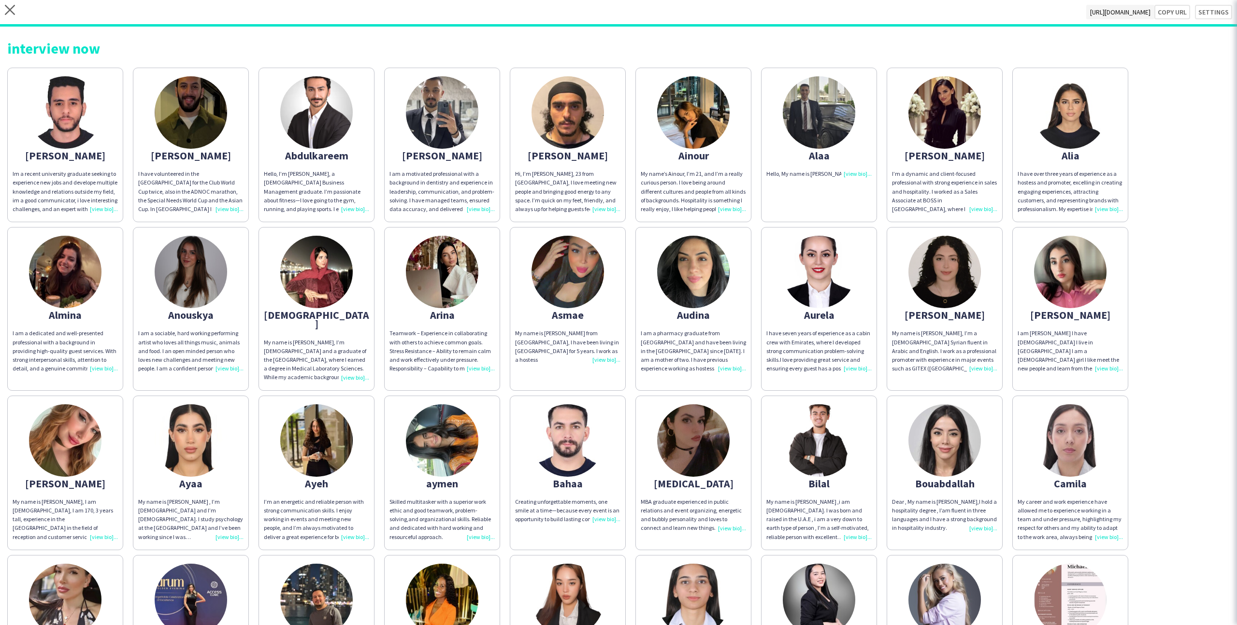
click at [654, 198] on div "My name’s Ainour, I’m 21, and I’m a really curious person. I love being around …" at bounding box center [693, 192] width 105 height 44
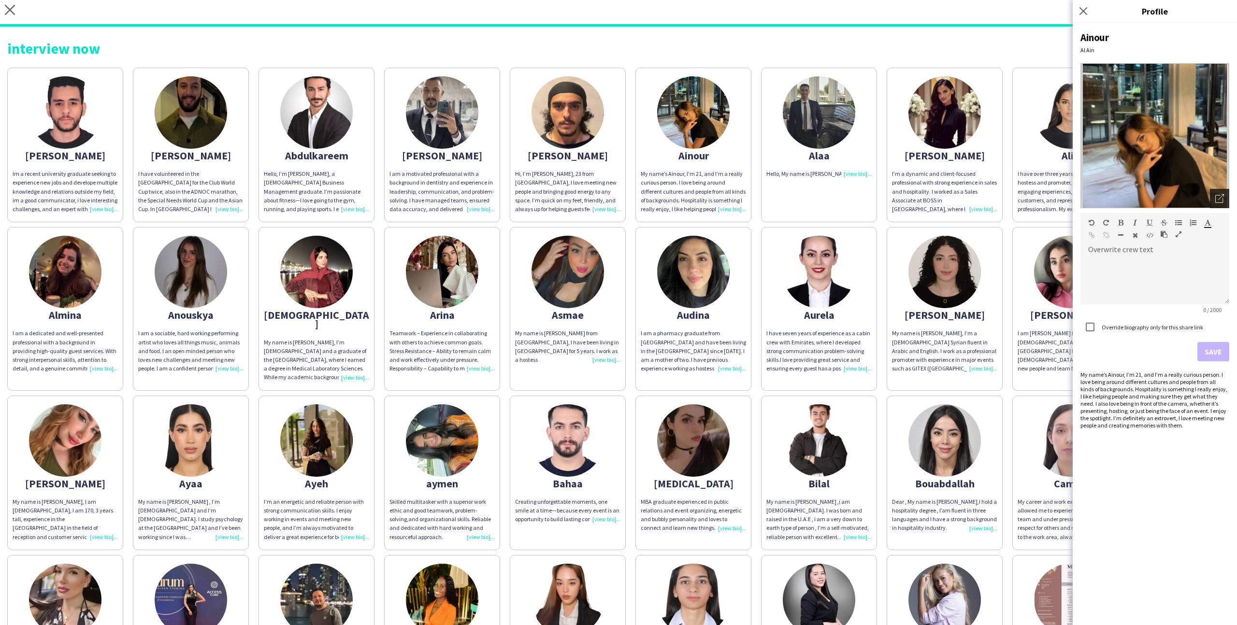
click at [989, 194] on icon "Open photos pop-in" at bounding box center [1219, 198] width 9 height 9
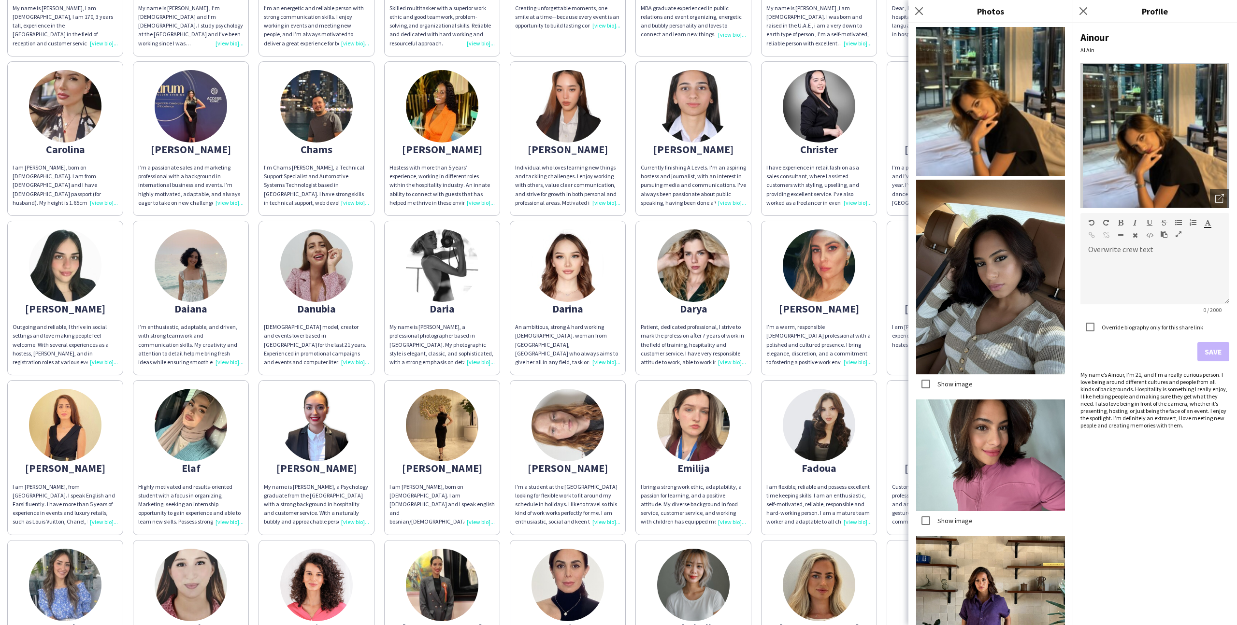
scroll to position [542, 0]
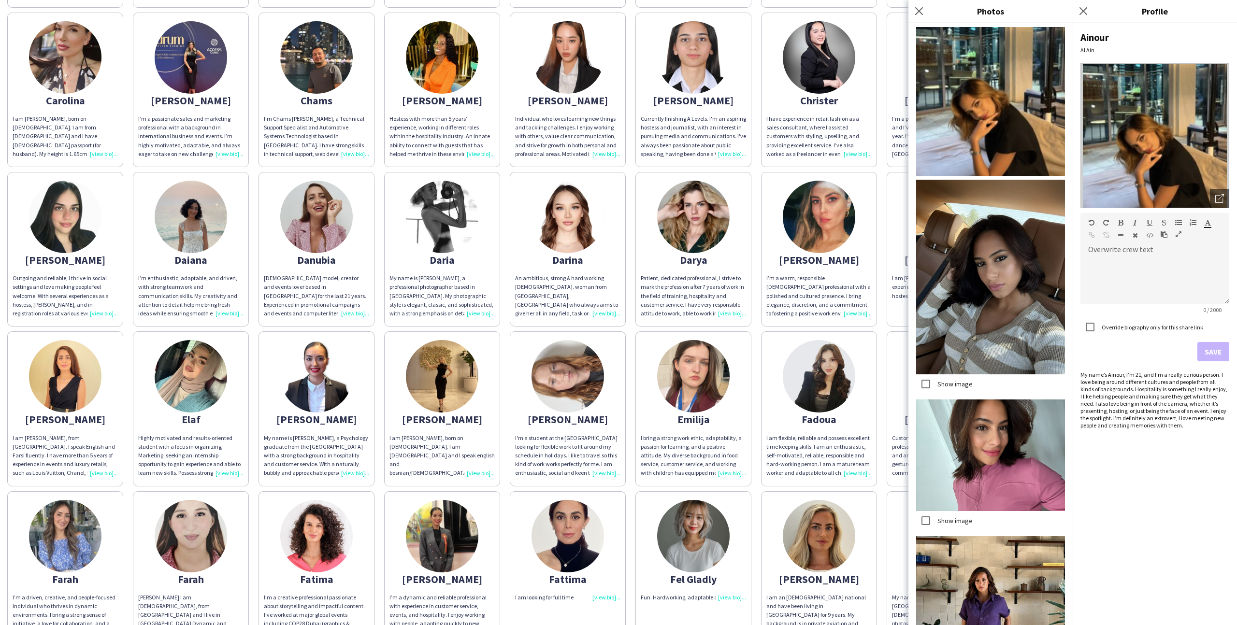
click at [169, 398] on app-share-pages-crew-card "Elaf Highly motivated and results-oriented student with a focus in organizing, …" at bounding box center [191, 408] width 116 height 155
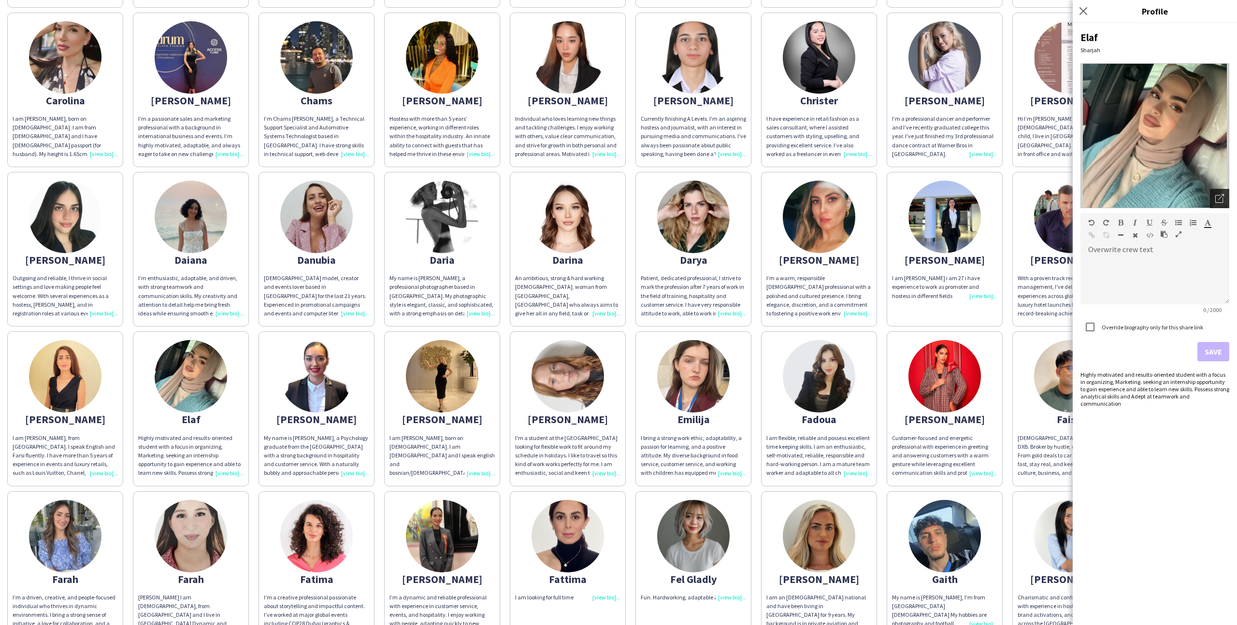
click at [989, 206] on div "Open photos pop-in" at bounding box center [1219, 198] width 19 height 19
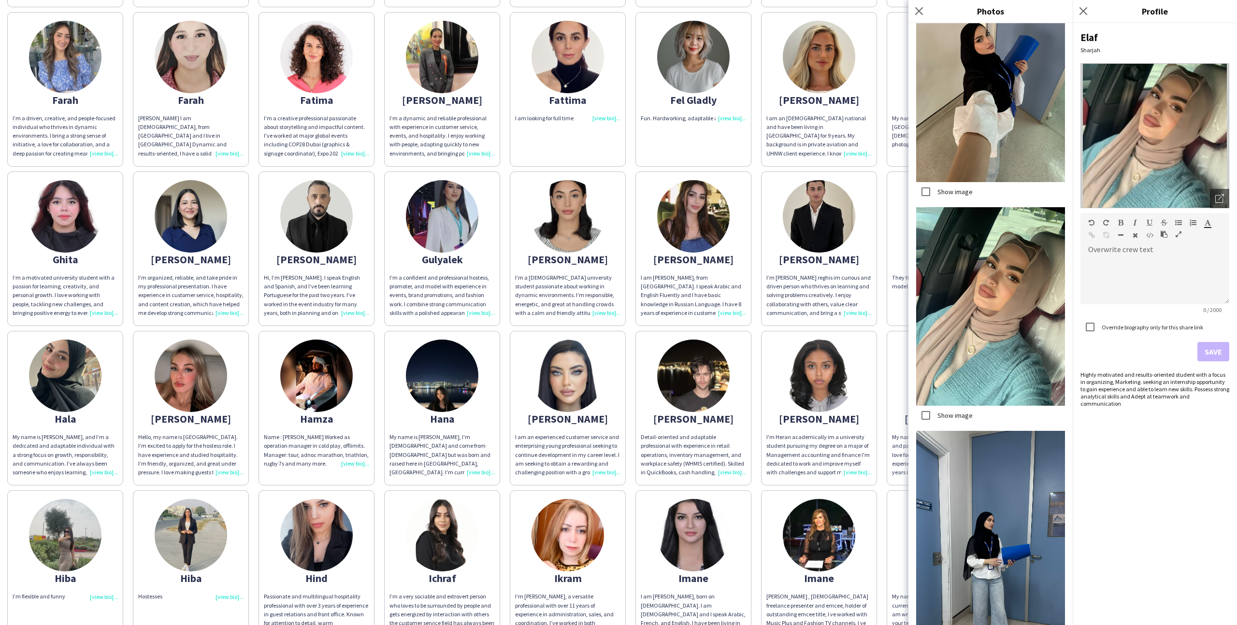
scroll to position [1020, 0]
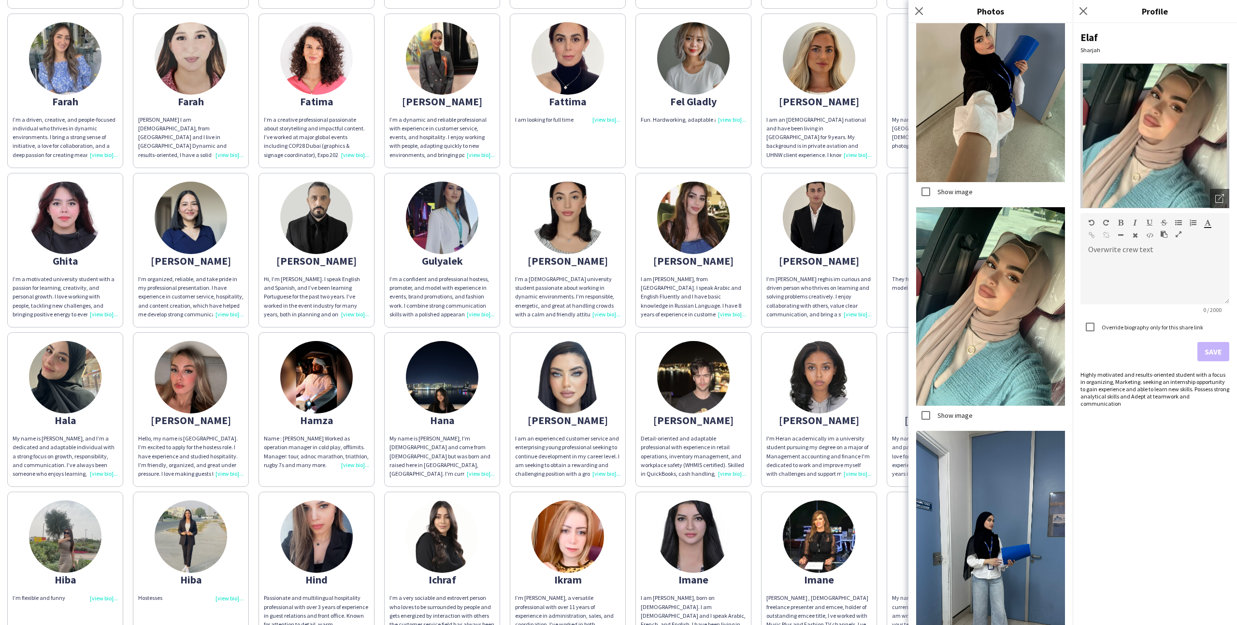
click at [521, 340] on app-share-pages-crew-card "Hanene I am an experienced customer service and enterprising young professional…" at bounding box center [568, 409] width 116 height 155
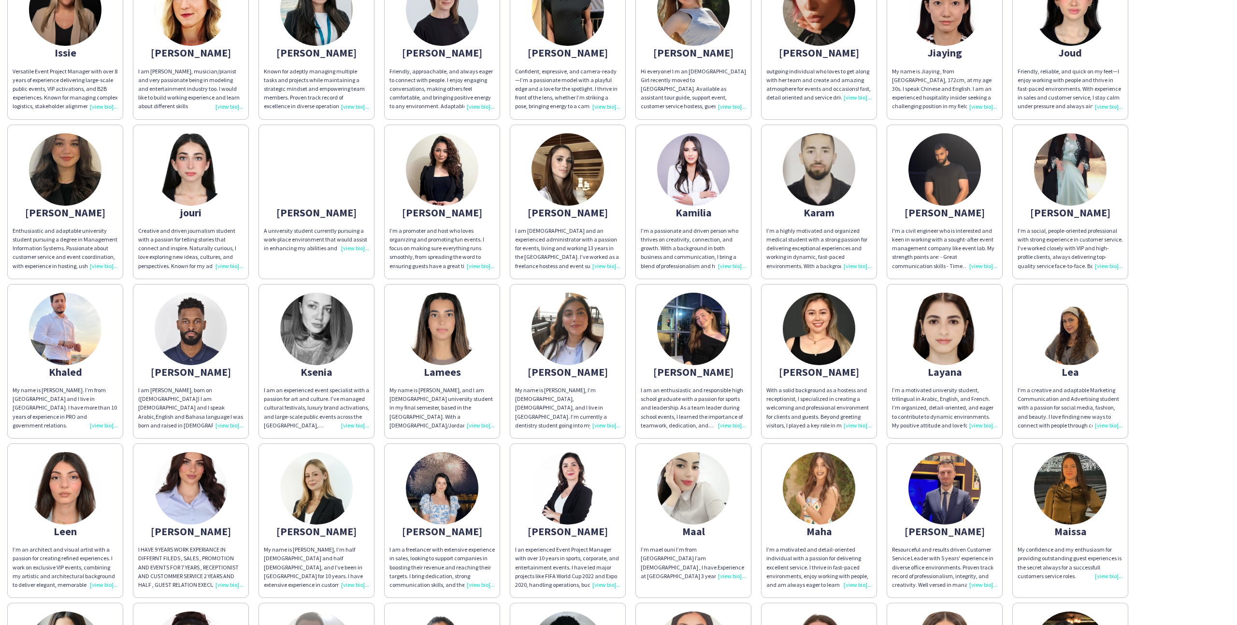
scroll to position [1718, 0]
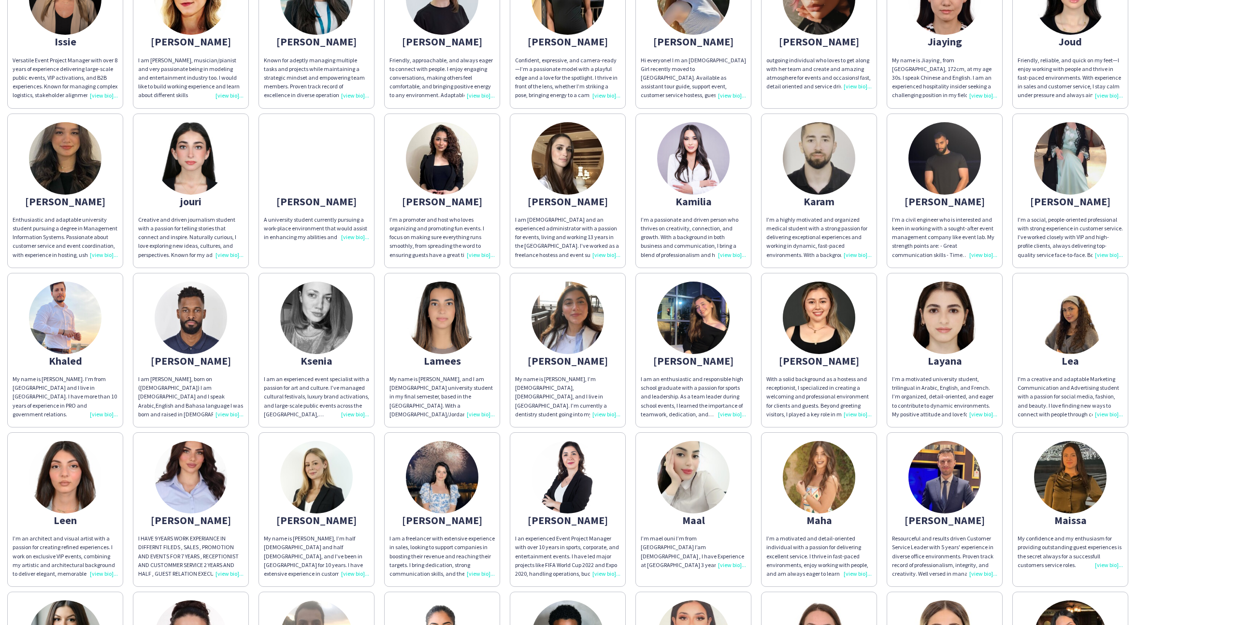
click at [182, 492] on img at bounding box center [191, 477] width 72 height 72
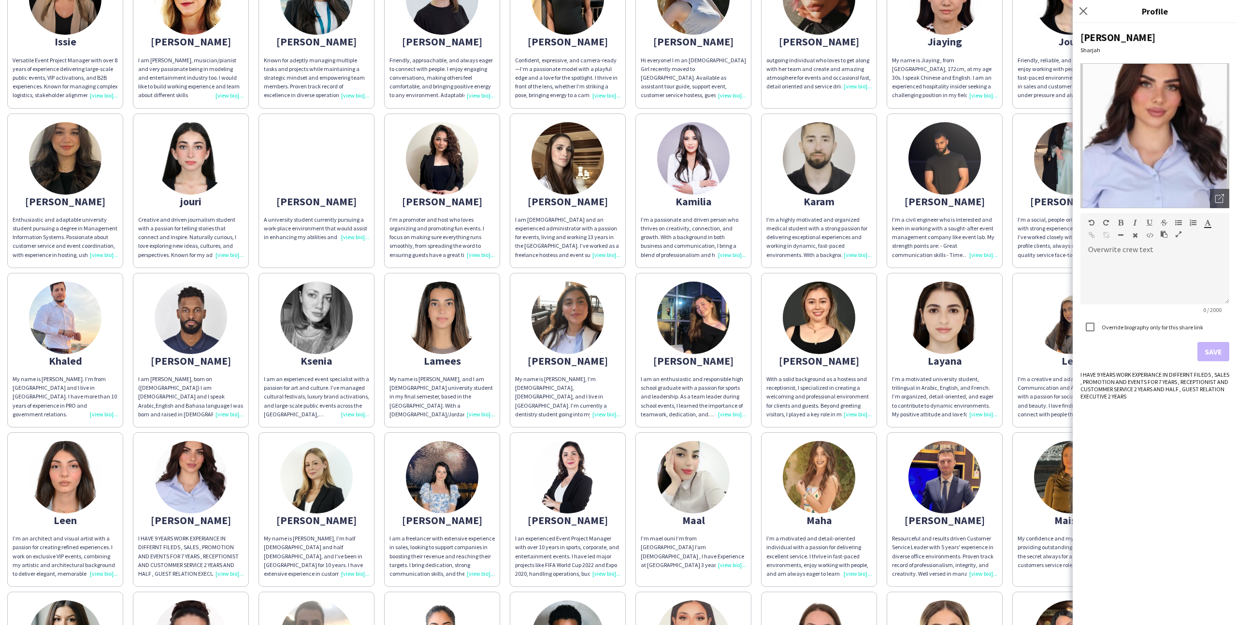
click at [989, 200] on div "lilyan Sharjah Open photos pop-in Overwrite crew text default Heading 1 Heading…" at bounding box center [1154, 324] width 164 height 602
click at [989, 200] on div "Open photos pop-in" at bounding box center [1219, 198] width 19 height 19
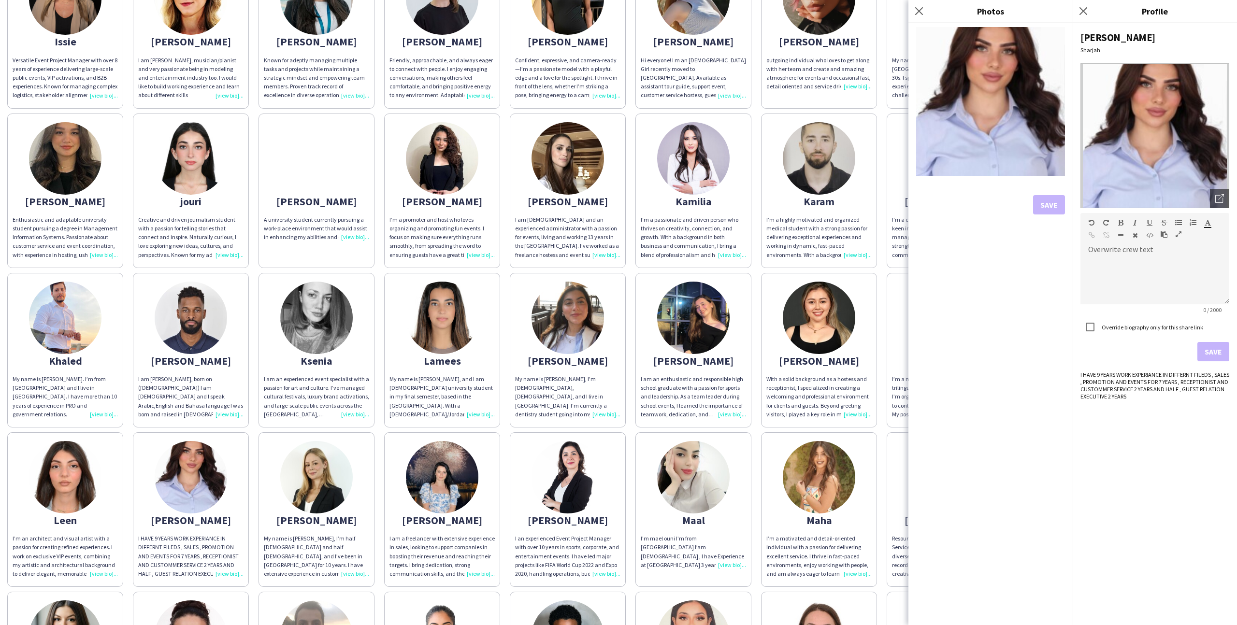
click at [759, 426] on div "Abdalla Im a recent university graduate seeking to experience new jobs and deve…" at bounding box center [618, 582] width 1222 height 4475
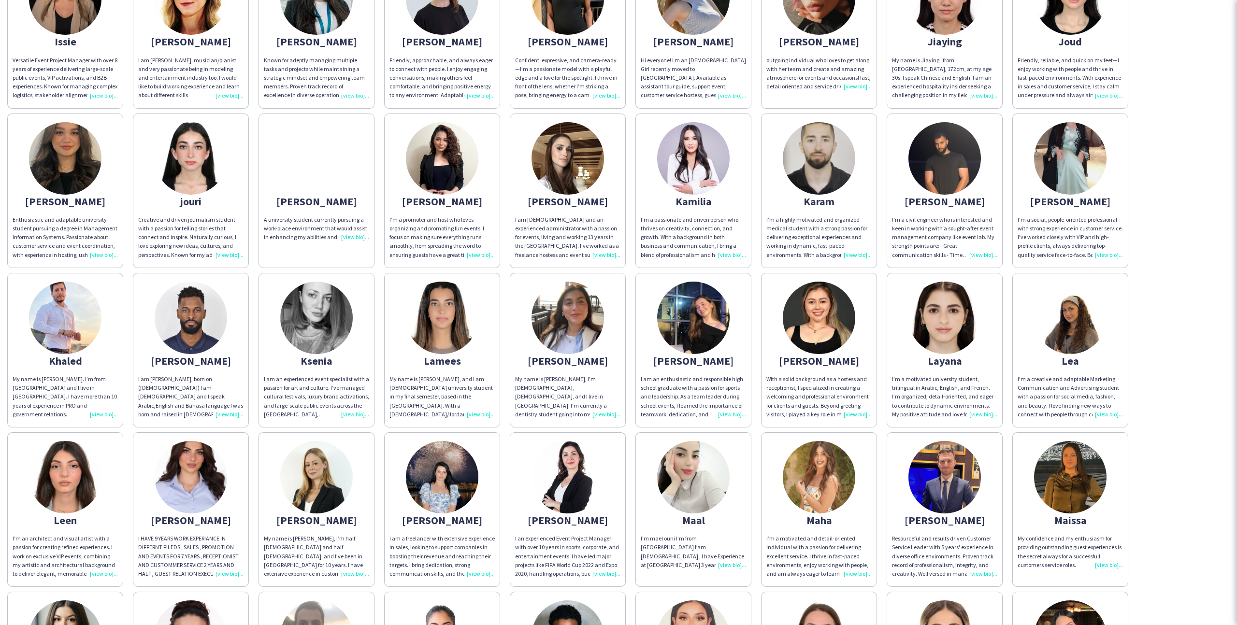
click at [825, 468] on img at bounding box center [819, 477] width 72 height 72
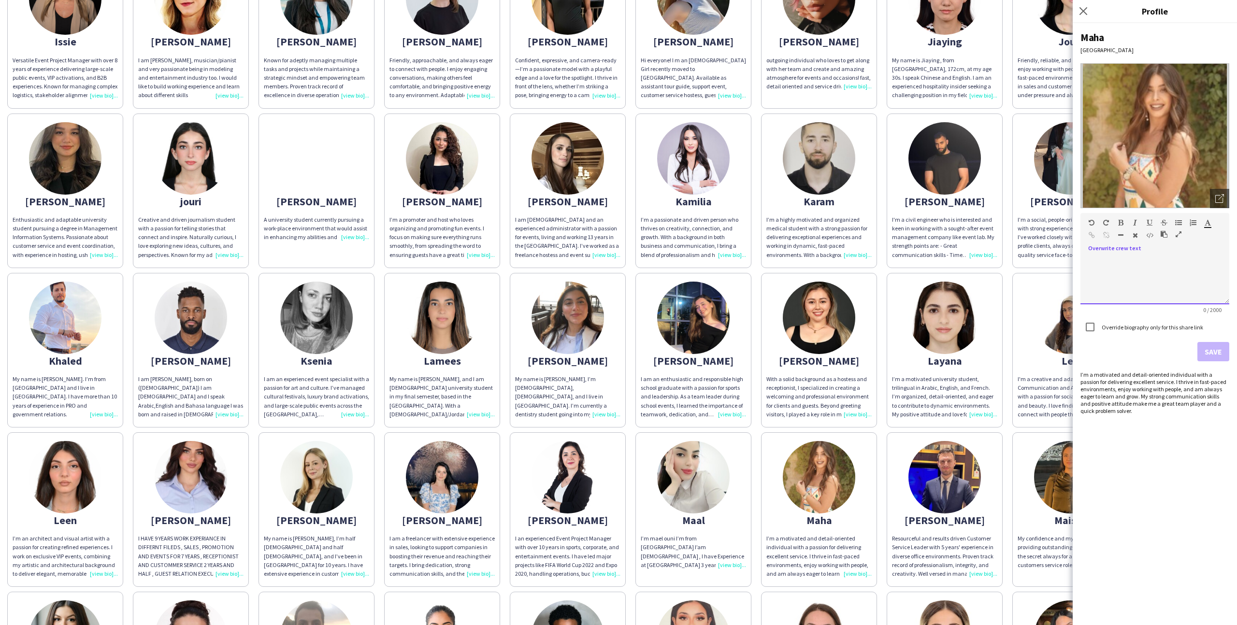
click at [989, 213] on div "default Heading 1 Heading 2 Heading 3 Heading 4 Heading 5 Heading 6 Heading 7 P…" at bounding box center [1154, 231] width 149 height 36
click at [989, 203] on img at bounding box center [1154, 135] width 149 height 145
click at [989, 187] on img at bounding box center [1154, 135] width 149 height 145
click at [989, 195] on icon "Open photos pop-in" at bounding box center [1219, 198] width 9 height 9
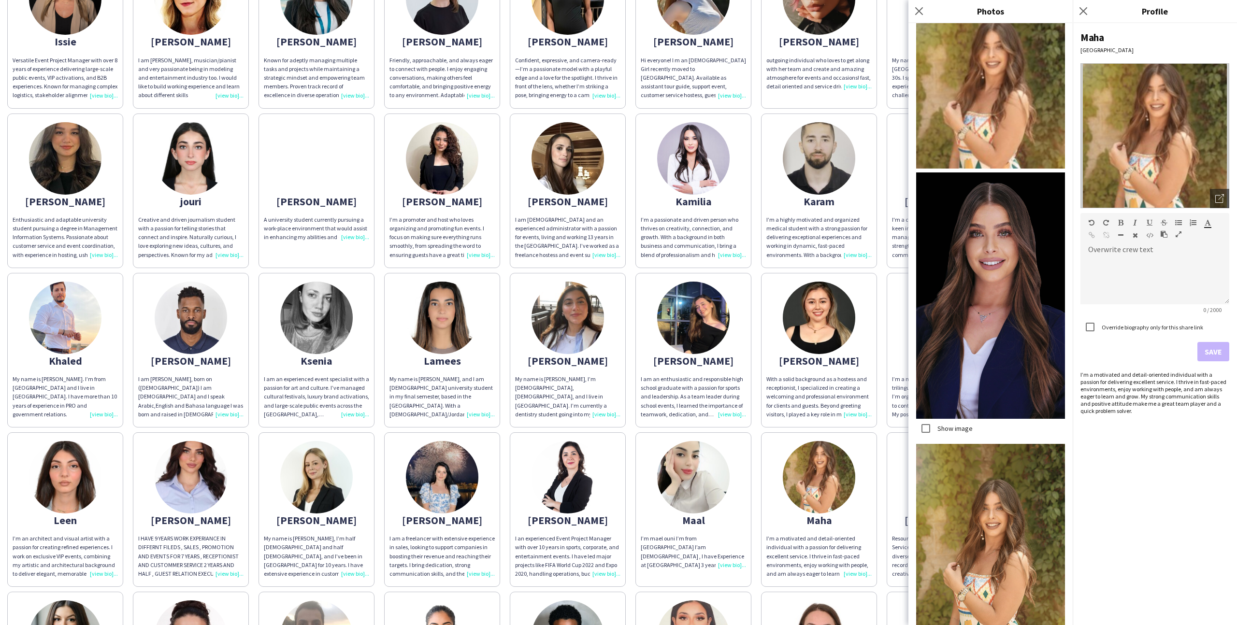
scroll to position [8, 0]
click at [768, 432] on app-share-pages-crew-card "Maha I’m a motivated and detail-oriented individual with a passion for deliveri…" at bounding box center [819, 509] width 116 height 155
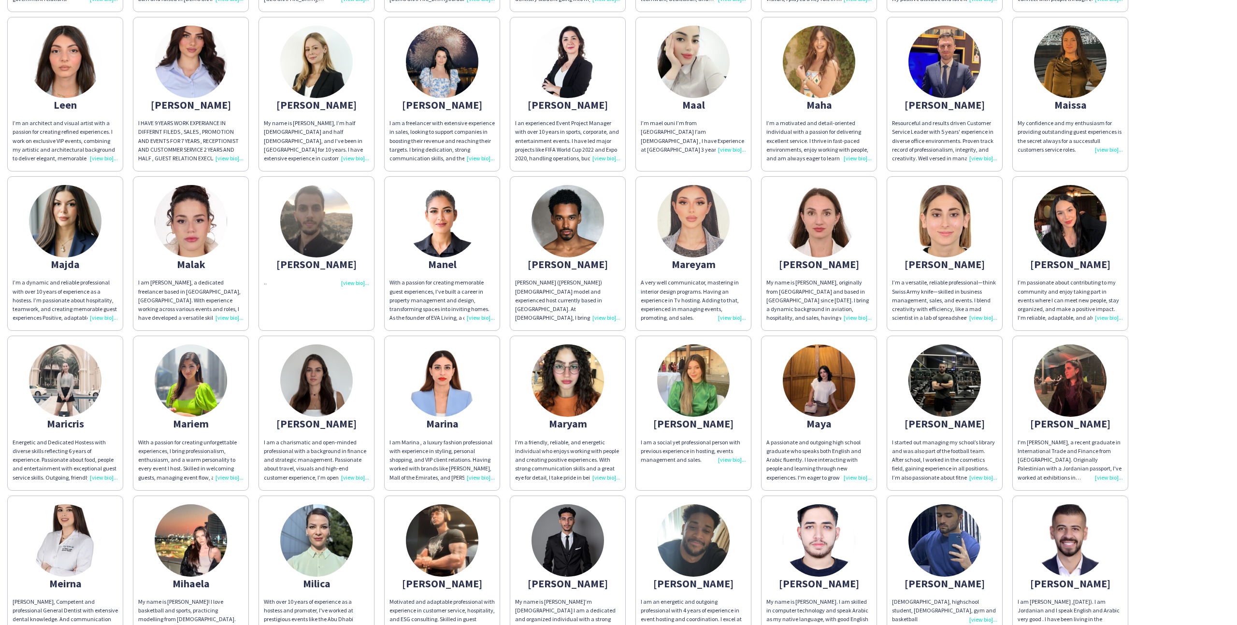
scroll to position [2168, 0]
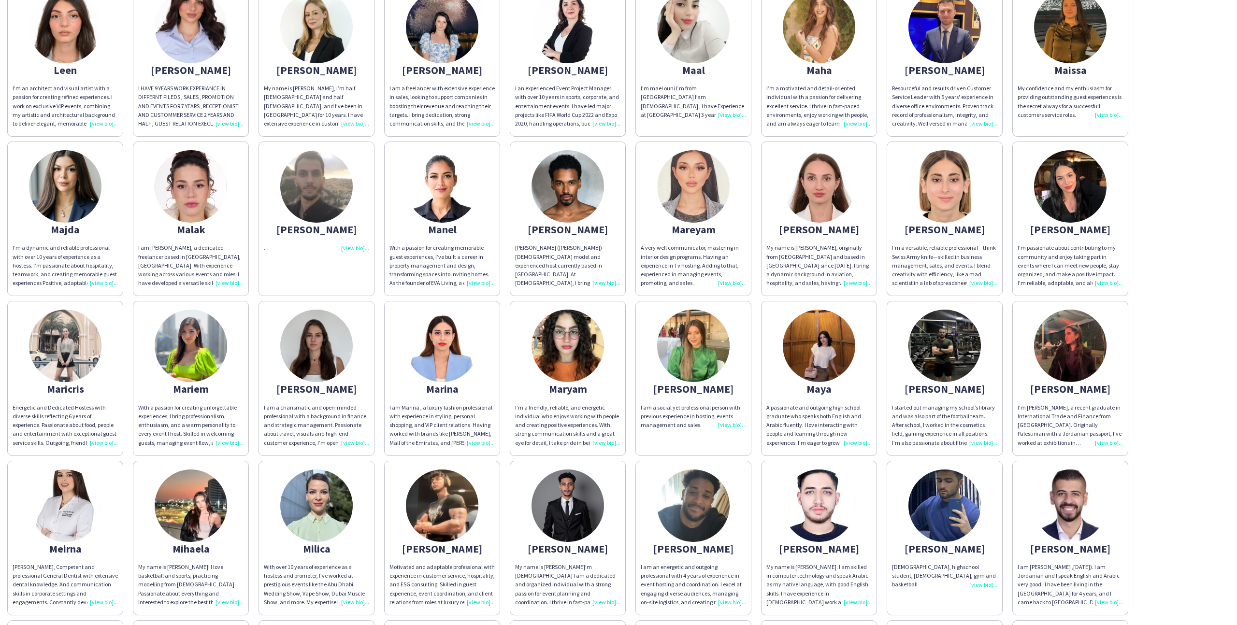
click at [326, 385] on div "Marija" at bounding box center [316, 389] width 105 height 9
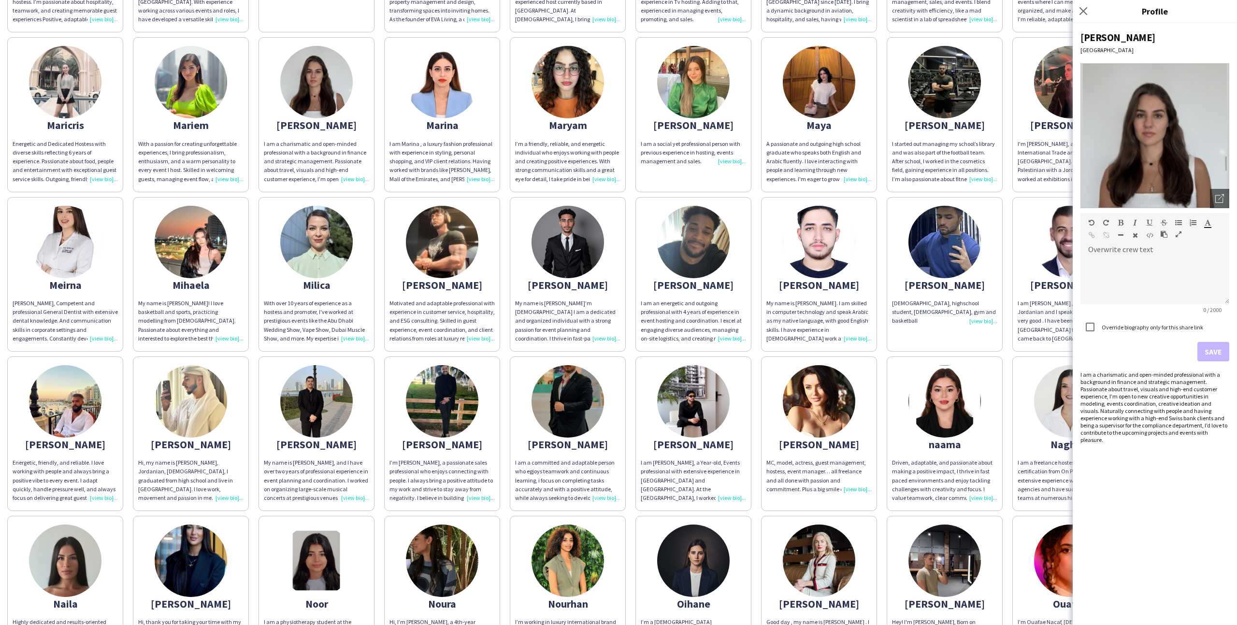
scroll to position [2431, 0]
click at [778, 406] on app-share-pages-crew-card "Monica MC, model, actress, guest management, hostess, event manager… all freela…" at bounding box center [819, 434] width 116 height 155
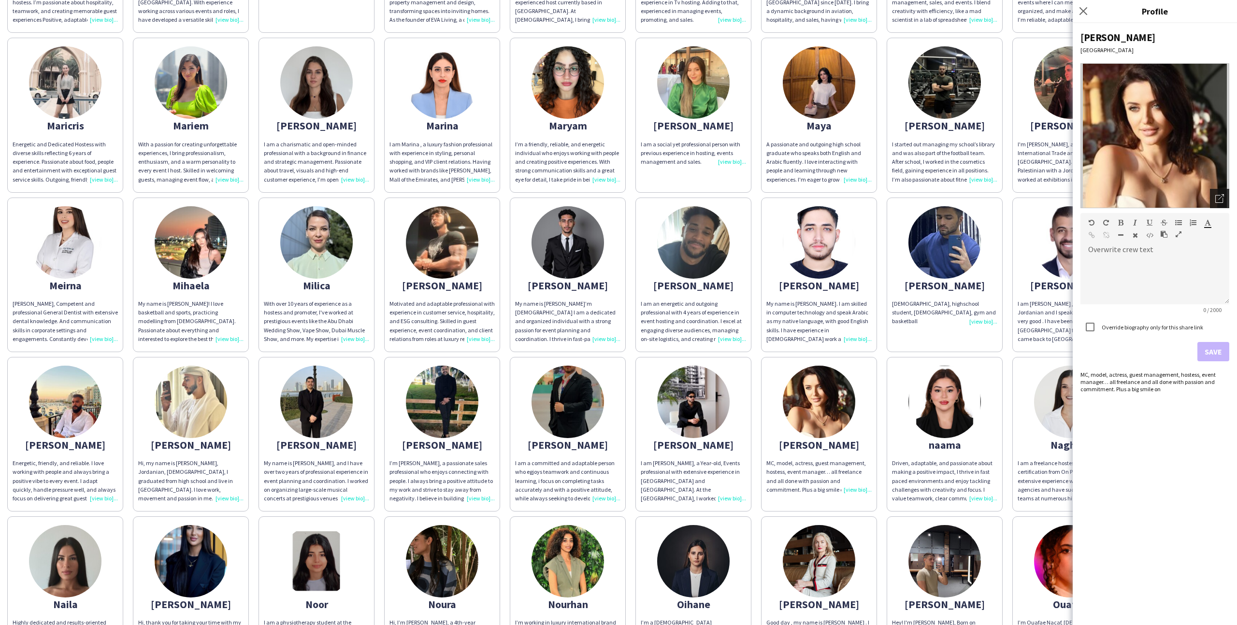
click at [989, 190] on div "Open photos pop-in" at bounding box center [1219, 198] width 19 height 19
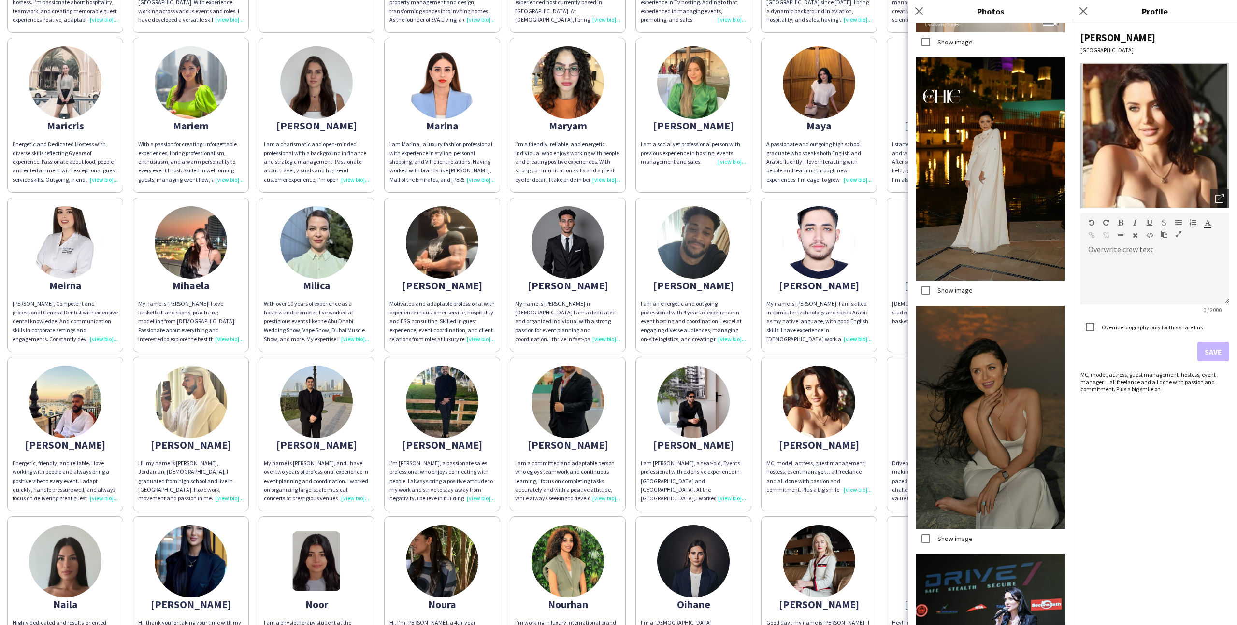
scroll to position [343, 0]
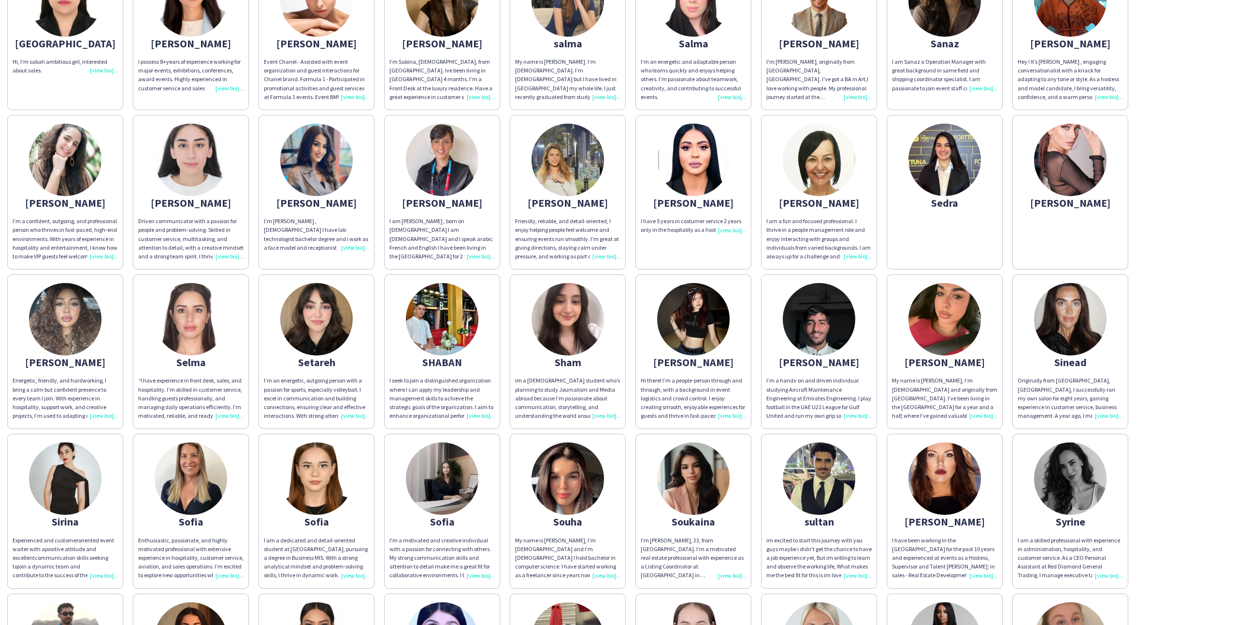
scroll to position [3471, 0]
click at [455, 488] on img at bounding box center [442, 478] width 72 height 72
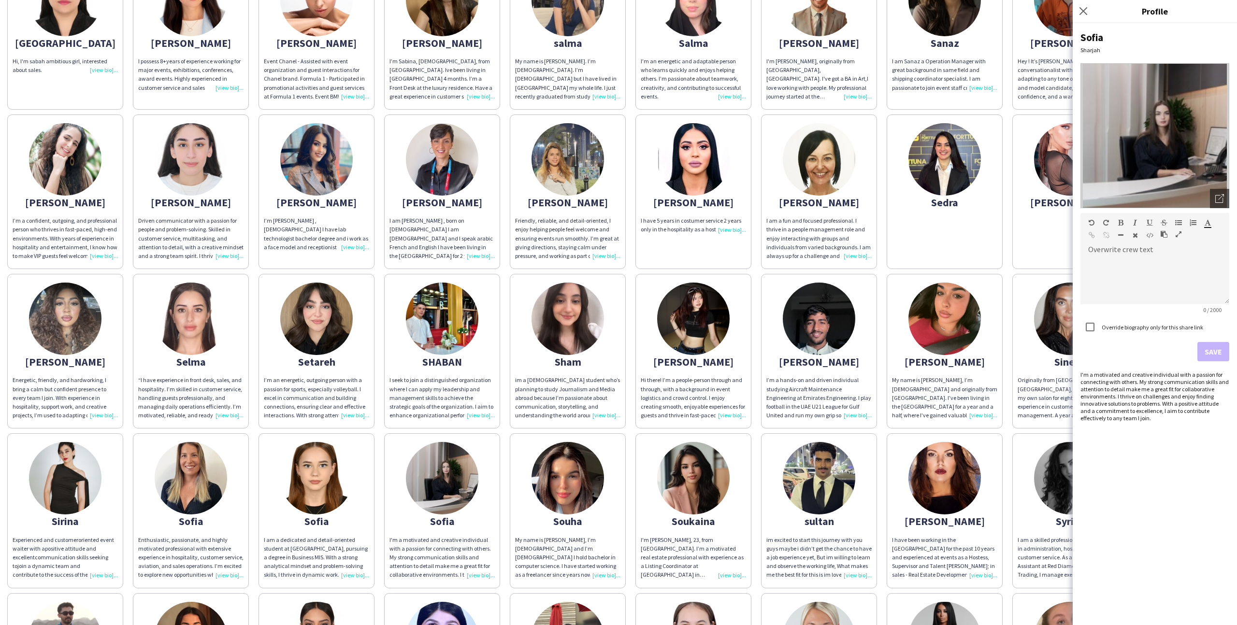
scroll to position [3498, 0]
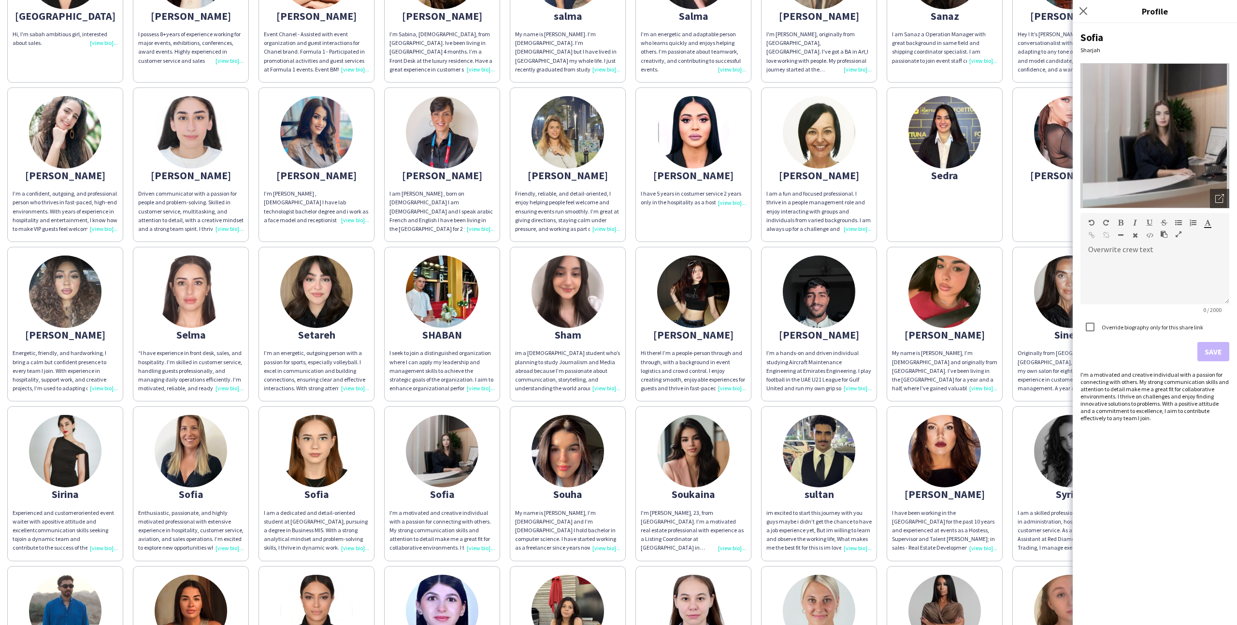
click at [440, 490] on div "Sofia" at bounding box center [441, 494] width 105 height 9
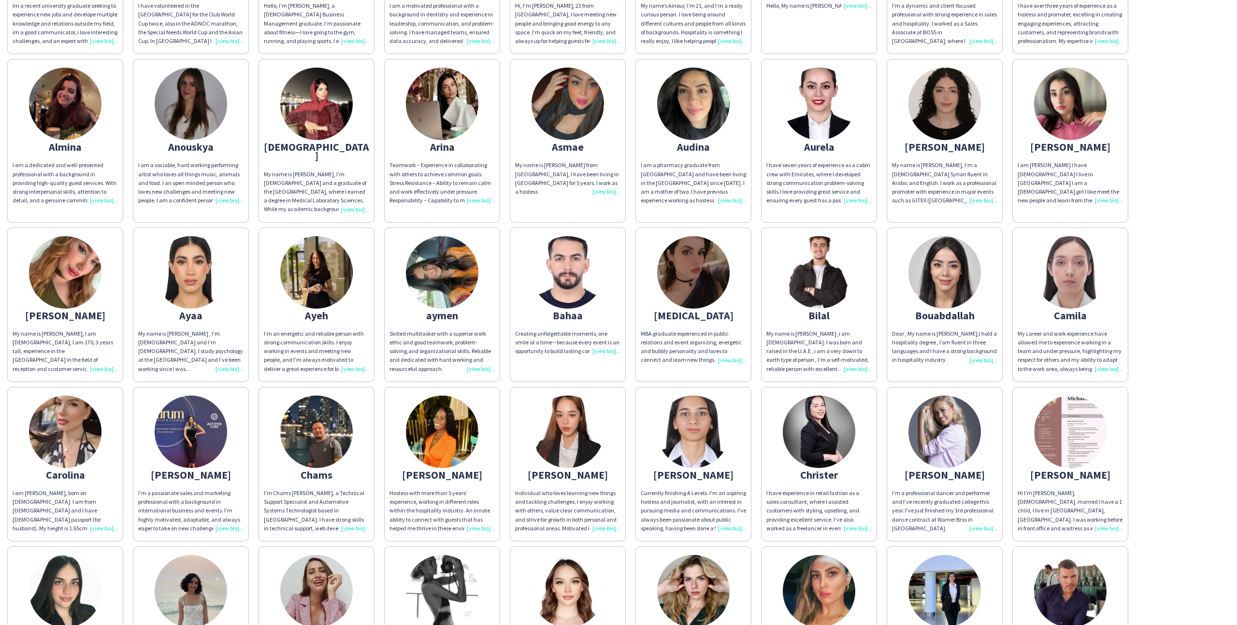
scroll to position [0, 0]
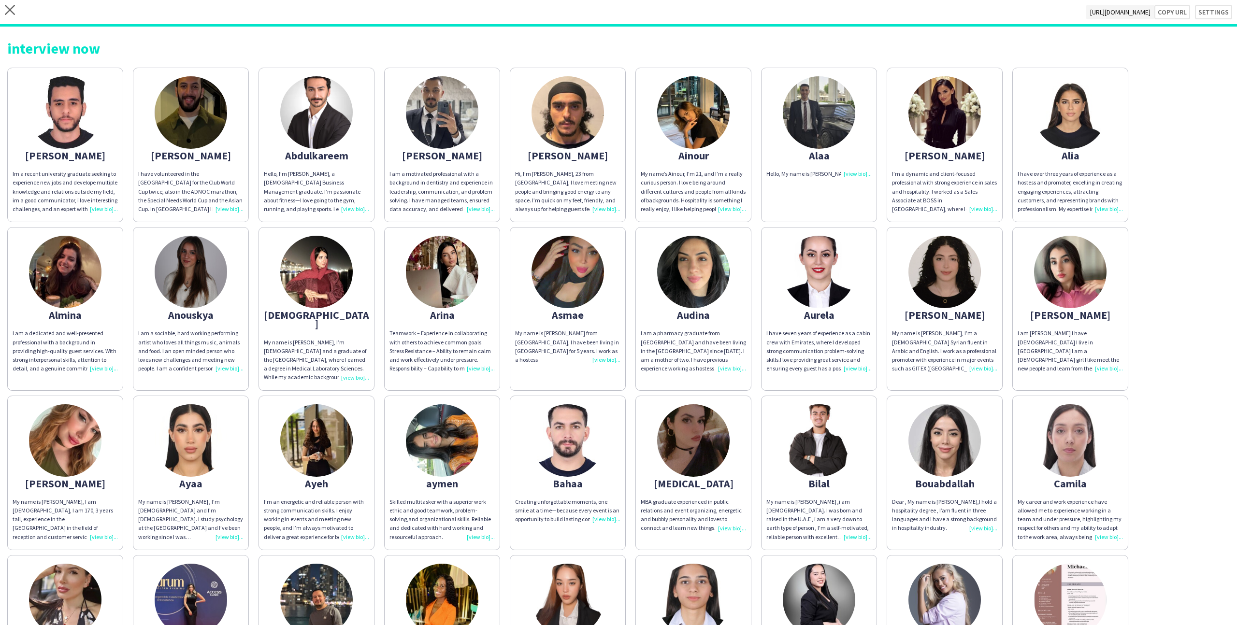
click at [92, 276] on img at bounding box center [65, 272] width 72 height 72
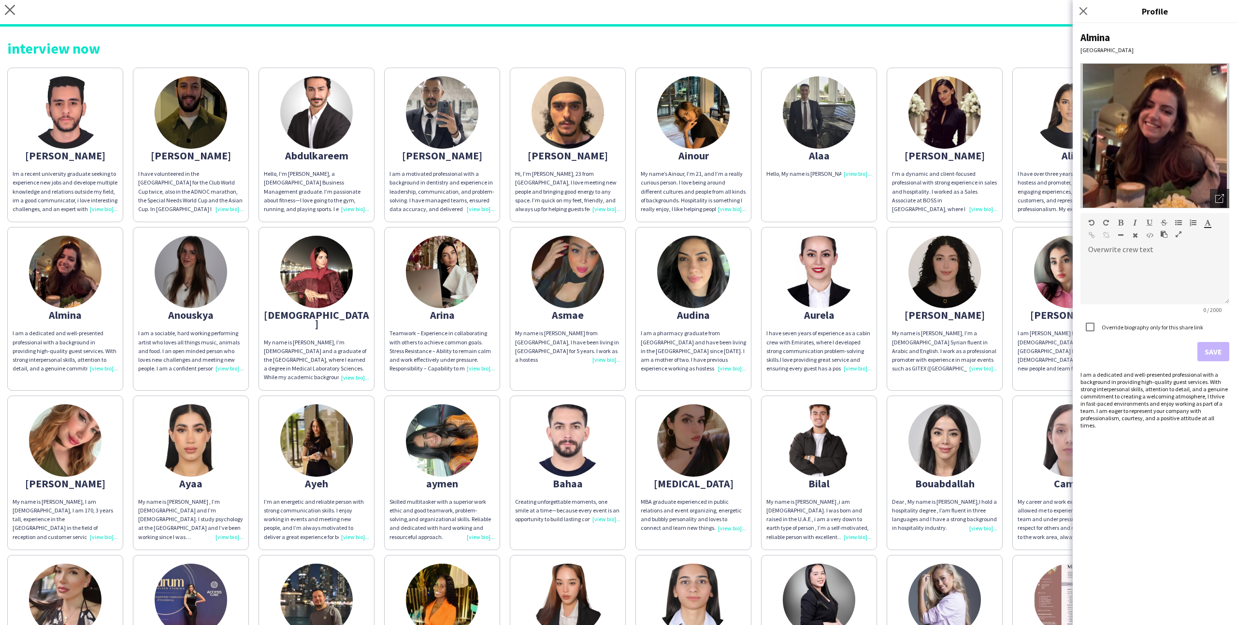
click at [114, 400] on app-share-pages-crew-card "Aya My name is Aya Al-Hafez, I am 23 years old, I am 170, 3 years tall, experie…" at bounding box center [65, 473] width 116 height 155
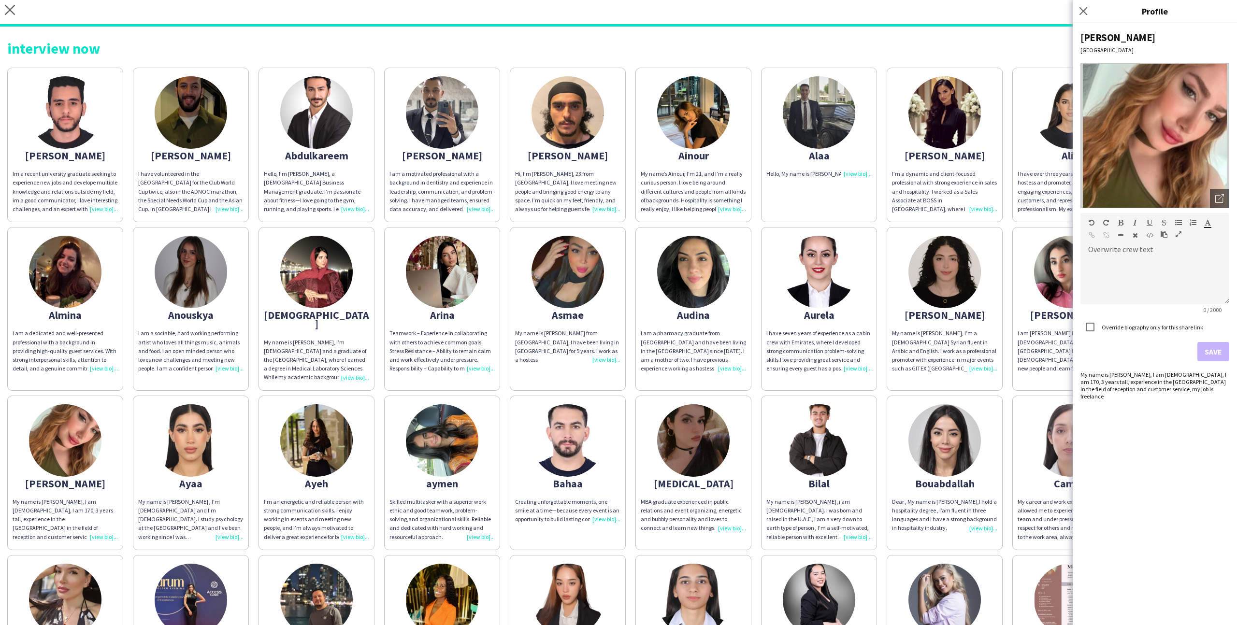
click at [367, 430] on app-share-pages-crew-card "Ayeh I’m an energetic and reliable person with strong communication skills. I e…" at bounding box center [316, 473] width 116 height 155
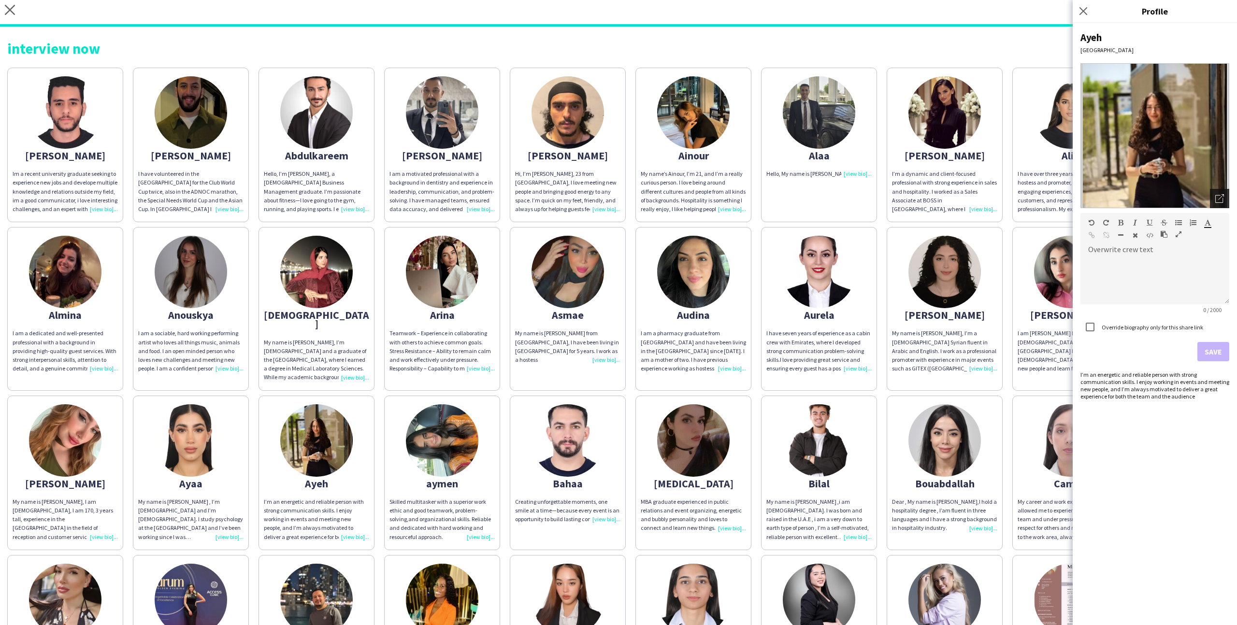
click at [989, 195] on div "Open photos pop-in" at bounding box center [1219, 198] width 19 height 19
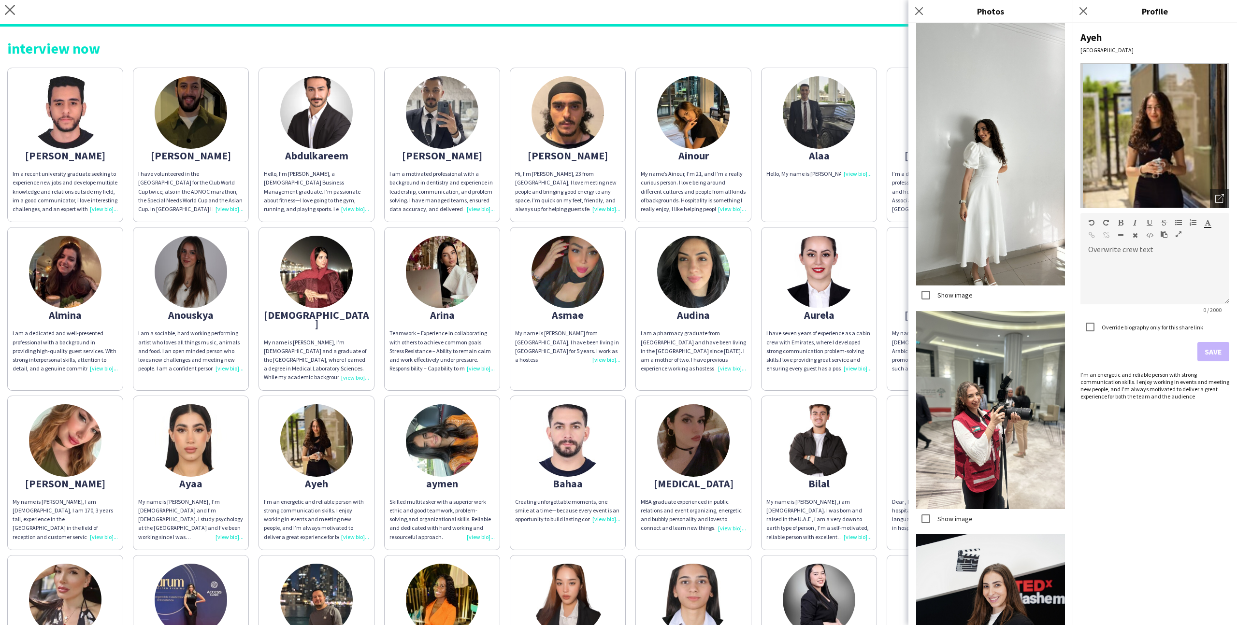
scroll to position [413, 0]
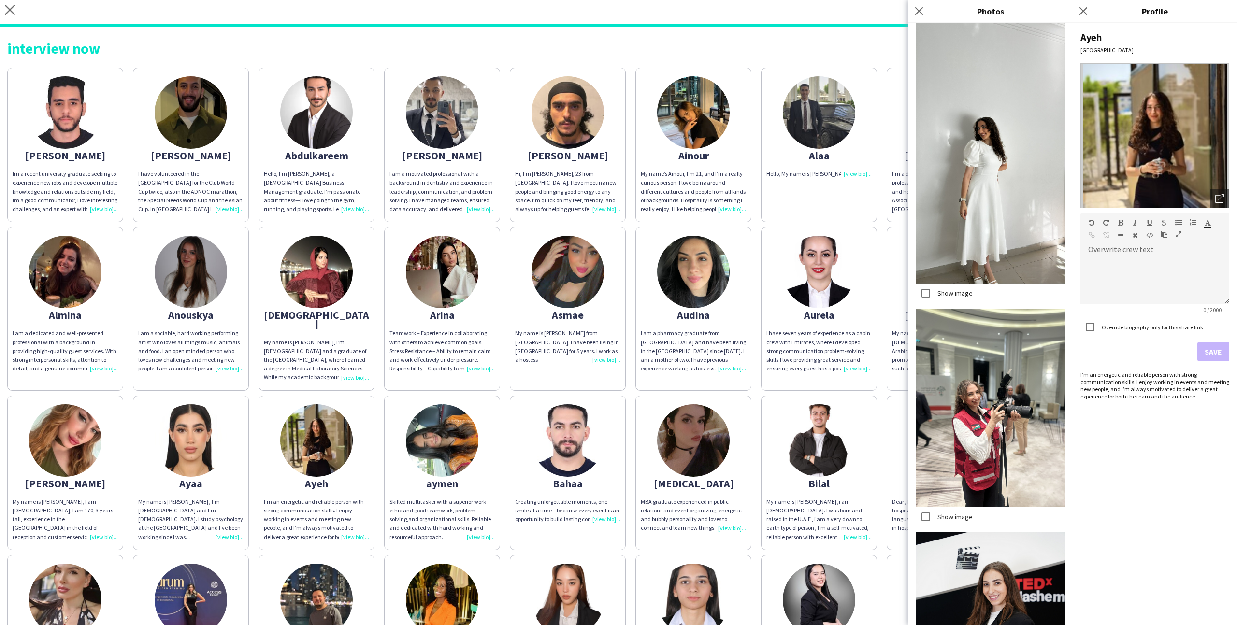
click at [199, 435] on img at bounding box center [191, 440] width 72 height 72
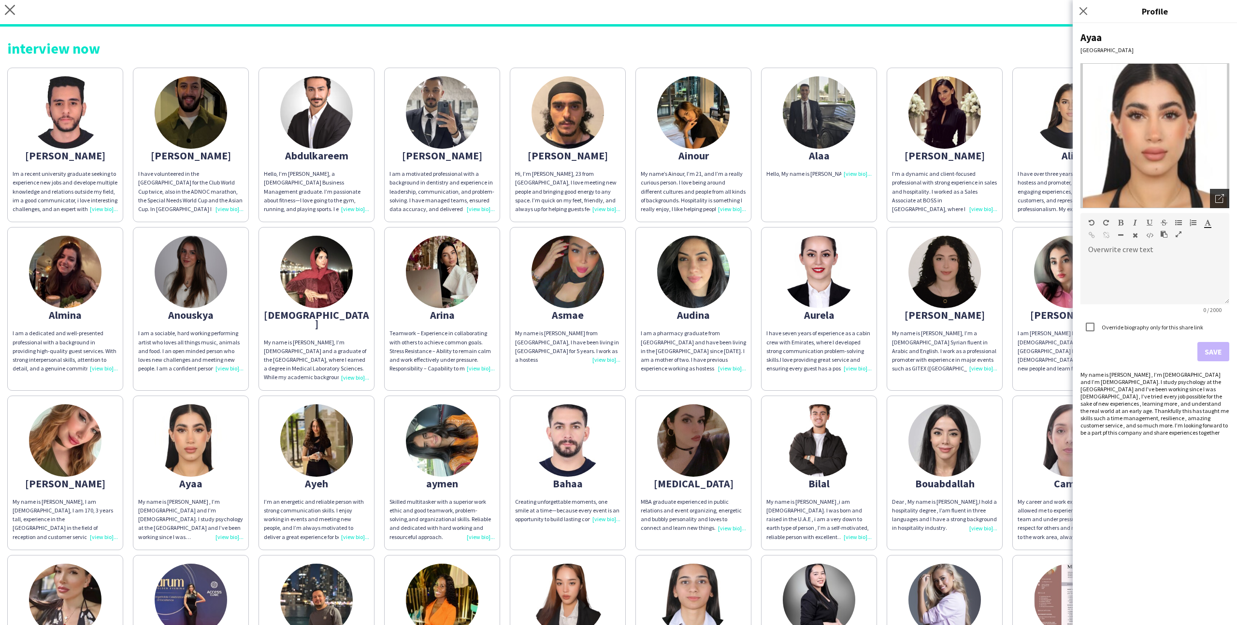
click at [989, 196] on icon "Open photos pop-in" at bounding box center [1219, 198] width 9 height 9
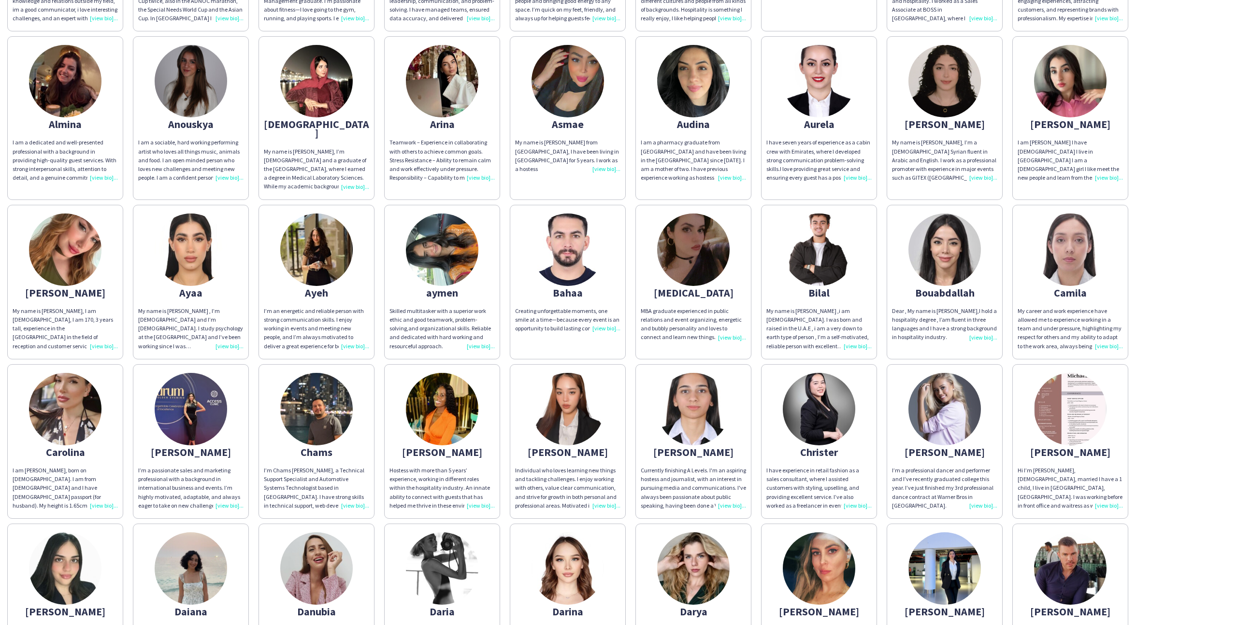
scroll to position [209, 0]
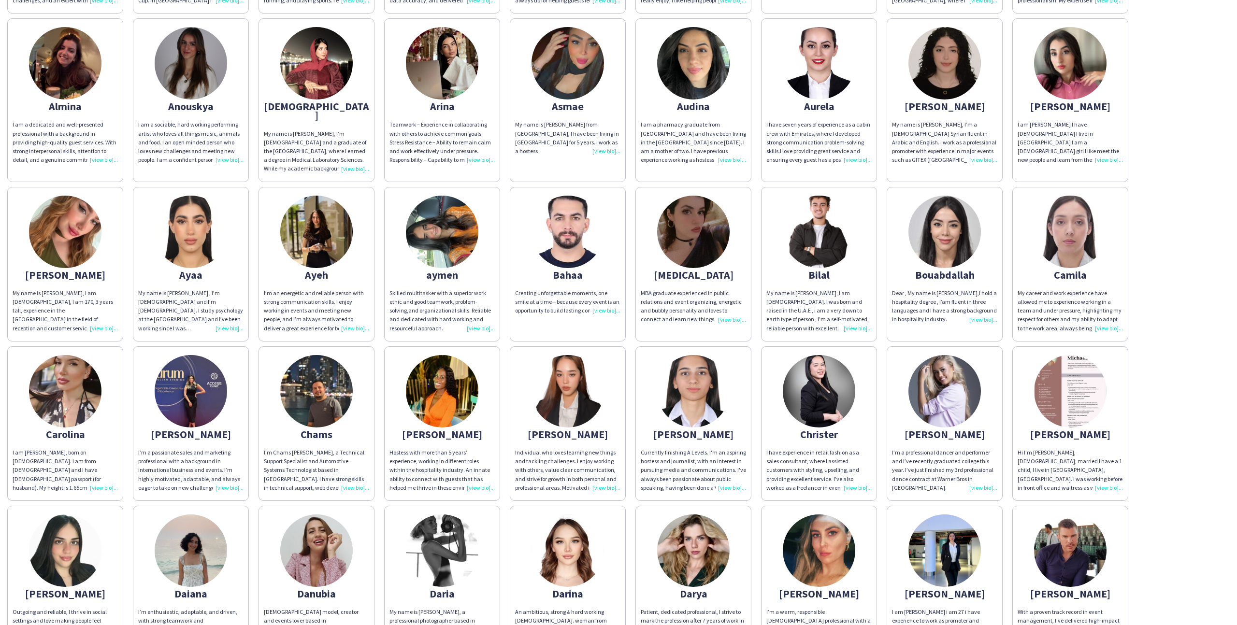
click at [389, 499] on app-share-pages-crew-card "Daria My name is Daria, a professional photographer based in Dubai. My photogra…" at bounding box center [442, 583] width 116 height 155
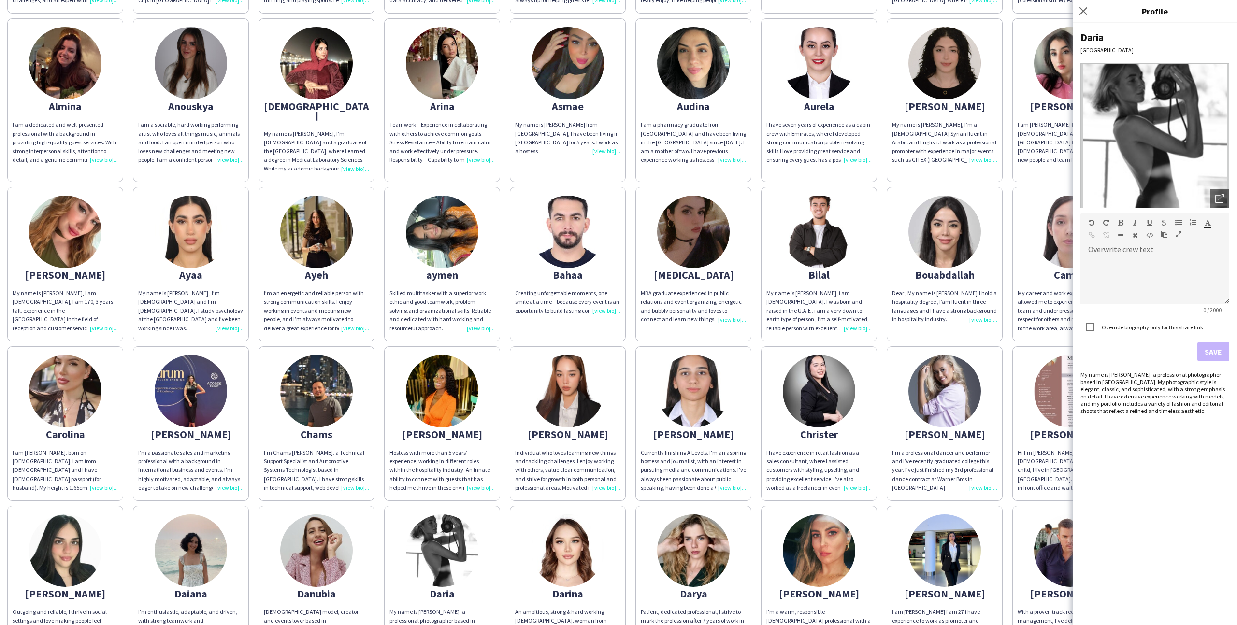
click at [517, 499] on app-share-pages-crew-card "Darina An ambitious, strong & hard working 30Y.O. woman from Siberia,Russia who…" at bounding box center [568, 583] width 116 height 155
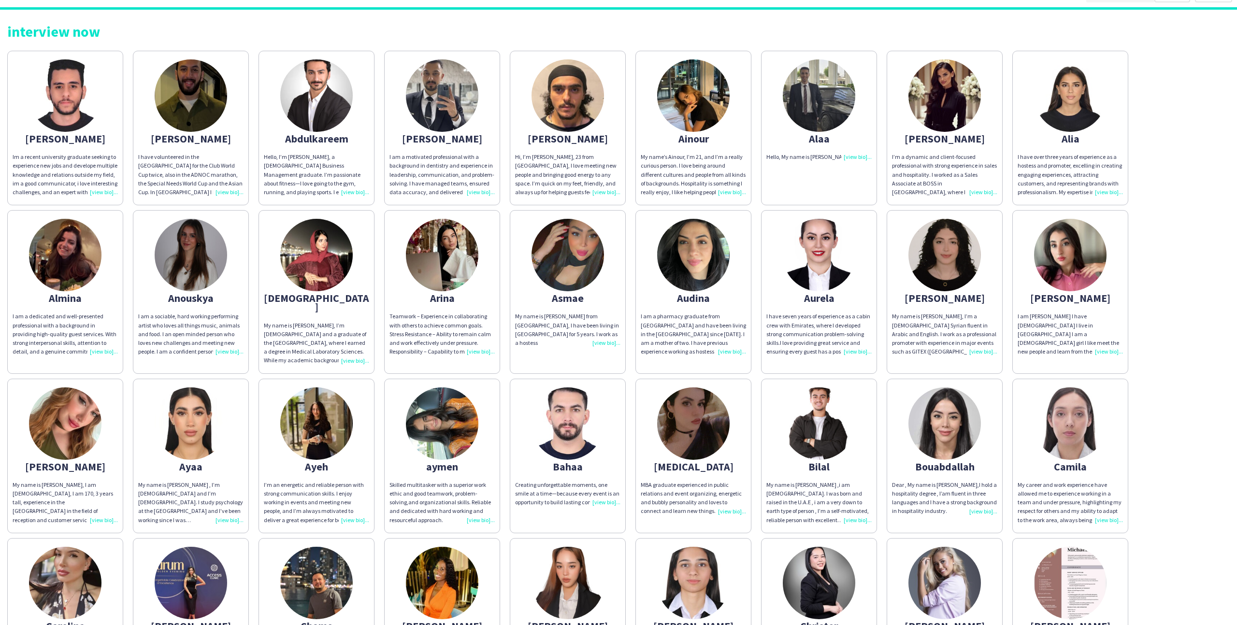
scroll to position [0, 0]
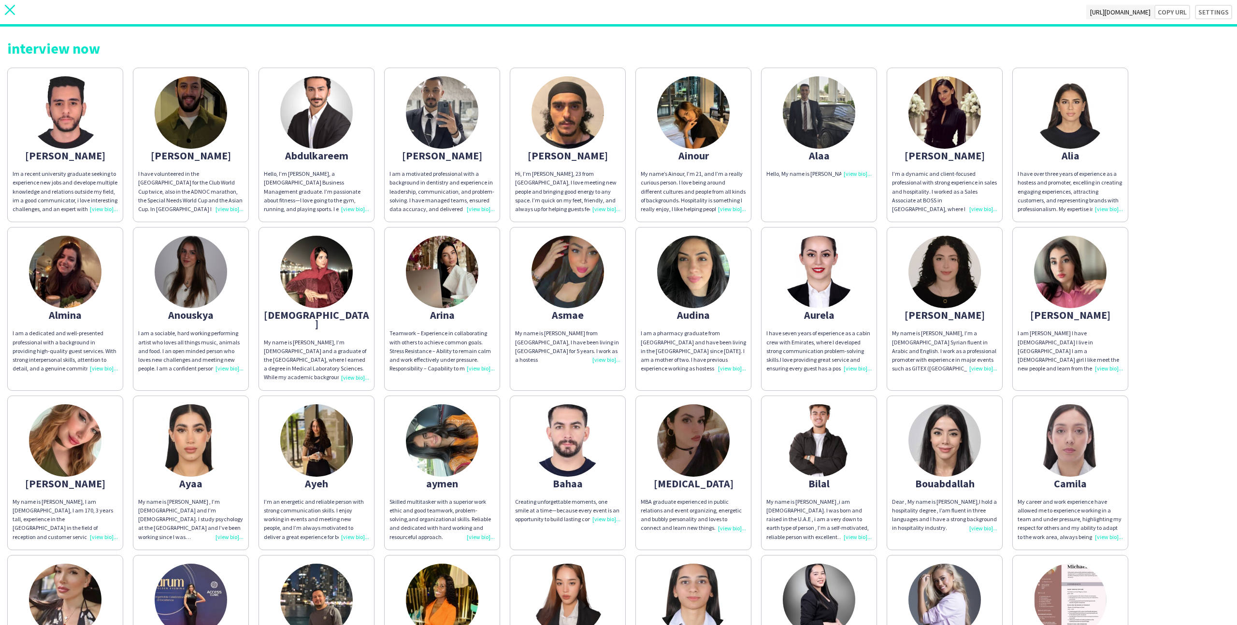
click at [14, 12] on icon "close" at bounding box center [10, 10] width 10 height 10
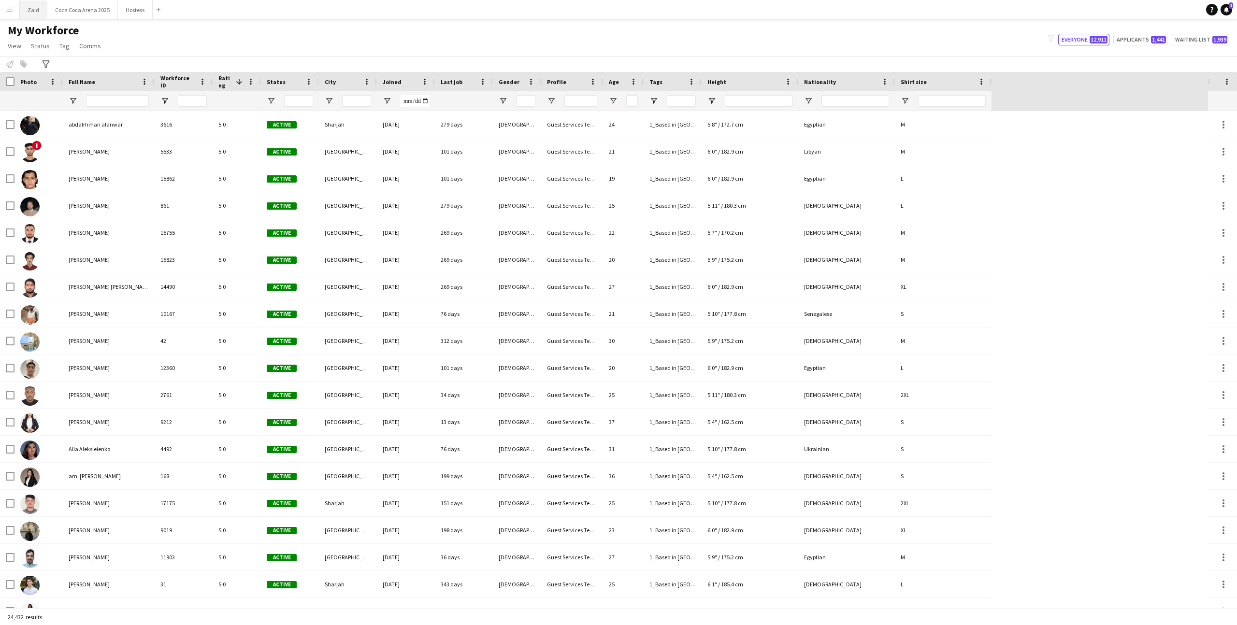
click at [38, 17] on button "Zaid Close" at bounding box center [34, 9] width 28 height 19
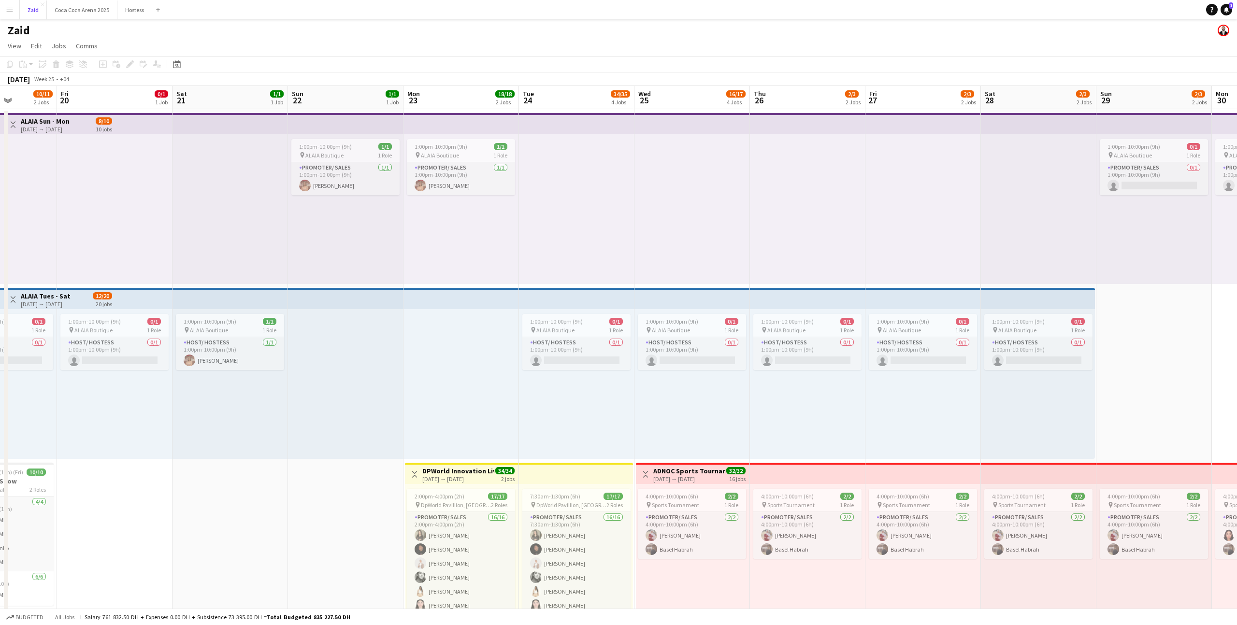
scroll to position [0, 302]
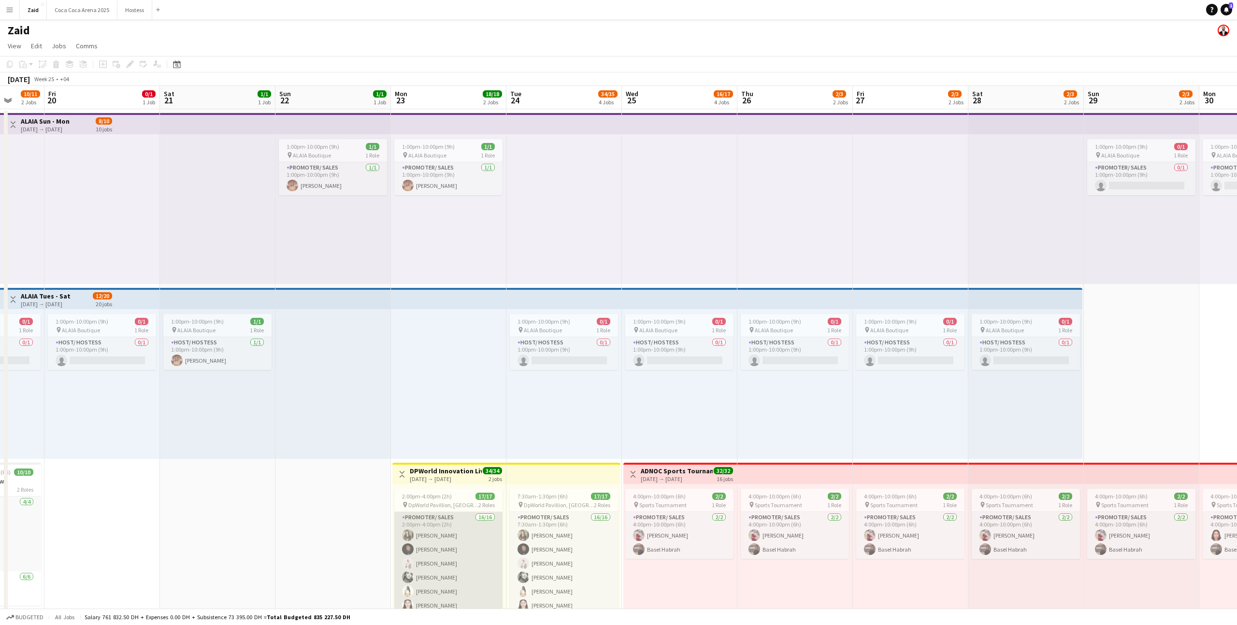
click at [486, 499] on app-card-role "Promoter/ Sales 16/16 2:00pm-4:00pm (2h) alina inam Abdullah Hachem amal mohamm…" at bounding box center [448, 635] width 108 height 246
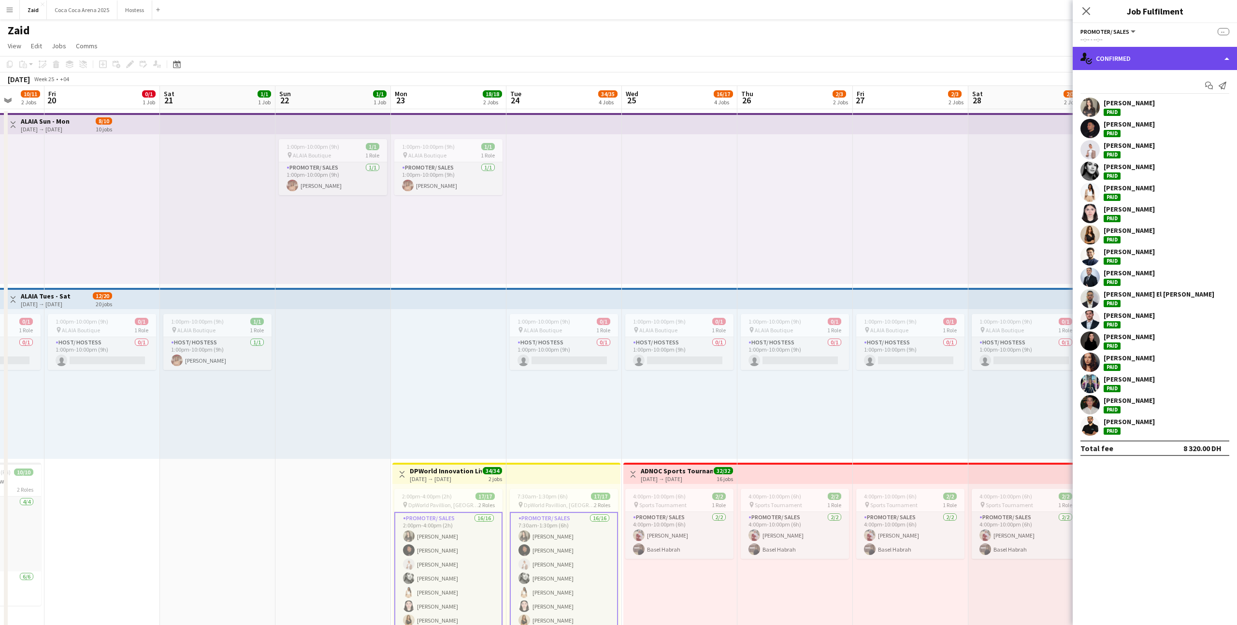
click at [989, 62] on div "single-neutral-actions-check-2 Confirmed" at bounding box center [1154, 58] width 164 height 23
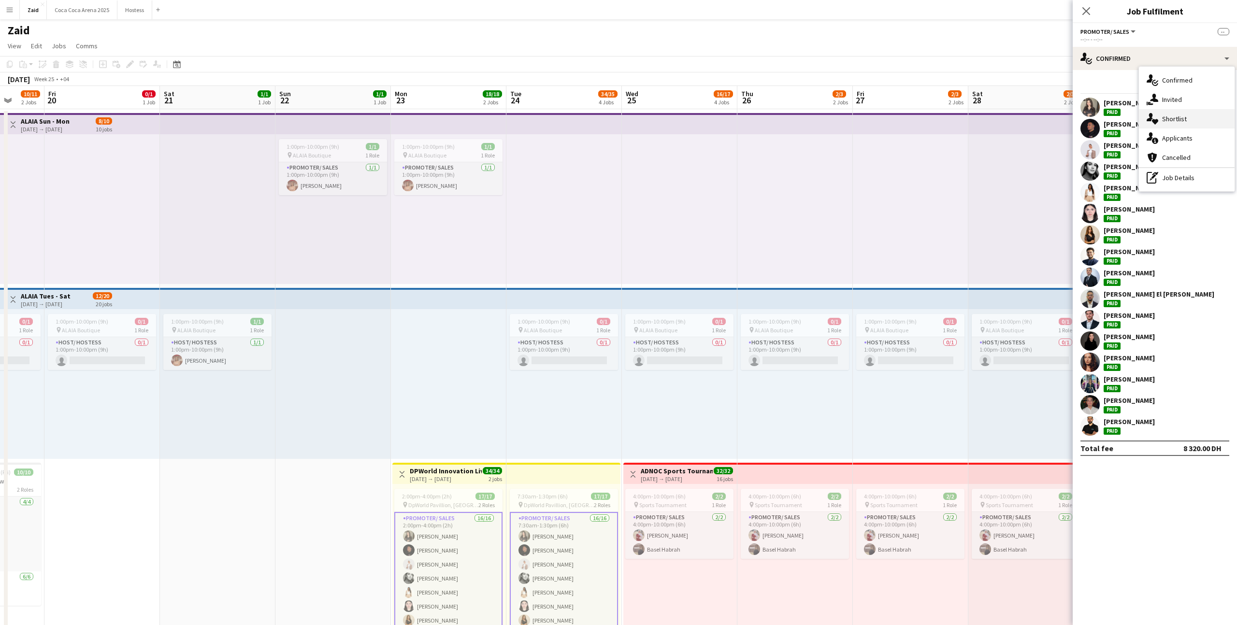
click at [989, 113] on div "single-neutral-actions-heart Shortlist" at bounding box center [1187, 118] width 96 height 19
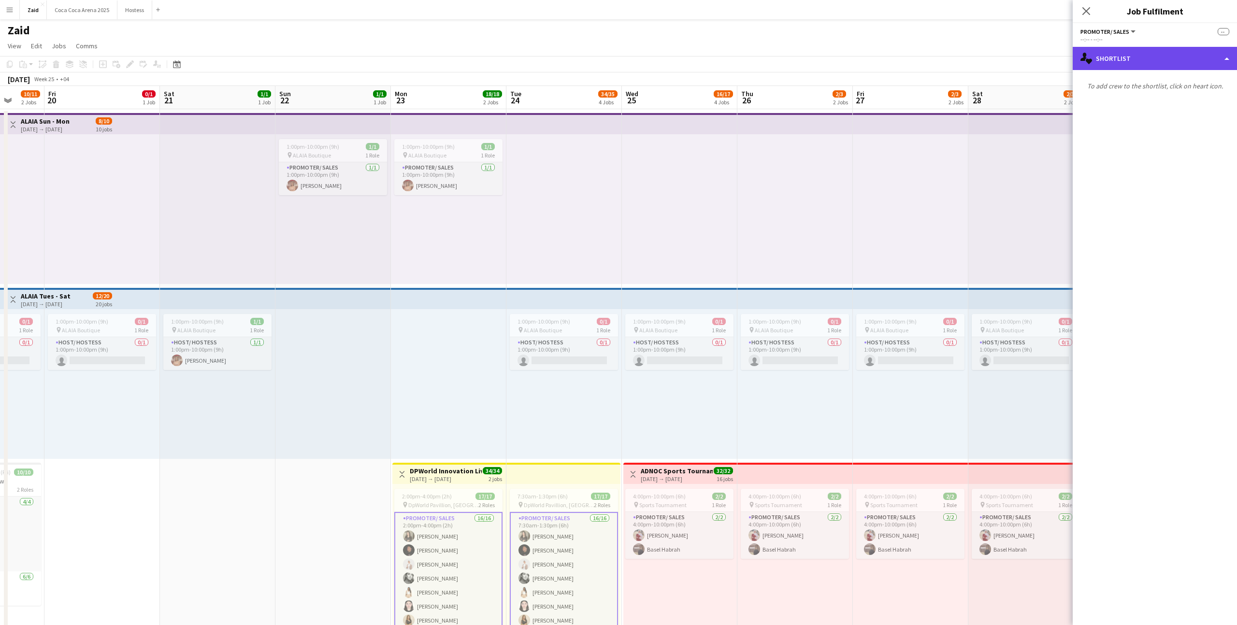
click at [989, 66] on div "single-neutral-actions-heart Shortlist" at bounding box center [1154, 58] width 164 height 23
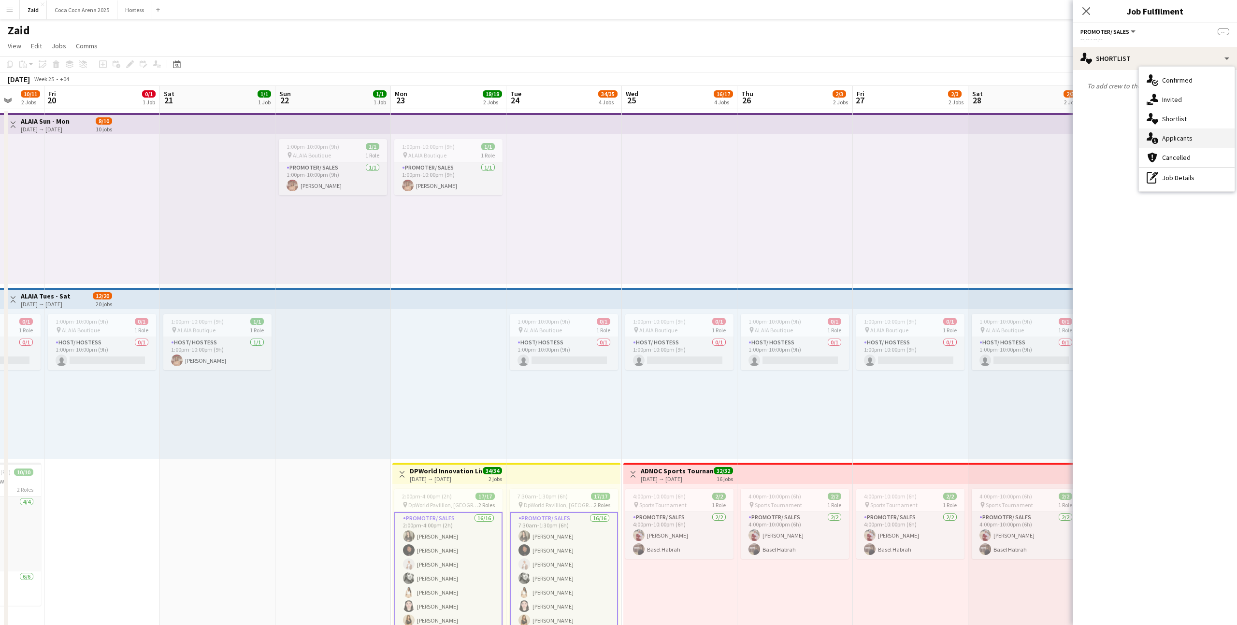
click at [989, 143] on div "single-neutral-actions-information Applicants" at bounding box center [1187, 137] width 96 height 19
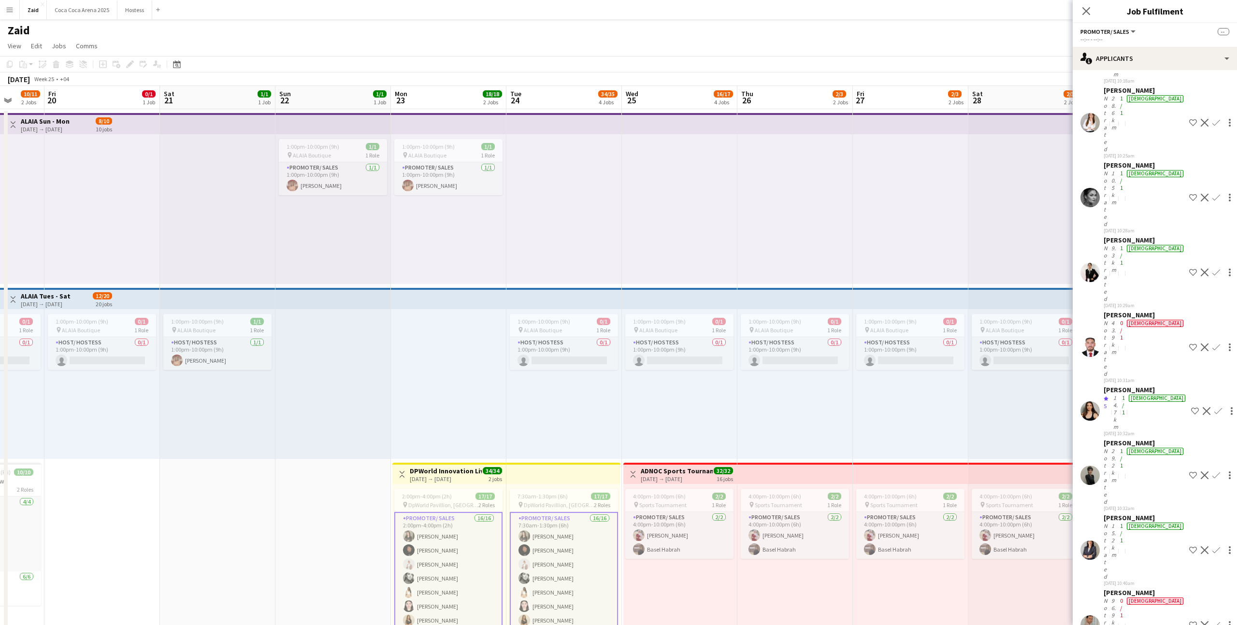
scroll to position [2796, 0]
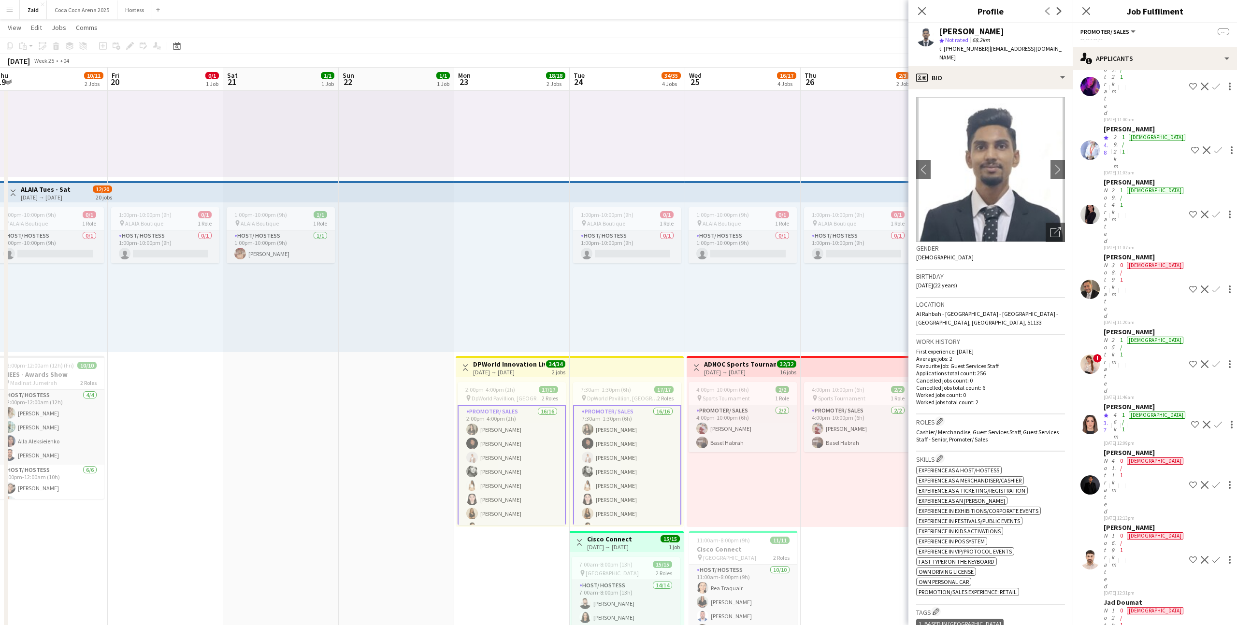
scroll to position [0, 238]
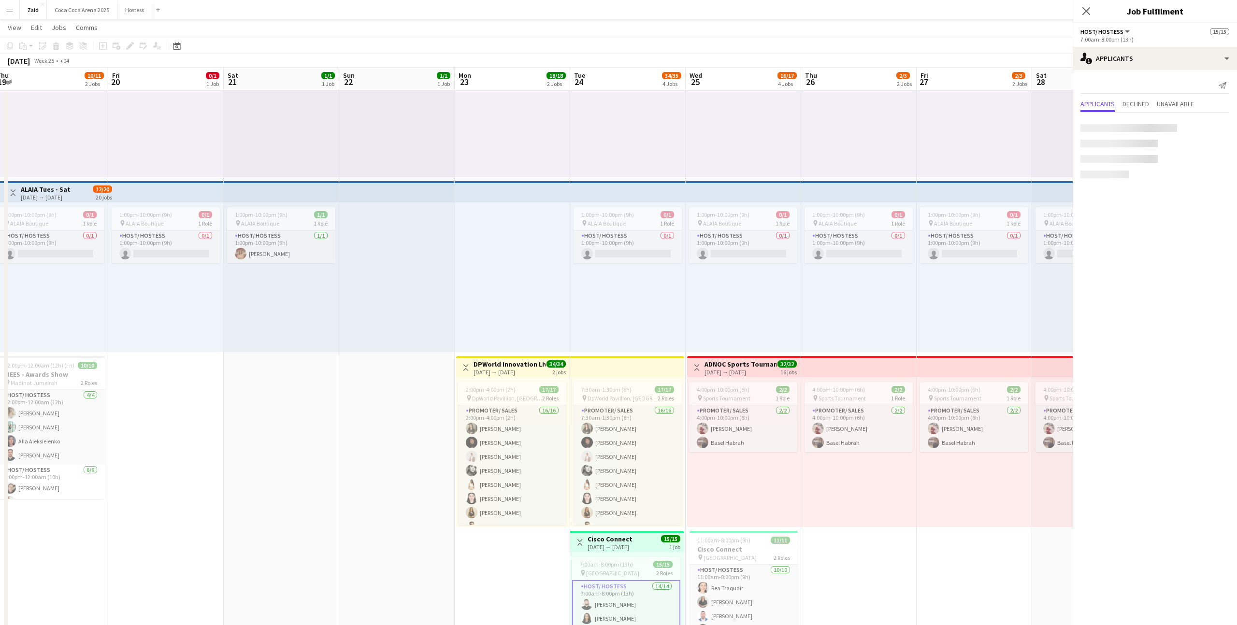
scroll to position [0, 0]
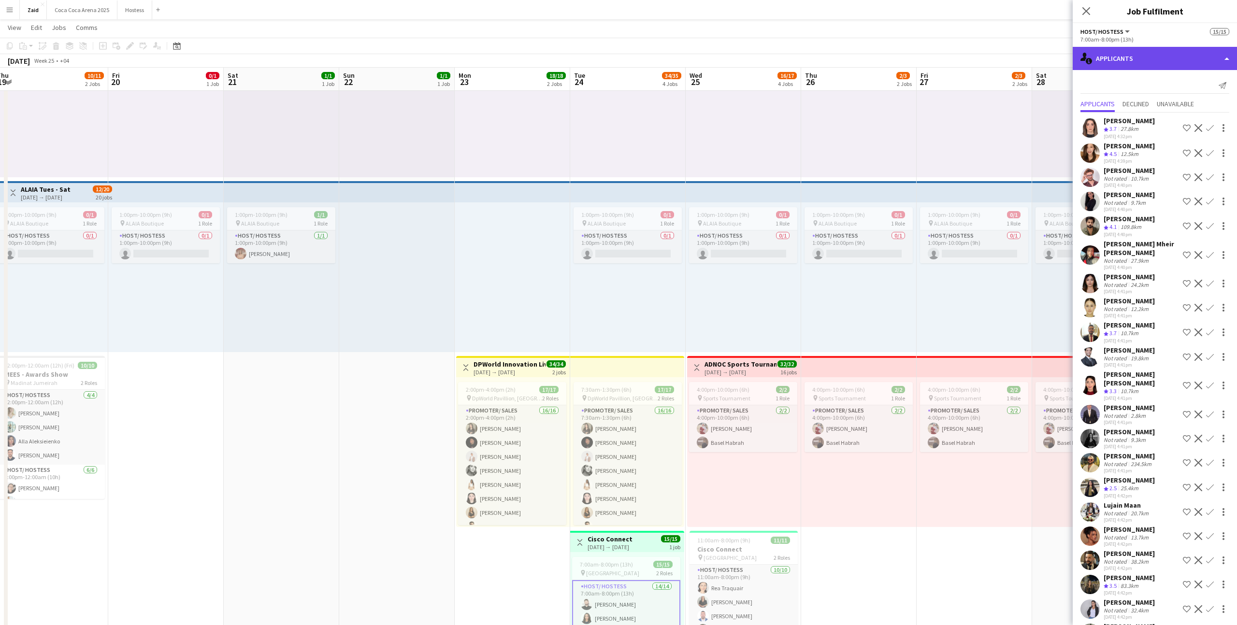
click at [989, 64] on div "single-neutral-actions-information Applicants" at bounding box center [1154, 58] width 164 height 23
click at [989, 65] on div "single-neutral-actions-information Applicants" at bounding box center [1154, 58] width 164 height 23
click at [386, 444] on app-date-cell "1:00pm-10:00pm (9h) 1/1 pin ALAIA Boutique 1 Role Promoter/ Sales 1/1 1:00pm-10…" at bounding box center [396, 510] width 115 height 1016
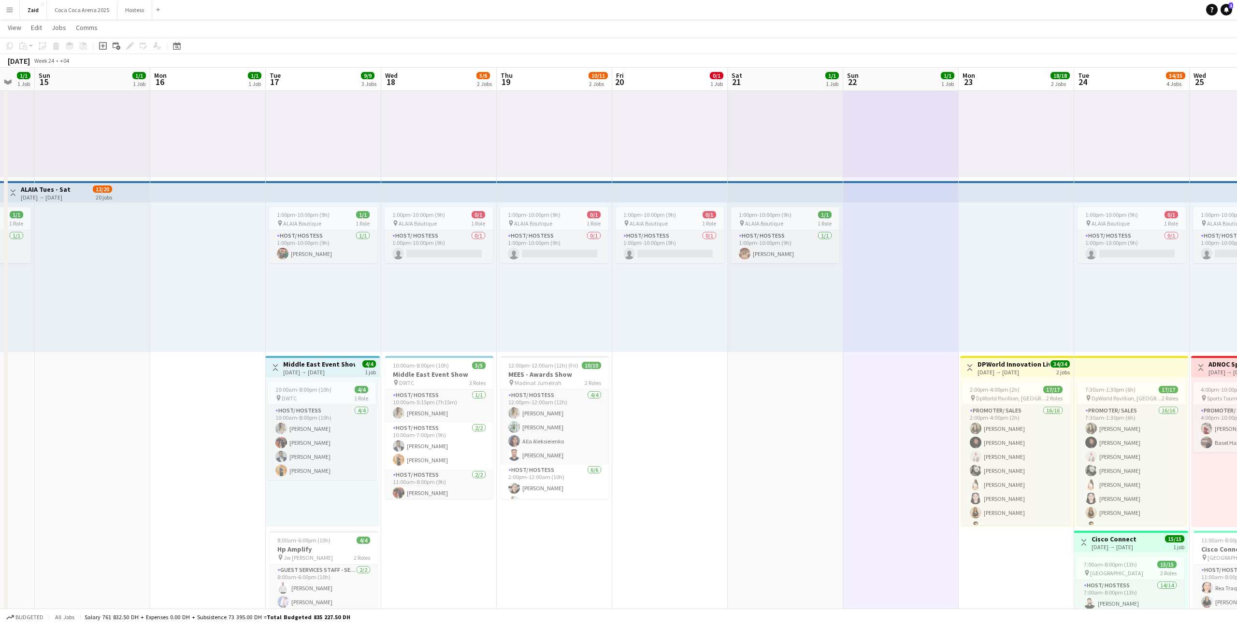
scroll to position [0, 312]
click at [361, 447] on app-card-role "Host/ Hostess 4/4 10:00am-8:00pm (10h) Evelyn Harrington Jumaa Shami Abdulkader…" at bounding box center [321, 442] width 108 height 75
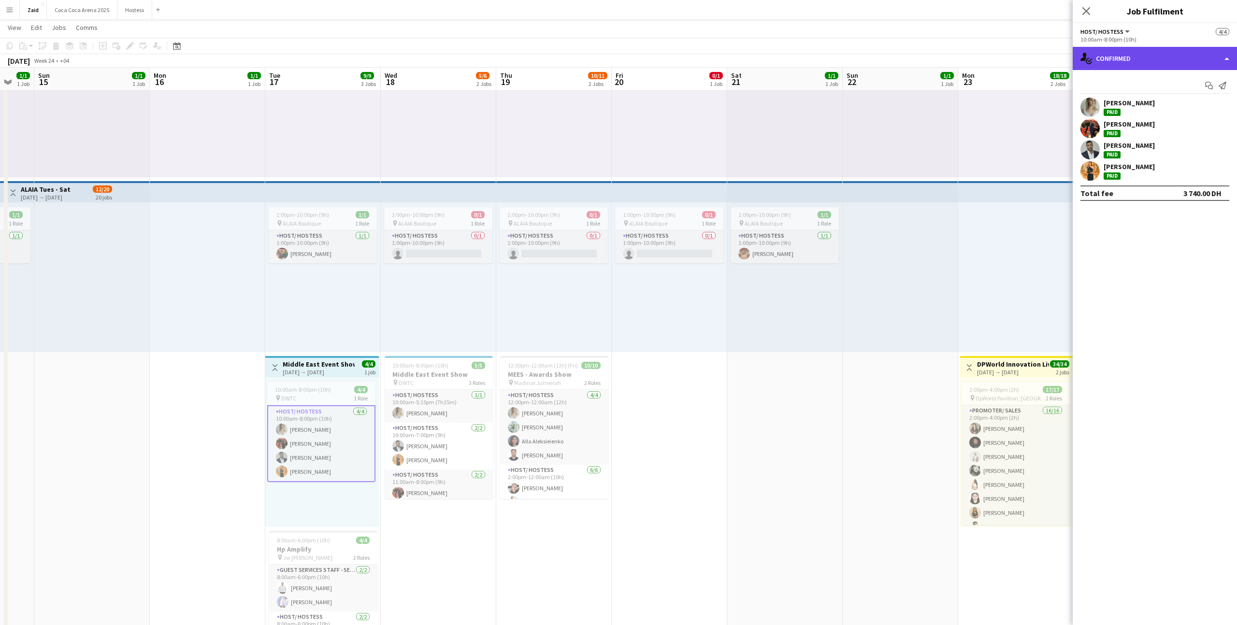
click at [989, 57] on div "single-neutral-actions-check-2 Confirmed" at bounding box center [1154, 58] width 164 height 23
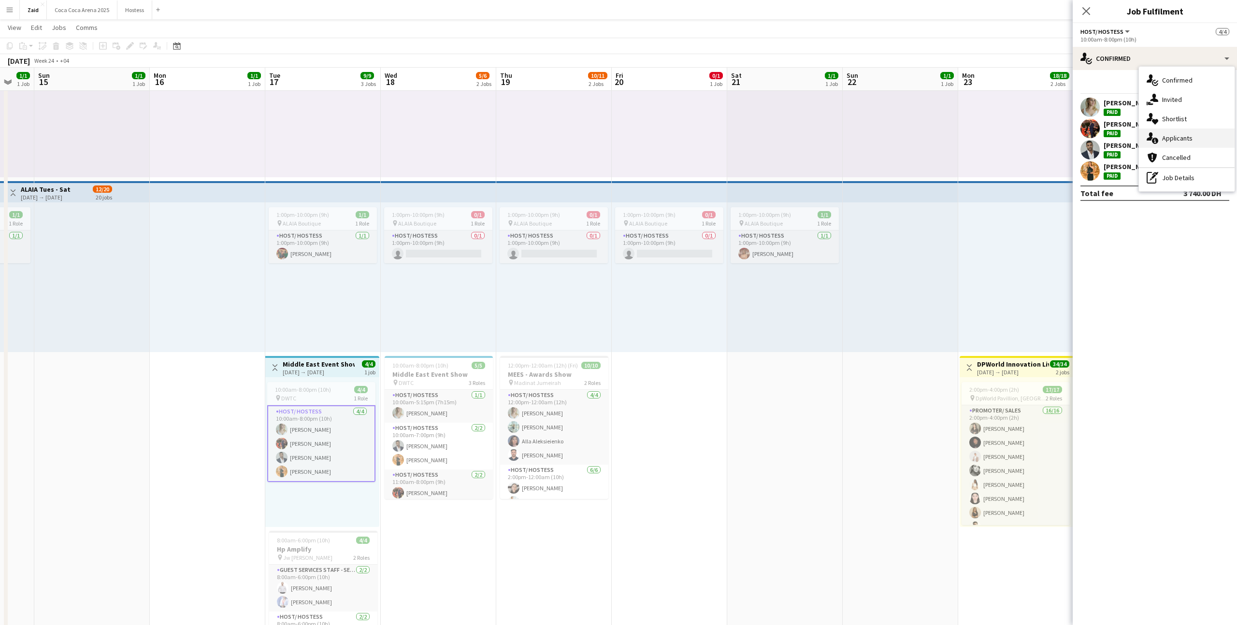
click at [989, 132] on div "single-neutral-actions-information Applicants" at bounding box center [1187, 137] width 96 height 19
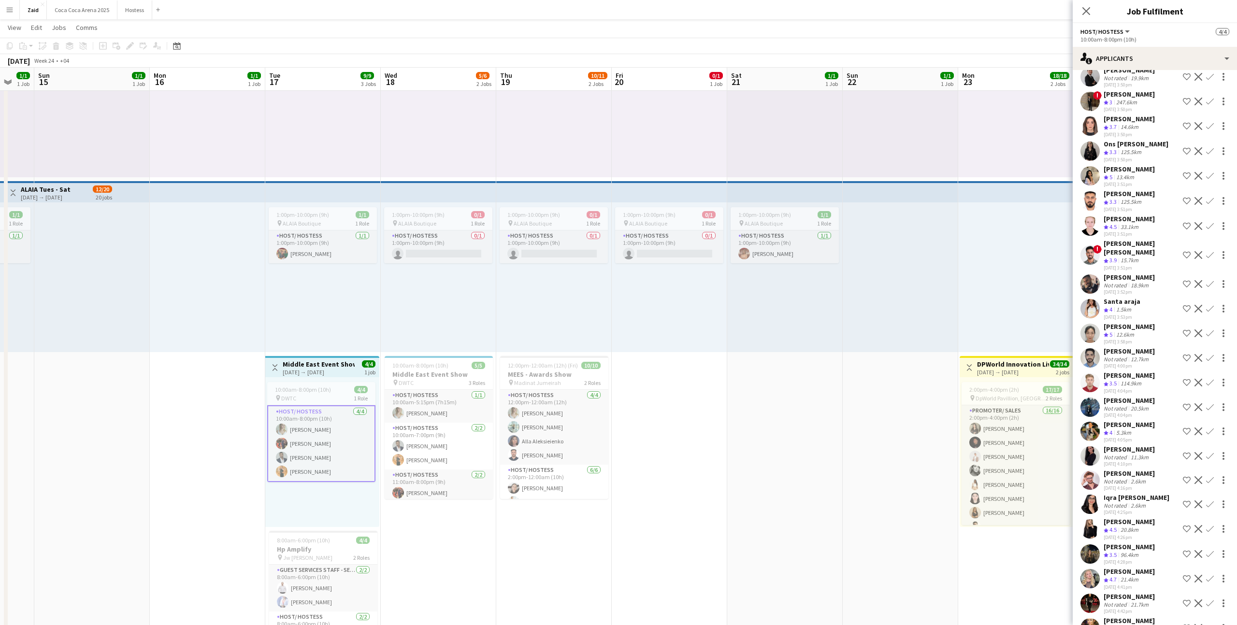
scroll to position [675, 0]
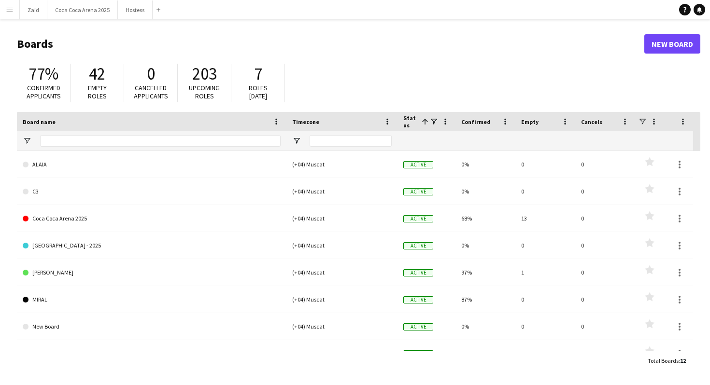
click at [13, 12] on app-icon "Menu" at bounding box center [10, 10] width 8 height 8
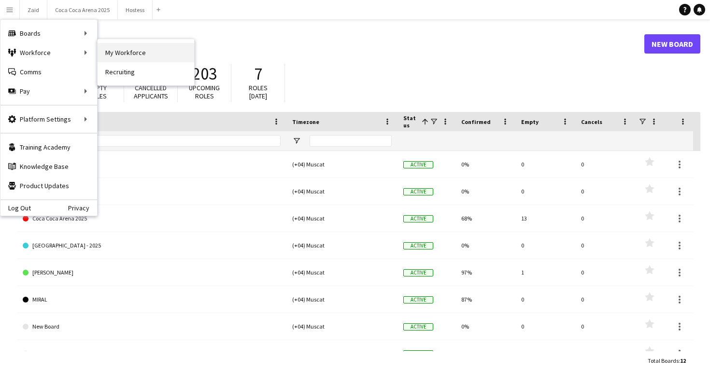
click at [132, 43] on link "My Workforce" at bounding box center [146, 52] width 97 height 19
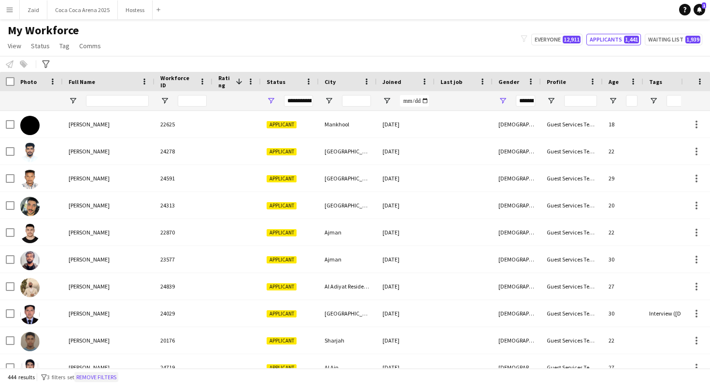
click at [117, 377] on button "Remove filters" at bounding box center [96, 377] width 44 height 11
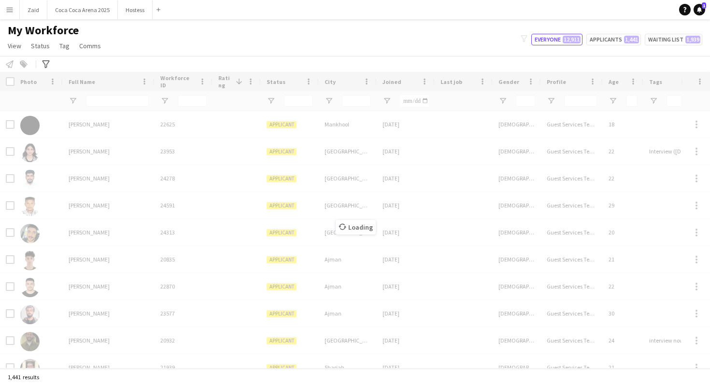
click at [116, 100] on div "Loading" at bounding box center [355, 220] width 710 height 297
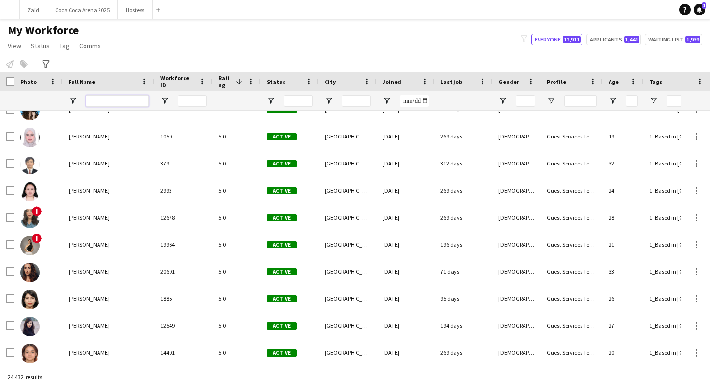
click at [129, 102] on input "Full Name Filter Input" at bounding box center [117, 101] width 63 height 12
type input "******"
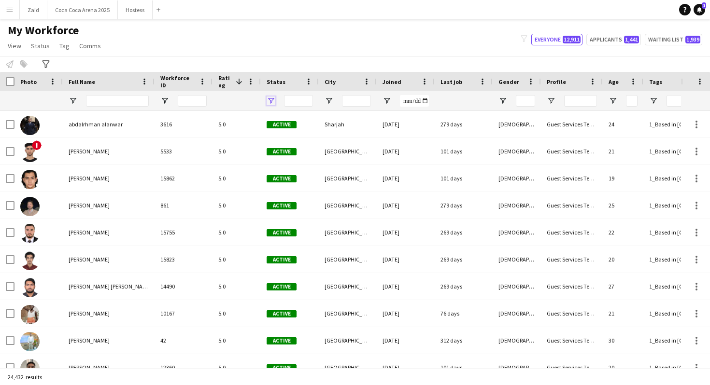
click at [274, 103] on span "Open Filter Menu" at bounding box center [271, 101] width 9 height 9
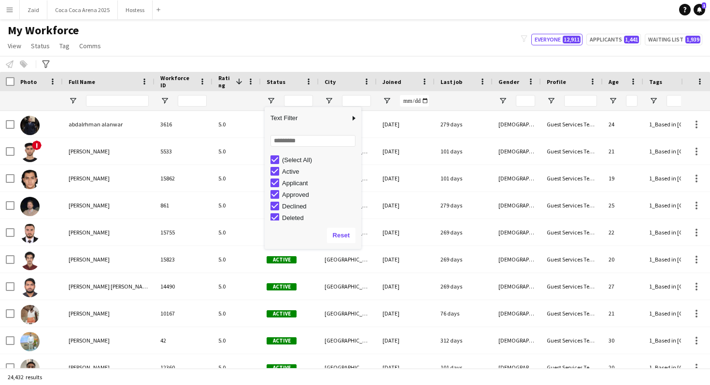
click at [293, 158] on div "(Select All)" at bounding box center [320, 160] width 76 height 7
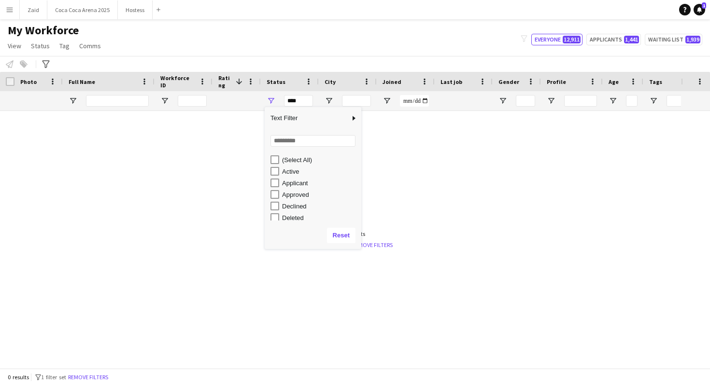
click at [292, 168] on div "Active" at bounding box center [320, 171] width 76 height 7
type input "**********"
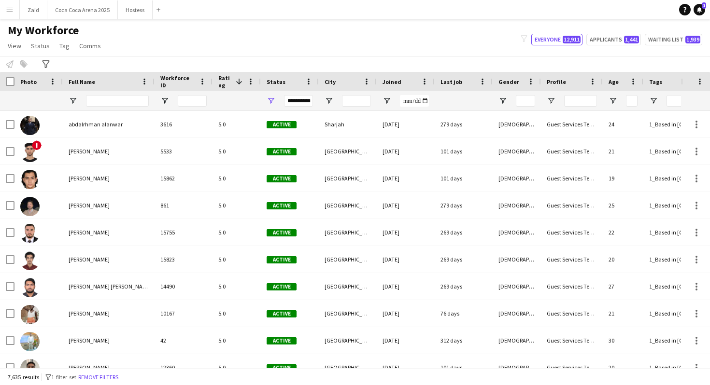
click at [287, 61] on div "Notify workforce Add to tag Select at least one crew to tag him or her. Advance…" at bounding box center [355, 64] width 710 height 16
click at [43, 60] on div "Advanced filters" at bounding box center [46, 64] width 12 height 12
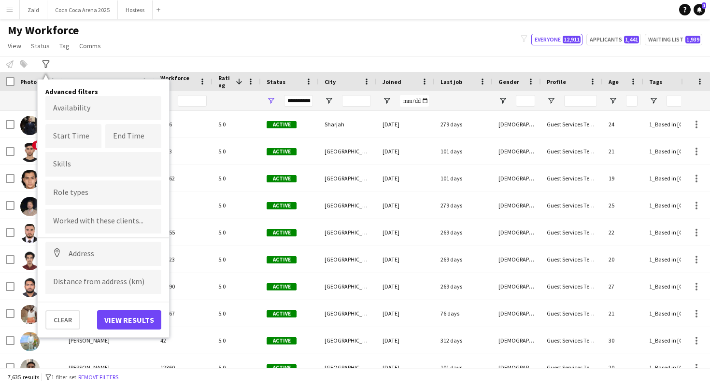
click at [208, 47] on div "My Workforce View Views Default view New view Update view Delete view Edit name…" at bounding box center [355, 39] width 710 height 33
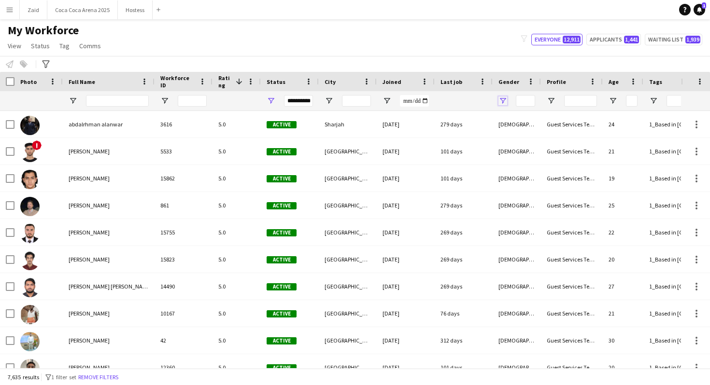
click at [505, 103] on span "Open Filter Menu" at bounding box center [503, 101] width 9 height 9
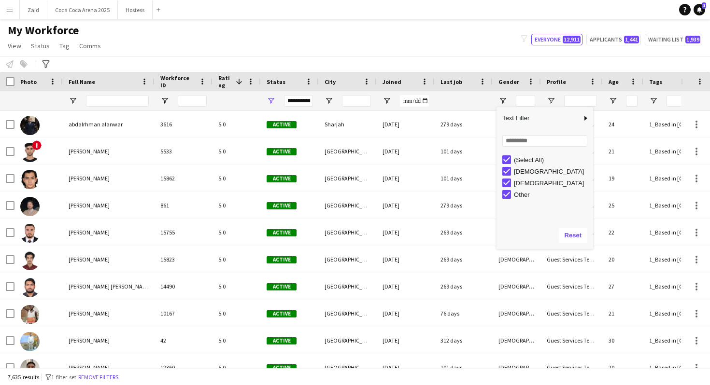
click at [524, 183] on div "[DEMOGRAPHIC_DATA]" at bounding box center [552, 183] width 76 height 7
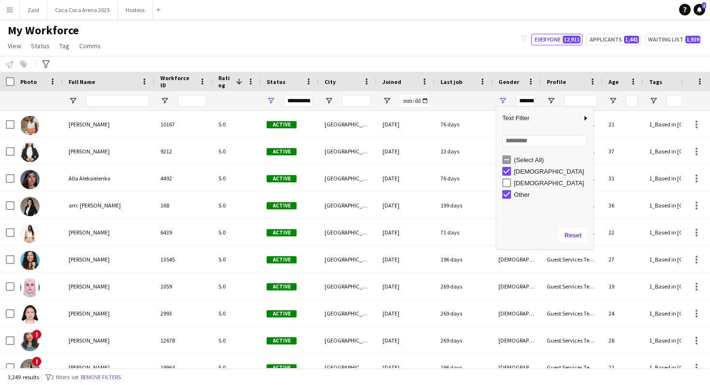
click at [522, 191] on div "Other" at bounding box center [552, 194] width 76 height 7
type input "**********"
click at [407, 44] on div "My Workforce View Views Default view New view Update view Delete view Edit name…" at bounding box center [355, 39] width 710 height 33
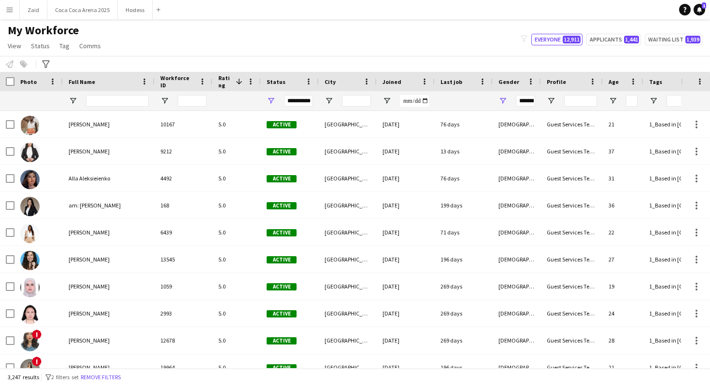
click at [37, 62] on div "Notify workforce Add to tag Select at least one crew to tag him or her. Advance…" at bounding box center [355, 64] width 710 height 16
click at [47, 64] on icon "Advanced filters" at bounding box center [46, 64] width 8 height 8
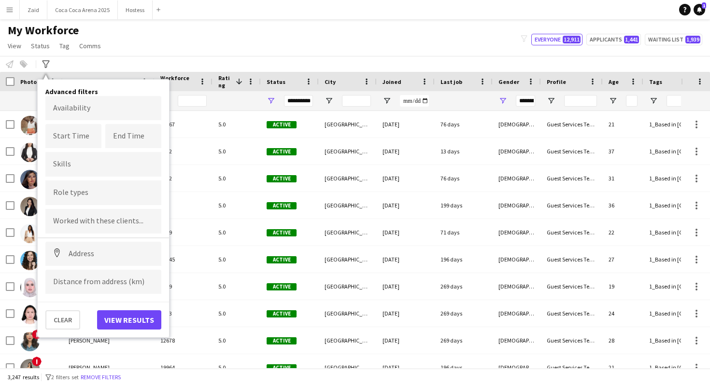
click at [111, 198] on div at bounding box center [103, 193] width 116 height 25
type input "***"
click at [130, 223] on div "Host/ Hostess" at bounding box center [103, 219] width 116 height 23
click at [129, 327] on button "View results" at bounding box center [129, 320] width 64 height 19
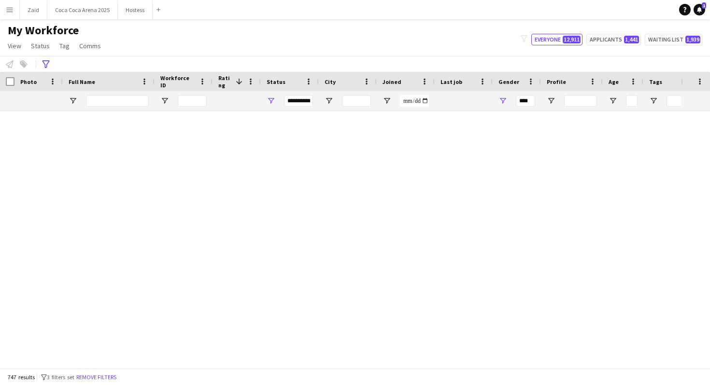
type input "**********"
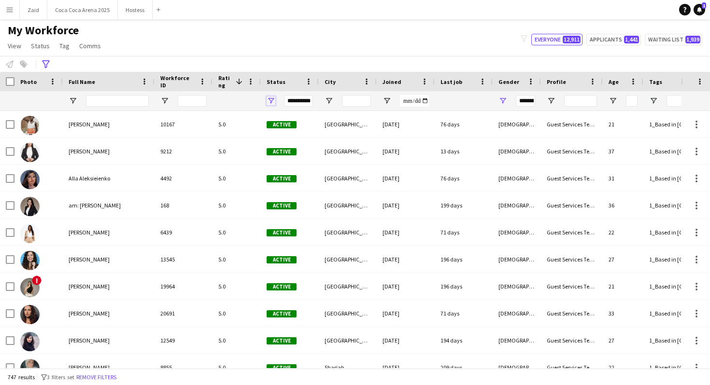
click at [272, 99] on span "Open Filter Menu" at bounding box center [271, 101] width 9 height 9
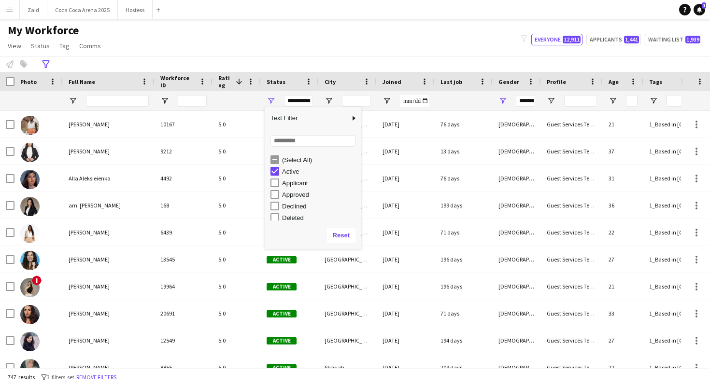
click at [290, 168] on div "Active" at bounding box center [320, 171] width 76 height 7
type input "***"
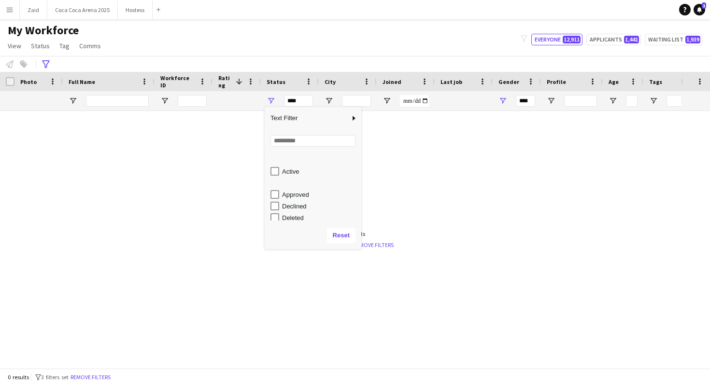
scroll to position [43, 0]
click at [292, 175] on div "Deleted" at bounding box center [320, 175] width 76 height 7
type input "**********"
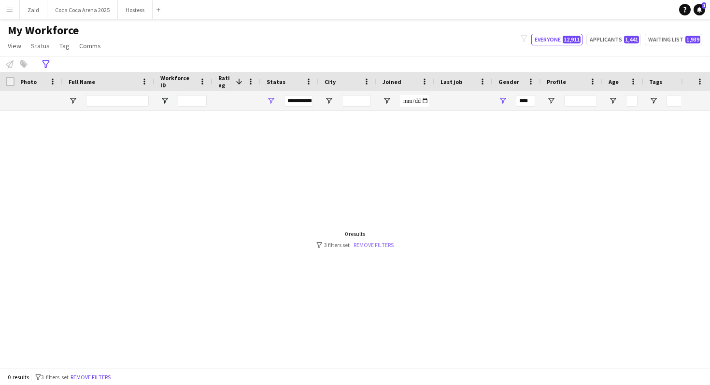
click at [383, 244] on link "Remove filters" at bounding box center [374, 245] width 40 height 7
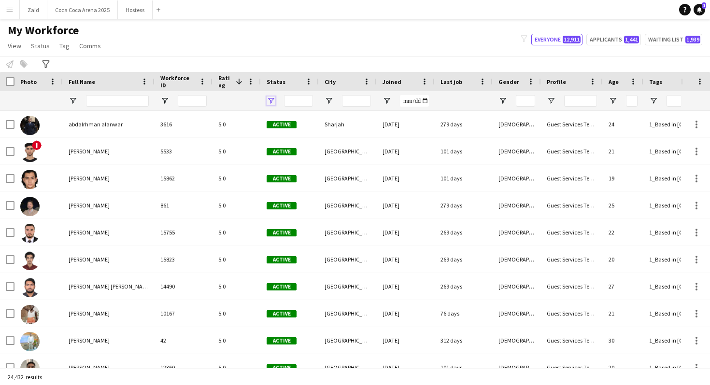
click at [272, 100] on span "Open Filter Menu" at bounding box center [271, 101] width 9 height 9
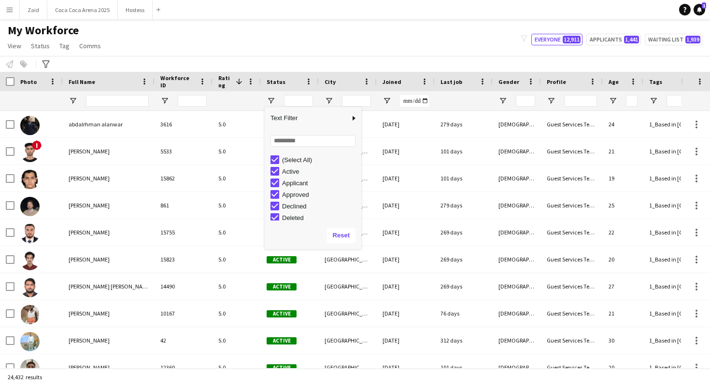
click at [292, 158] on div "(Select All)" at bounding box center [320, 160] width 76 height 7
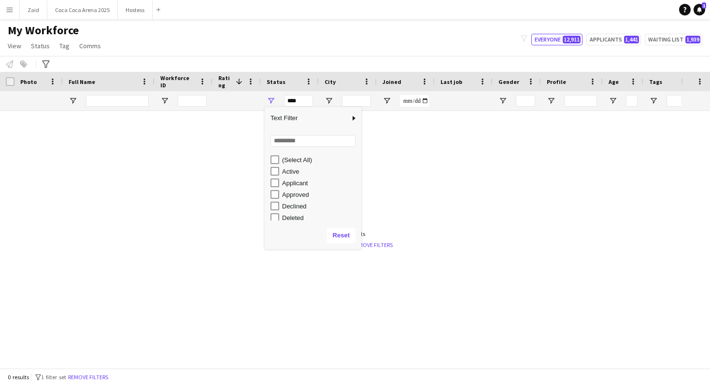
click at [292, 216] on div "Deleted" at bounding box center [320, 217] width 76 height 7
type input "**********"
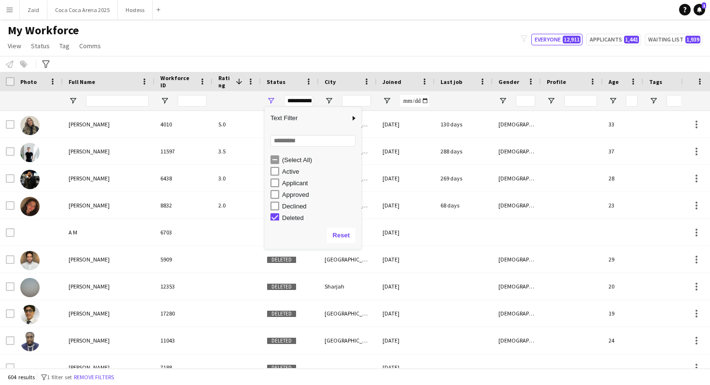
scroll to position [3, 0]
click at [292, 62] on div "Notify workforce Add to tag Select at least one crew to tag him or her. Advance…" at bounding box center [355, 64] width 710 height 16
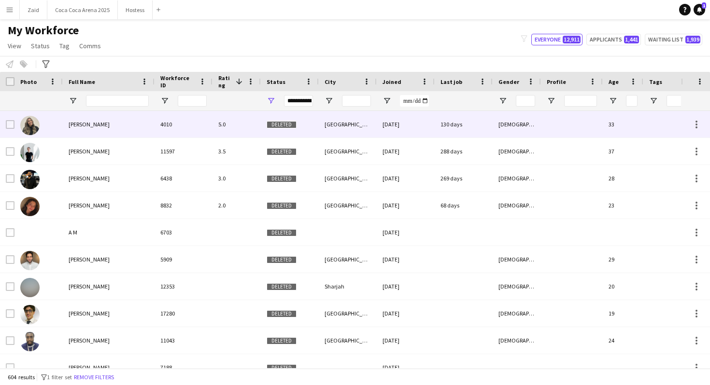
click at [201, 128] on div "4010" at bounding box center [184, 124] width 58 height 27
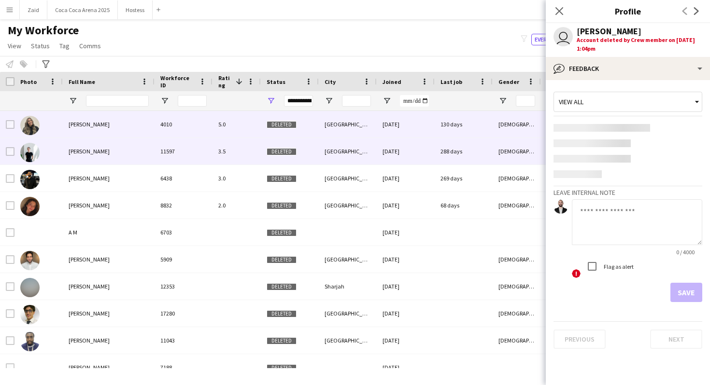
click at [233, 156] on div "3.5" at bounding box center [237, 151] width 48 height 27
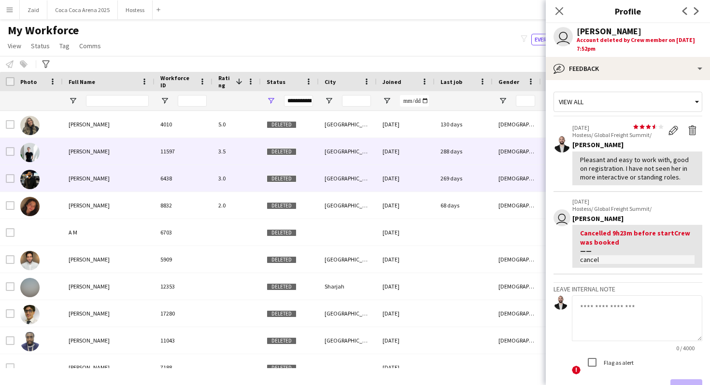
click at [229, 169] on div "3.0" at bounding box center [237, 178] width 48 height 27
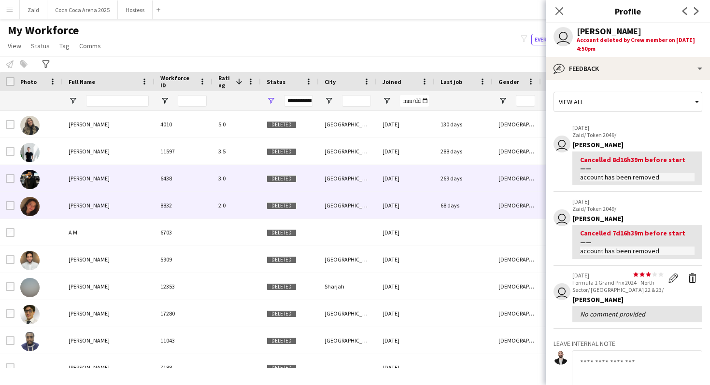
click at [207, 209] on div "8832" at bounding box center [184, 205] width 58 height 27
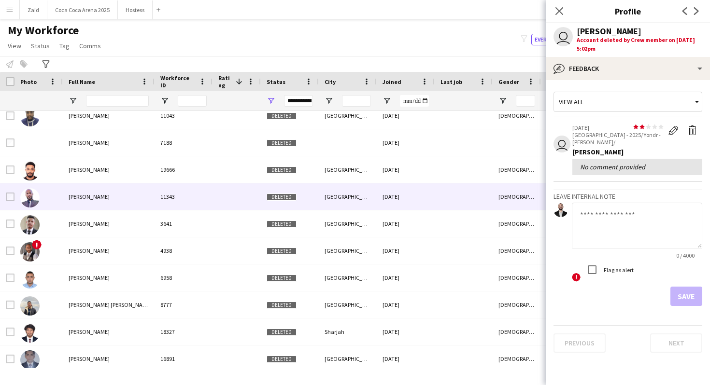
scroll to position [211, 0]
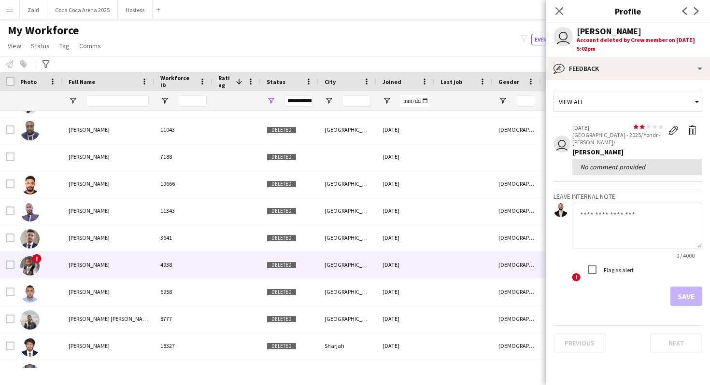
click at [249, 276] on div at bounding box center [237, 265] width 48 height 27
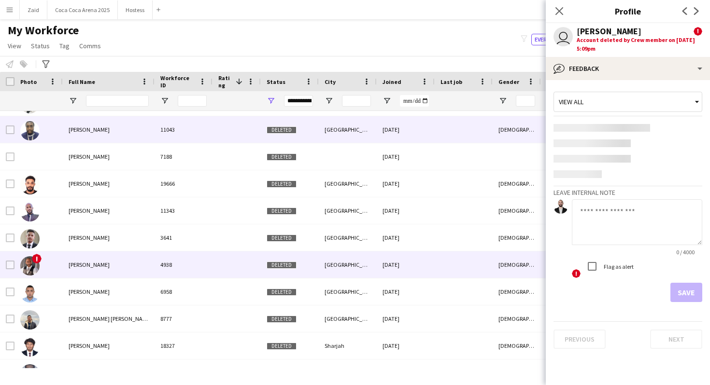
click at [494, 135] on div "[DEMOGRAPHIC_DATA]" at bounding box center [517, 129] width 48 height 27
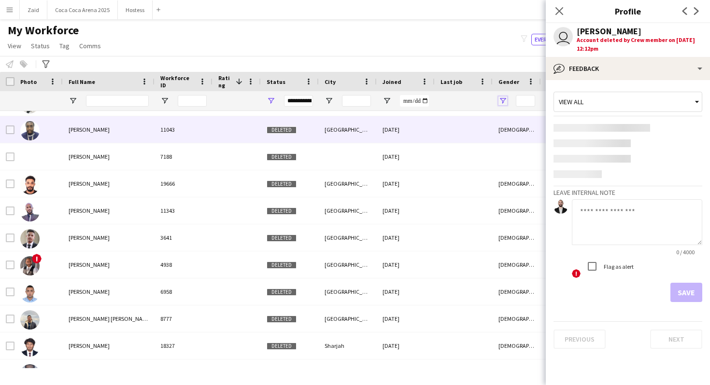
click at [504, 103] on span "Open Filter Menu" at bounding box center [503, 101] width 9 height 9
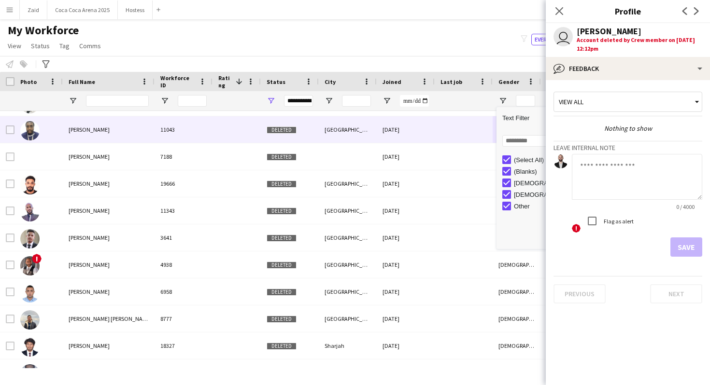
click at [521, 174] on div "(Blanks)" at bounding box center [552, 171] width 76 height 7
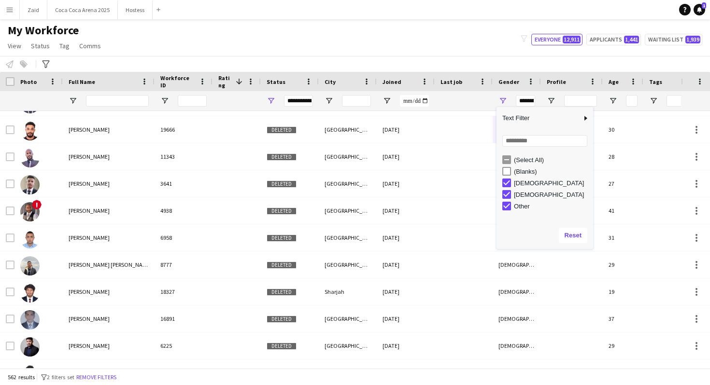
click at [523, 194] on div "[DEMOGRAPHIC_DATA]" at bounding box center [552, 194] width 76 height 7
type input "**********"
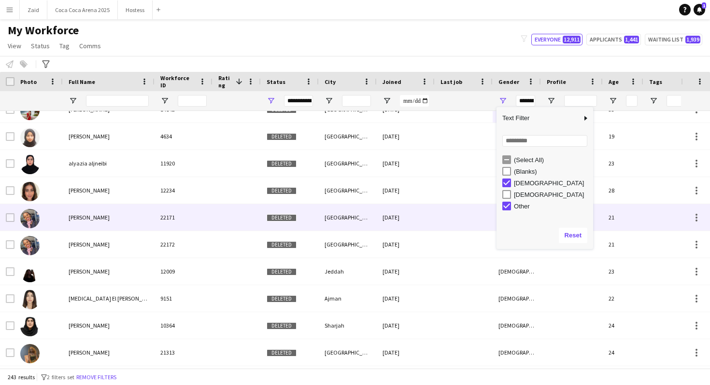
scroll to position [231, 0]
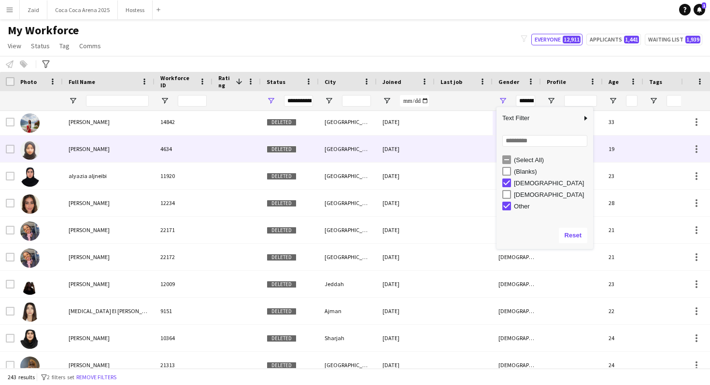
click at [135, 128] on div "[PERSON_NAME]" at bounding box center [109, 122] width 92 height 27
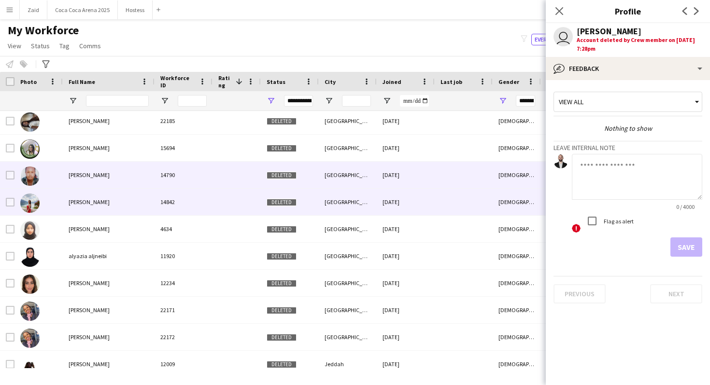
click at [174, 179] on div "14790" at bounding box center [184, 175] width 58 height 27
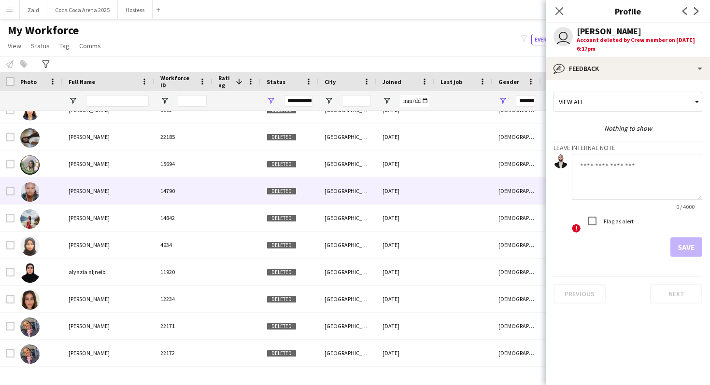
click at [576, 84] on app-crew-profile-feedback-tab "View all Nothing to show Leave internal note 0 / 4000 ! Flag as alert Save Prev…" at bounding box center [628, 232] width 164 height 305
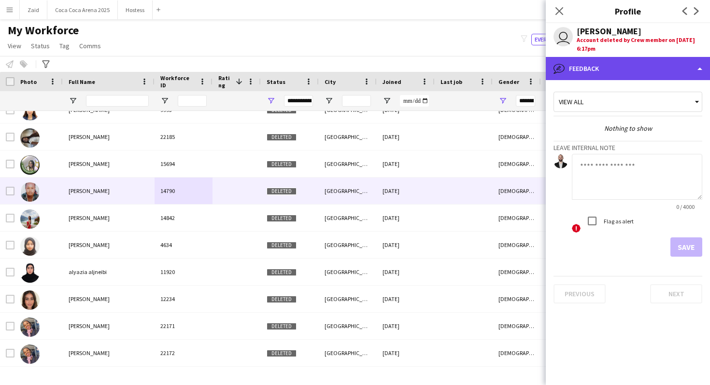
click at [579, 77] on div "bubble-pencil Feedback" at bounding box center [628, 68] width 164 height 23
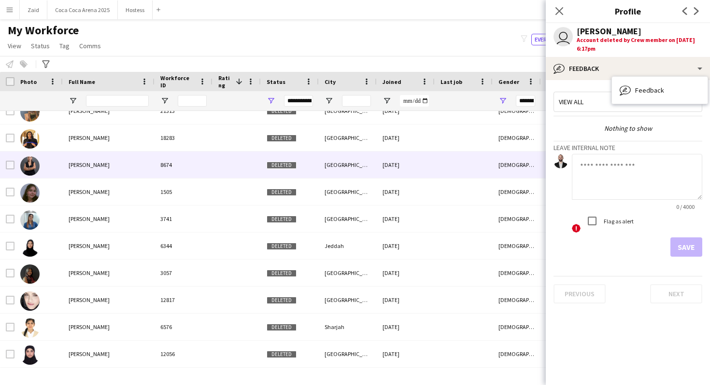
click at [242, 159] on div at bounding box center [237, 165] width 48 height 27
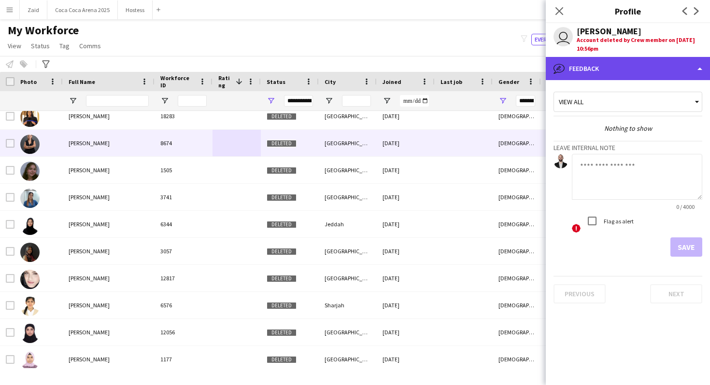
click at [627, 74] on div "bubble-pencil Feedback" at bounding box center [628, 68] width 164 height 23
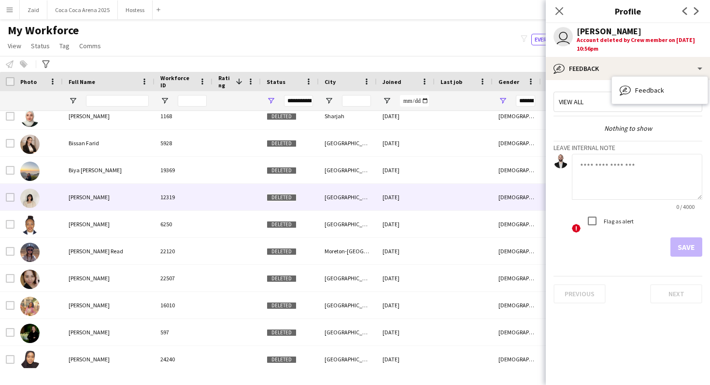
click at [182, 205] on div "12319" at bounding box center [184, 197] width 58 height 27
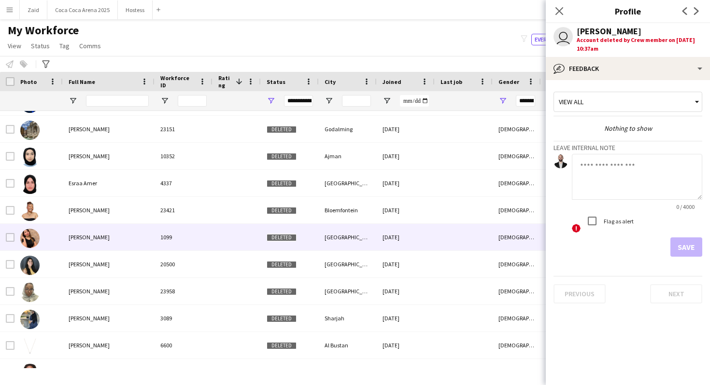
click at [178, 269] on div "20500" at bounding box center [184, 264] width 58 height 27
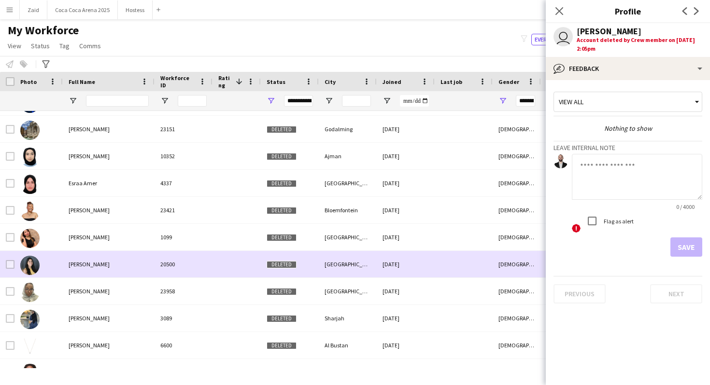
click at [10, 269] on div at bounding box center [10, 264] width 9 height 27
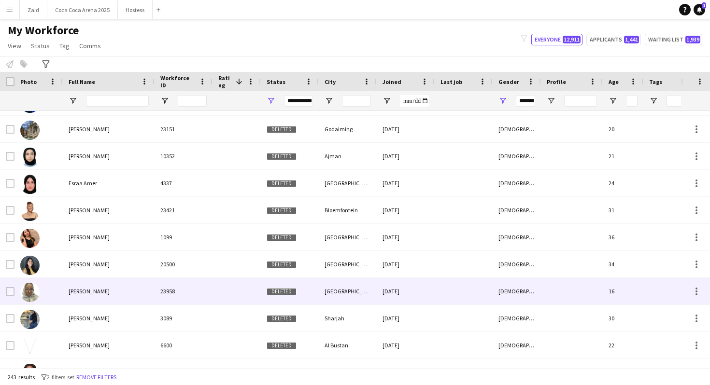
click at [269, 290] on span "Deleted" at bounding box center [282, 291] width 30 height 7
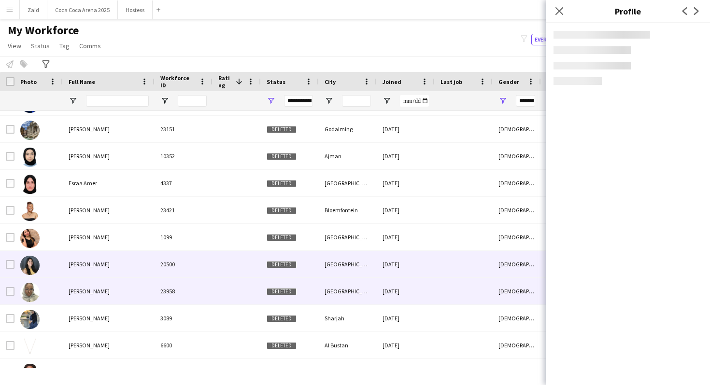
click at [257, 273] on div at bounding box center [237, 264] width 48 height 27
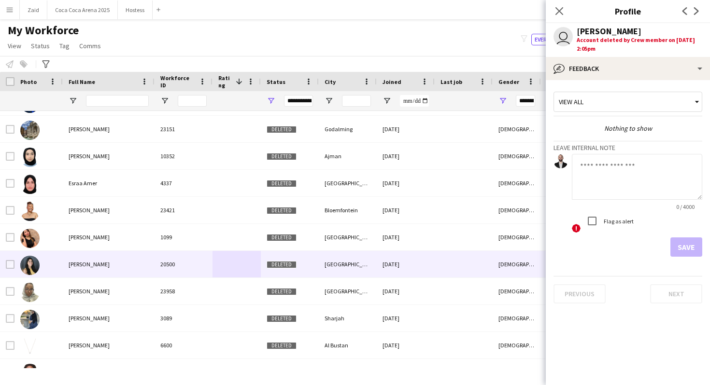
click at [667, 51] on div "Account deleted by Crew member on [DATE] 2:05pm" at bounding box center [640, 44] width 126 height 17
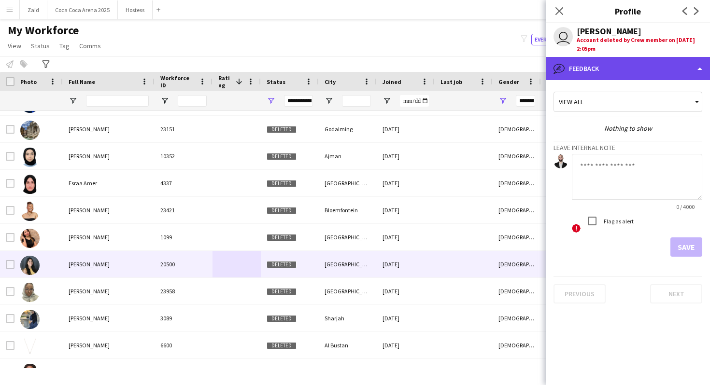
click at [667, 59] on div "bubble-pencil Feedback" at bounding box center [628, 68] width 164 height 23
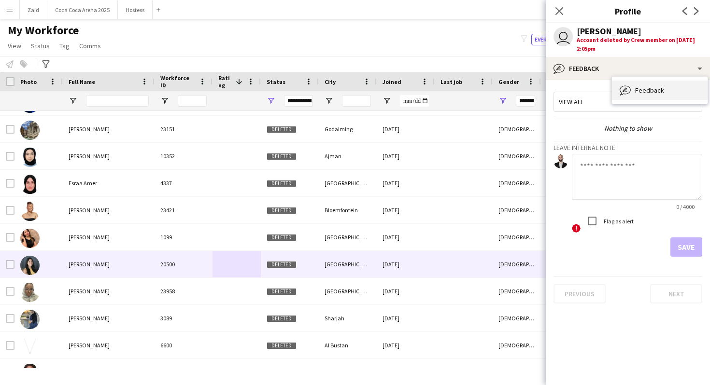
click at [672, 91] on div "Feedback Feedback" at bounding box center [660, 90] width 96 height 19
click at [652, 97] on div "View all" at bounding box center [623, 102] width 138 height 18
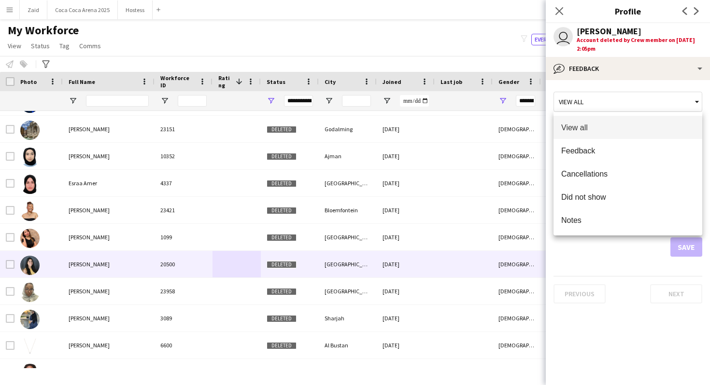
click at [652, 97] on div at bounding box center [355, 192] width 710 height 385
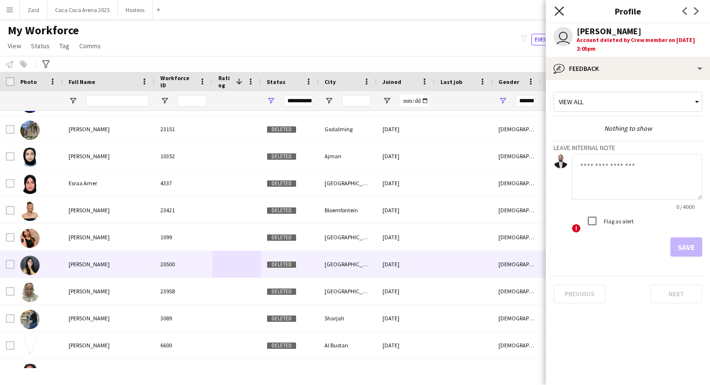
click at [559, 9] on icon "Close pop-in" at bounding box center [559, 10] width 9 height 9
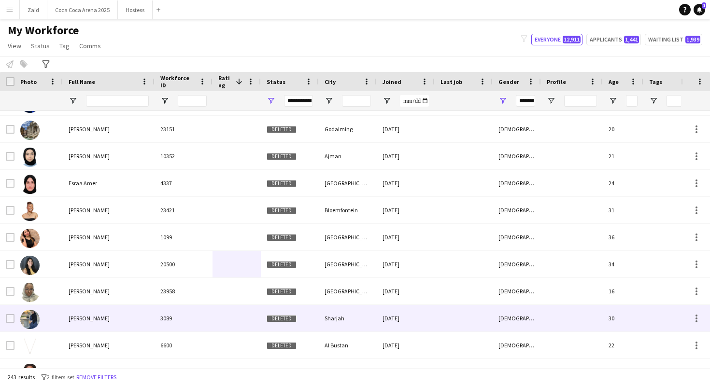
click at [61, 322] on div at bounding box center [38, 318] width 48 height 27
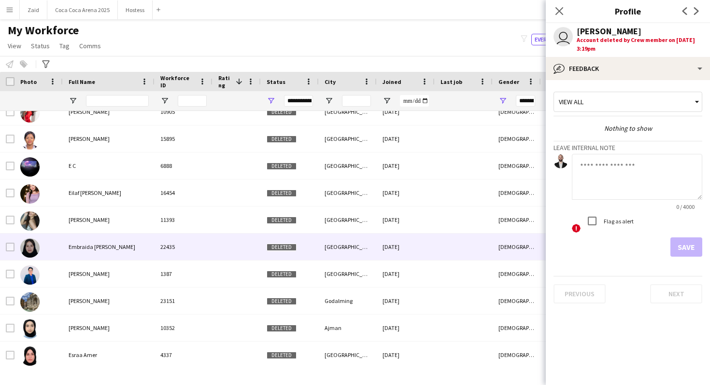
scroll to position [1245, 0]
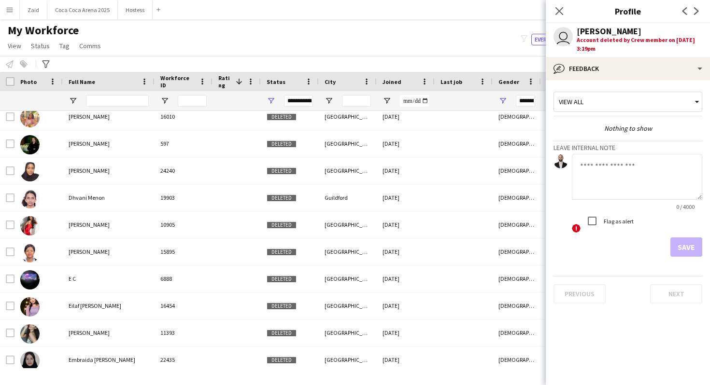
click at [555, 18] on div "Close pop-in" at bounding box center [559, 11] width 27 height 22
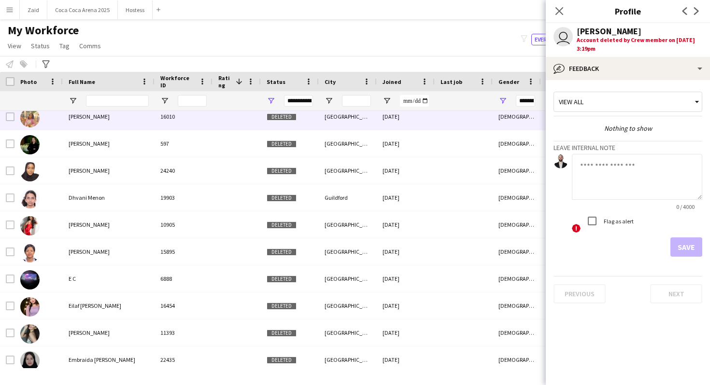
click at [384, 128] on div "11-10-2024" at bounding box center [406, 116] width 58 height 27
click at [554, 11] on app-icon "Close pop-in" at bounding box center [560, 11] width 14 height 14
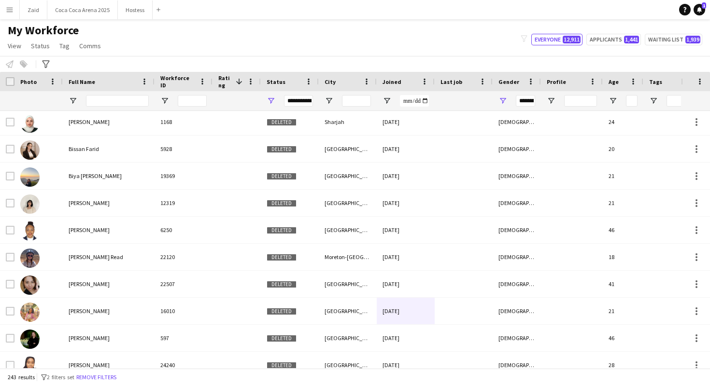
scroll to position [1003, 0]
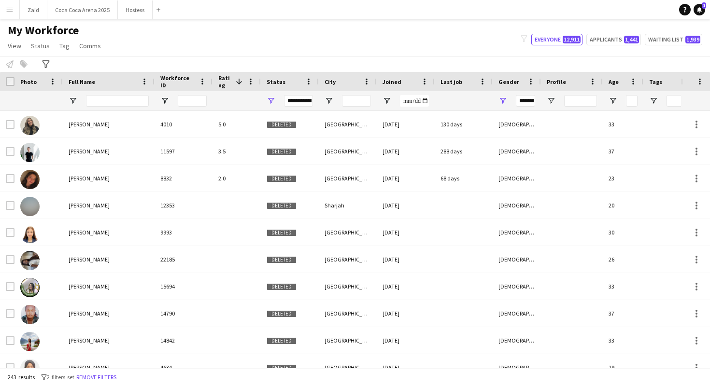
click at [129, 118] on div "Shima Abdelsalam" at bounding box center [109, 124] width 92 height 27
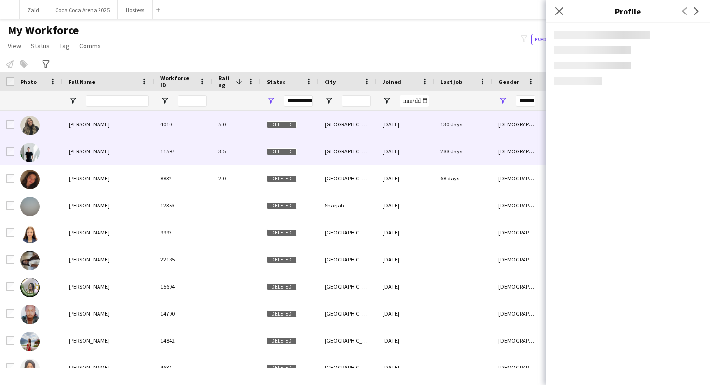
click at [141, 156] on div "Anna Rahoza" at bounding box center [109, 151] width 92 height 27
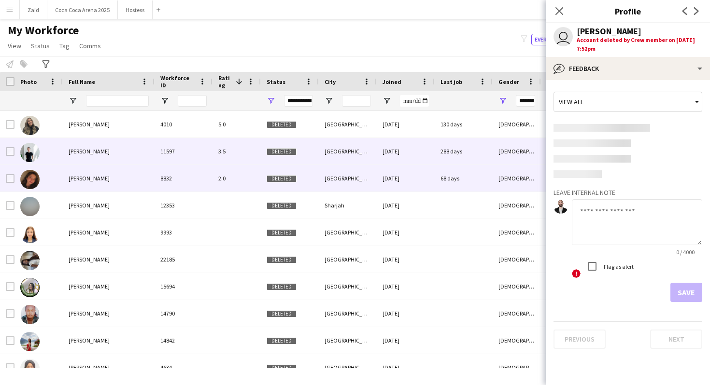
click at [144, 176] on div "Laraib Amer" at bounding box center [109, 178] width 92 height 27
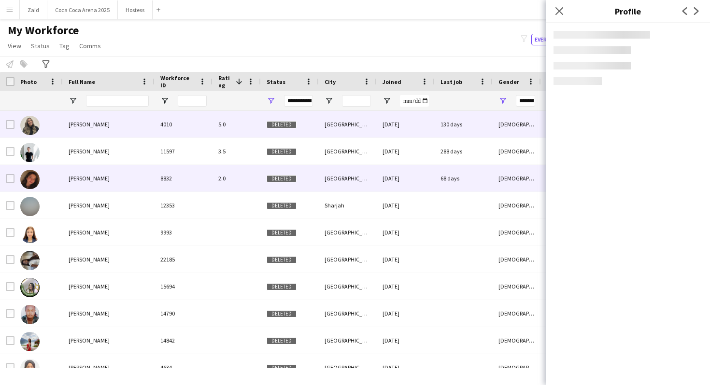
click at [171, 137] on div "4010" at bounding box center [184, 124] width 58 height 27
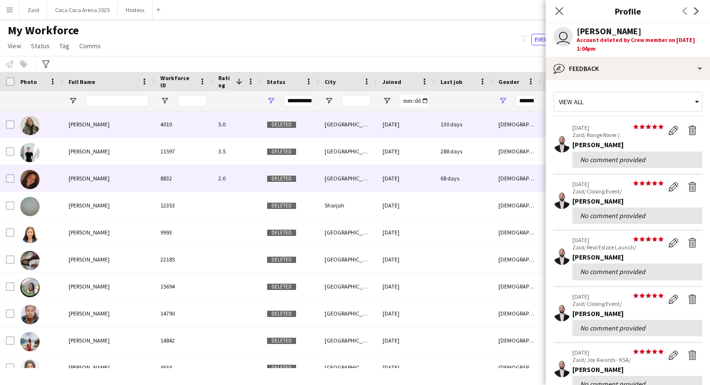
click at [161, 171] on div "8832" at bounding box center [184, 178] width 58 height 27
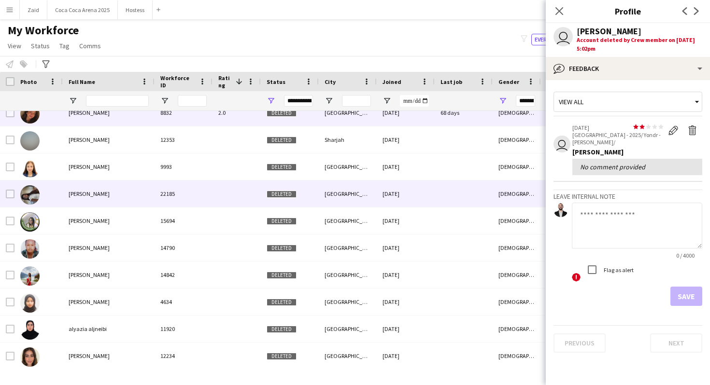
click at [161, 183] on div "22185" at bounding box center [184, 194] width 58 height 27
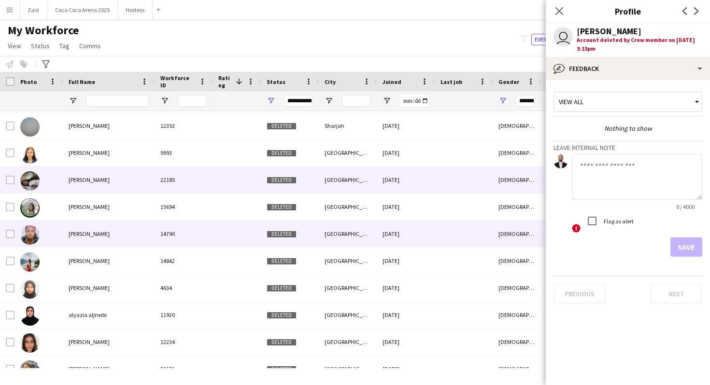
click at [161, 239] on div "14790" at bounding box center [184, 234] width 58 height 27
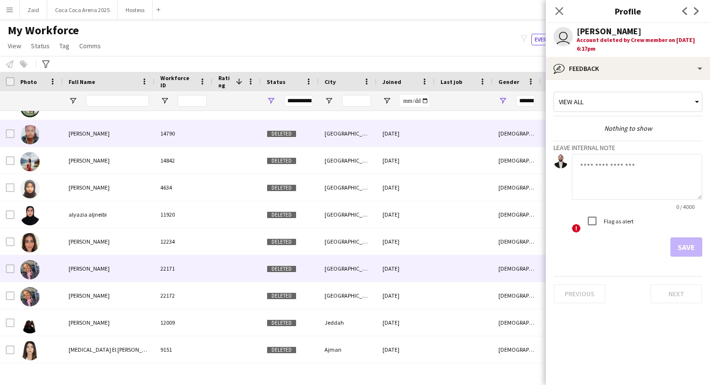
scroll to position [186, 0]
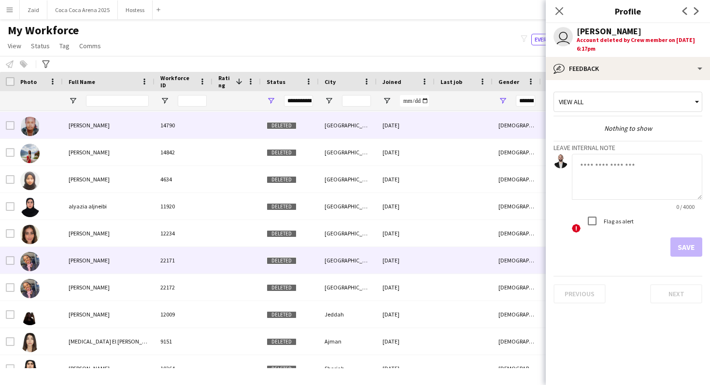
click at [172, 259] on div "22171" at bounding box center [184, 260] width 58 height 27
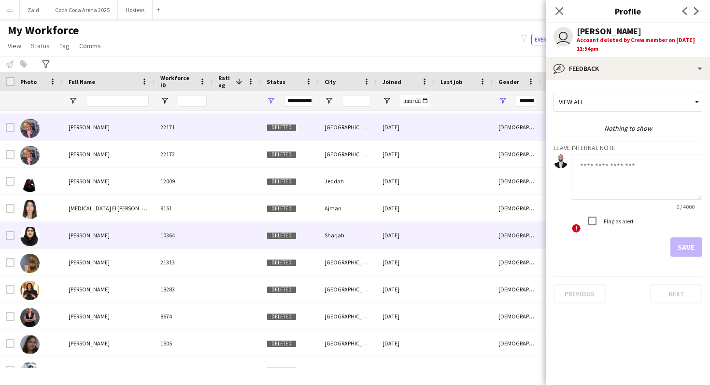
click at [174, 246] on div "10364" at bounding box center [184, 235] width 58 height 27
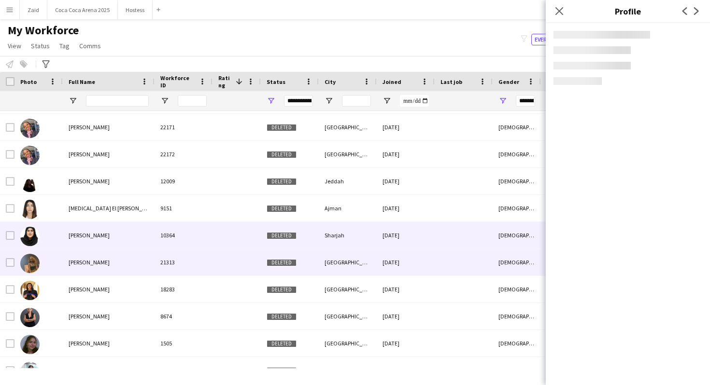
click at [174, 274] on div "21313" at bounding box center [184, 262] width 58 height 27
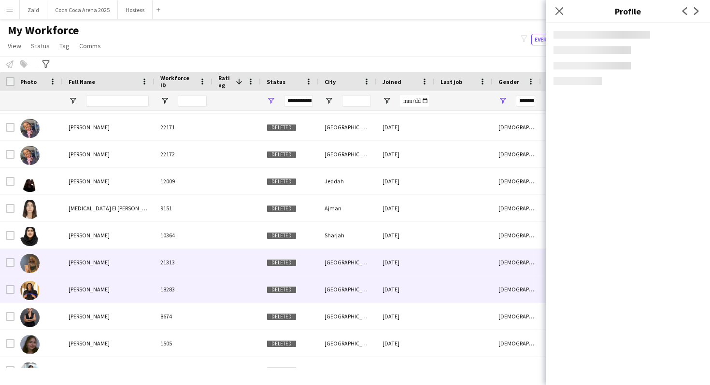
click at [175, 285] on div "18283" at bounding box center [184, 289] width 58 height 27
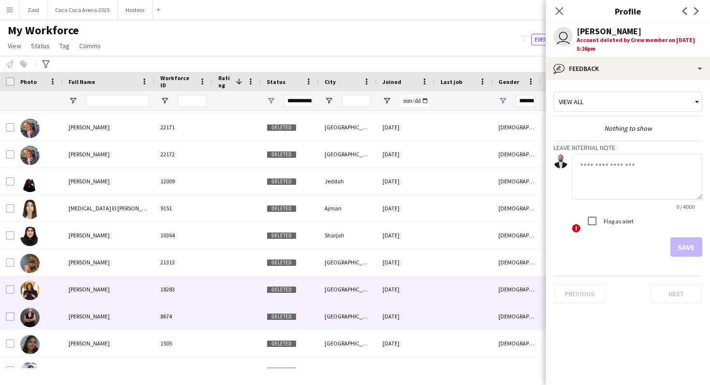
click at [174, 307] on div "8674" at bounding box center [184, 316] width 58 height 27
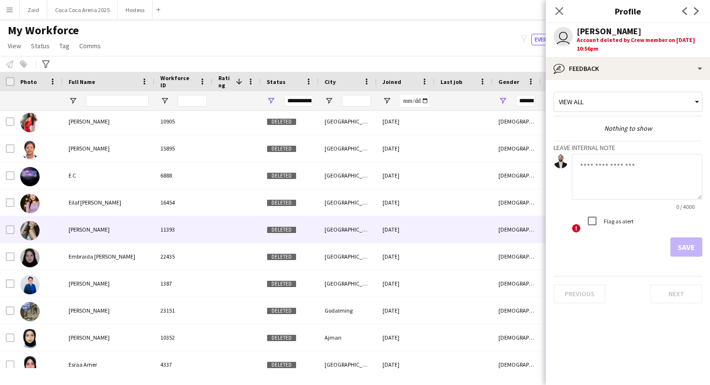
click at [80, 242] on div "Elvira Rasizzi" at bounding box center [109, 229] width 92 height 27
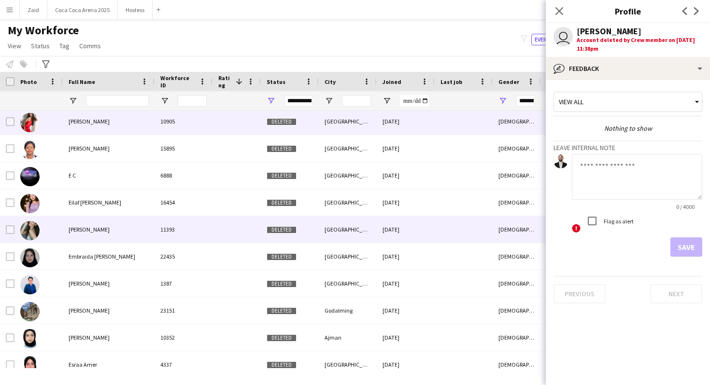
click at [68, 116] on div "Dora Tapos" at bounding box center [109, 121] width 92 height 27
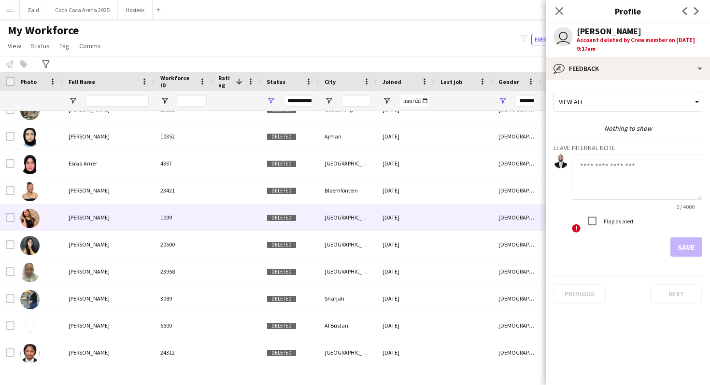
click at [78, 223] on div "Evelyn Acuna" at bounding box center [109, 217] width 92 height 27
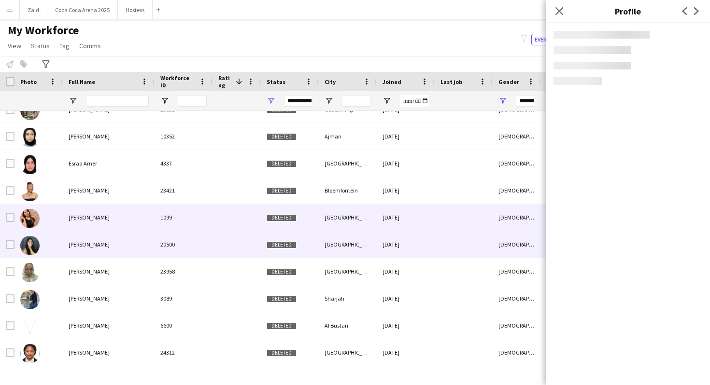
click at [82, 250] on div "Farah Himaydan" at bounding box center [109, 244] width 92 height 27
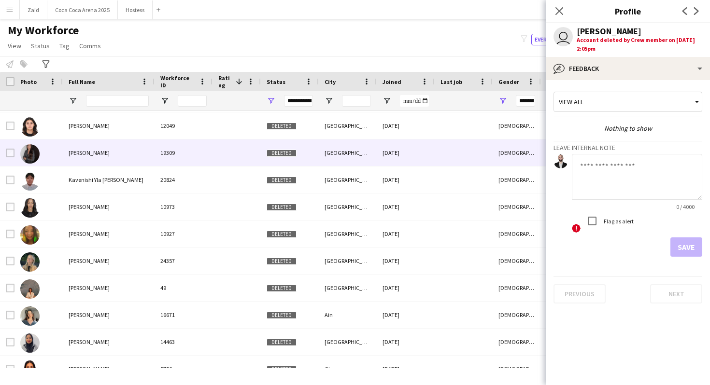
click at [140, 145] on div "Katie Kinnard" at bounding box center [109, 153] width 92 height 27
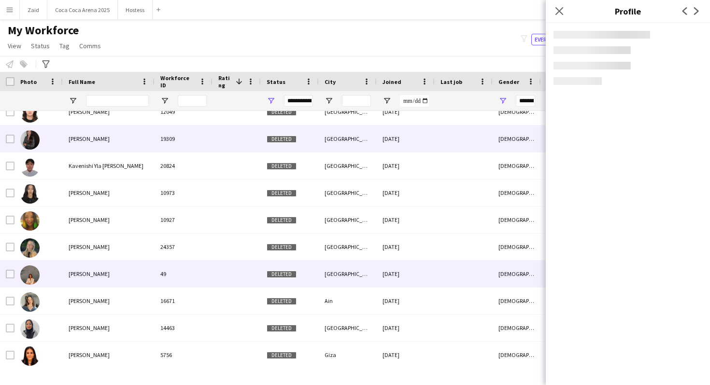
click at [152, 273] on div "Kristina Kukec" at bounding box center [109, 274] width 92 height 27
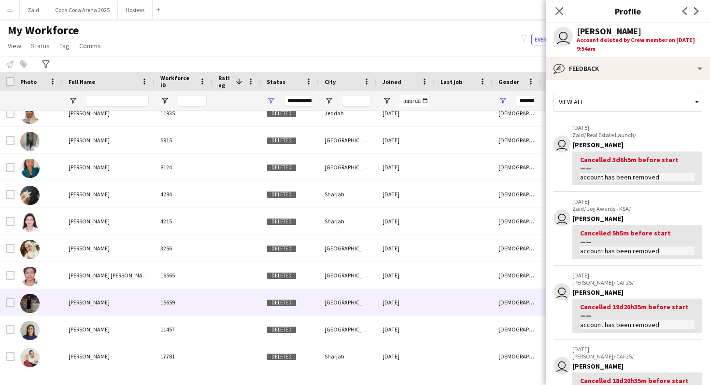
click at [177, 298] on div "15659" at bounding box center [184, 302] width 58 height 27
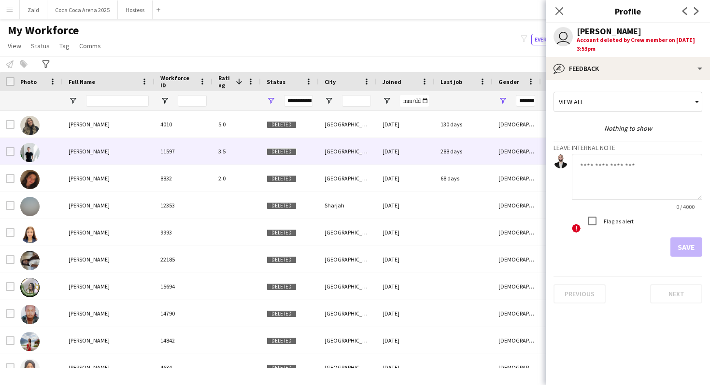
click at [129, 156] on div "Anna Rahoza" at bounding box center [109, 151] width 92 height 27
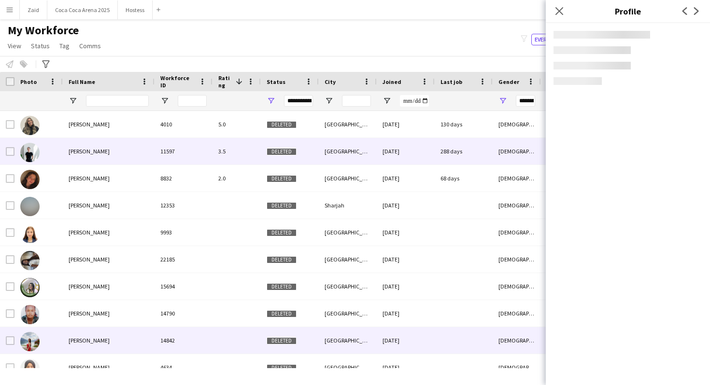
click at [142, 338] on div "Alina Gritt" at bounding box center [109, 341] width 92 height 27
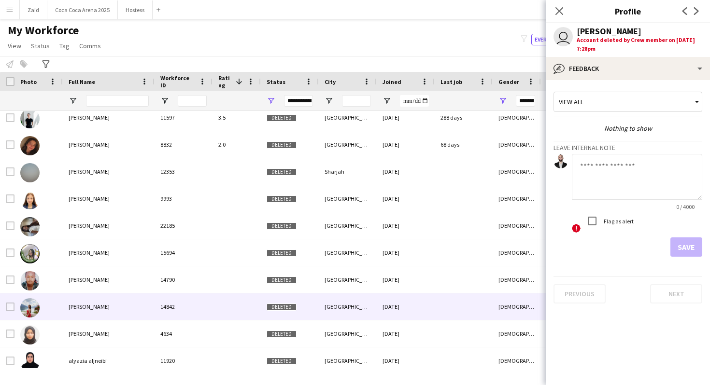
click at [590, 106] on div "View all" at bounding box center [623, 102] width 138 height 18
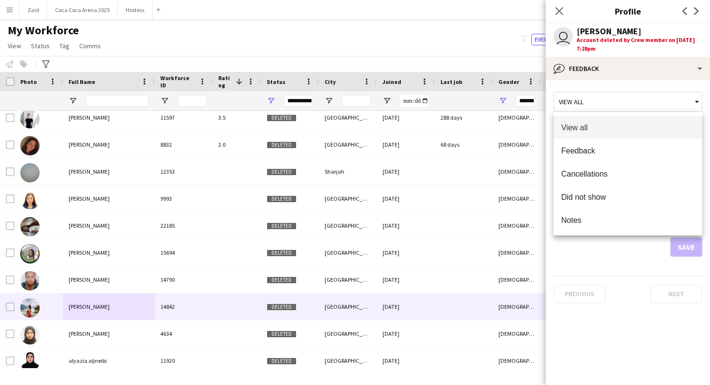
click at [609, 70] on div at bounding box center [355, 192] width 710 height 385
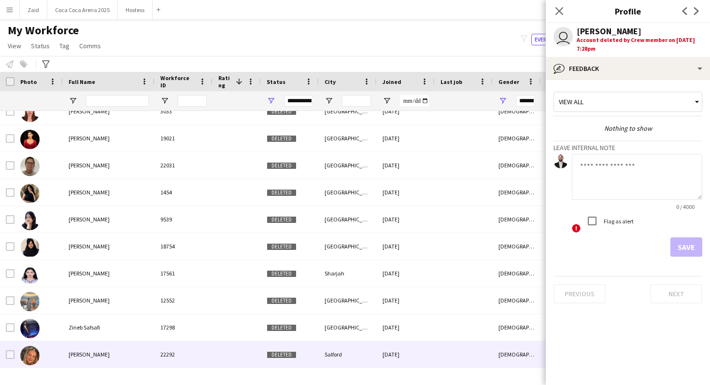
click at [199, 355] on div "22292" at bounding box center [184, 355] width 58 height 27
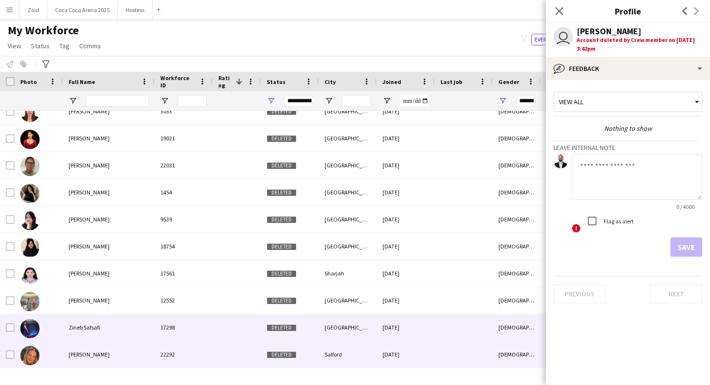
click at [207, 334] on div "17298" at bounding box center [184, 327] width 58 height 27
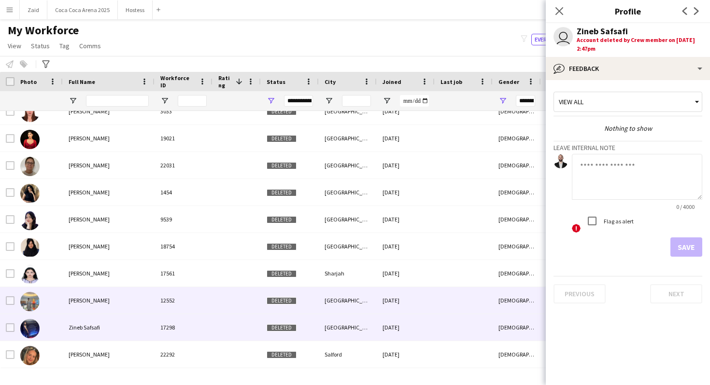
click at [202, 297] on div "12552" at bounding box center [184, 300] width 58 height 27
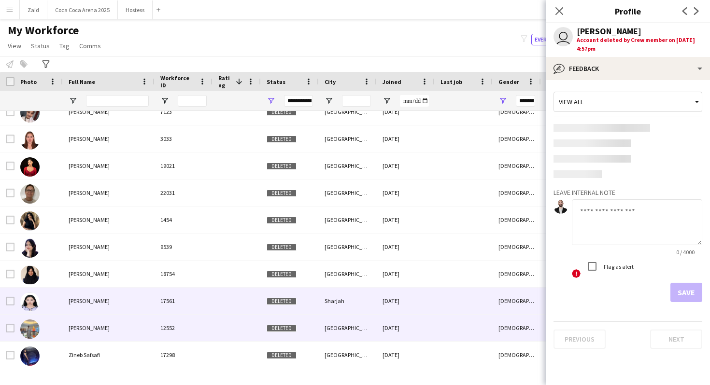
scroll to position [6281, 0]
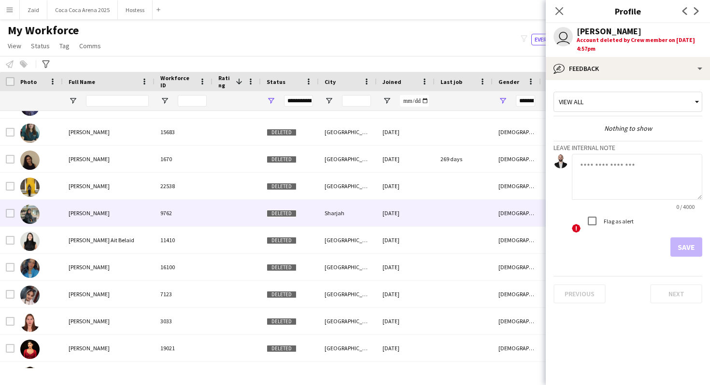
click at [177, 212] on div "9762" at bounding box center [184, 213] width 58 height 27
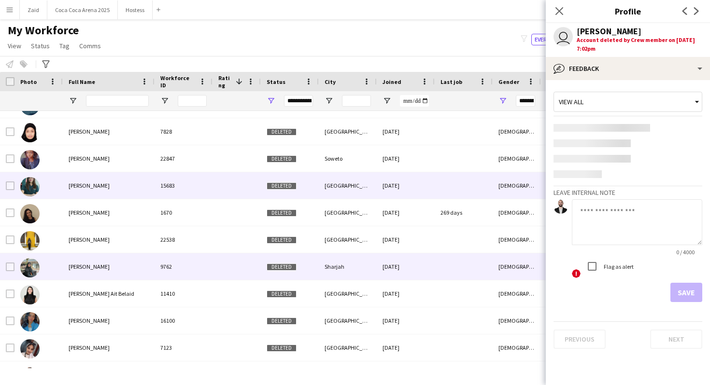
click at [162, 197] on div "15683" at bounding box center [184, 185] width 58 height 27
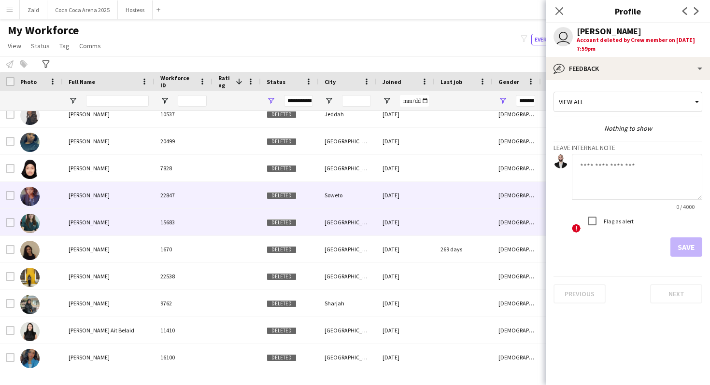
click at [165, 207] on div "22847" at bounding box center [184, 195] width 58 height 27
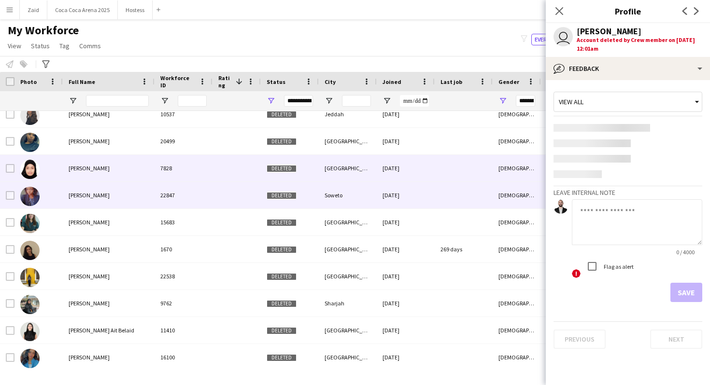
click at [174, 176] on div "7828" at bounding box center [184, 168] width 58 height 27
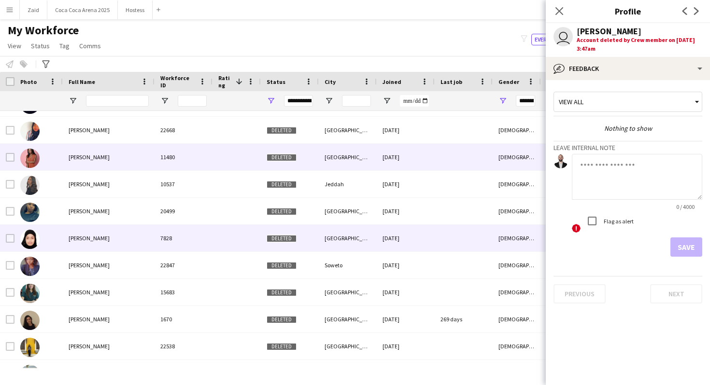
click at [174, 165] on div "11480" at bounding box center [184, 157] width 58 height 27
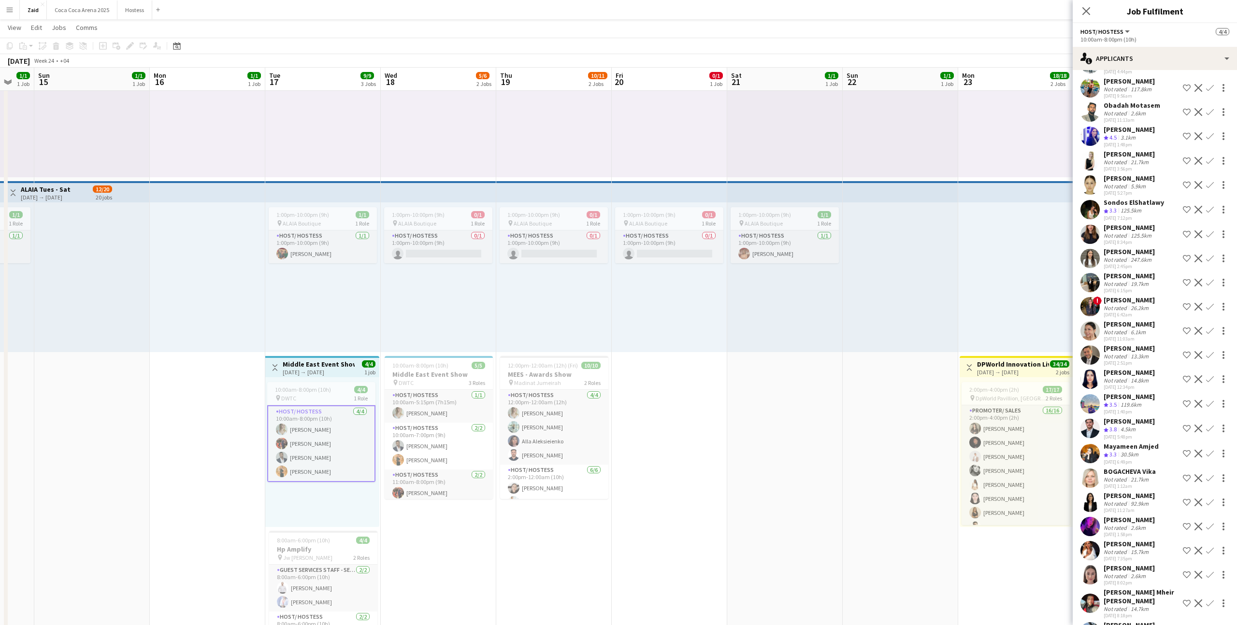
scroll to position [3441, 0]
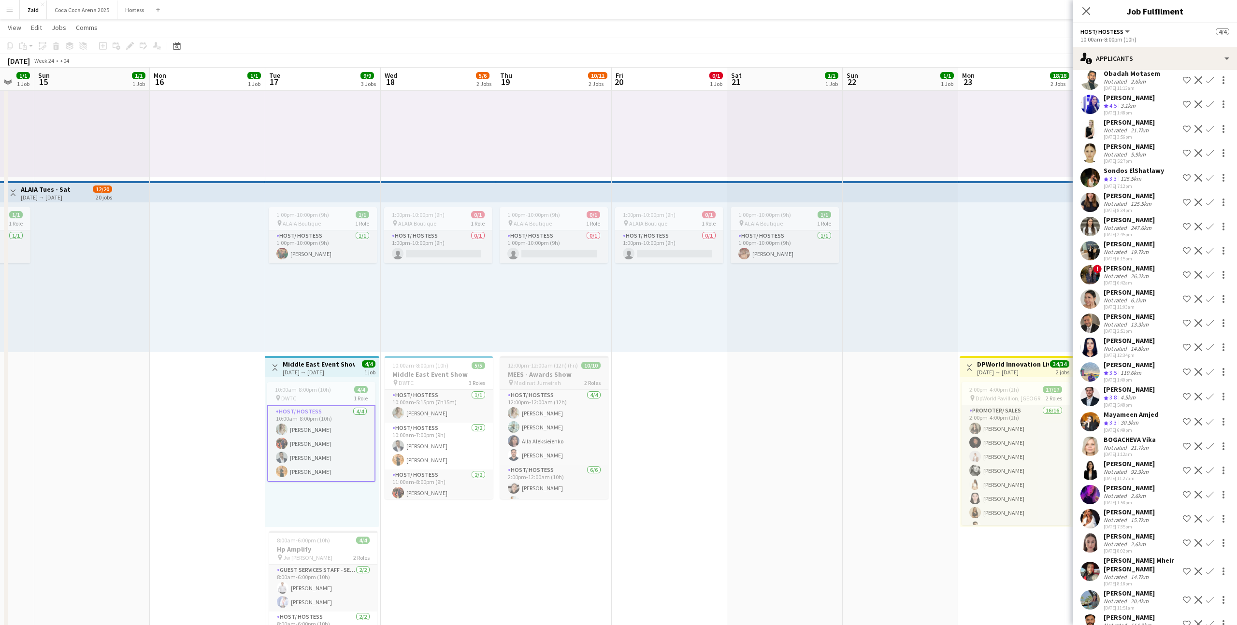
click at [604, 363] on div "12:00pm-12:00am (12h) (Fri) 10/10" at bounding box center [554, 365] width 108 height 7
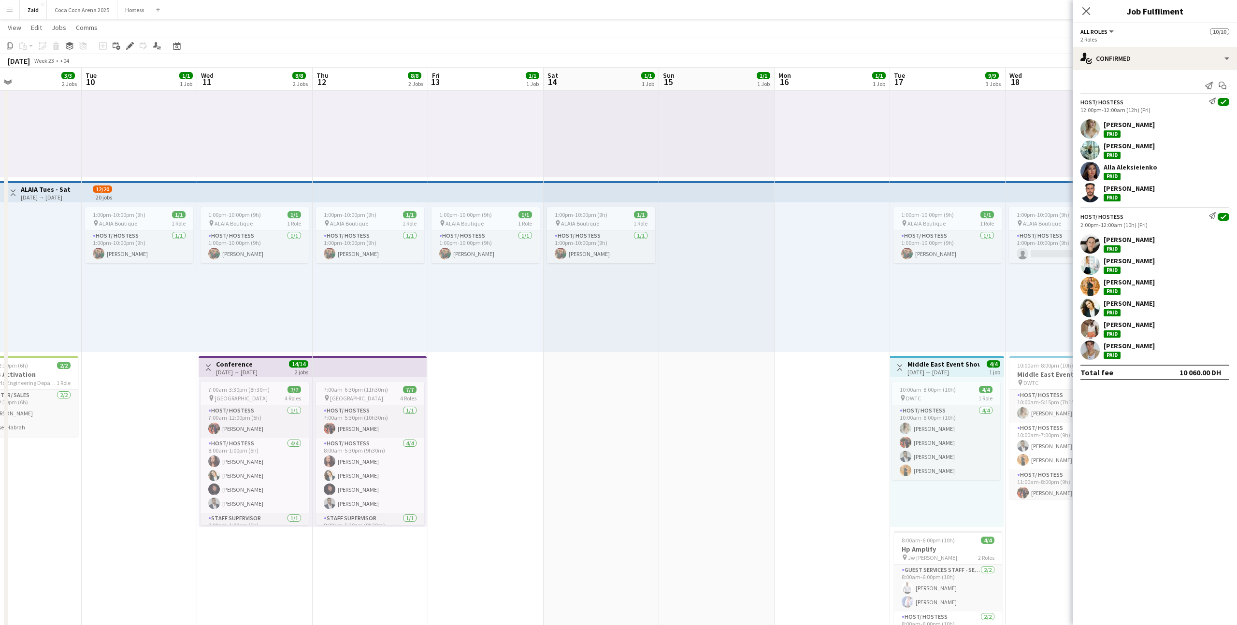
scroll to position [0, 227]
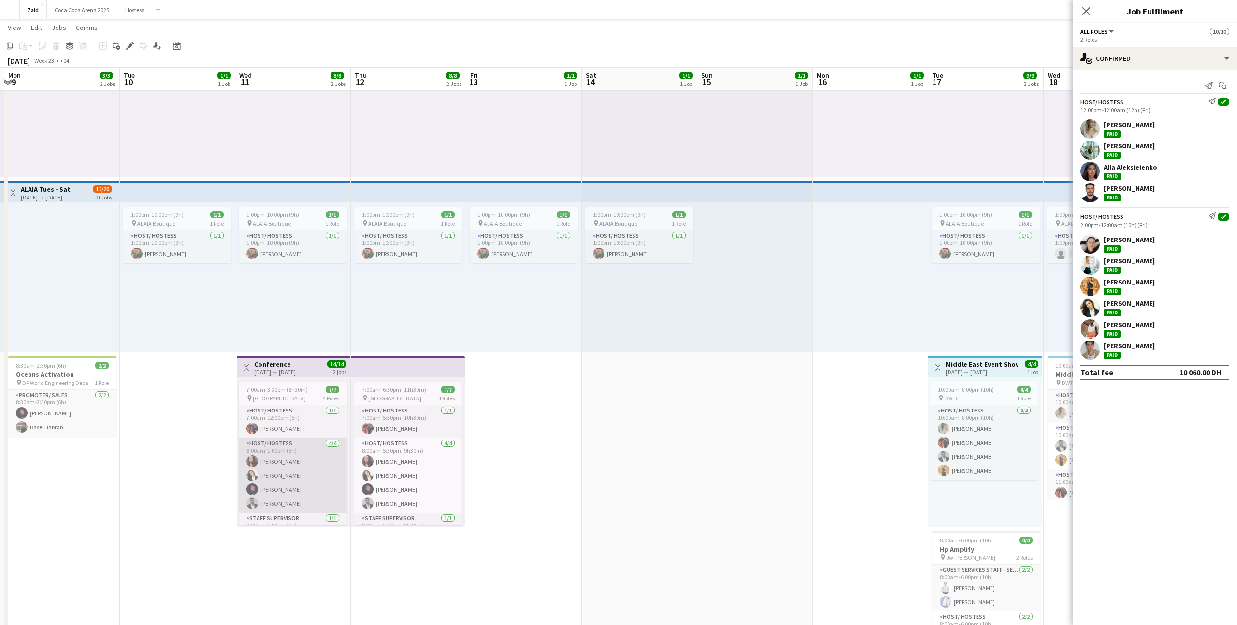
click at [343, 471] on app-card-role "Host/ Hostess [DATE] 8:00am-1:00pm (5h) [PERSON_NAME] [PERSON_NAME] [PERSON_NAM…" at bounding box center [293, 475] width 108 height 75
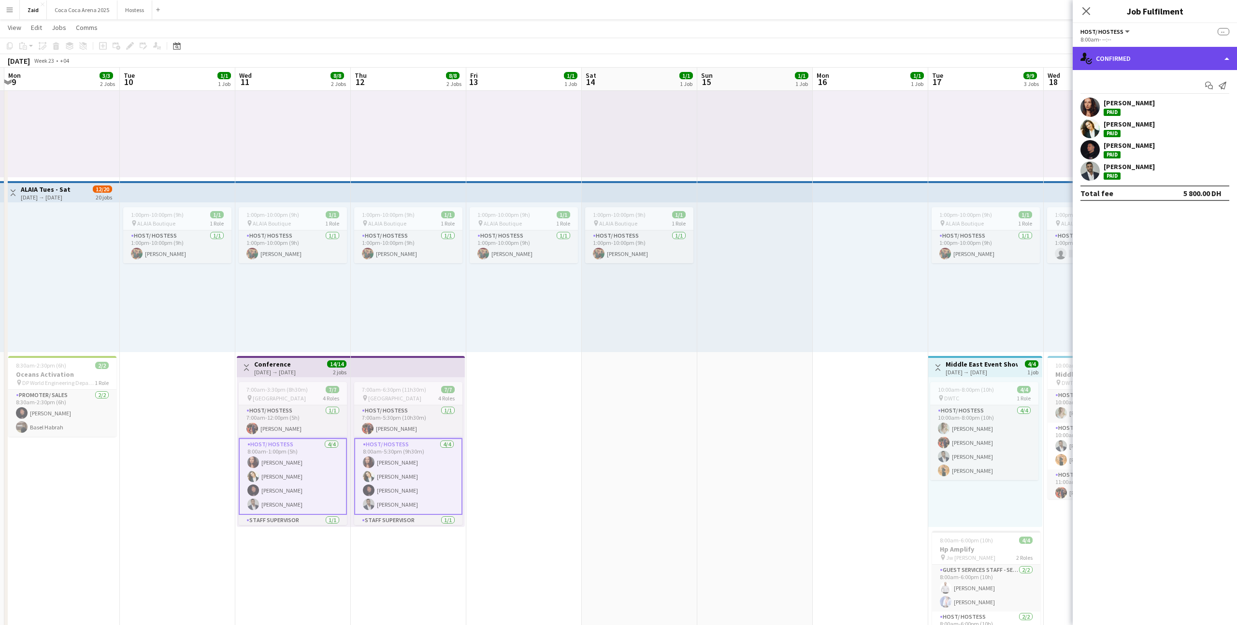
click at [1096, 59] on div "single-neutral-actions-check-2 Confirmed" at bounding box center [1154, 58] width 164 height 23
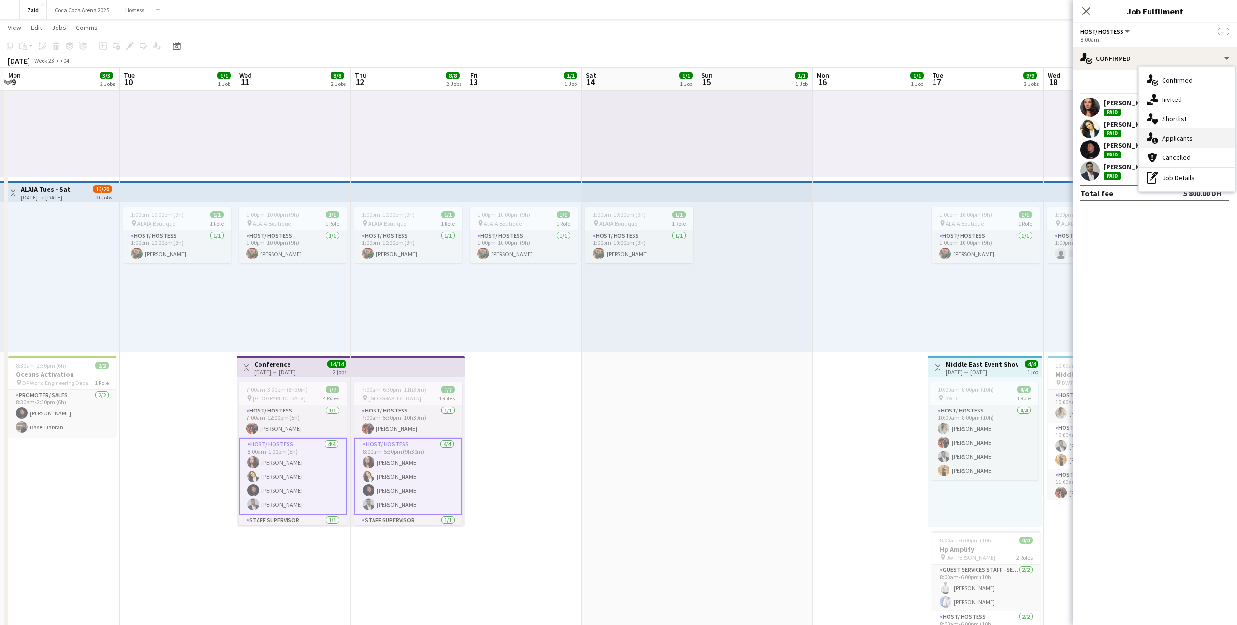
click at [1191, 138] on span "Applicants" at bounding box center [1177, 138] width 30 height 9
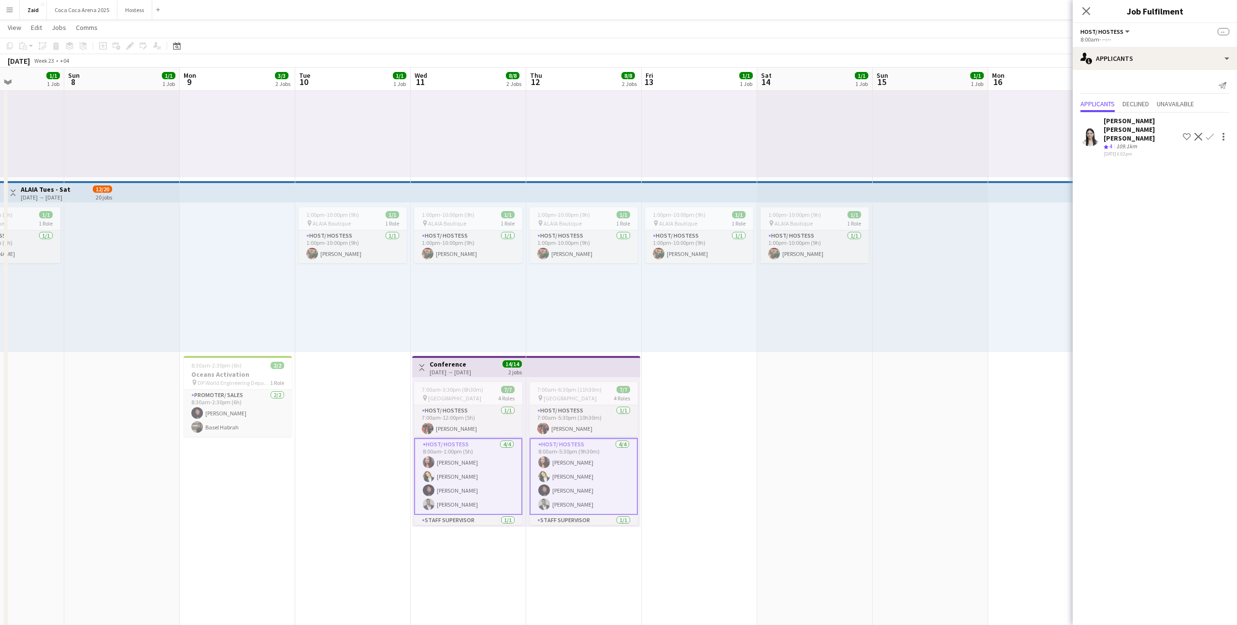
scroll to position [0, 240]
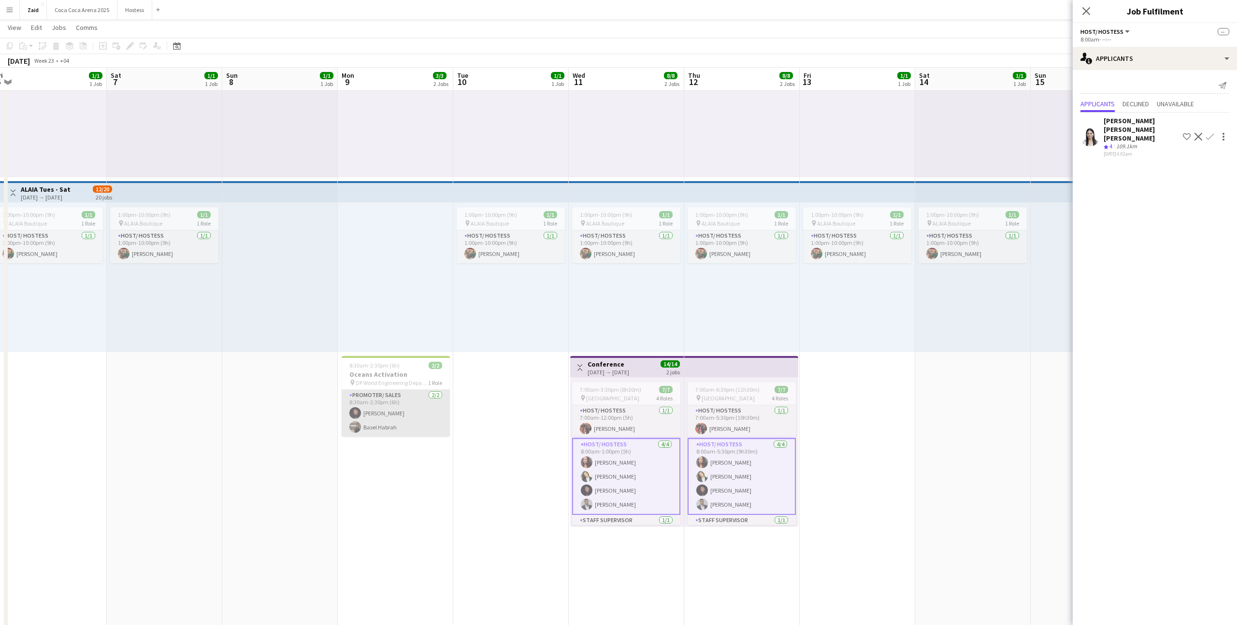
click at [422, 427] on app-card-role "Promoter/ Sales [DATE] 8:30am-2:30pm (6h) [PERSON_NAME]" at bounding box center [396, 413] width 108 height 47
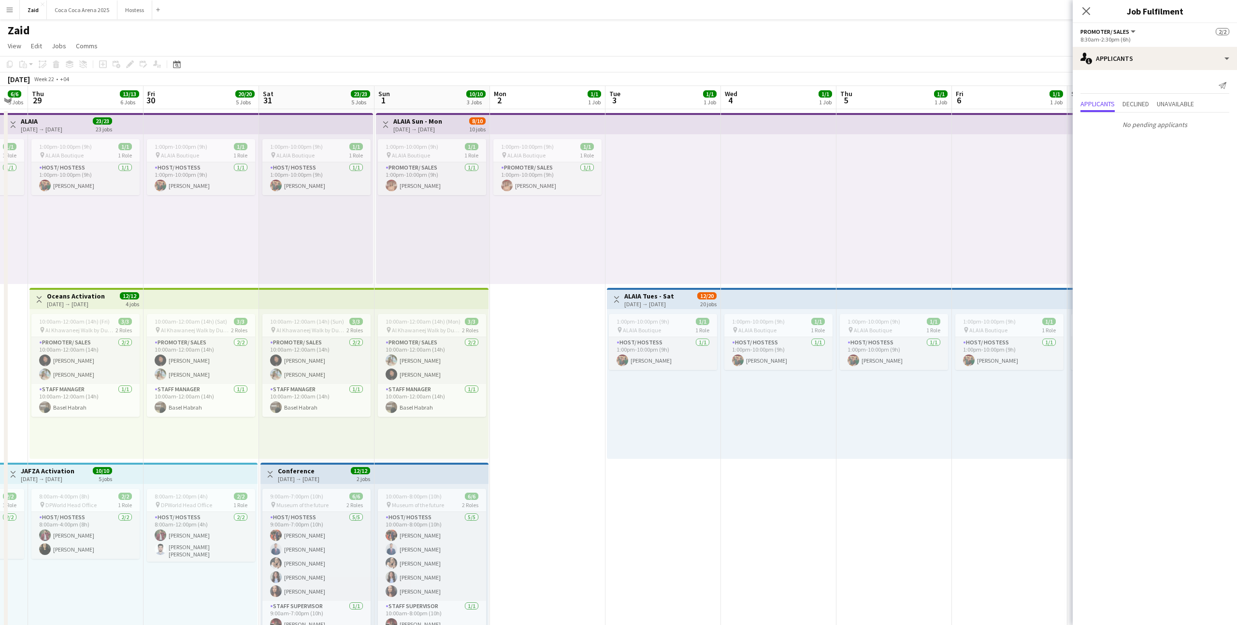
scroll to position [0, 272]
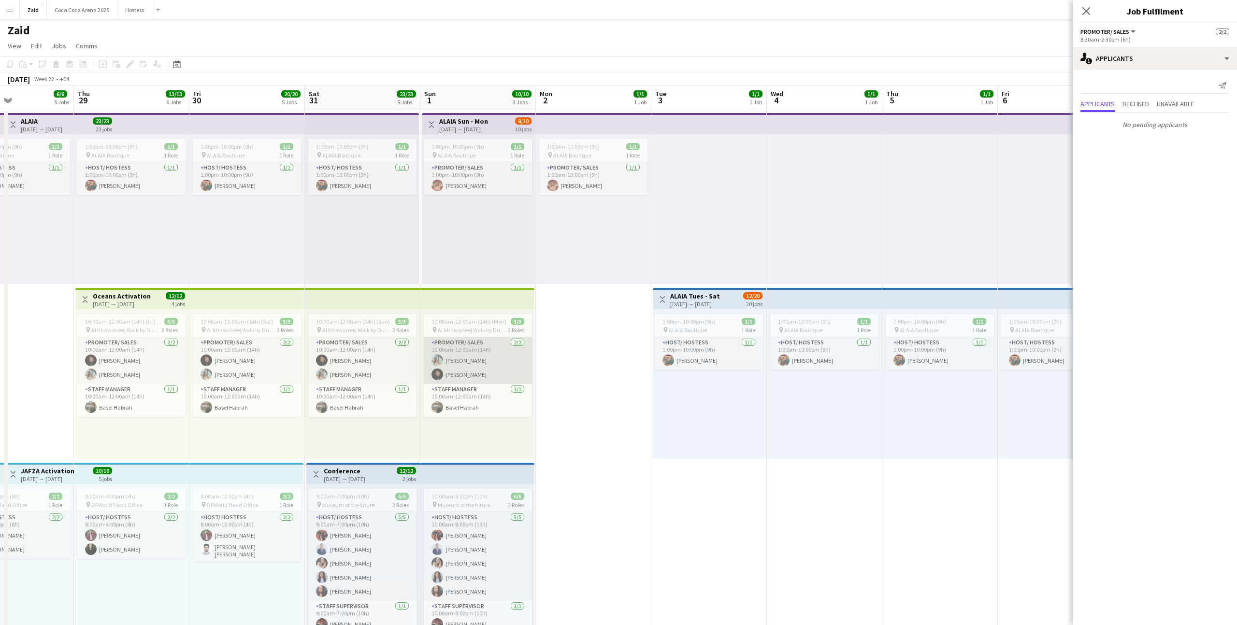
click at [470, 378] on app-card-role "Promoter/ Sales [DATE] 10:00am-12:00am (14h) [PERSON_NAME] [PERSON_NAME]" at bounding box center [478, 360] width 108 height 47
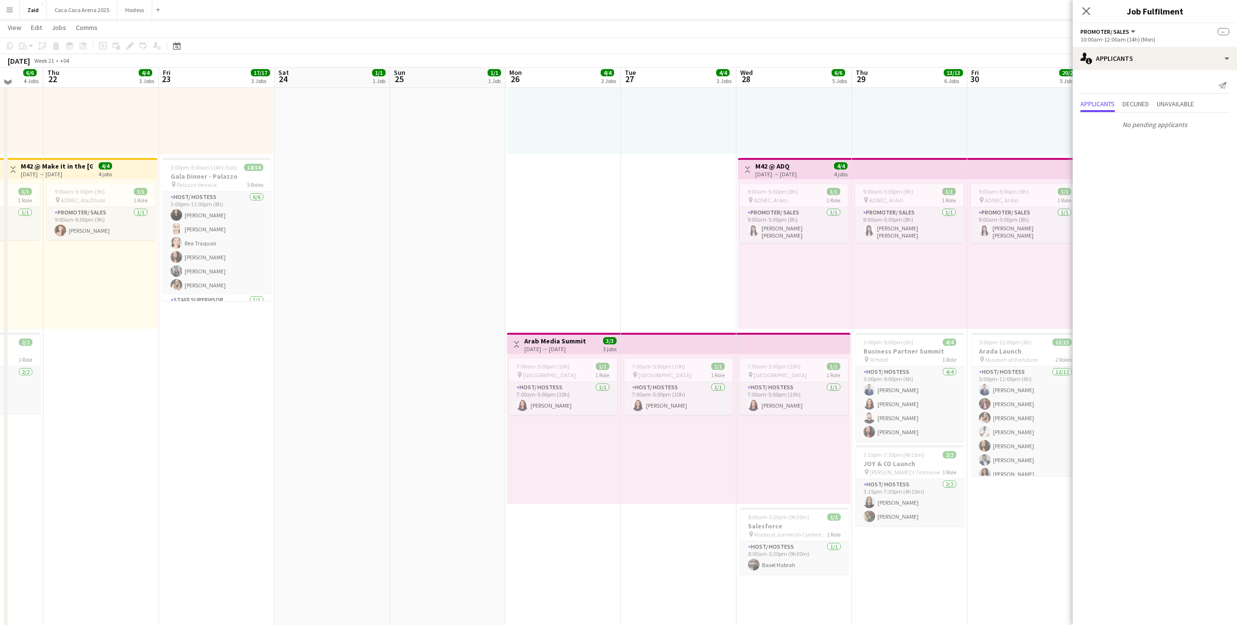
scroll to position [476, 0]
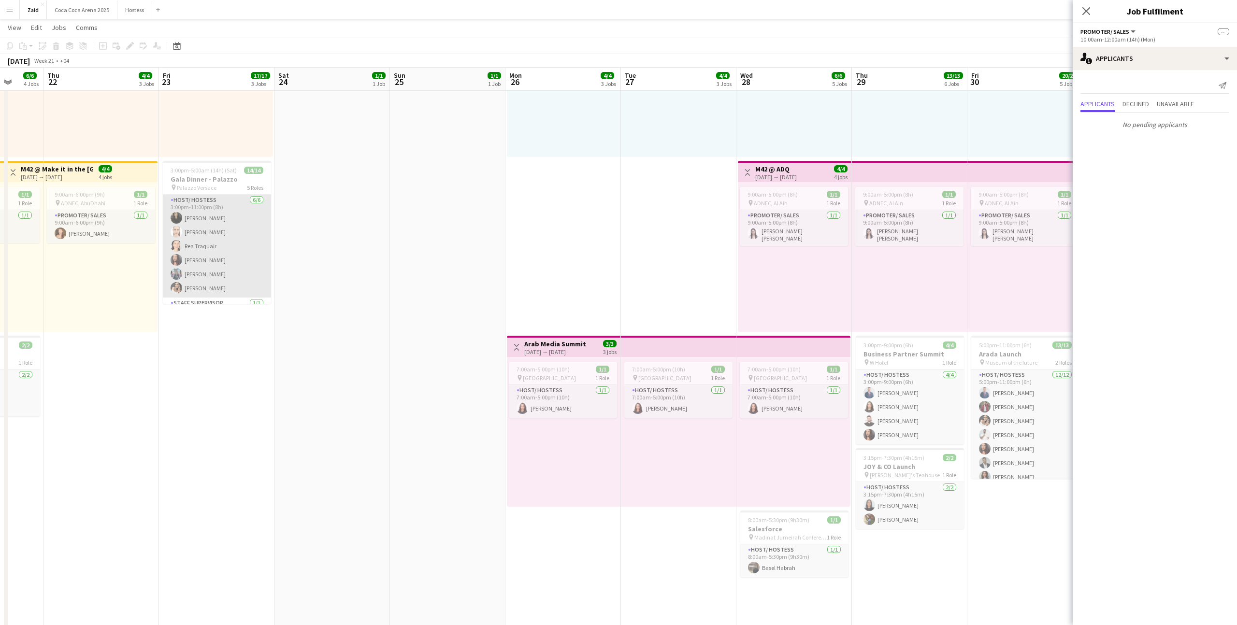
click at [232, 263] on app-card-role "Host/ Hostess [DATE] 3:00pm-11:00pm (8h) [PERSON_NAME] [PERSON_NAME] [PERSON_NA…" at bounding box center [217, 246] width 108 height 103
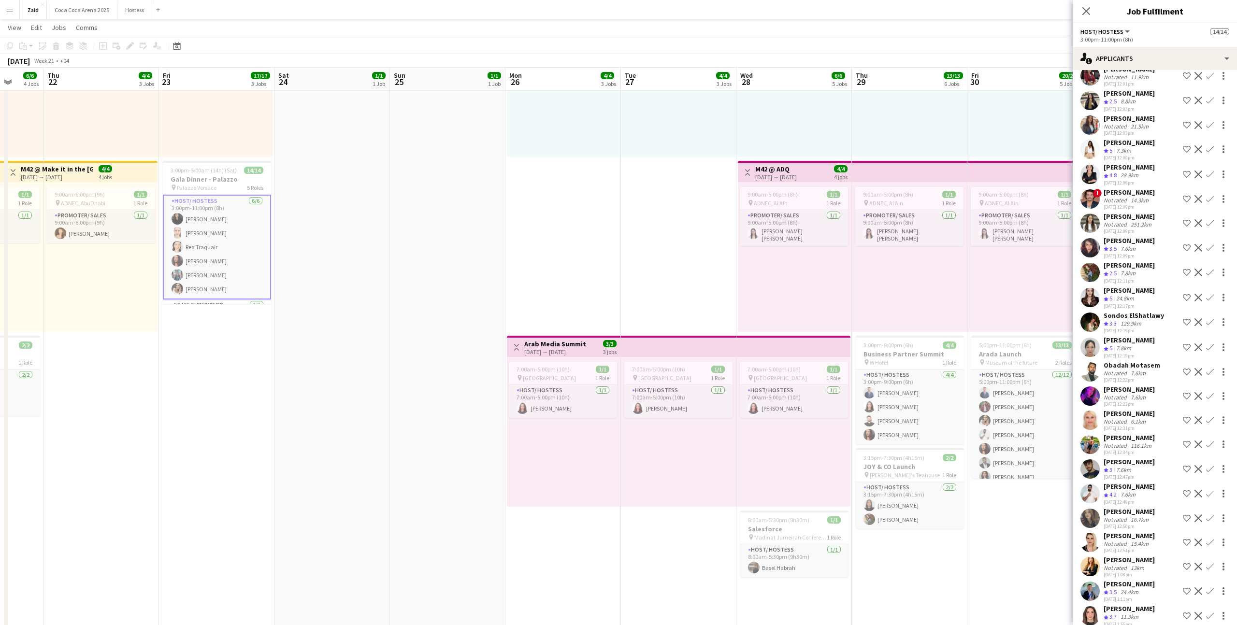
scroll to position [354, 0]
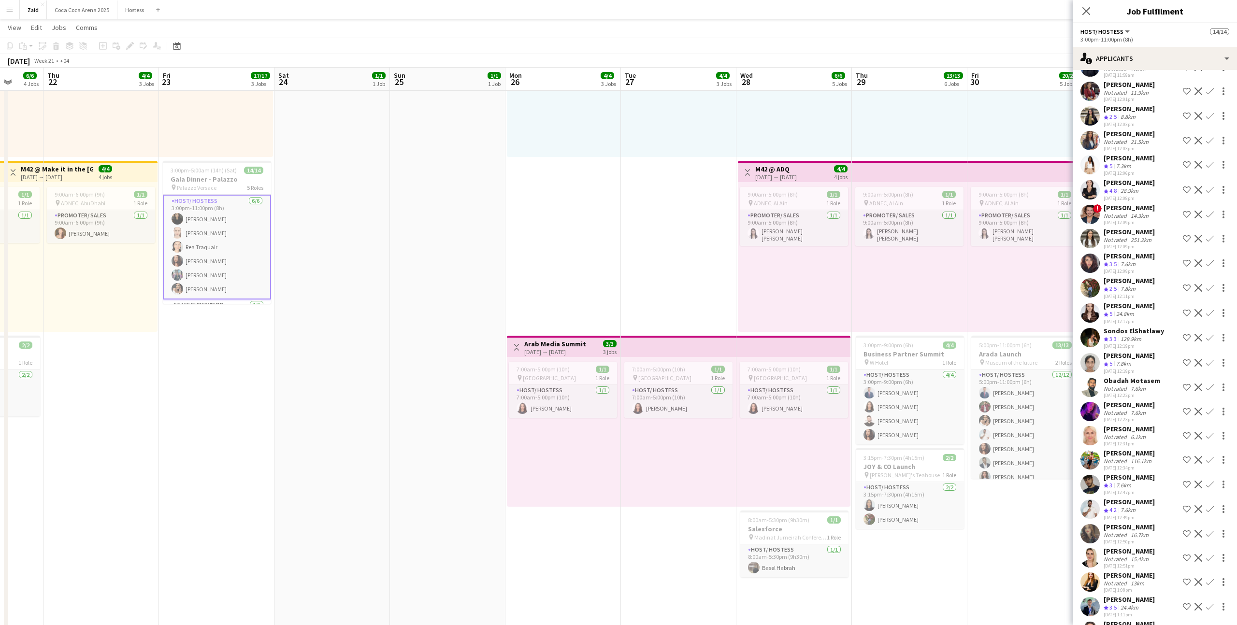
click at [1127, 299] on div "[DATE] 12:11pm" at bounding box center [1128, 296] width 51 height 6
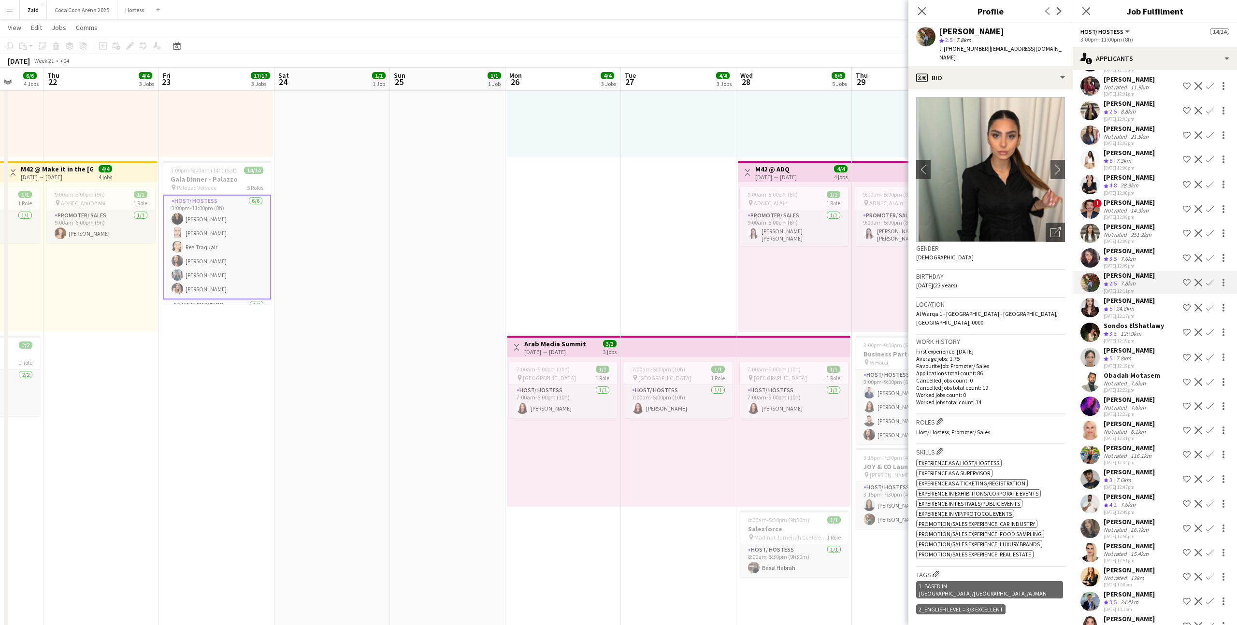
scroll to position [363, 0]
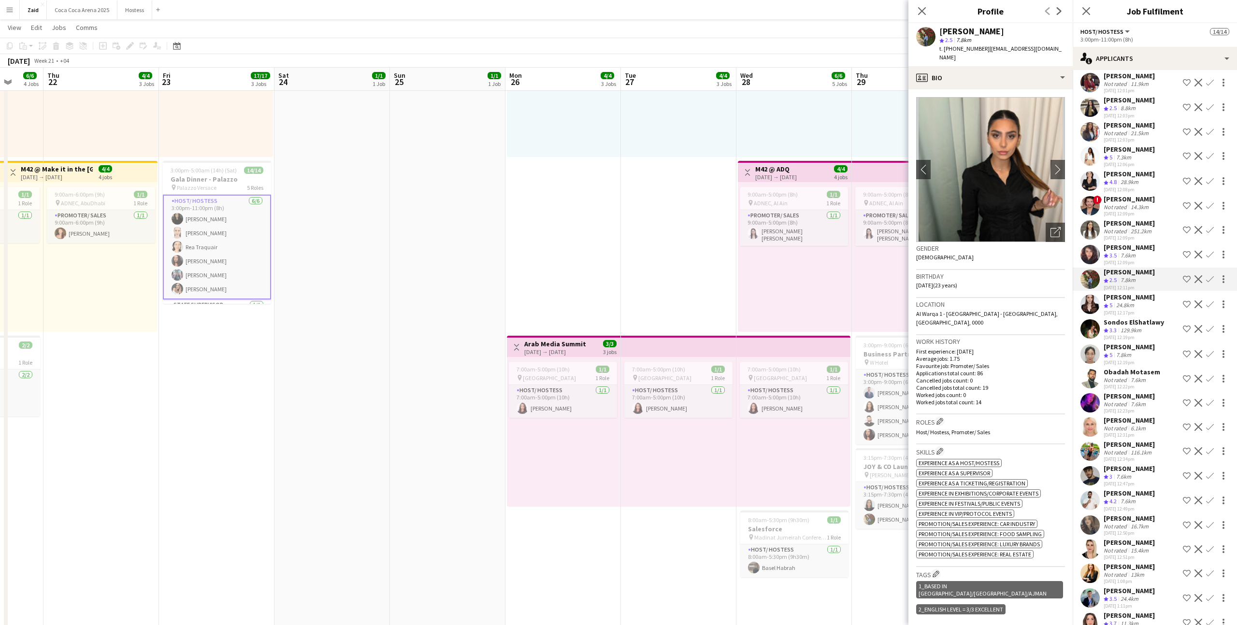
click at [1128, 217] on div "[PERSON_NAME] Not rated 7.6km [DATE] 11:46am Shortlist crew Decline Confirm [PE…" at bounding box center [1154, 404] width 164 height 1309
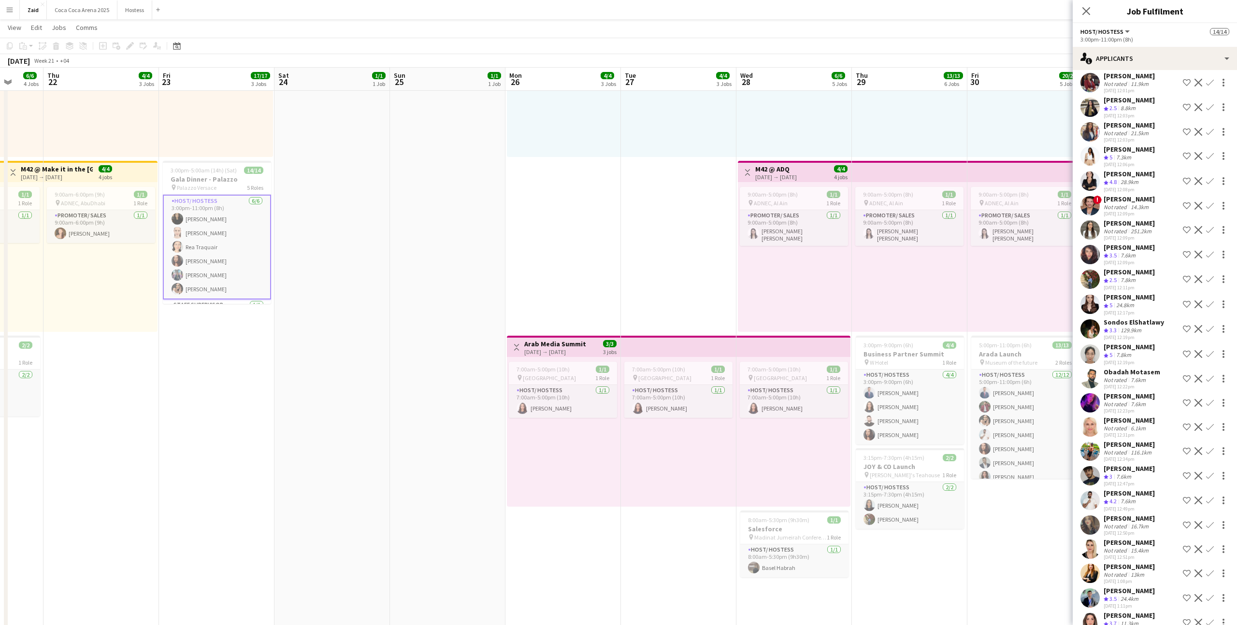
click at [1128, 225] on div "[PERSON_NAME]" at bounding box center [1128, 223] width 51 height 9
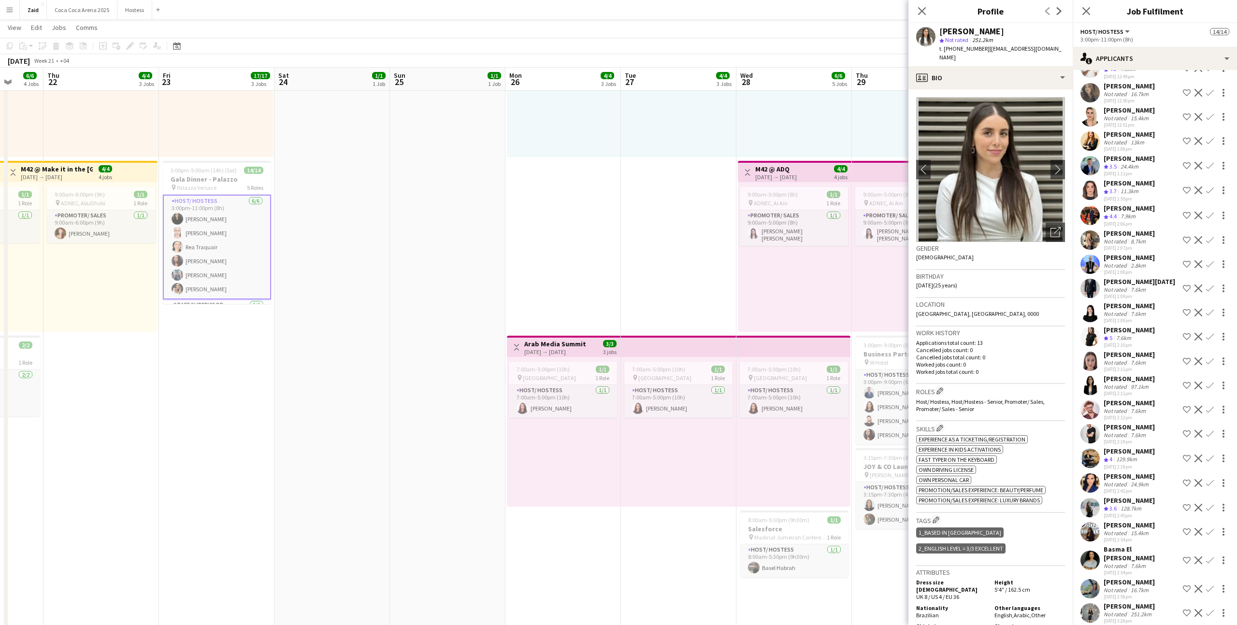
scroll to position [795, 0]
click at [614, 259] on app-date-cell "1:00pm-10:00pm (9h) 1/1 pin ALAIA Boutique 1 Role Promoter/ Sales [DATE] 1:00pm…" at bounding box center [562, 140] width 115 height 1016
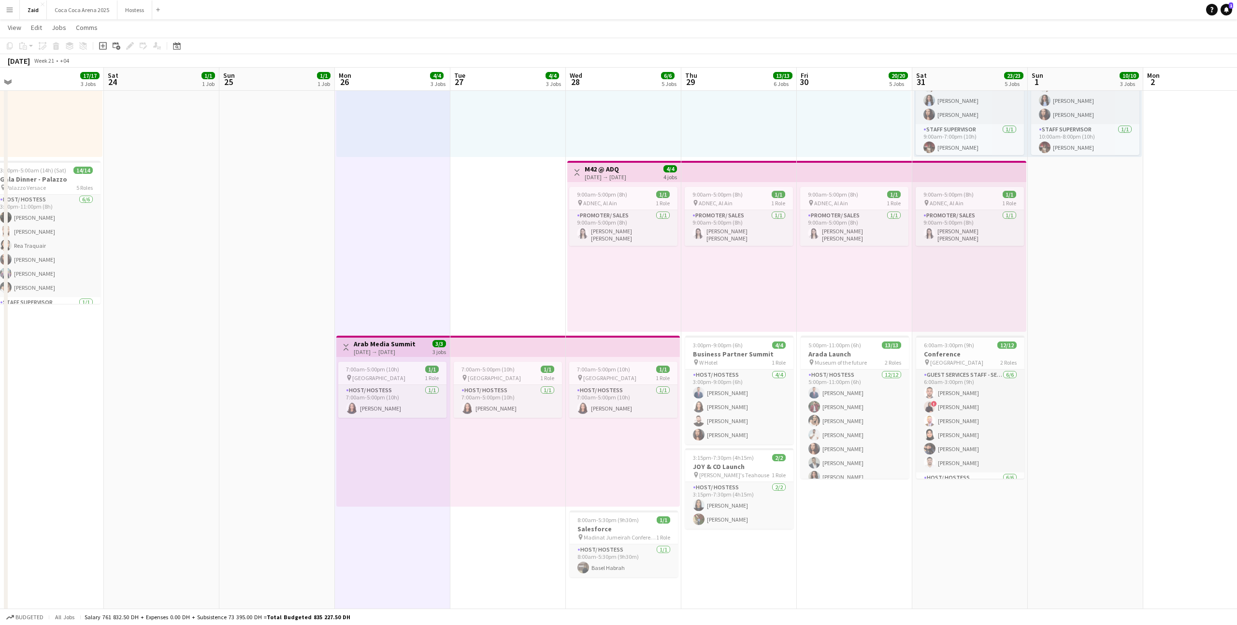
scroll to position [0, 358]
click at [395, 398] on app-card-role "Host/ Hostess [DATE] 7:00am-5:00pm (10h) [PERSON_NAME]" at bounding box center [392, 401] width 108 height 33
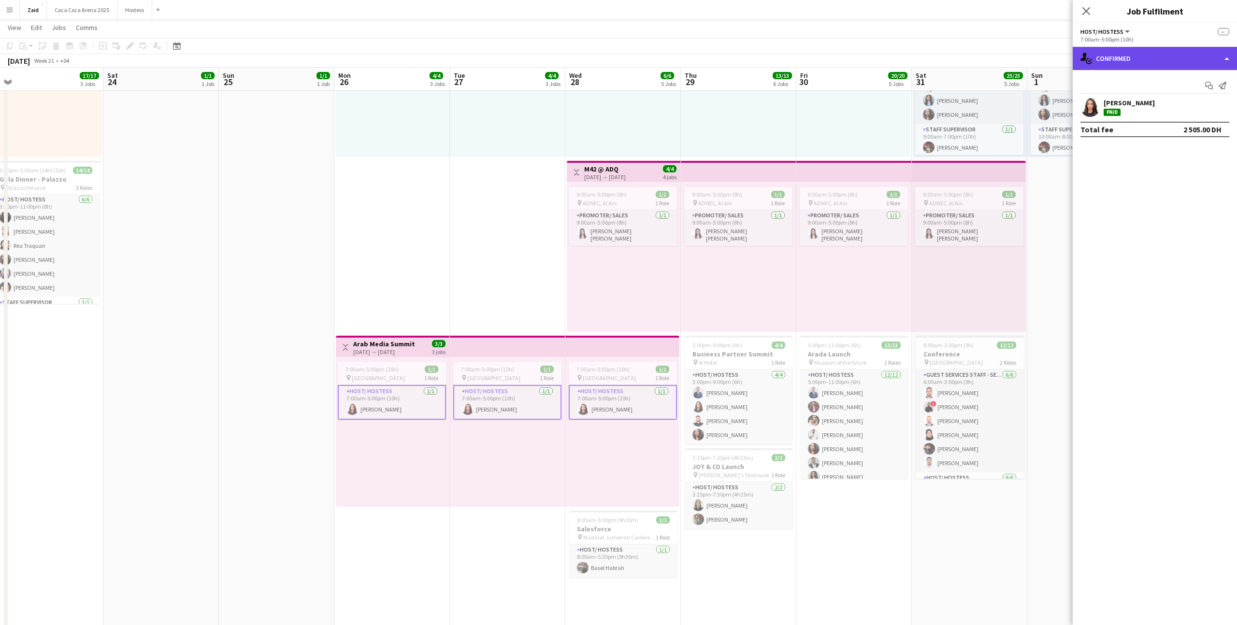
click at [1112, 52] on div "single-neutral-actions-check-2 Confirmed" at bounding box center [1154, 58] width 164 height 23
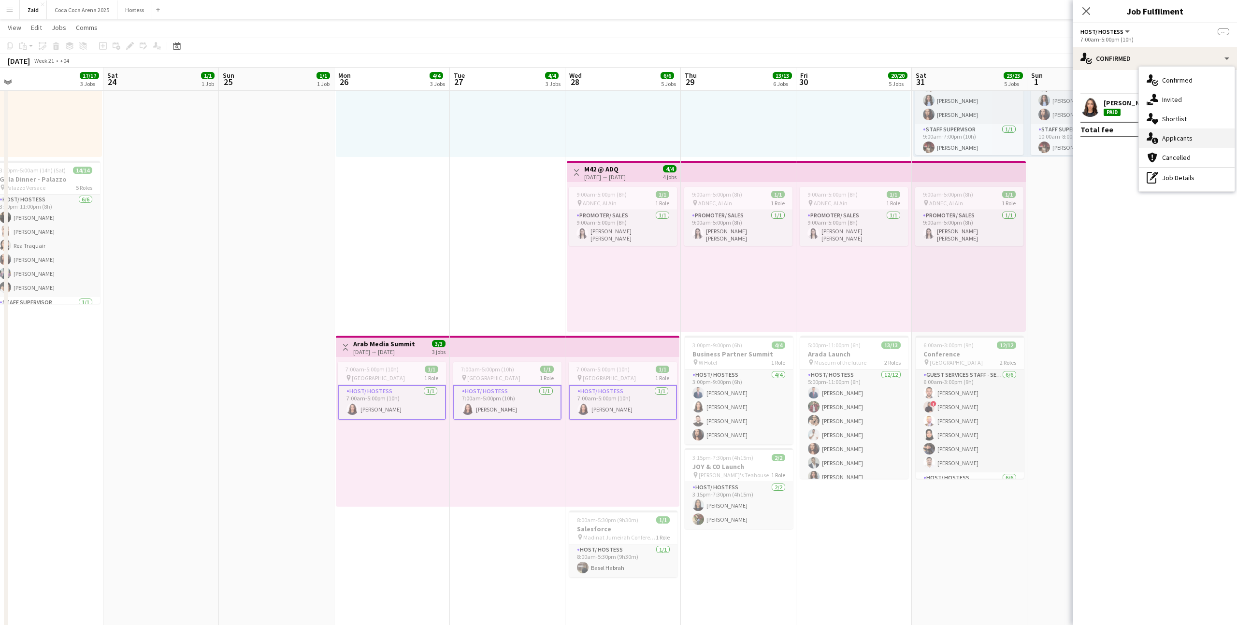
click at [1155, 132] on icon "single-neutral-actions-information" at bounding box center [1152, 138] width 12 height 12
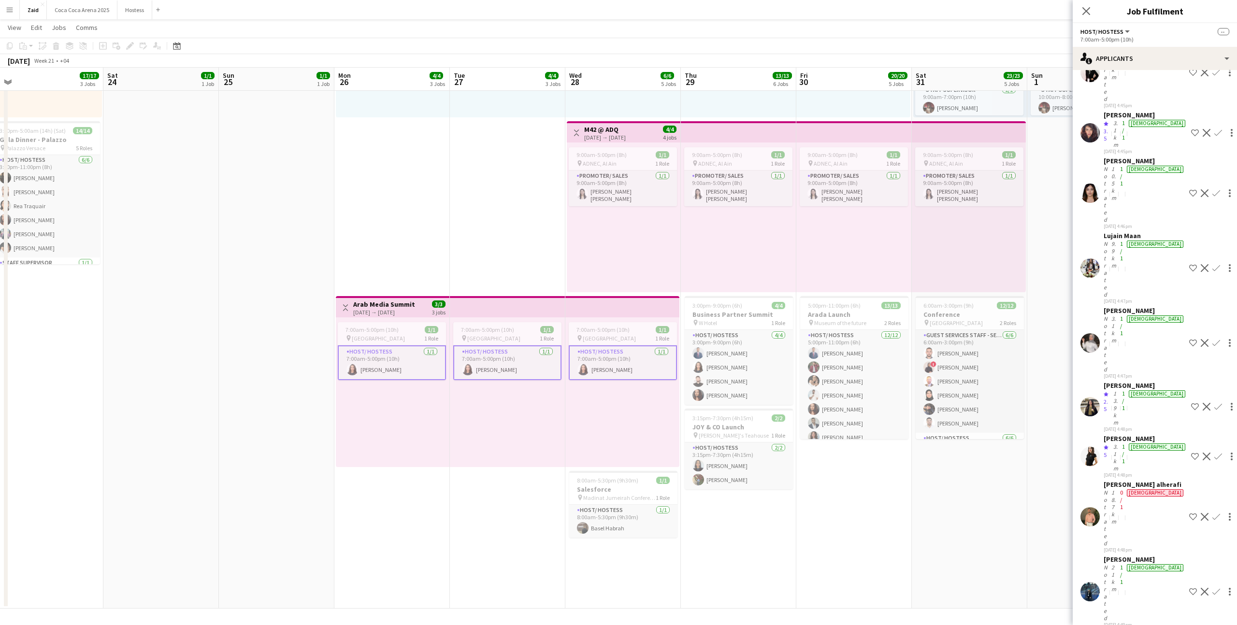
scroll to position [281, 0]
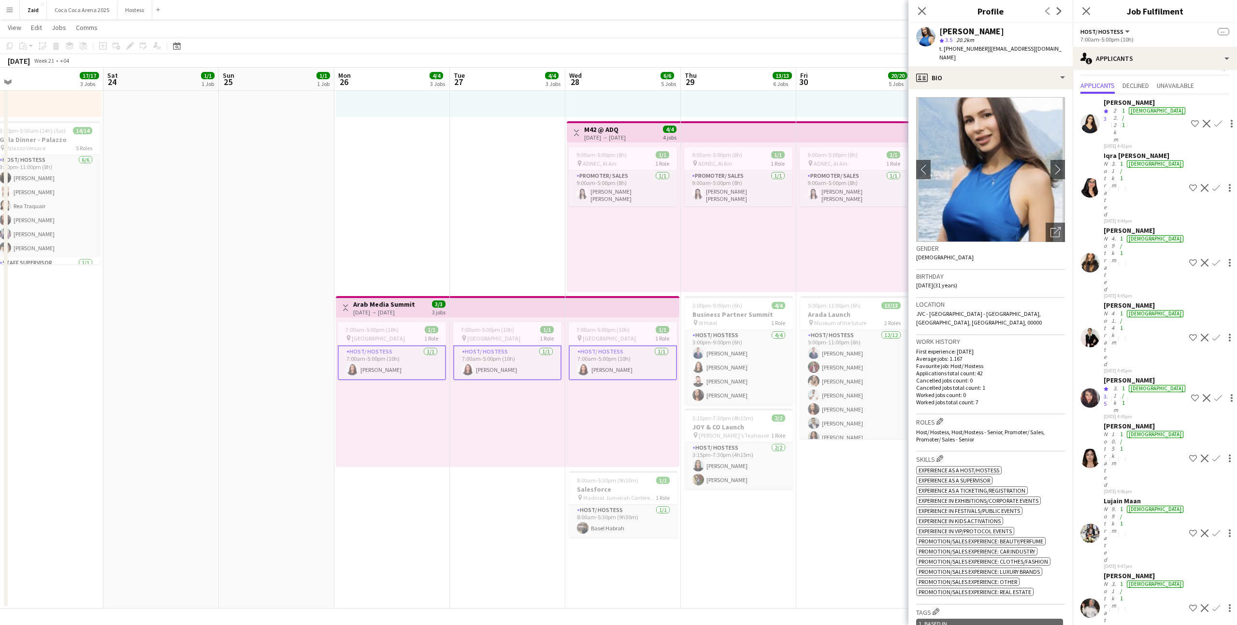
scroll to position [0, 0]
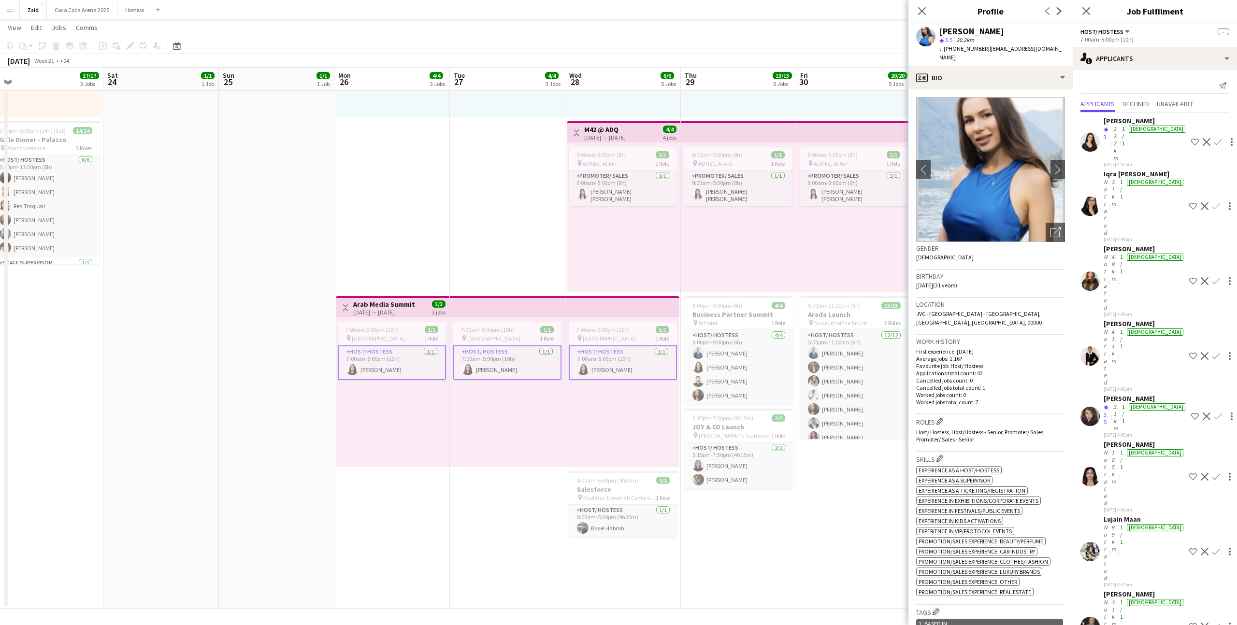
click at [806, 267] on div "9:00am-5:00pm (8h) 1/1 pin ADNEC, Al Ain 1 Role Promoter/ Sales [DATE] 9:00am-5…" at bounding box center [853, 218] width 115 height 150
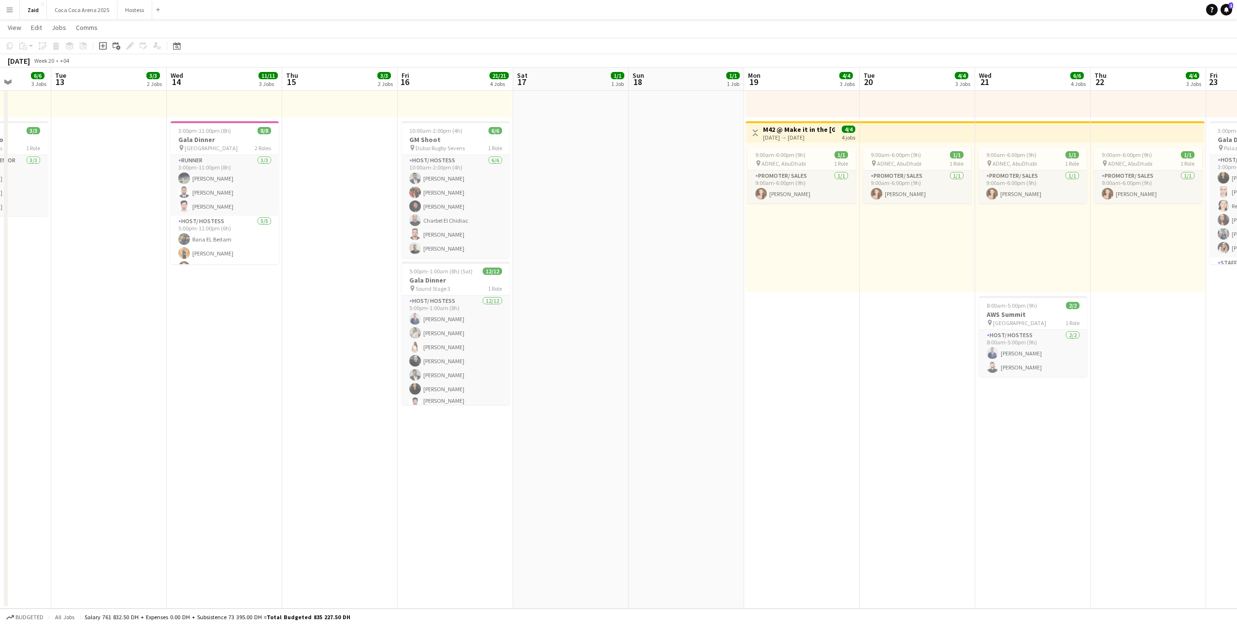
scroll to position [0, 267]
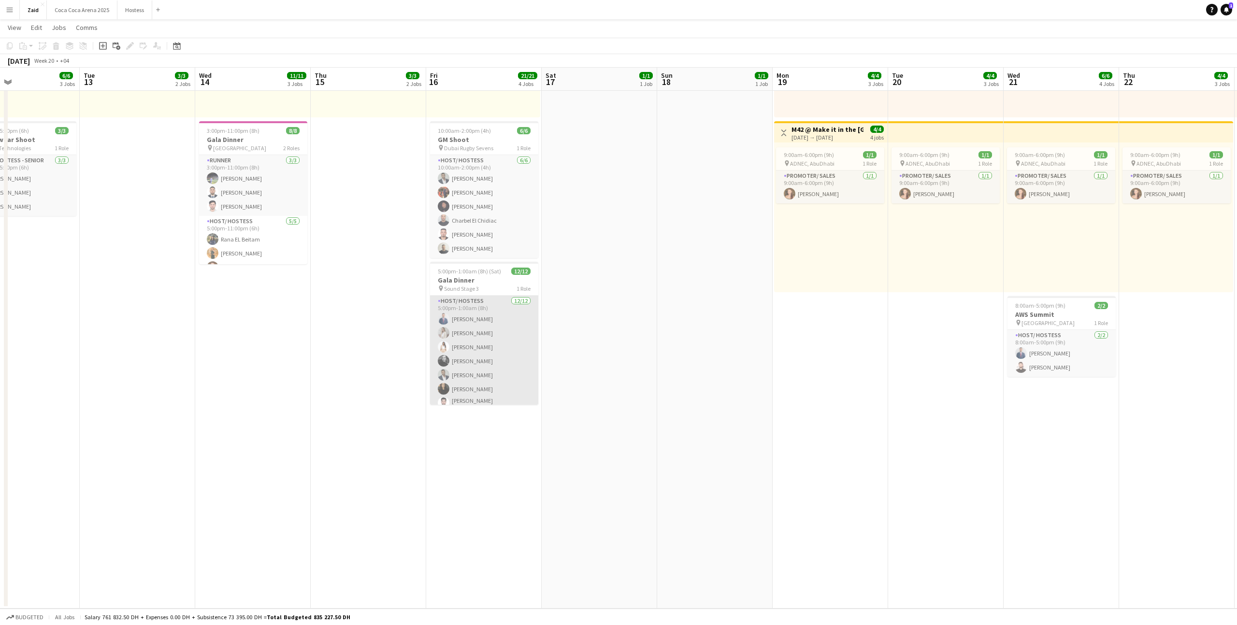
click at [516, 335] on app-card-role "Host/ Hostess [DATE] 5:00pm-1:00am (8h) [PERSON_NAME] [PERSON_NAME] [PERSON_NAM…" at bounding box center [484, 391] width 108 height 190
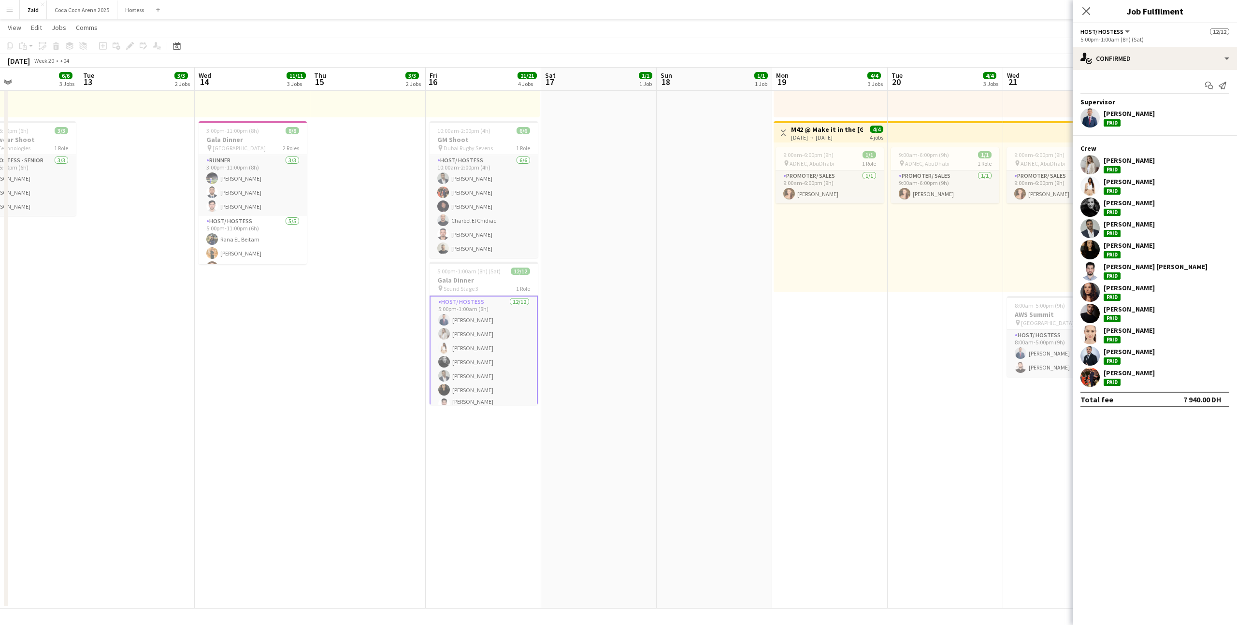
click at [554, 299] on app-date-cell "1:00pm-10:00pm (9h) 1/1 pin ALAIA Boutique 1 Role Host/ Hostess [DATE] 1:00pm-1…" at bounding box center [598, 101] width 115 height 1016
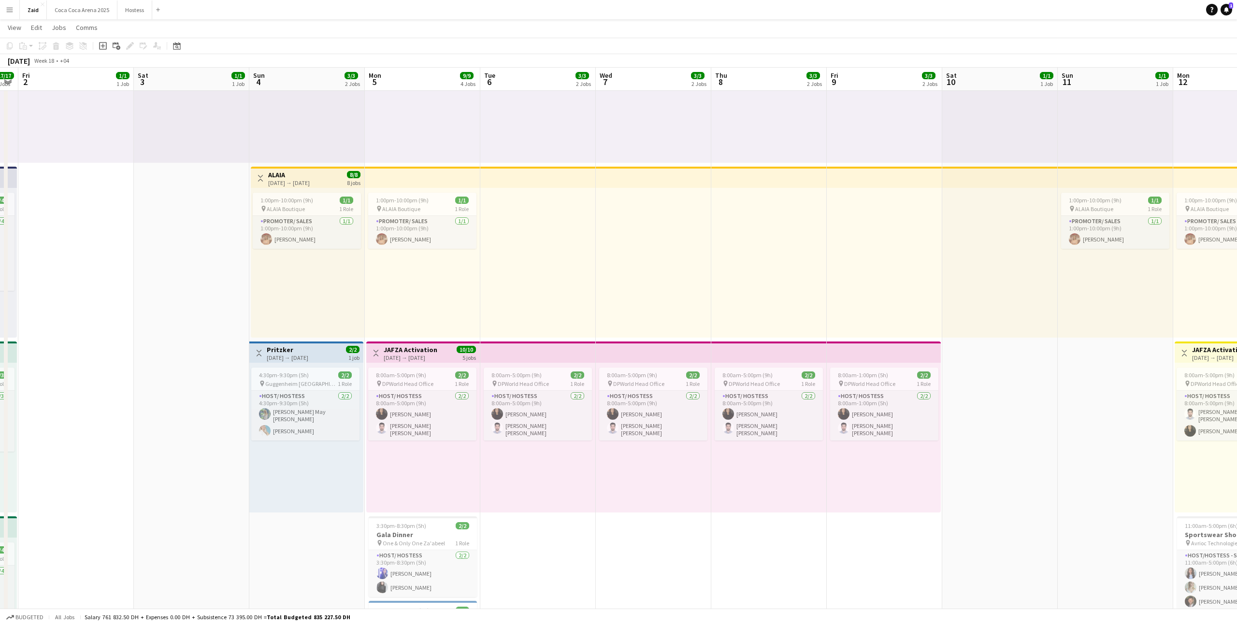
scroll to position [0, 288]
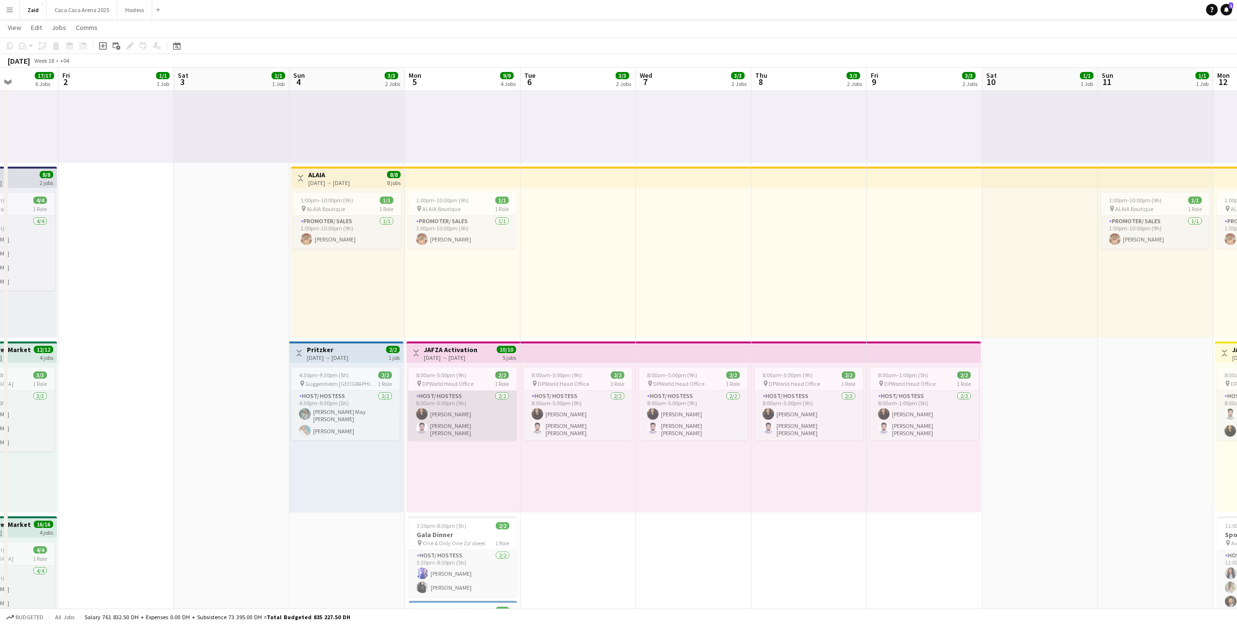
click at [445, 415] on app-card-role "Host/ Hostess [DATE] 8:00am-5:00pm (9h) [PERSON_NAME] [PERSON_NAME] Hammam [PER…" at bounding box center [462, 416] width 108 height 50
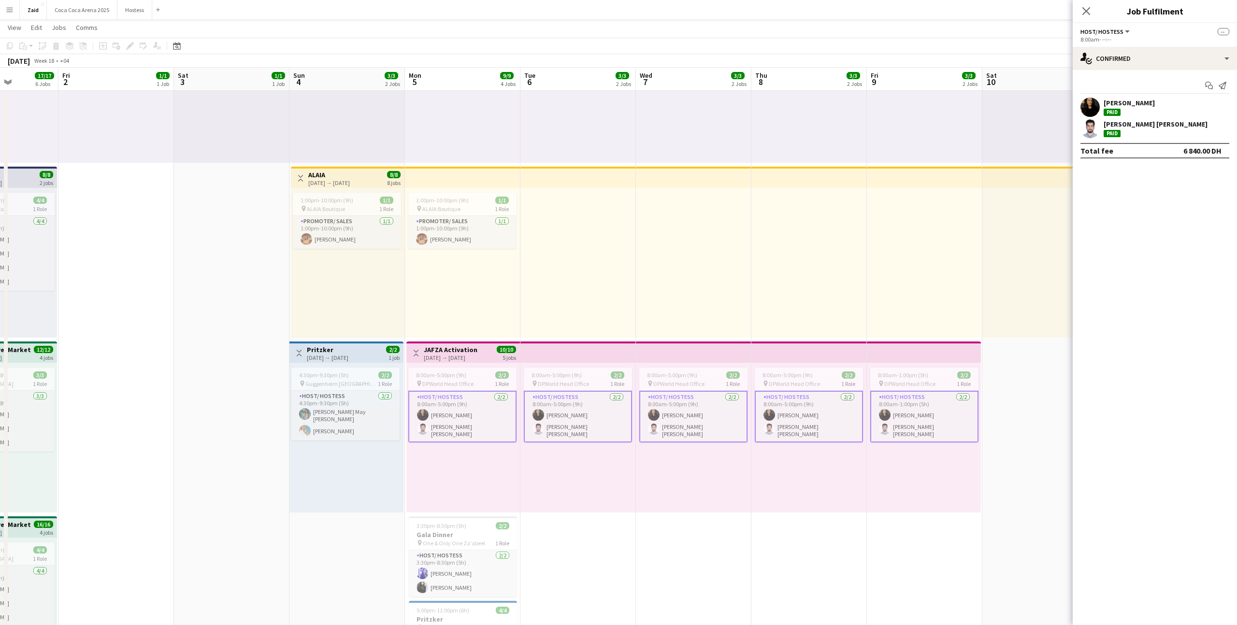
click at [1165, 42] on div "8:00am- --:--" at bounding box center [1154, 39] width 149 height 7
click at [1168, 74] on div "Start chat Send notification [PERSON_NAME] Paid [PERSON_NAME] Hammam [PERSON_NA…" at bounding box center [1154, 118] width 164 height 96
click at [1168, 63] on div "single-neutral-actions-check-2 Confirmed" at bounding box center [1154, 58] width 164 height 23
click at [1187, 138] on span "Applicants" at bounding box center [1177, 138] width 30 height 9
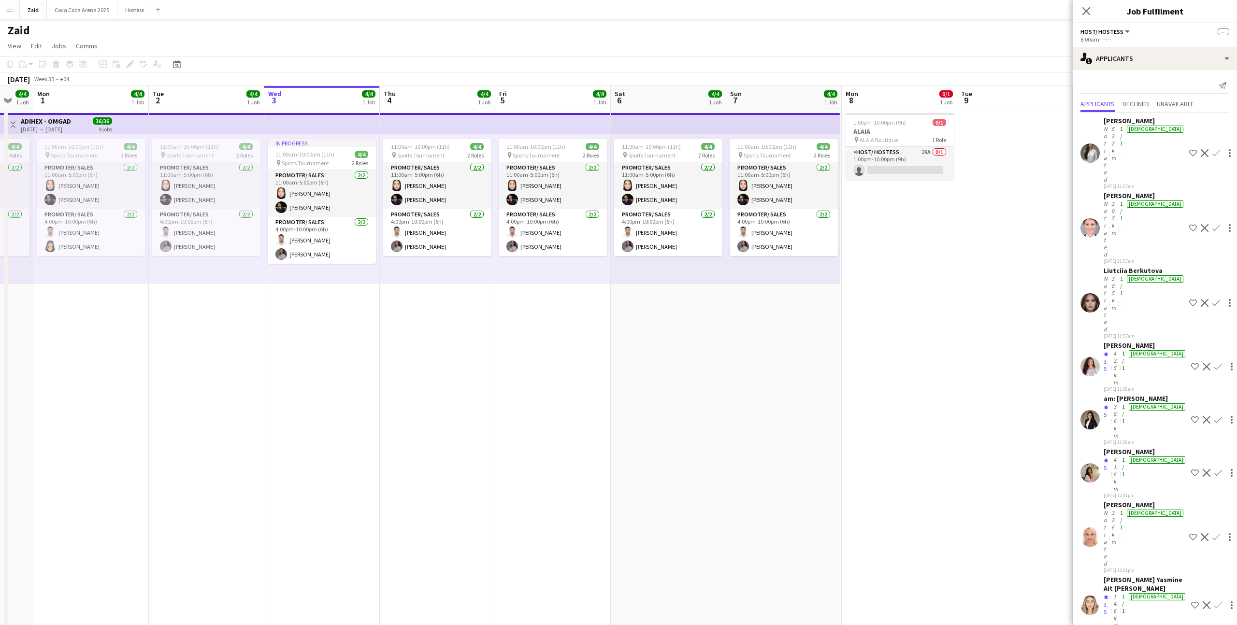
scroll to position [0, 315]
click at [622, 370] on app-date-cell "11:00am-10:00pm (11h) 4/4 pin Sports Tournament 2 Roles Promoter/ Sales [DATE] …" at bounding box center [665, 617] width 115 height 1016
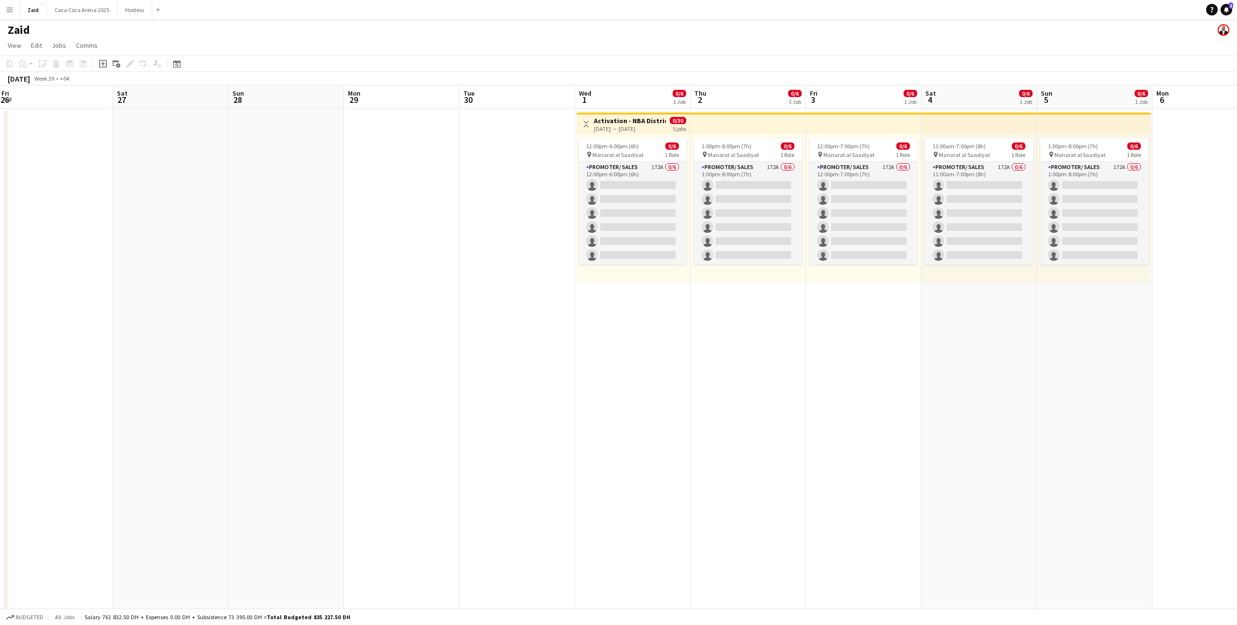
scroll to position [0, 352]
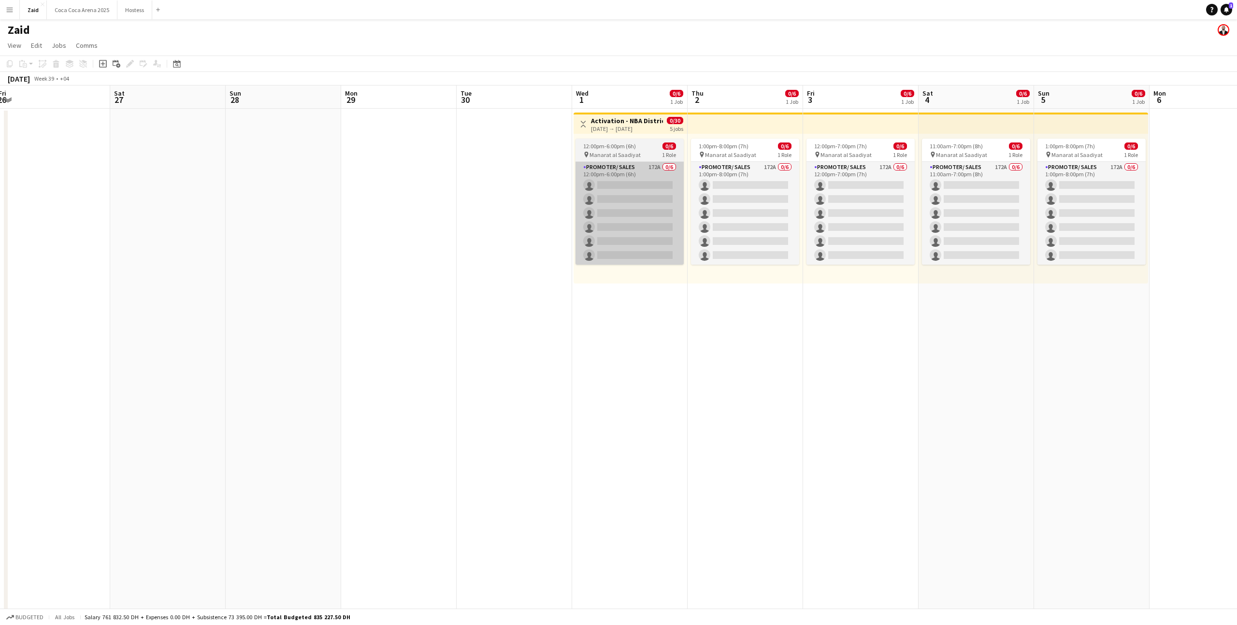
click at [619, 233] on app-card-role "Promoter/ Sales 172A 0/6 12:00pm-6:00pm (6h) single-neutral-actions single-neut…" at bounding box center [629, 213] width 108 height 103
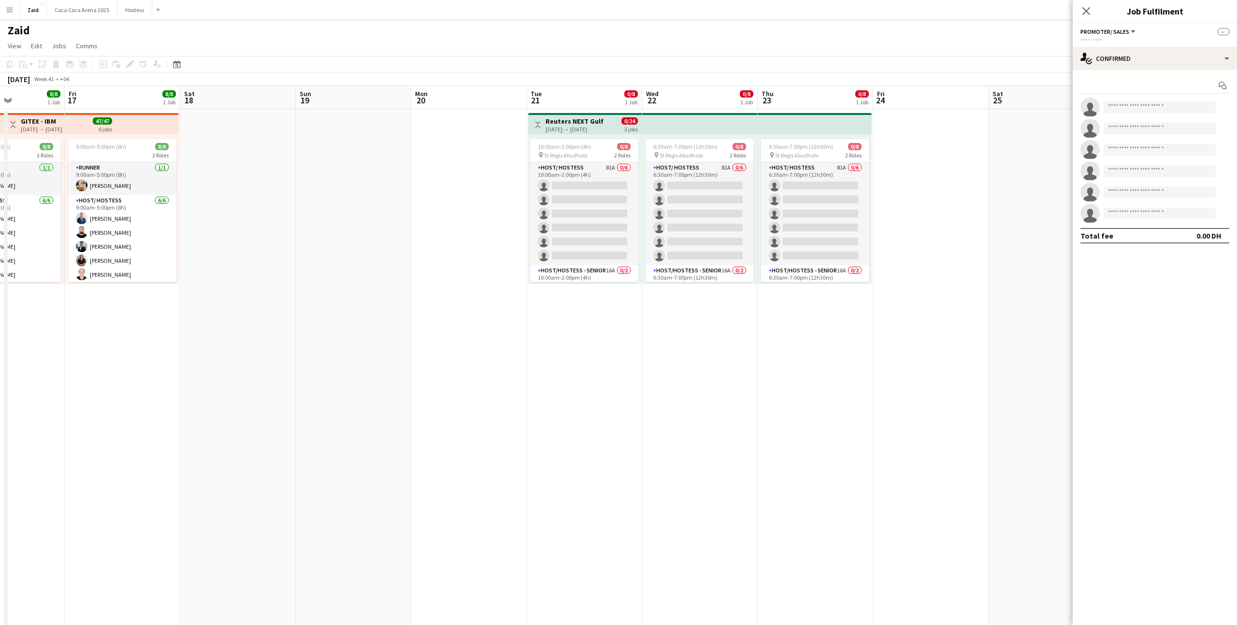
scroll to position [0, 286]
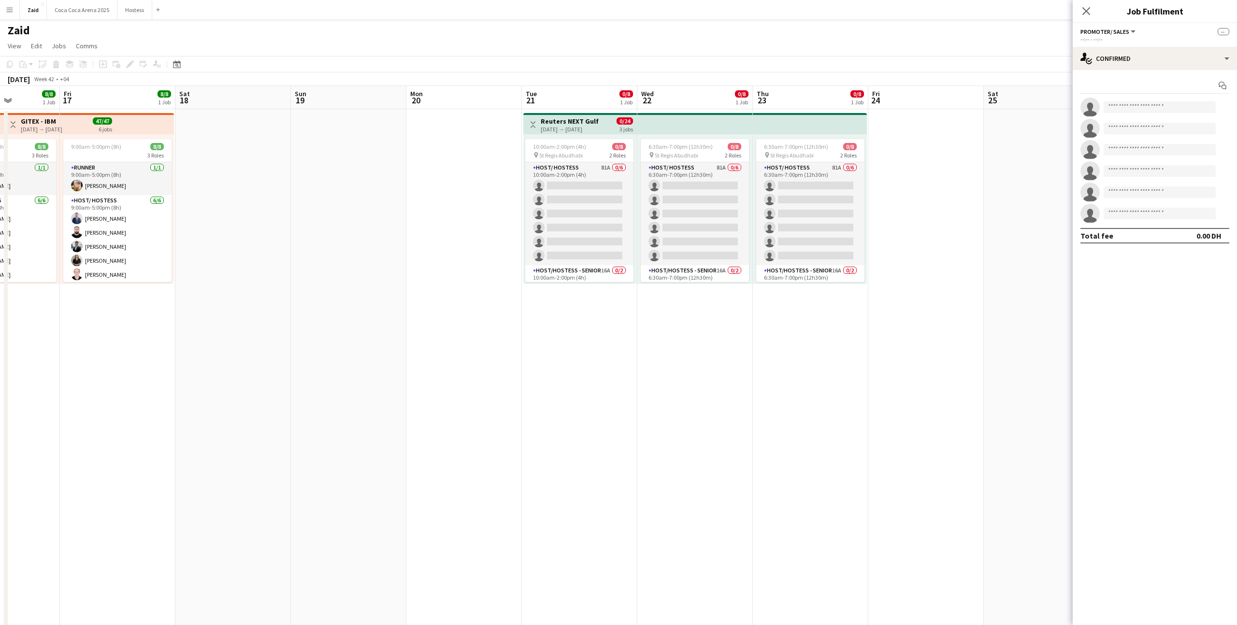
click at [588, 397] on app-date-cell "Toggle View Reuters NEXT Gulf [DATE] → [DATE] 0/24 3 jobs 10:00am-2:00pm (4h) 0…" at bounding box center [579, 617] width 115 height 1016
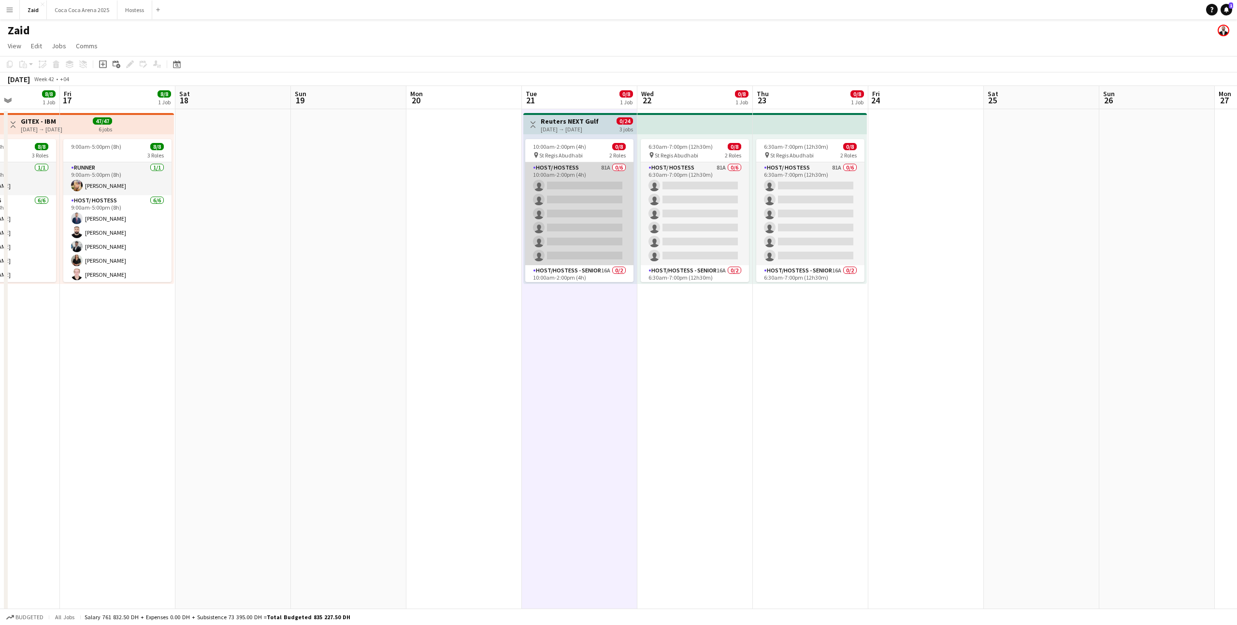
click at [631, 254] on app-card-role "Host/ Hostess 81A 0/6 10:00am-2:00pm (4h) single-neutral-actions single-neutral…" at bounding box center [579, 213] width 108 height 103
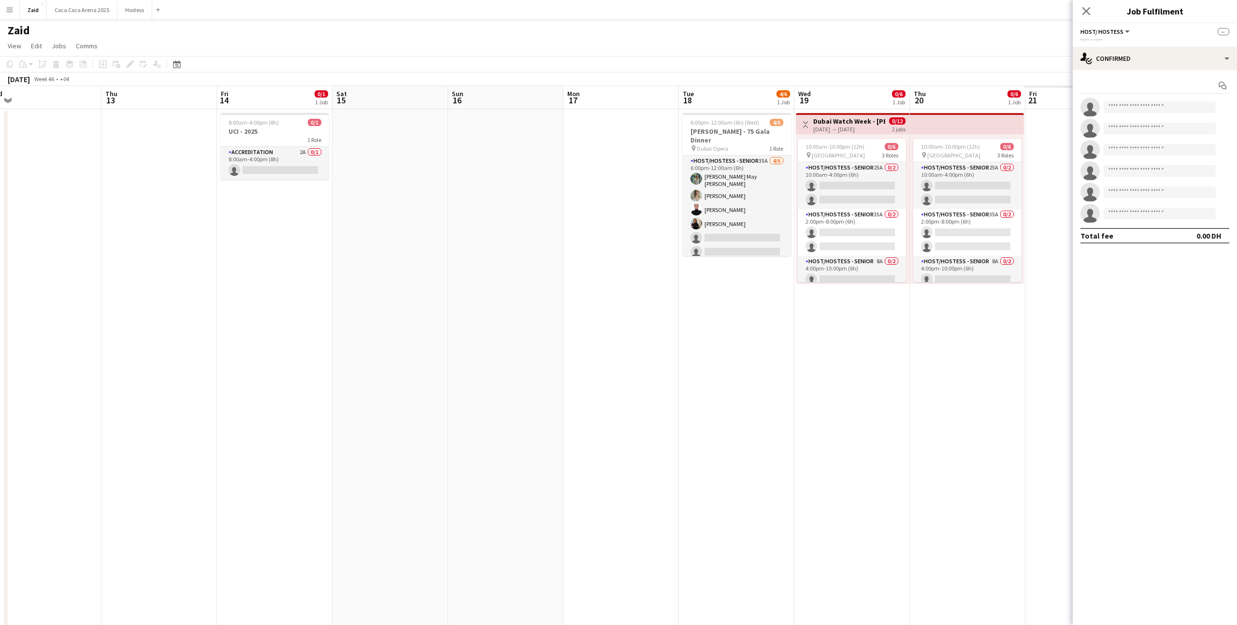
scroll to position [0, 345]
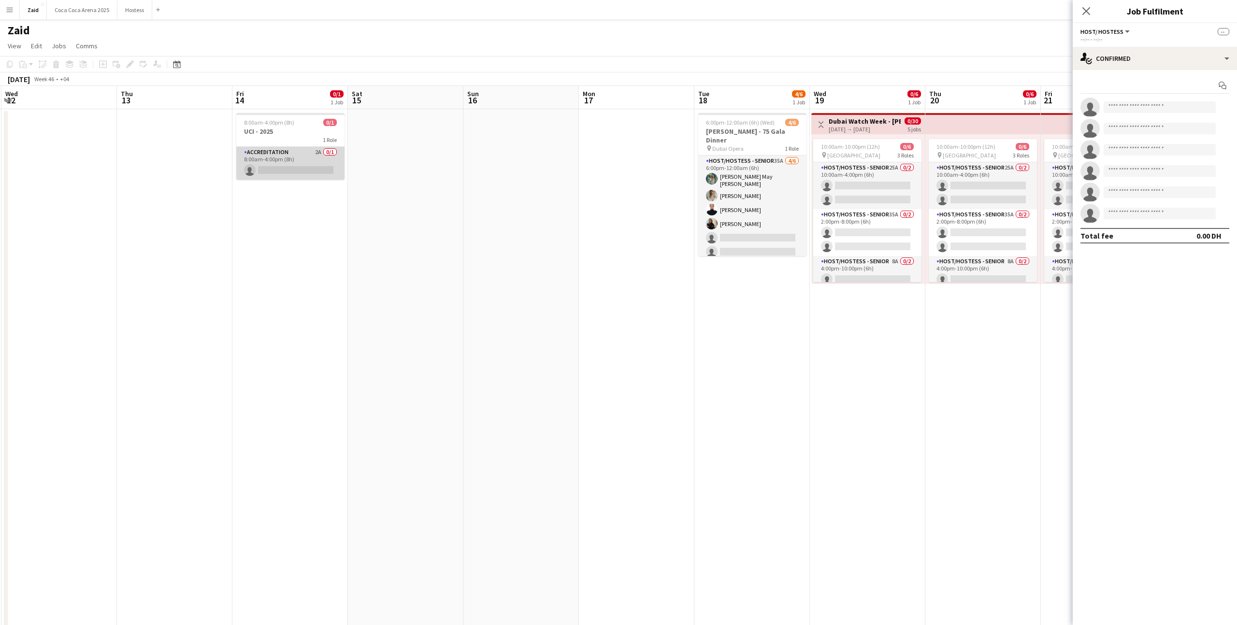
click at [319, 169] on app-card-role "Accreditation 2A 0/1 8:00am-4:00pm (8h) single-neutral-actions" at bounding box center [290, 163] width 108 height 33
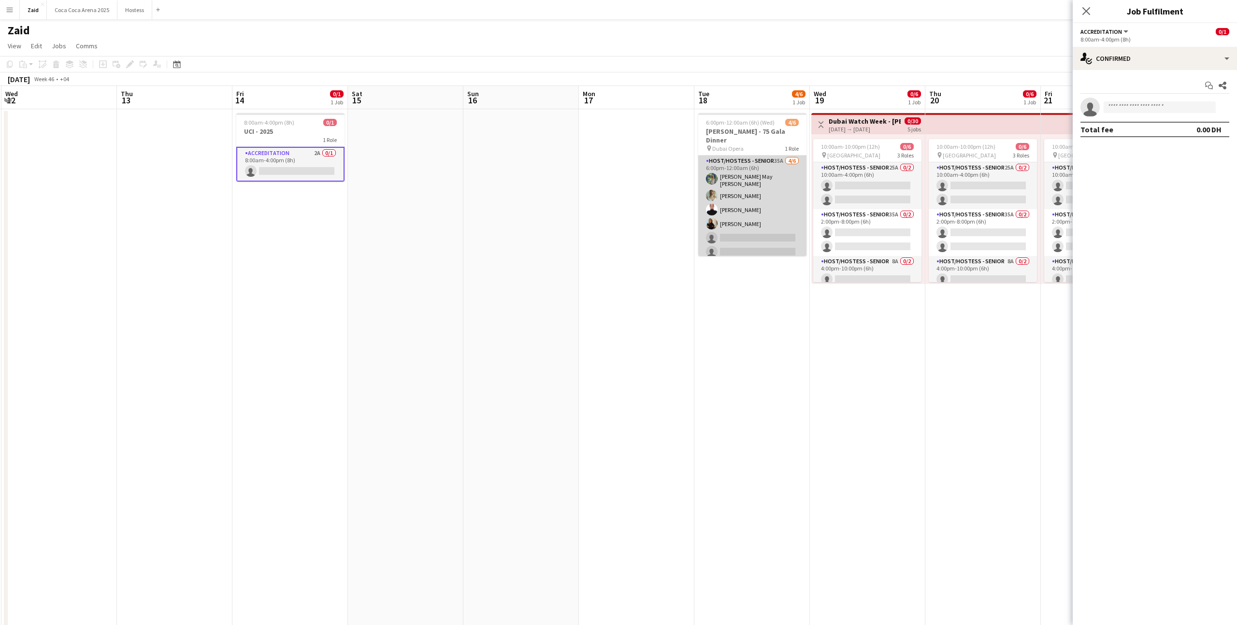
click at [762, 158] on app-card-role "Host/Hostess - Senior 35A [DATE] 6:00pm-12:00am (6h) [PERSON_NAME] May [PERSON_…" at bounding box center [752, 209] width 108 height 106
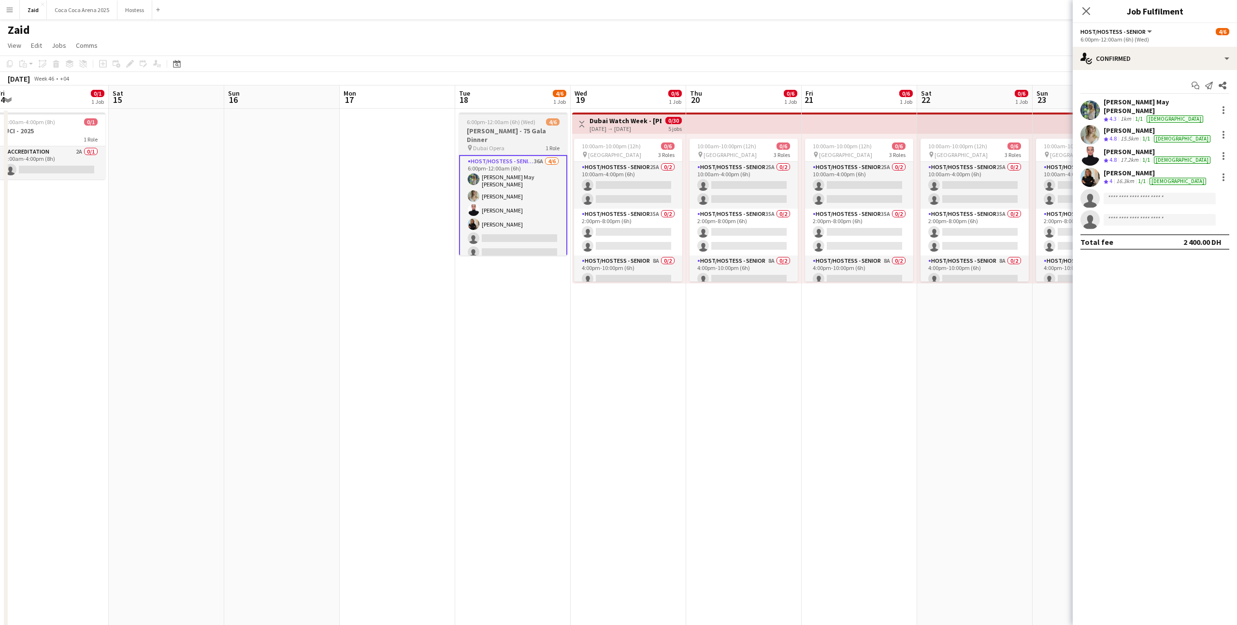
scroll to position [0, 351]
click at [535, 235] on app-card-role "Host/Hostess - Senior 36A [DATE] 6:00pm-12:00am (6h) [PERSON_NAME] May [PERSON_…" at bounding box center [515, 209] width 108 height 108
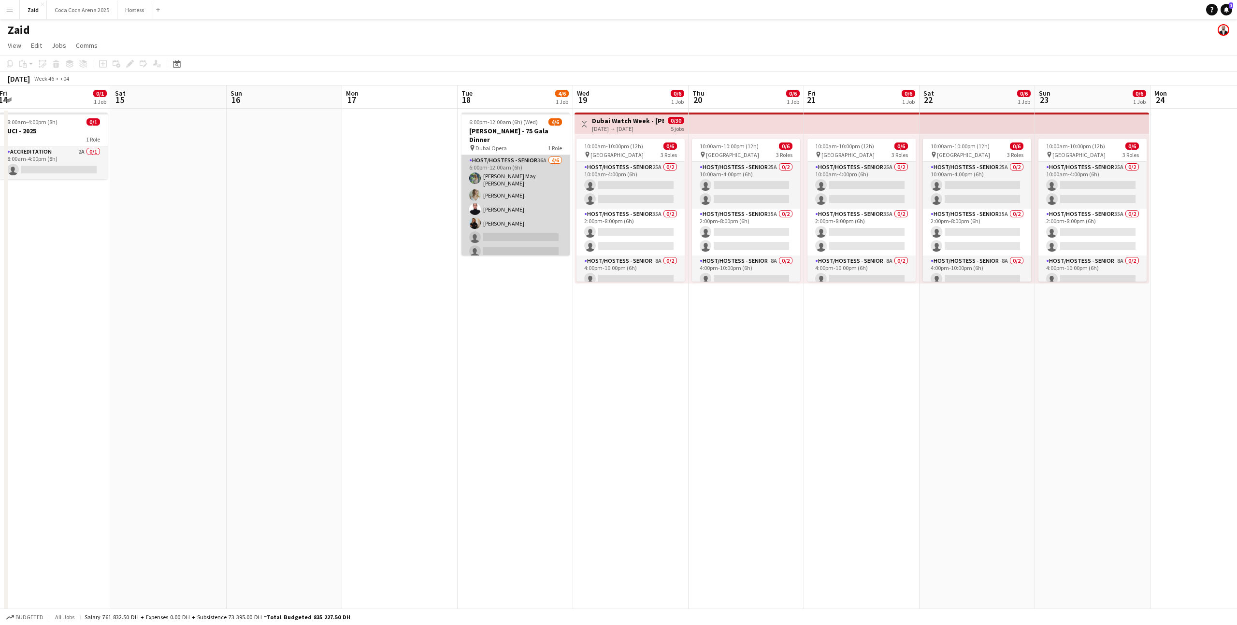
click at [535, 235] on app-card-role "Host/Hostess - Senior 36A [DATE] 6:00pm-12:00am (6h) [PERSON_NAME] May [PERSON_…" at bounding box center [515, 208] width 108 height 106
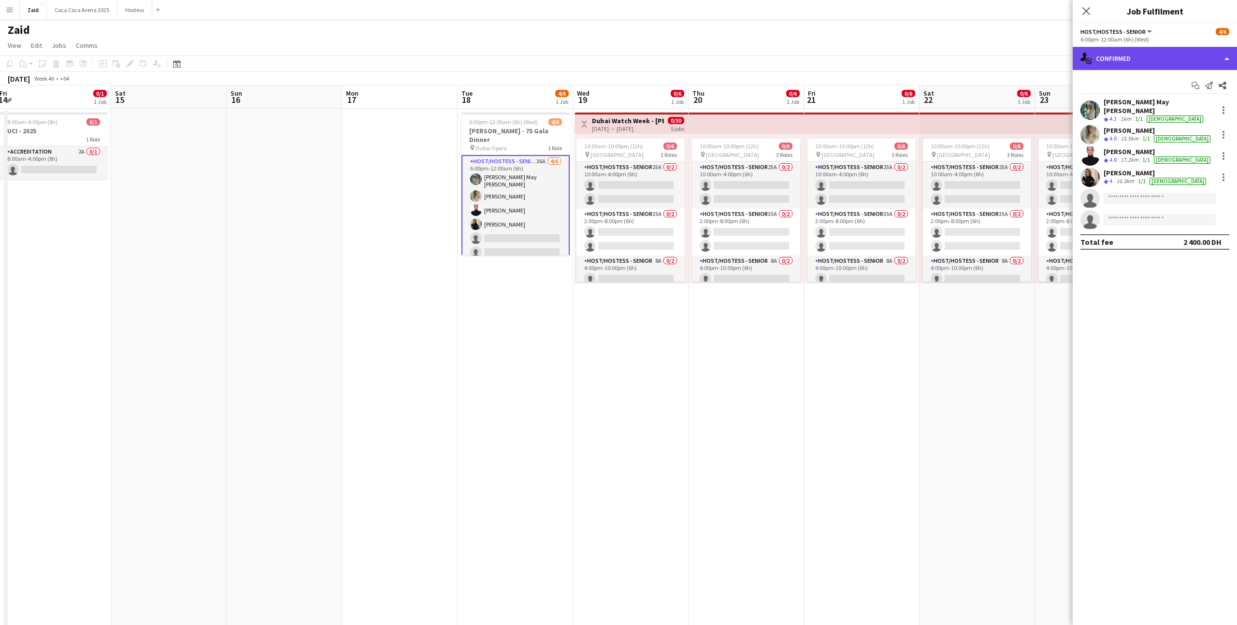
click at [1126, 51] on div "single-neutral-actions-check-2 Confirmed" at bounding box center [1154, 58] width 164 height 23
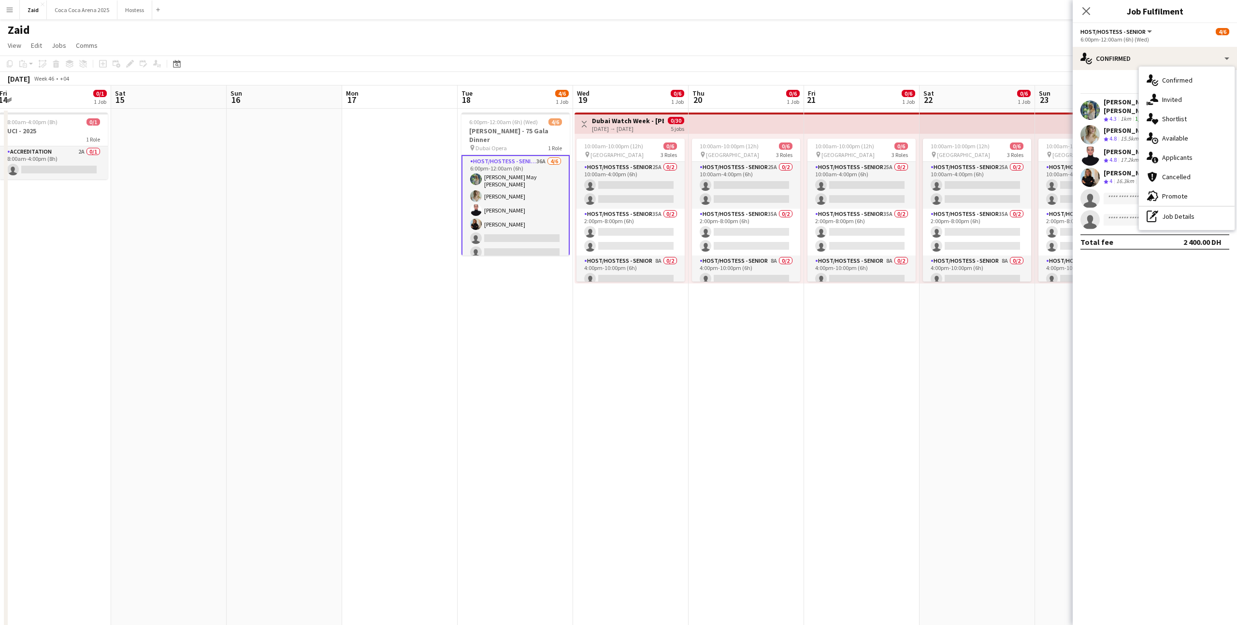
click at [787, 348] on app-date-cell "10:00am-10:00pm (12h) 0/6 pin [GEOGRAPHIC_DATA] 3 Roles Host/Hostess - Senior 2…" at bounding box center [745, 617] width 115 height 1016
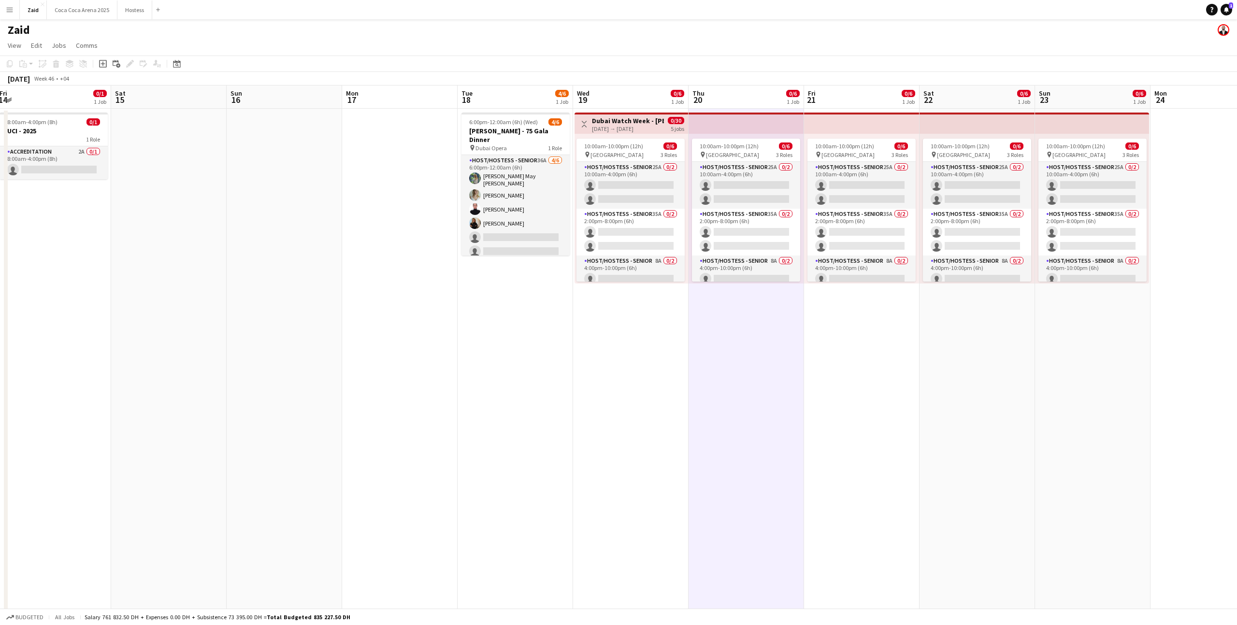
scroll to position [0, 0]
click at [538, 228] on app-card-role "Host/Hostess - Senior 36A [DATE] 6:00pm-12:00am (6h) [PERSON_NAME] May [PERSON_…" at bounding box center [515, 209] width 108 height 106
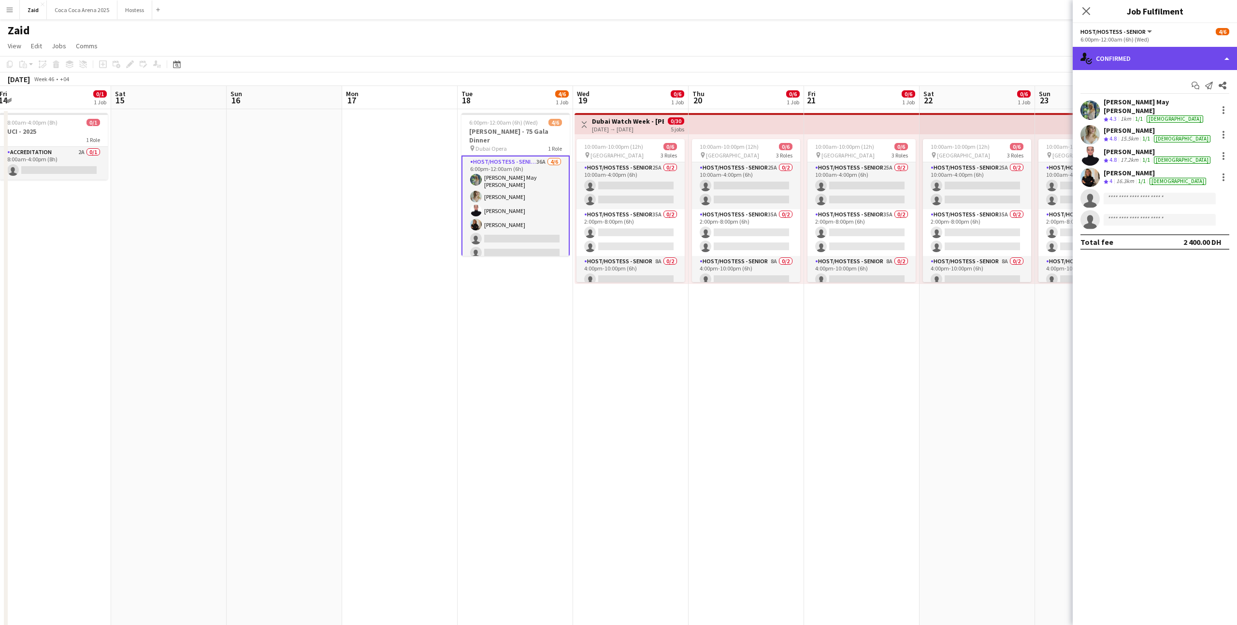
click at [1115, 58] on div "single-neutral-actions-check-2 Confirmed" at bounding box center [1154, 58] width 164 height 23
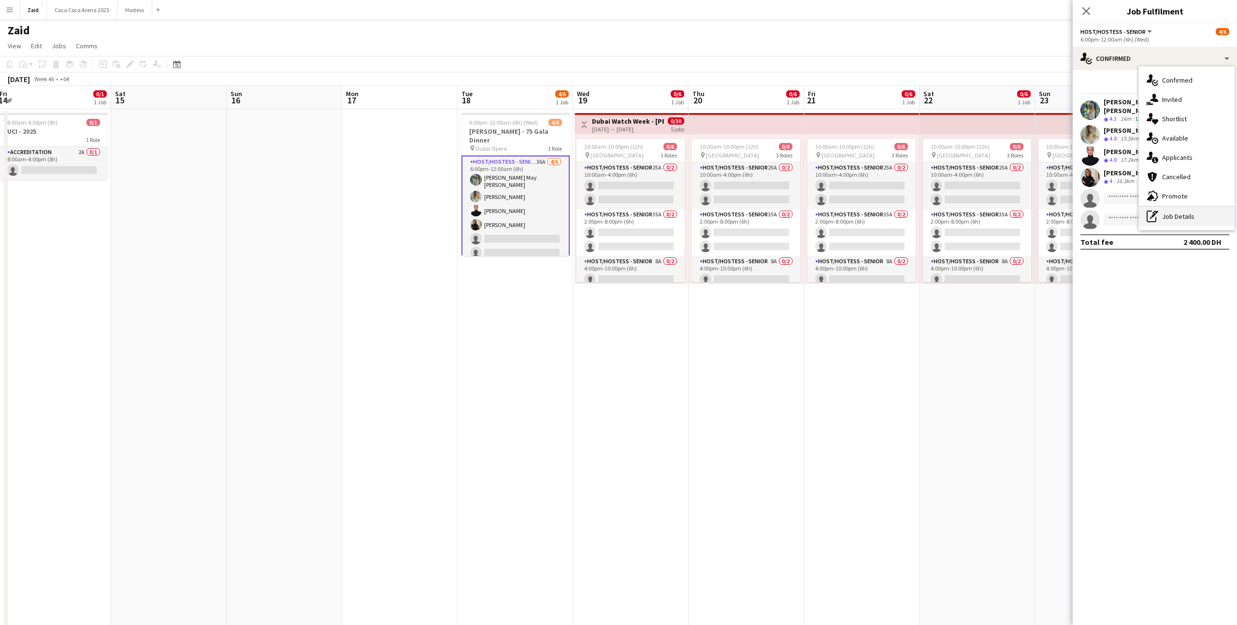
click at [1179, 208] on div "pen-write Job Details" at bounding box center [1187, 216] width 96 height 19
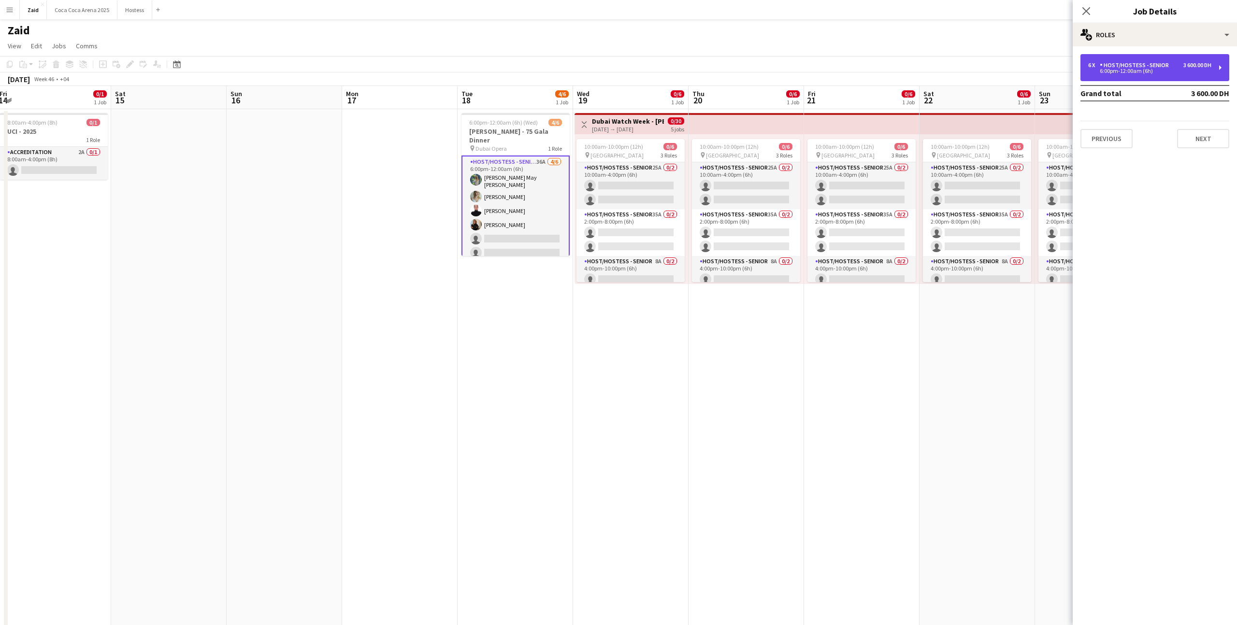
click at [1141, 73] on div "6:00pm-12:00am (6h)" at bounding box center [1149, 71] width 123 height 5
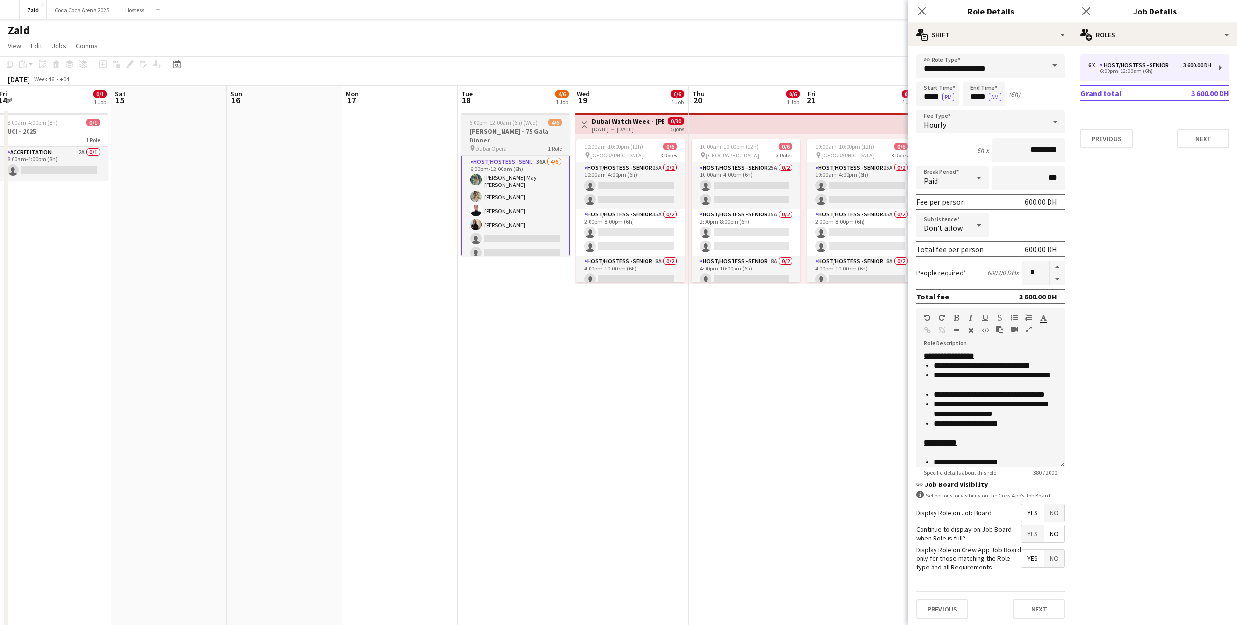
click at [537, 235] on app-card-role "Host/Hostess - Senior 36A [DATE] 6:00pm-12:00am (6h) [PERSON_NAME] May [PERSON_…" at bounding box center [515, 210] width 108 height 108
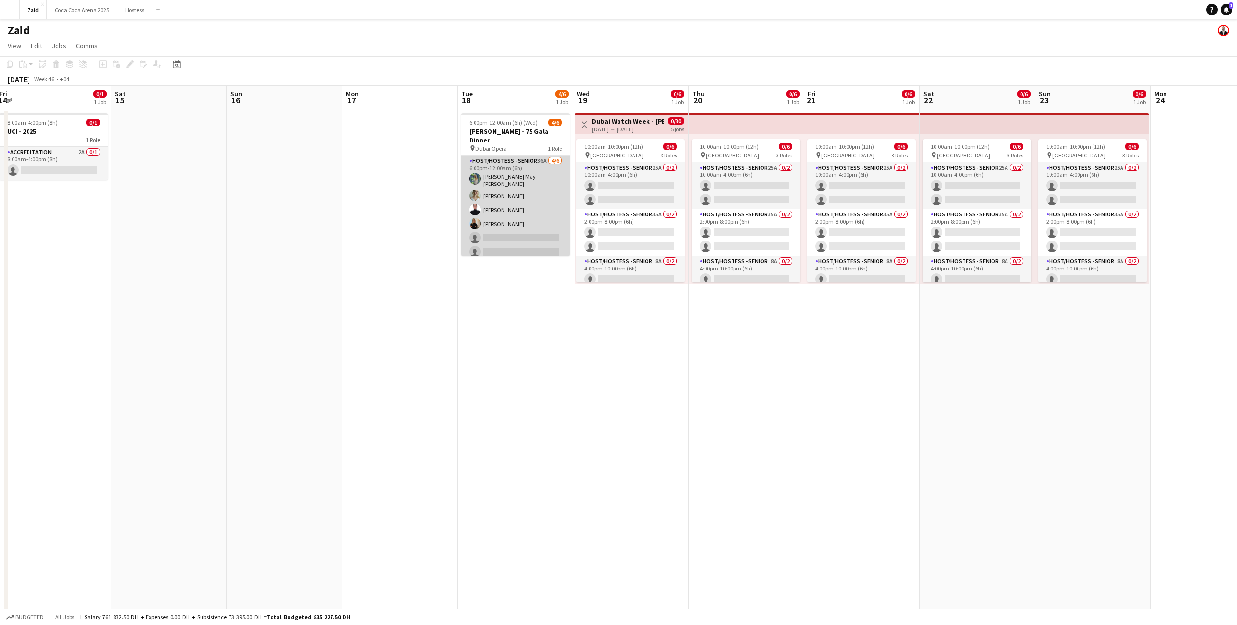
click at [546, 229] on app-card-role "Host/Hostess - Senior 36A [DATE] 6:00pm-12:00am (6h) [PERSON_NAME] May [PERSON_…" at bounding box center [515, 209] width 108 height 106
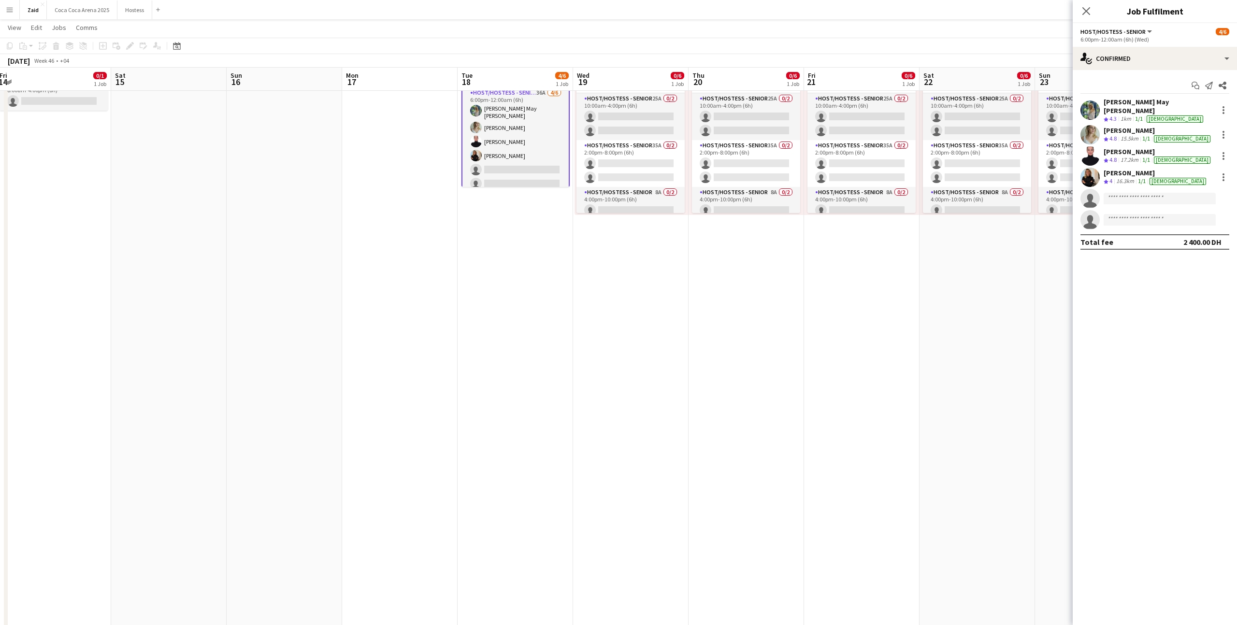
scroll to position [1, 0]
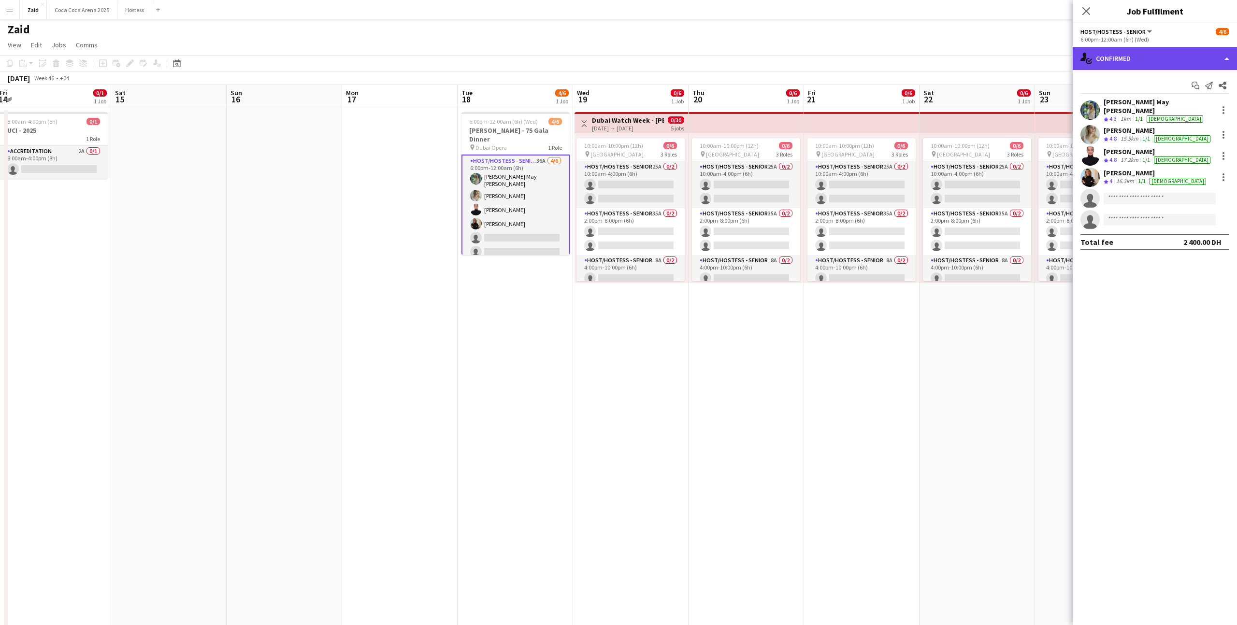
click at [1100, 58] on div "single-neutral-actions-check-2 Confirmed" at bounding box center [1154, 58] width 164 height 23
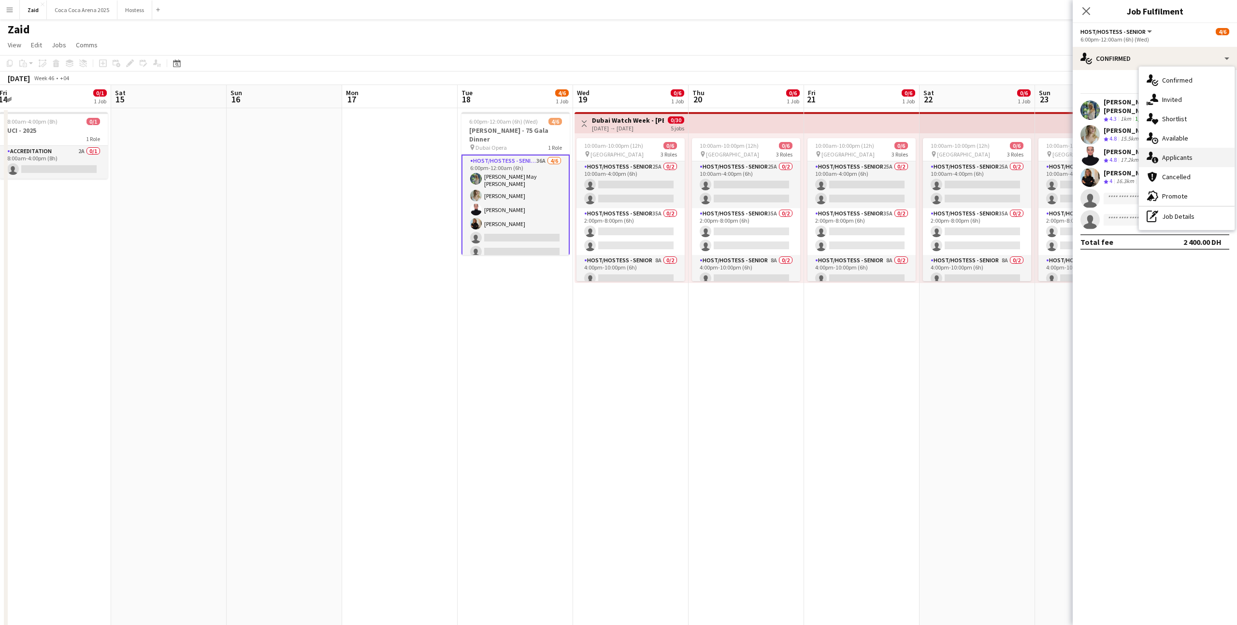
click at [1176, 150] on div "single-neutral-actions-information Applicants" at bounding box center [1187, 157] width 96 height 19
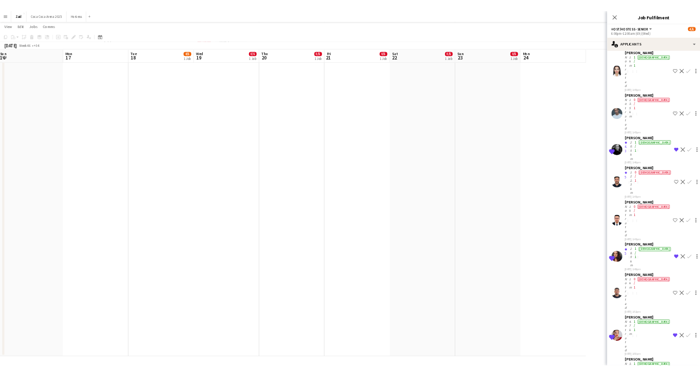
scroll to position [483, 0]
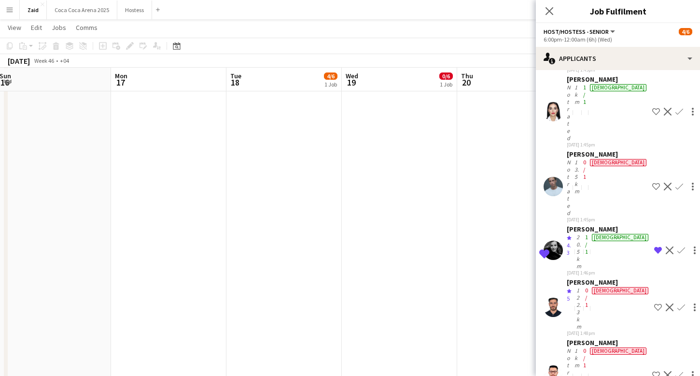
click at [453, 191] on app-date-cell "Toggle View Dubai Watch Week - [PERSON_NAME] [DATE] → [DATE] 0/30 5 jobs 10:00a…" at bounding box center [399, 101] width 115 height 1016
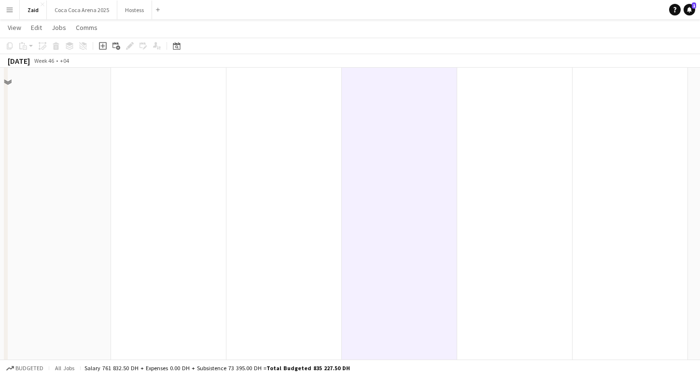
scroll to position [0, 0]
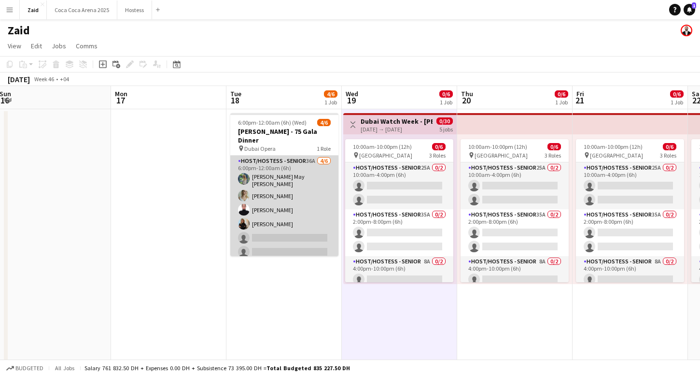
click at [300, 203] on app-card-role "Host/Hostess - Senior 36A [DATE] 6:00pm-12:00am (6h) [PERSON_NAME] May [PERSON_…" at bounding box center [284, 209] width 108 height 106
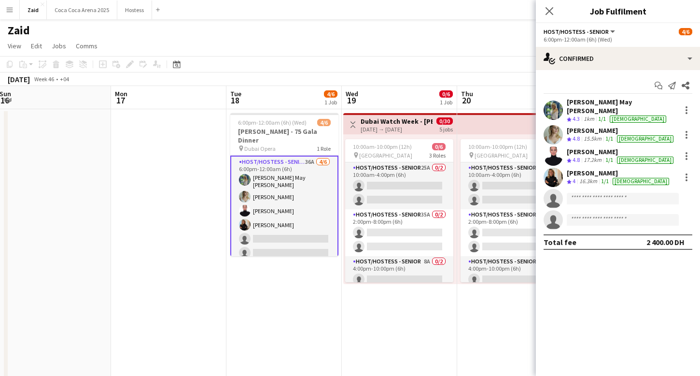
click at [305, 72] on div "[DATE] Week 46 • +04" at bounding box center [350, 79] width 700 height 14
